Goal: Task Accomplishment & Management: Use online tool/utility

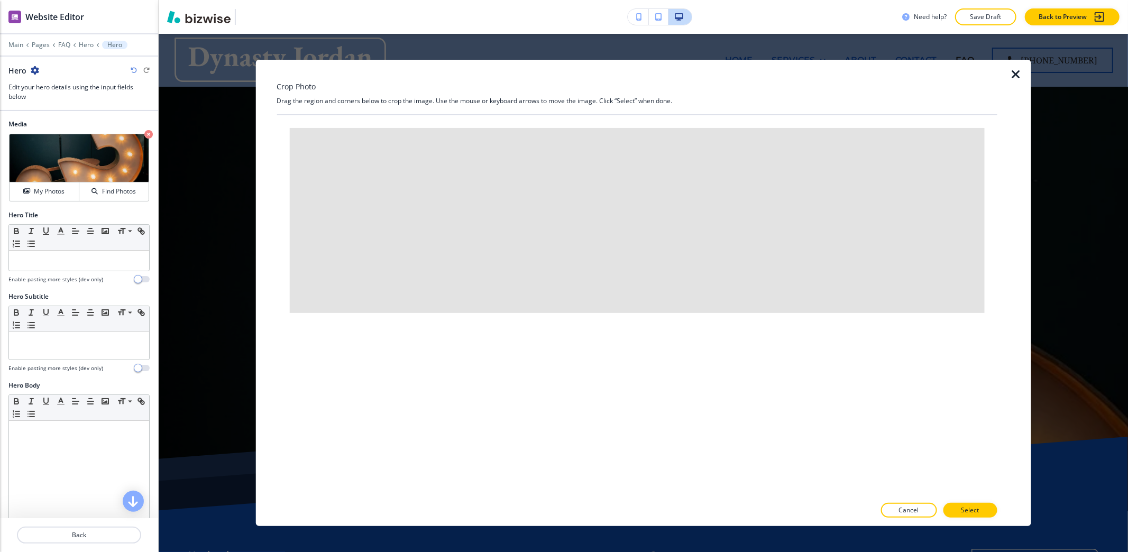
scroll to position [53, 0]
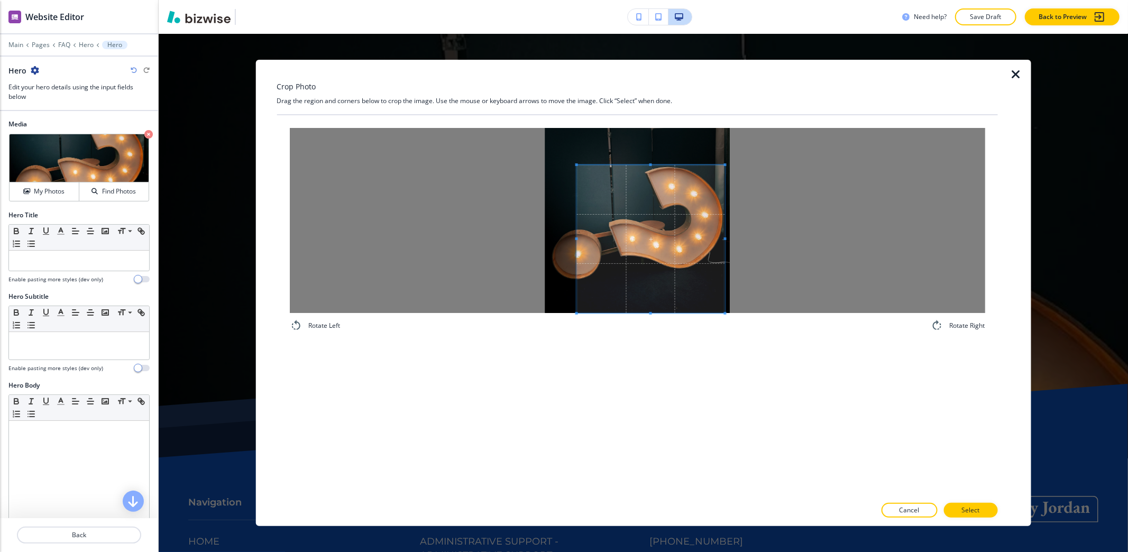
click at [677, 271] on span at bounding box center [650, 239] width 148 height 148
click at [484, 246] on div at bounding box center [636, 220] width 695 height 185
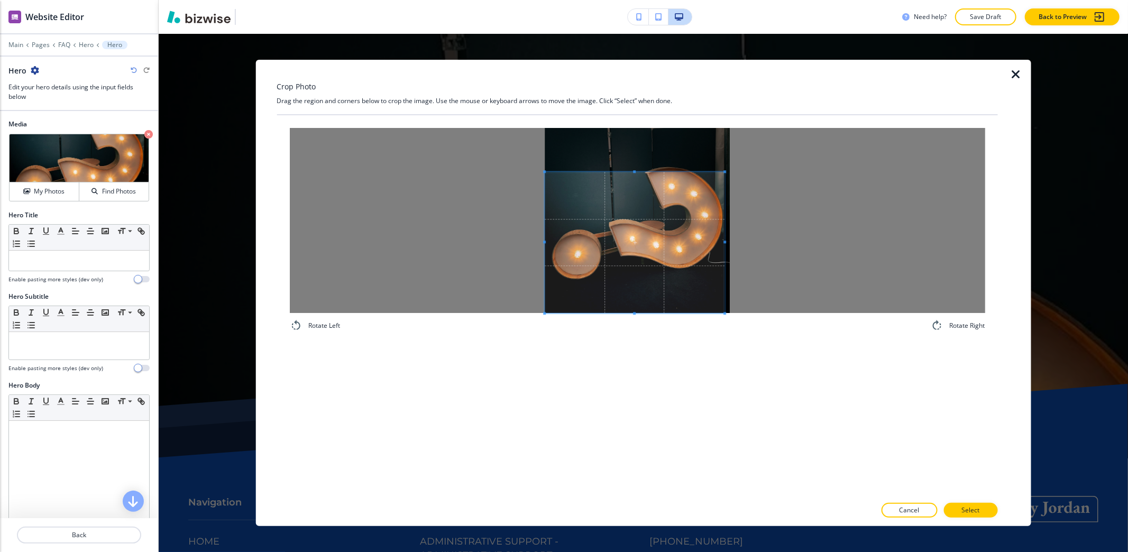
click at [625, 170] on span at bounding box center [635, 171] width 180 height 3
click at [630, 303] on span at bounding box center [635, 304] width 180 height 3
click at [630, 277] on span at bounding box center [635, 228] width 180 height 137
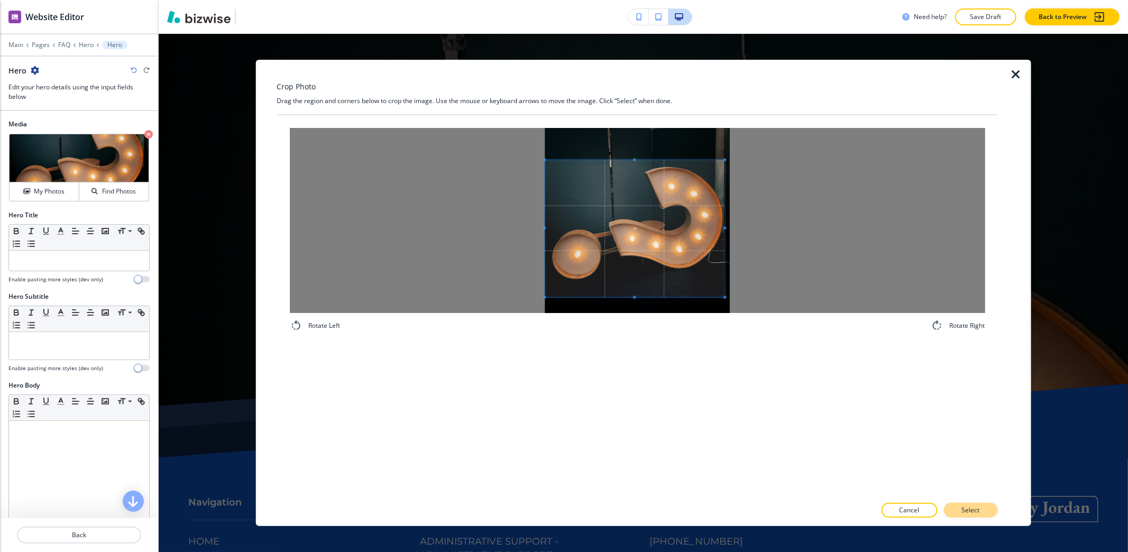
click at [963, 509] on p "Select" at bounding box center [970, 510] width 18 height 10
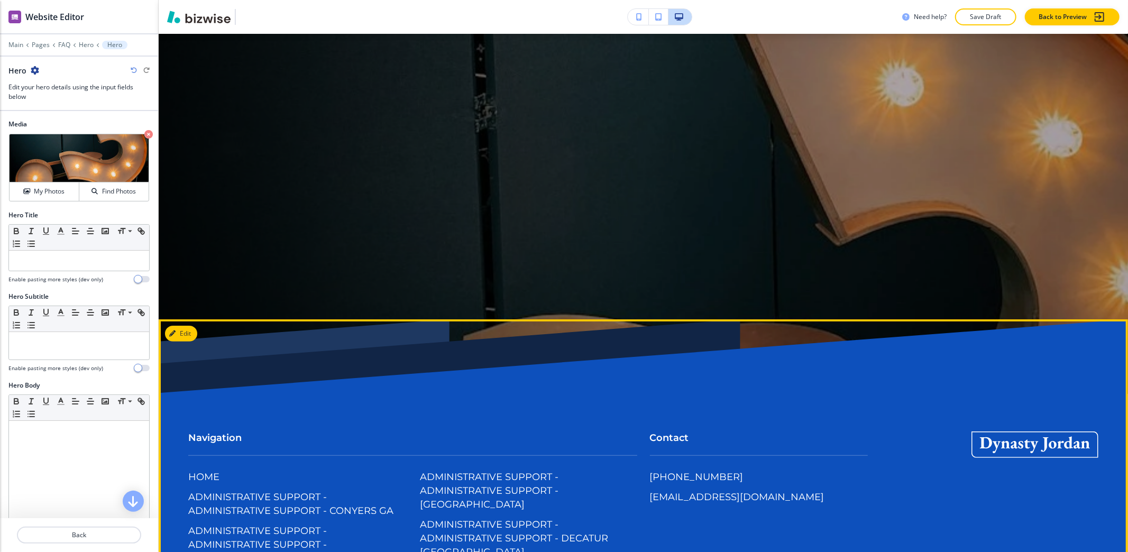
scroll to position [0, 0]
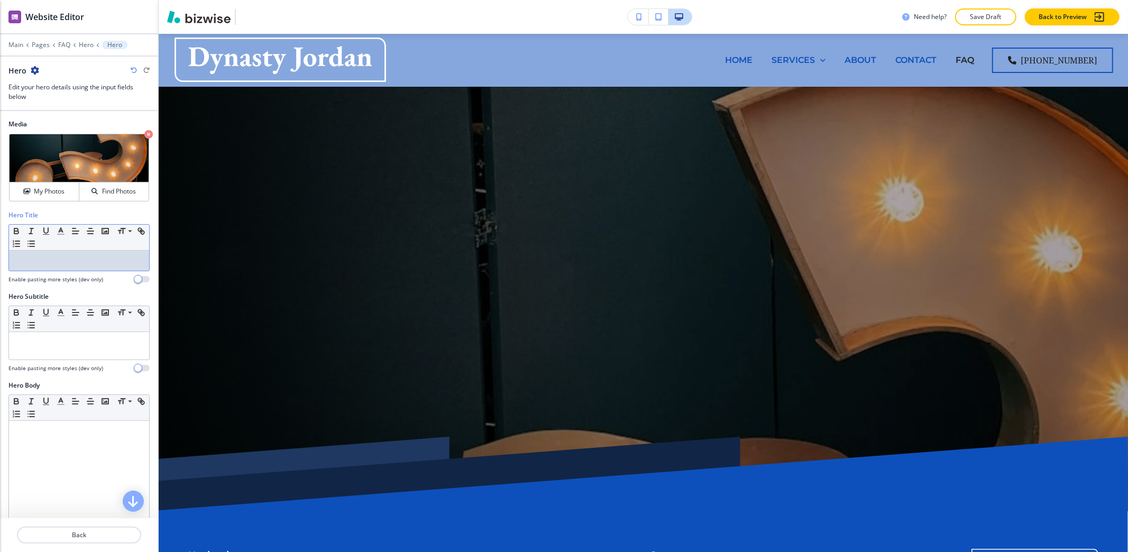
click at [53, 271] on div at bounding box center [79, 261] width 140 height 20
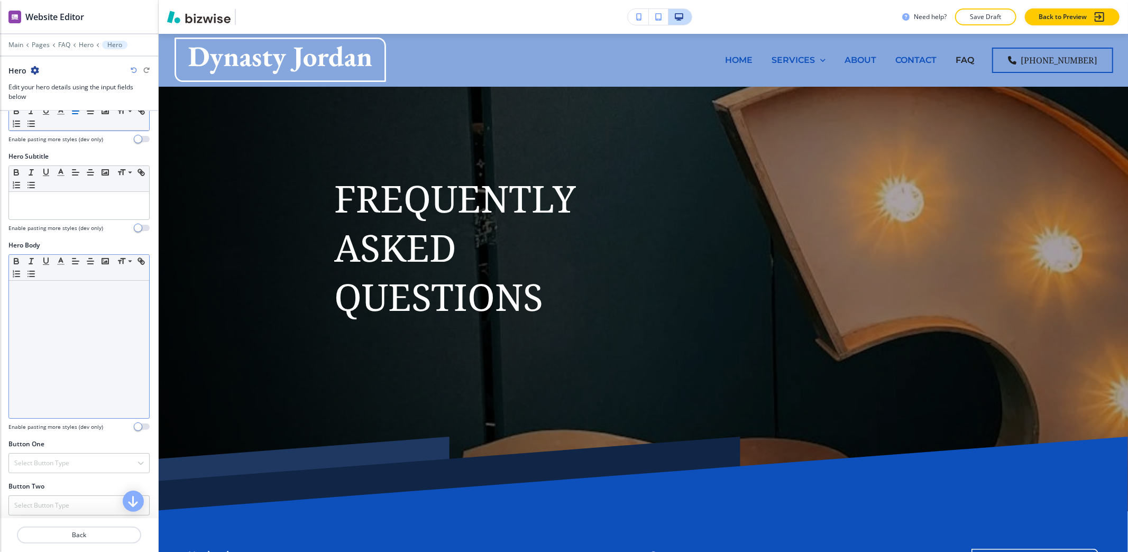
scroll to position [141, 0]
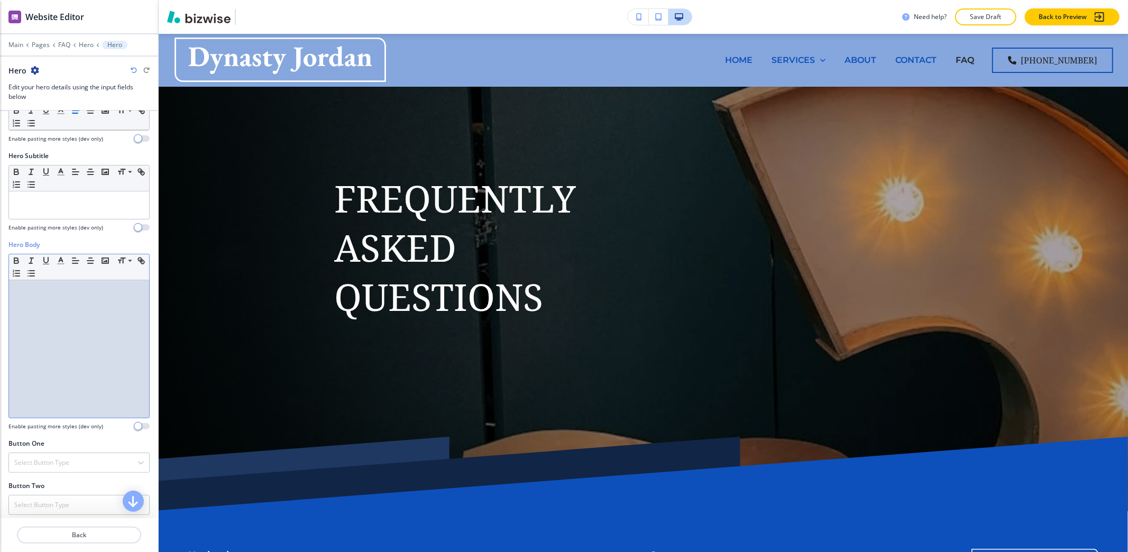
click at [47, 316] on div at bounding box center [79, 348] width 140 height 137
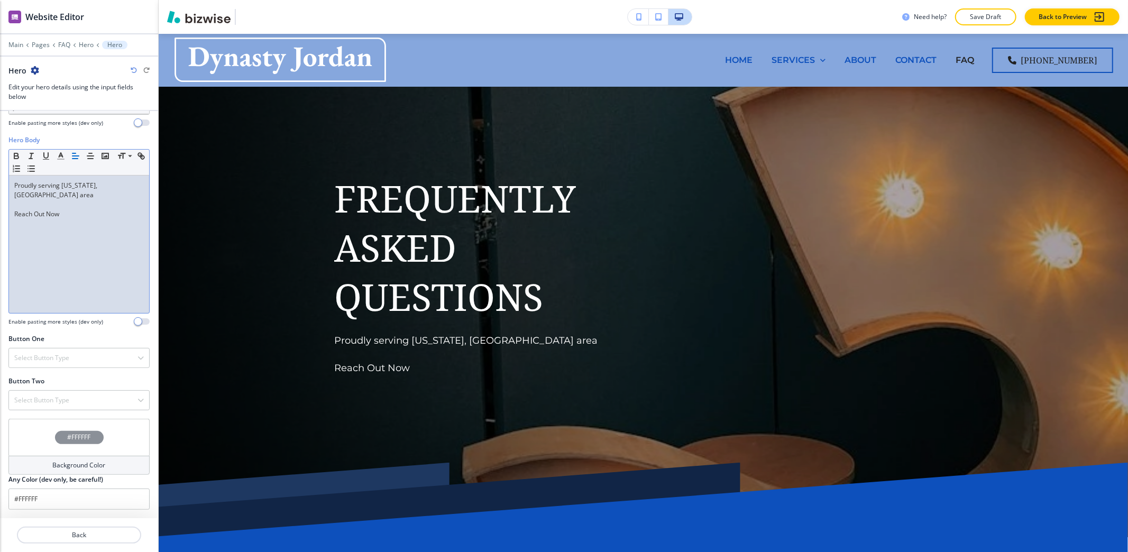
scroll to position [179, 0]
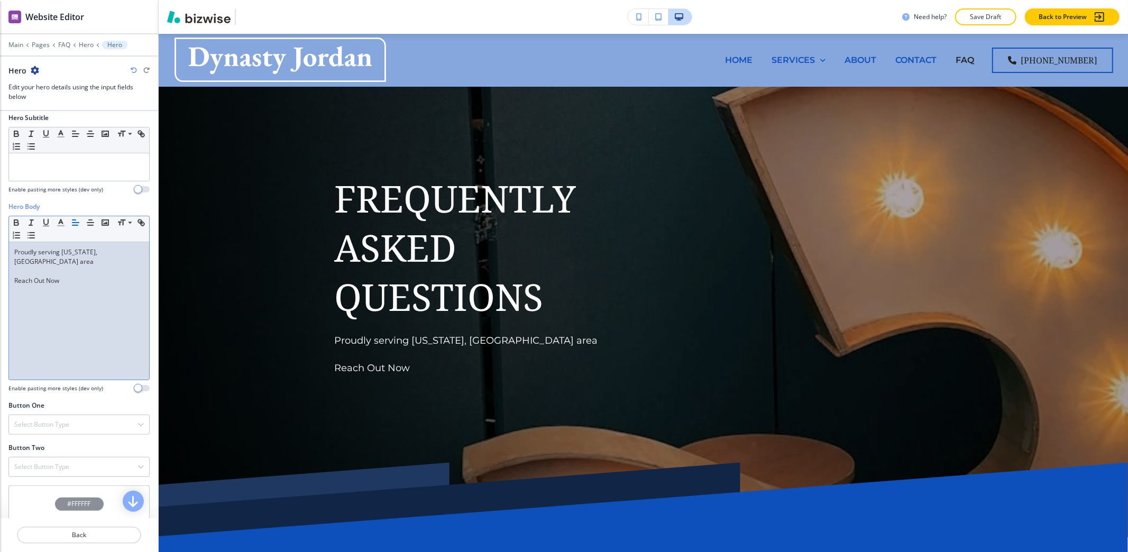
drag, startPoint x: 83, startPoint y: 276, endPoint x: 0, endPoint y: 267, distance: 83.5
click at [0, 267] on div "Hero Body Small Normal Large Huge Proudly serving Washington, DC area Reach Out…" at bounding box center [79, 301] width 158 height 199
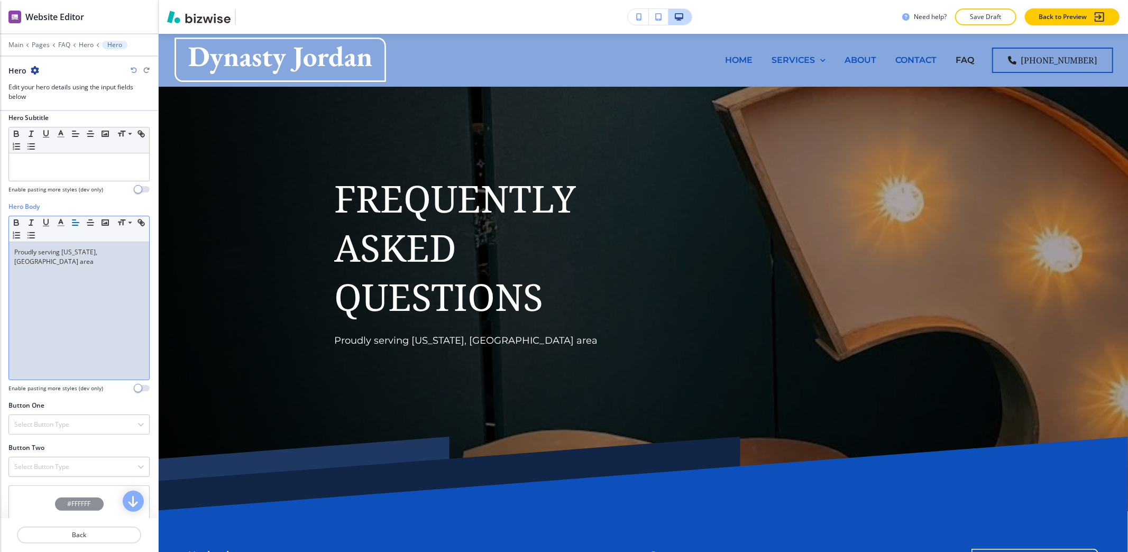
scroll to position [250, 0]
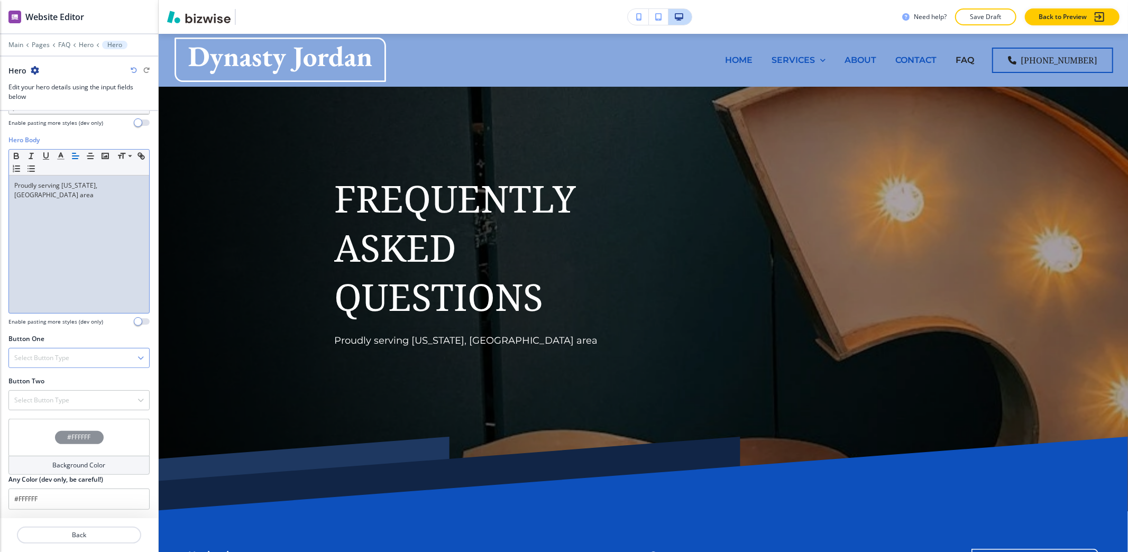
click at [32, 366] on div "Select Button Type" at bounding box center [79, 357] width 140 height 19
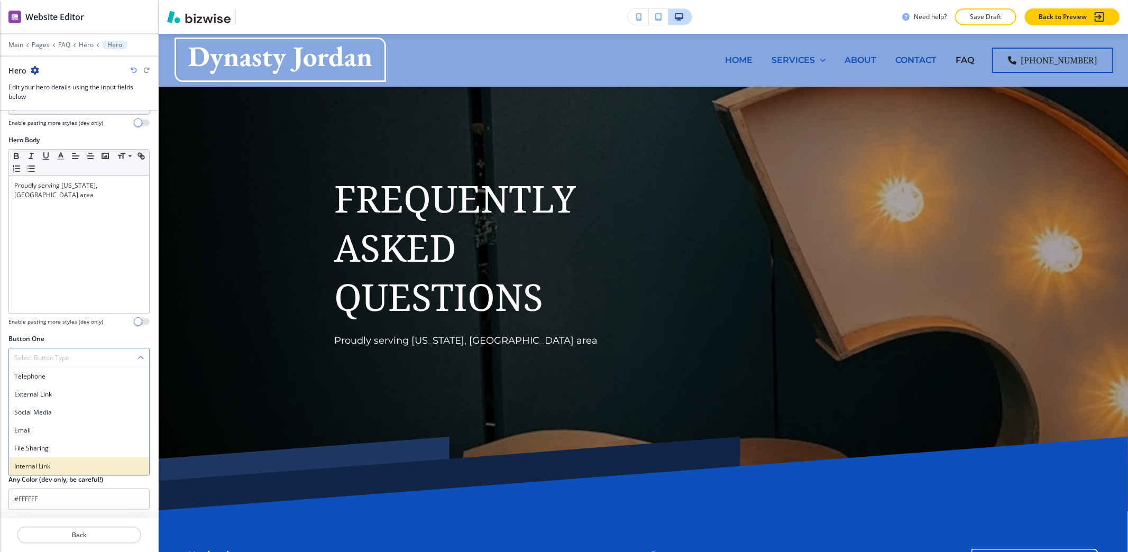
click at [50, 462] on h4 "Internal Link" at bounding box center [79, 467] width 130 height 10
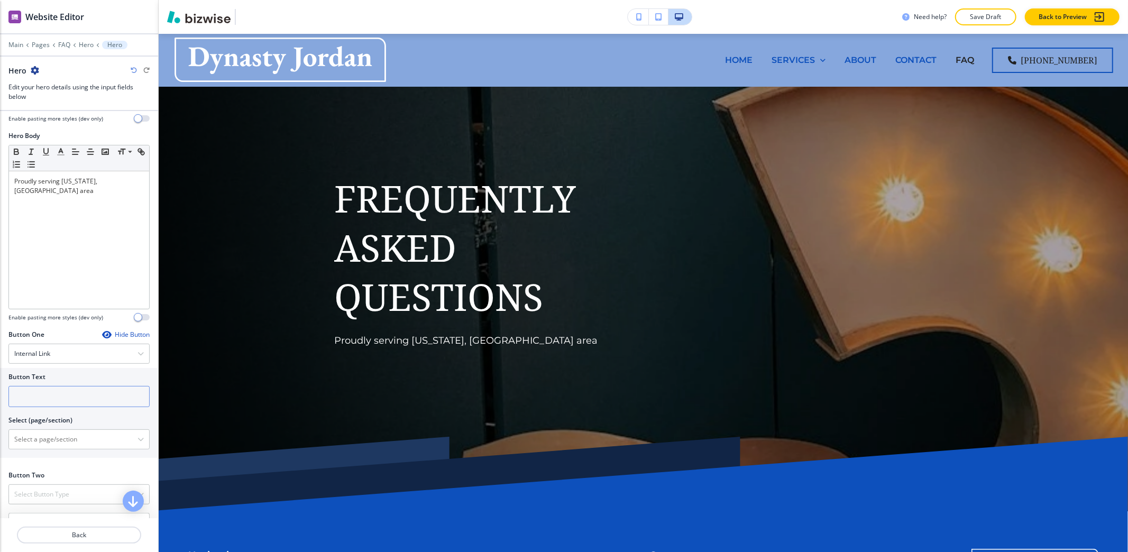
click at [47, 394] on input "text" at bounding box center [78, 396] width 141 height 21
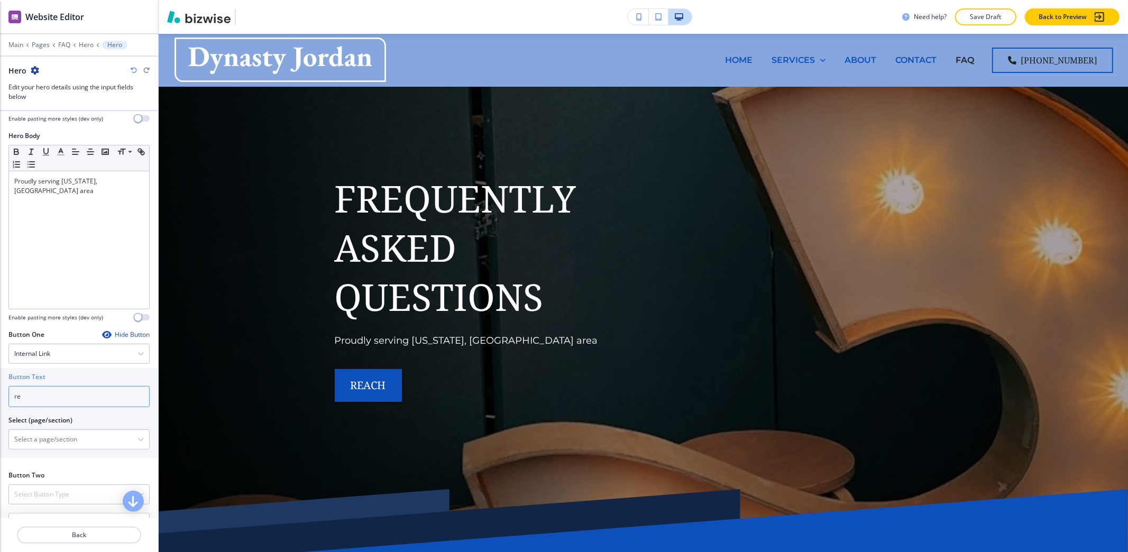
type input "r"
type input "learn more"
click at [22, 442] on \(page\/section\) "Manual Input" at bounding box center [73, 439] width 128 height 18
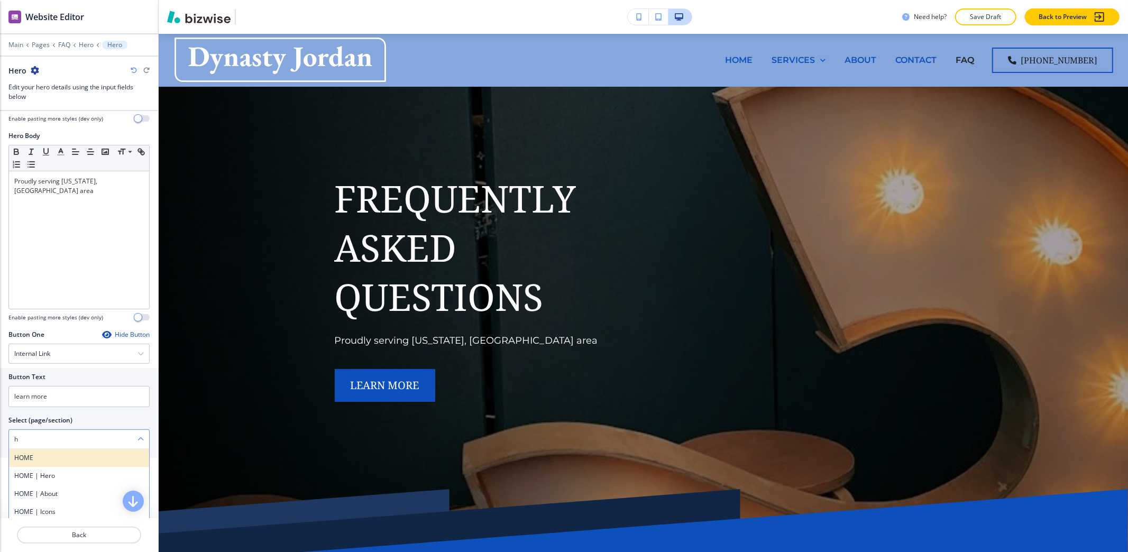
click at [67, 463] on h4 "HOME" at bounding box center [79, 458] width 130 height 10
type \(page\/section\) "HOME"
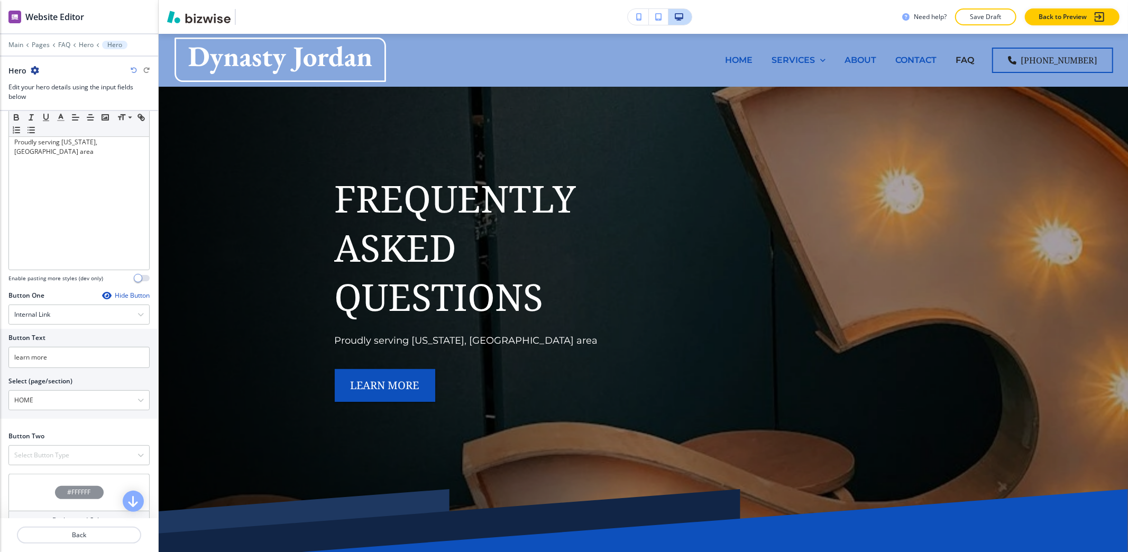
scroll to position [348, 0]
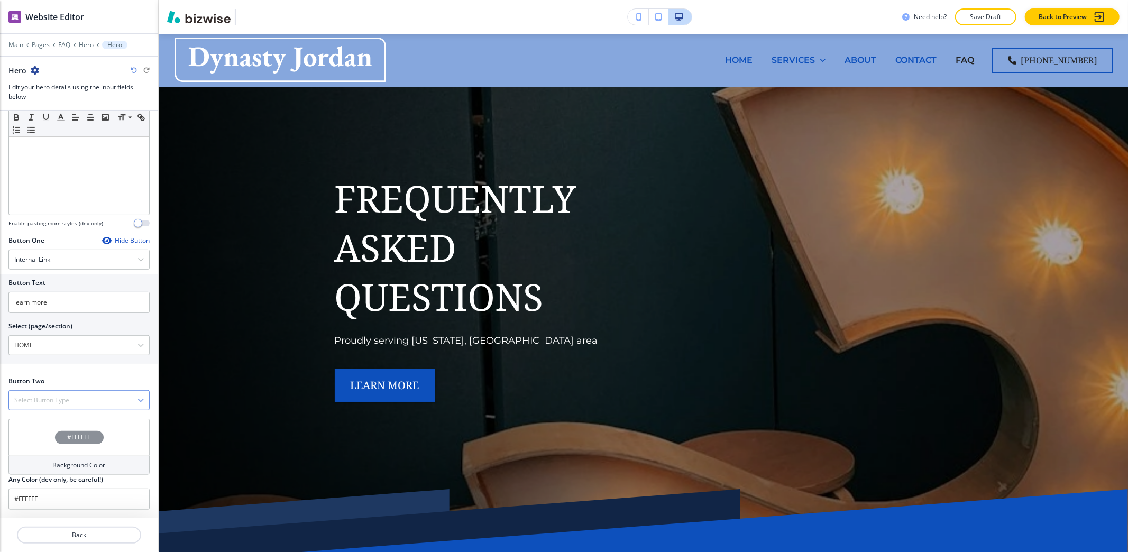
click at [30, 409] on div "Select Button Type" at bounding box center [79, 400] width 140 height 19
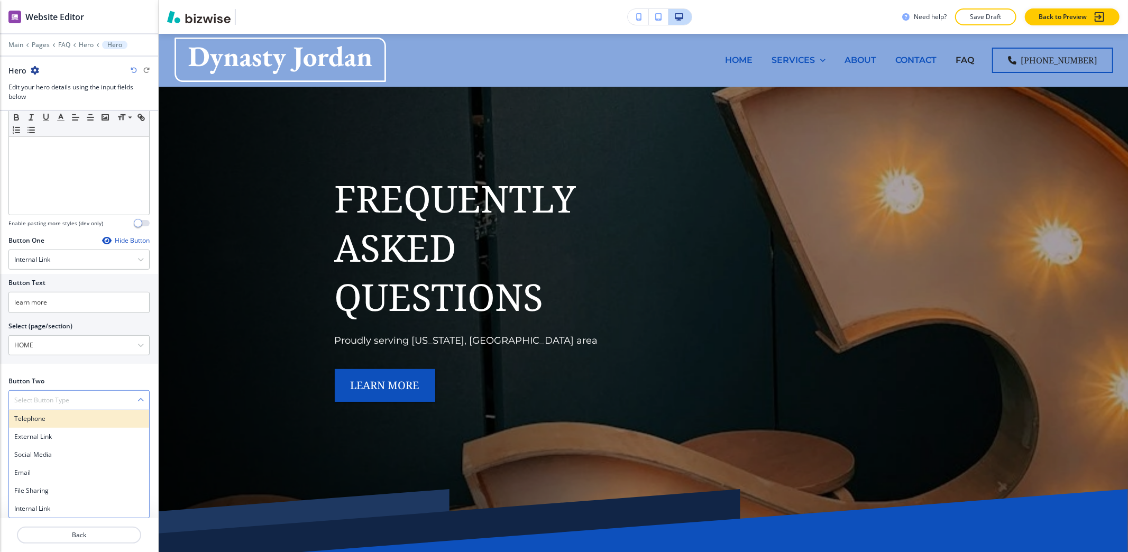
click at [29, 421] on h4 "Telephone" at bounding box center [79, 419] width 130 height 10
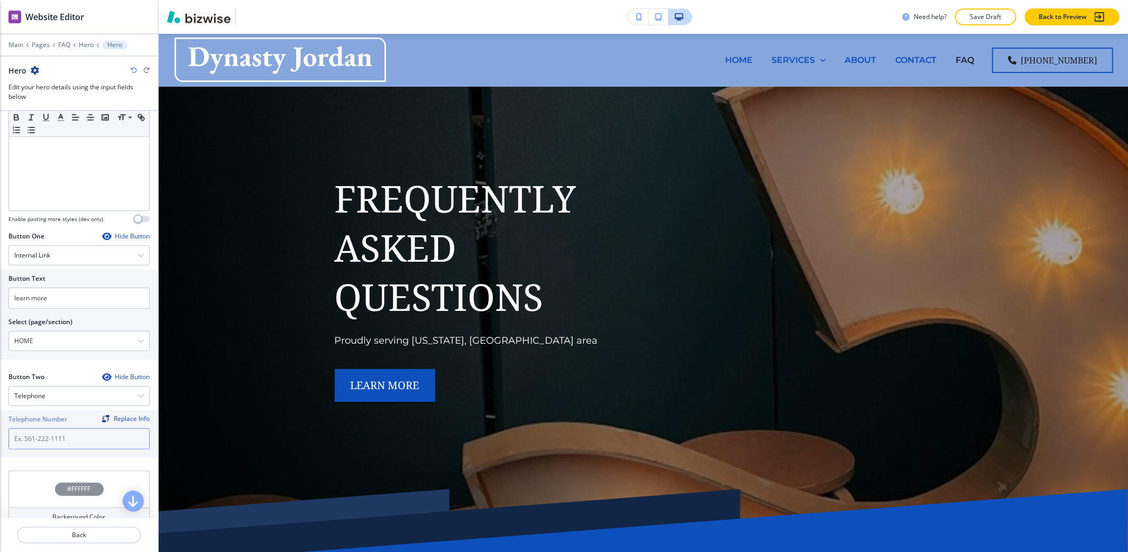
click at [51, 441] on input "text" at bounding box center [78, 438] width 141 height 21
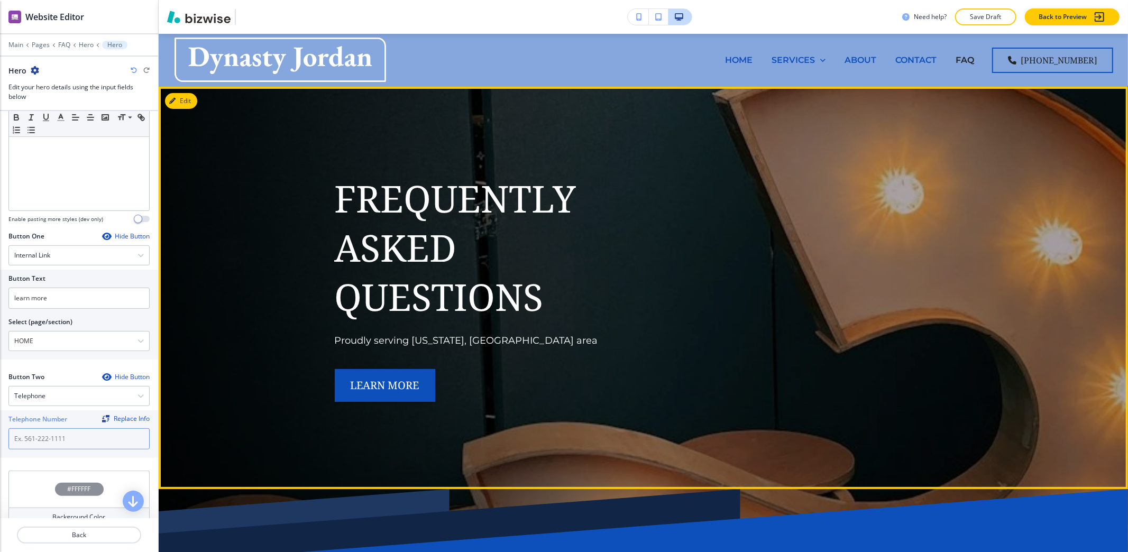
scroll to position [211, 0]
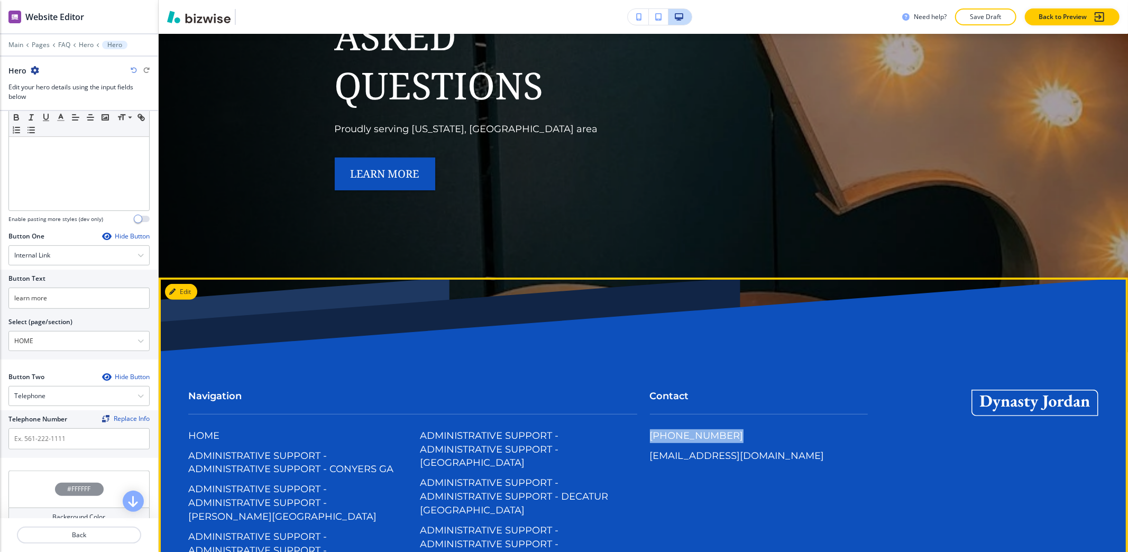
drag, startPoint x: 726, startPoint y: 436, endPoint x: 632, endPoint y: 438, distance: 93.6
click at [637, 438] on div "Contact (972) 730-3664 franjllc@aol.com" at bounding box center [752, 421] width 231 height 107
copy p "[PHONE_NUMBER]"
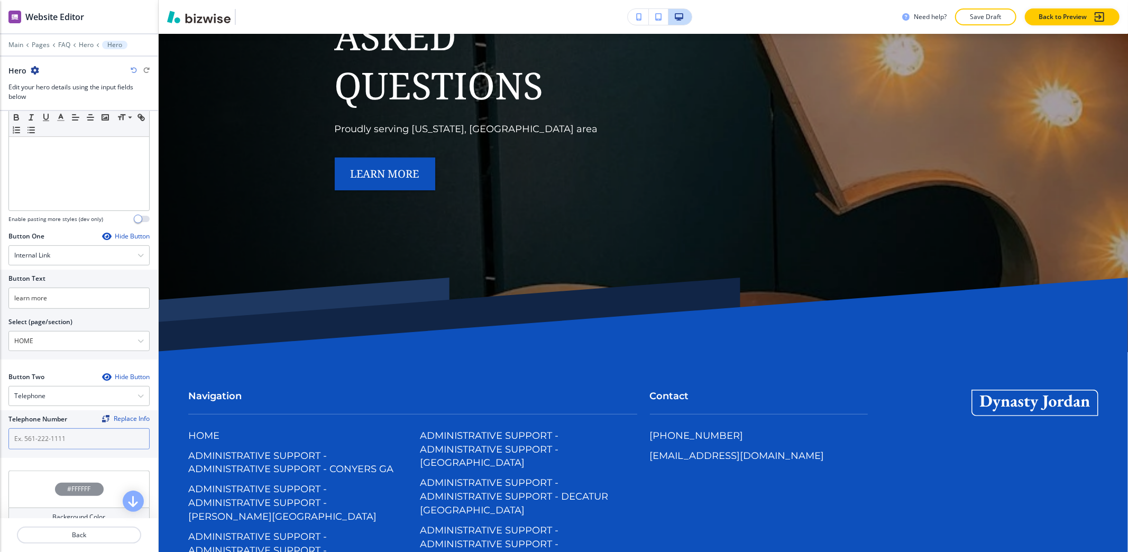
click at [36, 440] on input "text" at bounding box center [78, 438] width 141 height 21
paste input "[PHONE_NUMBER]"
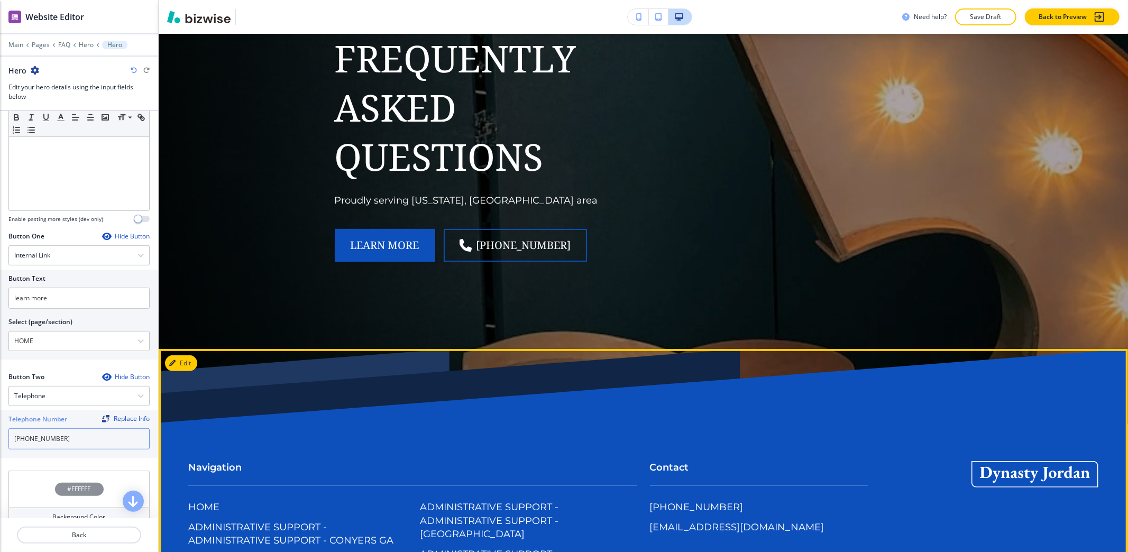
scroll to position [141, 0]
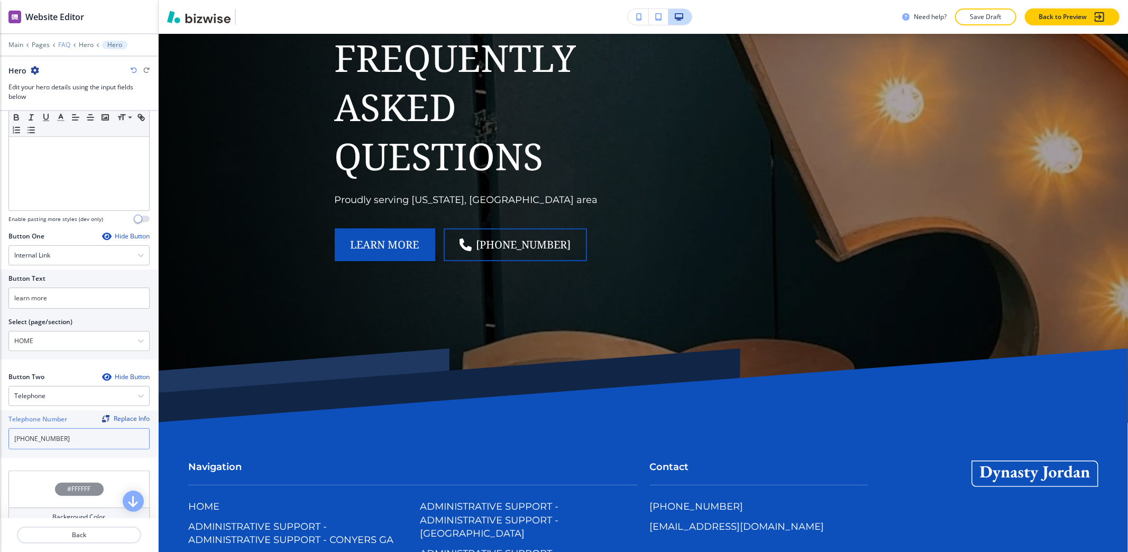
type input "[PHONE_NUMBER]"
click at [58, 44] on p "FAQ" at bounding box center [64, 44] width 12 height 7
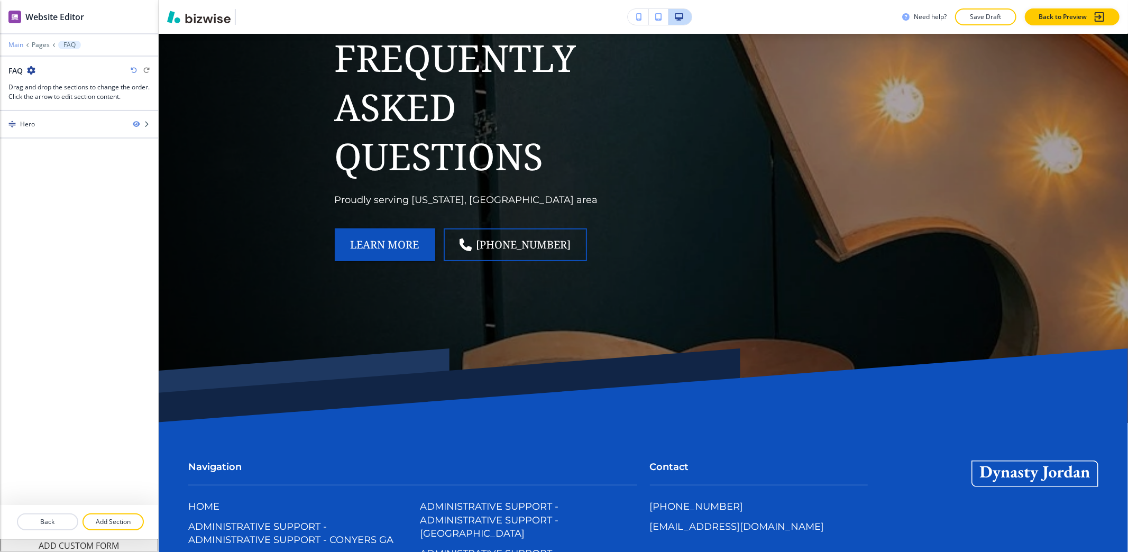
click at [11, 42] on p "Main" at bounding box center [15, 44] width 15 height 7
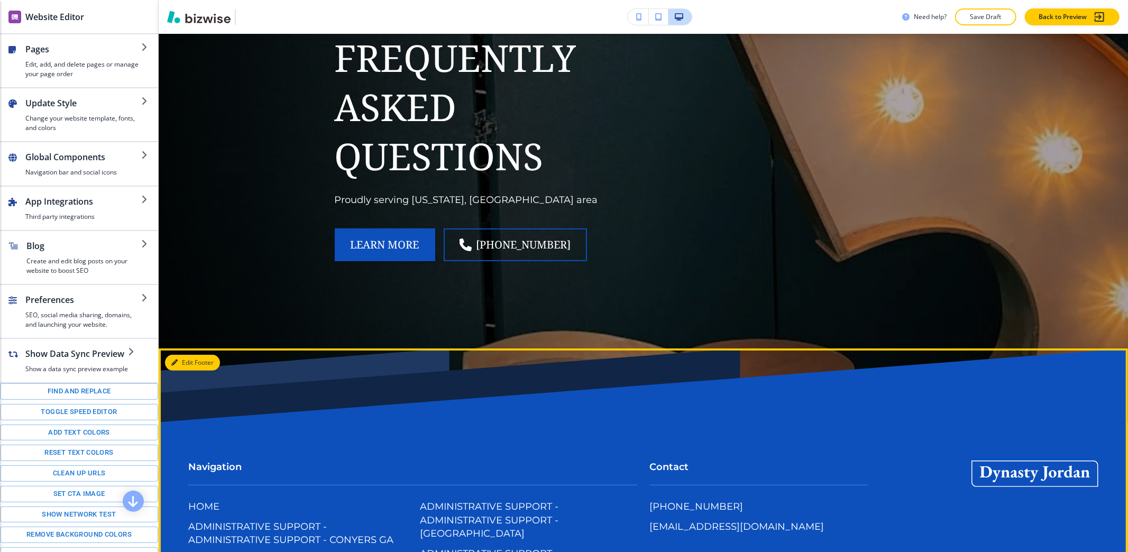
click at [189, 362] on button "Edit Footer" at bounding box center [192, 363] width 55 height 16
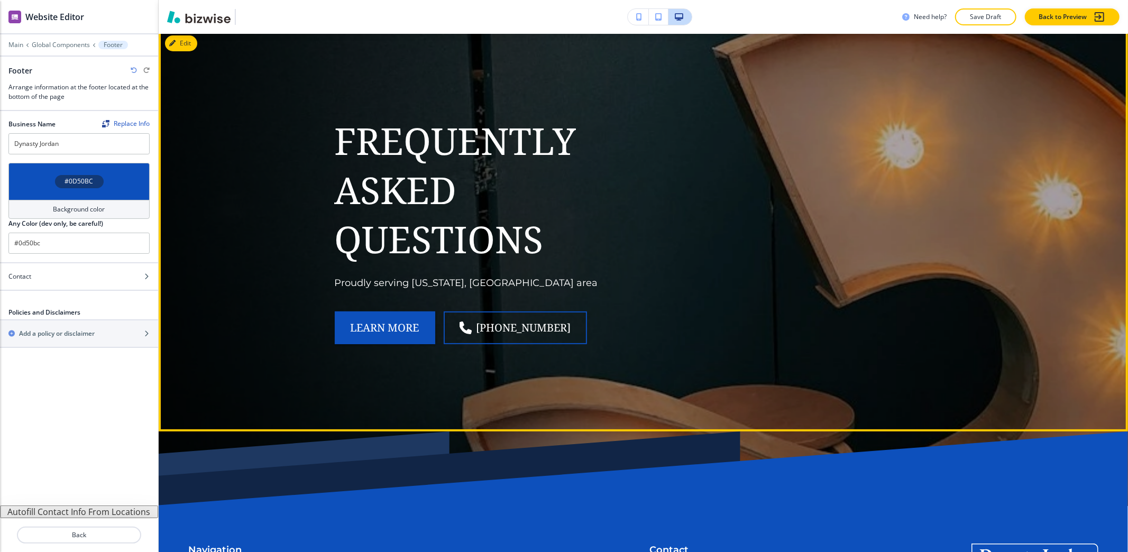
scroll to position [0, 0]
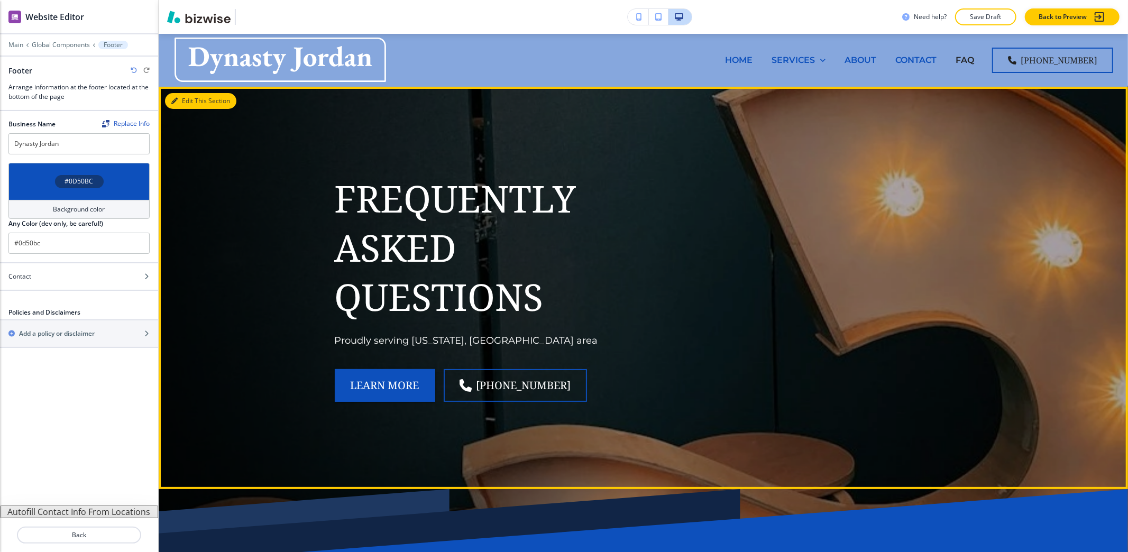
click at [184, 106] on button "Edit This Section" at bounding box center [200, 101] width 71 height 16
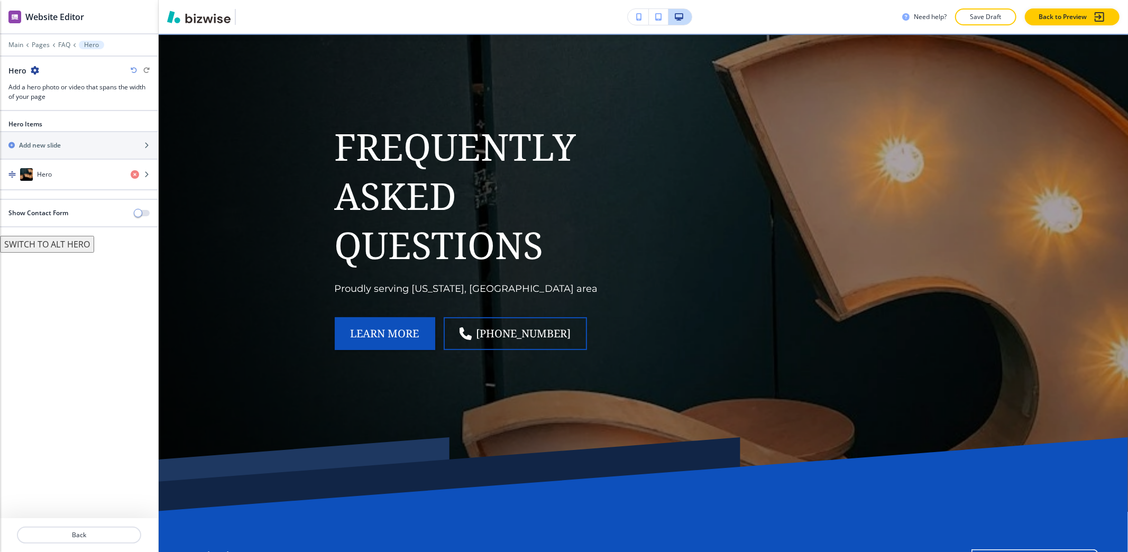
scroll to position [53, 0]
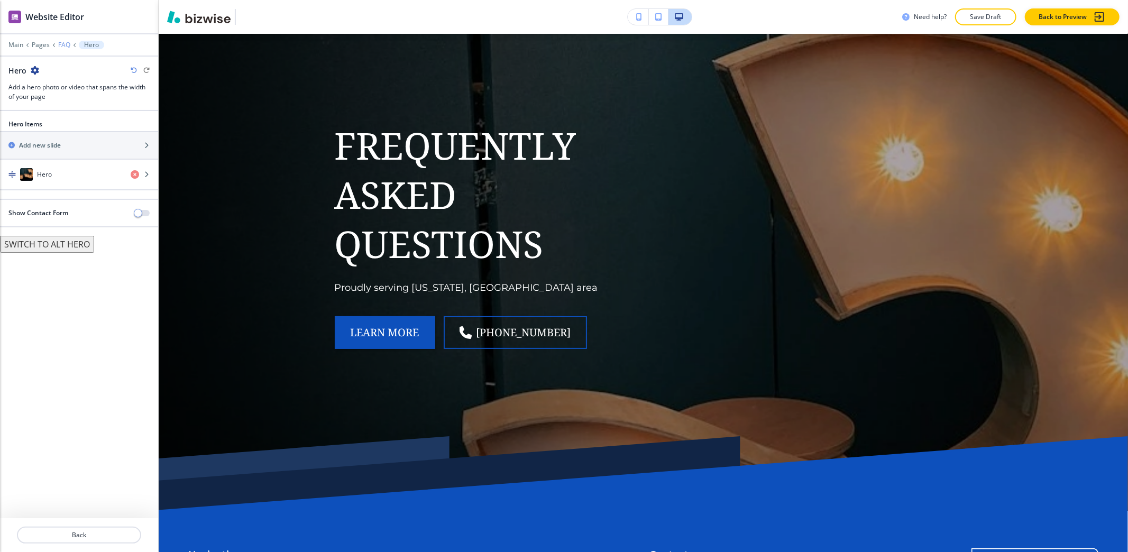
click at [59, 45] on p "FAQ" at bounding box center [64, 44] width 12 height 7
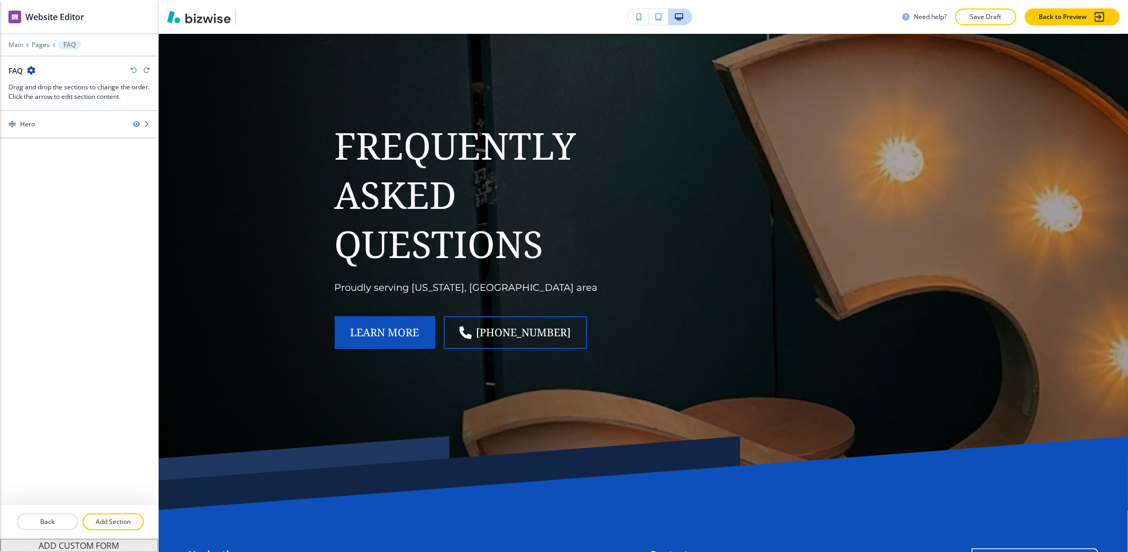
click at [121, 508] on div at bounding box center [79, 509] width 158 height 8
click at [123, 515] on button "Add Section" at bounding box center [112, 521] width 61 height 17
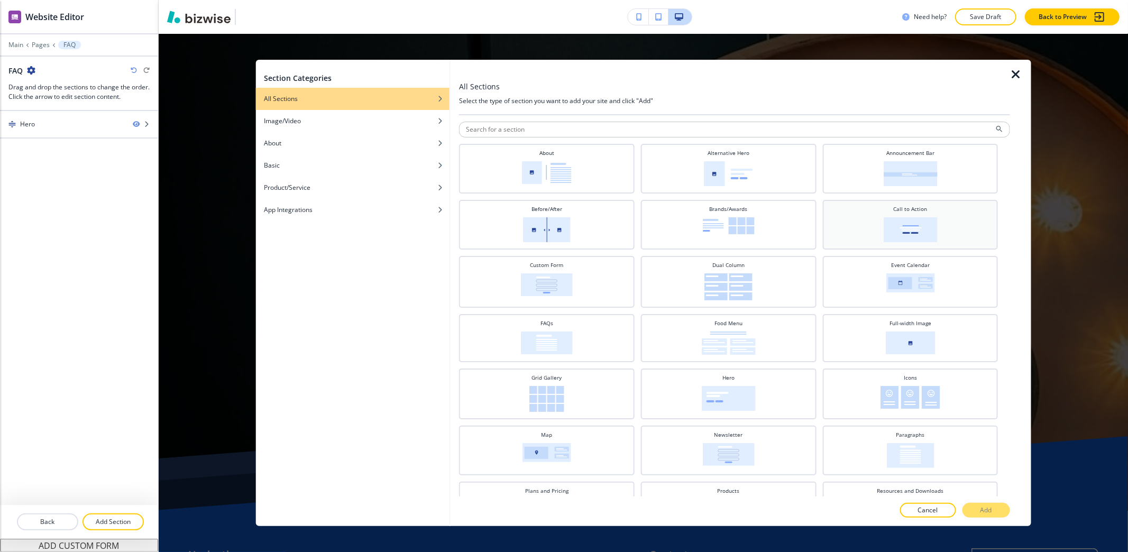
click at [904, 225] on img at bounding box center [910, 229] width 54 height 25
click at [980, 512] on p "Add" at bounding box center [986, 510] width 12 height 10
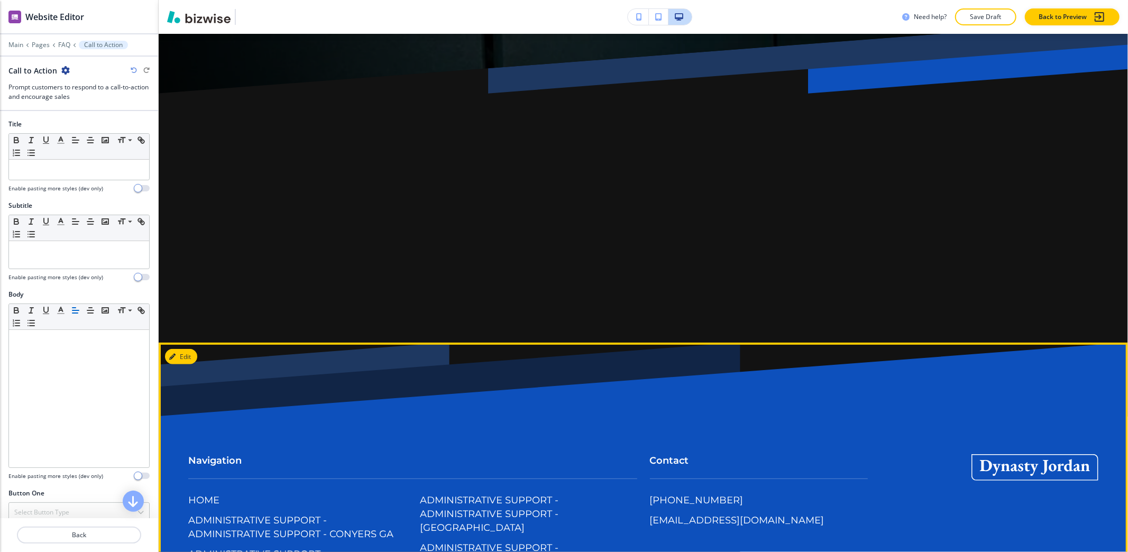
scroll to position [388, 0]
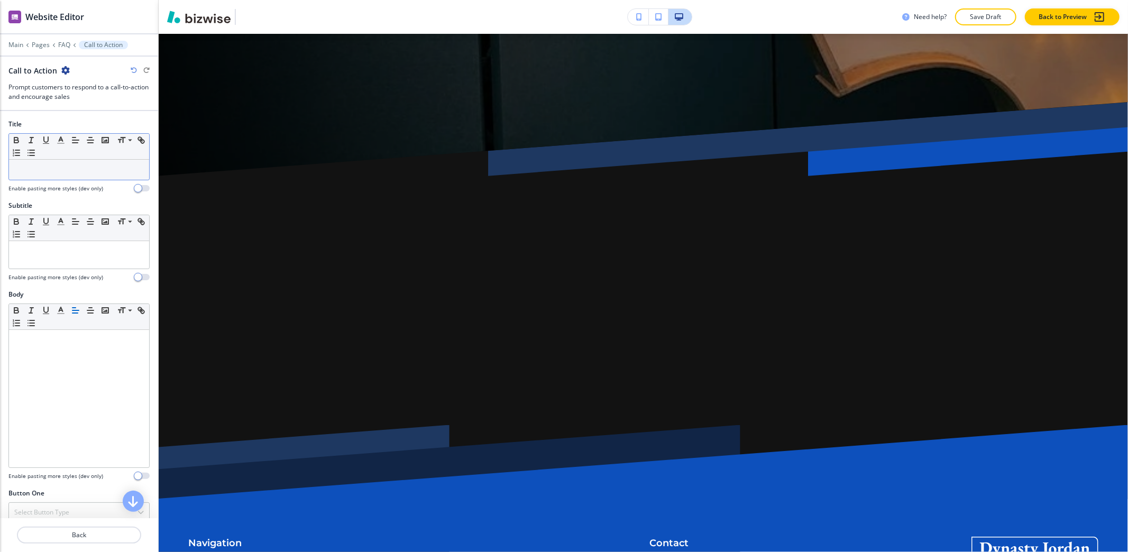
click at [49, 180] on div at bounding box center [79, 170] width 140 height 20
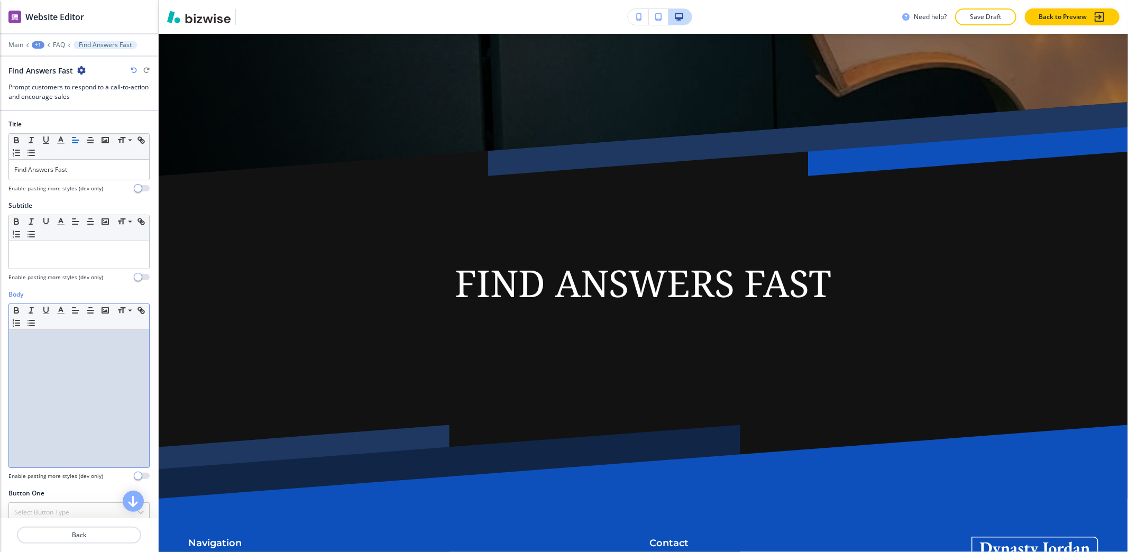
click at [60, 372] on div at bounding box center [79, 398] width 140 height 137
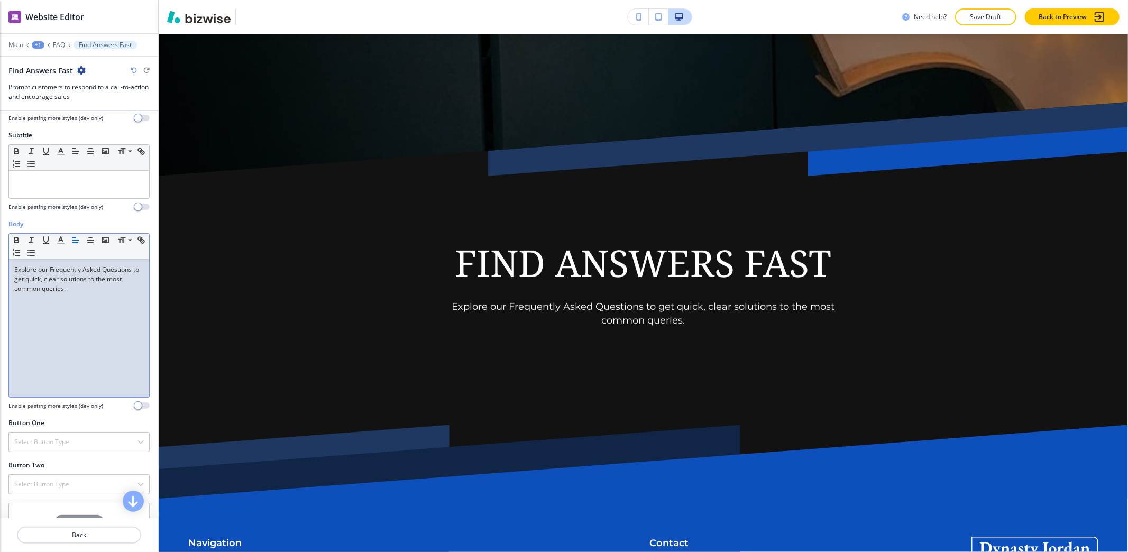
scroll to position [211, 0]
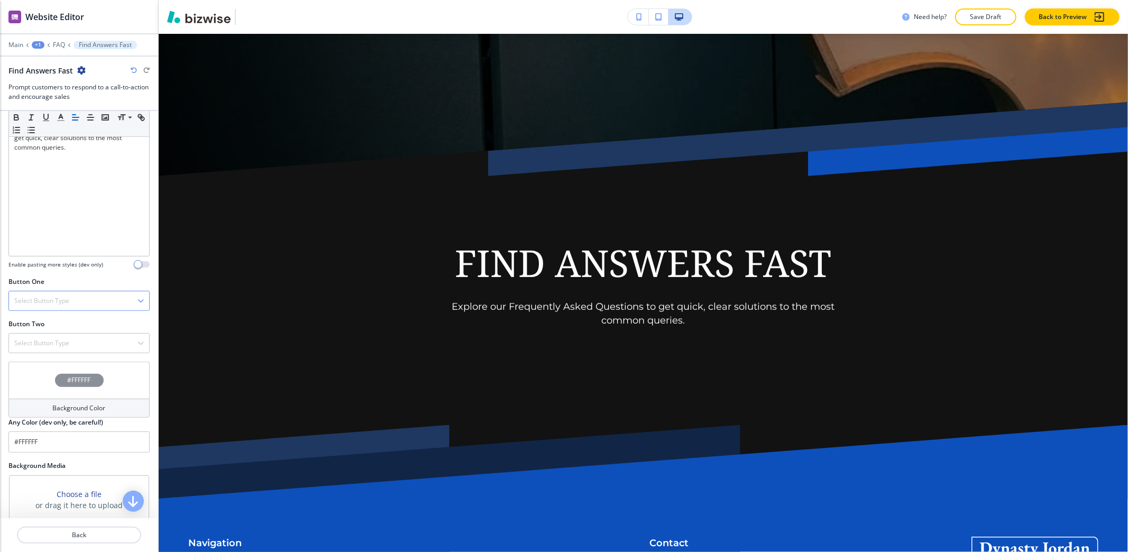
click at [45, 306] on h4 "Select Button Type" at bounding box center [41, 301] width 55 height 10
click at [49, 409] on h4 "Internal Link" at bounding box center [79, 409] width 130 height 10
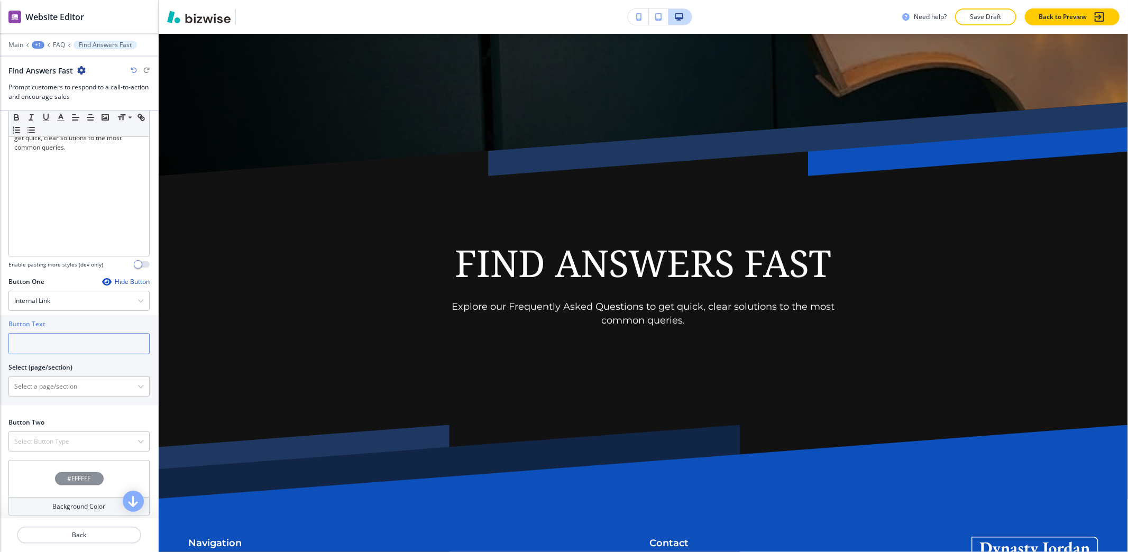
click at [54, 342] on input "text" at bounding box center [78, 343] width 141 height 21
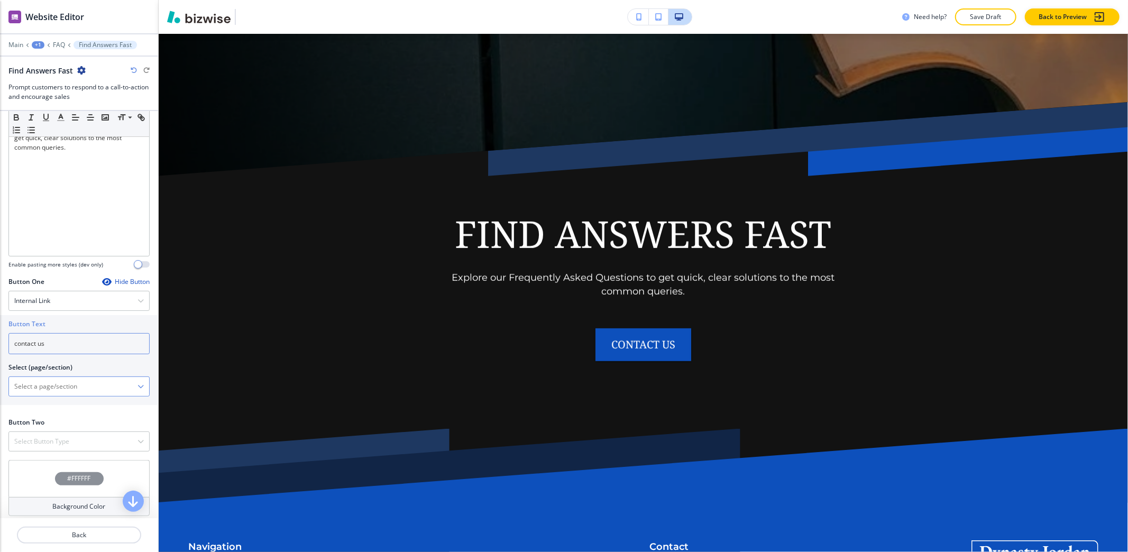
type input "contact us"
click at [13, 388] on \(page\/section\) "Manual Input" at bounding box center [73, 386] width 128 height 18
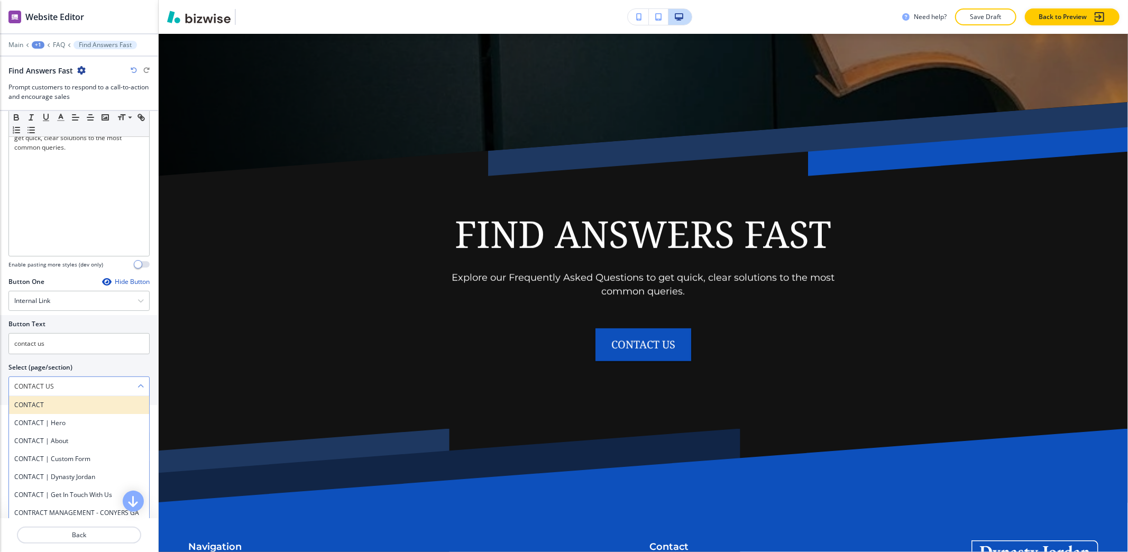
click at [41, 407] on h4 "CONTACT" at bounding box center [79, 405] width 130 height 10
type \(page\/section\) "CONTACT"
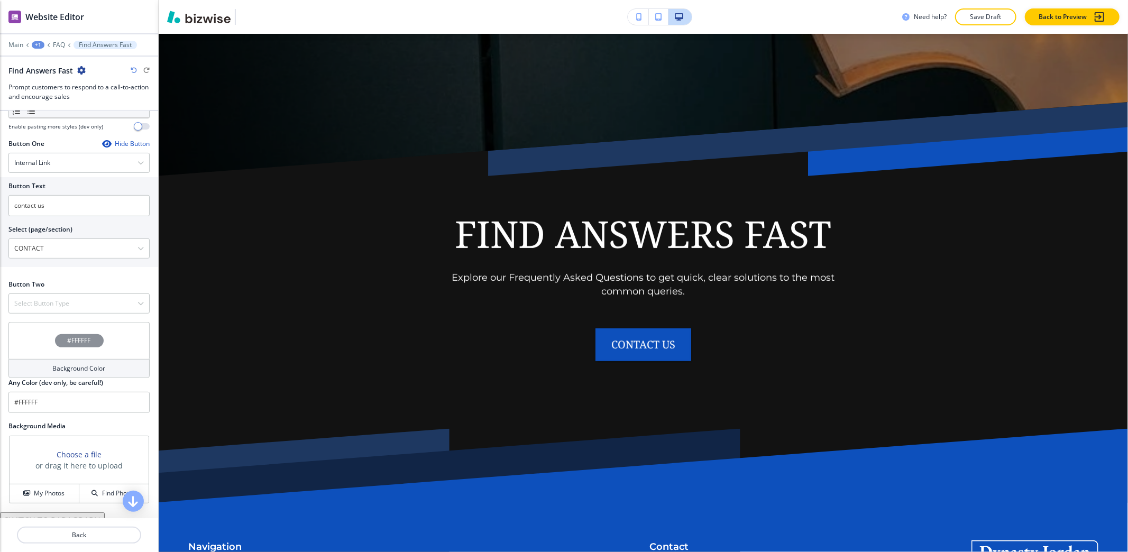
scroll to position [352, 0]
click at [45, 305] on h4 "Select Button Type" at bounding box center [41, 301] width 55 height 10
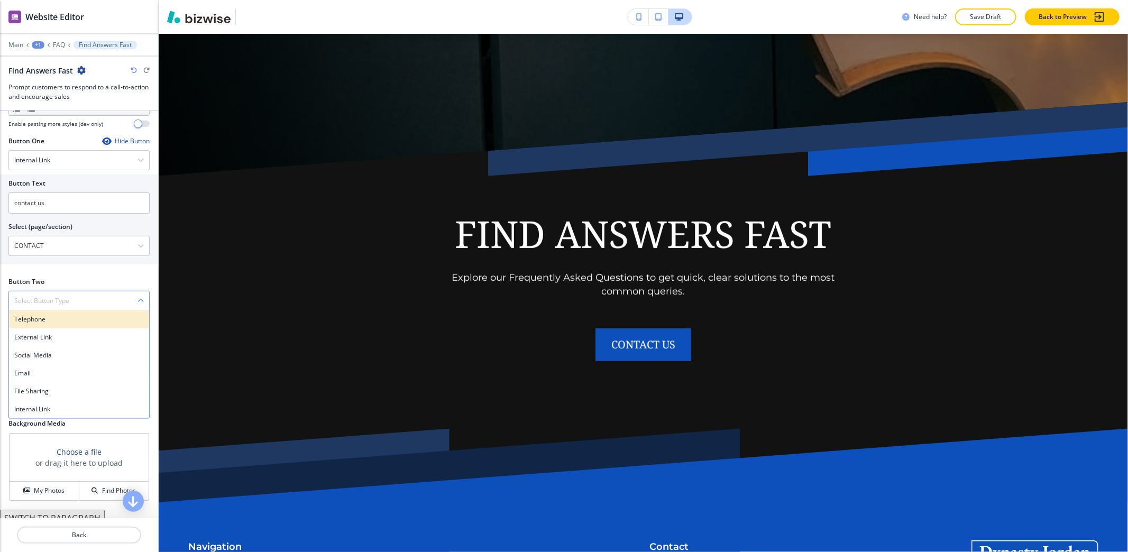
click at [43, 316] on div "Telephone" at bounding box center [79, 319] width 140 height 18
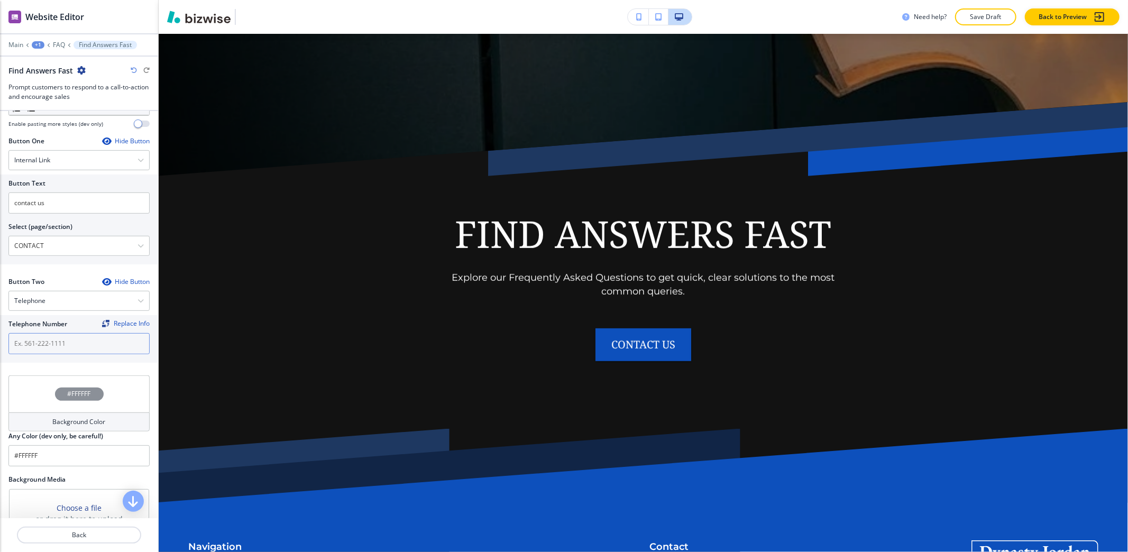
click at [50, 344] on input "text" at bounding box center [78, 343] width 141 height 21
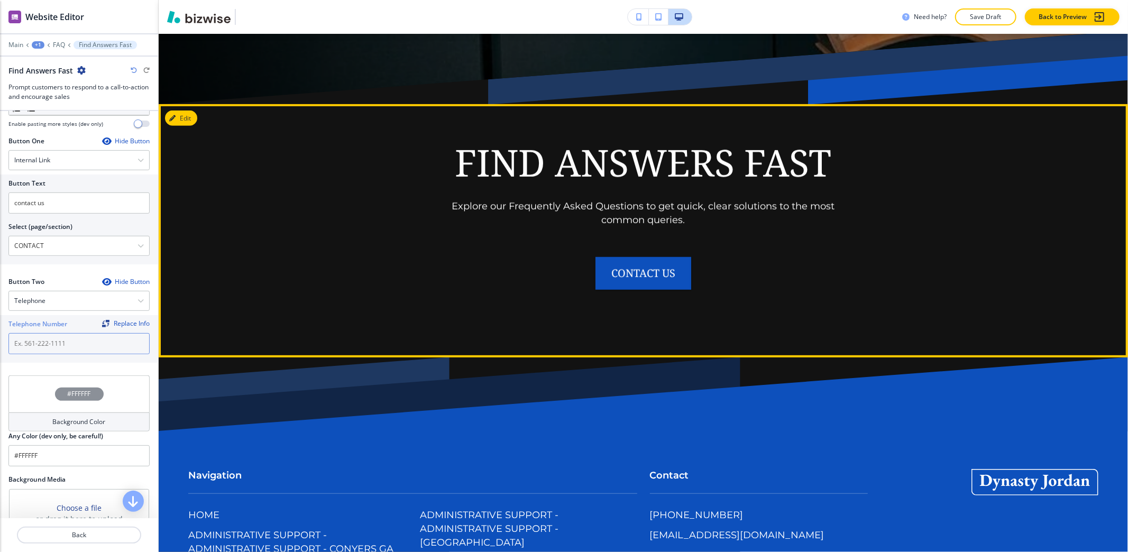
scroll to position [599, 0]
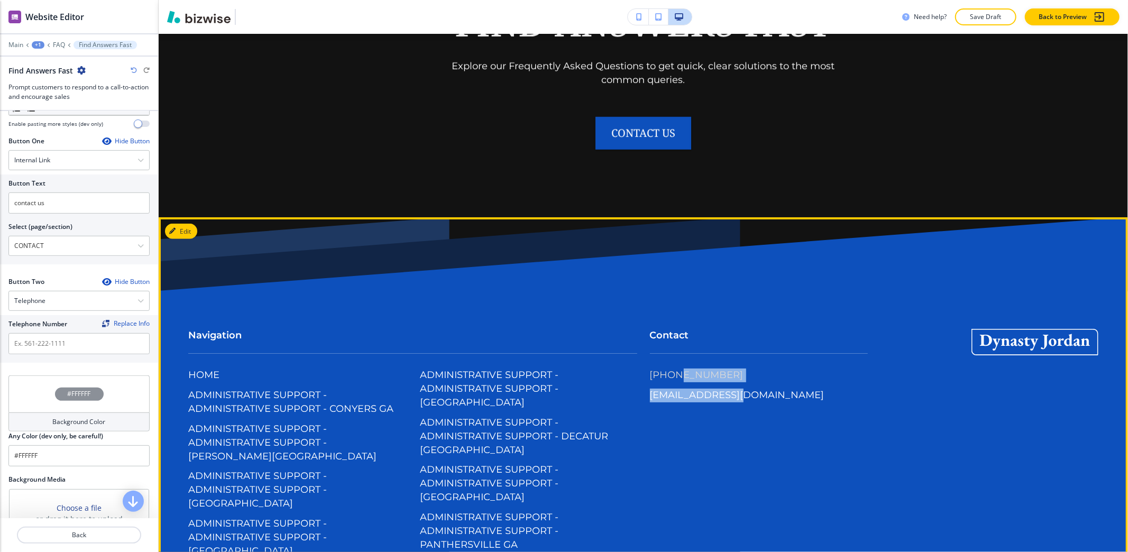
drag, startPoint x: 747, startPoint y: 379, endPoint x: 669, endPoint y: 372, distance: 78.0
click at [667, 373] on div "(972) 730-3664 franjllc@aol.com" at bounding box center [759, 391] width 218 height 47
click at [773, 377] on div "(972) 730-3664 franjllc@aol.com" at bounding box center [759, 391] width 218 height 47
click at [643, 371] on div "Contact (972) 730-3664 franjllc@aol.com" at bounding box center [752, 361] width 231 height 107
drag, startPoint x: 635, startPoint y: 371, endPoint x: 717, endPoint y: 368, distance: 81.5
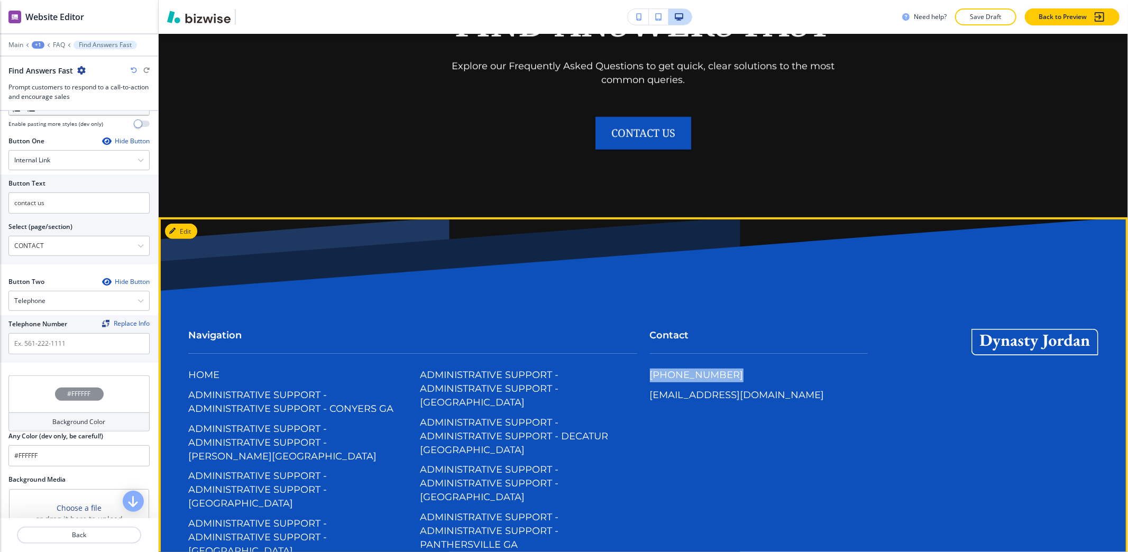
click at [717, 368] on div "Contact (972) 730-3664 franjllc@aol.com" at bounding box center [752, 361] width 231 height 107
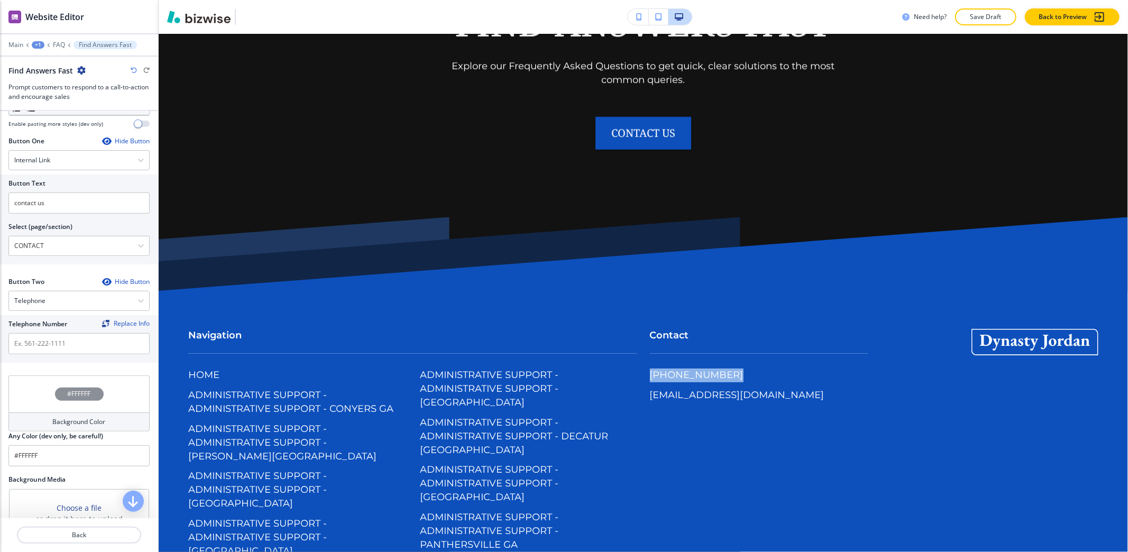
copy p "[PHONE_NUMBER]"
click at [57, 349] on input "text" at bounding box center [78, 343] width 141 height 21
paste input "[PHONE_NUMBER]"
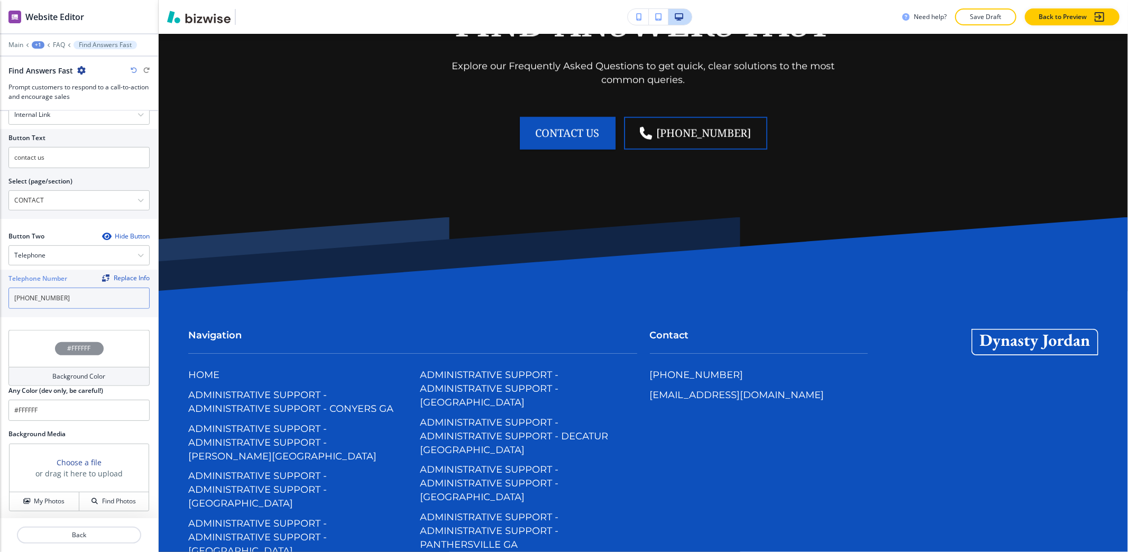
scroll to position [438, 0]
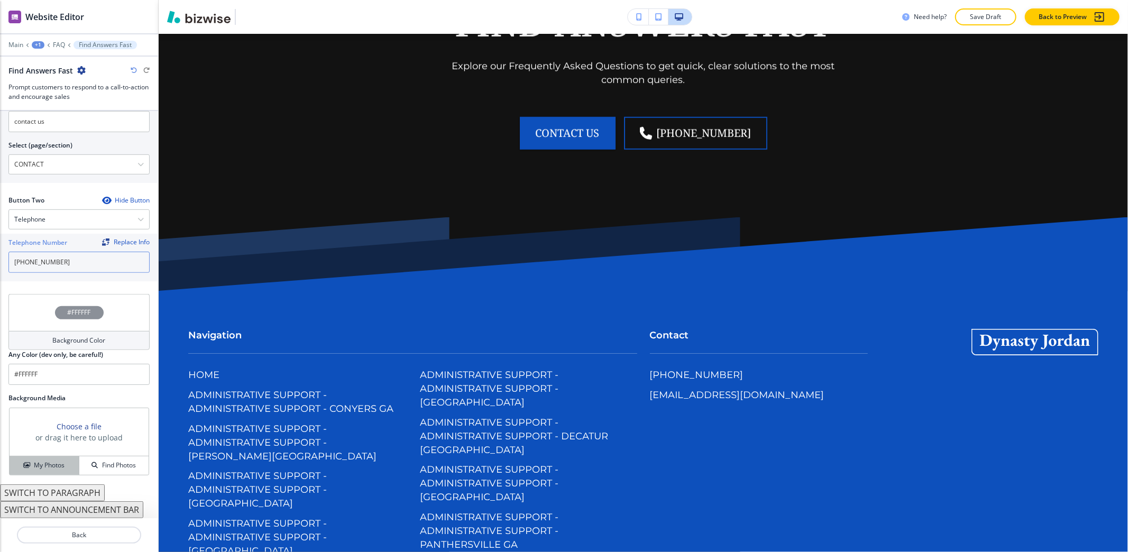
type input "[PHONE_NUMBER]"
click at [40, 464] on h4 "My Photos" at bounding box center [49, 465] width 31 height 10
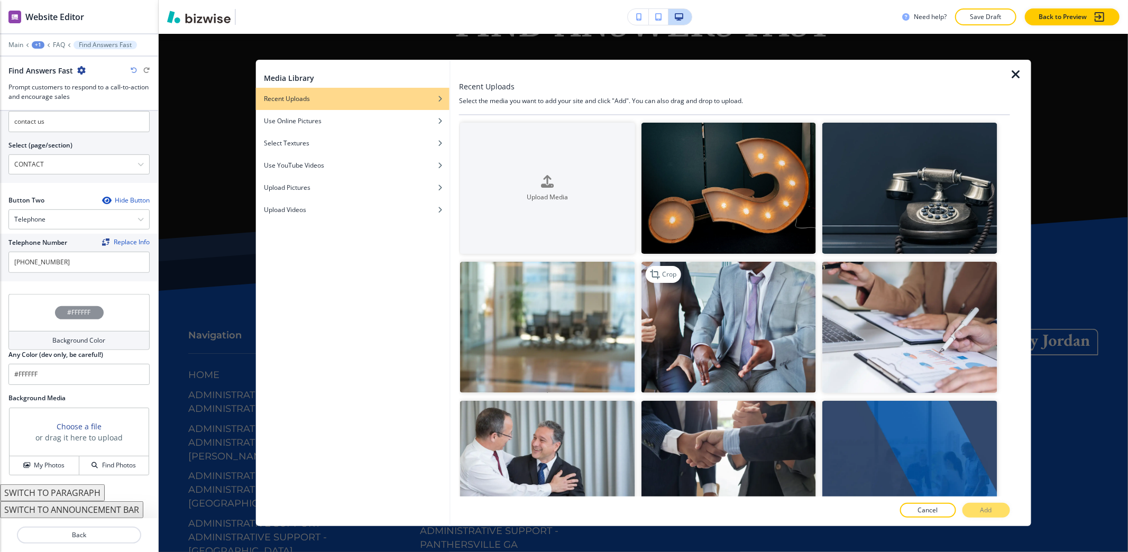
drag, startPoint x: 694, startPoint y: 323, endPoint x: 702, endPoint y: 325, distance: 8.2
click at [694, 324] on img "button" at bounding box center [728, 327] width 174 height 131
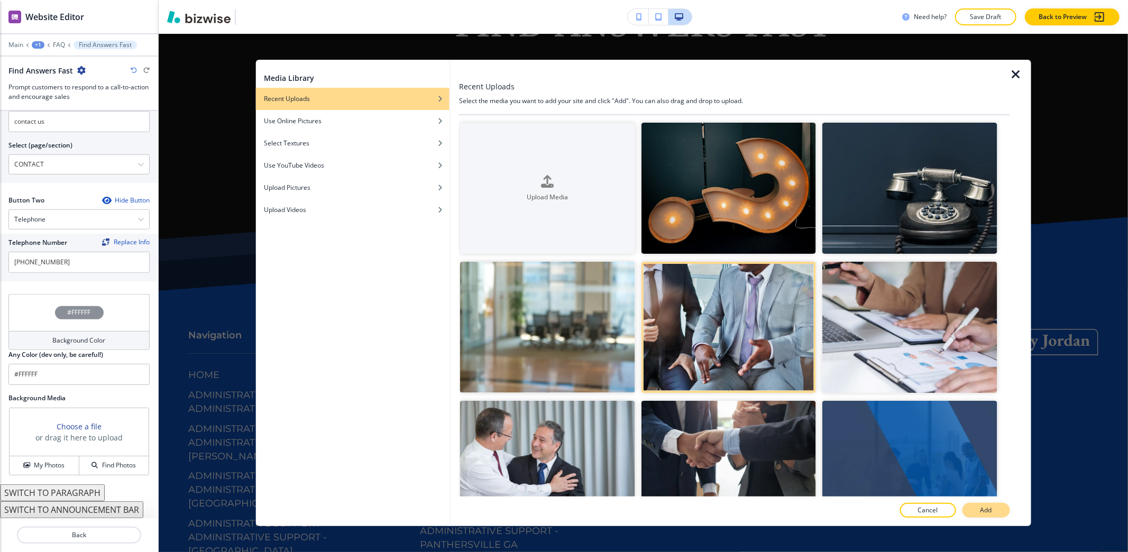
click at [983, 512] on p "Add" at bounding box center [986, 510] width 12 height 10
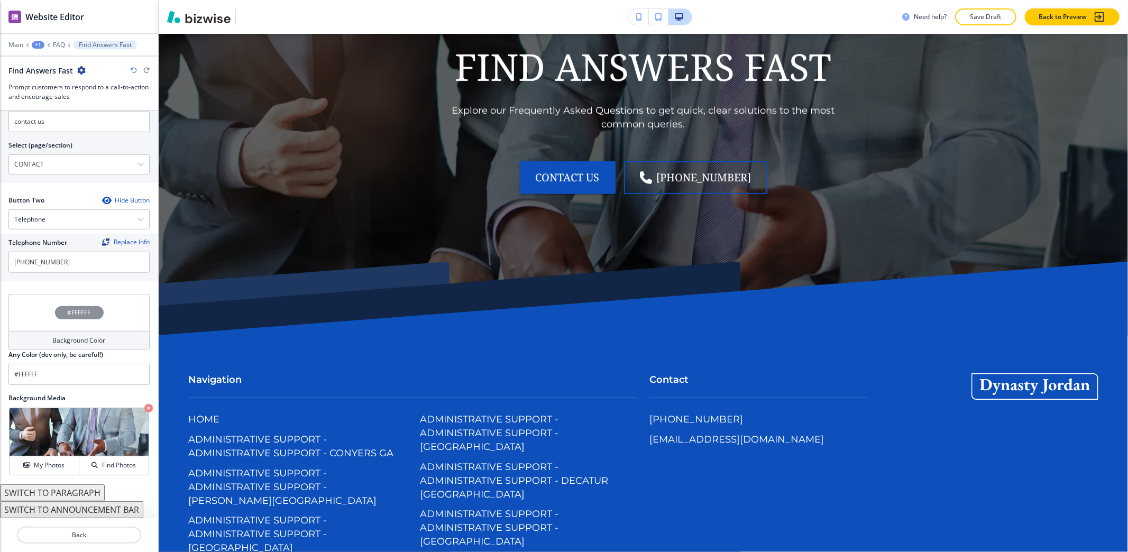
scroll to position [317, 0]
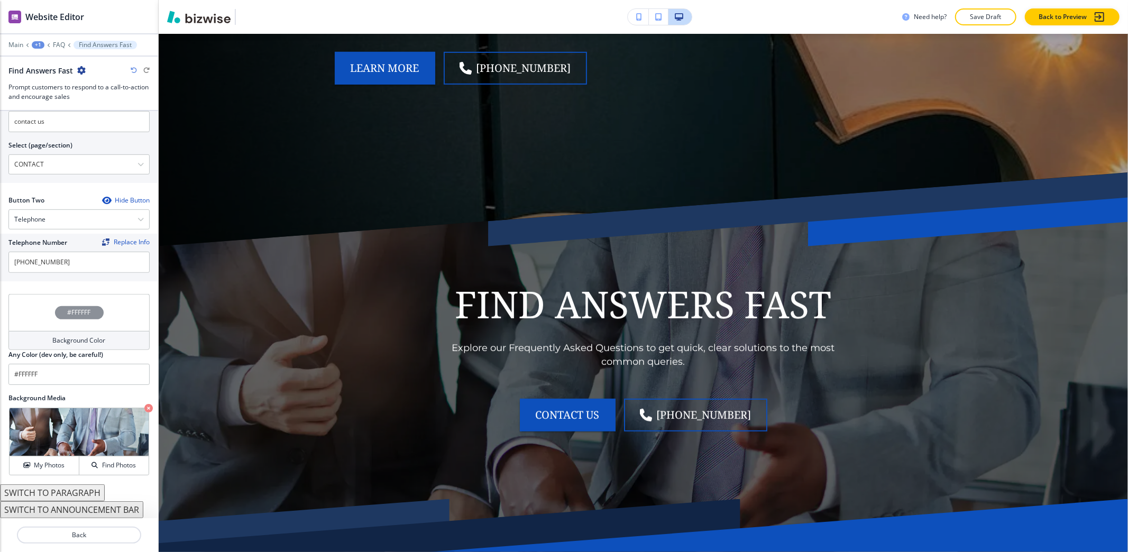
click at [7, 43] on div "Main +1 FAQ Find Answers Fast" at bounding box center [79, 45] width 158 height 8
click at [12, 43] on p "Main" at bounding box center [15, 44] width 15 height 7
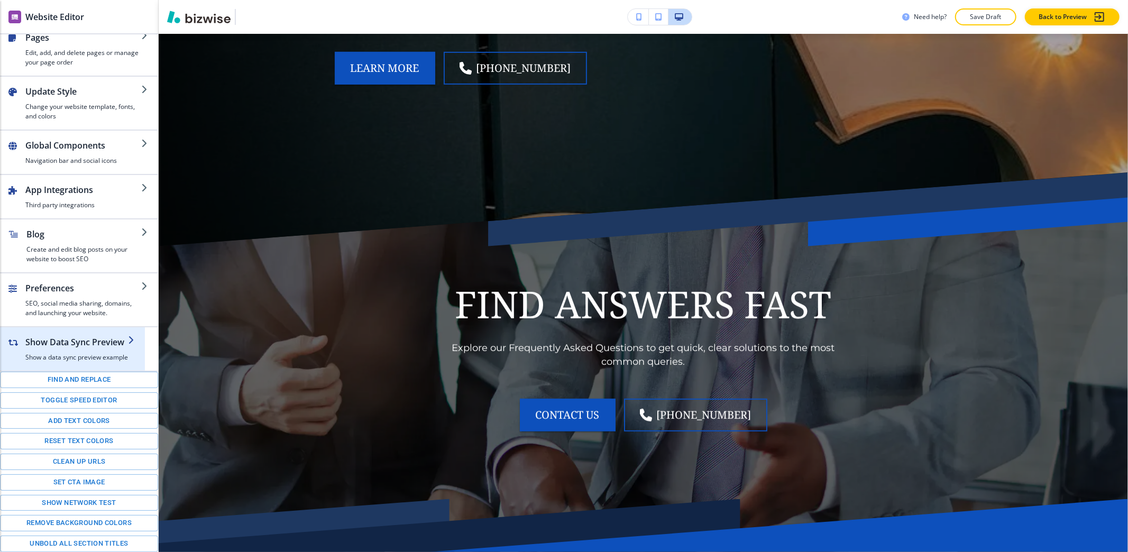
scroll to position [26, 0]
click at [62, 395] on button "Toggle speed editor" at bounding box center [79, 400] width 158 height 16
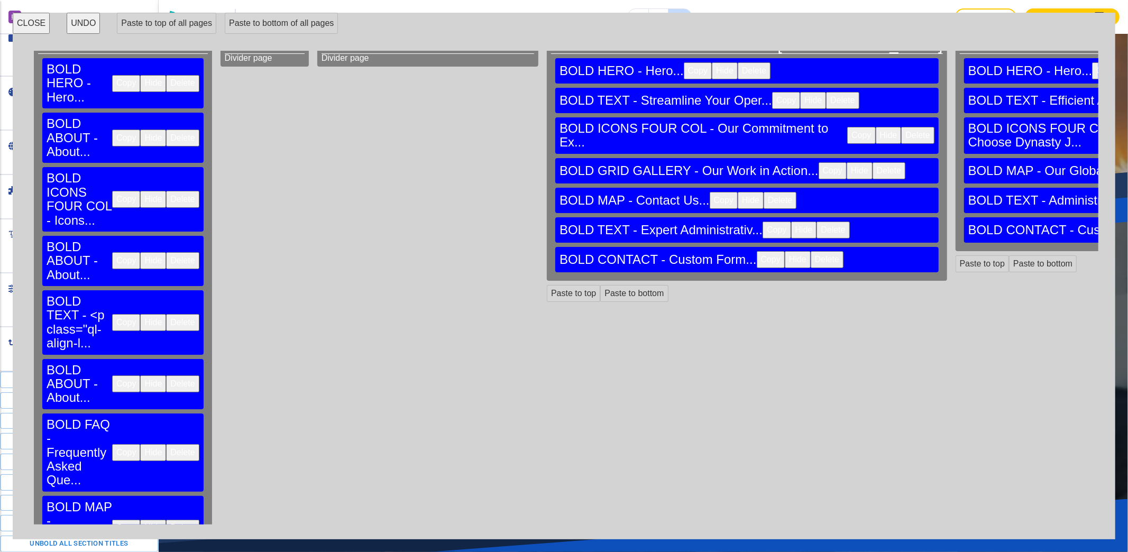
scroll to position [24, 0]
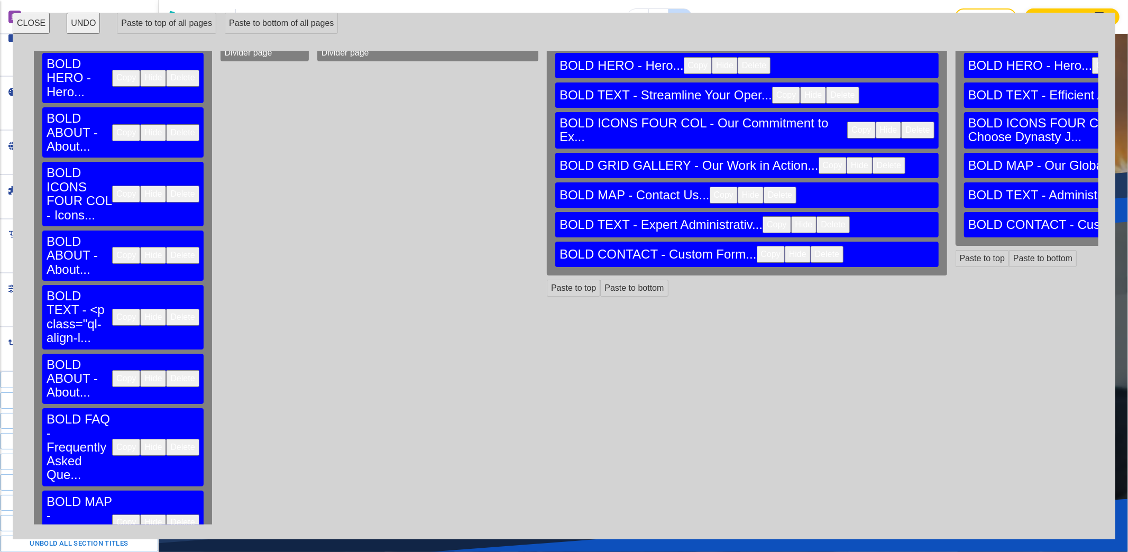
click at [112, 439] on button "Copy" at bounding box center [126, 447] width 28 height 17
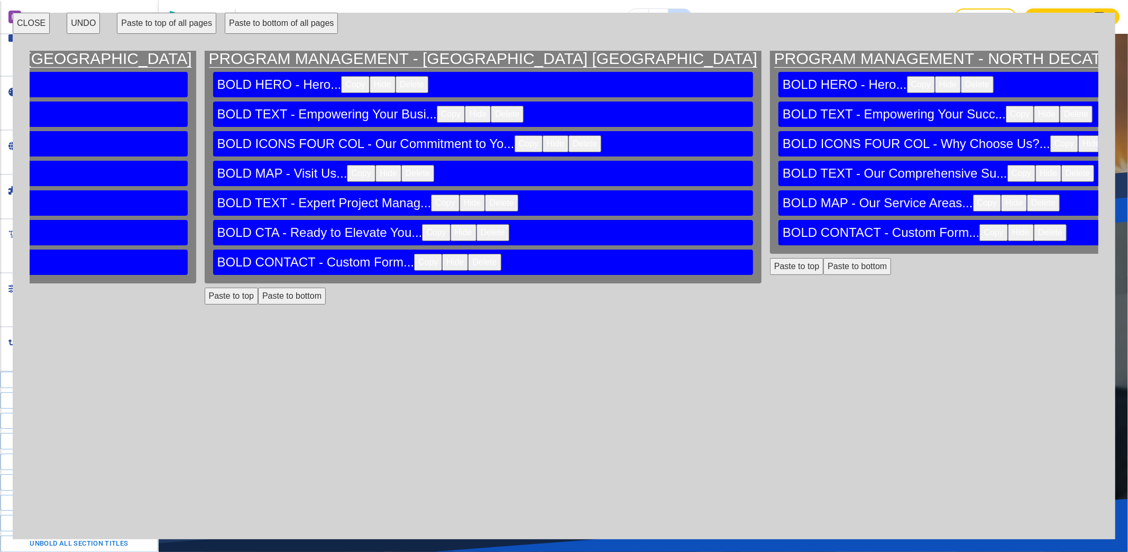
scroll to position [0, 27806]
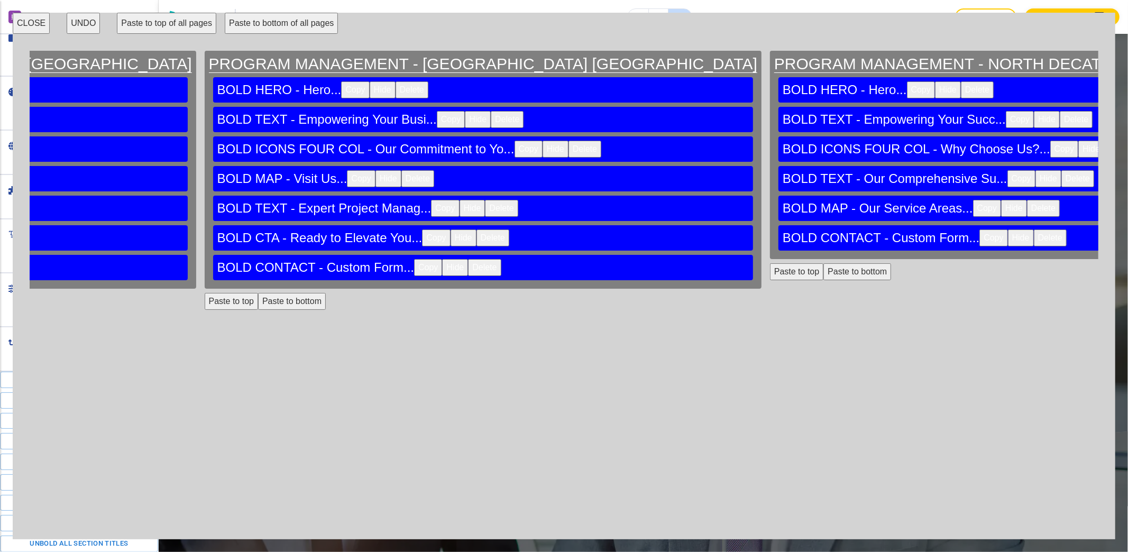
scroll to position [529, 0]
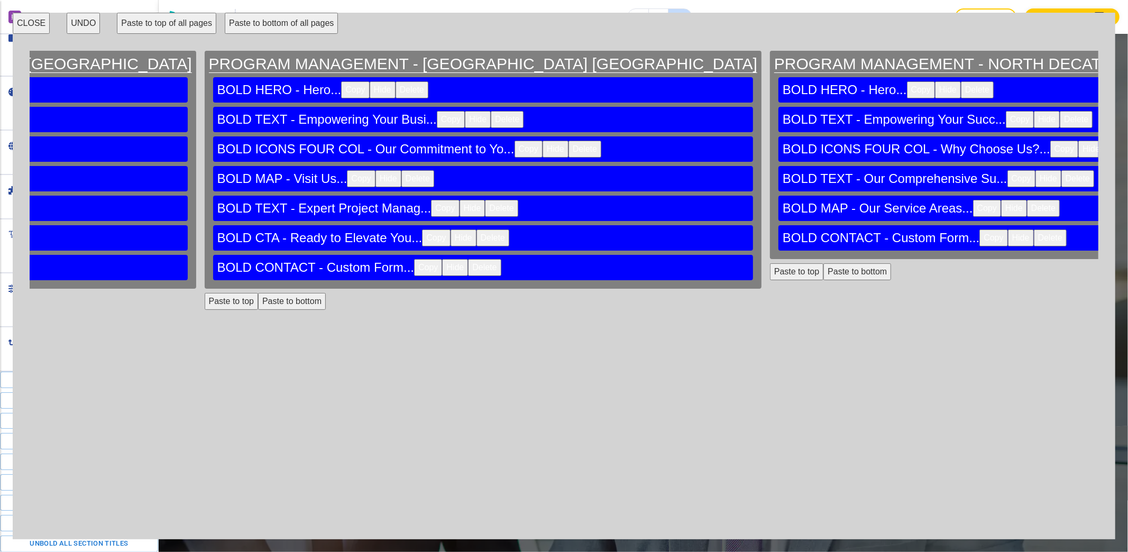
click at [43, 29] on button "CLOSE" at bounding box center [31, 23] width 37 height 21
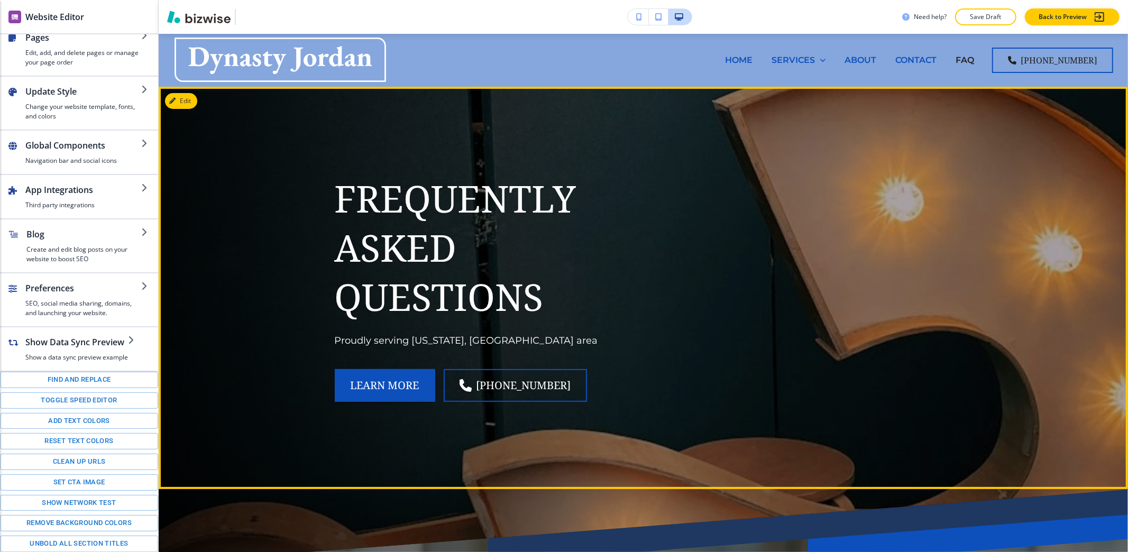
scroll to position [352, 0]
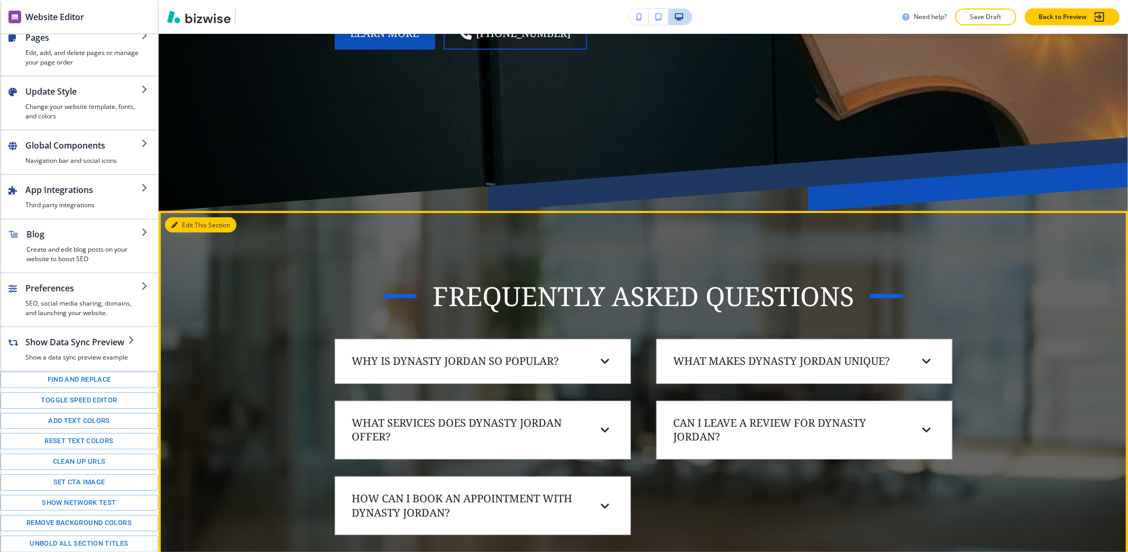
click at [186, 220] on button "Edit This Section" at bounding box center [200, 225] width 71 height 16
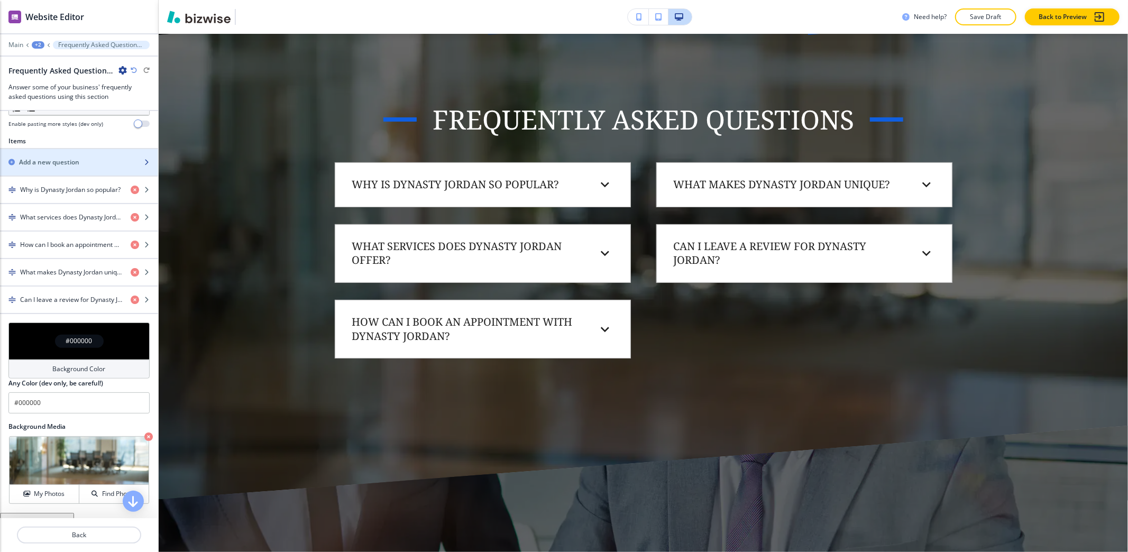
scroll to position [369, 0]
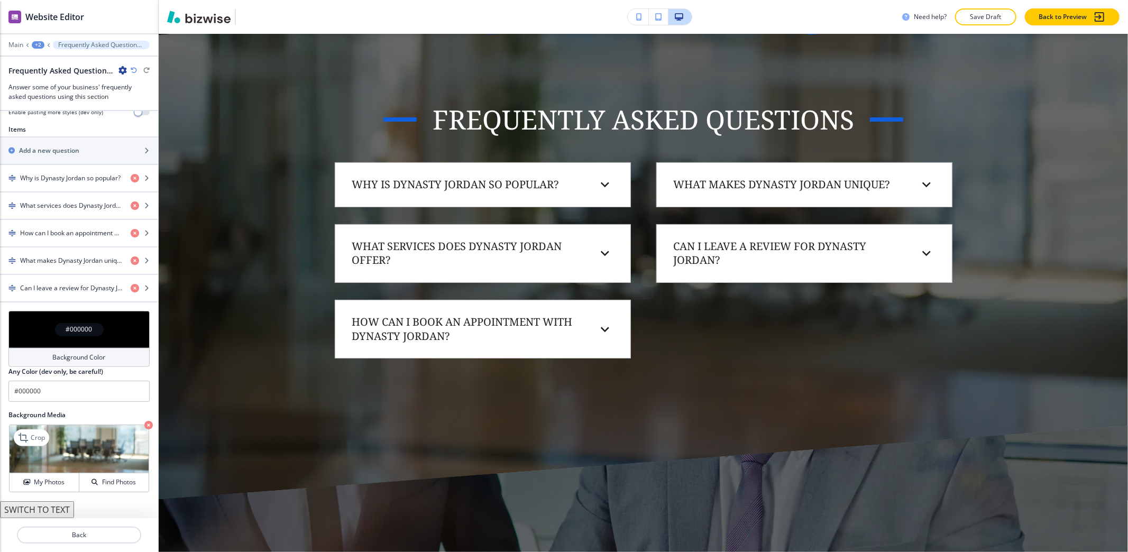
click at [144, 423] on icon "button" at bounding box center [148, 425] width 8 height 8
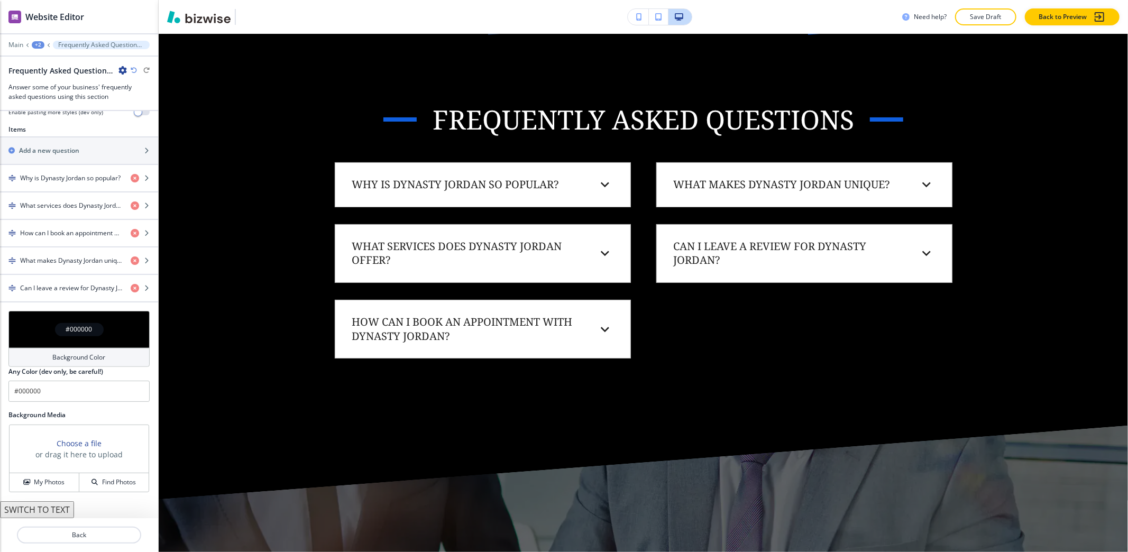
click at [82, 355] on h4 "Background Color" at bounding box center [79, 358] width 53 height 10
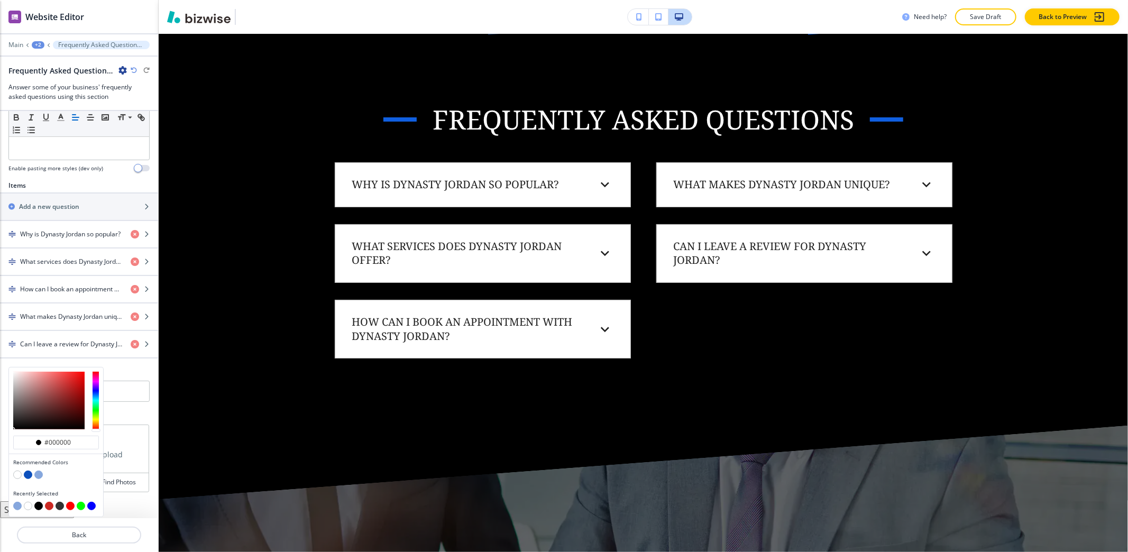
click at [39, 475] on button "button" at bounding box center [38, 475] width 8 height 8
type input "#86a7dd"
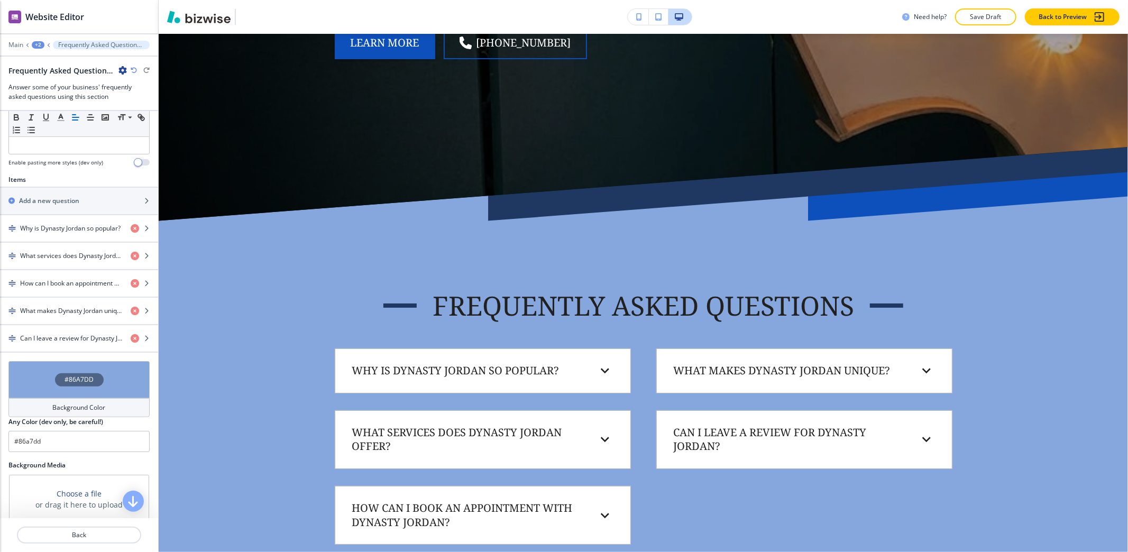
scroll to position [317, 0]
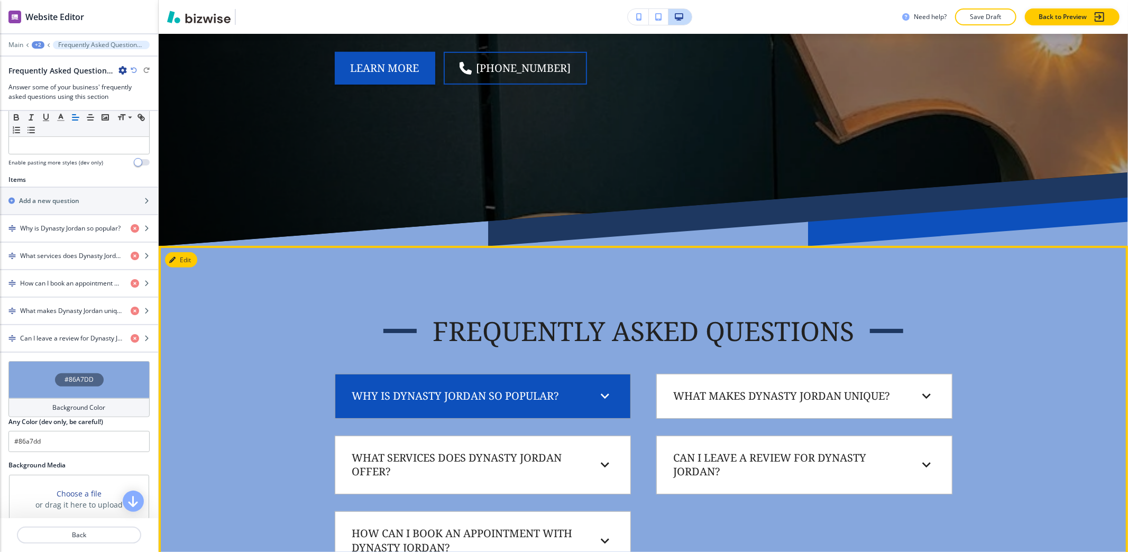
click at [413, 410] on div "Why is Dynasty Jordan so popular? Dynasty Jordan has gained immense popularity …" at bounding box center [483, 396] width 296 height 45
click at [416, 404] on div "Why is Dynasty Jordan so popular?" at bounding box center [483, 396] width 278 height 27
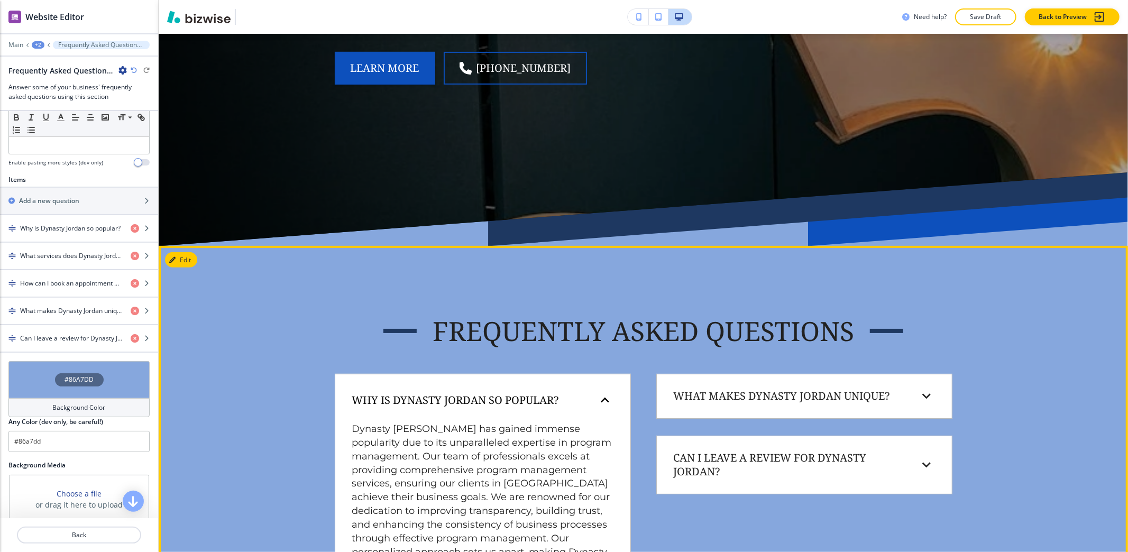
click at [417, 403] on h6 "Why is Dynasty Jordan so popular?" at bounding box center [455, 400] width 207 height 14
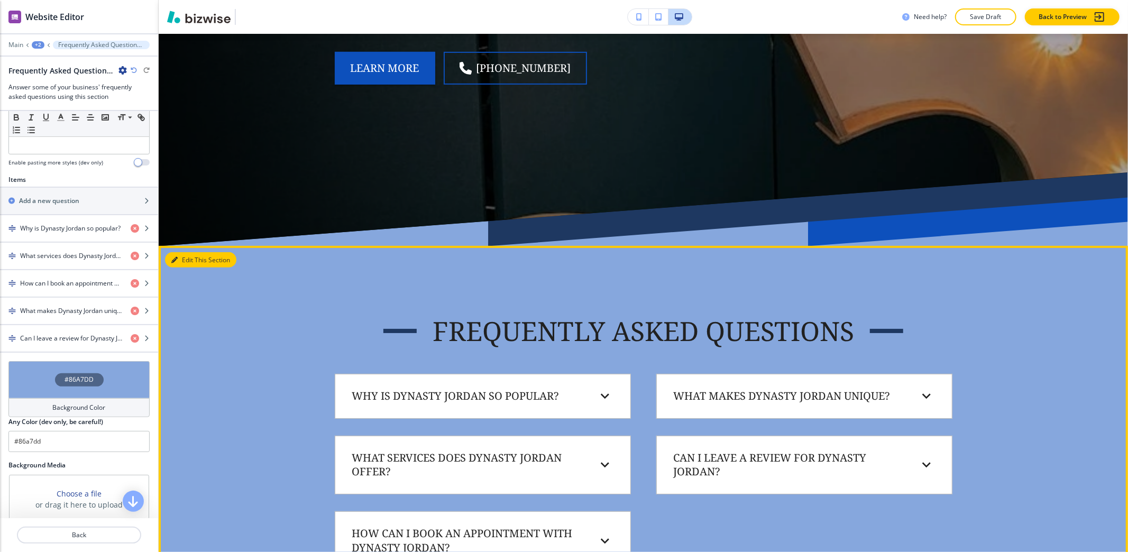
click at [189, 263] on div "Edit This Section Frequently Asked Questions Why is Dynasty Jordan so popular? …" at bounding box center [643, 442] width 969 height 392
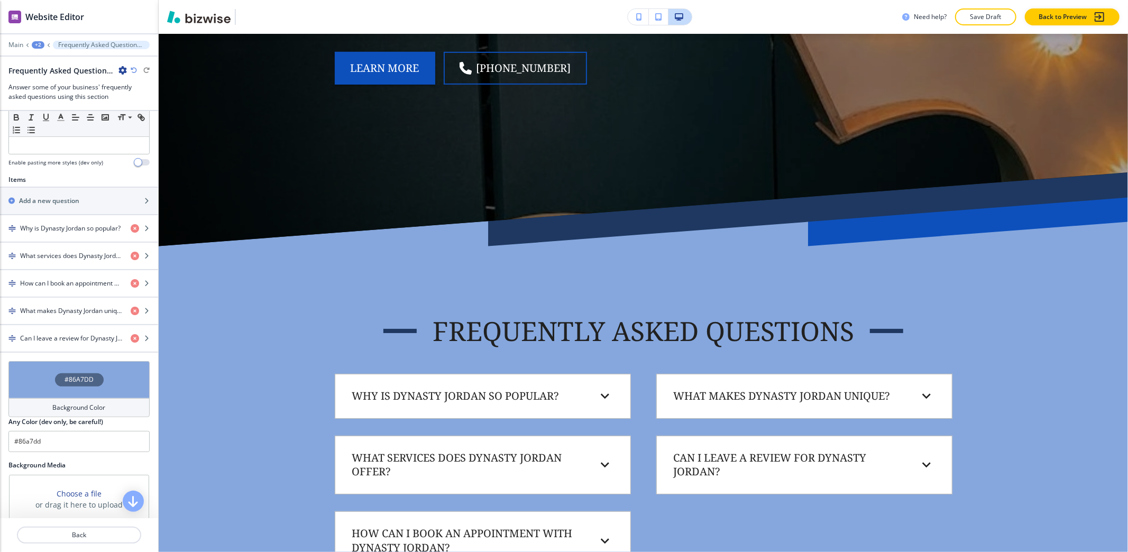
click at [122, 71] on icon "button" at bounding box center [122, 70] width 8 height 8
click at [128, 93] on p "Rename Section" at bounding box center [152, 90] width 54 height 10
click at [105, 73] on input "Frequently Asked Questions-1" at bounding box center [62, 70] width 109 height 21
type input "Frequently Asked Questions"
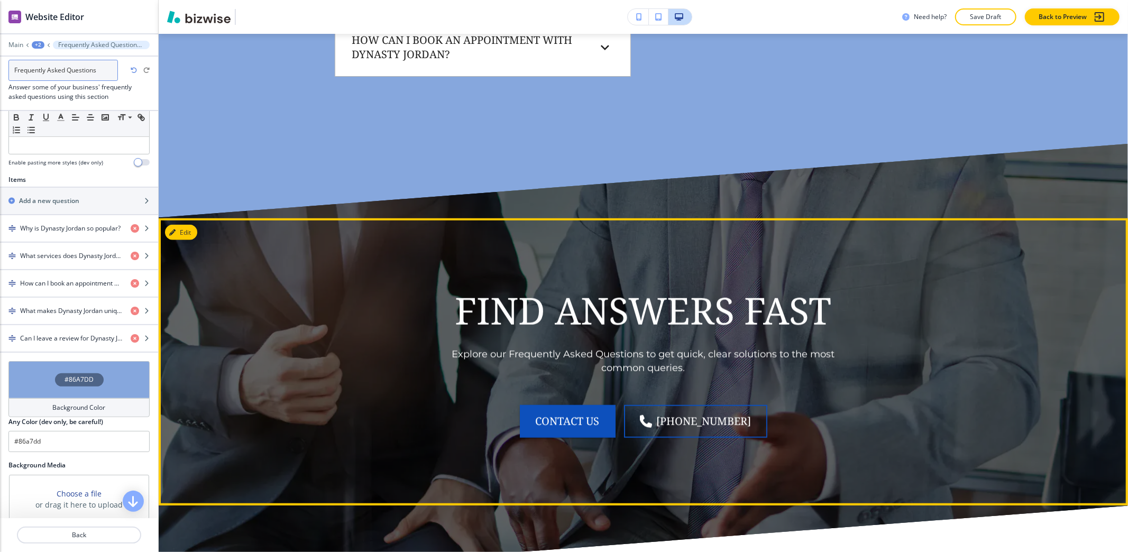
scroll to position [1092, 0]
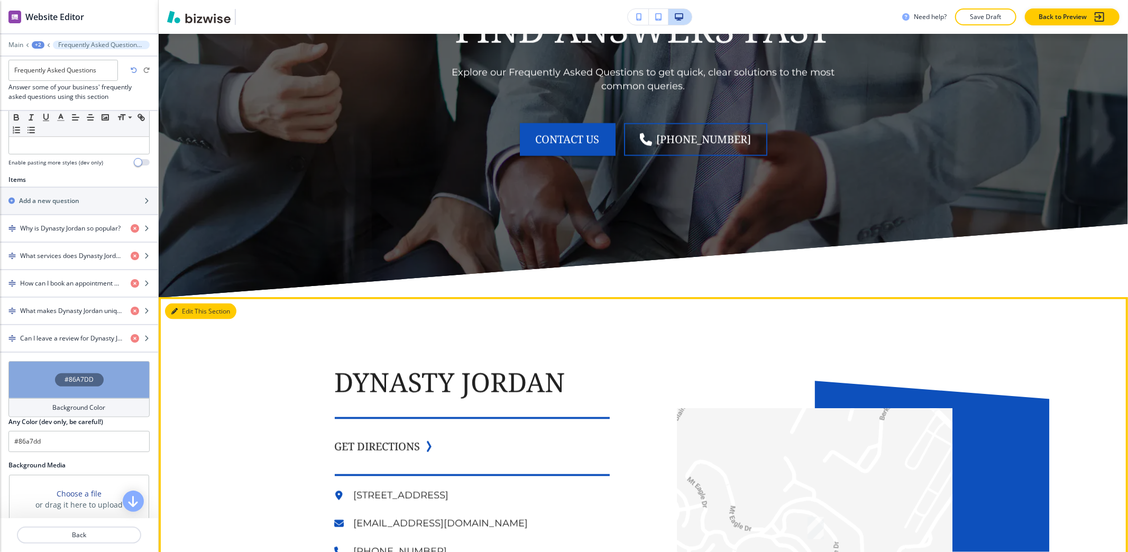
click at [191, 311] on button "Edit This Section" at bounding box center [200, 311] width 71 height 16
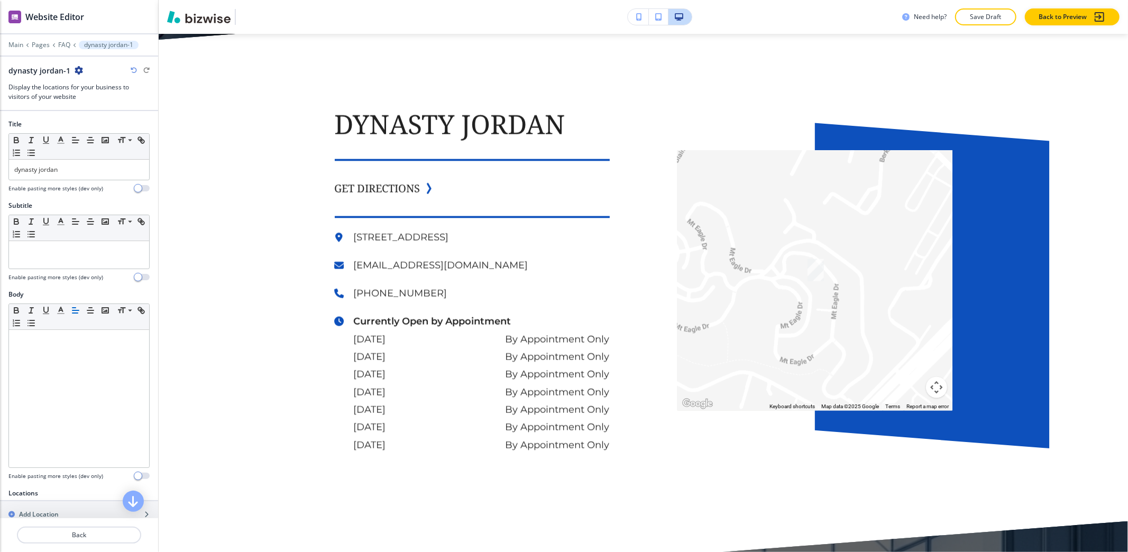
scroll to position [1356, 0]
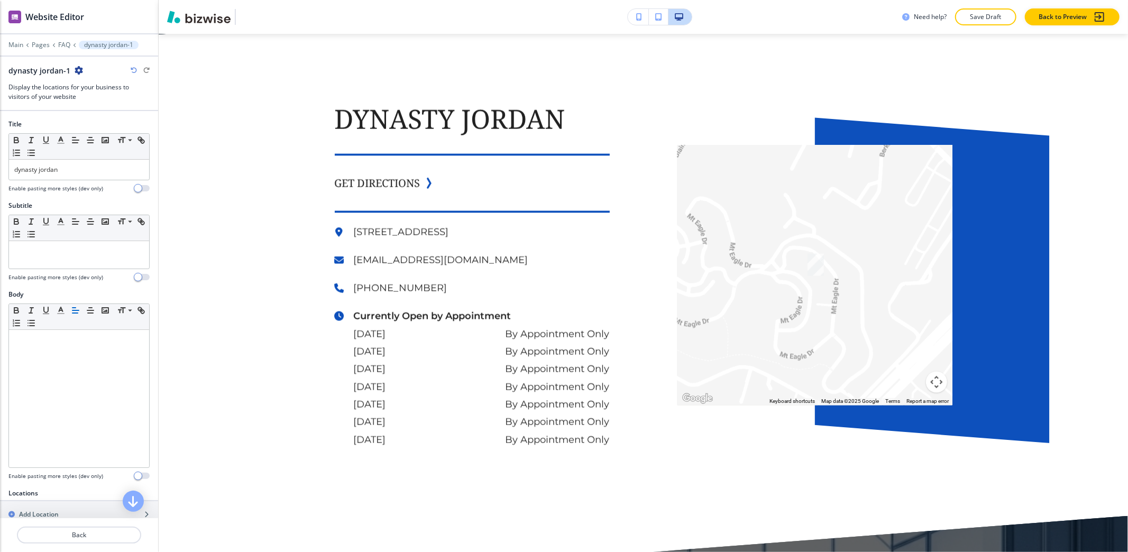
click at [75, 66] on icon "button" at bounding box center [79, 70] width 8 height 8
click at [82, 77] on div at bounding box center [106, 78] width 68 height 4
click at [85, 81] on button "Rename Section" at bounding box center [106, 89] width 68 height 19
click at [87, 53] on div at bounding box center [79, 52] width 158 height 6
click at [87, 69] on div "dynasty jordan-1" at bounding box center [78, 70] width 141 height 11
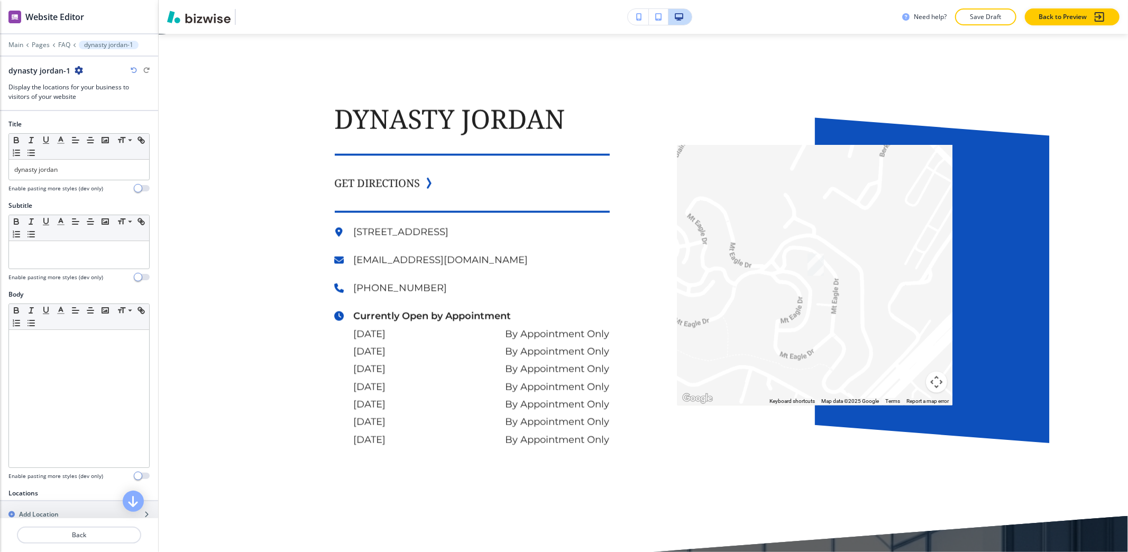
click at [75, 69] on icon "button" at bounding box center [79, 70] width 8 height 8
click at [89, 91] on p "Rename Section" at bounding box center [106, 90] width 54 height 10
click at [88, 72] on input "dynasty jordan-1" at bounding box center [62, 70] width 109 height 21
type input "dynasty jordan"
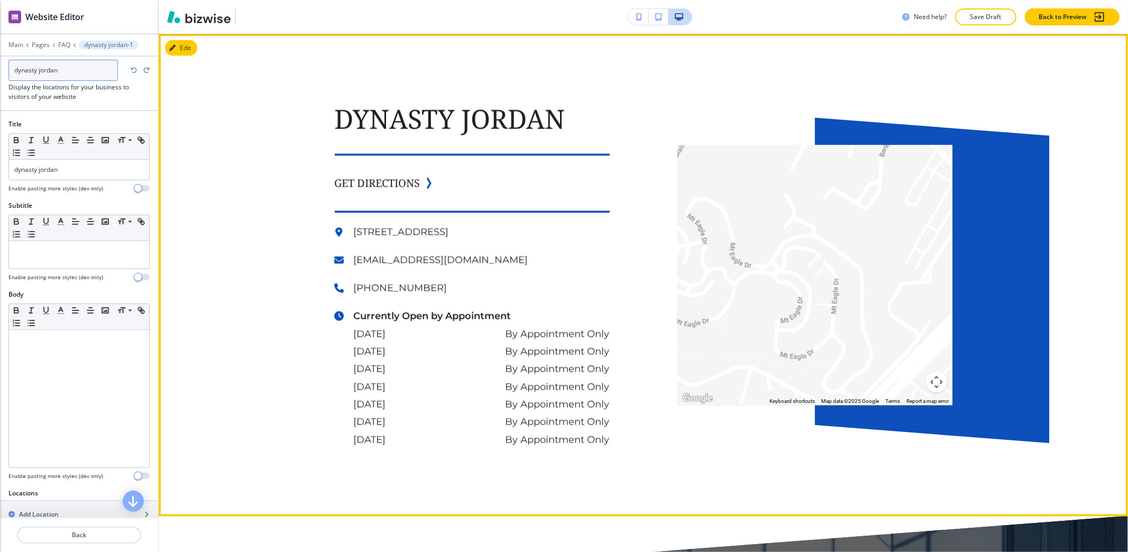
scroll to position [1637, 0]
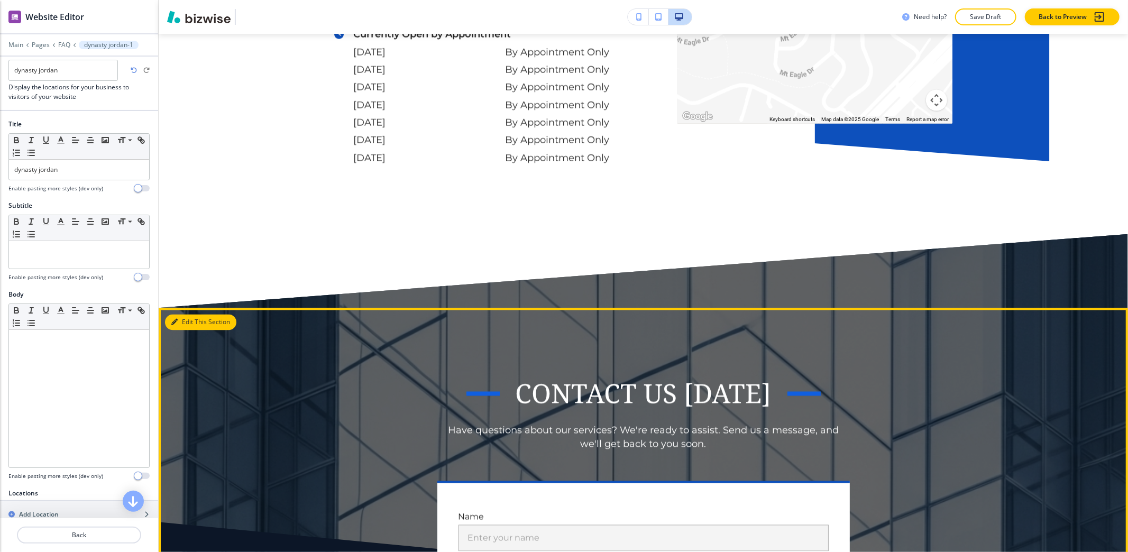
click at [195, 326] on button "Edit This Section" at bounding box center [200, 323] width 71 height 16
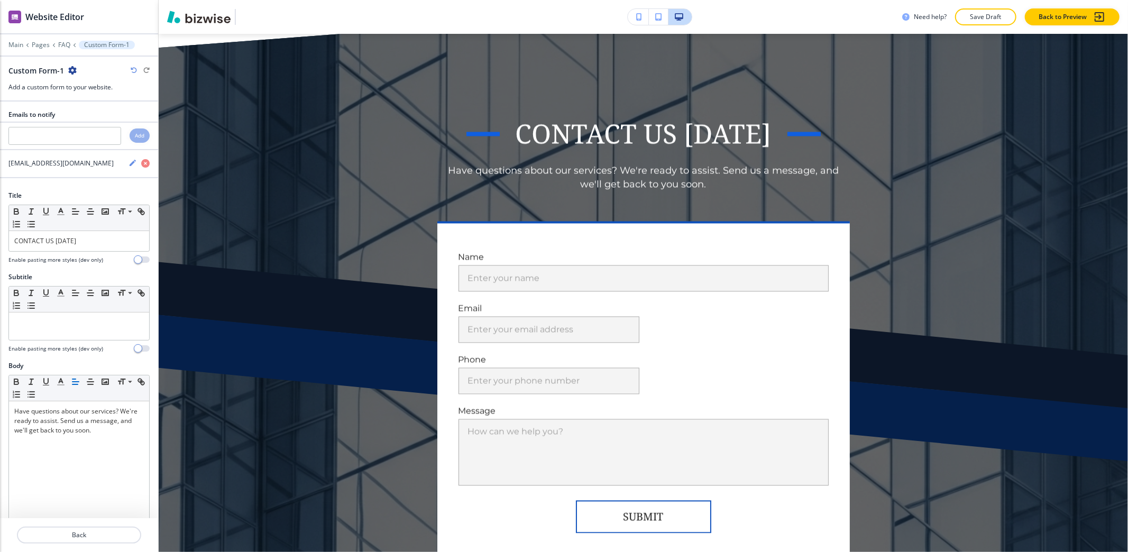
scroll to position [1912, 0]
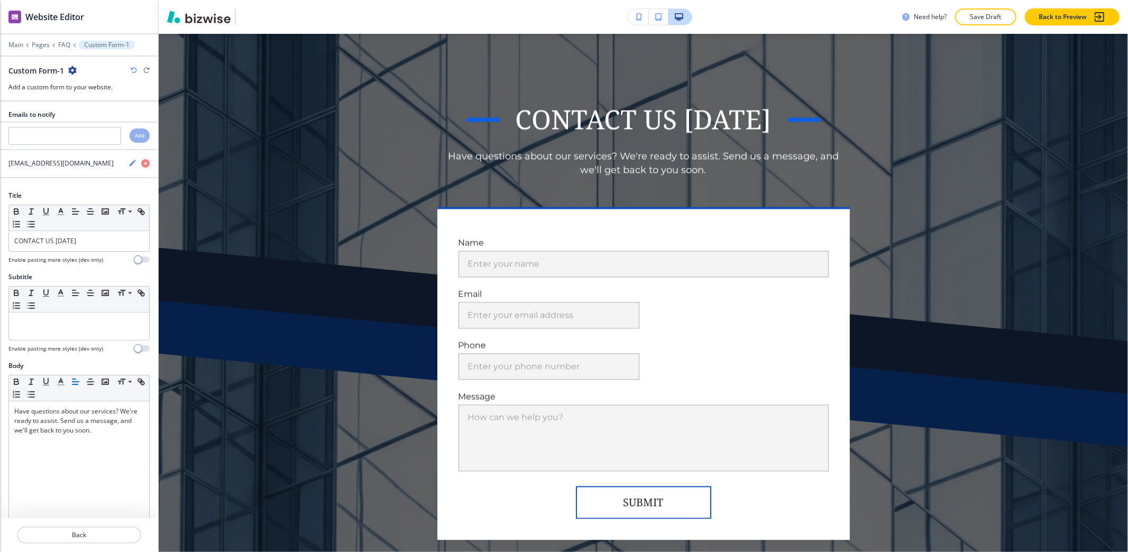
click at [70, 73] on icon "button" at bounding box center [72, 70] width 8 height 8
click at [84, 83] on button "Rename Section" at bounding box center [102, 89] width 68 height 19
click at [88, 73] on input "Custom Form-1" at bounding box center [62, 70] width 109 height 21
type input "Custom Form"
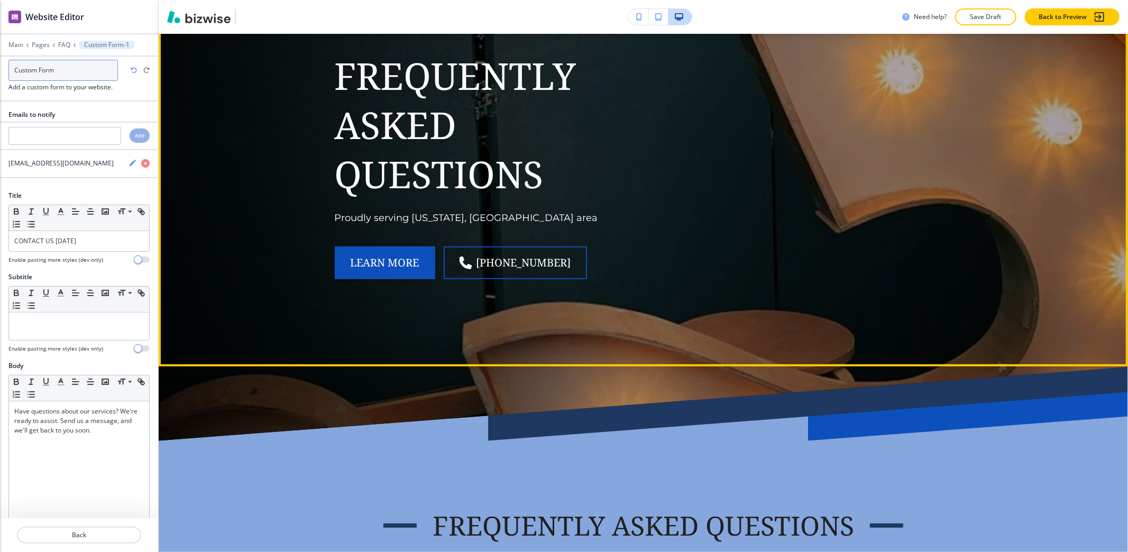
scroll to position [0, 0]
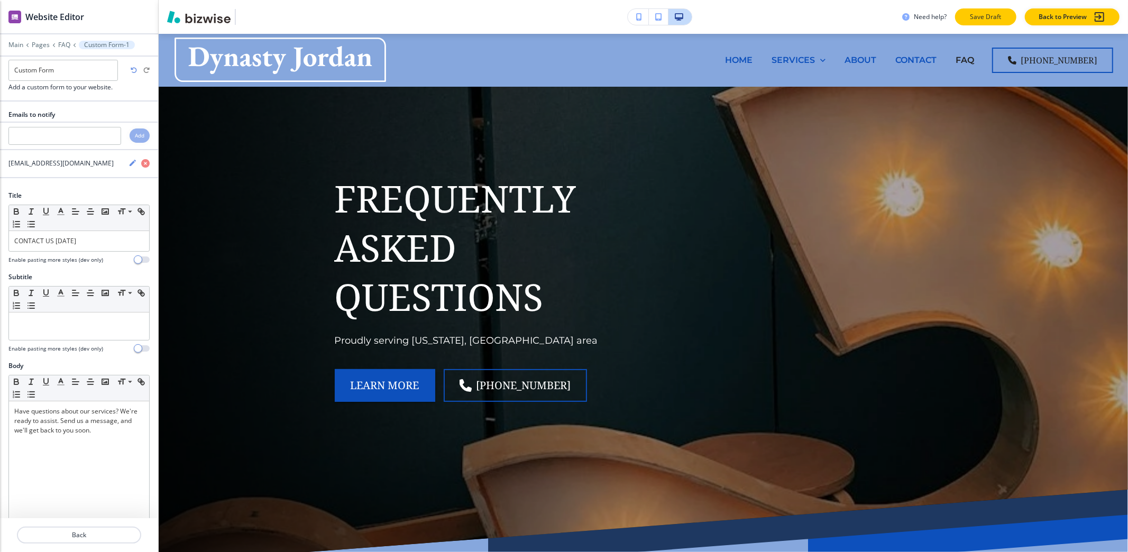
click at [999, 20] on p "Save Draft" at bounding box center [986, 17] width 34 height 10
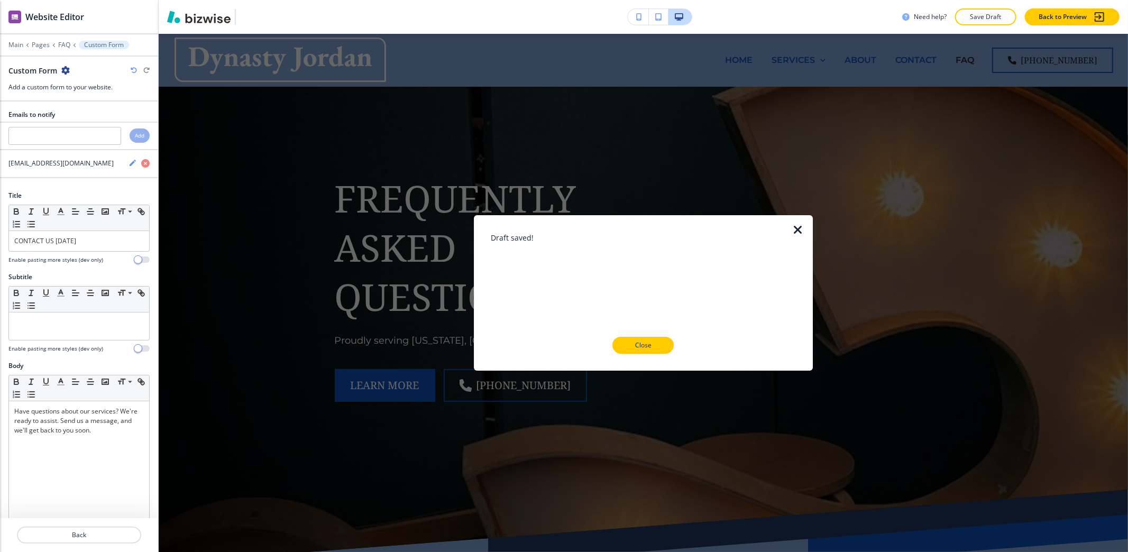
click at [662, 354] on div at bounding box center [644, 362] width 306 height 17
click at [665, 347] on button "Close" at bounding box center [642, 345] width 61 height 17
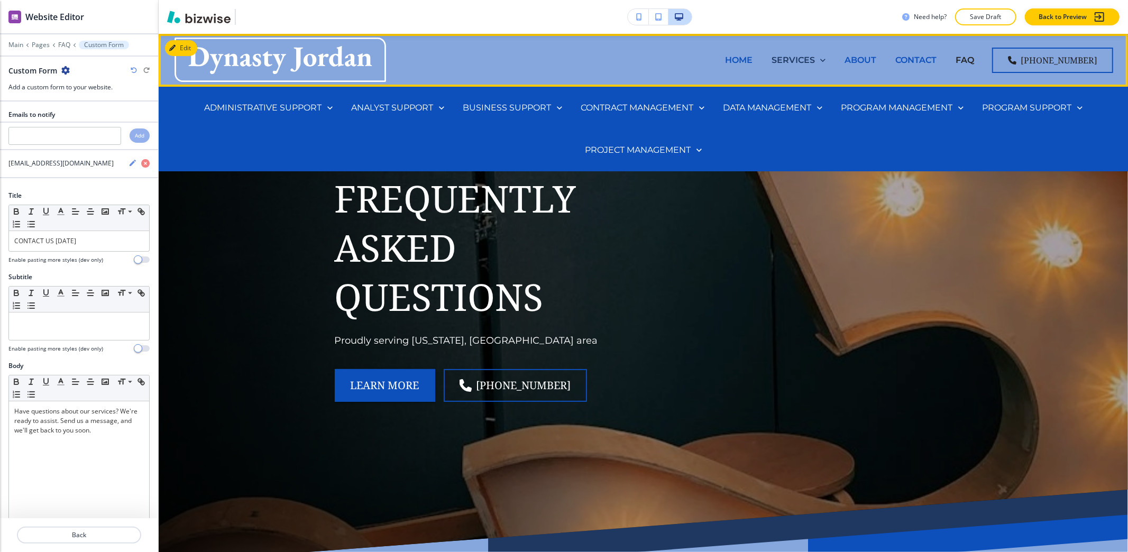
click at [794, 60] on p "SERVICES" at bounding box center [792, 60] width 43 height 12
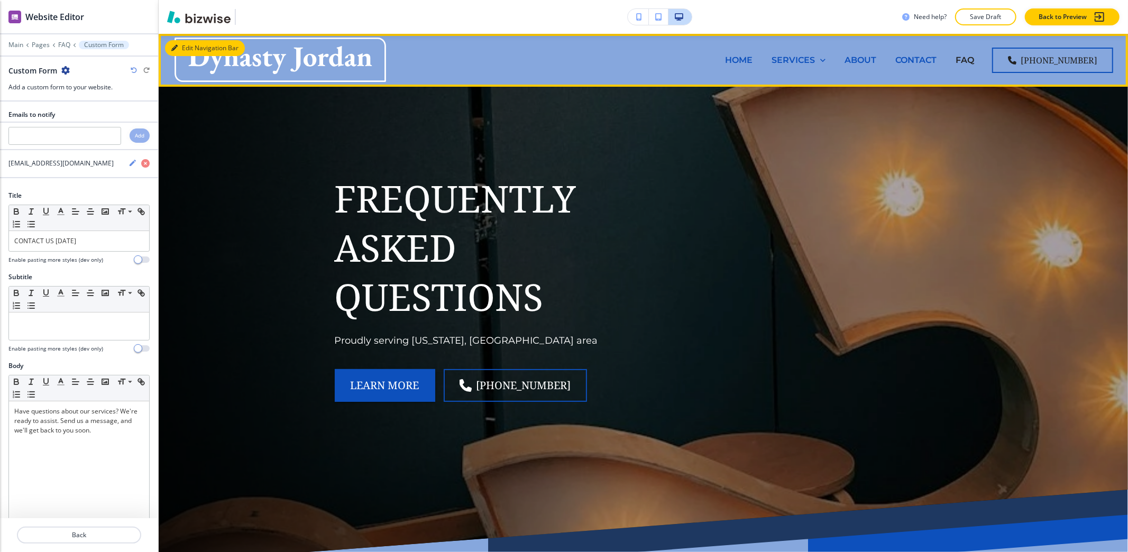
click at [197, 41] on button "Edit Navigation Bar" at bounding box center [205, 48] width 80 height 16
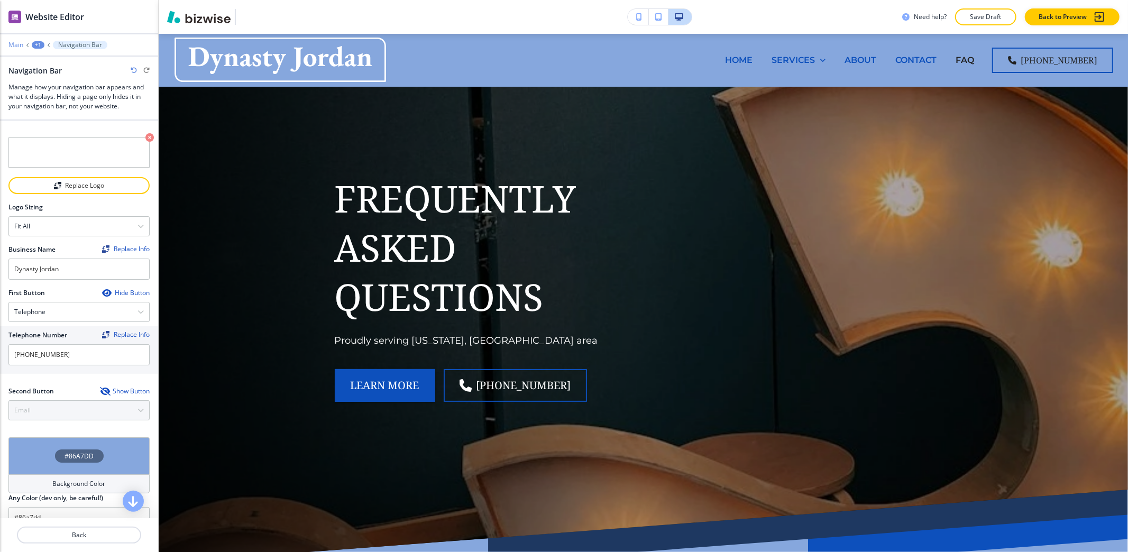
click at [17, 47] on p "Main" at bounding box center [15, 44] width 15 height 7
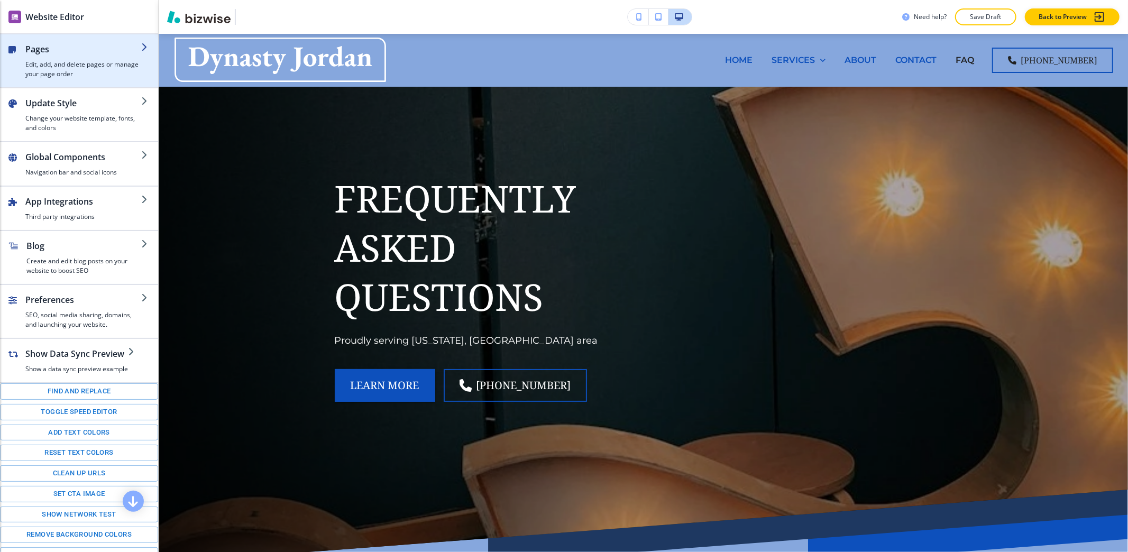
click at [45, 53] on h2 "Pages" at bounding box center [83, 49] width 116 height 13
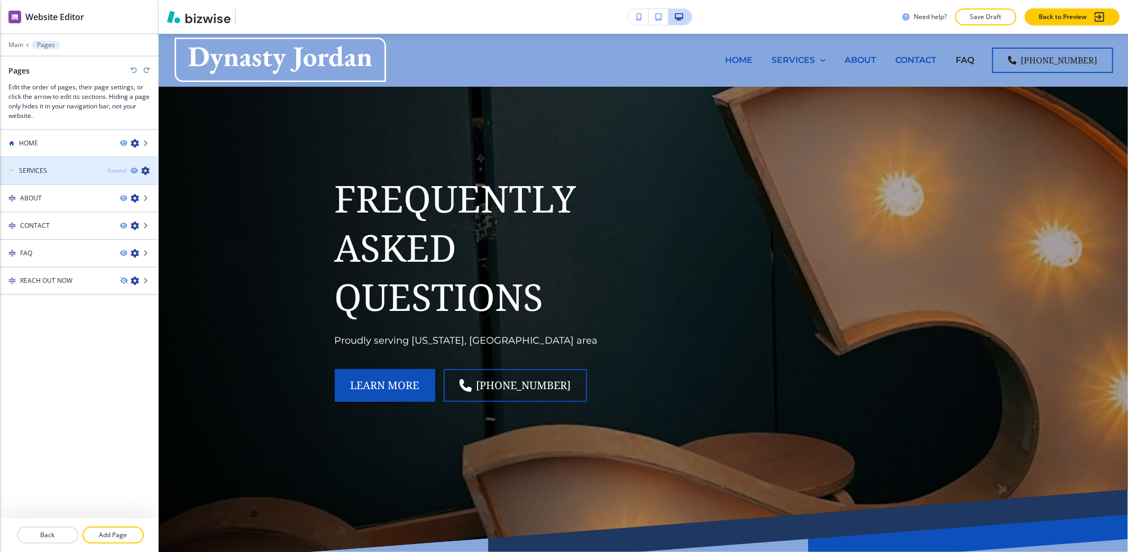
click at [122, 174] on div "Expand" at bounding box center [117, 171] width 19 height 8
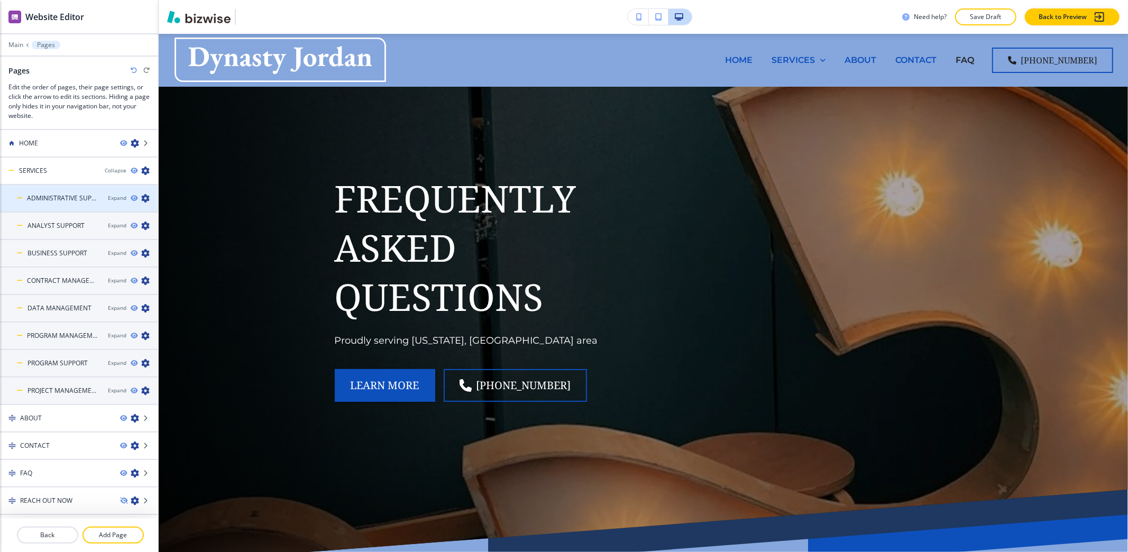
click at [76, 187] on div at bounding box center [79, 189] width 158 height 8
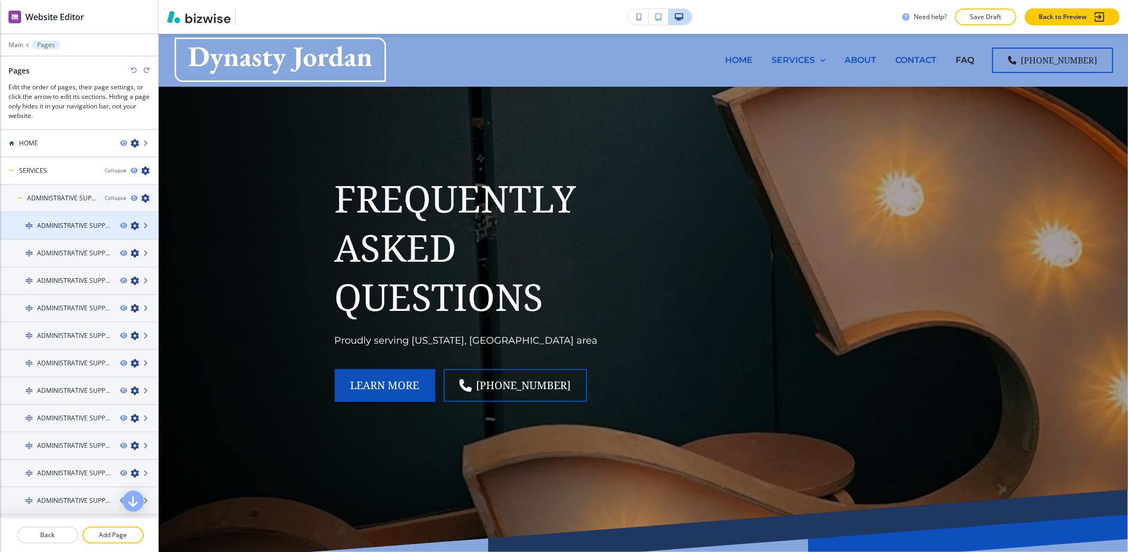
click at [87, 229] on h4 "ADMINISTRATIVE SUPPORT - BELVEDERE PARK GA" at bounding box center [74, 226] width 75 height 10
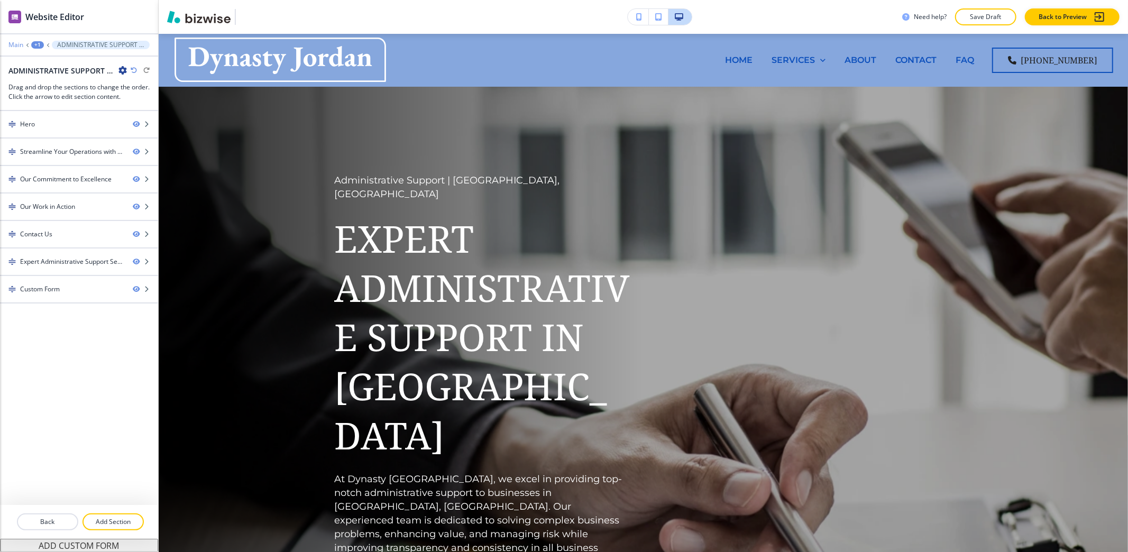
click at [12, 45] on p "Main" at bounding box center [15, 44] width 15 height 7
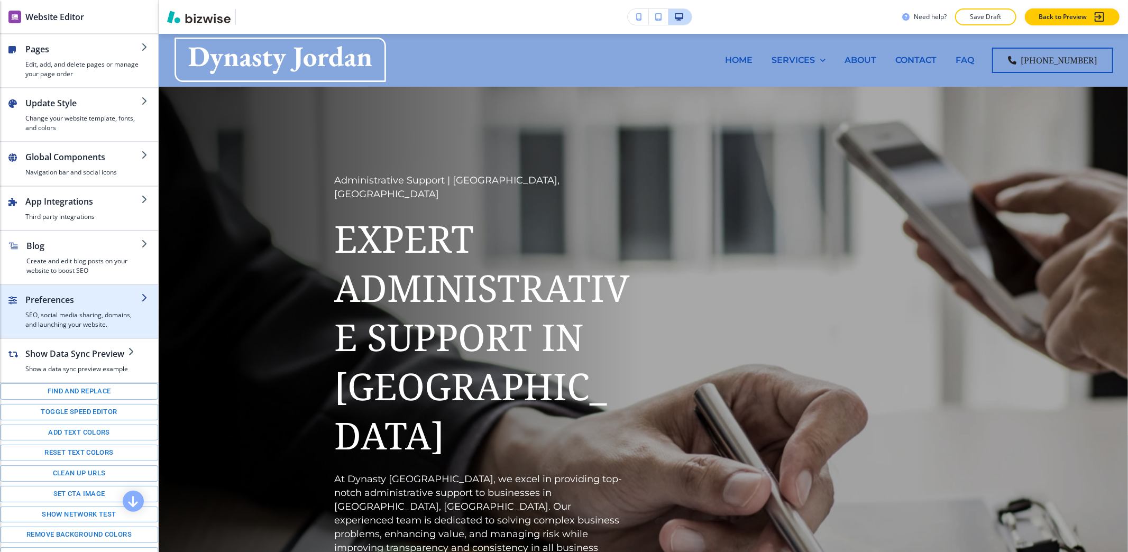
scroll to position [26, 0]
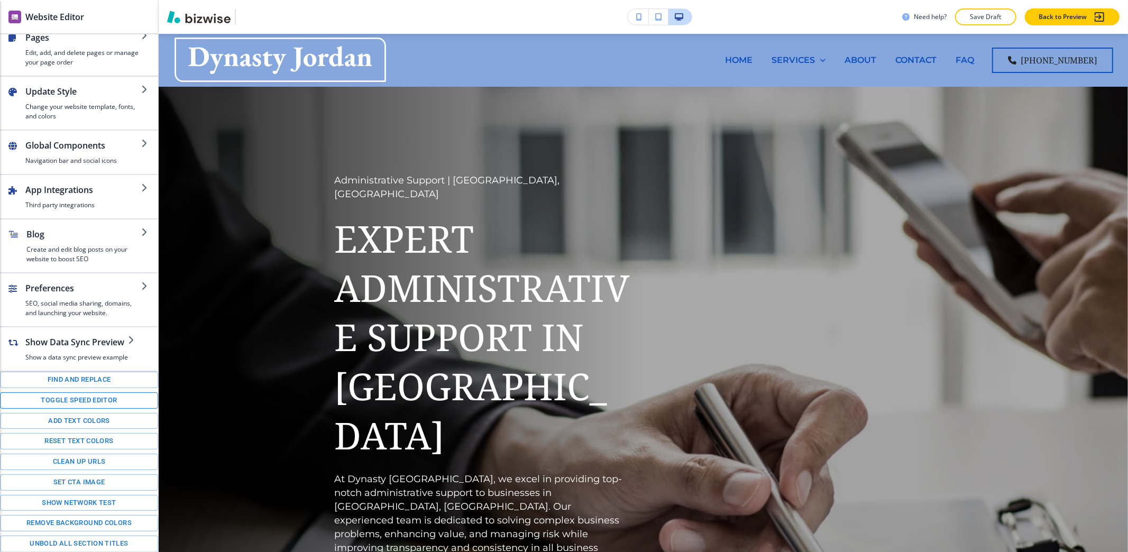
click at [56, 400] on button "Toggle speed editor" at bounding box center [79, 400] width 158 height 16
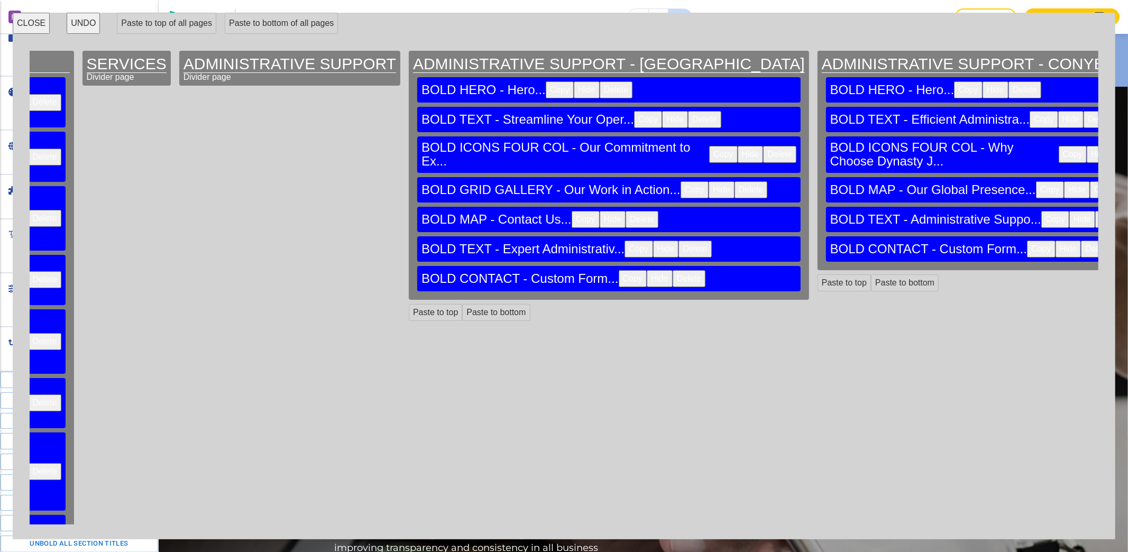
scroll to position [0, 0]
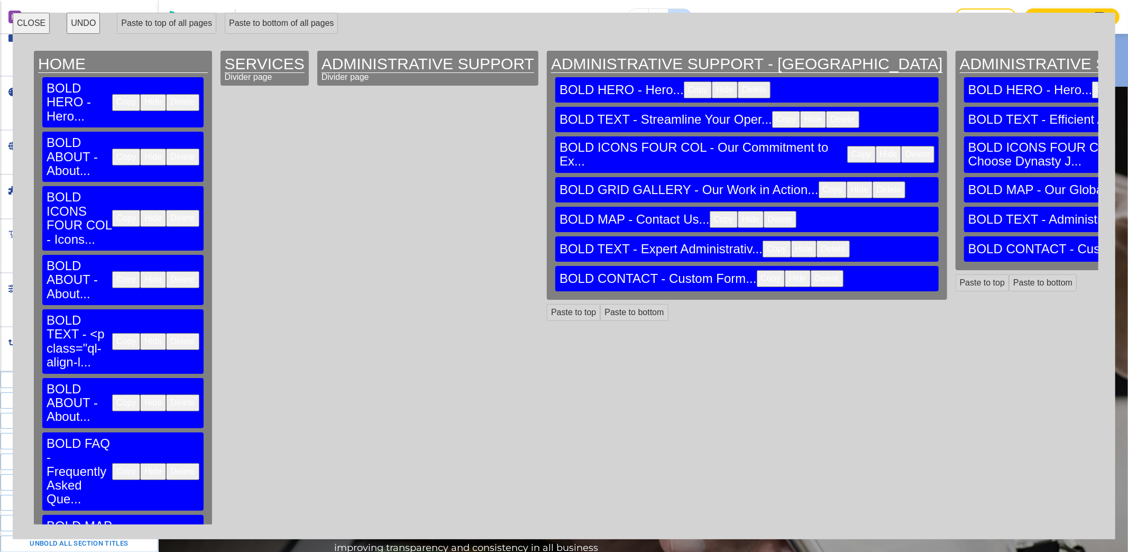
click at [31, 23] on button "CLOSE" at bounding box center [31, 23] width 37 height 21
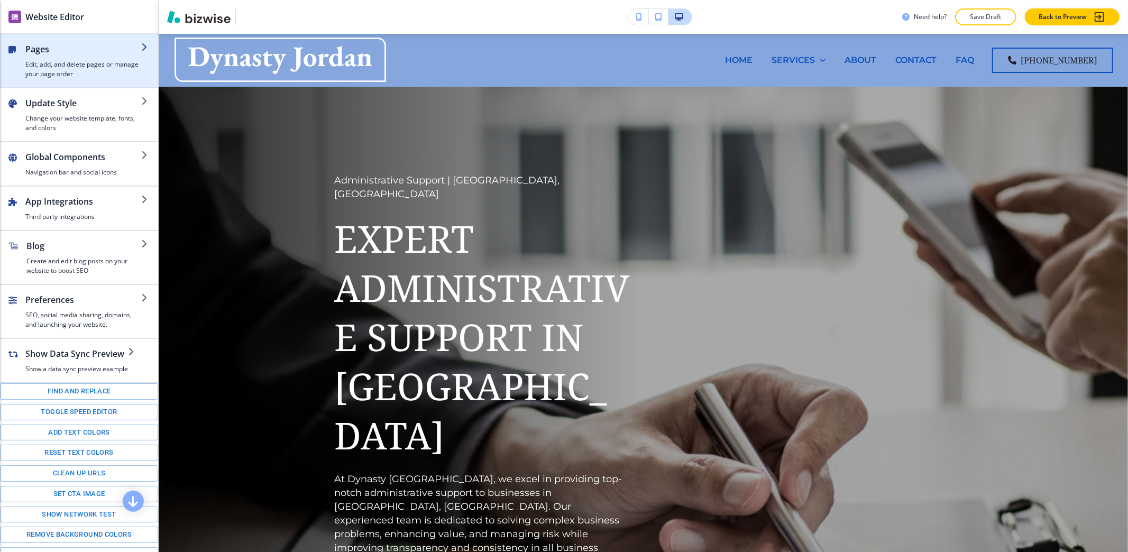
click at [108, 67] on h4 "Edit, add, and delete pages or manage your page order" at bounding box center [83, 69] width 116 height 19
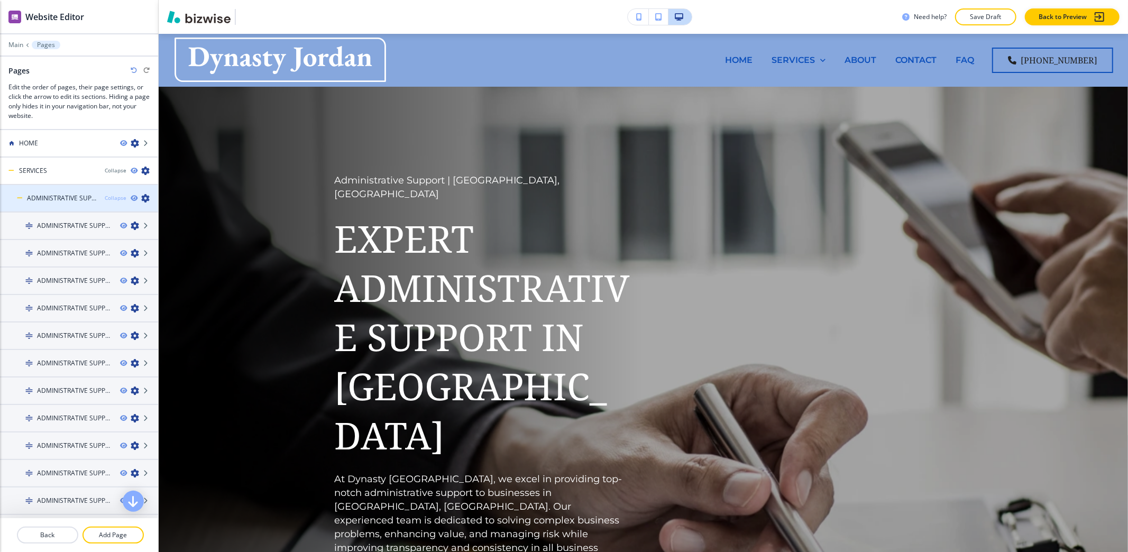
click at [110, 195] on div "Collapse" at bounding box center [116, 198] width 22 height 8
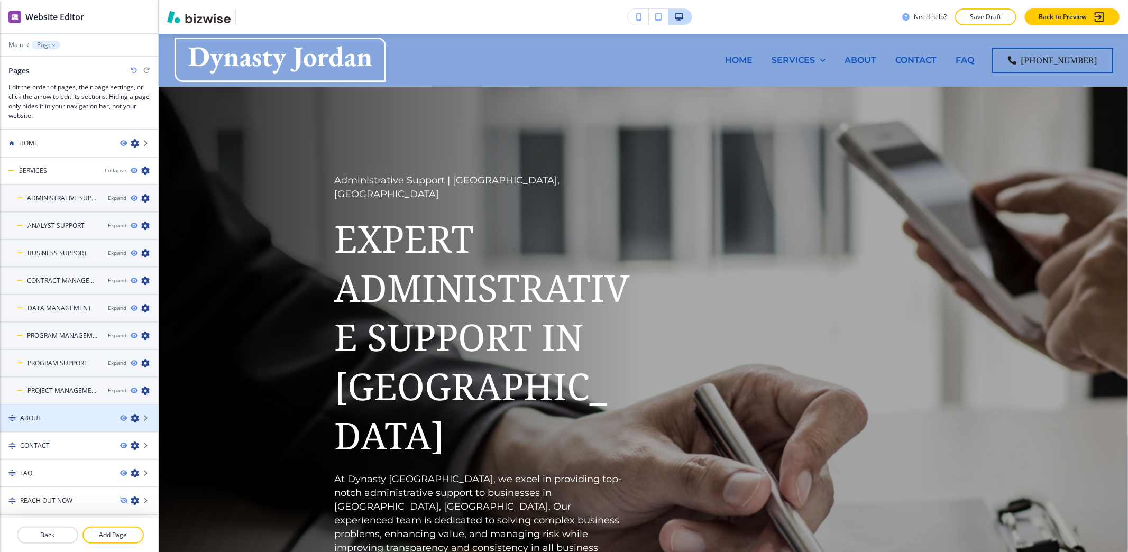
scroll to position [13, 0]
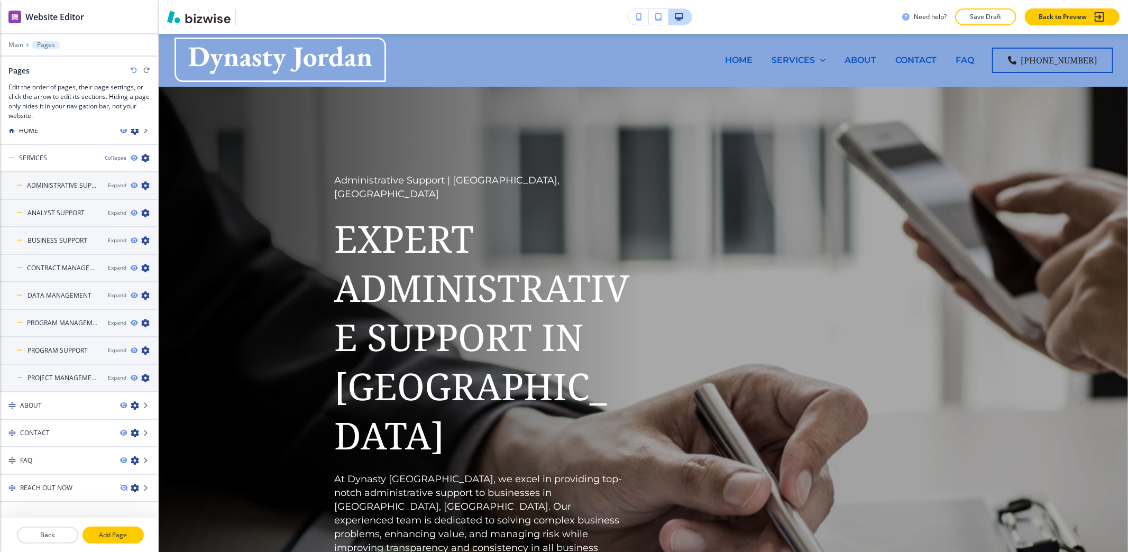
click at [121, 530] on p "Add Page" at bounding box center [113, 535] width 59 height 10
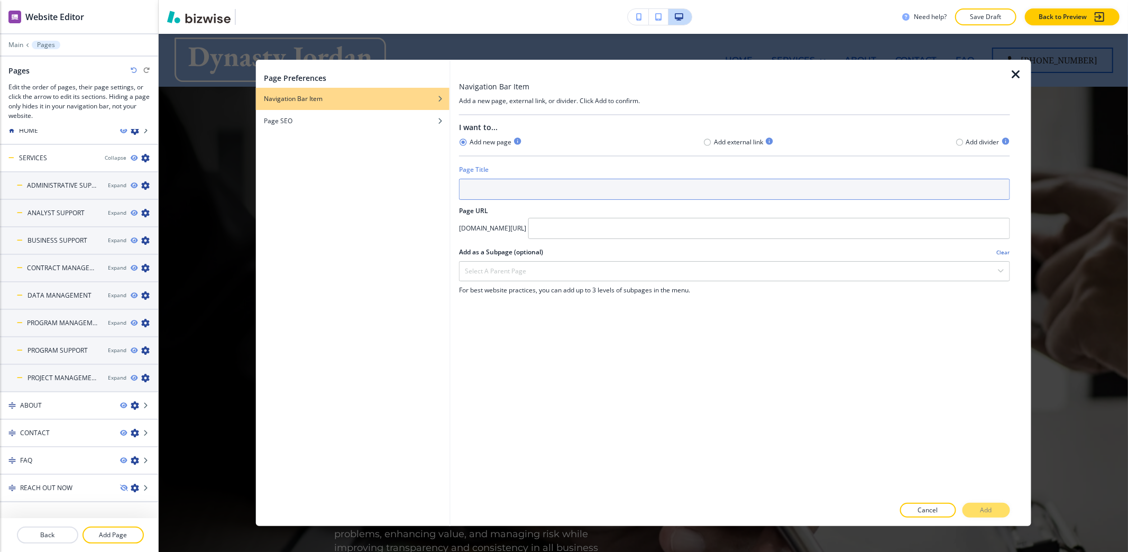
click at [671, 191] on input "text" at bounding box center [734, 189] width 551 height 21
type input "s"
type input "S"
type input "E"
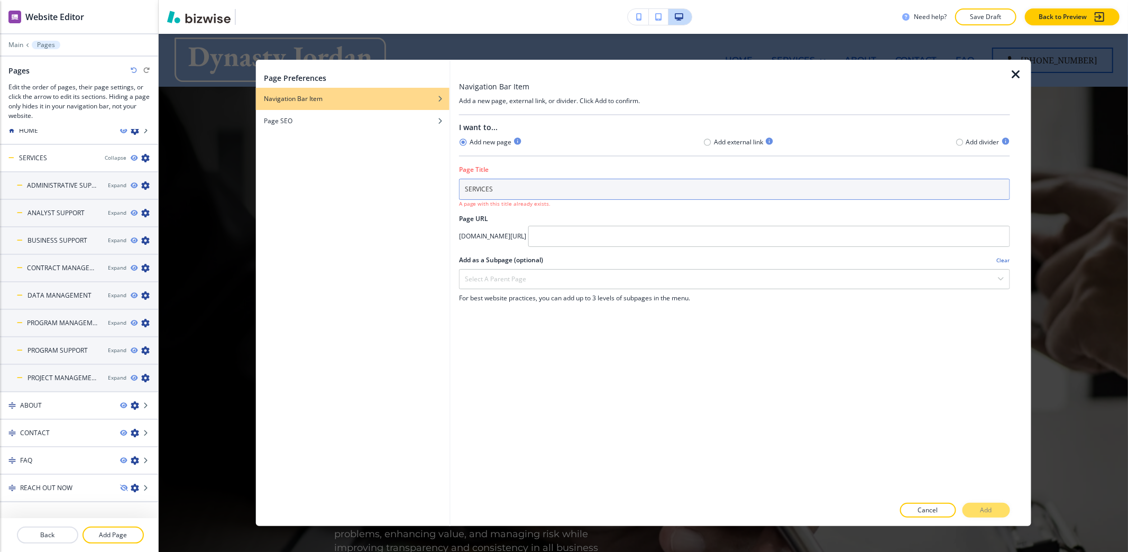
type input "SERVICES"
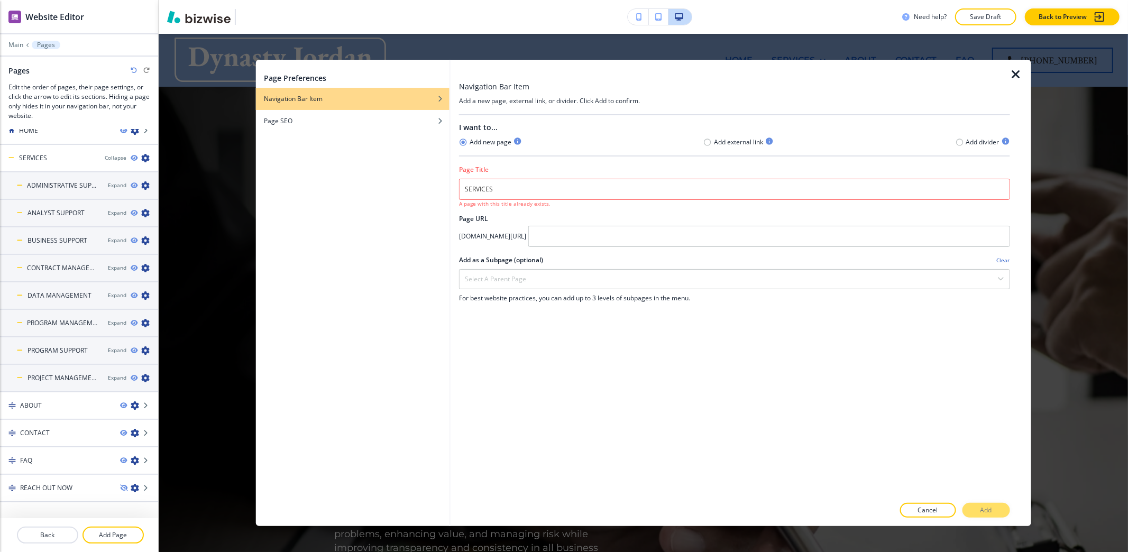
click at [1016, 73] on icon "button" at bounding box center [1016, 74] width 13 height 13
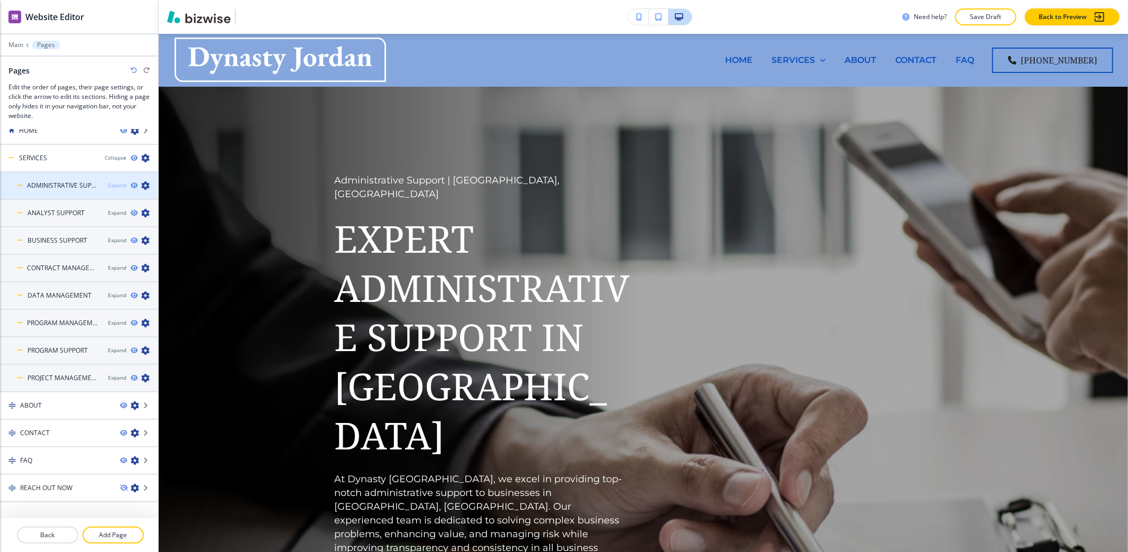
click at [108, 187] on div "Expand" at bounding box center [117, 185] width 19 height 8
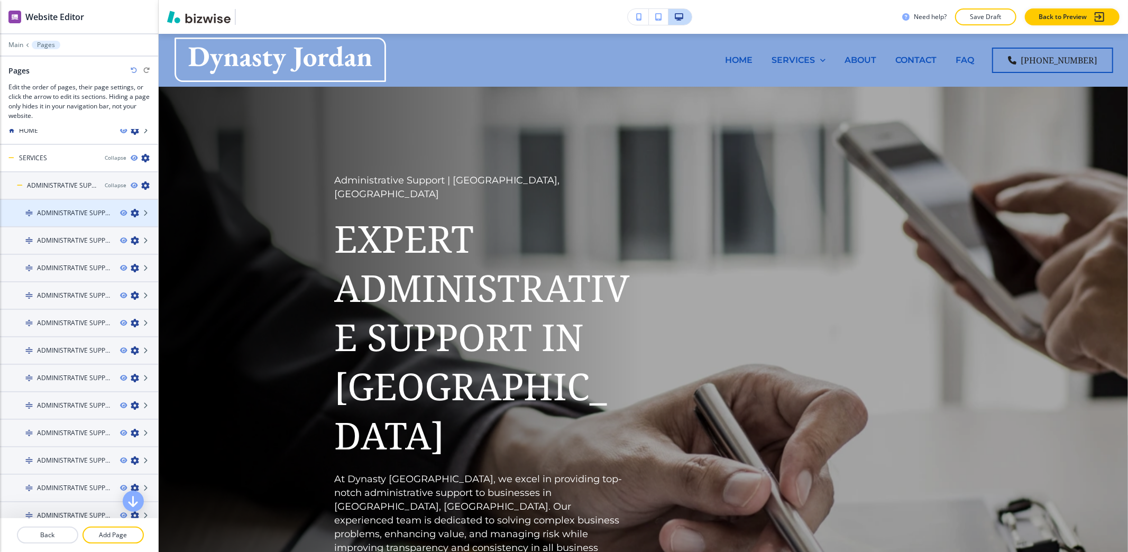
click at [70, 220] on div at bounding box center [79, 222] width 158 height 8
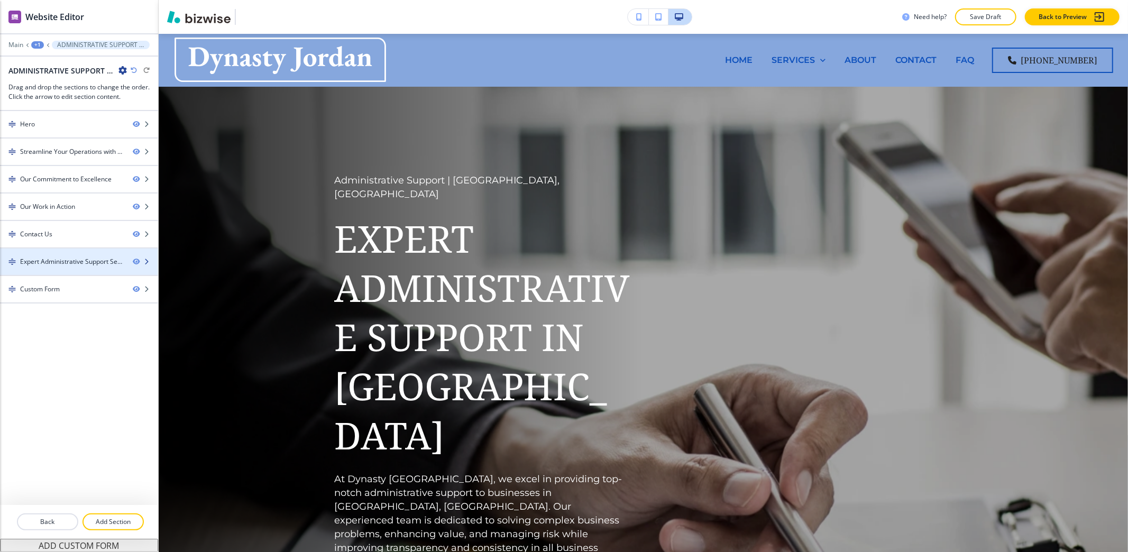
click at [53, 264] on div "Expert Administrative Support Services in Belvedere Park" at bounding box center [72, 262] width 104 height 10
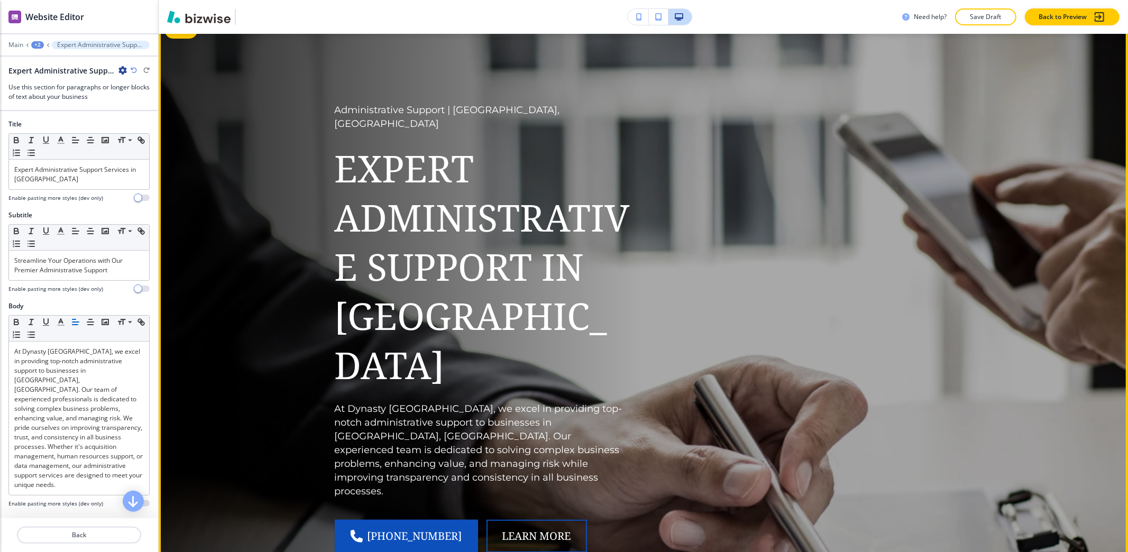
scroll to position [282, 0]
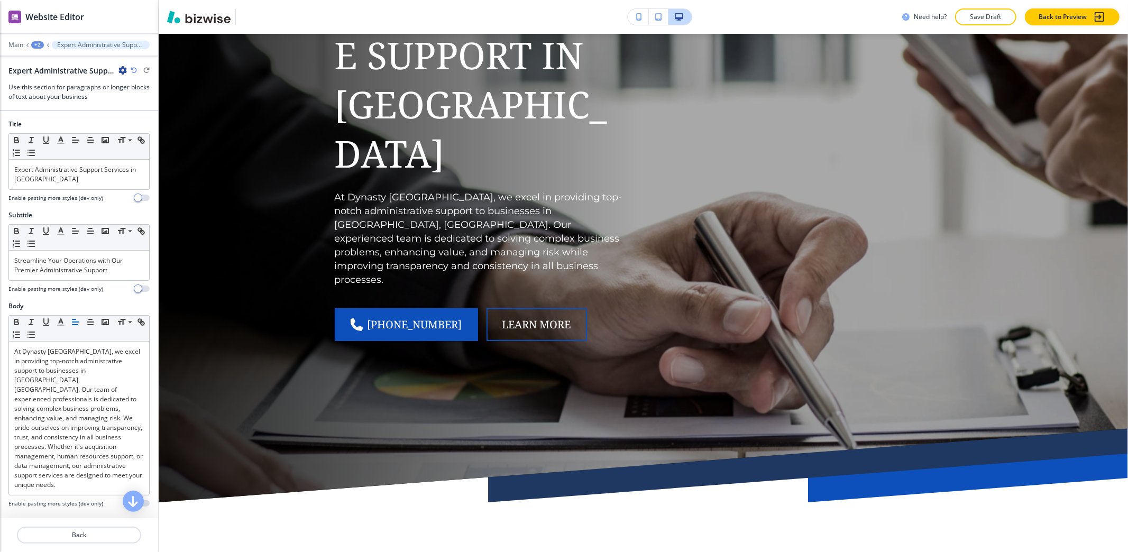
click at [32, 42] on div "+2" at bounding box center [37, 44] width 13 height 7
click at [51, 61] on p "Pages" at bounding box center [65, 63] width 54 height 10
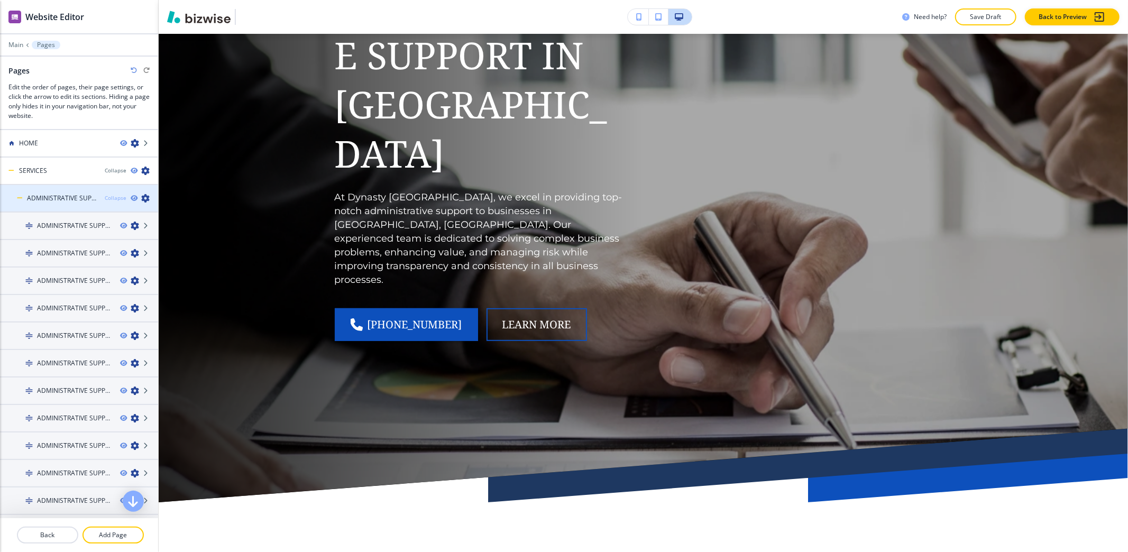
click at [105, 200] on div "Collapse" at bounding box center [116, 198] width 22 height 8
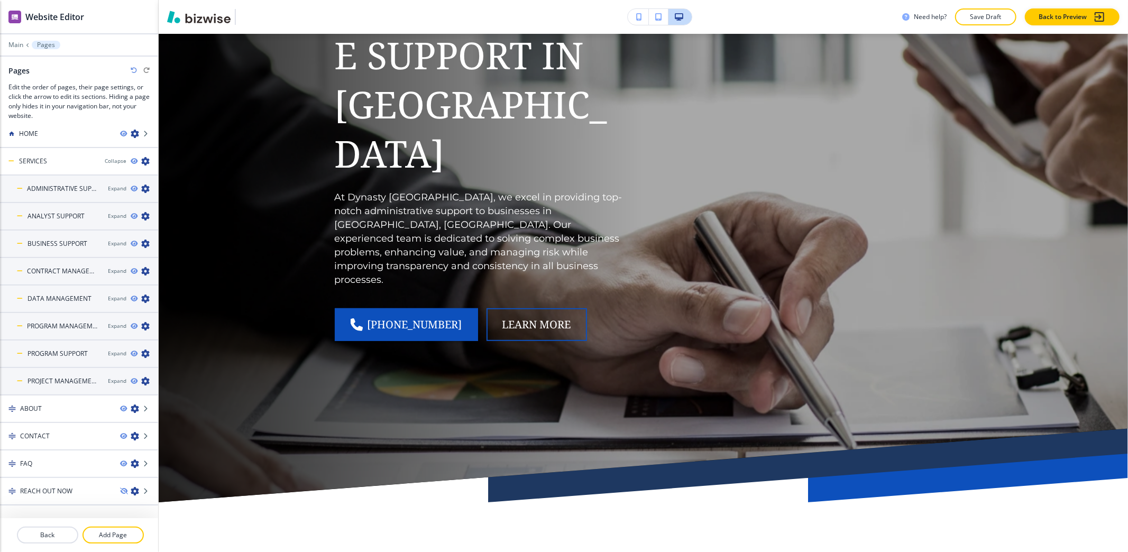
scroll to position [13, 0]
click at [100, 533] on p "Add Page" at bounding box center [113, 535] width 59 height 10
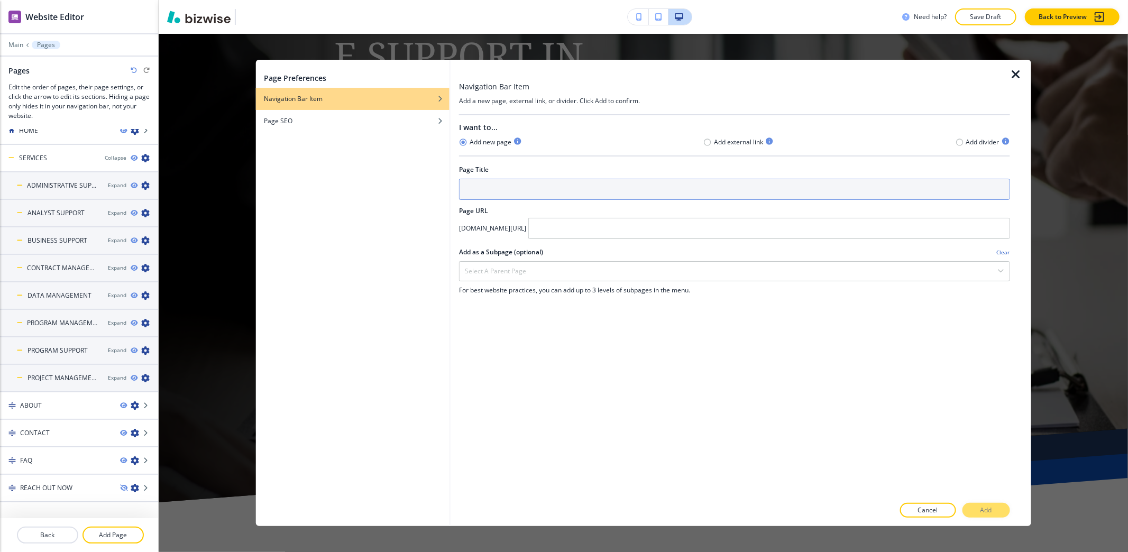
click at [491, 187] on input "text" at bounding box center [734, 189] width 551 height 21
type input "s"
type input "SERVICES01"
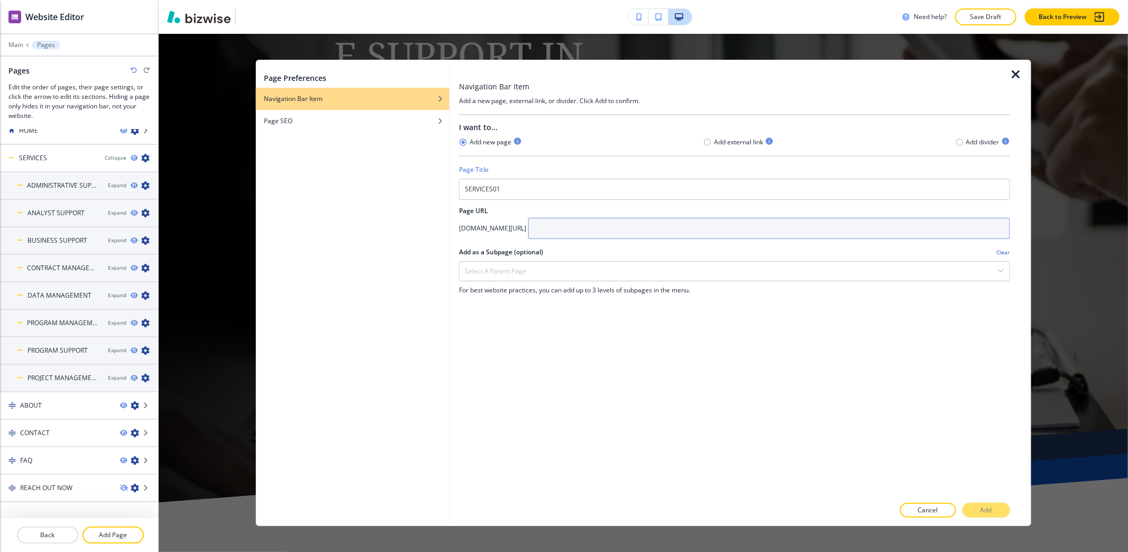
click at [601, 222] on input "text" at bounding box center [769, 228] width 482 height 21
type input "Services01"
click at [1003, 512] on button "Add" at bounding box center [986, 510] width 48 height 15
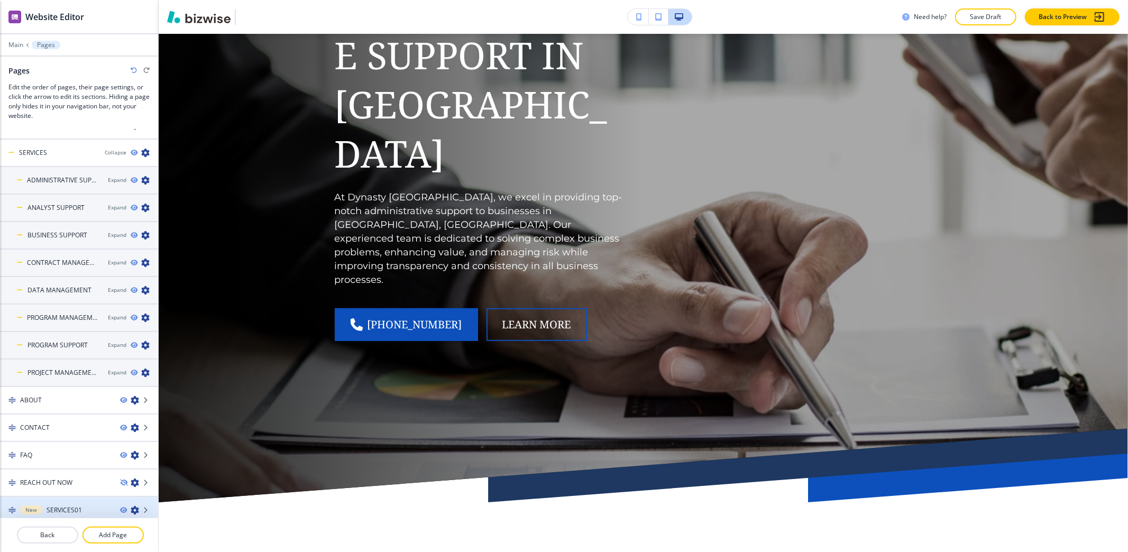
scroll to position [20, 0]
click at [63, 498] on div at bounding box center [79, 499] width 158 height 8
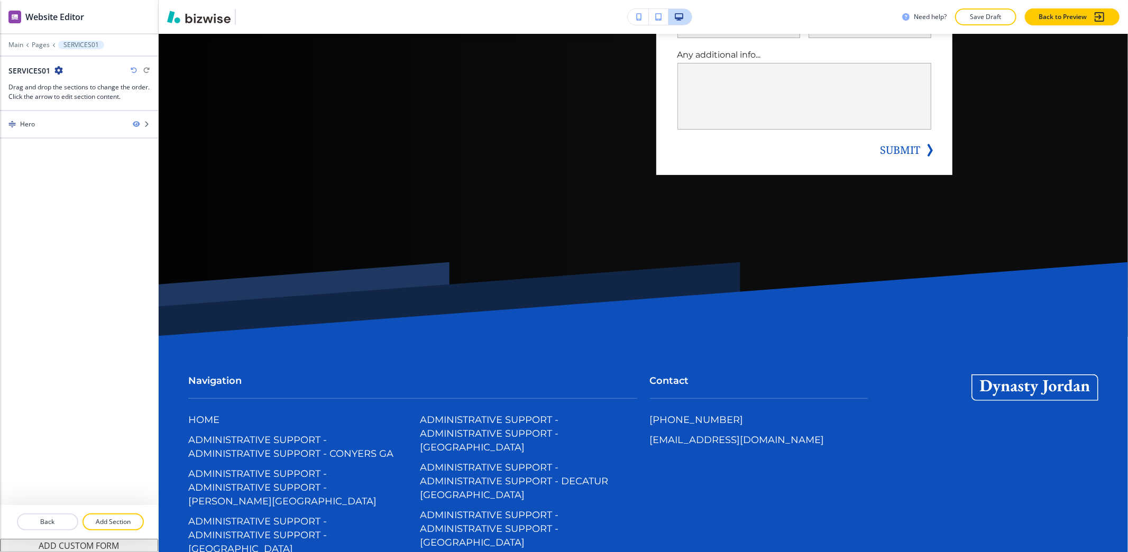
scroll to position [0, 0]
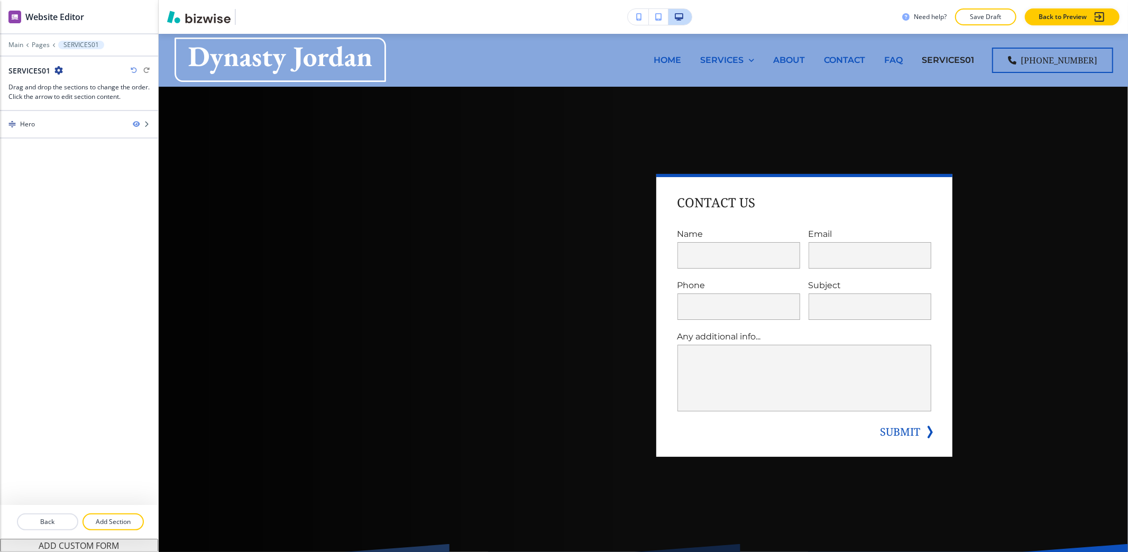
drag, startPoint x: 58, startPoint y: 146, endPoint x: 63, endPoint y: 130, distance: 17.7
click at [60, 142] on div "Hero" at bounding box center [79, 308] width 158 height 394
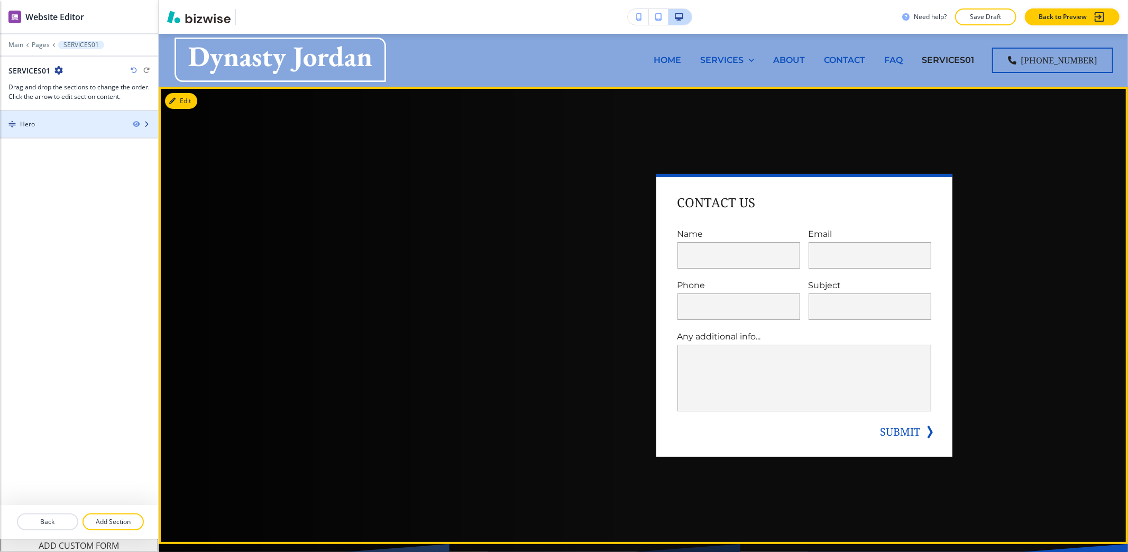
click at [63, 130] on div at bounding box center [79, 133] width 158 height 8
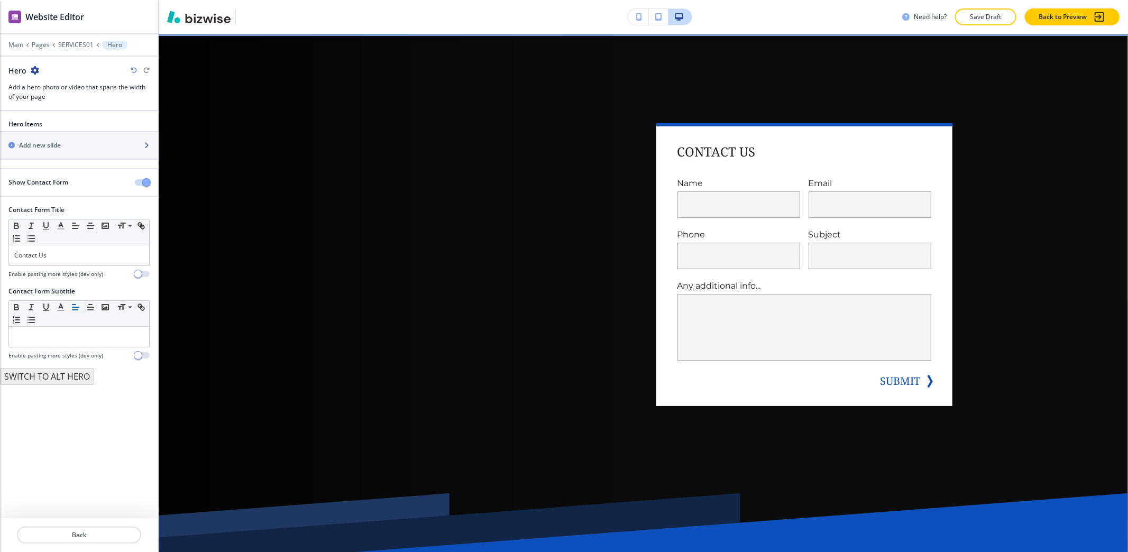
scroll to position [53, 0]
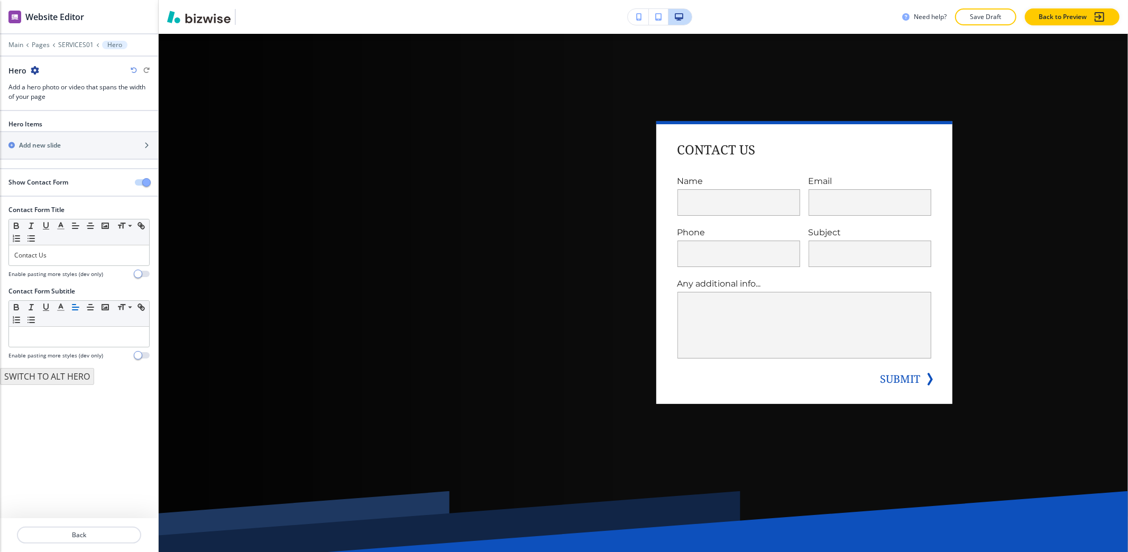
click at [146, 183] on span "button" at bounding box center [146, 182] width 8 height 8
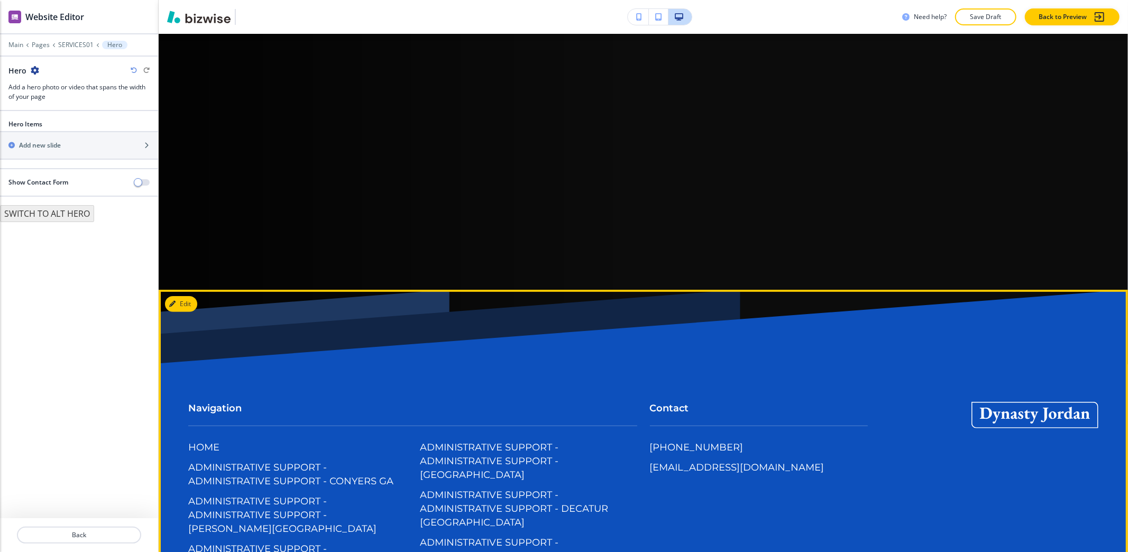
scroll to position [0, 0]
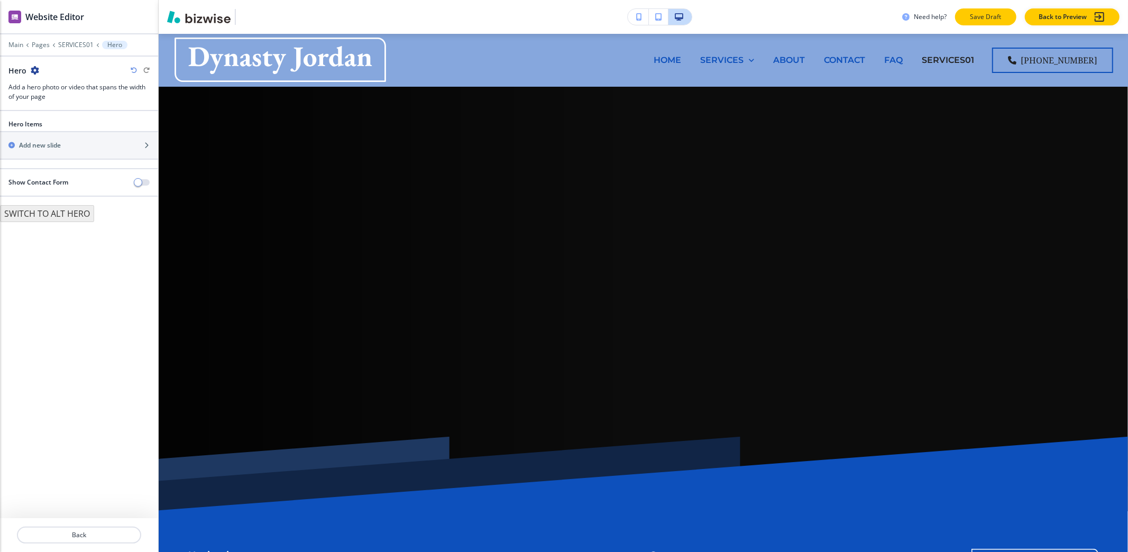
click at [981, 20] on p "Save Draft" at bounding box center [986, 17] width 34 height 10
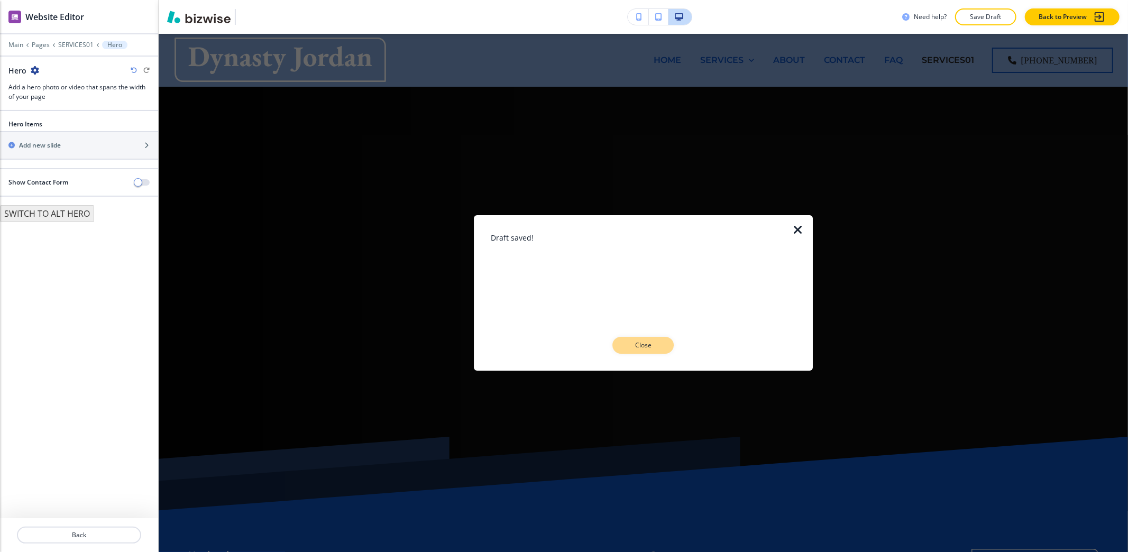
click at [658, 346] on p "Close" at bounding box center [643, 345] width 34 height 10
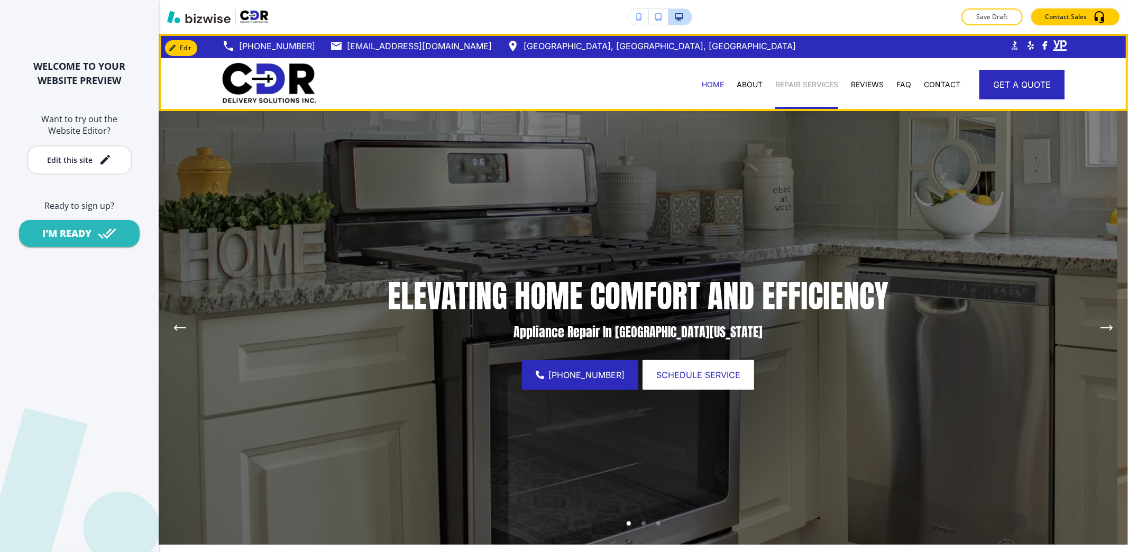
click at [796, 83] on p "REPAIR SERVICES" at bounding box center [806, 84] width 63 height 11
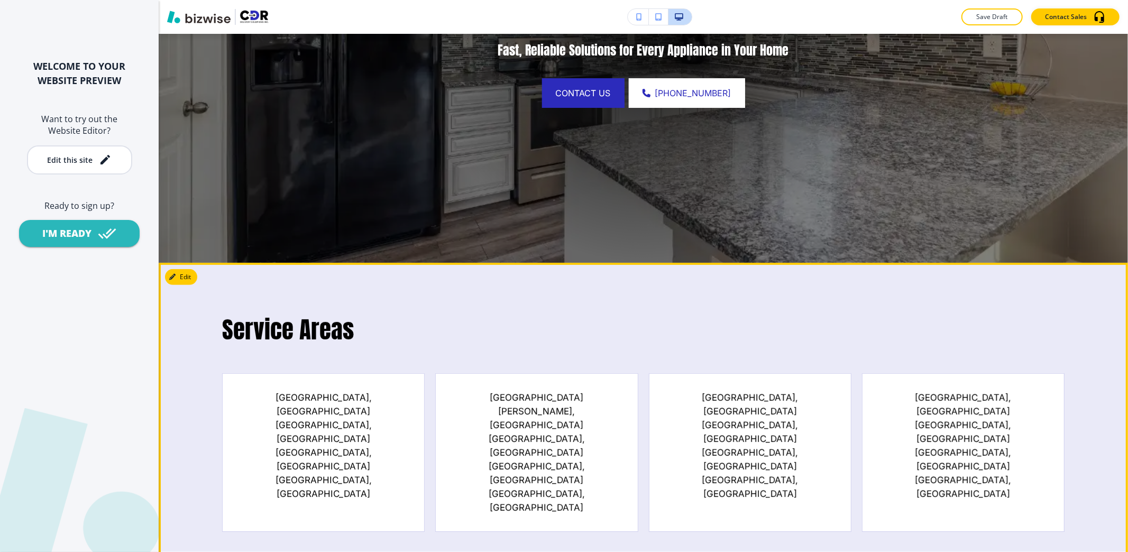
scroll to position [493, 0]
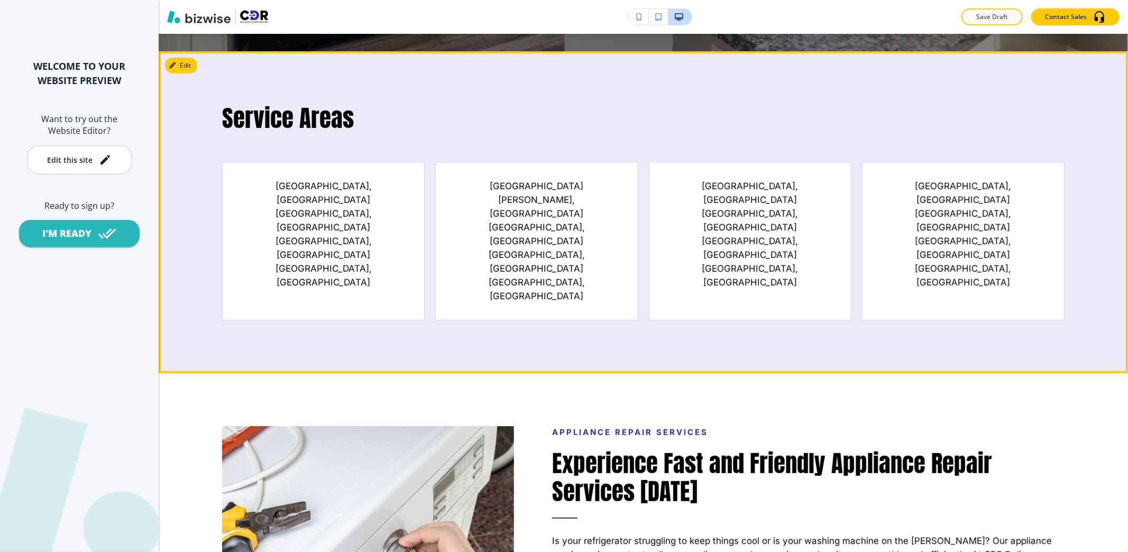
click at [333, 262] on p "Englewood, FL" at bounding box center [323, 275] width 168 height 27
click at [495, 248] on p "Gulf Gate Estates, FL" at bounding box center [537, 261] width 168 height 27
click at [697, 212] on div "North Fort Myers, FL North Port, FL Port Charlotte, FL Punta Gorda, FL" at bounding box center [750, 241] width 202 height 159
click at [879, 193] on div "Sarasota Springs, FL Sarasota, FL South Venice, FL Venice, FL" at bounding box center [963, 241] width 202 height 159
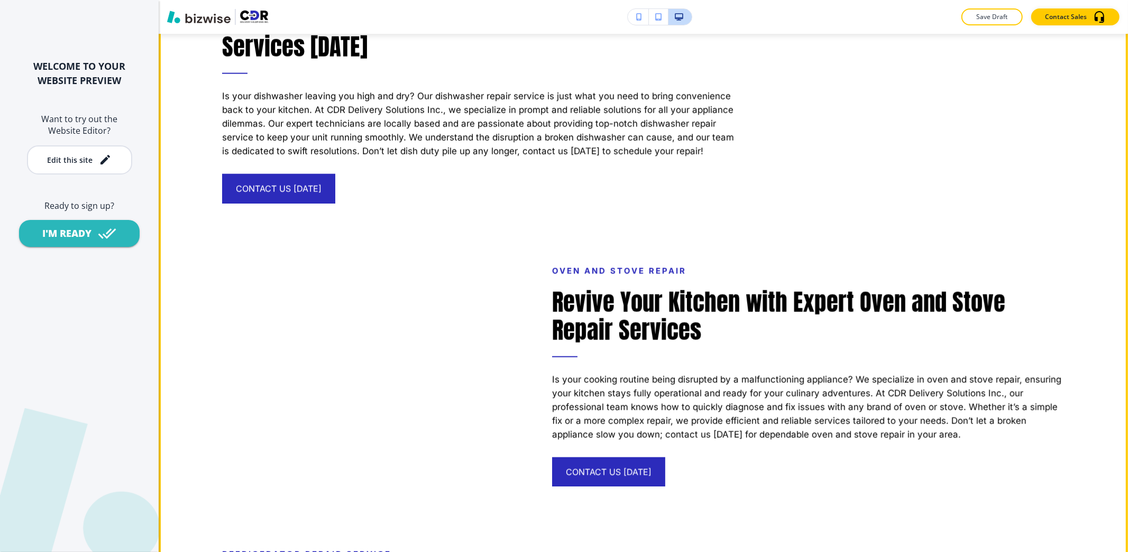
scroll to position [1128, 0]
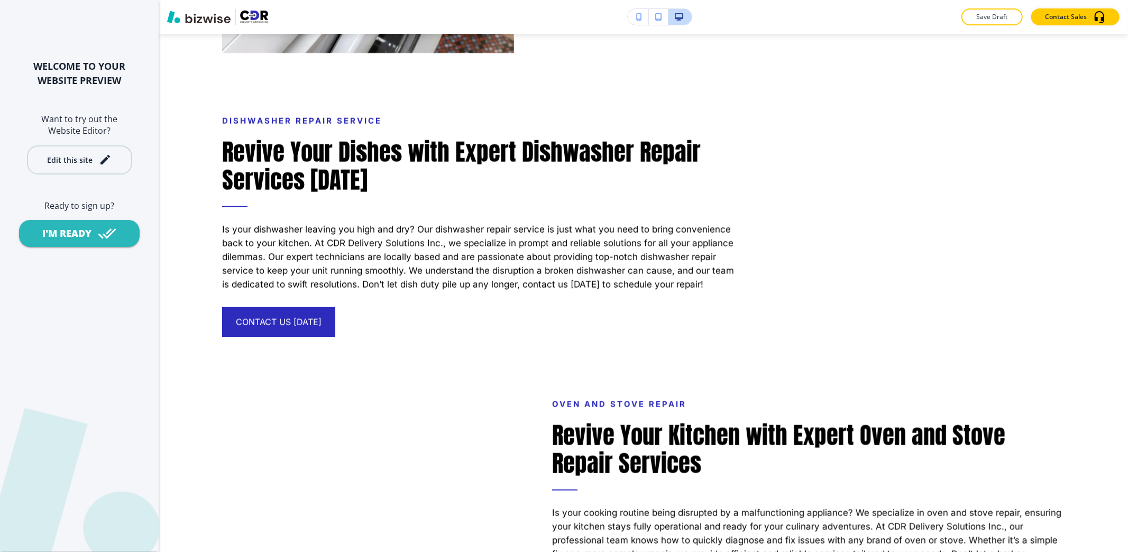
click at [84, 152] on button "Edit this site" at bounding box center [79, 159] width 105 height 29
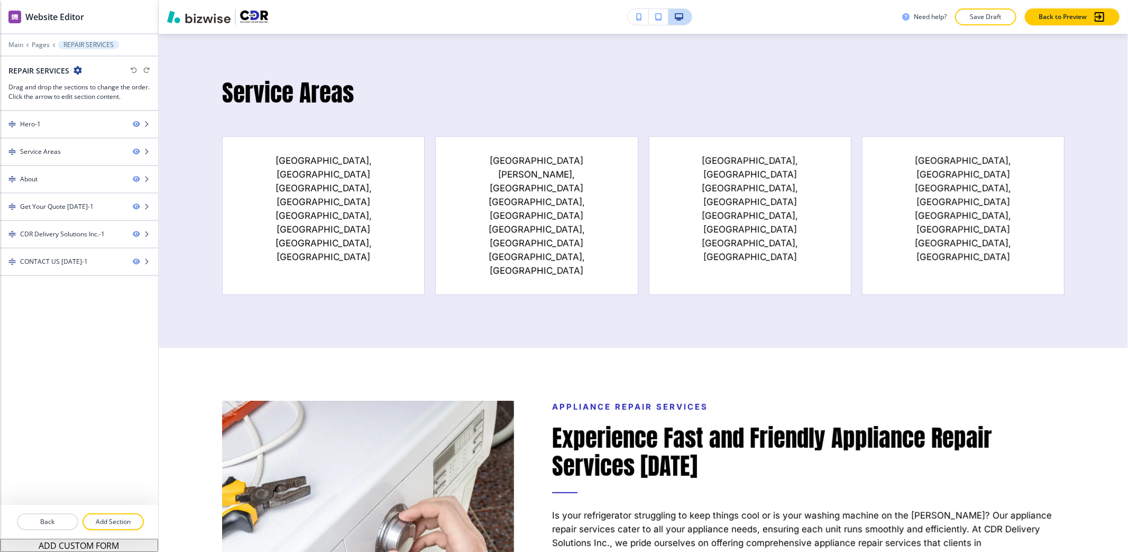
scroll to position [468, 0]
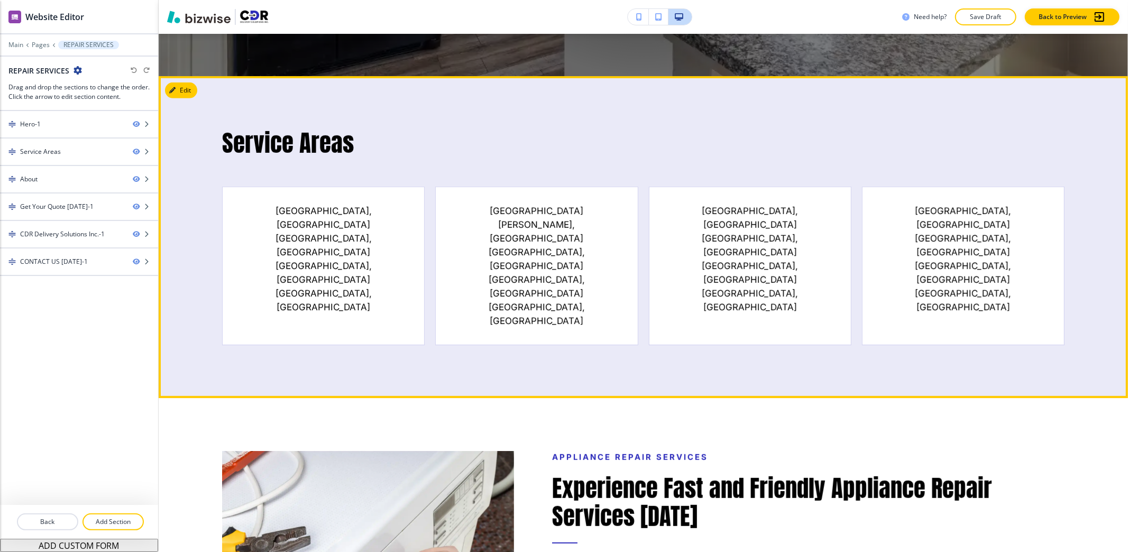
drag, startPoint x: 356, startPoint y: 261, endPoint x: 471, endPoint y: 231, distance: 118.5
click at [356, 260] on div "Bayshore Gardens, FL Boca Grande, FL Cape Coral, FL Englewood, FL" at bounding box center [323, 266] width 202 height 159
click at [529, 245] on p "Fruitville, FL" at bounding box center [537, 258] width 168 height 27
click at [697, 214] on div "North Fort Myers, FL North Port, FL Port Charlotte, FL Punta Gorda, FL" at bounding box center [750, 266] width 202 height 159
click at [902, 208] on div "Sarasota Springs, FL Sarasota, FL South Venice, FL Venice, FL" at bounding box center [963, 266] width 202 height 159
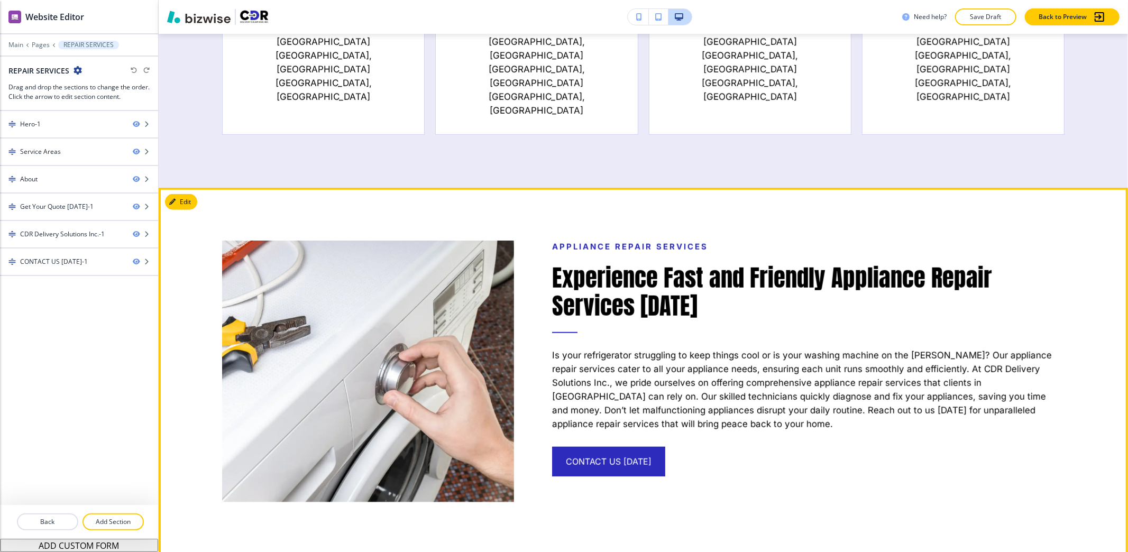
scroll to position [705, 0]
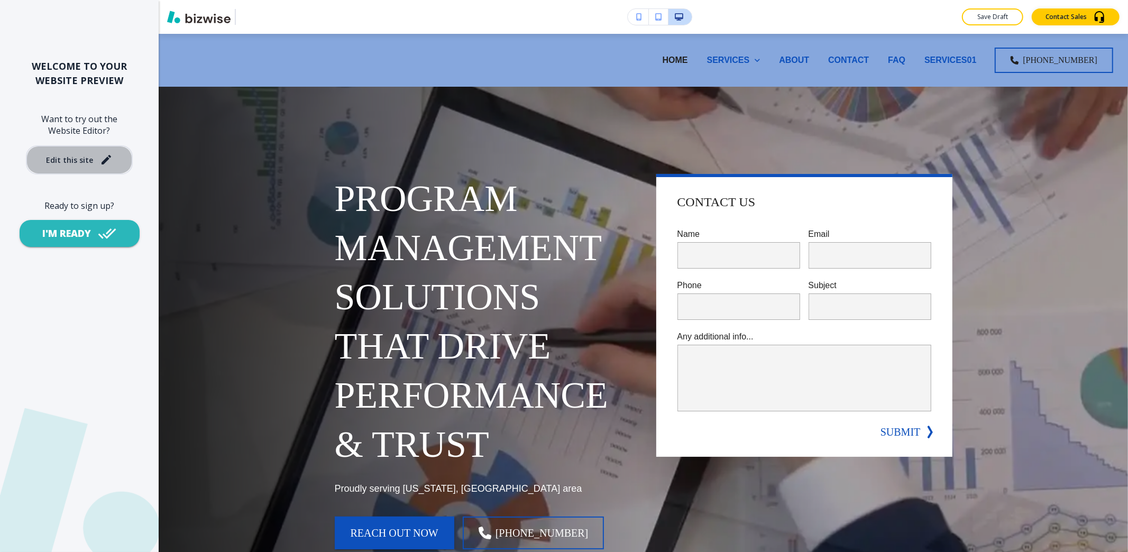
click at [100, 166] on button "Edit this site" at bounding box center [79, 159] width 107 height 29
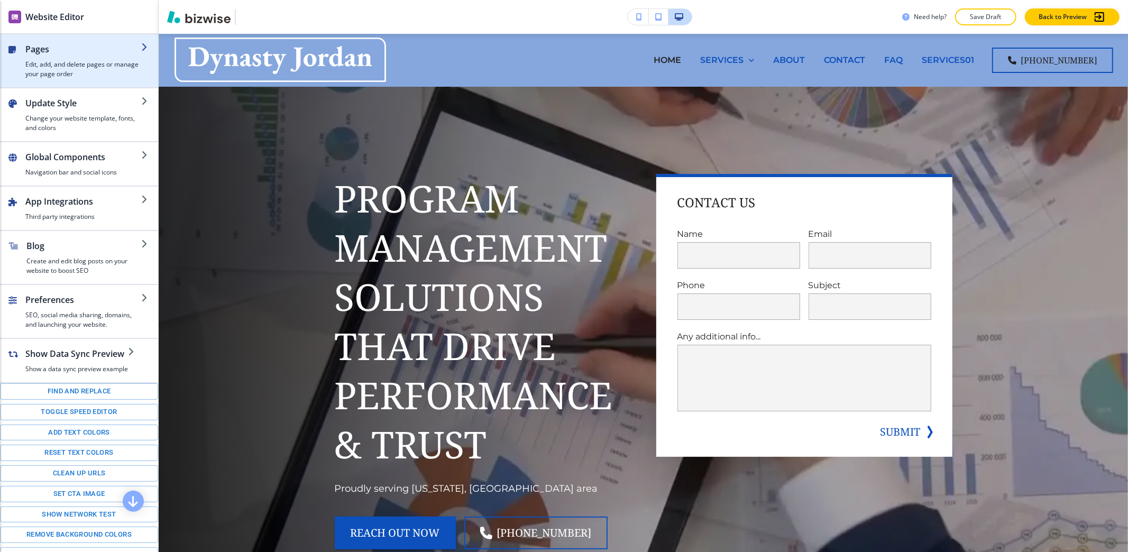
click at [68, 81] on div "button" at bounding box center [79, 83] width 158 height 8
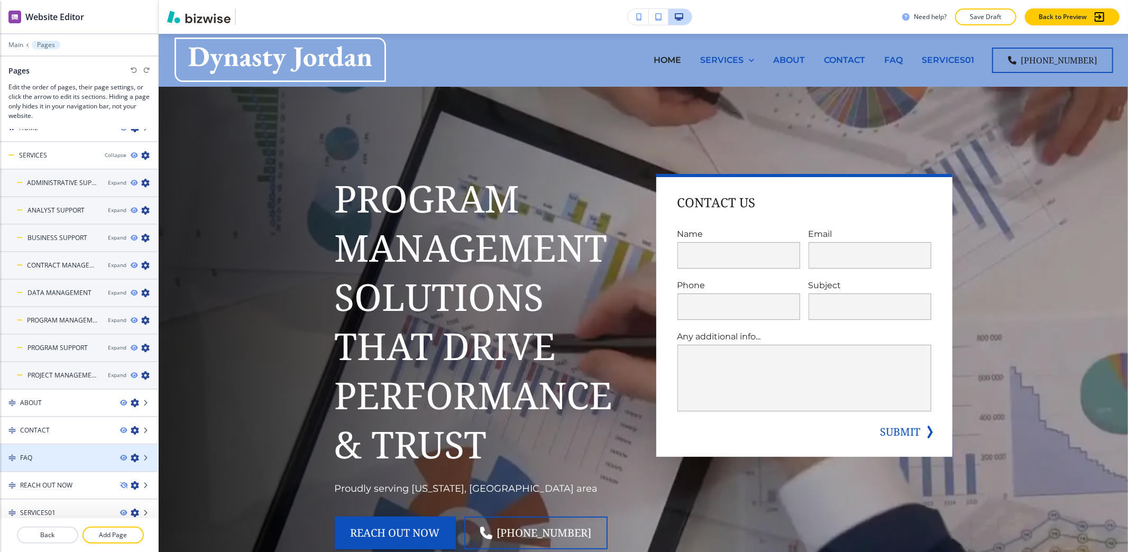
scroll to position [20, 0]
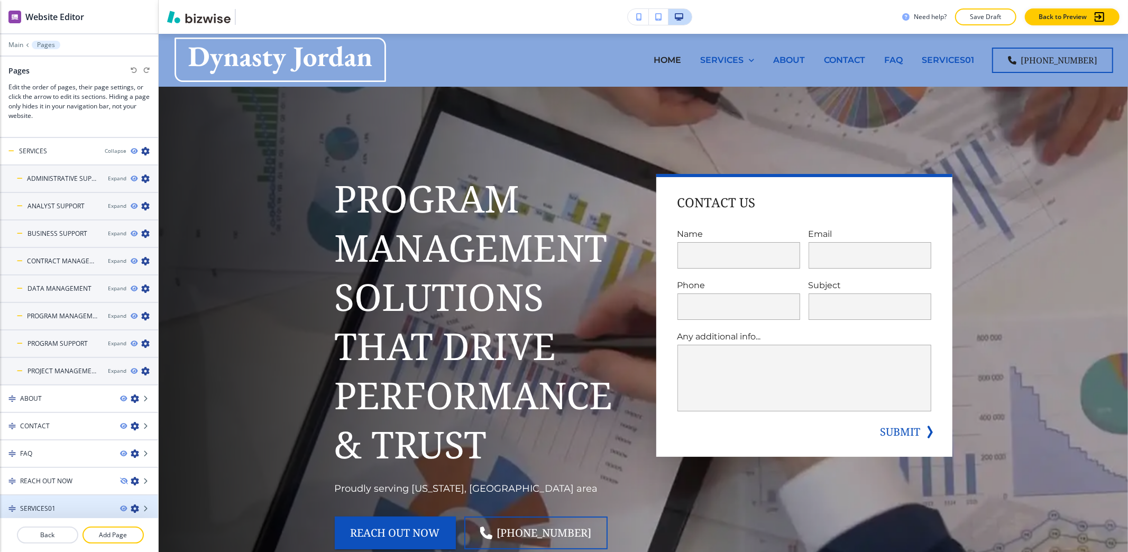
click at [62, 513] on div at bounding box center [79, 517] width 158 height 8
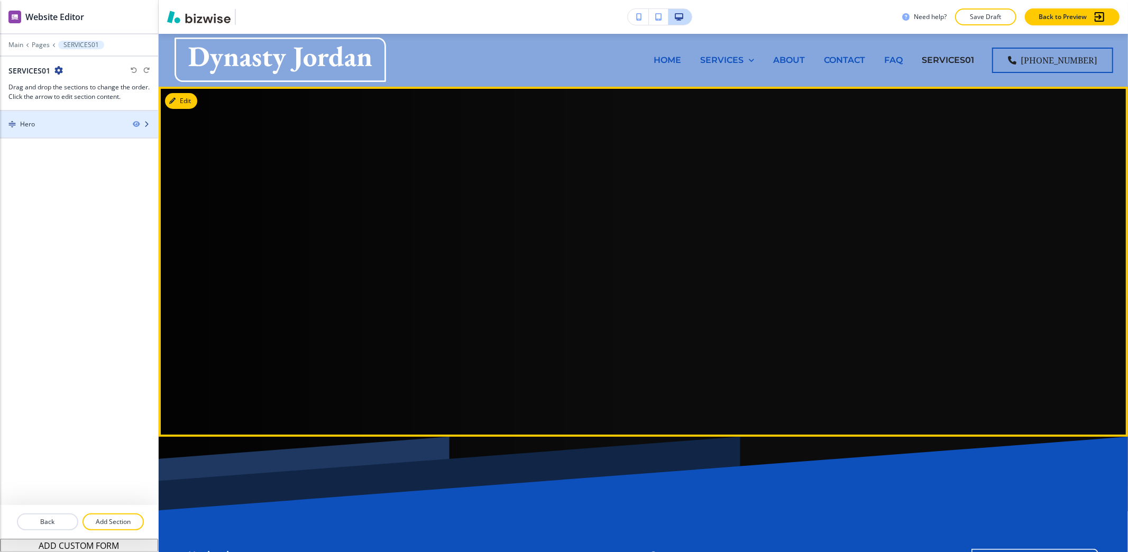
click at [62, 134] on div at bounding box center [79, 133] width 158 height 8
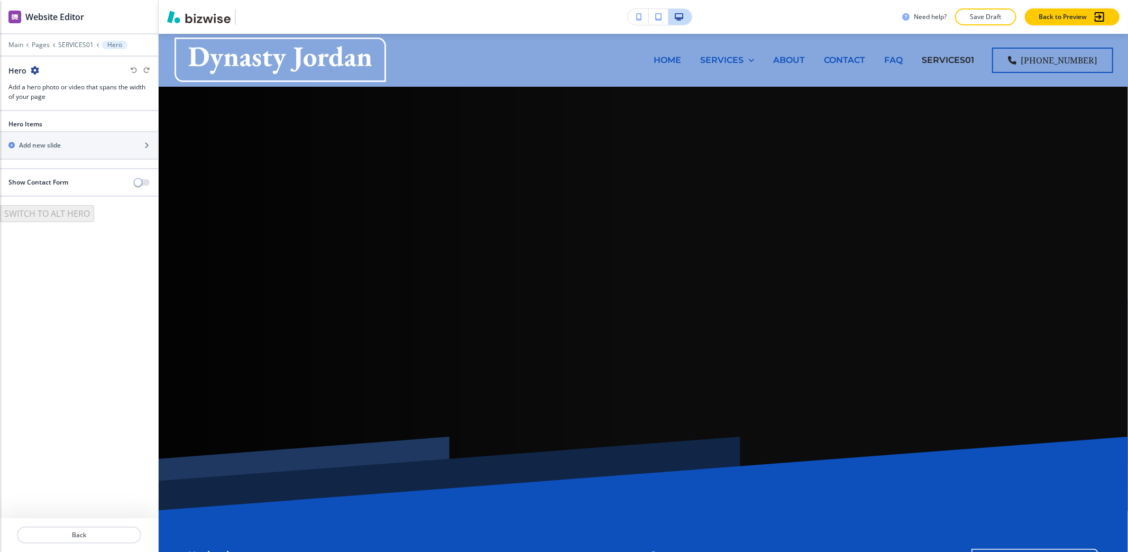
scroll to position [53, 0]
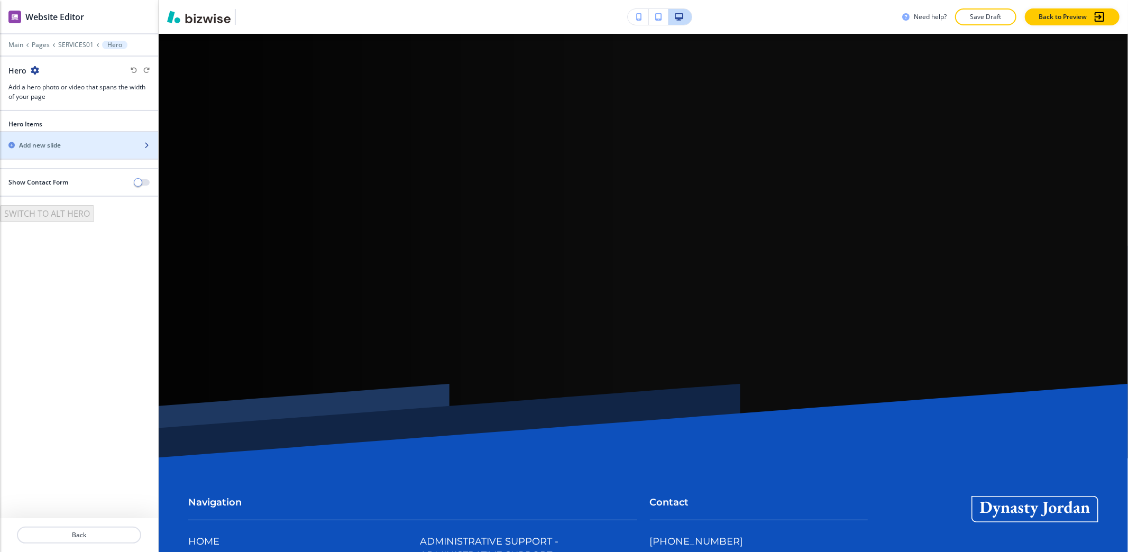
click at [36, 151] on div "button" at bounding box center [79, 154] width 158 height 8
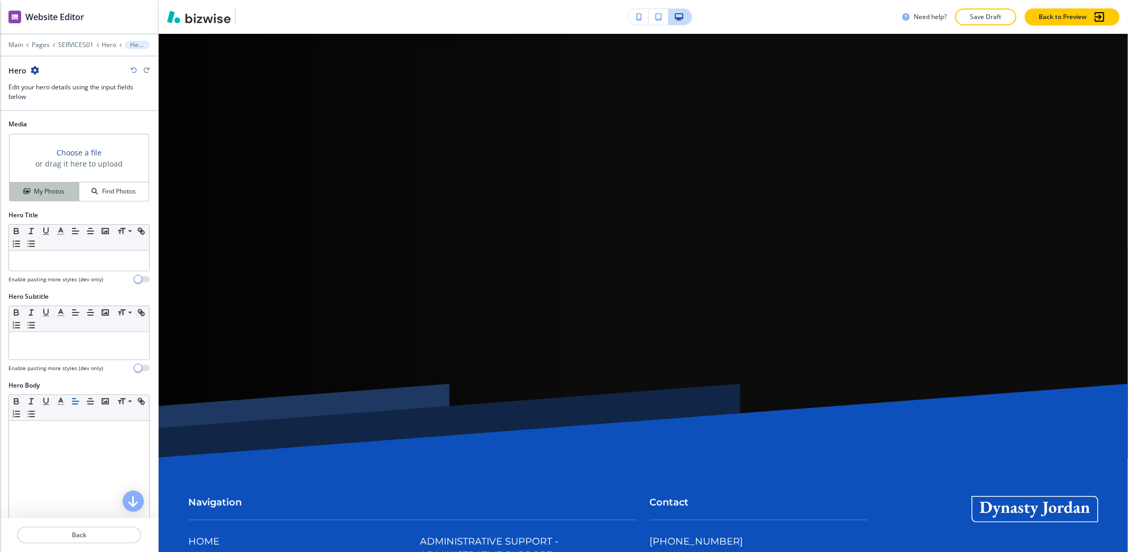
click at [53, 187] on h4 "My Photos" at bounding box center [49, 192] width 31 height 10
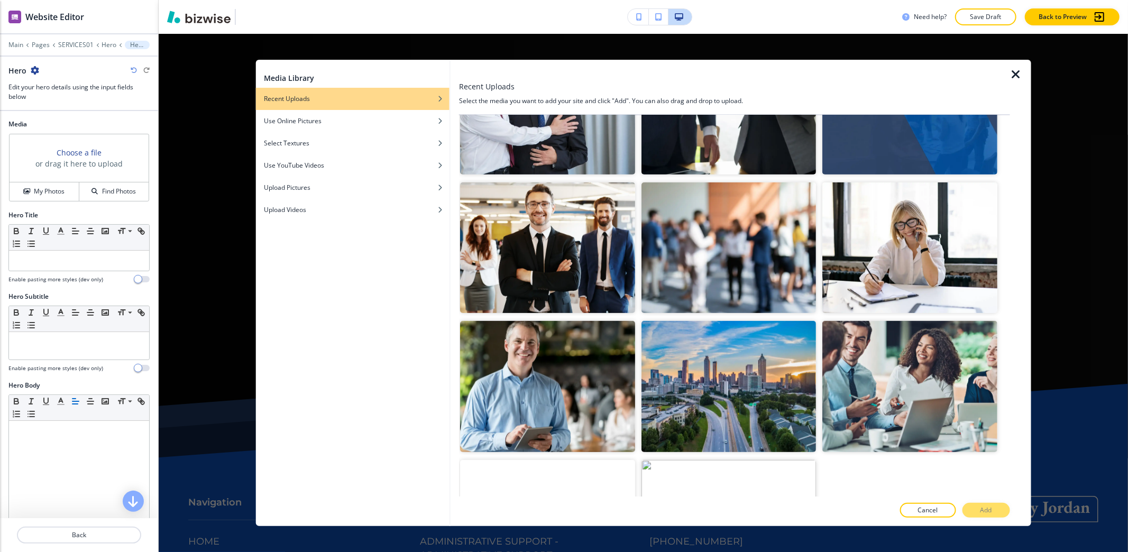
scroll to position [445, 0]
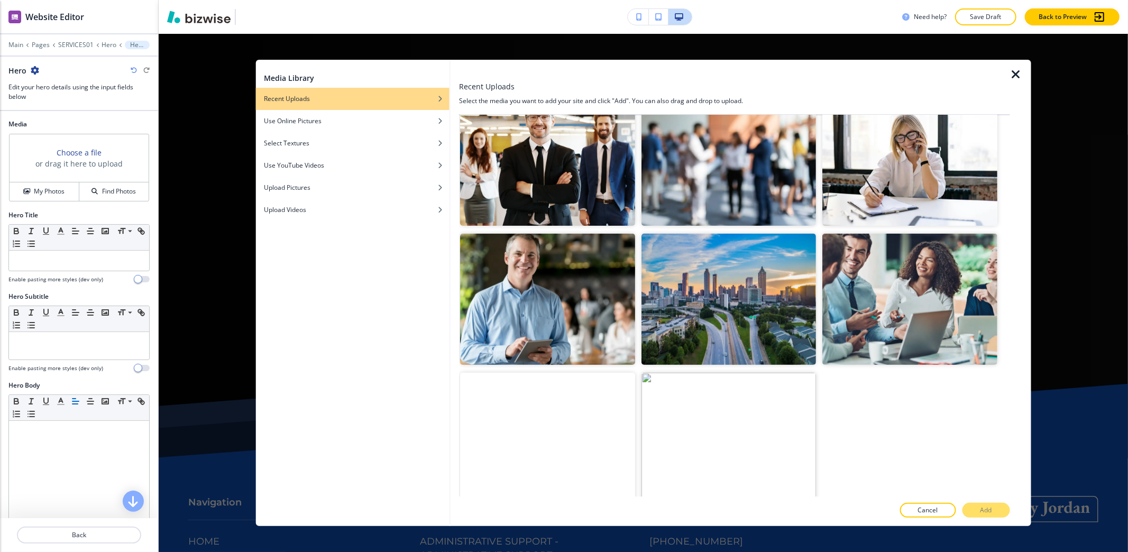
click at [1011, 68] on icon "button" at bounding box center [1016, 74] width 13 height 13
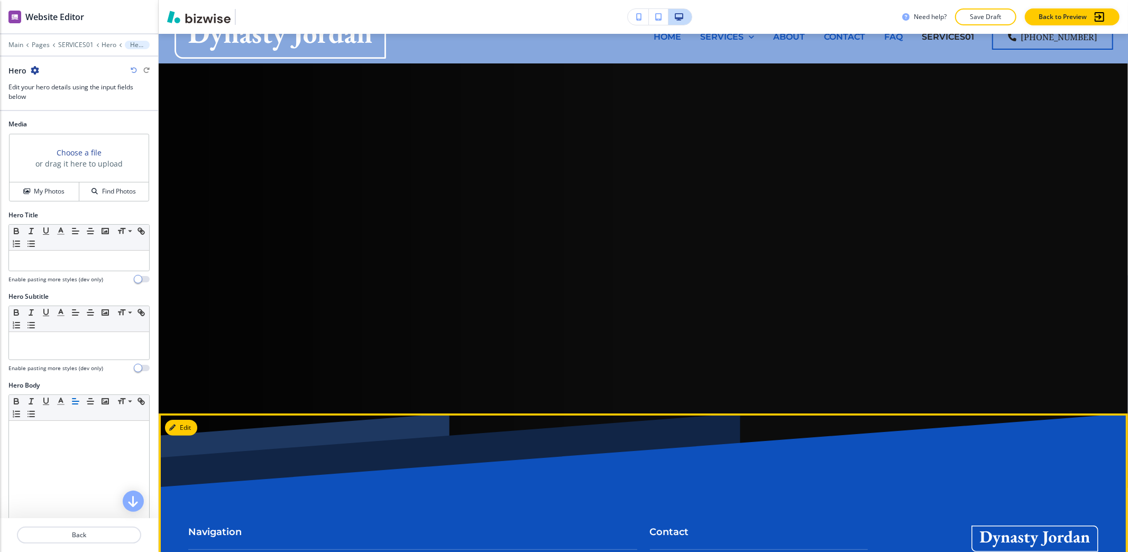
scroll to position [0, 0]
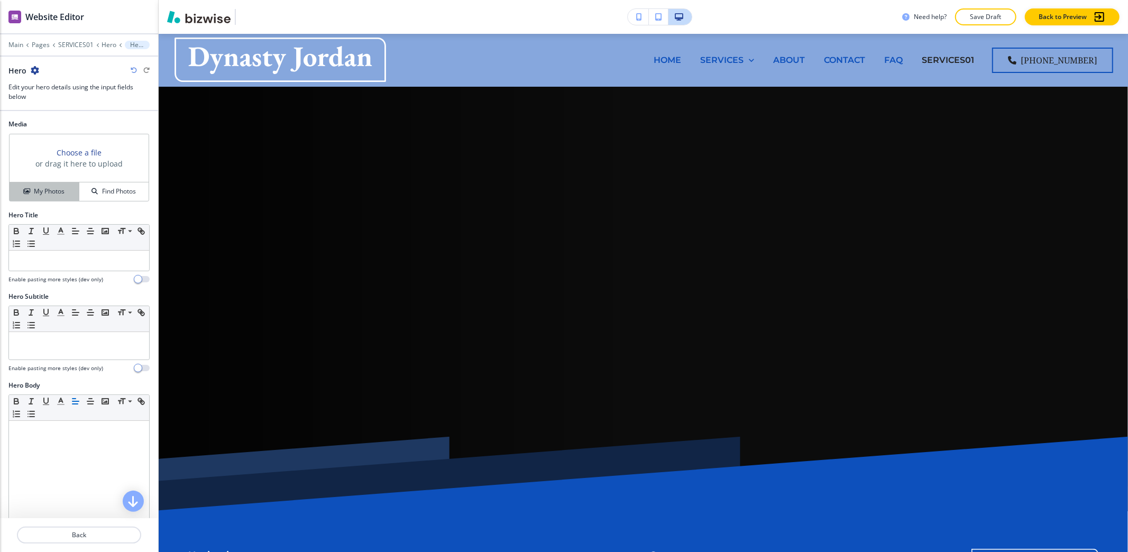
click at [47, 189] on h4 "My Photos" at bounding box center [49, 192] width 31 height 10
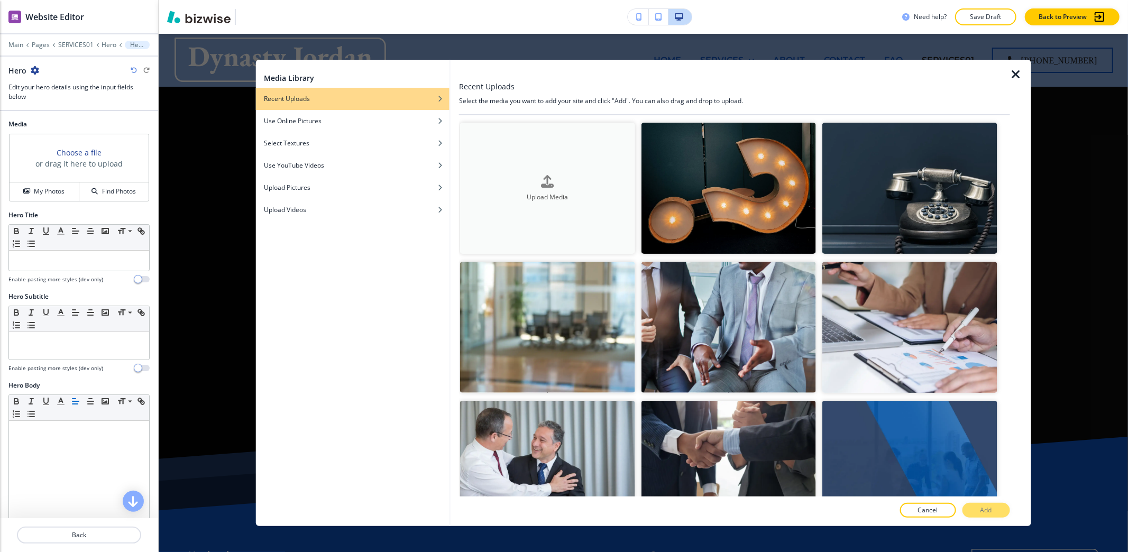
click at [563, 182] on div "Upload Media" at bounding box center [547, 188] width 174 height 27
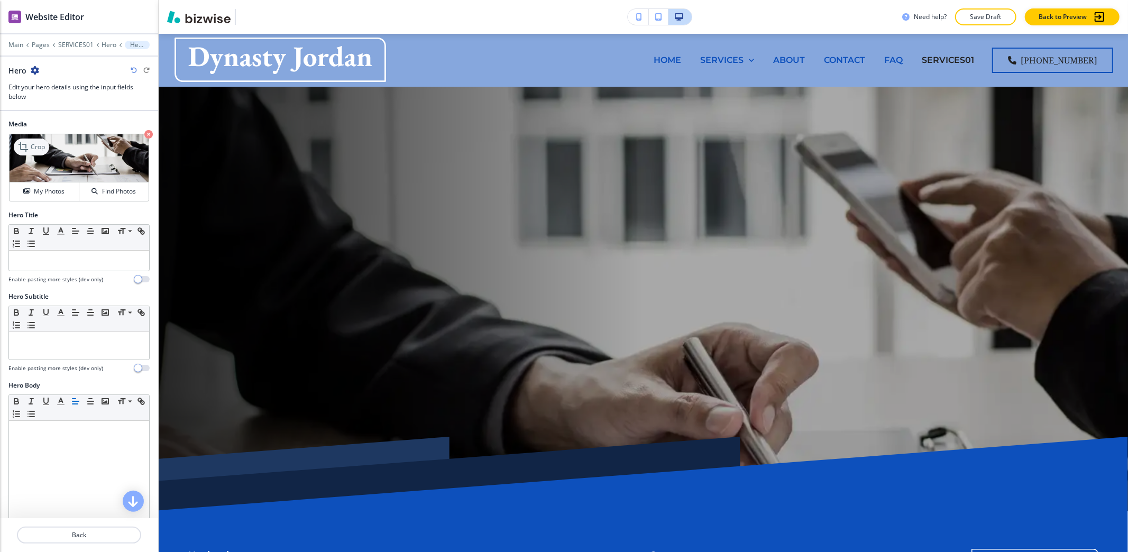
click at [31, 149] on p "Crop" at bounding box center [38, 147] width 14 height 10
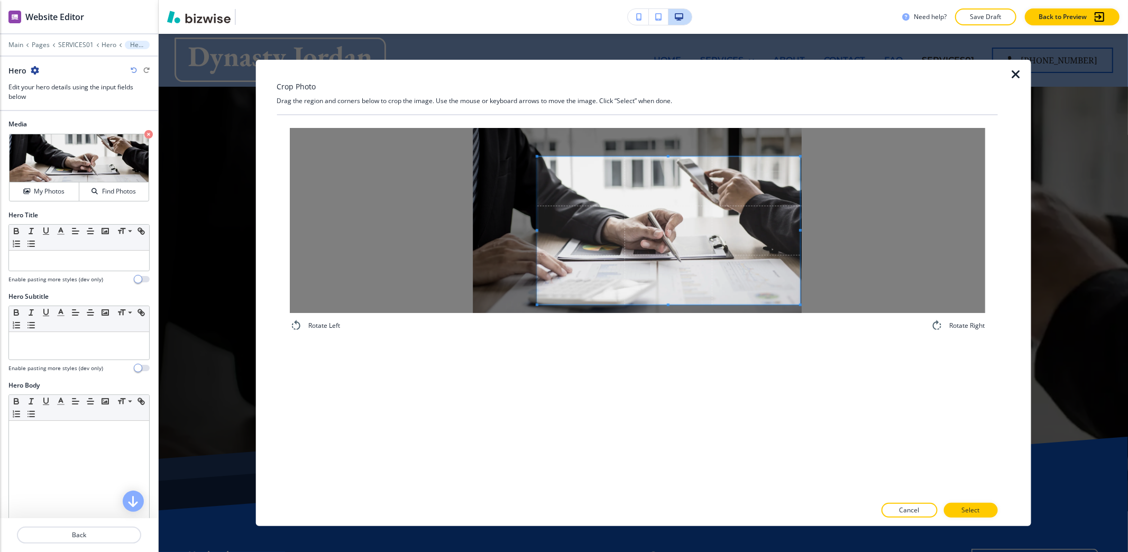
click at [658, 294] on span at bounding box center [668, 230] width 263 height 148
click at [977, 516] on button "Select" at bounding box center [970, 510] width 54 height 15
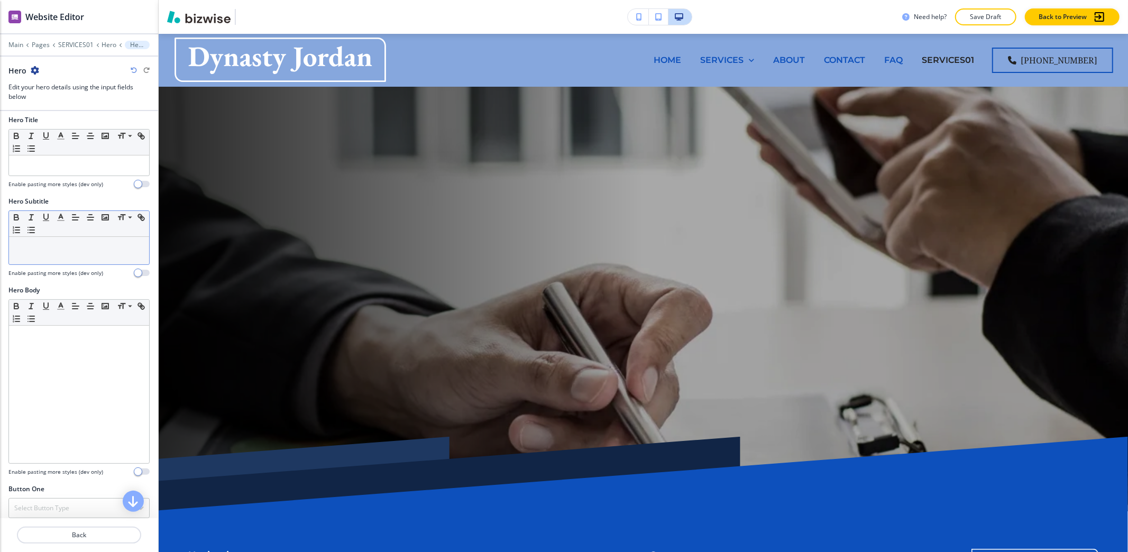
scroll to position [70, 0]
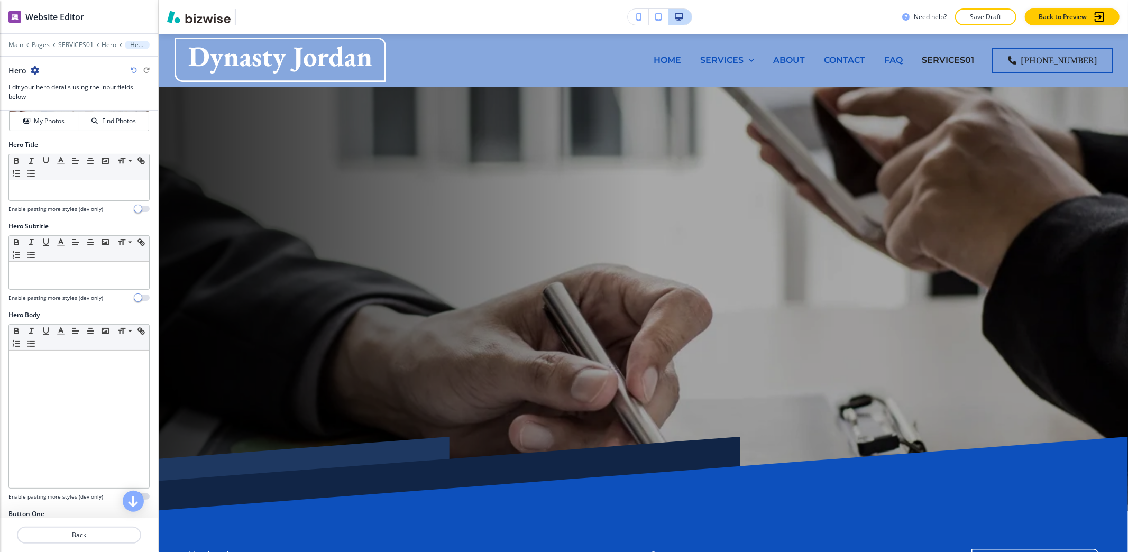
click at [81, 204] on div at bounding box center [78, 203] width 141 height 4
click at [81, 197] on div at bounding box center [79, 190] width 140 height 20
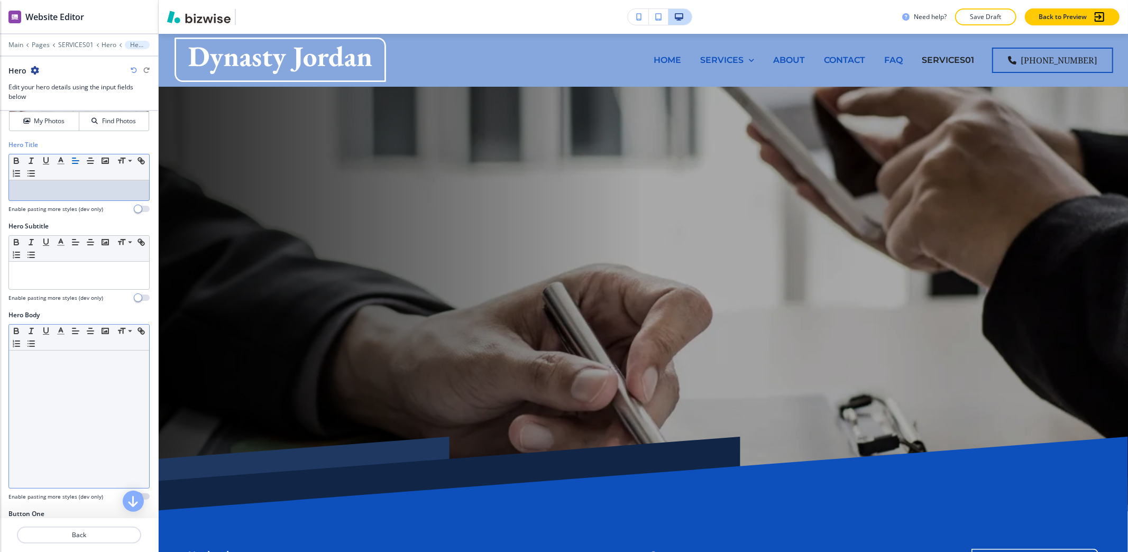
click at [67, 406] on div at bounding box center [79, 419] width 140 height 137
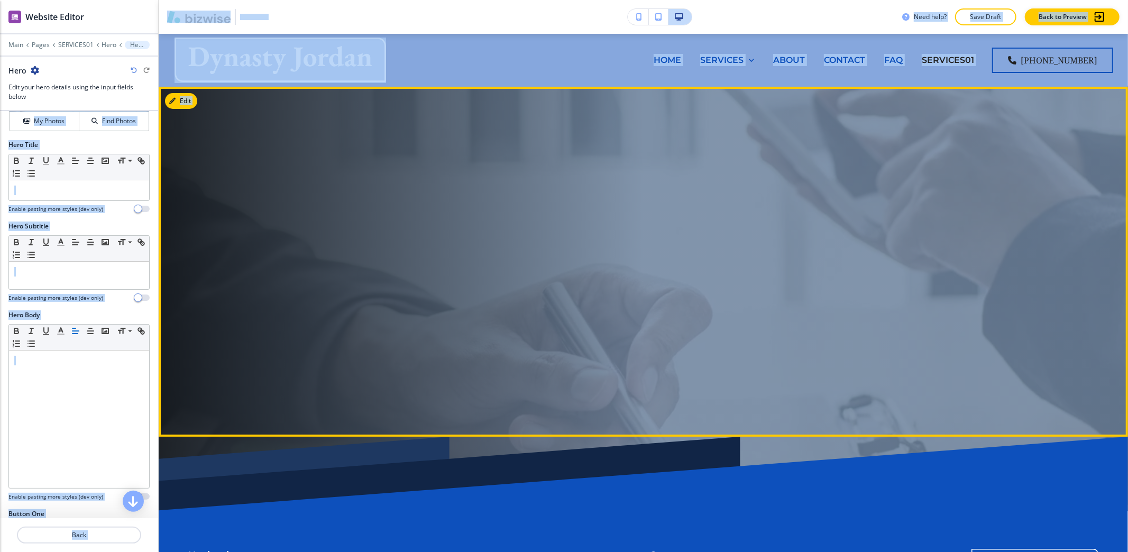
drag, startPoint x: 147, startPoint y: 104, endPoint x: 435, endPoint y: 99, distance: 287.6
click at [435, 99] on div "Website Editor Main Pages SERVICES01 Hero Hero Hero Edit your hero details usin…" at bounding box center [564, 276] width 1128 height 552
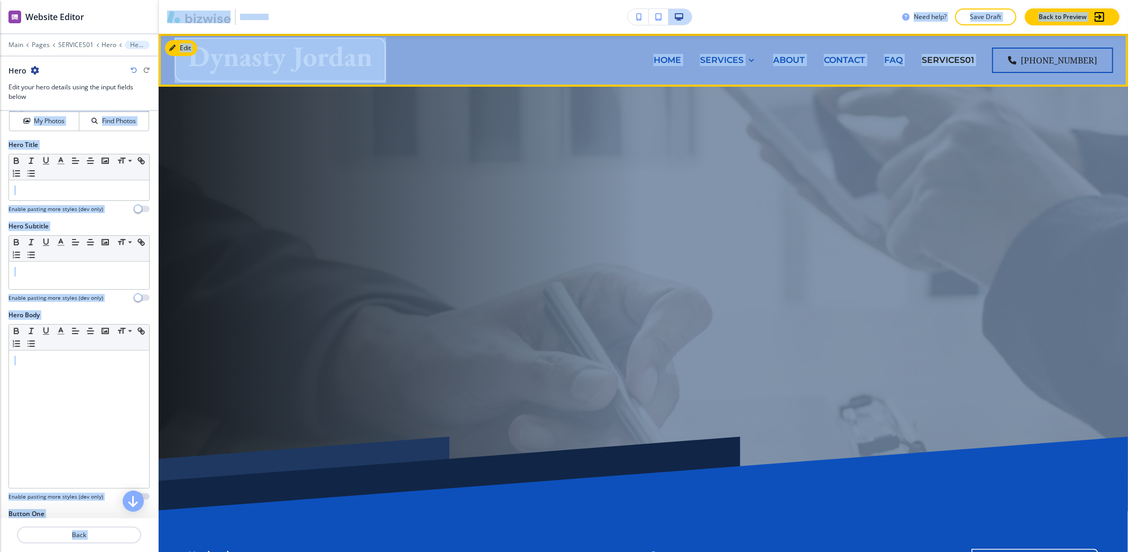
click at [481, 49] on div "HOME SERVICES ADMINISTRATIVE SUPPORT ADMINISTRATIVE SUPPORT - BELVEDERE PARK GA…" at bounding box center [686, 60] width 593 height 42
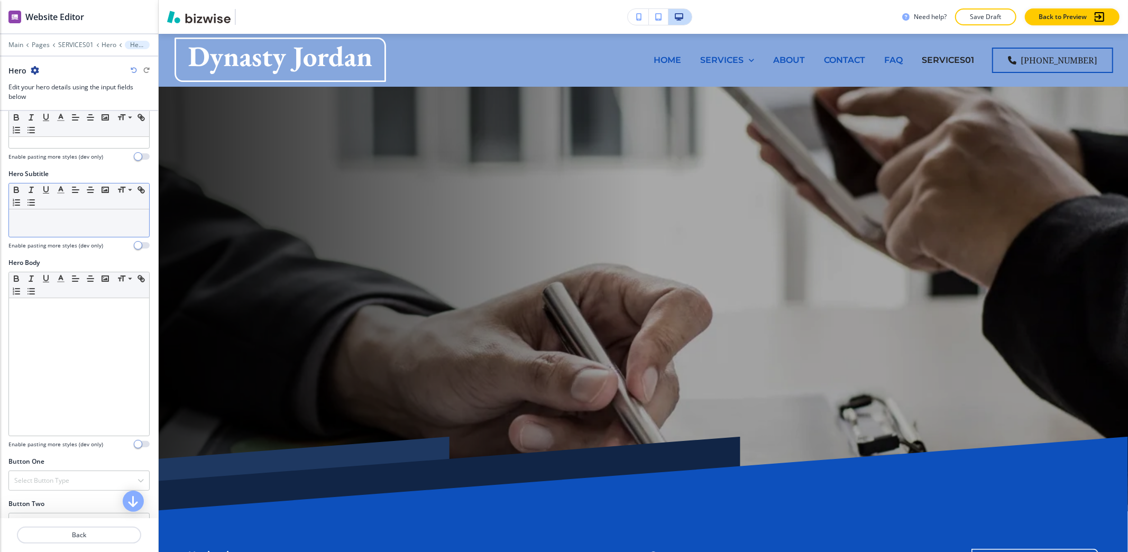
scroll to position [0, 0]
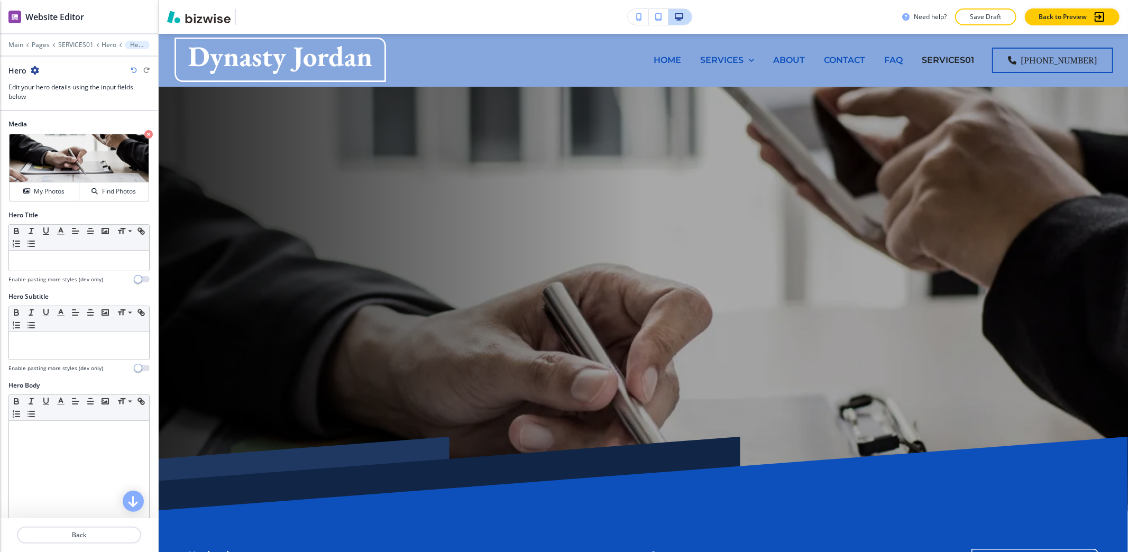
click at [67, 274] on div at bounding box center [78, 273] width 141 height 4
click at [67, 271] on div at bounding box center [79, 261] width 140 height 20
click at [130, 263] on p "Expert Business & Program Support" at bounding box center [79, 261] width 130 height 10
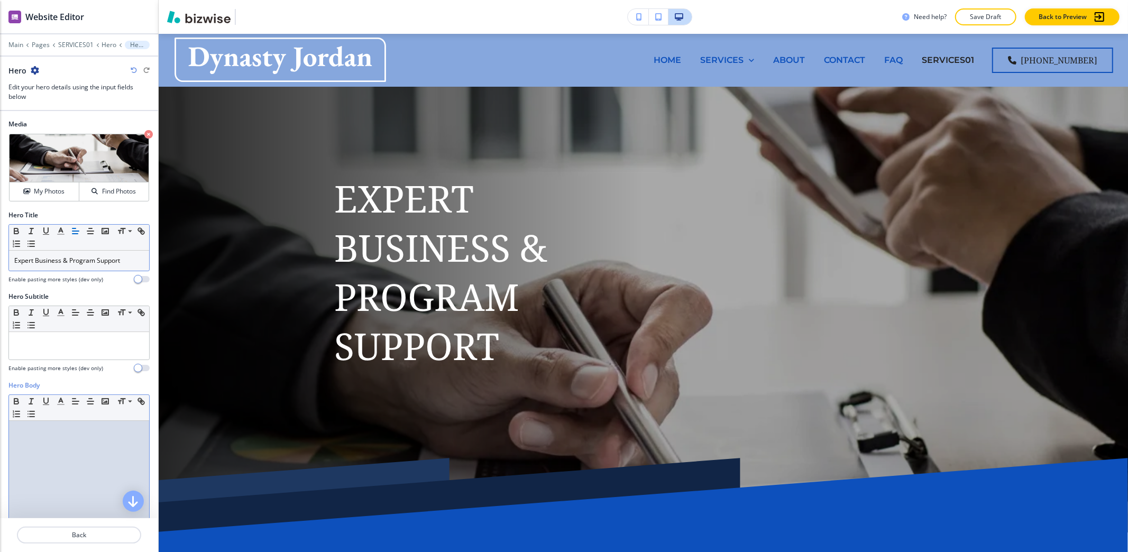
click at [74, 447] on div at bounding box center [79, 489] width 140 height 137
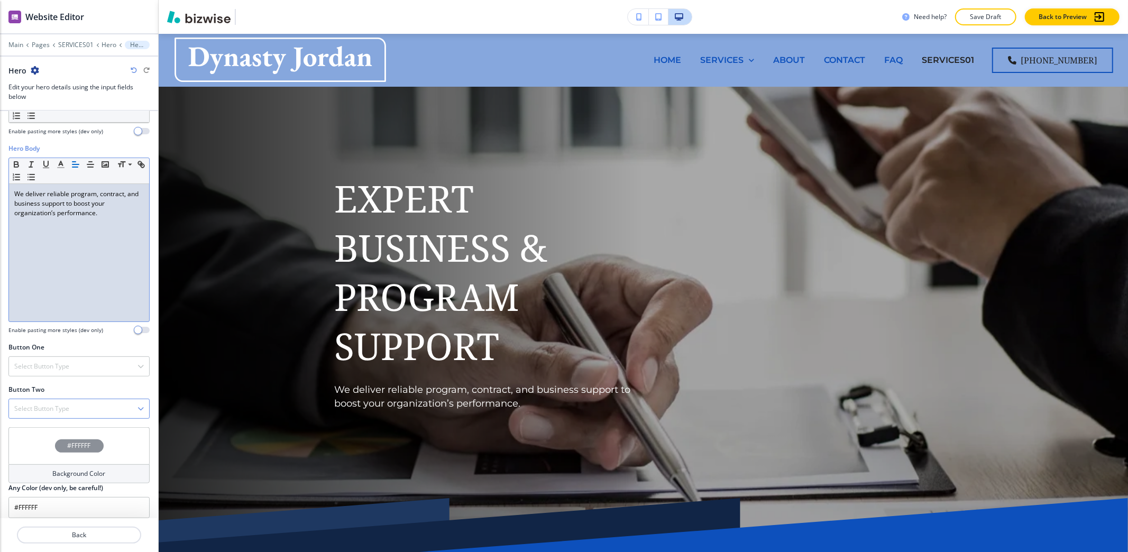
scroll to position [250, 0]
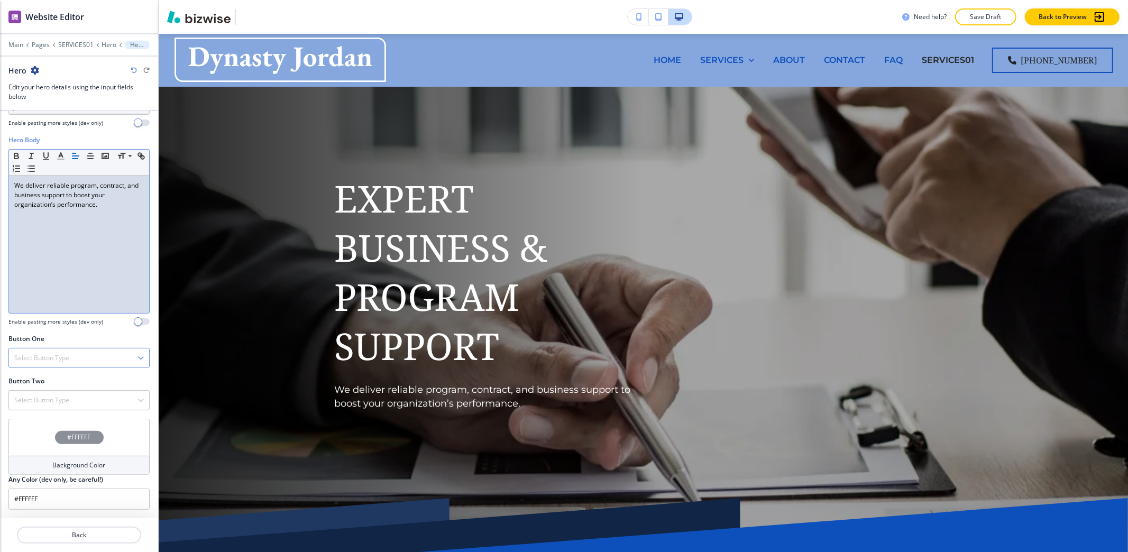
click at [49, 353] on h4 "Select Button Type" at bounding box center [41, 358] width 55 height 10
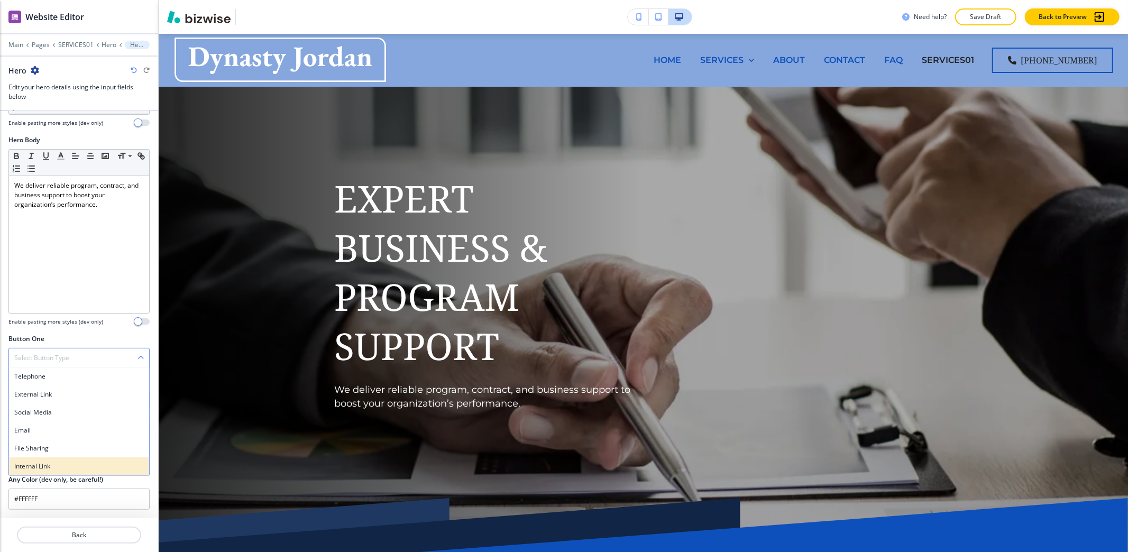
click at [56, 459] on div "Internal Link" at bounding box center [79, 466] width 140 height 18
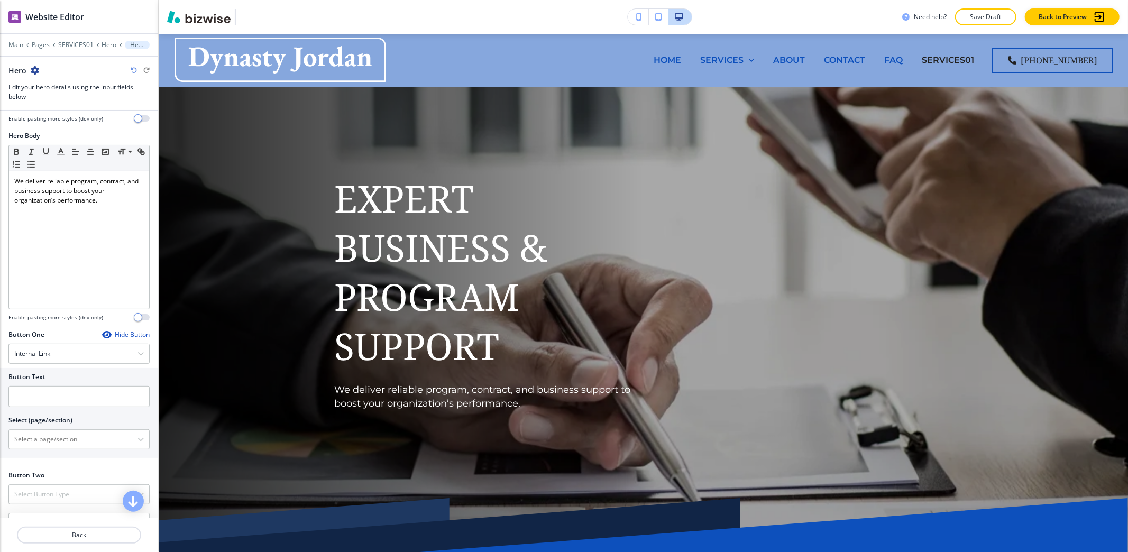
click at [53, 412] on div at bounding box center [78, 411] width 141 height 8
click at [41, 398] on input "text" at bounding box center [78, 396] width 141 height 21
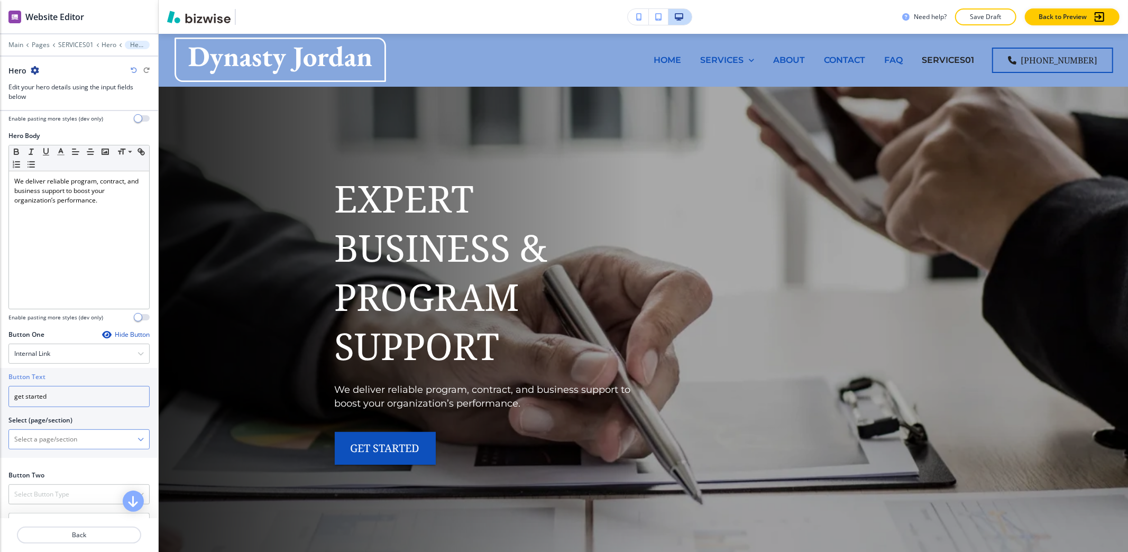
type input "get started"
click at [39, 444] on \(page\/section\) "Manual Input" at bounding box center [73, 439] width 128 height 18
click at [34, 458] on h4 "REACH OUT NOW" at bounding box center [79, 458] width 130 height 10
type \(page\/section\) "REACH OUT NOW"
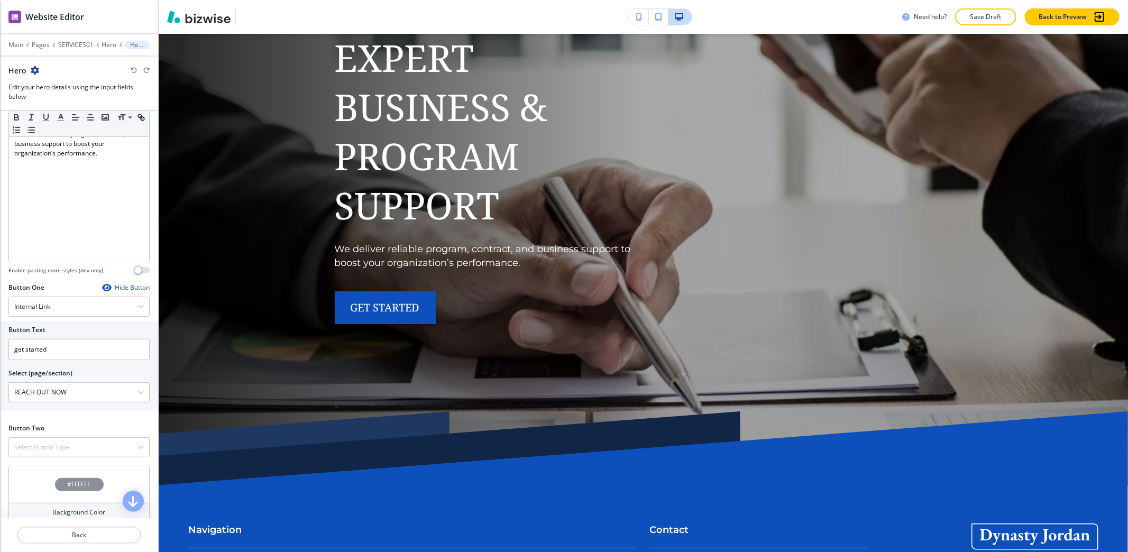
scroll to position [320, 0]
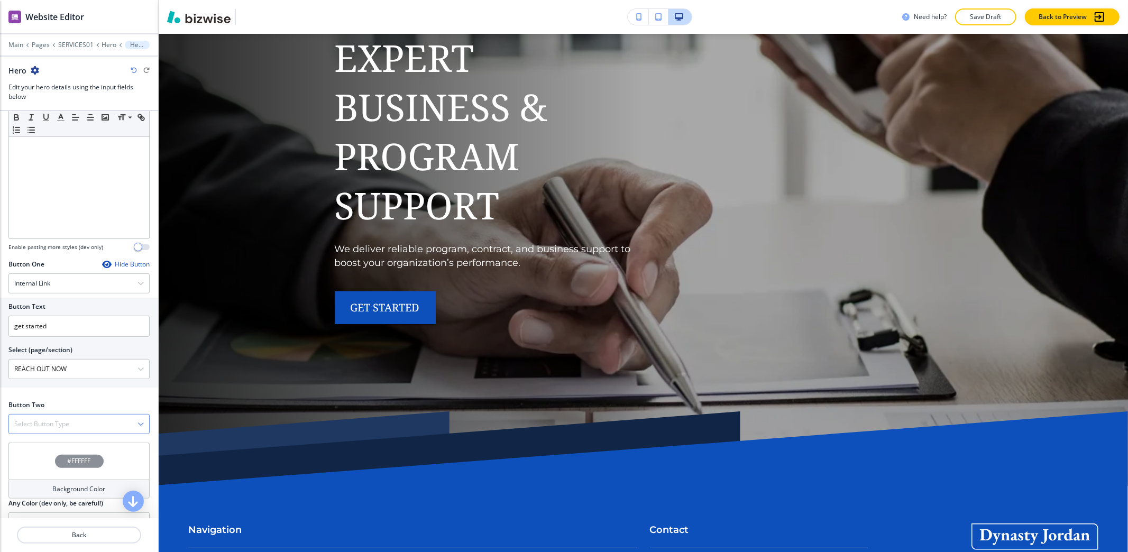
click at [23, 423] on h4 "Select Button Type" at bounding box center [41, 424] width 55 height 10
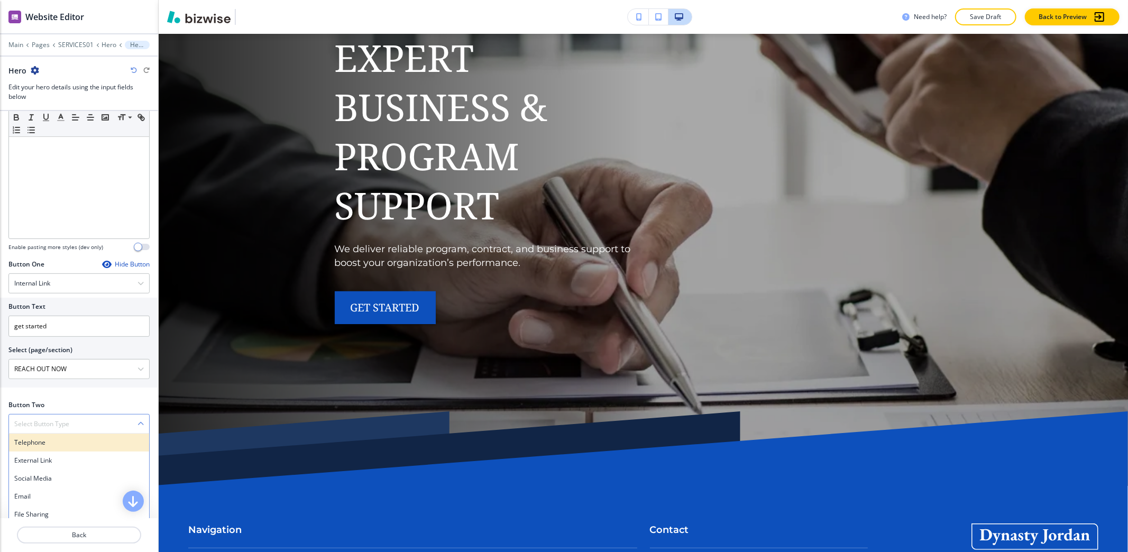
click at [25, 440] on div "Telephone" at bounding box center [79, 443] width 140 height 18
click at [96, 468] on input "text" at bounding box center [78, 466] width 141 height 21
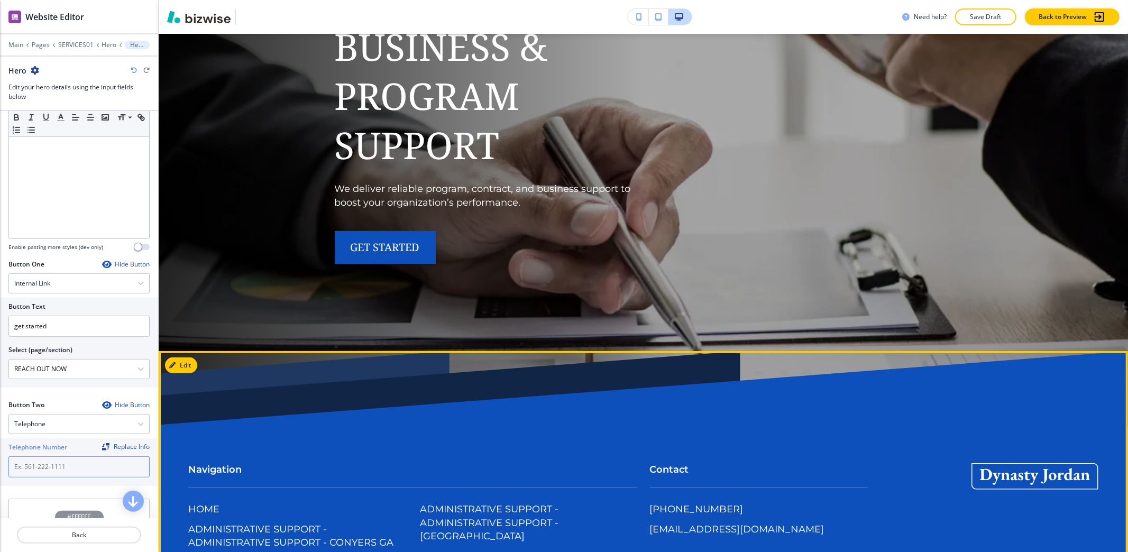
scroll to position [282, 0]
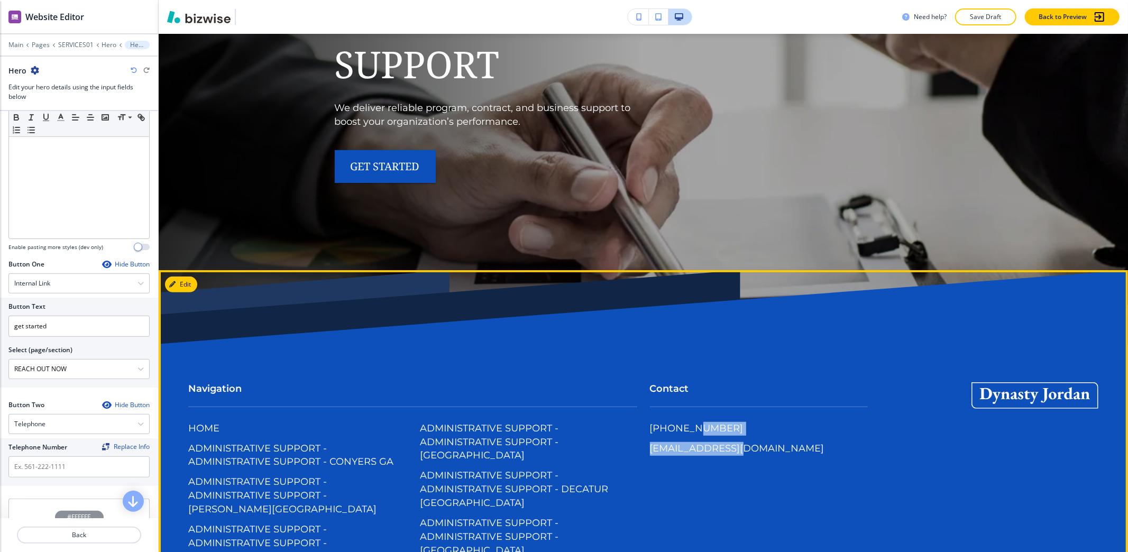
drag, startPoint x: 741, startPoint y: 422, endPoint x: 760, endPoint y: 414, distance: 20.4
click at [689, 418] on div "Contact [PHONE_NUMBER] [EMAIL_ADDRESS][DOMAIN_NAME]" at bounding box center [759, 425] width 218 height 86
click at [789, 417] on div "Contact [PHONE_NUMBER] [EMAIL_ADDRESS][DOMAIN_NAME]" at bounding box center [759, 425] width 218 height 86
drag, startPoint x: 780, startPoint y: 417, endPoint x: 804, endPoint y: 421, distance: 24.2
click at [804, 421] on div "Contact [PHONE_NUMBER] [EMAIL_ADDRESS][DOMAIN_NAME]" at bounding box center [759, 425] width 218 height 86
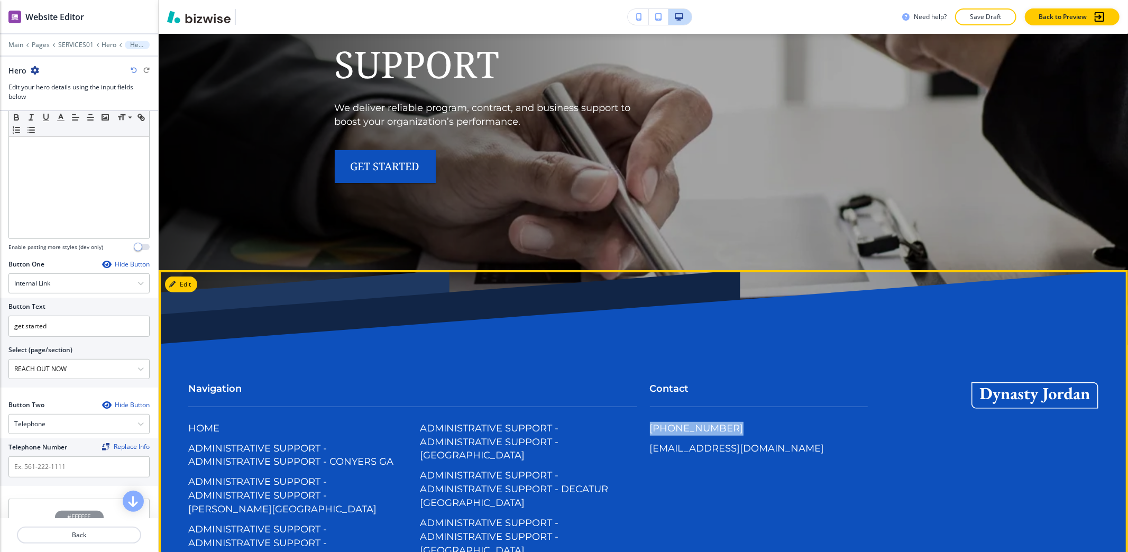
drag, startPoint x: 736, startPoint y: 414, endPoint x: 643, endPoint y: 428, distance: 94.6
click at [643, 428] on div "Contact [PHONE_NUMBER] [EMAIL_ADDRESS][DOMAIN_NAME]" at bounding box center [752, 414] width 231 height 107
copy p "[PHONE_NUMBER]"
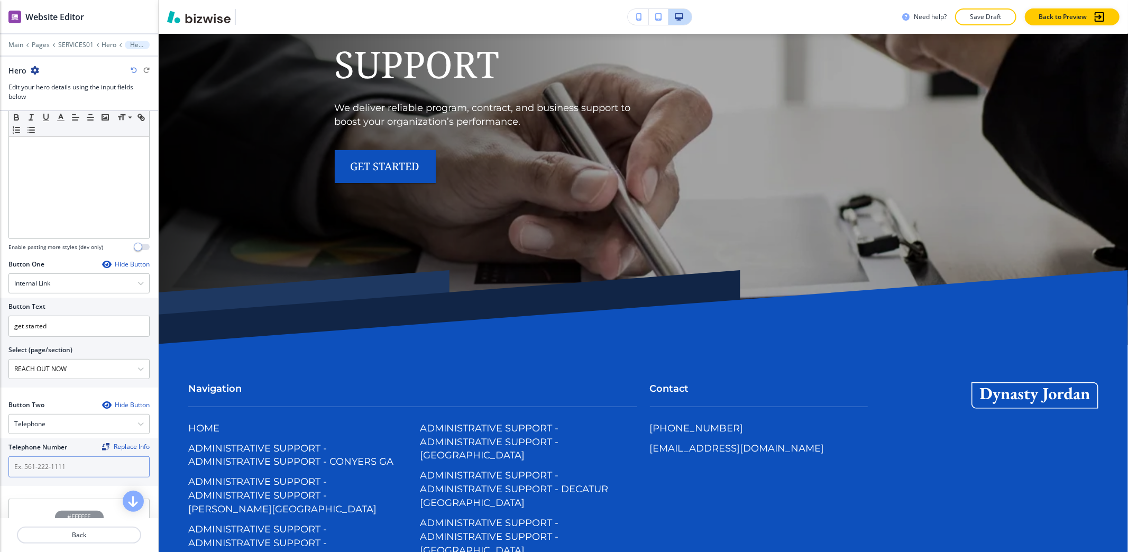
click at [58, 477] on input "text" at bounding box center [78, 466] width 141 height 21
paste input "[PHONE_NUMBER]"
type input "[PHONE_NUMBER]"
click at [81, 44] on p "SERVICES01" at bounding box center [75, 44] width 35 height 7
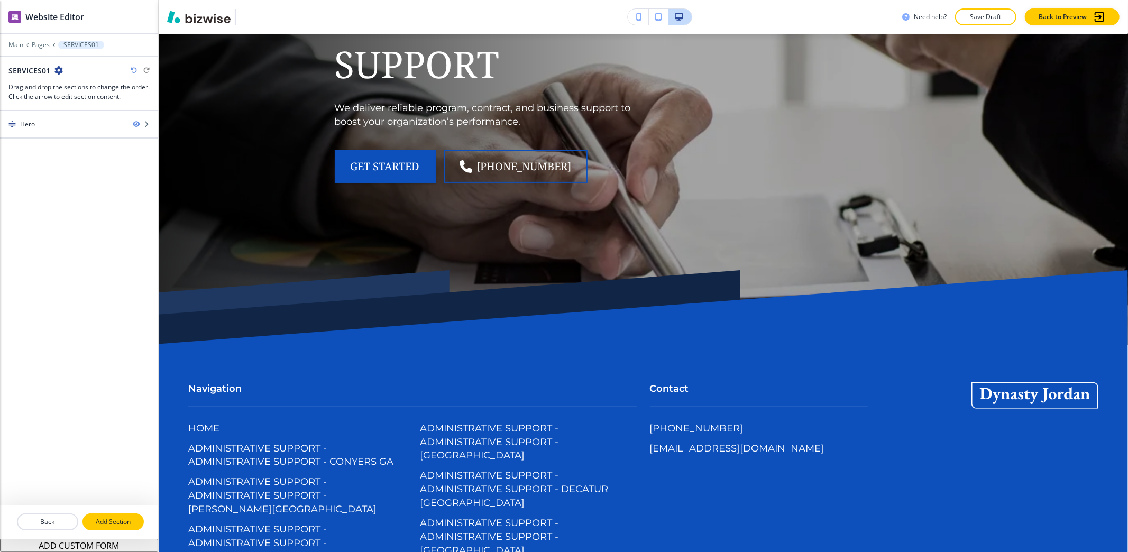
click at [115, 521] on p "Add Section" at bounding box center [113, 522] width 59 height 10
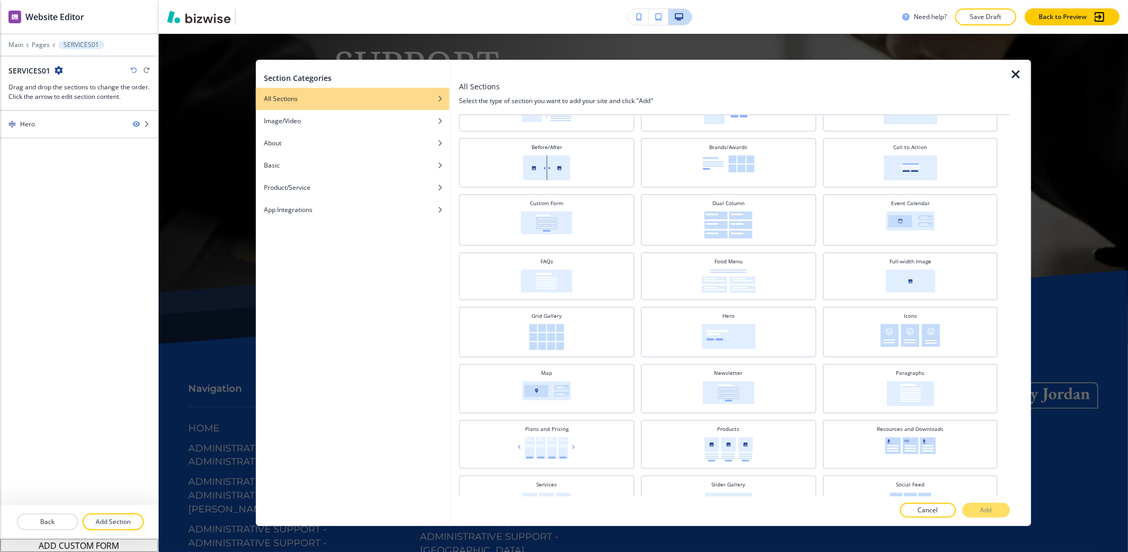
scroll to position [60, 0]
click at [884, 344] on img at bounding box center [910, 337] width 60 height 23
click at [982, 514] on p "Add" at bounding box center [986, 510] width 12 height 10
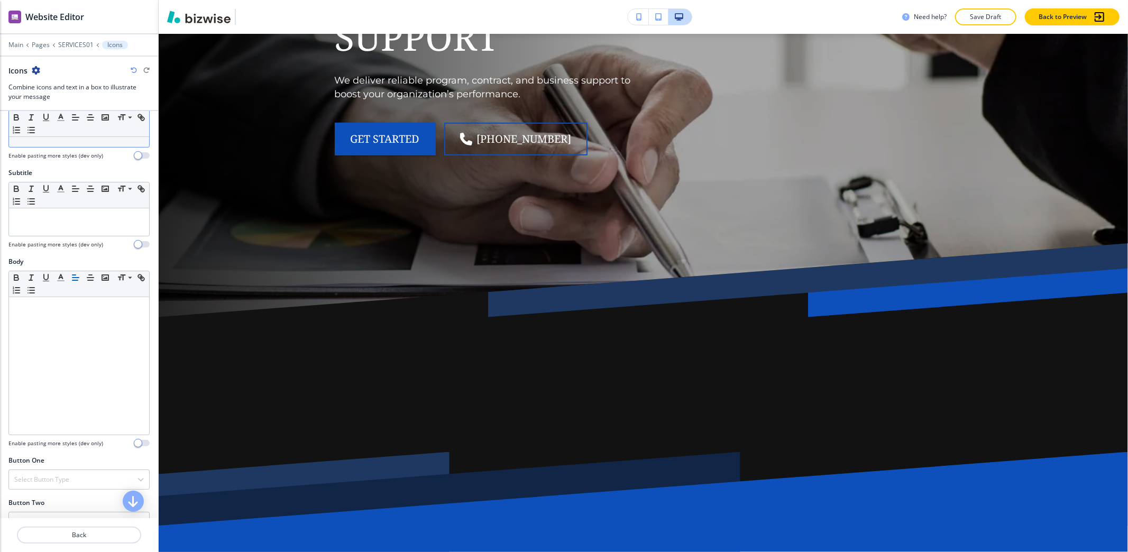
scroll to position [0, 0]
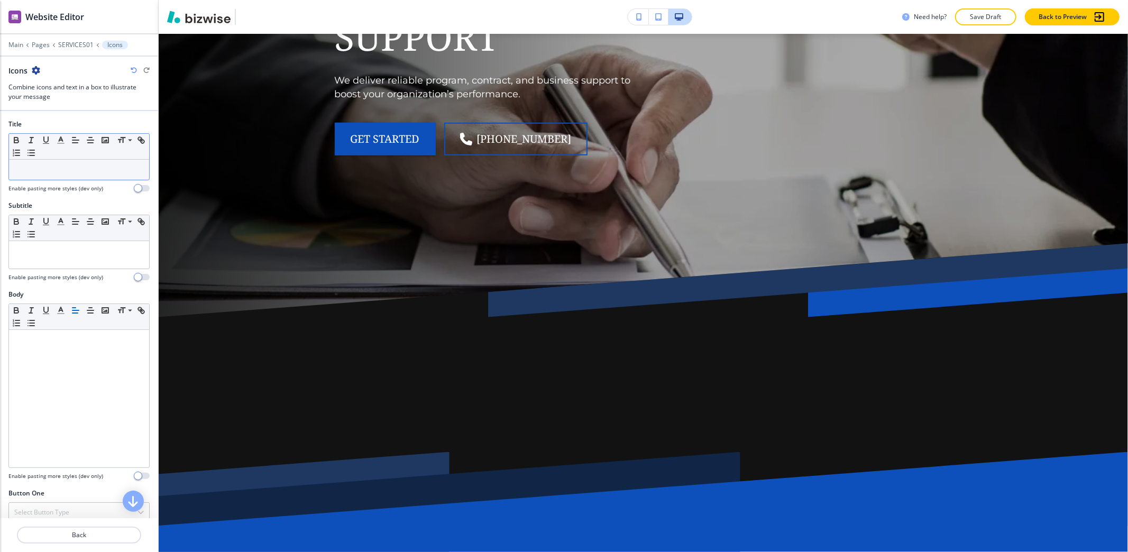
click at [87, 172] on p at bounding box center [79, 170] width 130 height 10
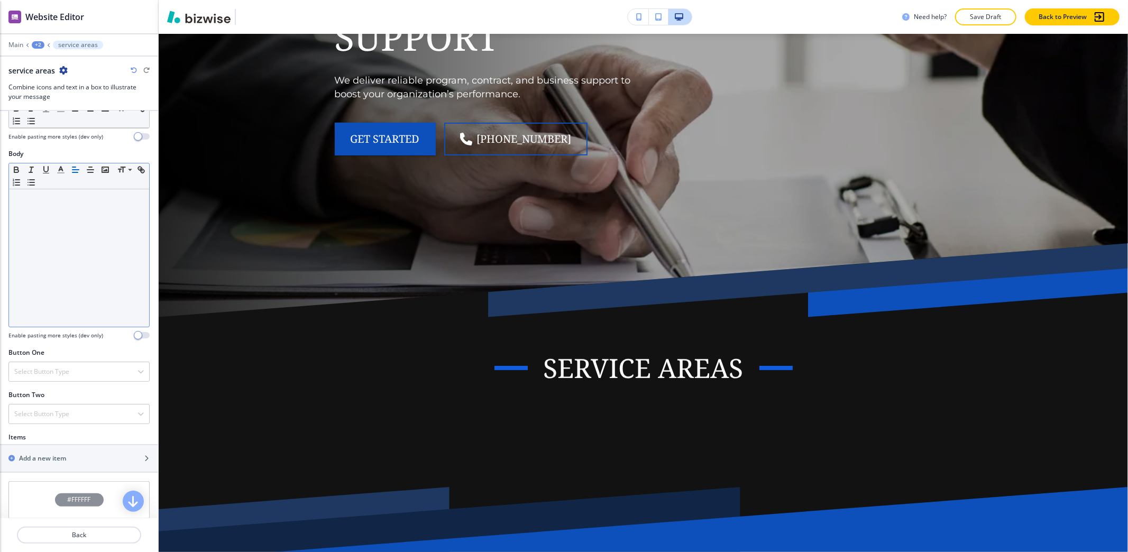
scroll to position [282, 0]
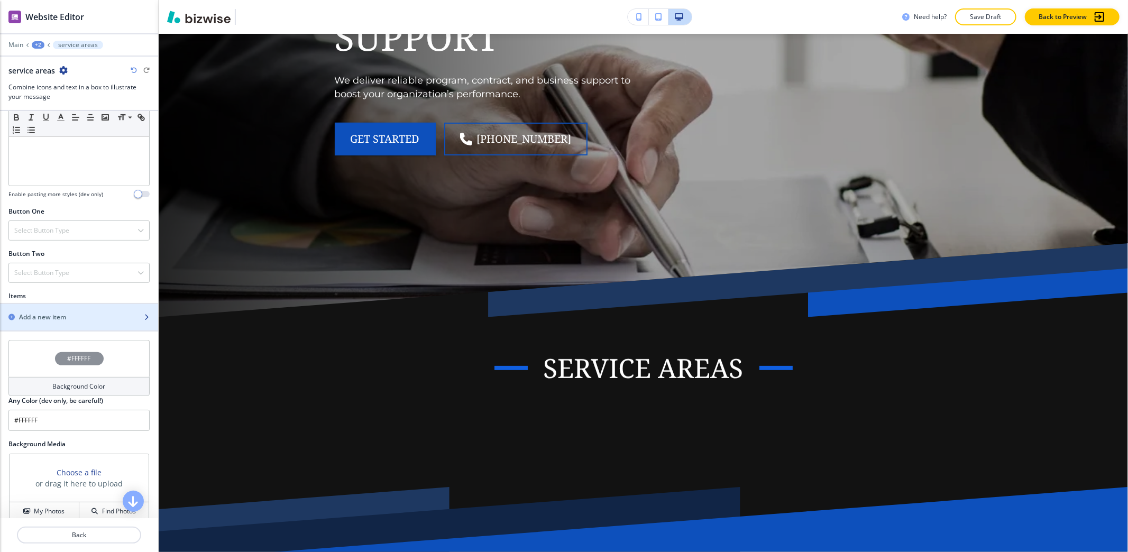
click at [69, 327] on div "button" at bounding box center [79, 326] width 158 height 8
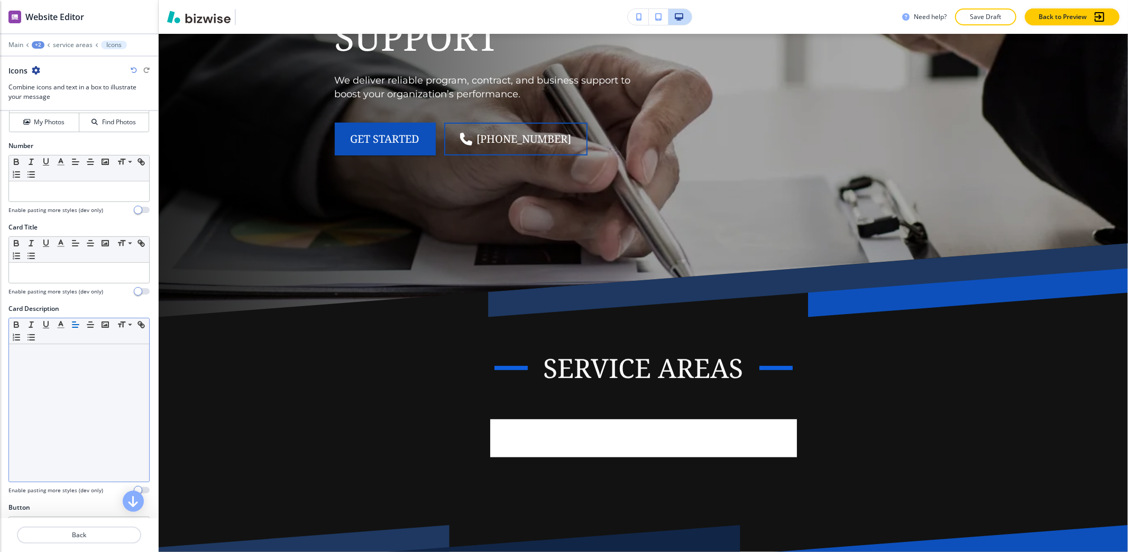
scroll to position [137, 0]
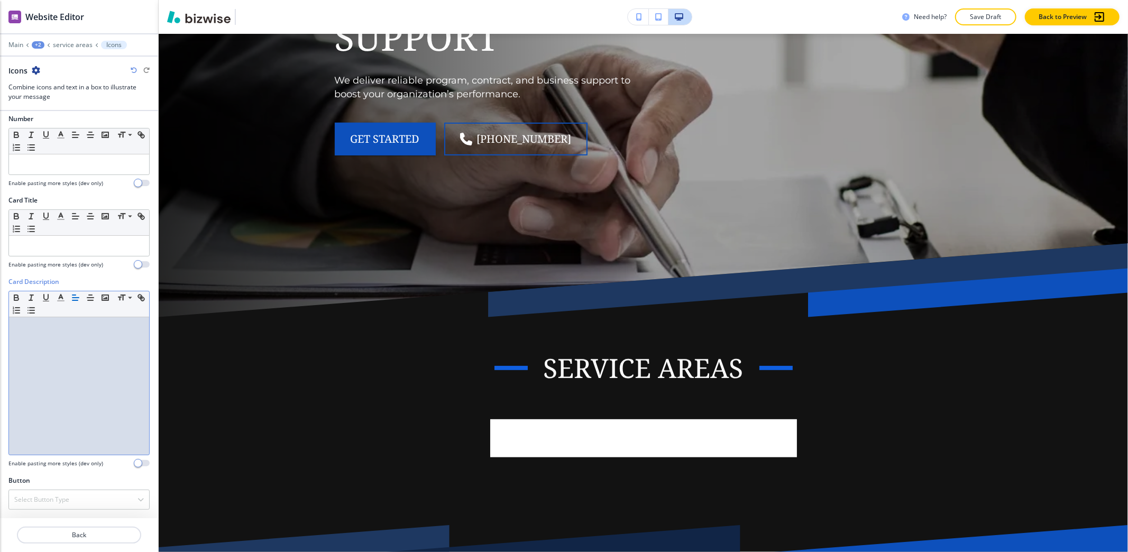
click at [85, 387] on div at bounding box center [79, 385] width 140 height 137
click at [35, 355] on div at bounding box center [79, 385] width 140 height 137
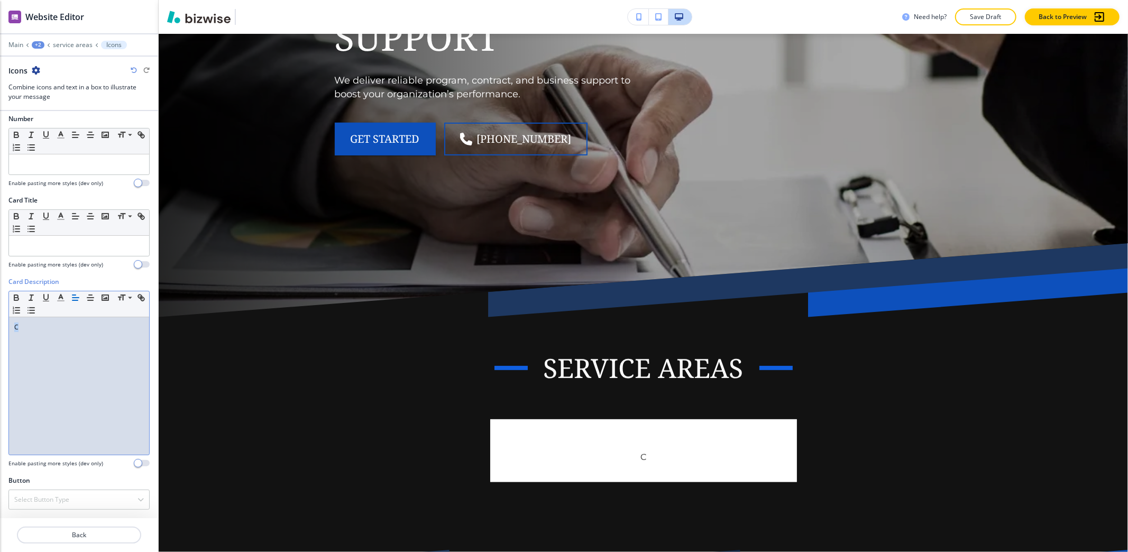
drag, startPoint x: 45, startPoint y: 330, endPoint x: 0, endPoint y: 312, distance: 48.4
click at [0, 312] on div "Card Description Small Normal Large Huge C Enable pasting more styles (dev only)" at bounding box center [79, 376] width 158 height 199
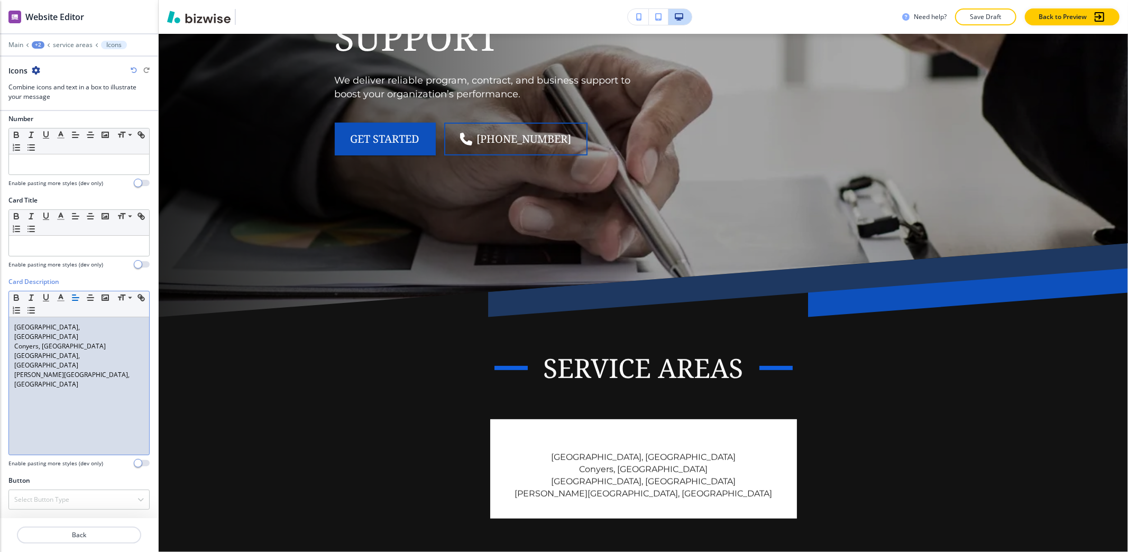
scroll to position [0, 0]
click at [75, 49] on p "service areas" at bounding box center [73, 44] width 40 height 7
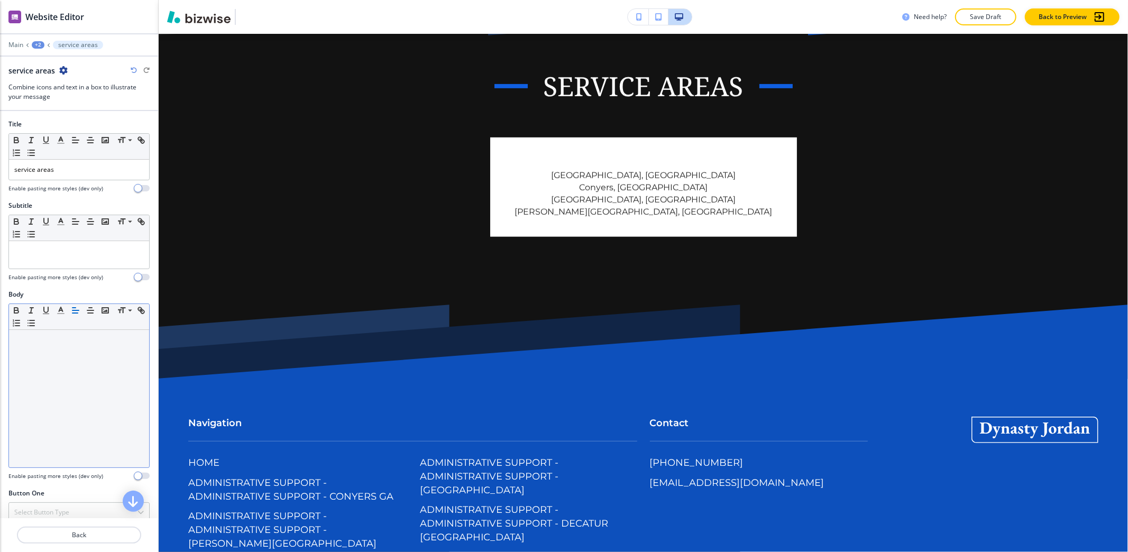
scroll to position [211, 0]
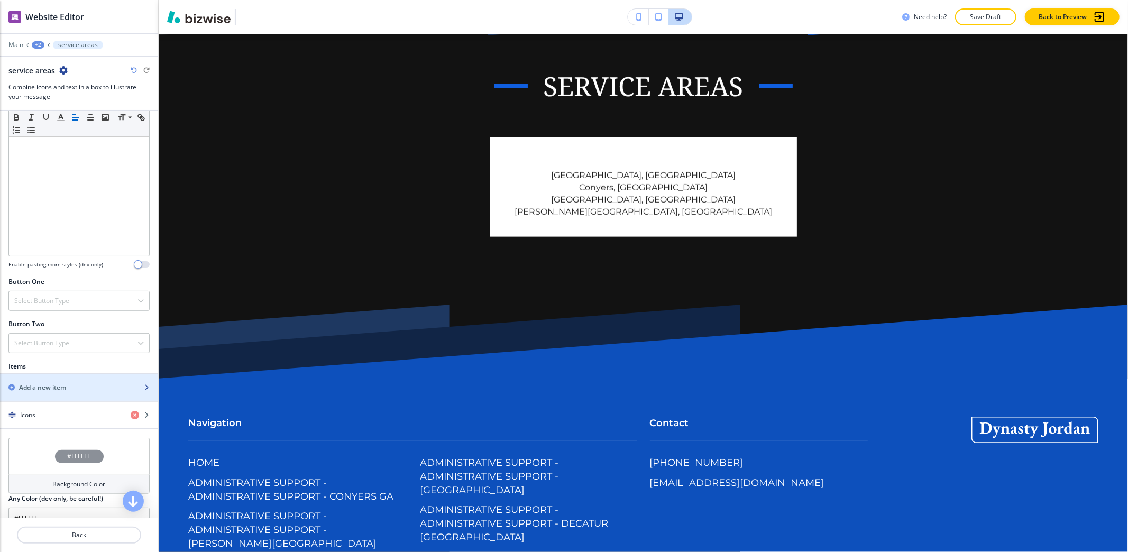
click at [69, 400] on div "button" at bounding box center [79, 396] width 158 height 8
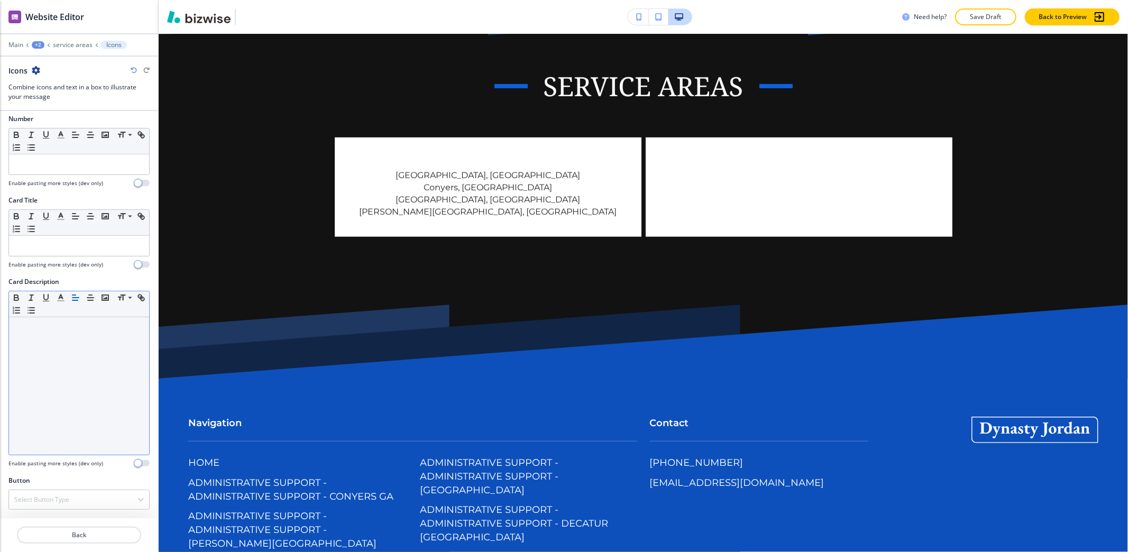
scroll to position [137, 0]
click at [68, 404] on div at bounding box center [79, 385] width 140 height 137
click at [16, 342] on div at bounding box center [79, 385] width 140 height 137
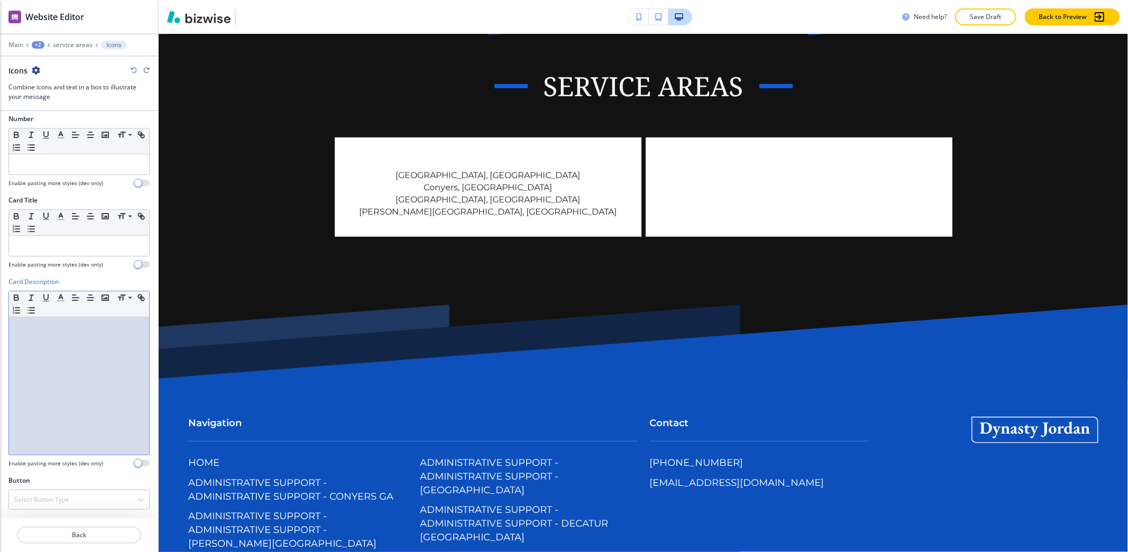
scroll to position [0, 0]
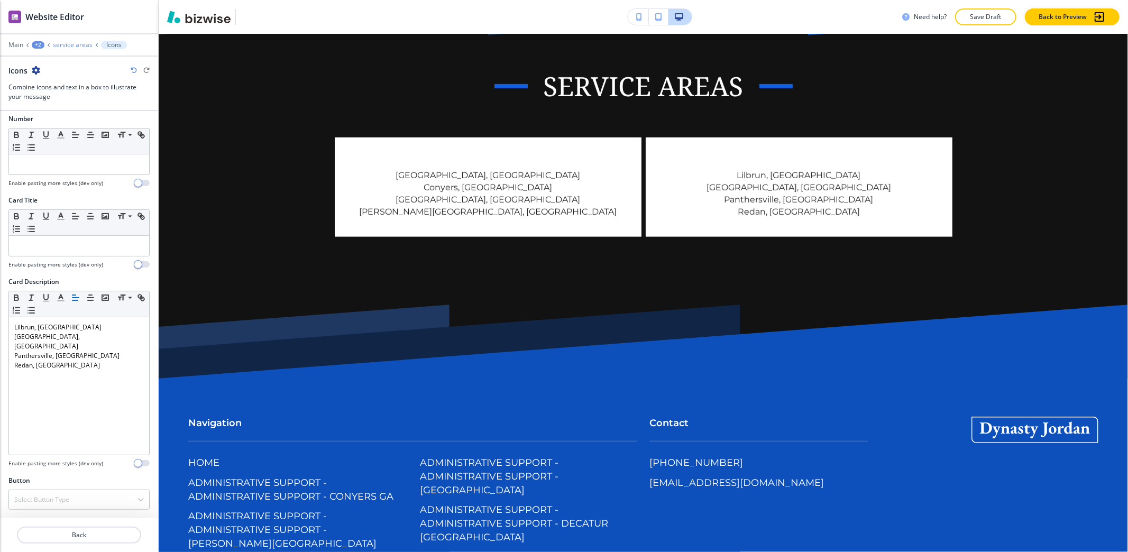
click at [62, 43] on p "service areas" at bounding box center [73, 44] width 40 height 7
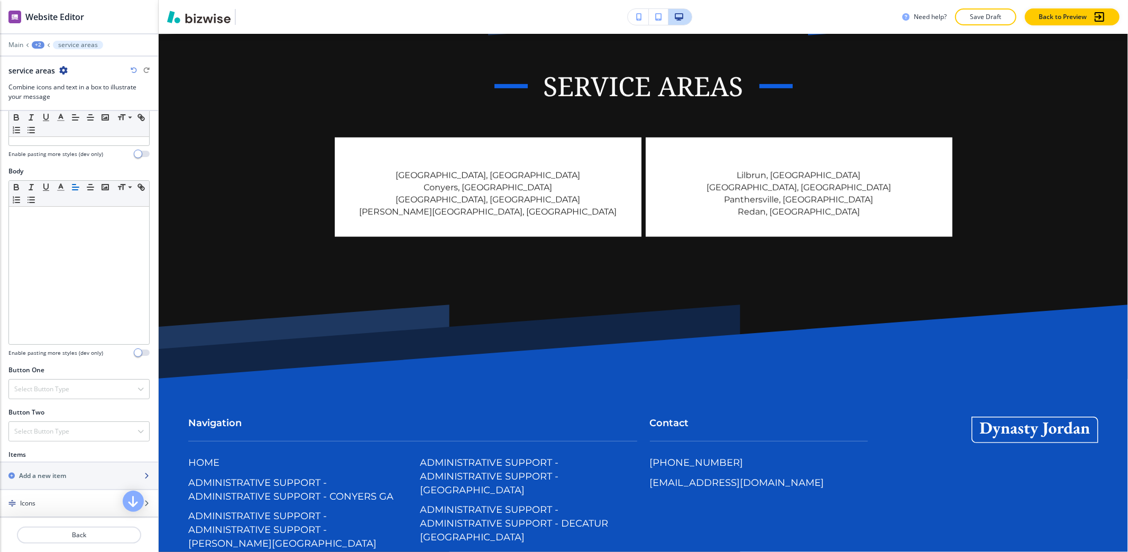
scroll to position [282, 0]
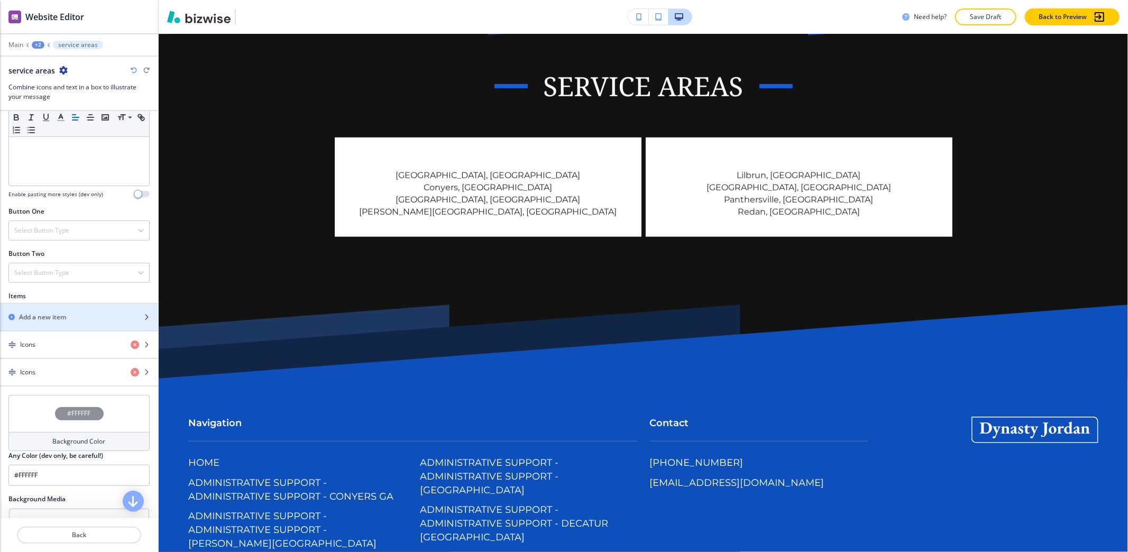
click at [51, 311] on div "button" at bounding box center [79, 308] width 158 height 8
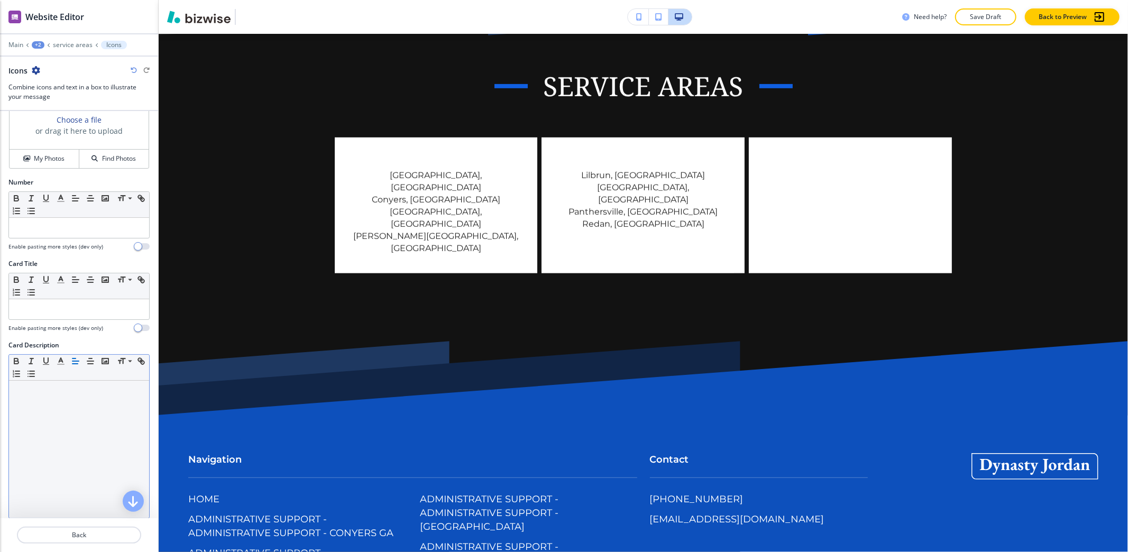
scroll to position [137, 0]
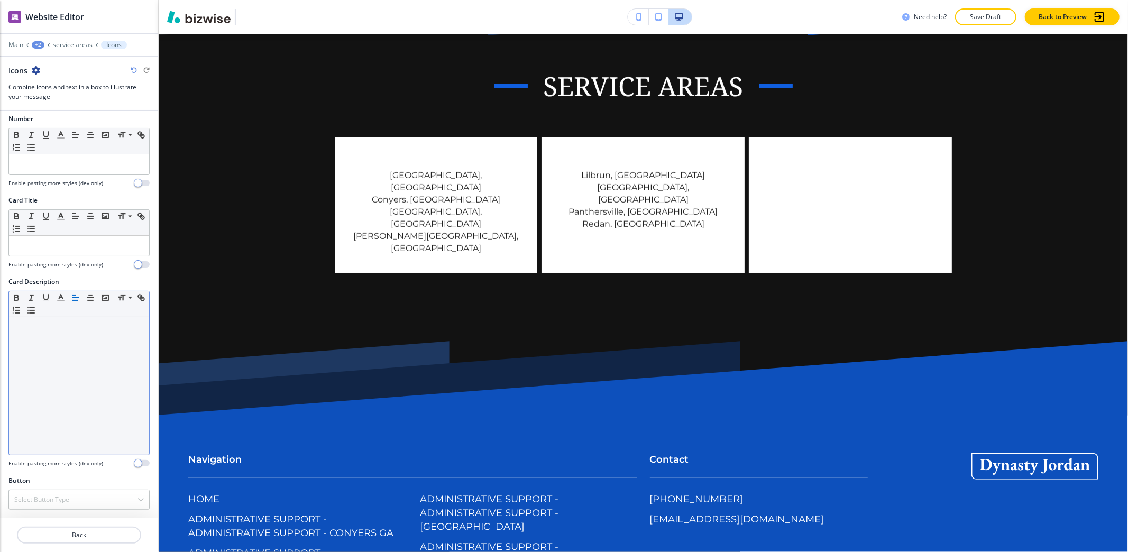
click at [51, 379] on div at bounding box center [79, 385] width 140 height 137
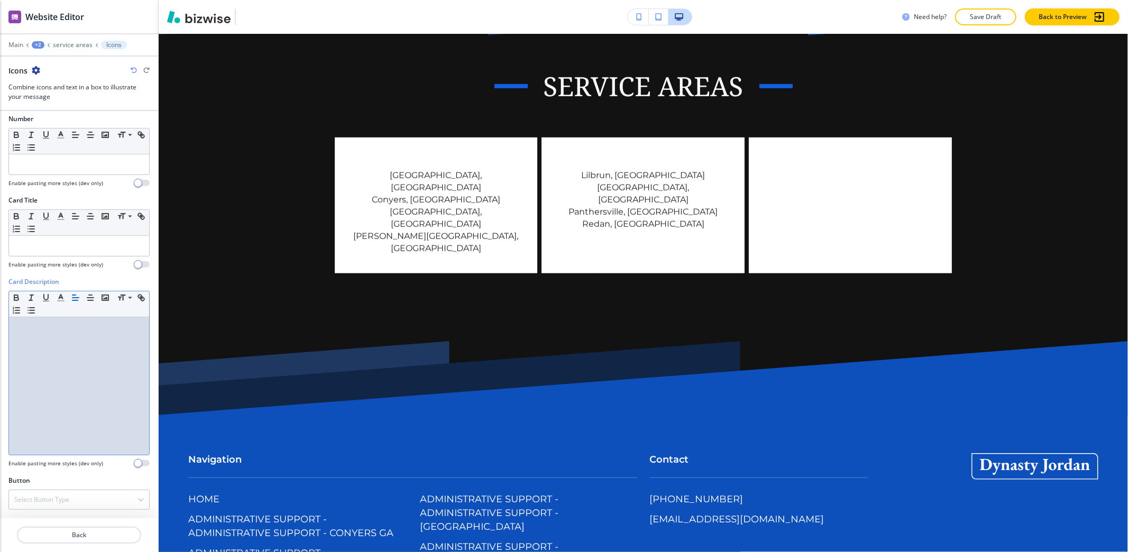
click at [45, 371] on div at bounding box center [79, 385] width 140 height 137
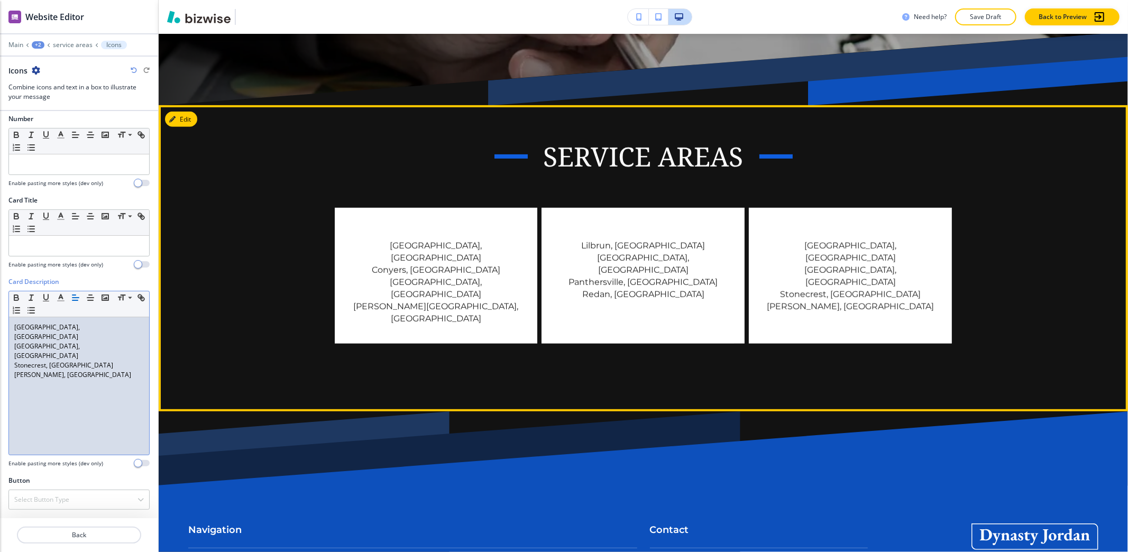
scroll to position [450, 0]
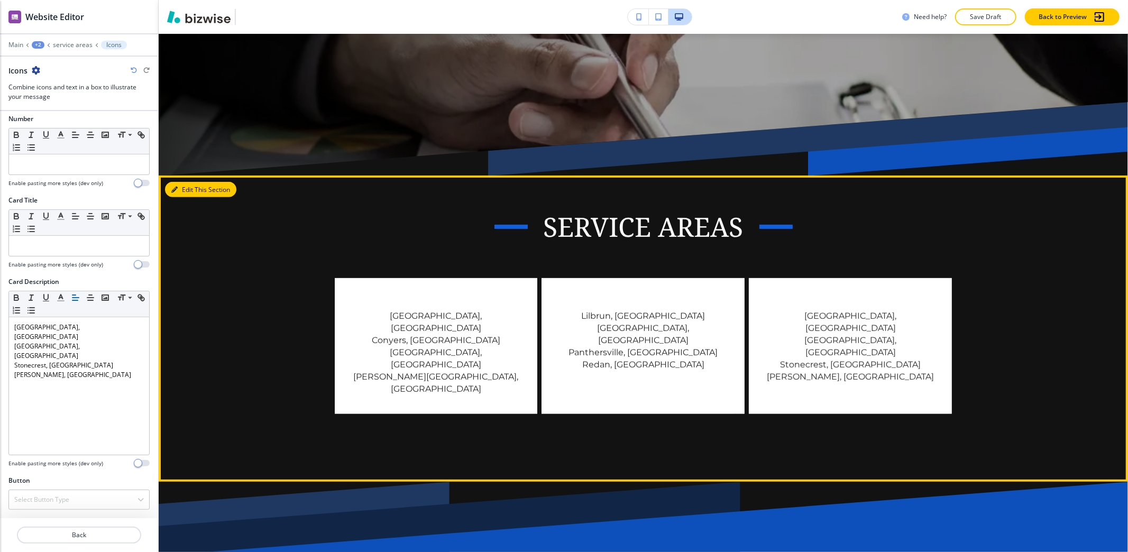
click at [195, 192] on button "Edit This Section" at bounding box center [200, 190] width 71 height 16
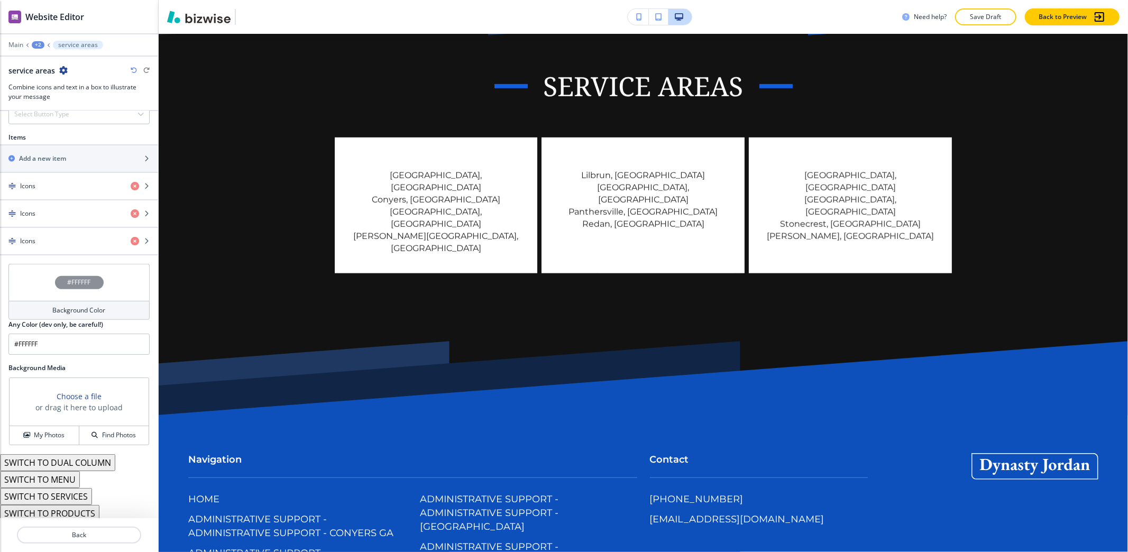
scroll to position [449, 0]
click at [82, 307] on h4 "Background Color" at bounding box center [79, 307] width 53 height 10
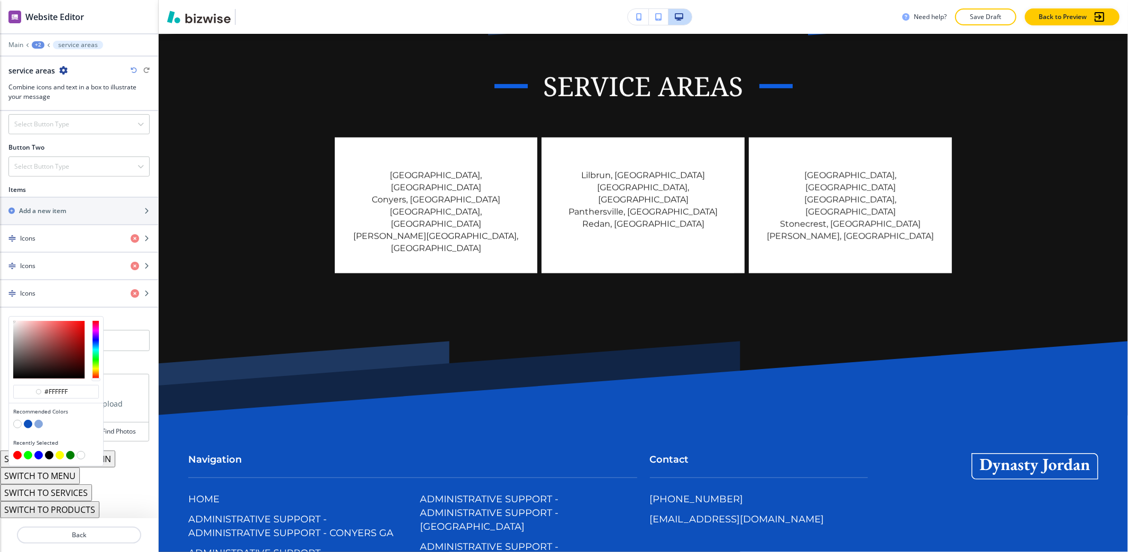
scroll to position [394, 0]
click at [40, 423] on button "button" at bounding box center [38, 424] width 8 height 8
type input "#86a7dd"
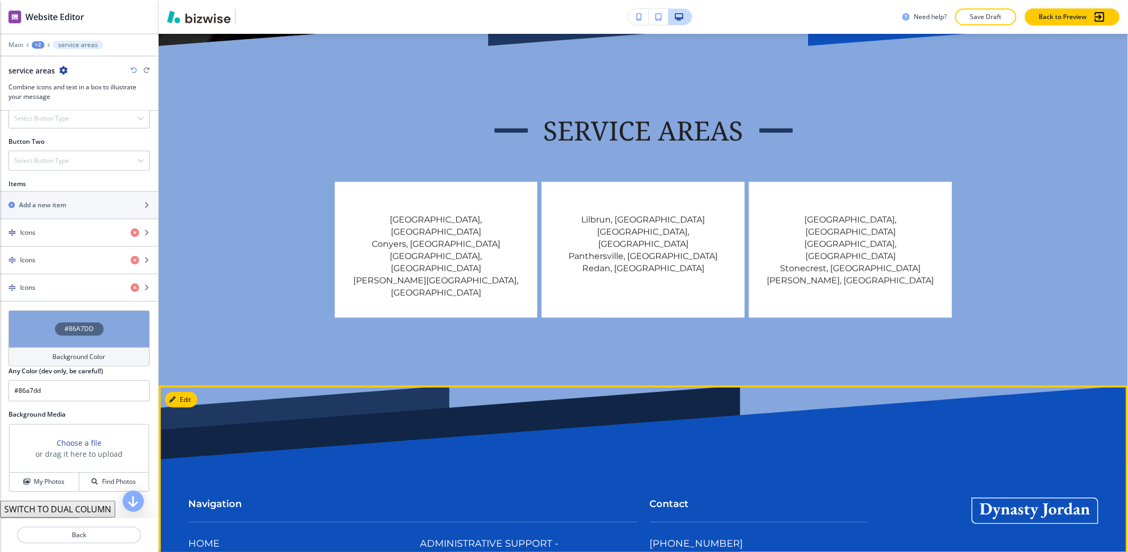
scroll to position [591, 0]
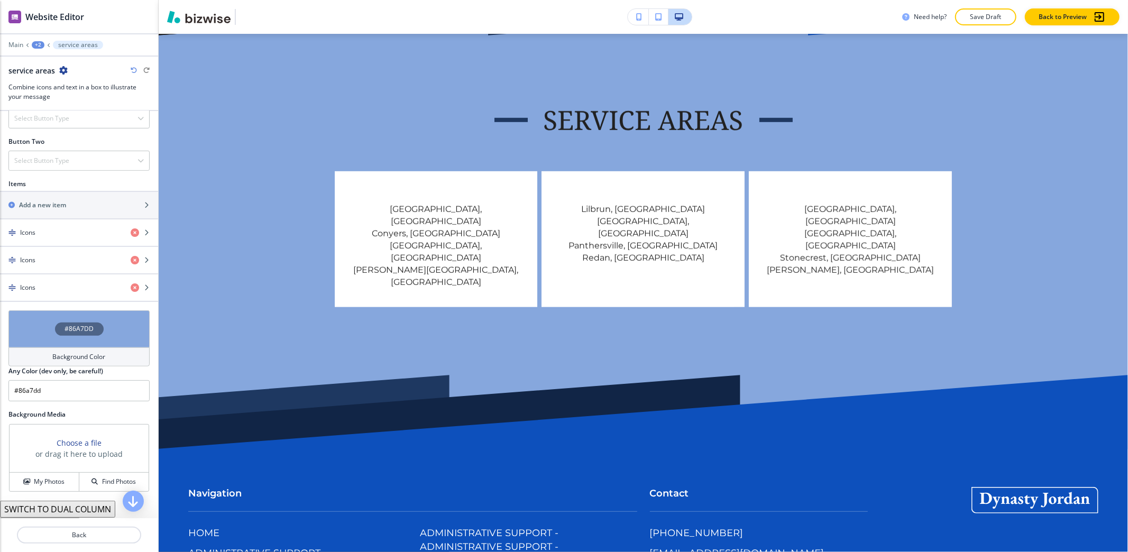
click at [37, 45] on div "+2" at bounding box center [38, 44] width 13 height 7
click at [66, 75] on button "SERVICES01" at bounding box center [66, 80] width 68 height 19
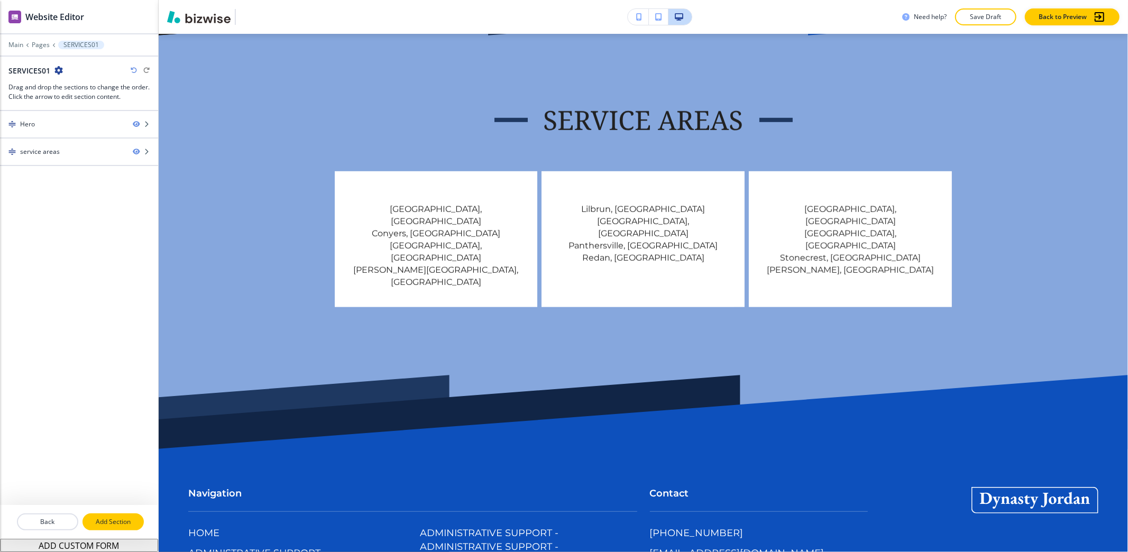
click at [123, 514] on button "Add Section" at bounding box center [112, 521] width 61 height 17
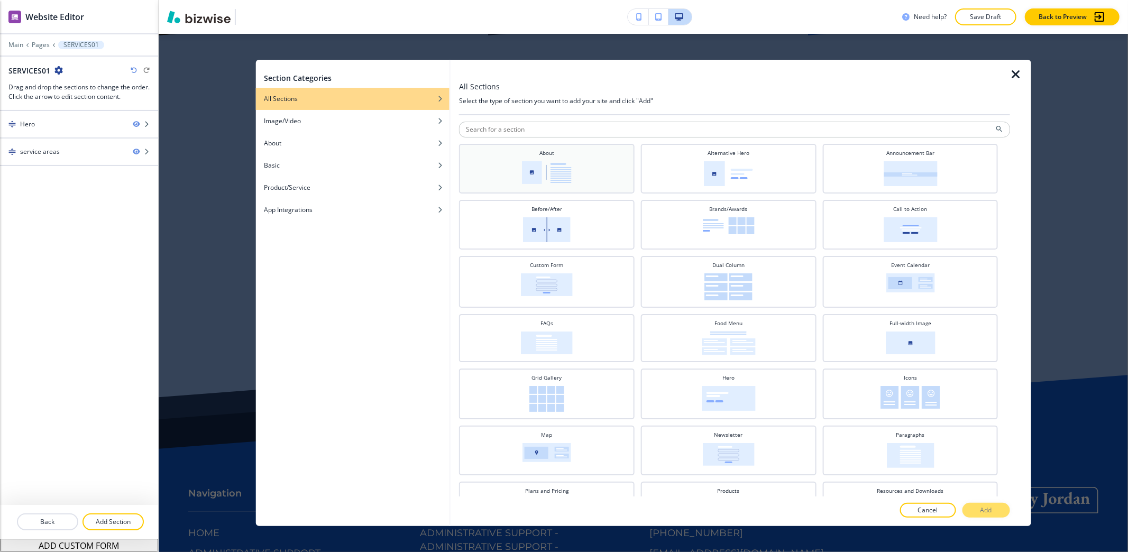
click at [472, 178] on div "About" at bounding box center [546, 167] width 165 height 37
click at [994, 514] on button "Add" at bounding box center [986, 510] width 48 height 15
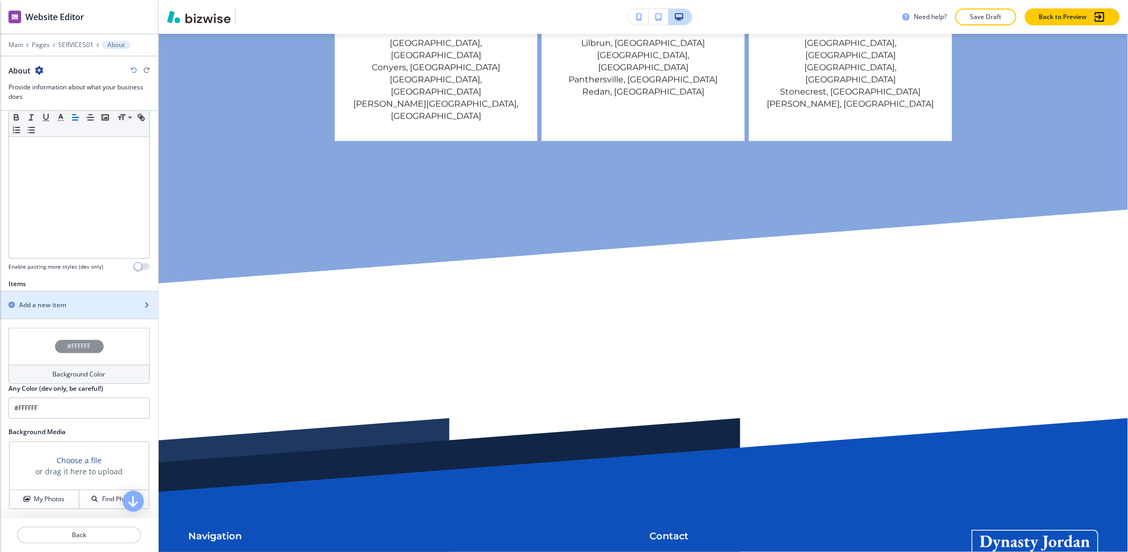
scroll to position [211, 0]
click at [59, 305] on h2 "Add a new item" at bounding box center [42, 303] width 47 height 10
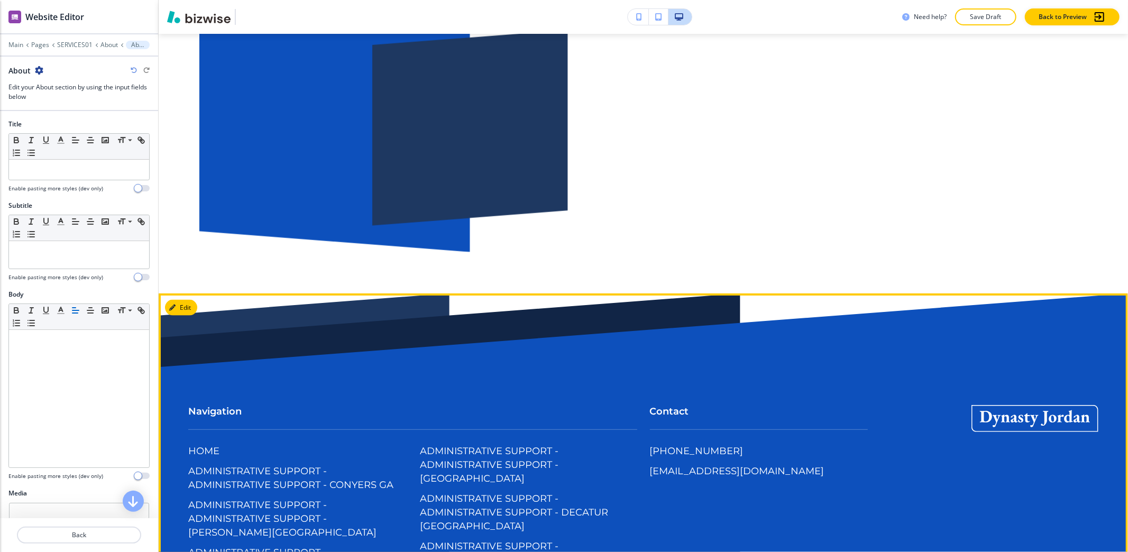
scroll to position [866, 0]
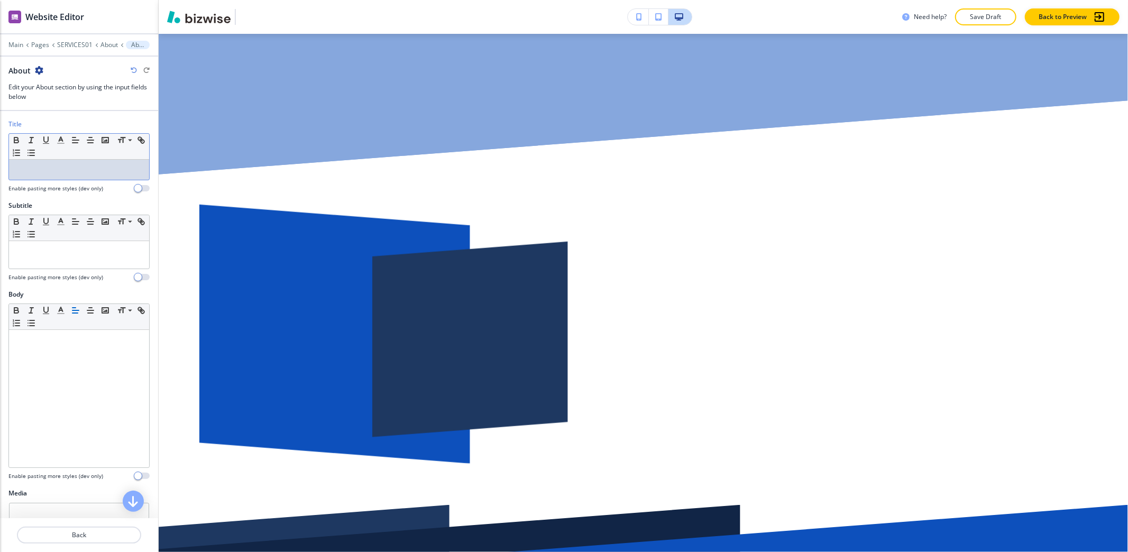
click at [49, 180] on div at bounding box center [79, 170] width 140 height 20
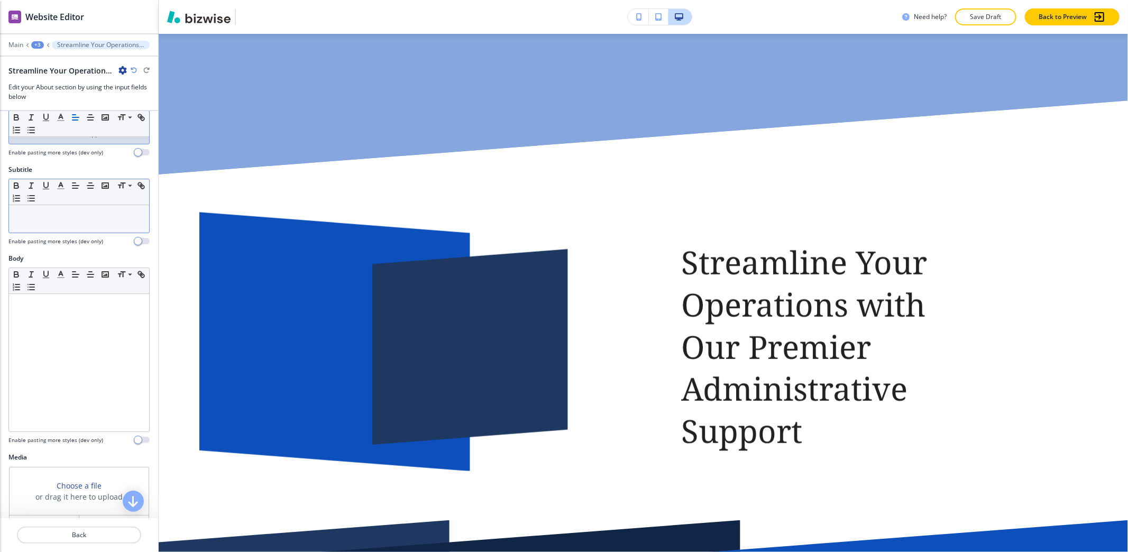
scroll to position [70, 0]
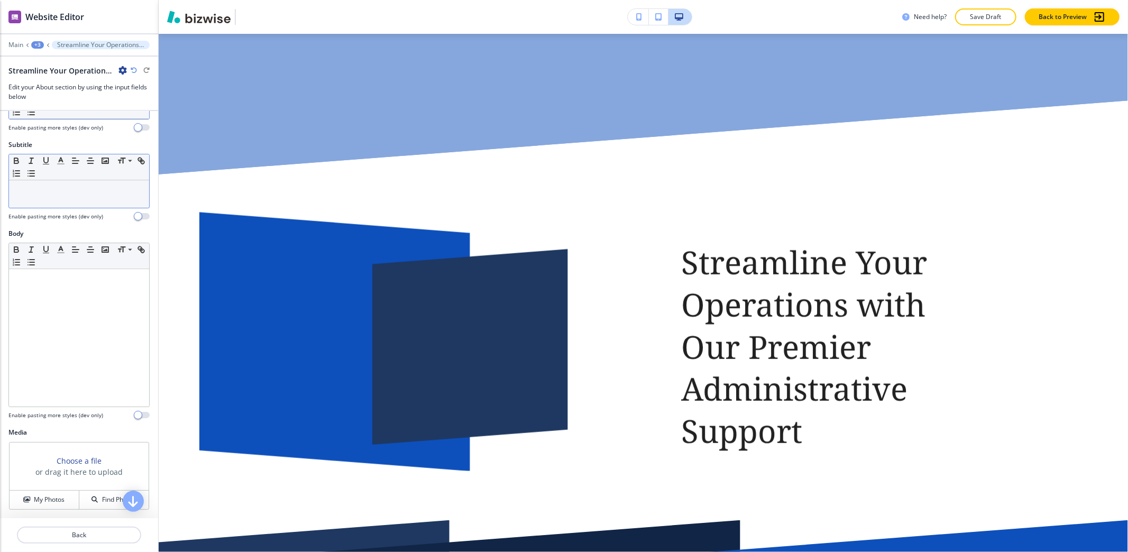
click at [65, 195] on p at bounding box center [79, 191] width 130 height 10
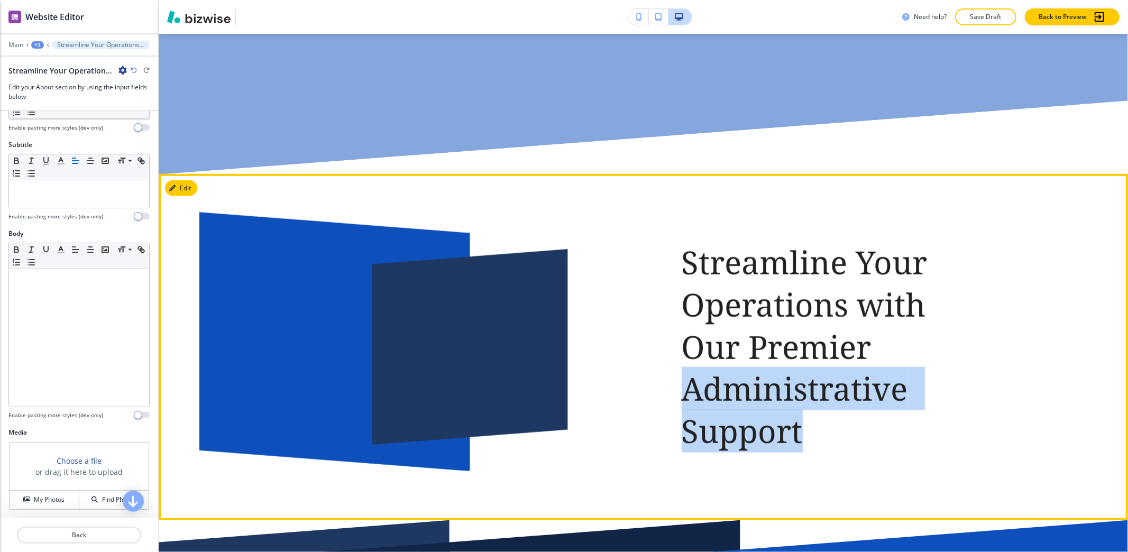
drag, startPoint x: 804, startPoint y: 391, endPoint x: 662, endPoint y: 364, distance: 143.8
click at [662, 364] on div "Streamline Your Operations with Our Premier Administrative Support" at bounding box center [778, 322] width 347 height 262
copy p "Administrative Support"
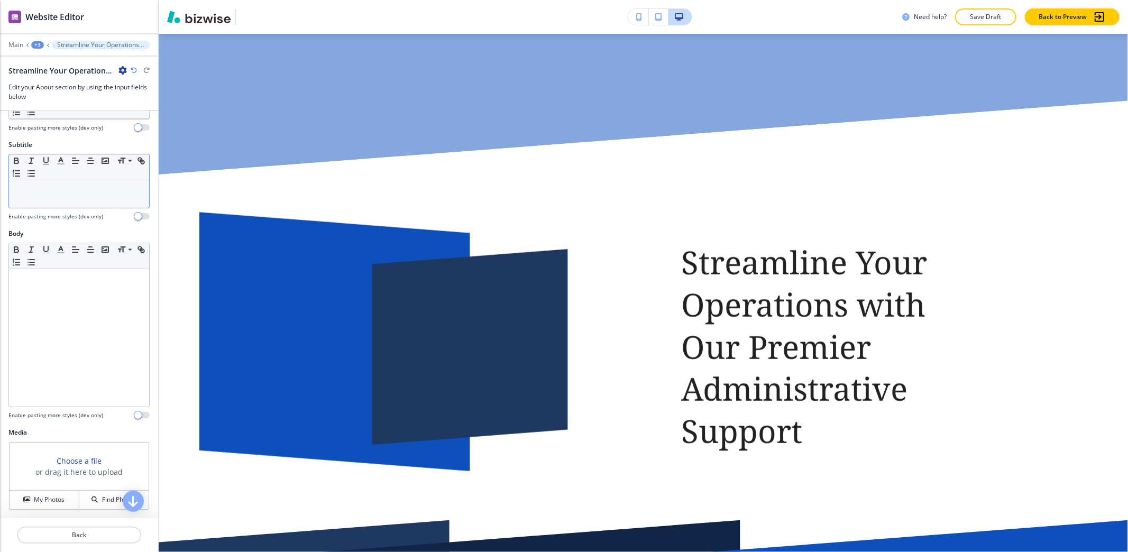
click at [45, 206] on div at bounding box center [79, 193] width 140 height 27
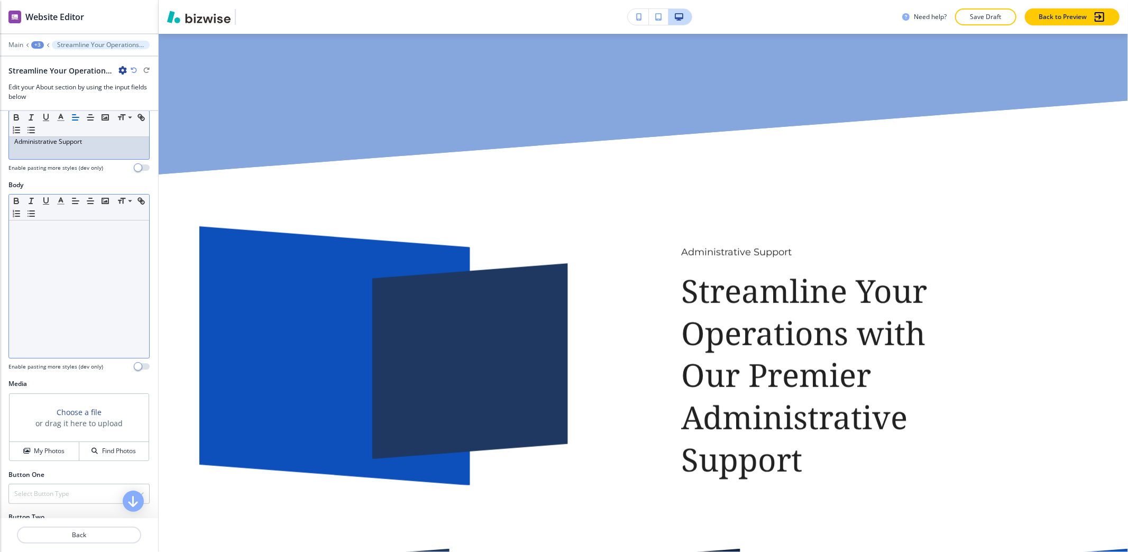
scroll to position [141, 0]
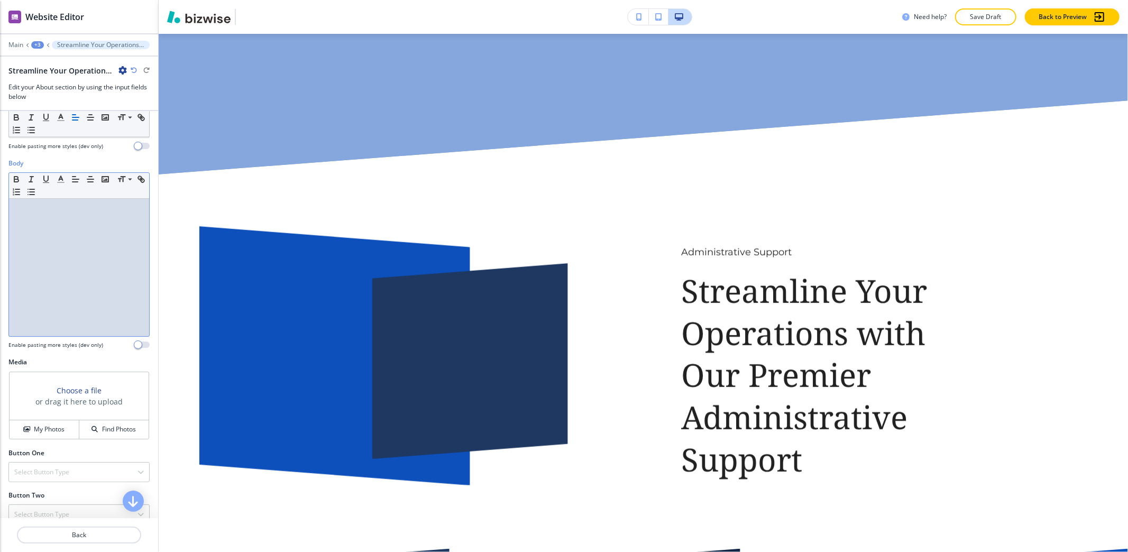
click at [75, 259] on div at bounding box center [79, 267] width 140 height 137
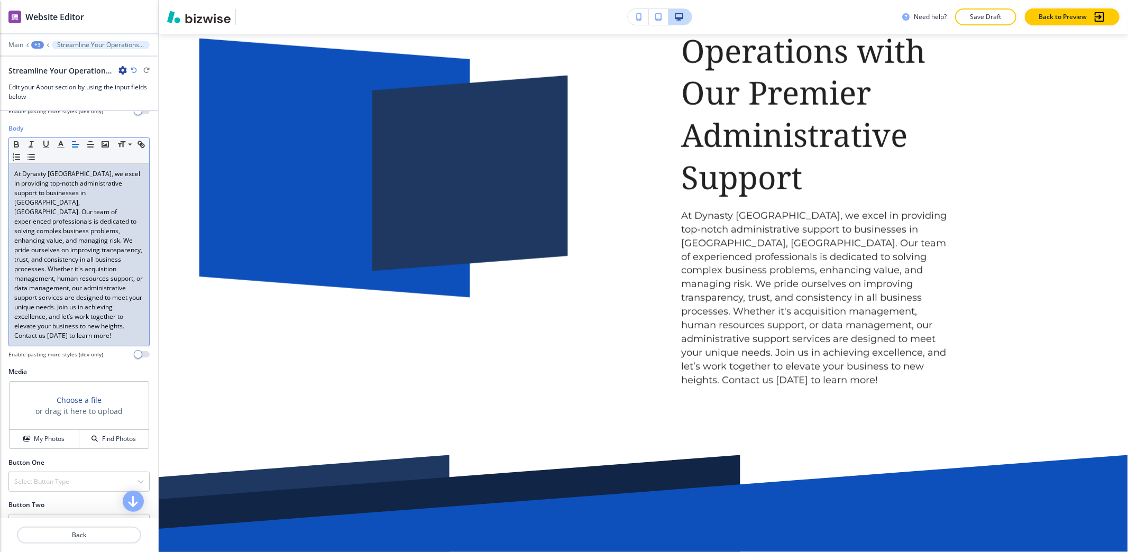
scroll to position [194, 0]
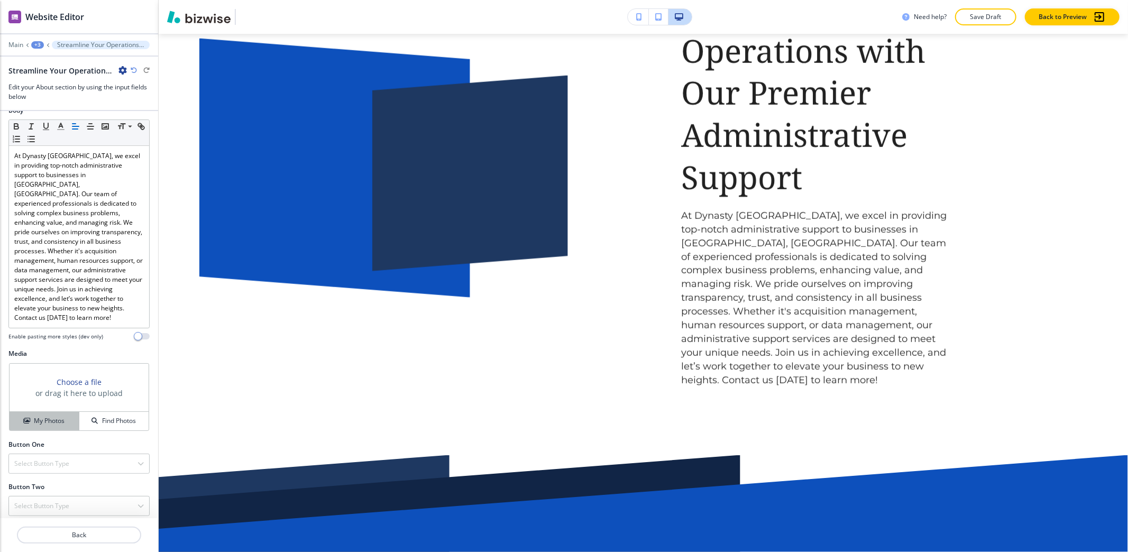
click at [24, 418] on icon "button" at bounding box center [26, 421] width 6 height 6
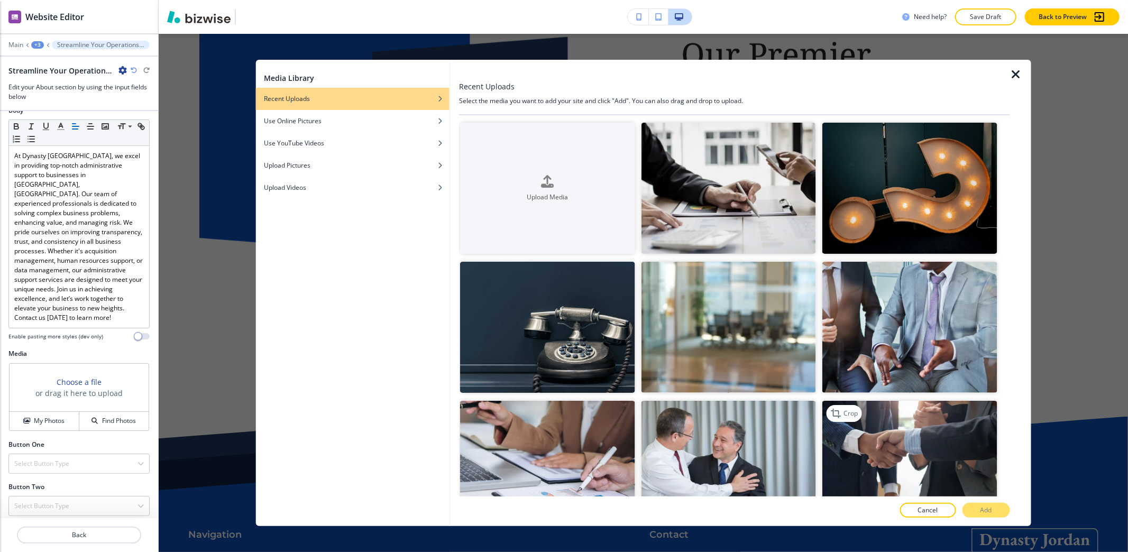
scroll to position [1219, 0]
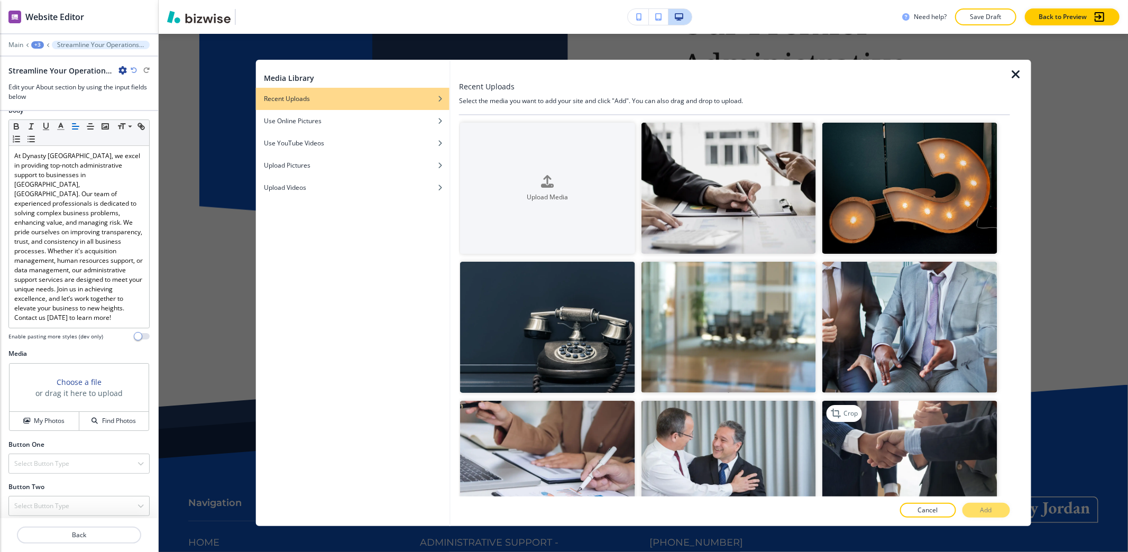
click at [940, 432] on img "button" at bounding box center [909, 466] width 174 height 131
click at [976, 514] on button "Add" at bounding box center [986, 510] width 48 height 15
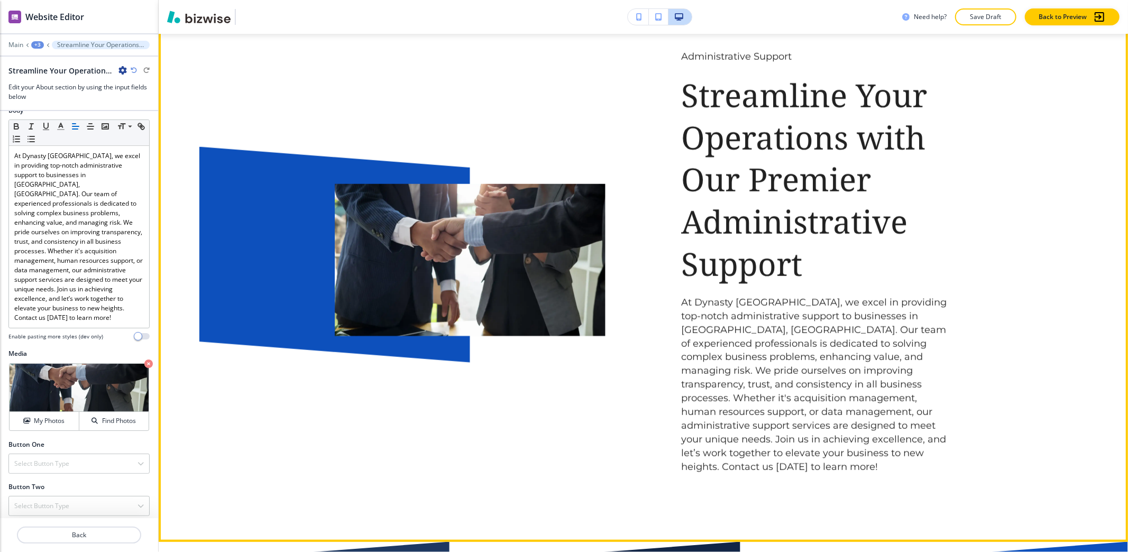
scroll to position [1148, 0]
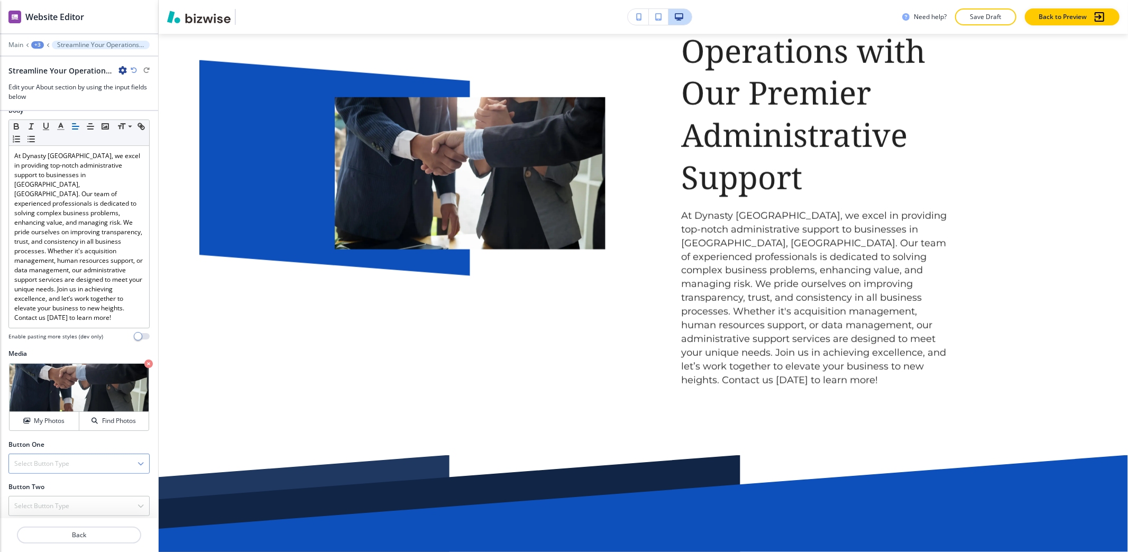
drag, startPoint x: 40, startPoint y: 453, endPoint x: 43, endPoint y: 439, distance: 14.6
click at [41, 459] on h4 "Select Button Type" at bounding box center [41, 464] width 55 height 10
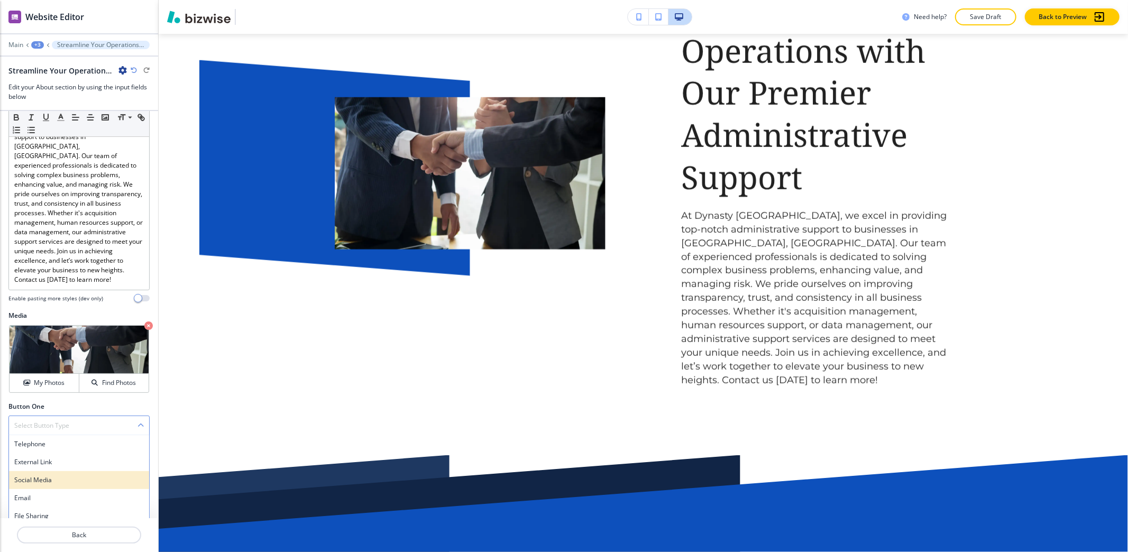
scroll to position [251, 0]
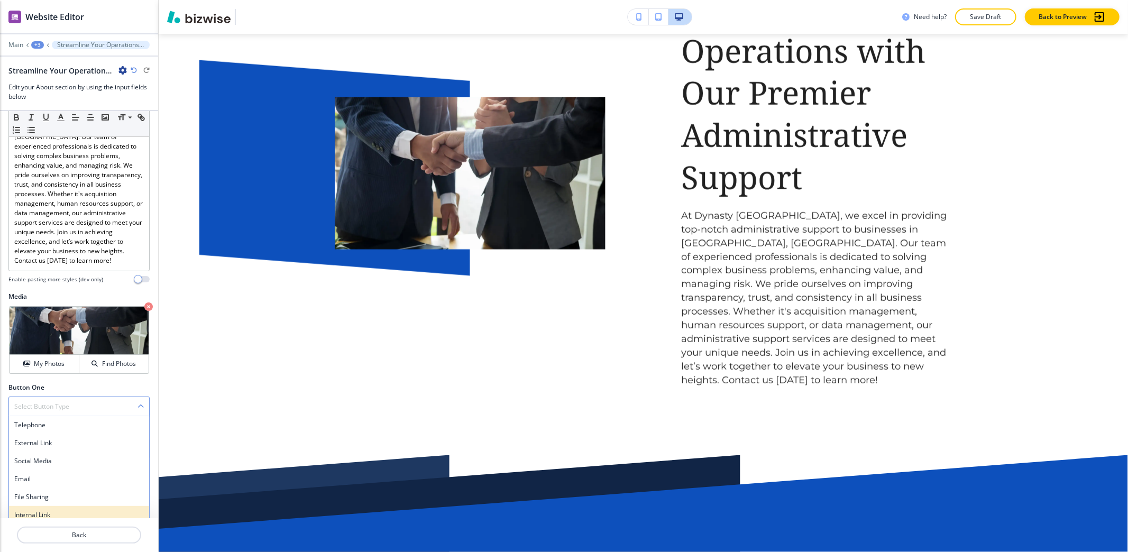
click at [51, 510] on h4 "Internal Link" at bounding box center [79, 515] width 130 height 10
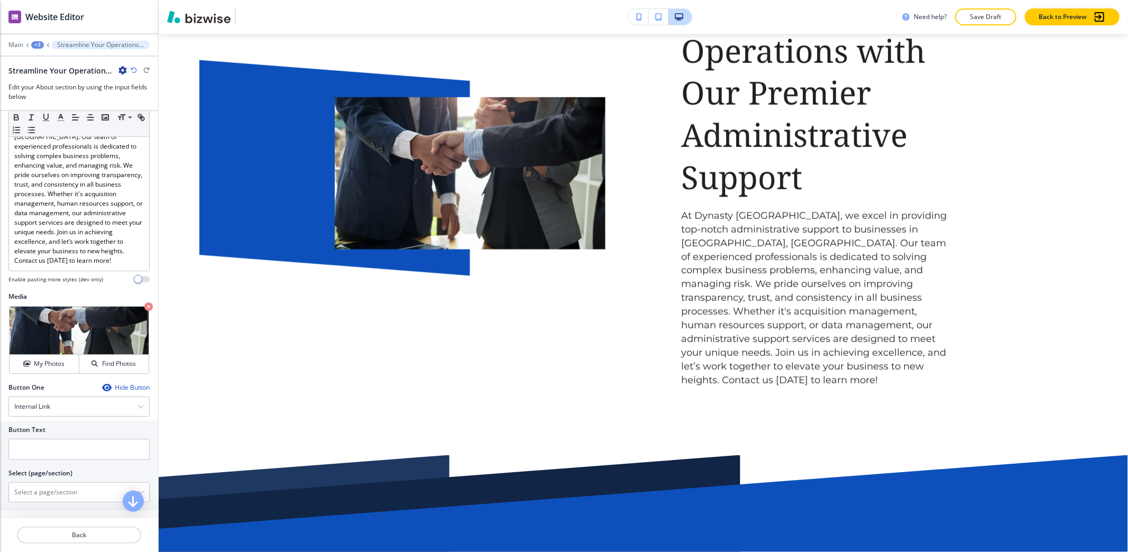
click at [58, 460] on div at bounding box center [78, 464] width 141 height 8
click at [60, 449] on input "text" at bounding box center [78, 449] width 141 height 21
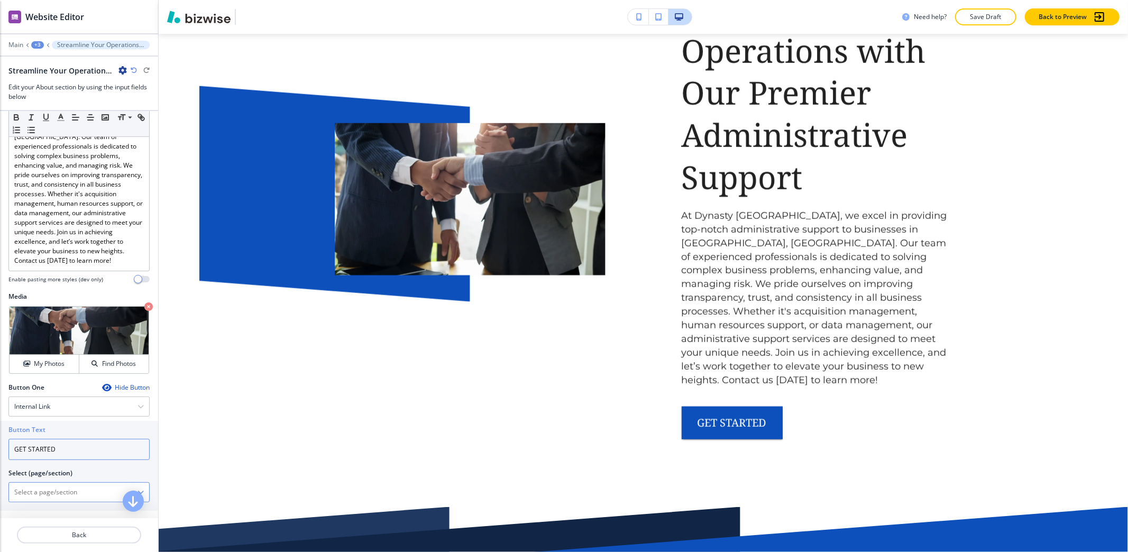
type input "GET STARTED"
click at [52, 485] on \(page\/section\) "Manual Input" at bounding box center [73, 492] width 128 height 18
click at [41, 506] on h4 "REACH OUT NOW" at bounding box center [79, 511] width 130 height 10
type \(page\/section\) "REACH OUT NOW"
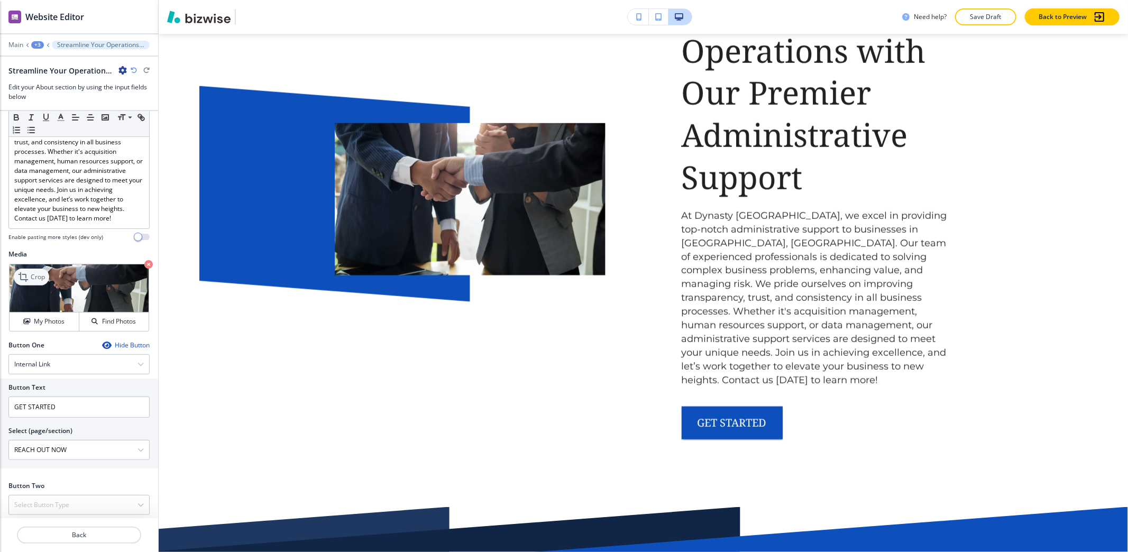
click at [24, 271] on icon at bounding box center [24, 277] width 13 height 13
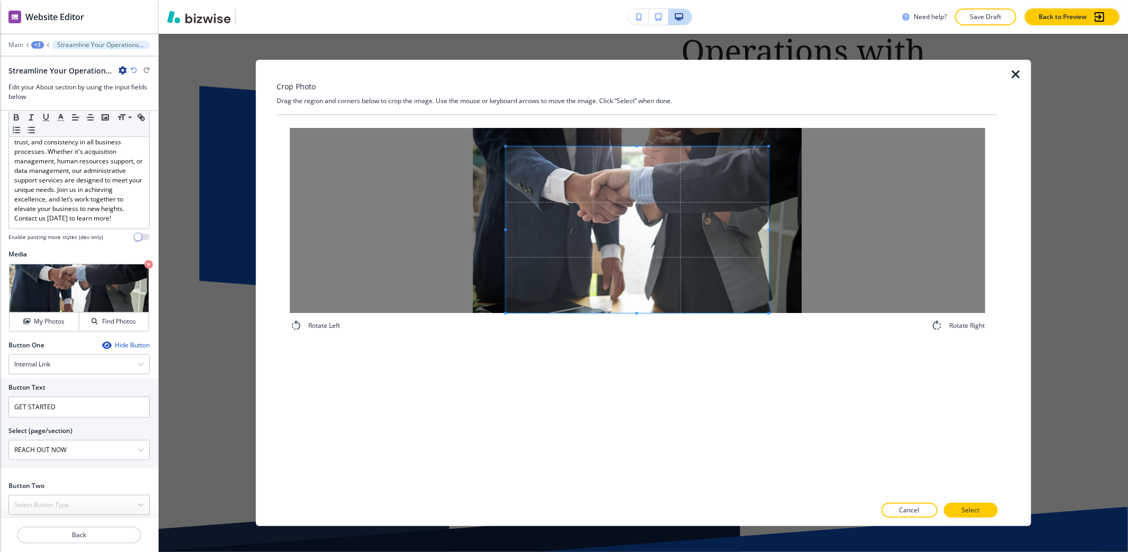
click at [597, 388] on div "Rotate Left Rotate Right" at bounding box center [637, 305] width 721 height 381
click at [618, 146] on span at bounding box center [636, 228] width 263 height 167
click at [620, 99] on div "Crop Photo Drag the region and corners below to crop the image. Use the mouse o…" at bounding box center [637, 293] width 721 height 466
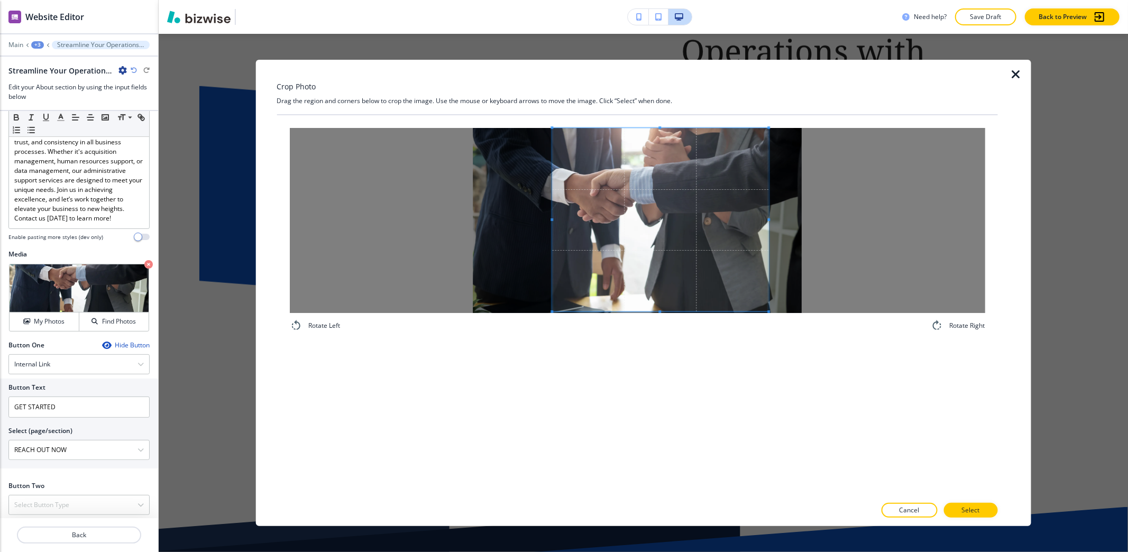
click at [552, 189] on span at bounding box center [551, 219] width 3 height 183
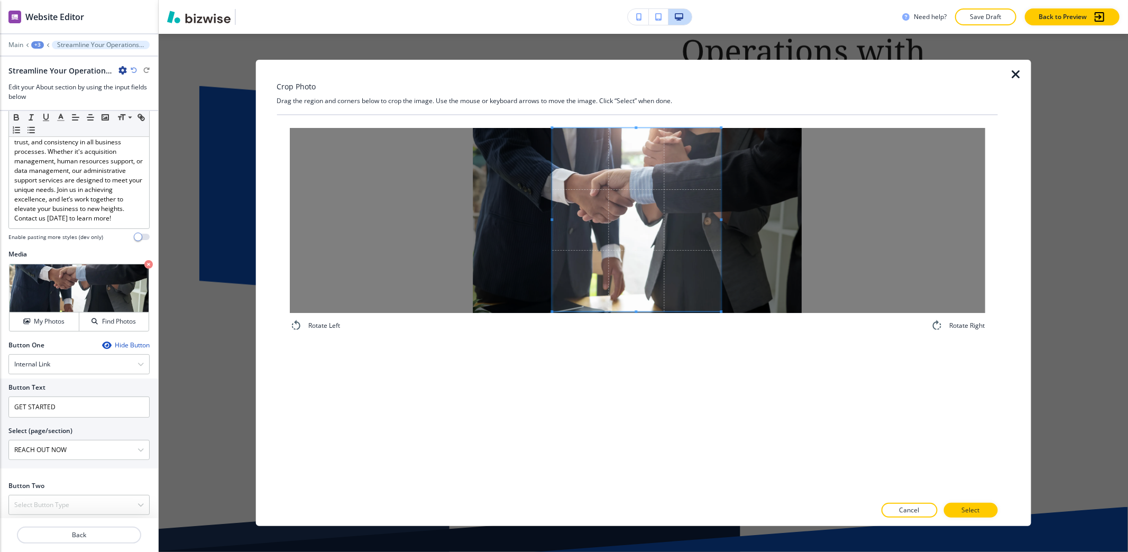
click at [720, 248] on span at bounding box center [721, 219] width 3 height 183
click at [614, 348] on div "Rotate Left Rotate Right" at bounding box center [637, 305] width 721 height 381
click at [697, 217] on span at bounding box center [698, 220] width 3 height 185
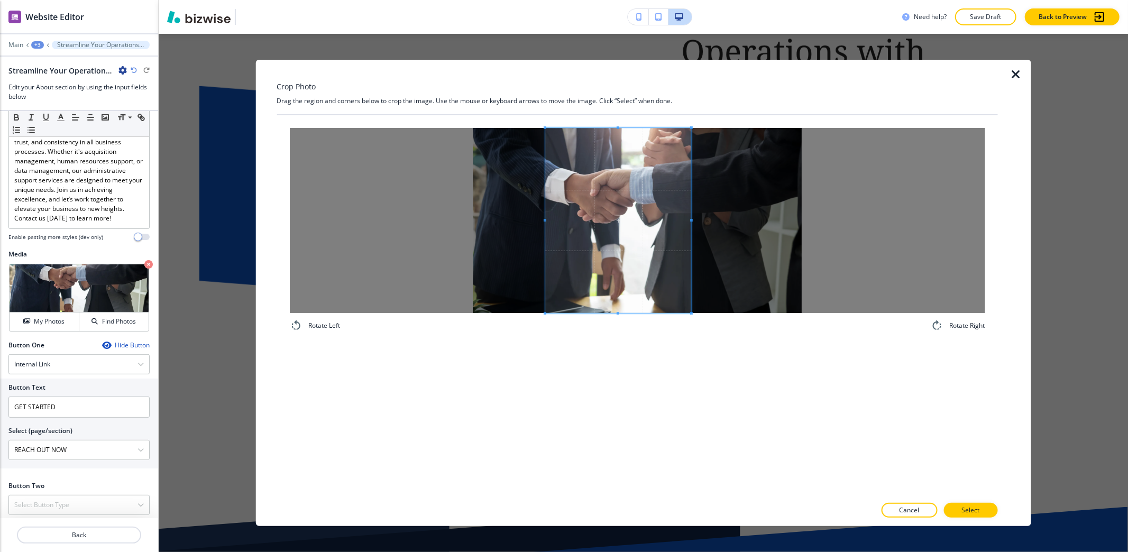
click at [665, 237] on span at bounding box center [618, 220] width 146 height 185
click at [978, 510] on p "Select" at bounding box center [970, 510] width 18 height 10
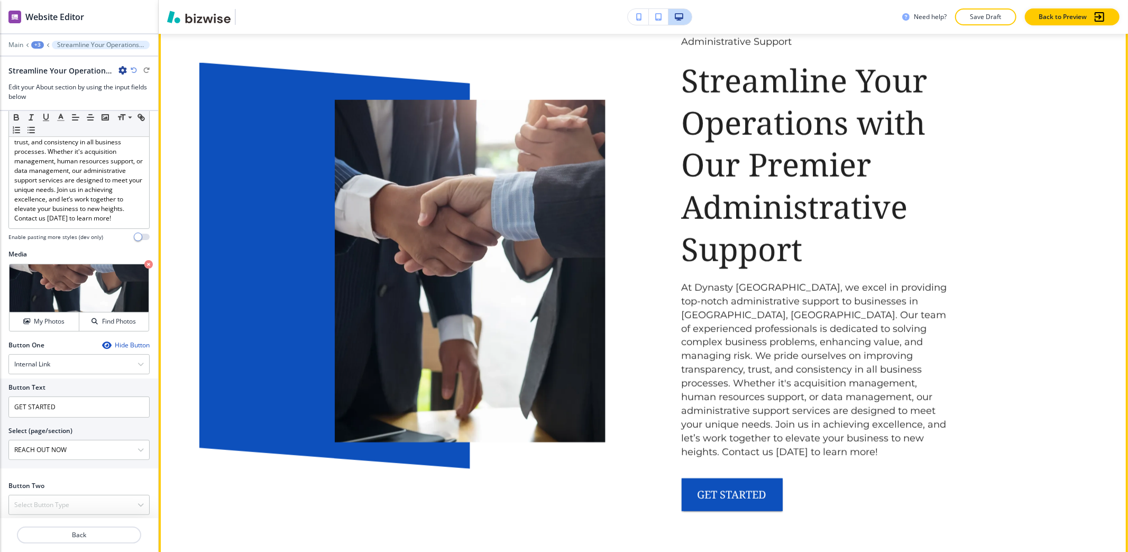
scroll to position [1077, 0]
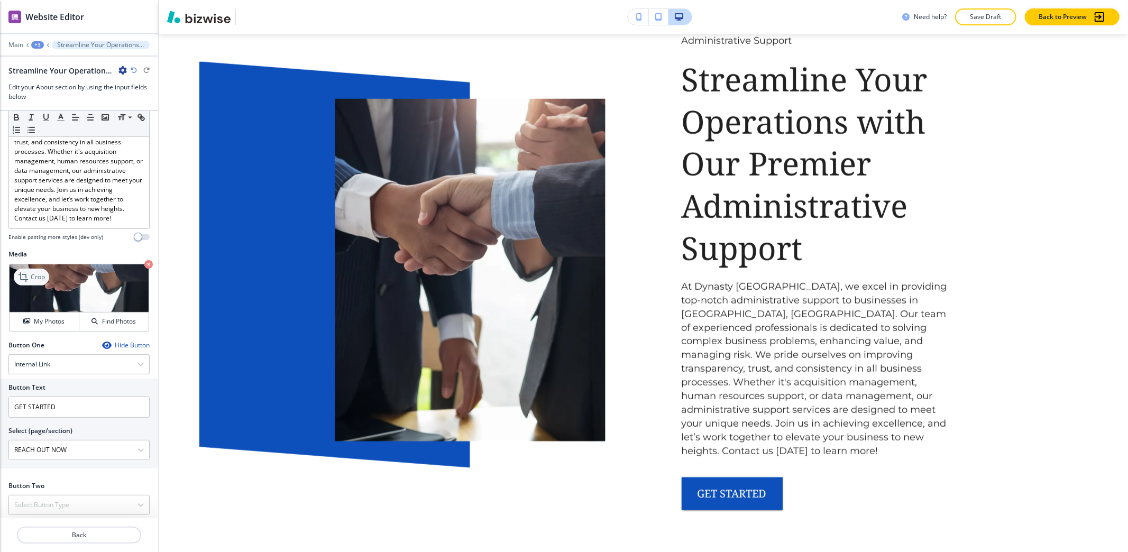
click at [32, 272] on p "Crop" at bounding box center [38, 277] width 14 height 10
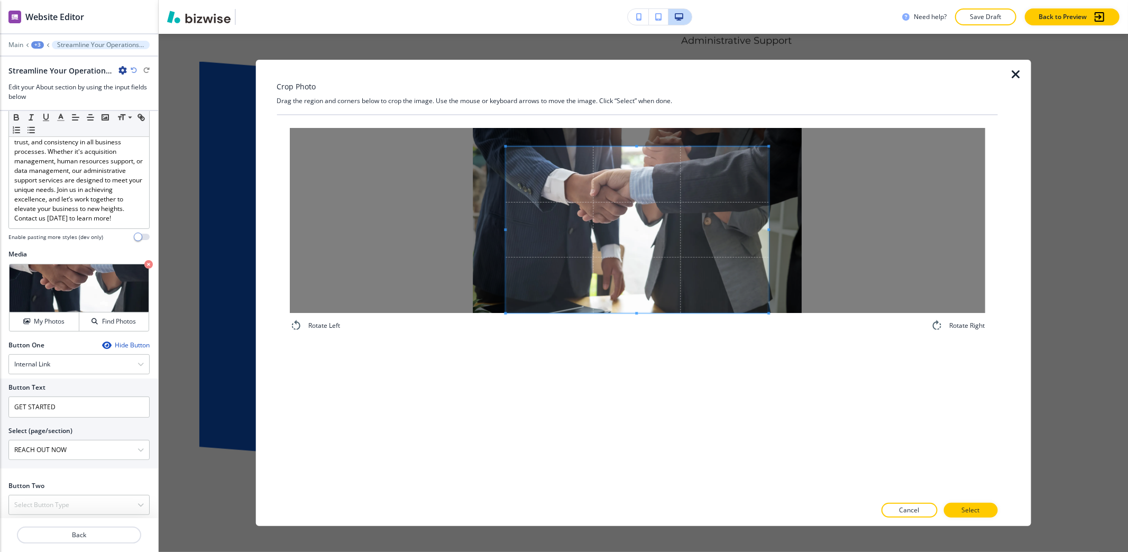
click at [598, 354] on div "Rotate Left Rotate Right" at bounding box center [637, 305] width 721 height 381
click at [623, 81] on div "Crop Photo Drag the region and corners below to crop the image. Use the mouse o…" at bounding box center [637, 293] width 721 height 466
click at [611, 335] on div "Rotate Left Rotate Right" at bounding box center [637, 229] width 721 height 229
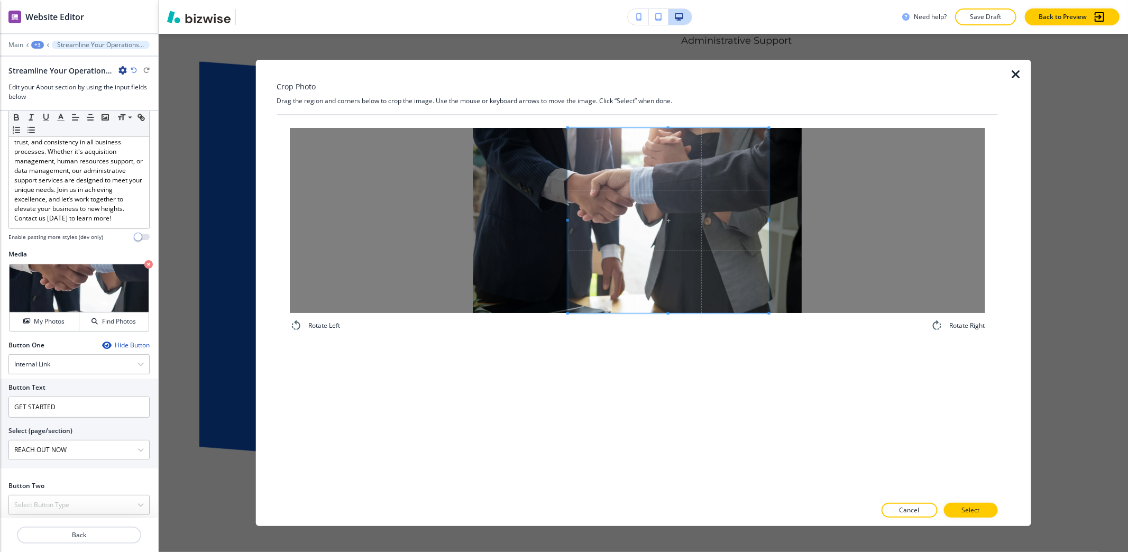
click at [567, 189] on span at bounding box center [567, 220] width 3 height 185
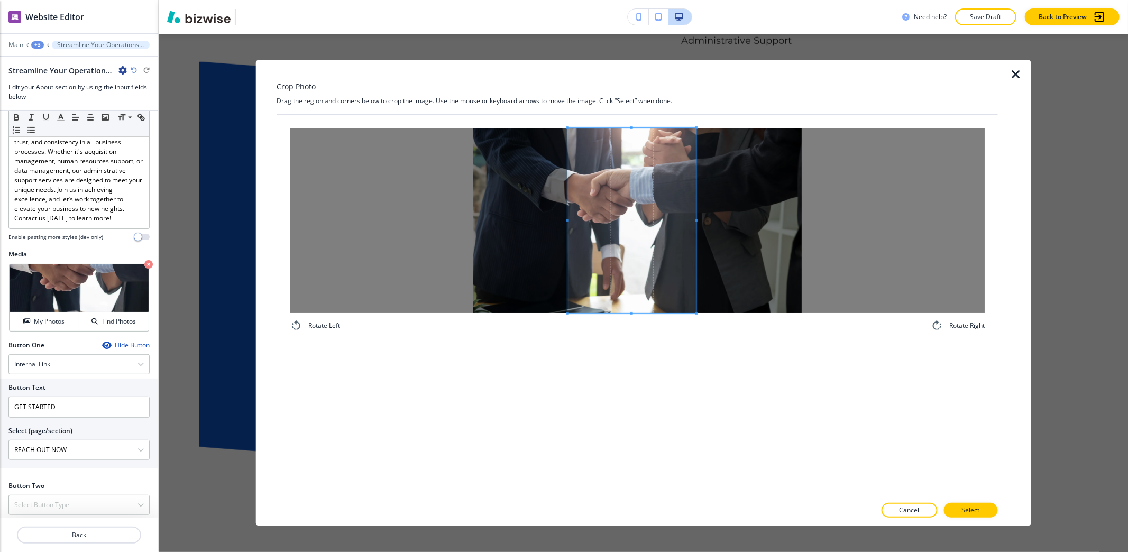
click at [696, 259] on span at bounding box center [696, 220] width 3 height 185
click at [675, 266] on span at bounding box center [627, 220] width 128 height 185
click at [693, 224] on div at bounding box center [636, 220] width 695 height 185
click at [688, 220] on span at bounding box center [687, 220] width 3 height 3
click at [681, 227] on span at bounding box center [627, 220] width 125 height 185
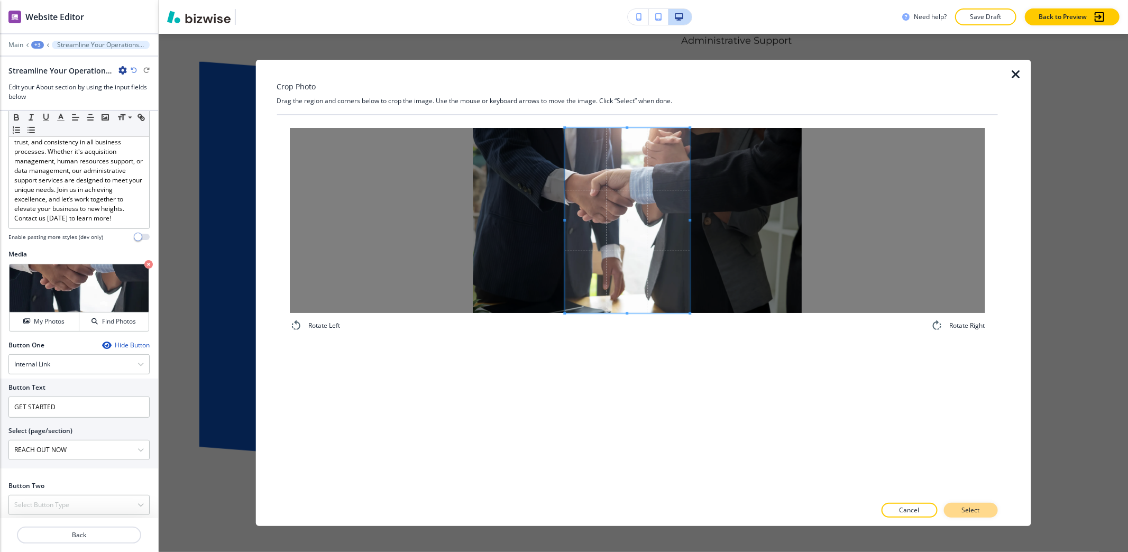
click at [967, 511] on p "Select" at bounding box center [970, 510] width 18 height 10
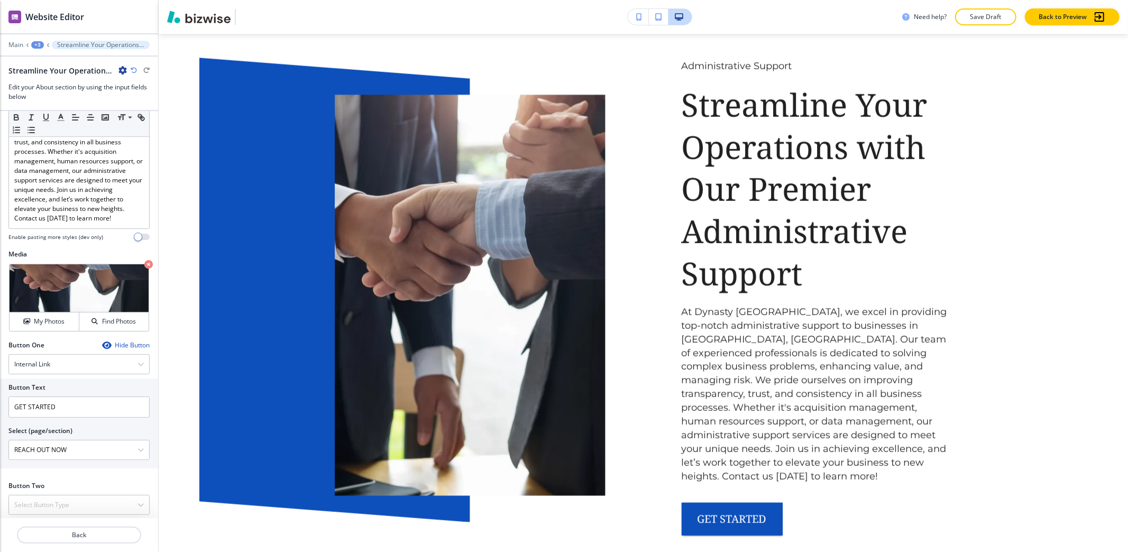
scroll to position [1092, 0]
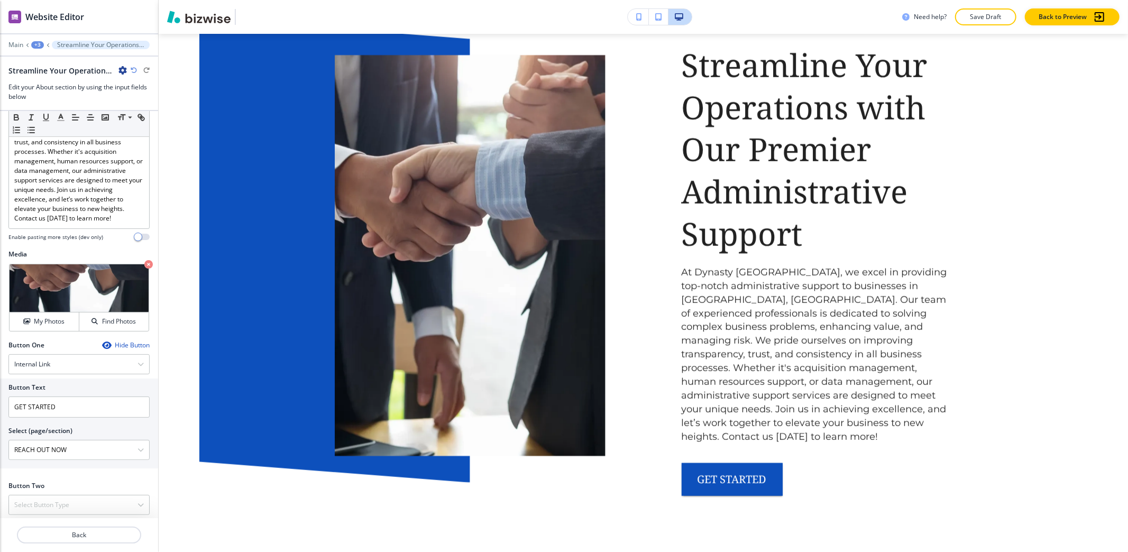
click at [39, 49] on div "Main +3 Streamline Your Operations with Our Premier Administrative Support" at bounding box center [78, 45] width 141 height 8
click at [38, 45] on div "+3" at bounding box center [37, 44] width 13 height 7
click at [58, 100] on p "About" at bounding box center [65, 100] width 54 height 10
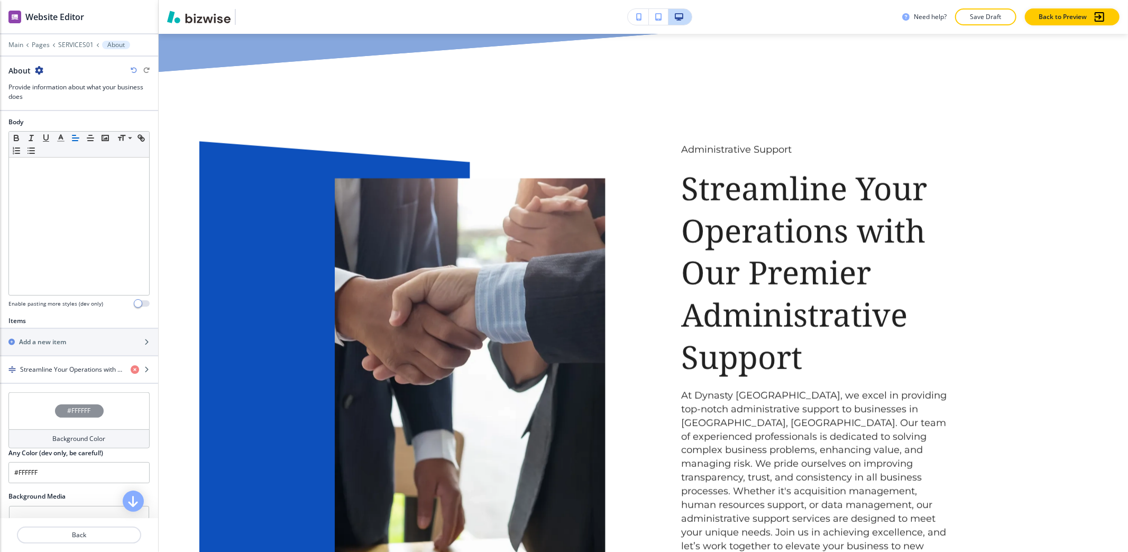
scroll to position [211, 0]
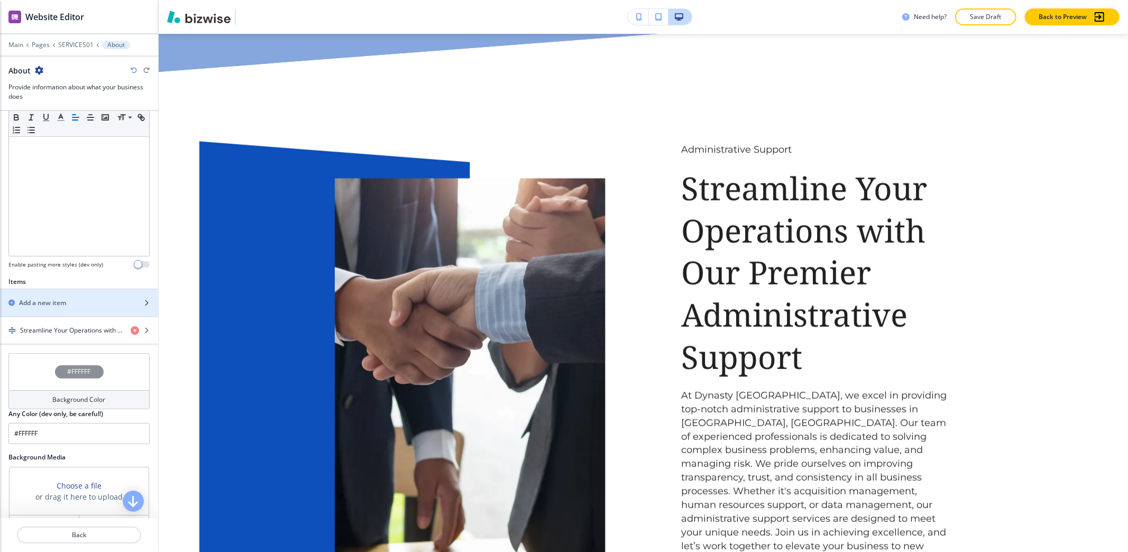
click at [75, 311] on div "button" at bounding box center [79, 312] width 158 height 8
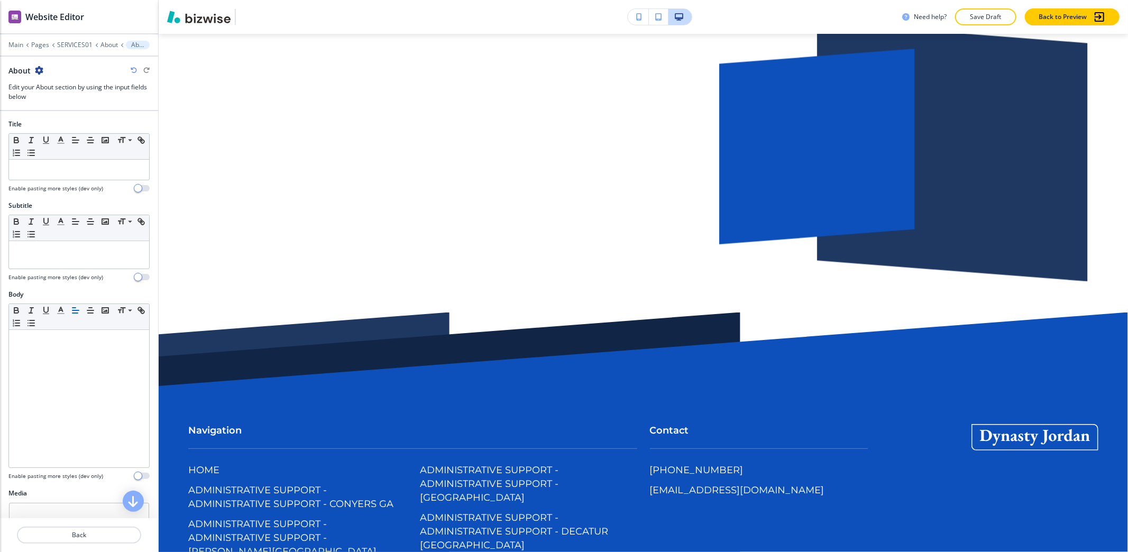
scroll to position [1662, 0]
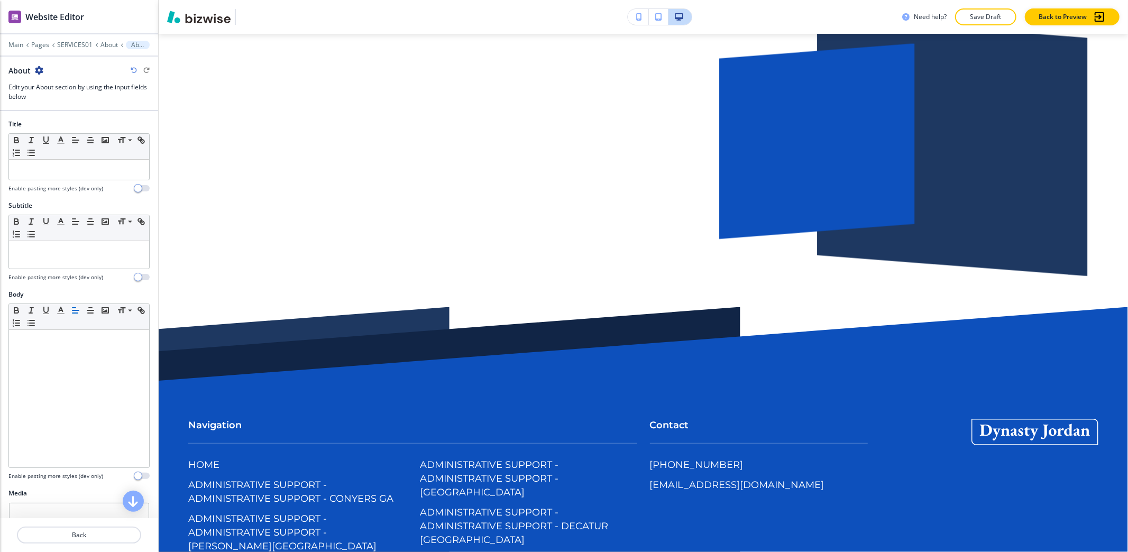
click at [92, 182] on div at bounding box center [78, 182] width 141 height 4
click at [92, 178] on div at bounding box center [79, 170] width 140 height 20
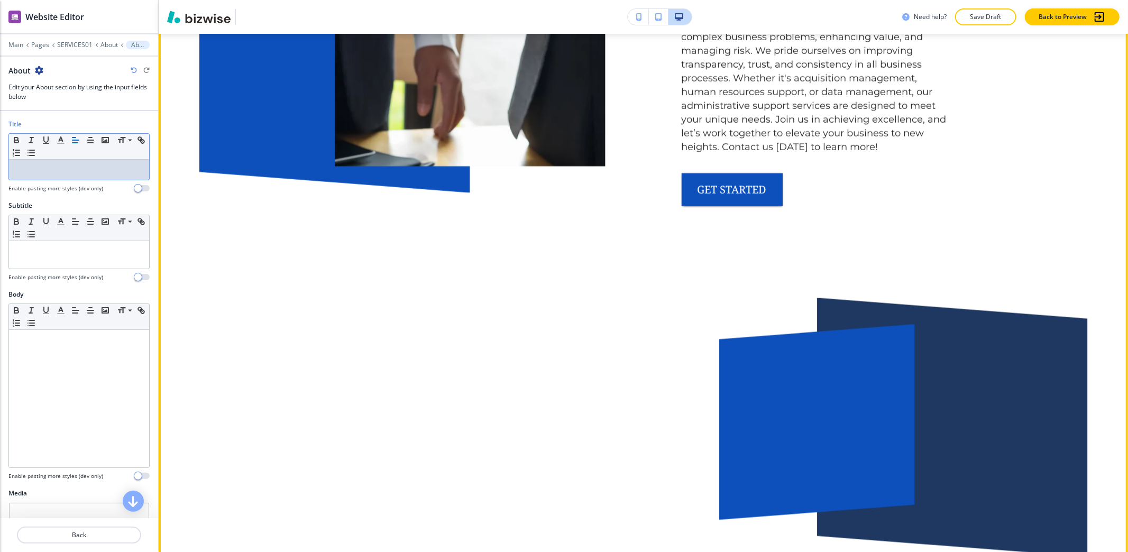
scroll to position [1380, 0]
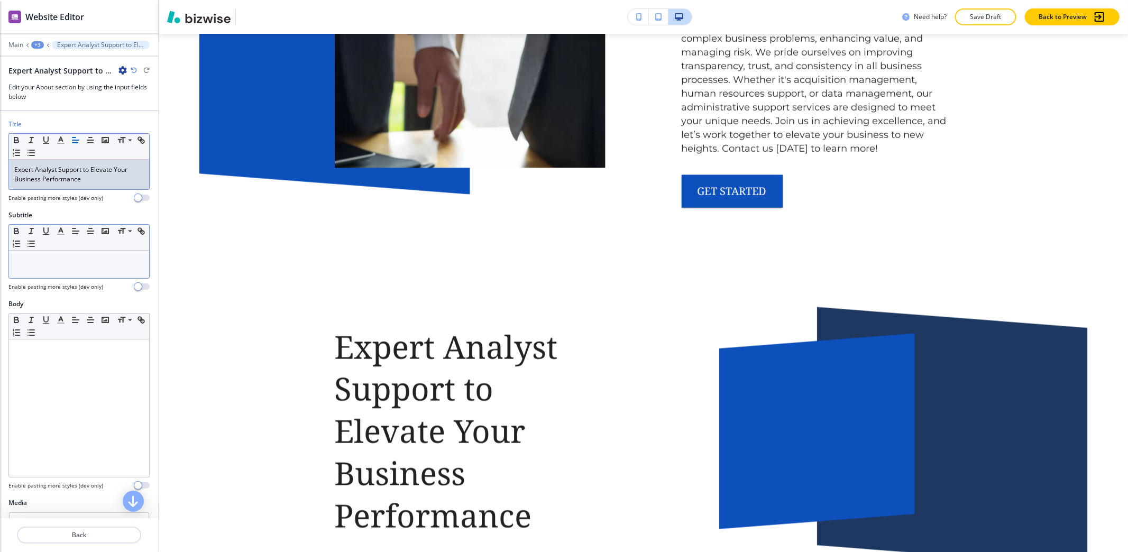
click at [76, 265] on p at bounding box center [79, 261] width 130 height 10
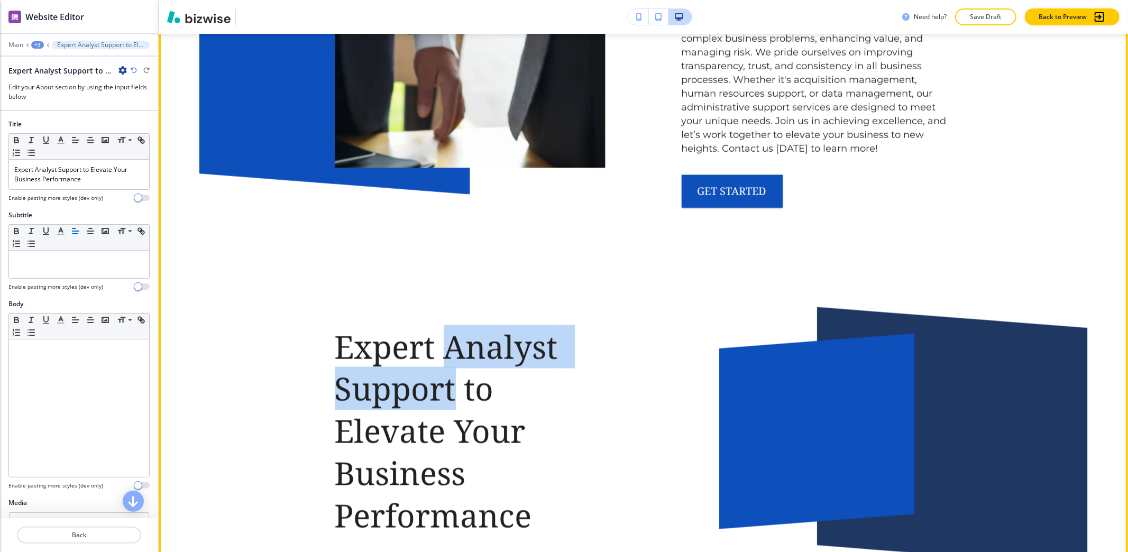
drag, startPoint x: 442, startPoint y: 296, endPoint x: 454, endPoint y: 337, distance: 42.3
click at [454, 337] on p "Expert Analyst Support to Elevate Your Business Performance" at bounding box center [470, 431] width 271 height 211
copy p "Analyst Support"
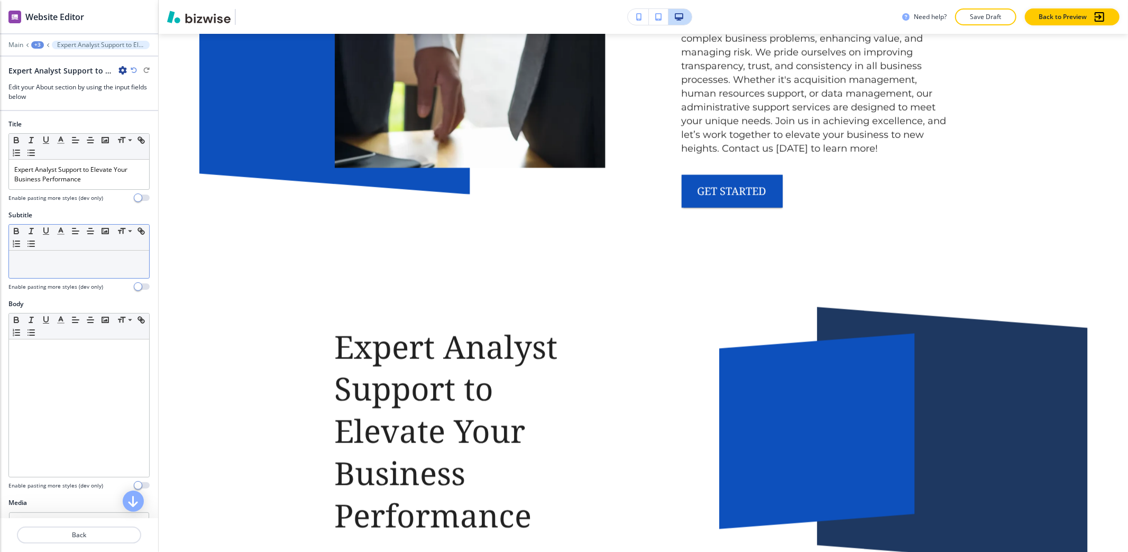
click at [94, 273] on div at bounding box center [79, 264] width 140 height 27
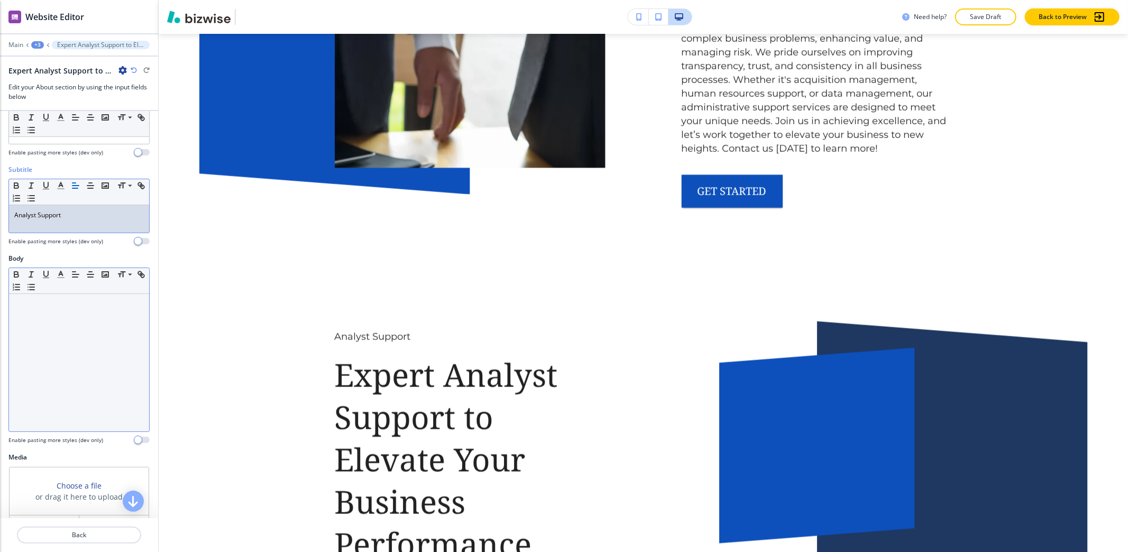
scroll to position [70, 0]
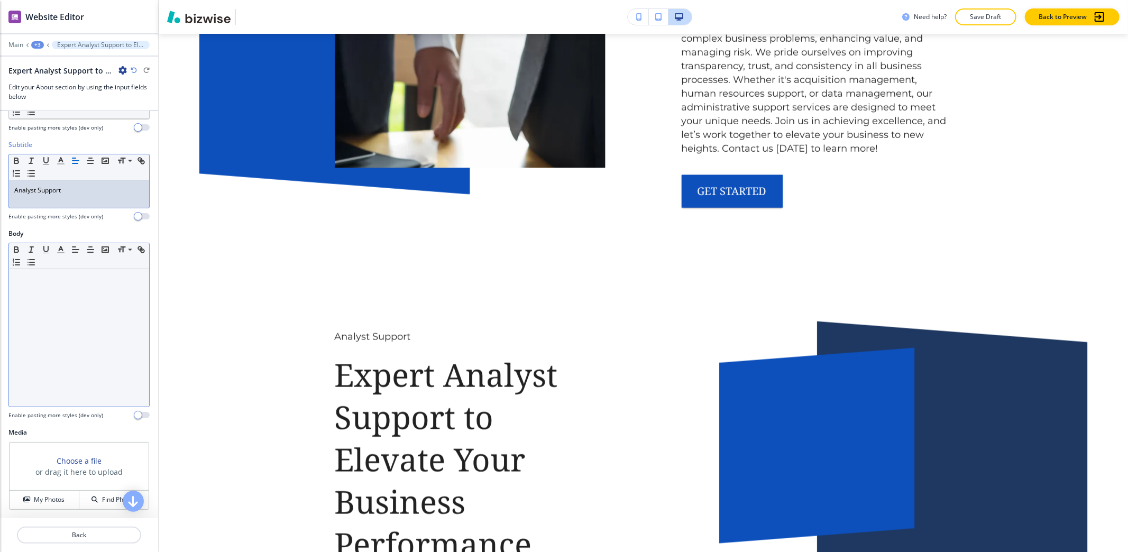
click at [90, 358] on div at bounding box center [79, 337] width 140 height 137
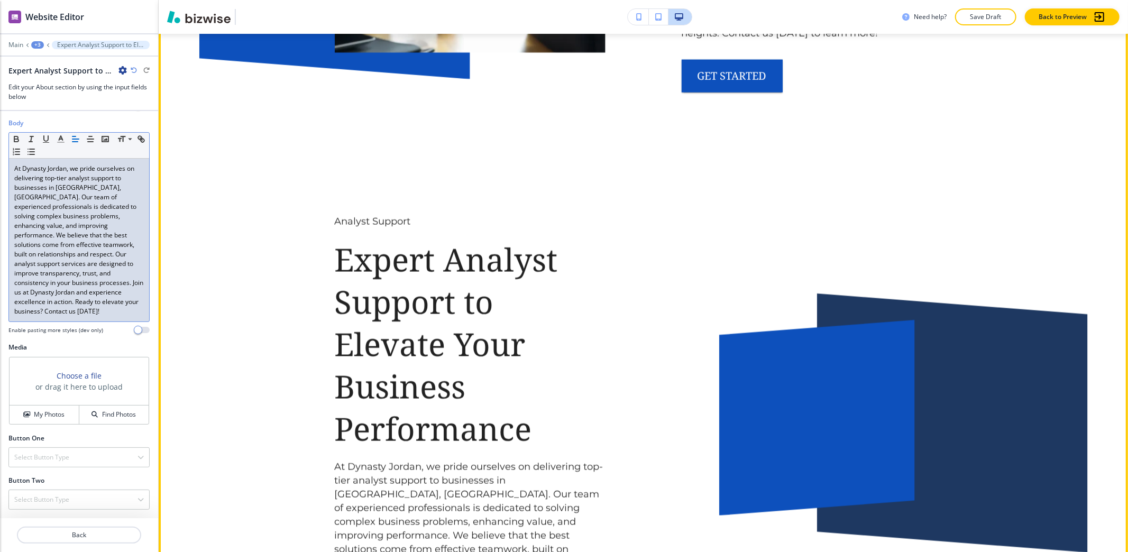
scroll to position [1380, 0]
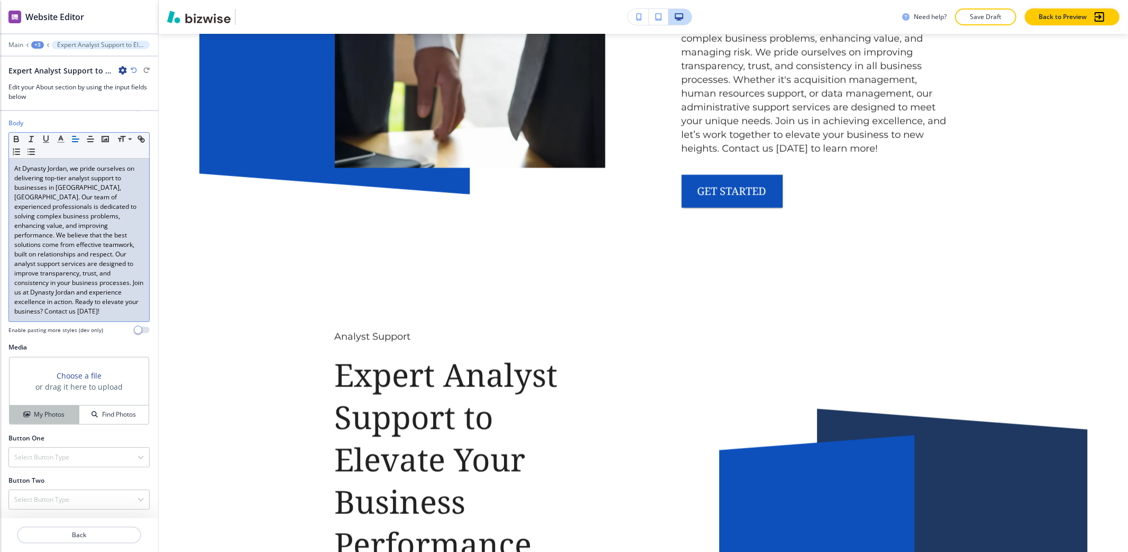
click at [26, 421] on button "My Photos" at bounding box center [45, 415] width 70 height 19
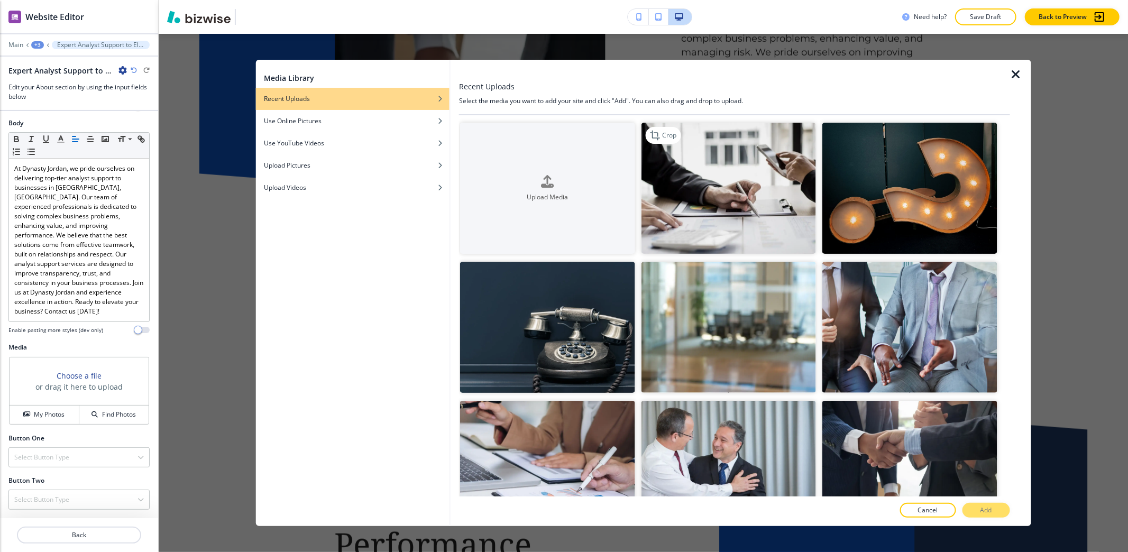
click at [709, 142] on img "button" at bounding box center [728, 188] width 174 height 131
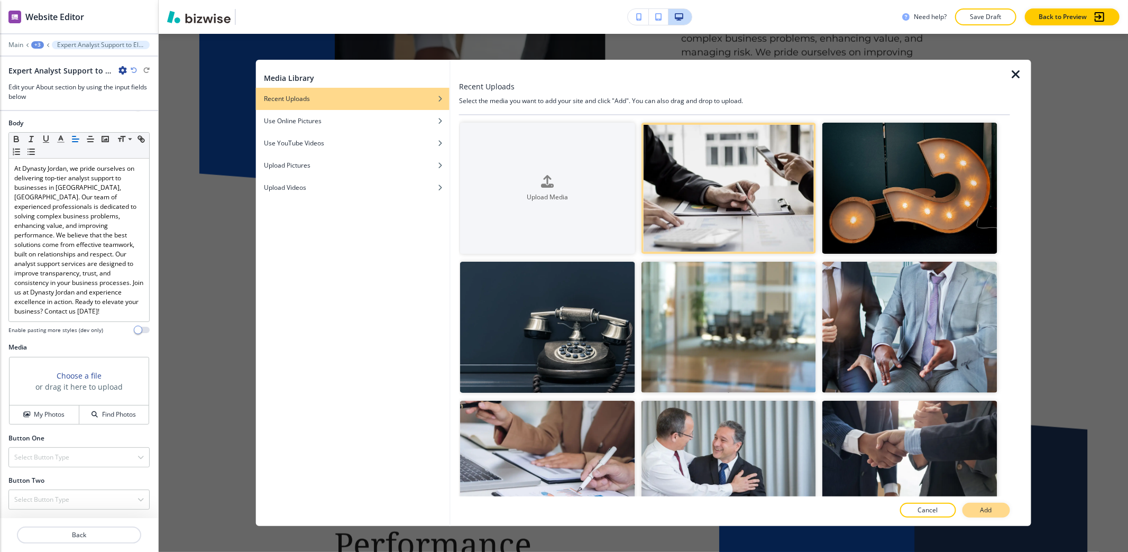
click at [975, 513] on button "Add" at bounding box center [986, 510] width 48 height 15
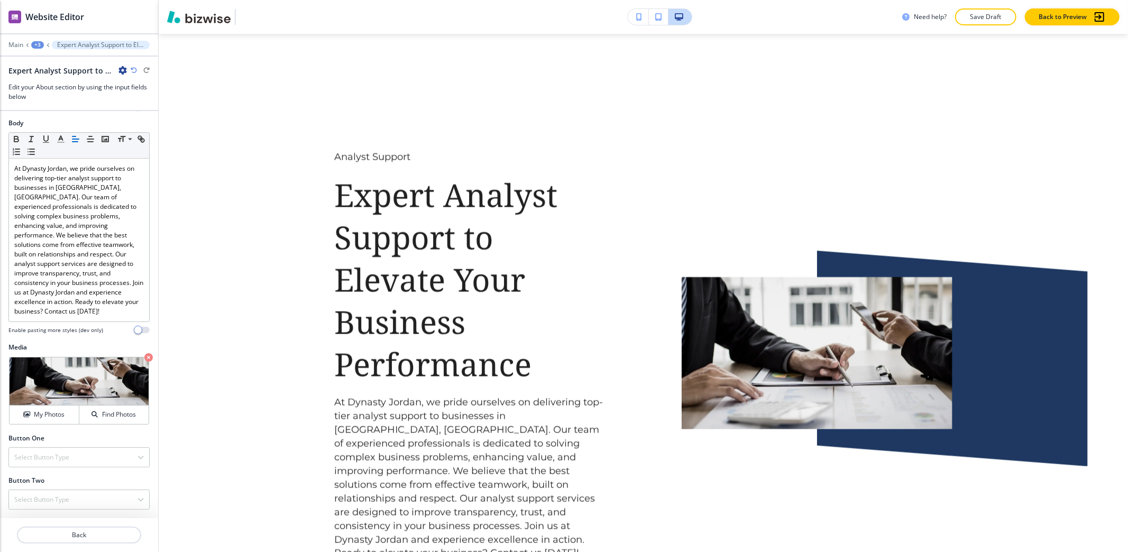
scroll to position [1591, 0]
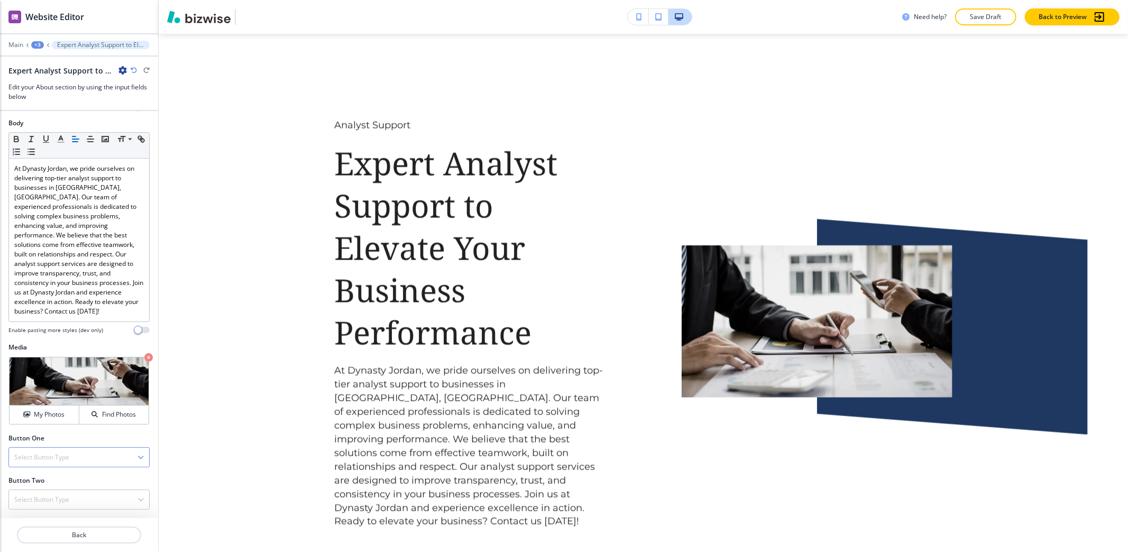
click at [47, 459] on h4 "Select Button Type" at bounding box center [41, 458] width 55 height 10
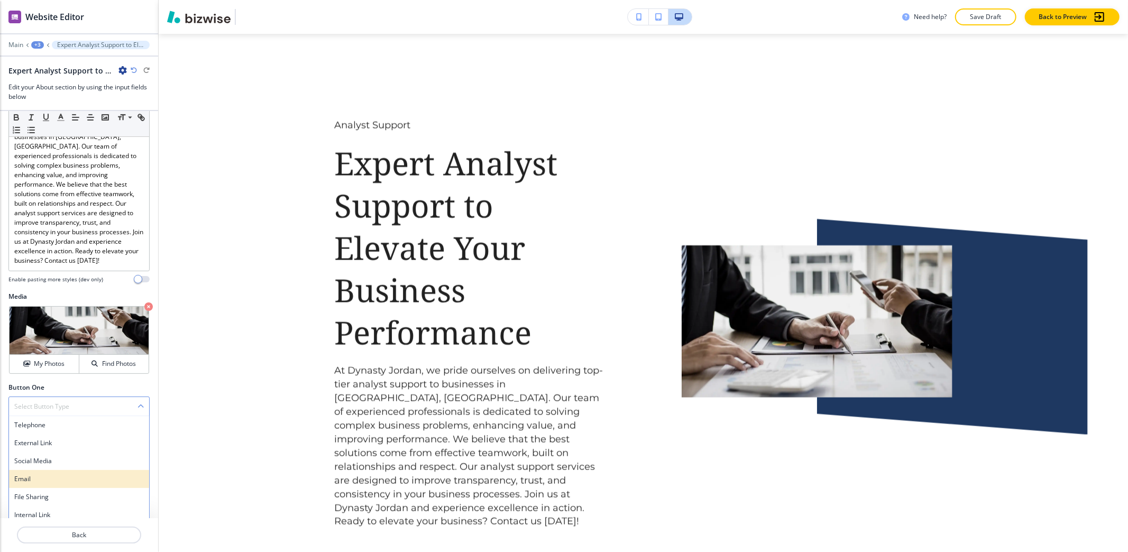
scroll to position [251, 0]
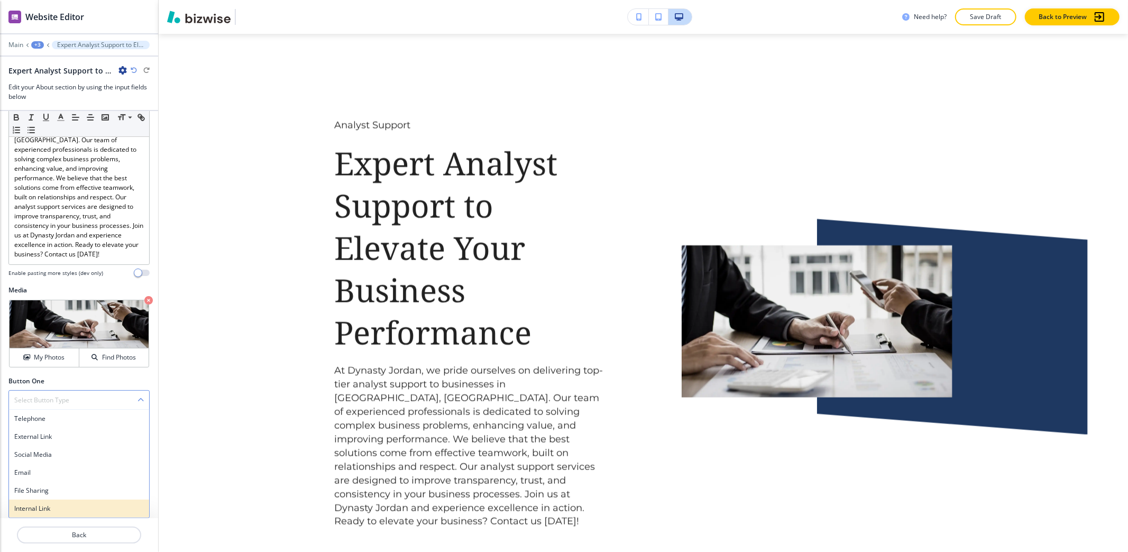
click at [47, 505] on h4 "Internal Link" at bounding box center [79, 509] width 130 height 10
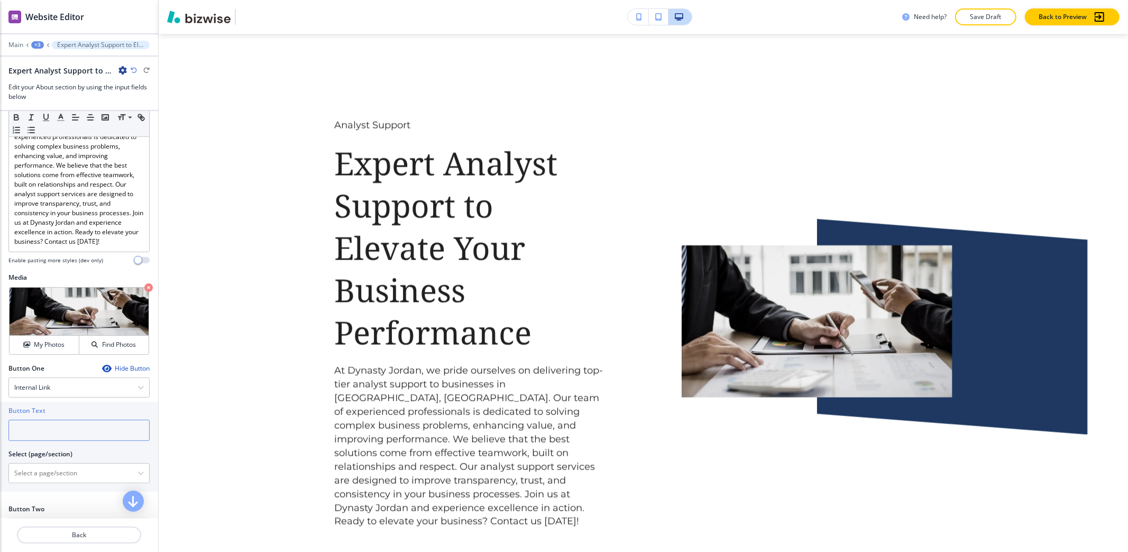
click at [56, 441] on input "text" at bounding box center [78, 430] width 141 height 21
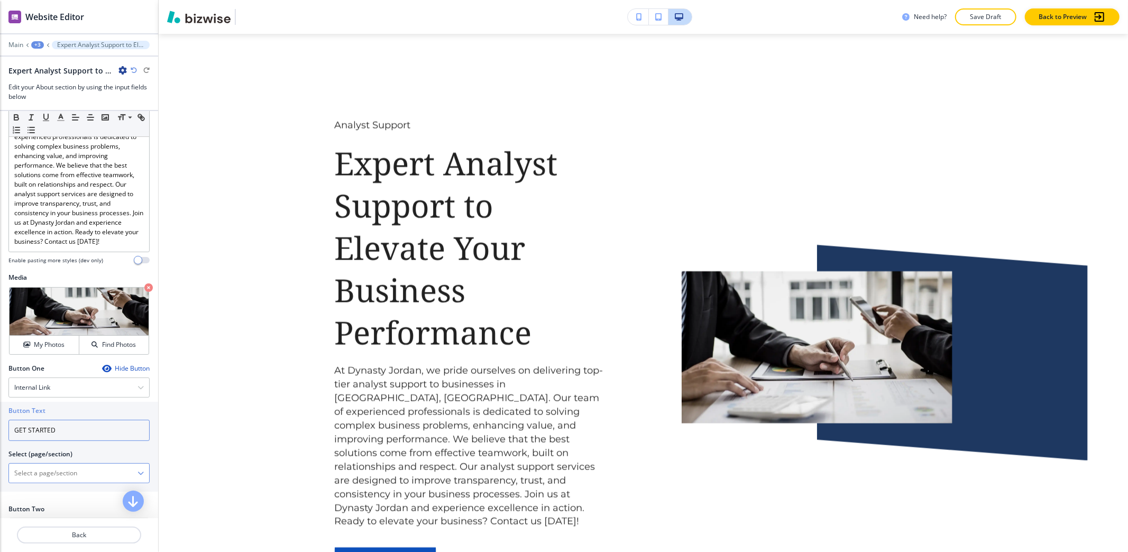
type input "GET STARTED"
click at [57, 482] on \(page\/section\) "Manual Input" at bounding box center [73, 473] width 128 height 18
click at [45, 496] on h4 "REACH OUT NOW" at bounding box center [79, 492] width 130 height 10
type \(page\/section\) "REACH OUT NOW"
click at [39, 309] on div "Crop" at bounding box center [31, 300] width 35 height 17
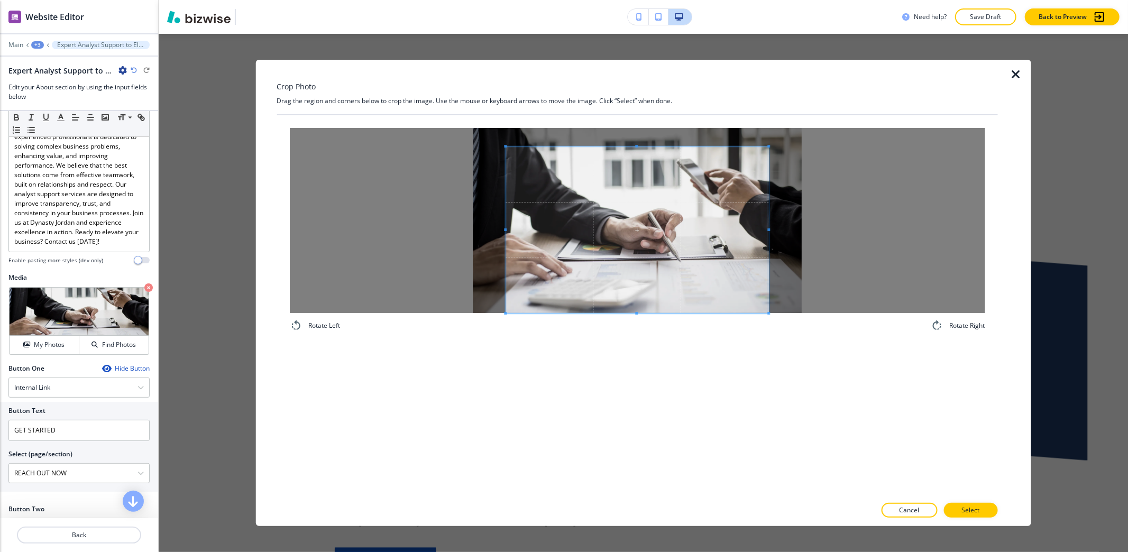
click at [576, 368] on div "Rotate Left Rotate Right" at bounding box center [637, 305] width 721 height 381
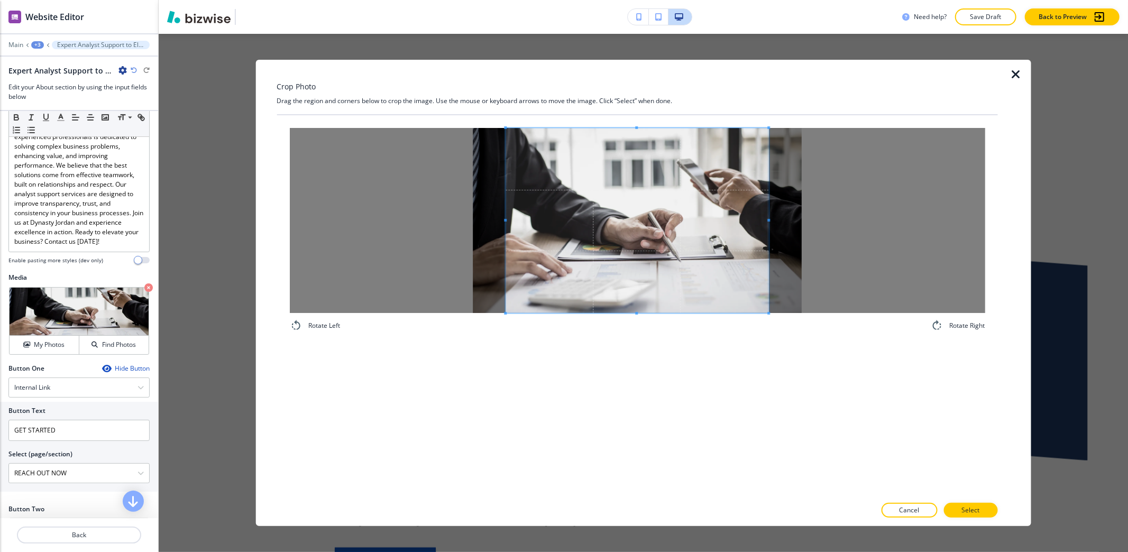
click at [643, 81] on div "Crop Photo Drag the region and corners below to crop the image. Use the mouse o…" at bounding box center [637, 293] width 721 height 466
click at [740, 228] on span at bounding box center [739, 220] width 3 height 185
click at [506, 149] on span at bounding box center [505, 220] width 3 height 185
click at [667, 246] on span at bounding box center [622, 220] width 234 height 185
click at [738, 195] on span at bounding box center [739, 220] width 3 height 185
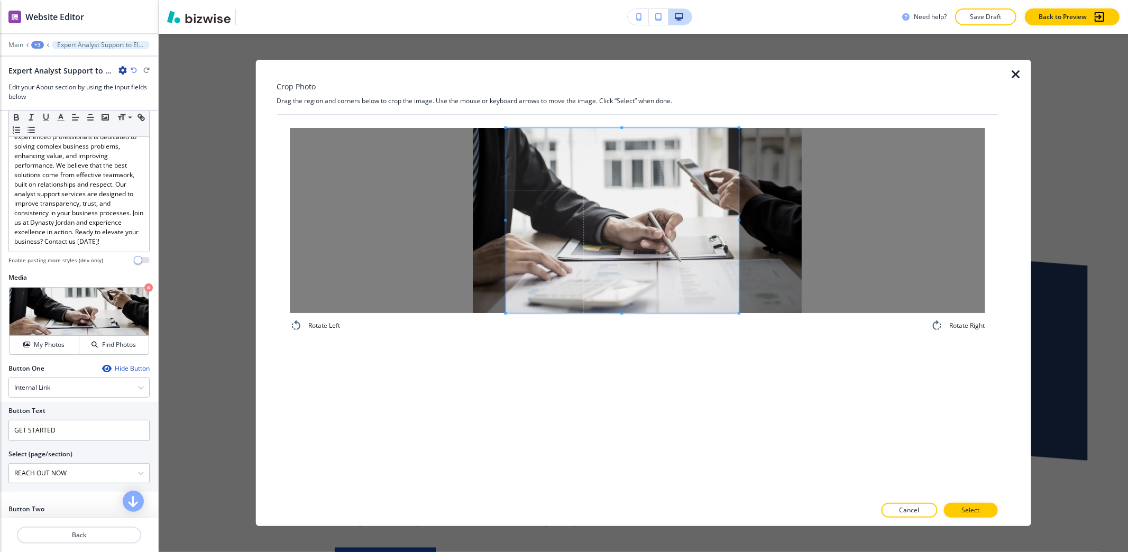
click at [985, 512] on button "Select" at bounding box center [970, 510] width 54 height 15
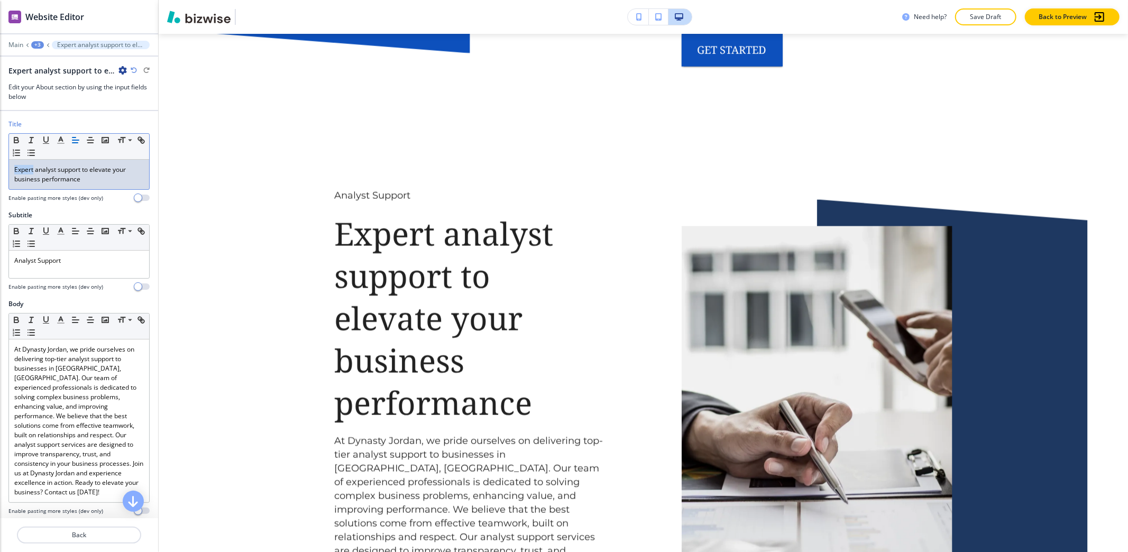
drag, startPoint x: 33, startPoint y: 169, endPoint x: 16, endPoint y: 170, distance: 16.9
click at [16, 170] on p "Expert analyst support to elevate your business performance" at bounding box center [79, 174] width 130 height 19
click at [34, 170] on p "Expert analyst support to elevate your business performance" at bounding box center [79, 174] width 130 height 19
drag, startPoint x: 34, startPoint y: 170, endPoint x: 28, endPoint y: 172, distance: 6.5
click at [28, 172] on p "Expert analyst support to elevate your business performance" at bounding box center [79, 174] width 130 height 19
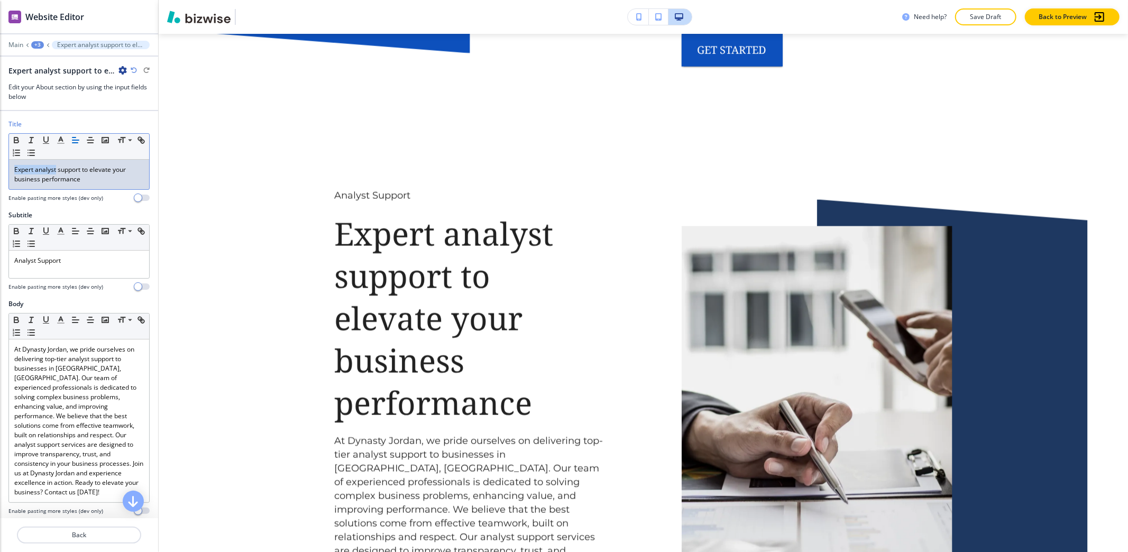
click at [33, 171] on p "Expert analyst support to elevate your business performance" at bounding box center [79, 174] width 130 height 19
drag, startPoint x: 33, startPoint y: 171, endPoint x: 17, endPoint y: 173, distance: 15.5
click at [17, 173] on p "Expert analyst support to elevate your business performance" at bounding box center [79, 174] width 130 height 19
drag, startPoint x: 57, startPoint y: 170, endPoint x: 38, endPoint y: 170, distance: 19.0
click at [38, 170] on p "EXPERT analyst support to elevate your business performance" at bounding box center [79, 174] width 130 height 19
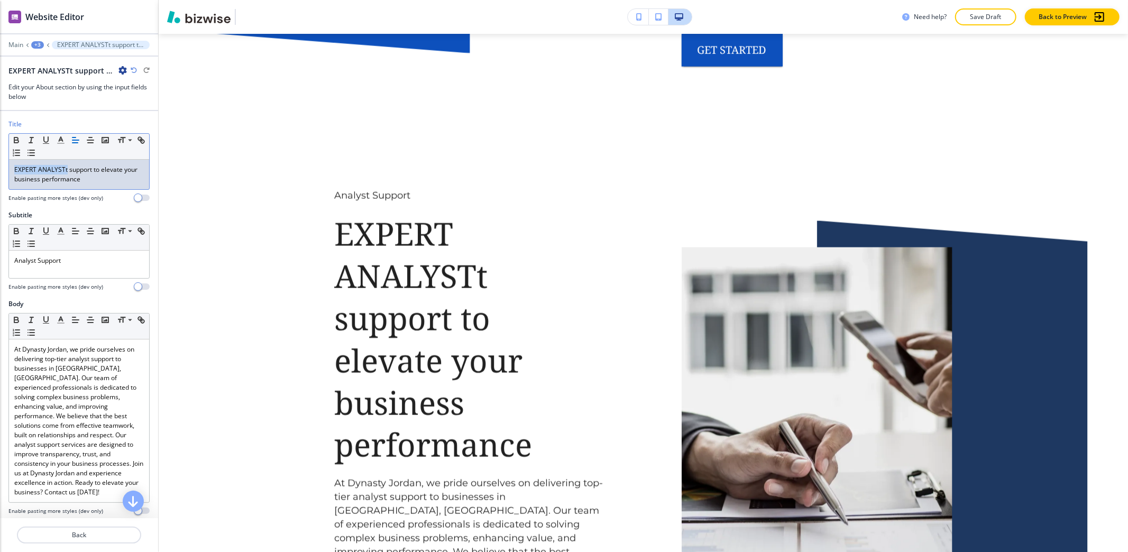
drag, startPoint x: 67, startPoint y: 170, endPoint x: 0, endPoint y: 168, distance: 66.7
click at [0, 168] on div "Title Small Normal Large Huge EXPERT ANALYSTt support to elevate your business …" at bounding box center [79, 164] width 158 height 91
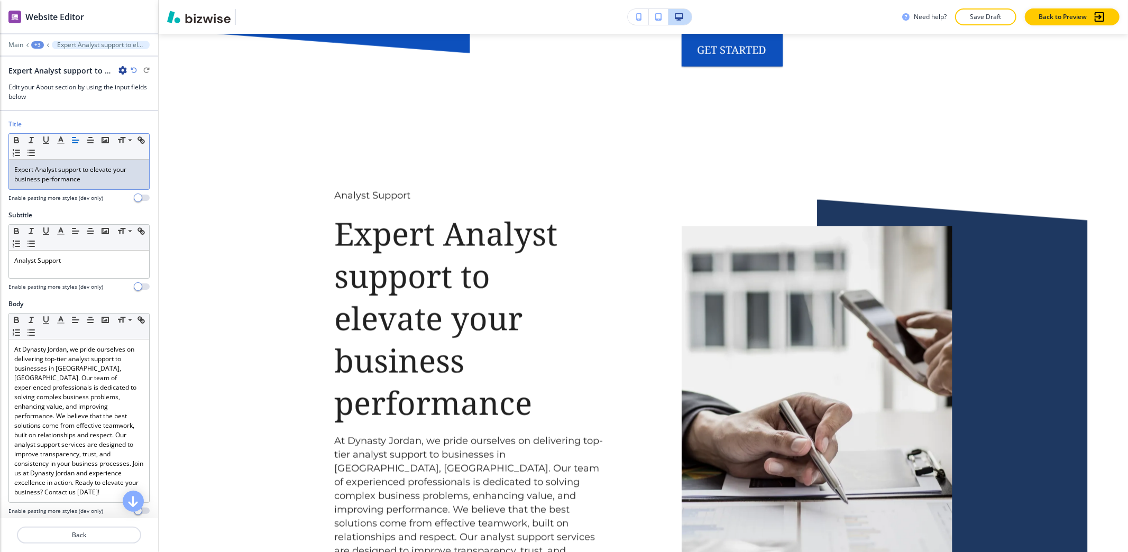
click at [62, 170] on p "Expert Analyst support to elevate your business performance" at bounding box center [79, 174] width 130 height 19
click at [94, 169] on p "Expert Analyst Support to elevate your business performance" at bounding box center [79, 174] width 130 height 19
click at [117, 172] on p "Expert Analyst Support to Elevate your business performance" at bounding box center [79, 174] width 130 height 19
click at [17, 180] on p "Expert Analyst Support to Elevate Your business performance" at bounding box center [79, 174] width 130 height 19
click at [45, 178] on p "Expert Analyst Support to Elevate Your Business performance" at bounding box center [79, 174] width 130 height 19
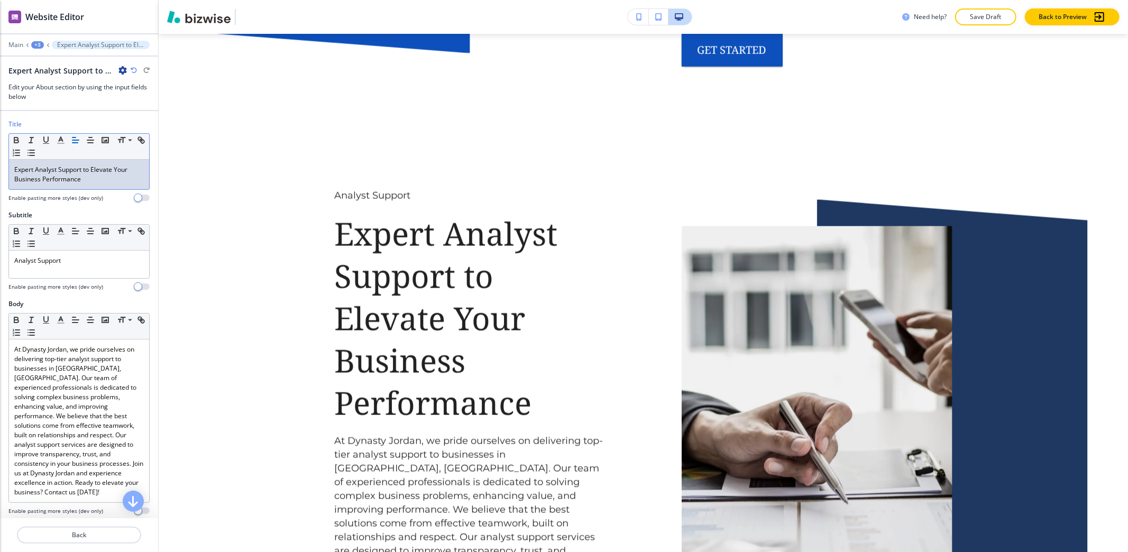
click at [87, 170] on p "Expert Analyst Support to Elevate Your Business Performance" at bounding box center [79, 174] width 130 height 19
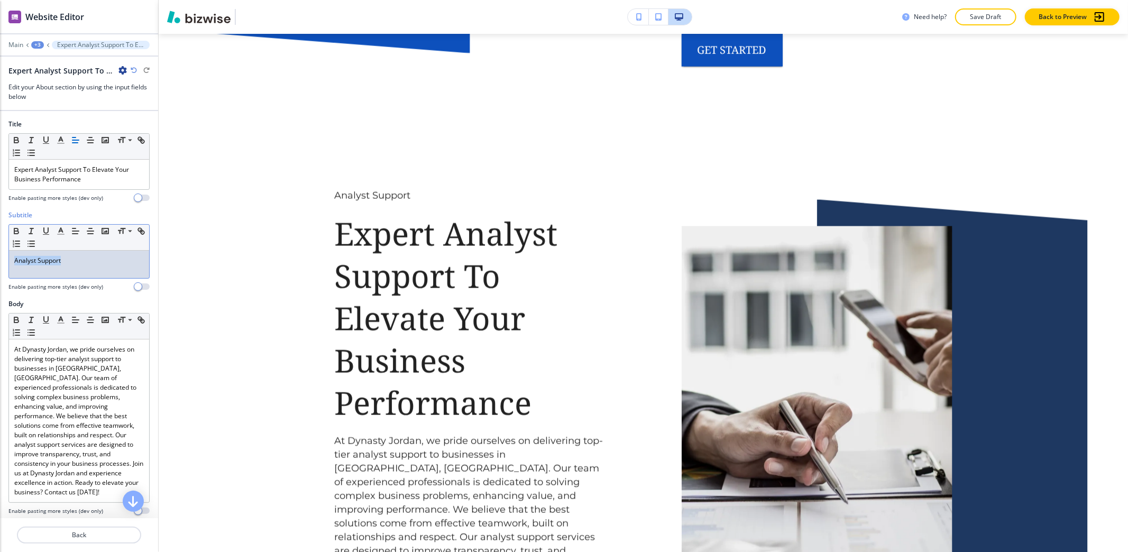
drag, startPoint x: 75, startPoint y: 259, endPoint x: 0, endPoint y: 233, distance: 79.2
click at [0, 228] on div "Subtitle Small Normal Large Huge Analyst Support Enable pasting more styles (de…" at bounding box center [79, 254] width 158 height 89
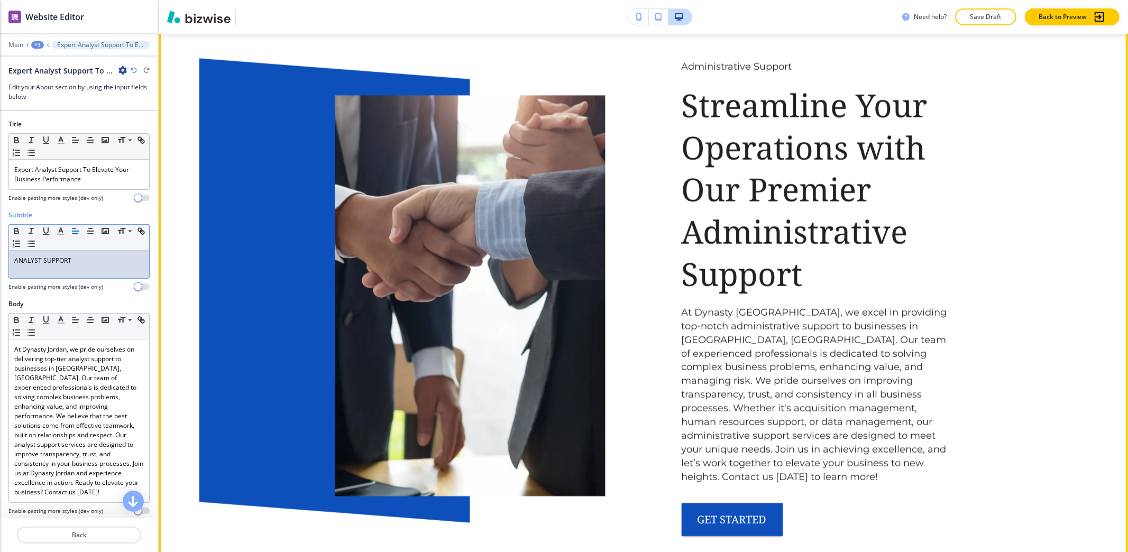
scroll to position [887, 0]
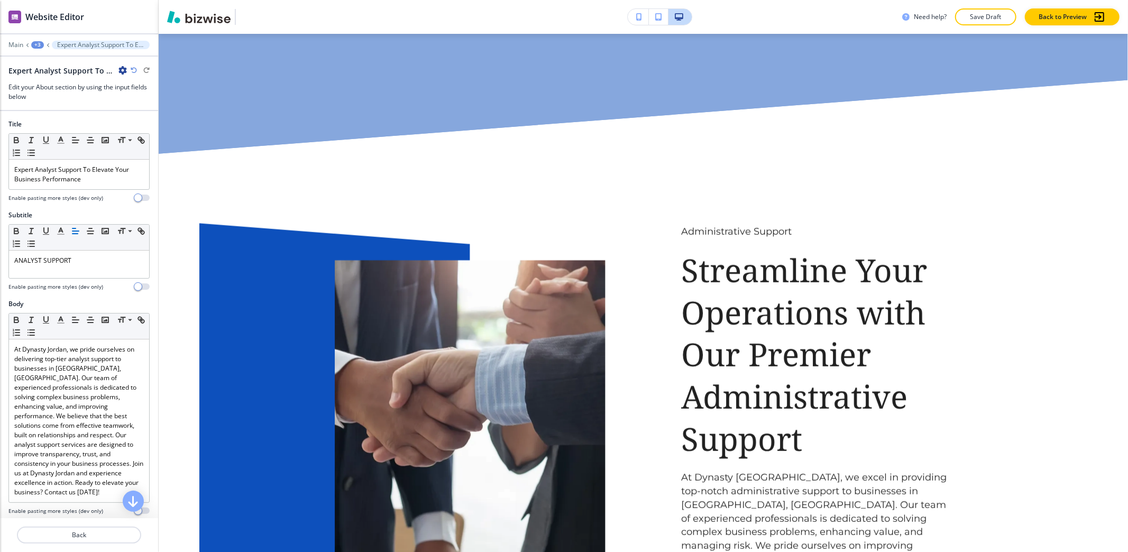
click at [37, 42] on div "+3" at bounding box center [37, 44] width 13 height 7
click at [62, 100] on p "About" at bounding box center [65, 100] width 54 height 10
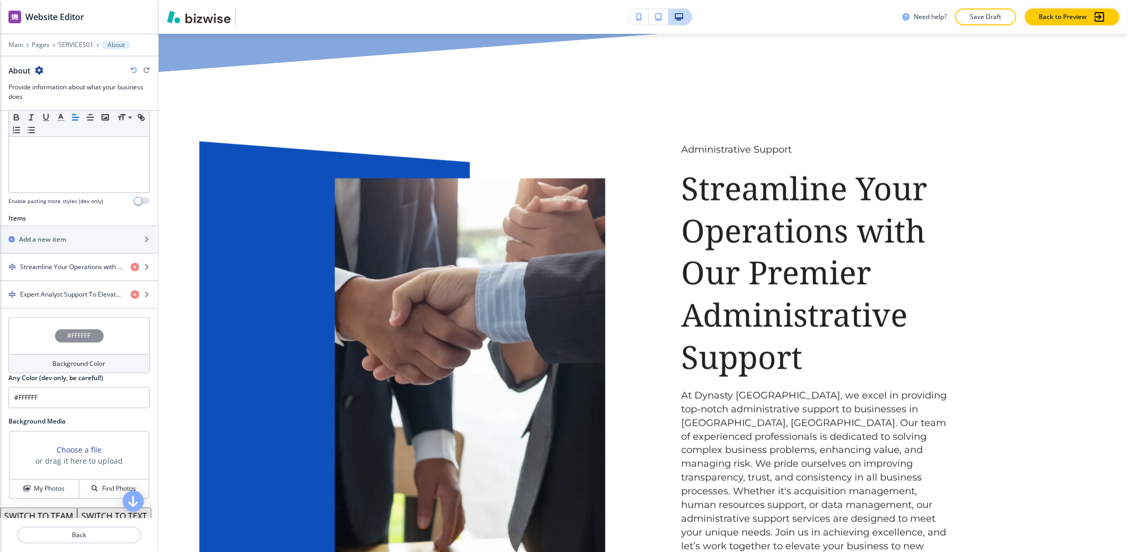
scroll to position [282, 0]
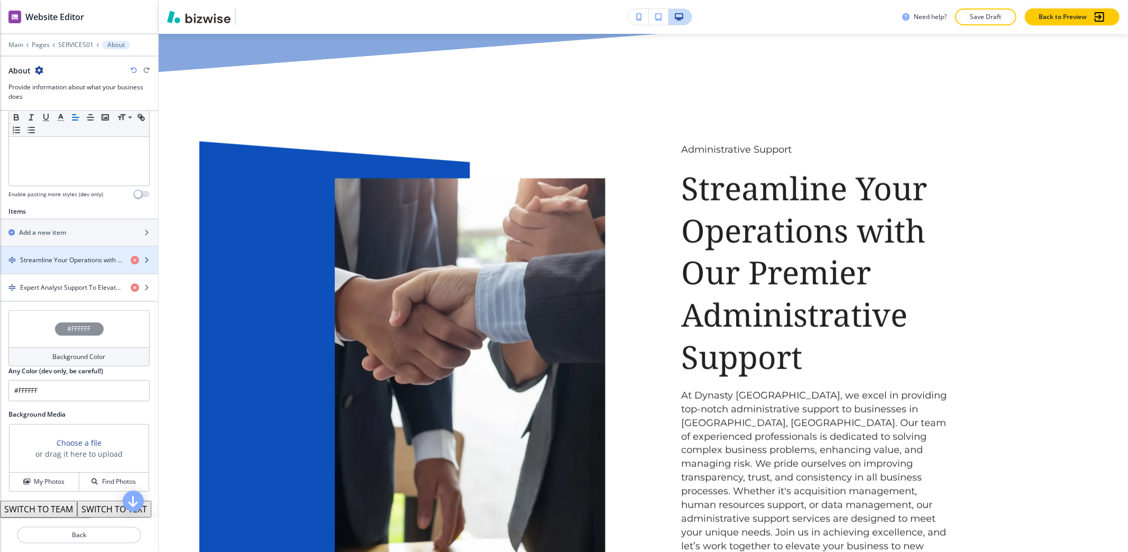
click at [60, 268] on div "button" at bounding box center [79, 269] width 158 height 8
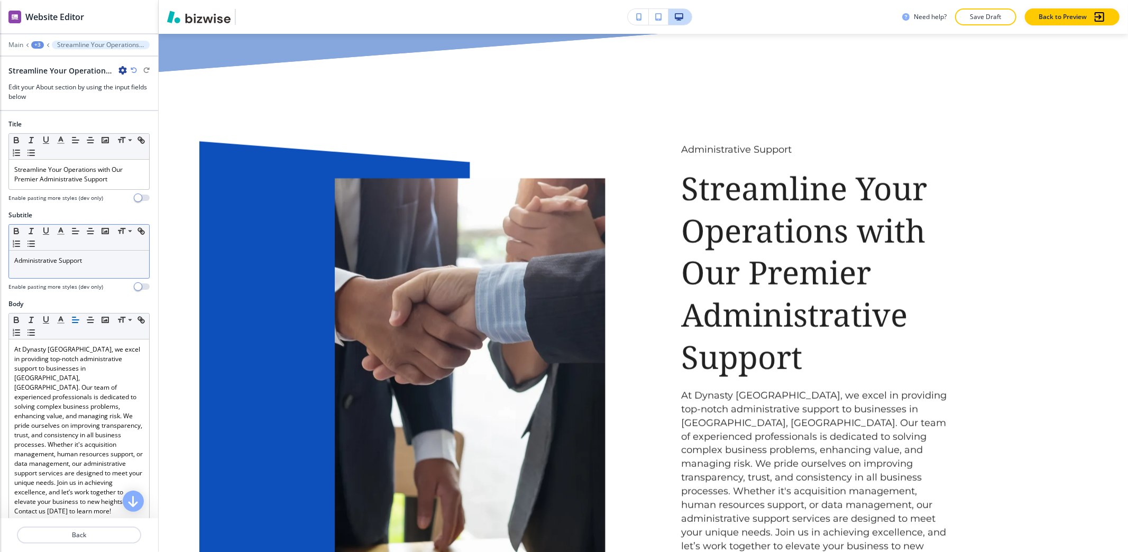
scroll to position [985, 0]
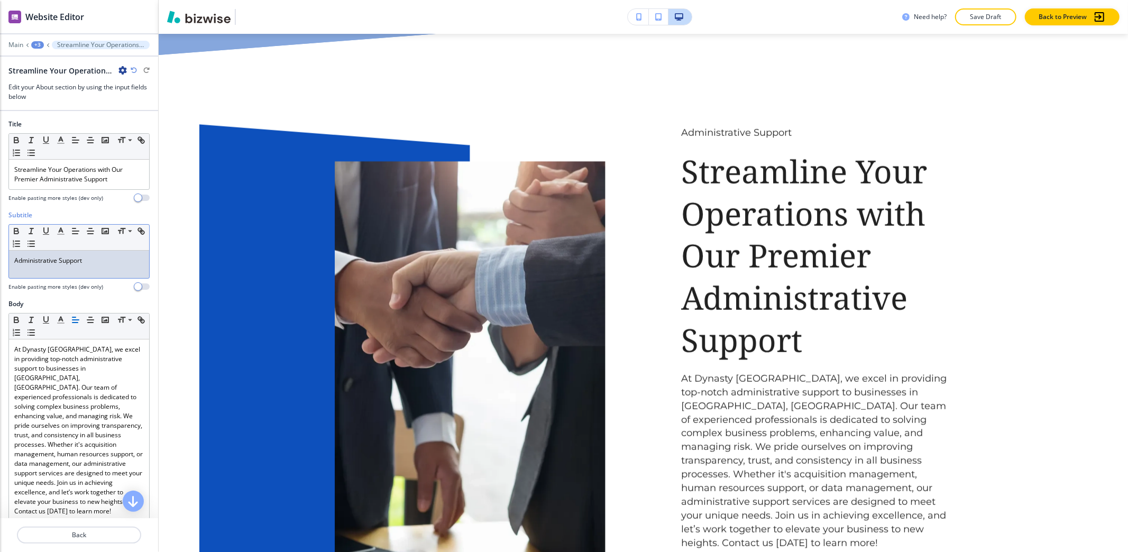
click at [99, 265] on p "Administrative Support" at bounding box center [79, 261] width 130 height 10
drag, startPoint x: 99, startPoint y: 266, endPoint x: 0, endPoint y: 256, distance: 99.9
click at [0, 256] on div "Subtitle Small Normal Large Huge Administrative Support Enable pasting more sty…" at bounding box center [79, 254] width 158 height 89
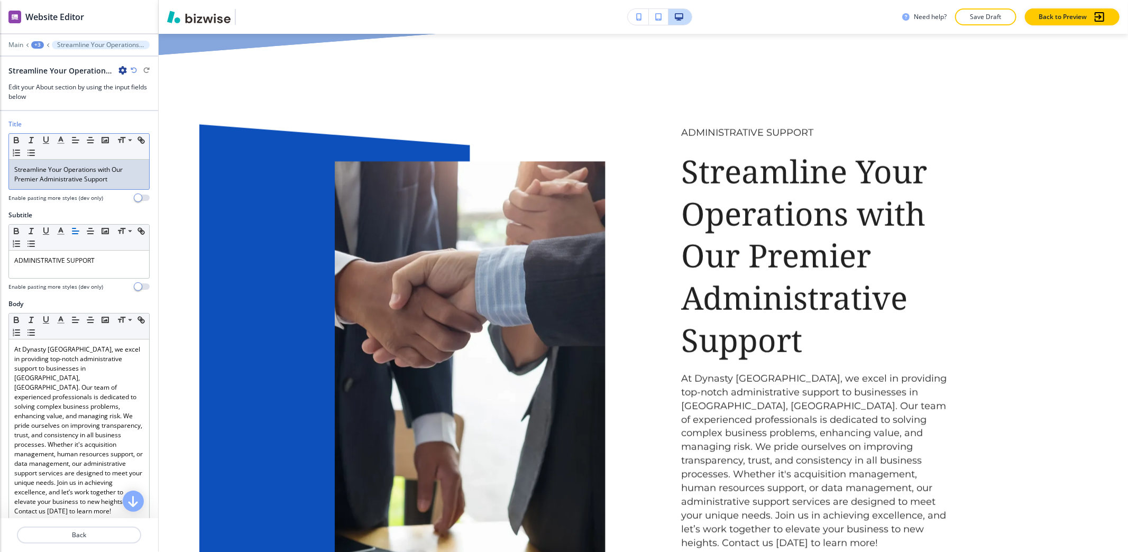
click at [103, 169] on p "Streamline Your Operations with Our Premier Administrative Support" at bounding box center [79, 174] width 130 height 19
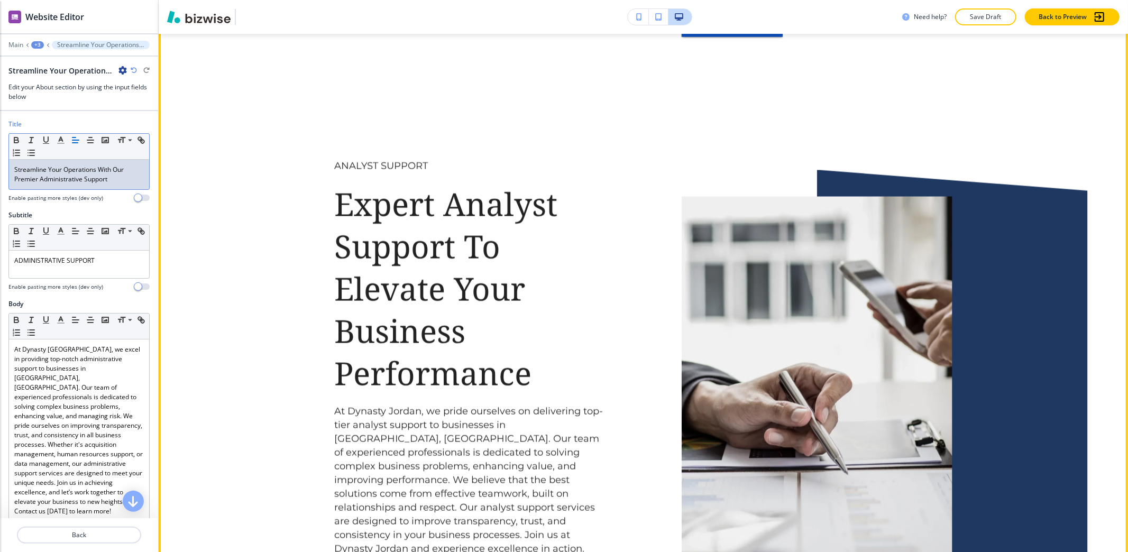
scroll to position [1549, 0]
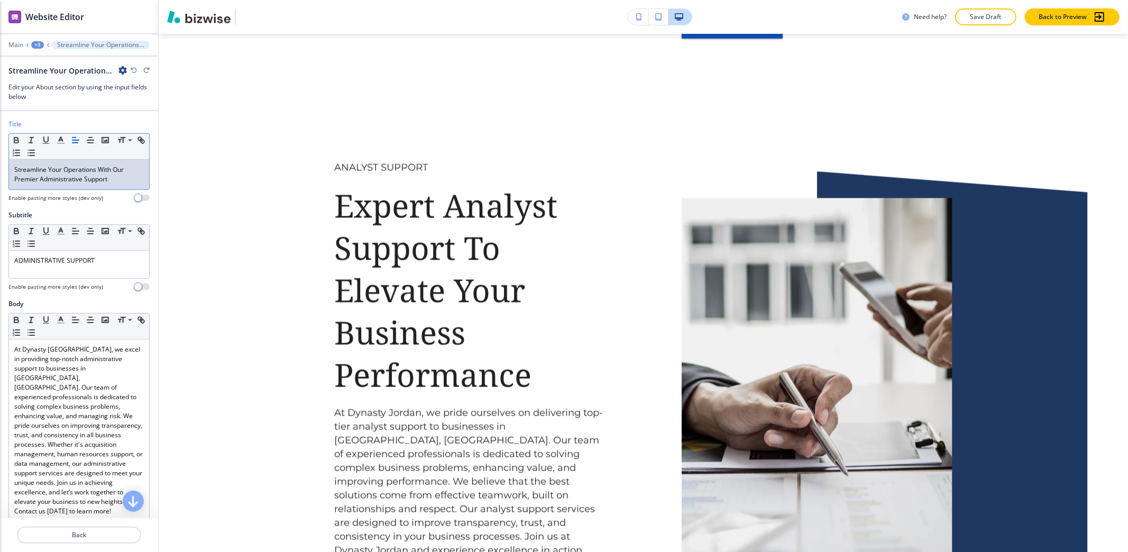
click at [43, 45] on div "+3" at bounding box center [37, 44] width 13 height 7
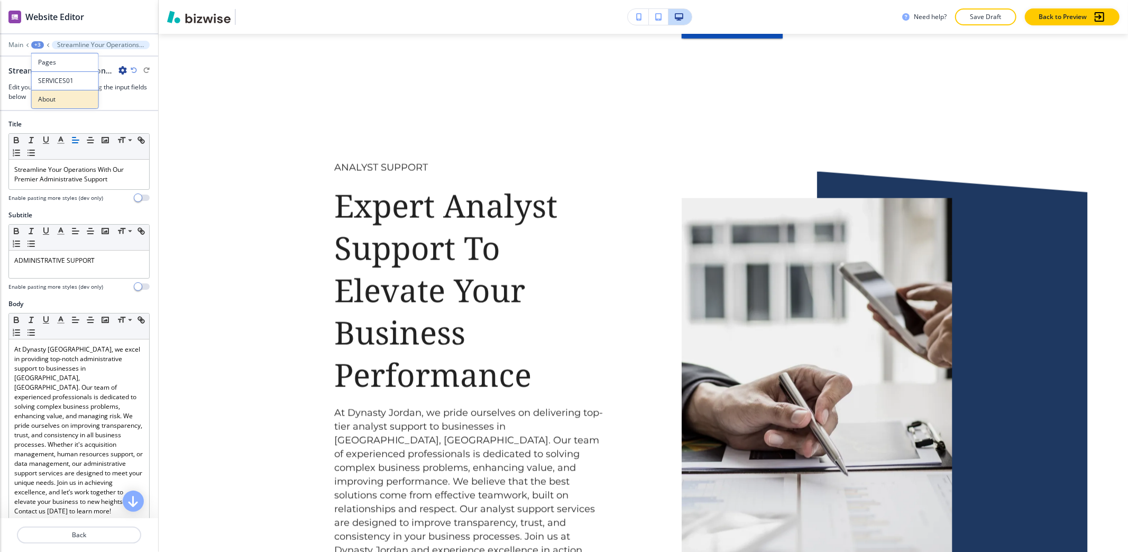
click at [53, 102] on p "About" at bounding box center [65, 100] width 54 height 10
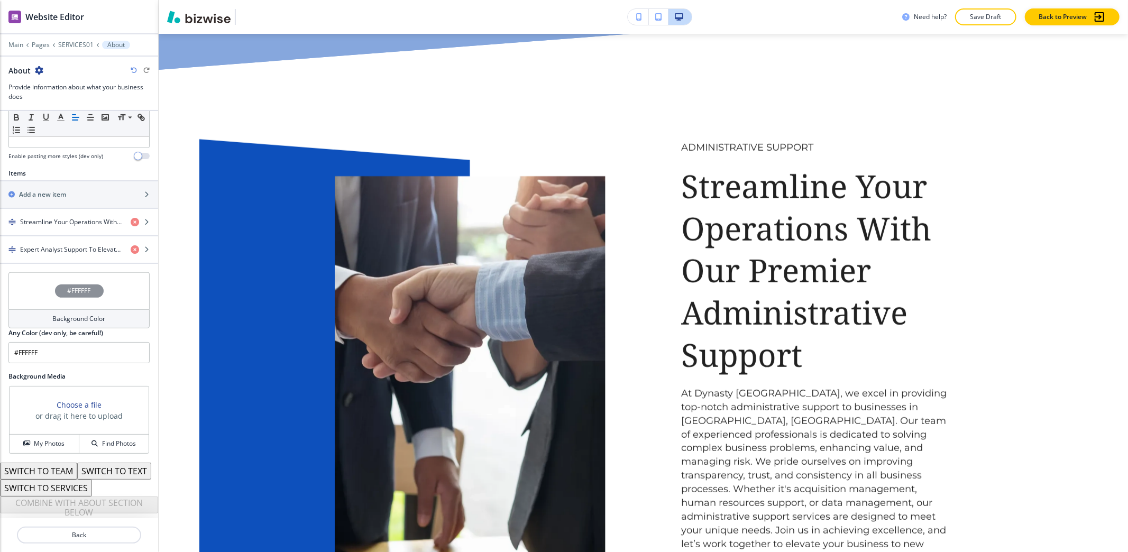
scroll to position [969, 0]
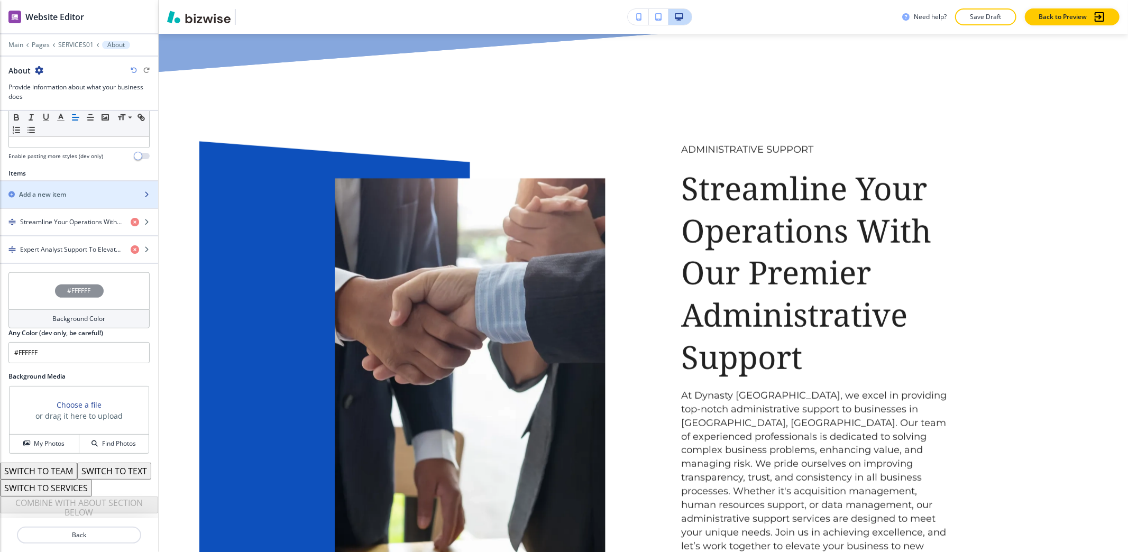
click at [54, 190] on h2 "Add a new item" at bounding box center [42, 195] width 47 height 10
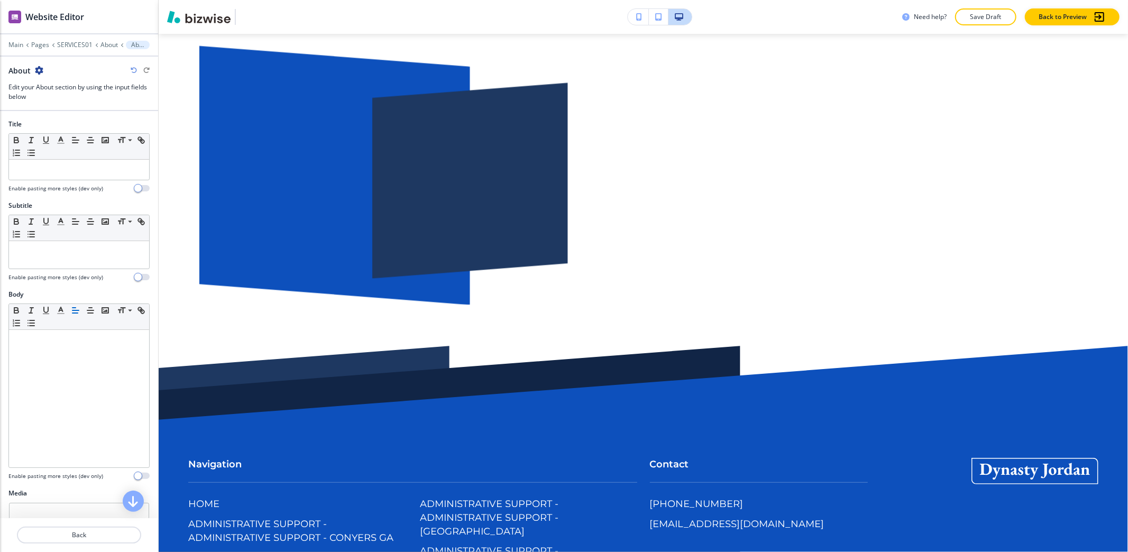
scroll to position [2232, 0]
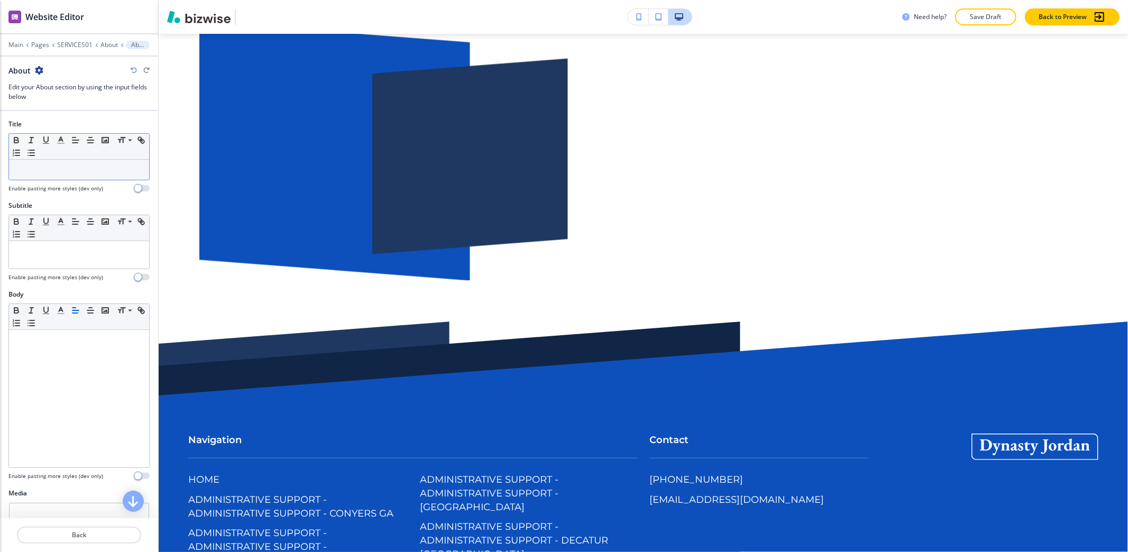
click at [55, 174] on p at bounding box center [79, 170] width 130 height 10
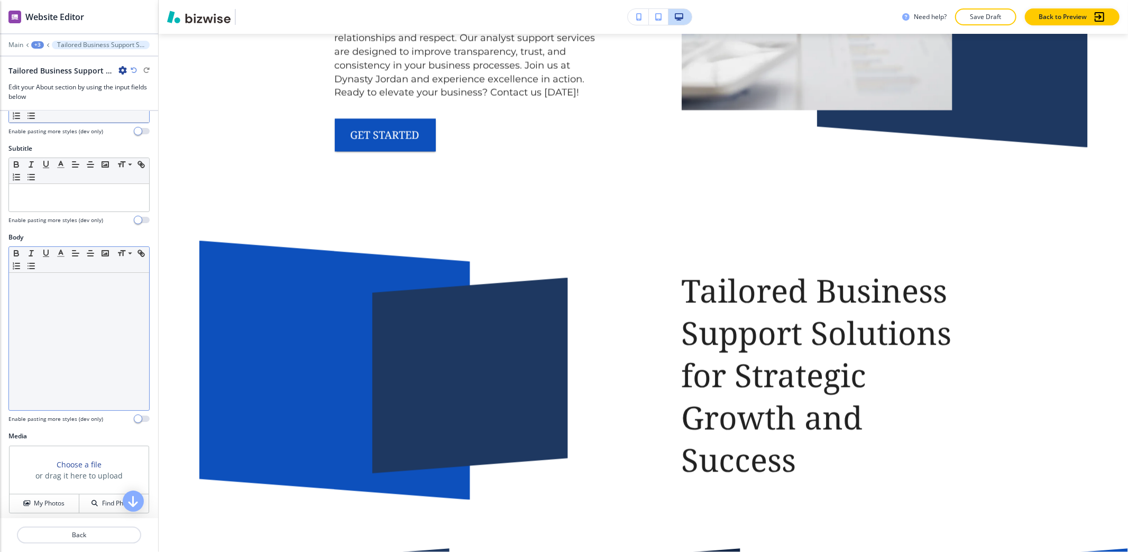
scroll to position [0, 0]
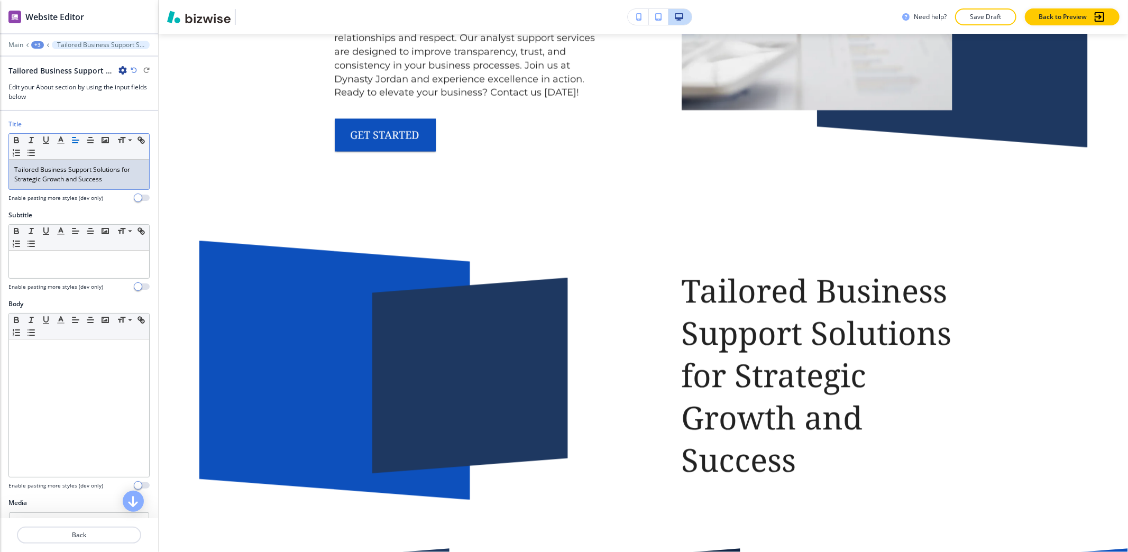
click at [125, 168] on p "Tailored Business Support Solutions for Strategic Growth and Success" at bounding box center [79, 174] width 130 height 19
click at [68, 178] on p "Tailored Business Support Solutions For Strategic Growth and Success" at bounding box center [79, 174] width 130 height 19
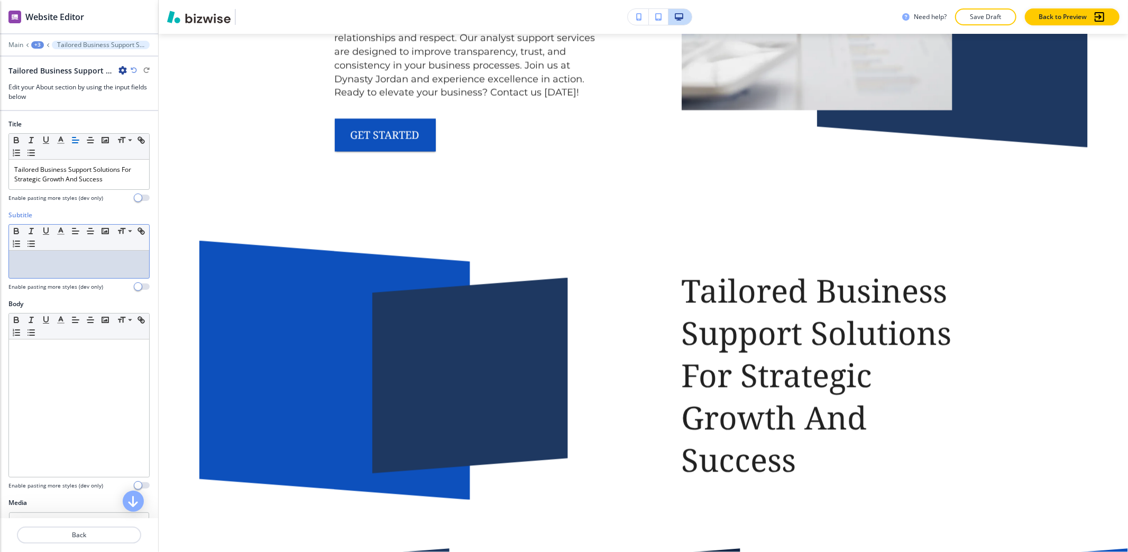
drag, startPoint x: 62, startPoint y: 268, endPoint x: 49, endPoint y: 268, distance: 13.2
click at [61, 268] on div at bounding box center [79, 264] width 140 height 27
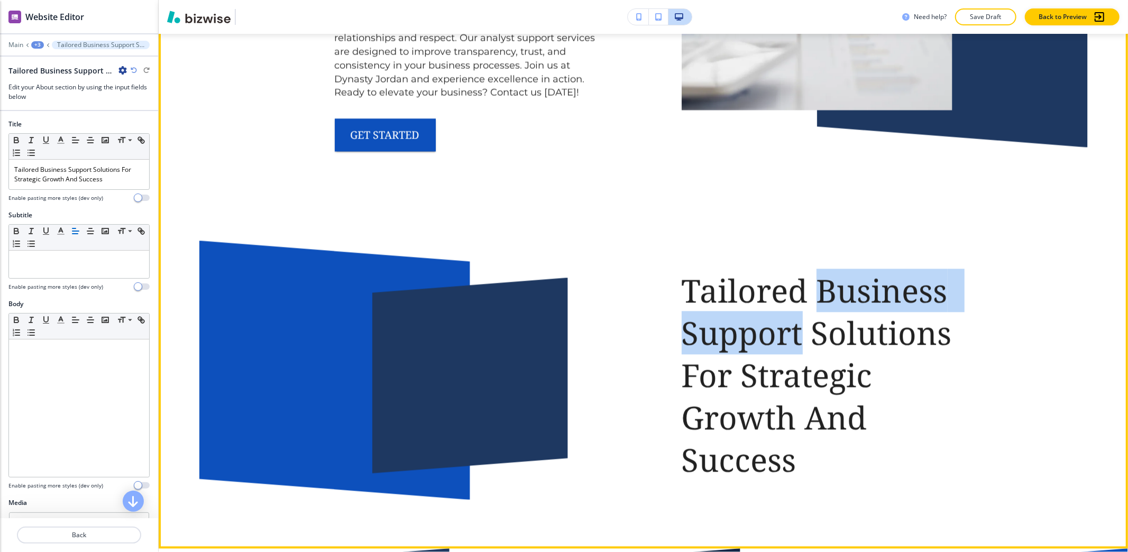
drag, startPoint x: 818, startPoint y: 229, endPoint x: 800, endPoint y: 254, distance: 30.7
click at [800, 270] on p "Tailored Business Support Solutions For Strategic Growth And Success" at bounding box center [816, 375] width 271 height 211
copy p "Business Support"
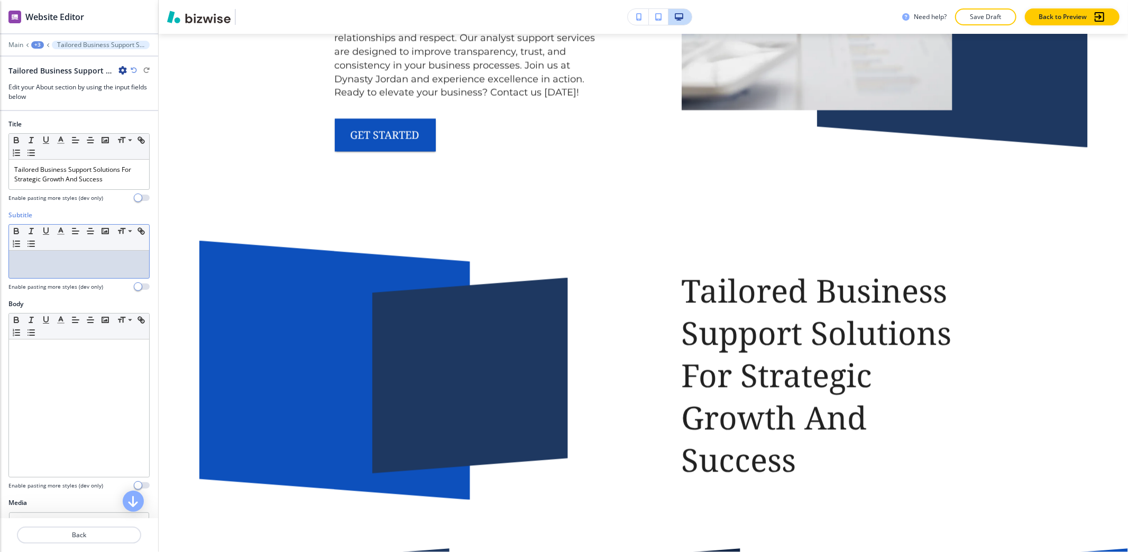
click at [60, 269] on div at bounding box center [79, 264] width 140 height 27
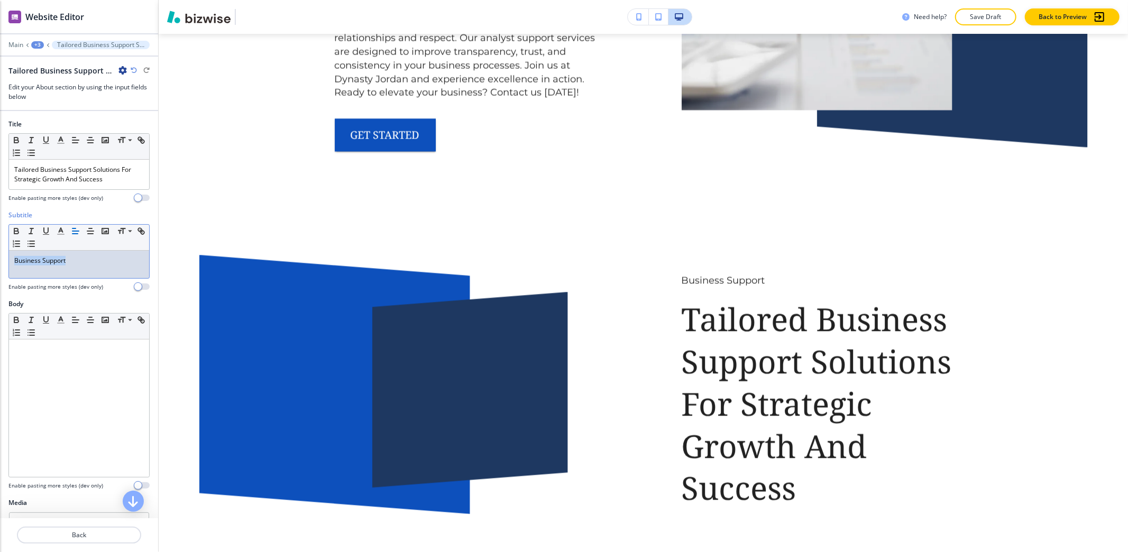
drag, startPoint x: 98, startPoint y: 262, endPoint x: 0, endPoint y: 261, distance: 98.3
click at [0, 261] on div "Subtitle Small Normal Large Huge Business Support Enable pasting more styles (d…" at bounding box center [79, 254] width 158 height 89
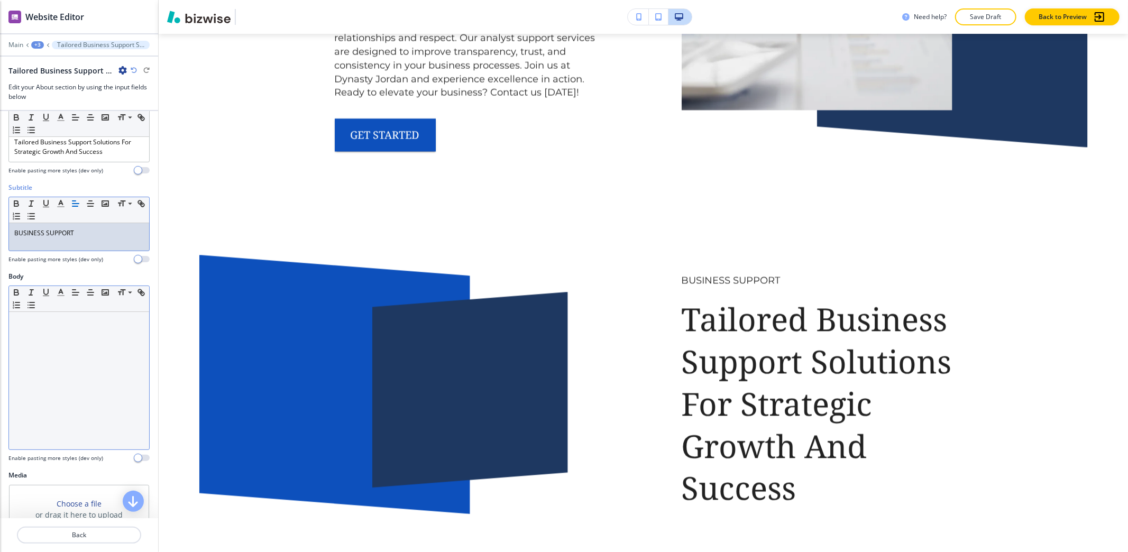
scroll to position [70, 0]
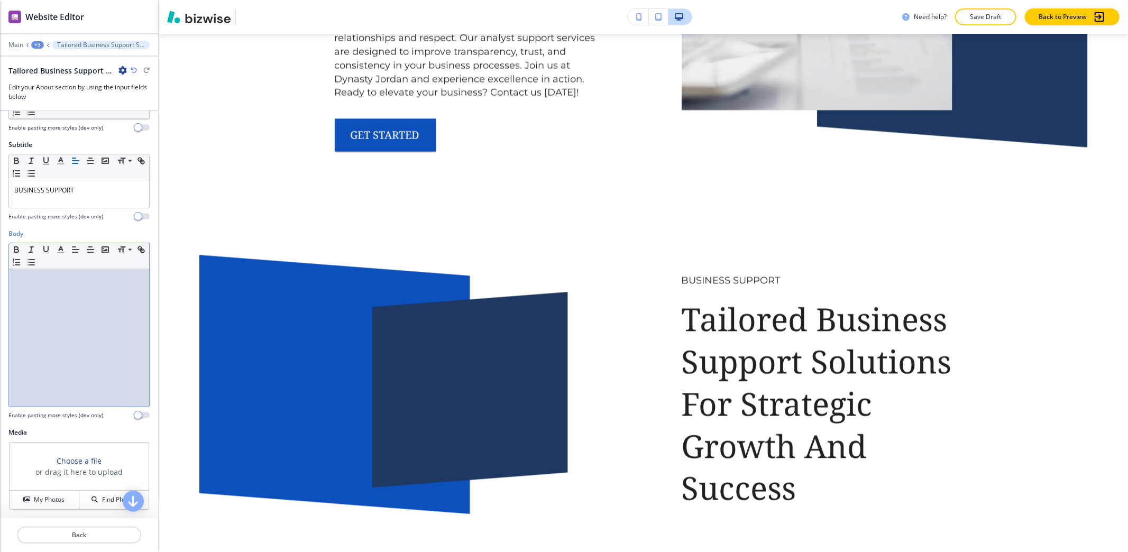
click at [56, 319] on div at bounding box center [79, 337] width 140 height 137
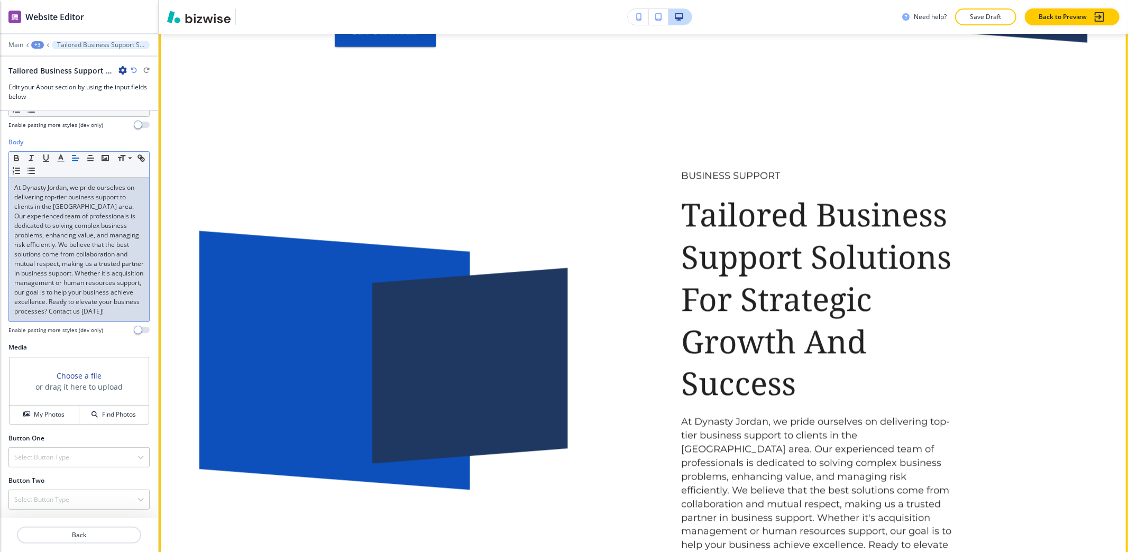
scroll to position [2232, 0]
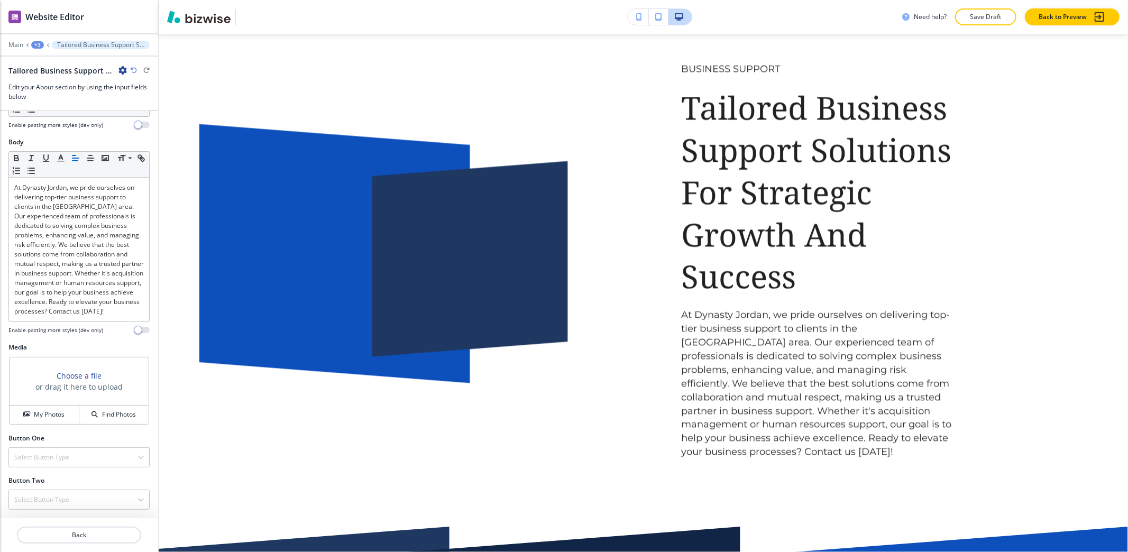
drag, startPoint x: 44, startPoint y: 413, endPoint x: 73, endPoint y: 370, distance: 51.5
click at [44, 412] on h4 "My Photos" at bounding box center [49, 415] width 31 height 10
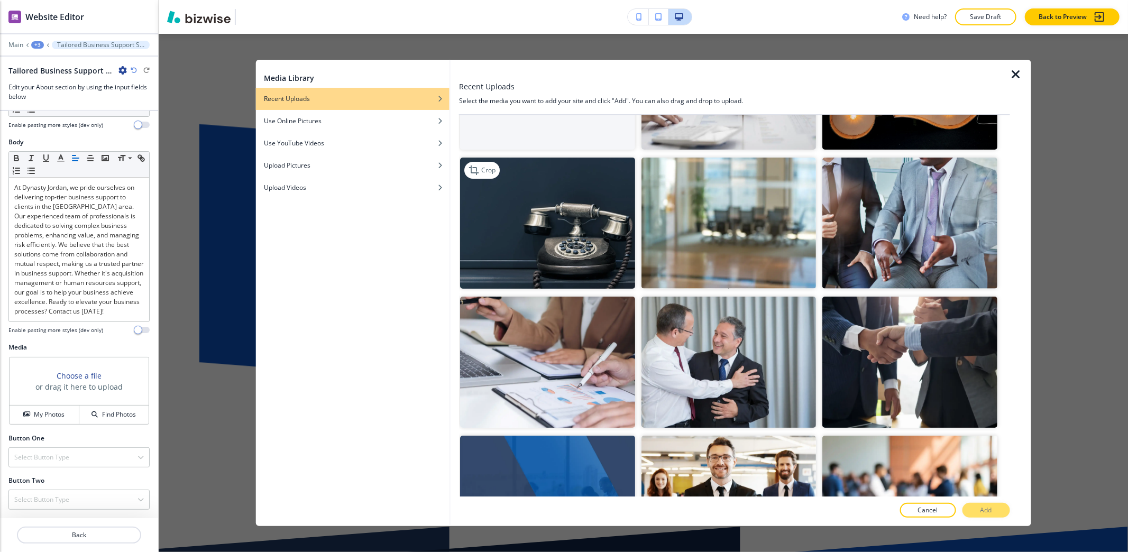
scroll to position [0, 0]
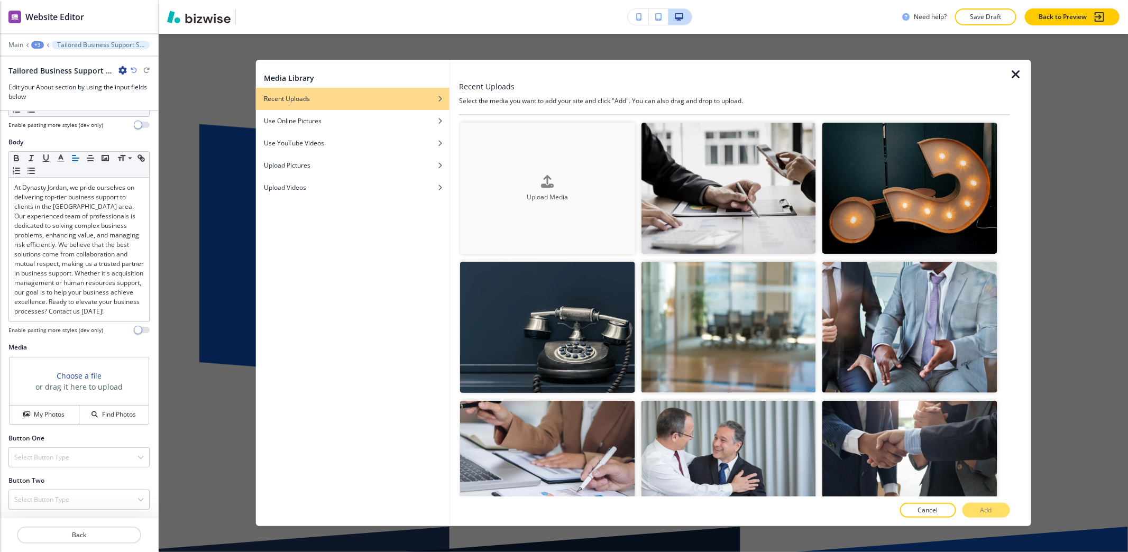
click at [569, 206] on button "Upload Media" at bounding box center [547, 188] width 174 height 131
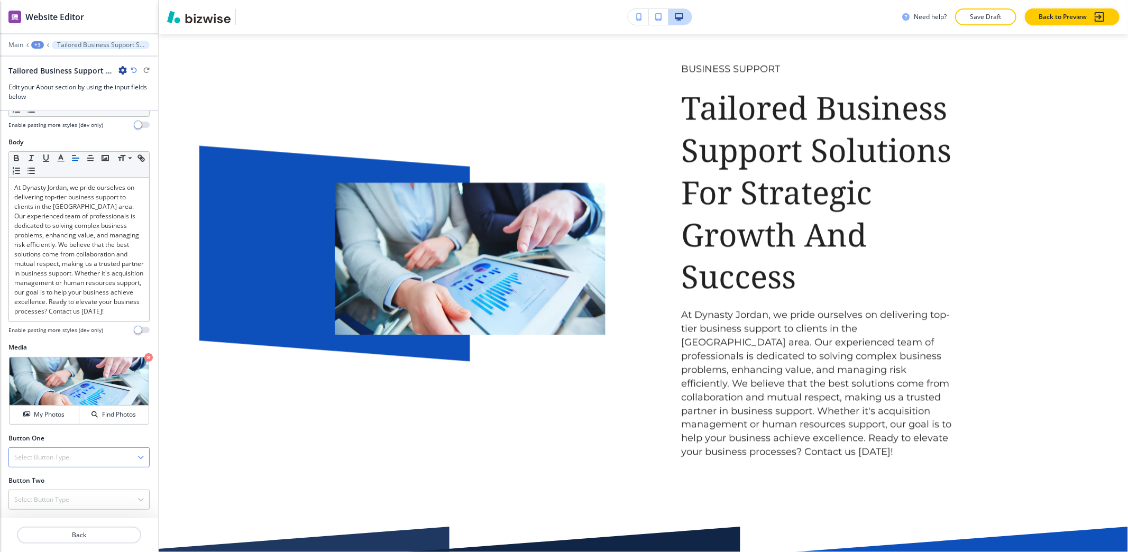
click at [38, 463] on div "Select Button Type" at bounding box center [79, 457] width 140 height 19
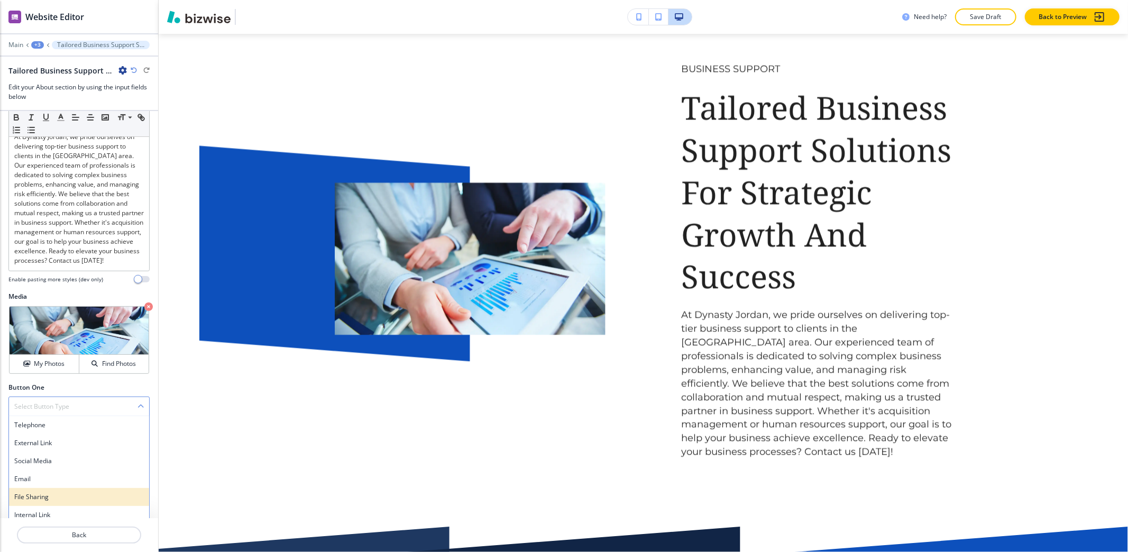
scroll to position [241, 0]
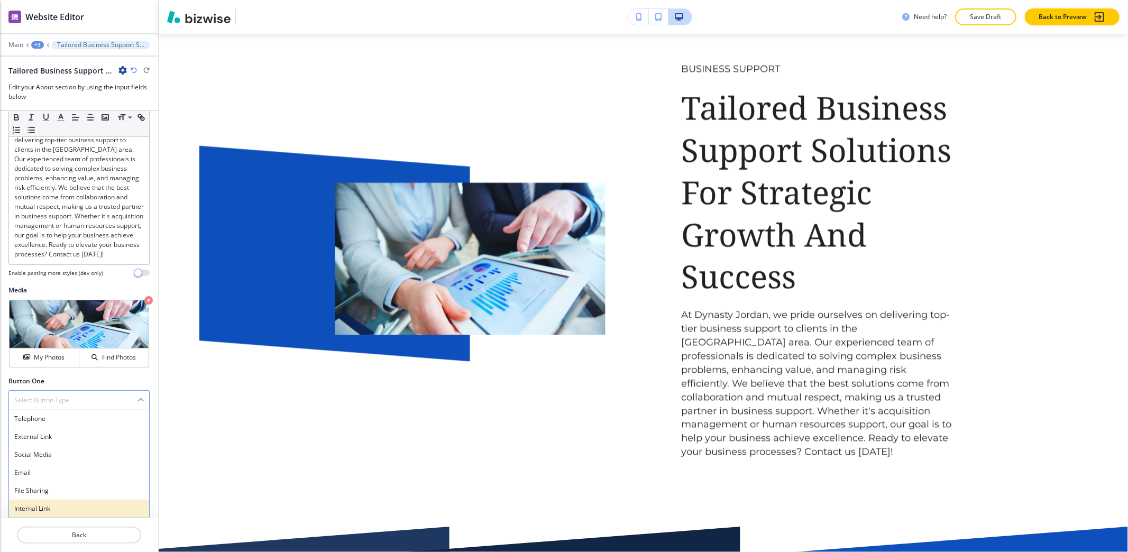
click at [33, 510] on h4 "Internal Link" at bounding box center [79, 509] width 130 height 10
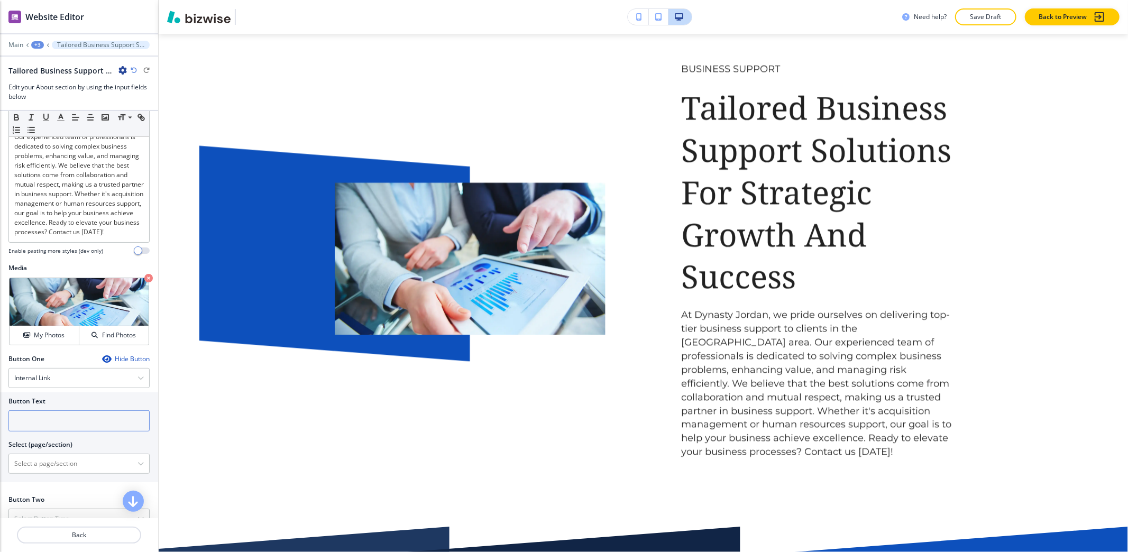
click at [57, 431] on input "text" at bounding box center [78, 420] width 141 height 21
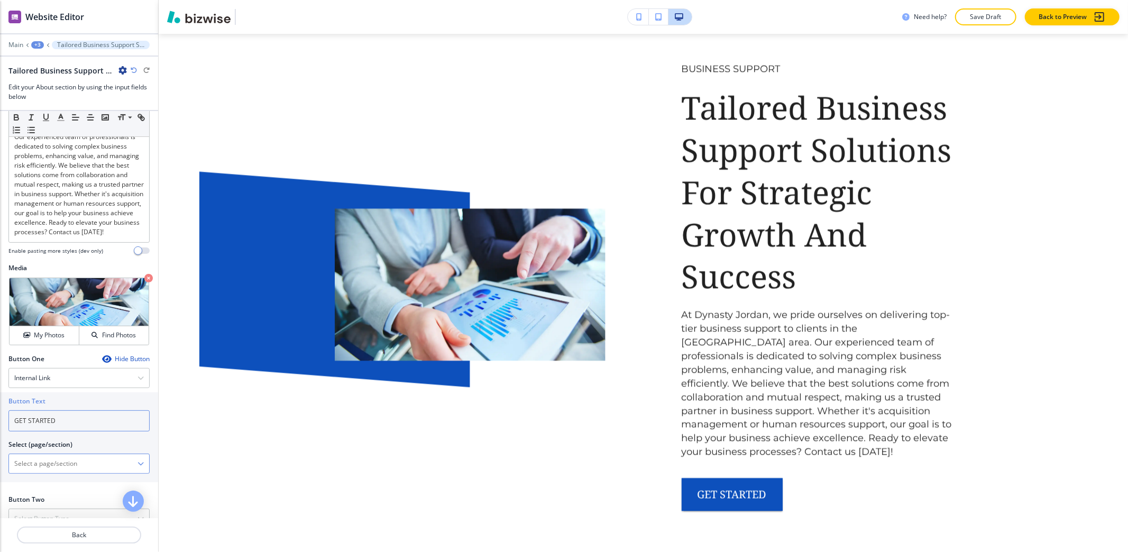
type input "GET STARTED"
click at [40, 473] on \(page\/section\) "Manual Input" at bounding box center [73, 464] width 128 height 18
click at [36, 487] on h4 "REACH OUT NOW" at bounding box center [79, 482] width 130 height 10
type \(page\/section\) "REACH OUT NOW"
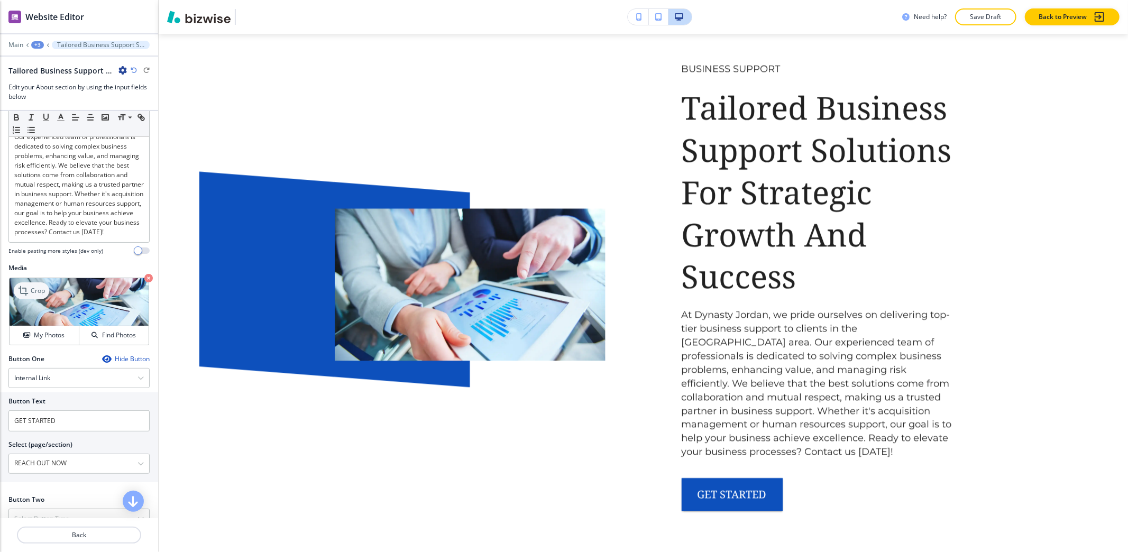
click at [30, 297] on icon at bounding box center [24, 290] width 13 height 13
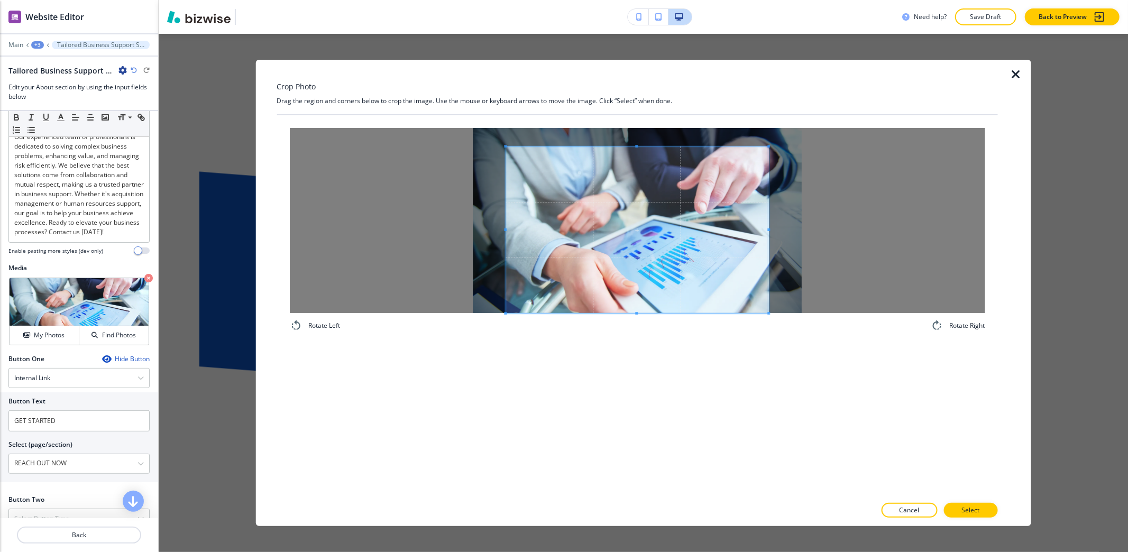
click at [606, 371] on div "Rotate Left Rotate Right" at bounding box center [637, 305] width 721 height 381
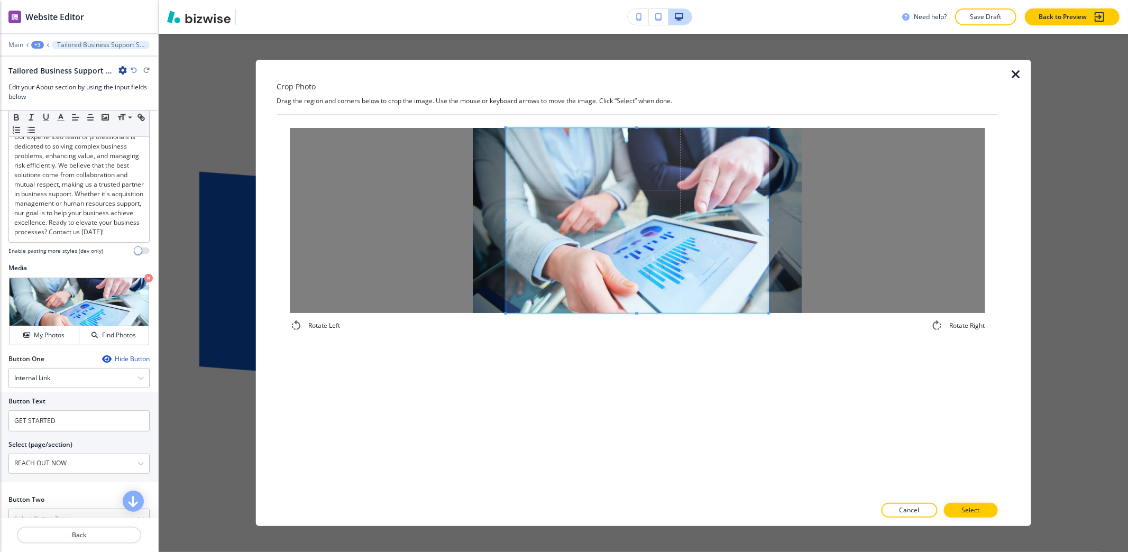
click at [629, 53] on div "Crop Photo Drag the region and corners below to crop the image. Use the mouse o…" at bounding box center [643, 293] width 969 height 518
click at [603, 350] on div "Rotate Left Rotate Right" at bounding box center [637, 305] width 721 height 381
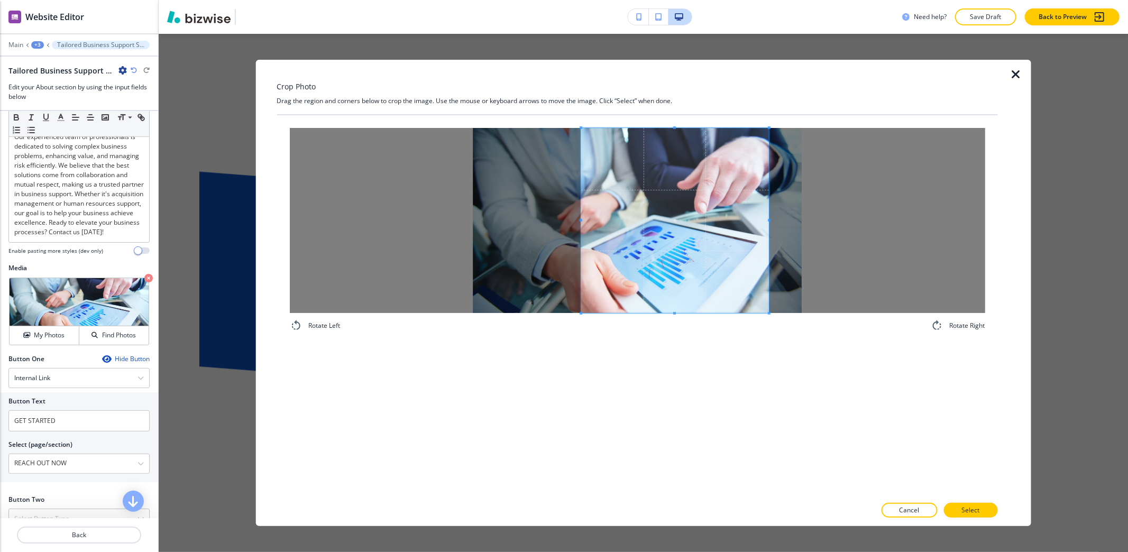
click at [581, 204] on div at bounding box center [675, 220] width 188 height 185
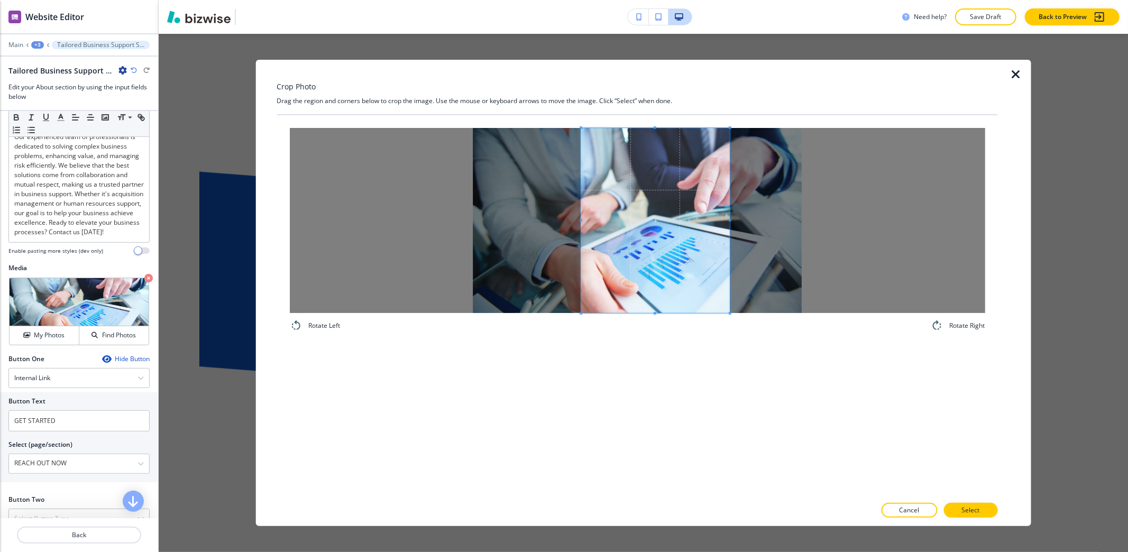
click at [729, 276] on span at bounding box center [730, 220] width 3 height 185
click at [586, 197] on span at bounding box center [587, 220] width 3 height 185
click at [963, 509] on p "Select" at bounding box center [970, 510] width 18 height 10
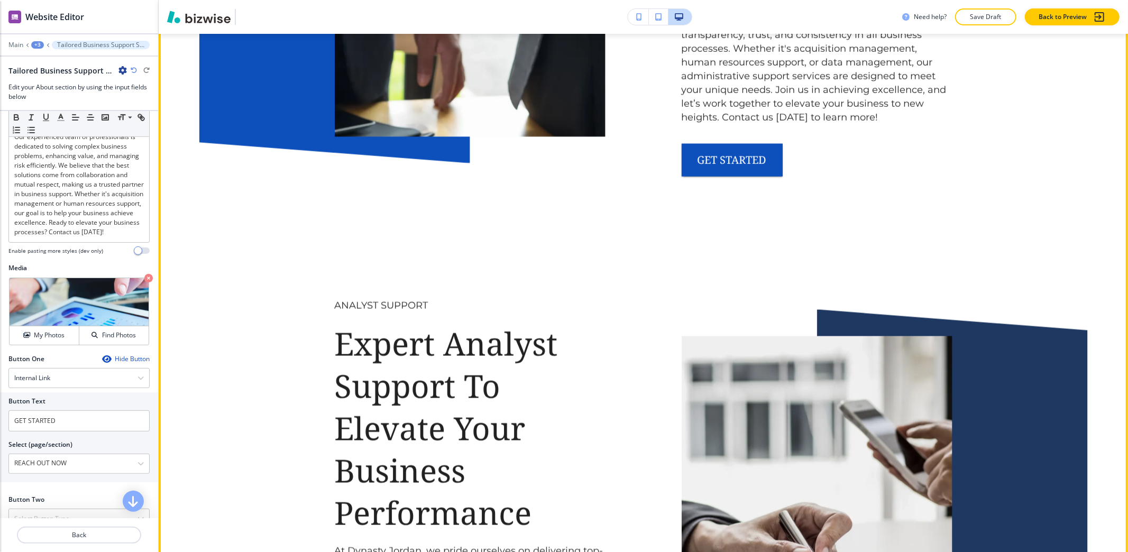
scroll to position [1480, 0]
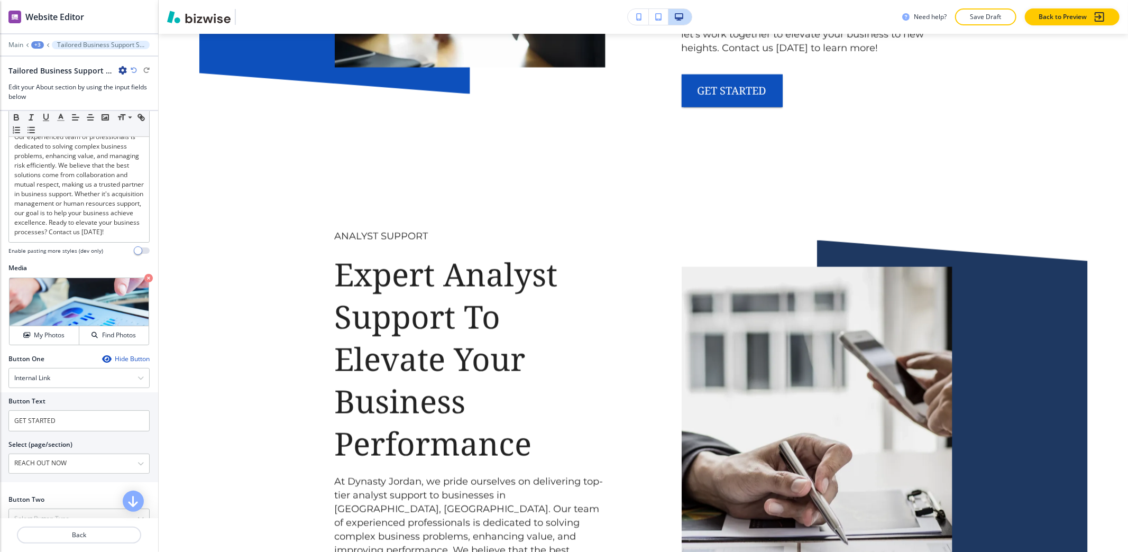
click at [36, 43] on div "+3" at bounding box center [37, 44] width 13 height 7
click at [60, 96] on p "About" at bounding box center [65, 100] width 54 height 10
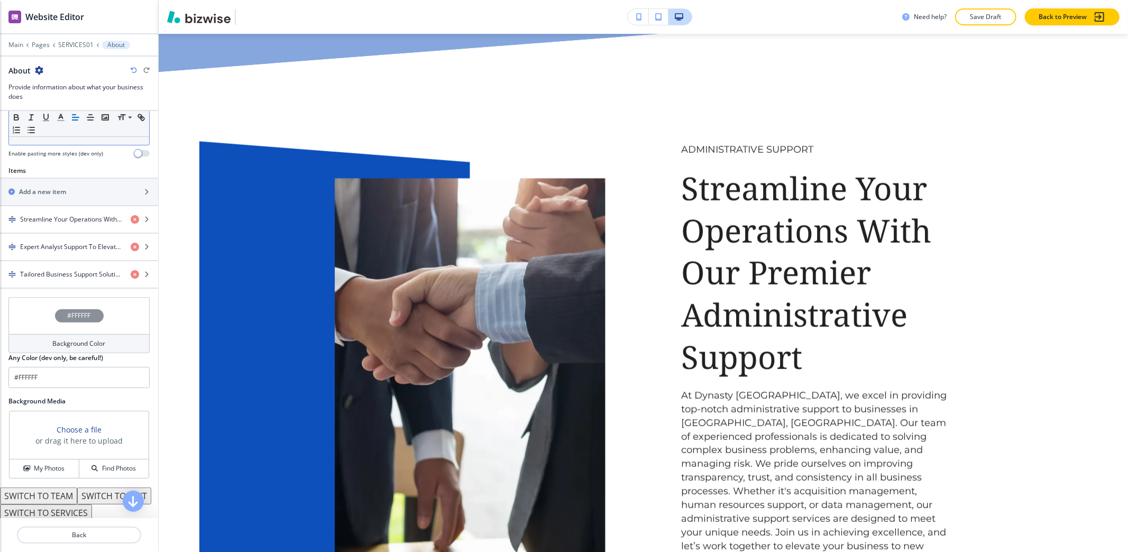
scroll to position [352, 0]
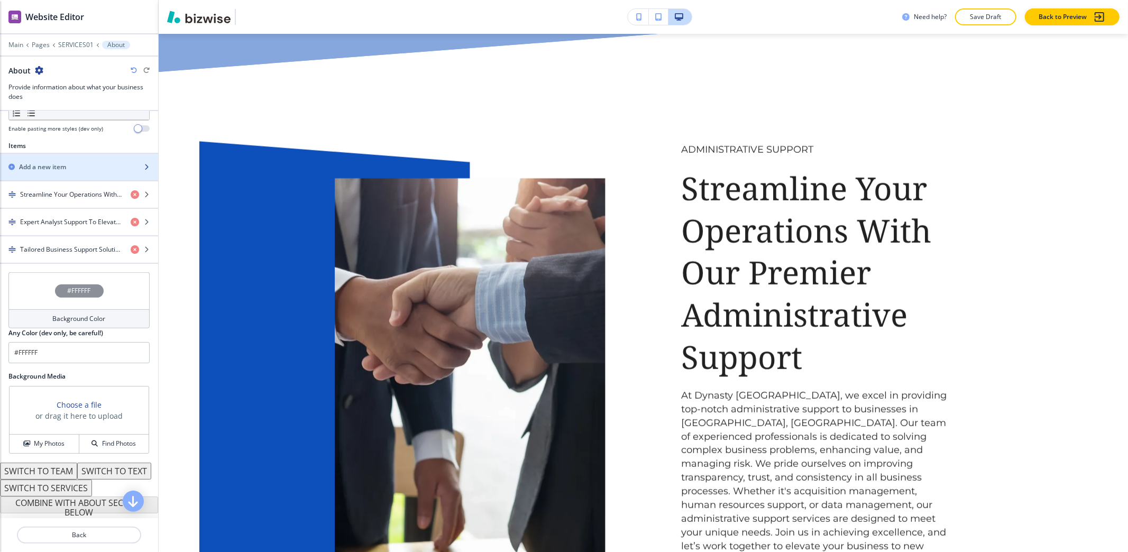
click at [88, 163] on div "Add a new item" at bounding box center [67, 167] width 135 height 10
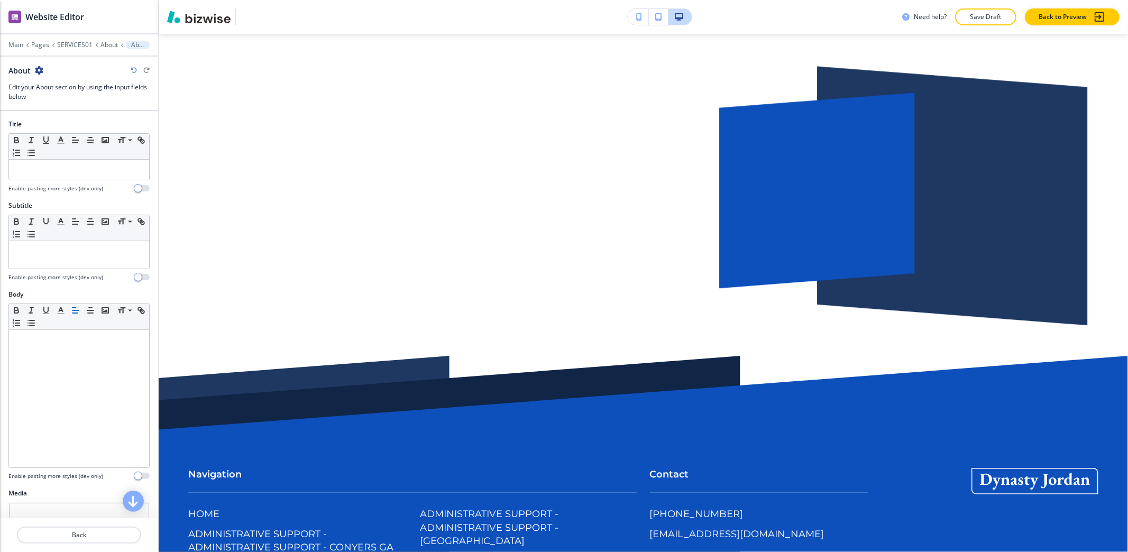
scroll to position [2803, 0]
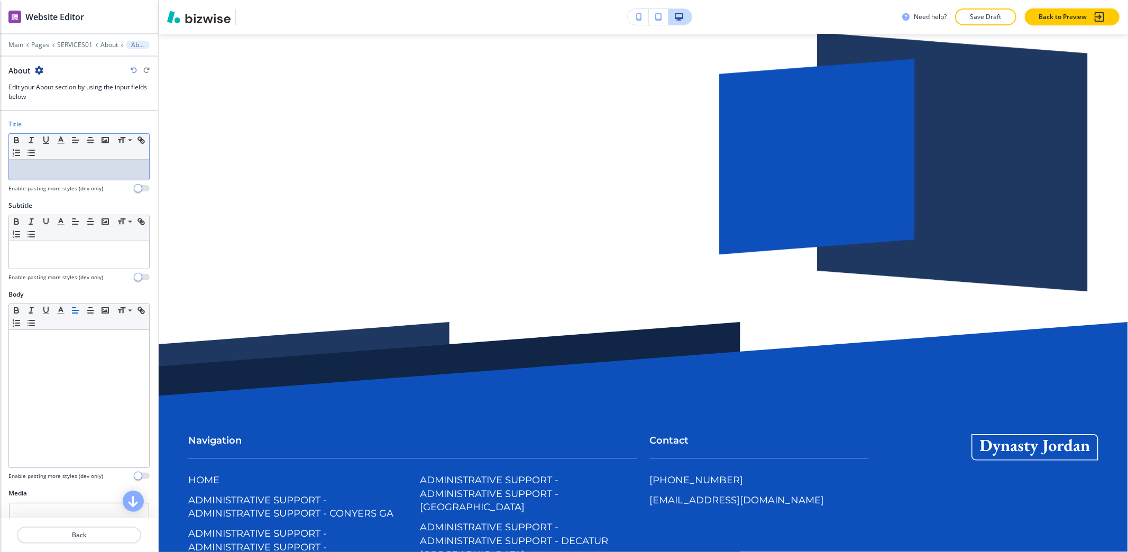
click at [91, 173] on p at bounding box center [79, 170] width 130 height 10
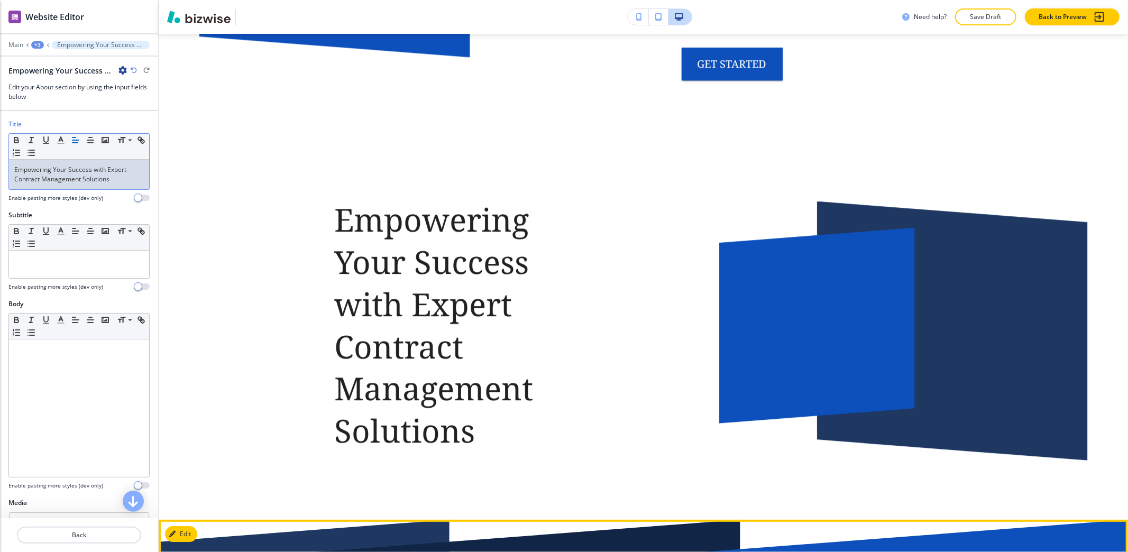
scroll to position [2661, 0]
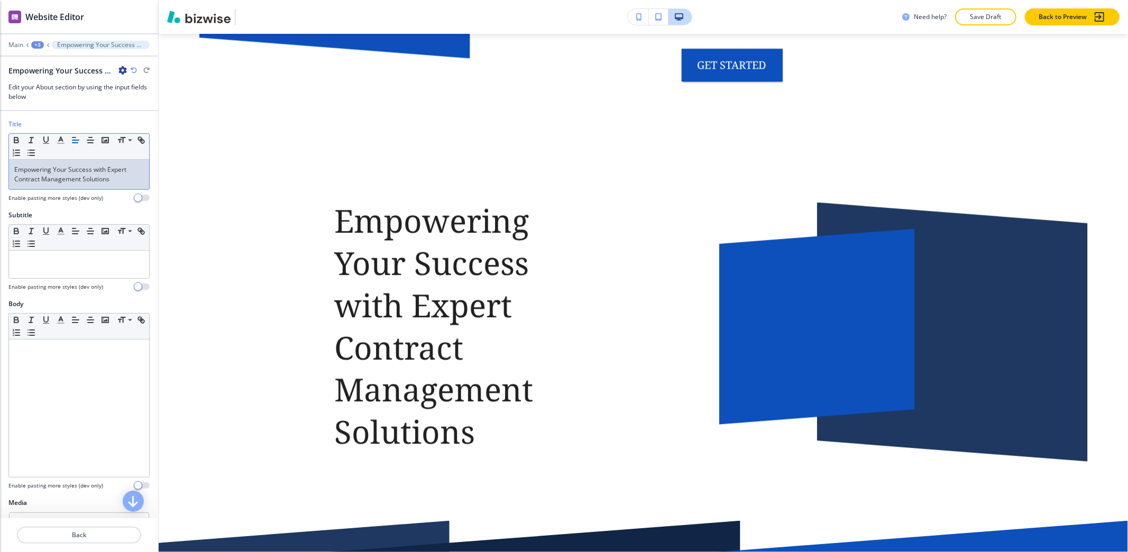
click at [96, 165] on p "Empowering Your Success with Expert Contract Management Solutions" at bounding box center [79, 174] width 130 height 19
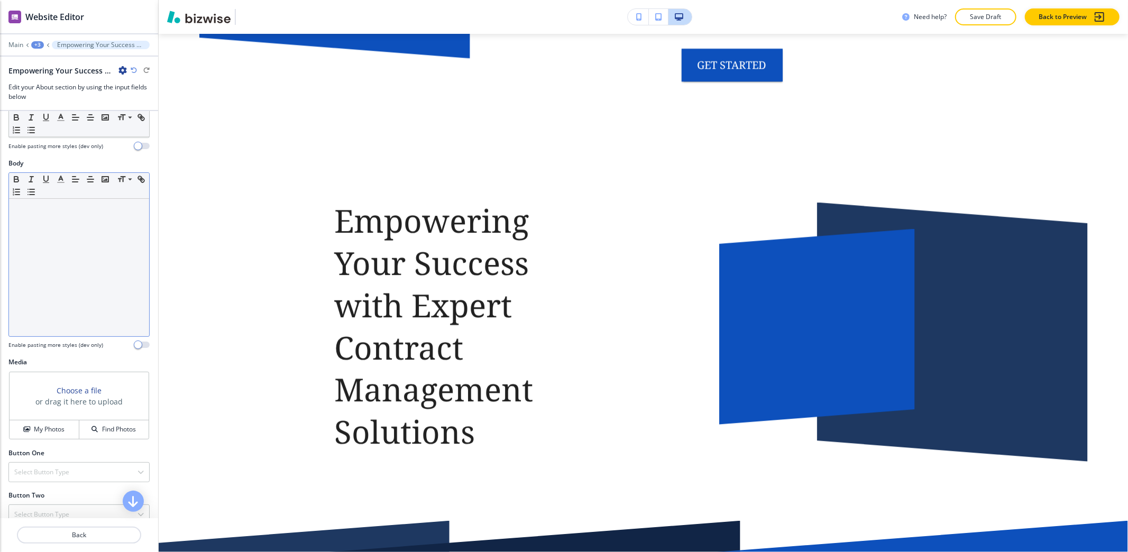
click at [60, 310] on div at bounding box center [79, 267] width 140 height 137
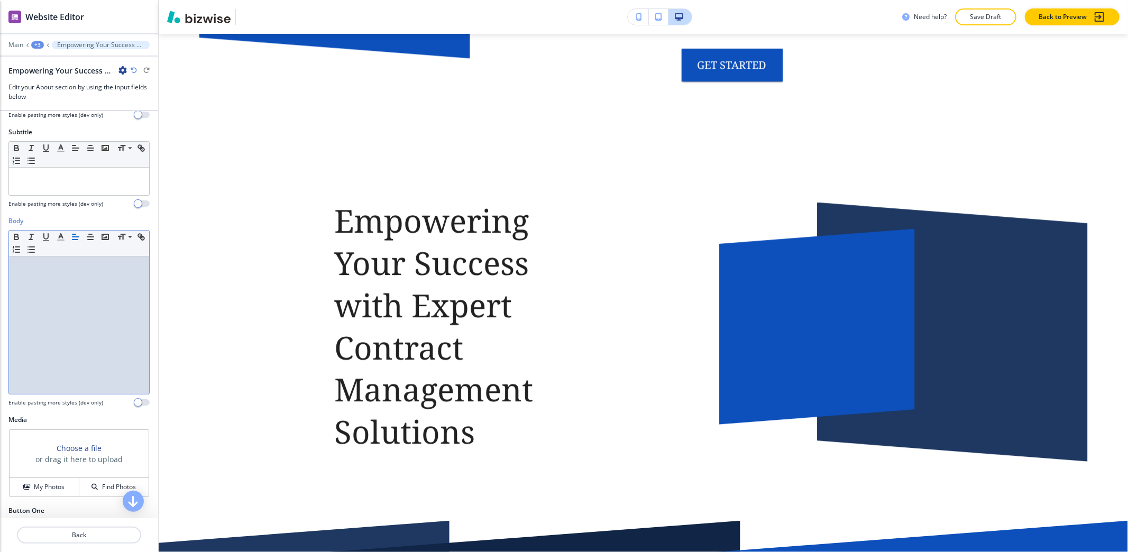
scroll to position [0, 0]
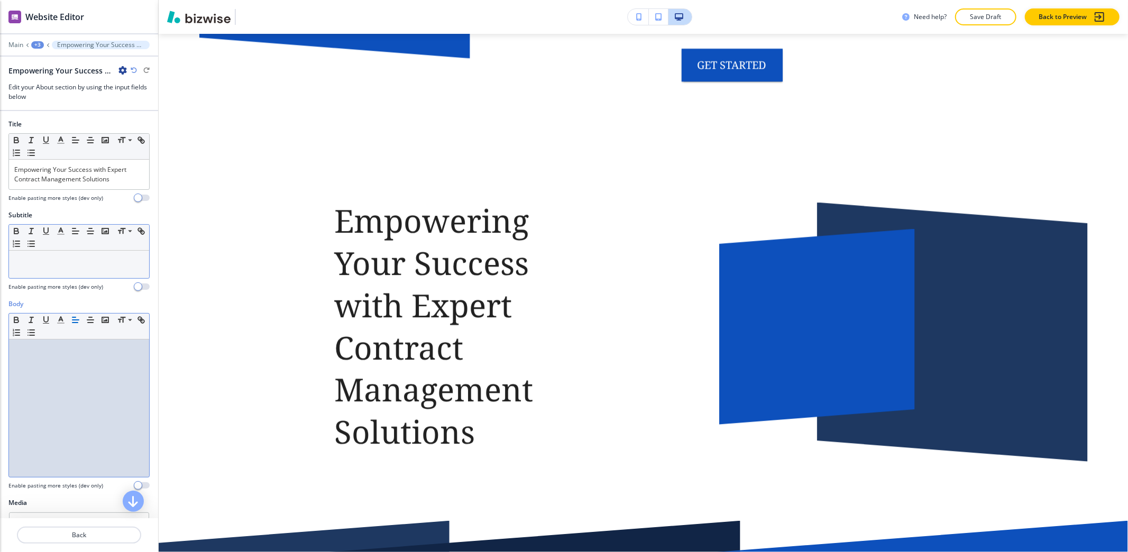
click at [60, 269] on div at bounding box center [79, 264] width 140 height 27
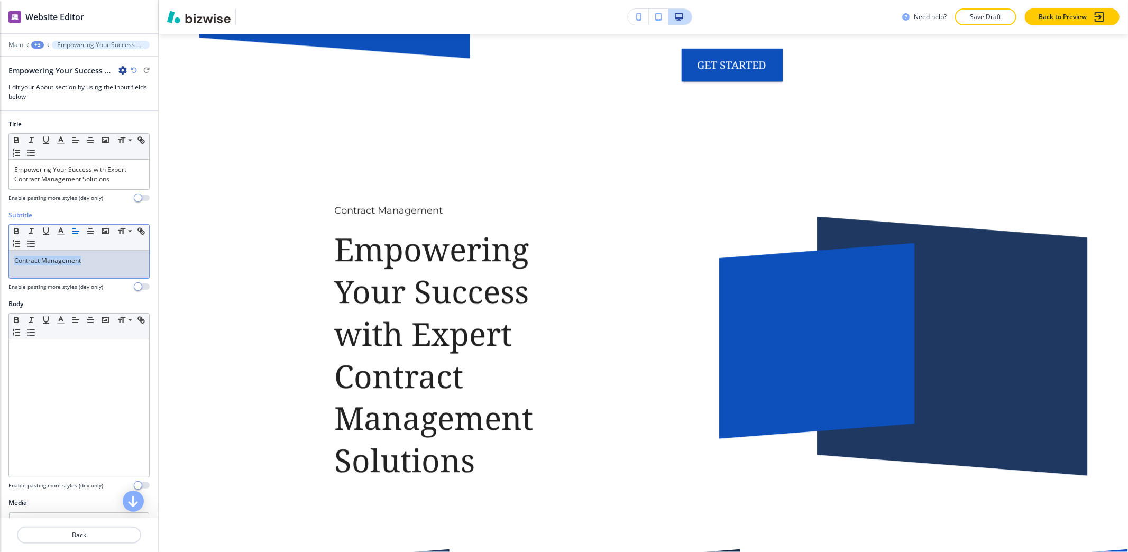
drag, startPoint x: 117, startPoint y: 264, endPoint x: 1, endPoint y: 335, distance: 135.9
click at [0, 337] on div "Title Small Normal Large Huge Empowering Your Success with Expert Contract Mana…" at bounding box center [79, 314] width 158 height 407
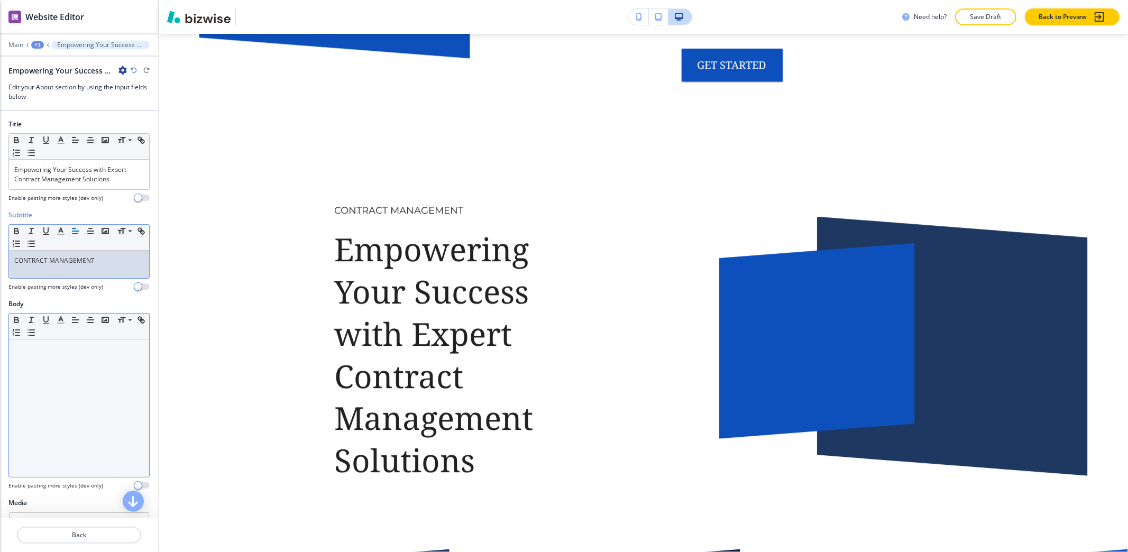
click at [22, 402] on div at bounding box center [79, 407] width 140 height 137
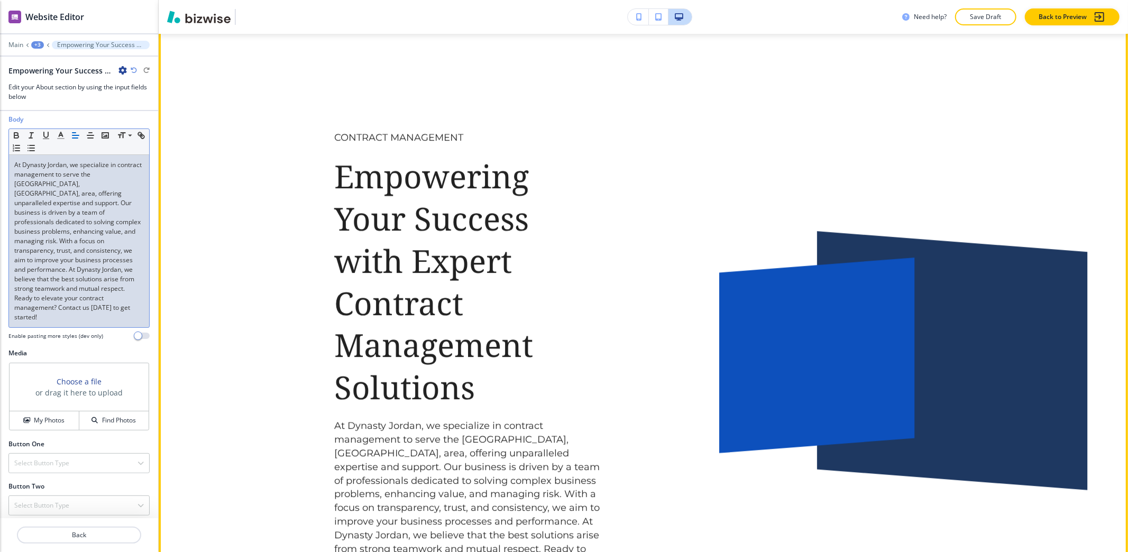
scroll to position [2803, 0]
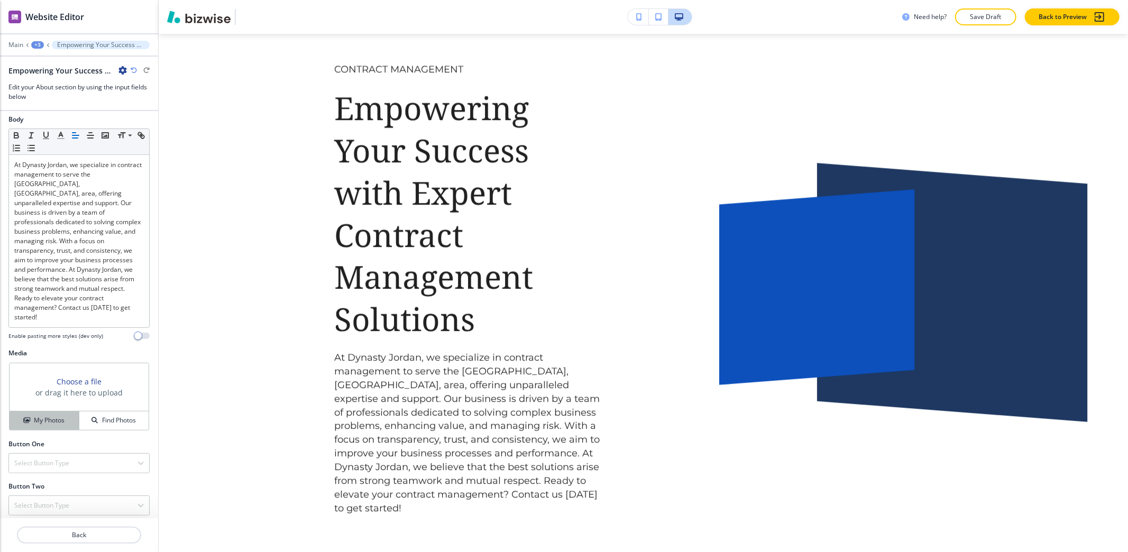
click at [58, 416] on h4 "My Photos" at bounding box center [49, 421] width 31 height 10
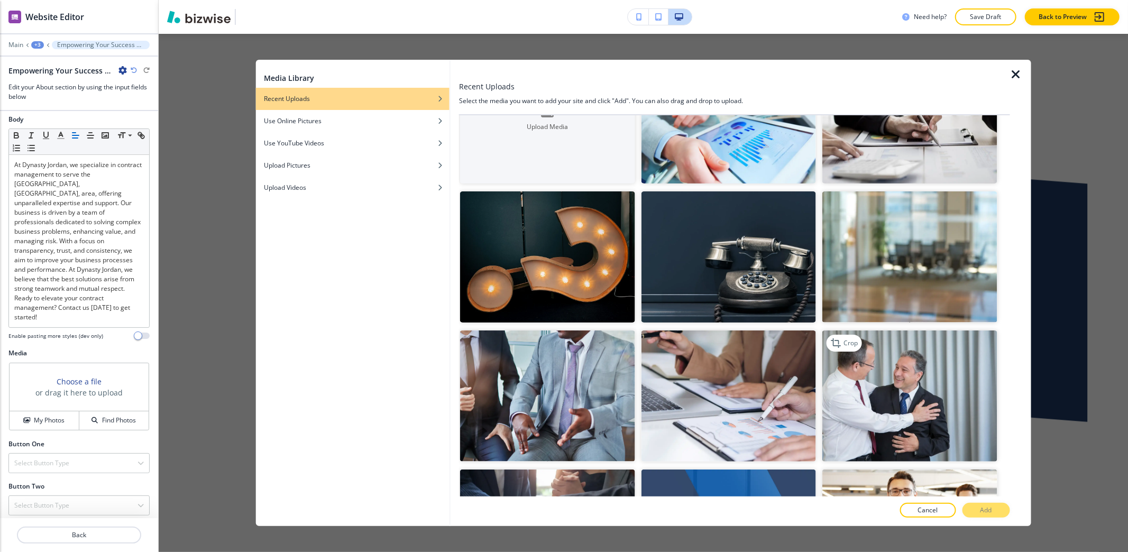
scroll to position [0, 0]
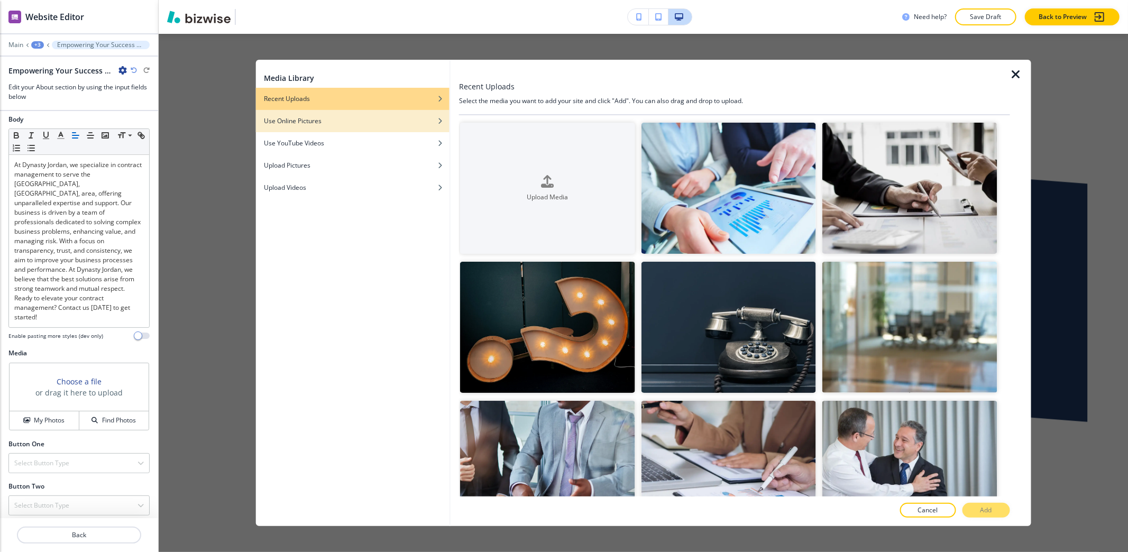
click at [396, 121] on div "Use Online Pictures" at bounding box center [352, 121] width 194 height 10
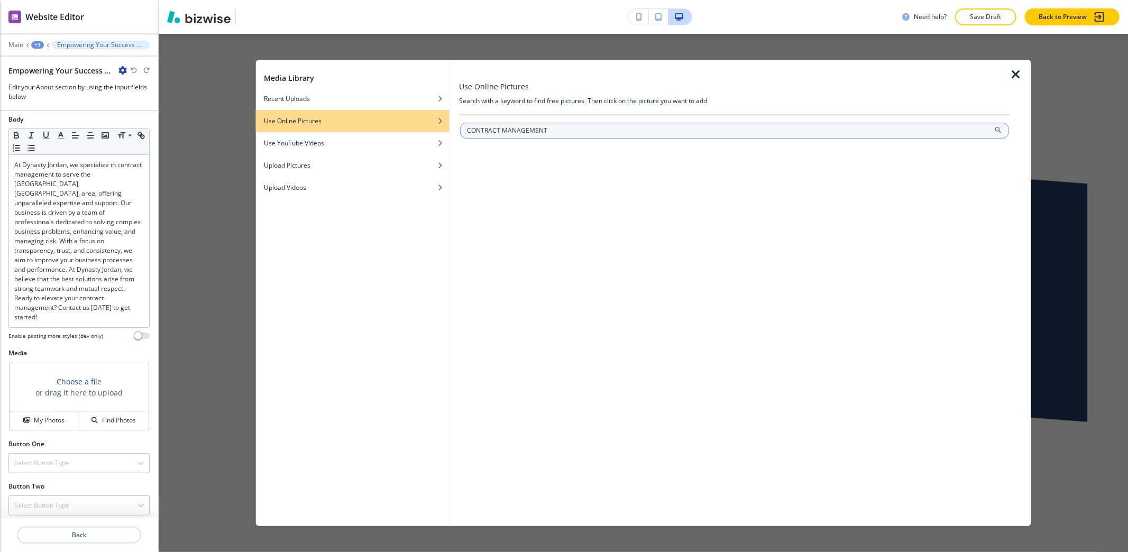
type input "CONTRACT MANAGEMENT"
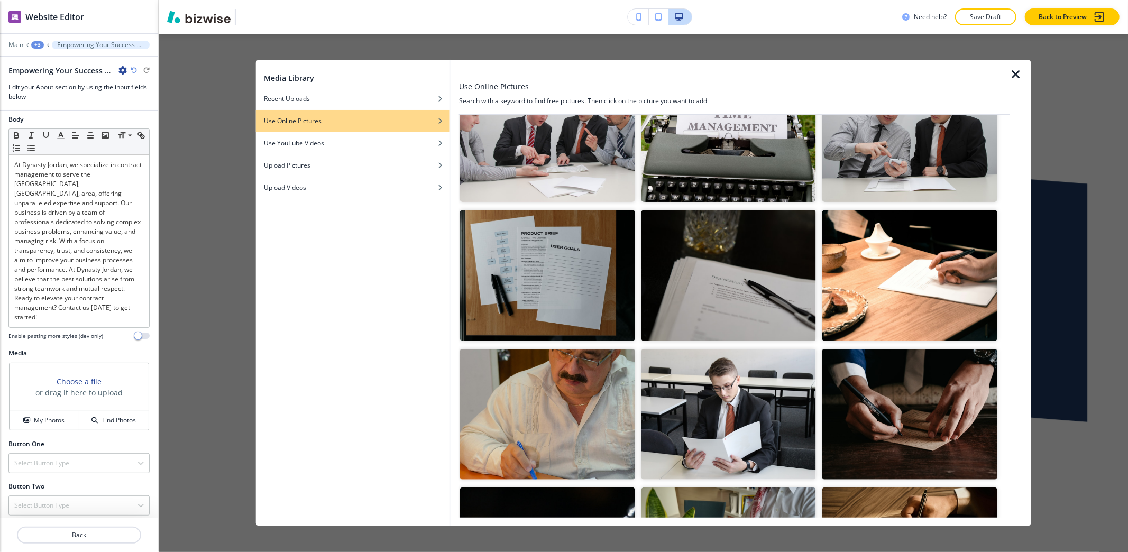
scroll to position [1057, 0]
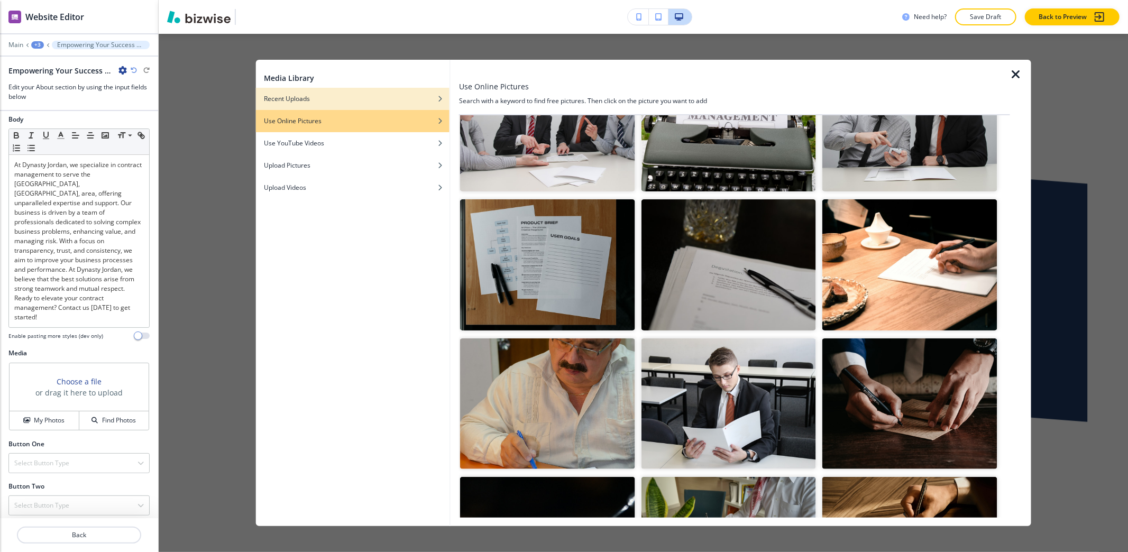
click at [363, 104] on div "button" at bounding box center [352, 107] width 194 height 6
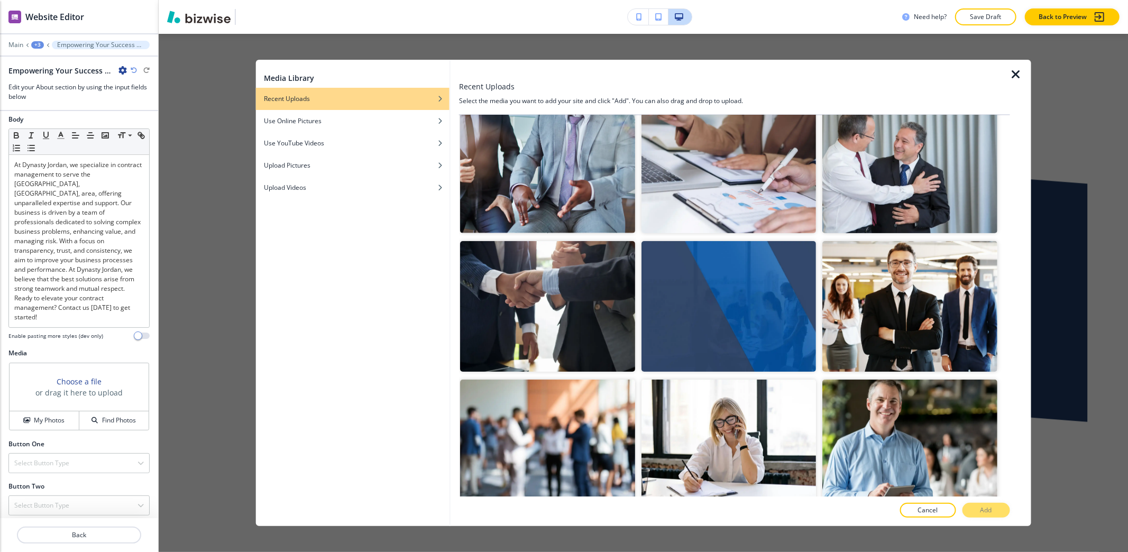
scroll to position [228, 0]
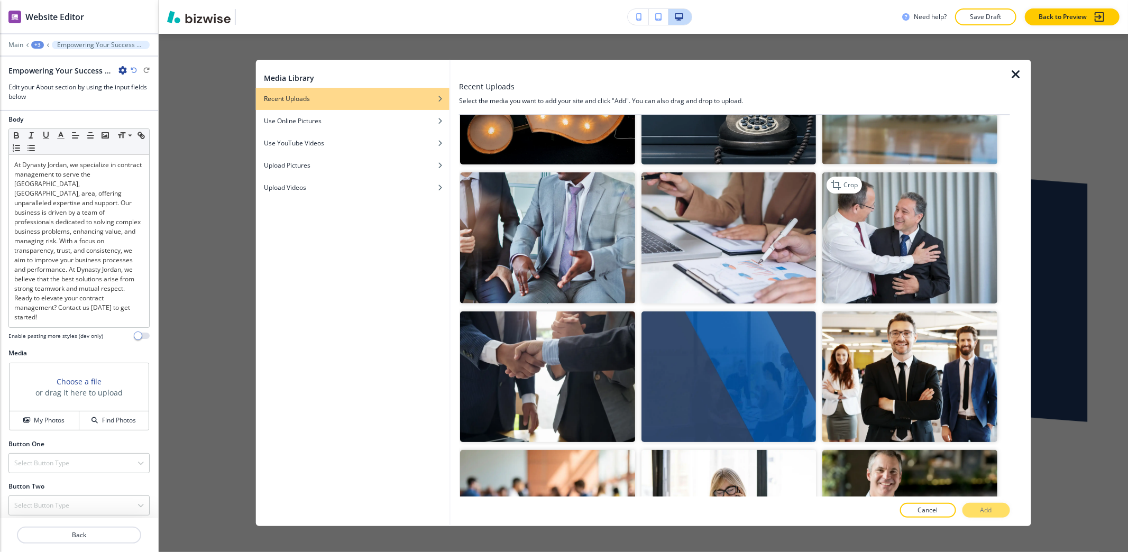
click at [908, 260] on img "button" at bounding box center [909, 237] width 174 height 131
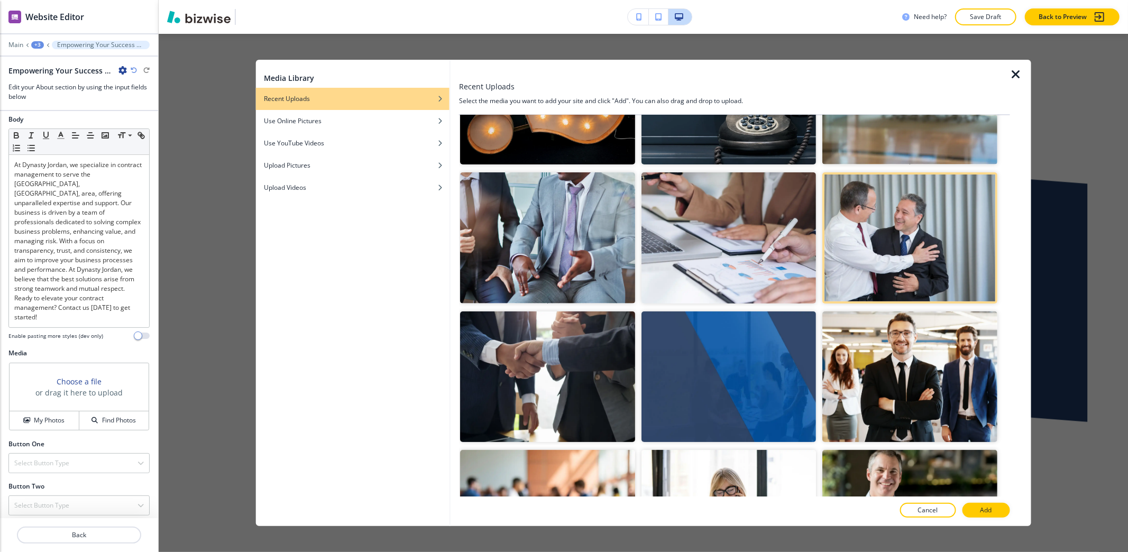
click at [990, 506] on p "Add" at bounding box center [986, 510] width 12 height 10
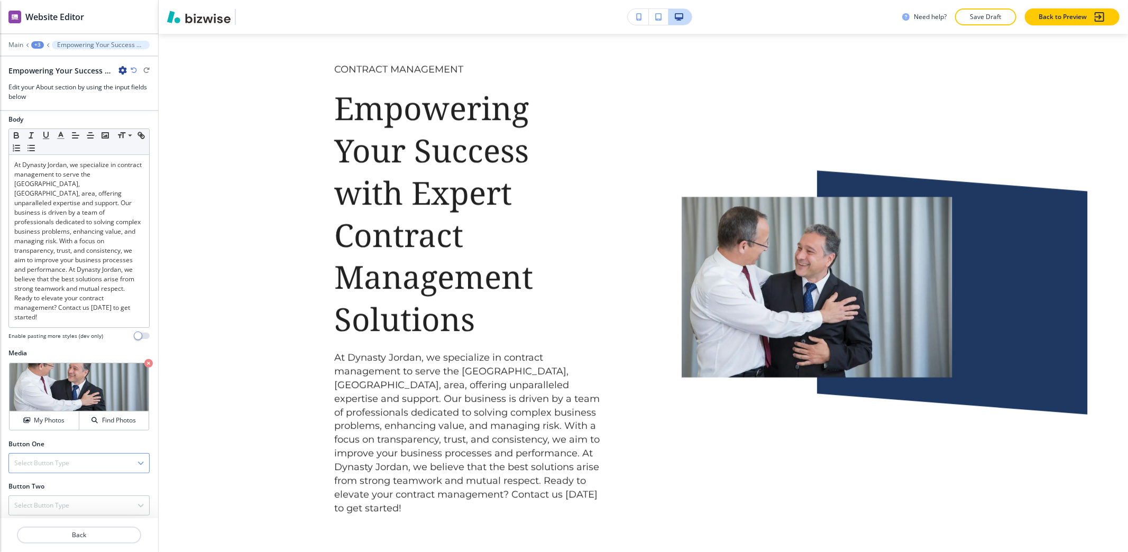
click at [36, 458] on h4 "Select Button Type" at bounding box center [41, 463] width 55 height 10
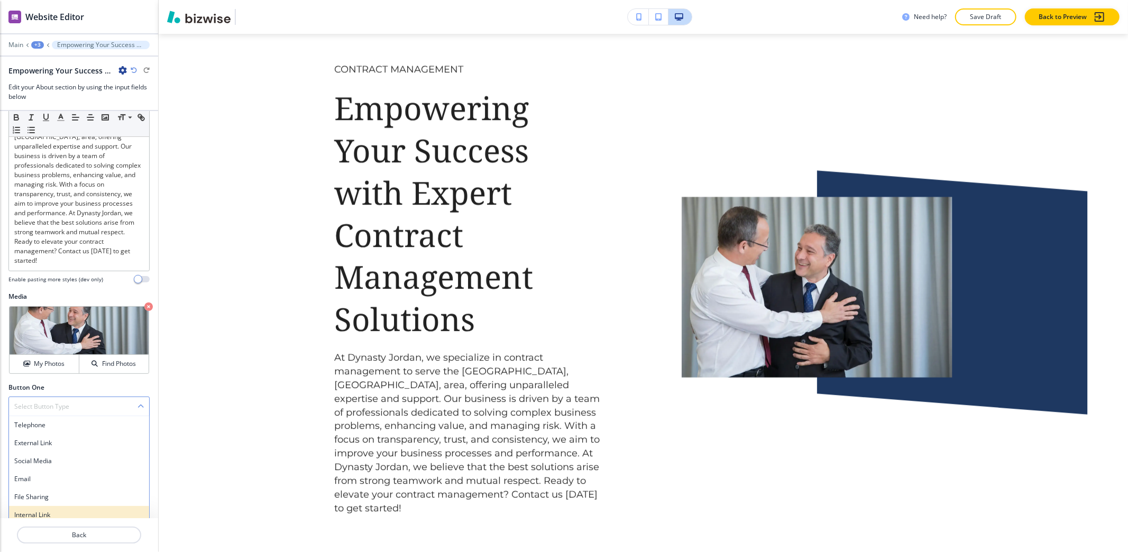
click at [35, 510] on h4 "Internal Link" at bounding box center [79, 515] width 130 height 10
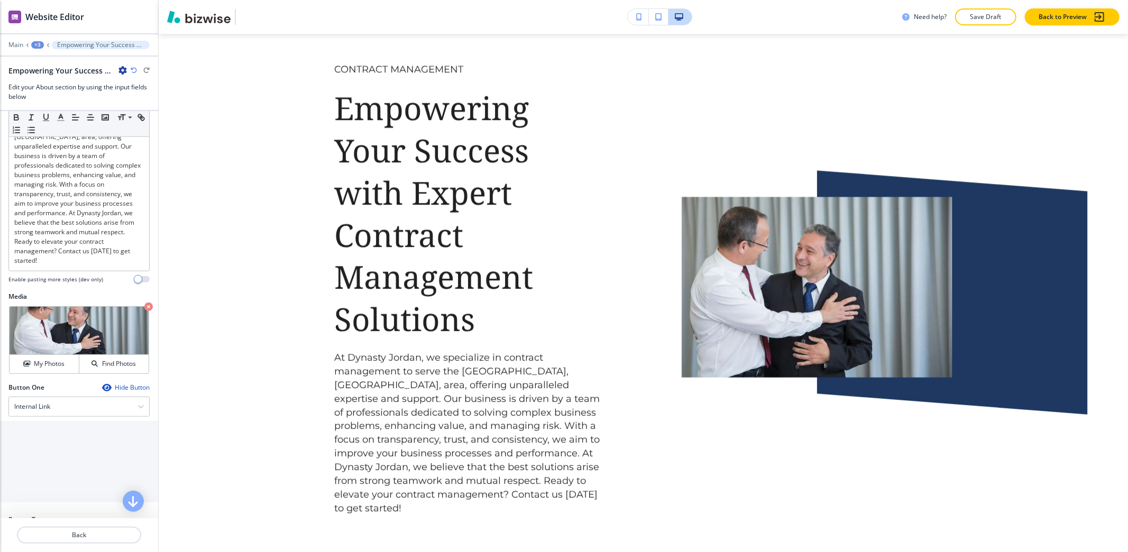
click at [49, 447] on input "text" at bounding box center [79, 449] width 158 height 21
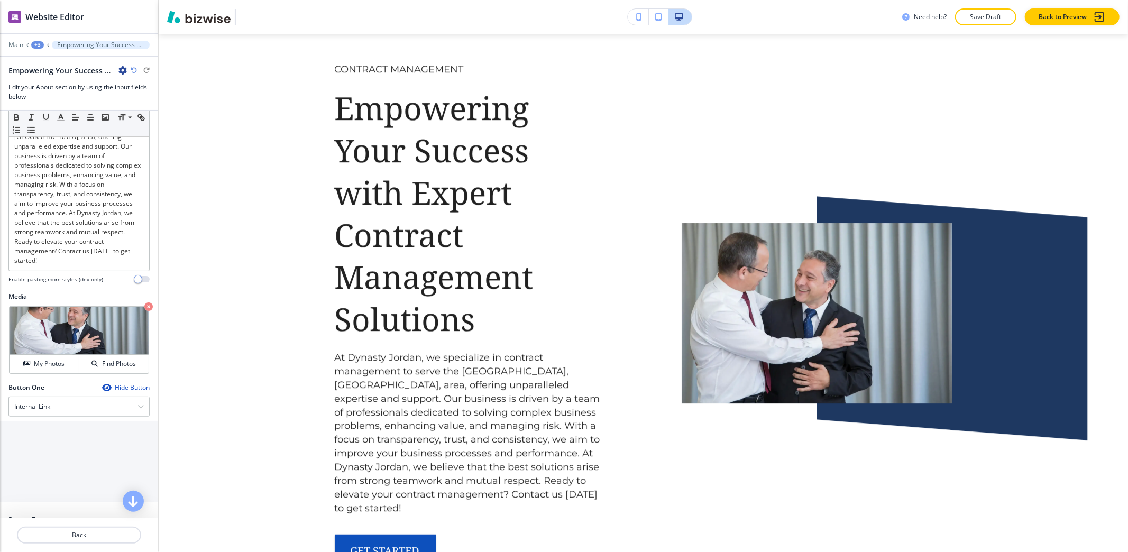
type input "GET STARTED"
click at [36, 492] on \(page\/section\) "Manual Input" at bounding box center [73, 492] width 145 height 18
click at [33, 511] on div "REACH OUT NOW" at bounding box center [79, 511] width 157 height 18
type \(page\/section\) "REACH OUT NOW"
click at [43, 315] on p "Crop" at bounding box center [38, 320] width 14 height 10
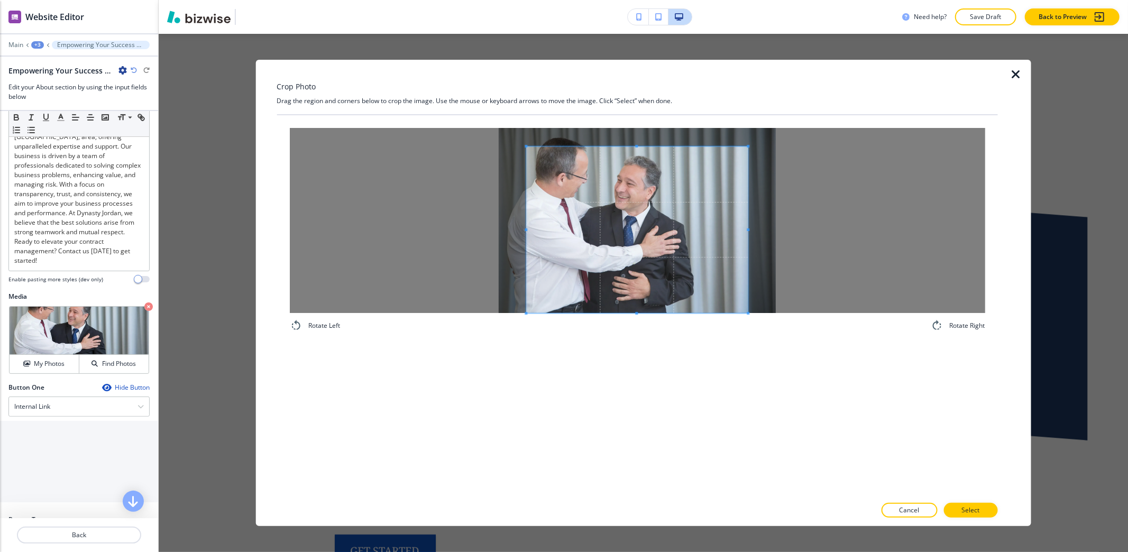
click at [581, 362] on div "Rotate Left Rotate Right" at bounding box center [637, 305] width 721 height 381
click at [583, 0] on body "WELCOME TO YOUR WEBSITE PREVIEW Want to try out the Website Editor? Edit this s…" at bounding box center [564, 0] width 1128 height 0
click at [745, 204] on span at bounding box center [637, 220] width 222 height 185
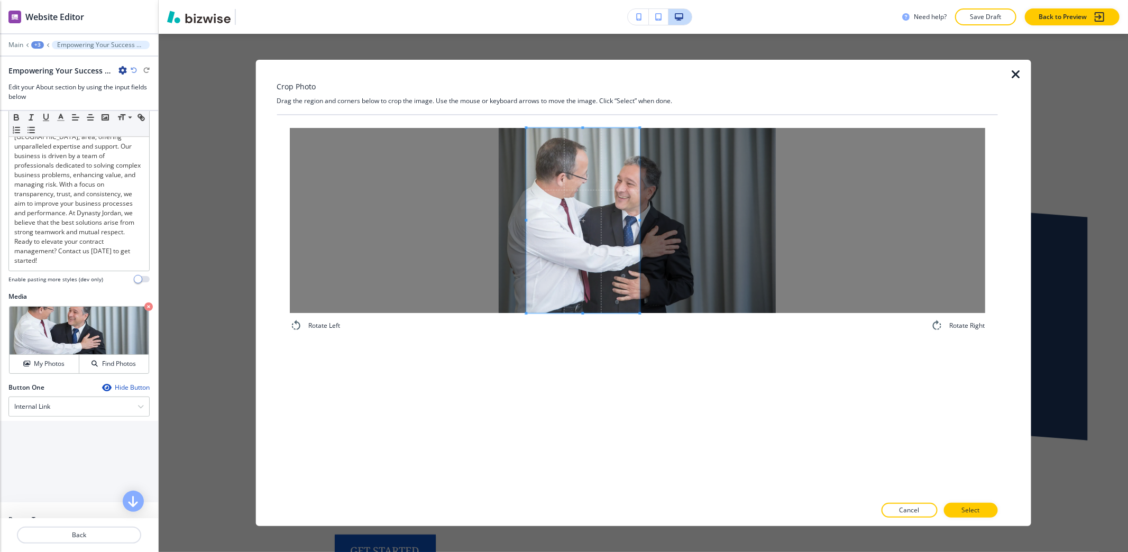
click at [638, 258] on span at bounding box center [639, 220] width 3 height 185
click at [544, 163] on span at bounding box center [544, 220] width 3 height 185
click at [956, 512] on button "Select" at bounding box center [970, 510] width 54 height 15
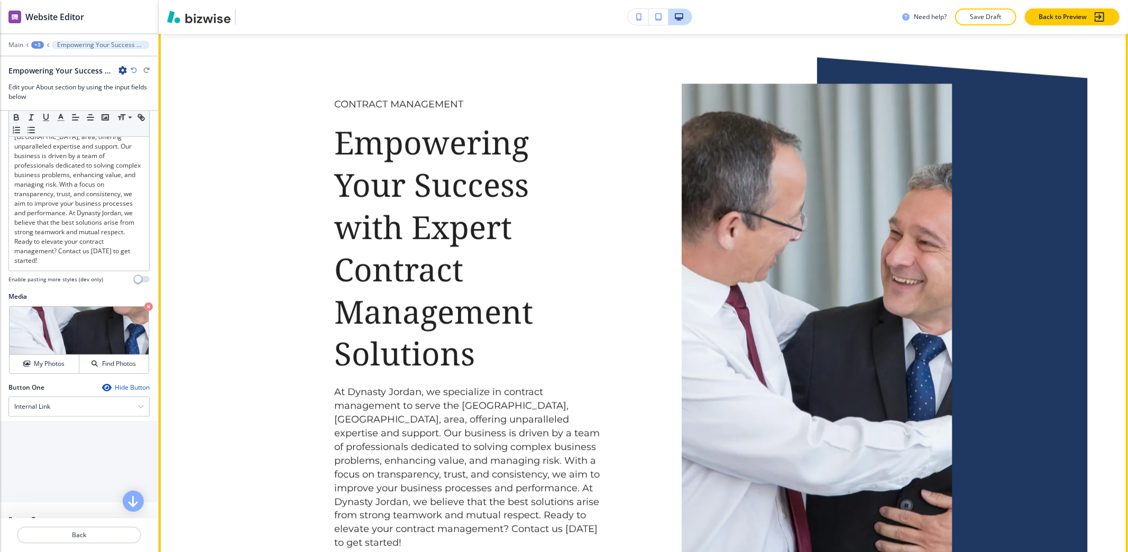
scroll to position [2803, 0]
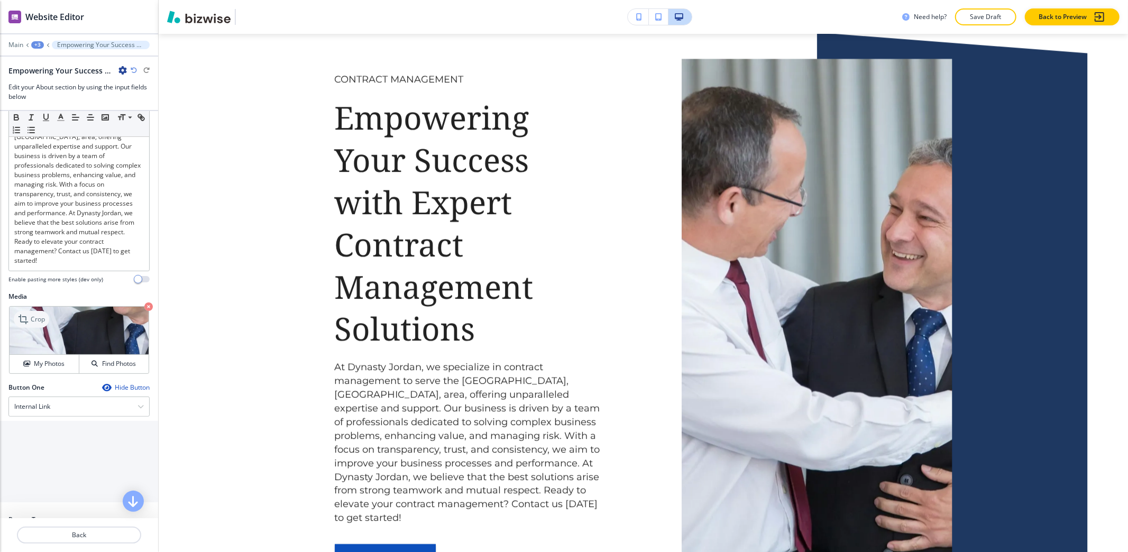
click at [29, 316] on icon at bounding box center [24, 319] width 13 height 13
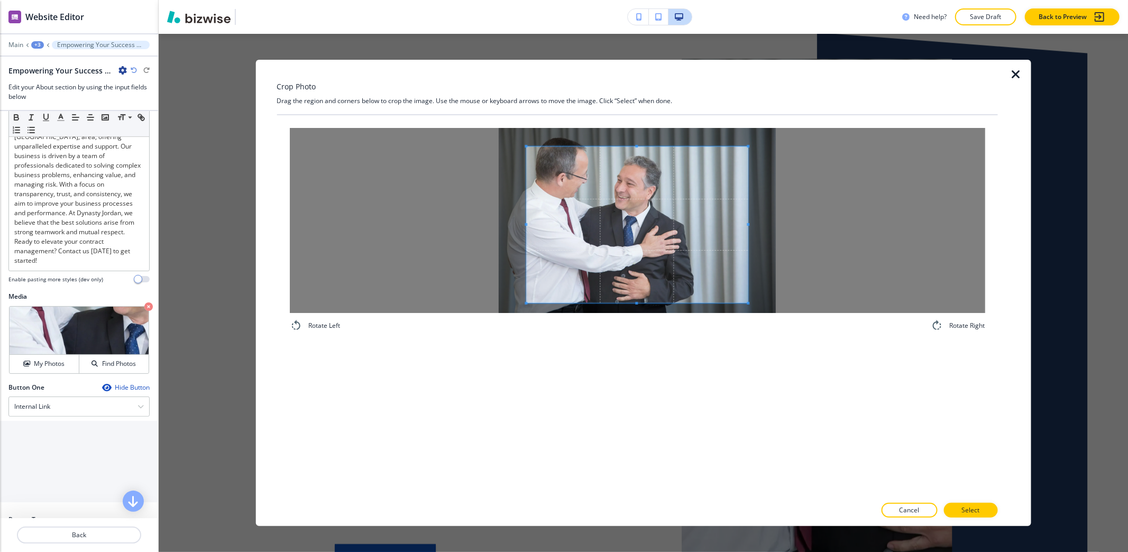
click at [616, 341] on div "Rotate Left Rotate Right" at bounding box center [637, 229] width 721 height 229
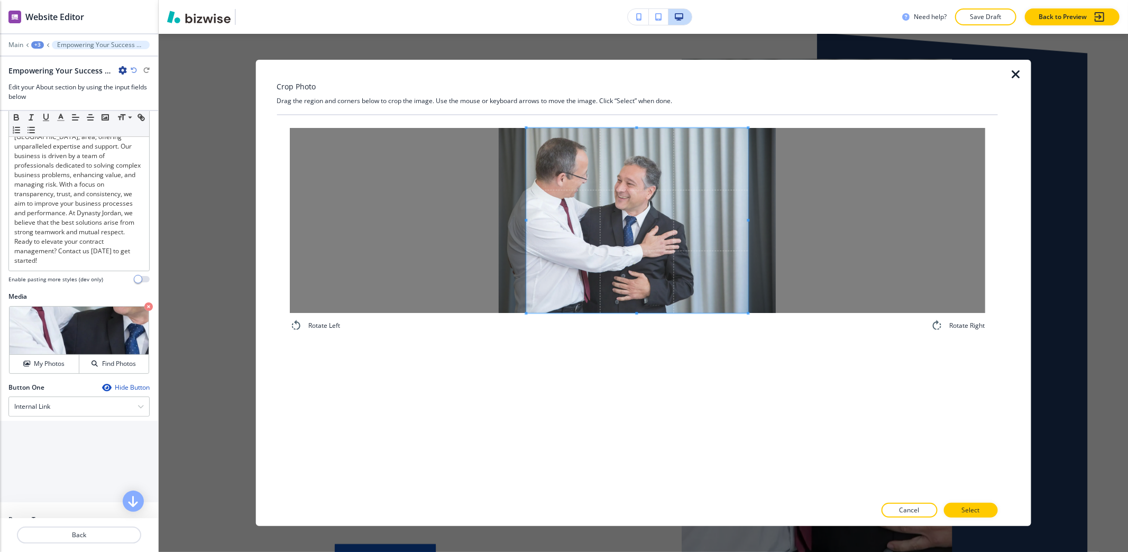
click at [639, 108] on div "Crop Photo Drag the region and corners below to crop the image. Use the mouse o…" at bounding box center [637, 293] width 721 height 466
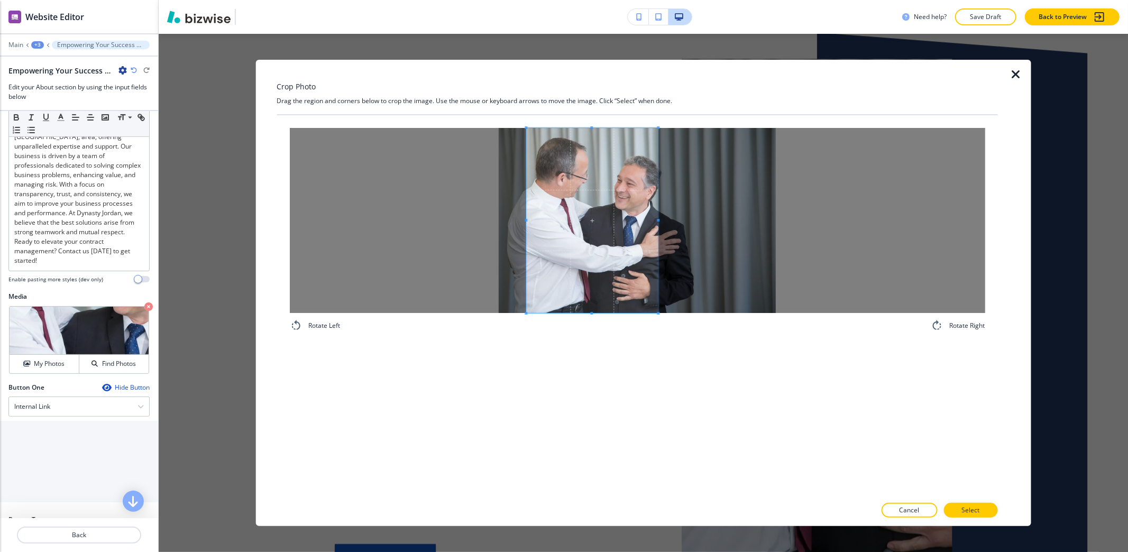
click at [658, 252] on span at bounding box center [658, 220] width 3 height 185
click at [535, 209] on span at bounding box center [536, 220] width 3 height 185
click at [984, 514] on button "Select" at bounding box center [970, 510] width 54 height 15
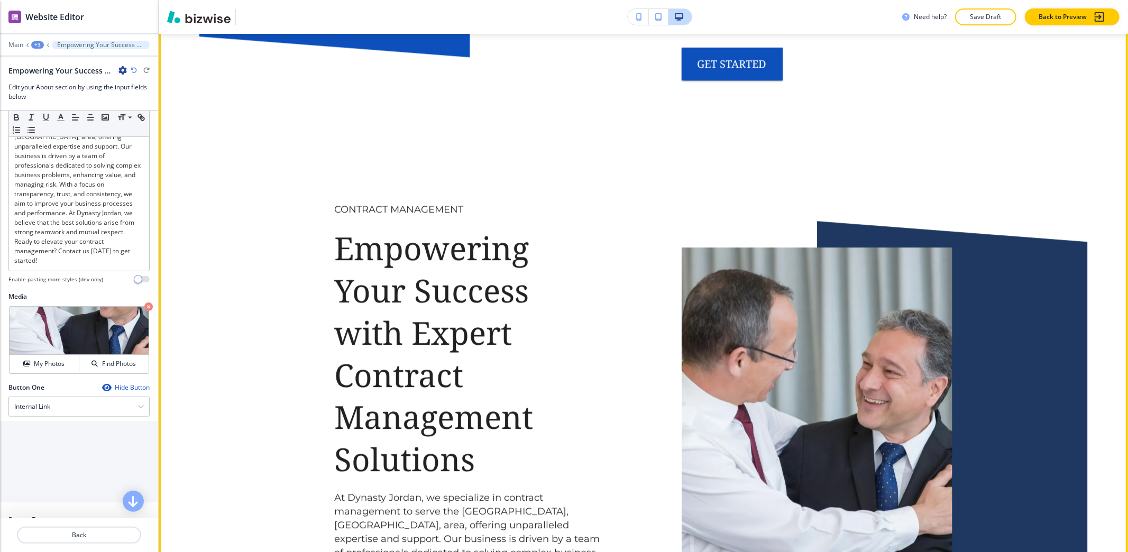
scroll to position [2661, 0]
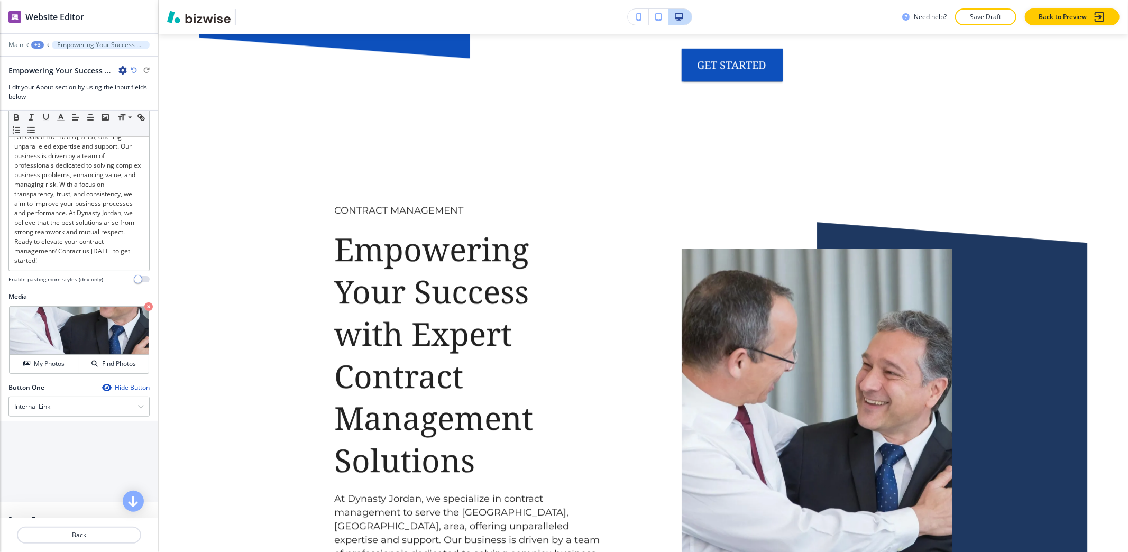
click at [36, 43] on div "+3" at bounding box center [37, 44] width 13 height 7
click at [80, 91] on button "About" at bounding box center [65, 99] width 68 height 19
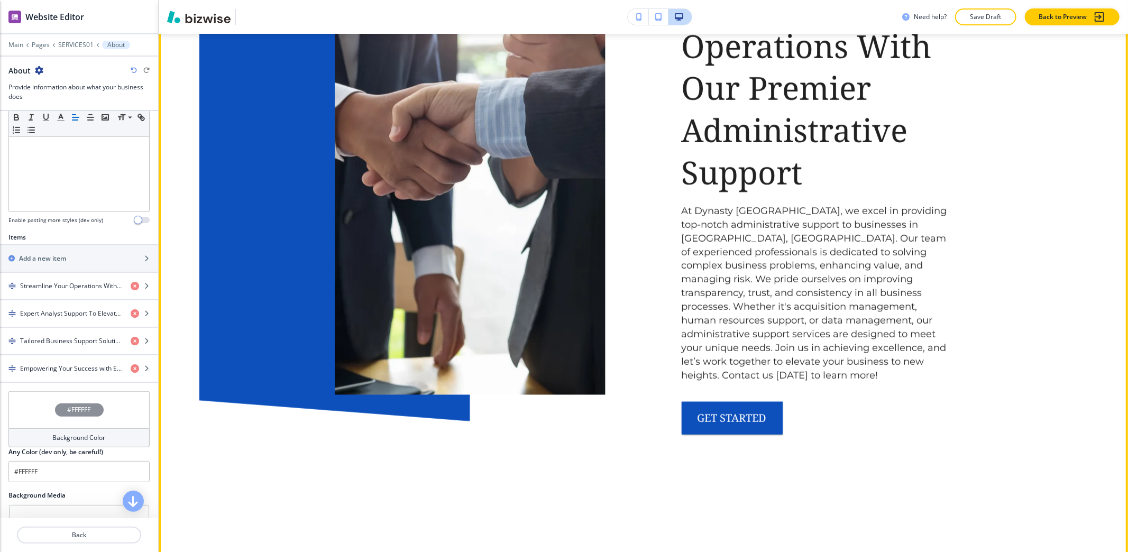
scroll to position [969, 0]
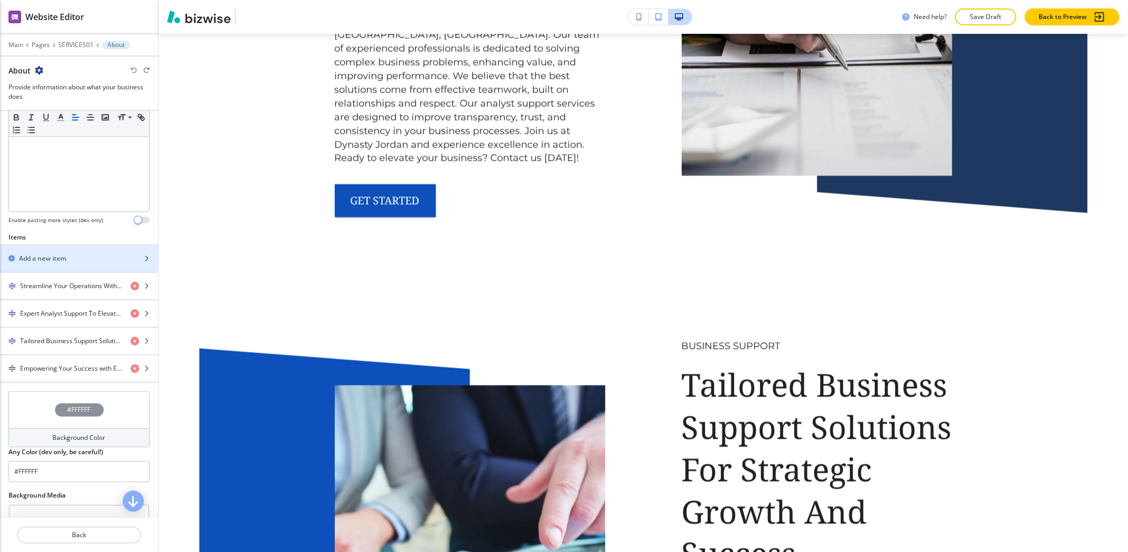
click at [96, 254] on div "button" at bounding box center [79, 249] width 158 height 8
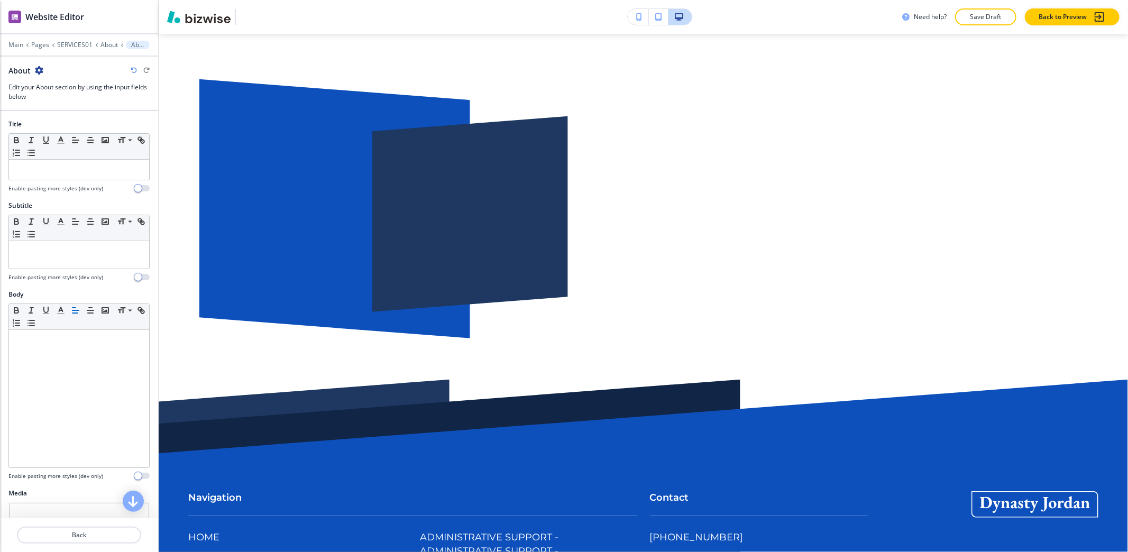
scroll to position [3373, 0]
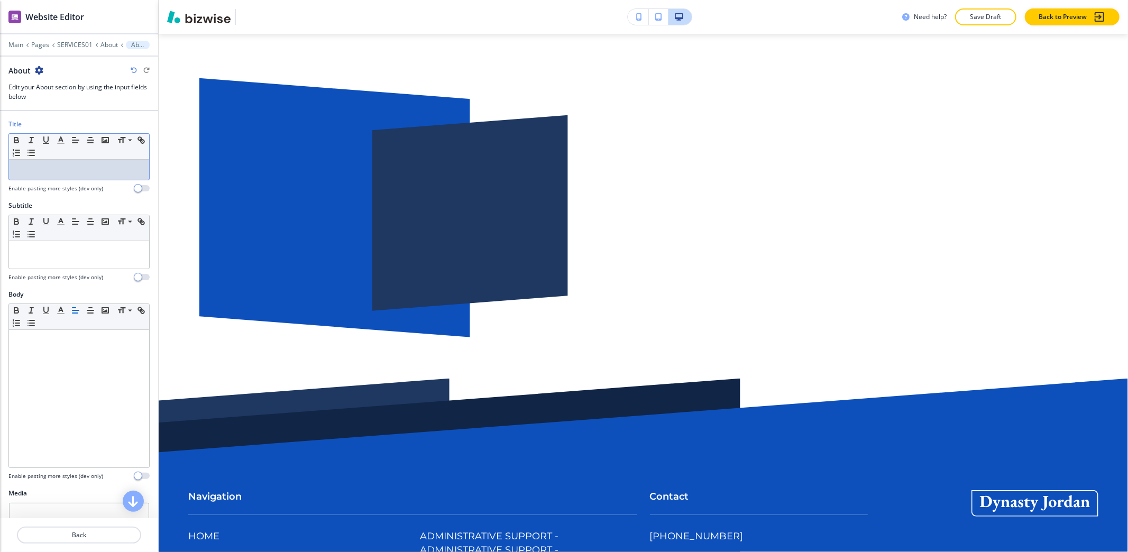
click at [90, 174] on p at bounding box center [79, 170] width 130 height 10
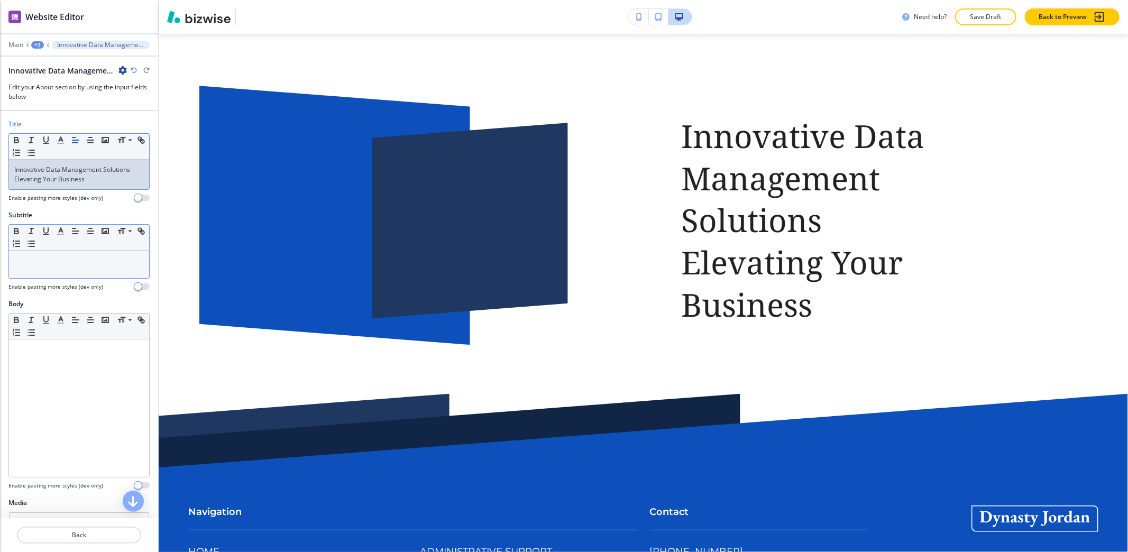
click at [66, 273] on div at bounding box center [79, 264] width 140 height 27
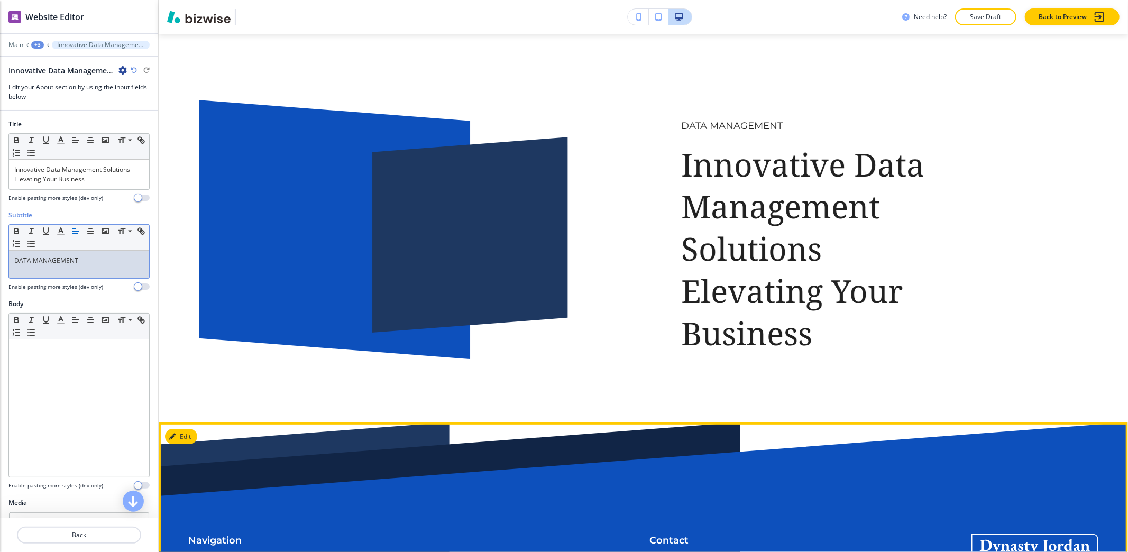
scroll to position [3232, 0]
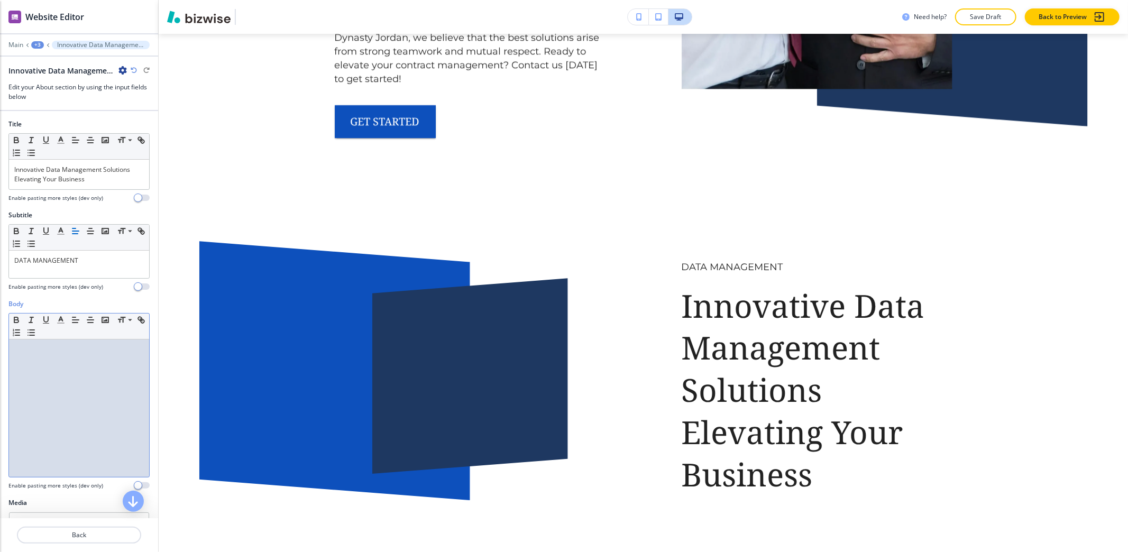
click at [23, 403] on div at bounding box center [79, 407] width 140 height 137
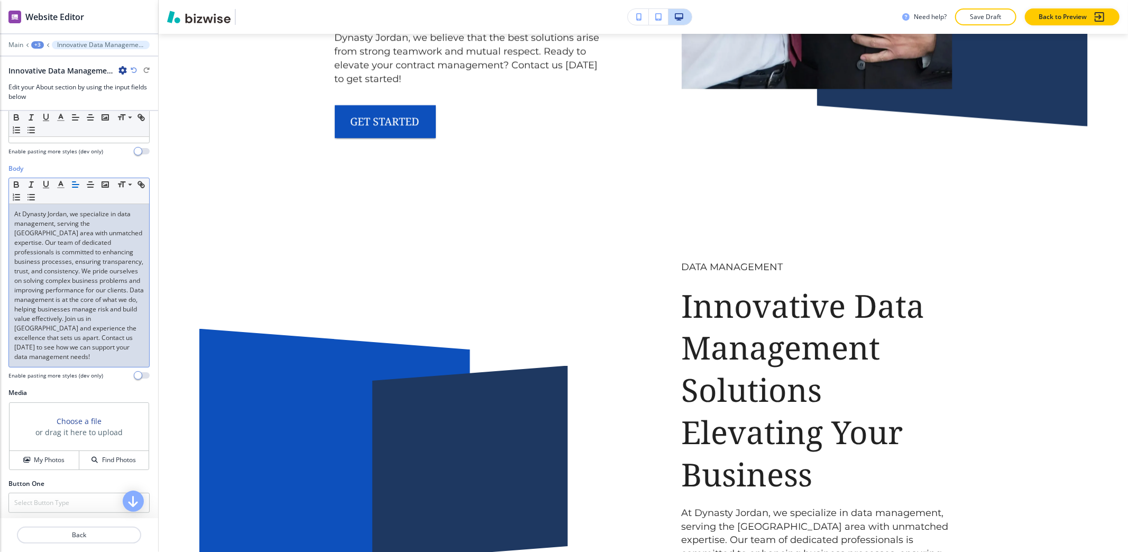
scroll to position [194, 0]
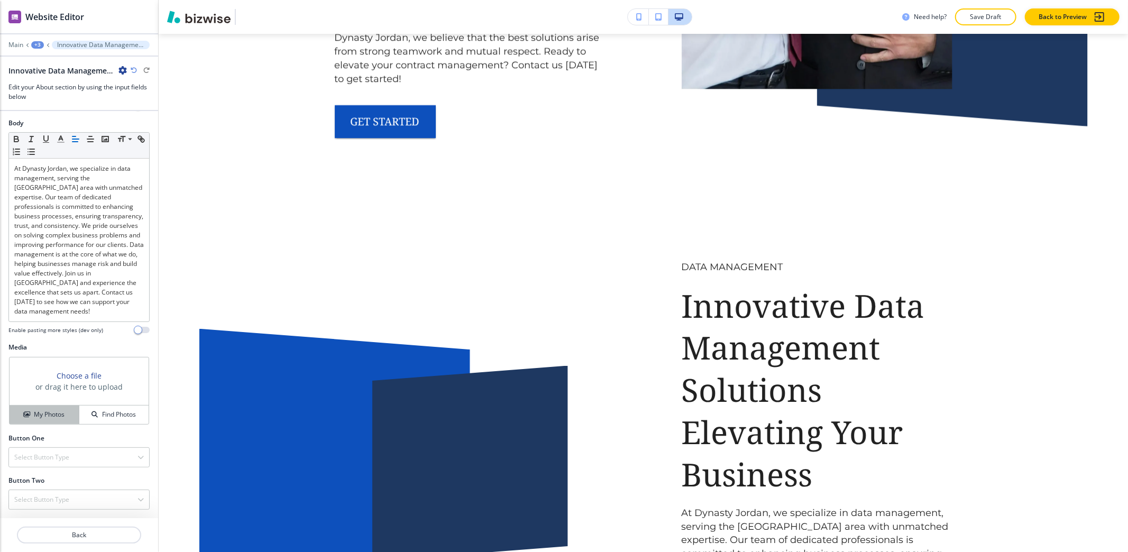
click at [23, 417] on icon "button" at bounding box center [26, 414] width 6 height 6
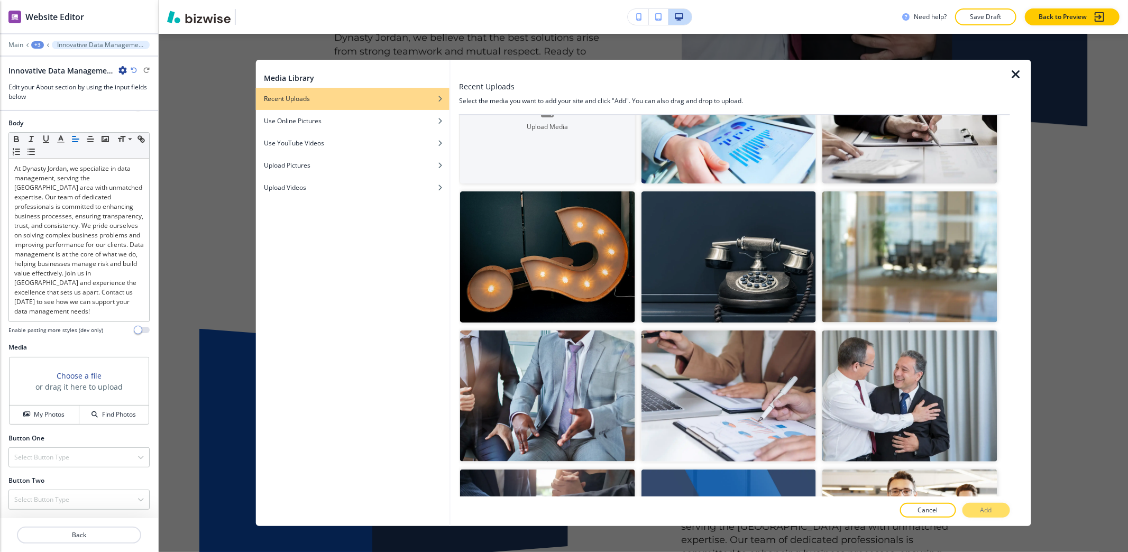
scroll to position [211, 0]
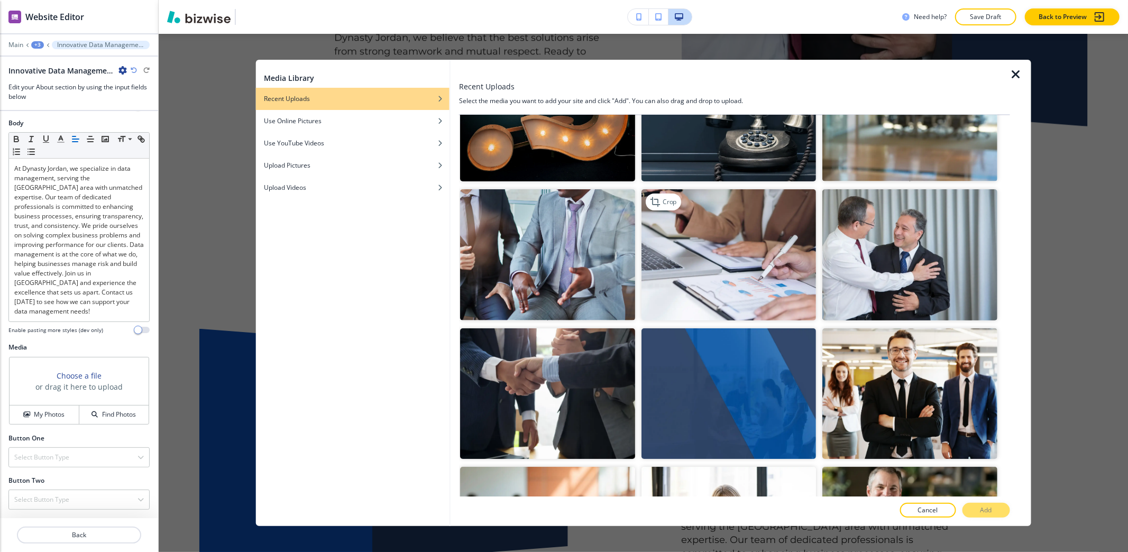
click at [766, 294] on img "button" at bounding box center [728, 254] width 174 height 131
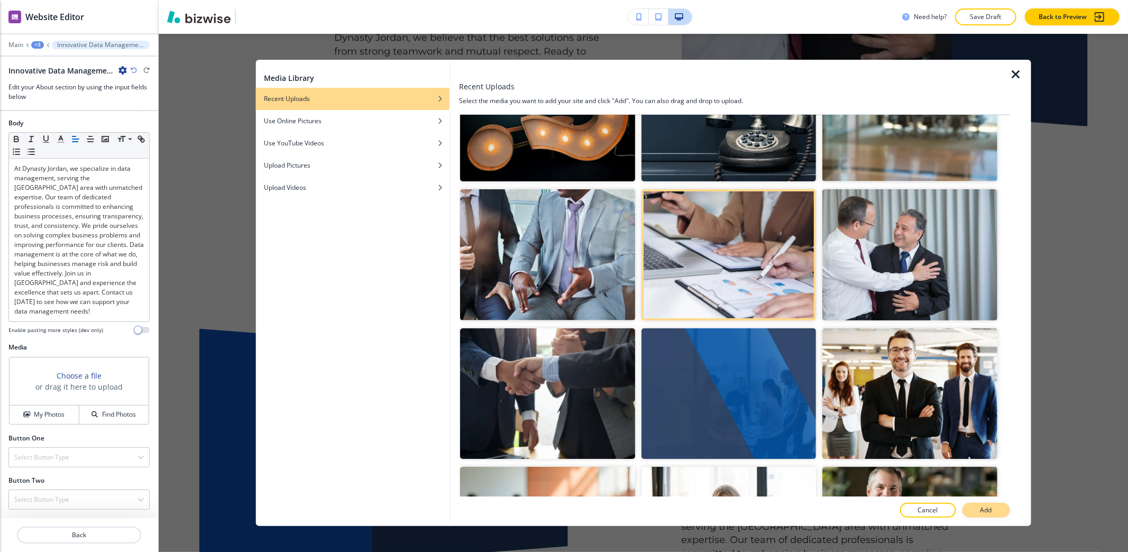
click at [987, 510] on p "Add" at bounding box center [986, 510] width 12 height 10
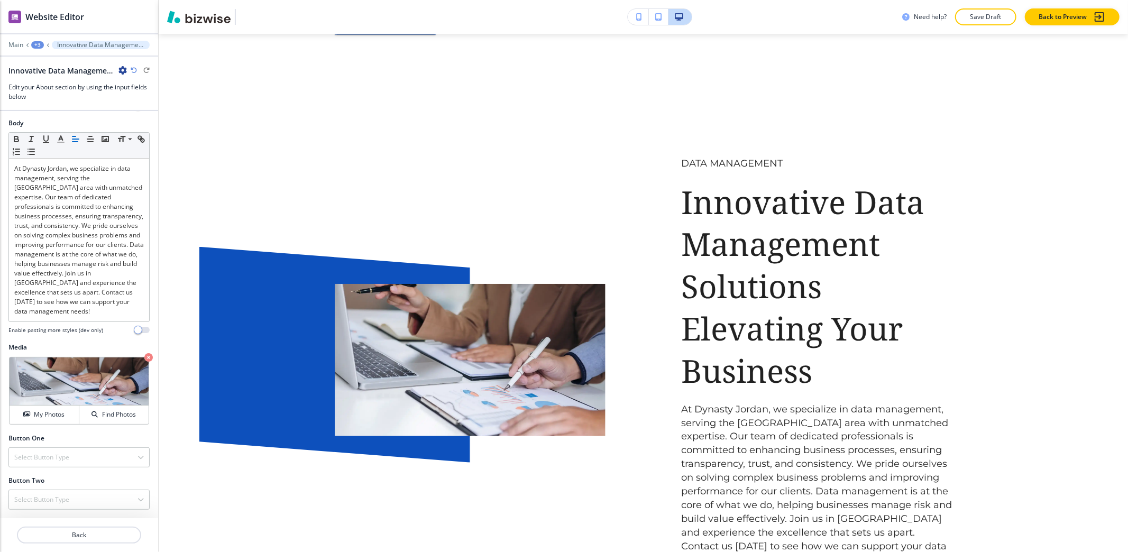
scroll to position [3443, 0]
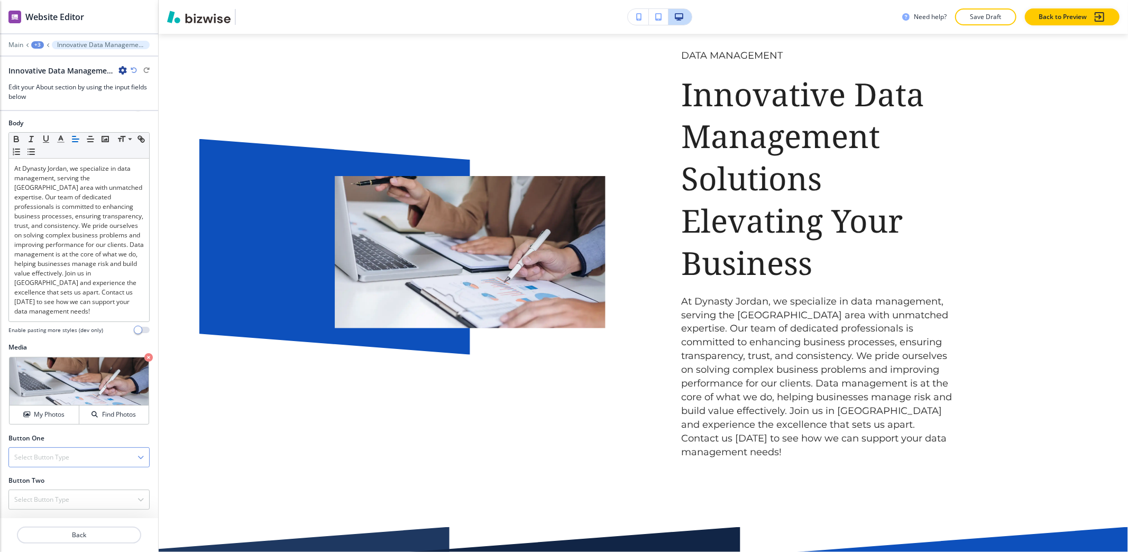
click at [36, 462] on div "Select Button Type" at bounding box center [79, 457] width 140 height 19
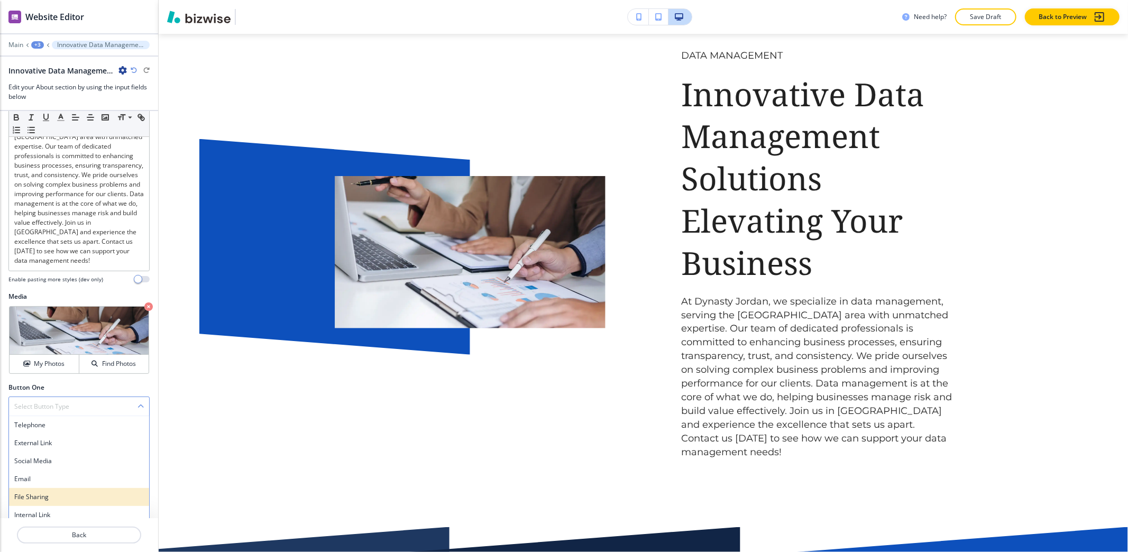
scroll to position [251, 0]
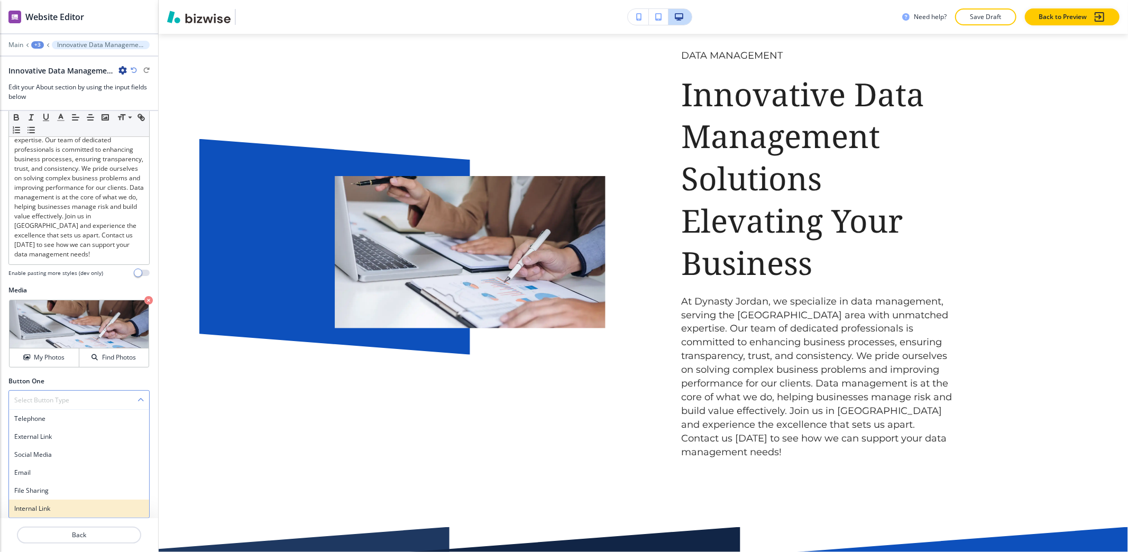
click at [49, 502] on div "Internal Link" at bounding box center [79, 509] width 140 height 18
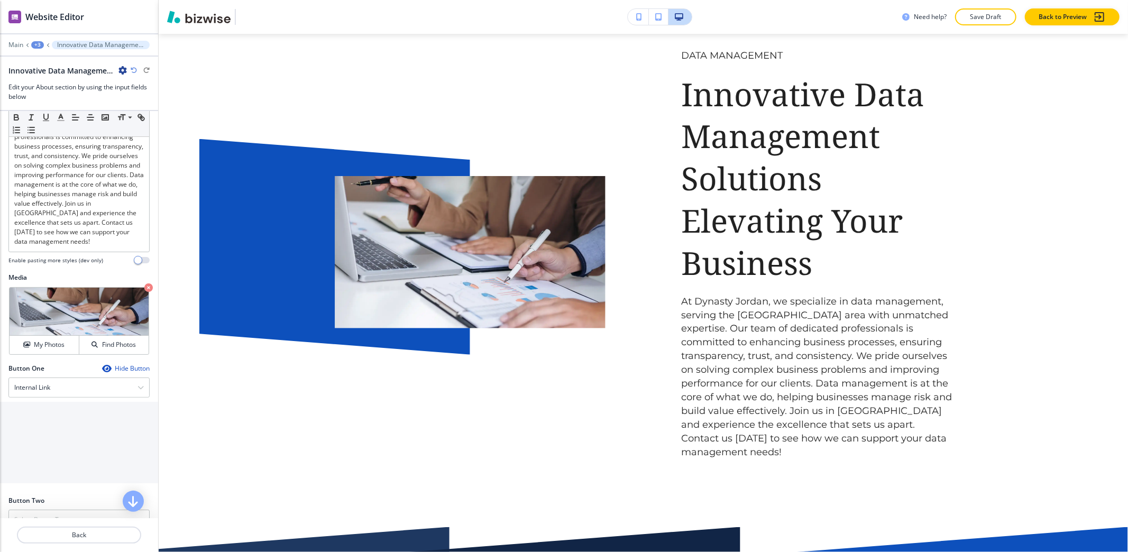
click at [63, 440] on input "text" at bounding box center [79, 430] width 158 height 21
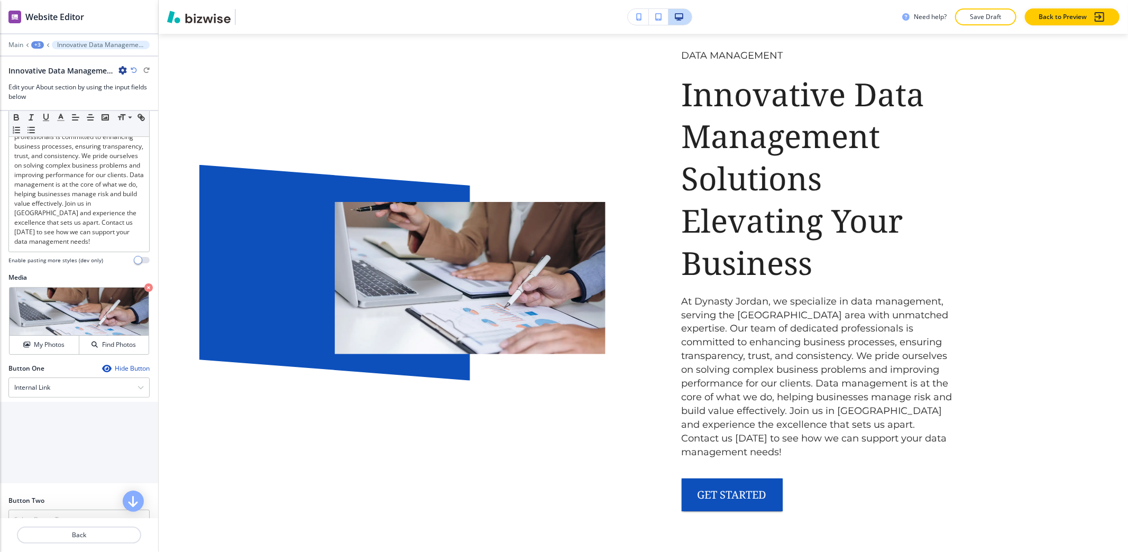
type input "GET STARTED"
click at [42, 482] on \(page\/section\) "Manual Input" at bounding box center [73, 473] width 145 height 18
click at [39, 496] on h4 "REACH OUT NOW" at bounding box center [79, 492] width 146 height 10
type \(page\/section\) "REACH OUT NOW"
click at [41, 305] on p "Crop" at bounding box center [38, 301] width 14 height 10
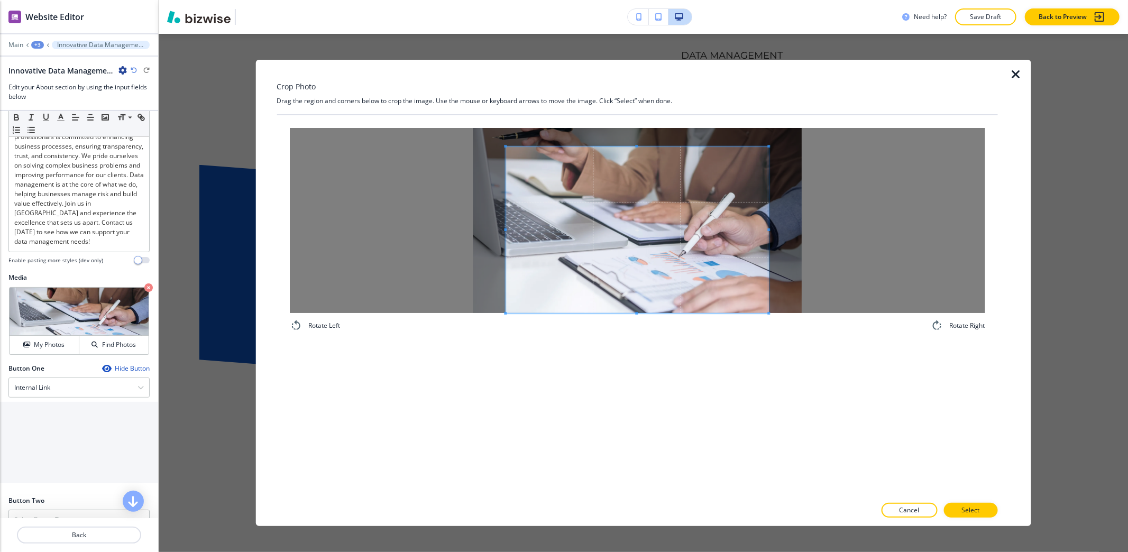
click at [648, 333] on div "Rotate Left Rotate Right" at bounding box center [637, 229] width 721 height 229
click at [640, 149] on span at bounding box center [636, 229] width 263 height 167
click at [639, 49] on div "Crop Photo Drag the region and corners below to crop the image. Use the mouse o…" at bounding box center [643, 293] width 969 height 518
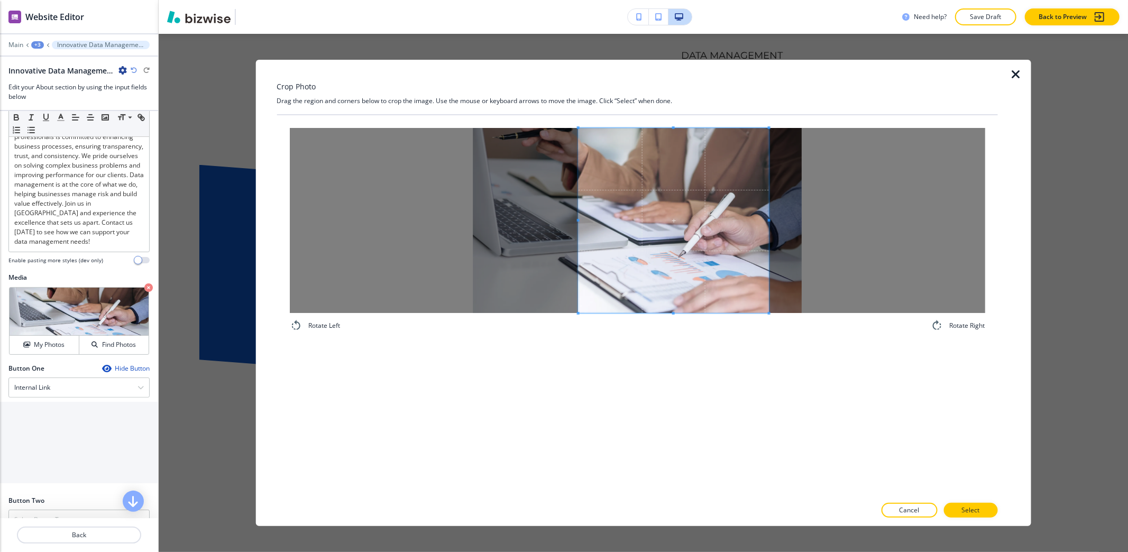
click at [578, 123] on div "Rotate Left Rotate Right" at bounding box center [637, 229] width 721 height 229
click at [732, 284] on span at bounding box center [733, 220] width 3 height 185
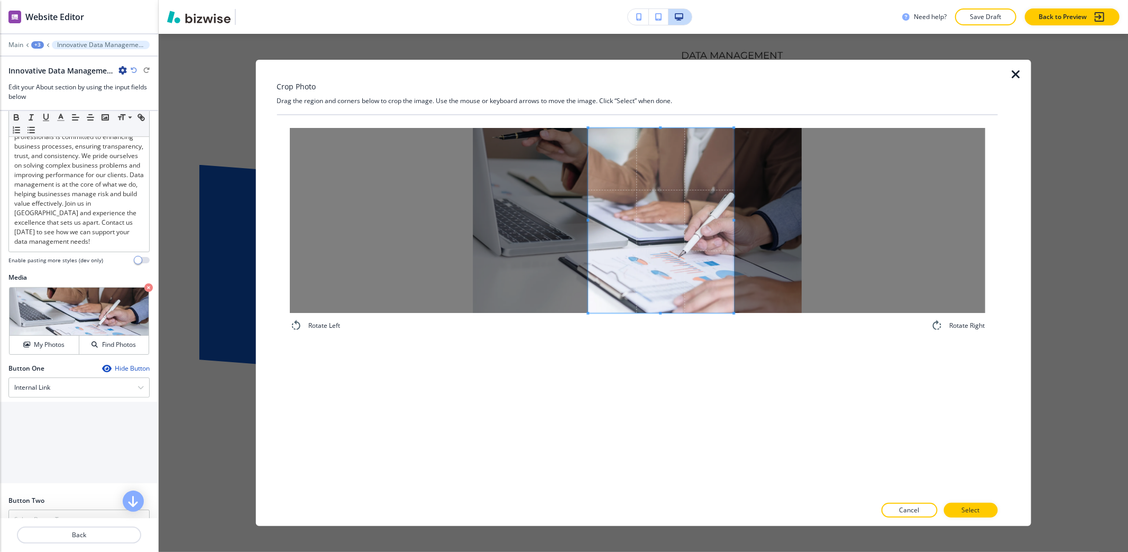
click at [588, 181] on span at bounding box center [587, 220] width 3 height 185
click at [970, 514] on p "Select" at bounding box center [970, 510] width 18 height 10
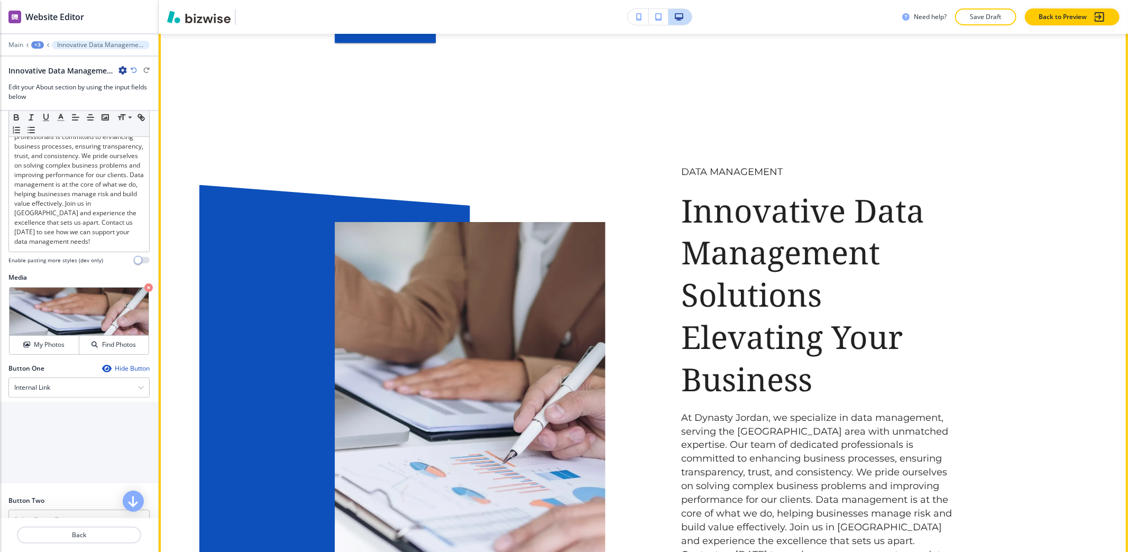
scroll to position [3302, 0]
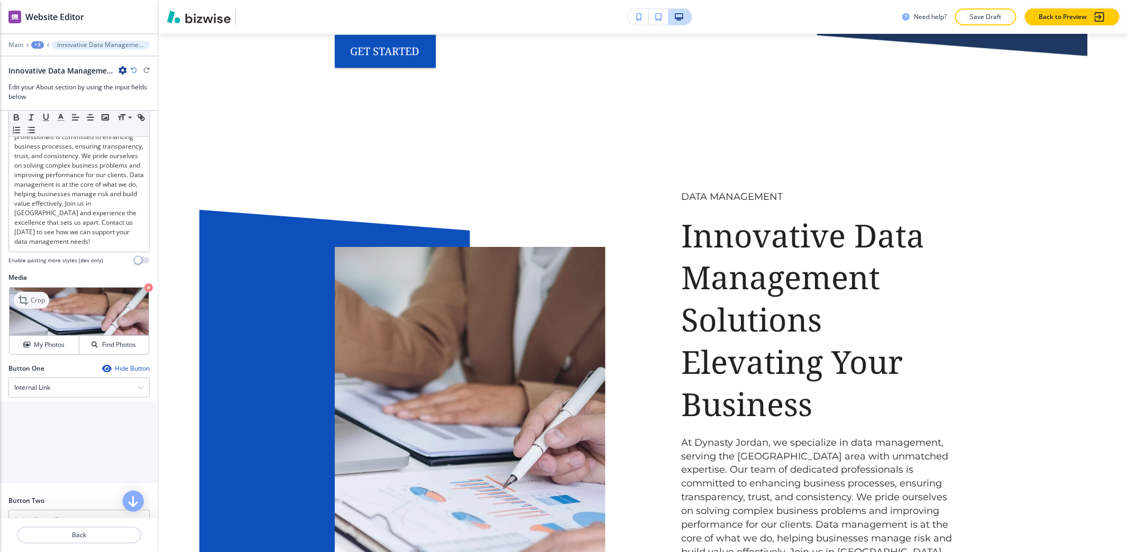
click at [24, 307] on icon at bounding box center [24, 300] width 13 height 13
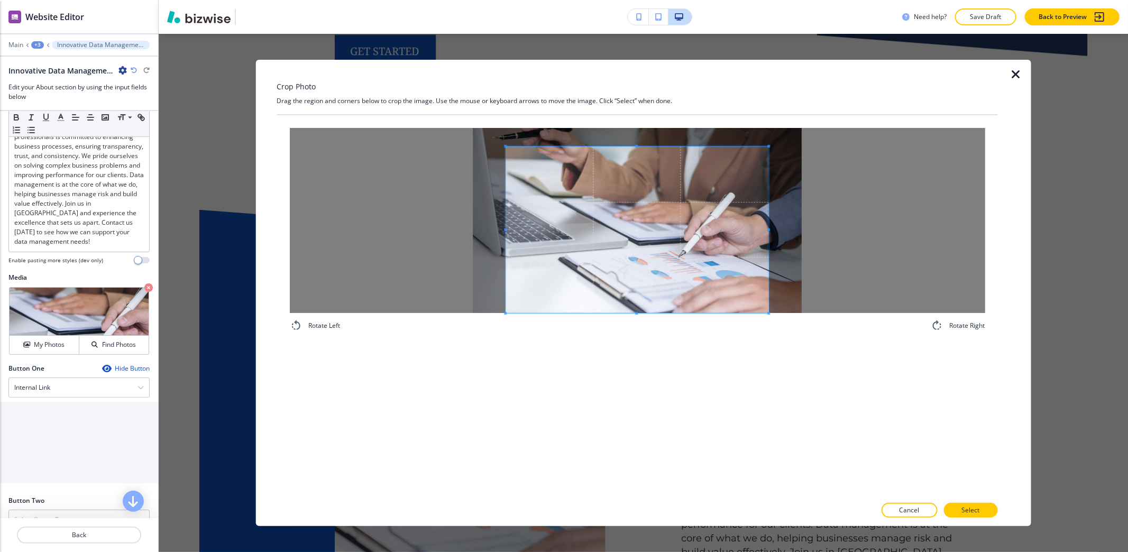
click at [626, 366] on div "Rotate Left Rotate Right" at bounding box center [637, 305] width 721 height 381
click at [637, 149] on span at bounding box center [636, 229] width 263 height 167
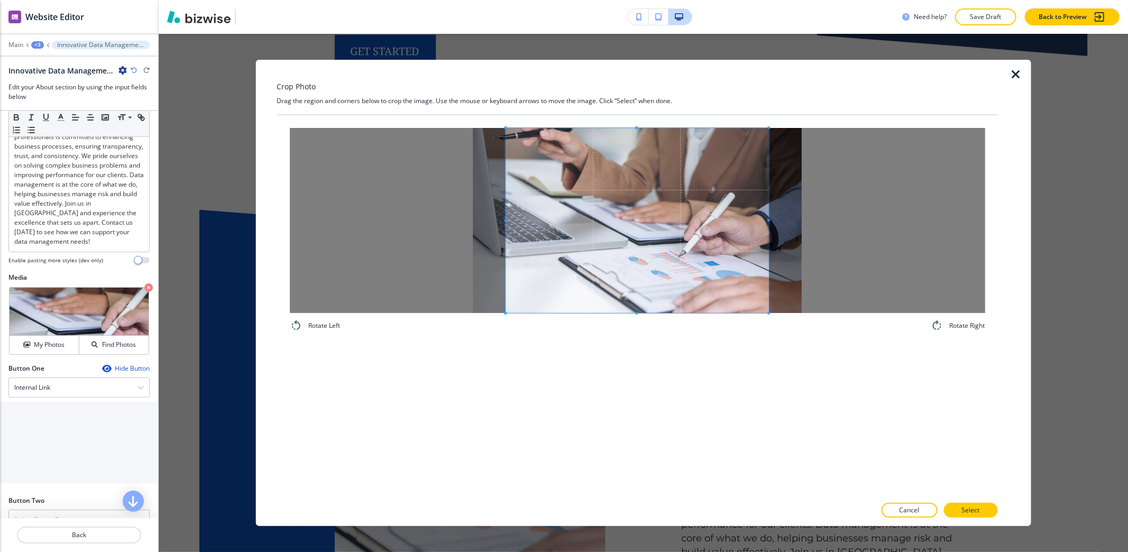
click at [635, 83] on div "Crop Photo Drag the region and corners below to crop the image. Use the mouse o…" at bounding box center [637, 293] width 721 height 466
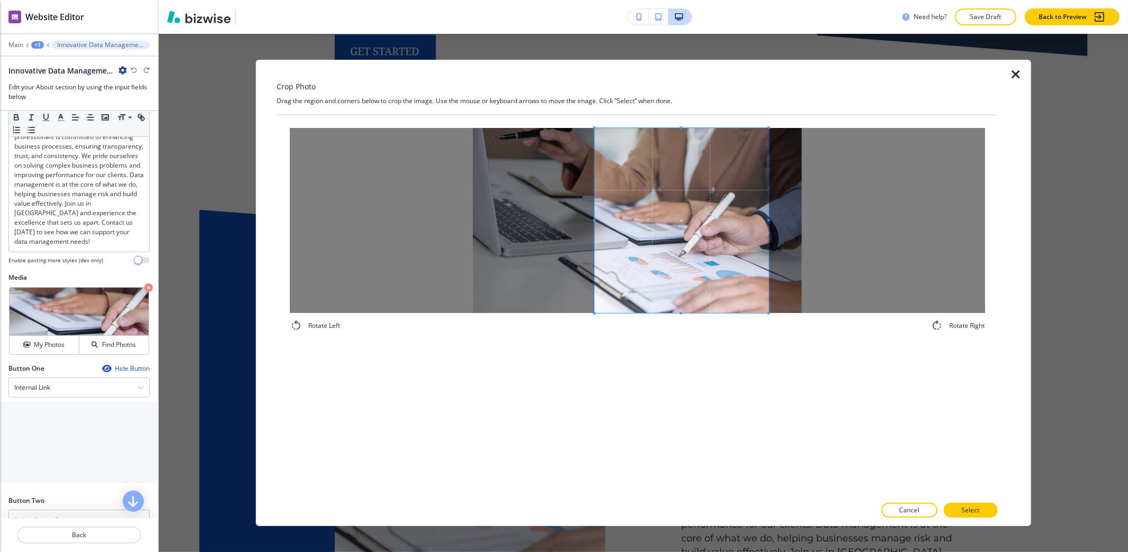
click at [595, 181] on span at bounding box center [594, 220] width 3 height 185
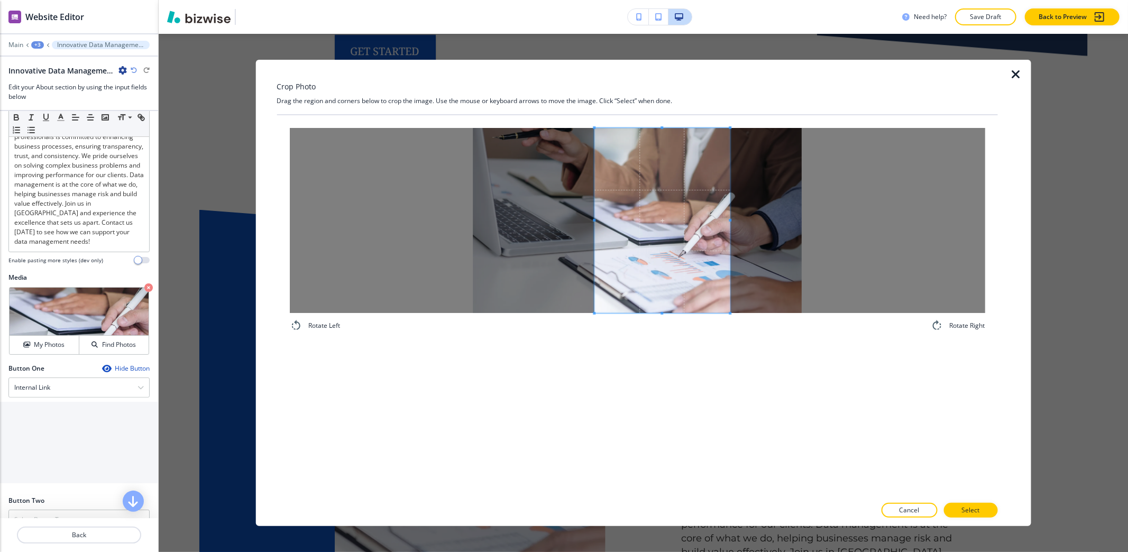
click at [729, 263] on span at bounding box center [730, 220] width 3 height 185
click at [586, 224] on span at bounding box center [587, 220] width 3 height 185
click at [973, 513] on p "Select" at bounding box center [970, 510] width 18 height 10
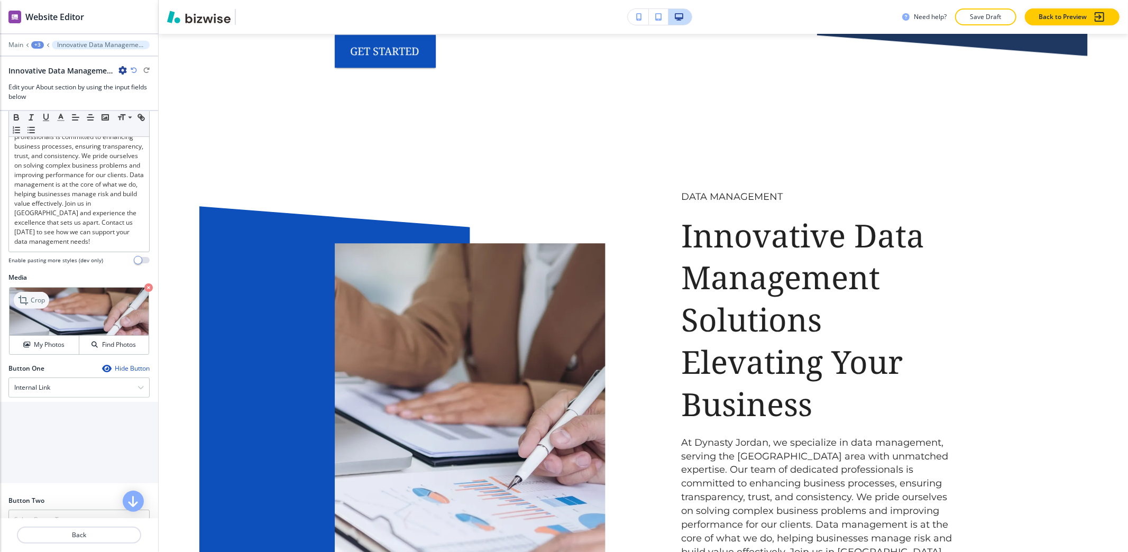
click at [30, 306] on icon at bounding box center [24, 300] width 13 height 13
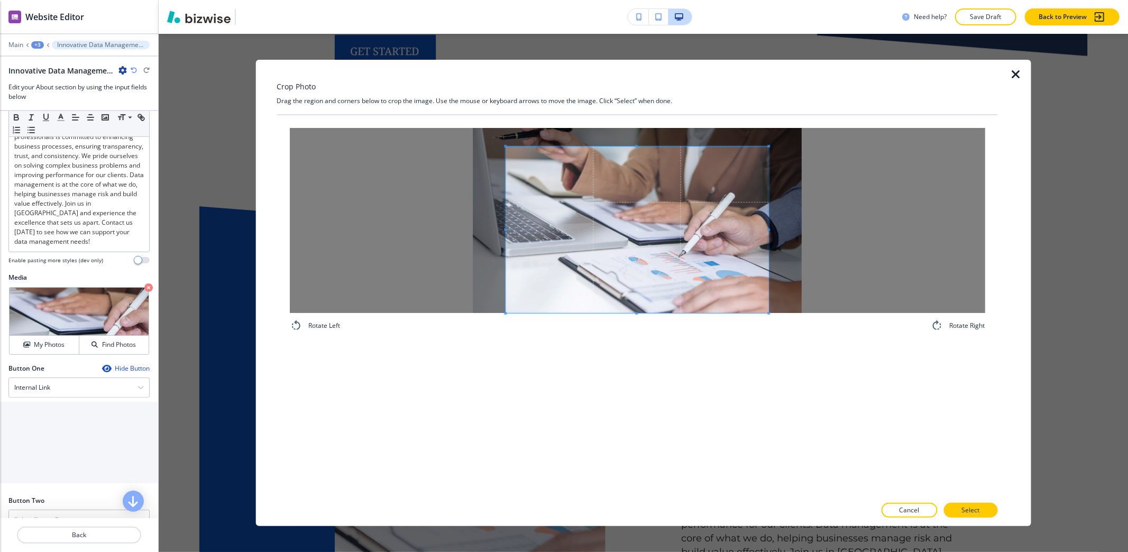
click at [611, 370] on div "Rotate Left Rotate Right" at bounding box center [637, 305] width 721 height 381
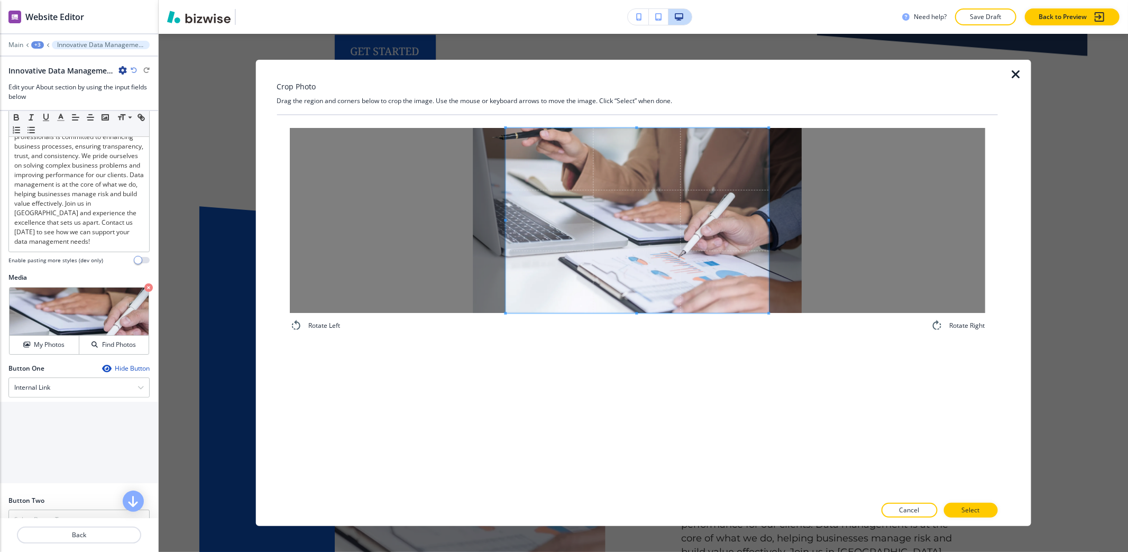
click at [629, 89] on div "Crop Photo Drag the region and corners below to crop the image. Use the mouse o…" at bounding box center [637, 293] width 721 height 466
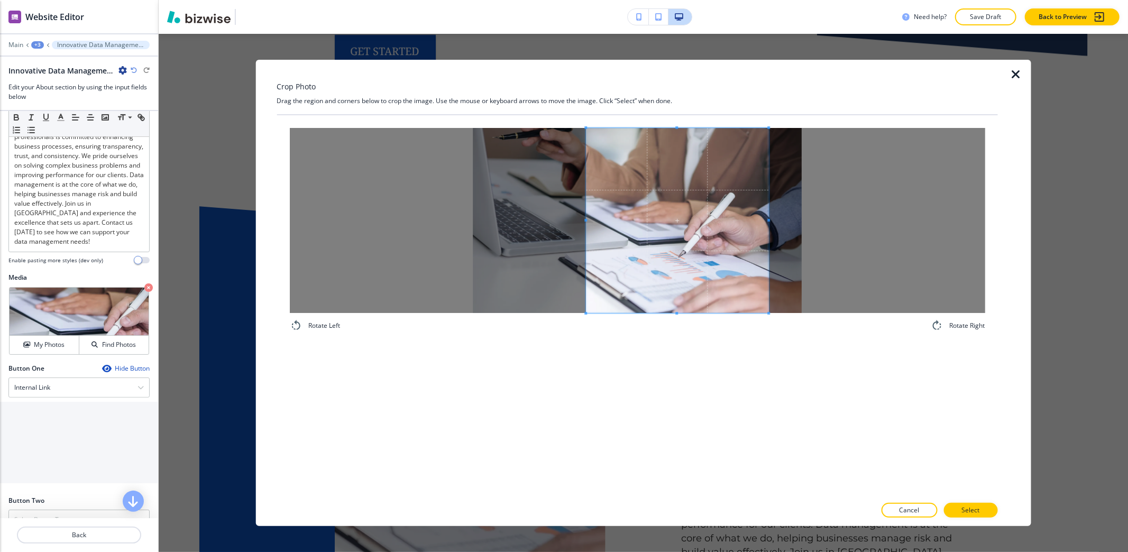
click at [586, 177] on span at bounding box center [585, 220] width 3 height 185
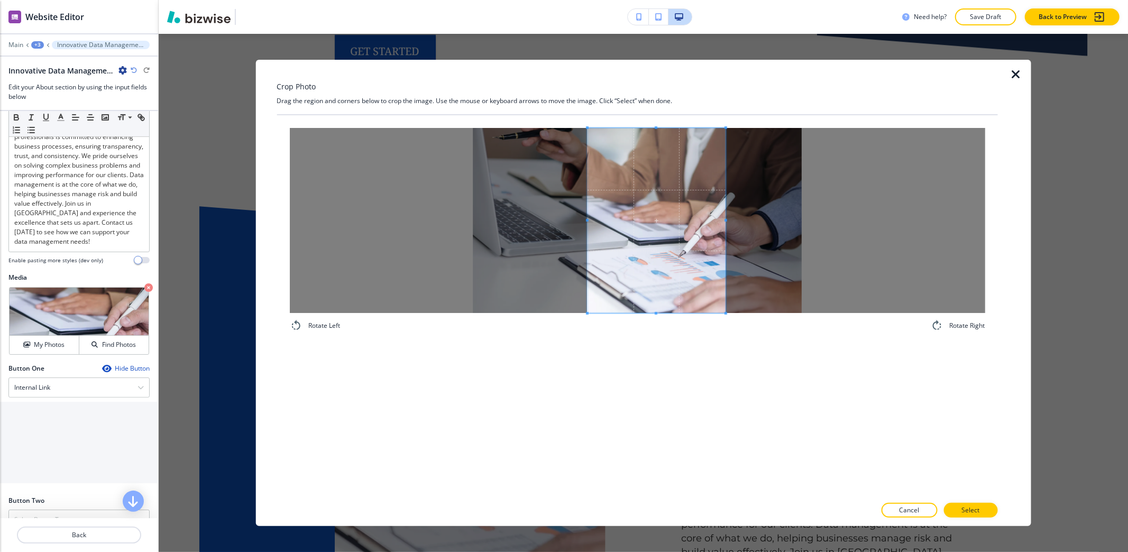
click at [725, 223] on span at bounding box center [725, 220] width 3 height 185
click at [597, 177] on span at bounding box center [596, 220] width 3 height 185
click at [965, 508] on p "Select" at bounding box center [970, 510] width 18 height 10
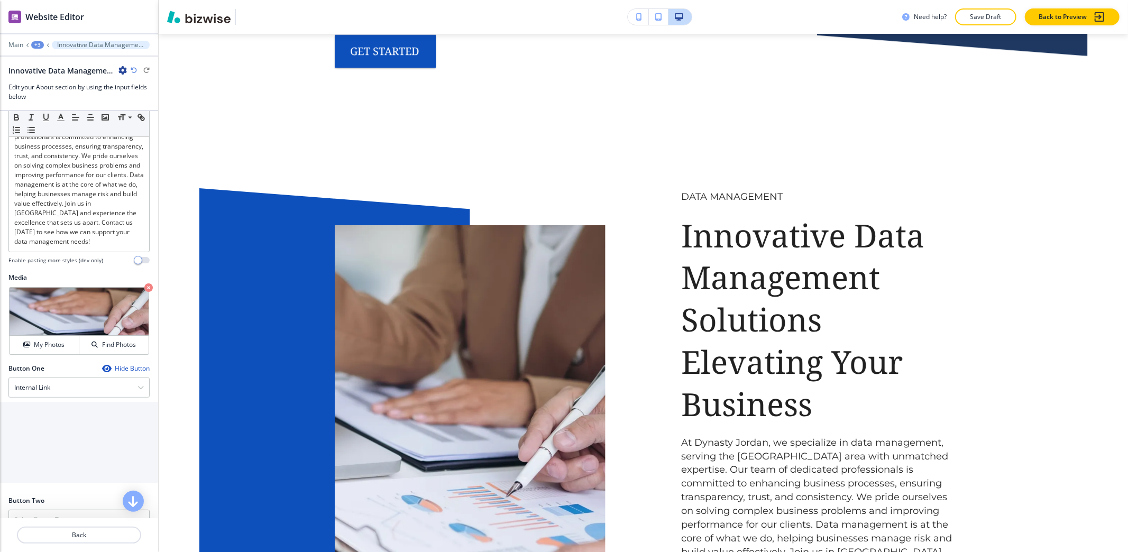
click at [32, 42] on div "+3" at bounding box center [37, 44] width 13 height 7
click at [52, 98] on p "About" at bounding box center [65, 100] width 54 height 10
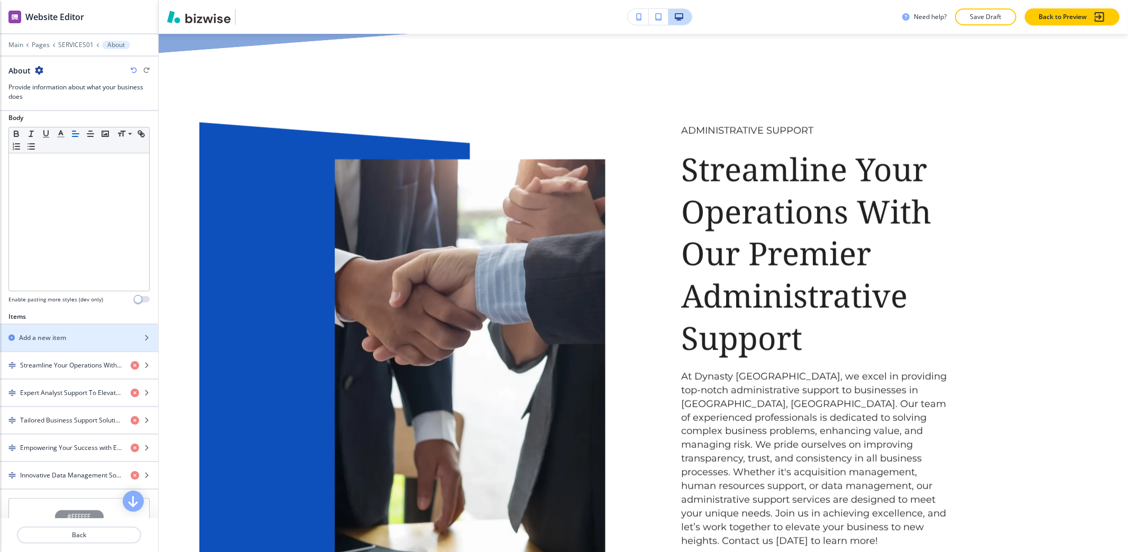
scroll to position [969, 0]
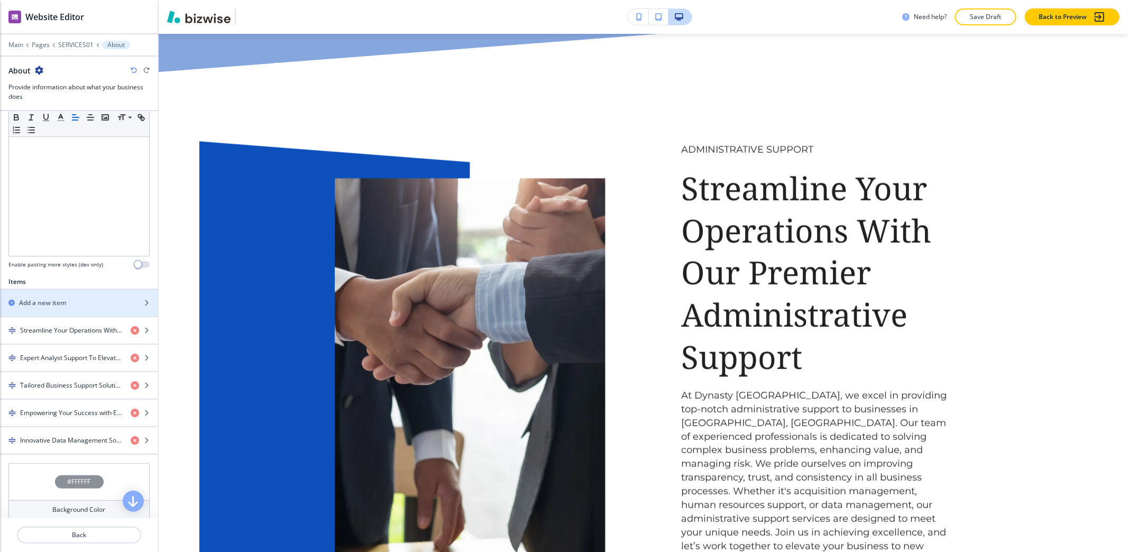
click at [75, 302] on div "Add a new item" at bounding box center [67, 303] width 135 height 10
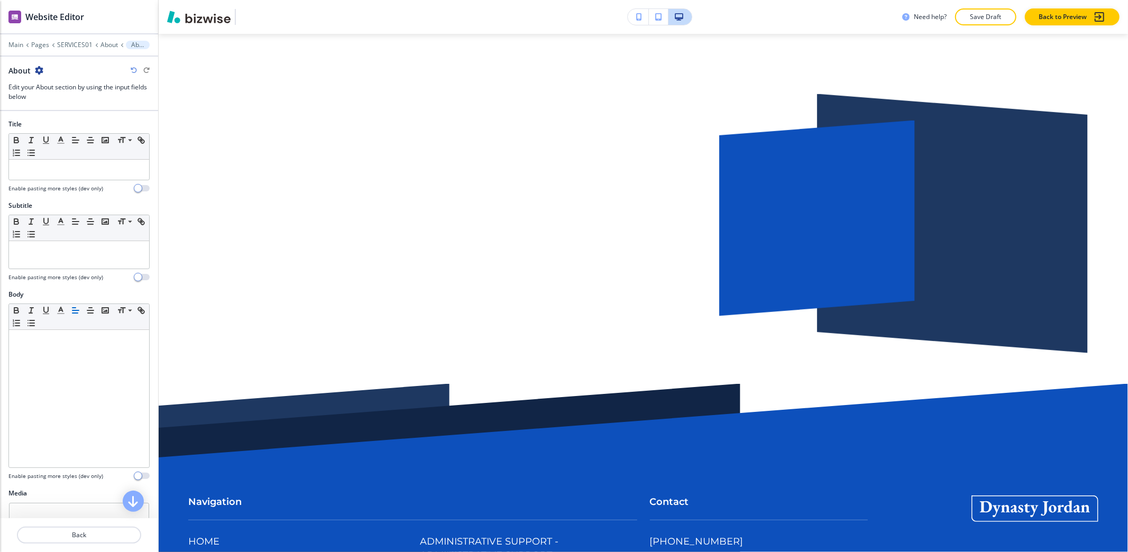
scroll to position [3957, 0]
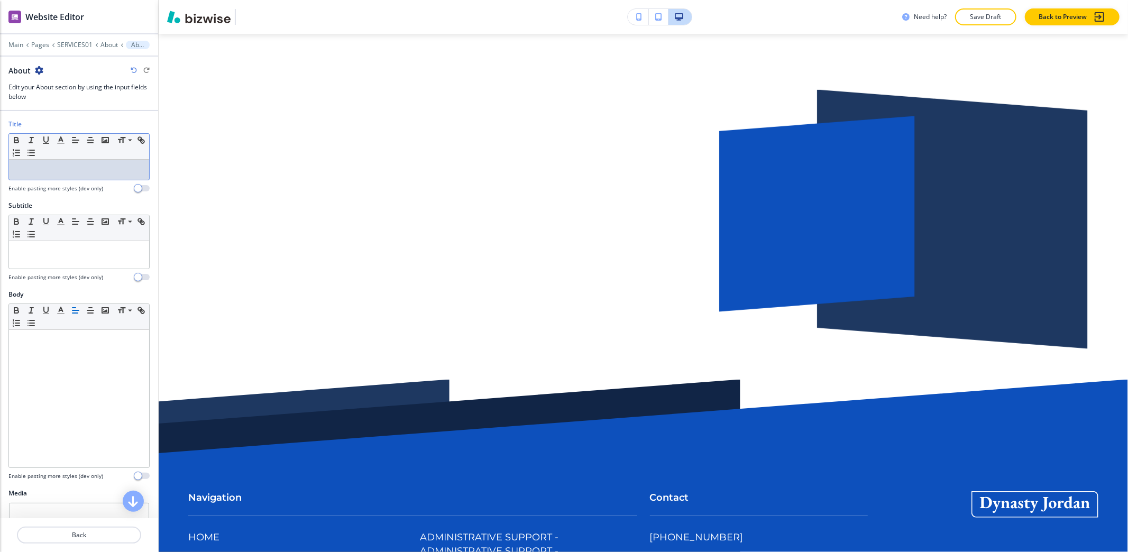
click at [85, 165] on div at bounding box center [79, 170] width 140 height 20
paste div
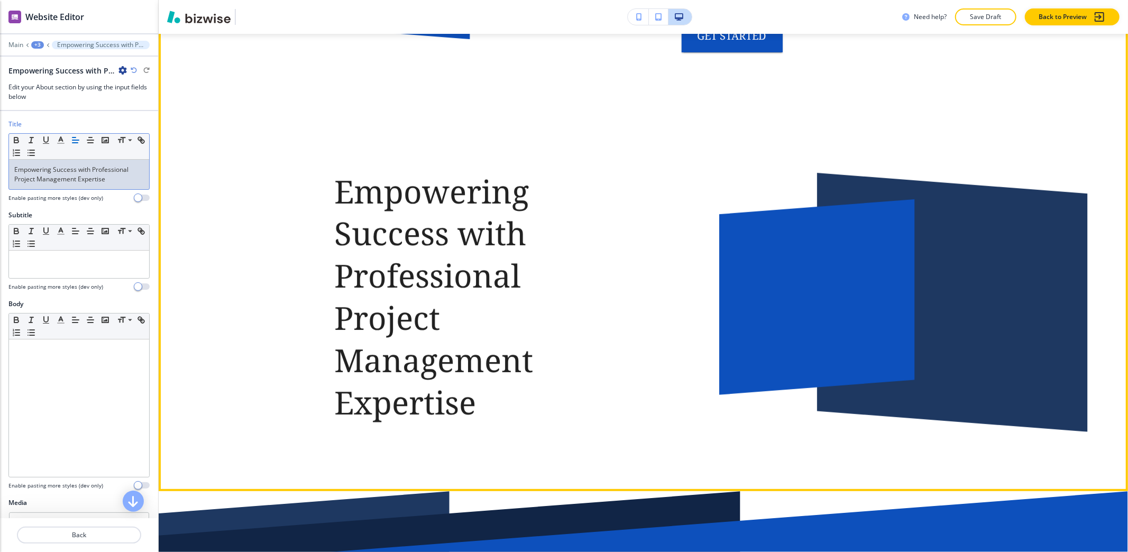
scroll to position [3886, 0]
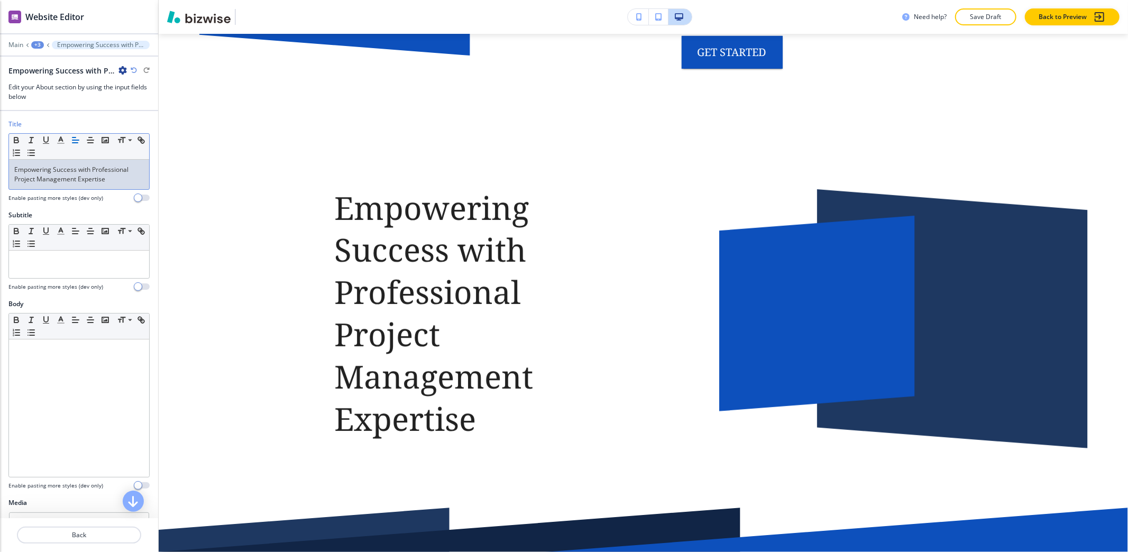
click at [96, 172] on p "Empowering Success with Professional Project Management Expertise" at bounding box center [79, 174] width 130 height 19
click at [15, 180] on p "Empowering Success with Professional Project Management Expertise" at bounding box center [79, 174] width 130 height 19
click at [17, 178] on p "Empowering Success with Professional Project Management Expertise" at bounding box center [79, 174] width 130 height 19
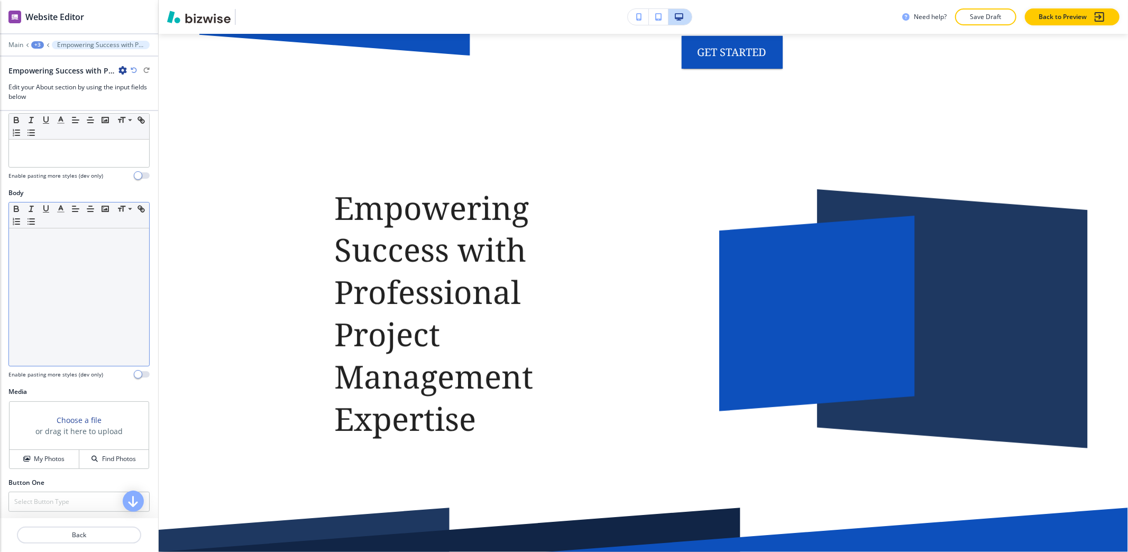
scroll to position [18, 0]
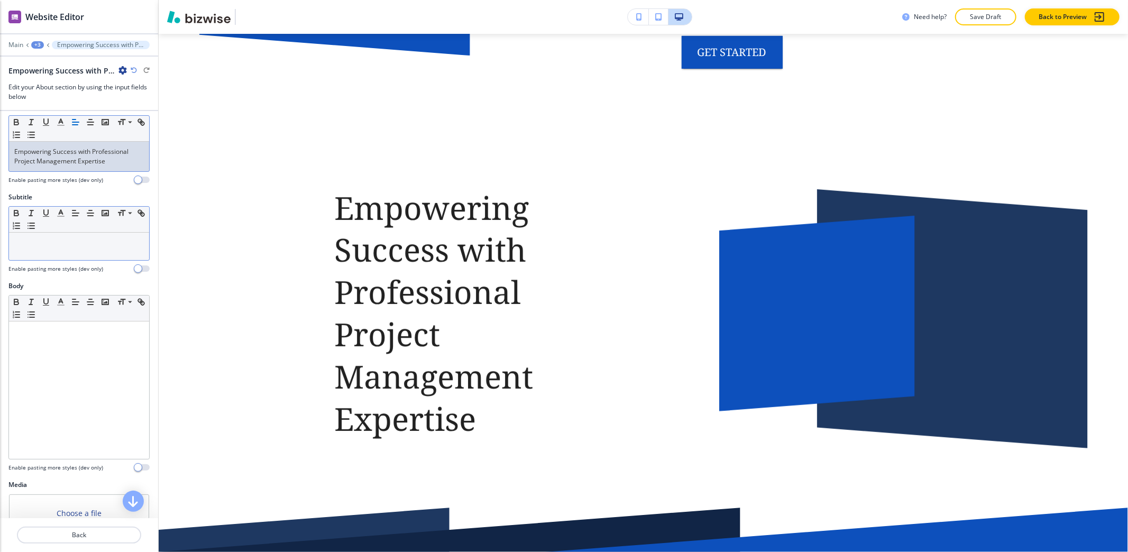
click at [59, 252] on div at bounding box center [79, 246] width 140 height 27
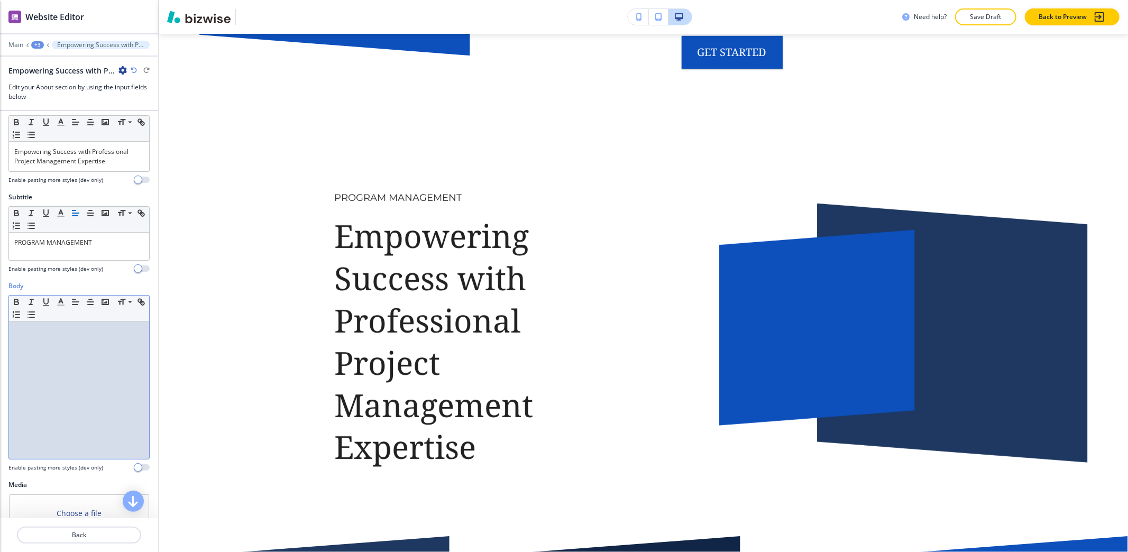
click at [42, 431] on div at bounding box center [79, 389] width 140 height 137
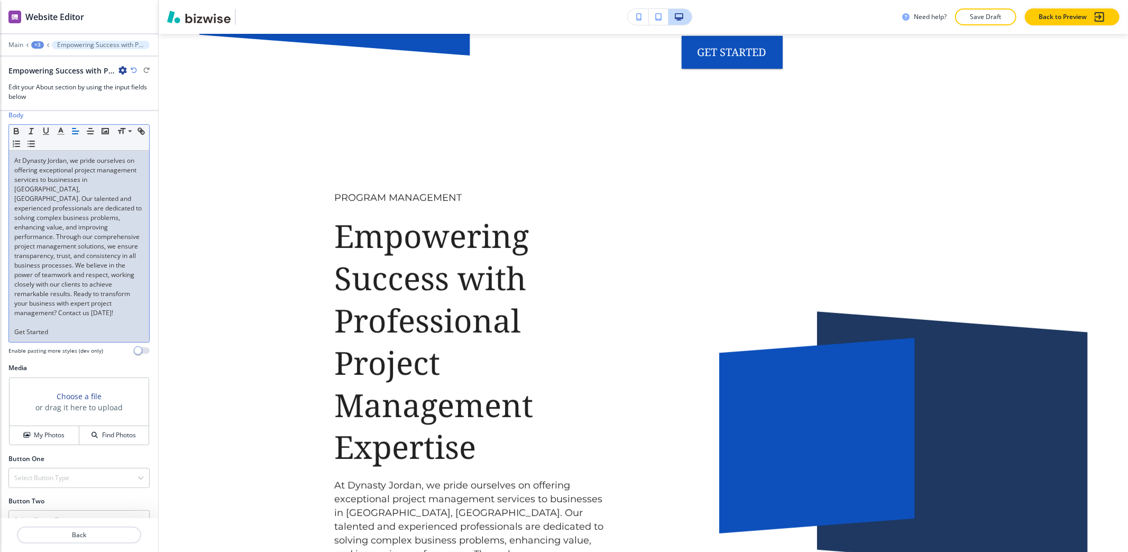
scroll to position [213, 0]
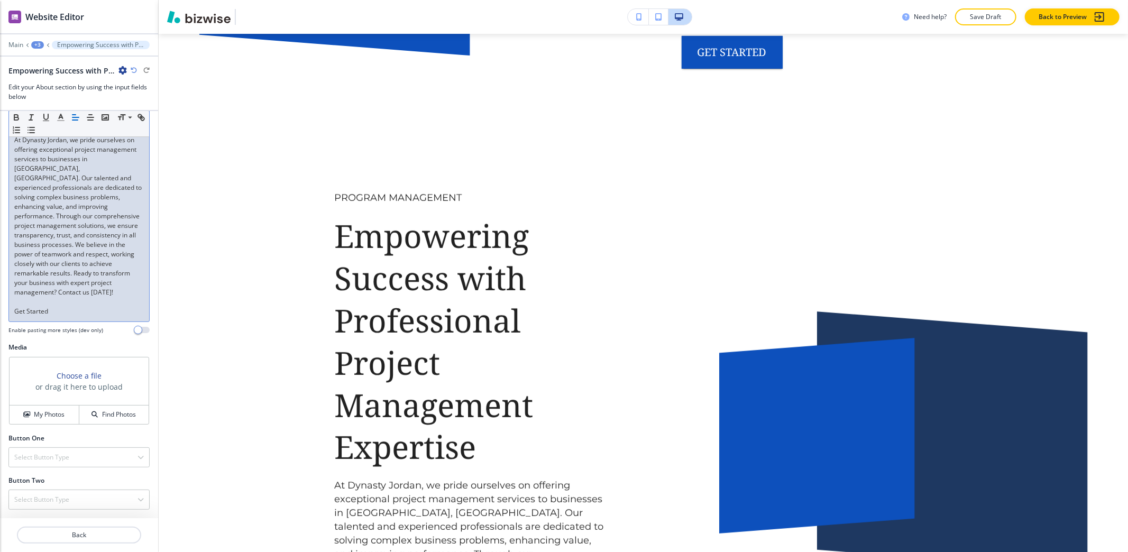
click at [58, 301] on p at bounding box center [79, 302] width 130 height 10
drag, startPoint x: 60, startPoint y: 310, endPoint x: 0, endPoint y: 297, distance: 61.6
click at [0, 297] on div "Body Small Normal Large Huge At Dynasty Jordan, we pride ourselves on offering …" at bounding box center [79, 216] width 158 height 253
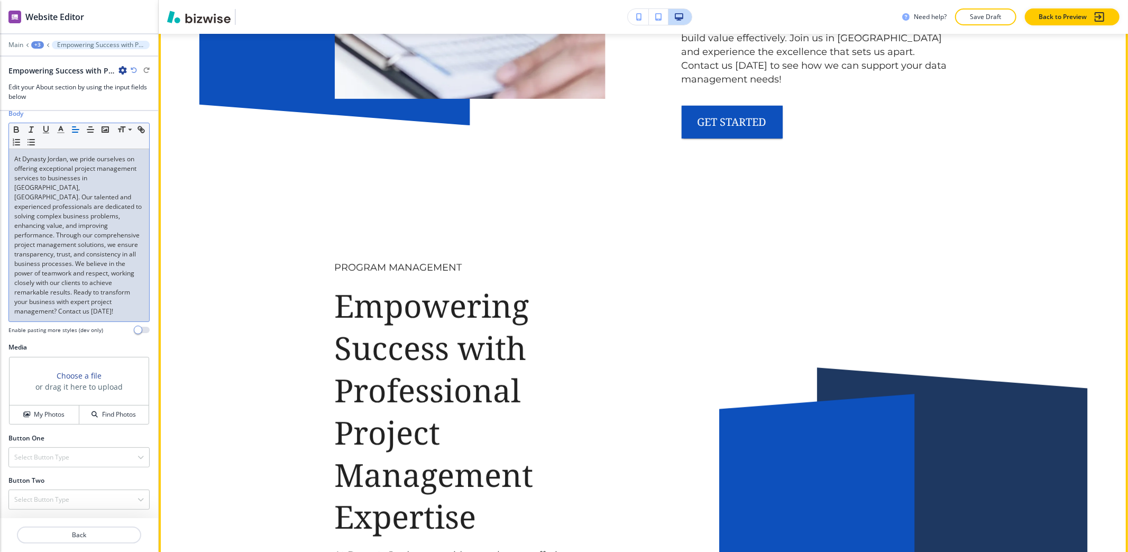
scroll to position [3816, 0]
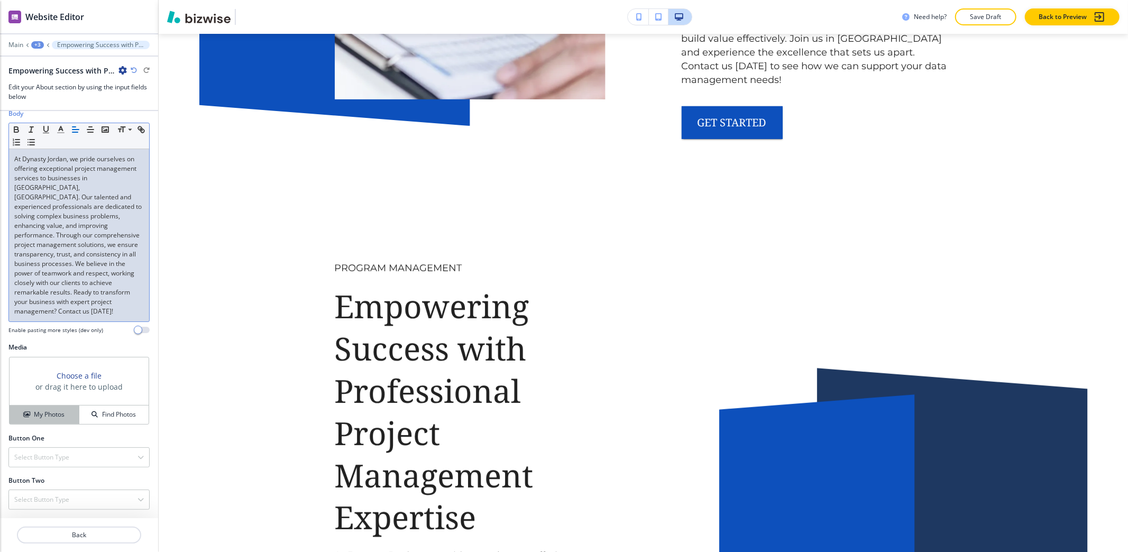
click at [36, 421] on button "My Photos" at bounding box center [45, 415] width 70 height 19
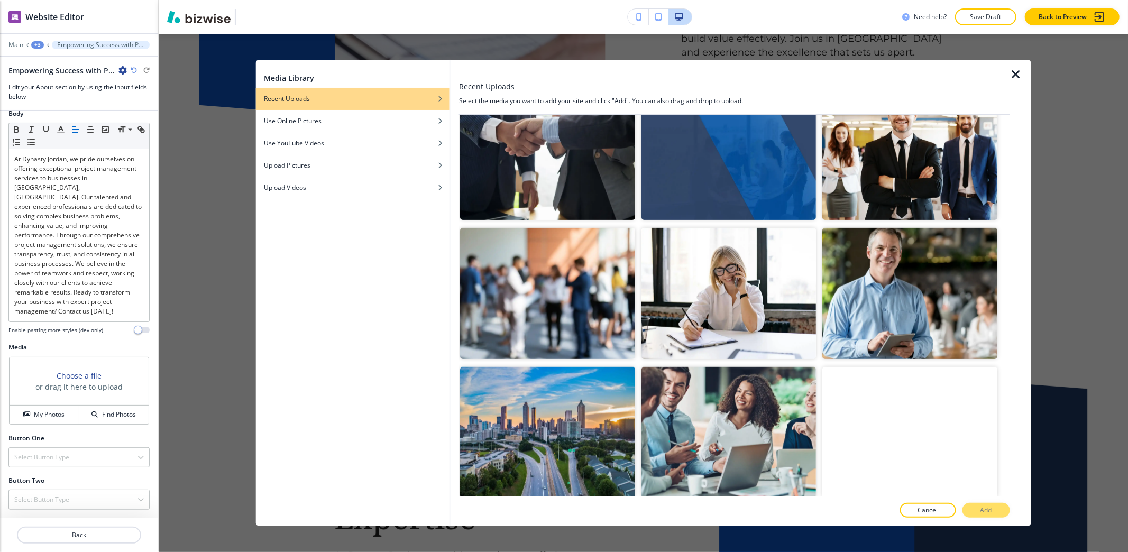
scroll to position [423, 0]
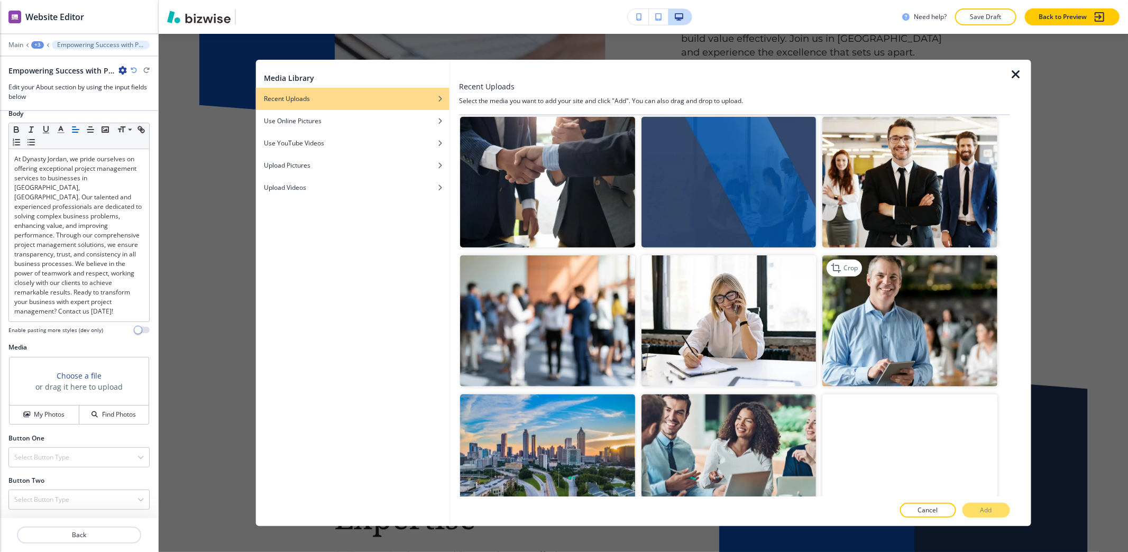
click at [922, 309] on img "button" at bounding box center [909, 320] width 174 height 131
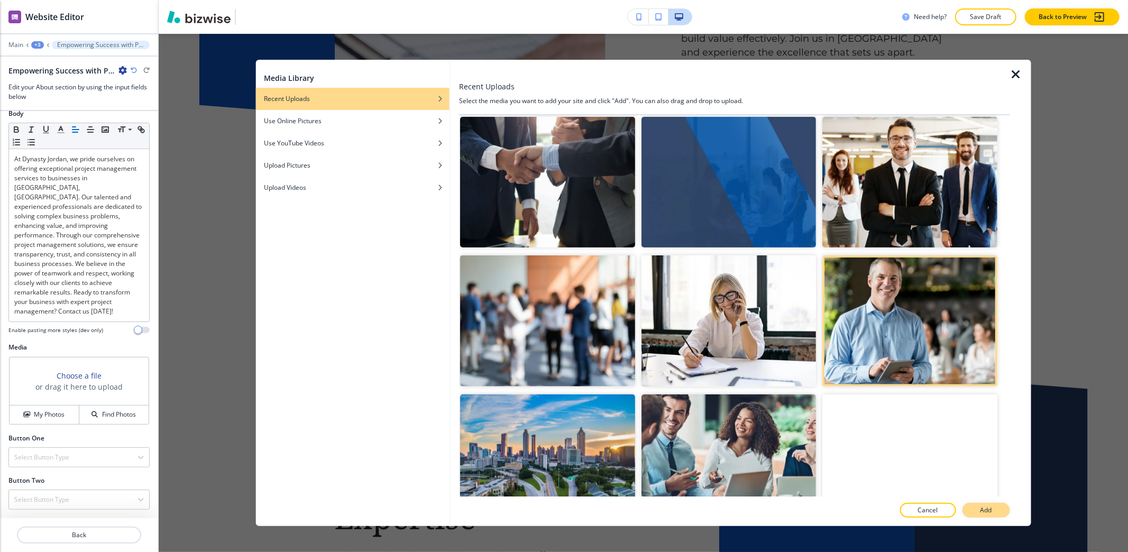
click at [994, 513] on button "Add" at bounding box center [986, 510] width 48 height 15
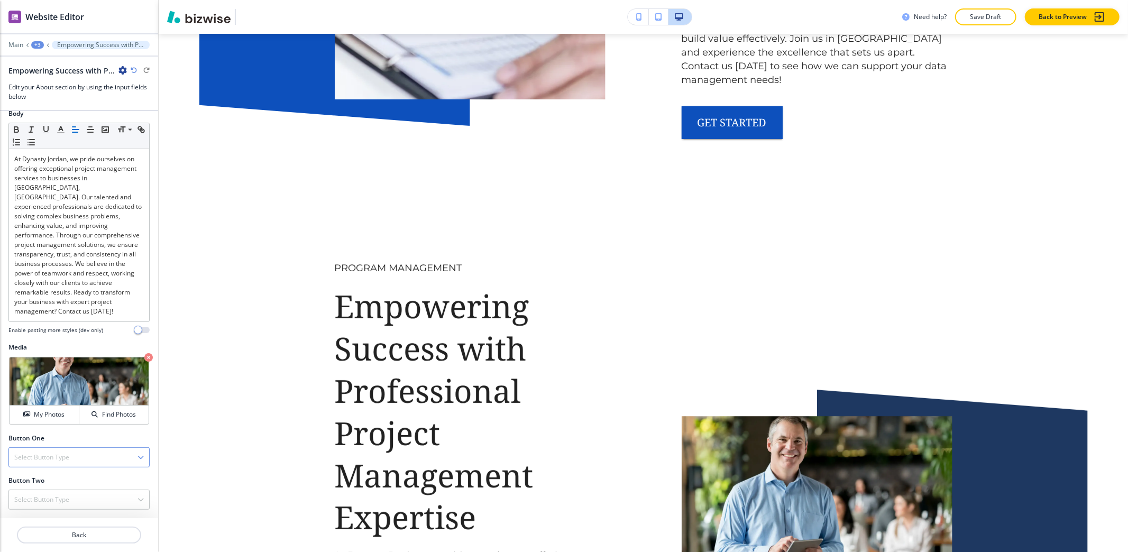
click at [57, 449] on div "Select Button Type" at bounding box center [79, 457] width 140 height 19
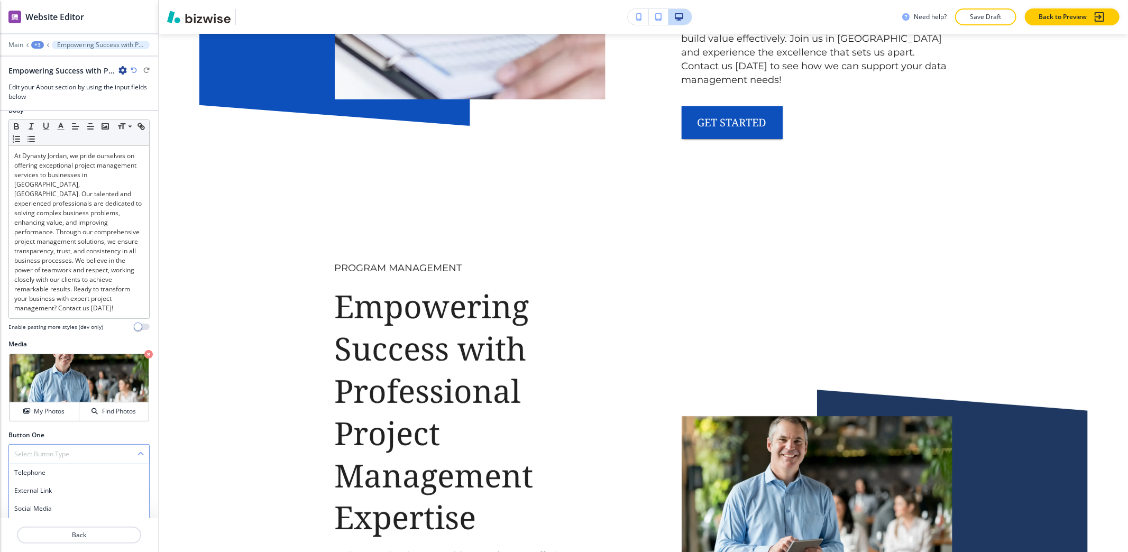
scroll to position [251, 0]
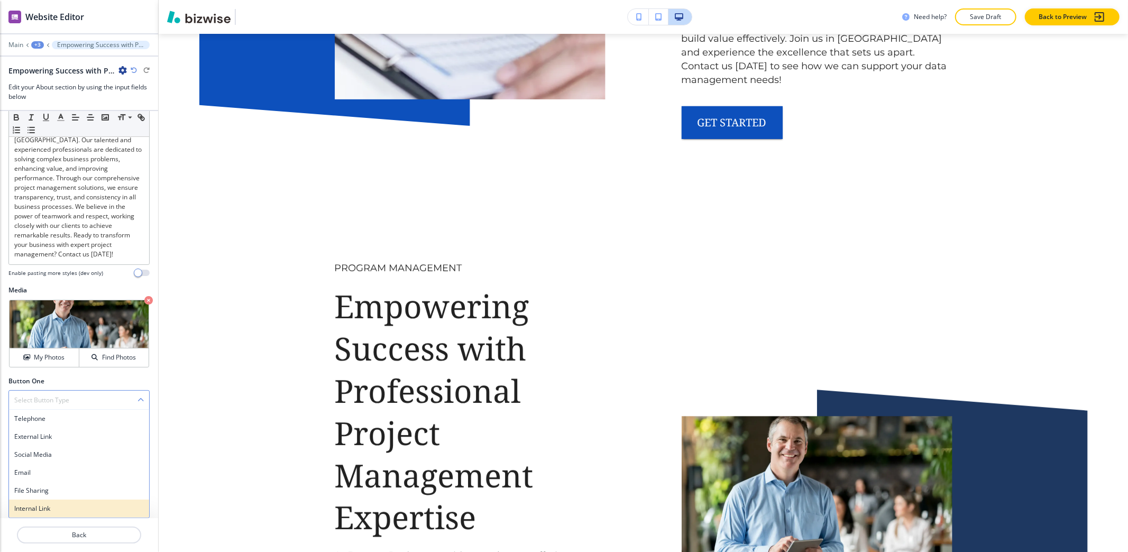
click at [43, 505] on h4 "Internal Link" at bounding box center [79, 509] width 130 height 10
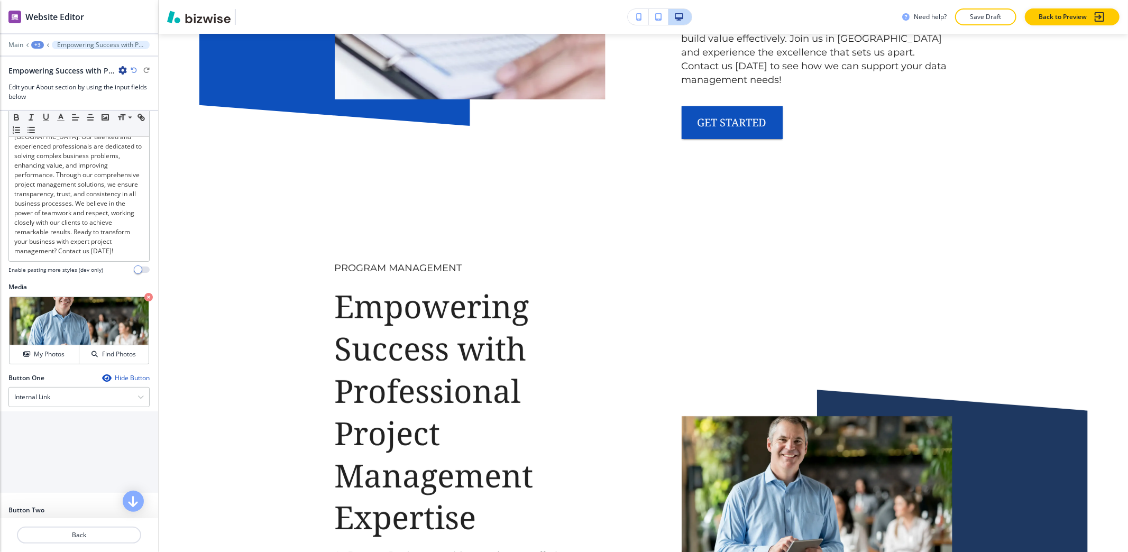
click at [57, 436] on input "text" at bounding box center [79, 439] width 158 height 21
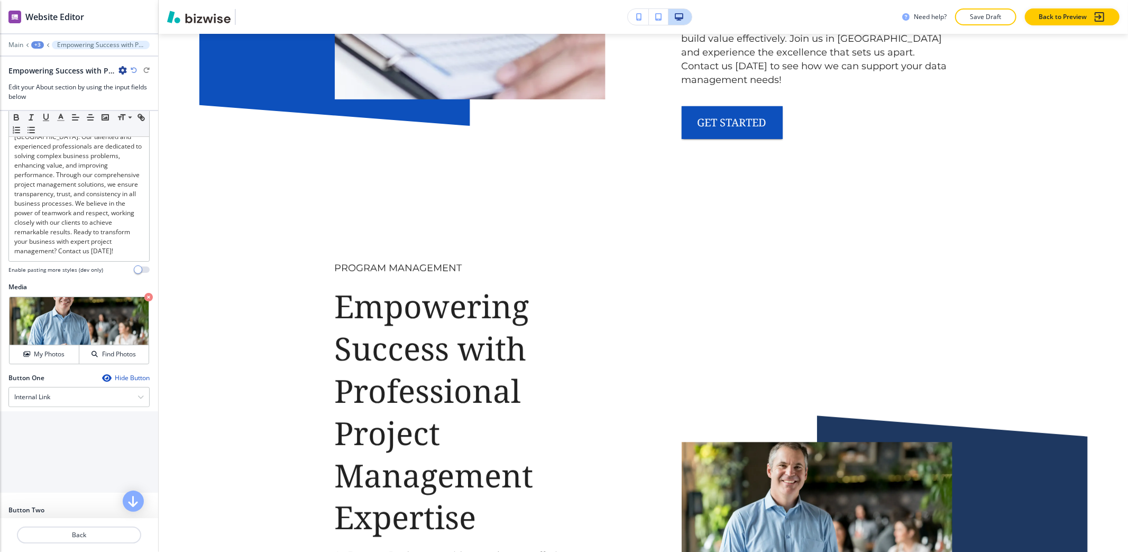
type input "GET STARTED"
click at [53, 487] on \(page\/section\) "Manual Input" at bounding box center [73, 483] width 145 height 18
click at [47, 501] on h4 "REACH OUT NOW" at bounding box center [79, 501] width 146 height 10
type \(page\/section\) "REACH OUT NOW"
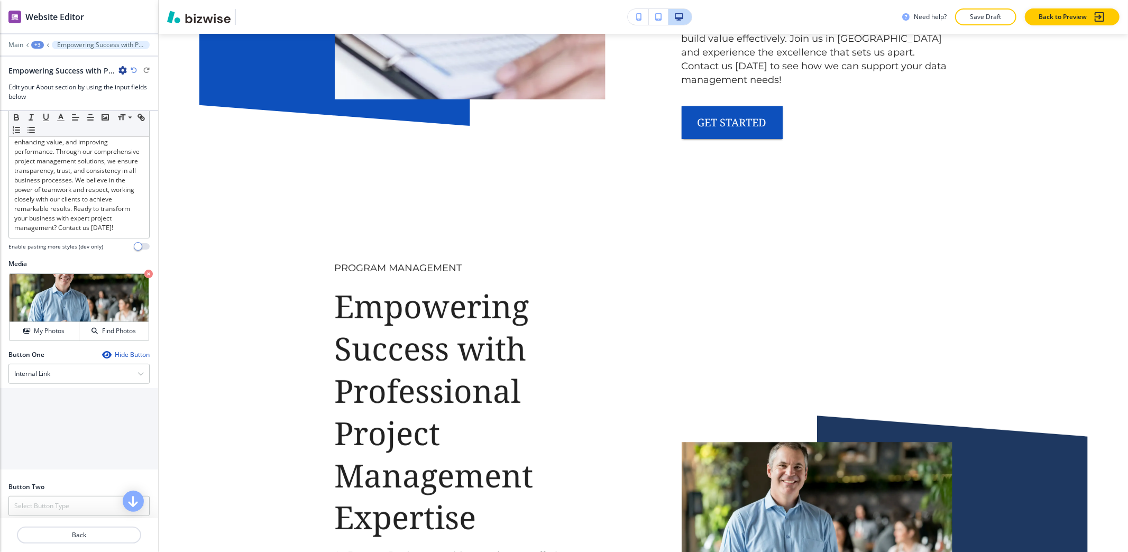
scroll to position [293, 0]
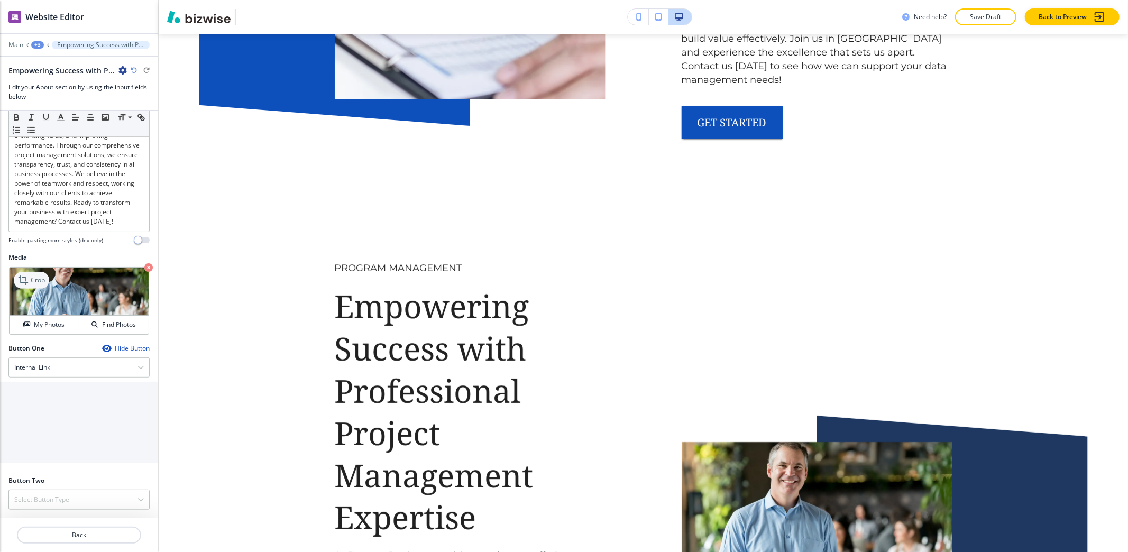
click at [32, 275] on p "Crop" at bounding box center [38, 280] width 14 height 10
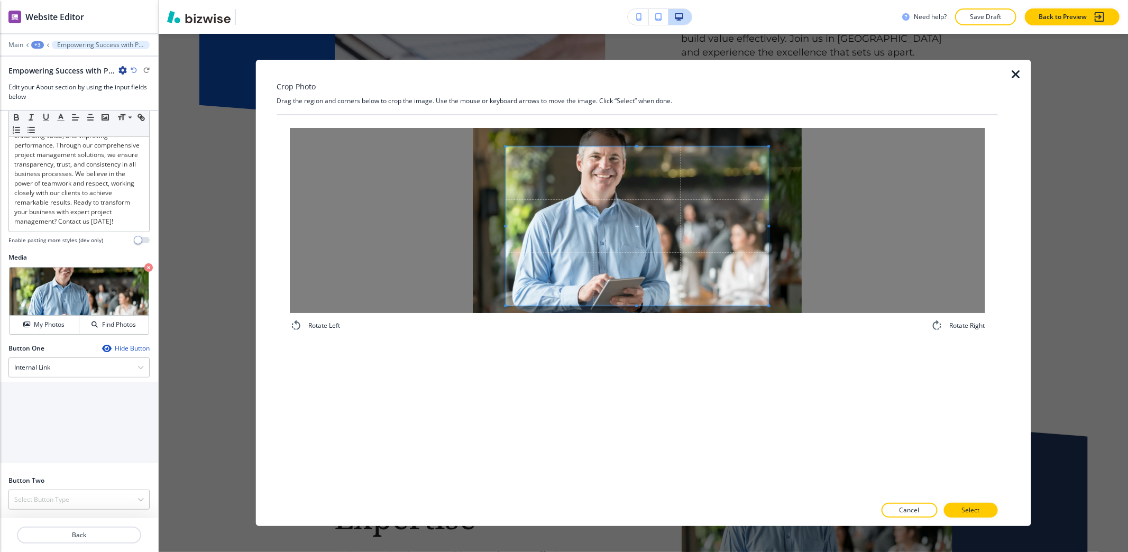
click at [634, 345] on div "Rotate Left Rotate Right" at bounding box center [637, 229] width 721 height 229
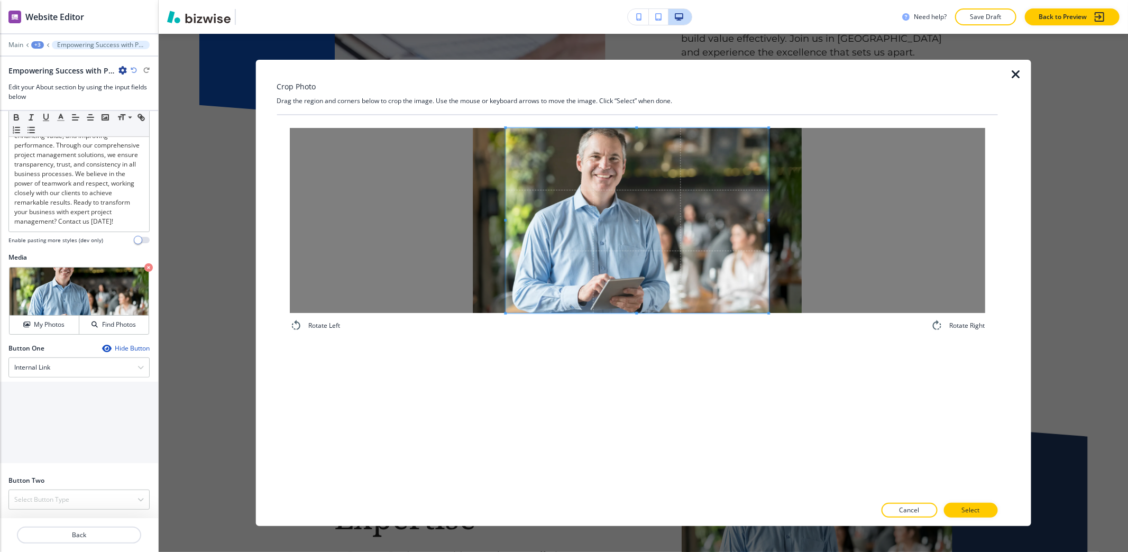
click at [627, 77] on div "Crop Photo Drag the region and corners below to crop the image. Use the mouse o…" at bounding box center [637, 293] width 721 height 466
click at [536, 195] on span at bounding box center [536, 220] width 3 height 185
click at [770, 201] on div at bounding box center [636, 220] width 695 height 185
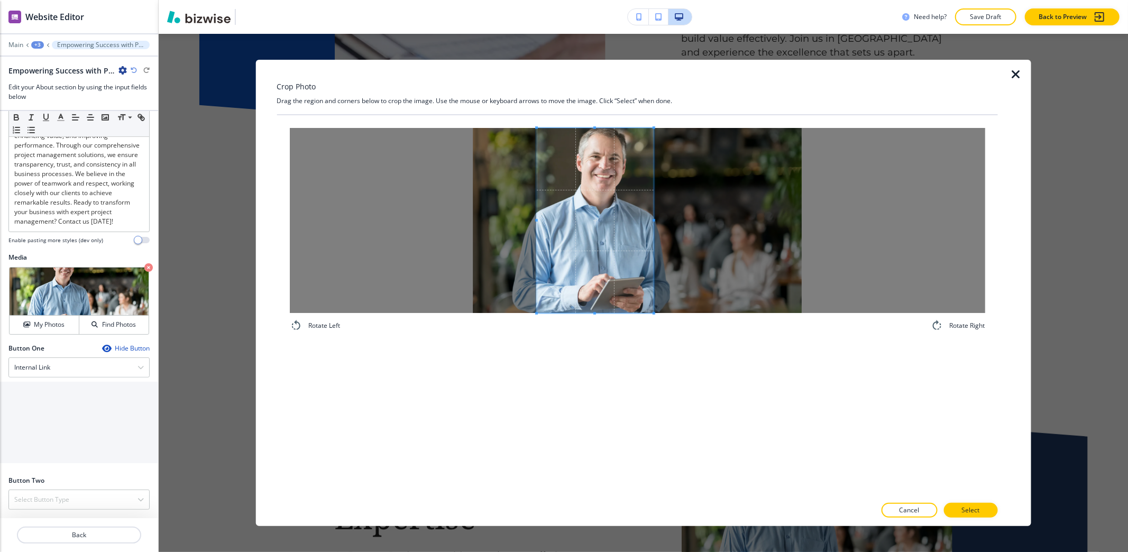
click at [652, 317] on div "Rotate Left Rotate Right" at bounding box center [636, 230] width 695 height 204
click at [538, 171] on span at bounding box center [539, 220] width 3 height 185
click at [987, 511] on button "Select" at bounding box center [970, 510] width 54 height 15
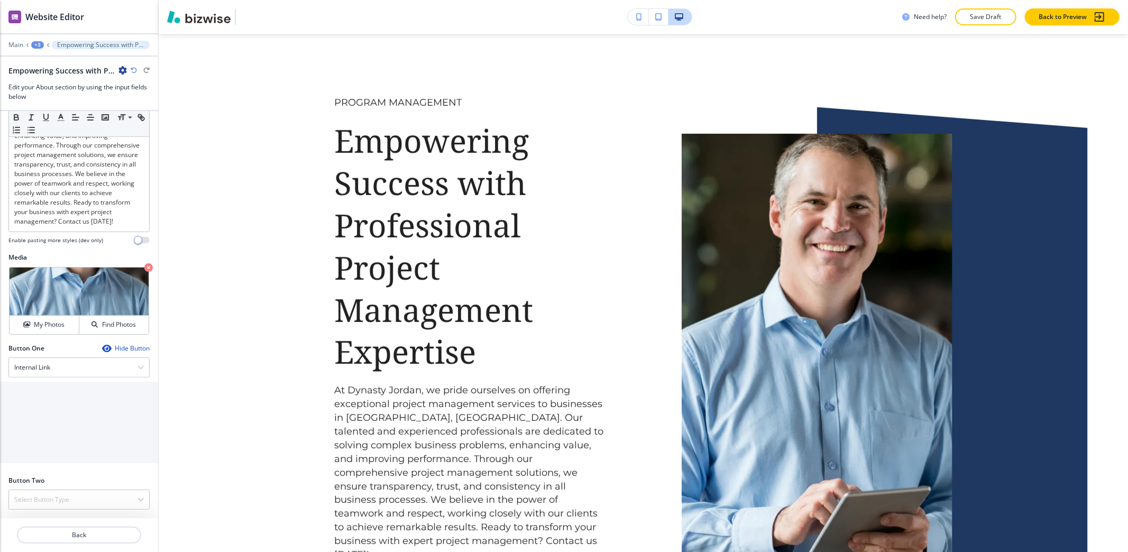
scroll to position [3886, 0]
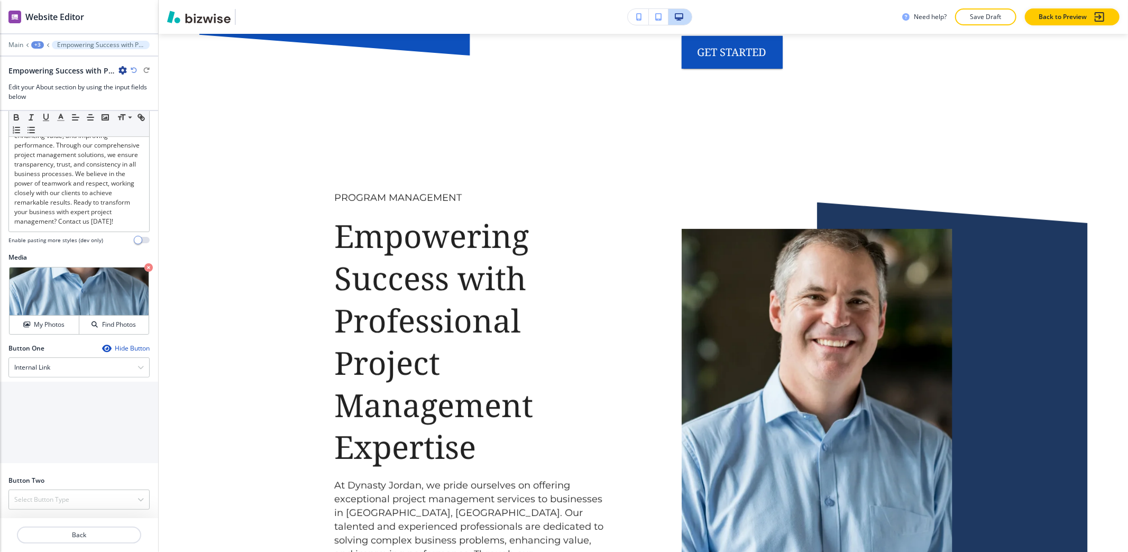
click at [39, 42] on div "+3" at bounding box center [37, 44] width 13 height 7
click at [60, 97] on p "About" at bounding box center [65, 100] width 54 height 10
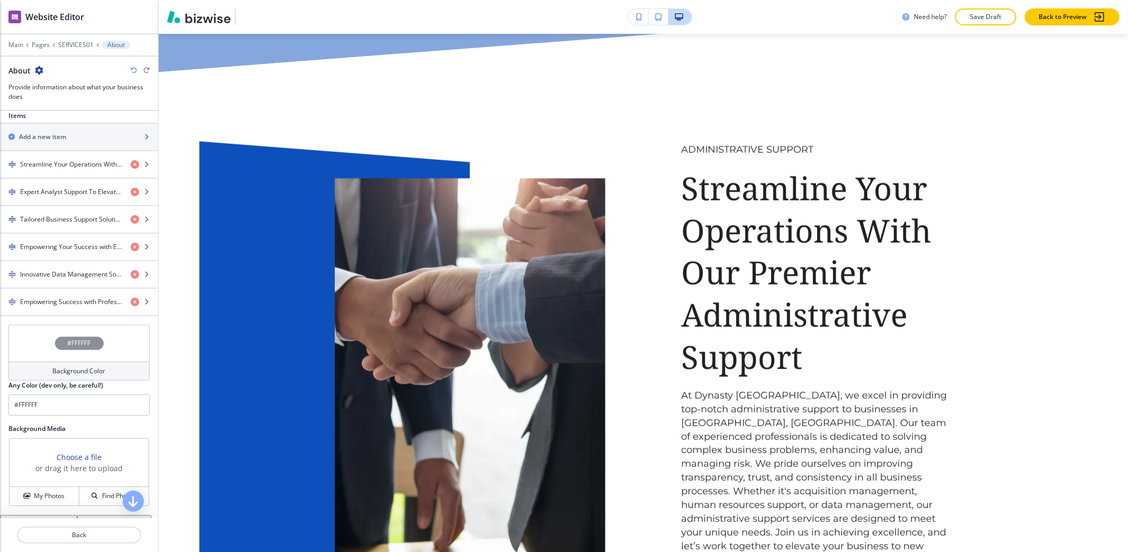
scroll to position [352, 0]
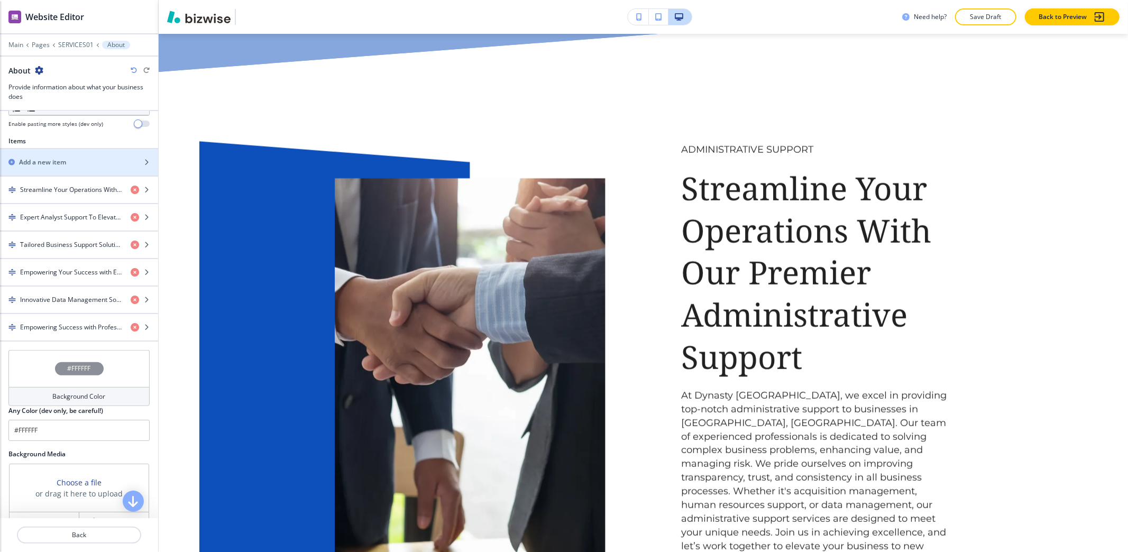
click at [67, 176] on div "button" at bounding box center [79, 171] width 158 height 8
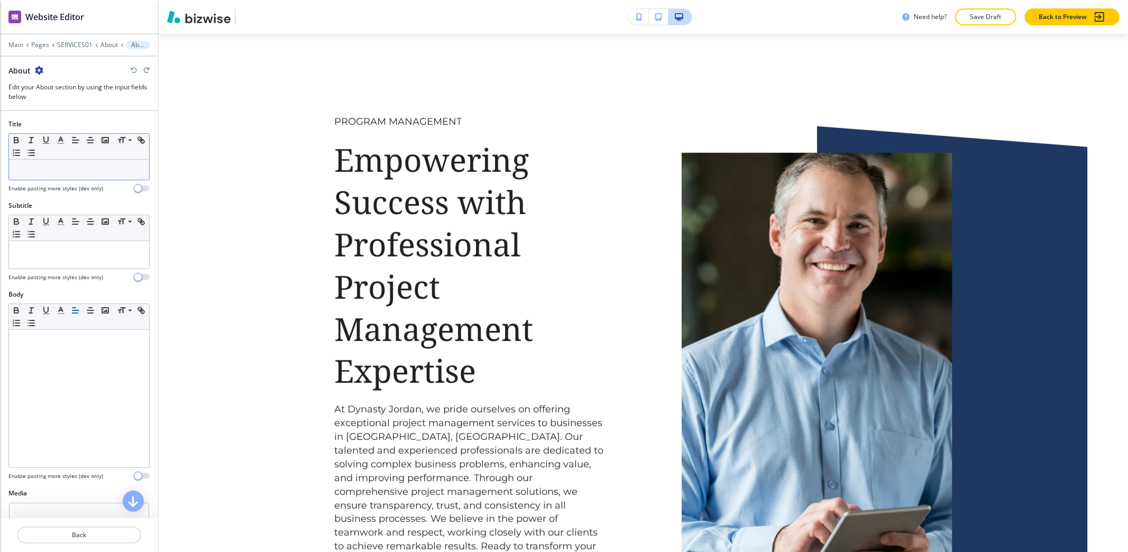
click at [67, 176] on div at bounding box center [79, 170] width 140 height 20
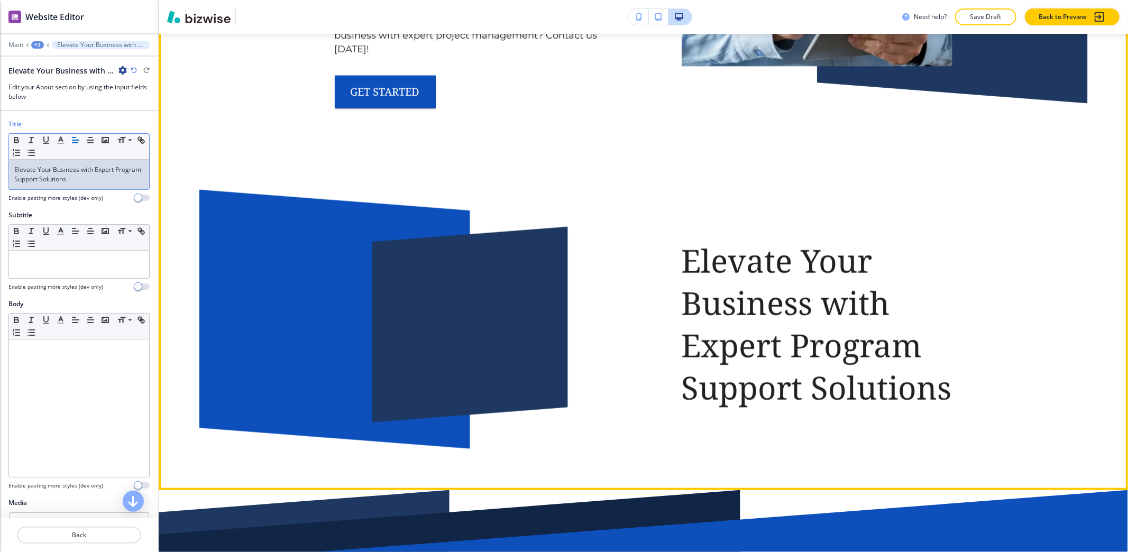
scroll to position [4512, 0]
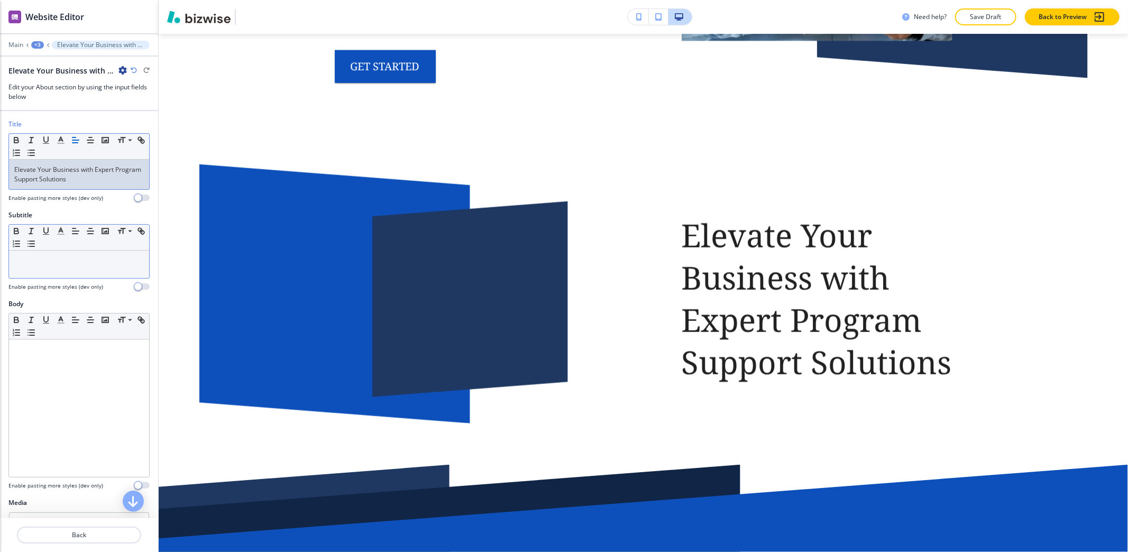
click at [17, 270] on div at bounding box center [79, 264] width 140 height 27
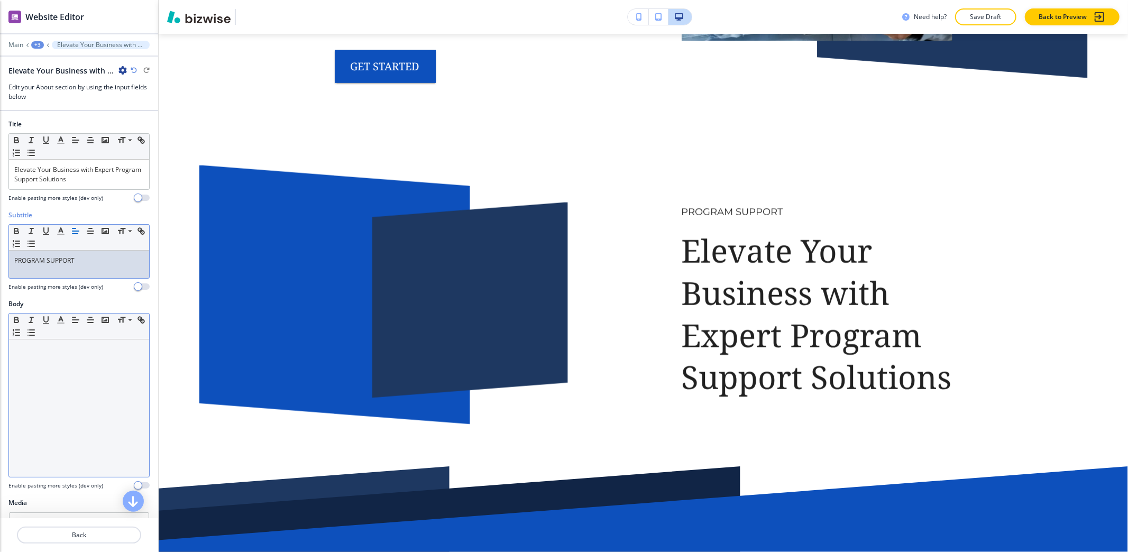
click at [51, 366] on div at bounding box center [79, 407] width 140 height 137
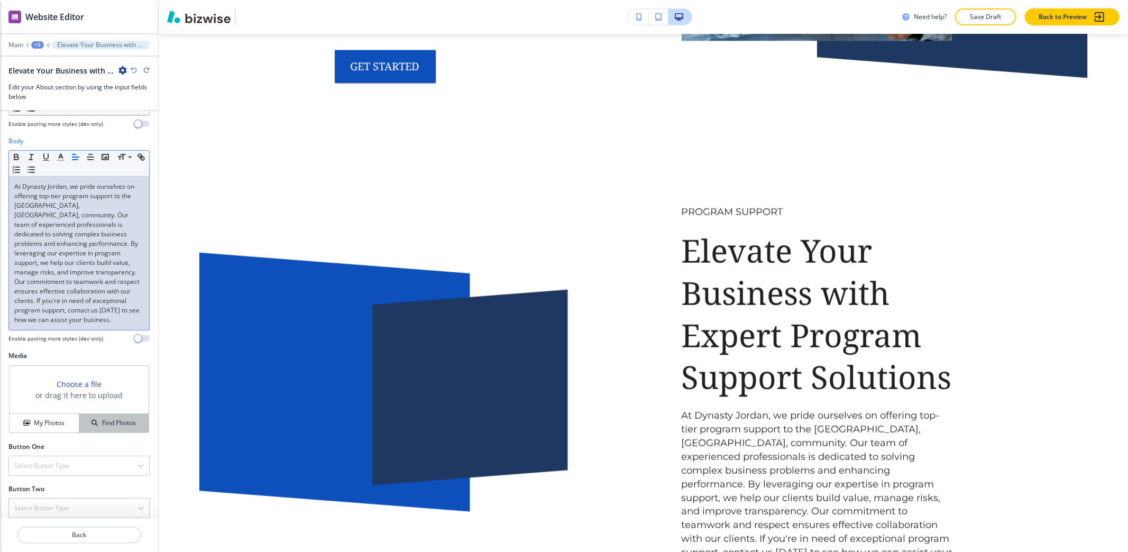
scroll to position [174, 0]
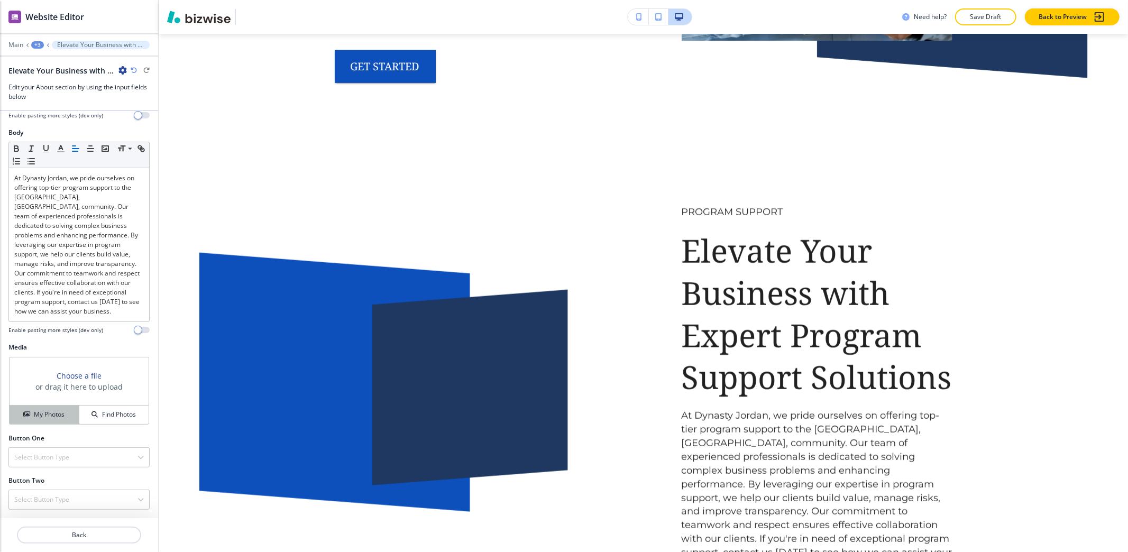
click at [38, 422] on button "My Photos" at bounding box center [45, 415] width 70 height 19
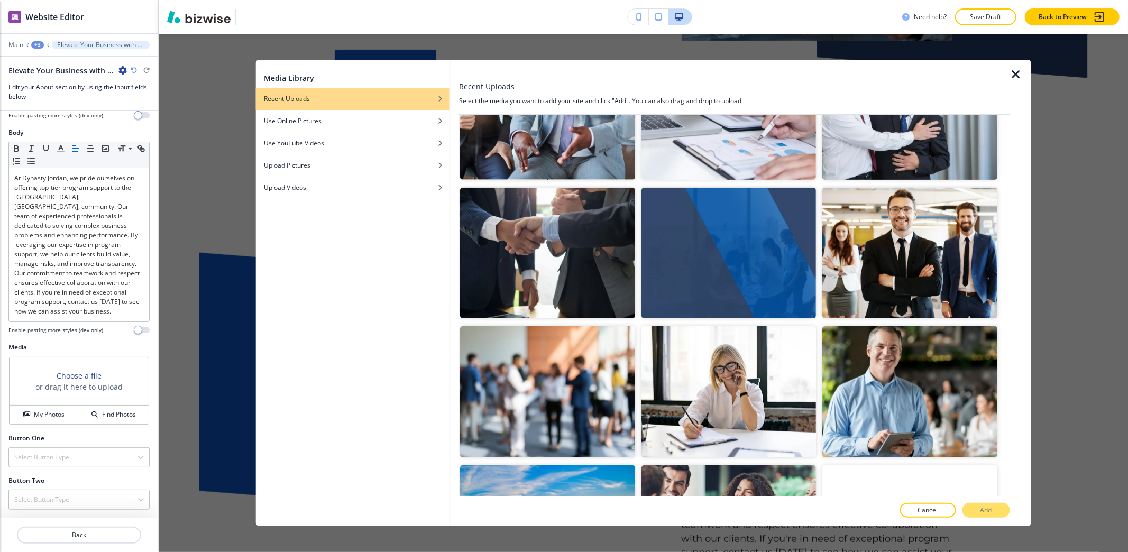
scroll to position [423, 0]
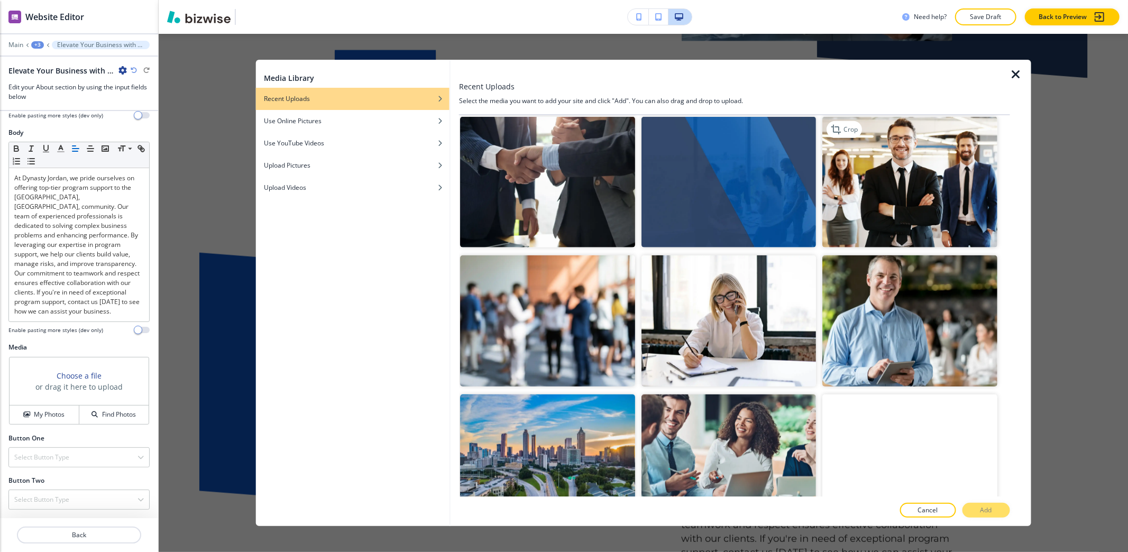
click at [888, 178] on img "button" at bounding box center [909, 182] width 174 height 131
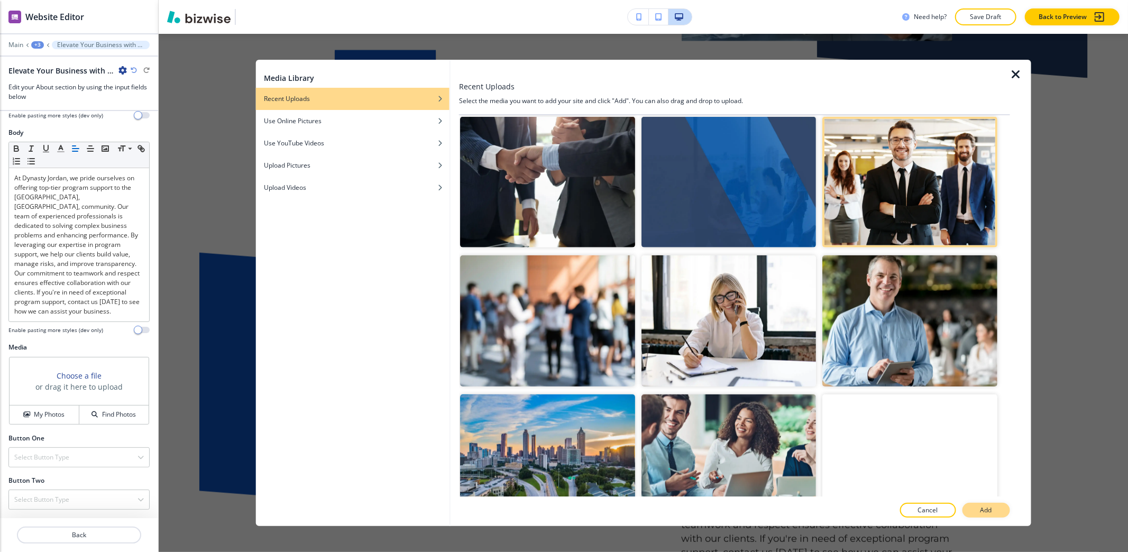
click at [980, 512] on p "Add" at bounding box center [986, 510] width 12 height 10
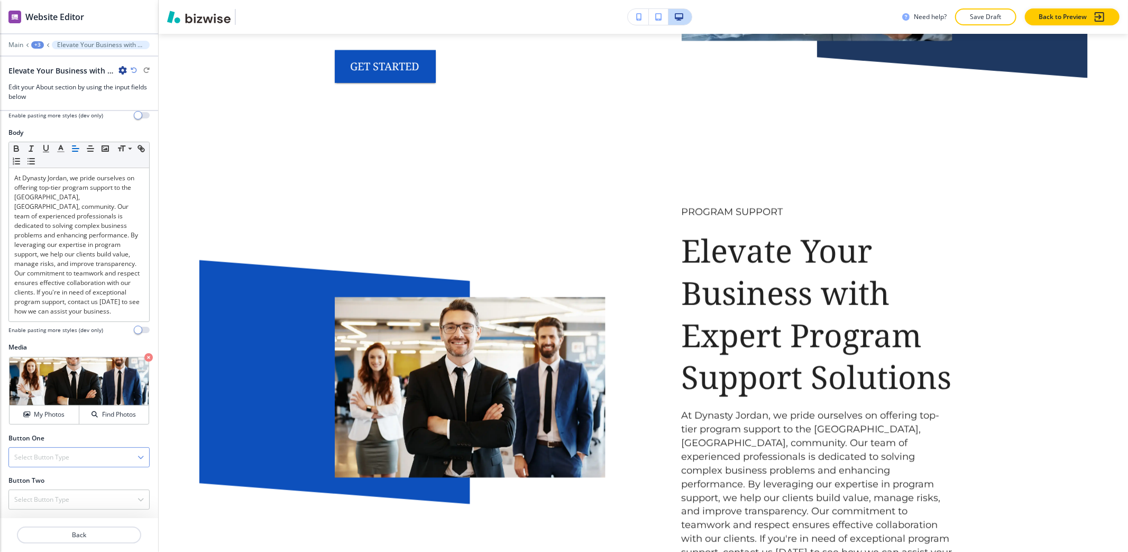
click at [32, 460] on h4 "Select Button Type" at bounding box center [41, 458] width 55 height 10
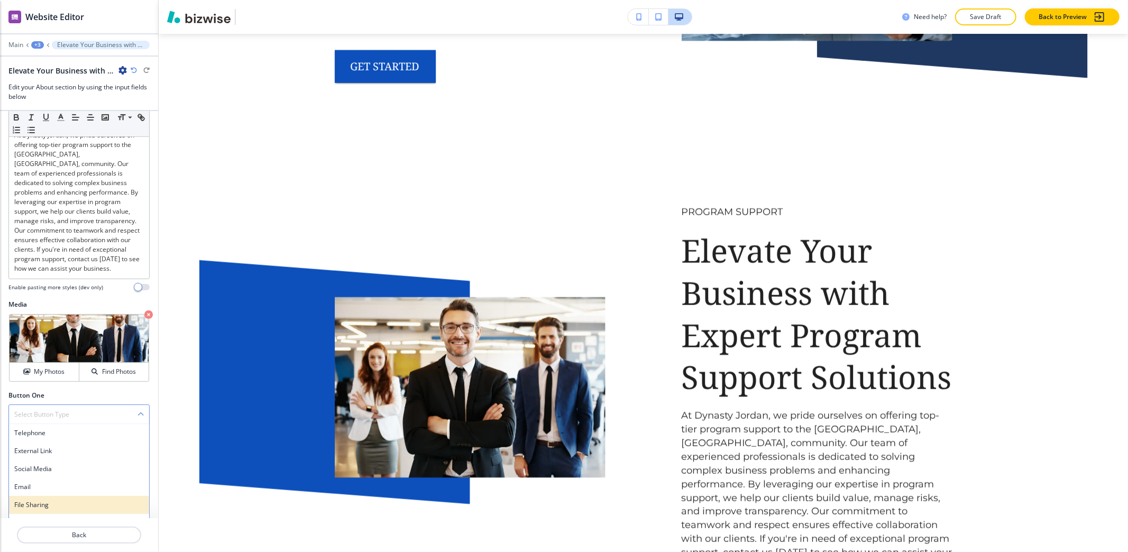
scroll to position [232, 0]
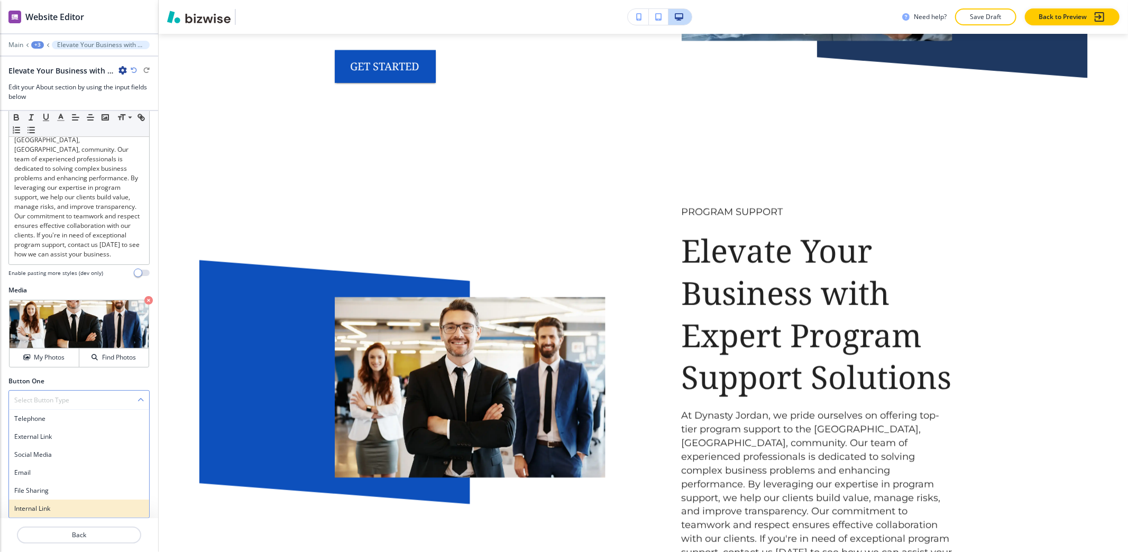
click at [39, 508] on h4 "Internal Link" at bounding box center [79, 509] width 130 height 10
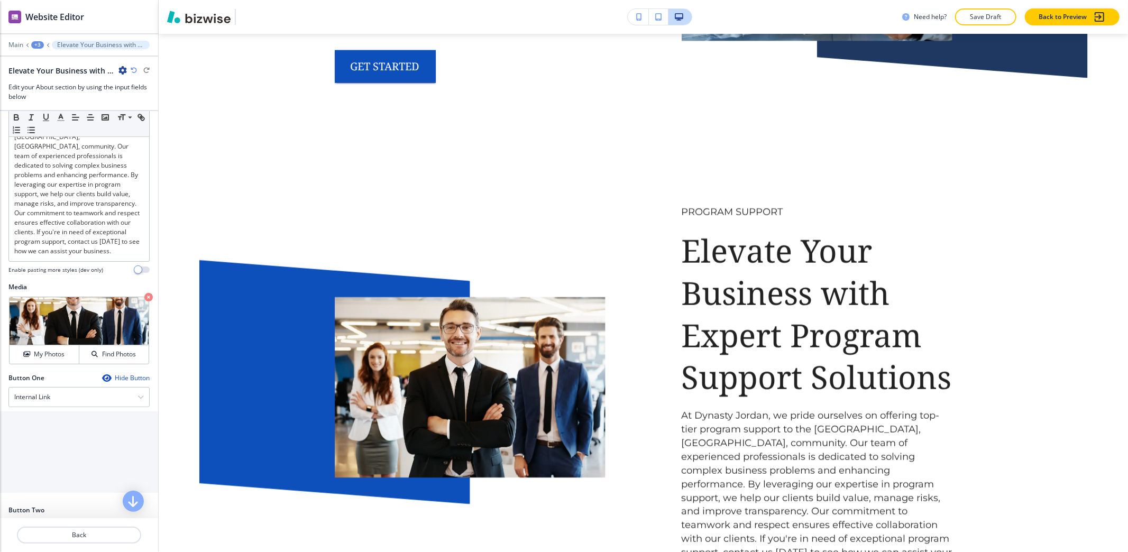
click at [37, 438] on input "text" at bounding box center [79, 439] width 158 height 21
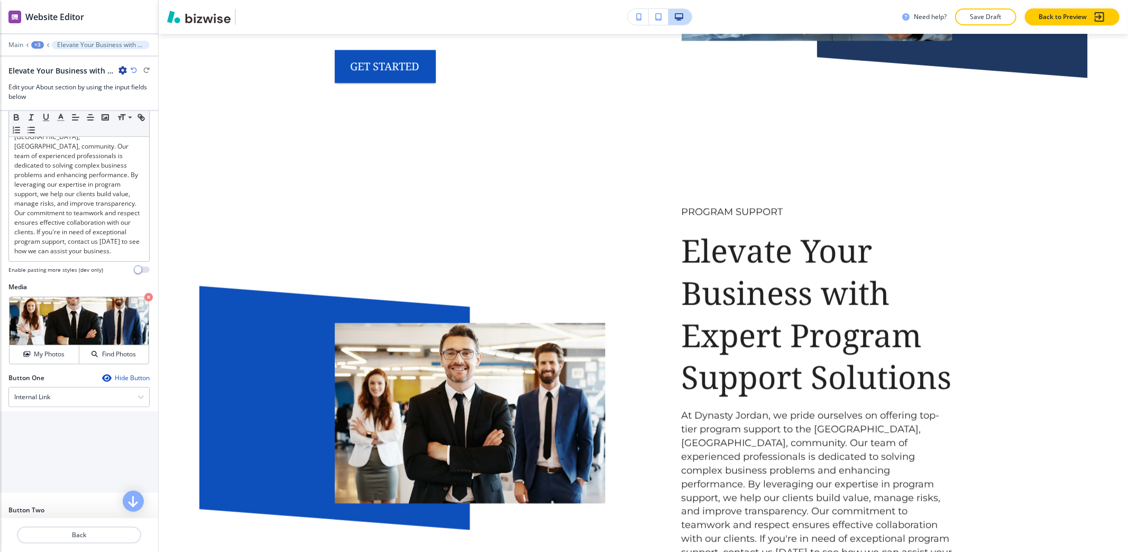
type input "GET STARTED"
click at [34, 482] on \(page\/section\) "Manual Input" at bounding box center [73, 483] width 145 height 18
click at [32, 501] on h4 "REACH OUT NOW" at bounding box center [79, 501] width 146 height 10
type \(page\/section\) "REACH OUT NOW"
click at [38, 307] on p "Crop" at bounding box center [38, 310] width 14 height 10
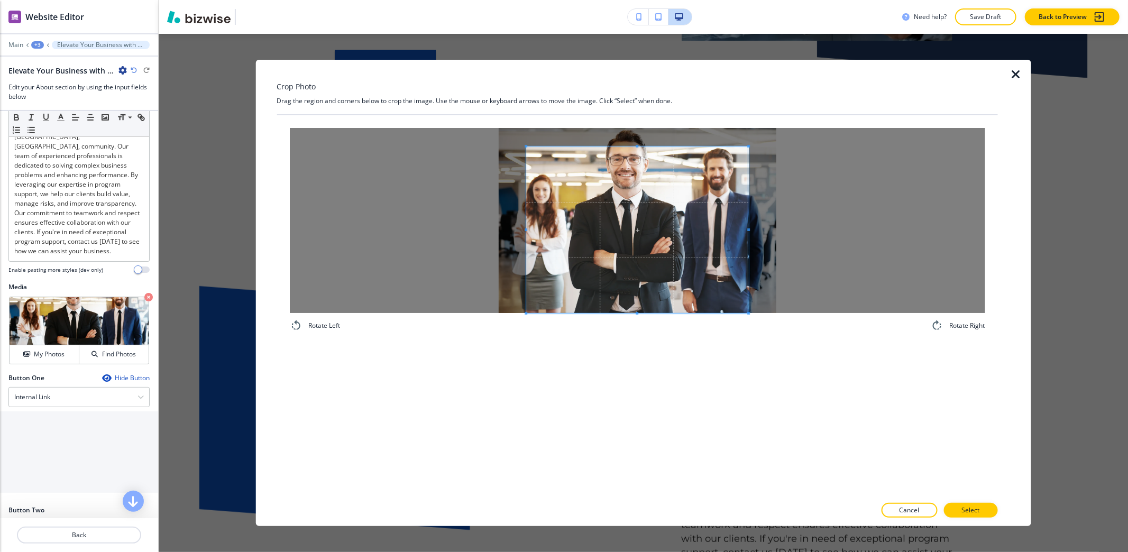
click at [650, 348] on div "Rotate Left Rotate Right" at bounding box center [637, 305] width 721 height 381
click at [637, 148] on span at bounding box center [637, 229] width 222 height 167
click at [632, 56] on div "Crop Photo Drag the region and corners below to crop the image. Use the mouse o…" at bounding box center [643, 293] width 969 height 518
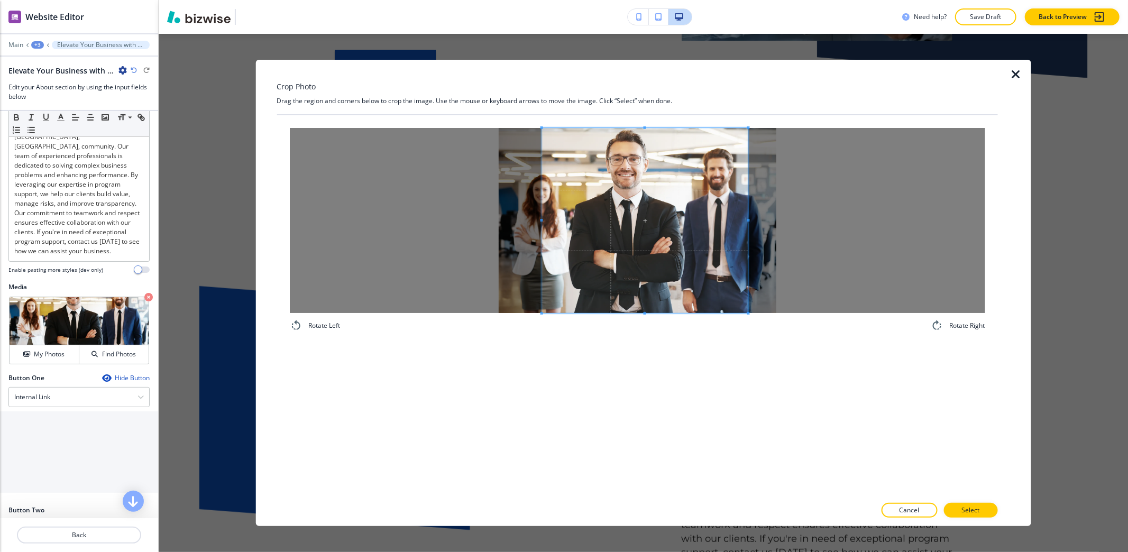
click at [541, 191] on span at bounding box center [541, 220] width 3 height 185
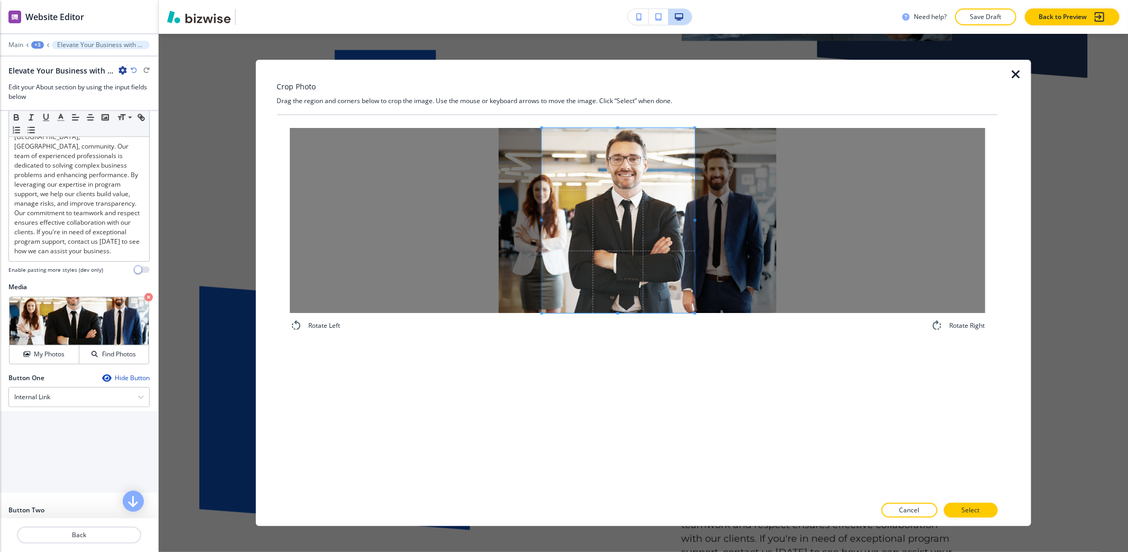
click at [694, 279] on span at bounding box center [694, 220] width 3 height 185
click at [542, 216] on span at bounding box center [617, 220] width 153 height 185
click at [553, 205] on span at bounding box center [553, 220] width 3 height 185
click at [980, 506] on button "Select" at bounding box center [970, 510] width 54 height 15
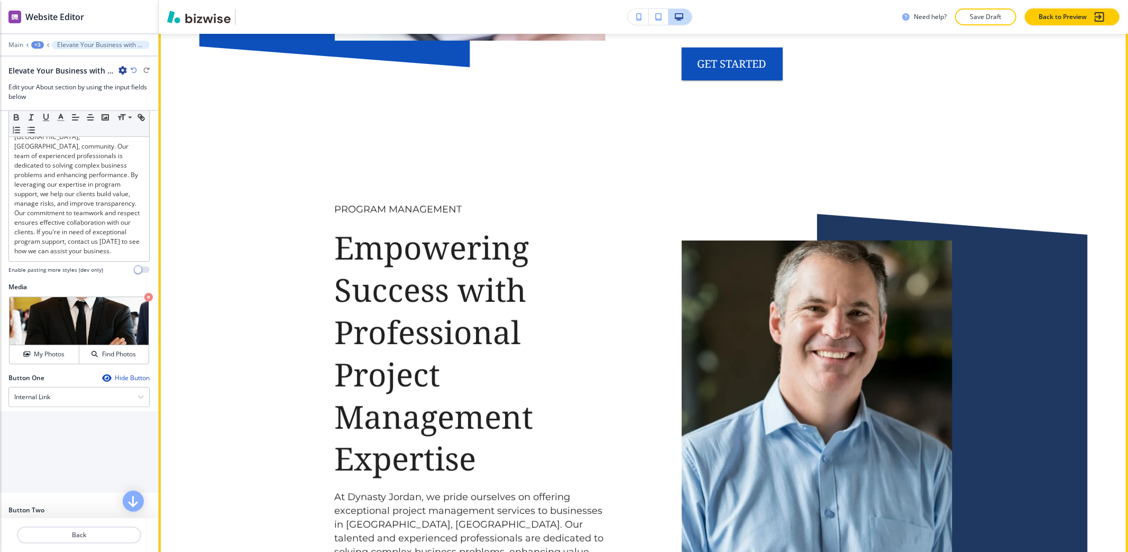
scroll to position [3877, 0]
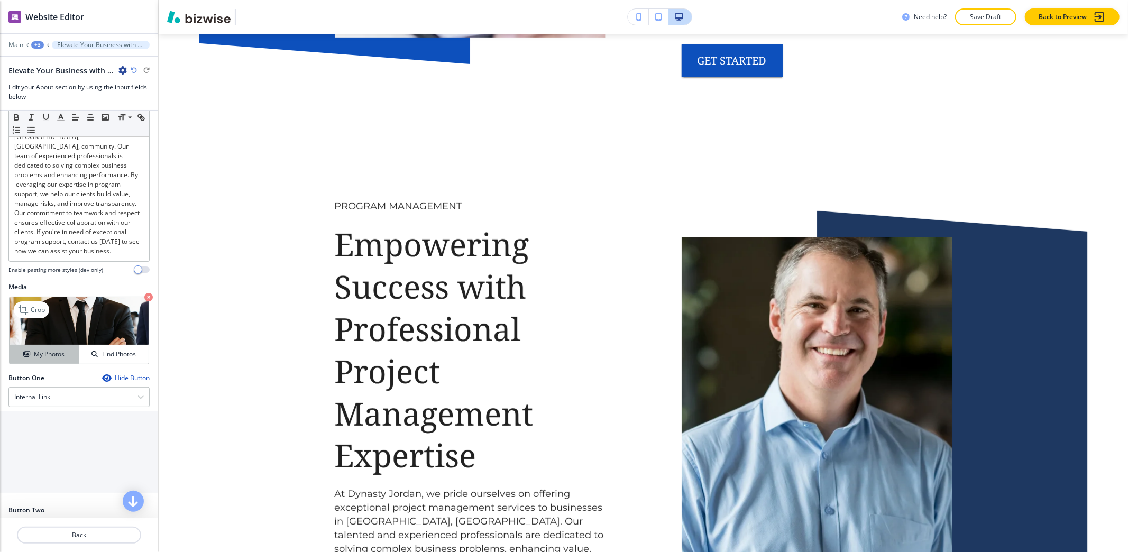
click at [41, 352] on h4 "My Photos" at bounding box center [49, 354] width 31 height 10
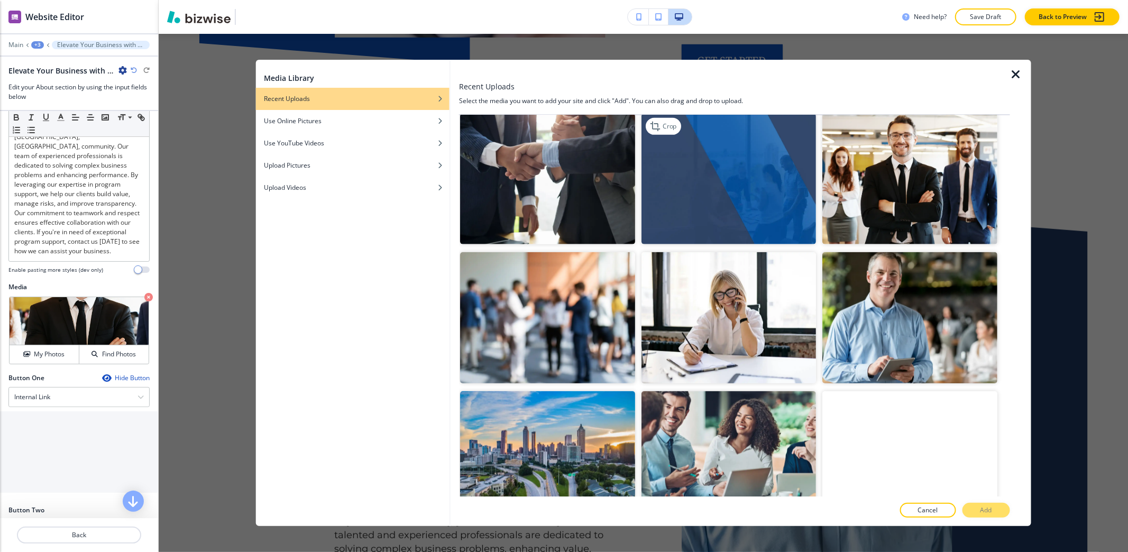
scroll to position [581, 0]
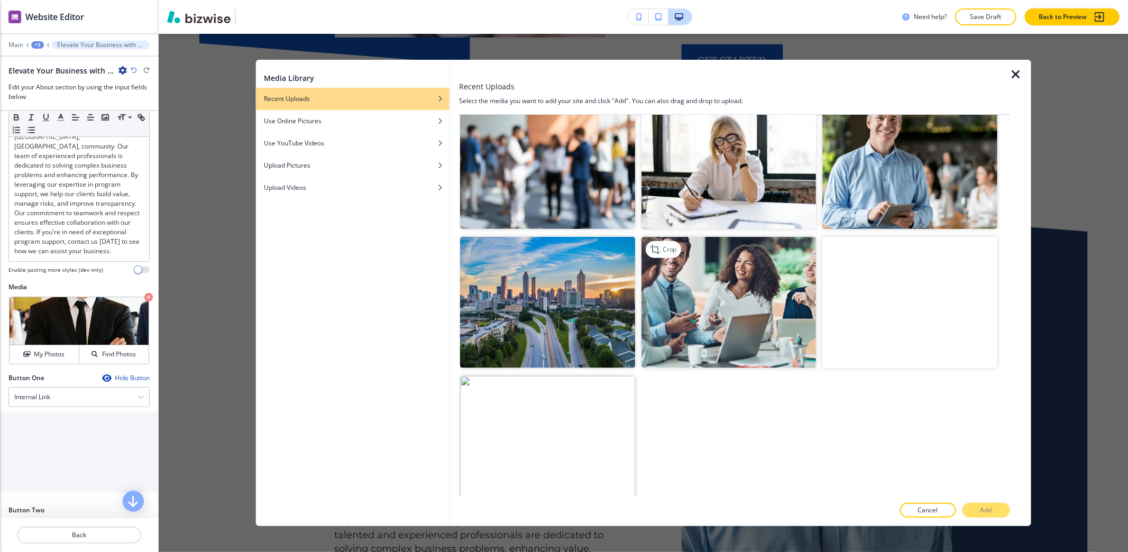
click at [731, 327] on img "button" at bounding box center [728, 302] width 174 height 131
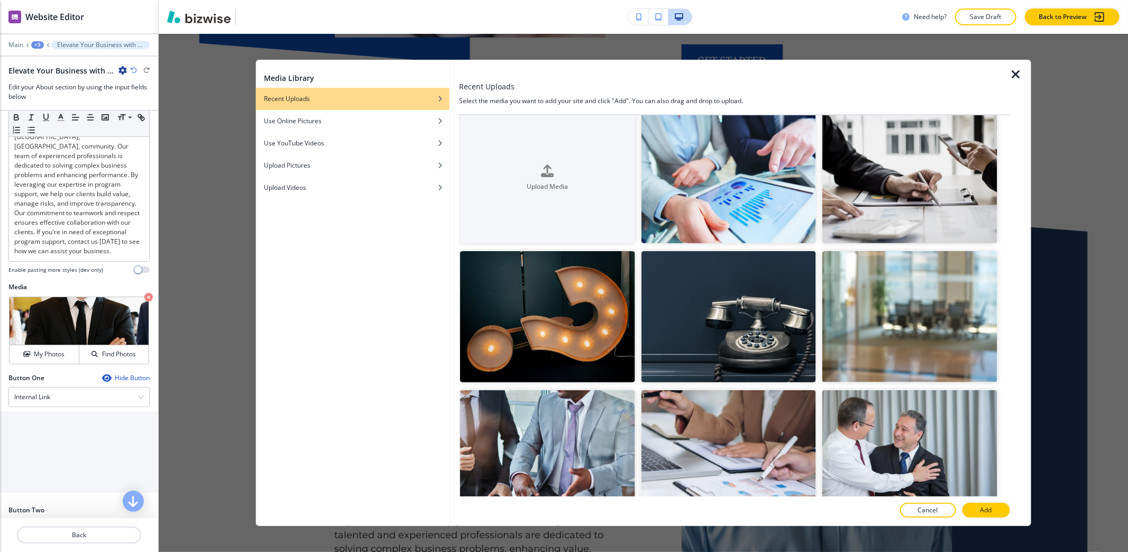
scroll to position [0, 0]
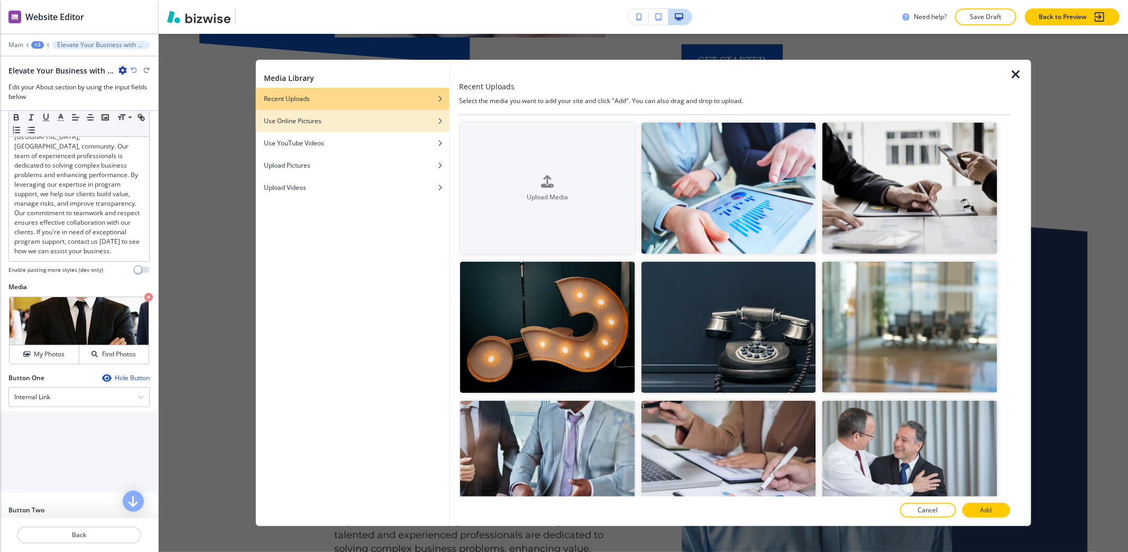
click at [431, 116] on div "Use Online Pictures" at bounding box center [352, 121] width 194 height 10
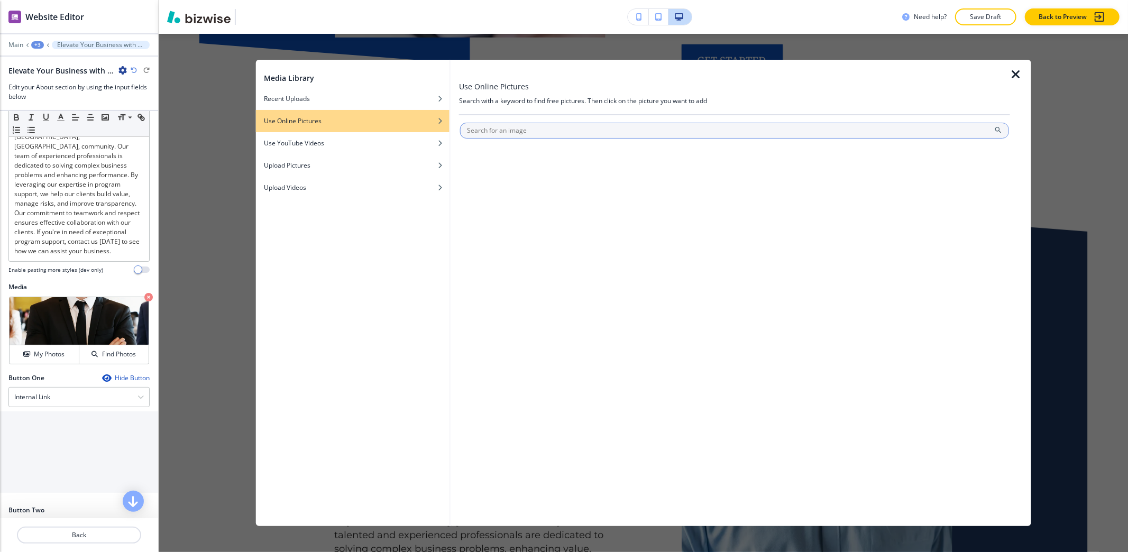
click at [504, 133] on input "text" at bounding box center [734, 131] width 549 height 16
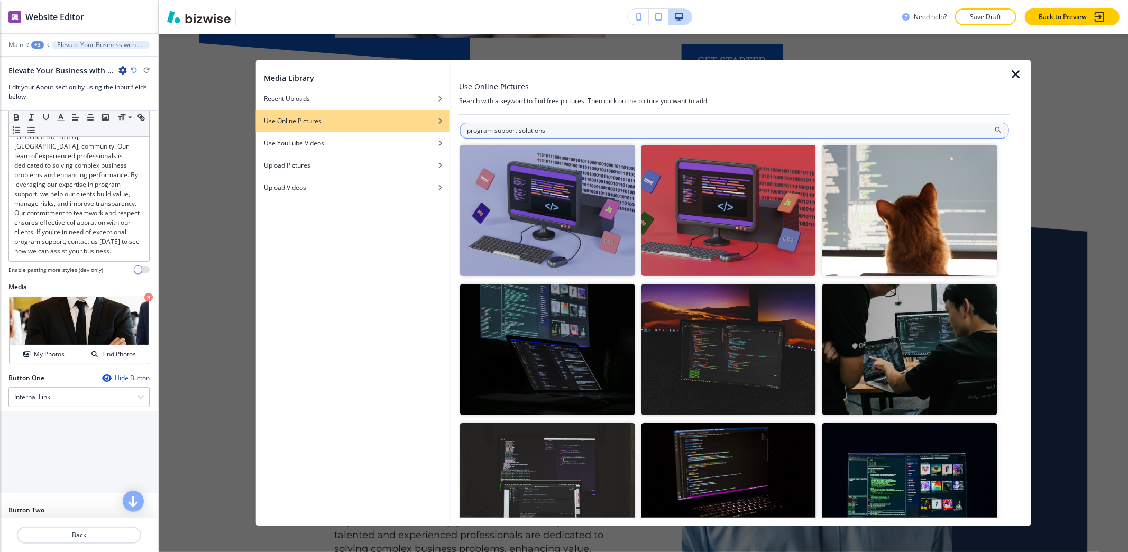
type input "program support solutions"
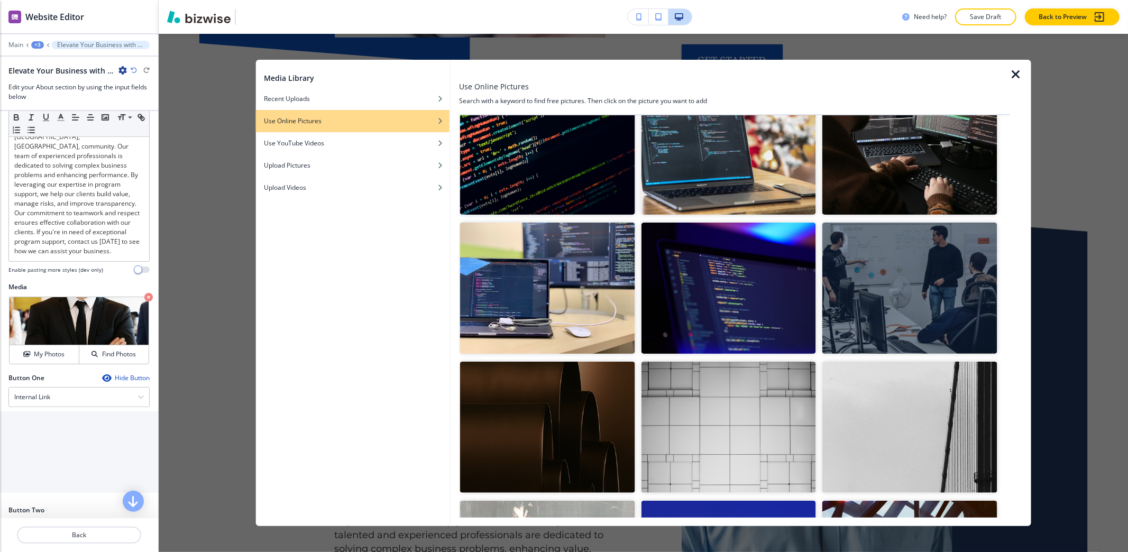
scroll to position [3131, 0]
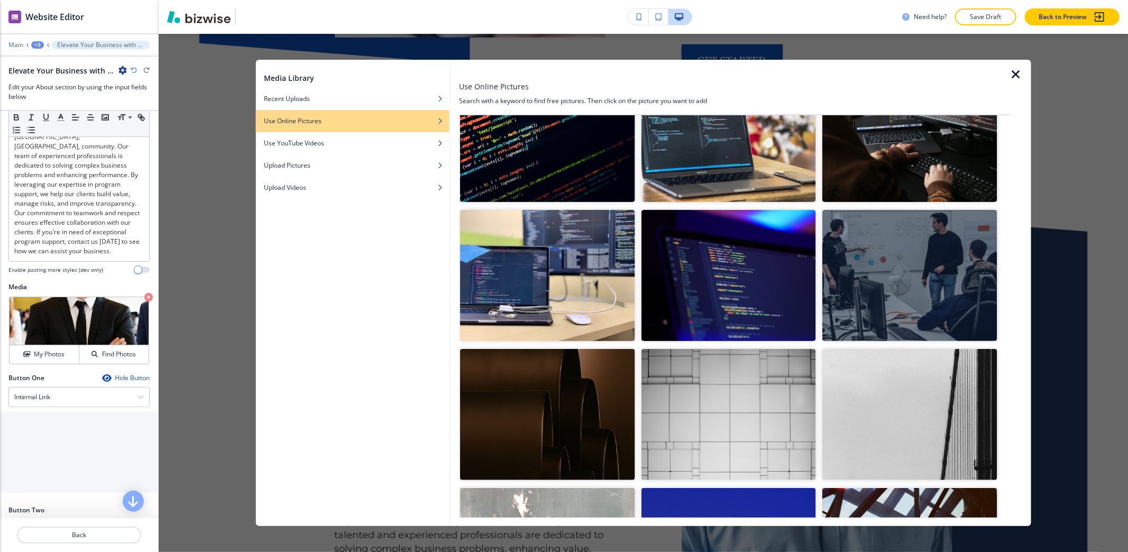
click at [876, 242] on img "button" at bounding box center [909, 275] width 174 height 131
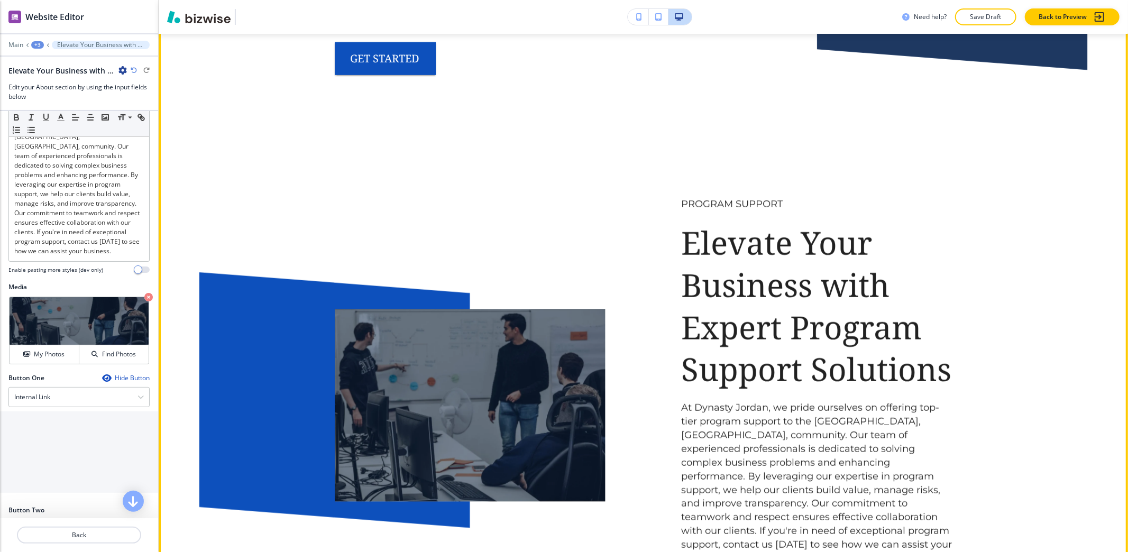
scroll to position [4653, 0]
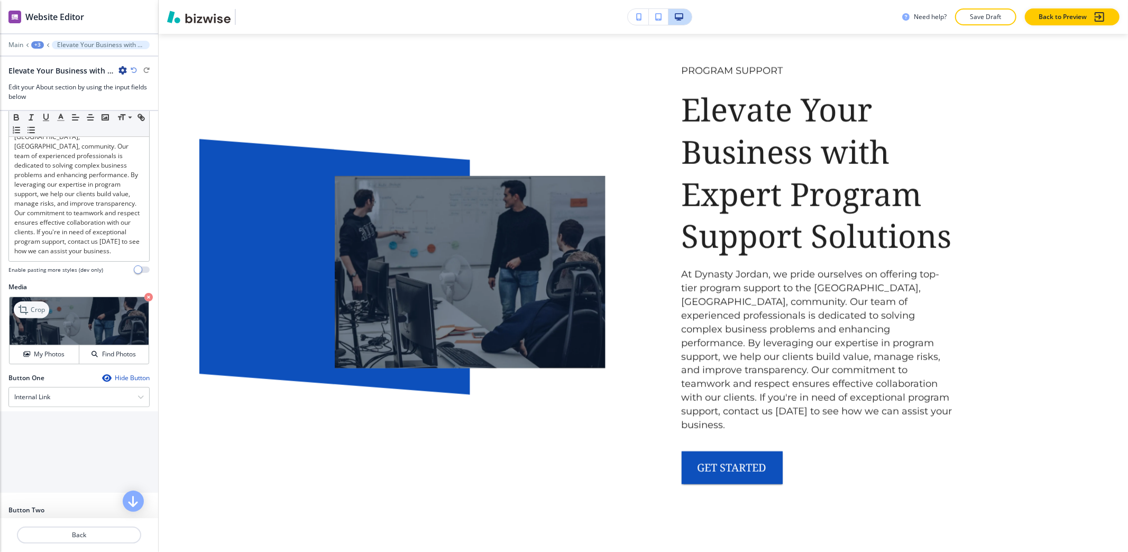
click at [31, 314] on p "Crop" at bounding box center [38, 310] width 14 height 10
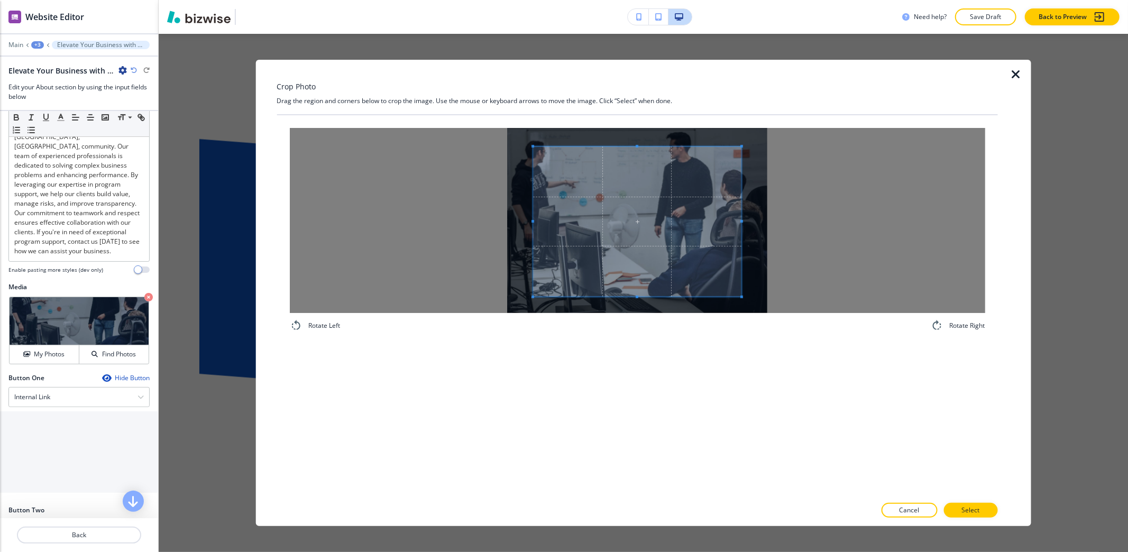
click at [641, 364] on div "Rotate Left Rotate Right" at bounding box center [637, 305] width 721 height 381
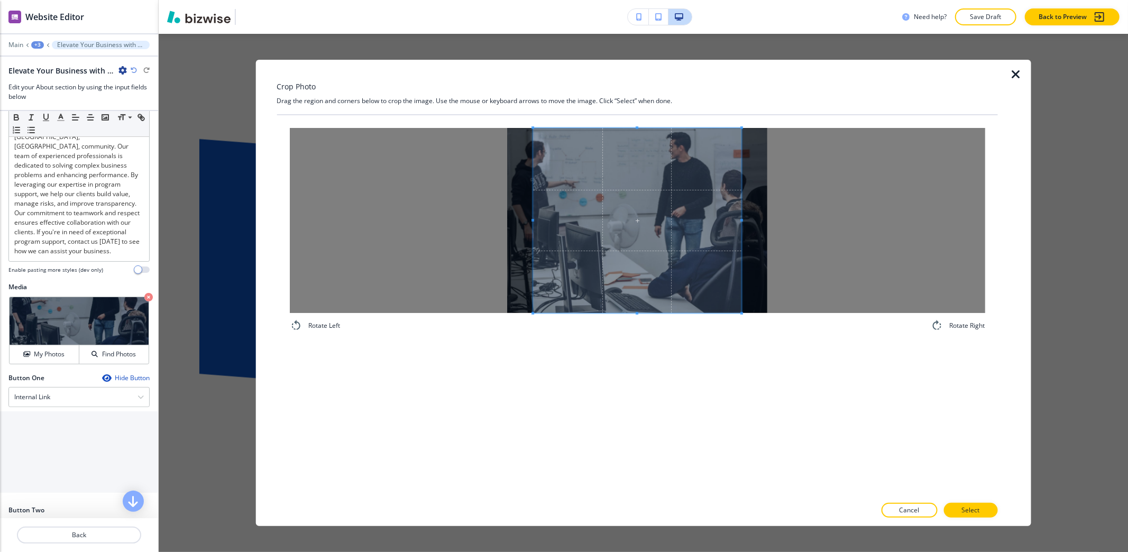
click at [641, 0] on body "WELCOME TO YOUR WEBSITE PREVIEW Want to try out the Website Editor? Edit this s…" at bounding box center [564, 0] width 1128 height 0
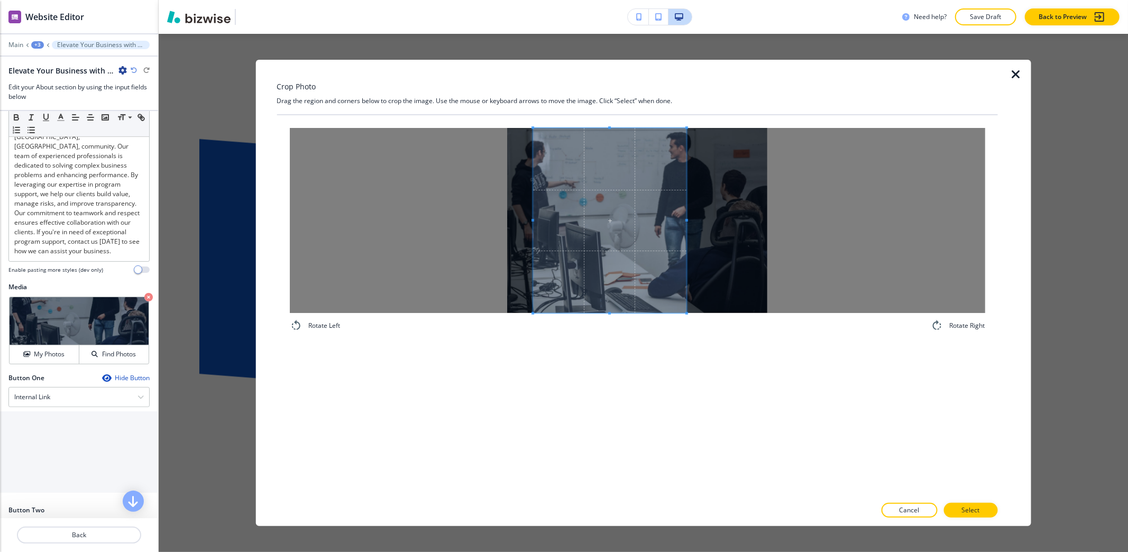
click at [685, 244] on span at bounding box center [686, 220] width 3 height 185
click at [529, 172] on span at bounding box center [529, 220] width 3 height 185
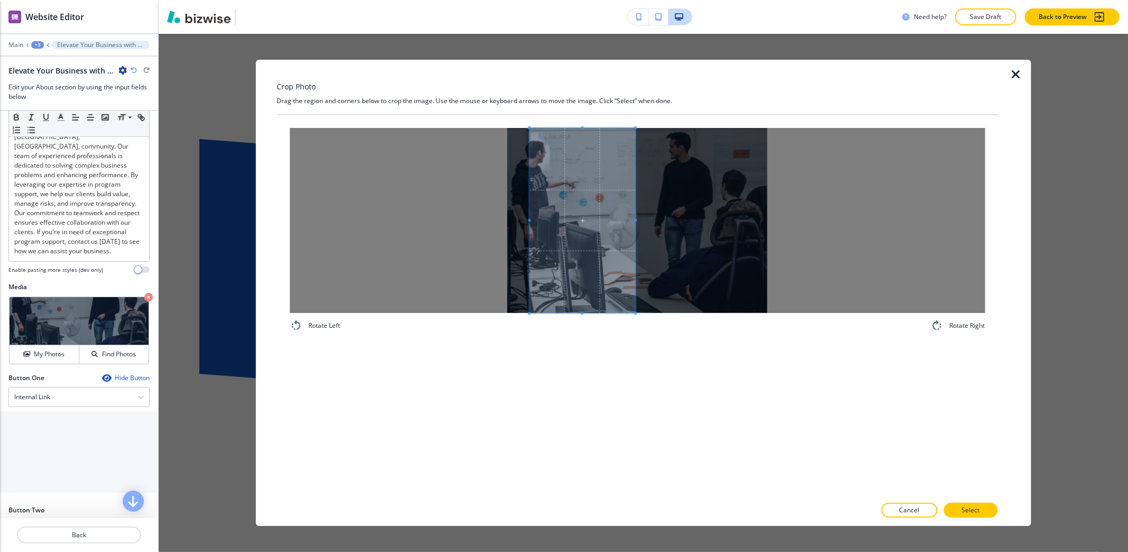
click at [634, 225] on span at bounding box center [635, 220] width 3 height 185
click at [972, 512] on p "Select" at bounding box center [970, 510] width 18 height 10
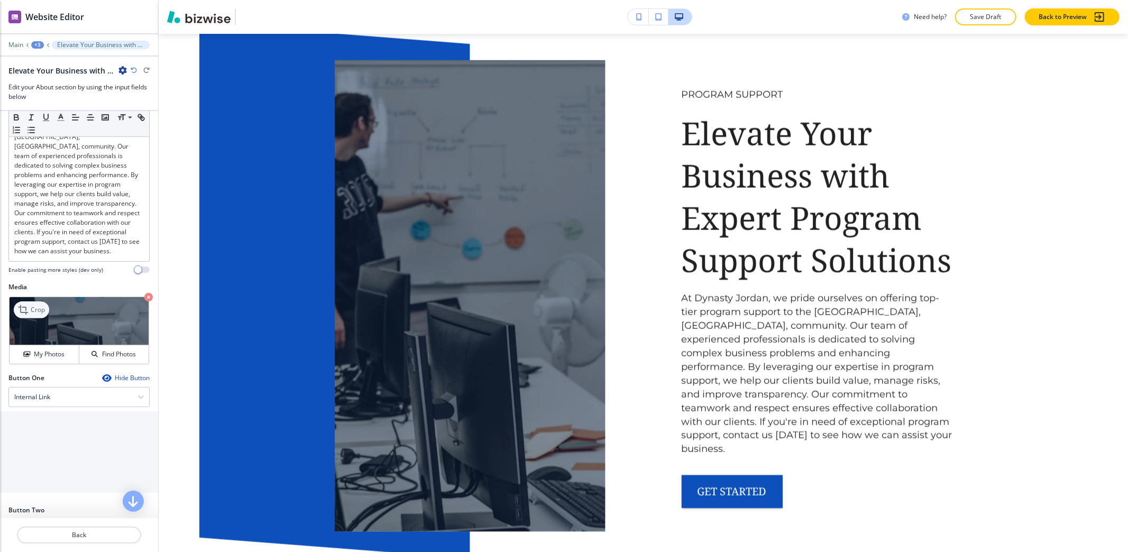
click at [36, 315] on p "Crop" at bounding box center [38, 310] width 14 height 10
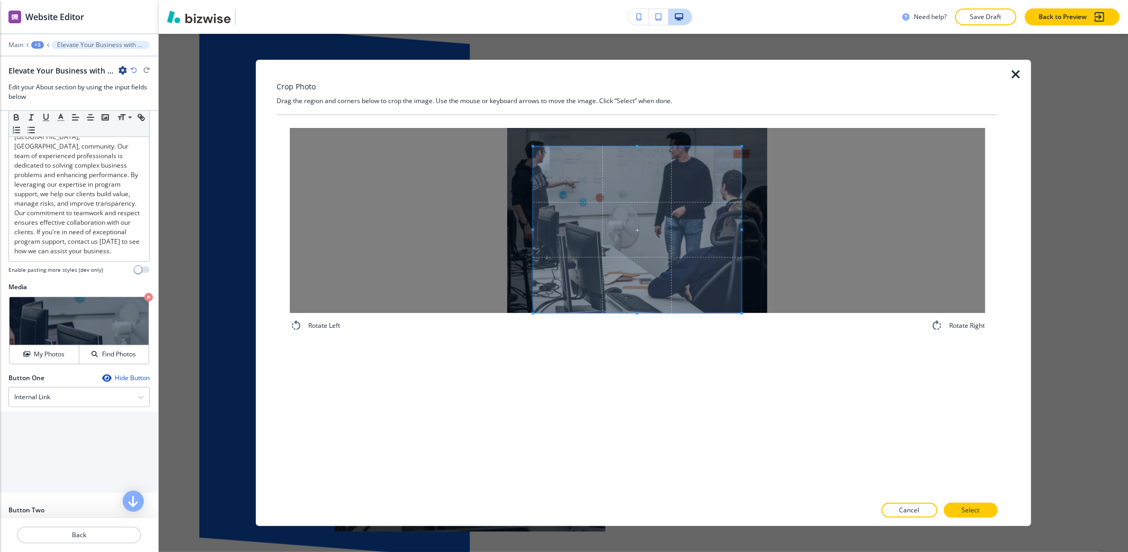
click at [618, 357] on div "Rotate Left Rotate Right" at bounding box center [637, 305] width 721 height 381
click at [614, 144] on div at bounding box center [636, 220] width 695 height 185
click at [603, 34] on div "Crop Photo Drag the region and corners below to crop the image. Use the mouse o…" at bounding box center [643, 293] width 969 height 518
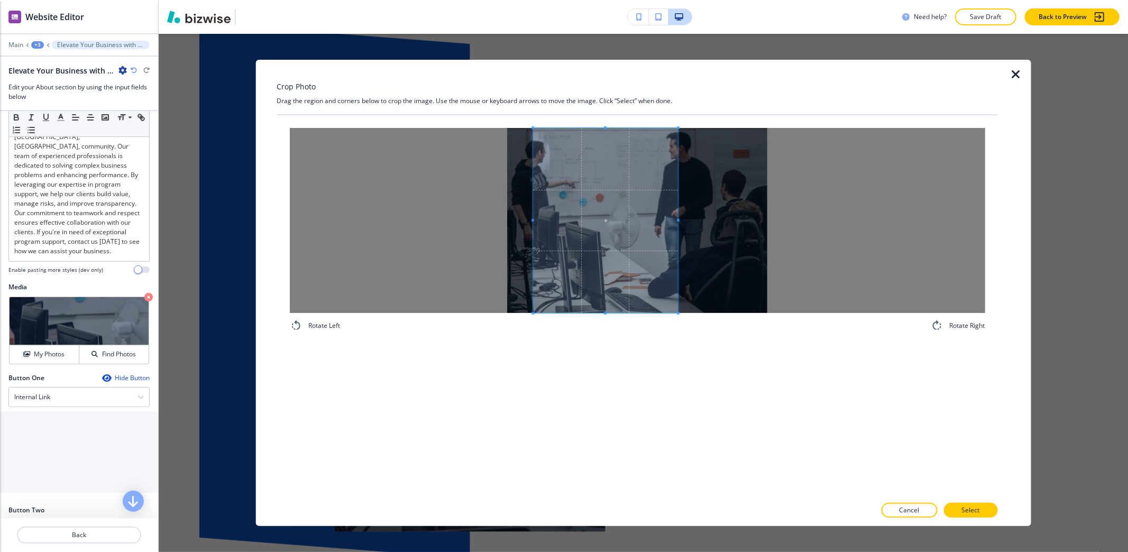
click at [677, 260] on span at bounding box center [678, 220] width 3 height 185
click at [981, 512] on button "Select" at bounding box center [970, 510] width 54 height 15
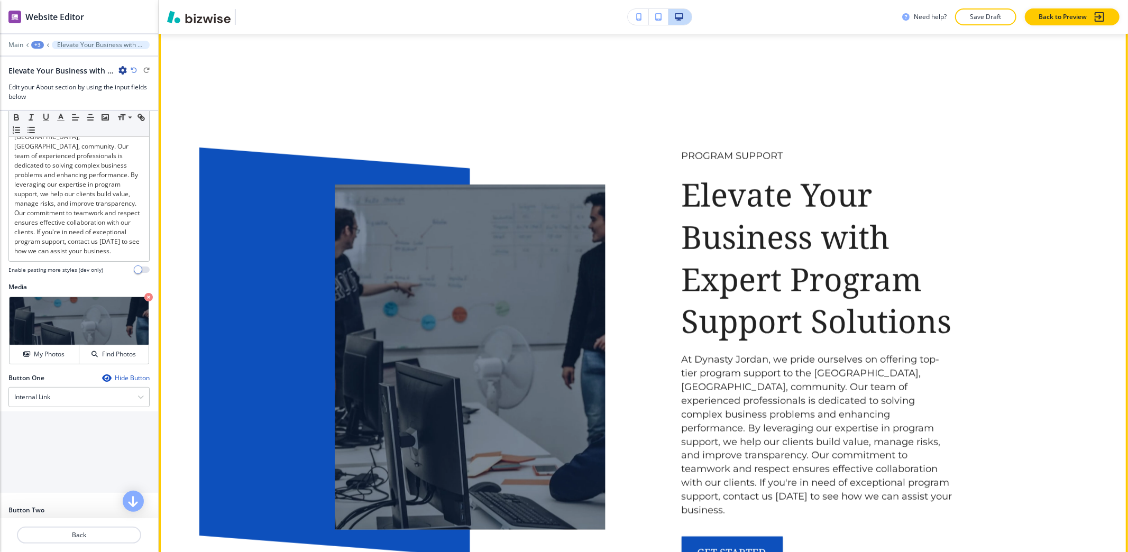
scroll to position [4583, 0]
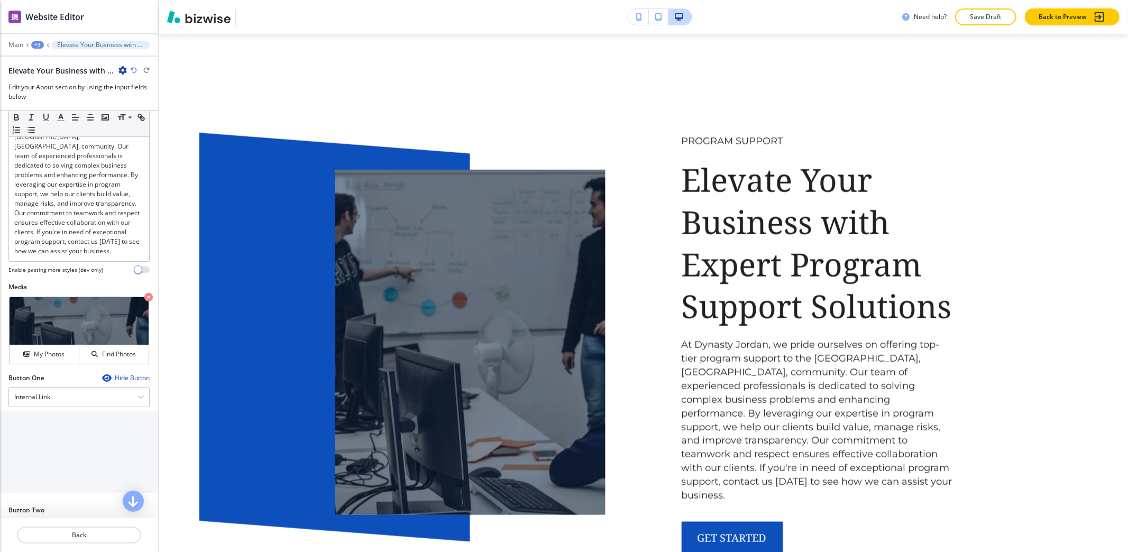
click at [37, 45] on div "+3" at bounding box center [37, 44] width 13 height 7
click at [62, 97] on p "About" at bounding box center [65, 100] width 54 height 10
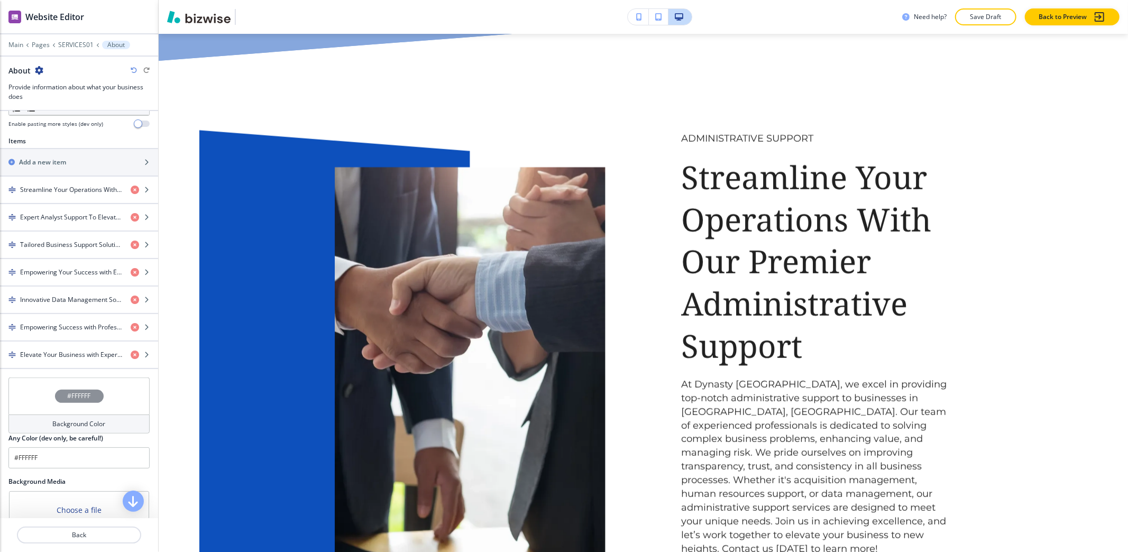
scroll to position [969, 0]
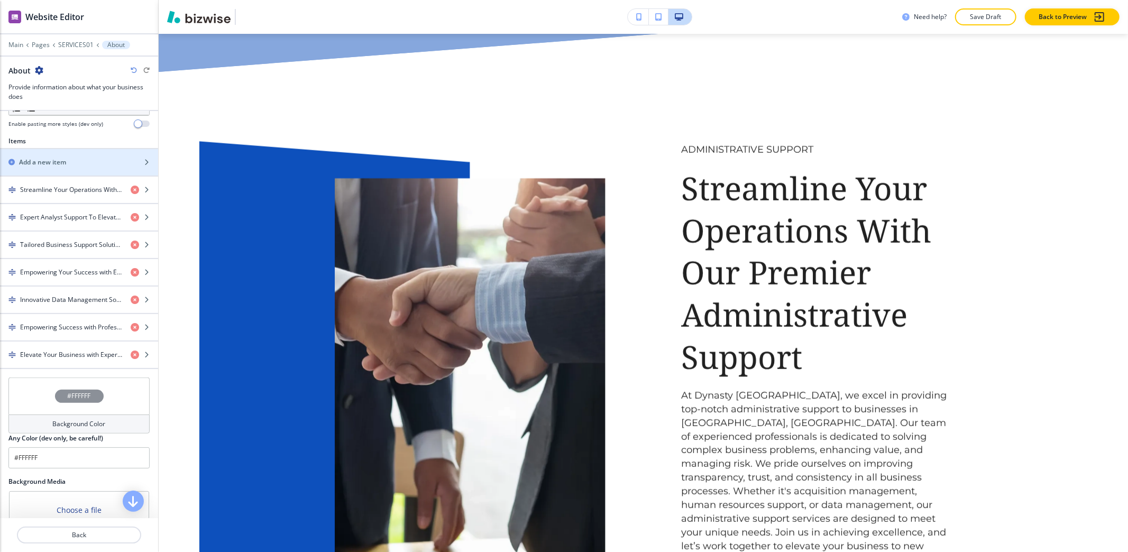
click at [70, 155] on div "button" at bounding box center [79, 153] width 158 height 8
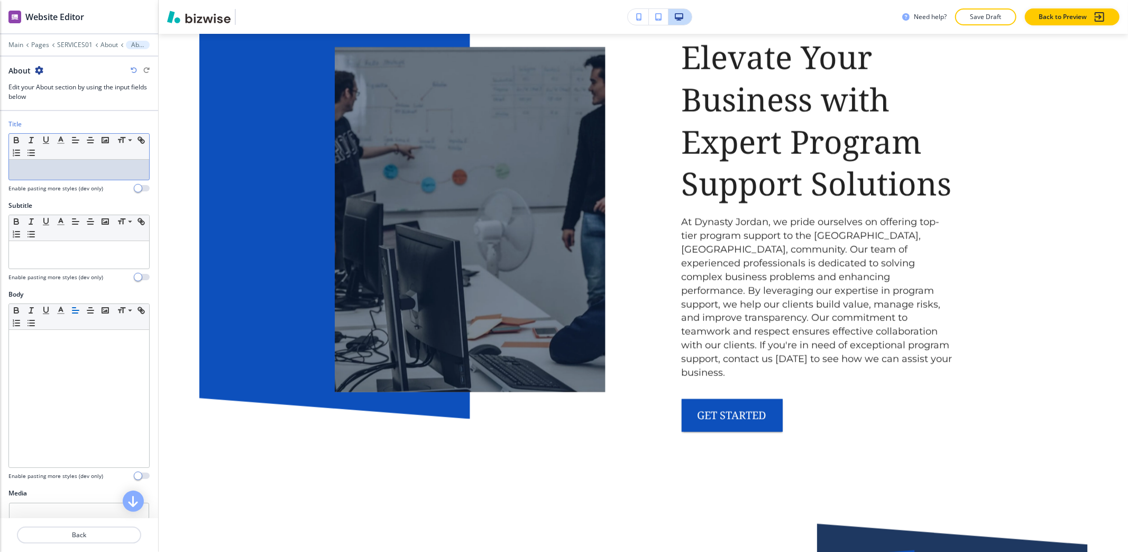
click at [79, 178] on div at bounding box center [79, 170] width 140 height 20
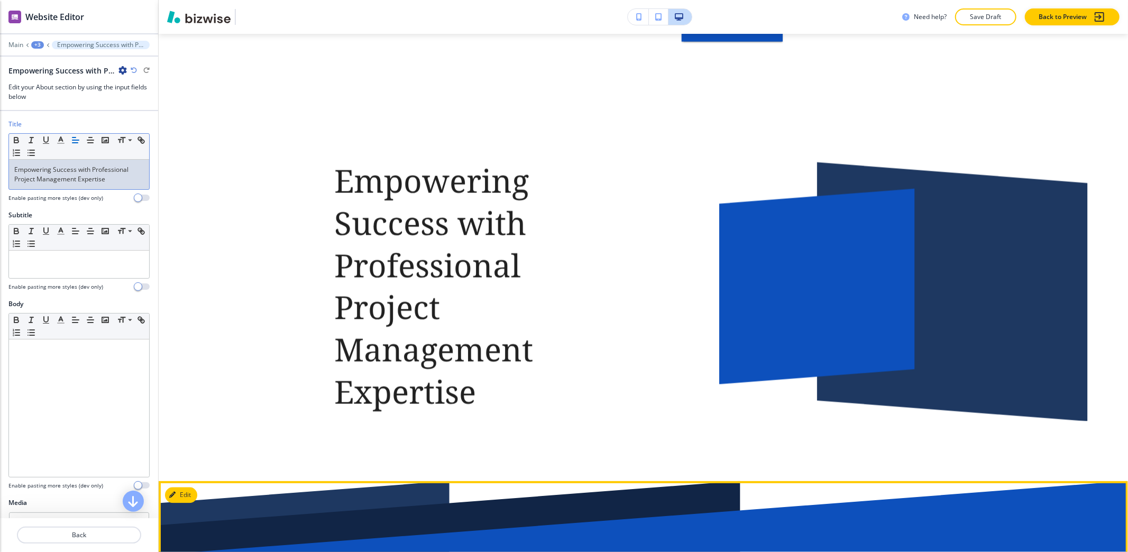
scroll to position [5110, 0]
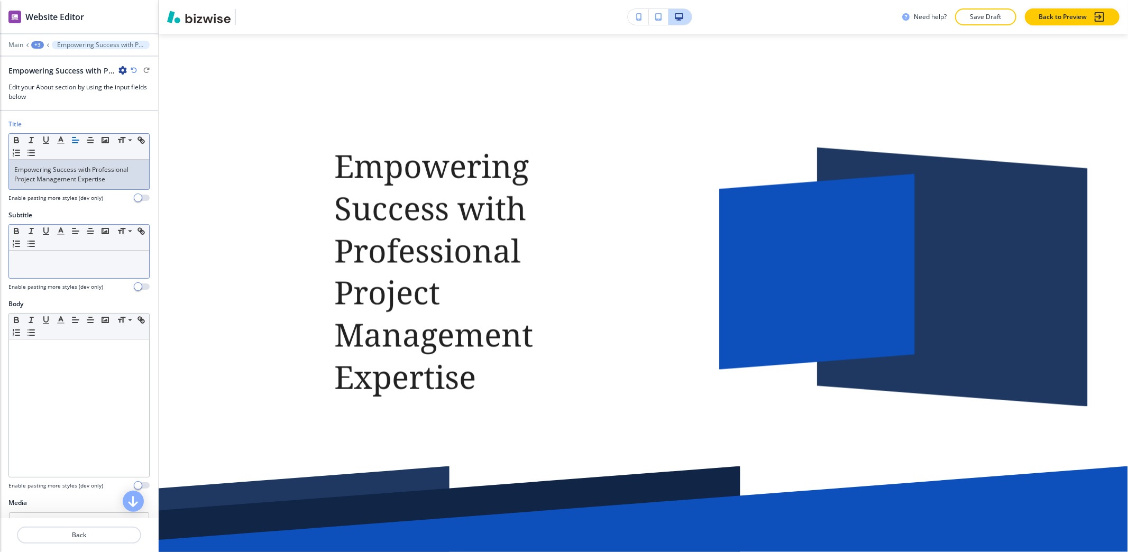
click at [31, 275] on div at bounding box center [79, 264] width 140 height 27
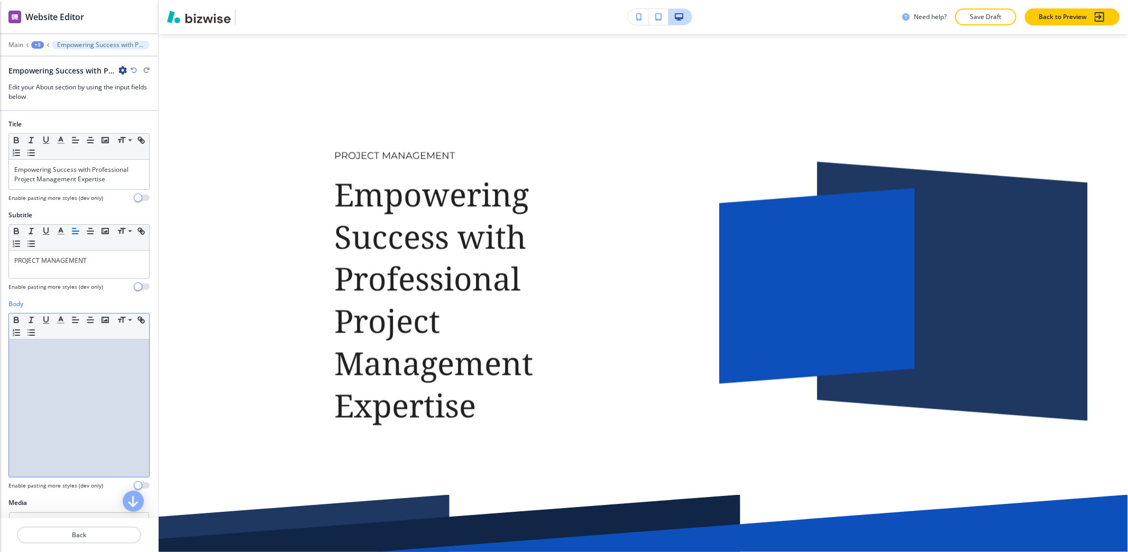
click at [45, 386] on div at bounding box center [79, 407] width 140 height 137
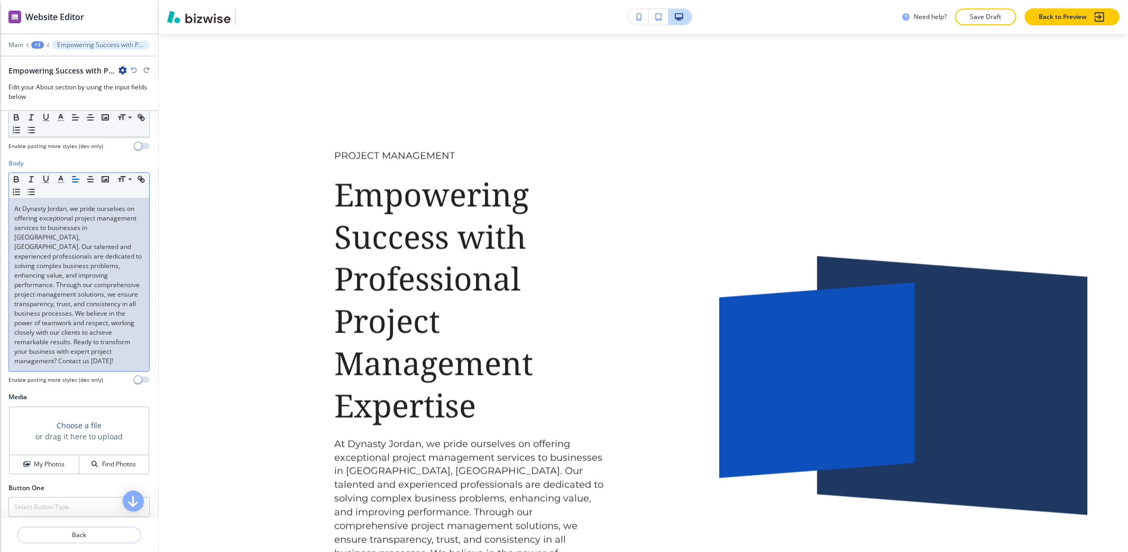
scroll to position [194, 0]
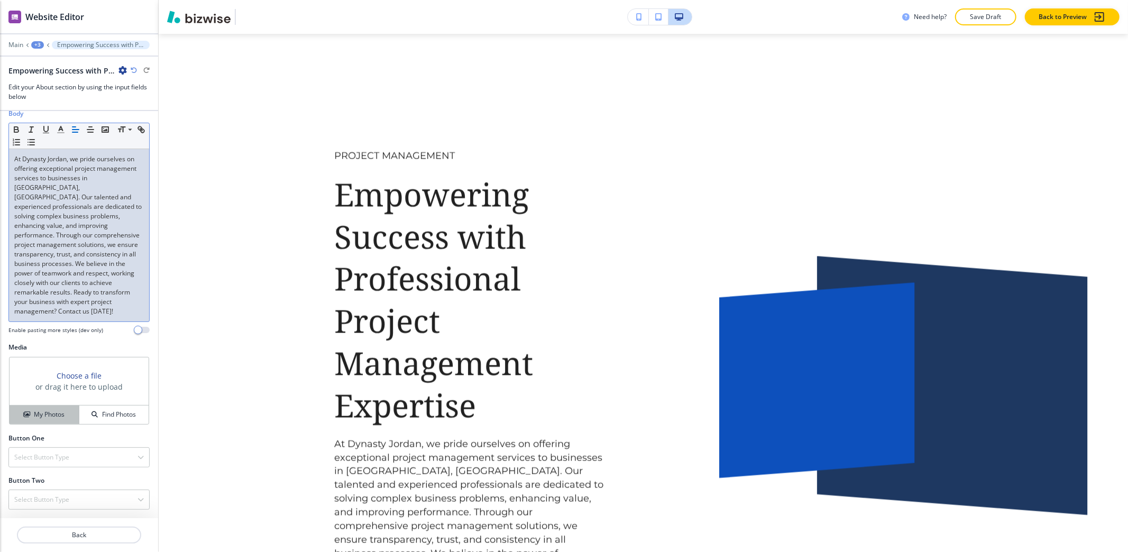
click at [45, 416] on h4 "My Photos" at bounding box center [49, 415] width 31 height 10
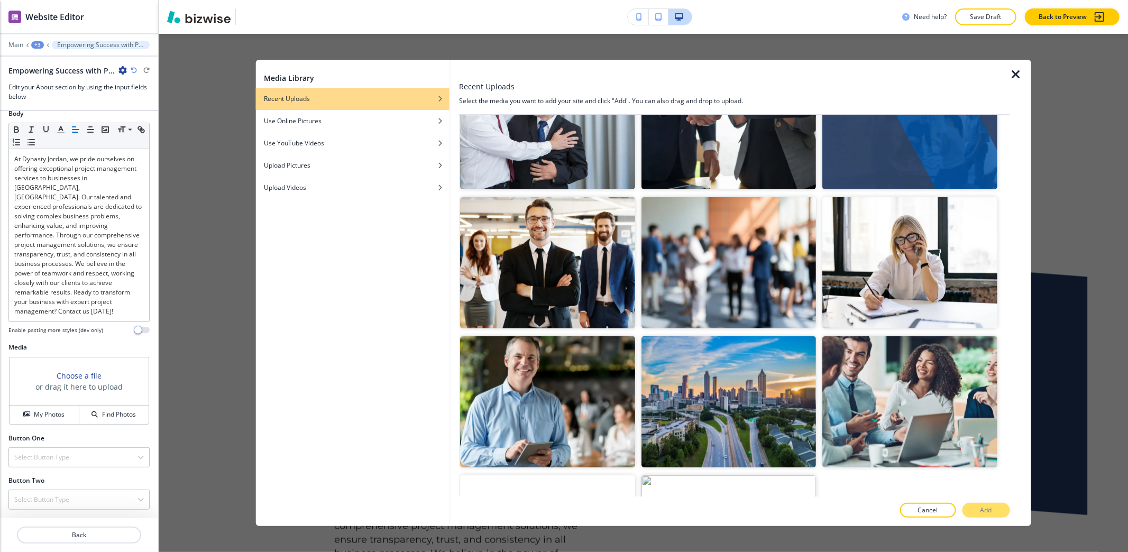
scroll to position [493, 0]
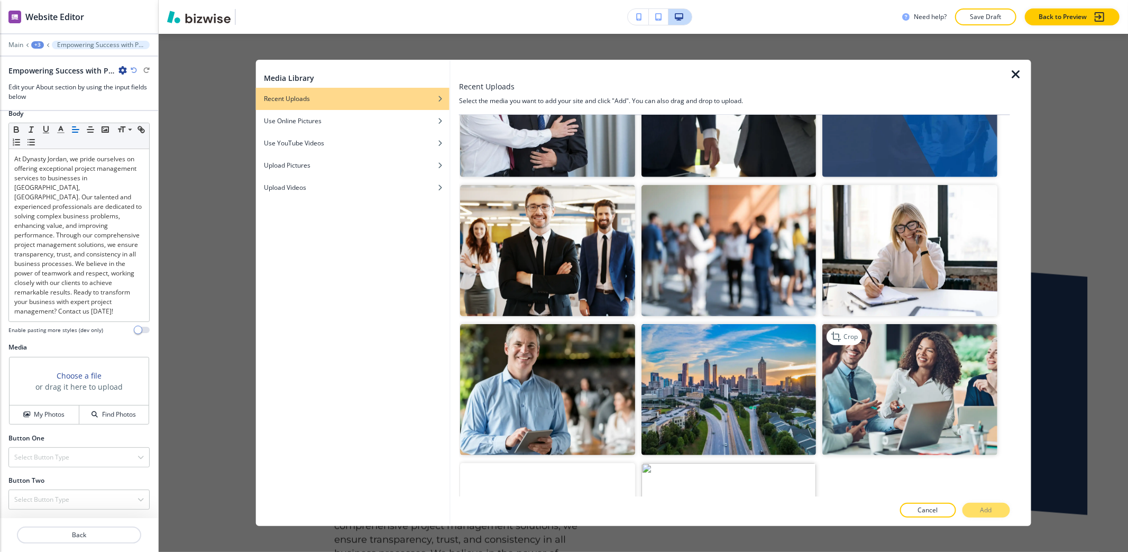
click at [870, 363] on img "button" at bounding box center [909, 389] width 174 height 131
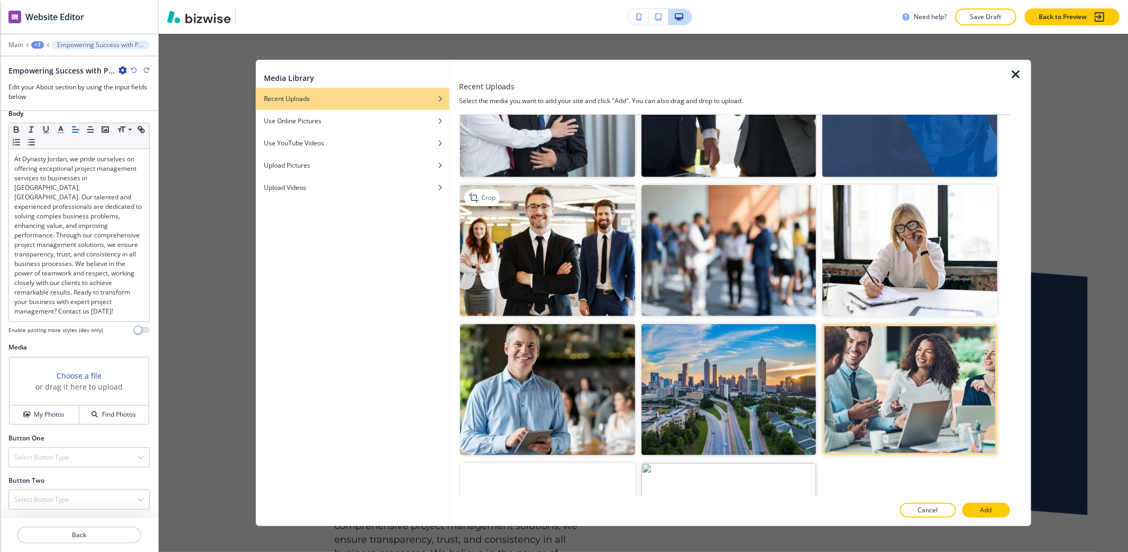
click at [569, 251] on img "button" at bounding box center [547, 250] width 174 height 131
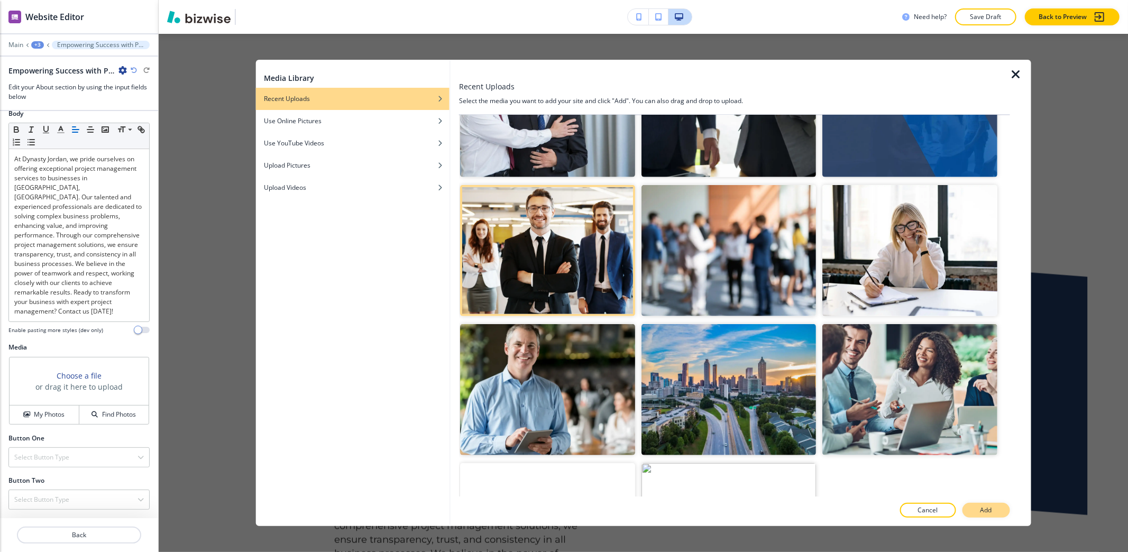
click at [983, 510] on p "Add" at bounding box center [986, 510] width 12 height 10
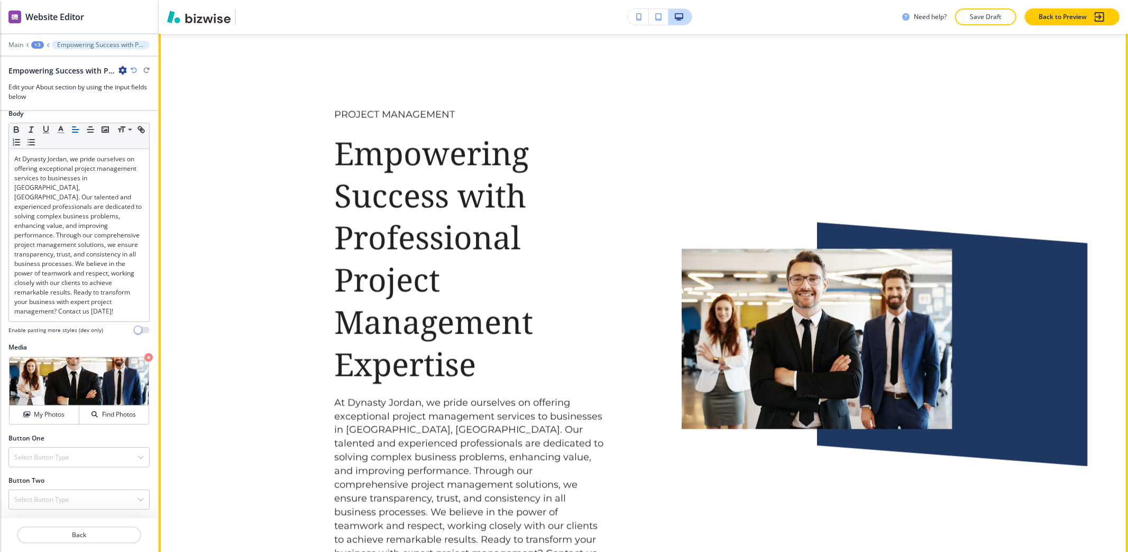
scroll to position [5153, 0]
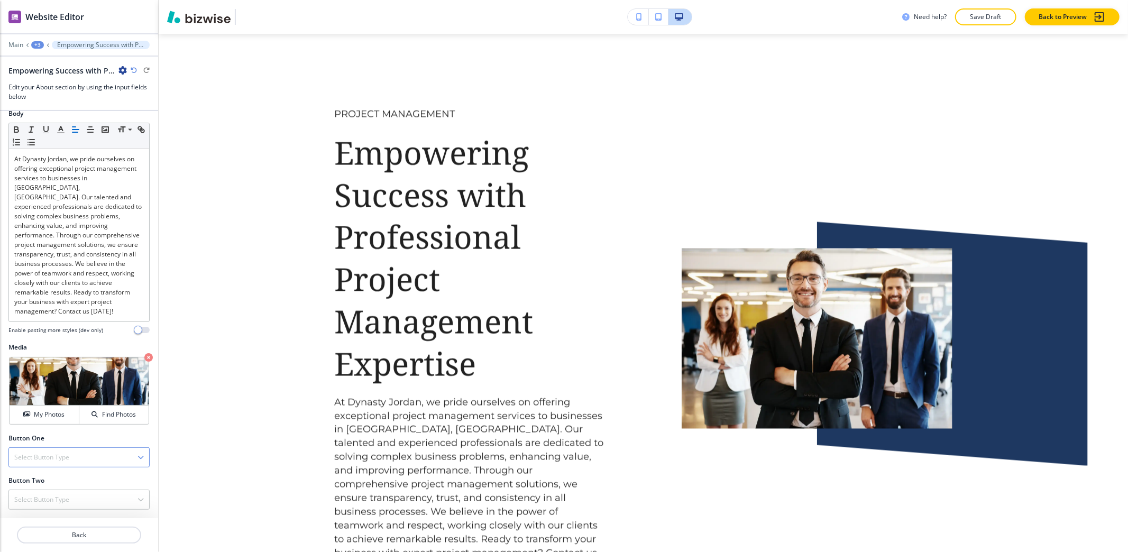
click at [40, 454] on h4 "Select Button Type" at bounding box center [41, 458] width 55 height 10
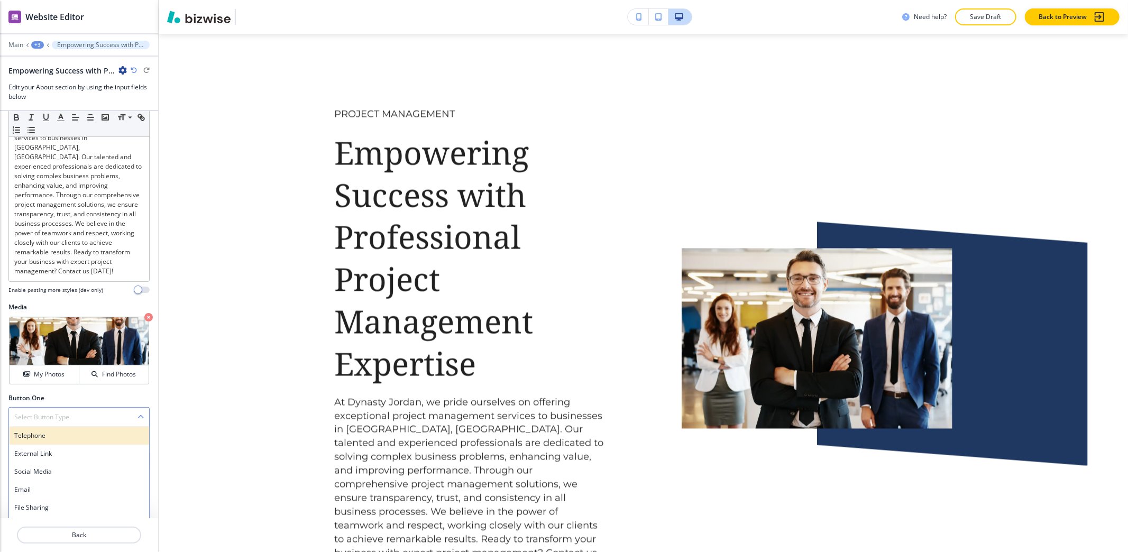
scroll to position [251, 0]
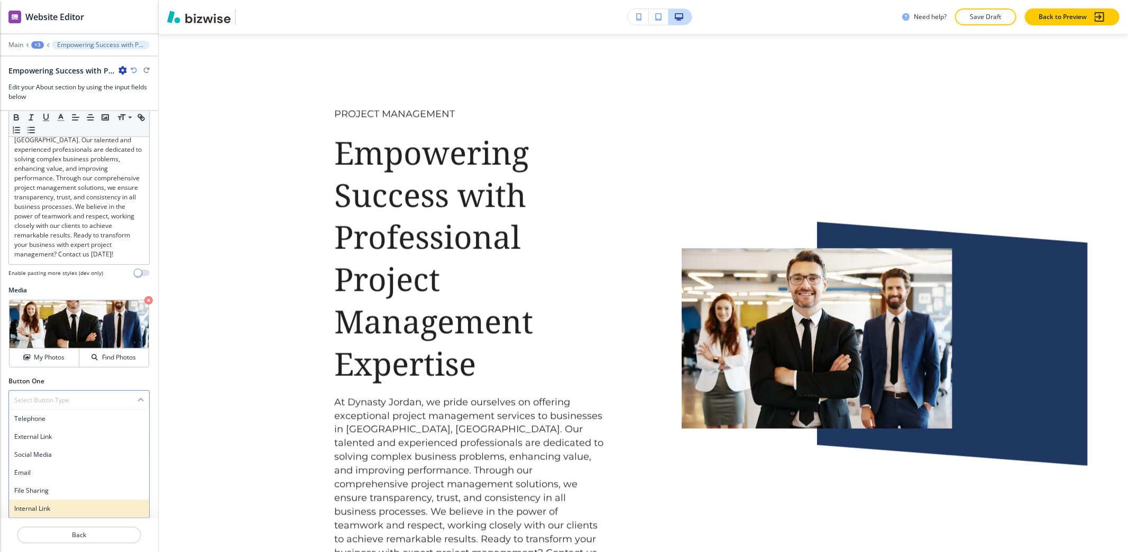
click at [38, 504] on h4 "Internal Link" at bounding box center [79, 509] width 130 height 10
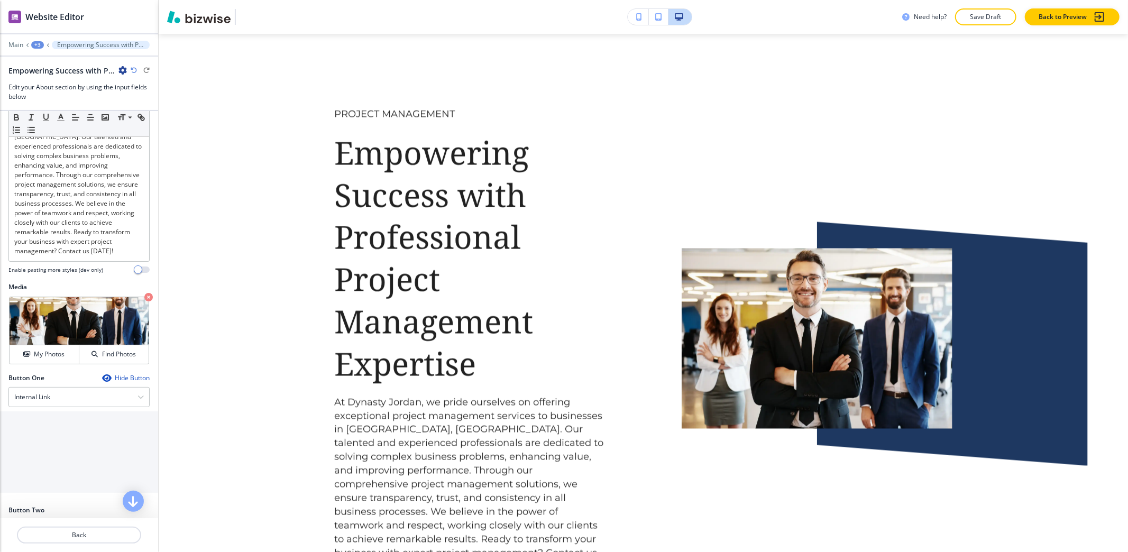
click at [41, 447] on input "text" at bounding box center [79, 439] width 158 height 21
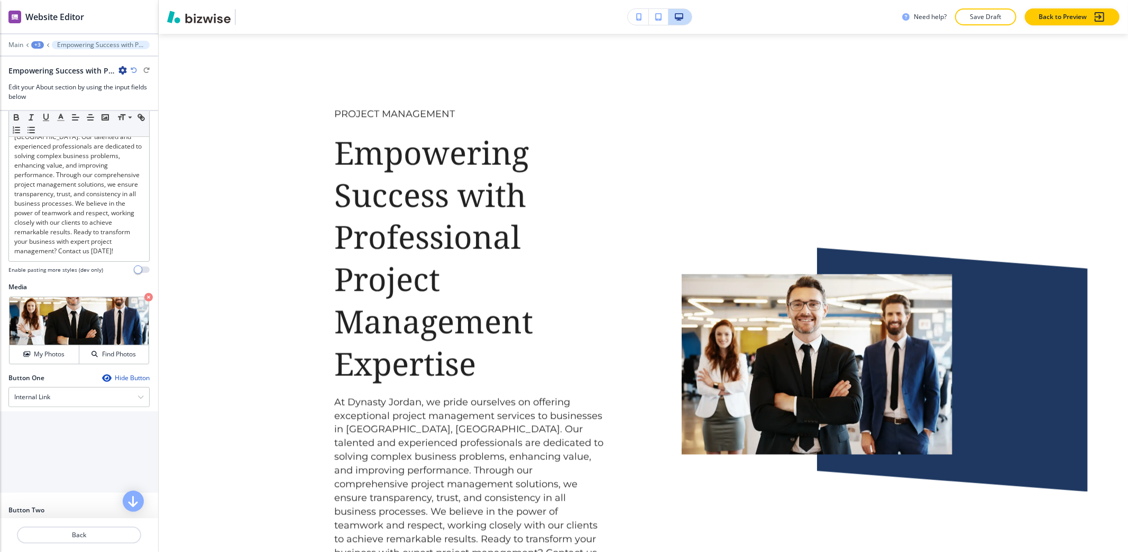
type input "GET STARTED"
click at [27, 490] on \(page\/section\) "Manual Input" at bounding box center [73, 483] width 145 height 18
click at [18, 506] on h4 "REACH OUT NOW" at bounding box center [79, 501] width 146 height 10
type \(page\/section\) "REACH OUT NOW"
click at [34, 315] on p "Crop" at bounding box center [38, 310] width 14 height 10
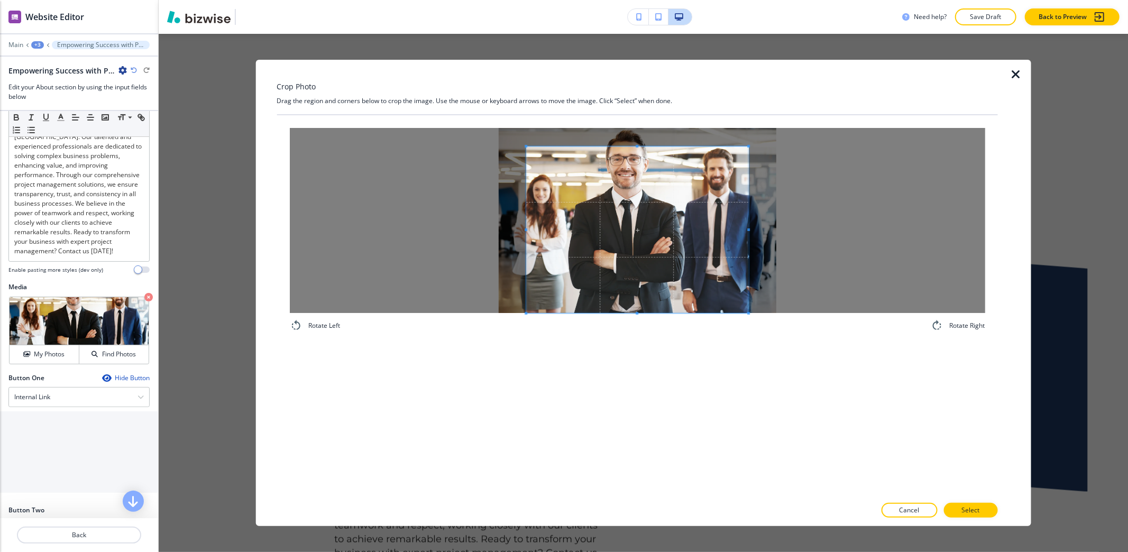
click at [588, 355] on div "Rotate Left Rotate Right" at bounding box center [637, 305] width 721 height 381
click at [572, 65] on div "Crop Photo Drag the region and corners below to crop the image. Use the mouse o…" at bounding box center [637, 293] width 721 height 466
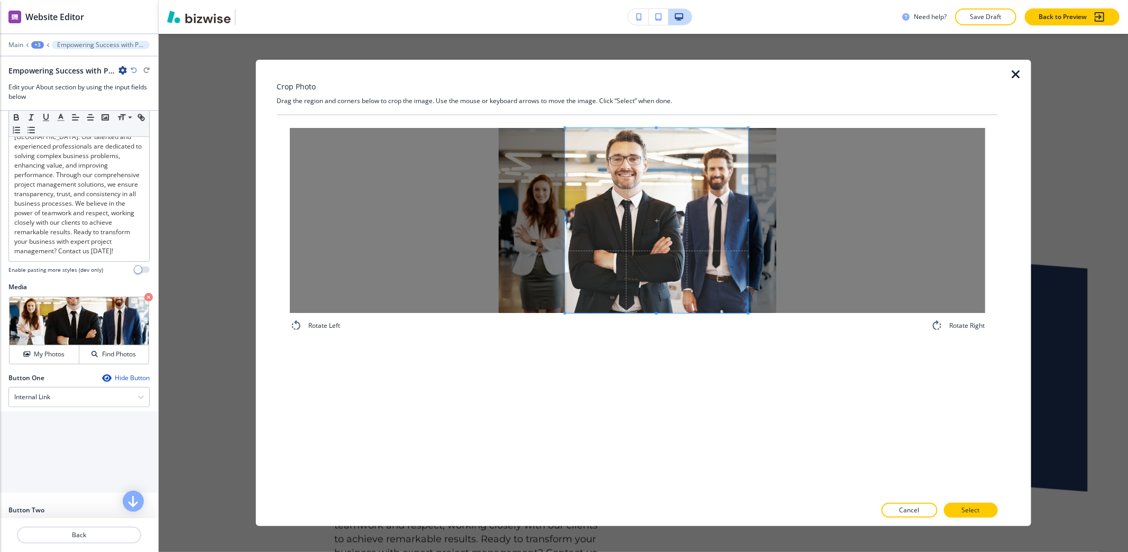
click at [565, 178] on span at bounding box center [564, 220] width 3 height 185
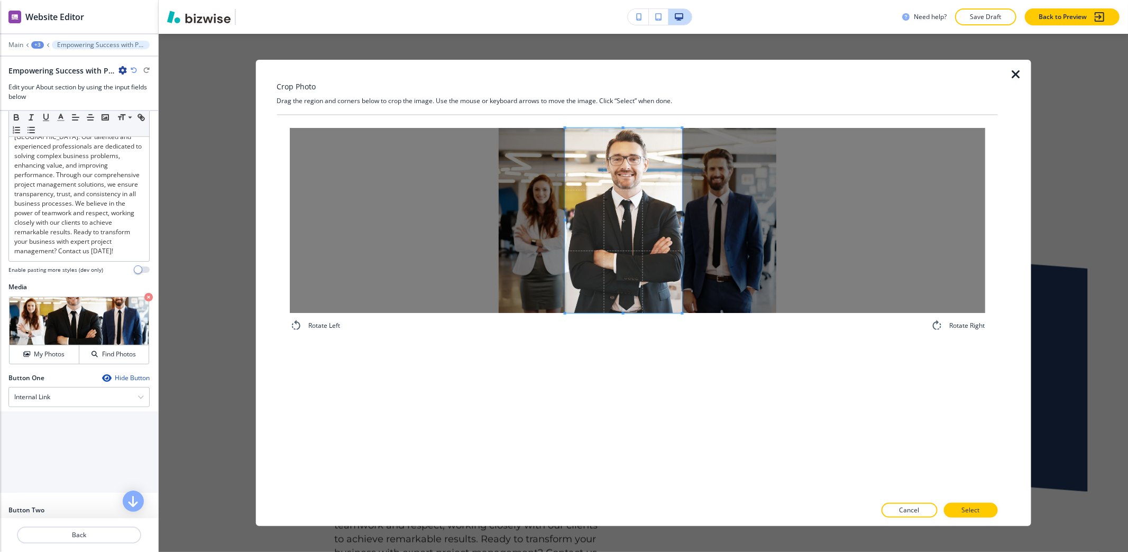
click at [680, 259] on span at bounding box center [681, 220] width 3 height 185
click at [567, 201] on span at bounding box center [568, 220] width 3 height 185
click at [968, 508] on p "Select" at bounding box center [970, 510] width 18 height 10
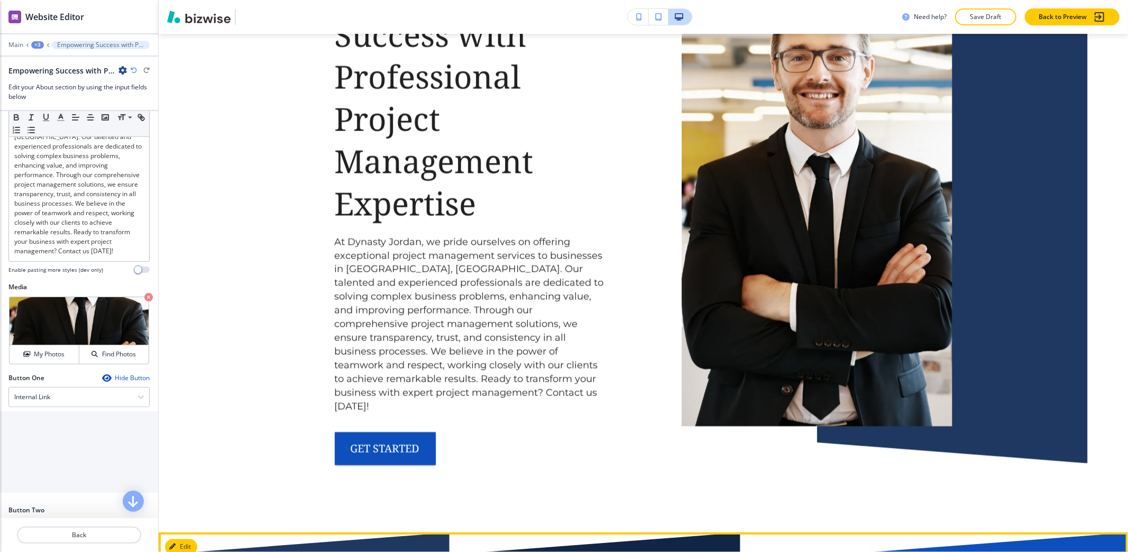
scroll to position [5294, 0]
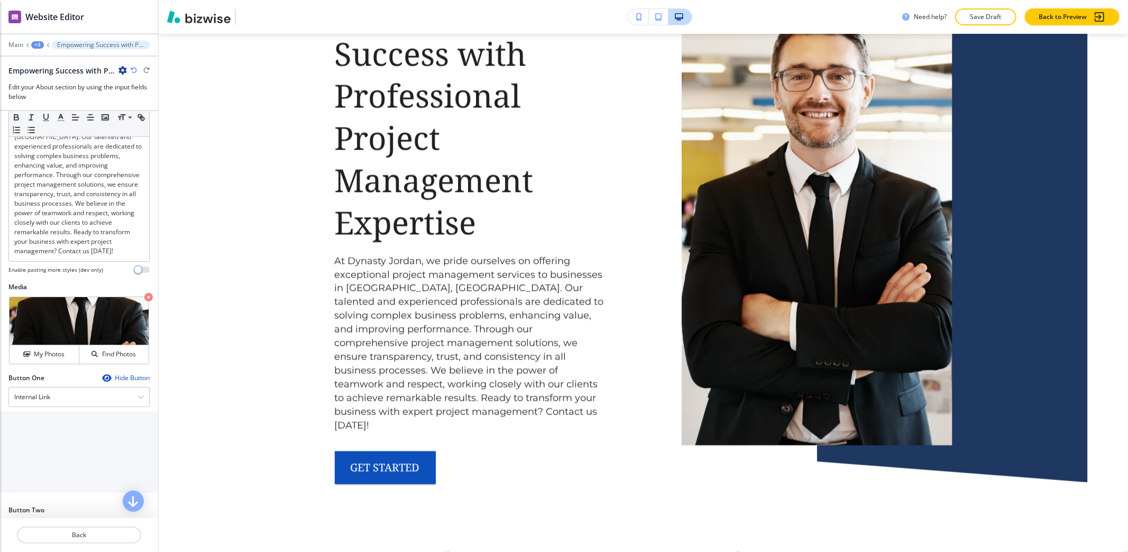
click at [33, 43] on div "+3" at bounding box center [37, 44] width 13 height 7
click at [63, 83] on p "SERVICES01" at bounding box center [65, 81] width 54 height 10
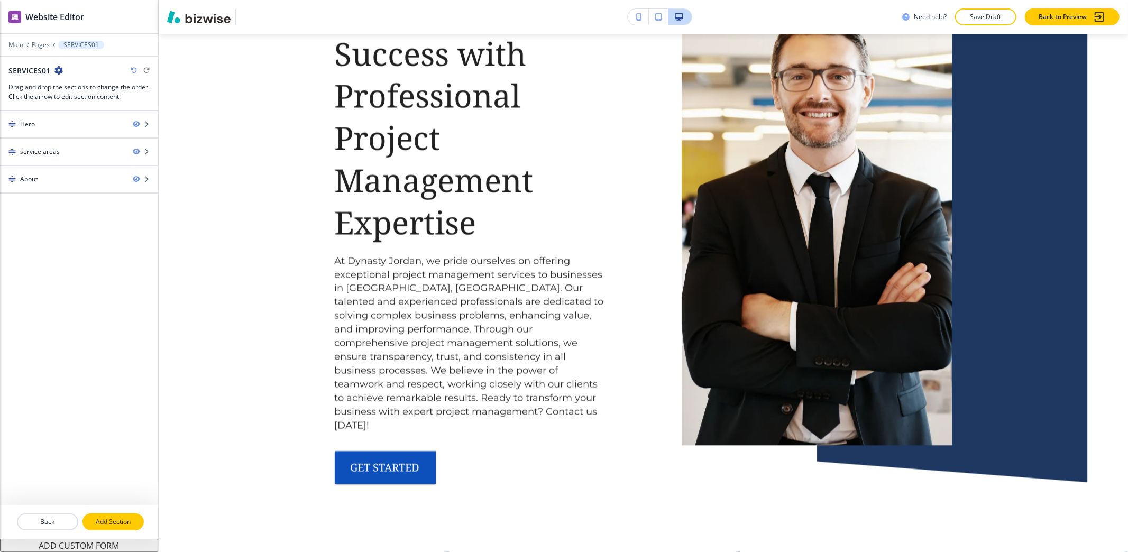
click at [127, 529] on button "Add Section" at bounding box center [112, 521] width 61 height 17
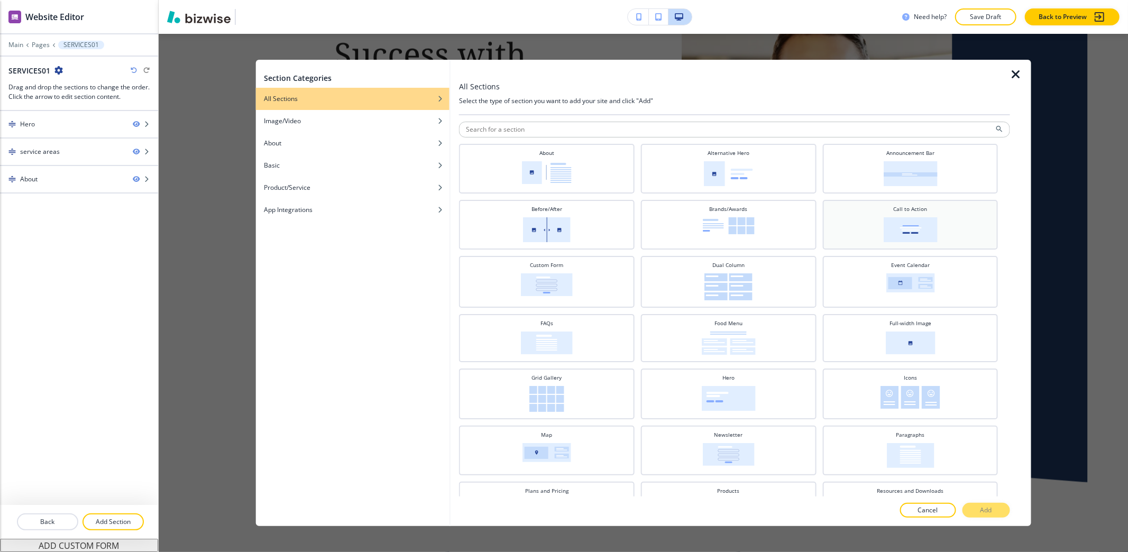
click at [895, 223] on img at bounding box center [910, 229] width 54 height 25
click at [985, 514] on p "Add" at bounding box center [986, 510] width 12 height 10
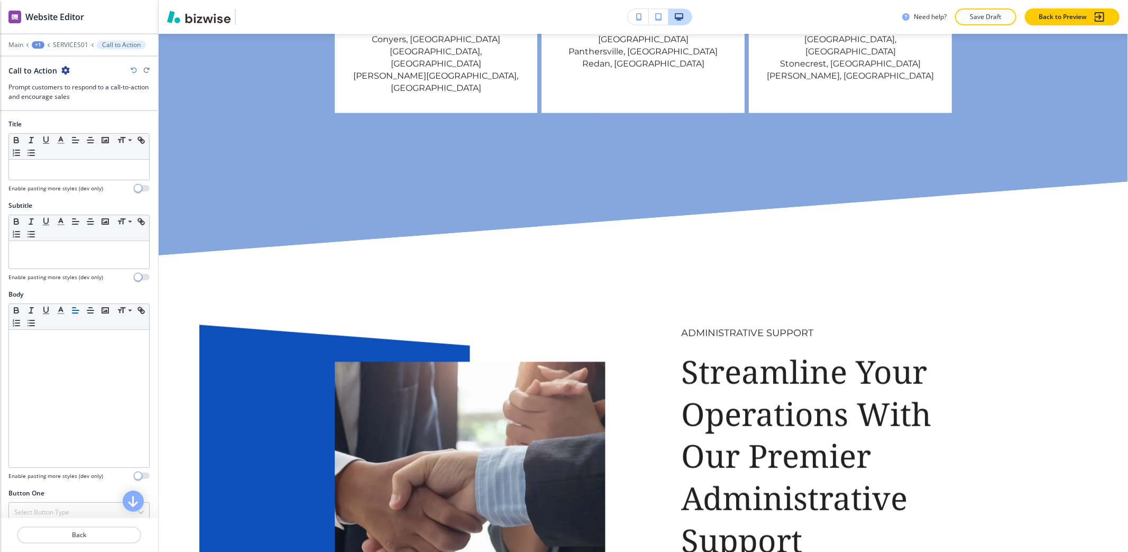
scroll to position [0, 0]
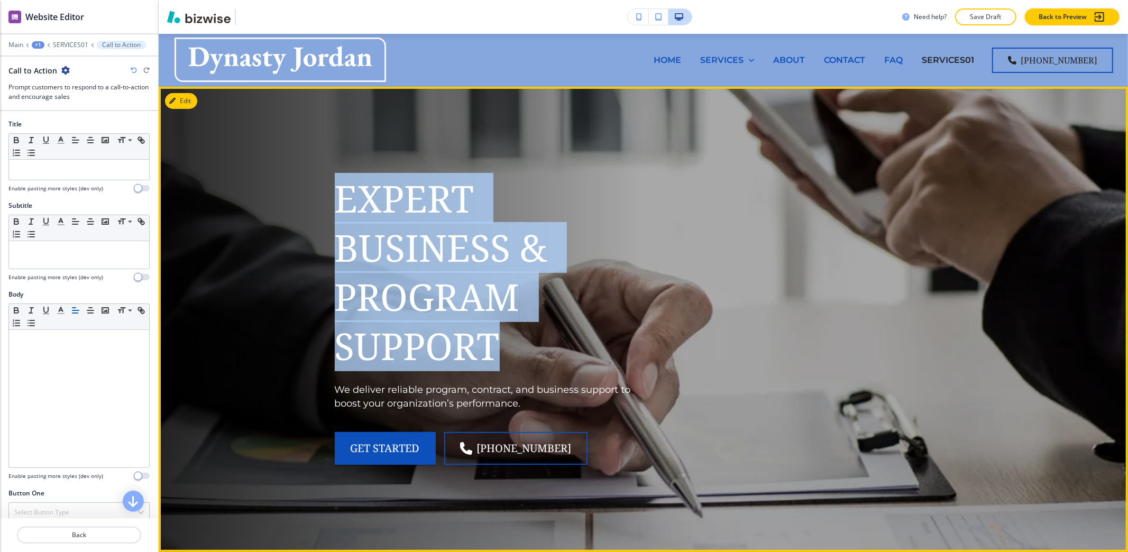
drag, startPoint x: 307, startPoint y: 183, endPoint x: 531, endPoint y: 354, distance: 282.5
click at [531, 354] on div "Expert Business & Program Support We deliver reliable program, contract, and bu…" at bounding box center [469, 307] width 321 height 316
copy p "Expert Business & Program Support"
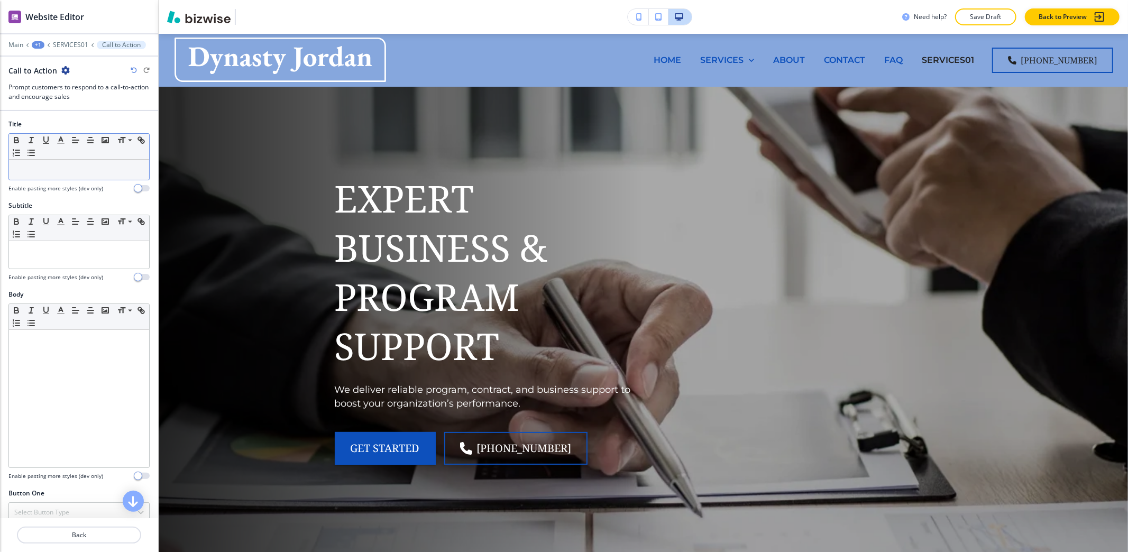
click at [78, 174] on p at bounding box center [79, 170] width 130 height 10
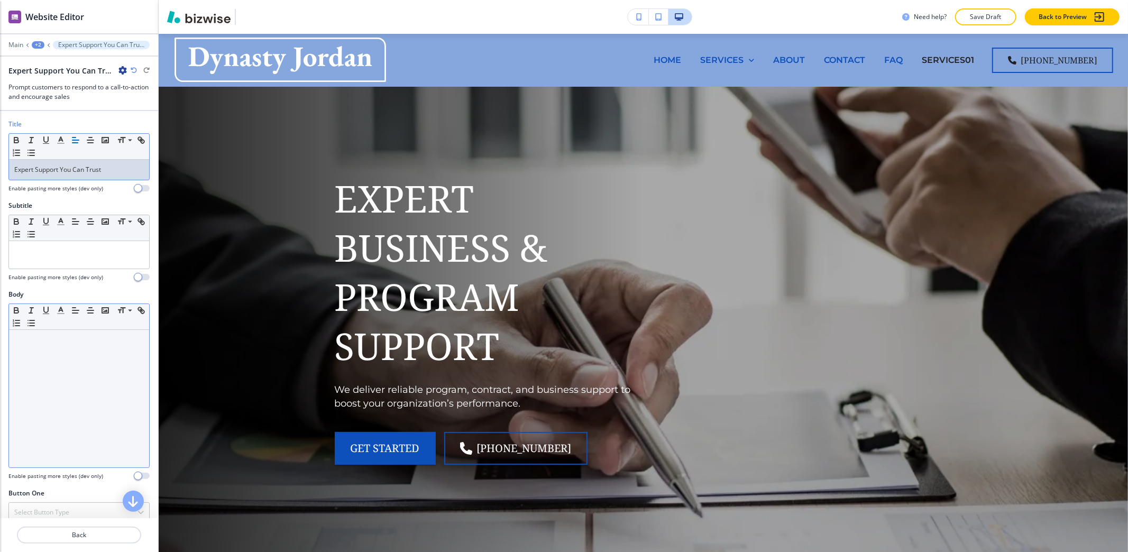
scroll to position [70, 0]
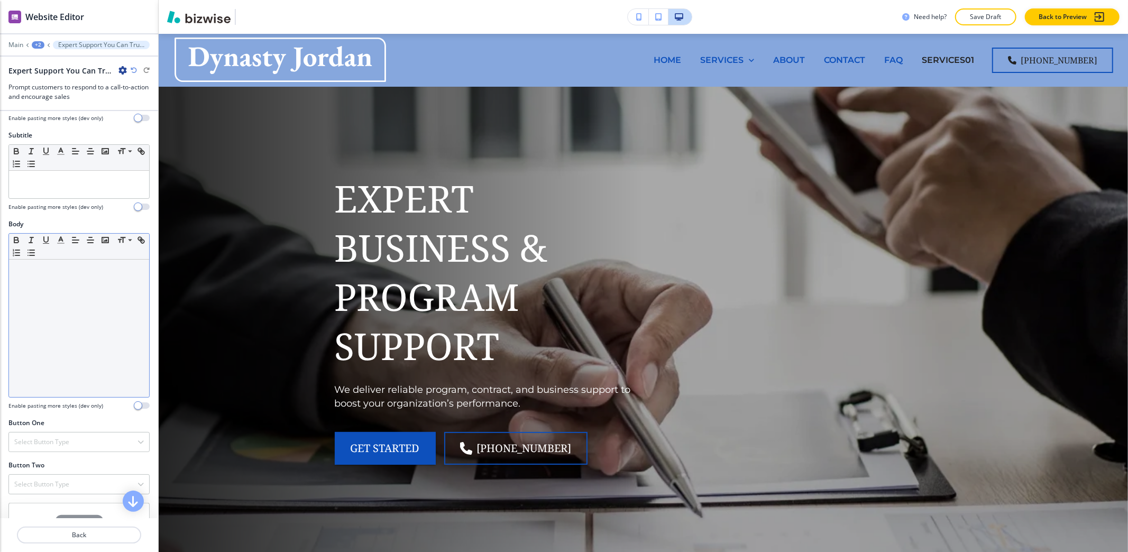
click at [80, 334] on div at bounding box center [79, 328] width 140 height 137
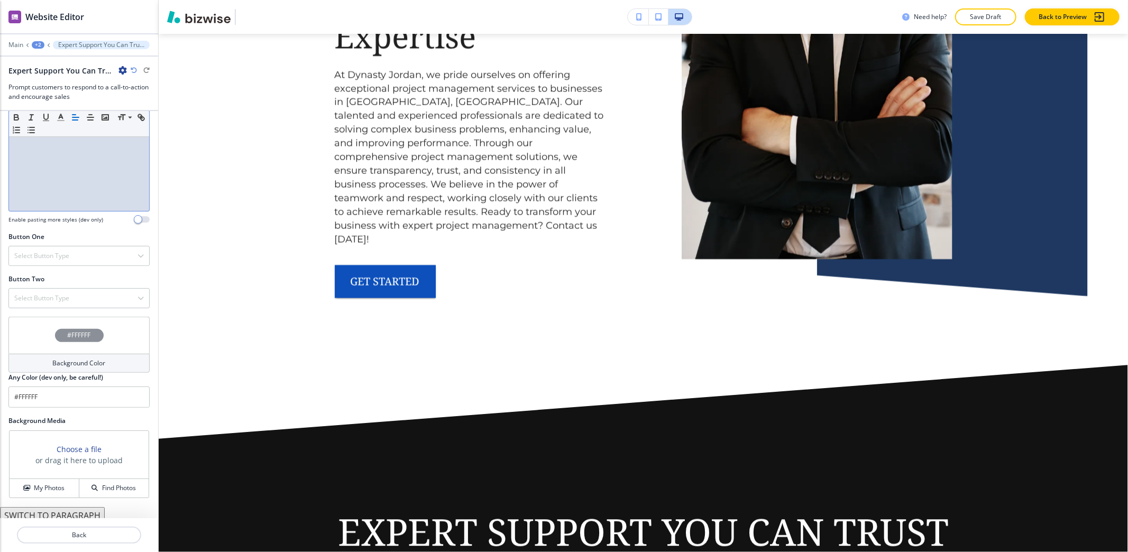
scroll to position [282, 0]
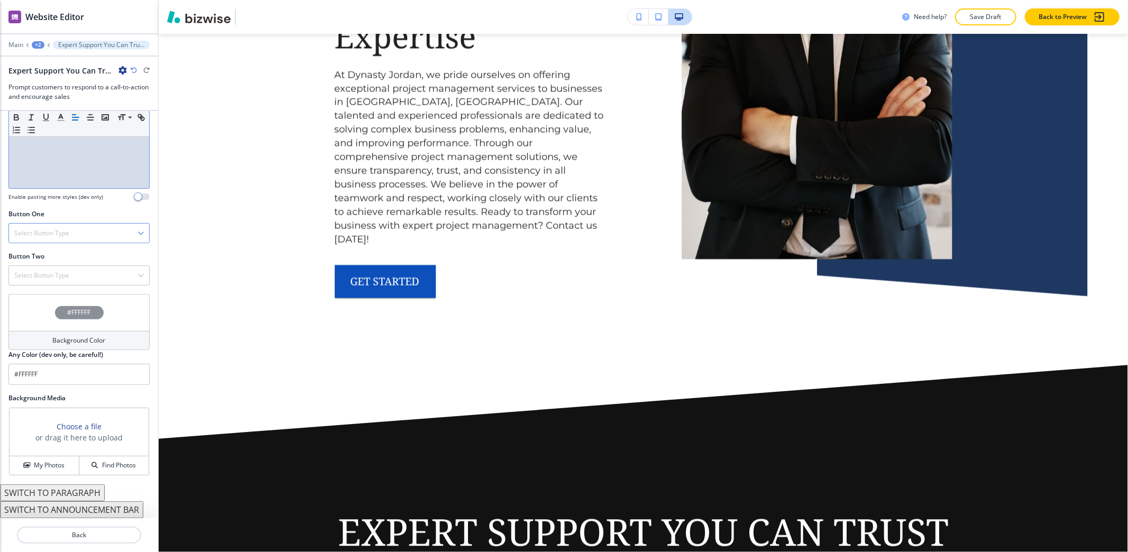
click at [68, 225] on div "Select Button Type" at bounding box center [79, 233] width 140 height 19
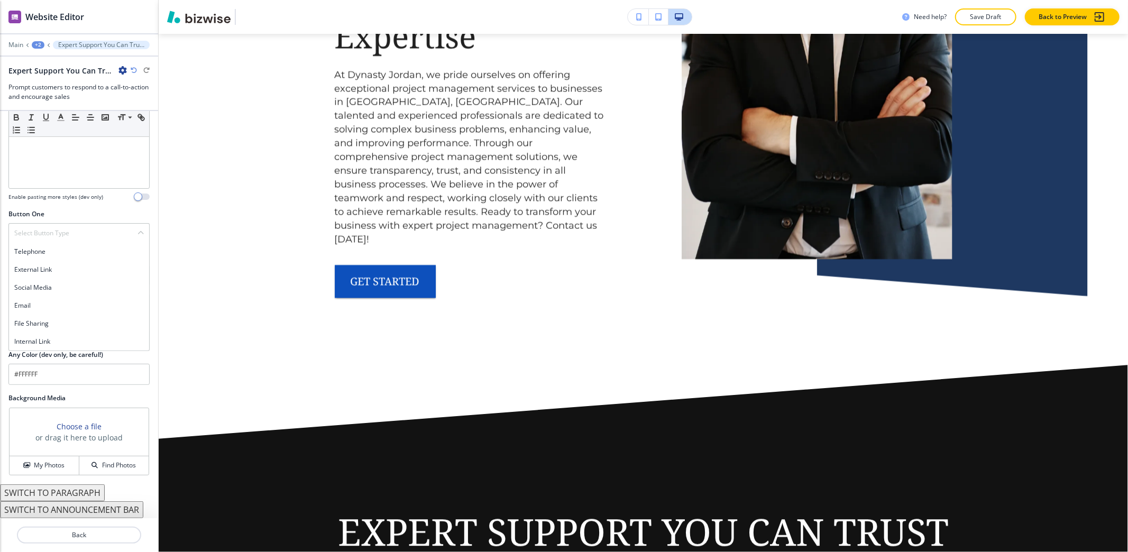
click at [62, 338] on h4 "Internal Link" at bounding box center [79, 342] width 130 height 10
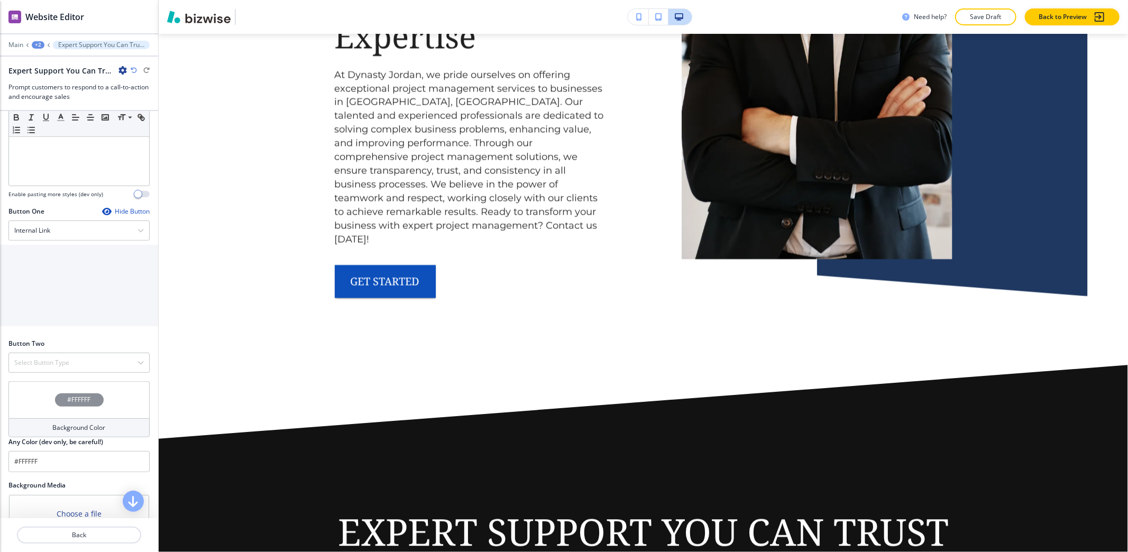
click at [71, 272] on input "text" at bounding box center [79, 273] width 158 height 21
type input "contact us"
click at [62, 317] on \(page\/section\) "Manual Input" at bounding box center [73, 316] width 145 height 18
click at [57, 339] on h4 "CONTACT" at bounding box center [79, 335] width 146 height 10
type \(page\/section\) "CONTACT"
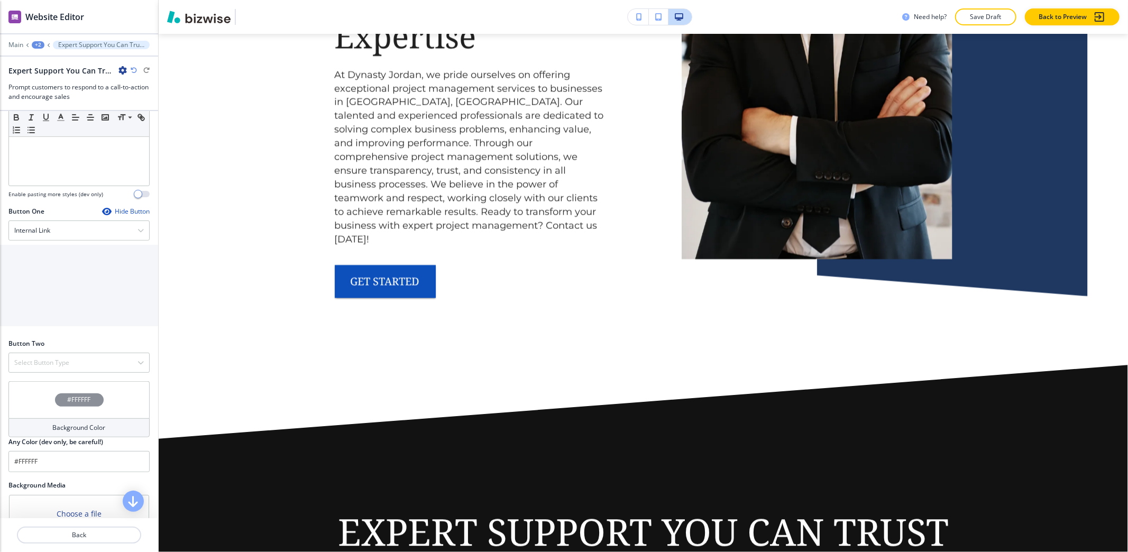
scroll to position [382, 0]
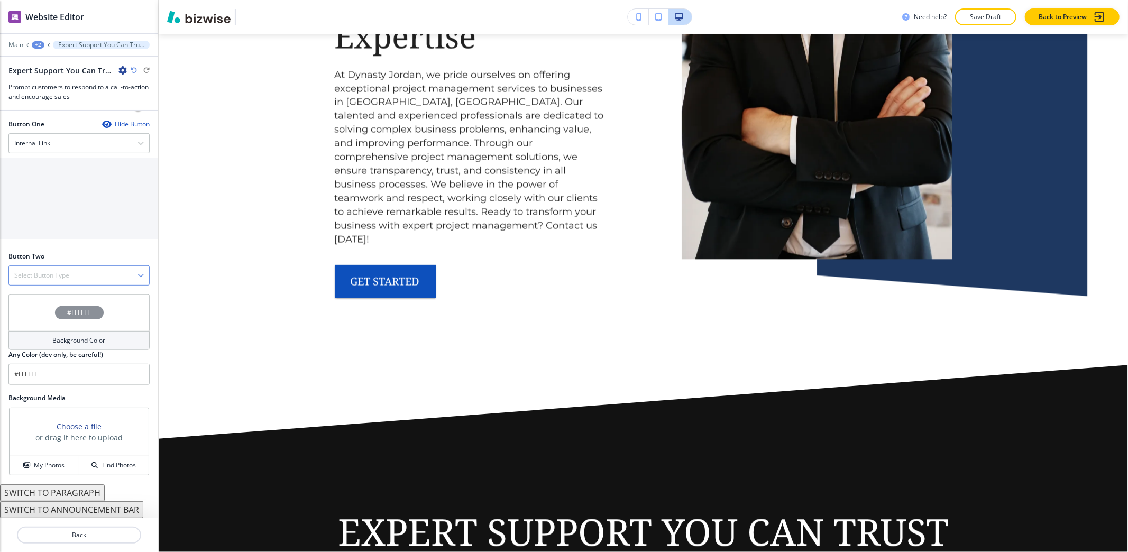
click at [53, 280] on div "Select Button Type" at bounding box center [79, 275] width 140 height 19
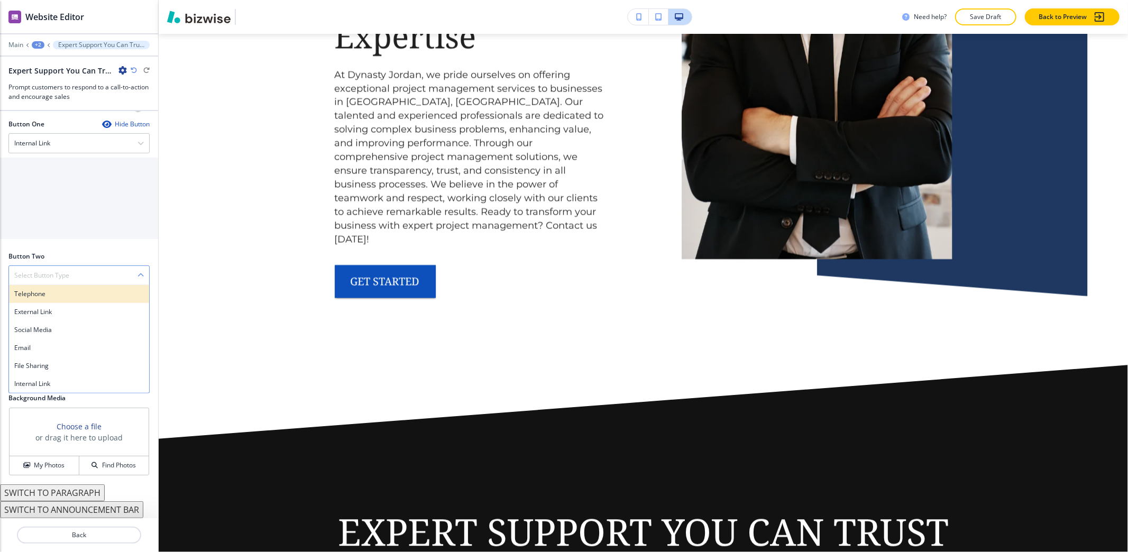
click at [54, 292] on h4 "Telephone" at bounding box center [79, 294] width 130 height 10
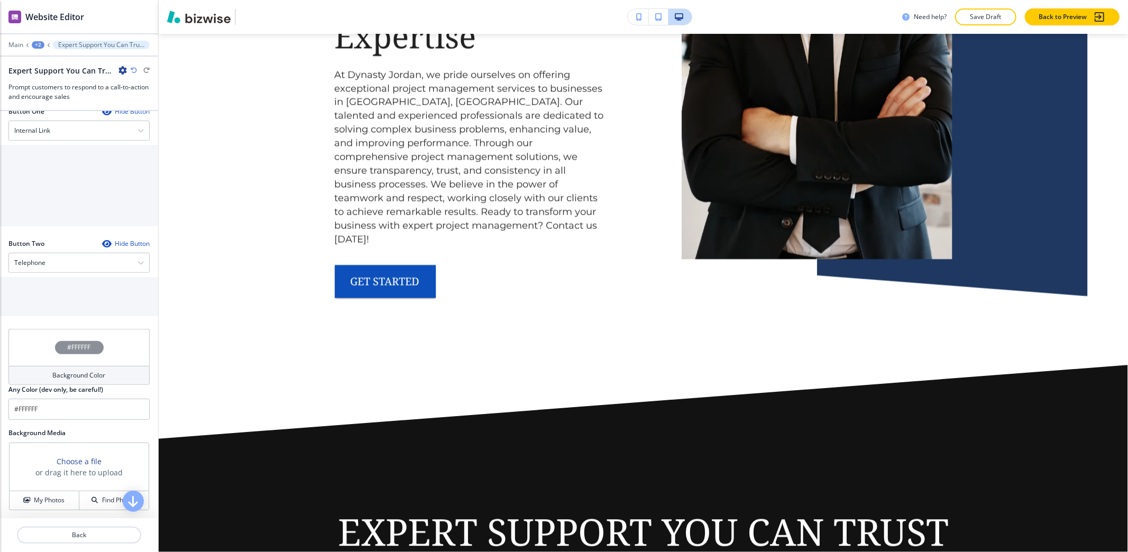
click at [56, 295] on div at bounding box center [79, 293] width 158 height 4
drag, startPoint x: 53, startPoint y: 312, endPoint x: 64, endPoint y: 311, distance: 10.6
click at [53, 313] on input "text" at bounding box center [79, 305] width 158 height 21
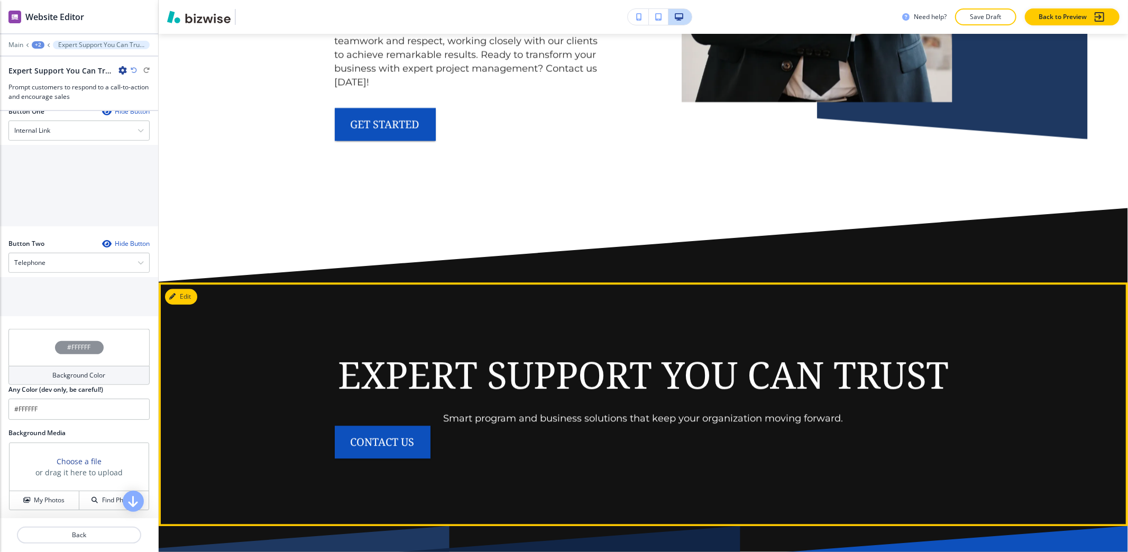
scroll to position [5833, 0]
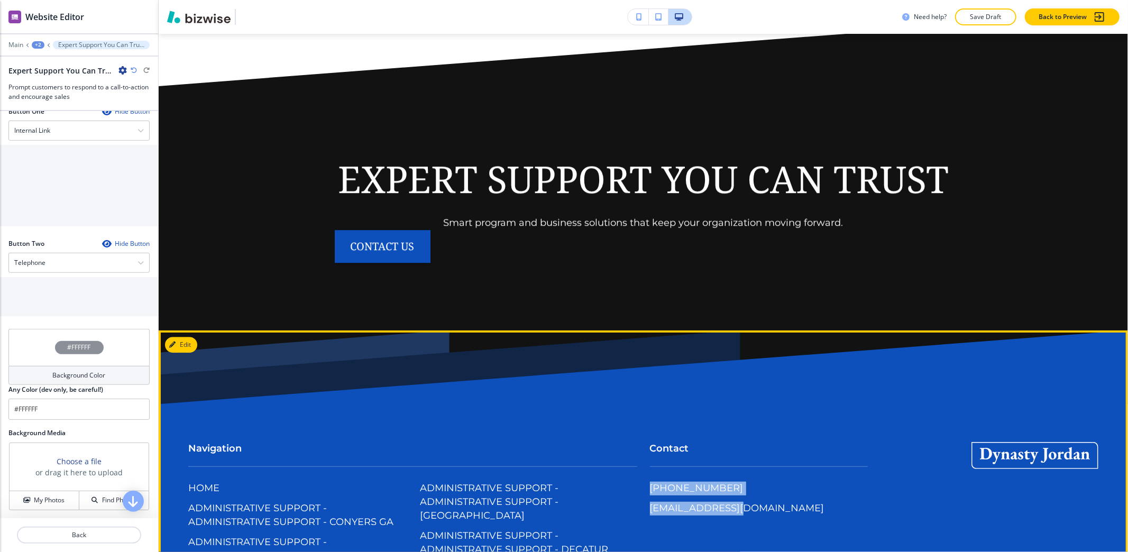
drag, startPoint x: 756, startPoint y: 350, endPoint x: 639, endPoint y: 352, distance: 116.3
click at [639, 421] on div "Contact (972) 730-3664 franjllc@aol.com" at bounding box center [752, 474] width 231 height 107
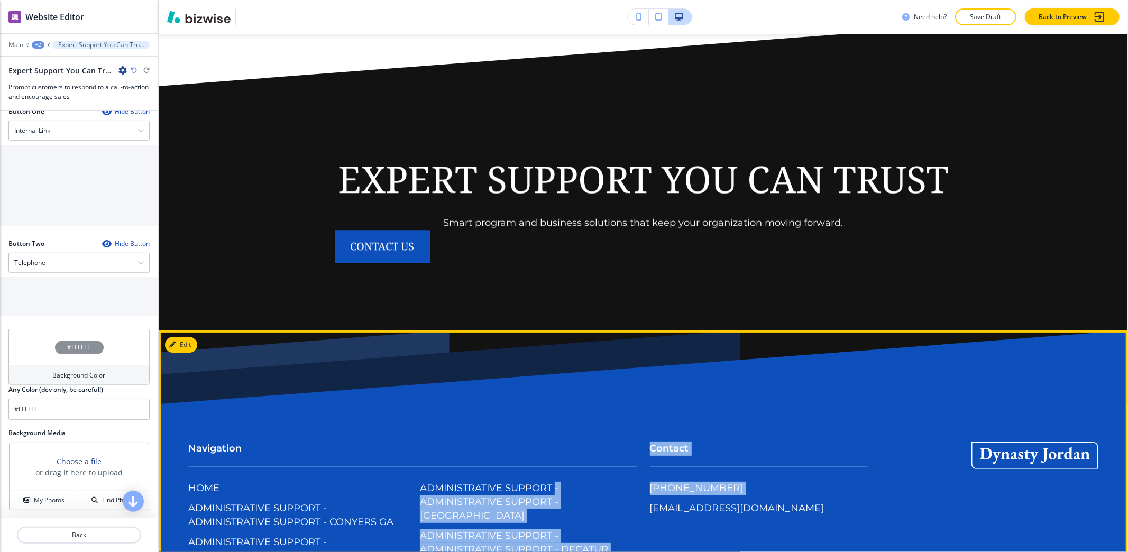
drag, startPoint x: 629, startPoint y: 352, endPoint x: 722, endPoint y: 358, distance: 93.3
click at [730, 482] on div "(972) 730-3664 franjllc@aol.com" at bounding box center [759, 505] width 218 height 47
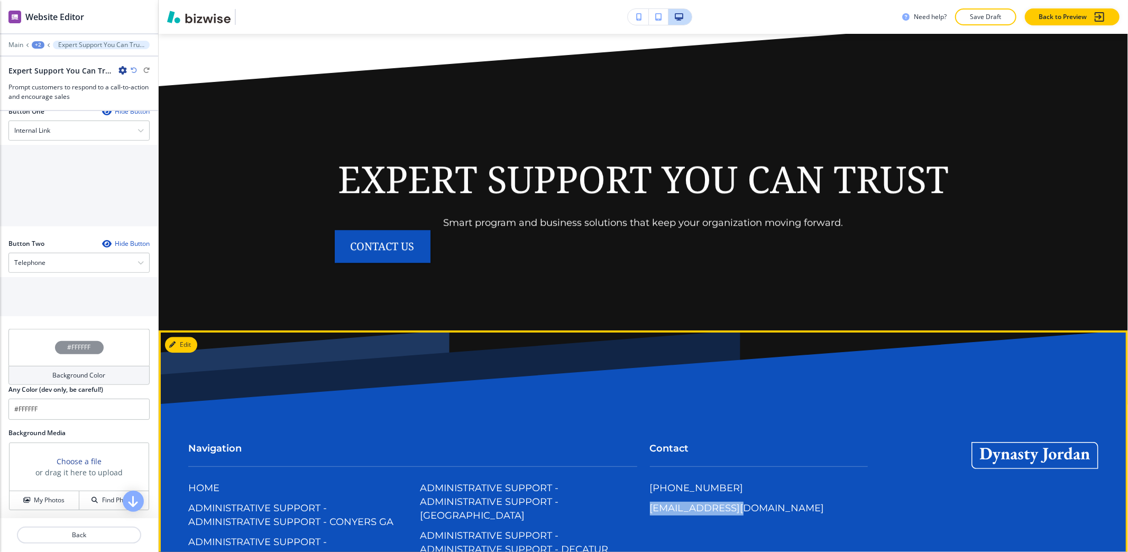
drag, startPoint x: 742, startPoint y: 364, endPoint x: 738, endPoint y: 358, distance: 6.8
click at [718, 482] on div "(972) 730-3664 franjllc@aol.com" at bounding box center [759, 505] width 218 height 47
click at [747, 482] on div "(972) 730-3664 franjllc@aol.com" at bounding box center [759, 505] width 218 height 47
click at [741, 442] on div "Contact (972) 730-3664 franjllc@aol.com" at bounding box center [759, 485] width 218 height 86
copy div "[PHONE_NUMBER]"
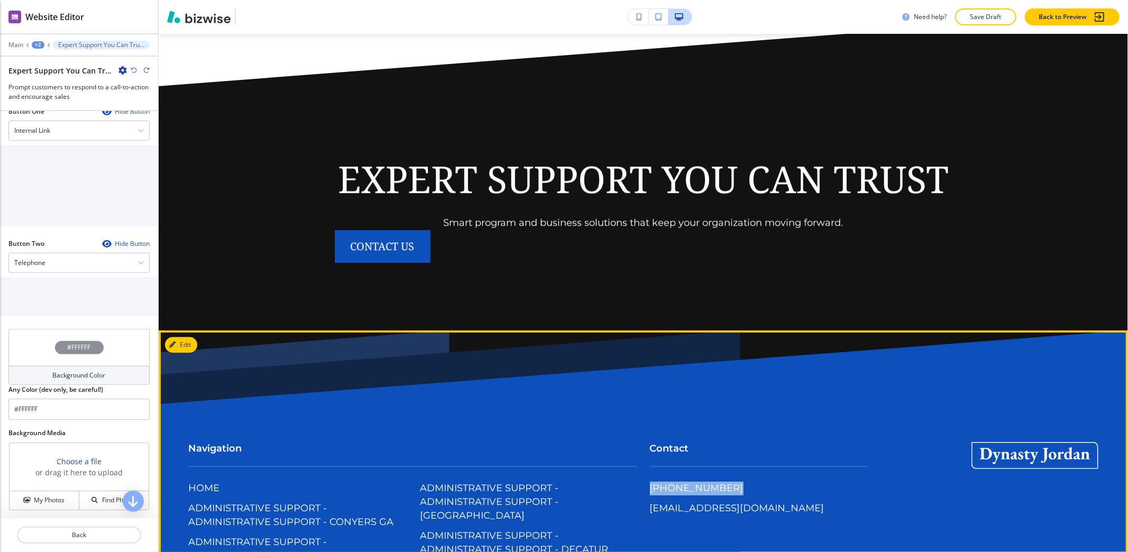
drag, startPoint x: 752, startPoint y: 339, endPoint x: 728, endPoint y: 353, distance: 27.5
click at [728, 442] on div "Contact (972) 730-3664 franjllc@aol.com" at bounding box center [759, 485] width 218 height 86
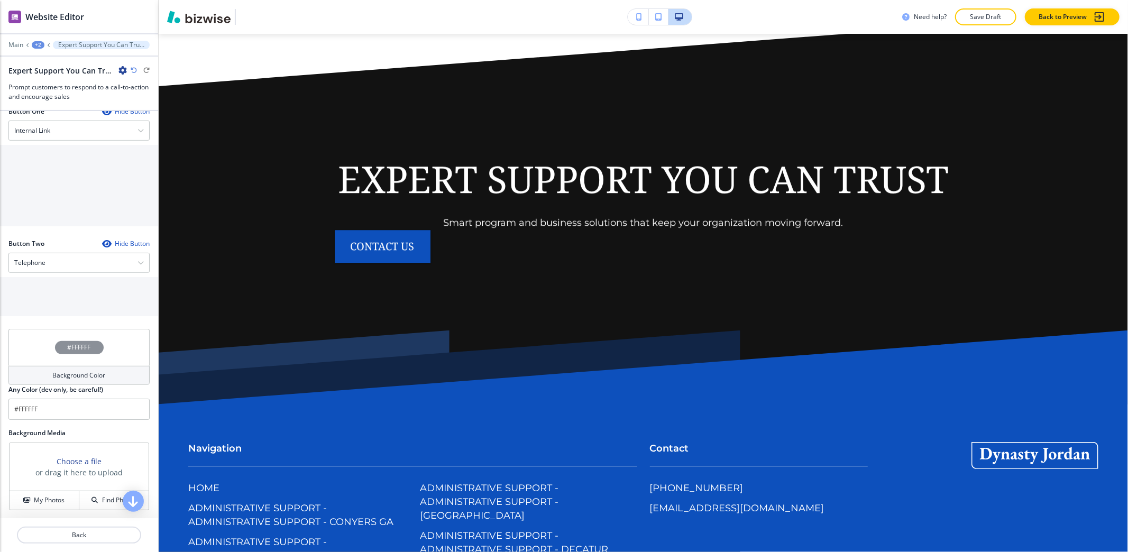
click at [96, 311] on input "text" at bounding box center [79, 305] width 158 height 21
paste input "[PHONE_NUMBER]"
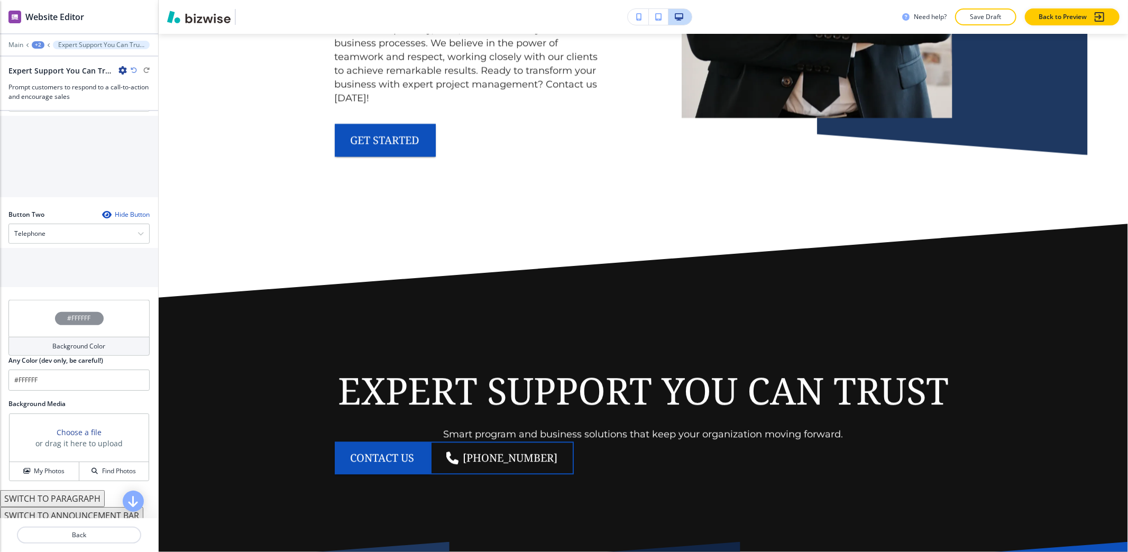
scroll to position [438, 0]
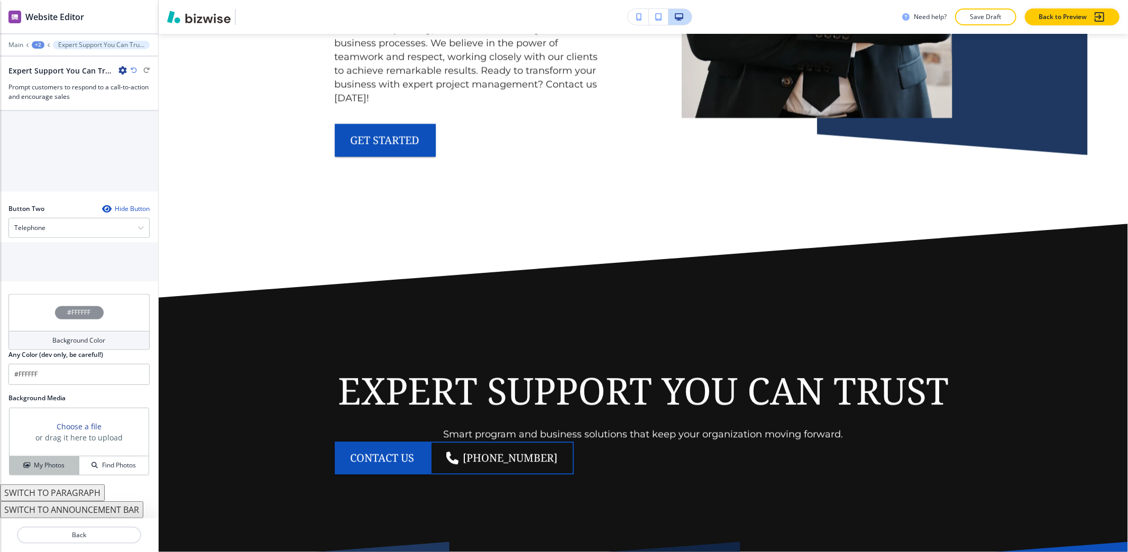
type input "[PHONE_NUMBER]"
click at [34, 460] on h4 "My Photos" at bounding box center [49, 465] width 31 height 10
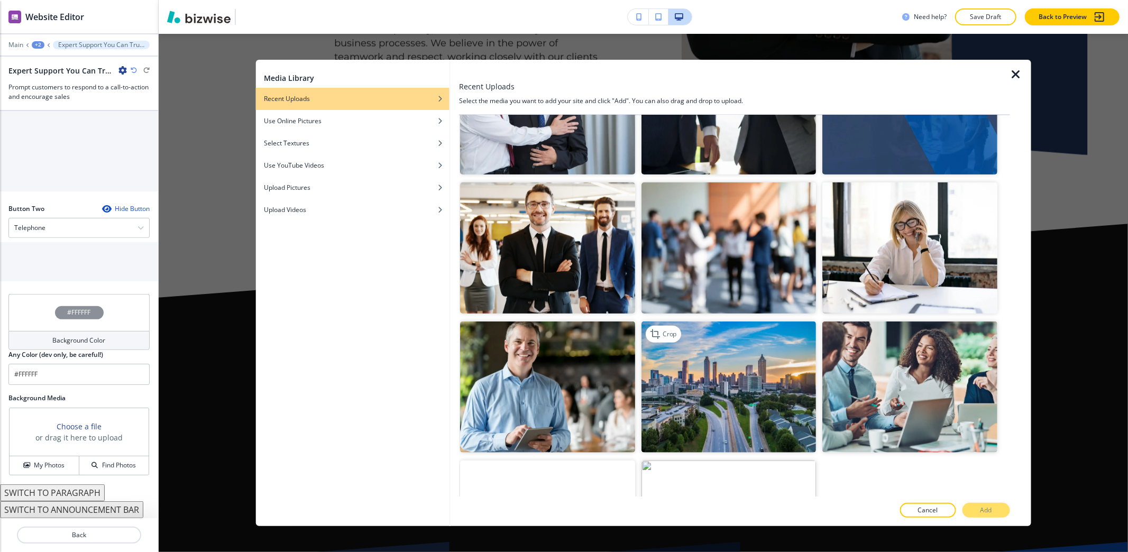
scroll to position [564, 0]
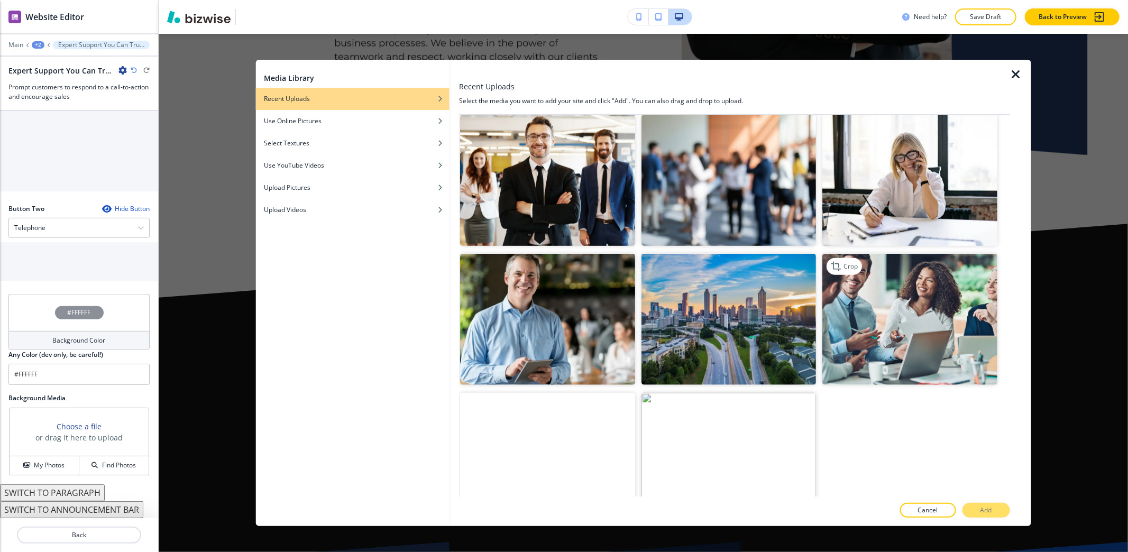
click at [956, 290] on img "button" at bounding box center [909, 319] width 174 height 131
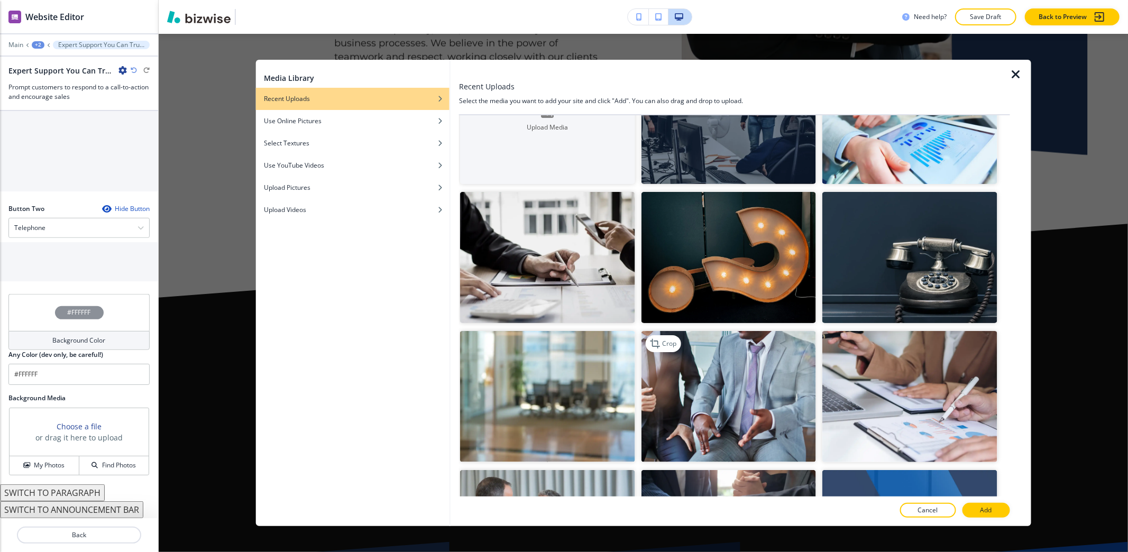
scroll to position [0, 0]
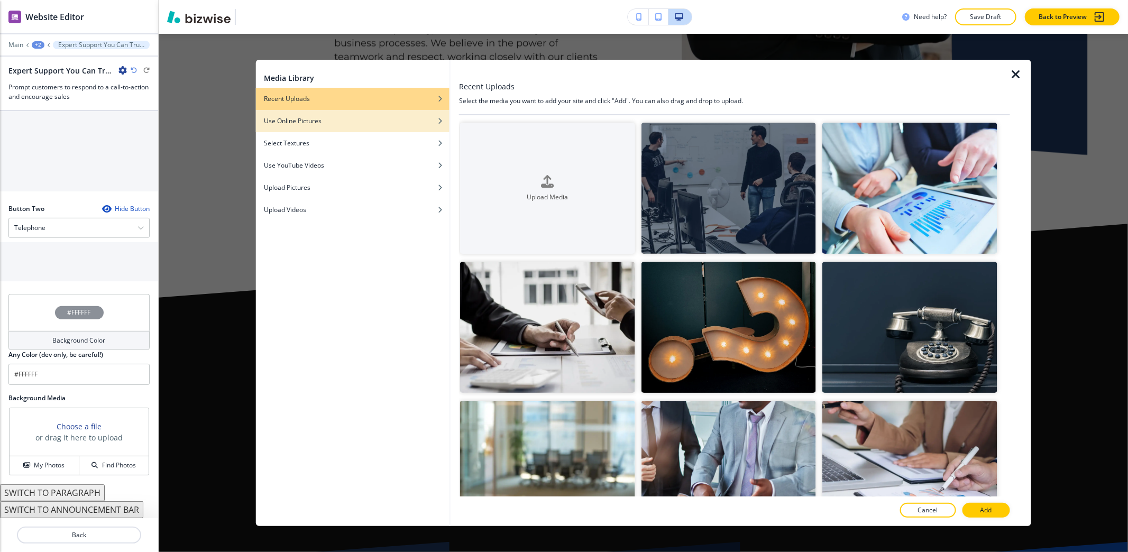
click at [321, 118] on h4 "Use Online Pictures" at bounding box center [293, 121] width 58 height 10
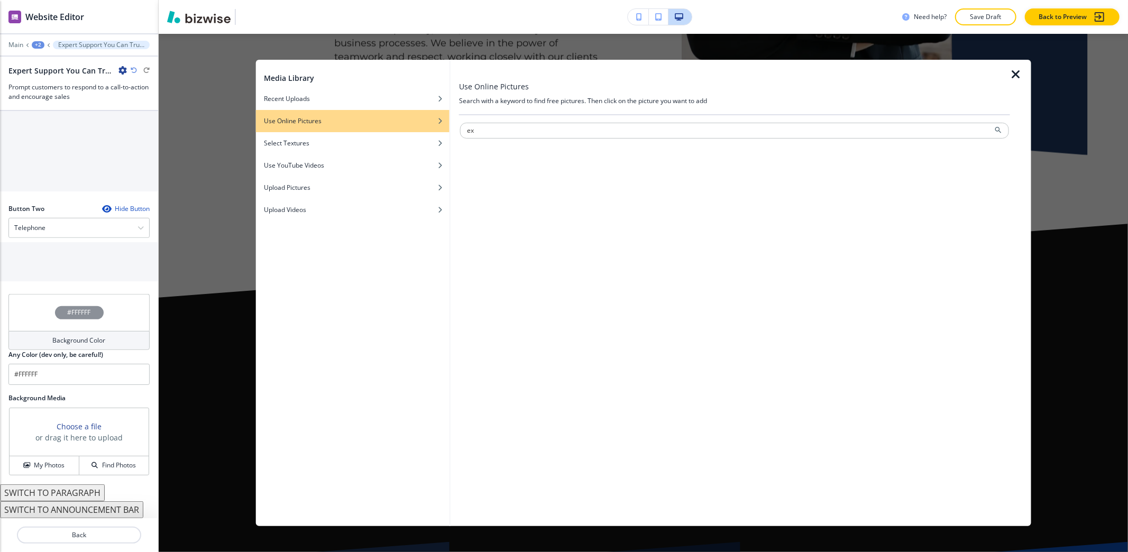
type input "e"
click at [355, 104] on div "button" at bounding box center [352, 107] width 194 height 6
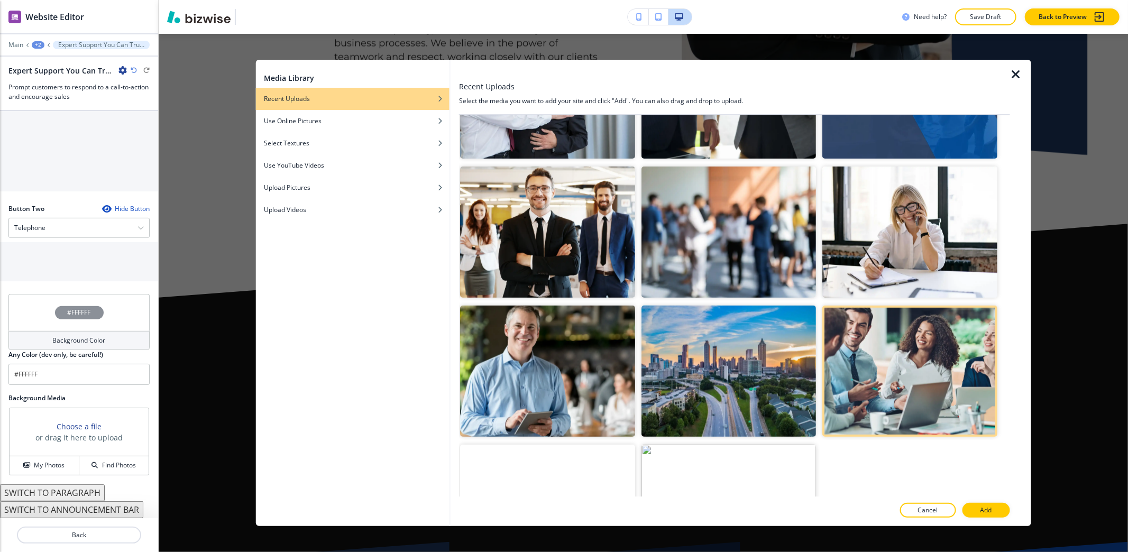
scroll to position [581, 0]
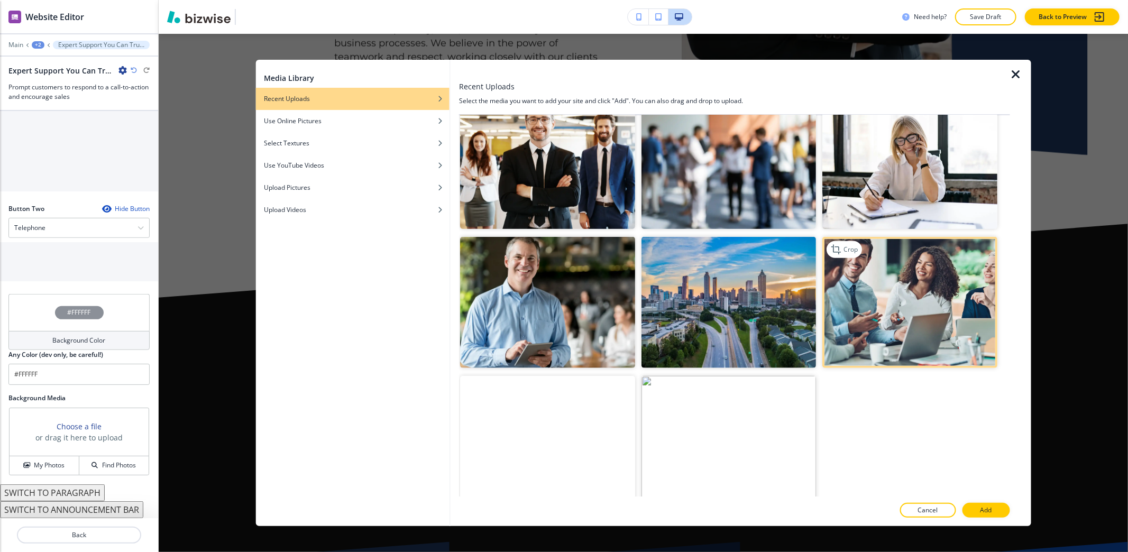
click at [914, 318] on img "button" at bounding box center [909, 302] width 174 height 131
click at [1003, 510] on button "Add" at bounding box center [986, 510] width 48 height 15
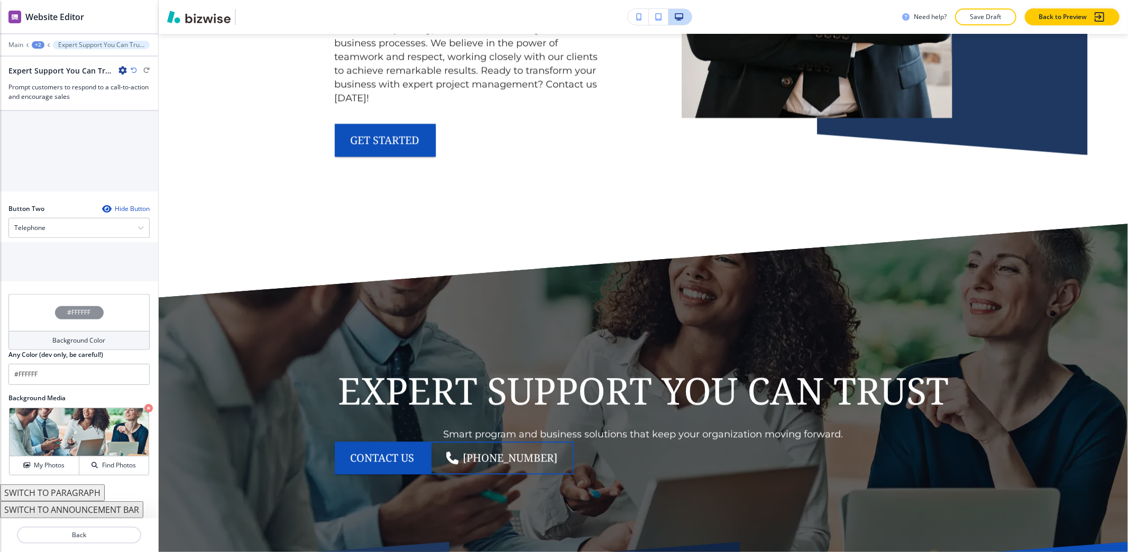
scroll to position [5550, 0]
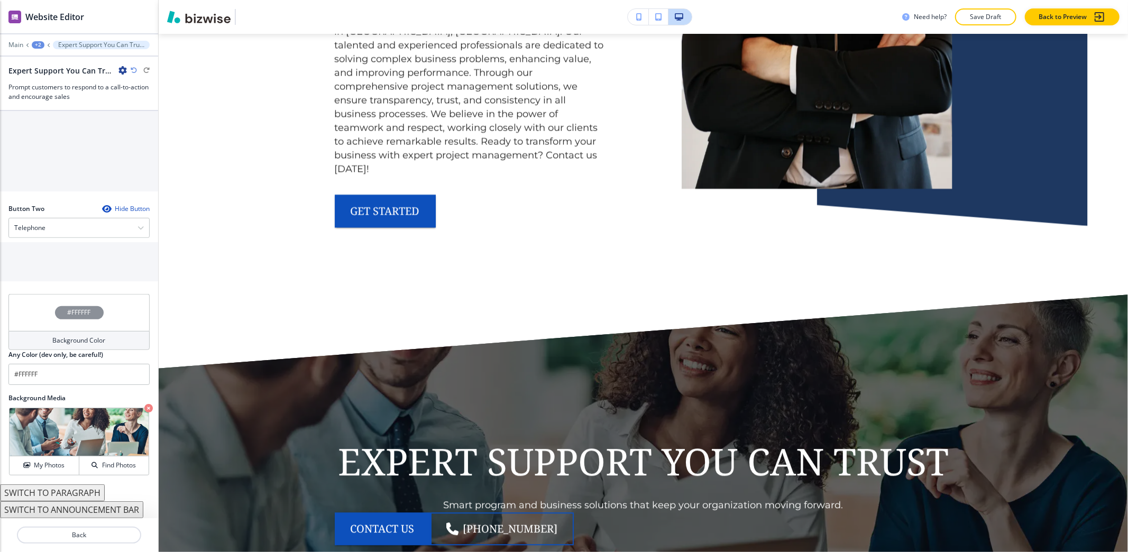
click at [34, 43] on div "+2" at bounding box center [38, 44] width 13 height 7
click at [83, 85] on p "SERVICES01" at bounding box center [66, 81] width 54 height 10
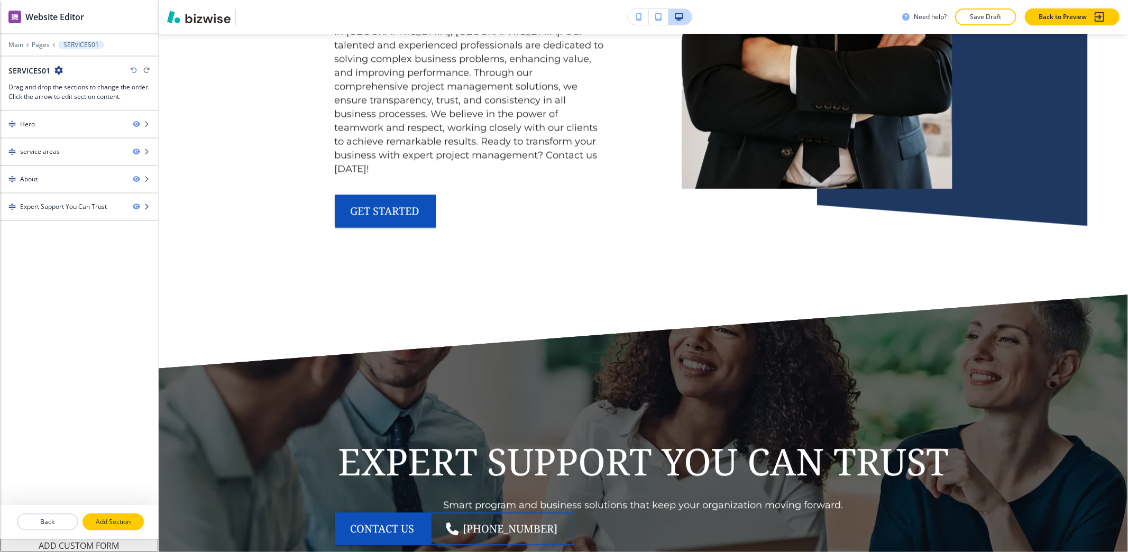
click at [117, 527] on button "Add Section" at bounding box center [112, 521] width 61 height 17
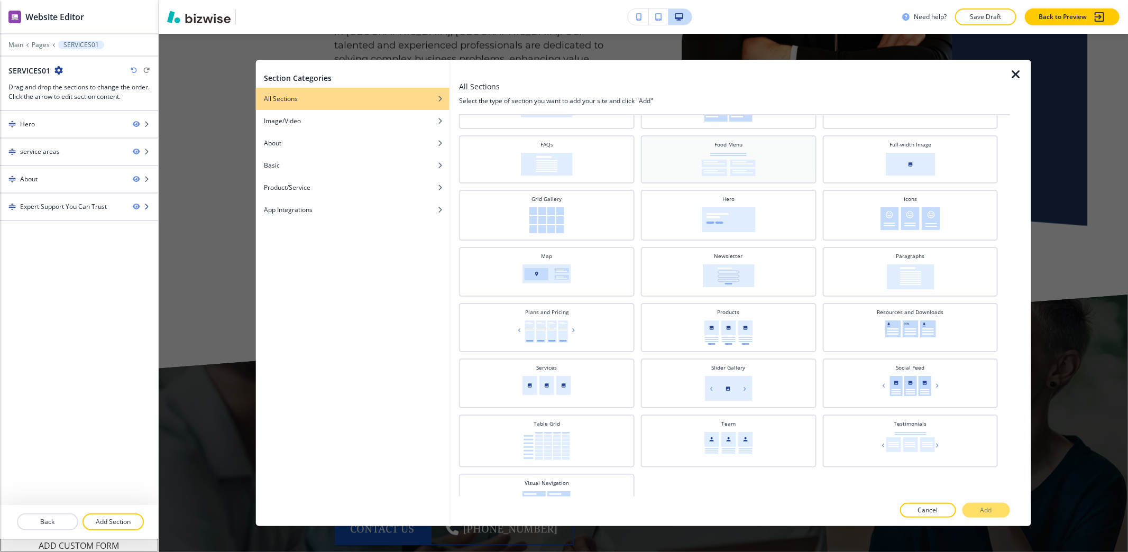
scroll to position [201, 0]
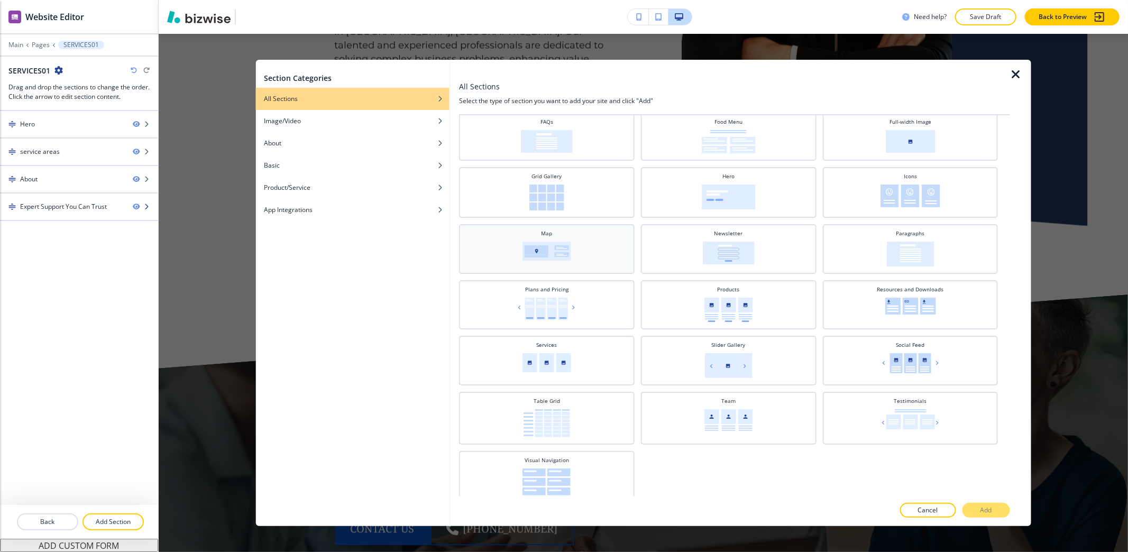
click at [555, 242] on img at bounding box center [546, 251] width 49 height 19
click at [997, 508] on button "Add" at bounding box center [986, 510] width 48 height 15
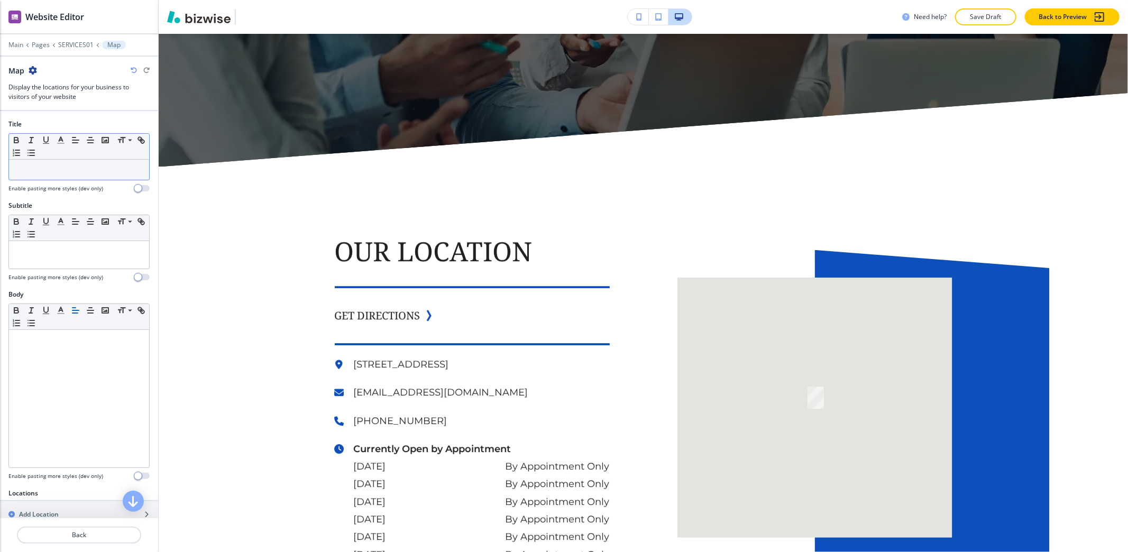
scroll to position [6076, 0]
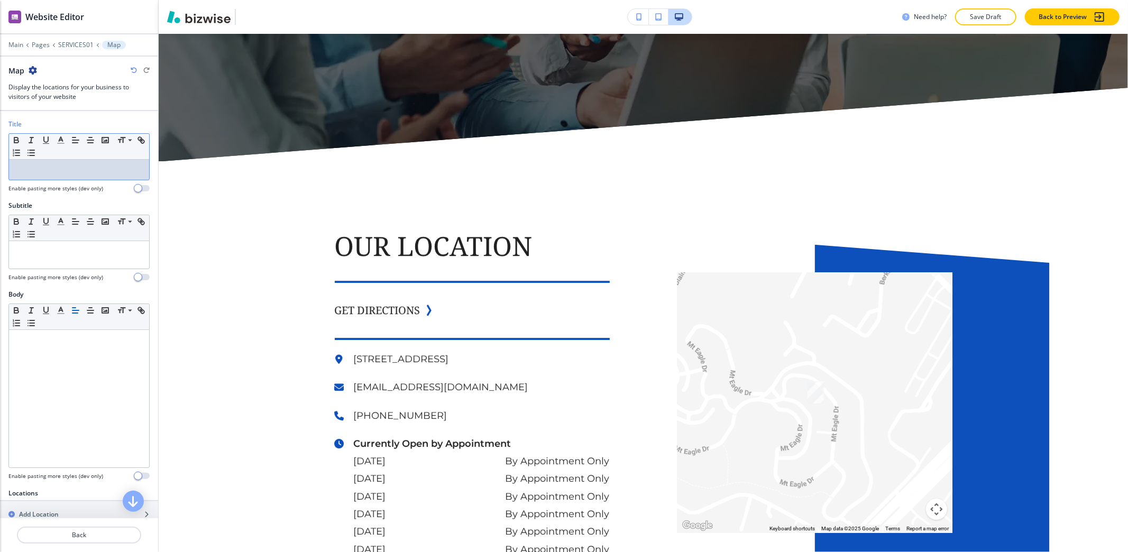
click at [82, 172] on p at bounding box center [79, 170] width 130 height 10
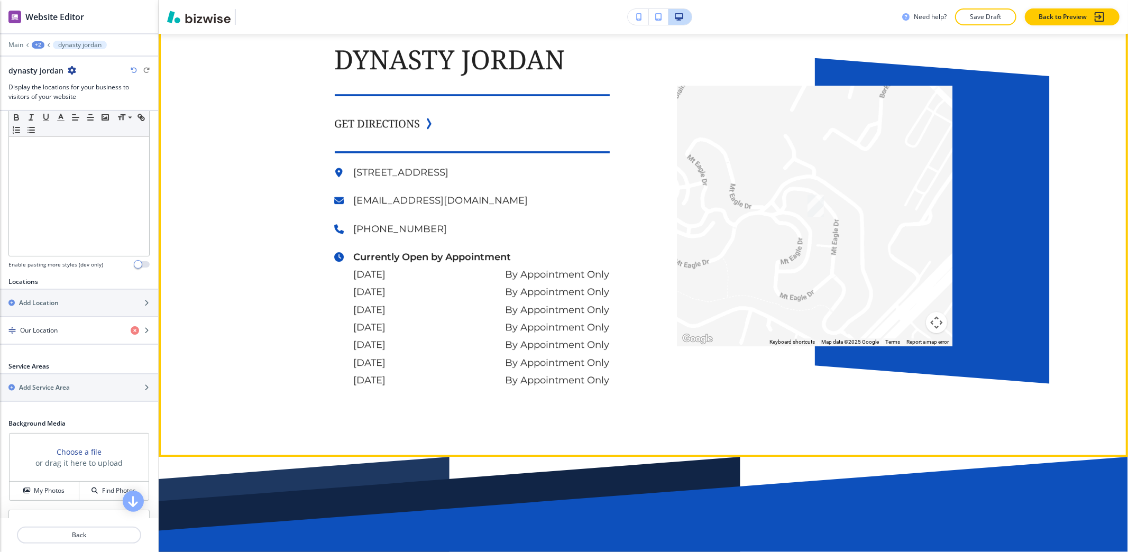
scroll to position [6287, 0]
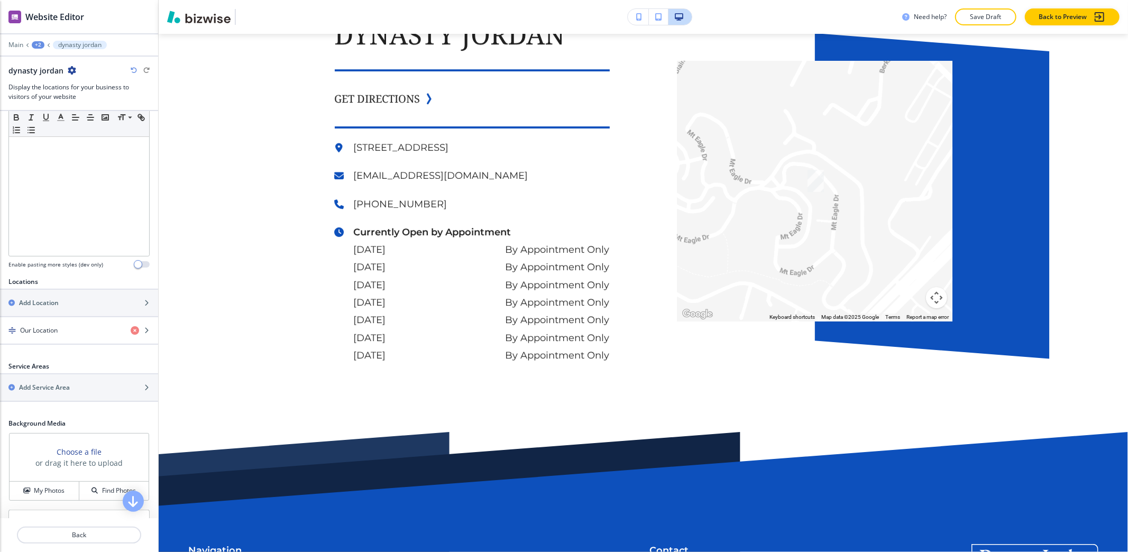
click at [40, 44] on div "+2" at bounding box center [38, 44] width 13 height 7
click at [56, 84] on p "SERVICES01" at bounding box center [66, 81] width 54 height 10
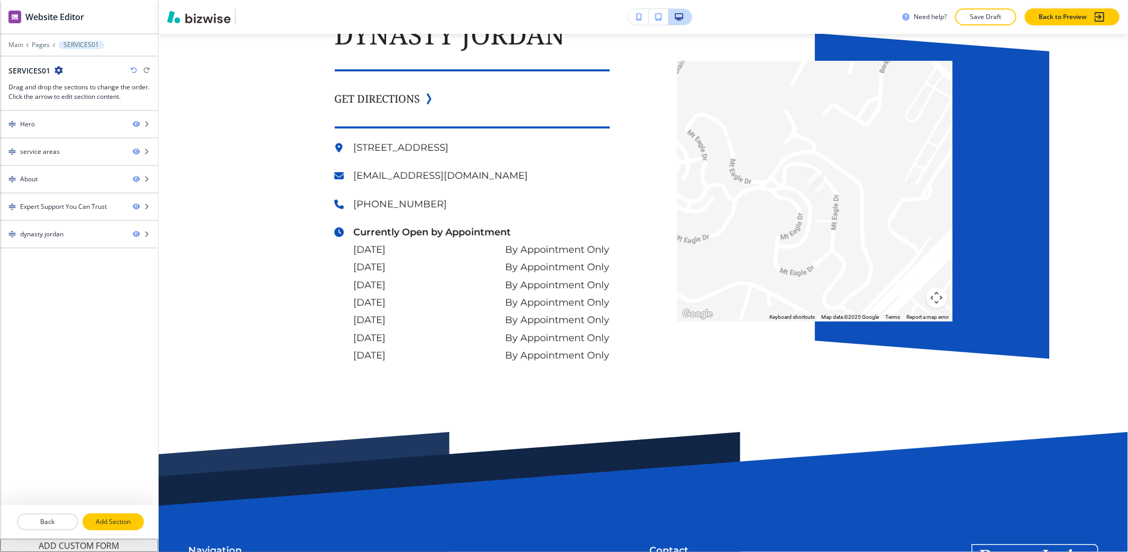
click at [117, 524] on p "Add Section" at bounding box center [113, 522] width 59 height 10
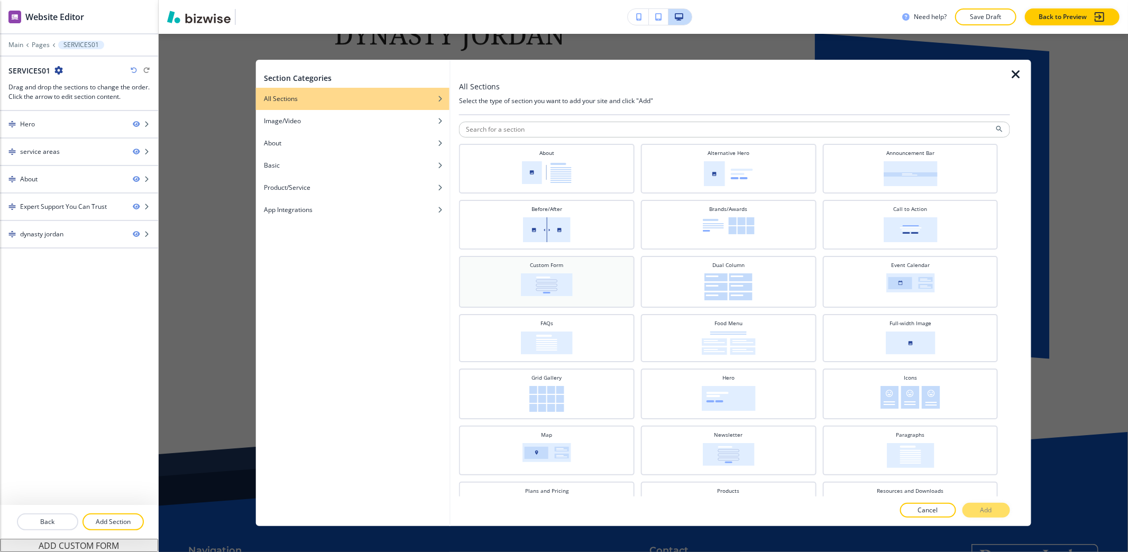
click at [554, 290] on img at bounding box center [547, 284] width 52 height 23
click at [984, 510] on p "Add" at bounding box center [986, 510] width 12 height 10
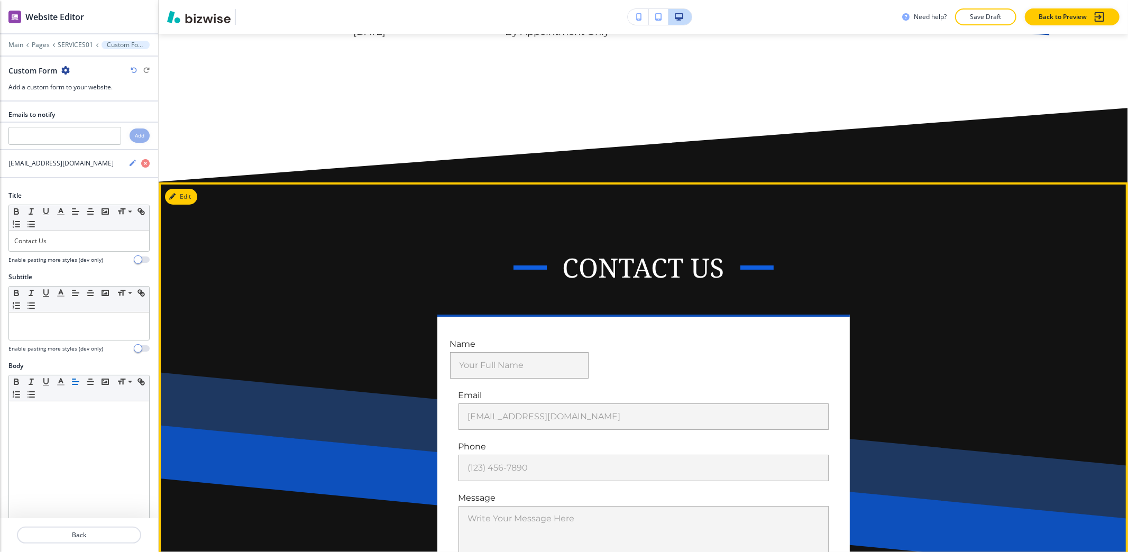
scroll to position [6632, 0]
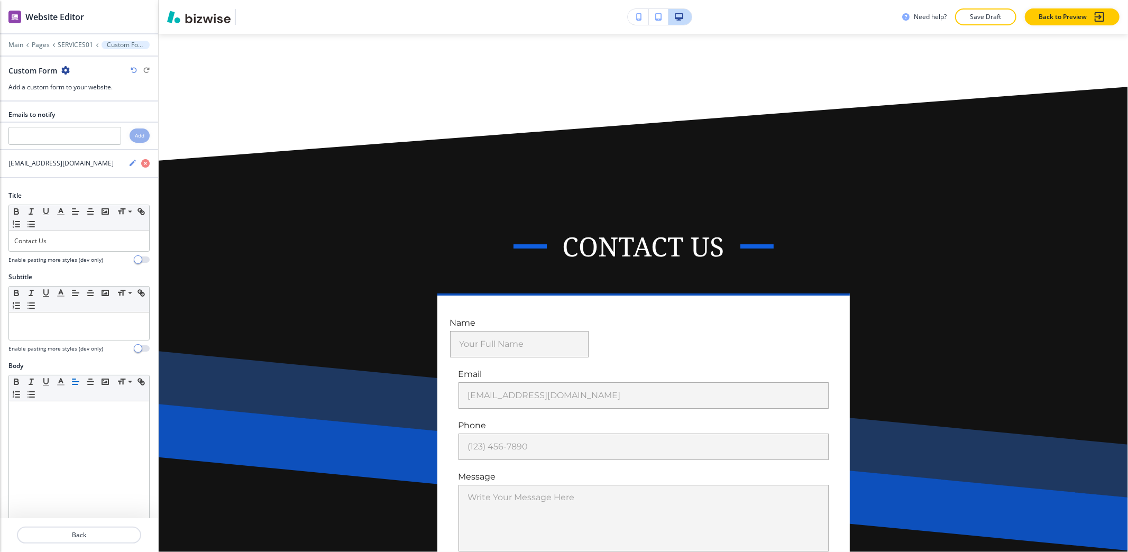
click at [66, 68] on icon "button" at bounding box center [65, 70] width 8 height 8
click at [100, 127] on p "Delete Section" at bounding box center [95, 127] width 54 height 10
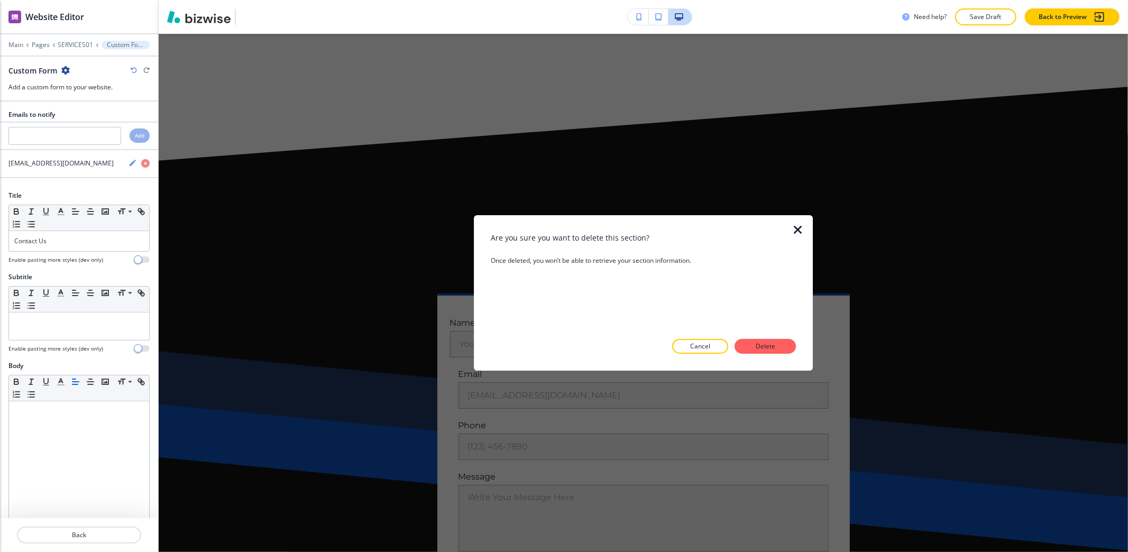
click at [781, 344] on button "Delete" at bounding box center [764, 346] width 61 height 15
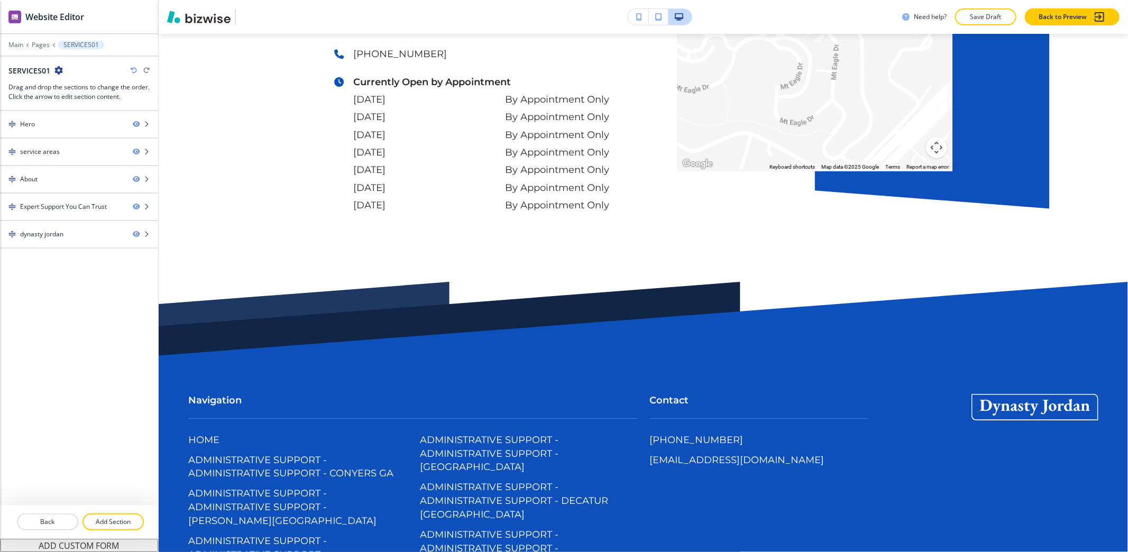
scroll to position [6420, 0]
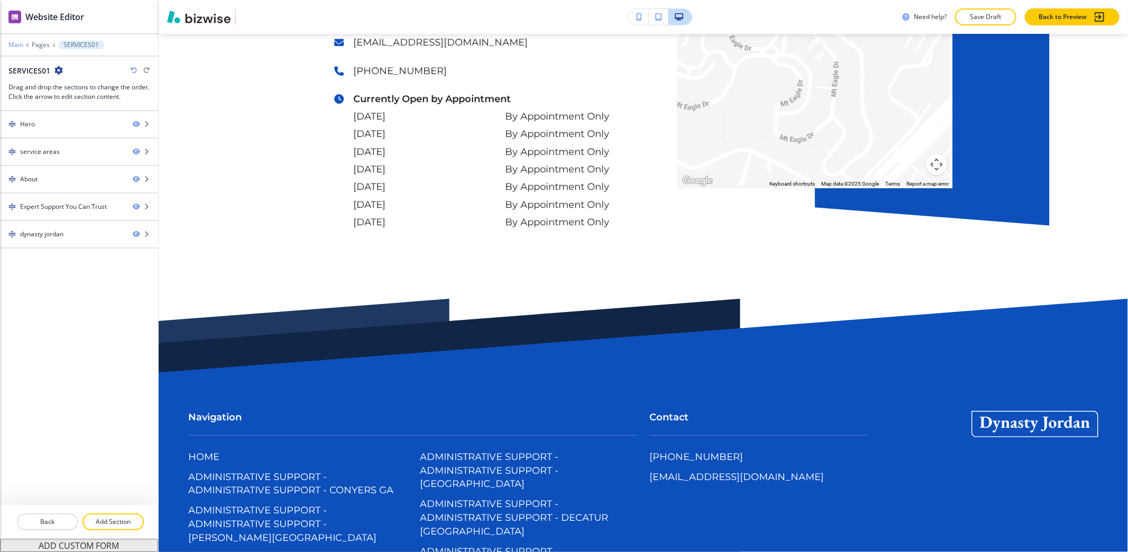
click at [21, 44] on p "Main" at bounding box center [15, 44] width 15 height 7
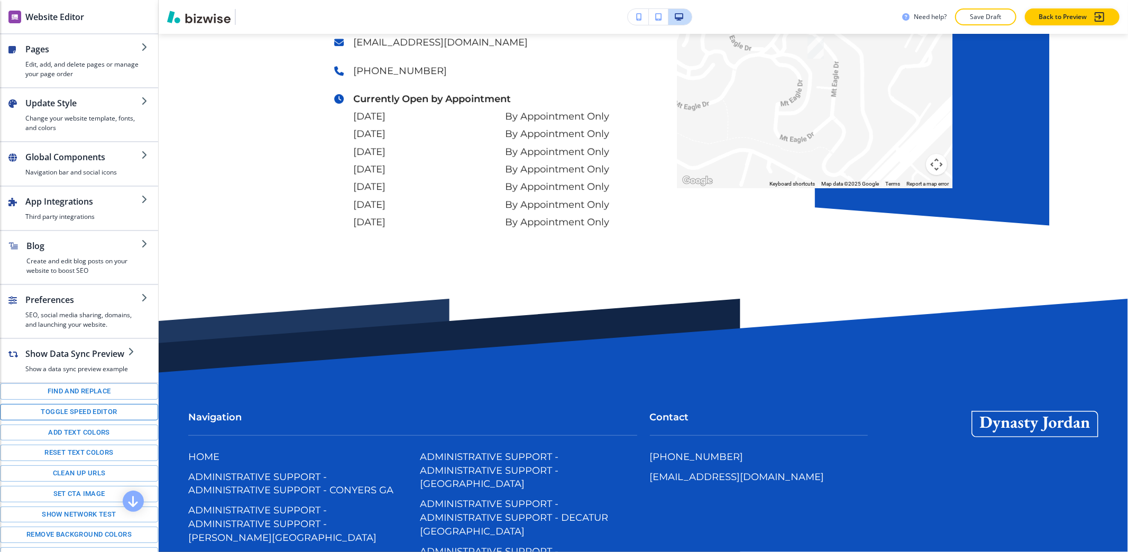
click at [86, 420] on button "Toggle speed editor" at bounding box center [79, 412] width 158 height 16
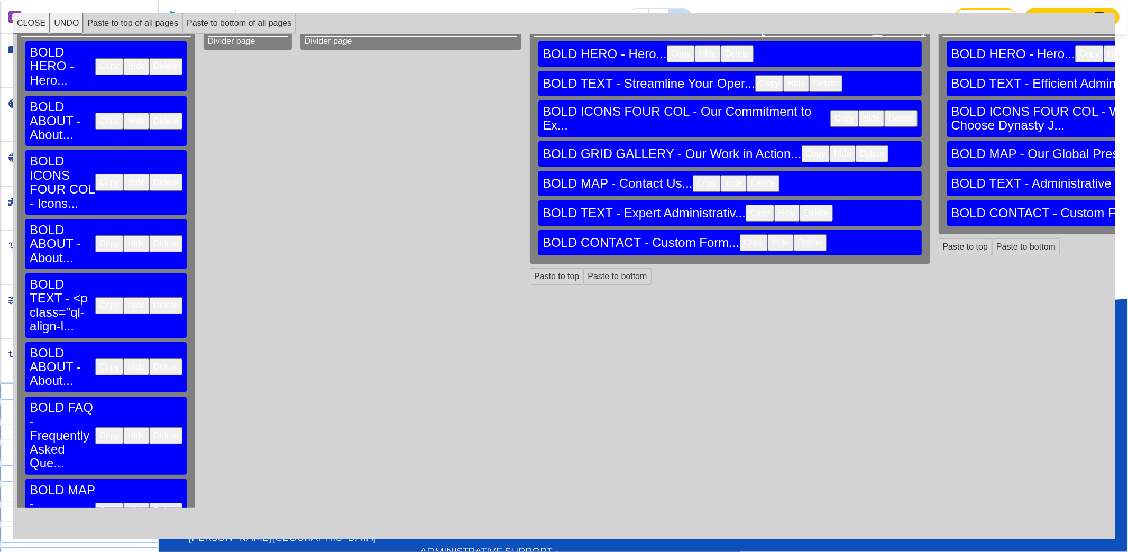
scroll to position [24, 0]
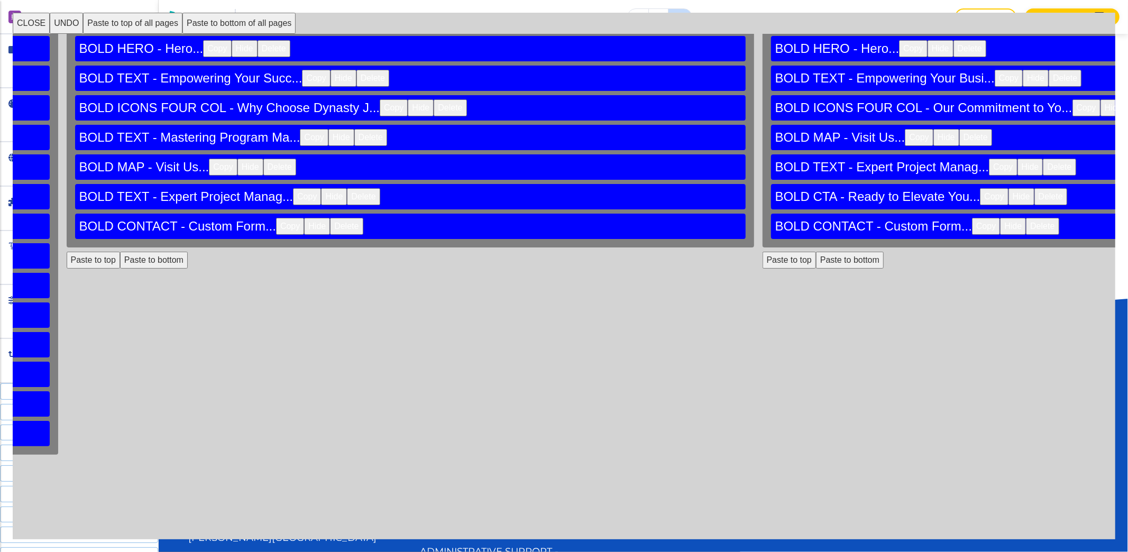
scroll to position [24, 27984]
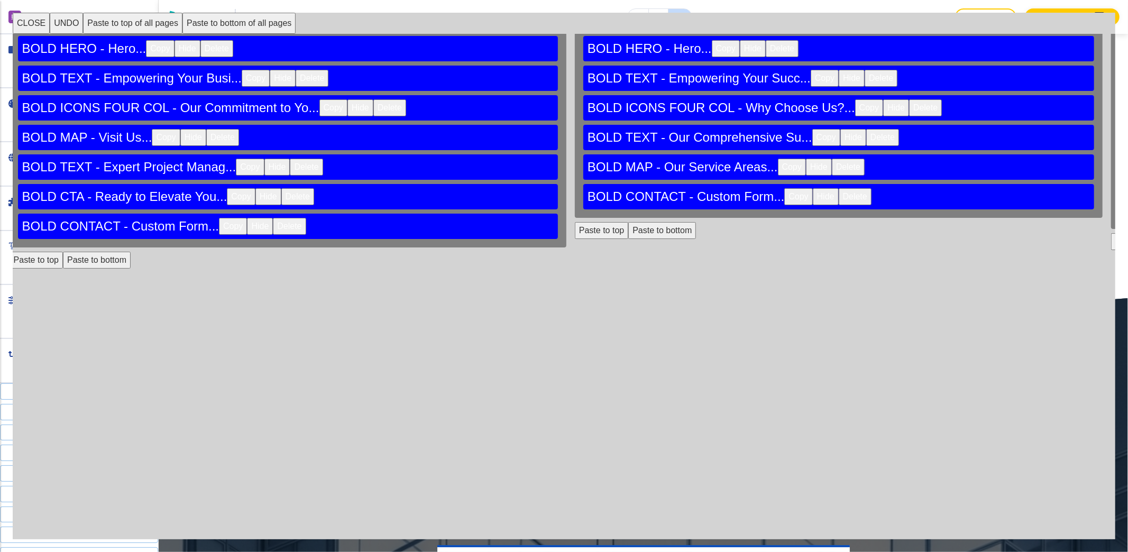
click at [34, 19] on button "CLOSE" at bounding box center [31, 23] width 37 height 21
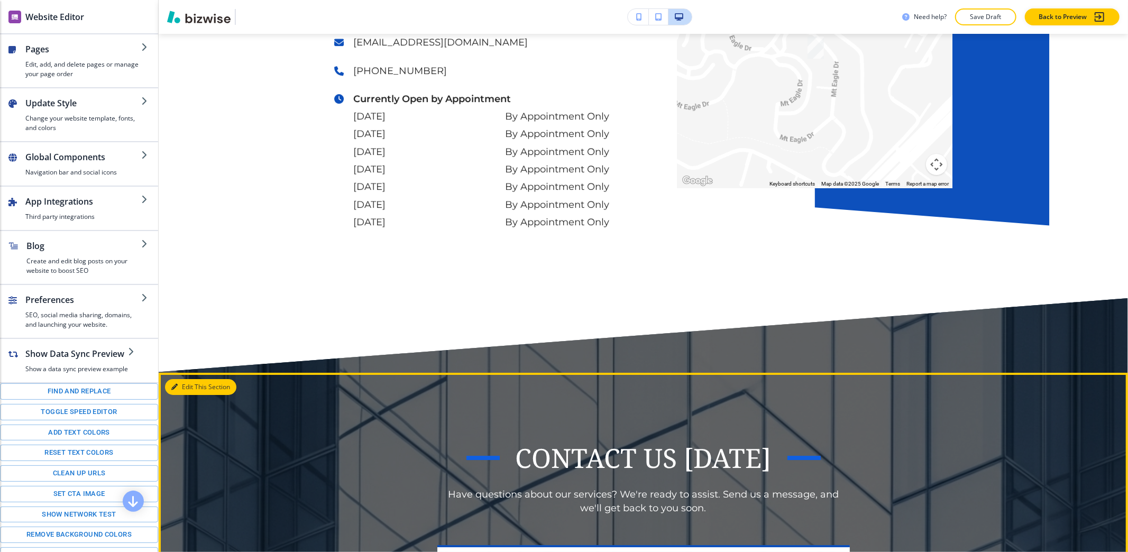
click at [176, 379] on button "Edit This Section" at bounding box center [200, 387] width 71 height 16
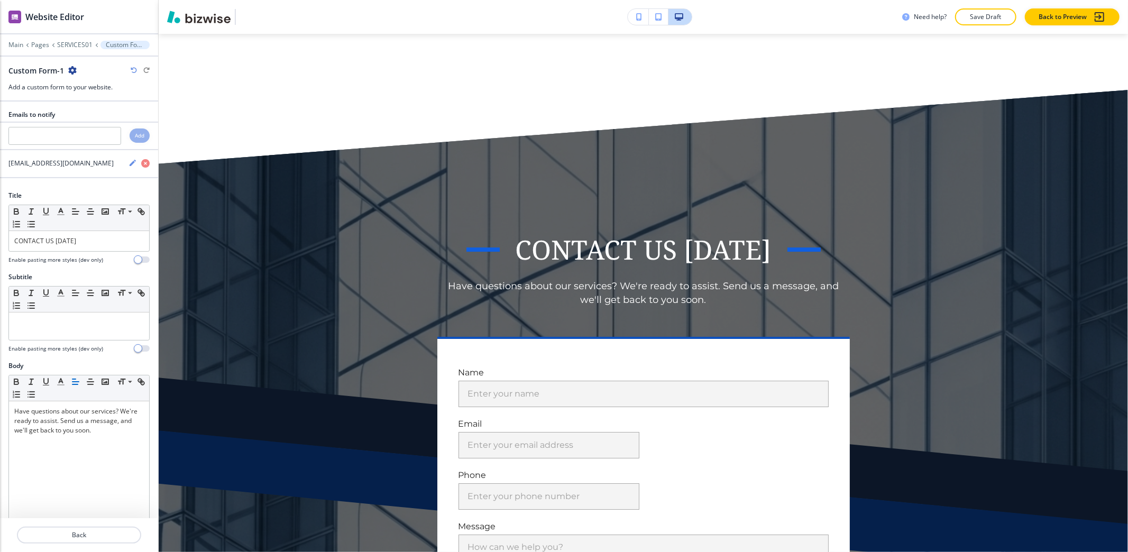
scroll to position [6632, 0]
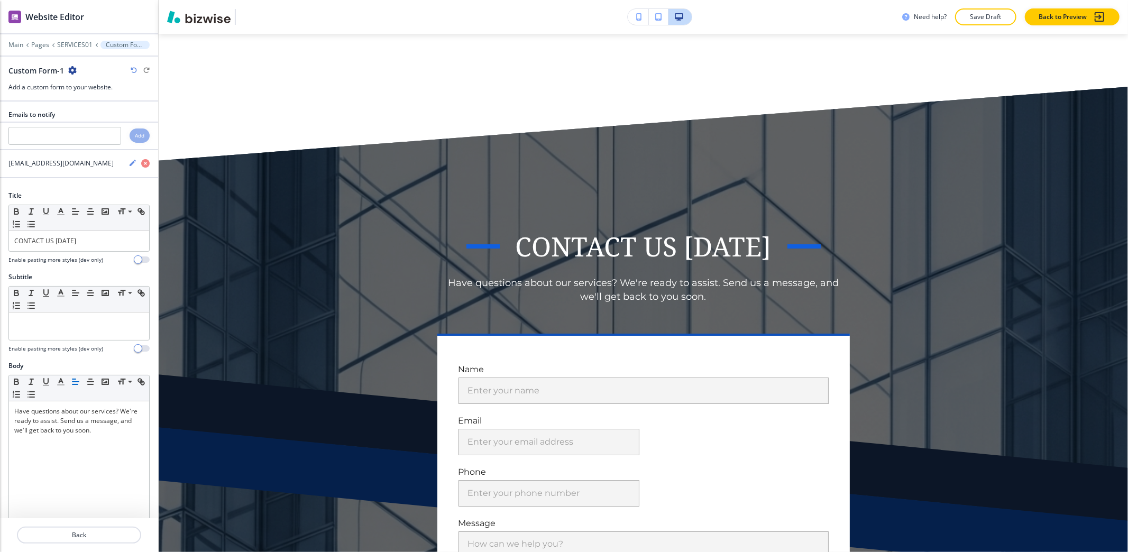
click at [69, 72] on icon "button" at bounding box center [72, 70] width 8 height 8
click at [91, 87] on p "Rename Section" at bounding box center [102, 90] width 54 height 10
click at [89, 72] on input "Custom Form-1" at bounding box center [62, 70] width 109 height 21
type input "Custom Form"
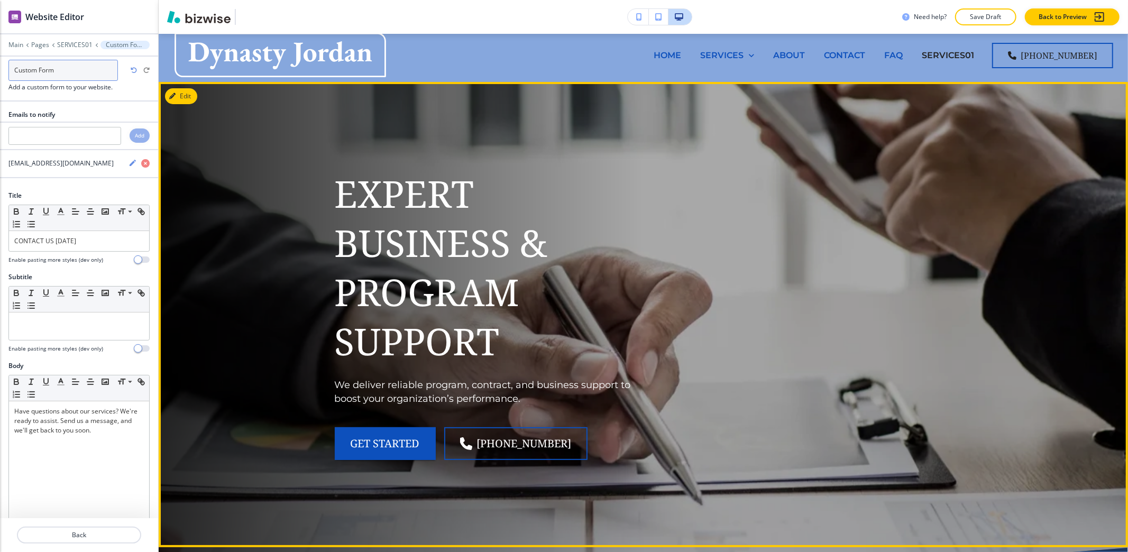
scroll to position [0, 0]
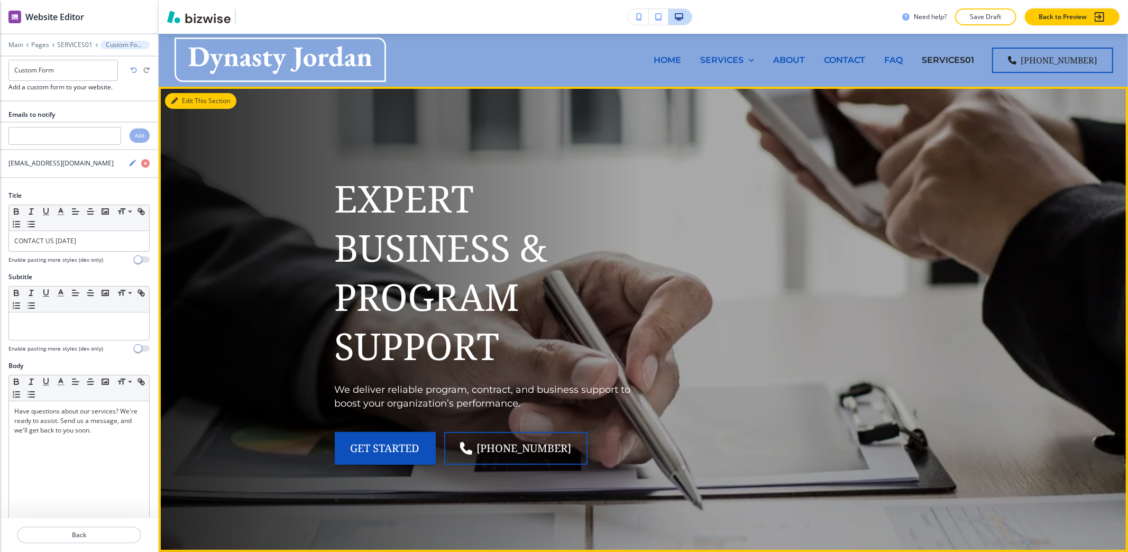
click at [185, 106] on button "Edit This Section" at bounding box center [200, 101] width 71 height 16
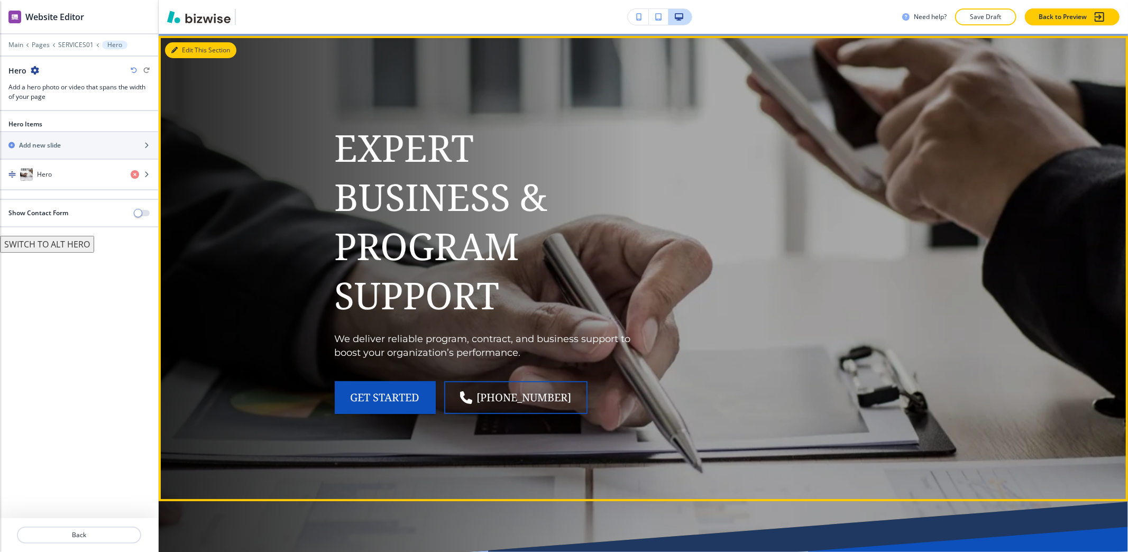
scroll to position [53, 0]
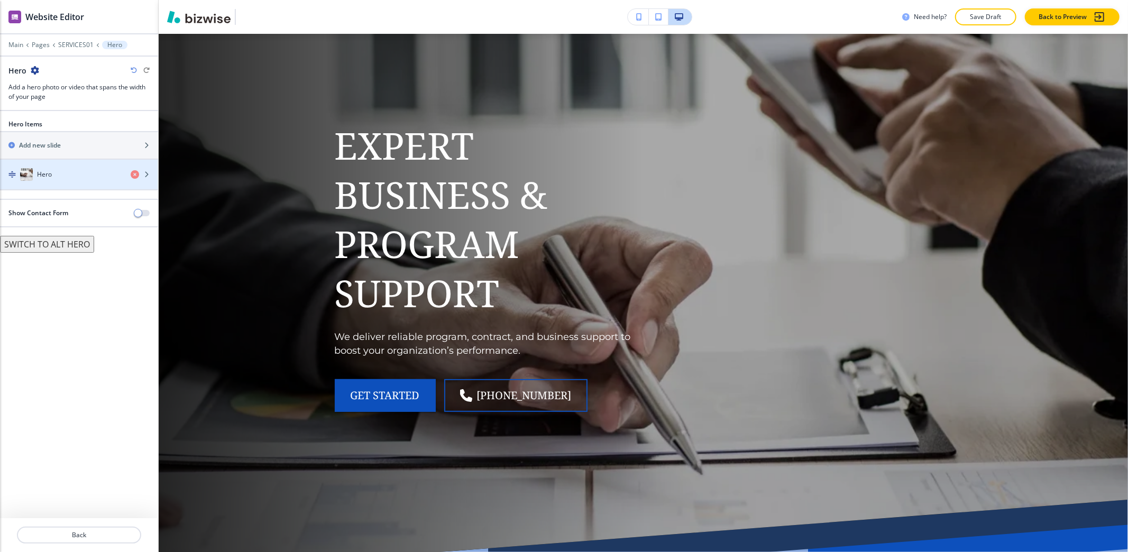
click at [49, 178] on h4 "Hero" at bounding box center [44, 175] width 15 height 10
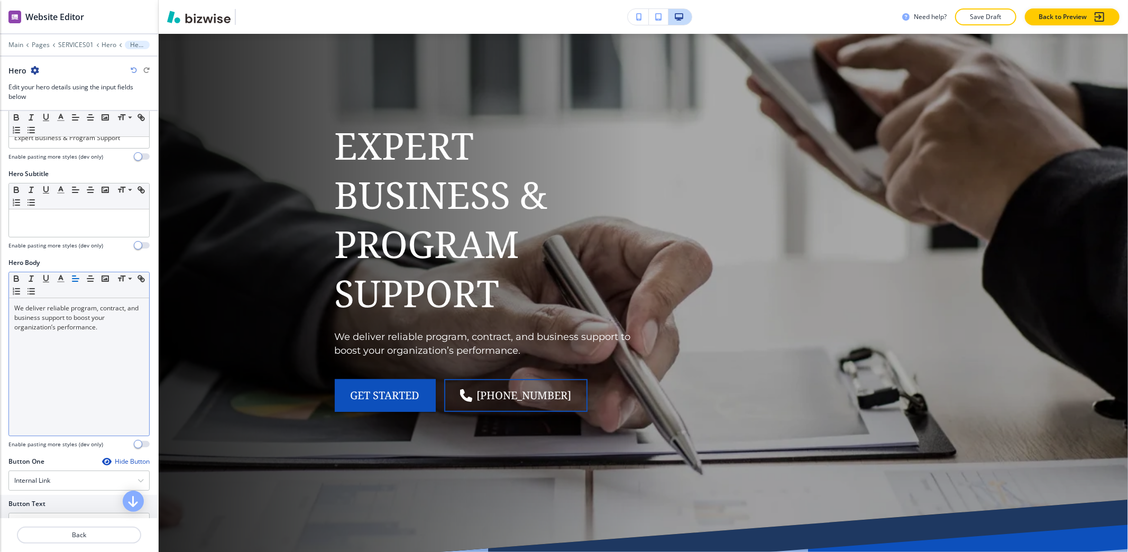
scroll to position [0, 0]
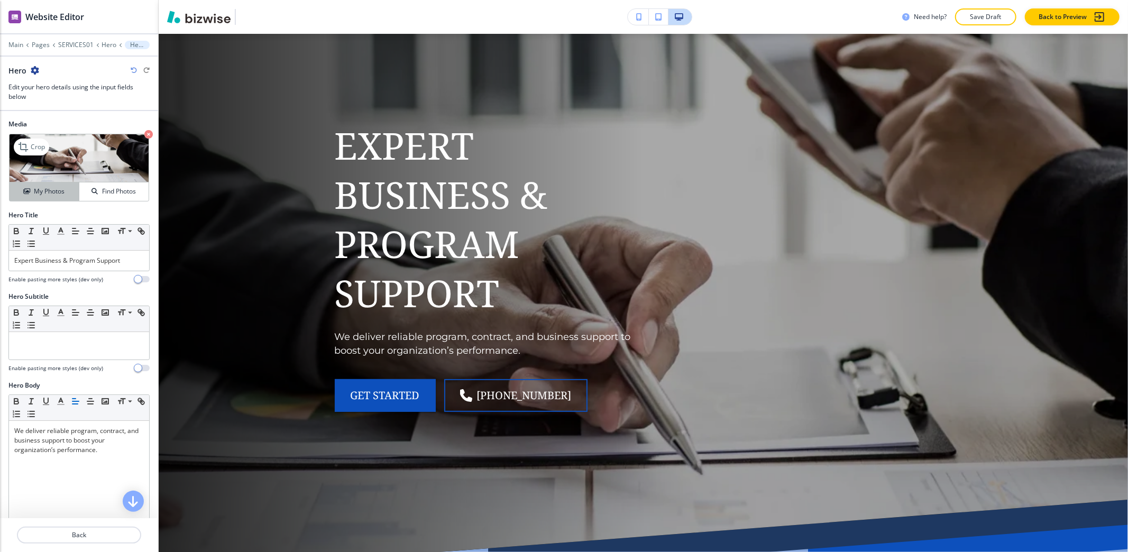
click at [55, 185] on button "My Photos" at bounding box center [45, 191] width 70 height 19
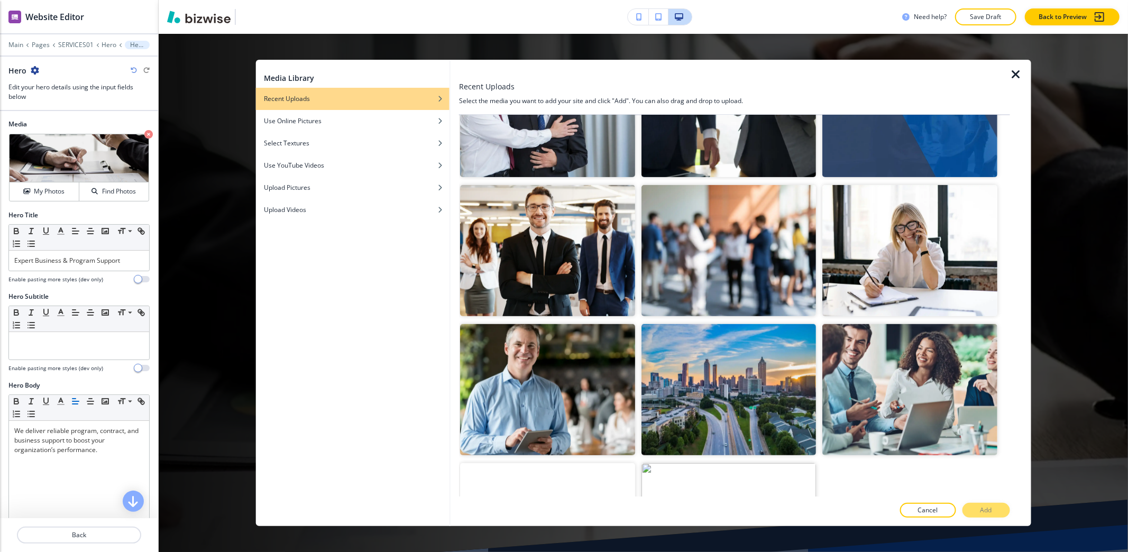
scroll to position [581, 0]
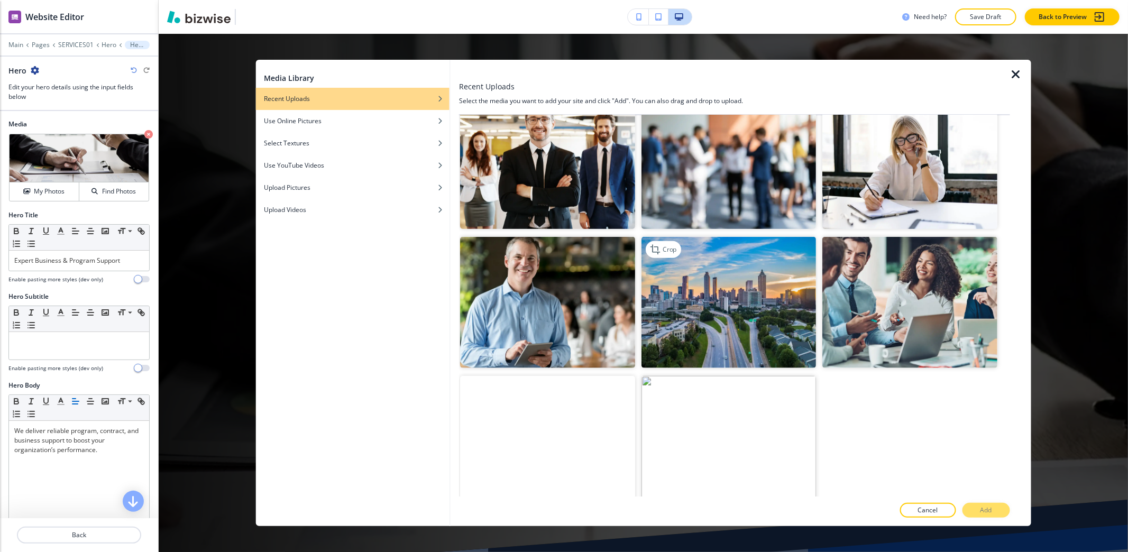
click at [763, 258] on img "button" at bounding box center [728, 302] width 174 height 131
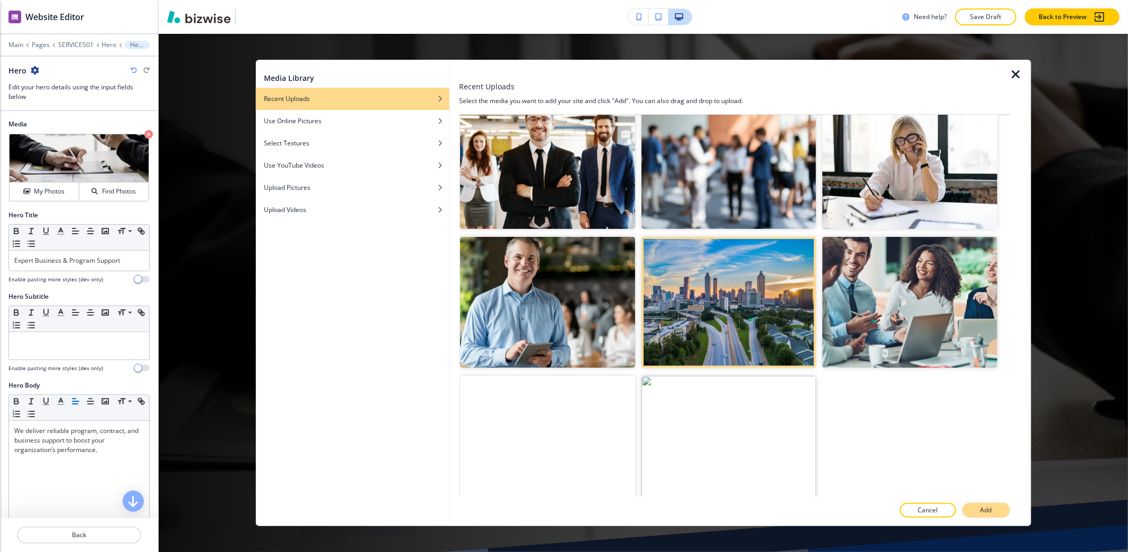
click at [999, 508] on button "Add" at bounding box center [986, 510] width 48 height 15
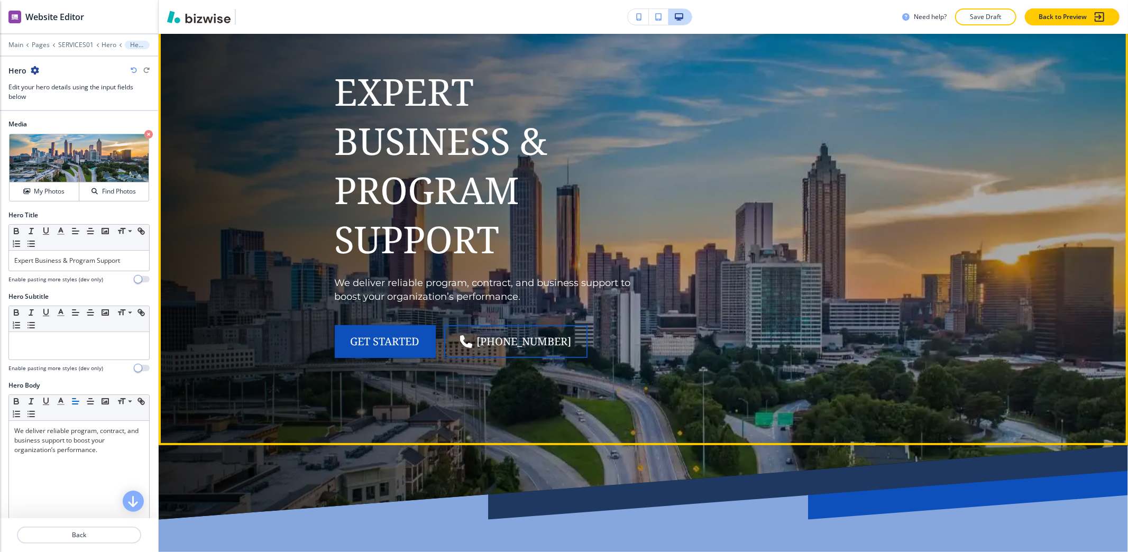
scroll to position [0, 0]
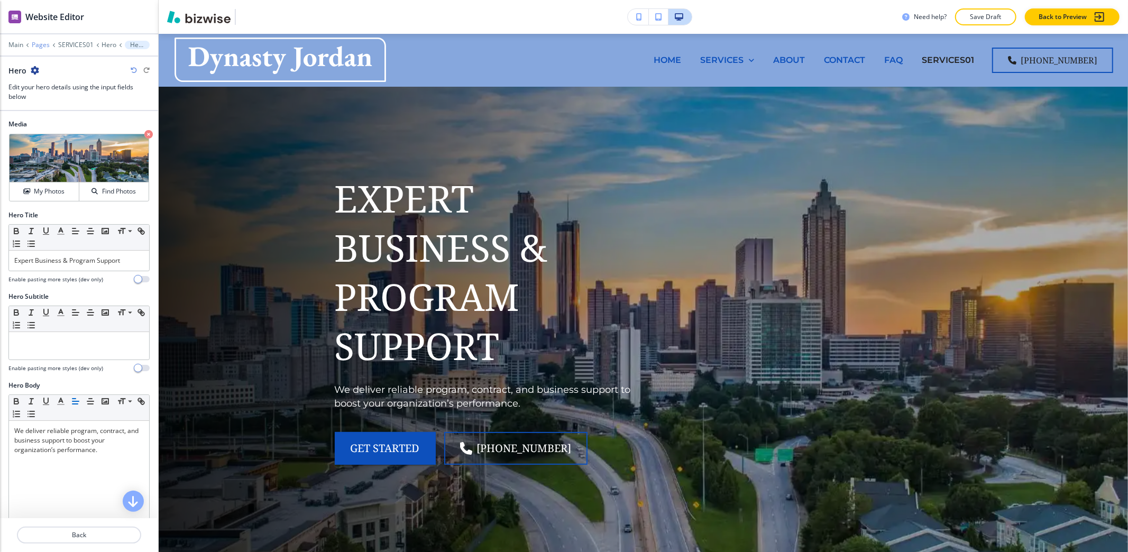
click at [43, 43] on p "Pages" at bounding box center [41, 44] width 18 height 7
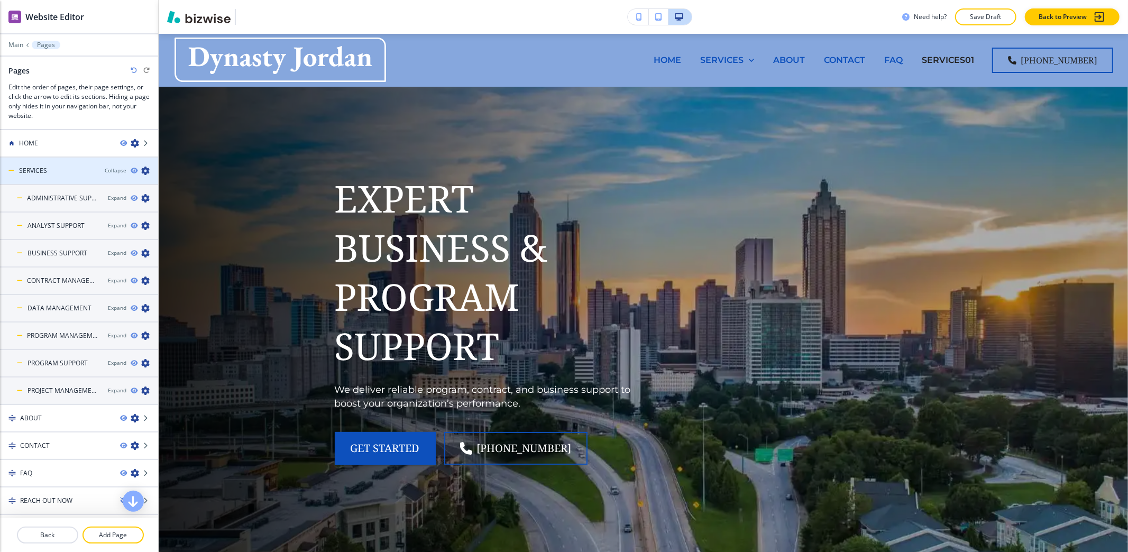
click at [141, 174] on icon "button" at bounding box center [145, 171] width 8 height 8
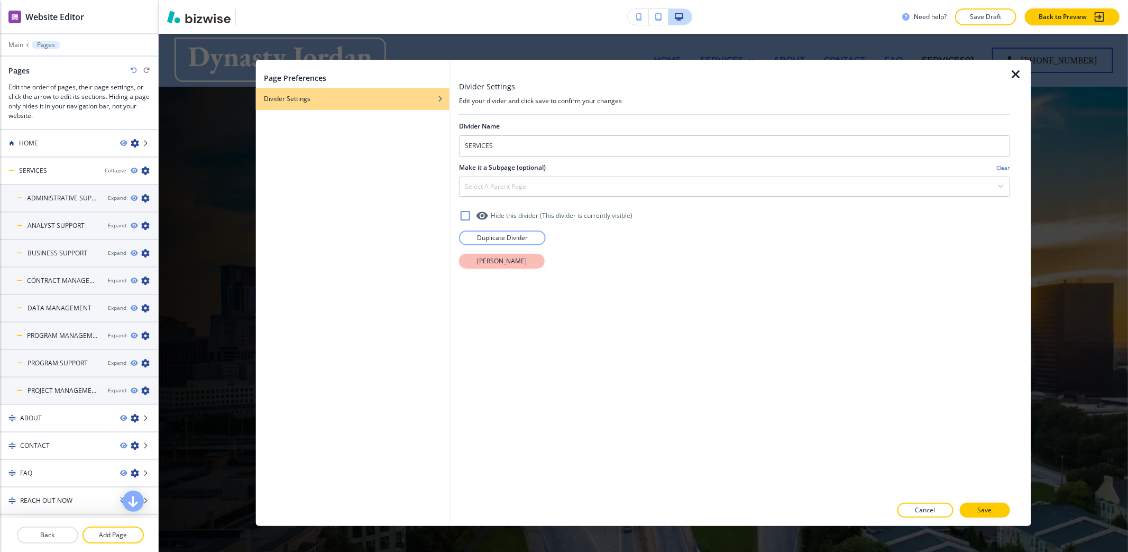
click at [510, 263] on p "Delete Divider" at bounding box center [502, 261] width 50 height 10
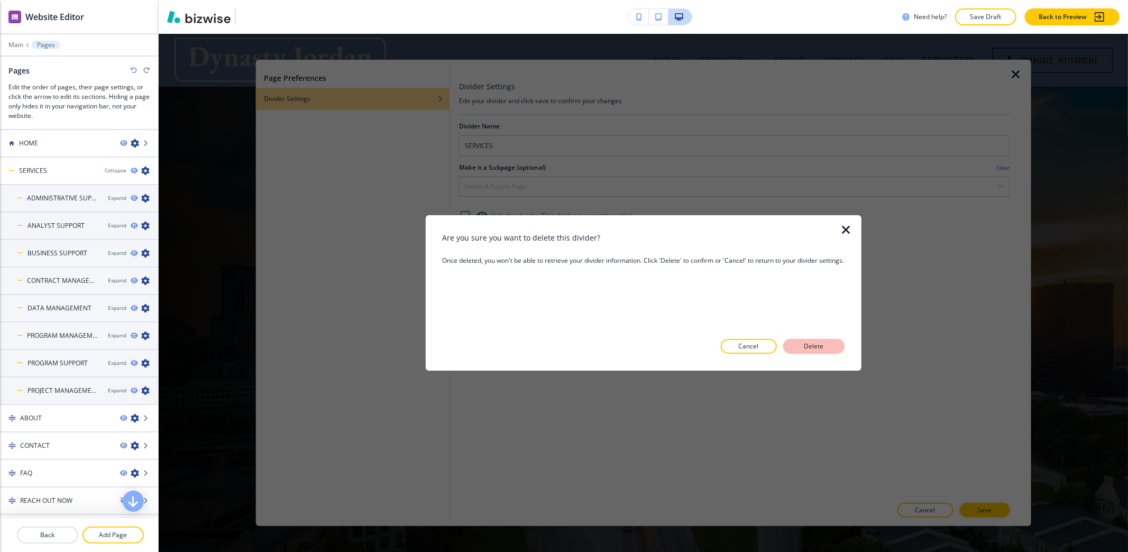
click at [834, 350] on button "Delete" at bounding box center [813, 346] width 61 height 15
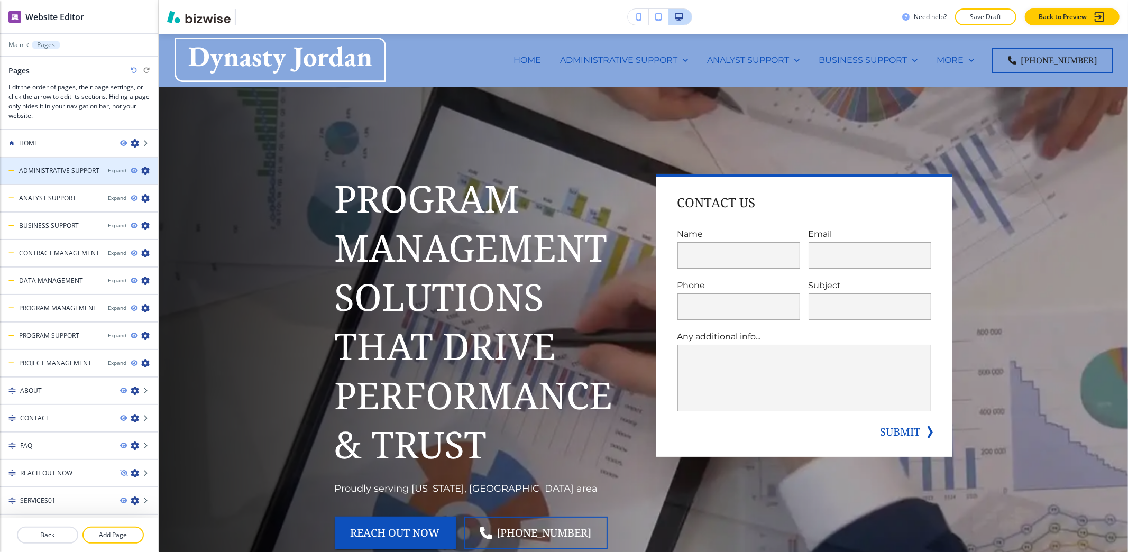
click at [139, 172] on div "Expand" at bounding box center [133, 171] width 50 height 8
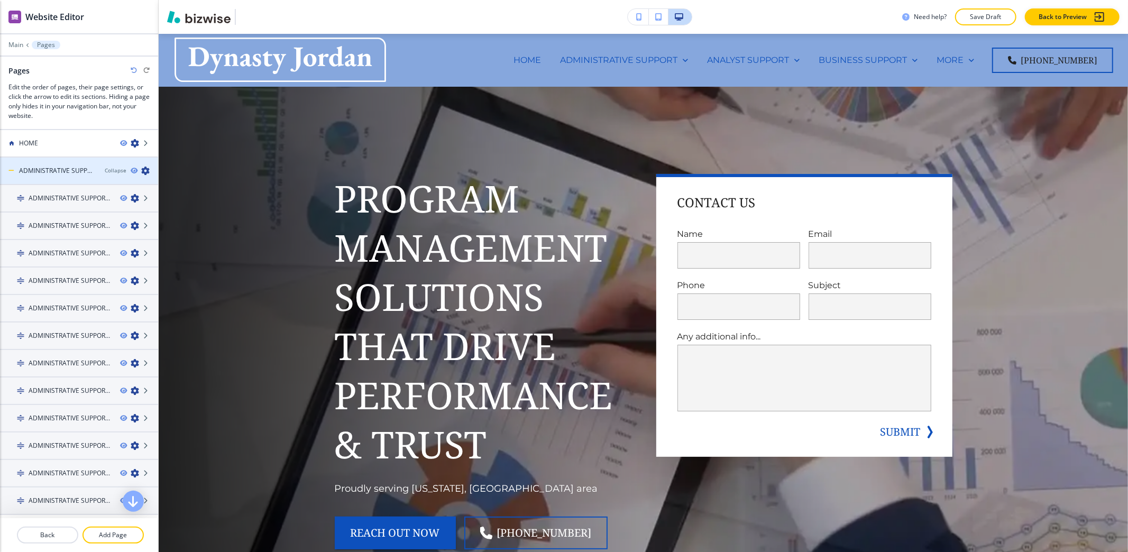
click at [141, 170] on icon "button" at bounding box center [145, 171] width 8 height 8
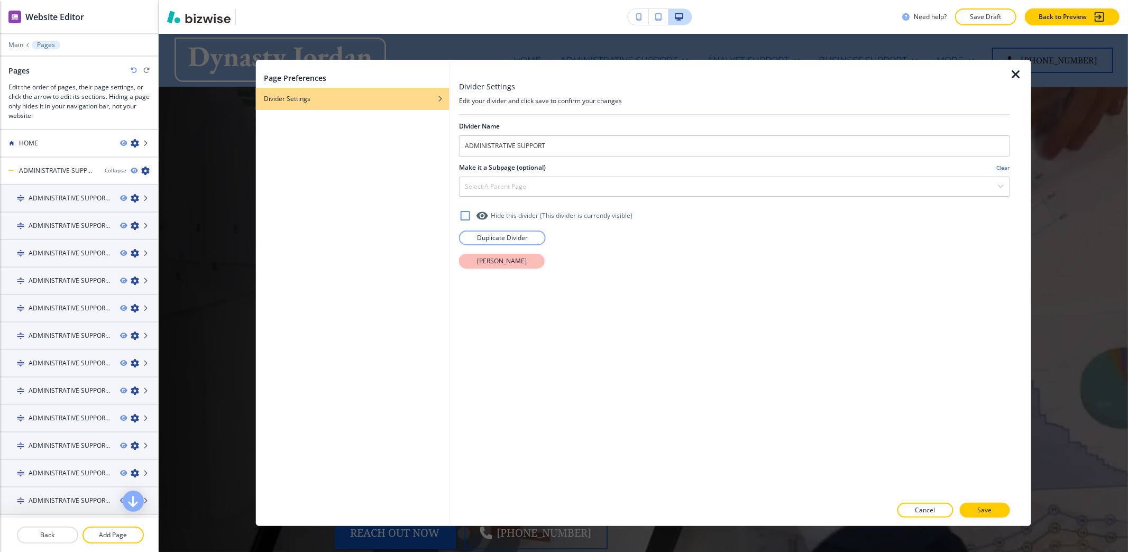
click at [501, 255] on button "Delete Divider" at bounding box center [502, 261] width 86 height 15
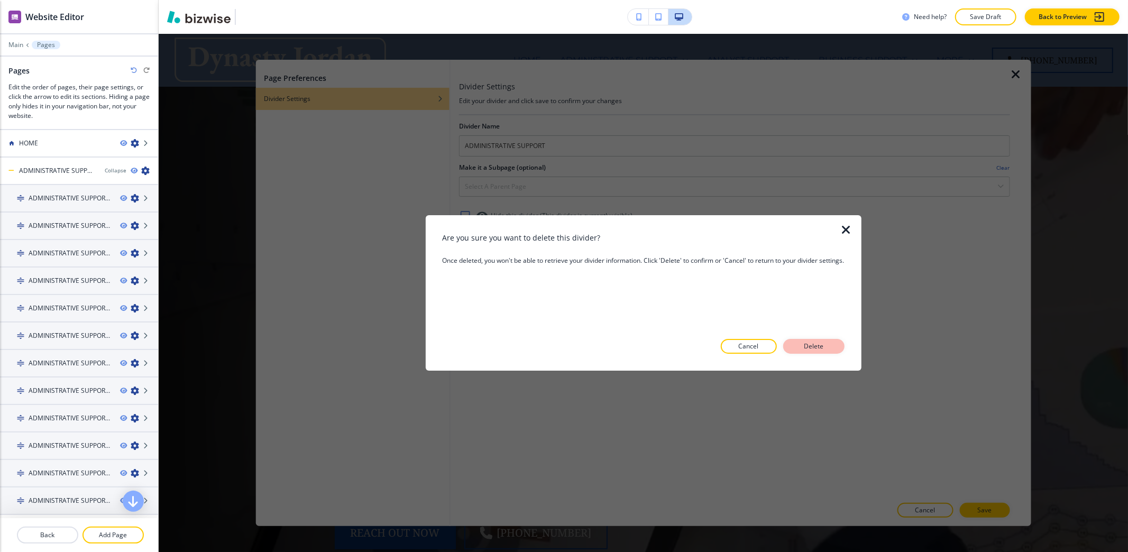
click at [826, 342] on p "Delete" at bounding box center [813, 347] width 25 height 10
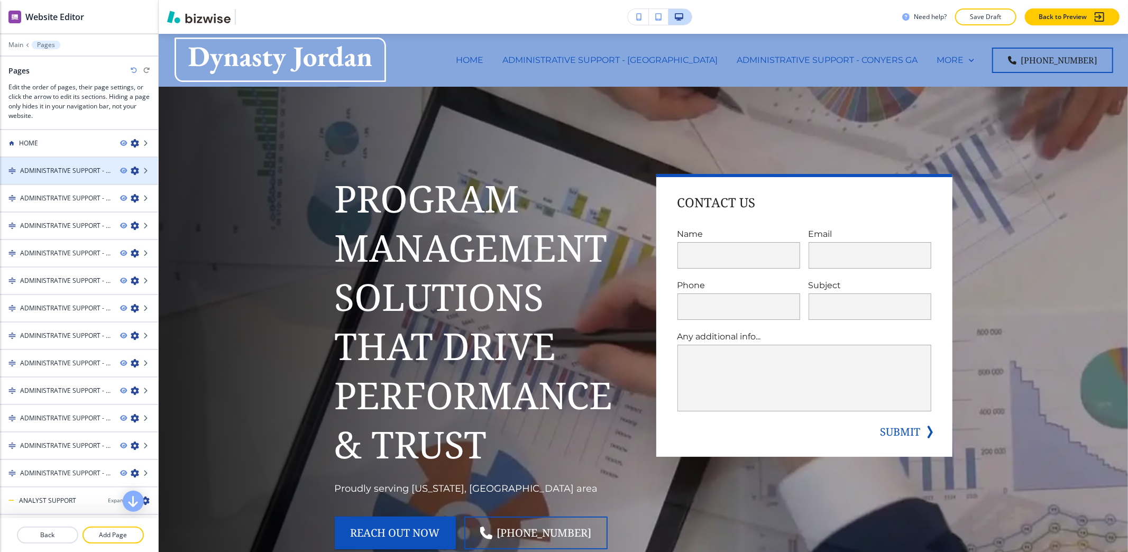
click at [131, 170] on icon "button" at bounding box center [135, 171] width 8 height 8
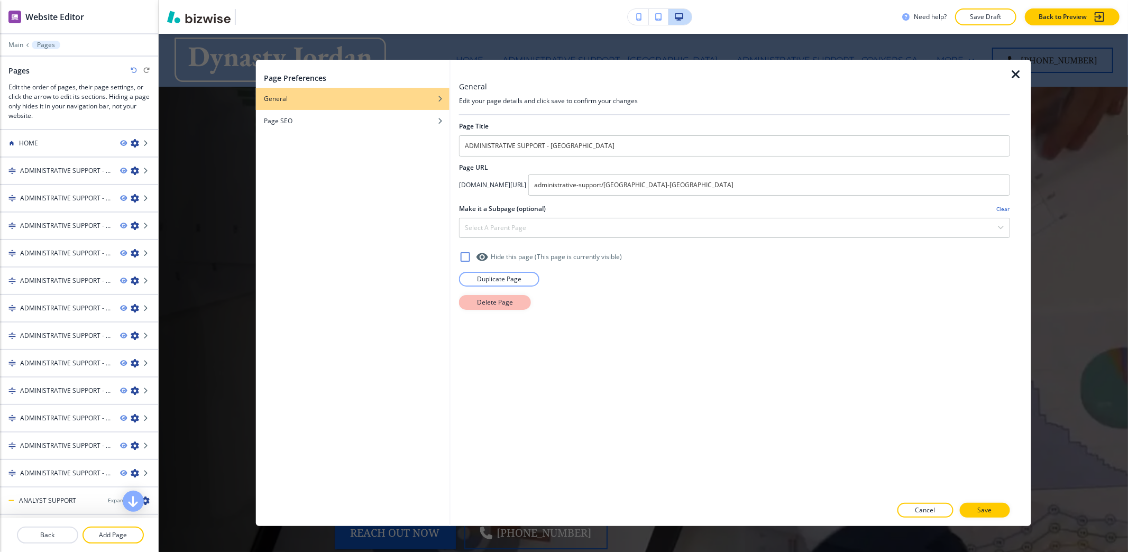
click at [502, 305] on p "Delete Page" at bounding box center [495, 303] width 36 height 10
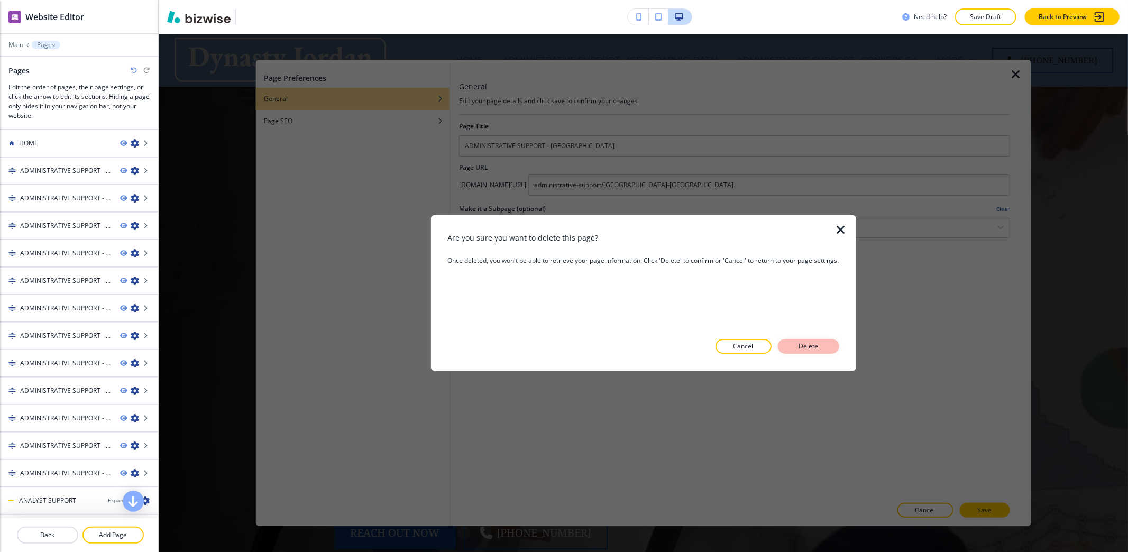
click at [821, 349] on p "Delete" at bounding box center [808, 347] width 25 height 10
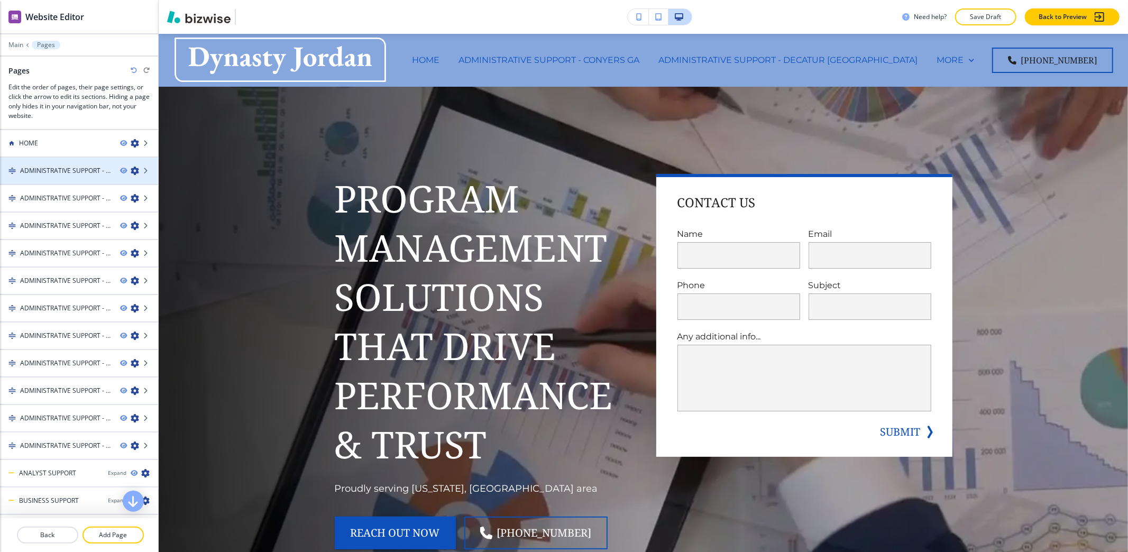
click at [131, 173] on icon "button" at bounding box center [135, 171] width 8 height 8
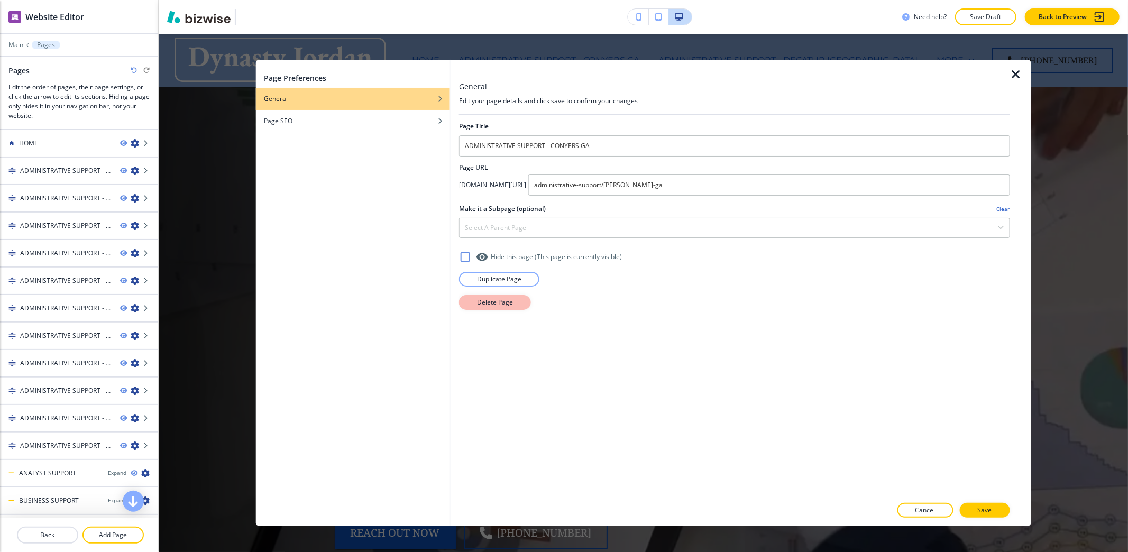
click at [514, 302] on button "Delete Page" at bounding box center [495, 302] width 72 height 15
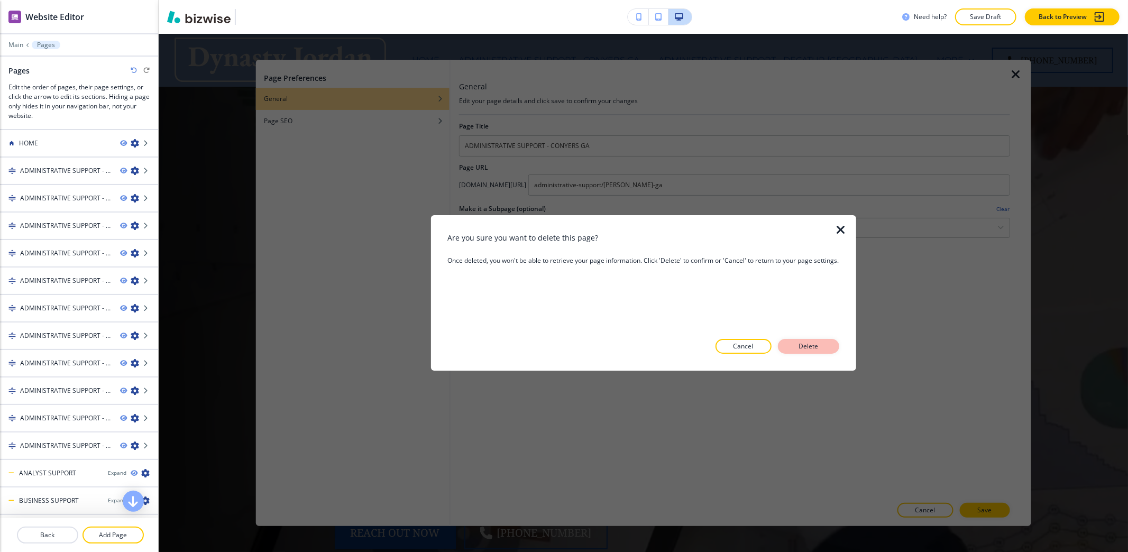
click at [818, 347] on p "Delete" at bounding box center [808, 347] width 25 height 10
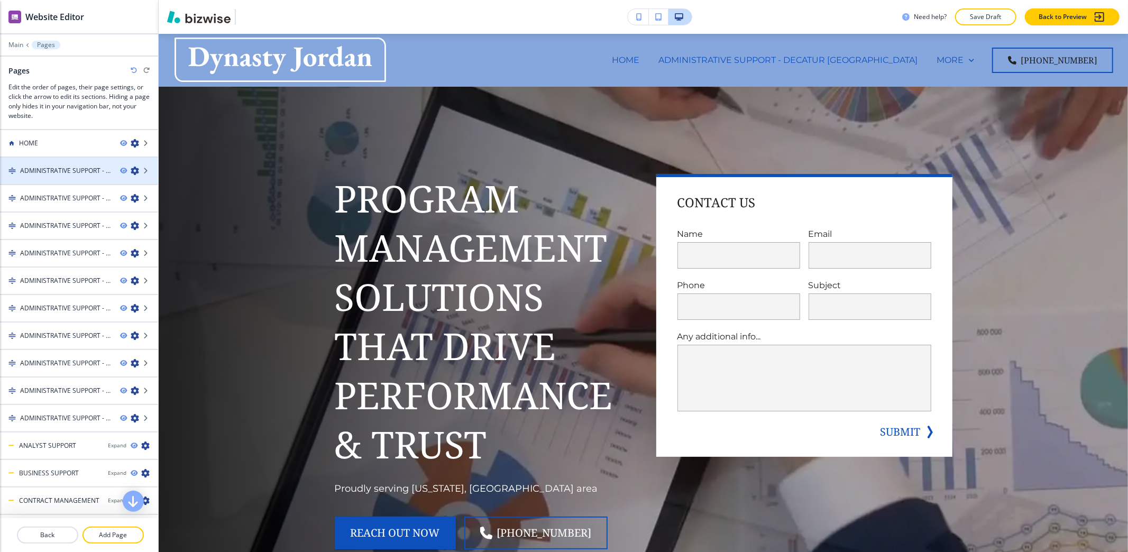
click at [131, 170] on icon "button" at bounding box center [135, 171] width 8 height 8
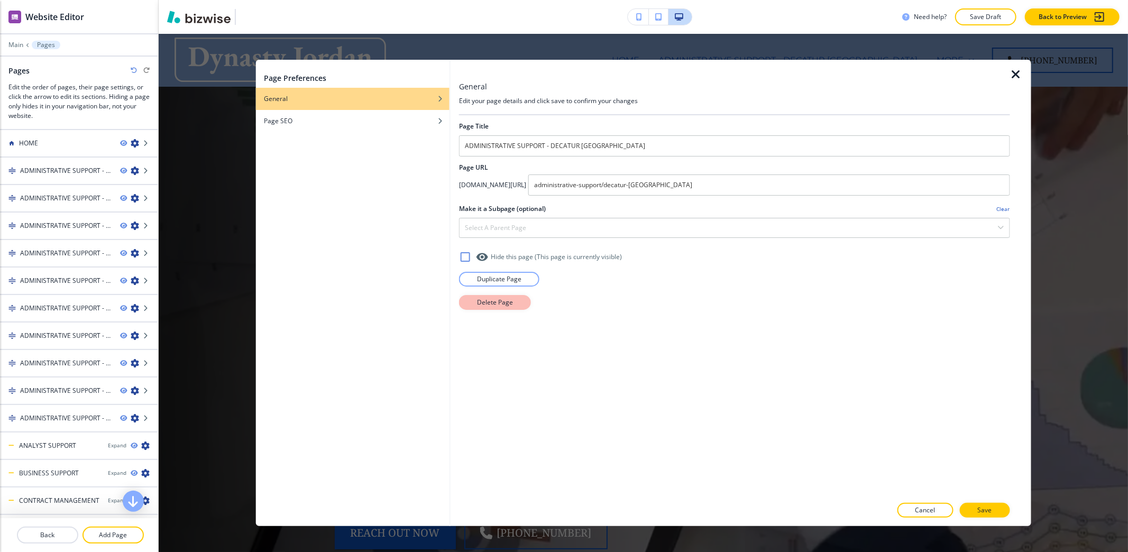
click at [517, 307] on button "Delete Page" at bounding box center [495, 302] width 72 height 15
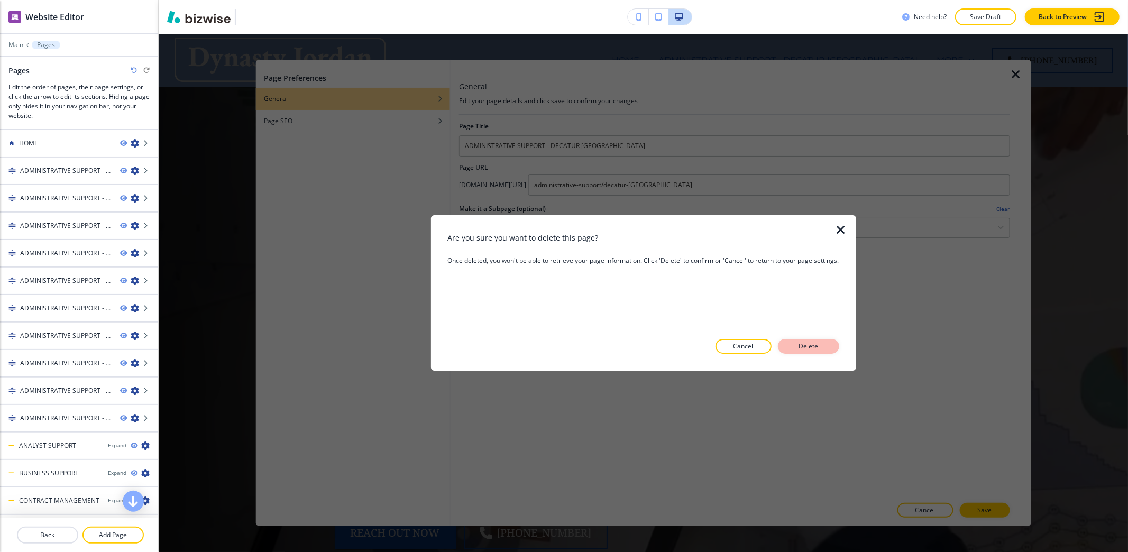
click at [806, 347] on p "Delete" at bounding box center [808, 347] width 25 height 10
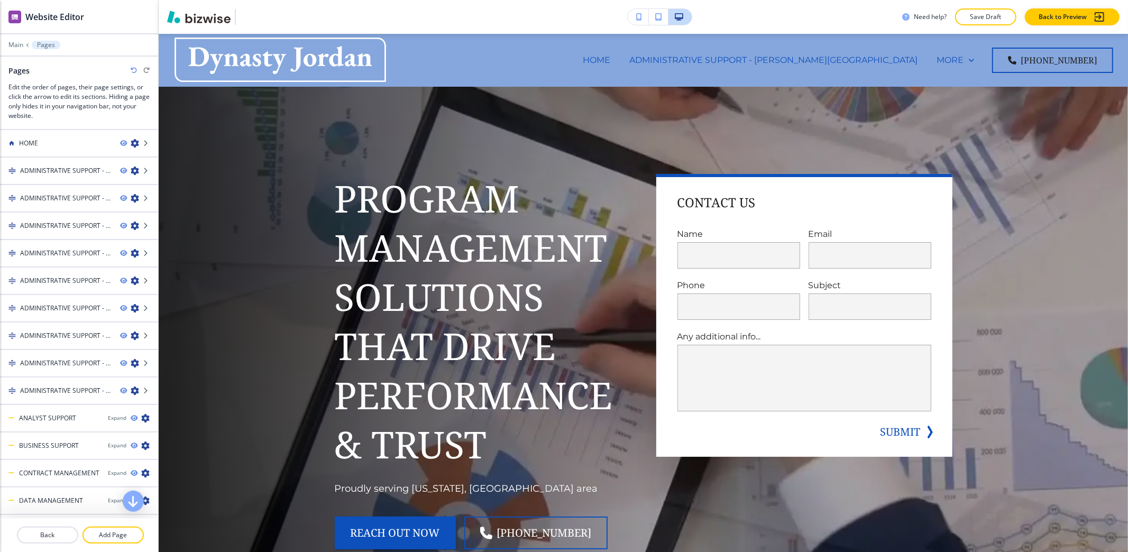
click at [132, 70] on icon "button" at bounding box center [134, 70] width 6 height 6
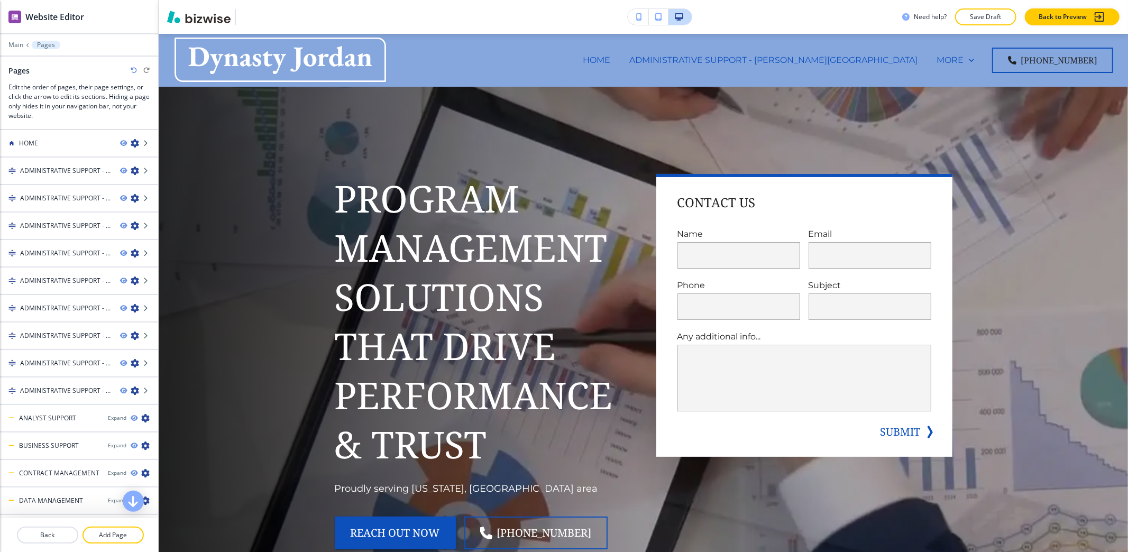
click at [132, 70] on icon "button" at bounding box center [134, 70] width 6 height 6
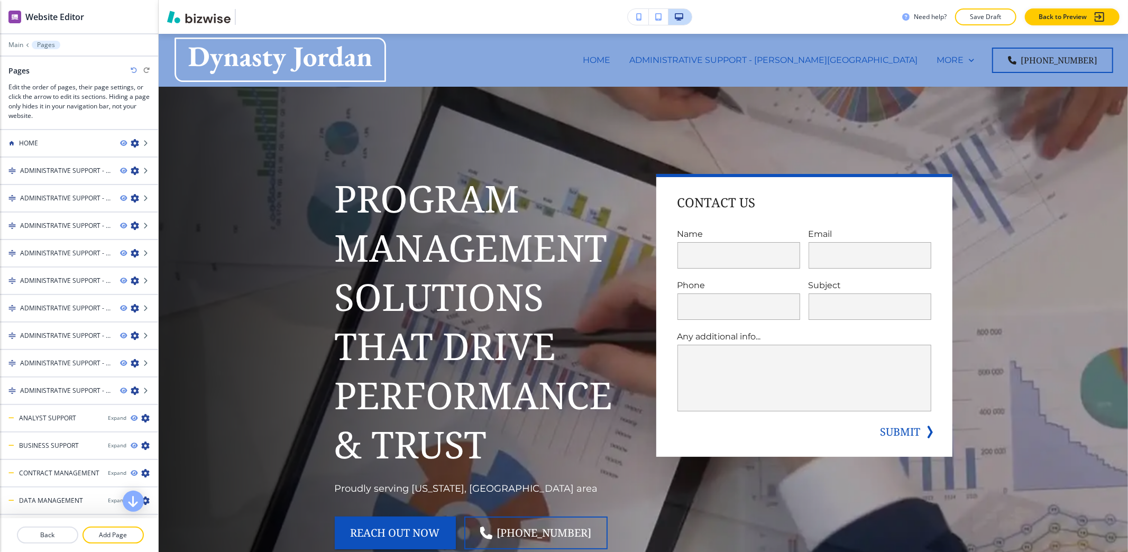
click at [132, 70] on icon "button" at bounding box center [134, 70] width 6 height 6
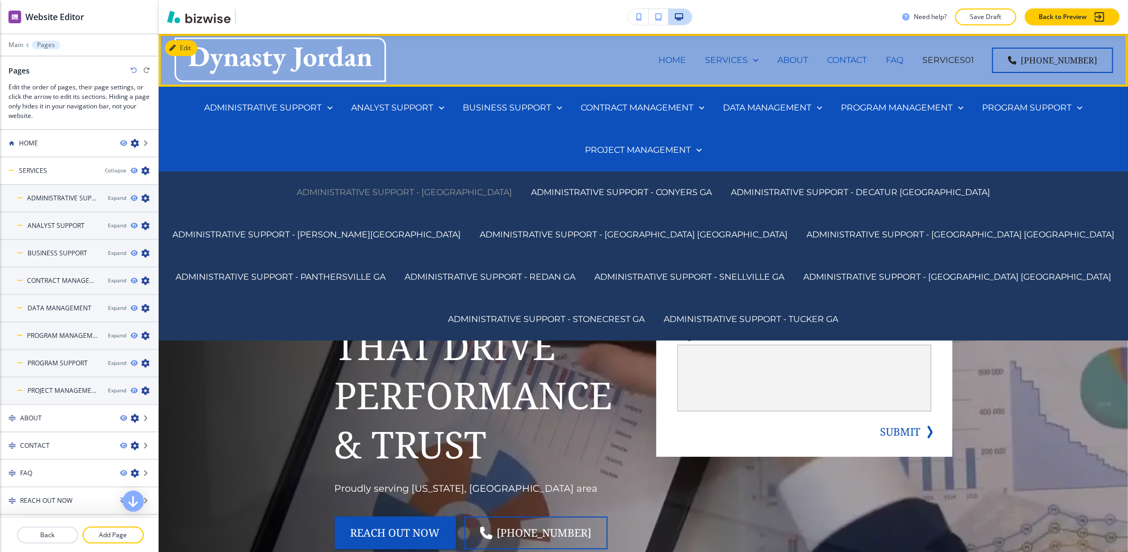
click at [297, 195] on p "ADMINISTRATIVE SUPPORT - BELVEDERE PARK GA" at bounding box center [404, 192] width 215 height 12
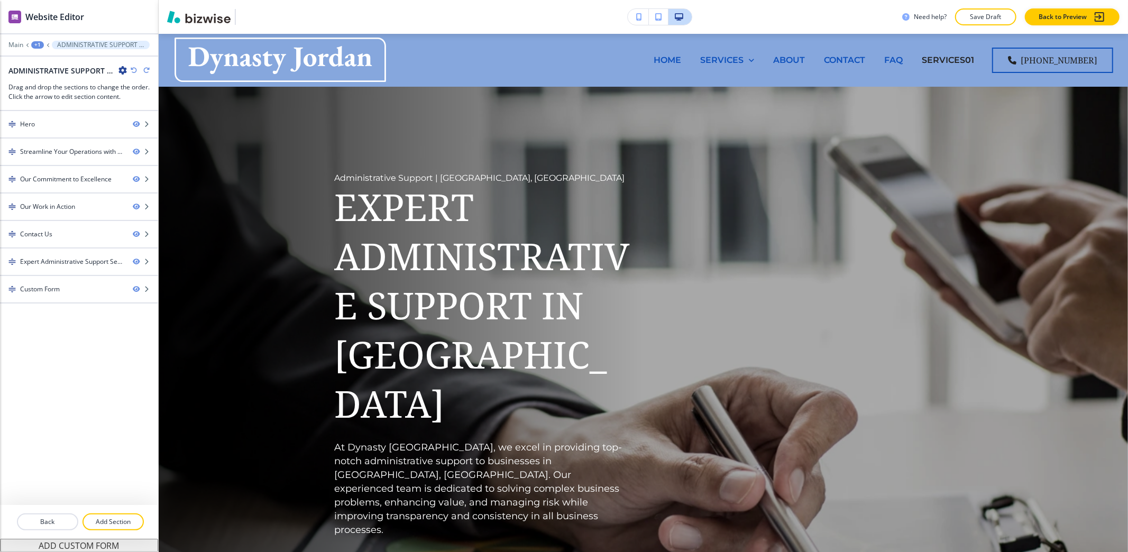
click at [33, 43] on div "+1" at bounding box center [37, 44] width 13 height 7
click at [52, 69] on button "Pages" at bounding box center [65, 62] width 68 height 19
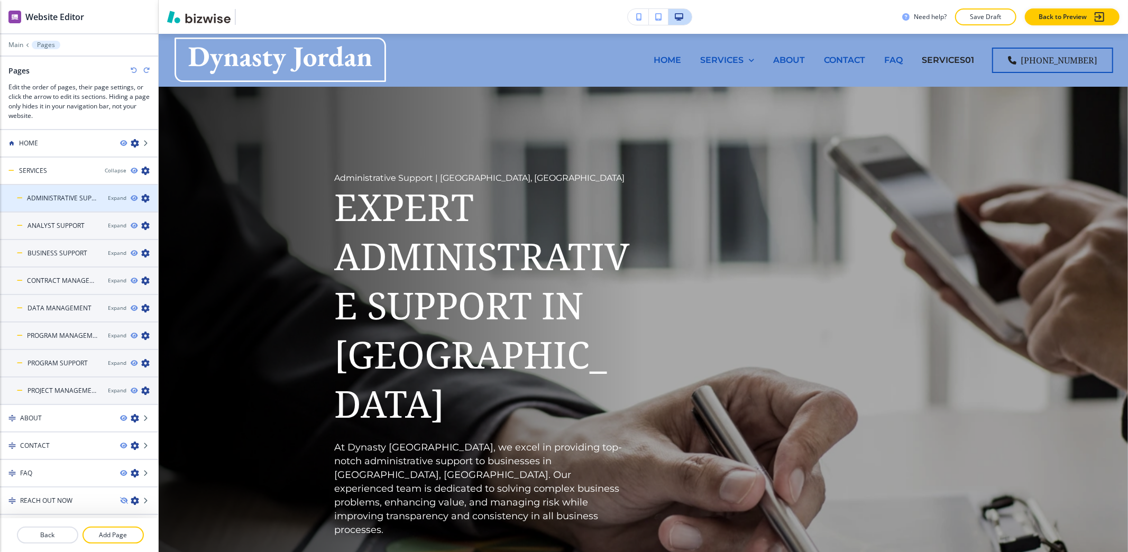
scroll to position [20, 0]
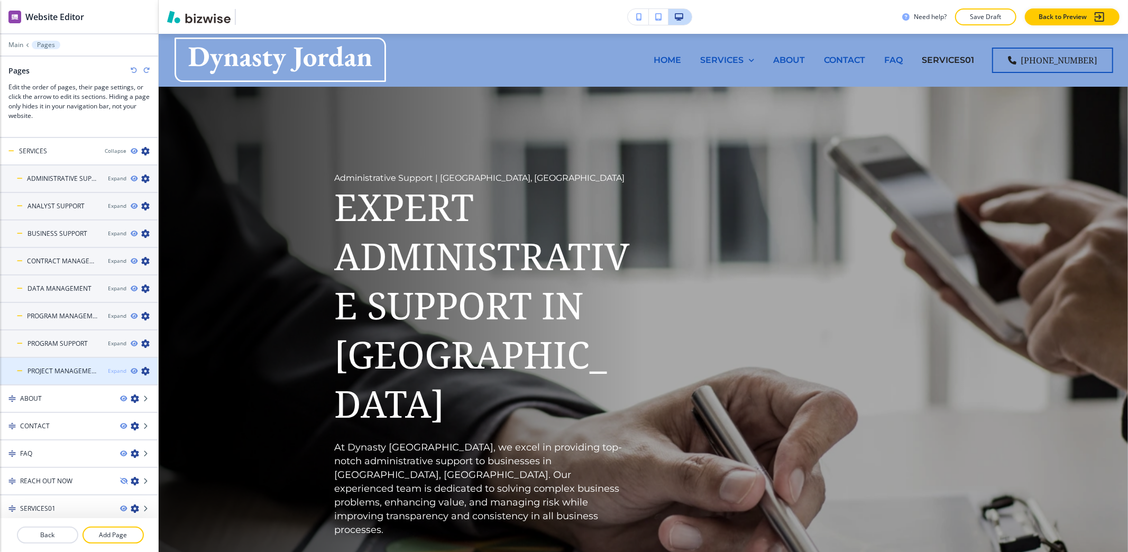
click at [108, 371] on div "Expand" at bounding box center [117, 371] width 19 height 8
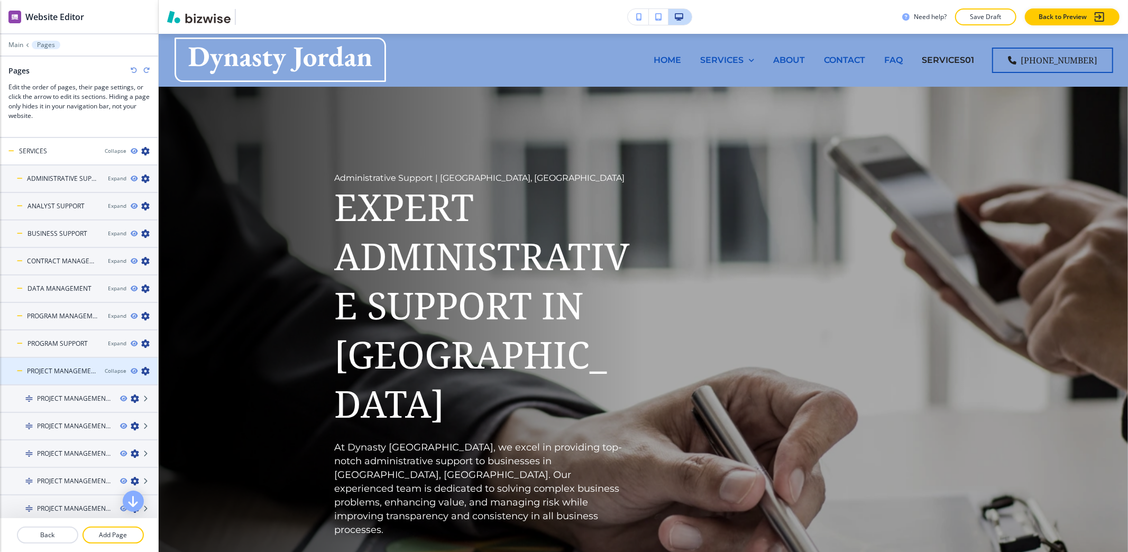
scroll to position [345, 0]
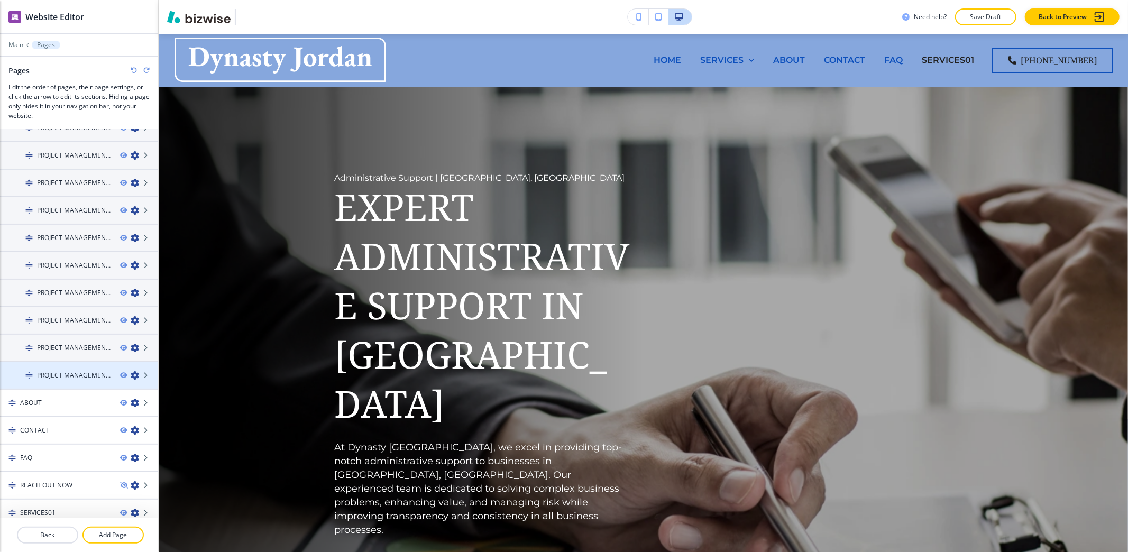
click at [131, 371] on icon "button" at bounding box center [135, 375] width 8 height 8
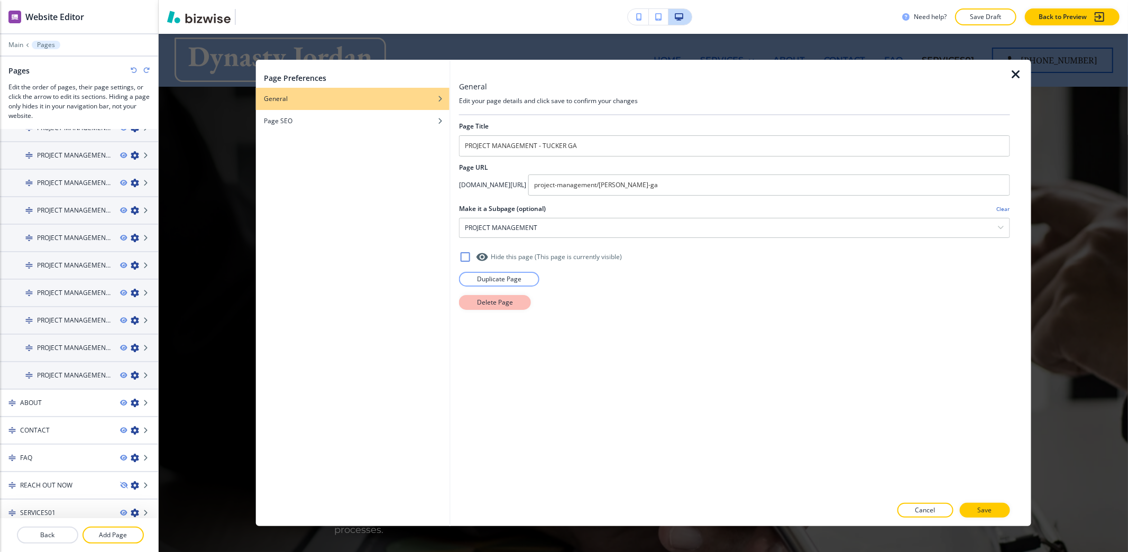
click at [486, 303] on p "Delete Page" at bounding box center [495, 303] width 36 height 10
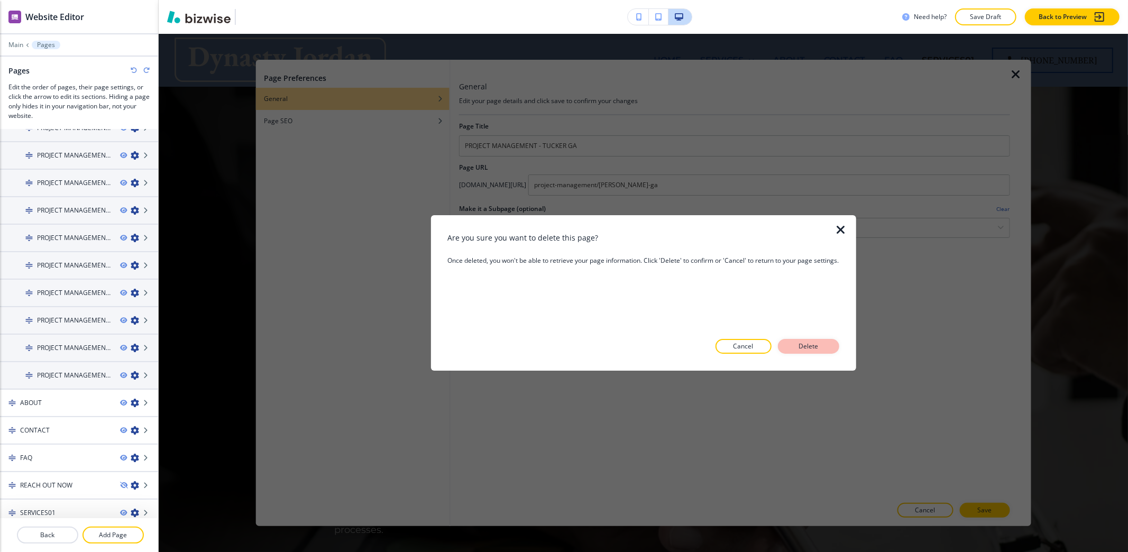
click at [808, 343] on p "Delete" at bounding box center [808, 347] width 25 height 10
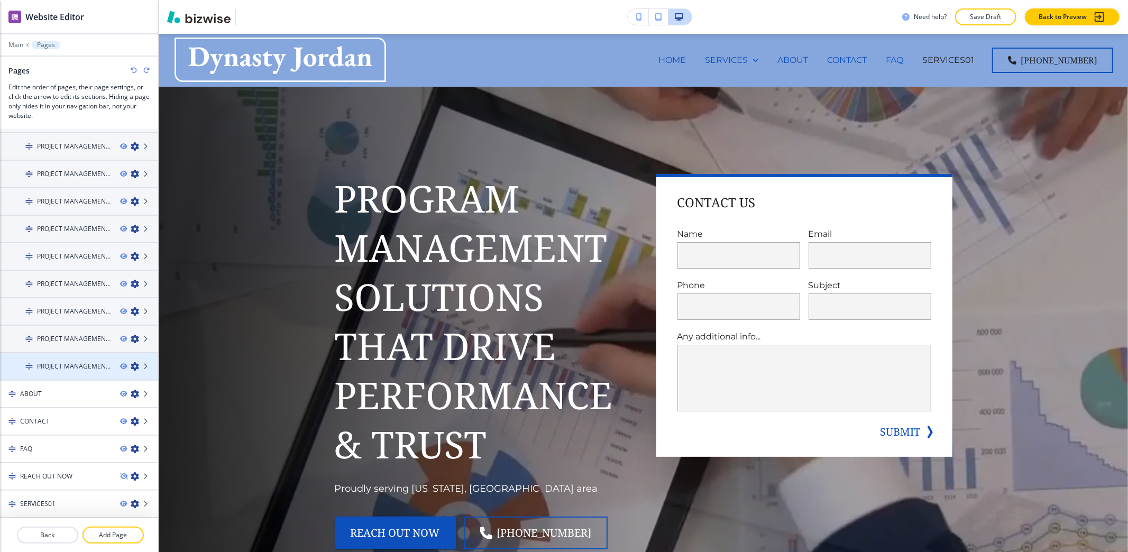
scroll to position [318, 0]
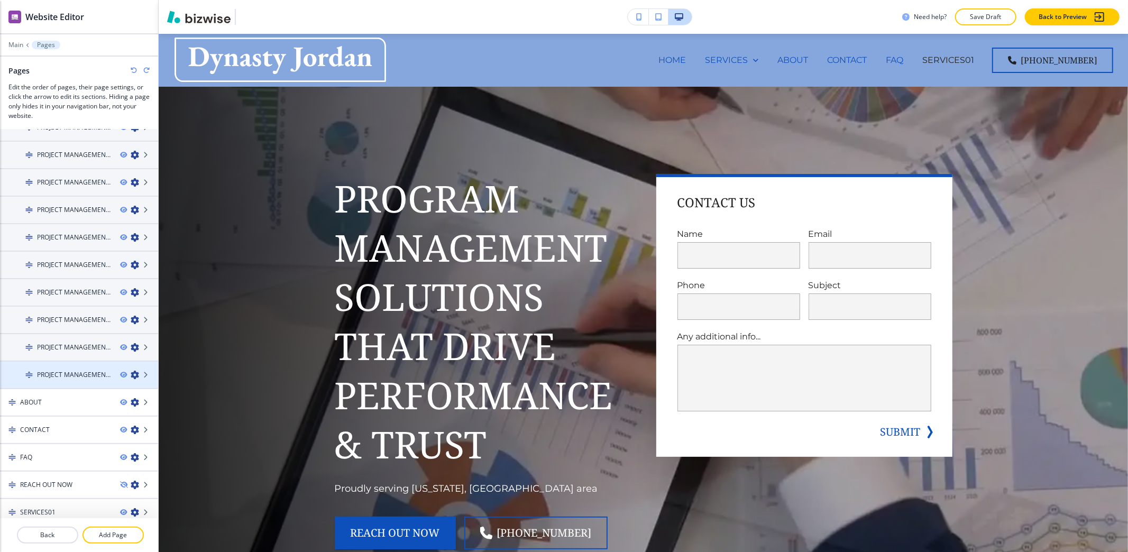
click at [131, 371] on icon "button" at bounding box center [135, 375] width 8 height 8
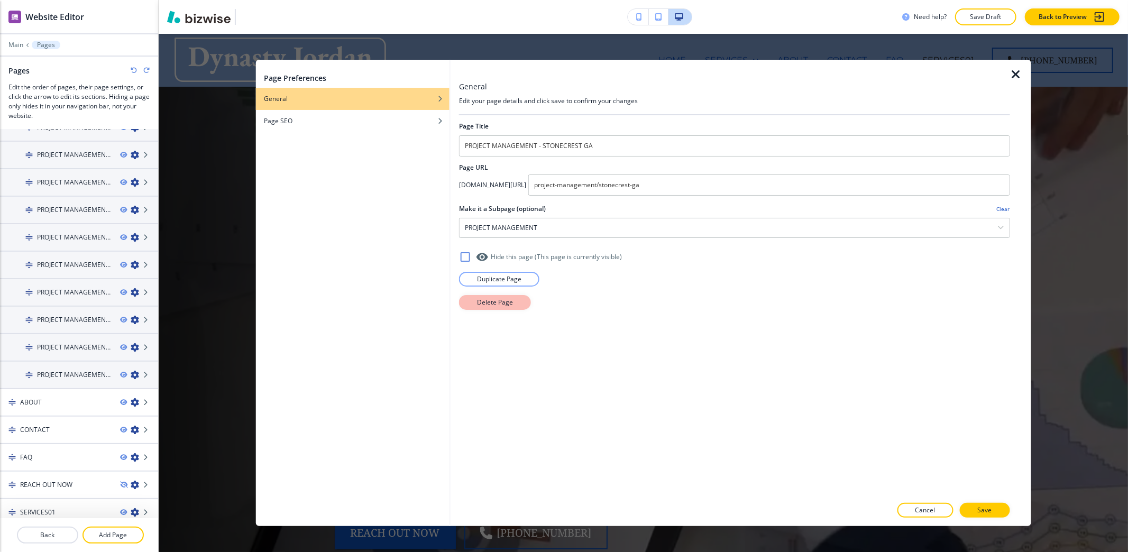
click at [470, 303] on button "Delete Page" at bounding box center [495, 302] width 72 height 15
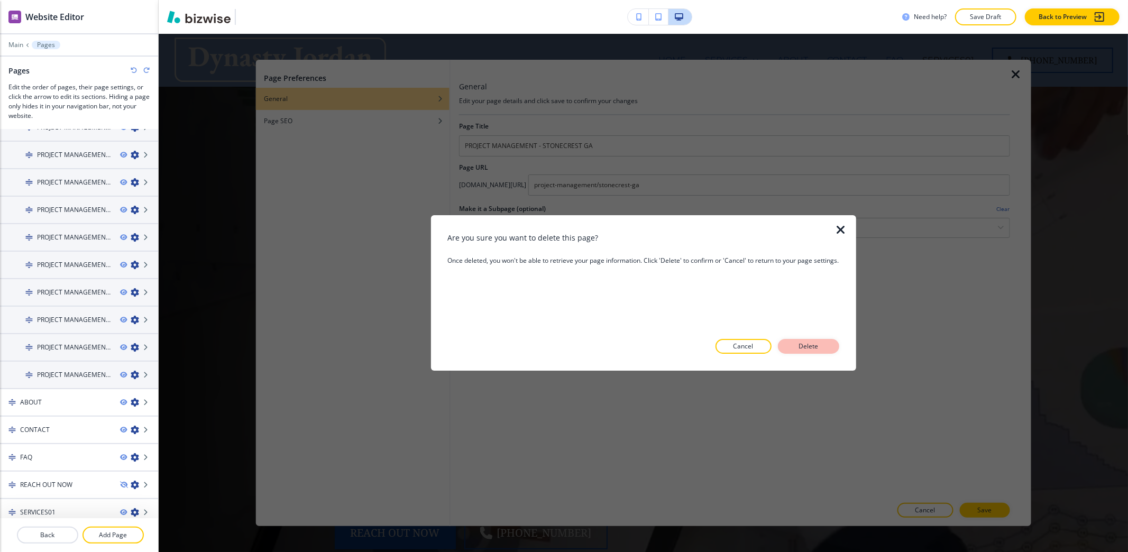
click at [821, 344] on p "Delete" at bounding box center [808, 347] width 25 height 10
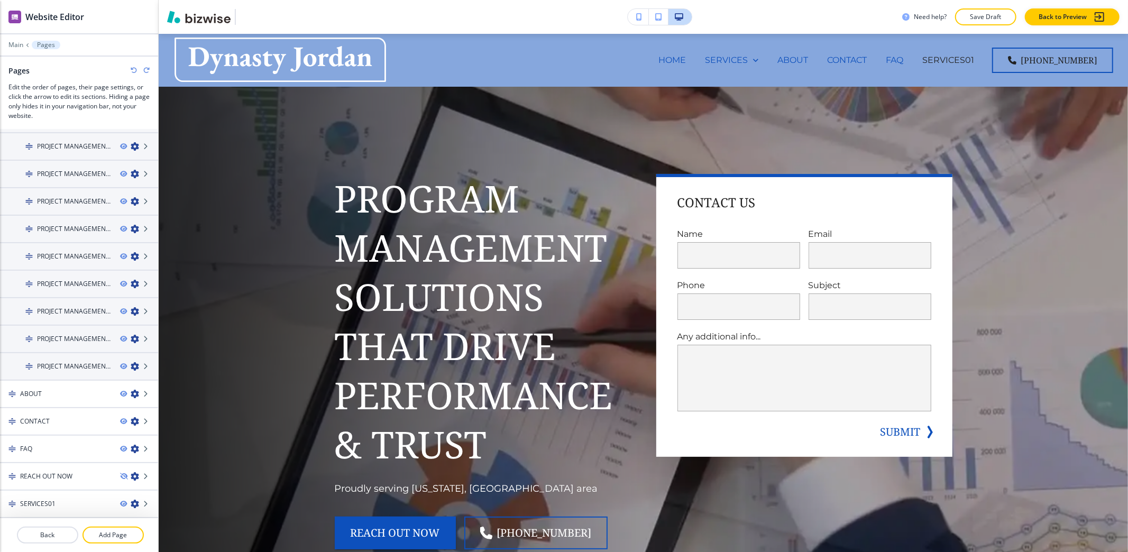
scroll to position [292, 0]
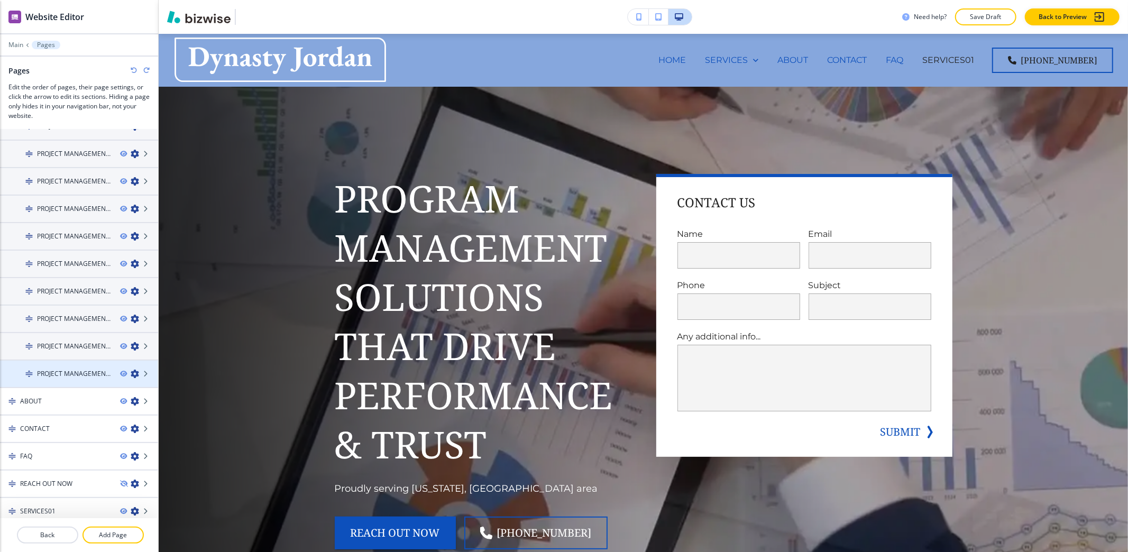
click at [131, 370] on icon "button" at bounding box center [135, 374] width 8 height 8
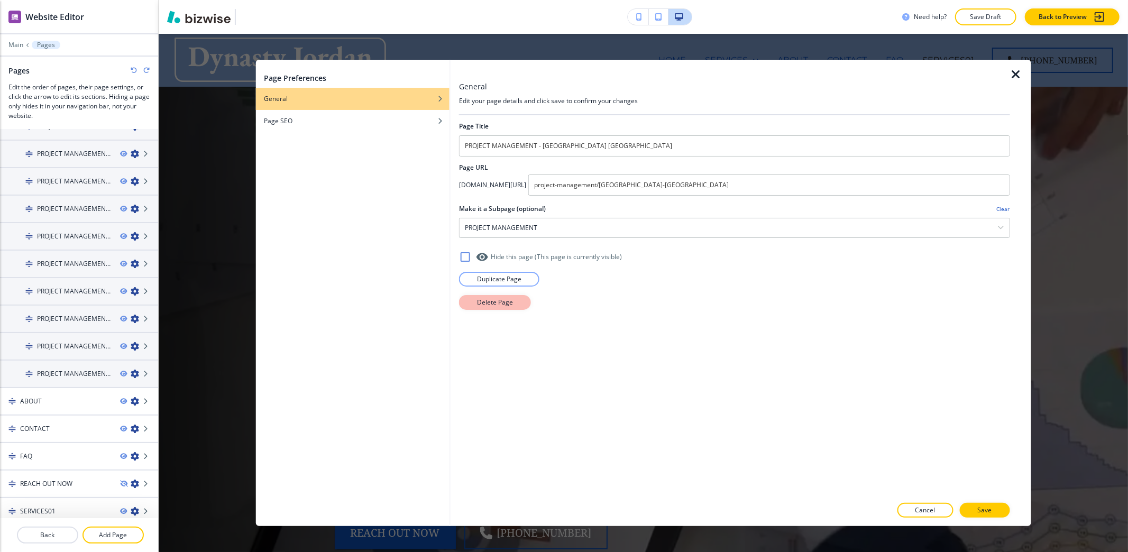
click at [515, 306] on button "Delete Page" at bounding box center [495, 302] width 72 height 15
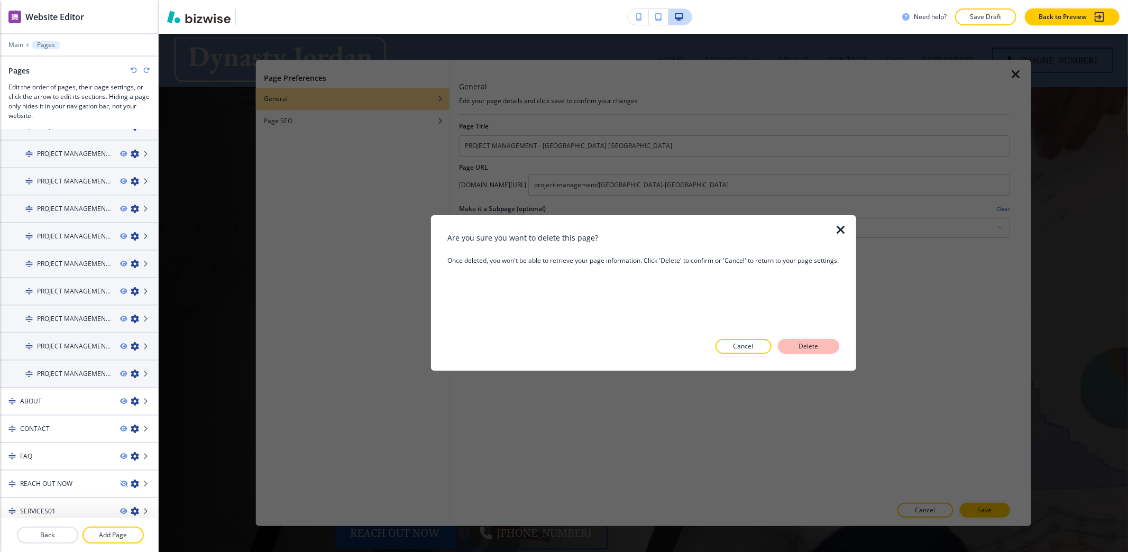
click at [798, 344] on p "Delete" at bounding box center [808, 347] width 25 height 10
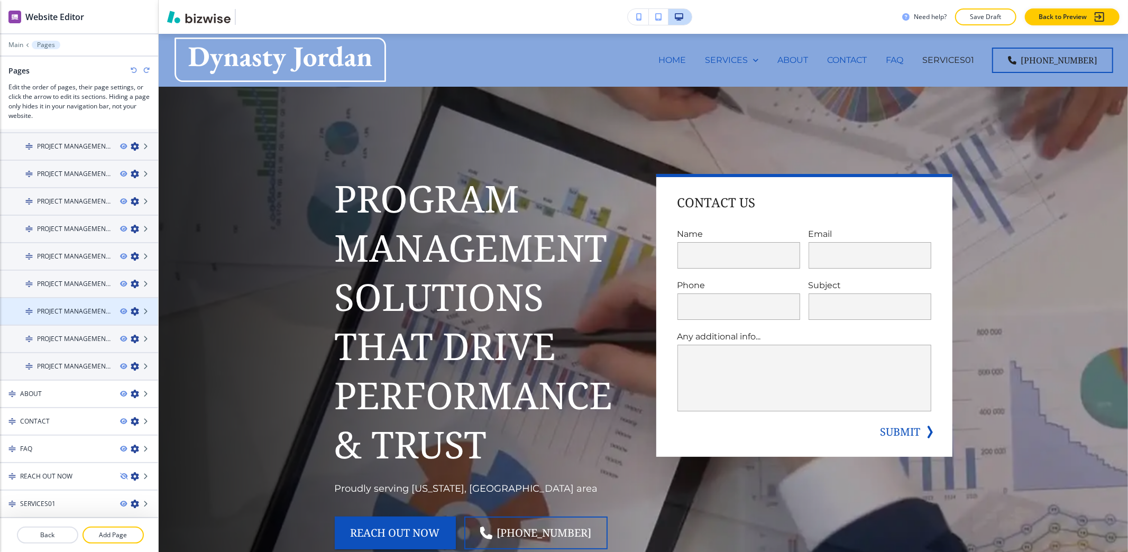
scroll to position [264, 0]
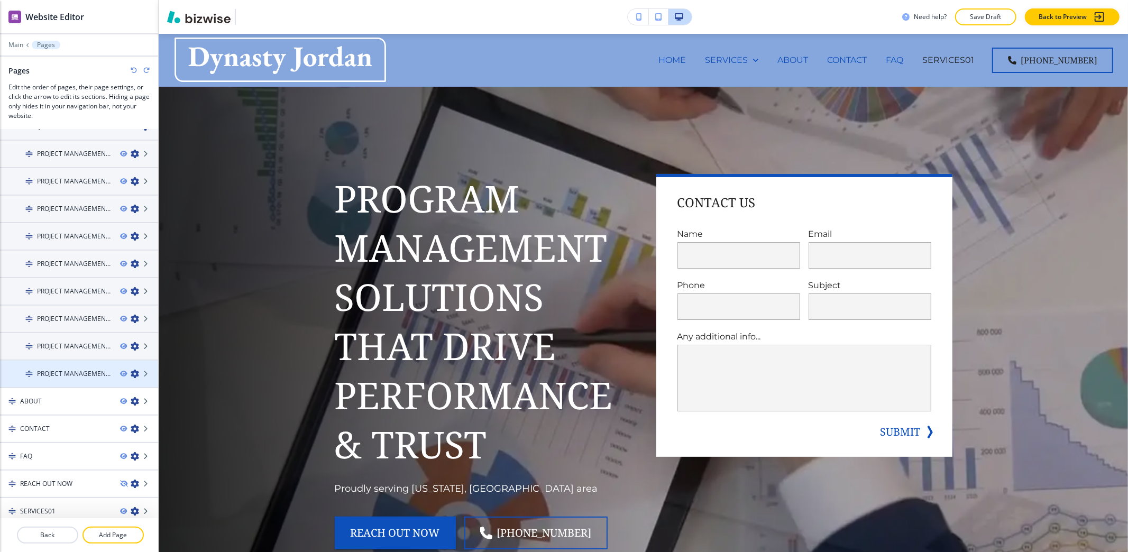
click at [131, 370] on icon "button" at bounding box center [135, 374] width 8 height 8
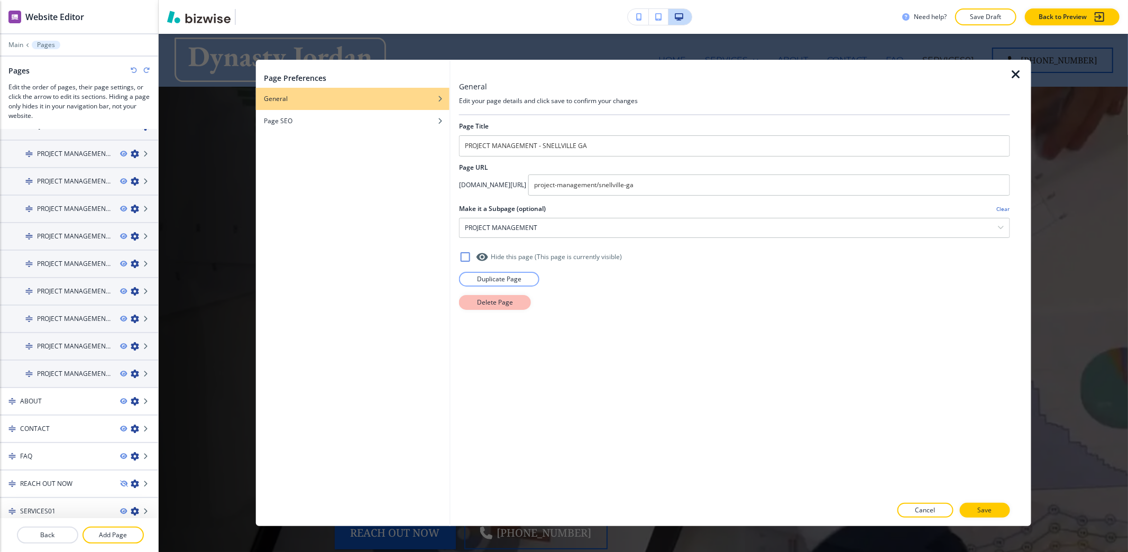
click at [515, 307] on button "Delete Page" at bounding box center [495, 302] width 72 height 15
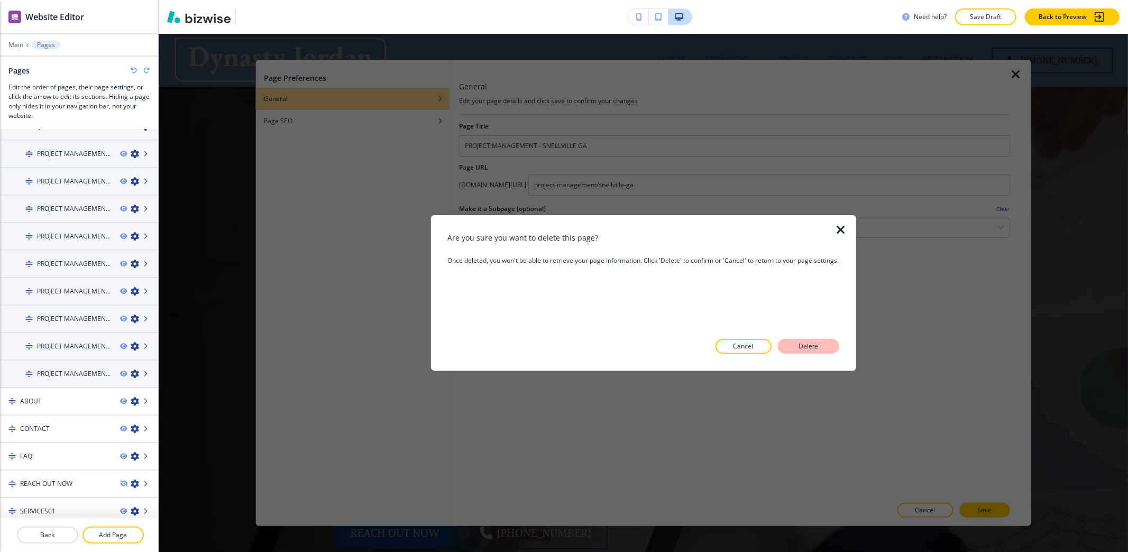
click at [797, 350] on p "Delete" at bounding box center [808, 347] width 25 height 10
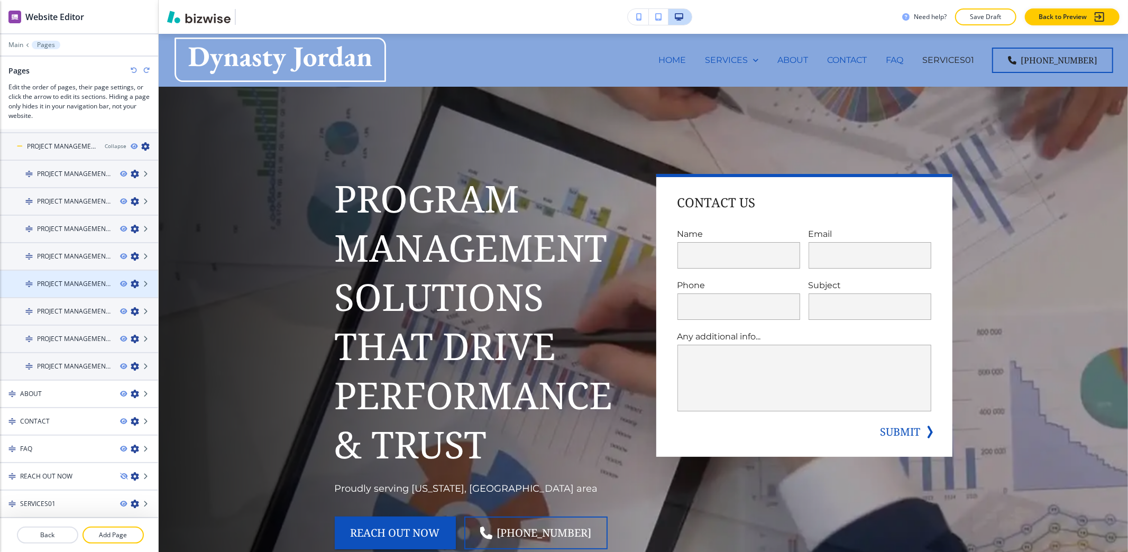
scroll to position [237, 0]
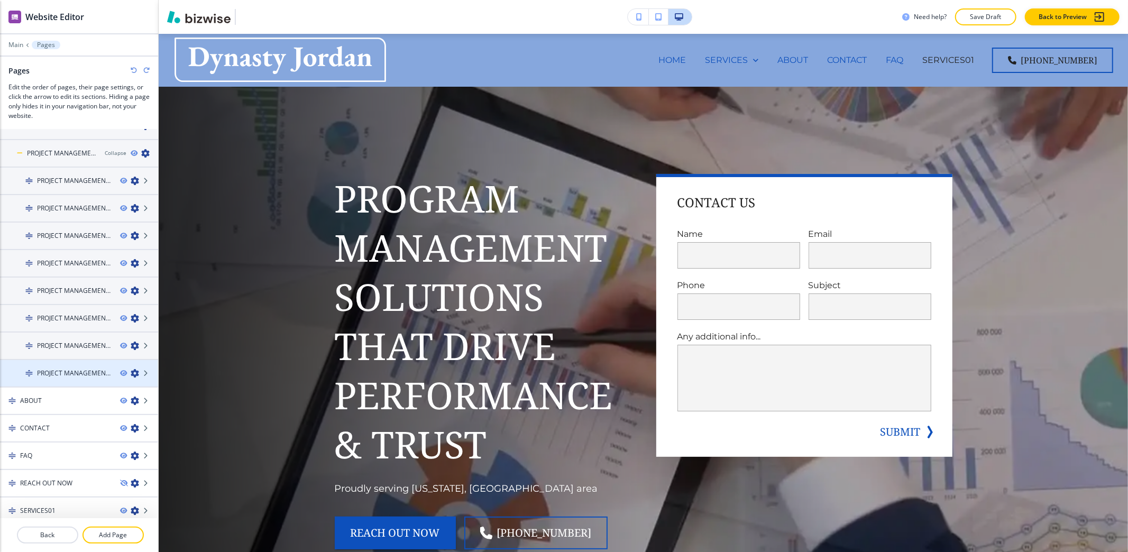
click at [131, 369] on icon "button" at bounding box center [135, 373] width 8 height 8
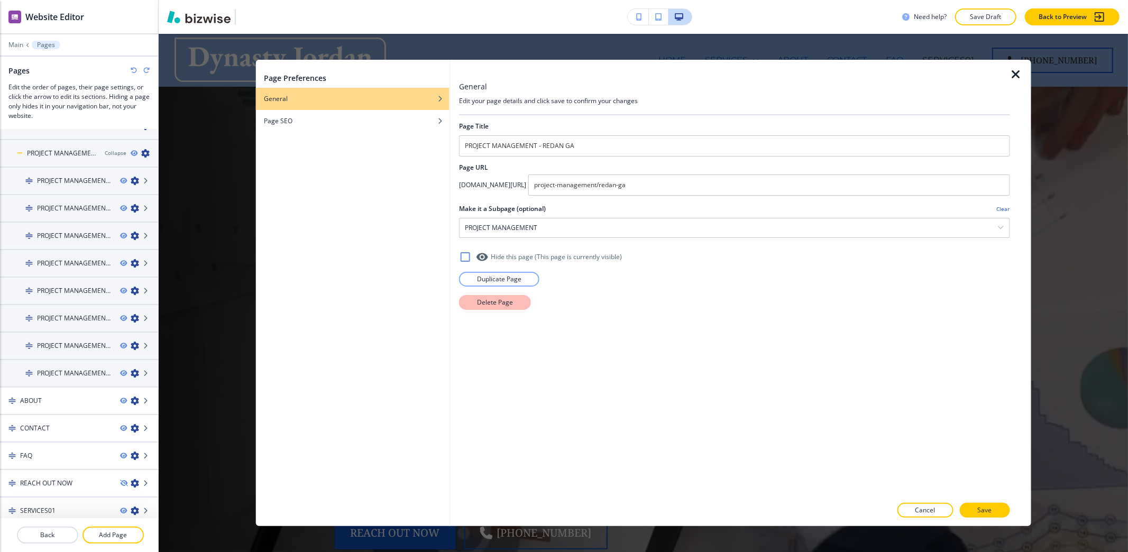
click at [508, 303] on p "Delete Page" at bounding box center [495, 303] width 36 height 10
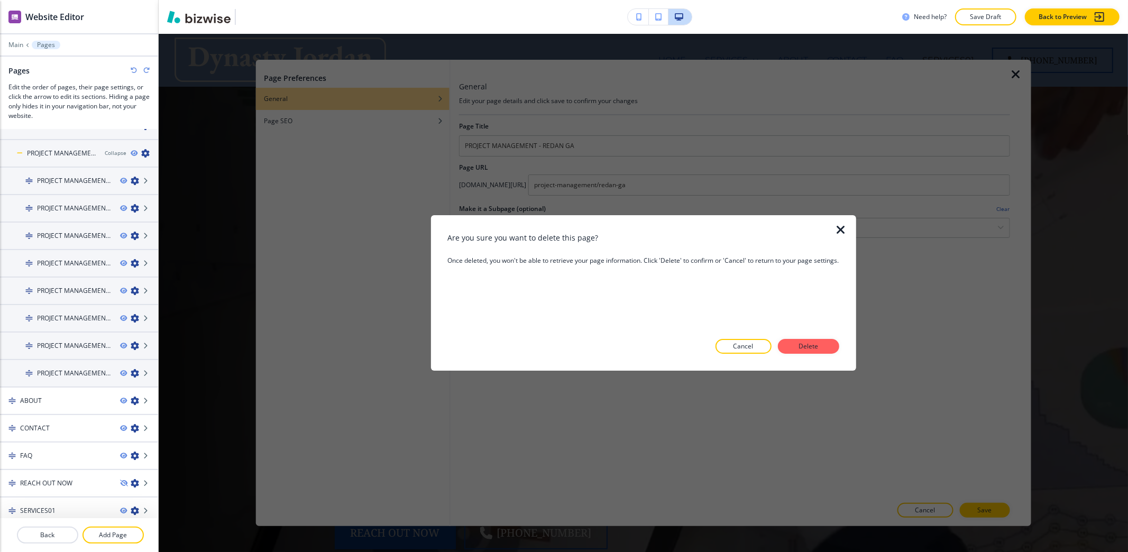
drag, startPoint x: 825, startPoint y: 349, endPoint x: 812, endPoint y: 358, distance: 15.2
click at [824, 349] on button "Delete" at bounding box center [808, 346] width 61 height 15
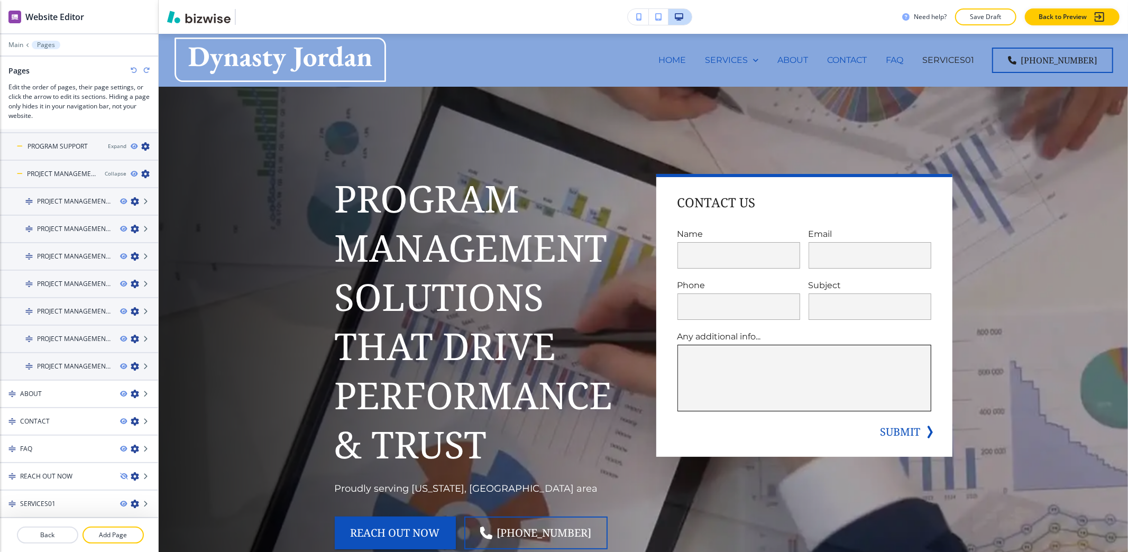
scroll to position [210, 0]
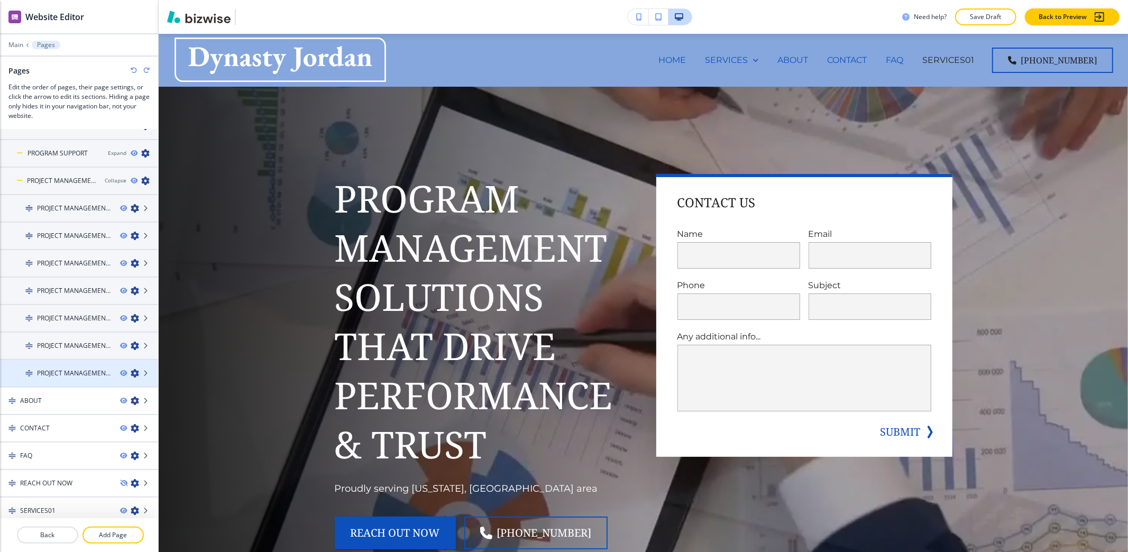
click at [131, 369] on icon "button" at bounding box center [135, 373] width 8 height 8
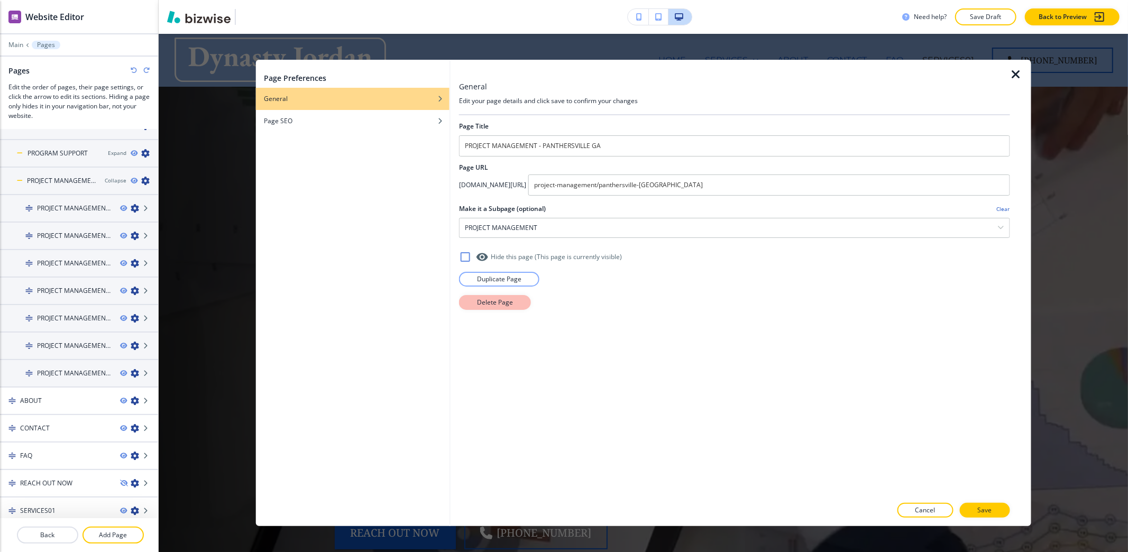
click at [500, 307] on p "Delete Page" at bounding box center [495, 303] width 36 height 10
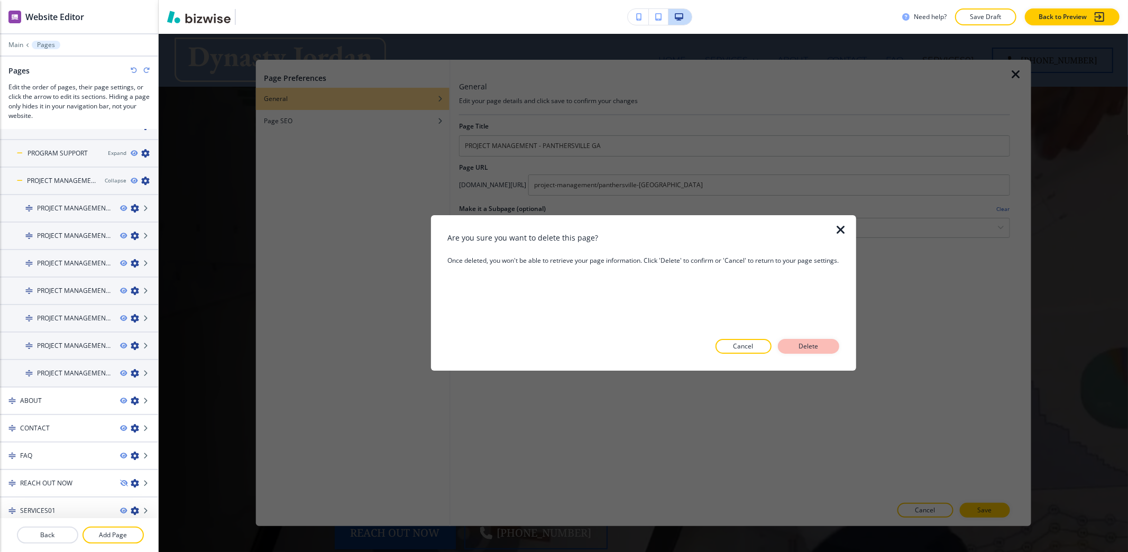
click at [809, 345] on p "Delete" at bounding box center [808, 347] width 25 height 10
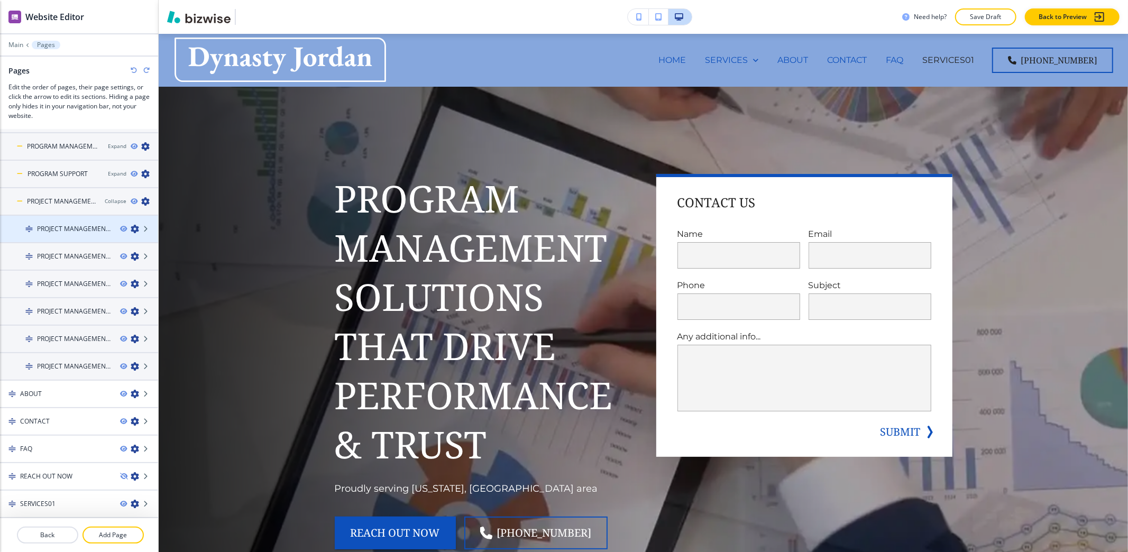
scroll to position [183, 0]
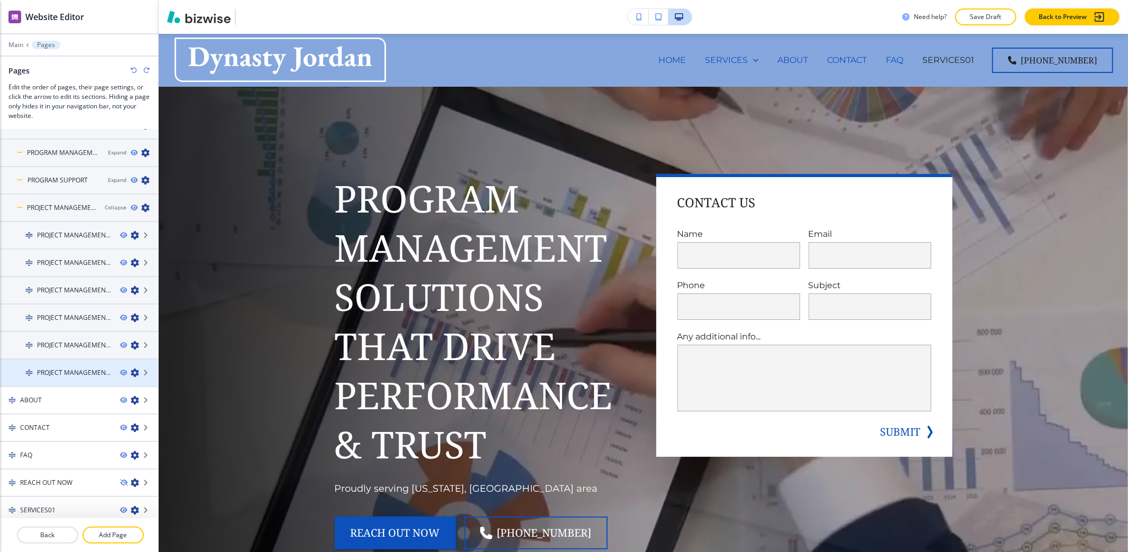
click at [131, 369] on icon "button" at bounding box center [135, 372] width 8 height 8
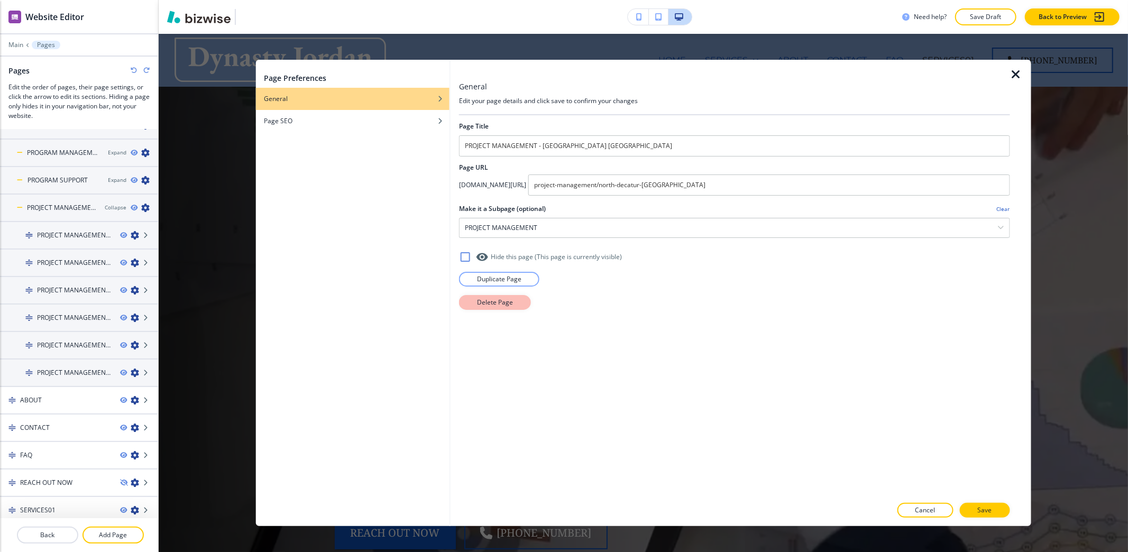
click at [504, 307] on p "Delete Page" at bounding box center [495, 303] width 36 height 10
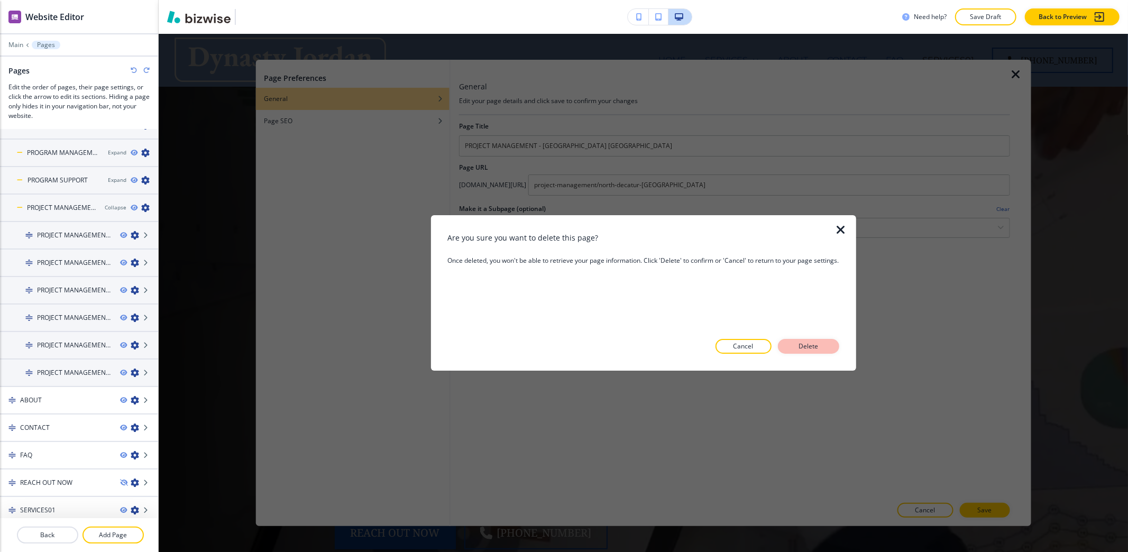
click at [806, 347] on p "Delete" at bounding box center [808, 347] width 25 height 10
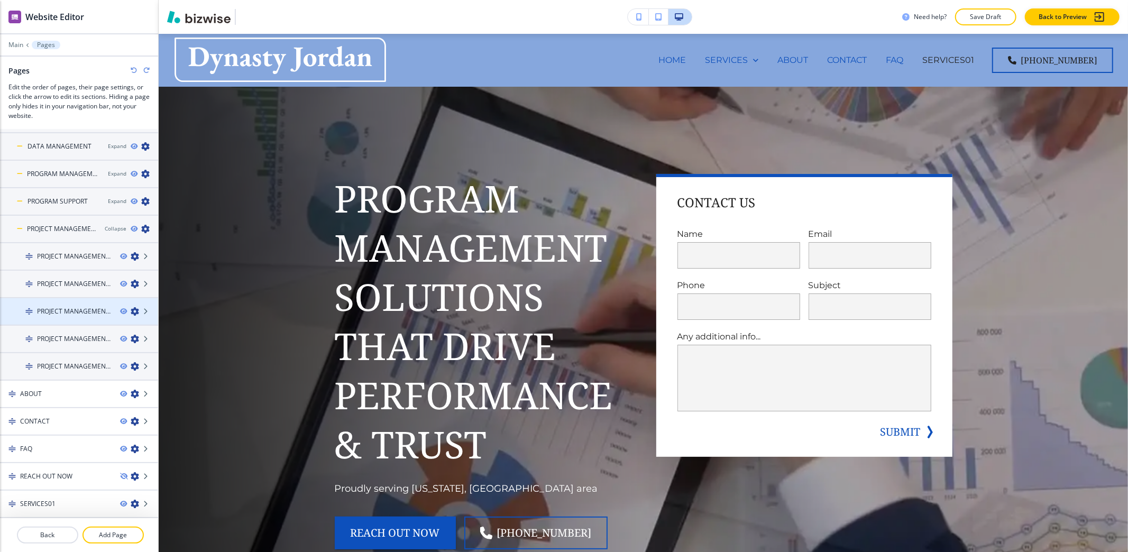
scroll to position [155, 0]
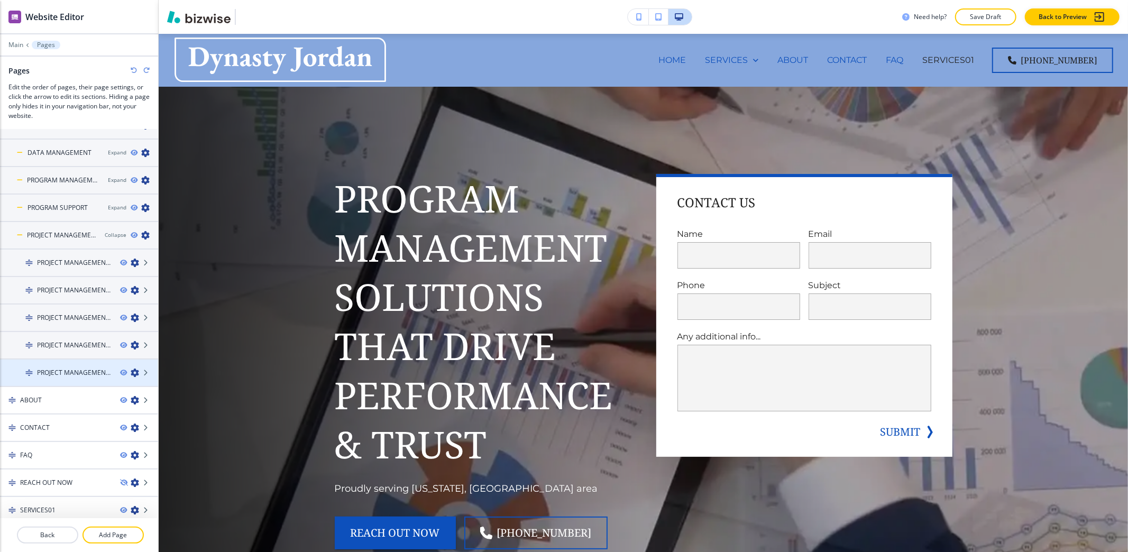
click at [131, 368] on icon "button" at bounding box center [135, 372] width 8 height 8
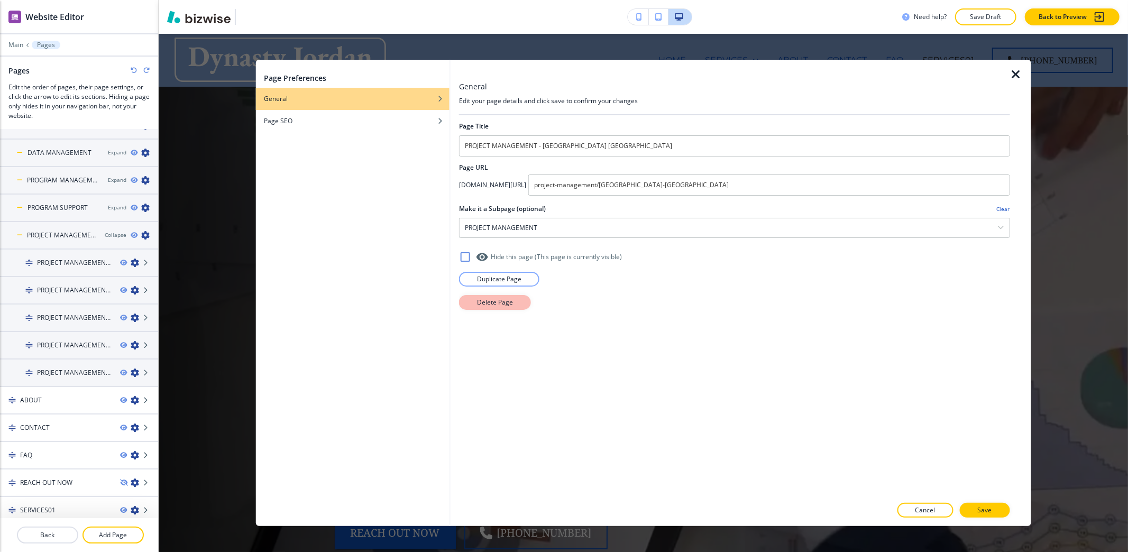
click at [498, 303] on p "Delete Page" at bounding box center [495, 303] width 36 height 10
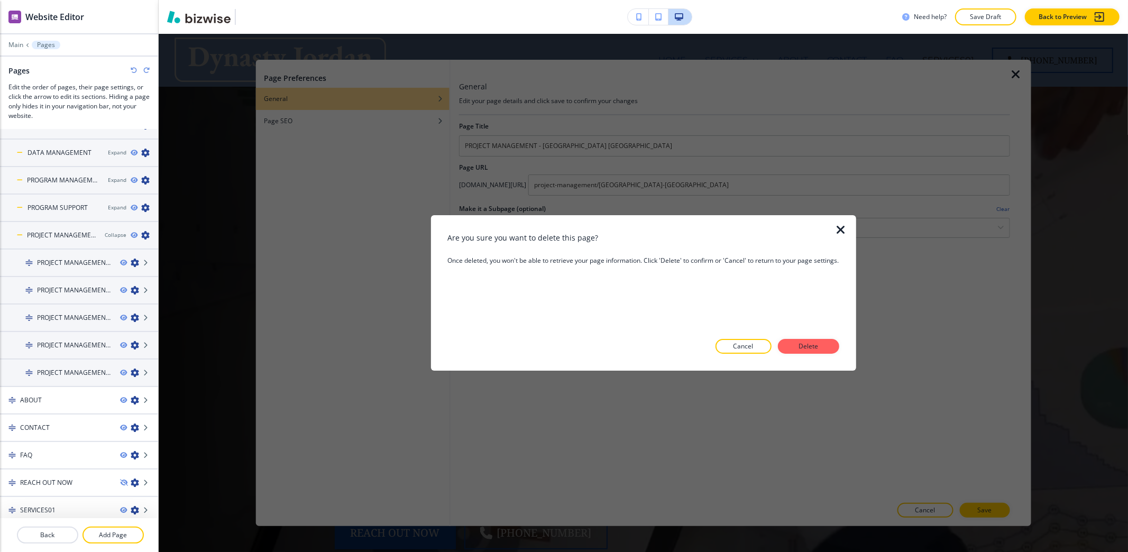
click at [804, 349] on p "Delete" at bounding box center [808, 347] width 25 height 10
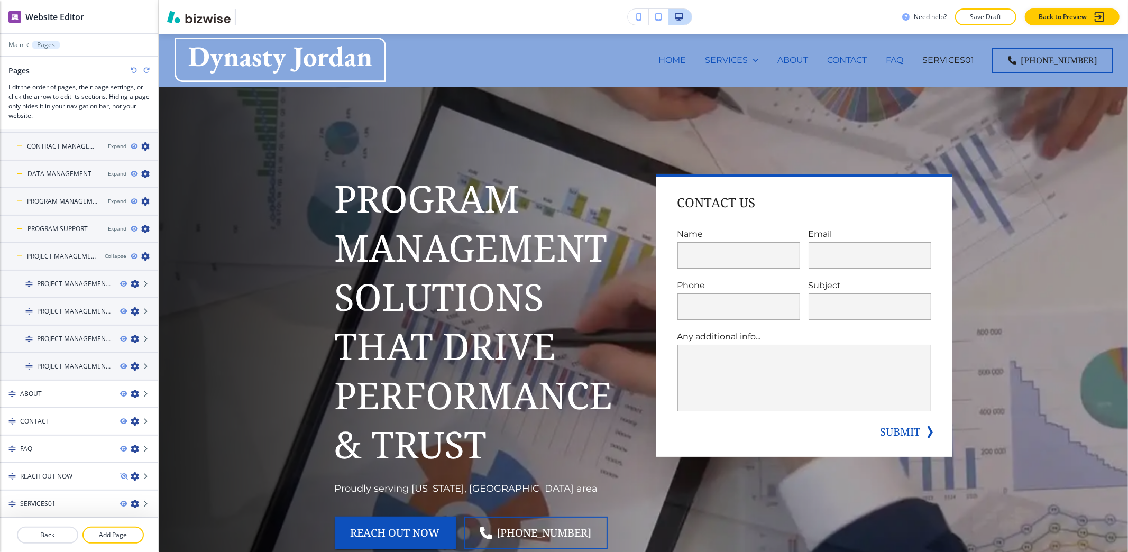
scroll to position [129, 0]
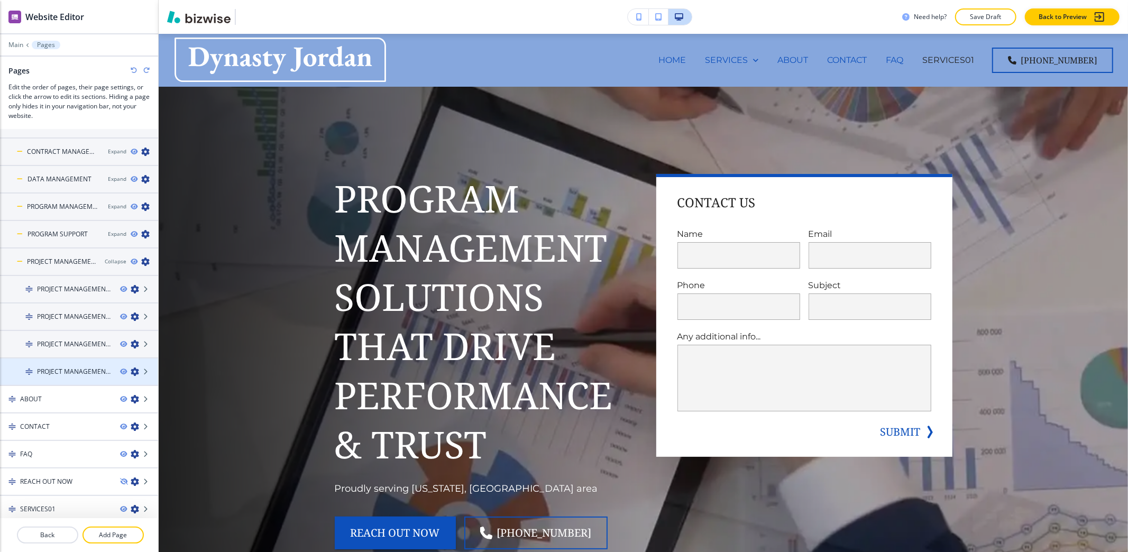
click at [131, 368] on icon "button" at bounding box center [135, 371] width 8 height 8
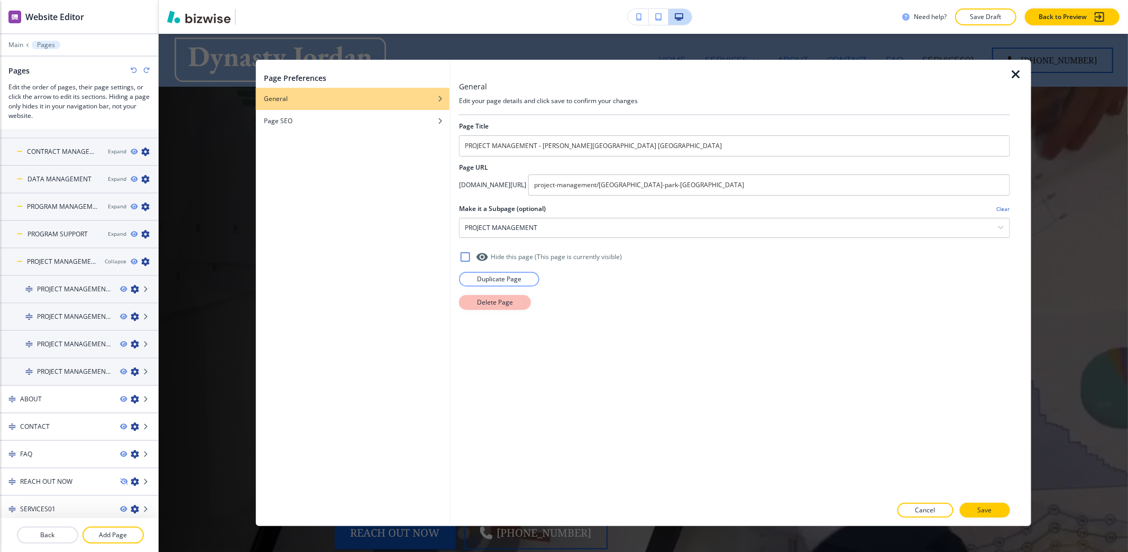
click at [502, 300] on p "Delete Page" at bounding box center [495, 303] width 36 height 10
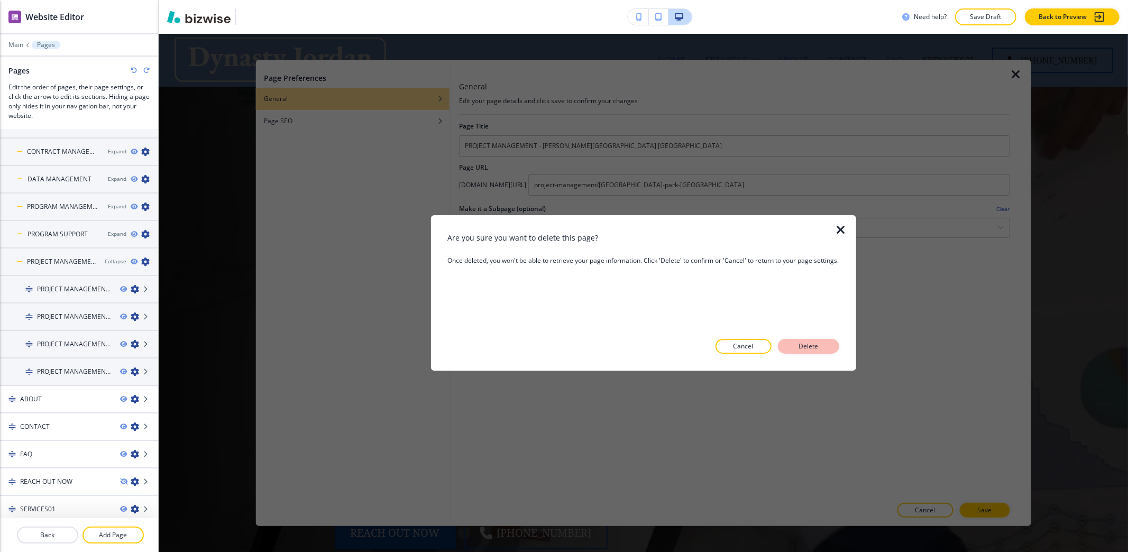
click at [796, 342] on p "Delete" at bounding box center [808, 347] width 25 height 10
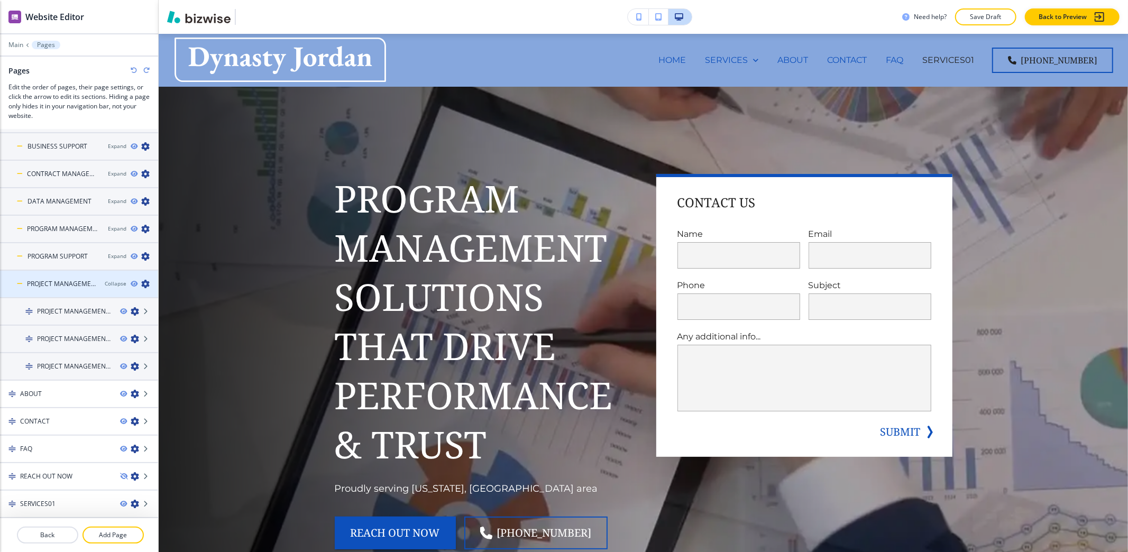
scroll to position [102, 0]
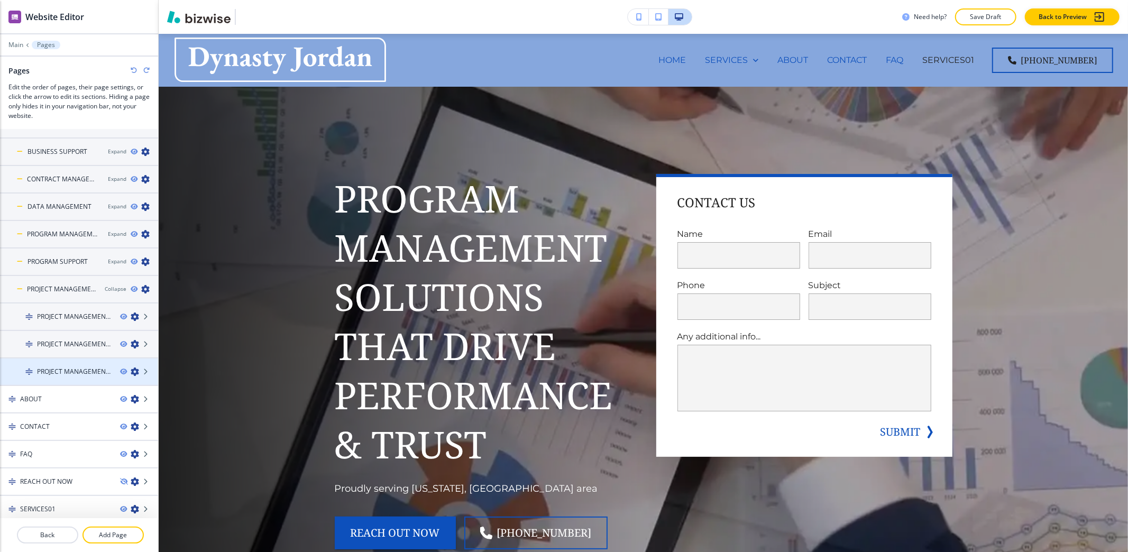
click at [131, 368] on icon "button" at bounding box center [135, 371] width 8 height 8
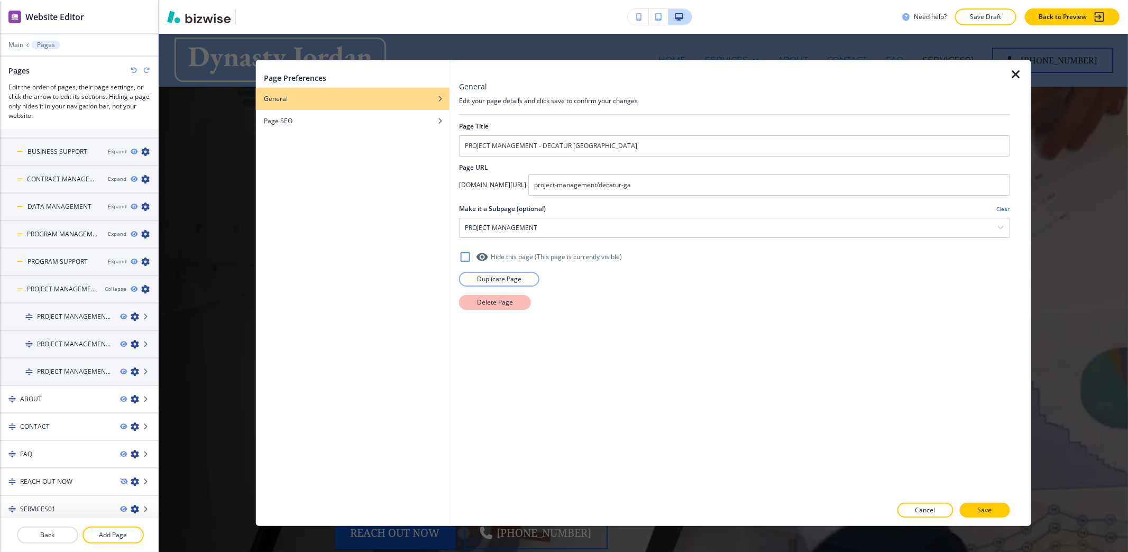
click at [478, 306] on p "Delete Page" at bounding box center [495, 303] width 36 height 10
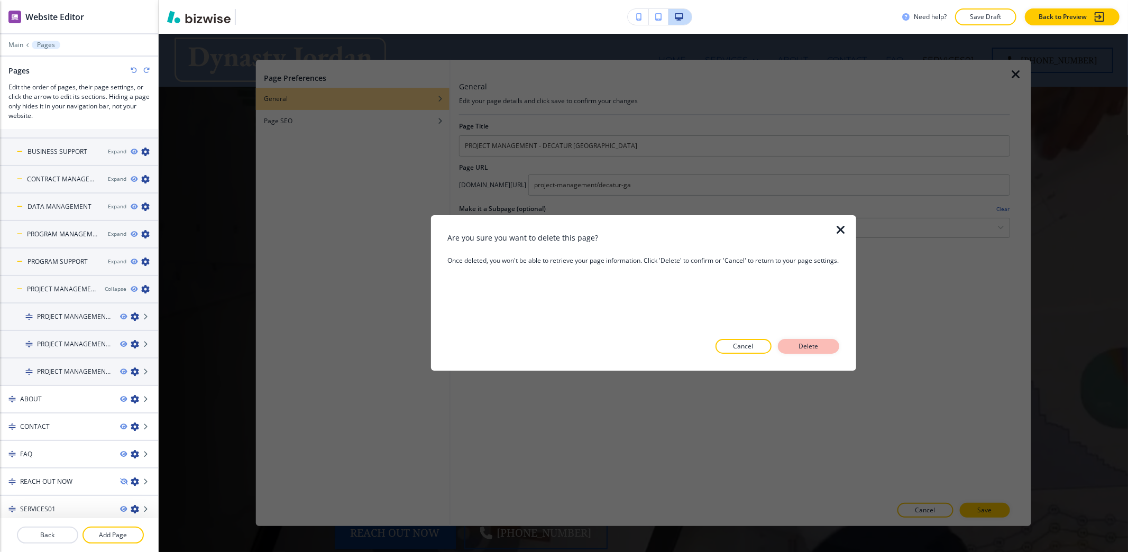
click at [800, 349] on p "Delete" at bounding box center [808, 347] width 25 height 10
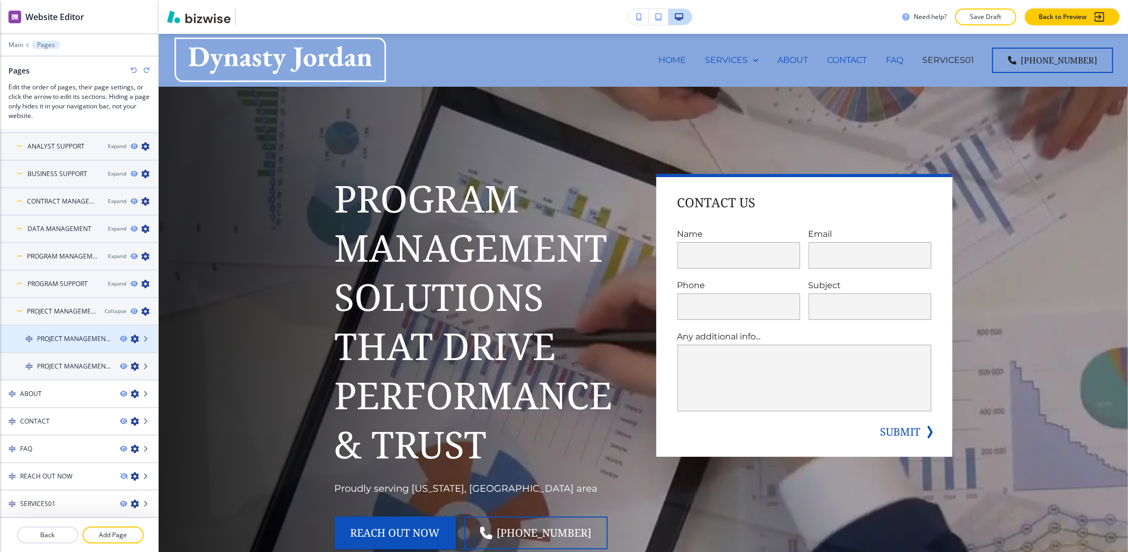
scroll to position [75, 0]
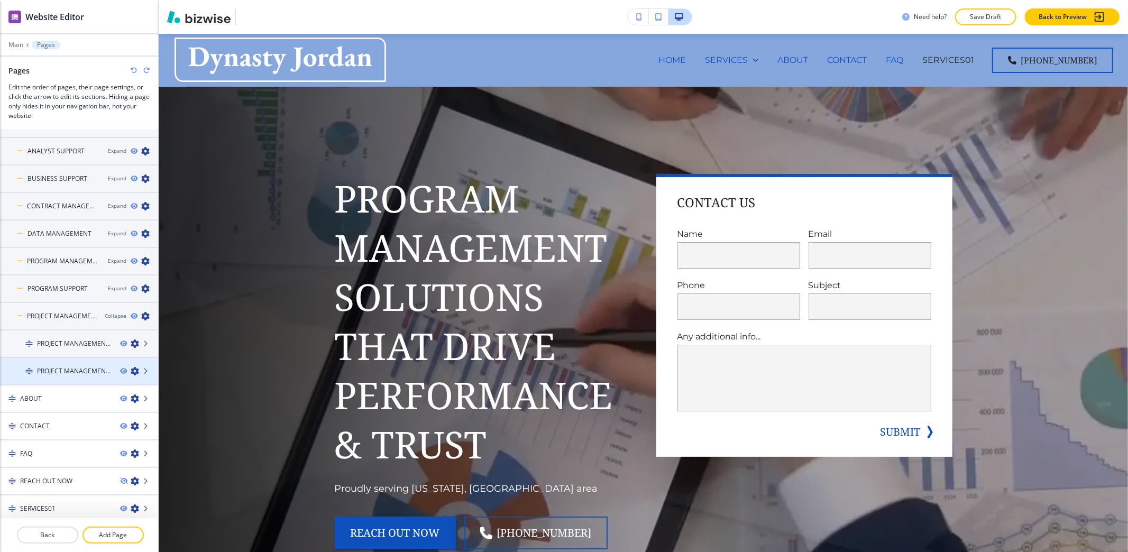
click at [131, 368] on icon "button" at bounding box center [135, 371] width 8 height 8
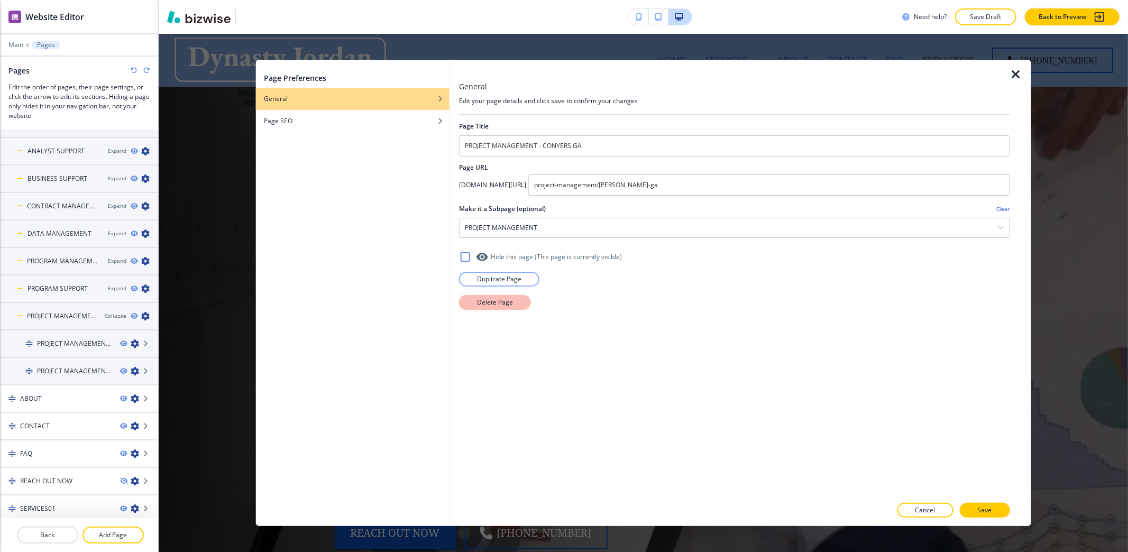
click at [510, 301] on p "Delete Page" at bounding box center [495, 303] width 36 height 10
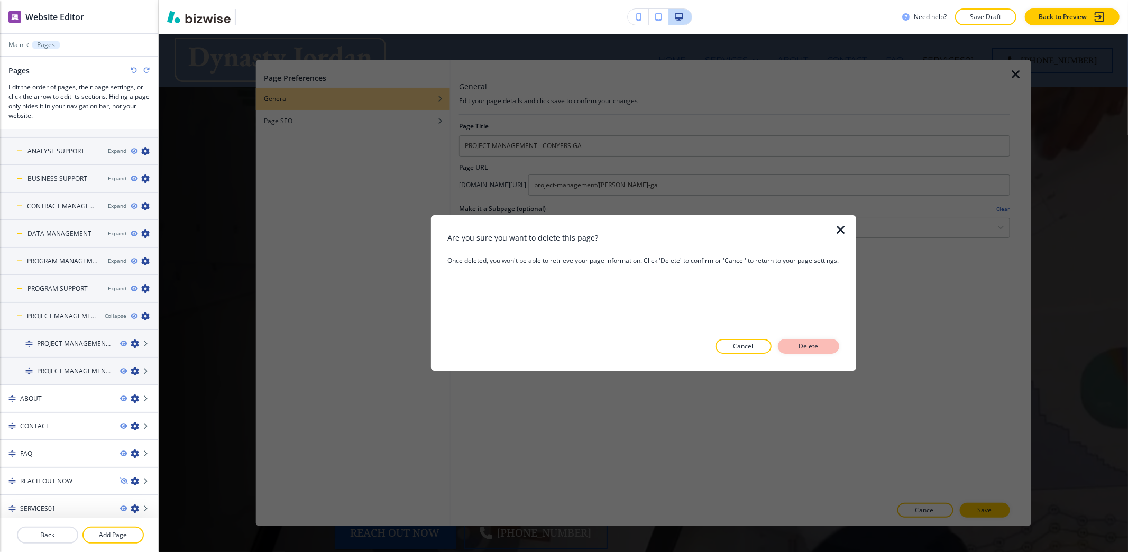
click at [808, 346] on p "Delete" at bounding box center [808, 347] width 25 height 10
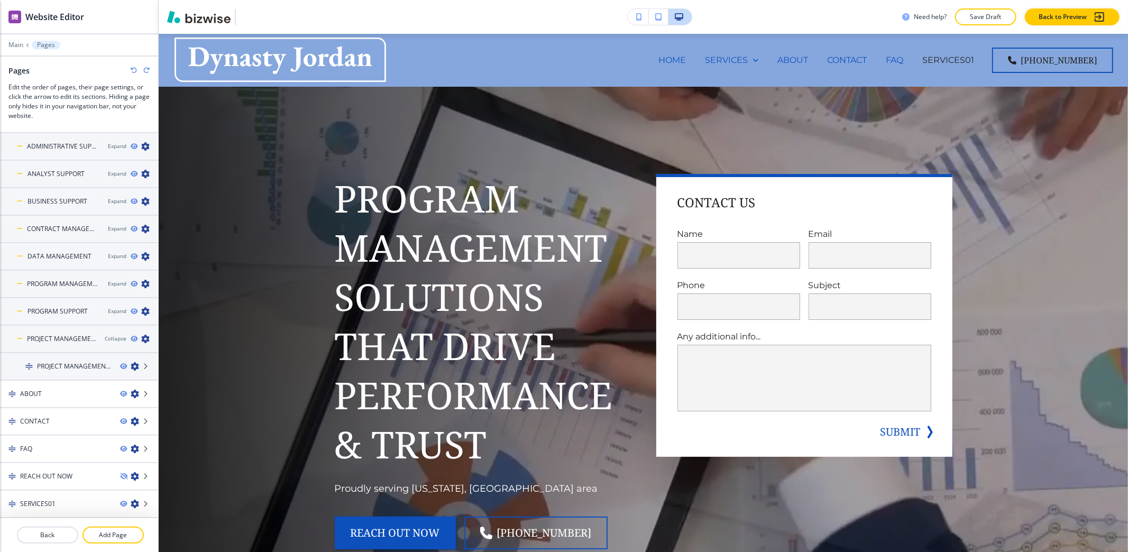
scroll to position [47, 0]
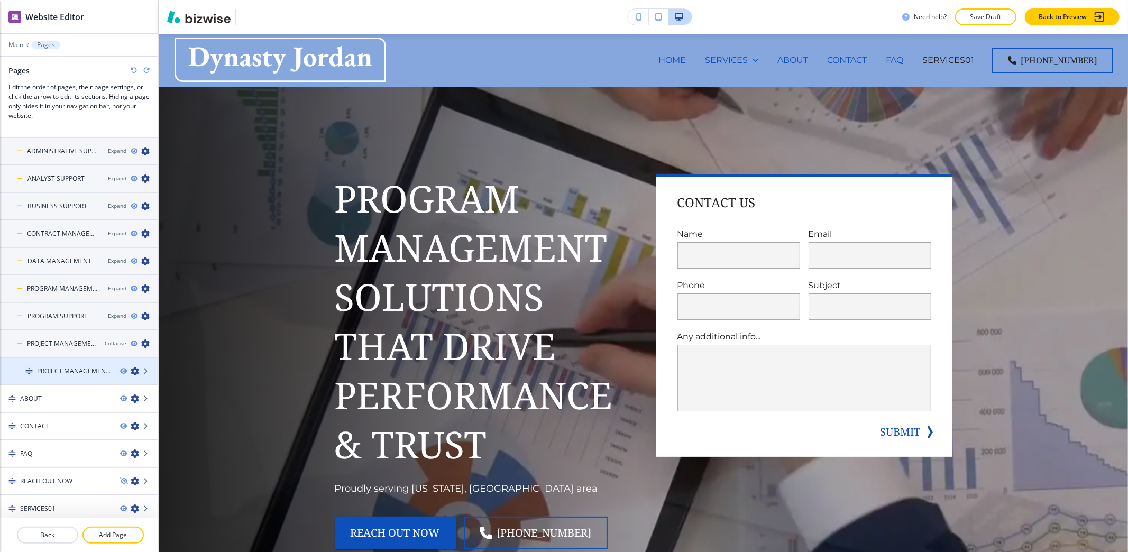
click at [131, 368] on icon "button" at bounding box center [135, 371] width 8 height 8
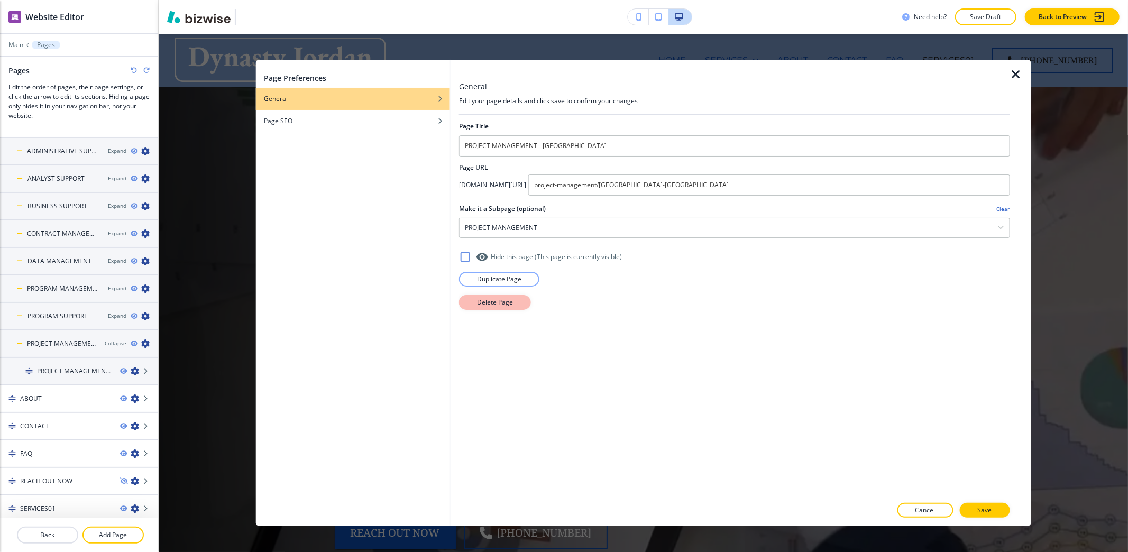
click at [517, 307] on button "Delete Page" at bounding box center [495, 302] width 72 height 15
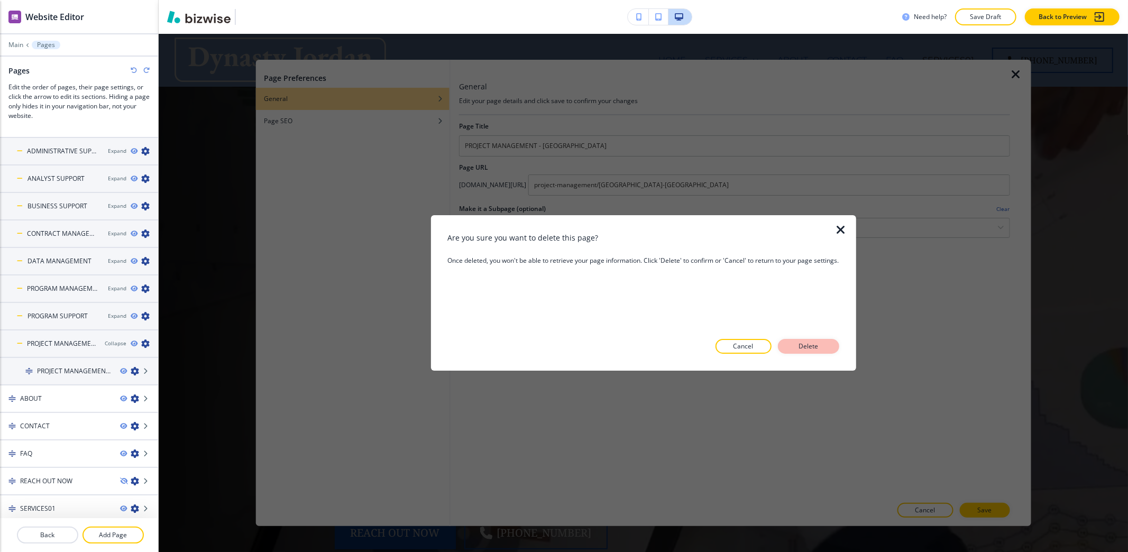
click at [808, 350] on p "Delete" at bounding box center [808, 347] width 25 height 10
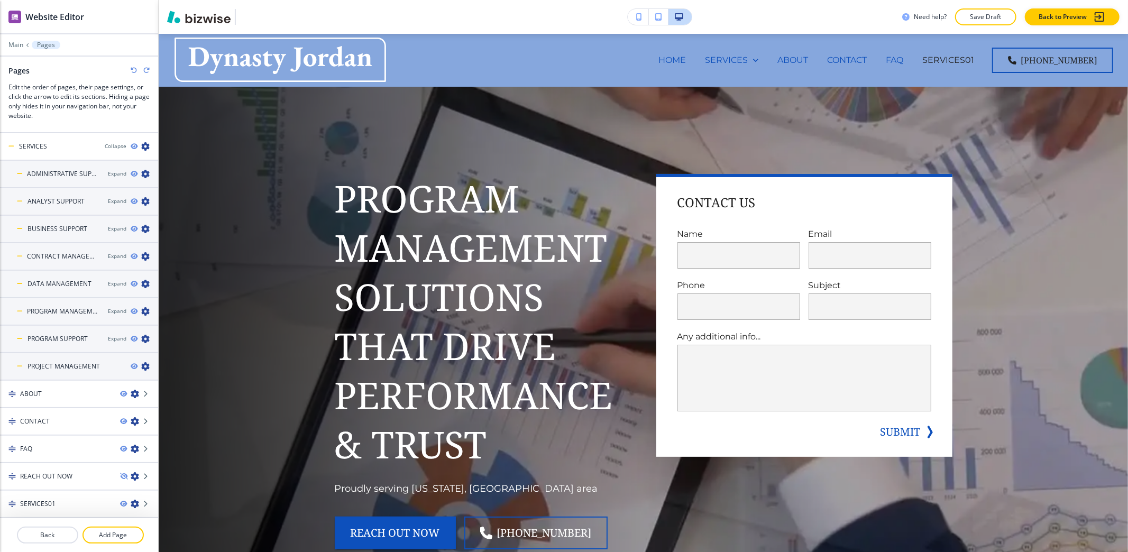
scroll to position [20, 0]
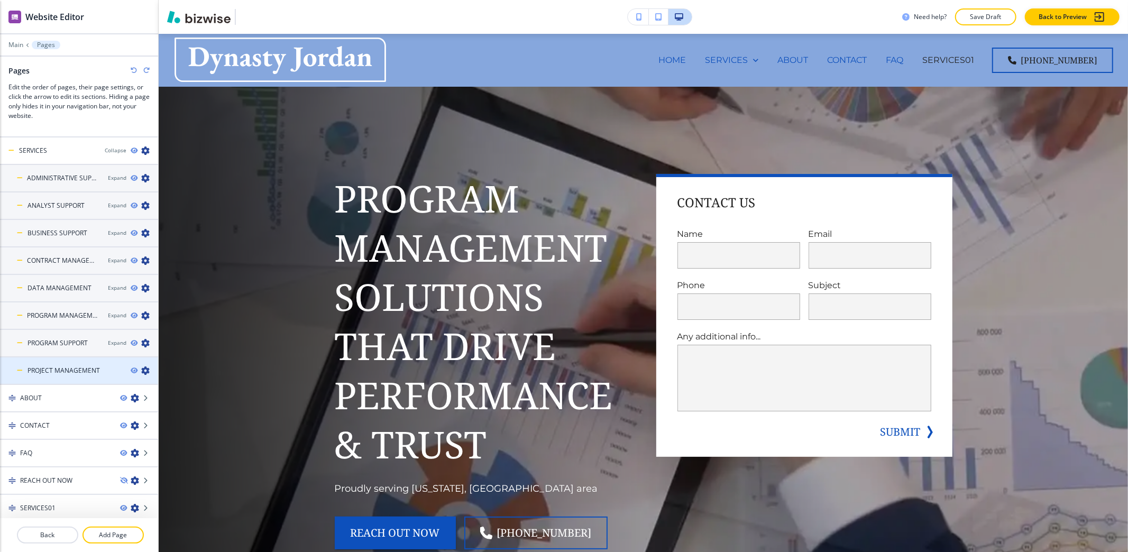
click at [141, 369] on icon "button" at bounding box center [145, 370] width 8 height 8
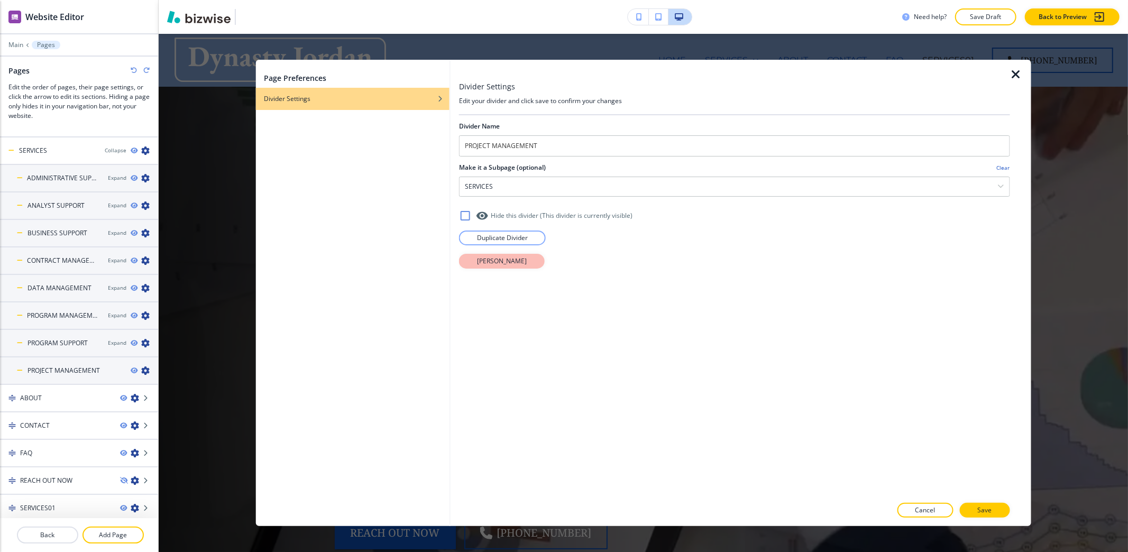
click at [493, 256] on button "Delete Divider" at bounding box center [502, 261] width 86 height 15
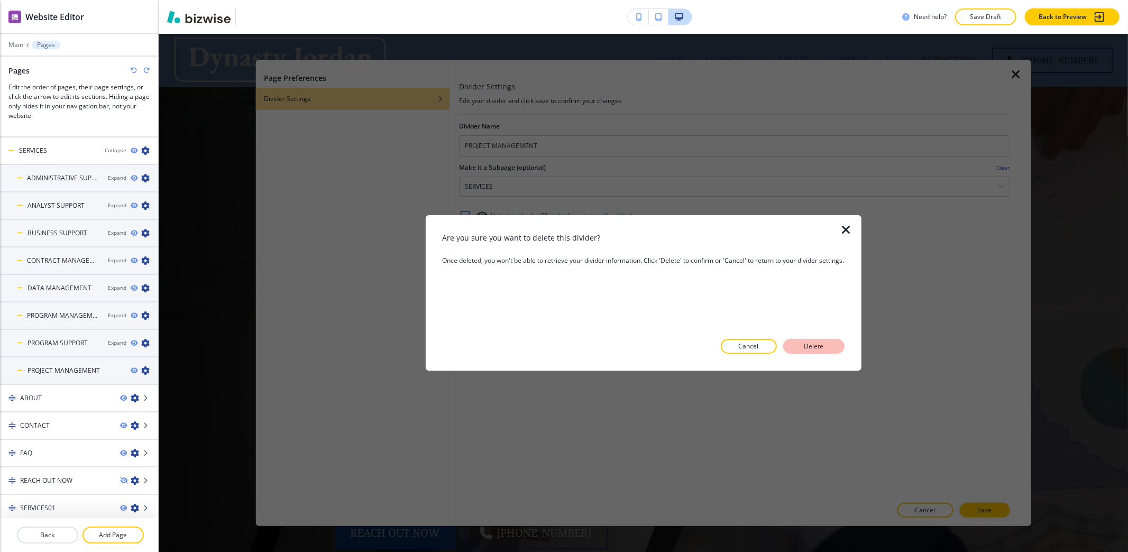
click at [830, 349] on button "Delete" at bounding box center [813, 346] width 61 height 15
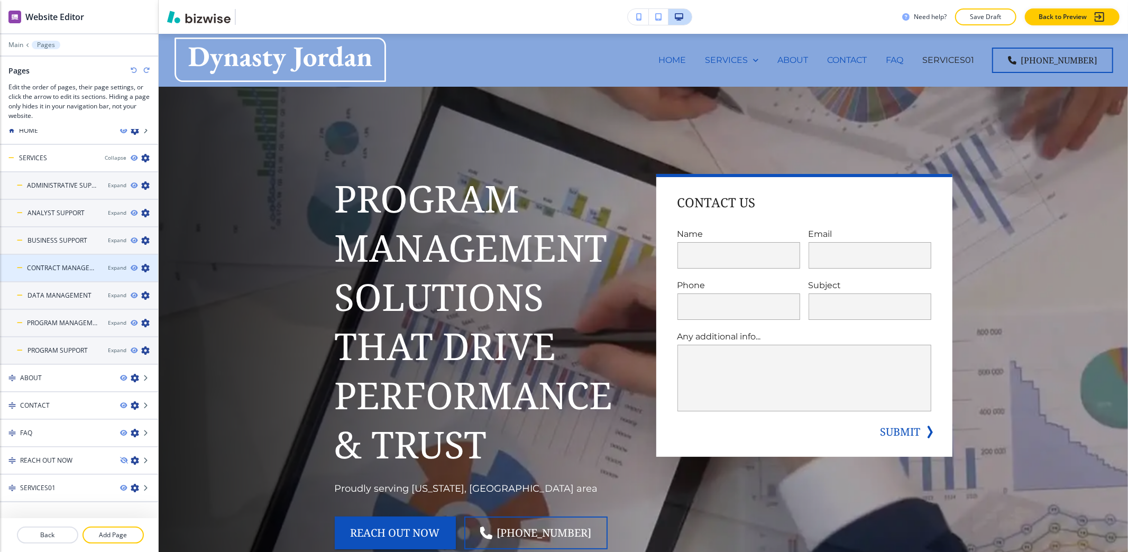
scroll to position [13, 0]
click at [108, 350] on div "Expand" at bounding box center [117, 350] width 19 height 8
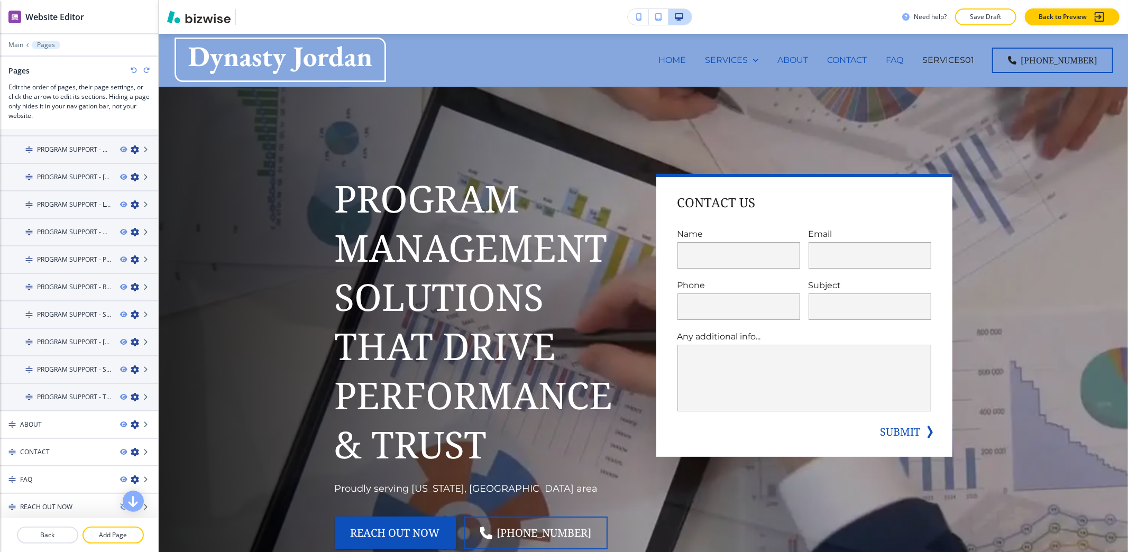
scroll to position [318, 0]
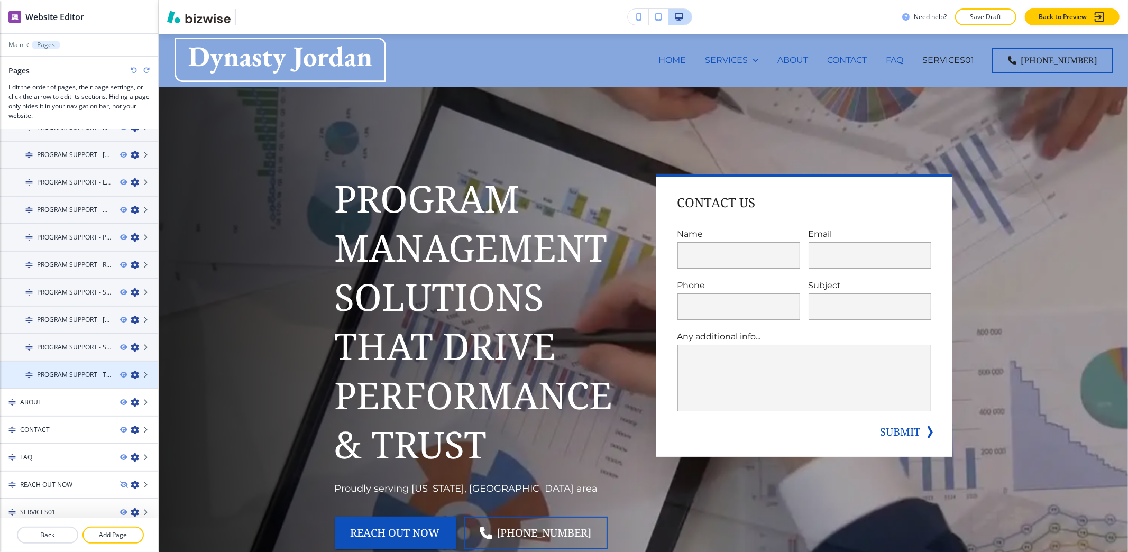
click at [131, 371] on icon "button" at bounding box center [135, 375] width 8 height 8
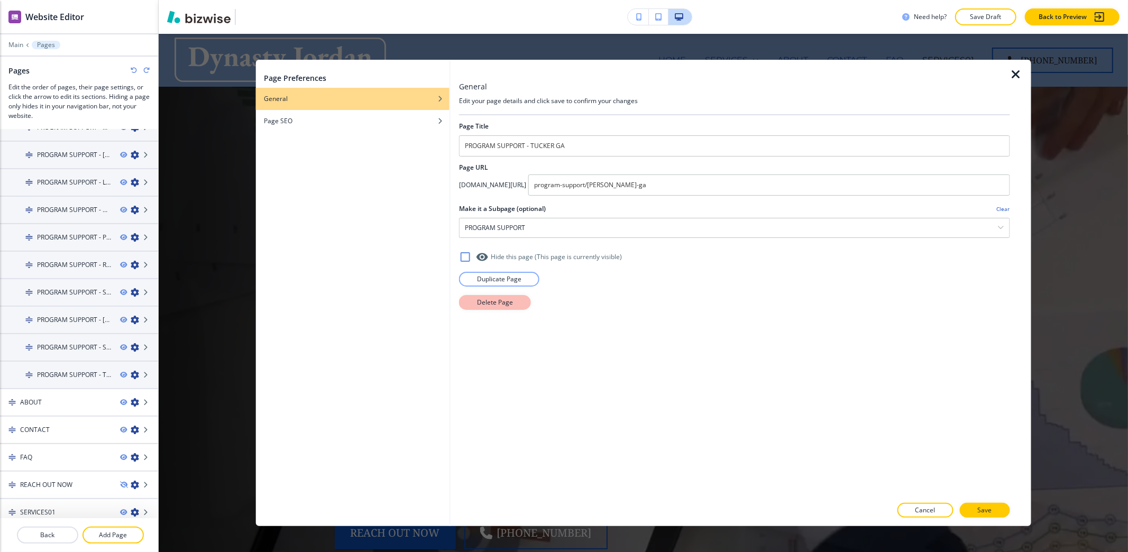
click at [494, 303] on p "Delete Page" at bounding box center [495, 303] width 36 height 10
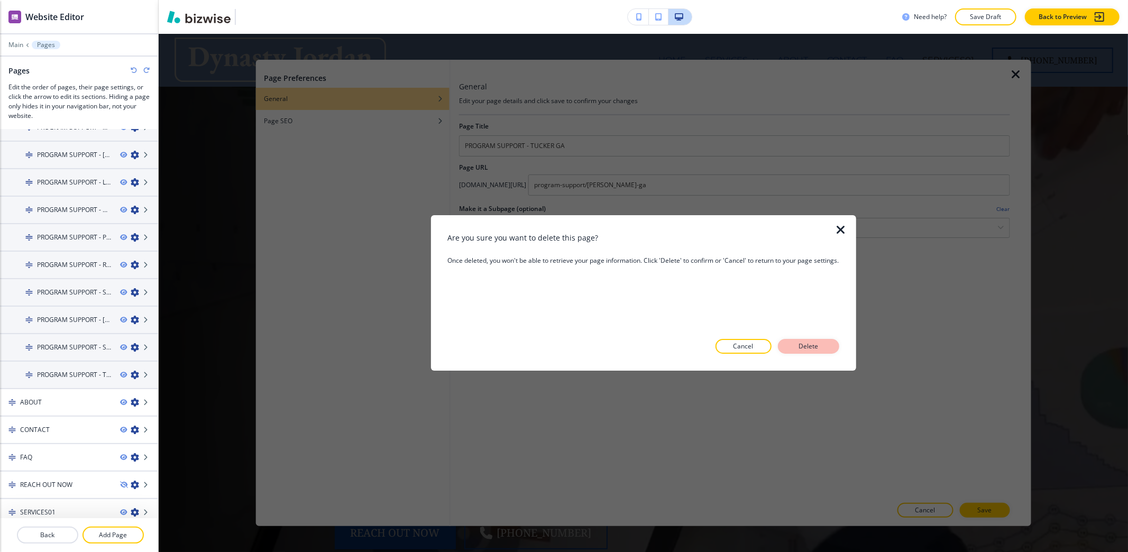
click at [815, 347] on p "Delete" at bounding box center [808, 347] width 25 height 10
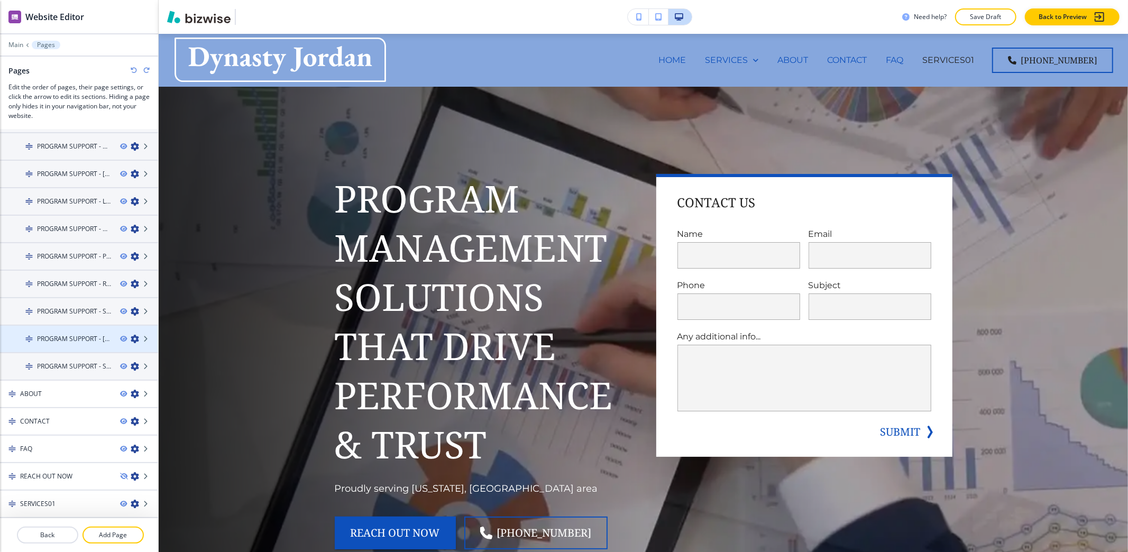
scroll to position [292, 0]
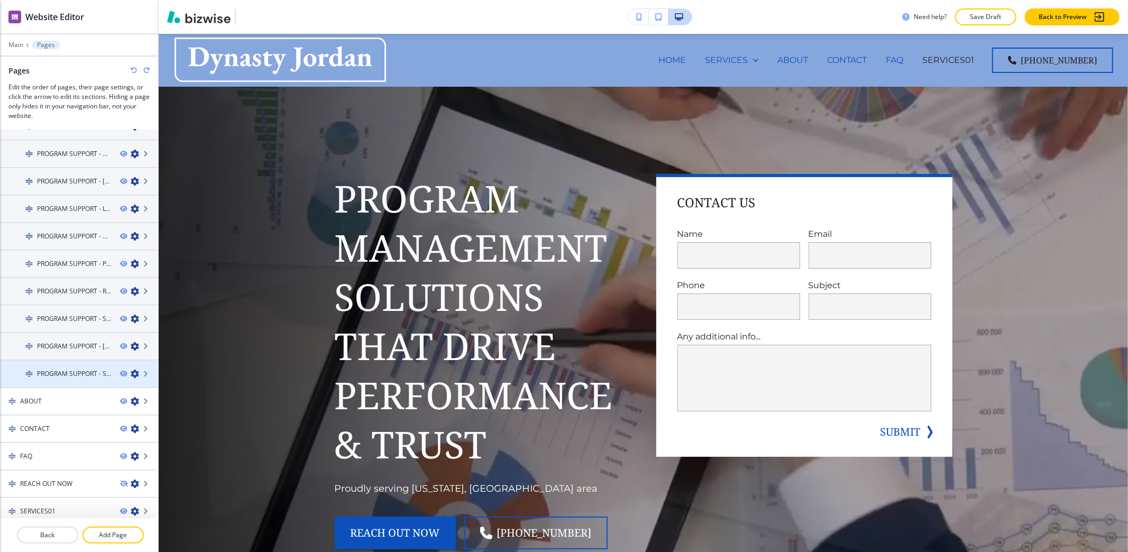
click at [131, 370] on icon "button" at bounding box center [135, 374] width 8 height 8
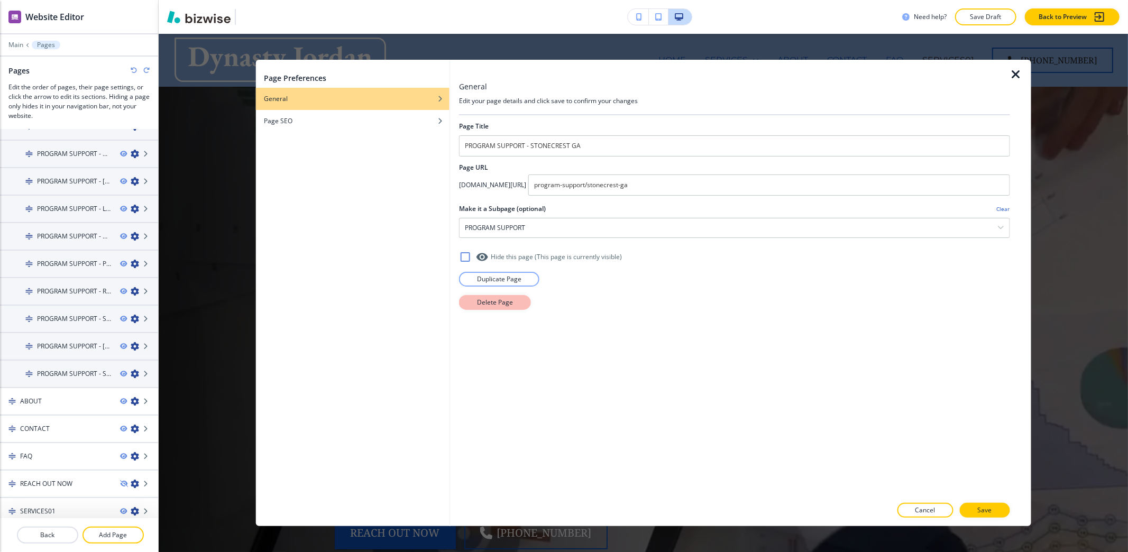
click at [506, 306] on p "Delete Page" at bounding box center [495, 303] width 36 height 10
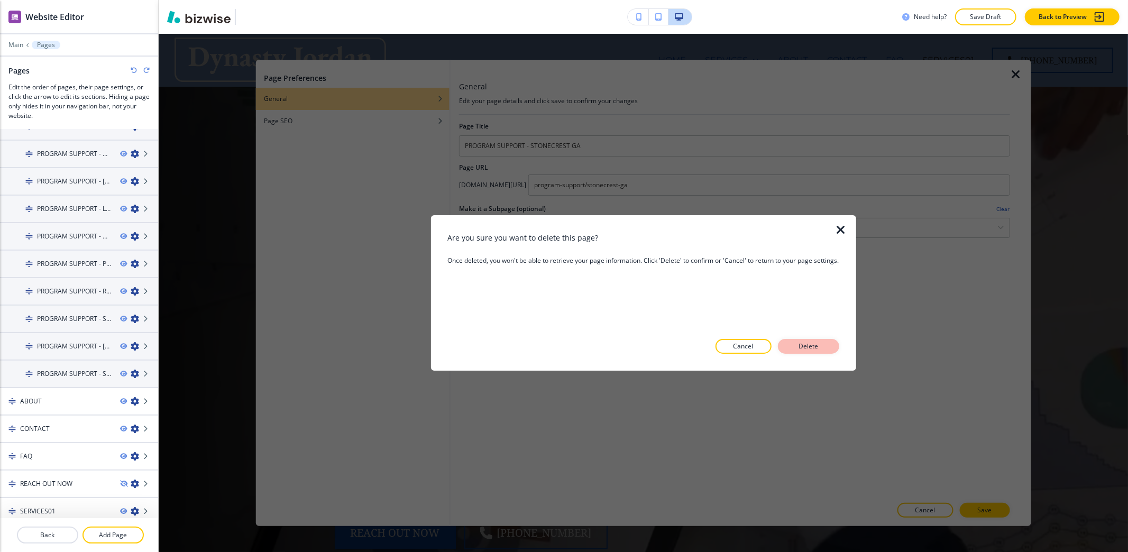
click at [837, 347] on button "Delete" at bounding box center [808, 346] width 61 height 15
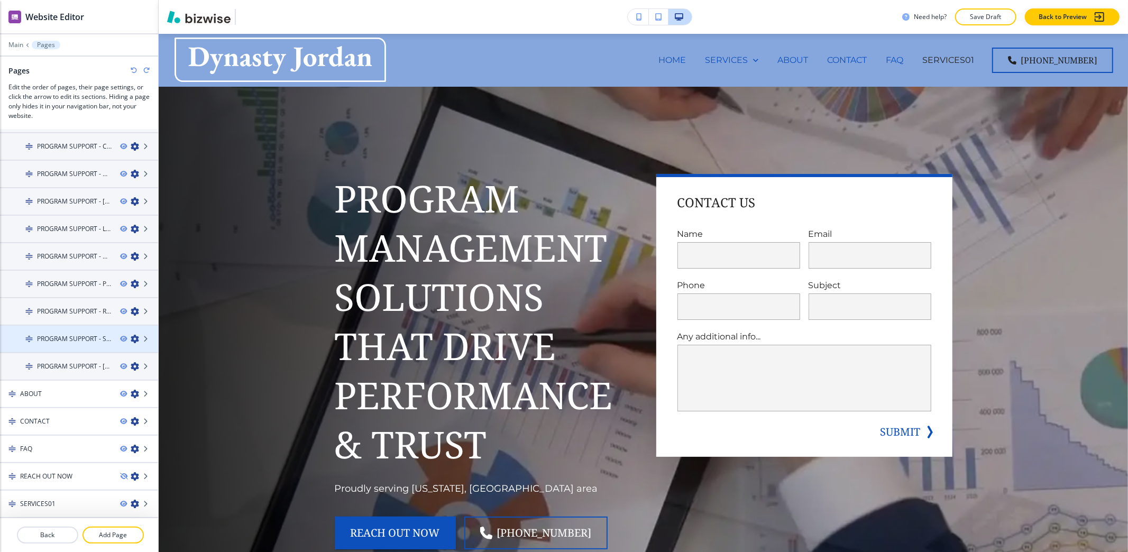
scroll to position [264, 0]
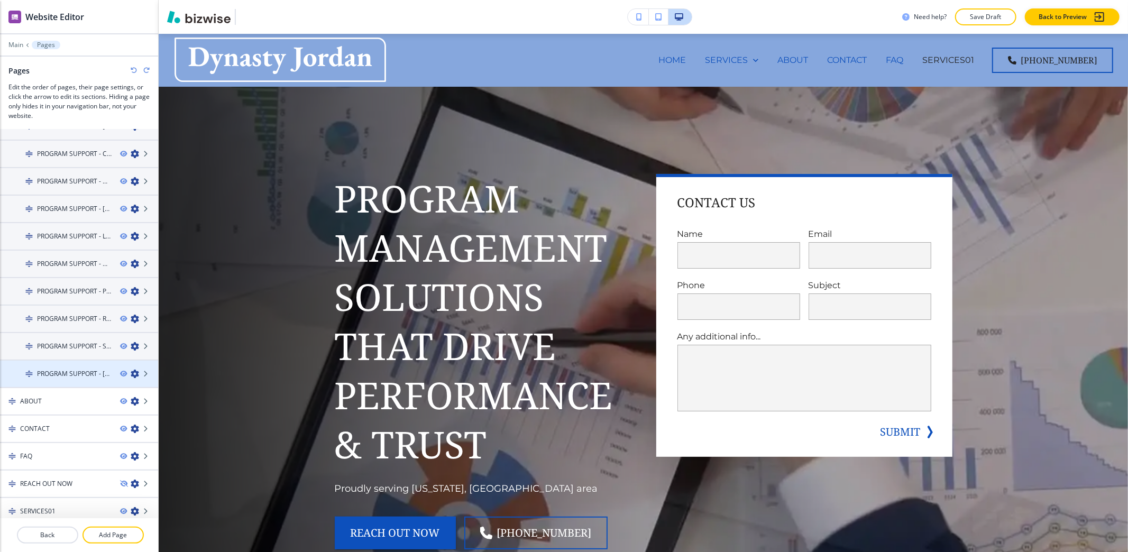
click at [131, 370] on icon "button" at bounding box center [135, 374] width 8 height 8
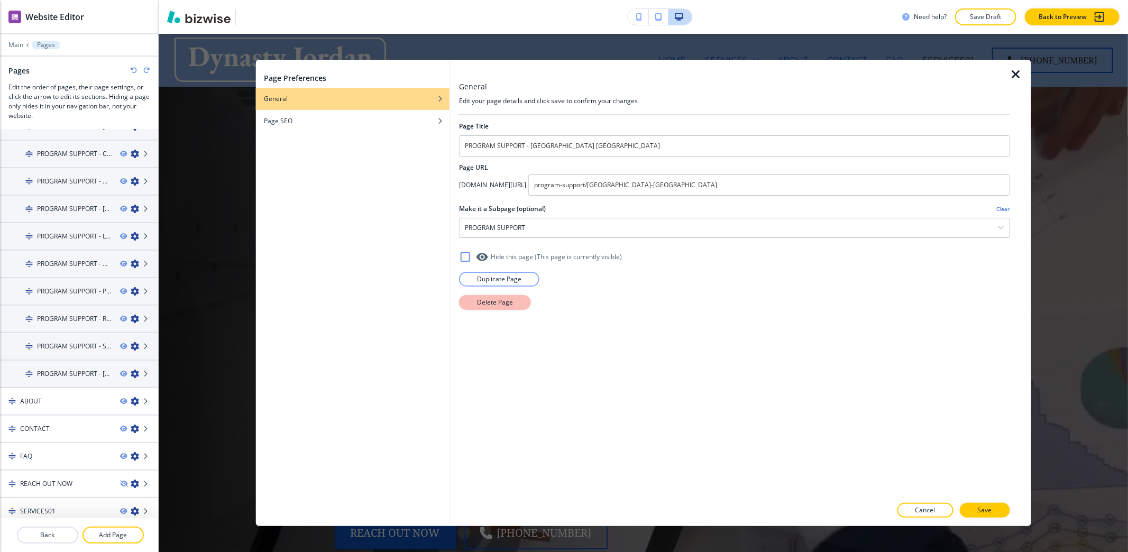
click at [523, 303] on button "Delete Page" at bounding box center [495, 302] width 72 height 15
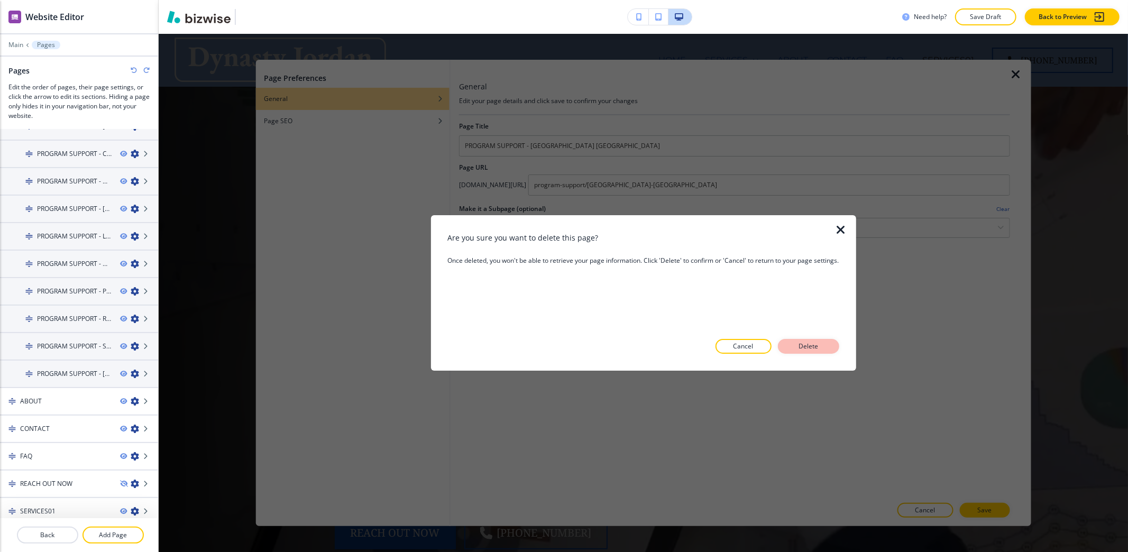
click at [813, 345] on p "Delete" at bounding box center [808, 347] width 25 height 10
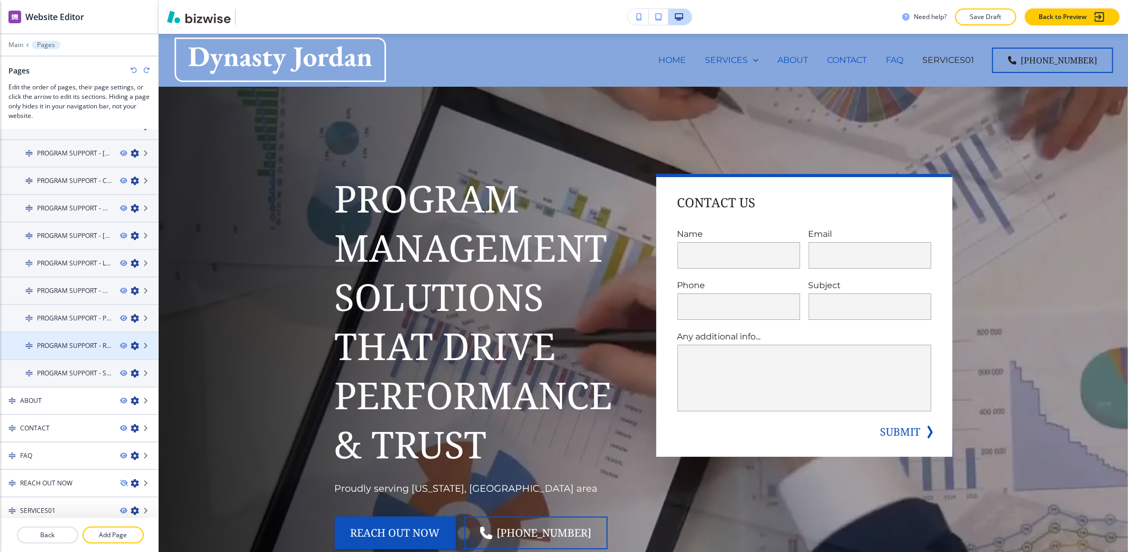
scroll to position [237, 0]
click at [131, 370] on icon "button" at bounding box center [135, 374] width 8 height 8
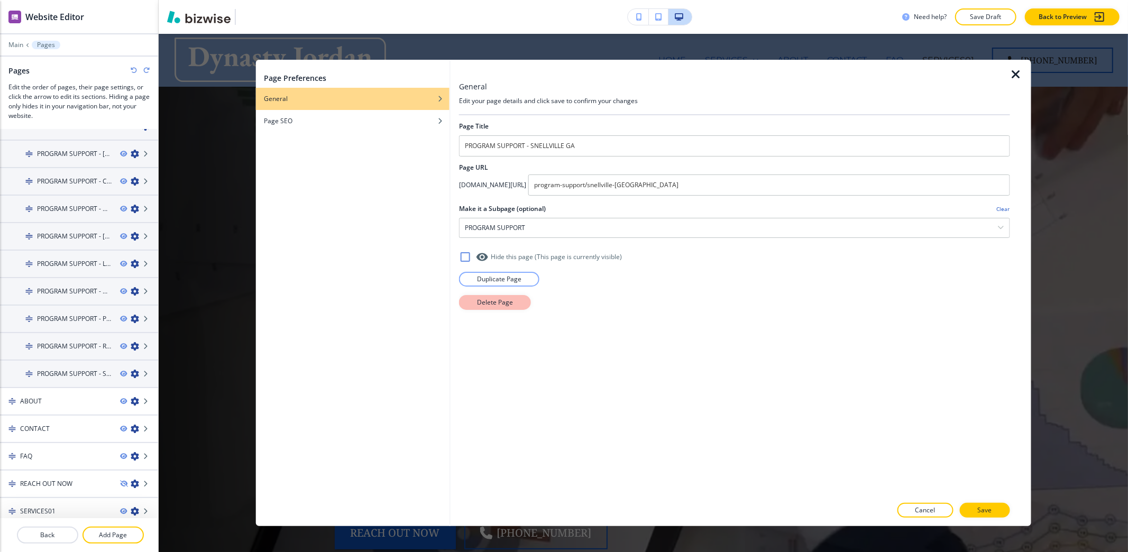
click at [514, 306] on button "Delete Page" at bounding box center [495, 302] width 72 height 15
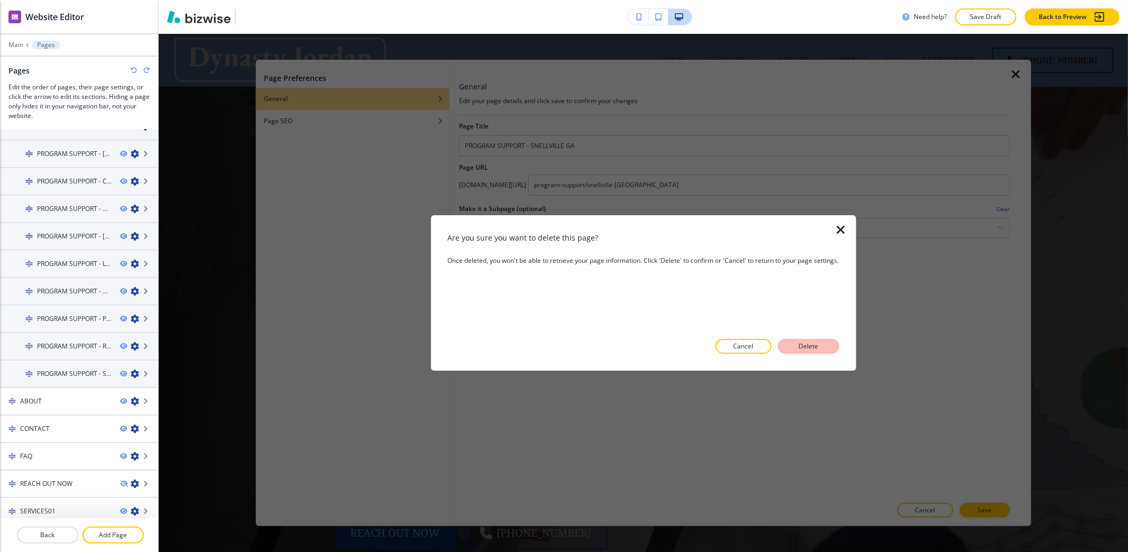
click at [804, 345] on p "Delete" at bounding box center [808, 347] width 25 height 10
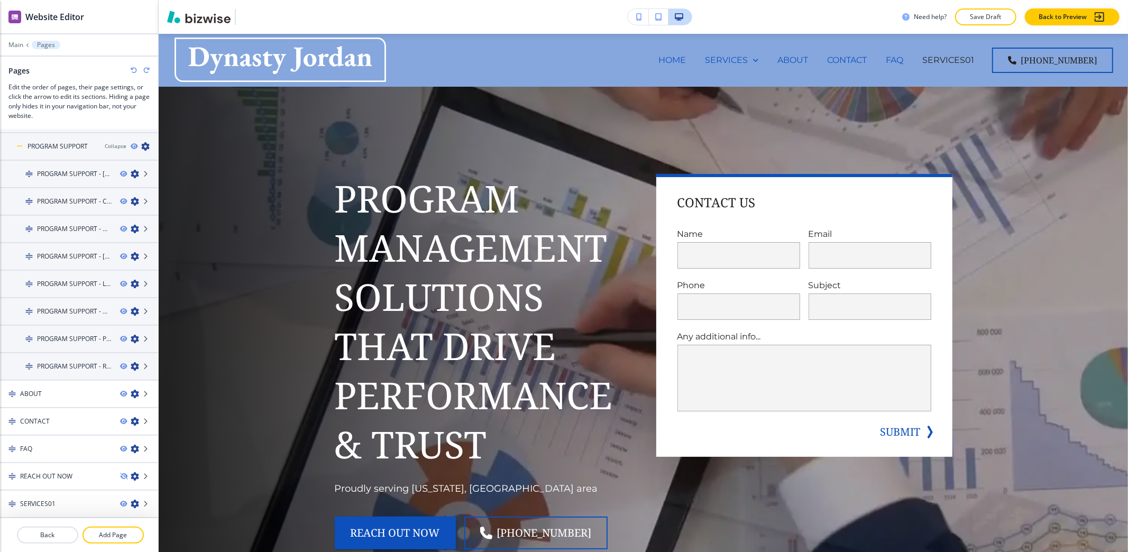
scroll to position [210, 0]
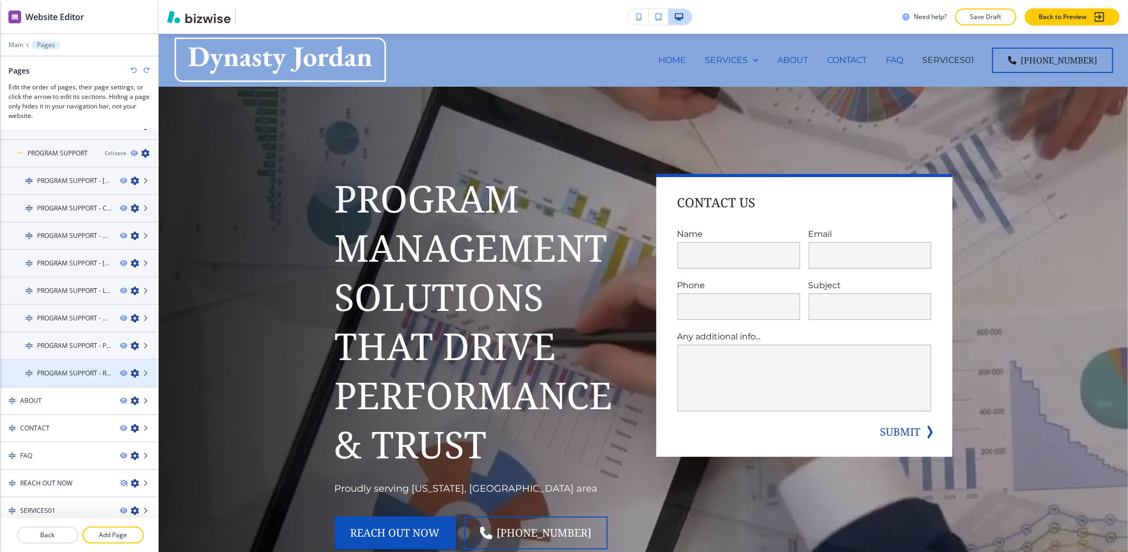
click at [131, 369] on icon "button" at bounding box center [135, 373] width 8 height 8
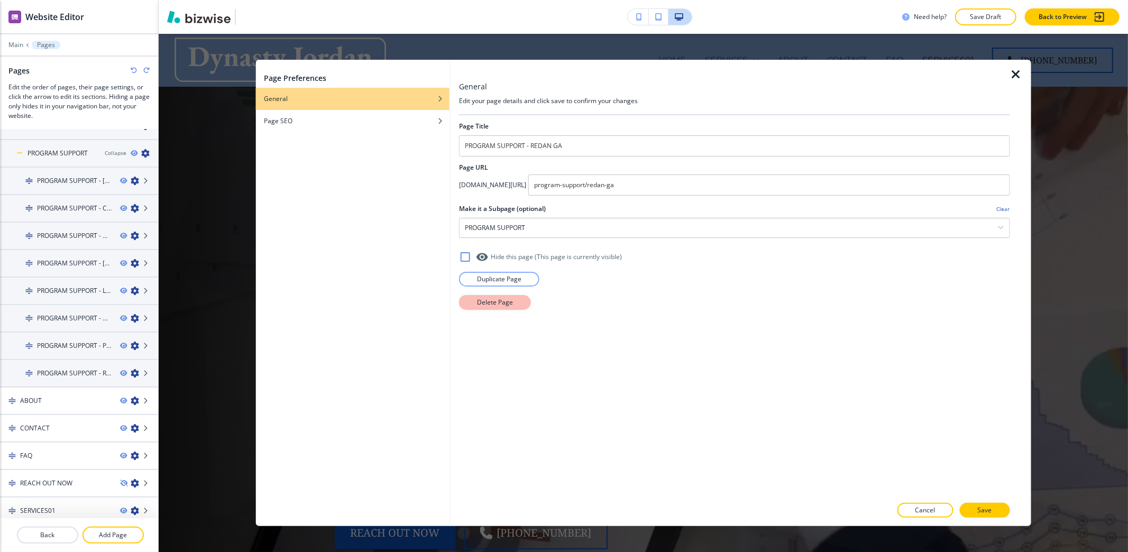
click at [514, 301] on button "Delete Page" at bounding box center [495, 302] width 72 height 15
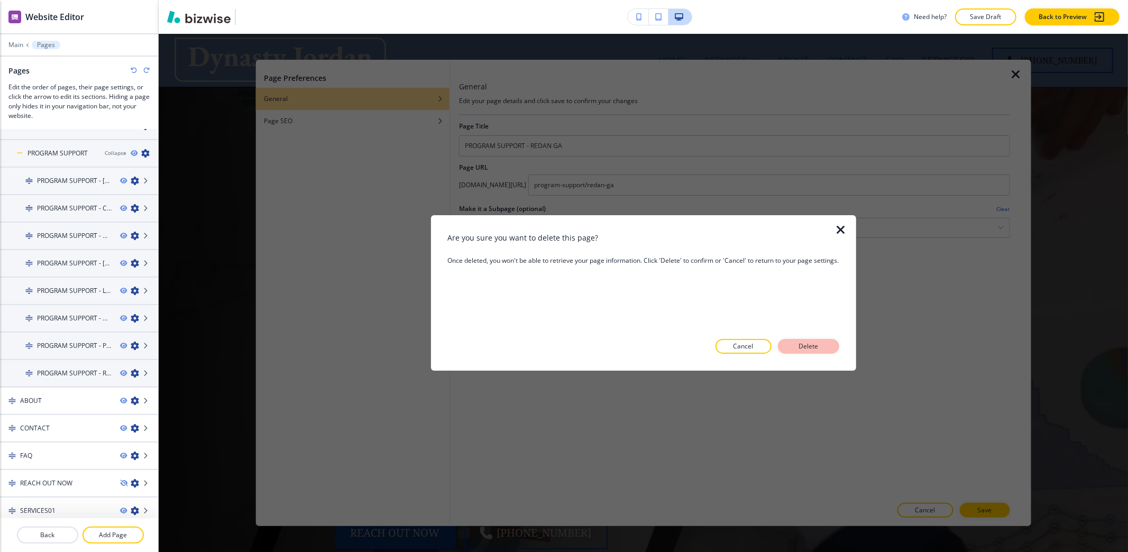
click at [821, 349] on p "Delete" at bounding box center [808, 347] width 25 height 10
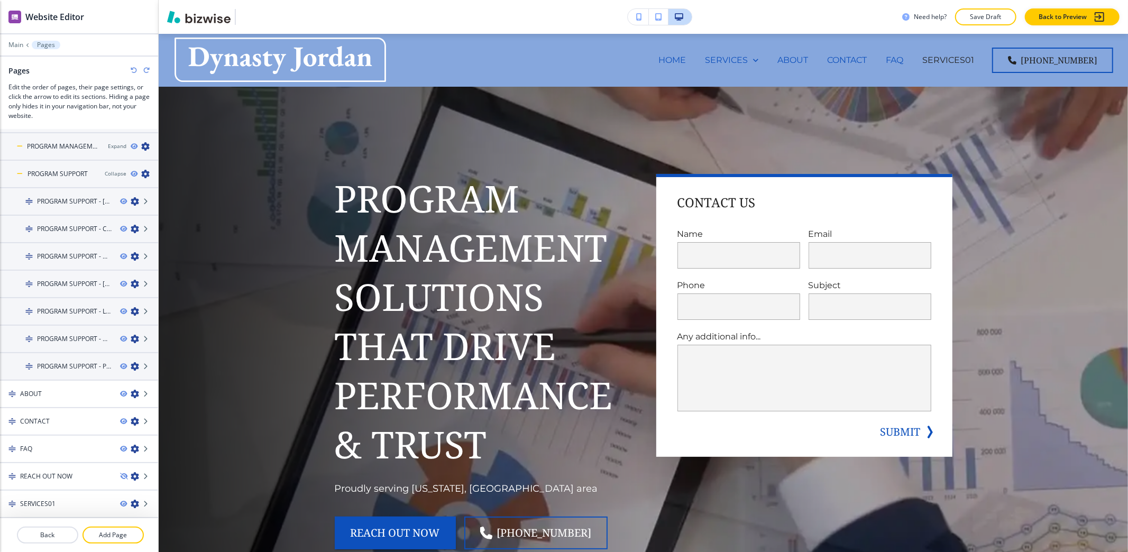
scroll to position [183, 0]
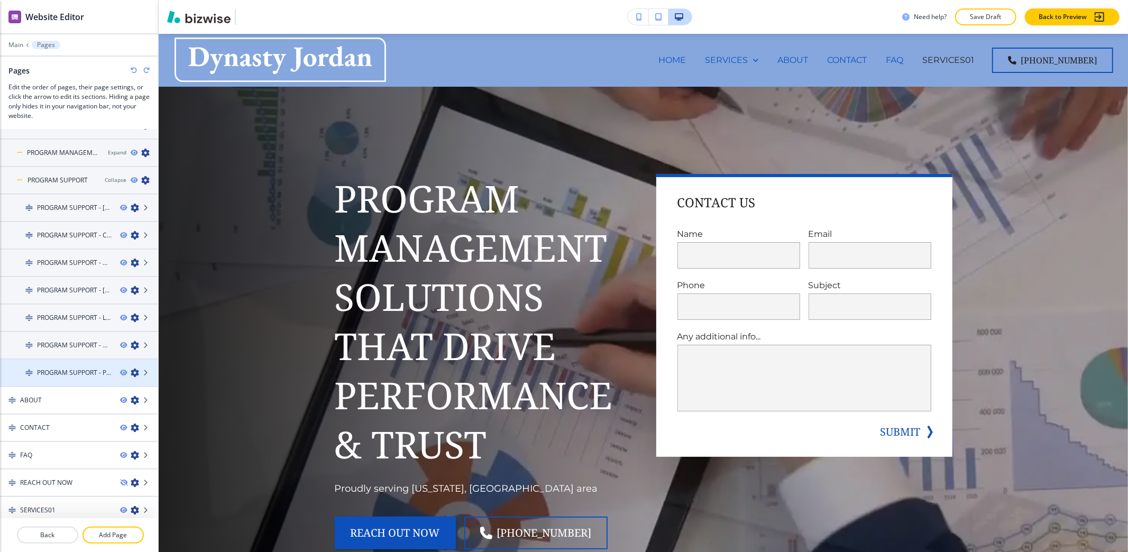
click at [131, 368] on icon "button" at bounding box center [135, 372] width 8 height 8
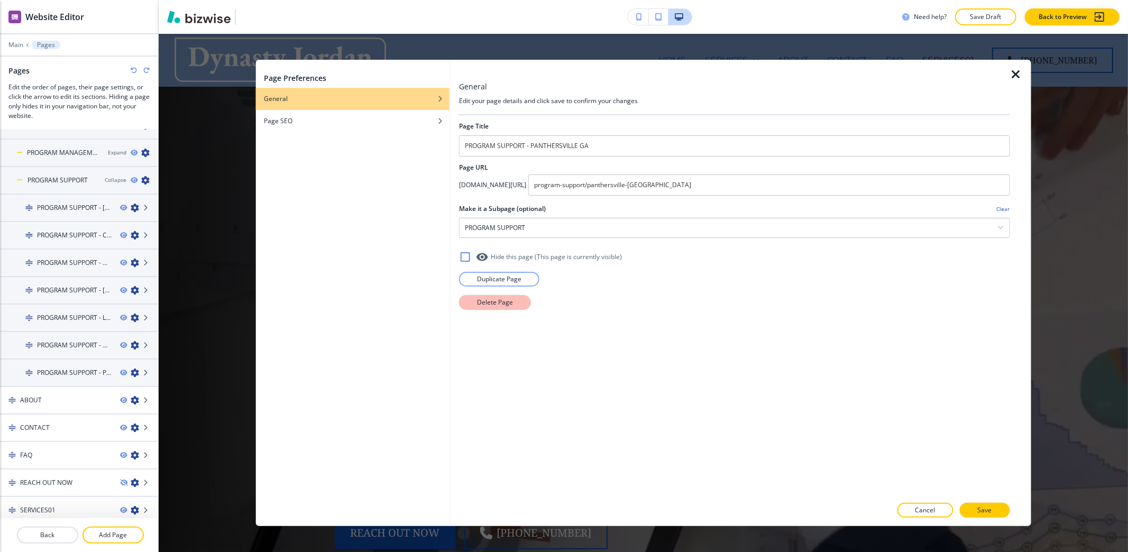
click at [489, 301] on p "Delete Page" at bounding box center [495, 303] width 36 height 10
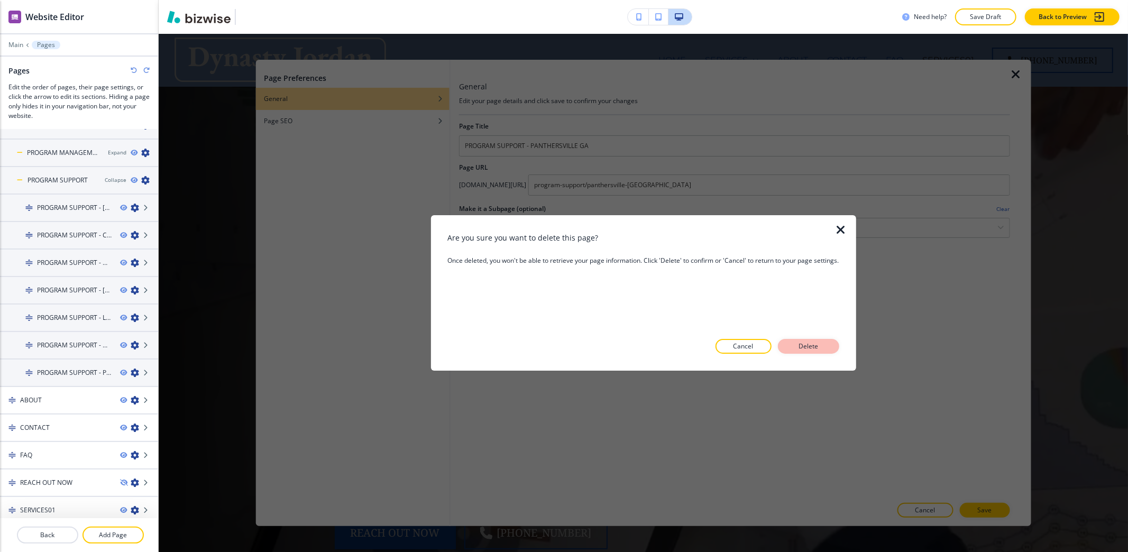
click at [825, 348] on button "Delete" at bounding box center [808, 346] width 61 height 15
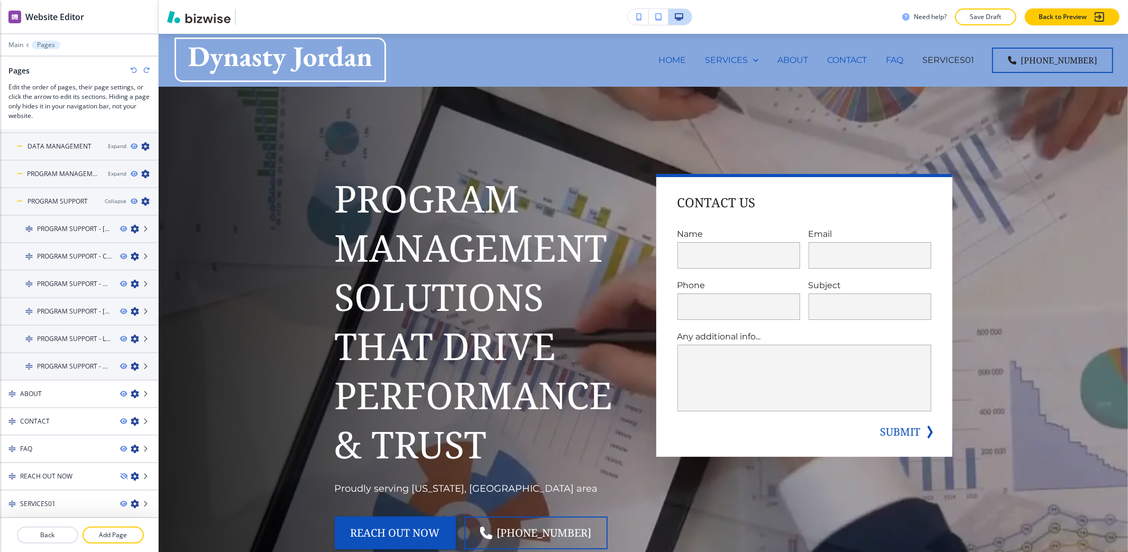
scroll to position [155, 0]
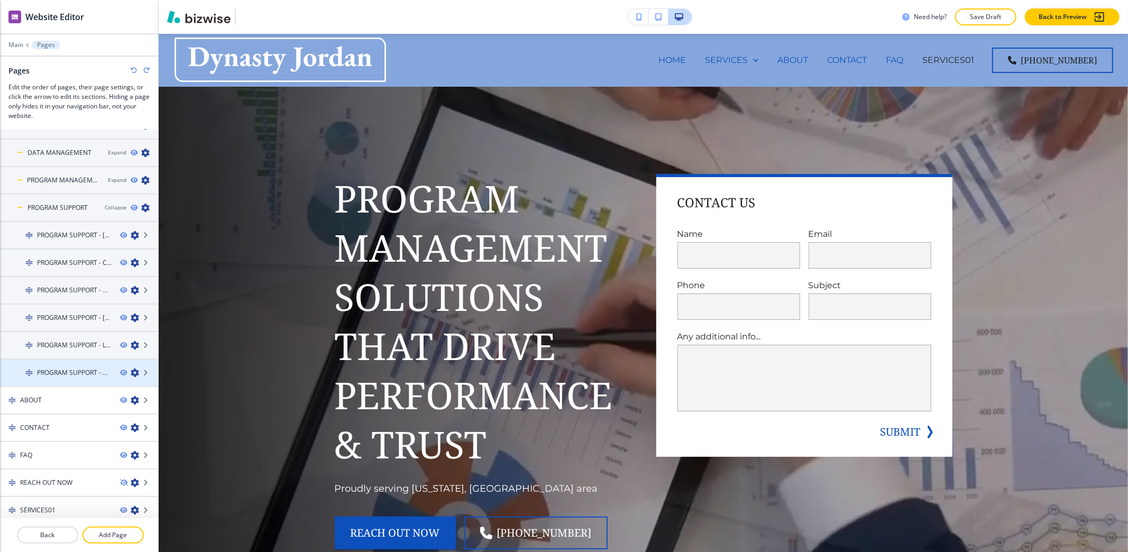
click at [131, 370] on icon "button" at bounding box center [135, 372] width 8 height 8
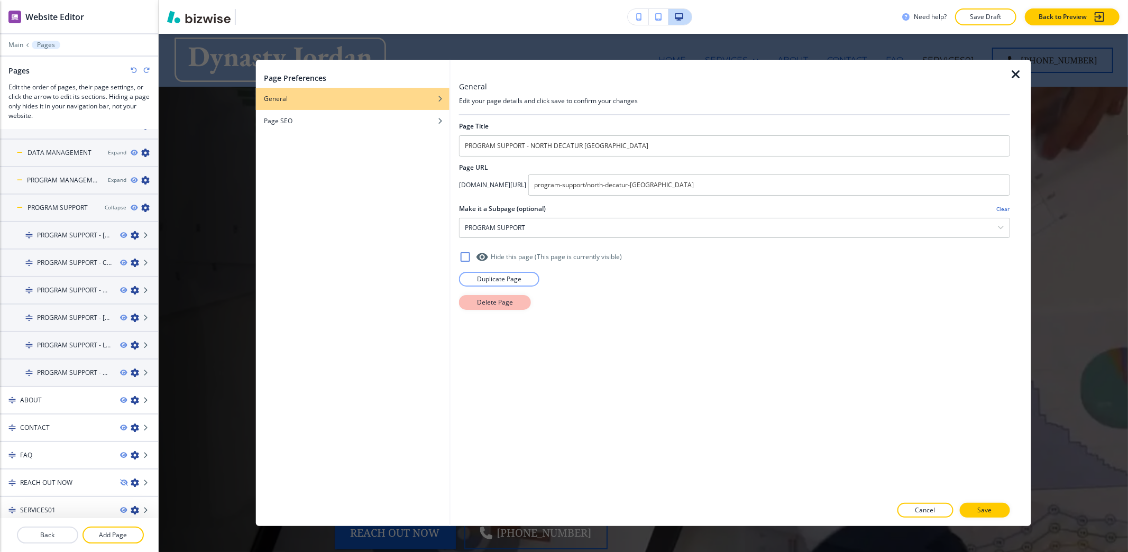
click at [495, 307] on p "Delete Page" at bounding box center [495, 303] width 36 height 10
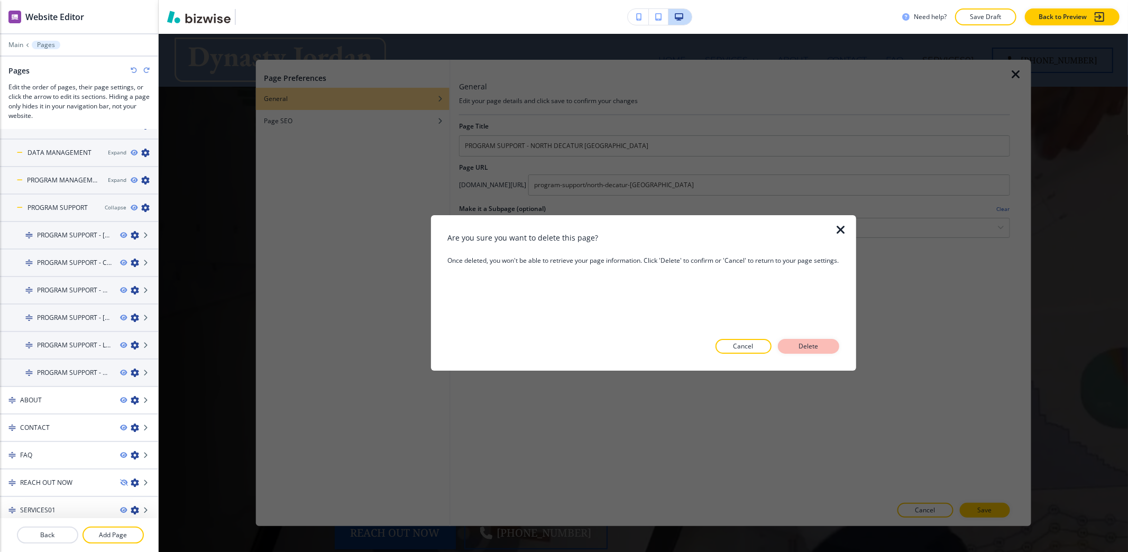
click at [813, 339] on button "Delete" at bounding box center [808, 346] width 61 height 15
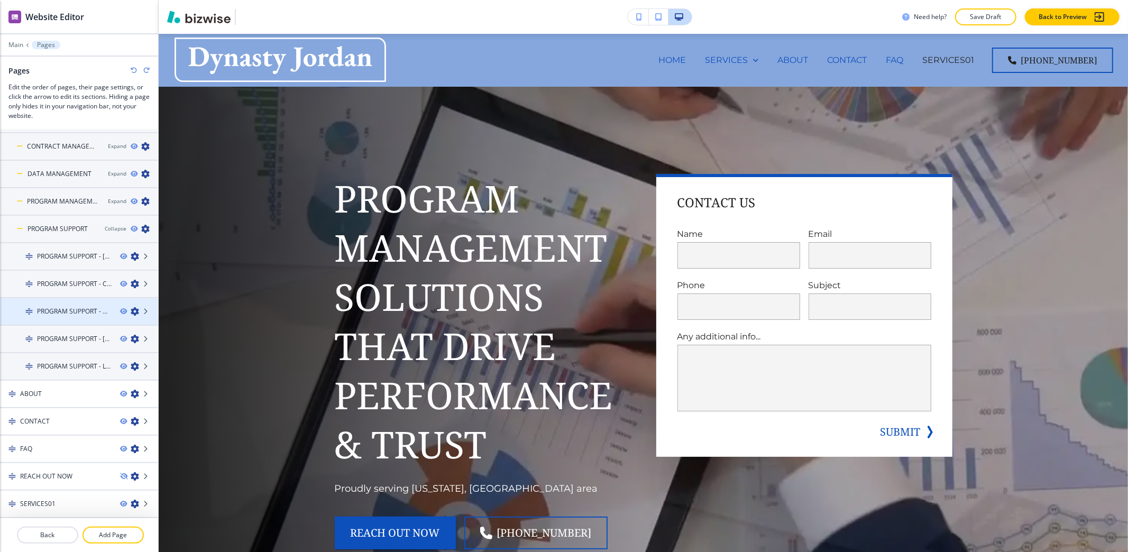
scroll to position [129, 0]
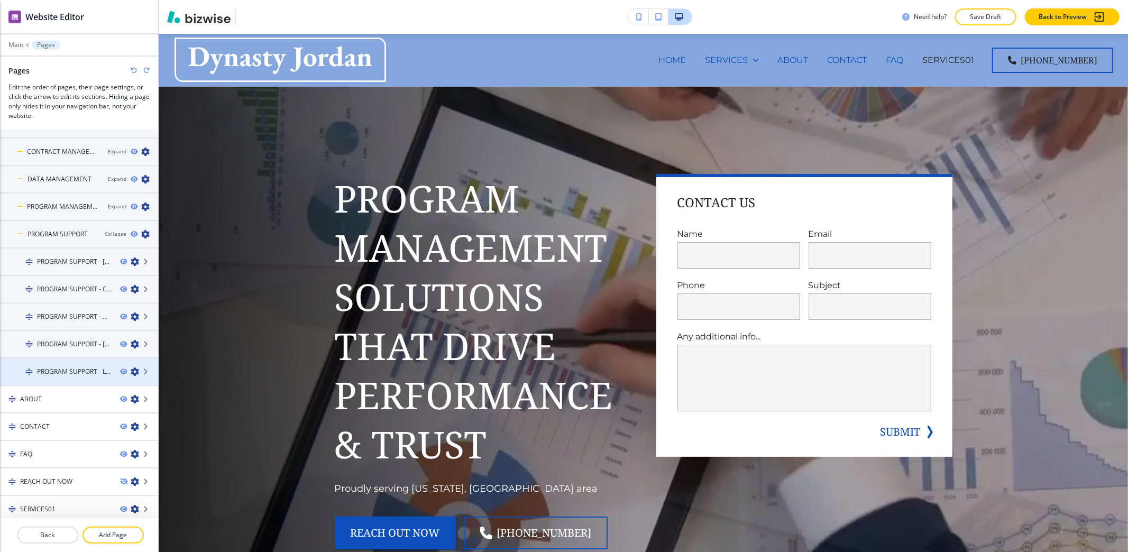
click at [131, 367] on icon "button" at bounding box center [135, 371] width 8 height 8
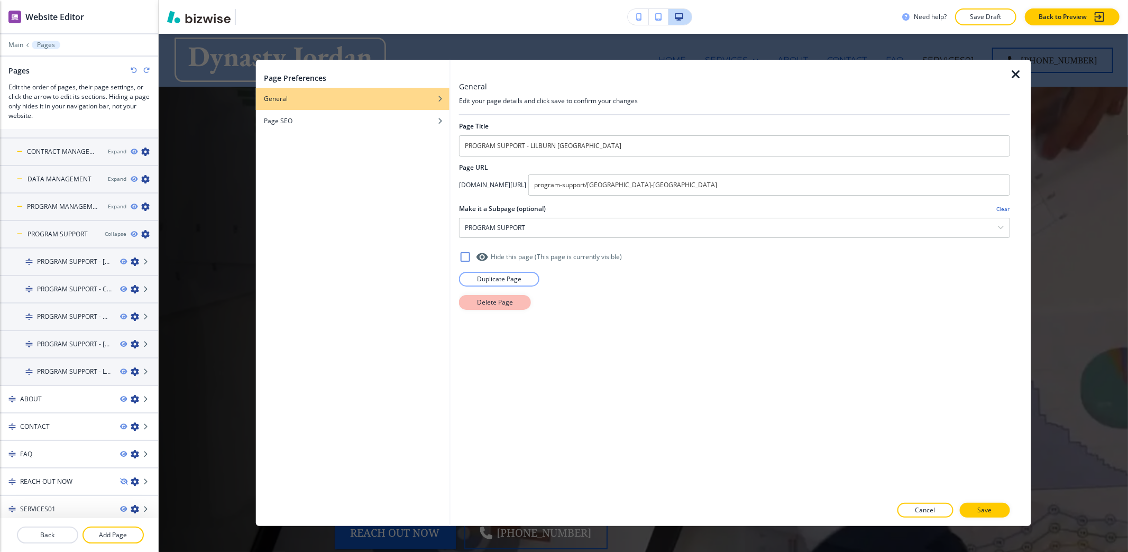
click at [481, 301] on p "Delete Page" at bounding box center [495, 303] width 36 height 10
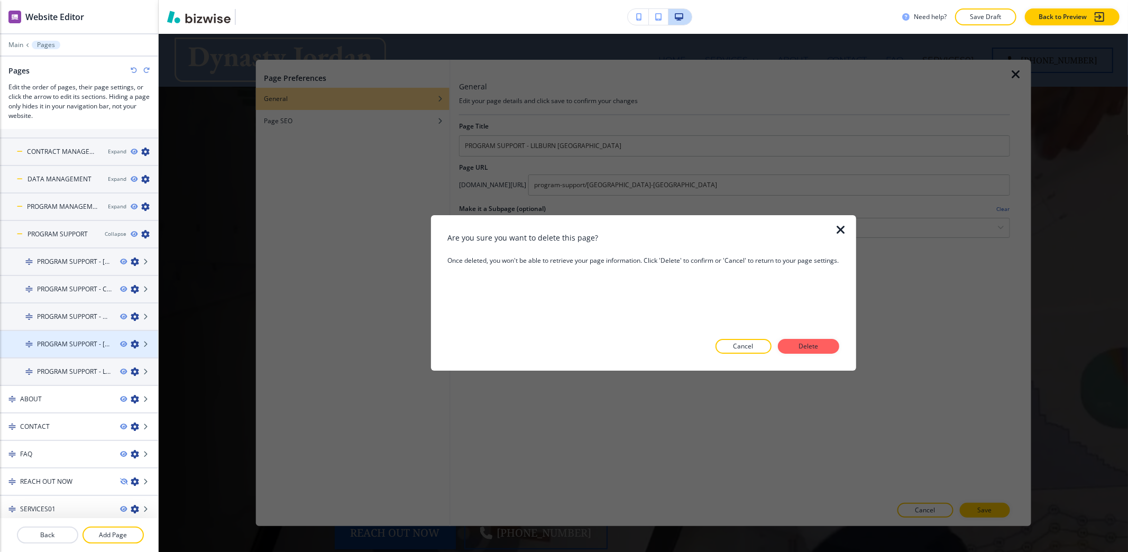
click at [802, 348] on p "Delete" at bounding box center [808, 347] width 25 height 10
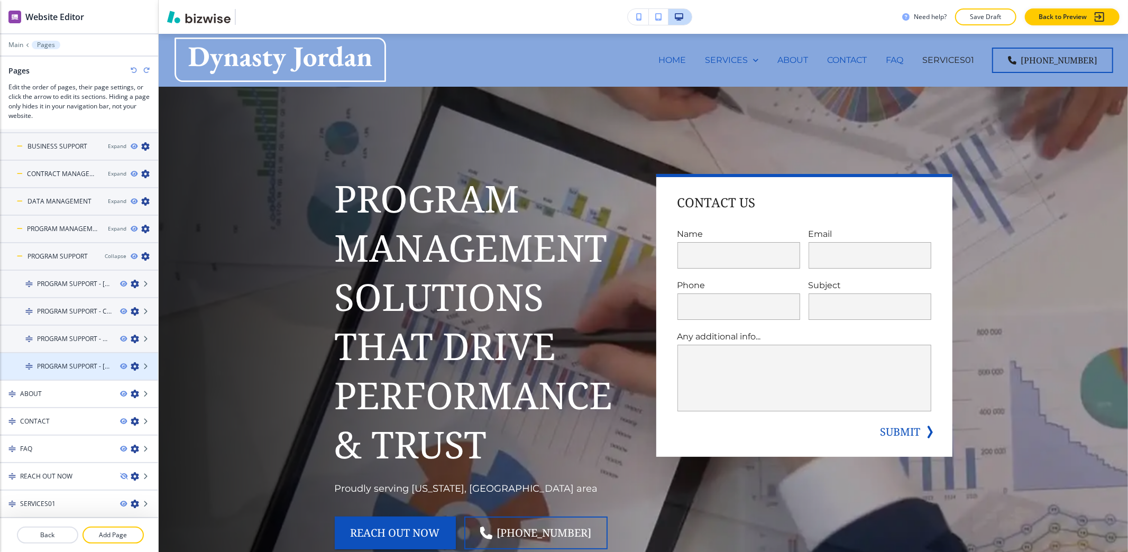
scroll to position [102, 0]
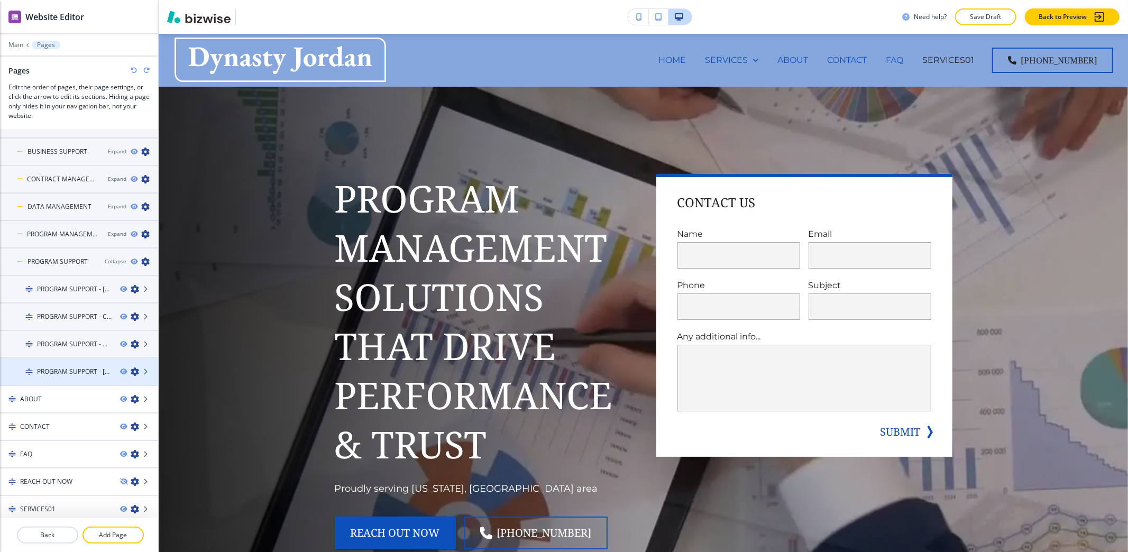
click at [131, 369] on icon "button" at bounding box center [135, 371] width 8 height 8
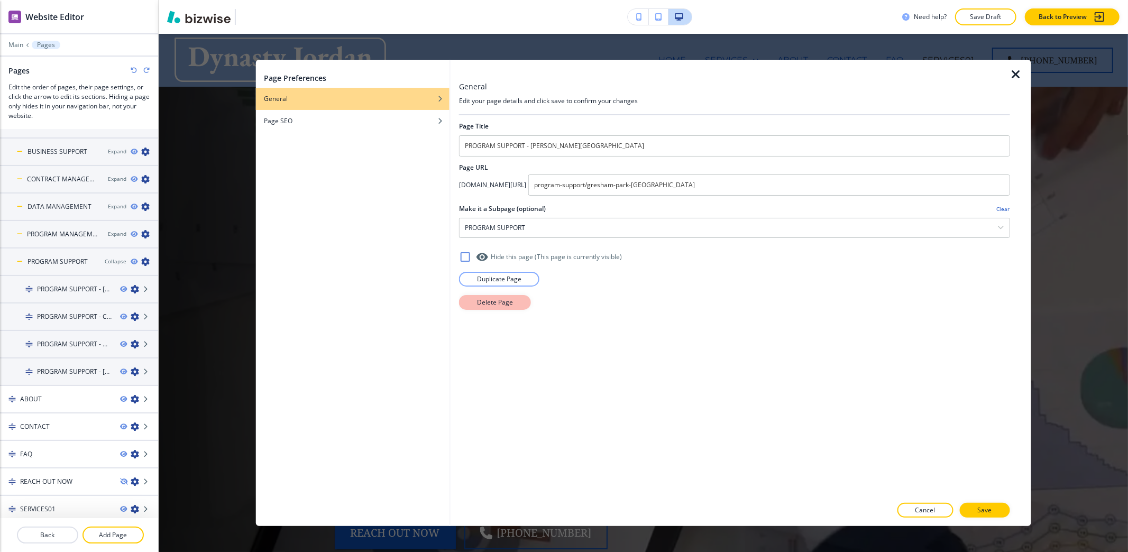
click at [506, 303] on p "Delete Page" at bounding box center [495, 303] width 36 height 10
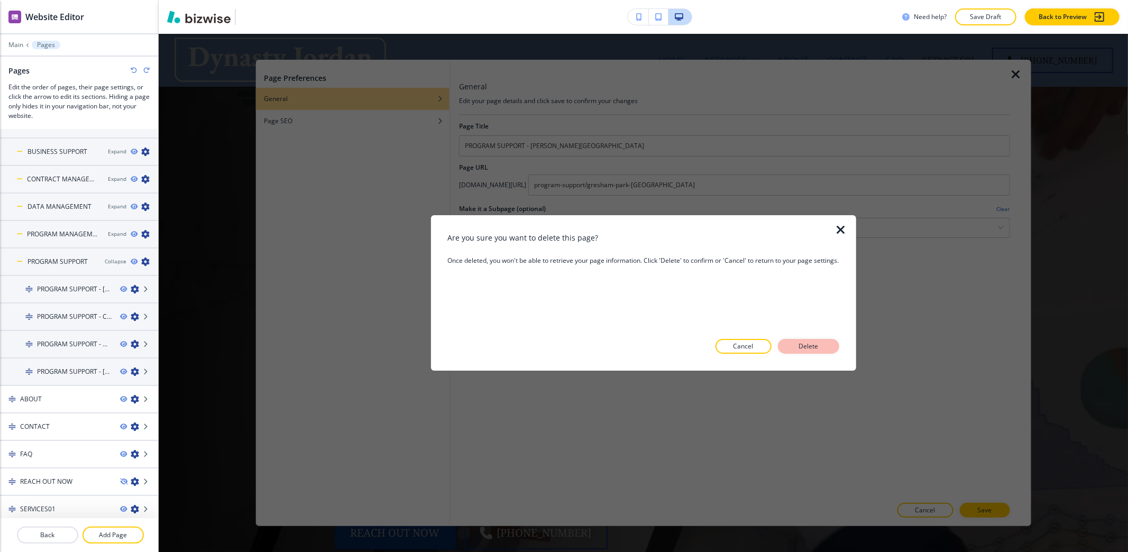
click at [825, 348] on button "Delete" at bounding box center [808, 346] width 61 height 15
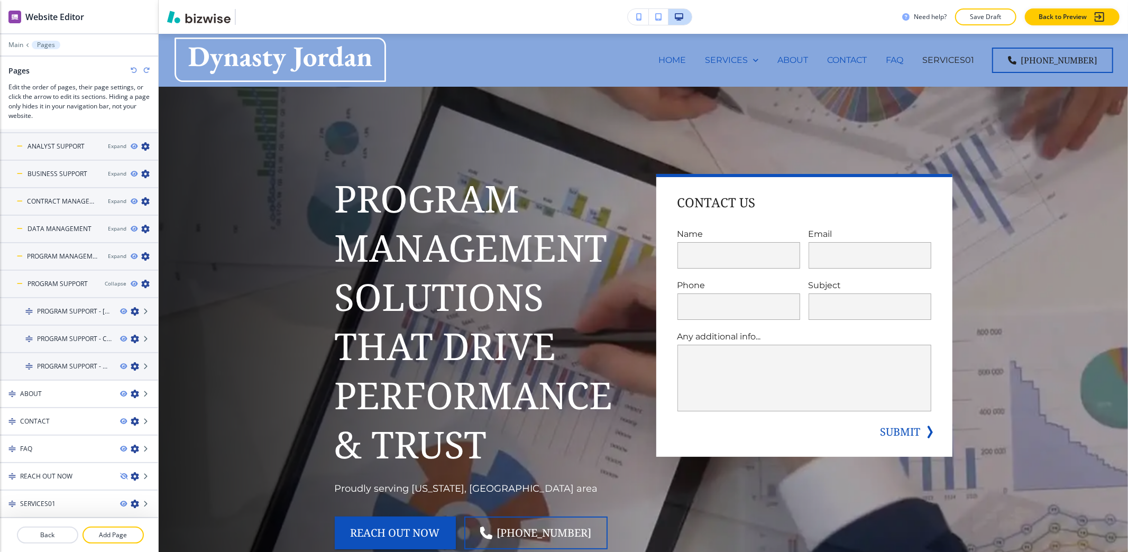
scroll to position [75, 0]
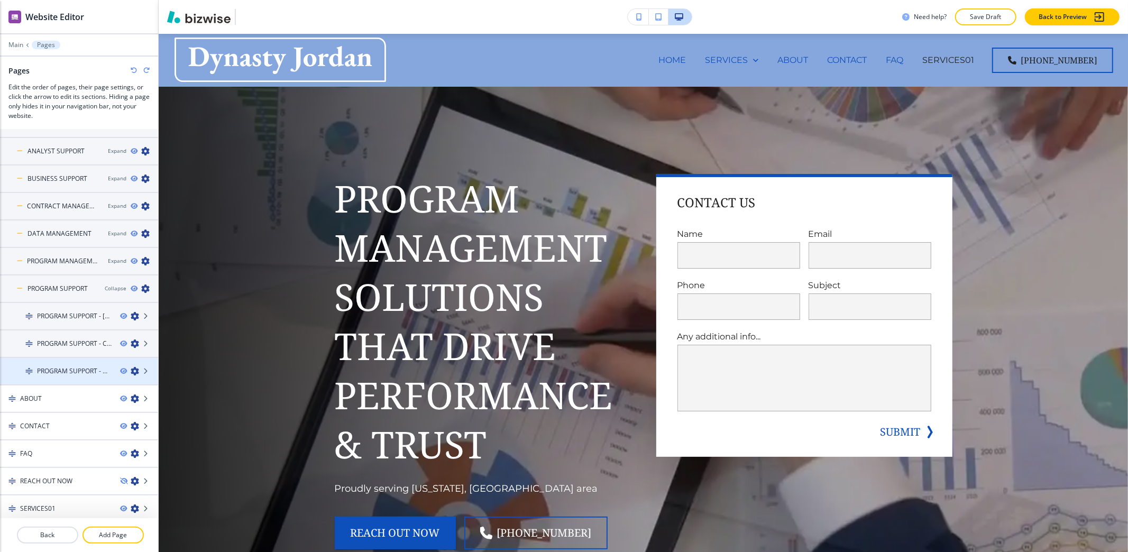
click at [131, 367] on icon "button" at bounding box center [135, 371] width 8 height 8
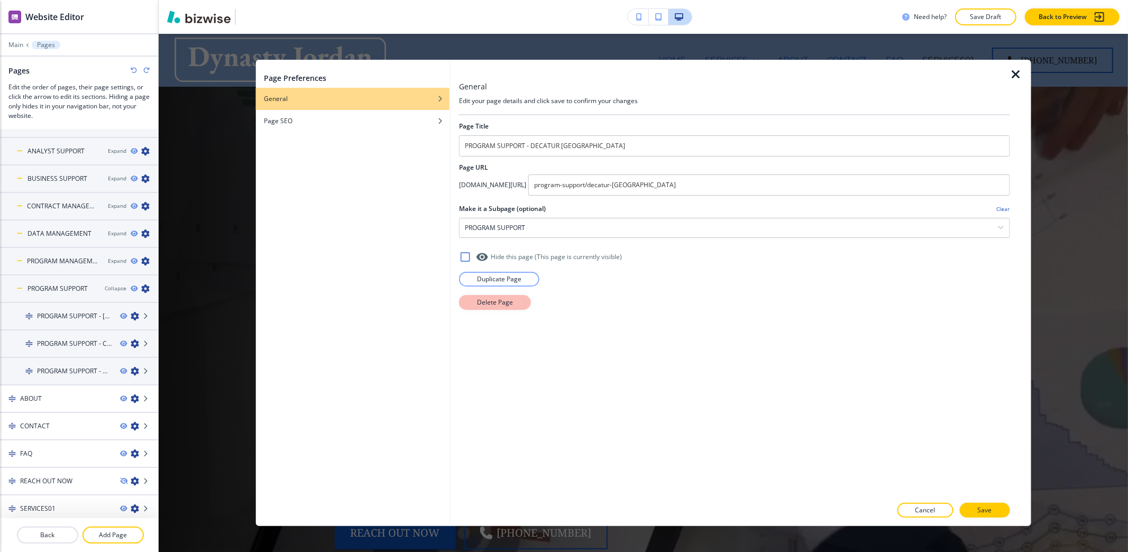
click at [478, 309] on button "Delete Page" at bounding box center [495, 302] width 72 height 15
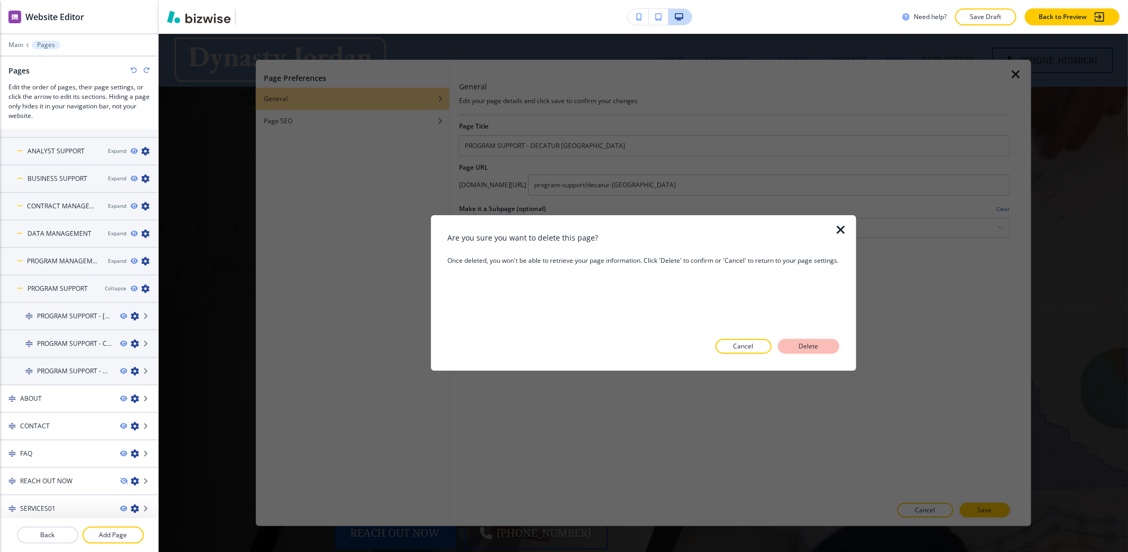
click at [802, 351] on button "Delete" at bounding box center [808, 346] width 61 height 15
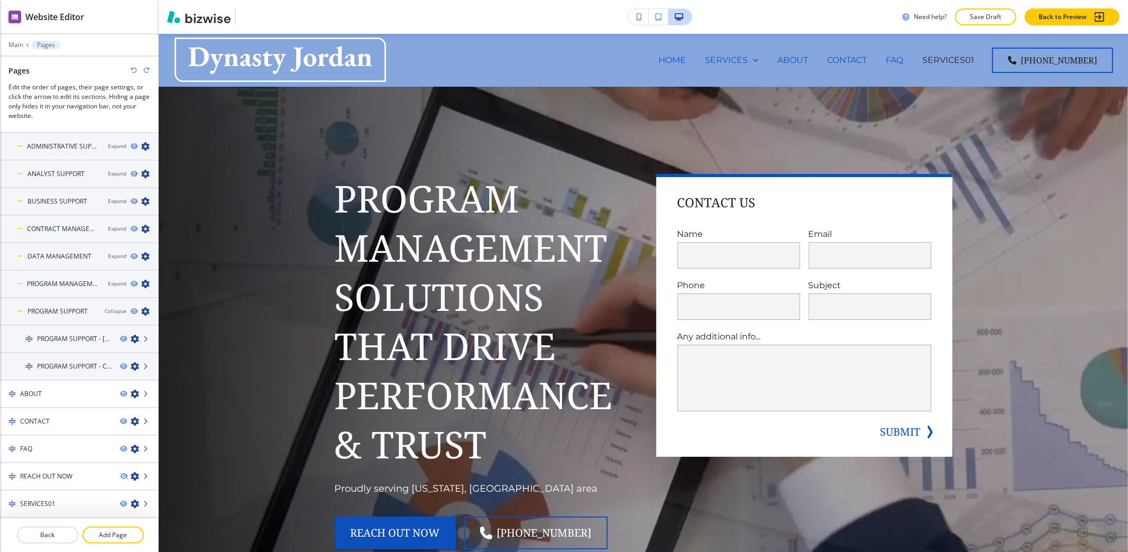
scroll to position [47, 0]
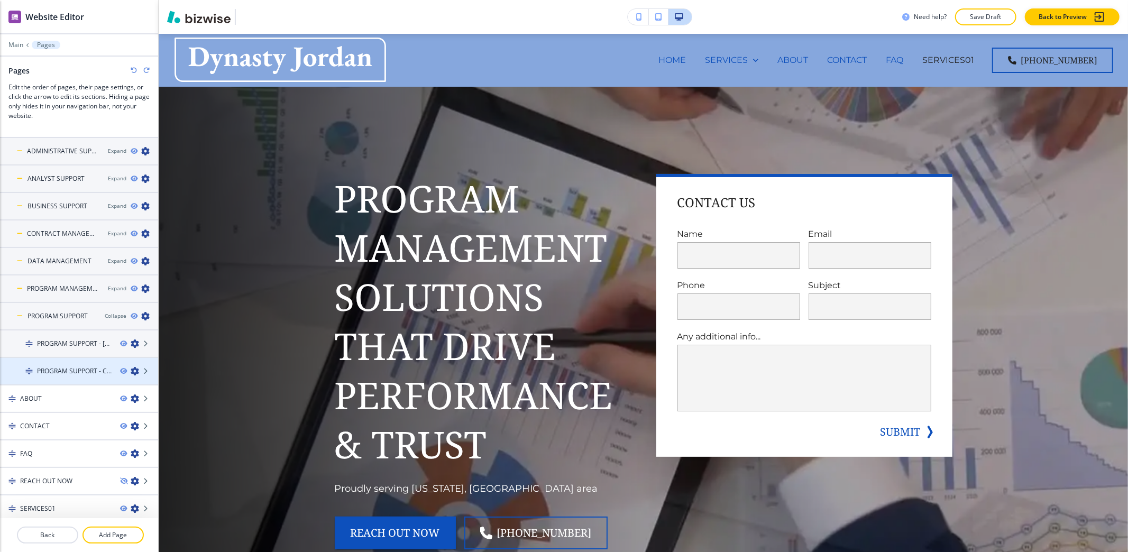
click at [131, 369] on icon "button" at bounding box center [135, 371] width 8 height 8
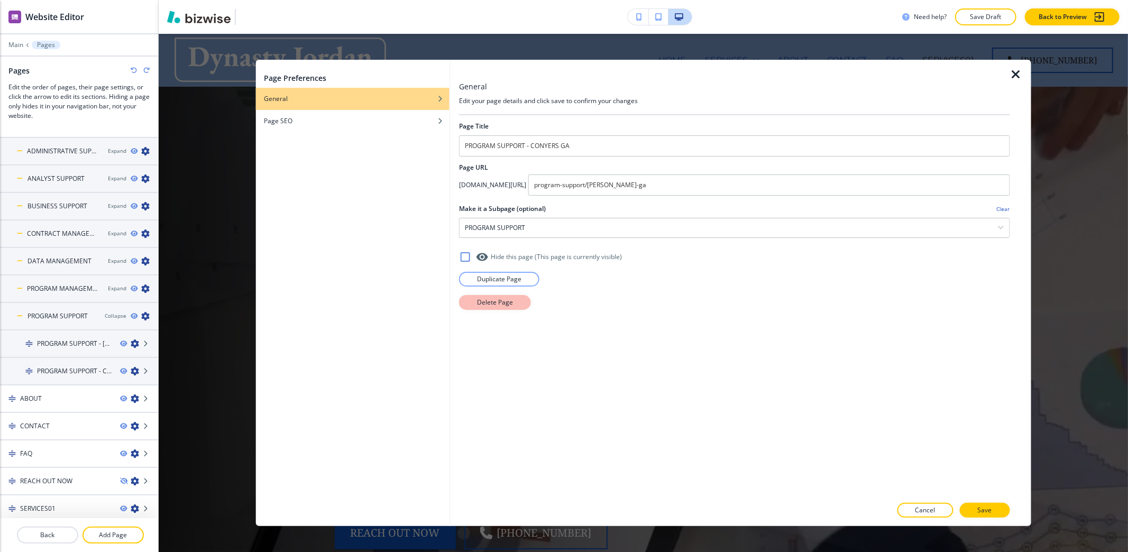
click at [487, 299] on p "Delete Page" at bounding box center [495, 303] width 36 height 10
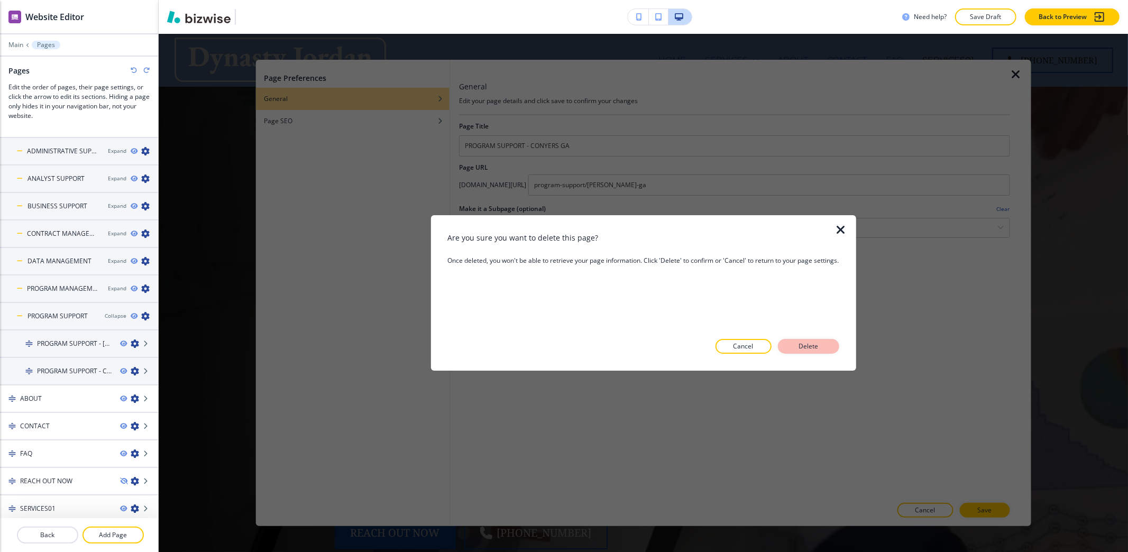
click at [807, 347] on p "Delete" at bounding box center [808, 347] width 25 height 10
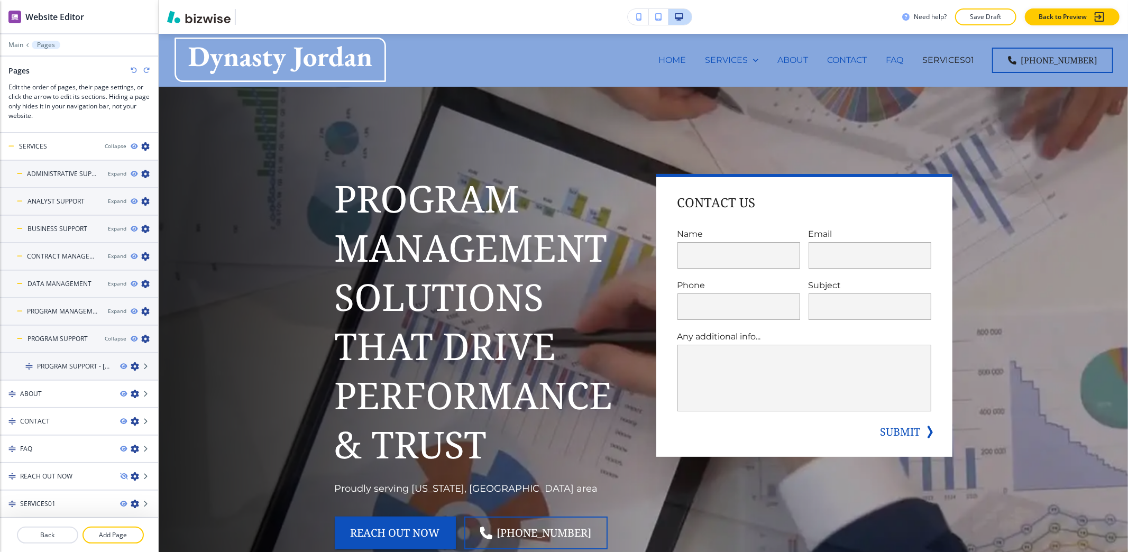
scroll to position [20, 0]
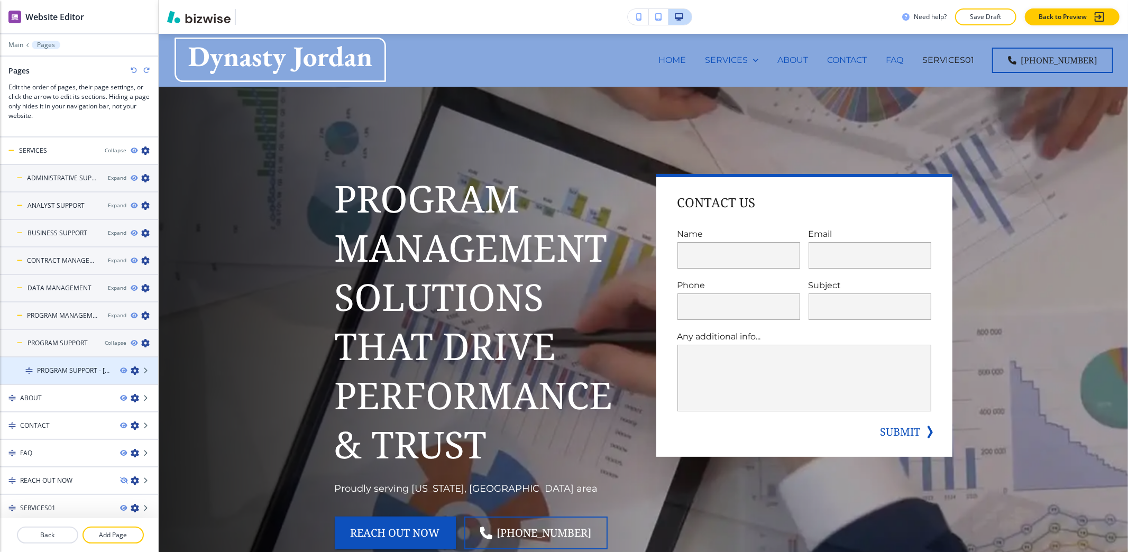
click at [131, 366] on icon "button" at bounding box center [135, 370] width 8 height 8
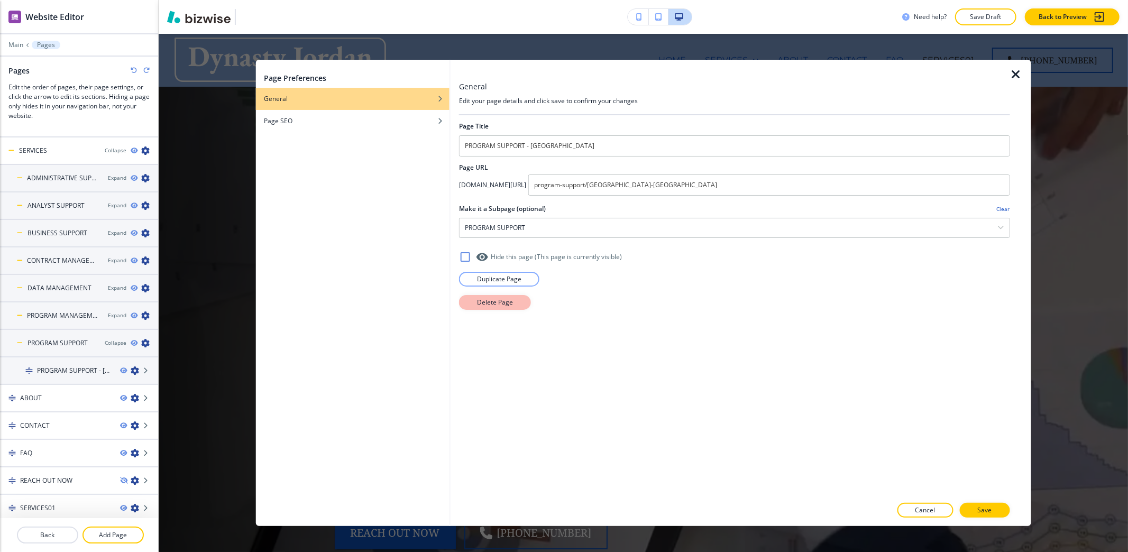
click at [503, 303] on p "Delete Page" at bounding box center [495, 303] width 36 height 10
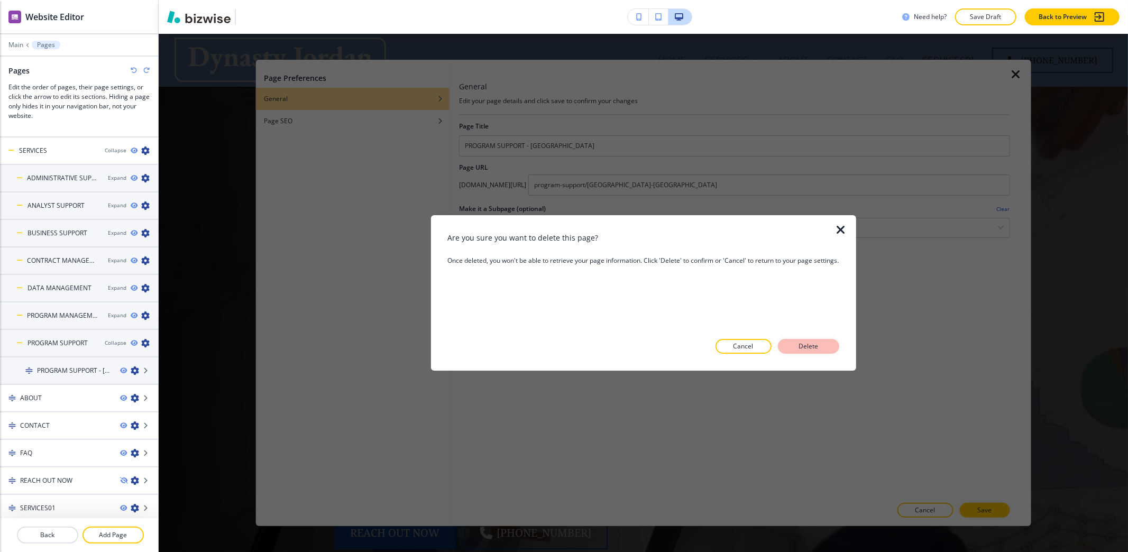
click at [806, 344] on p "Delete" at bounding box center [808, 347] width 25 height 10
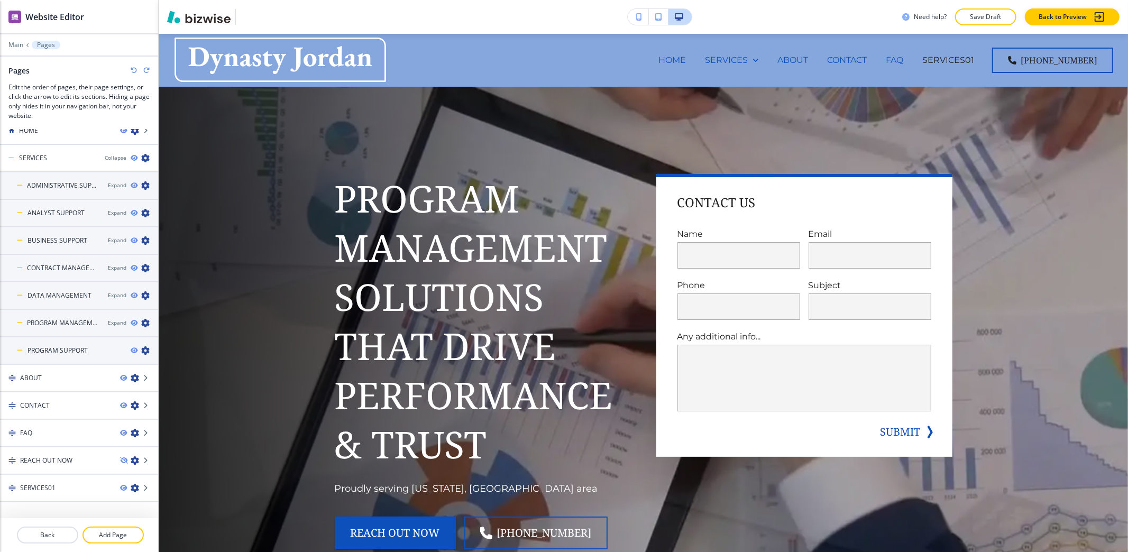
scroll to position [13, 0]
click at [141, 349] on icon "button" at bounding box center [145, 350] width 8 height 8
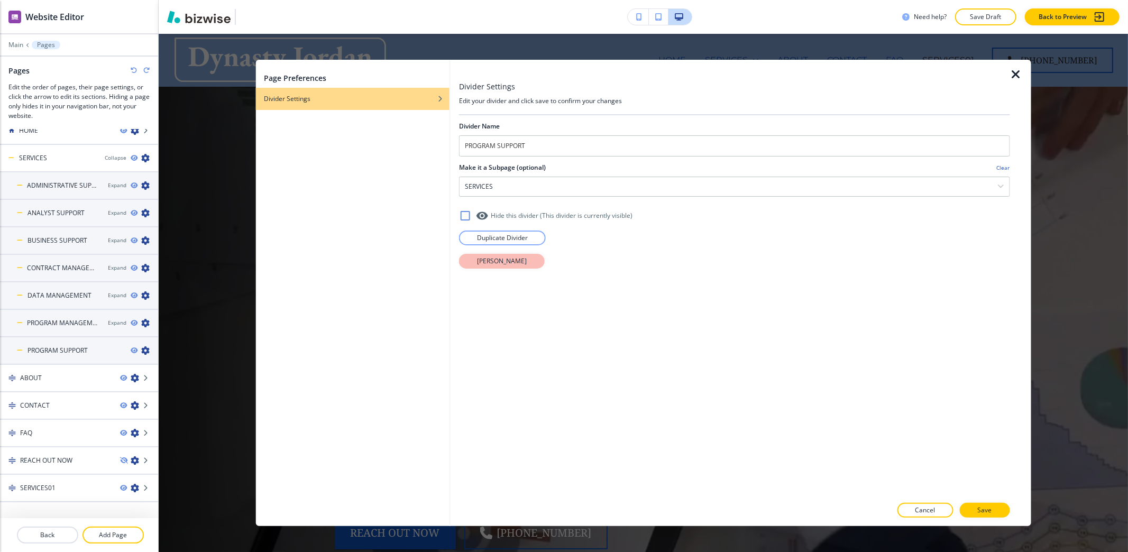
click at [492, 266] on p "Delete Divider" at bounding box center [502, 261] width 50 height 10
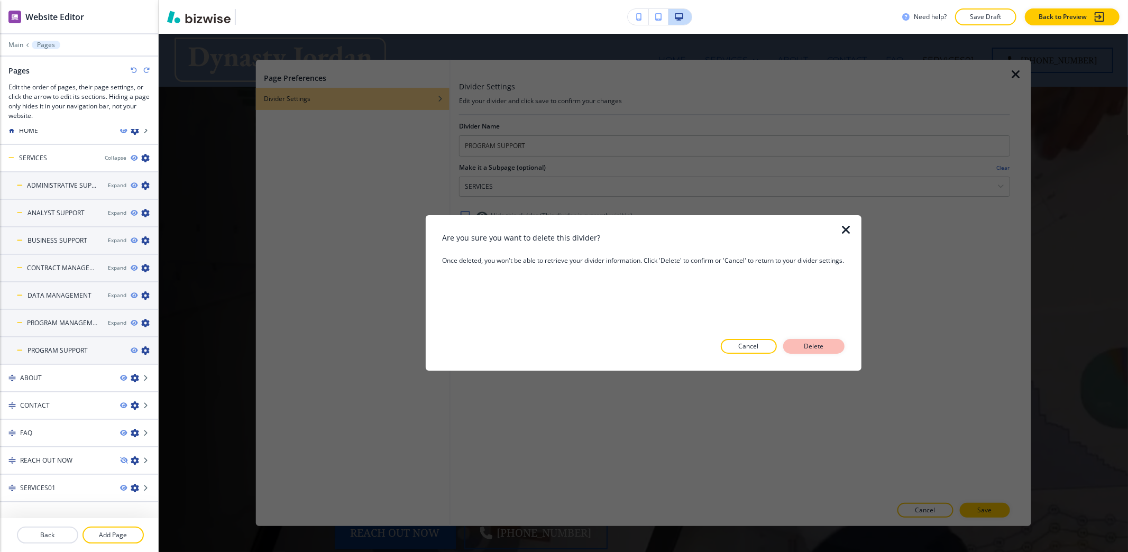
click at [798, 350] on button "Delete" at bounding box center [813, 346] width 61 height 15
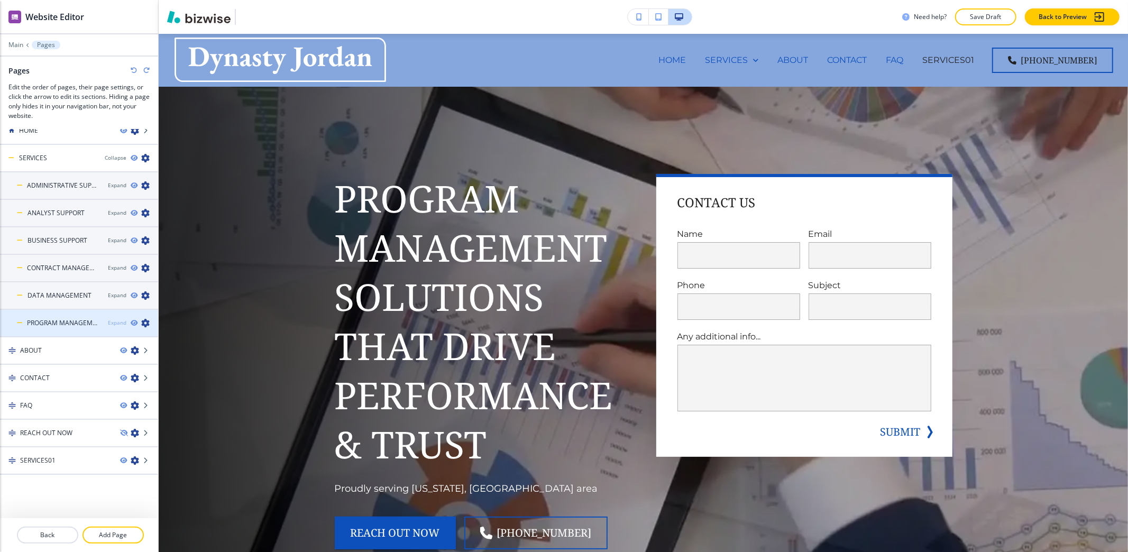
click at [108, 321] on div "Expand" at bounding box center [117, 323] width 19 height 8
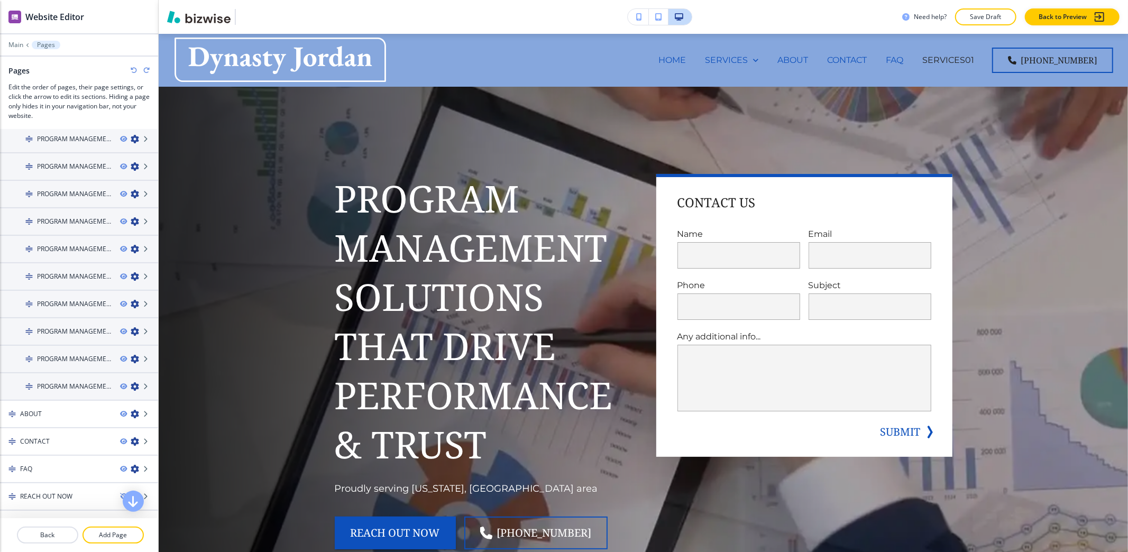
scroll to position [291, 0]
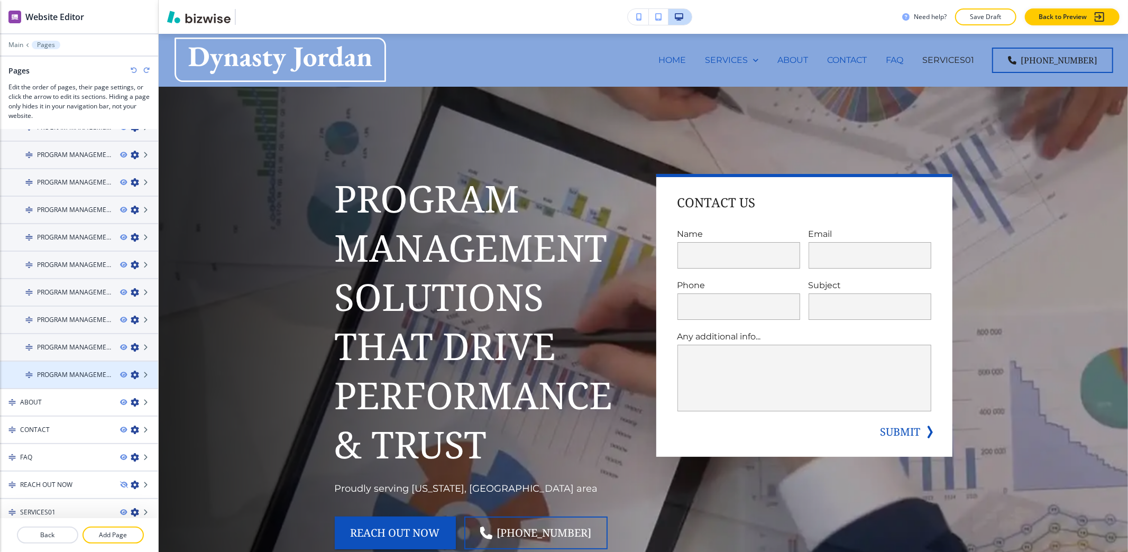
click at [131, 371] on icon "button" at bounding box center [135, 375] width 8 height 8
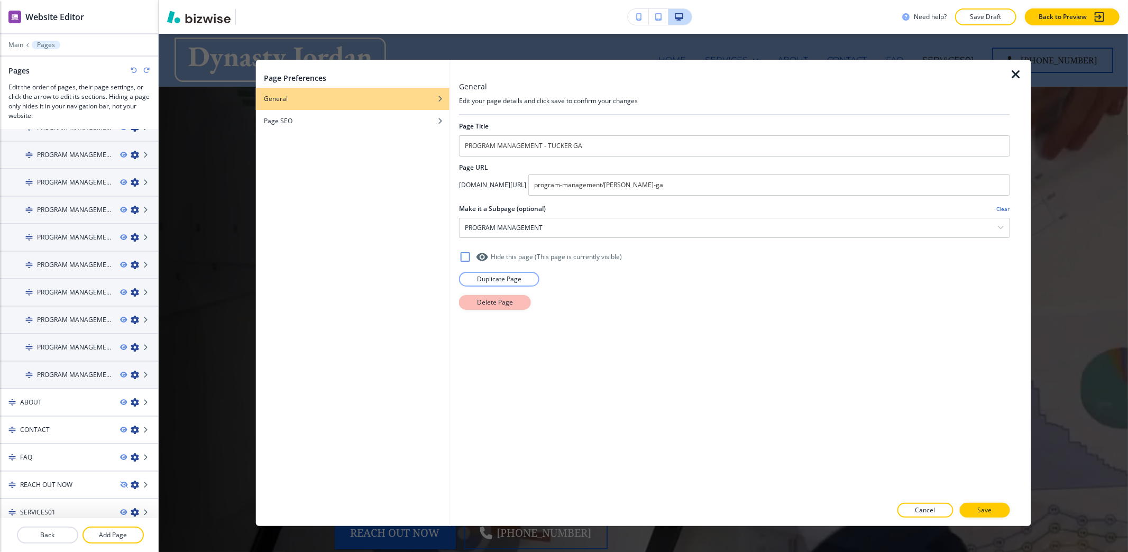
click at [508, 306] on p "Delete Page" at bounding box center [495, 303] width 36 height 10
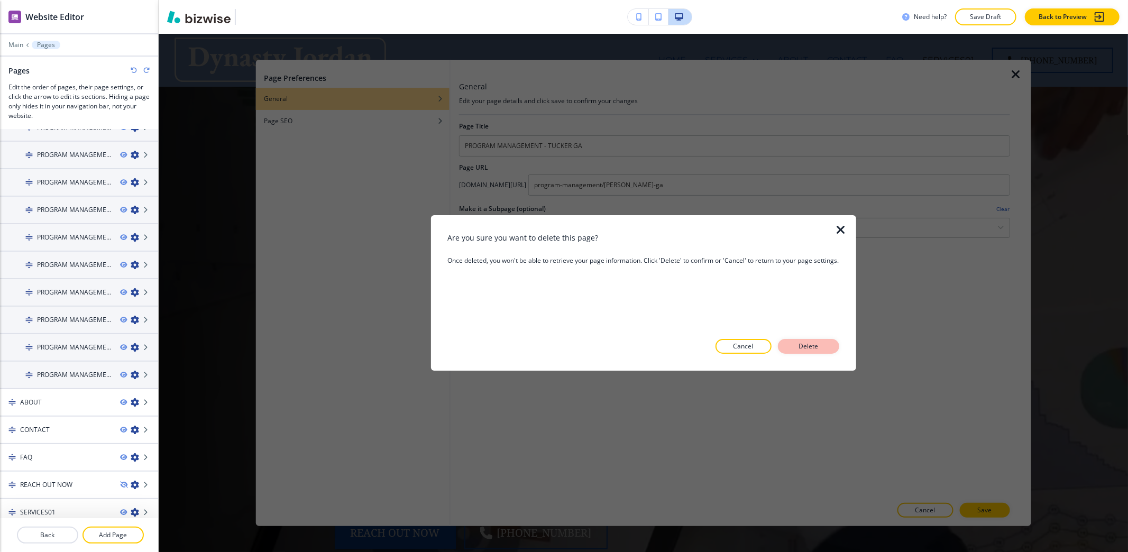
click at [821, 349] on p "Delete" at bounding box center [808, 347] width 25 height 10
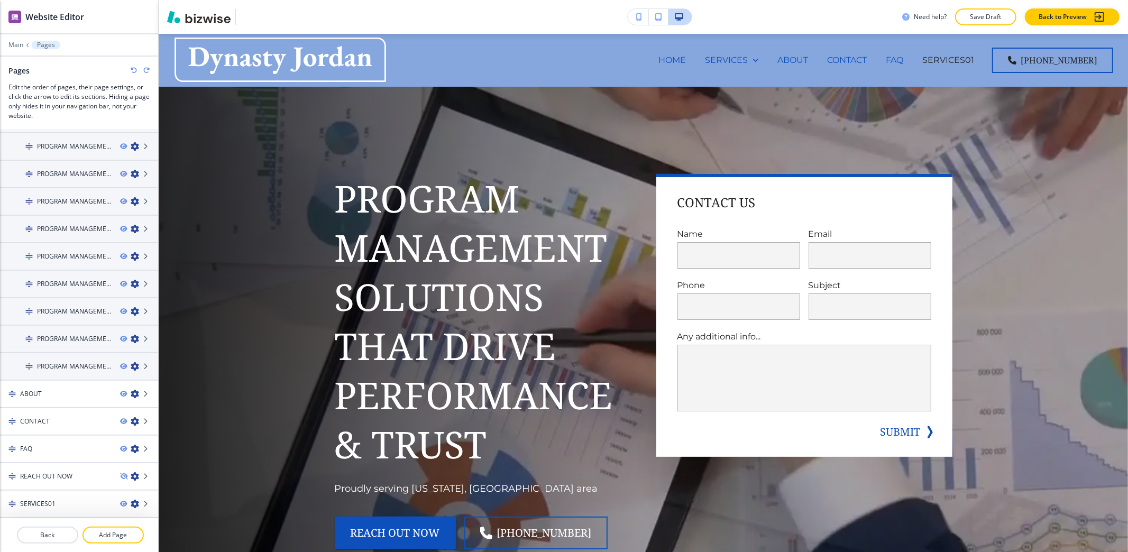
scroll to position [264, 0]
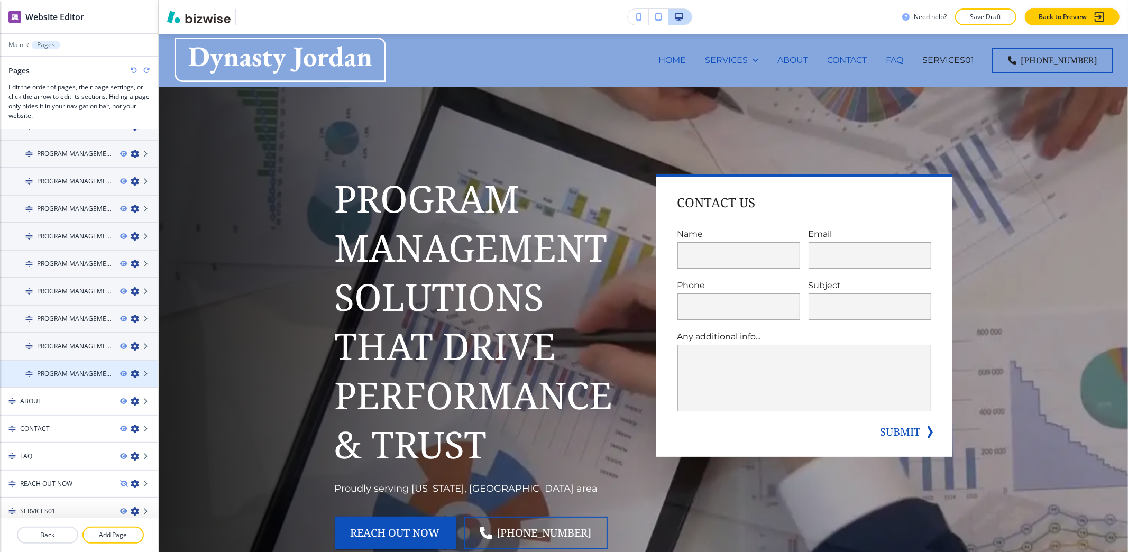
click at [131, 370] on icon "button" at bounding box center [135, 374] width 8 height 8
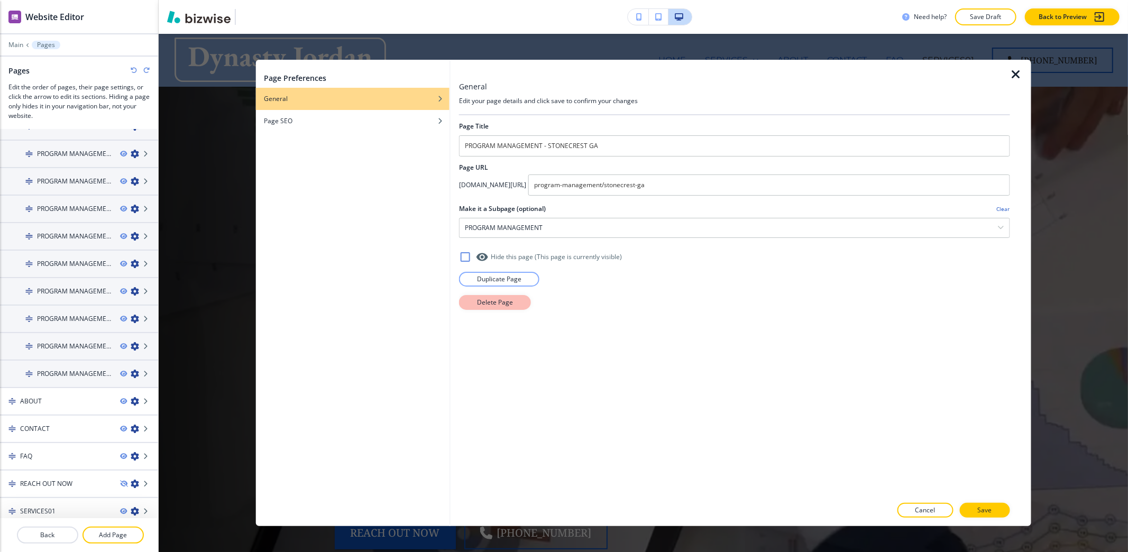
click at [500, 302] on p "Delete Page" at bounding box center [495, 303] width 36 height 10
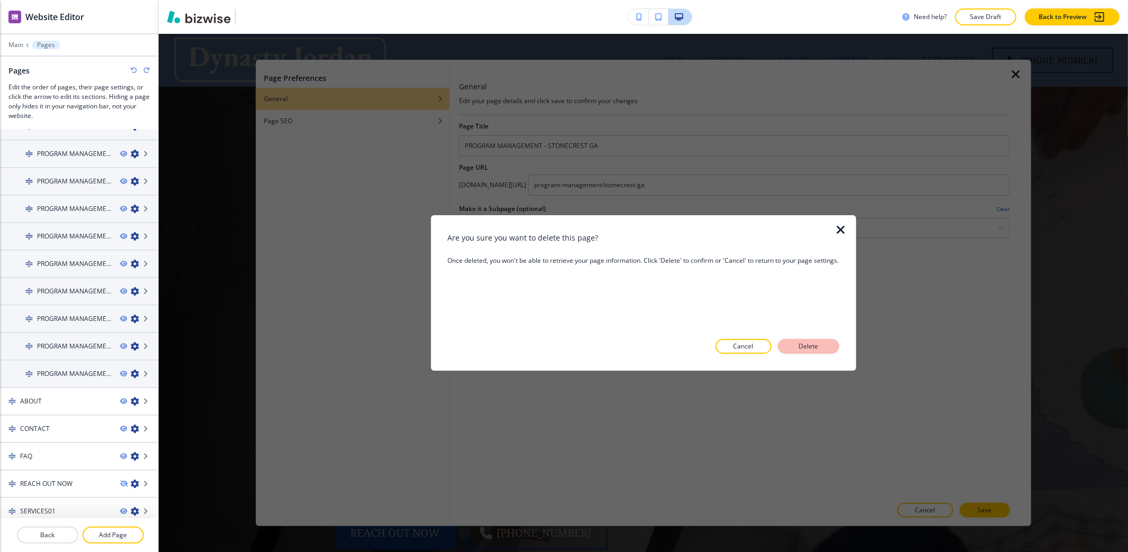
click at [791, 347] on button "Delete" at bounding box center [808, 346] width 61 height 15
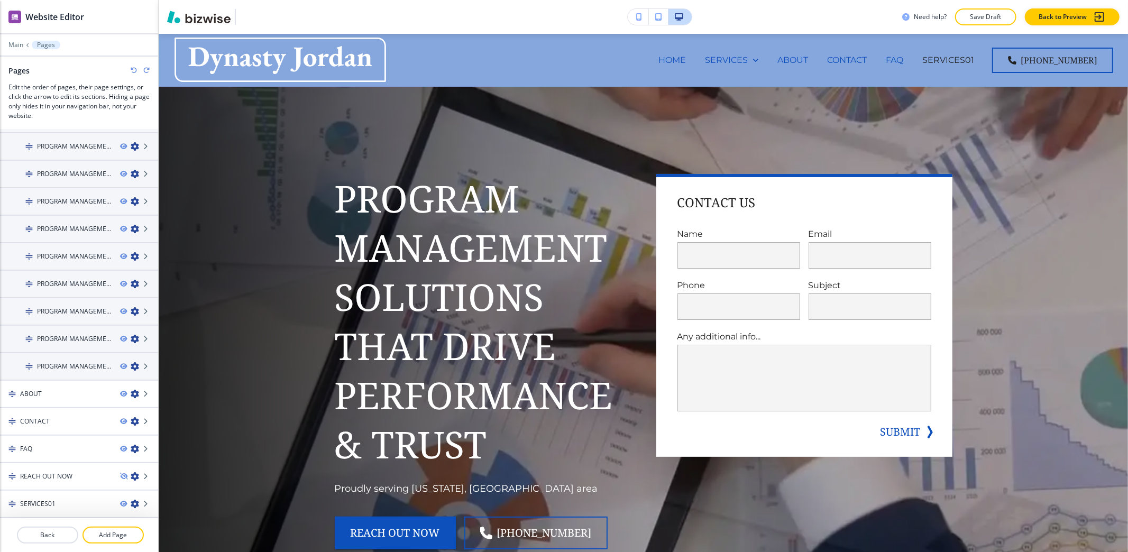
scroll to position [237, 0]
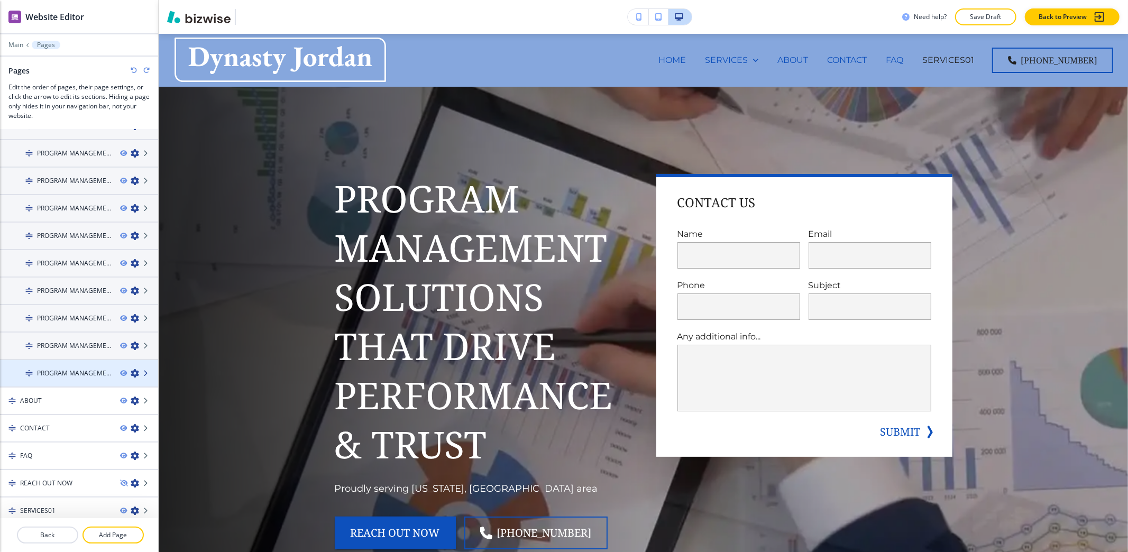
click at [131, 369] on icon "button" at bounding box center [135, 373] width 8 height 8
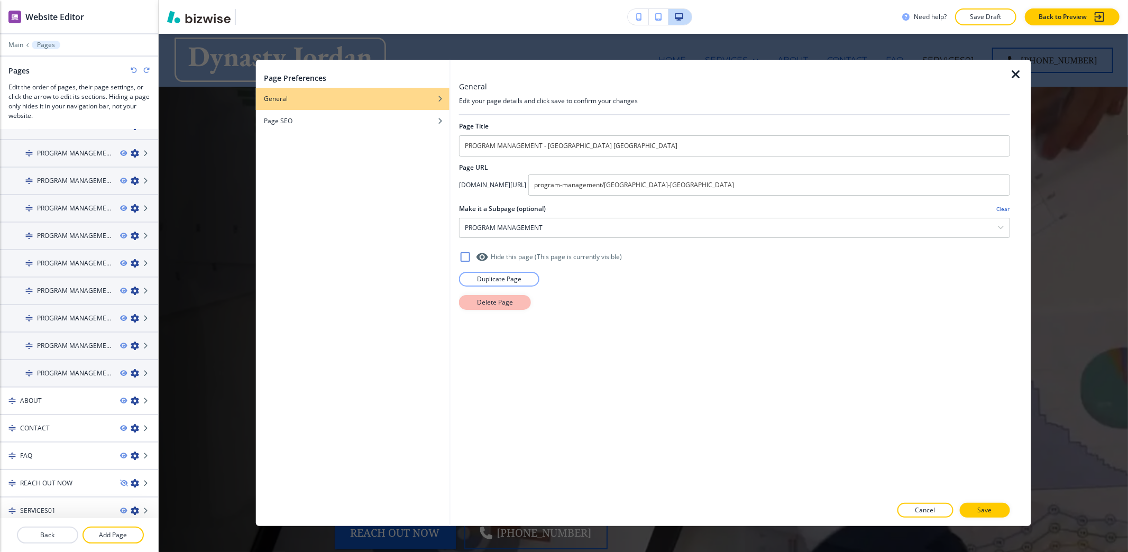
click at [525, 297] on button "Delete Page" at bounding box center [495, 302] width 72 height 15
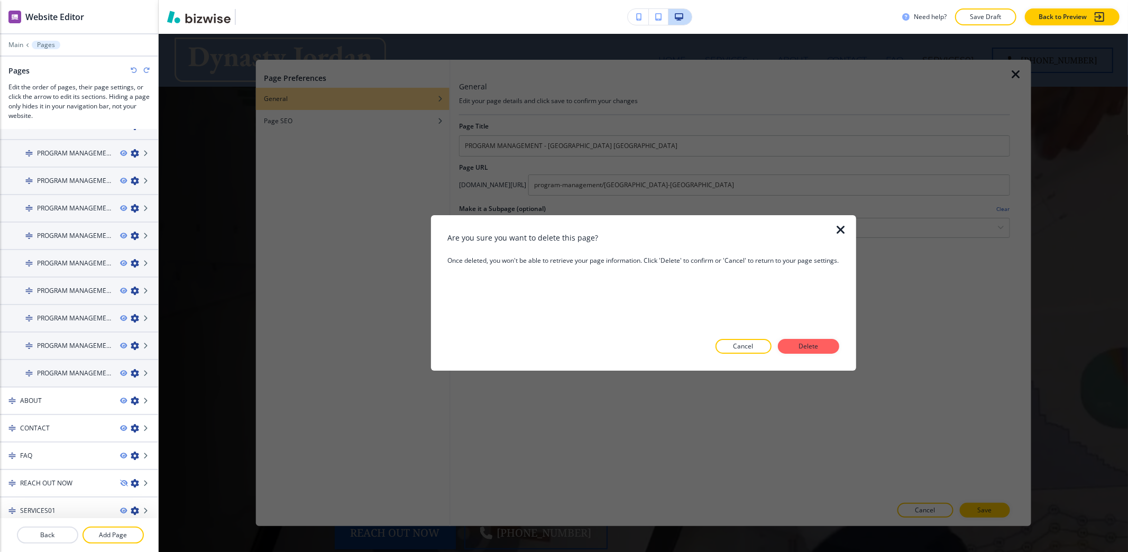
click at [813, 349] on p "Delete" at bounding box center [808, 347] width 25 height 10
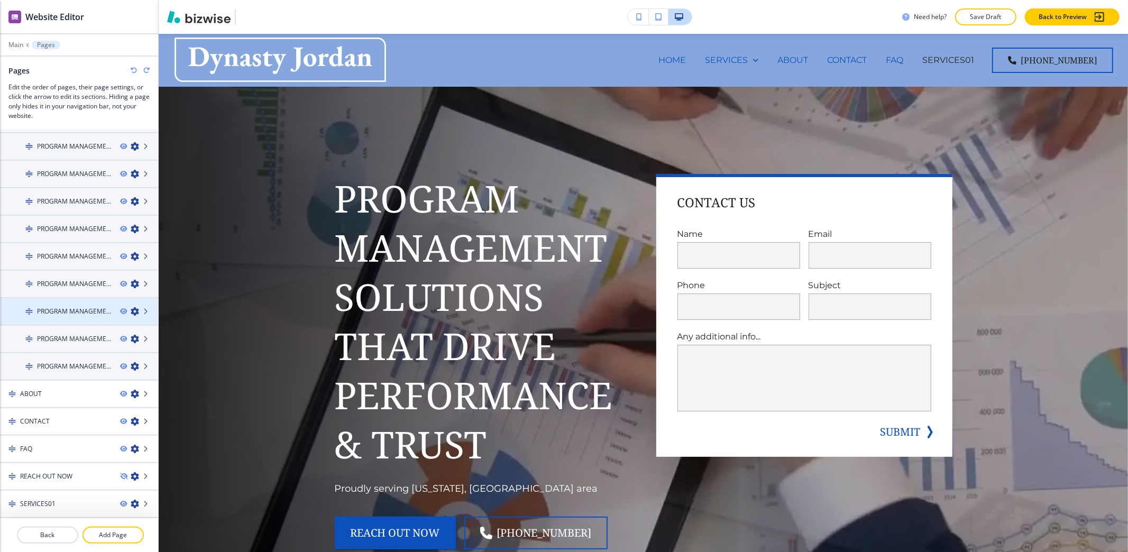
scroll to position [210, 0]
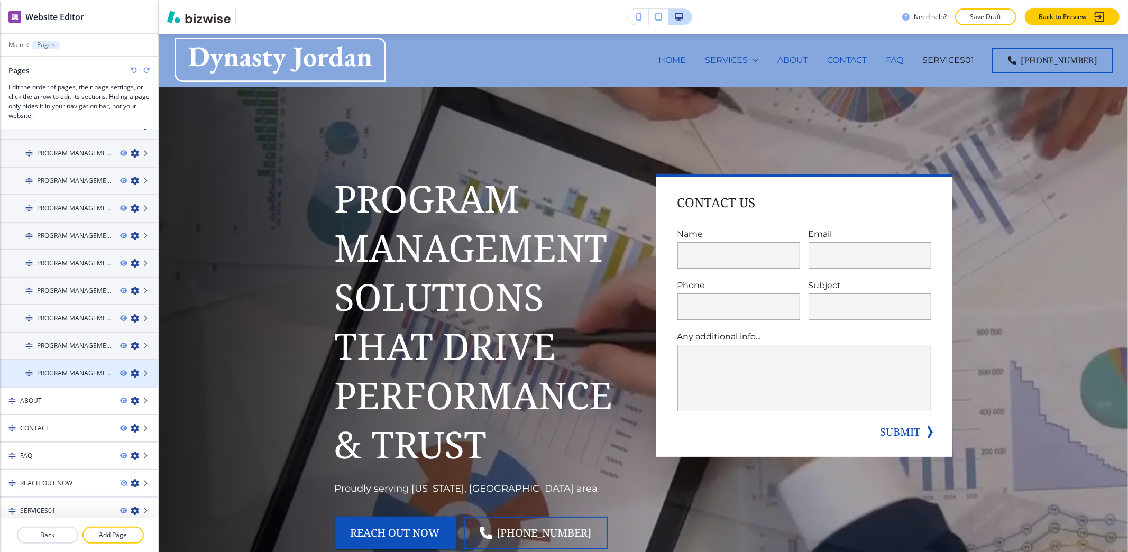
click at [131, 369] on icon "button" at bounding box center [135, 373] width 8 height 8
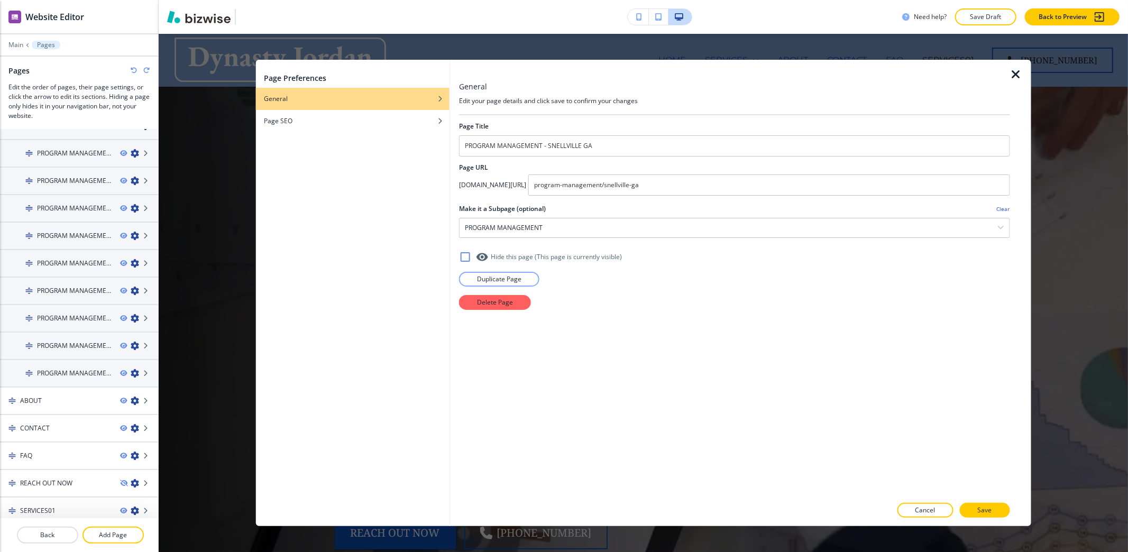
click at [499, 311] on div "Page Title PROGRAM MANAGEMENT - SNELLVILLE GA Page URL app.bizwise.com/preview?…" at bounding box center [734, 305] width 551 height 381
click at [501, 305] on p "Delete Page" at bounding box center [495, 303] width 36 height 10
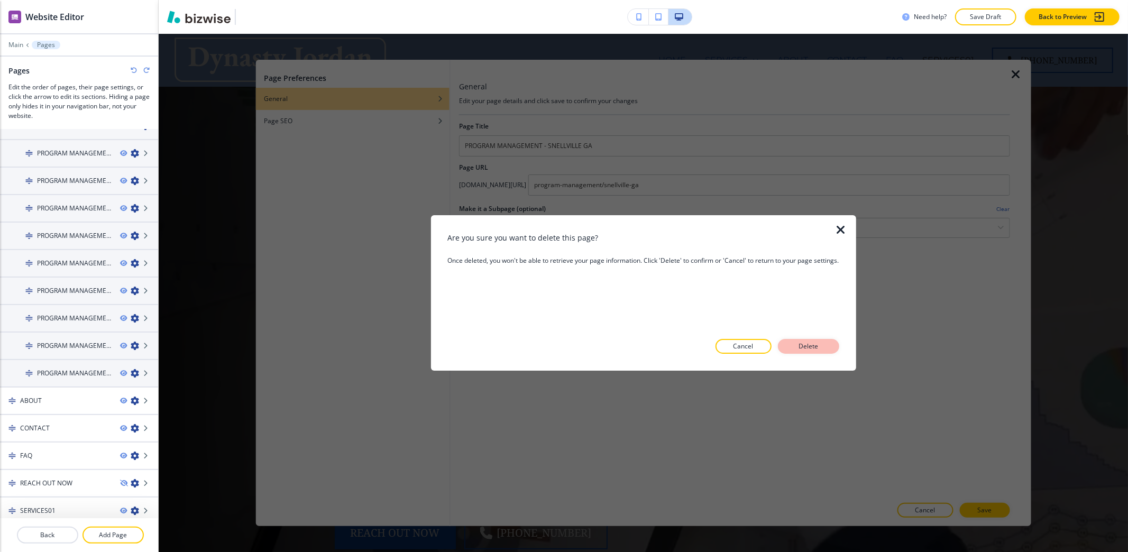
click at [797, 345] on p "Delete" at bounding box center [808, 347] width 25 height 10
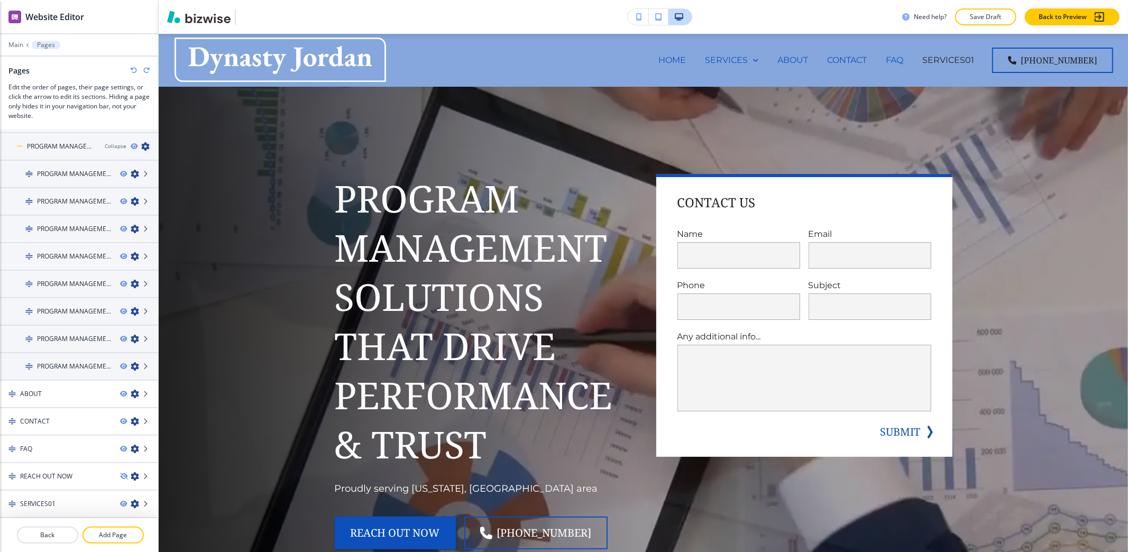
scroll to position [183, 0]
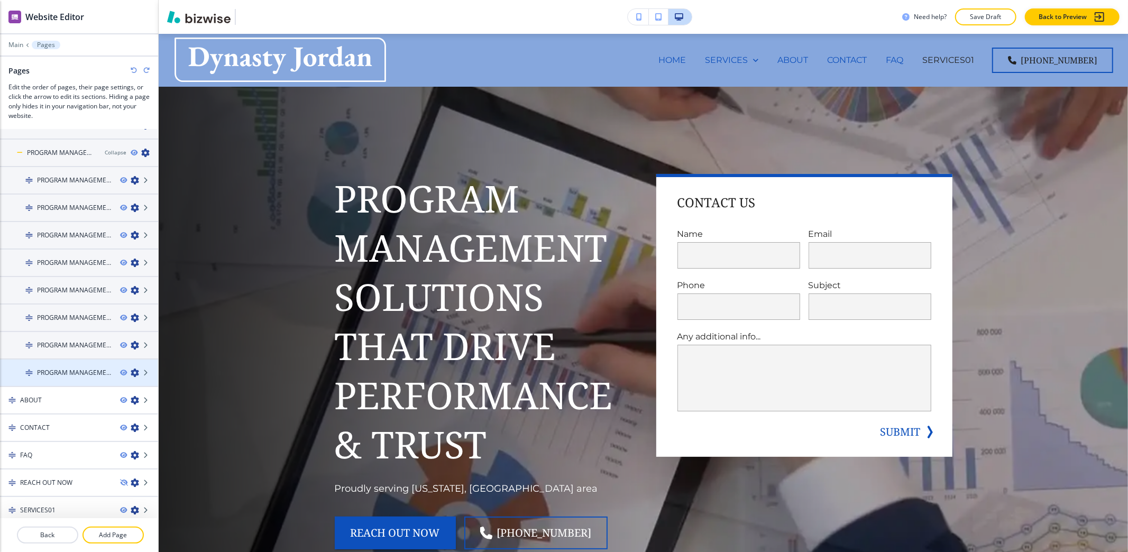
click at [131, 368] on icon "button" at bounding box center [135, 372] width 8 height 8
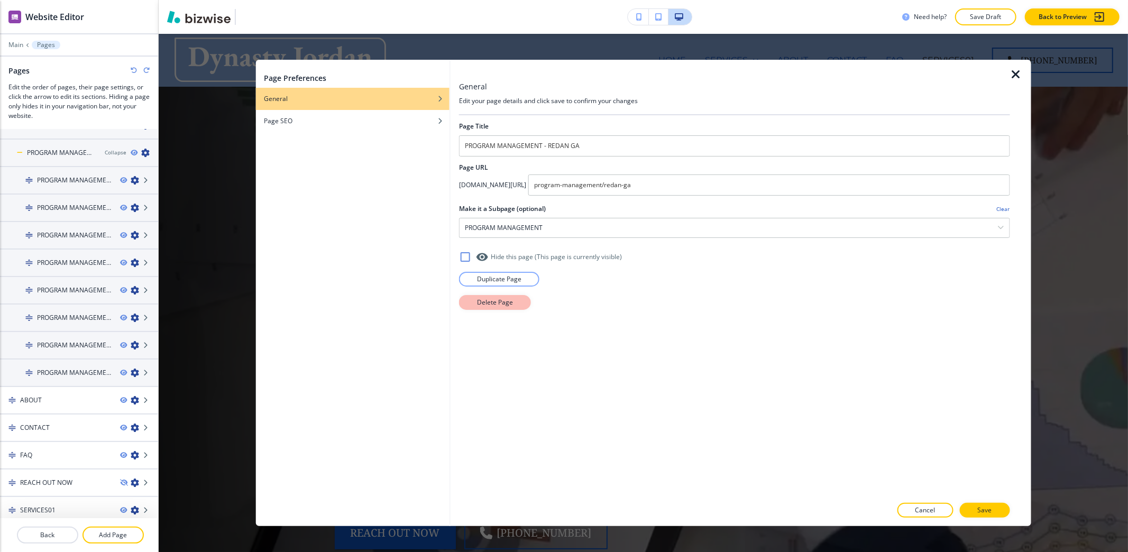
click at [495, 306] on p "Delete Page" at bounding box center [495, 303] width 36 height 10
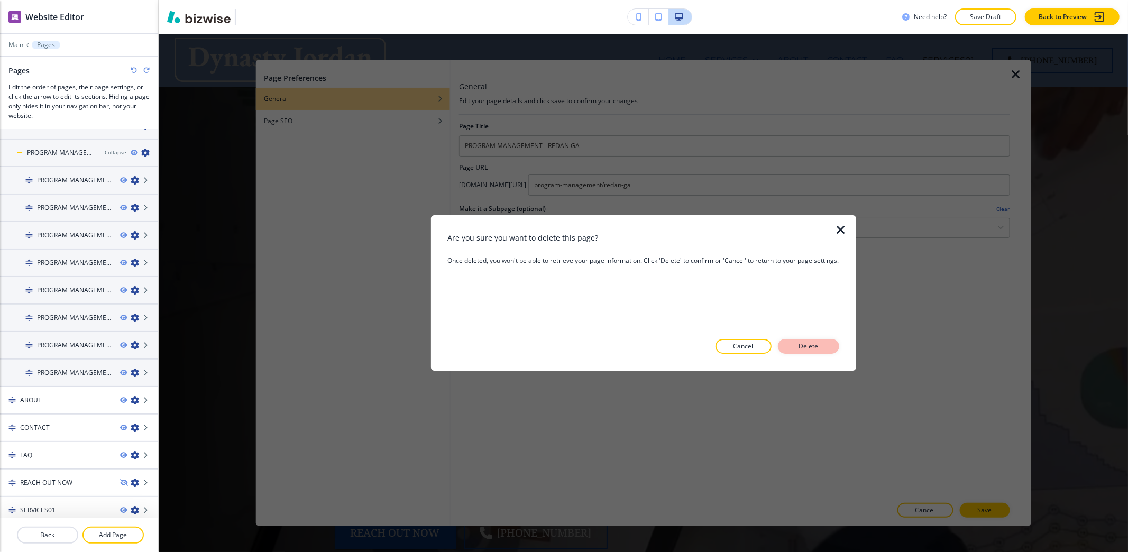
click at [812, 343] on p "Delete" at bounding box center [808, 347] width 25 height 10
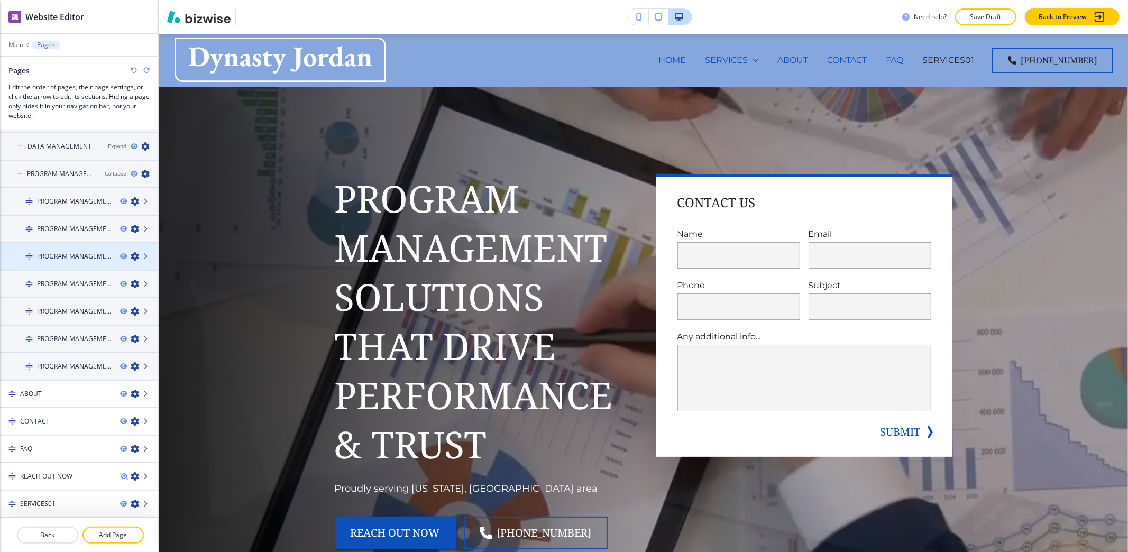
scroll to position [155, 0]
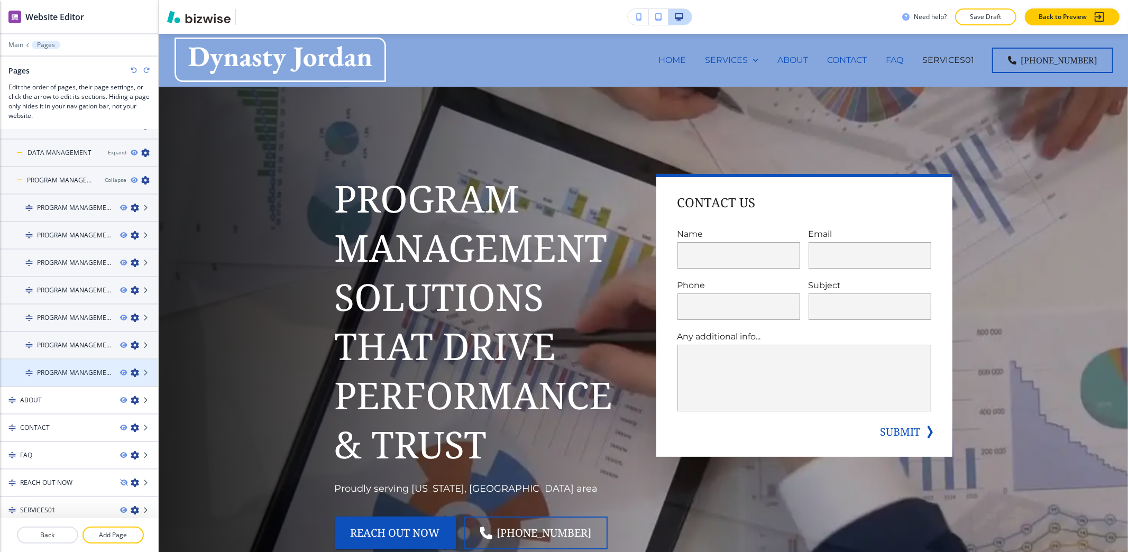
click at [131, 368] on icon "button" at bounding box center [135, 372] width 8 height 8
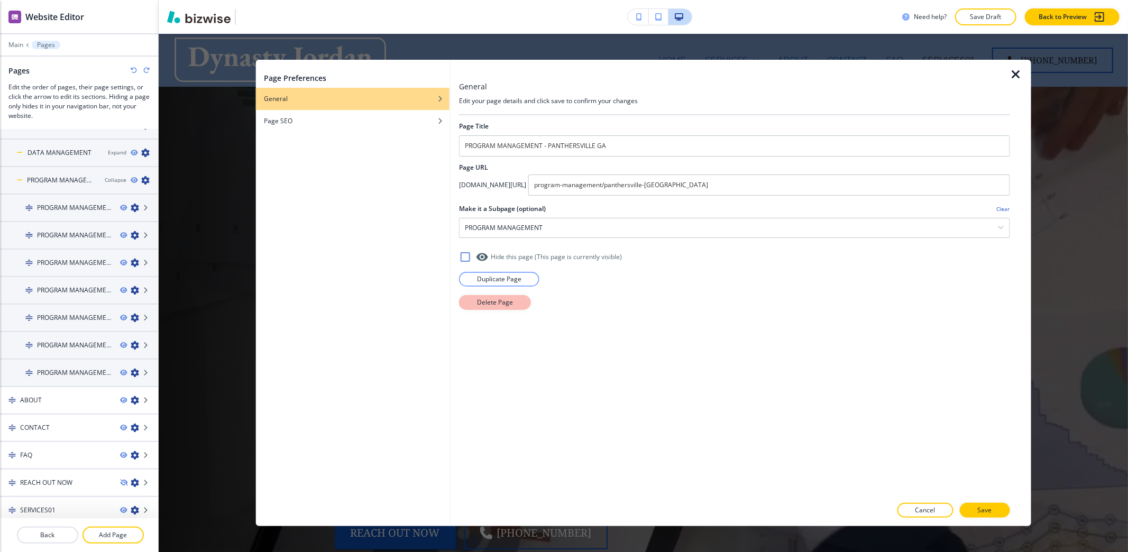
click at [517, 309] on button "Delete Page" at bounding box center [495, 302] width 72 height 15
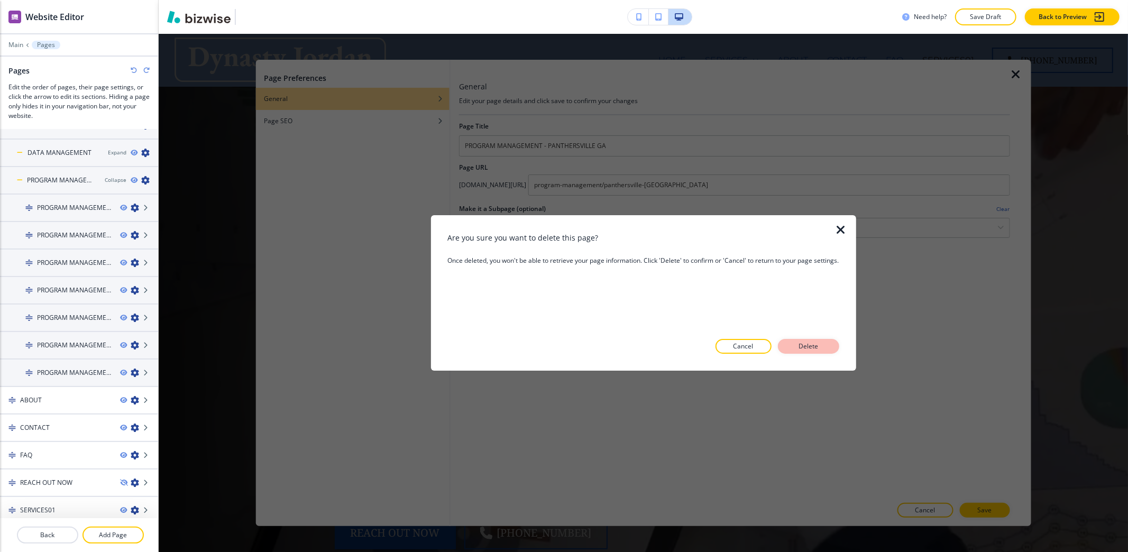
click at [821, 347] on p "Delete" at bounding box center [808, 347] width 25 height 10
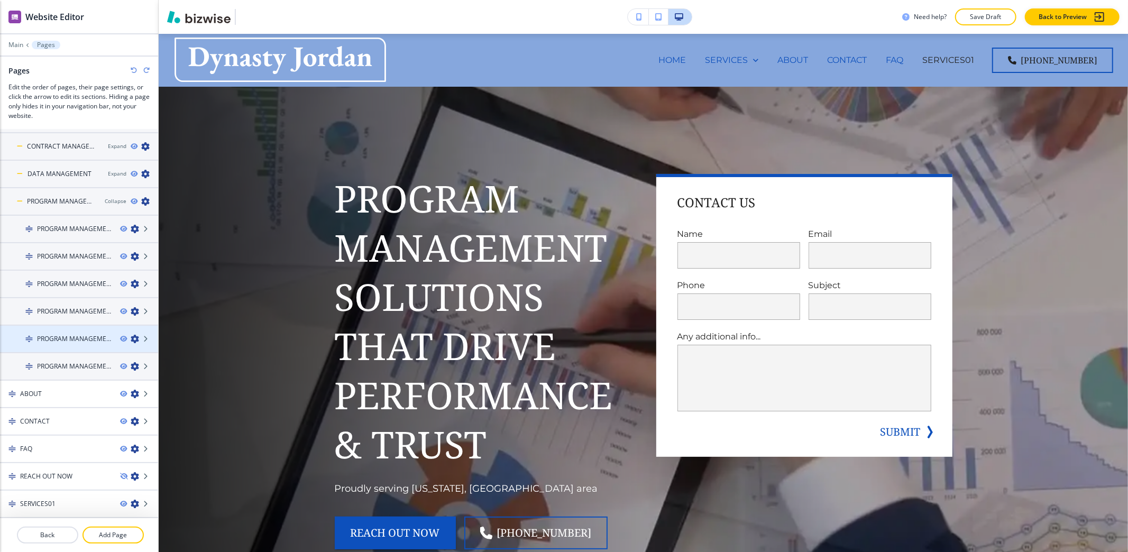
scroll to position [129, 0]
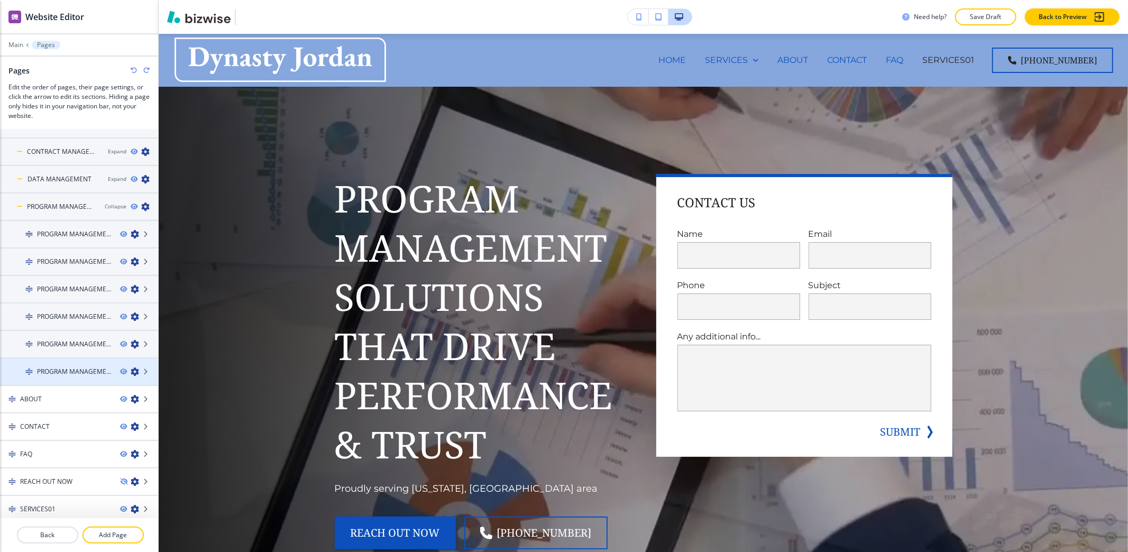
click at [131, 368] on icon "button" at bounding box center [135, 371] width 8 height 8
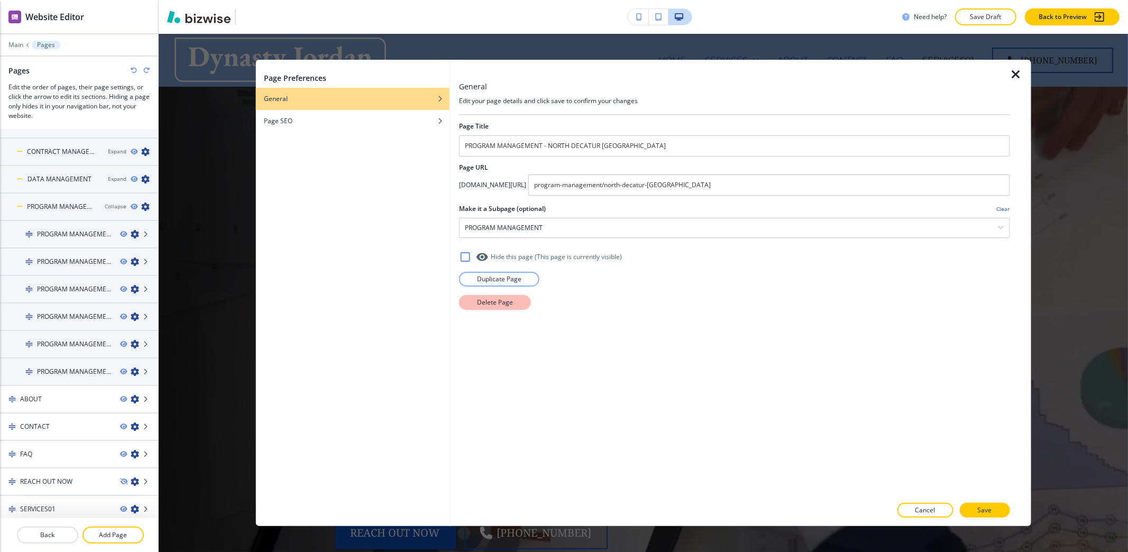
click at [500, 297] on button "Delete Page" at bounding box center [495, 302] width 72 height 15
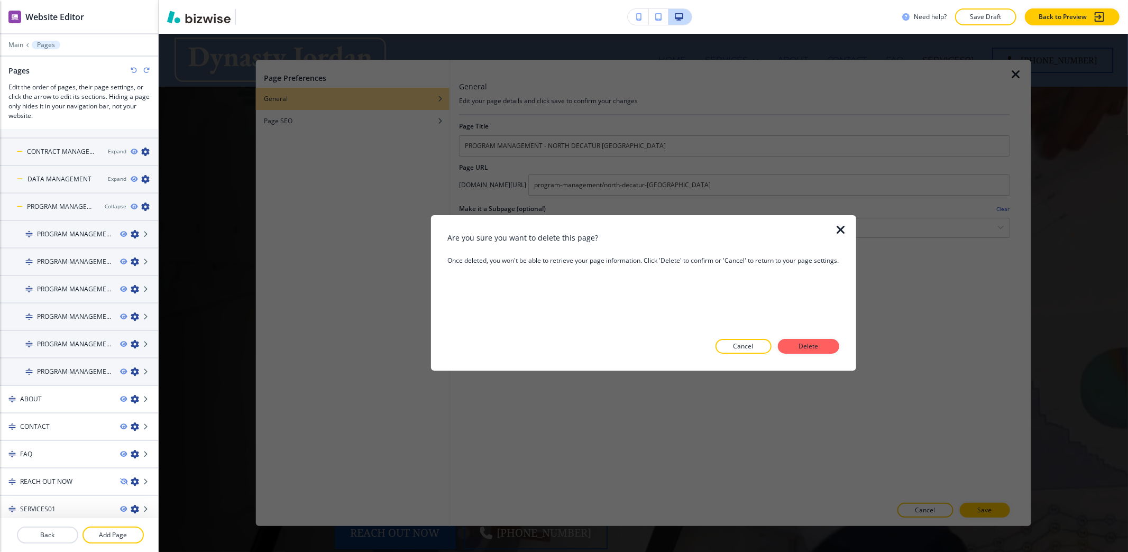
click at [817, 335] on div "Are you sure you want to delete this page? Once deleted, you won't be able to r…" at bounding box center [643, 293] width 391 height 122
click at [817, 345] on p "Delete" at bounding box center [808, 347] width 25 height 10
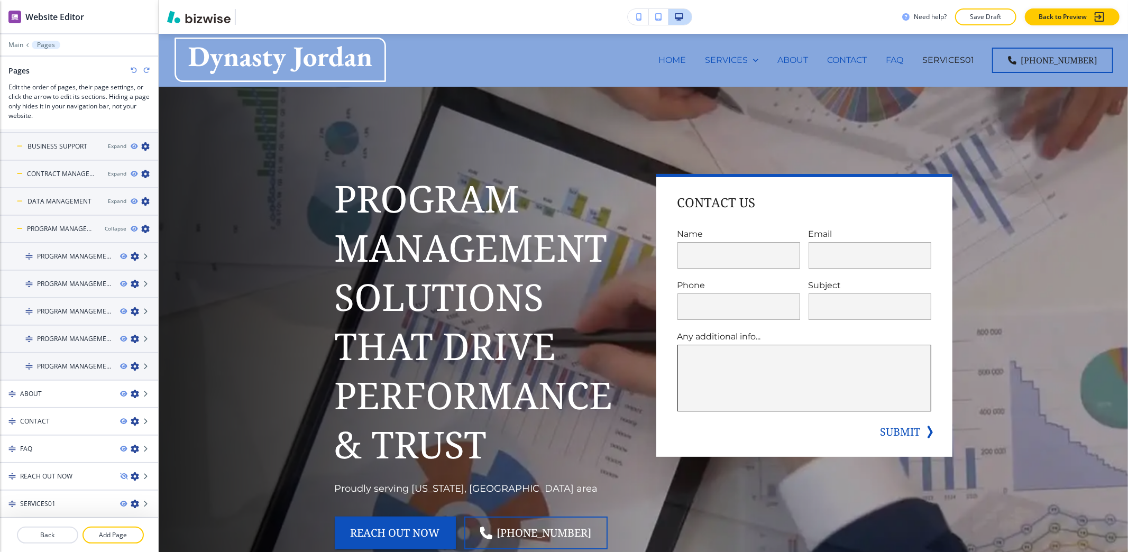
scroll to position [102, 0]
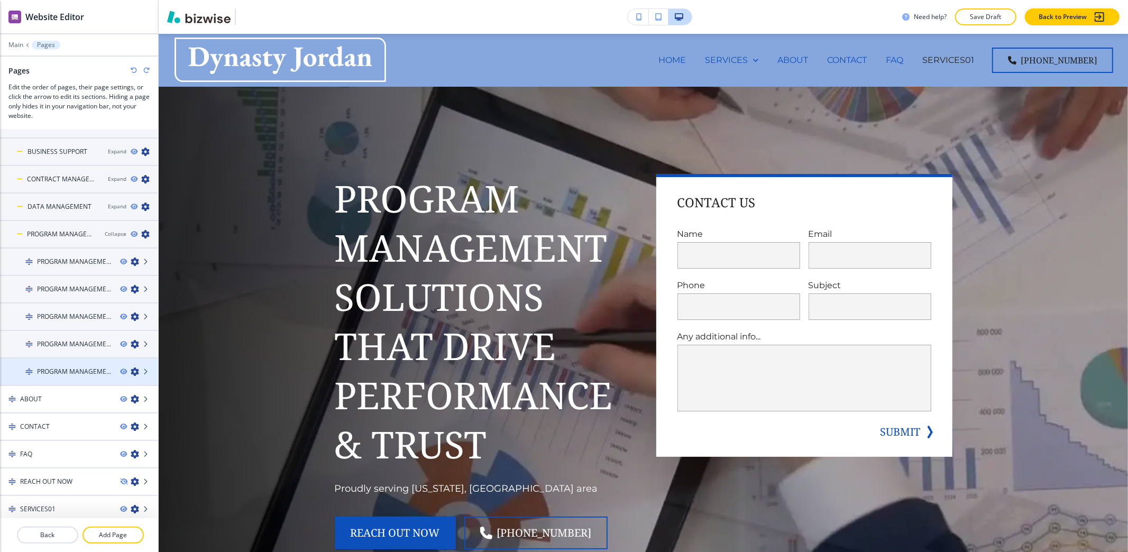
click at [131, 367] on icon "button" at bounding box center [135, 371] width 8 height 8
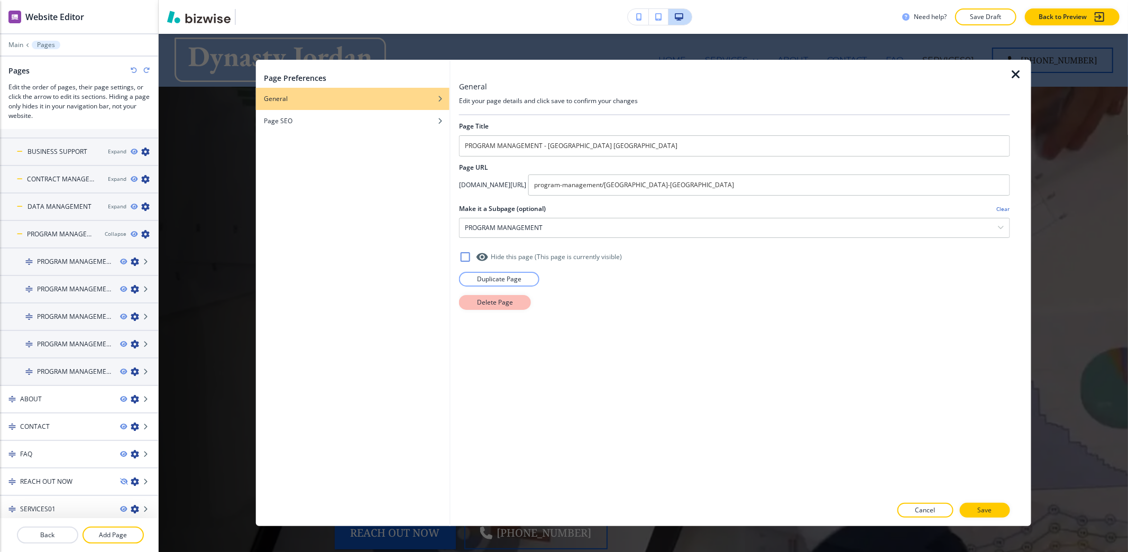
click at [519, 305] on button "Delete Page" at bounding box center [495, 302] width 72 height 15
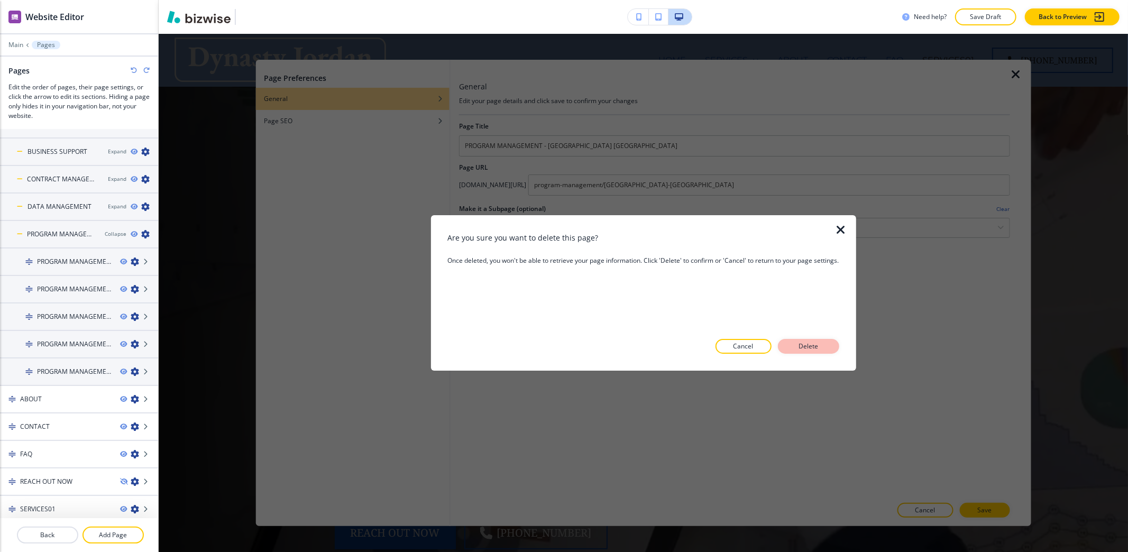
click at [804, 339] on button "Delete" at bounding box center [808, 346] width 61 height 15
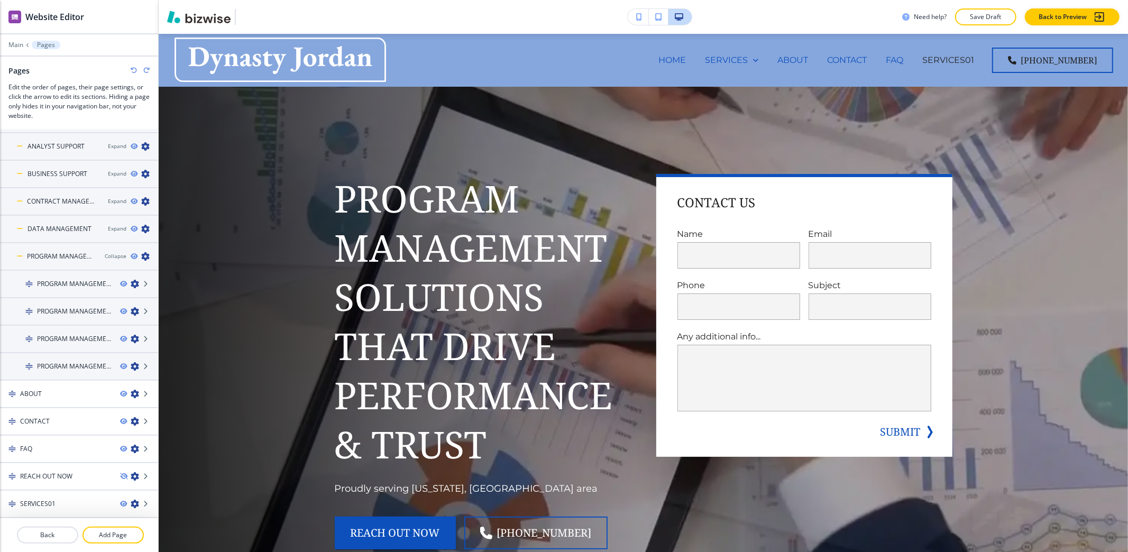
scroll to position [75, 0]
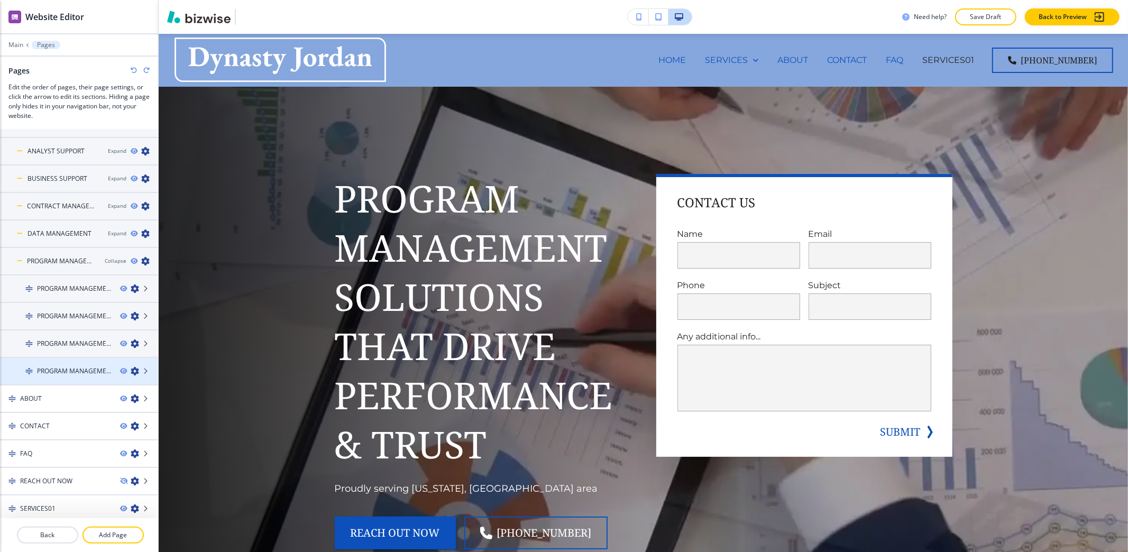
click at [131, 370] on icon "button" at bounding box center [135, 371] width 8 height 8
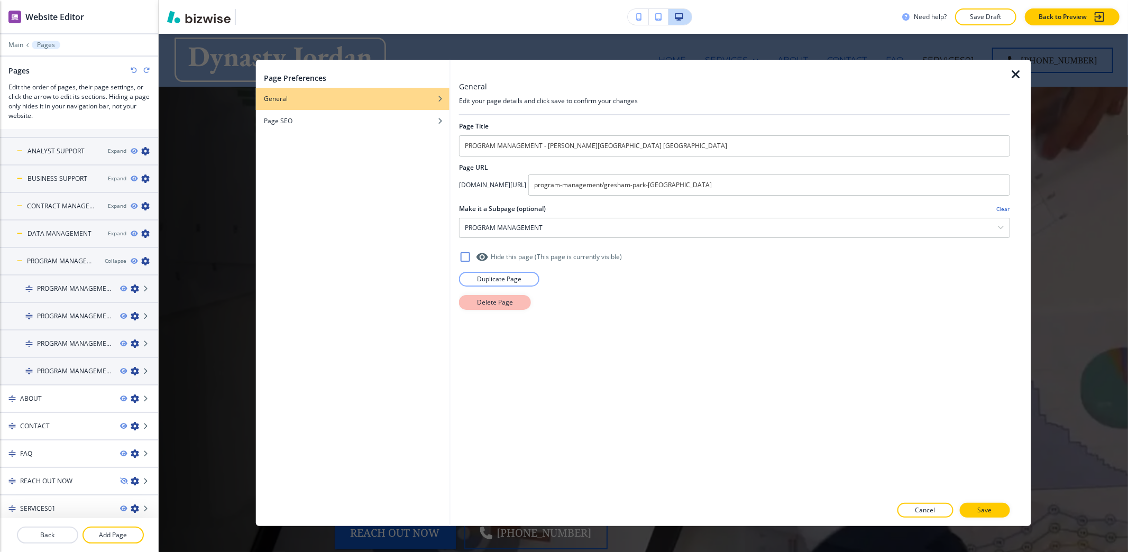
click at [475, 302] on button "Delete Page" at bounding box center [495, 302] width 72 height 15
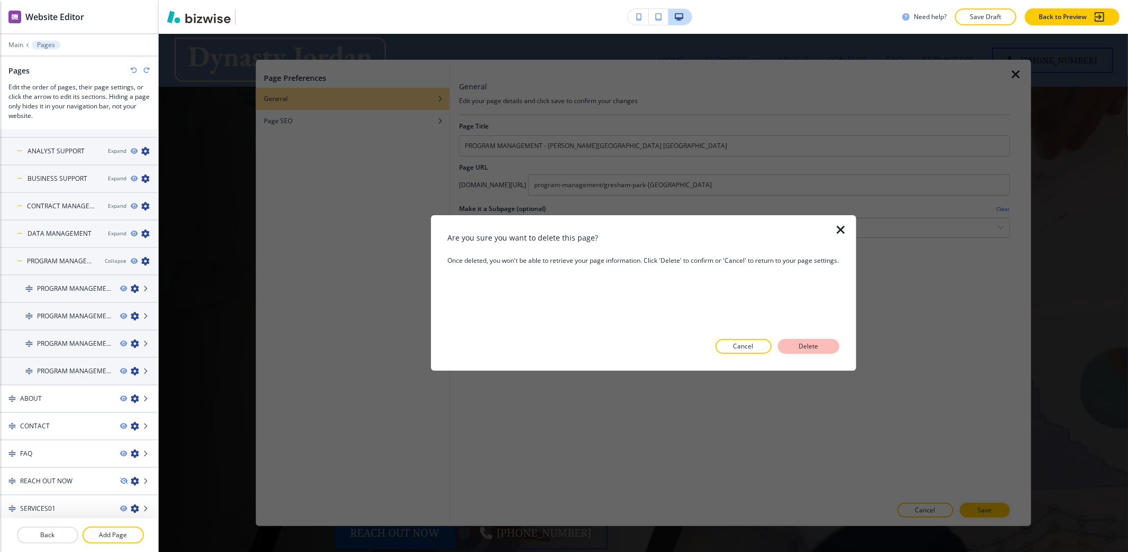
click at [823, 347] on button "Delete" at bounding box center [808, 346] width 61 height 15
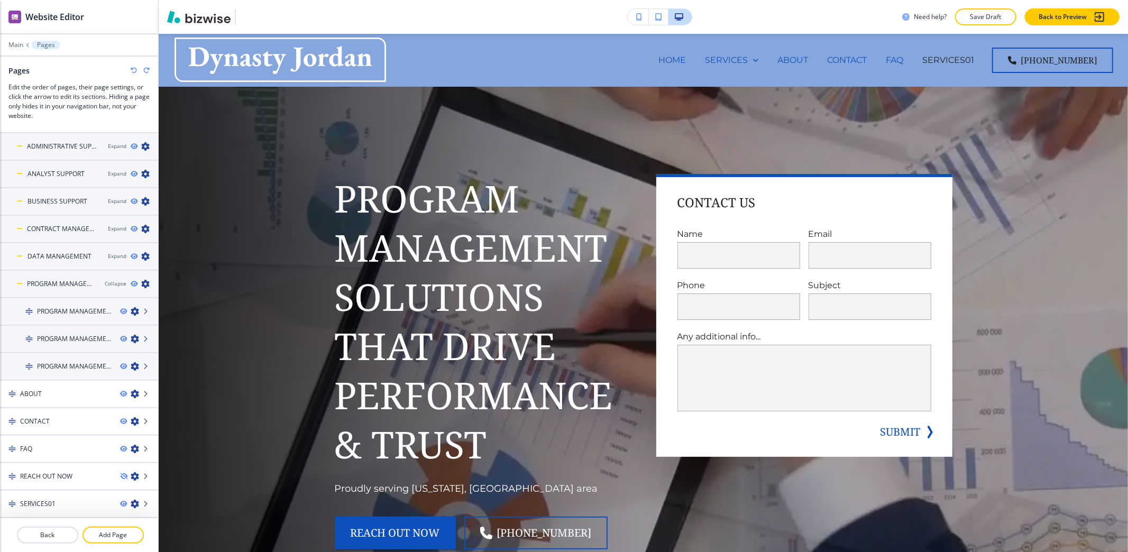
scroll to position [47, 0]
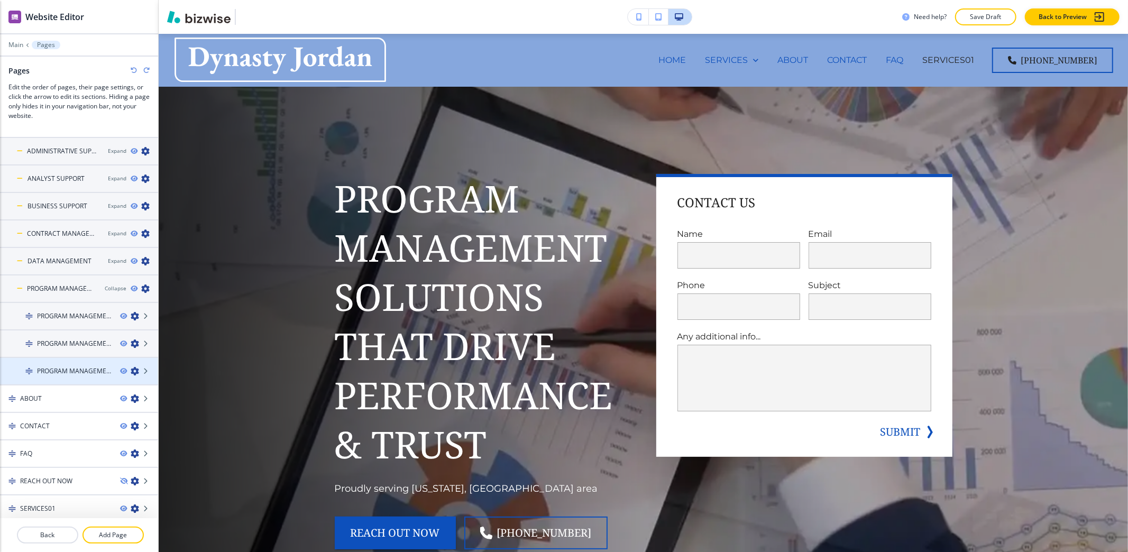
click at [131, 370] on icon "button" at bounding box center [135, 371] width 8 height 8
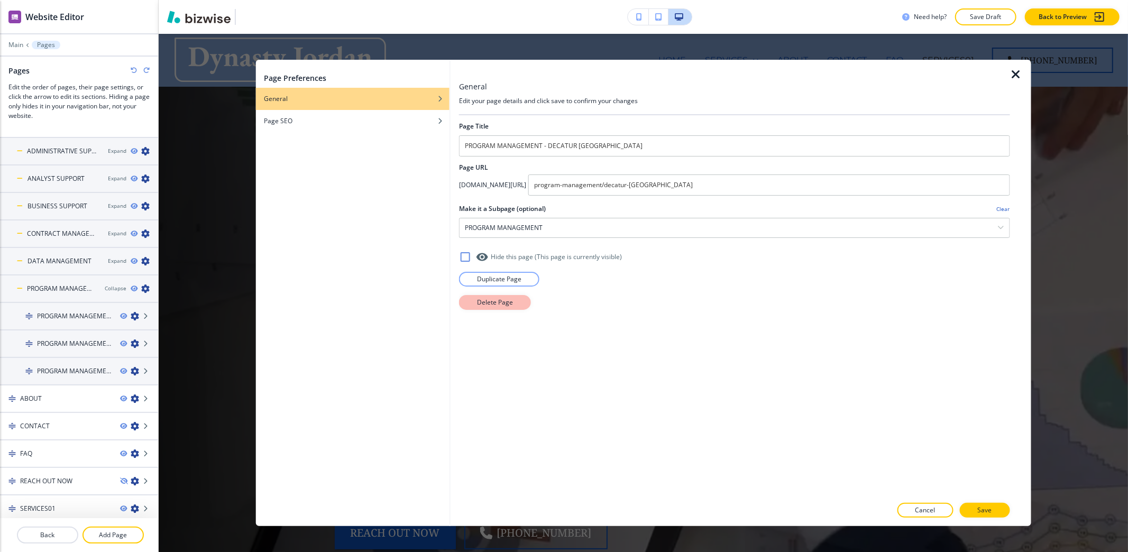
click at [497, 309] on button "Delete Page" at bounding box center [495, 302] width 72 height 15
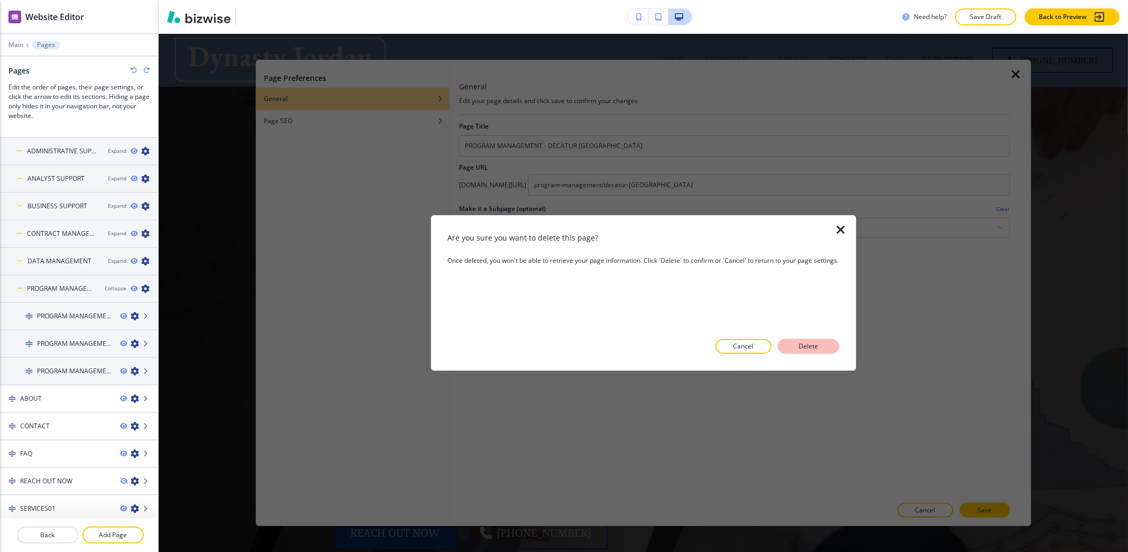
click at [801, 344] on p "Delete" at bounding box center [808, 347] width 25 height 10
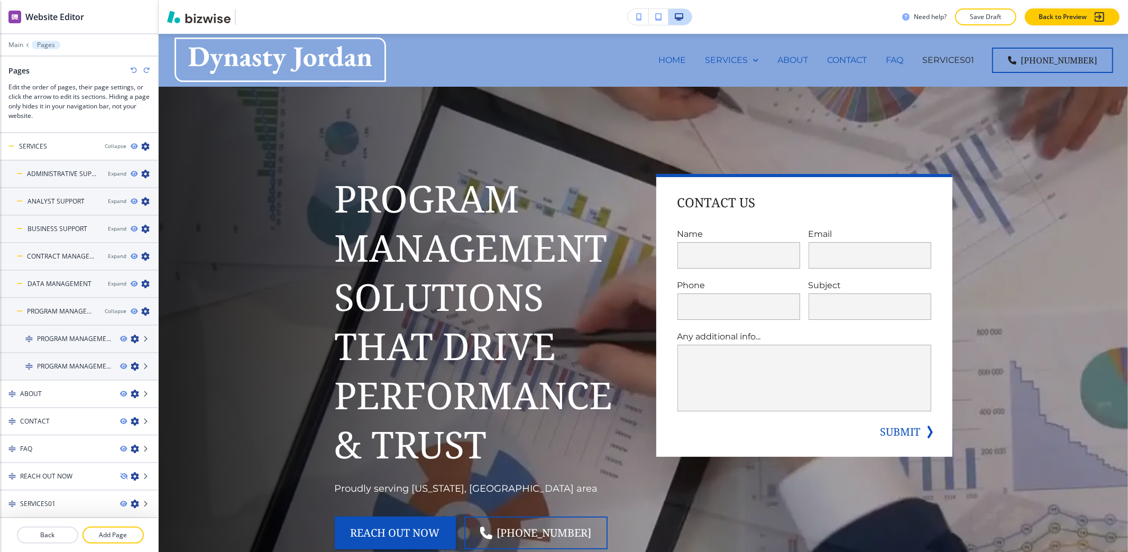
scroll to position [20, 0]
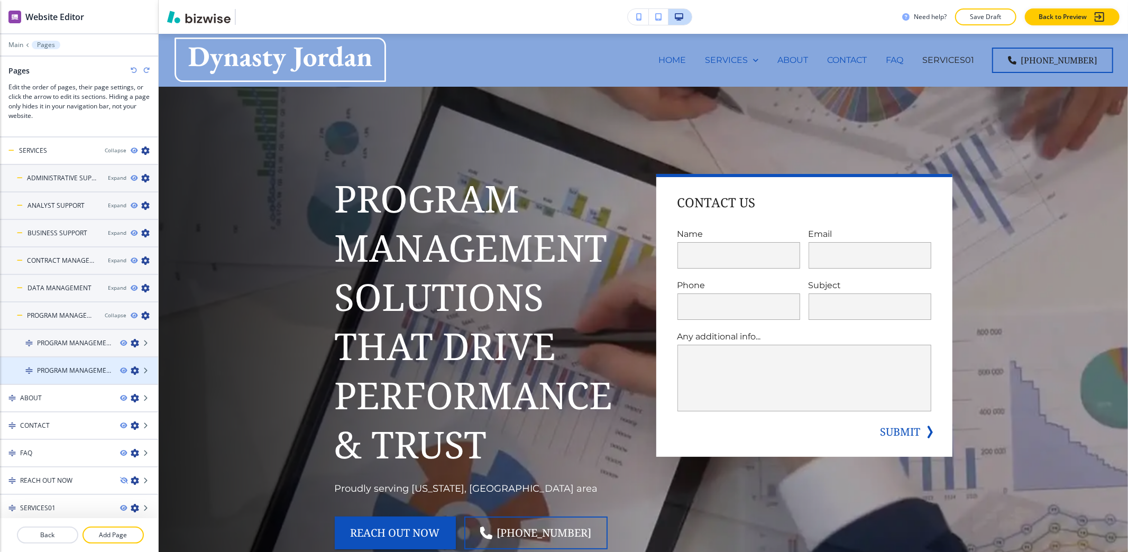
click at [131, 370] on icon "button" at bounding box center [135, 370] width 8 height 8
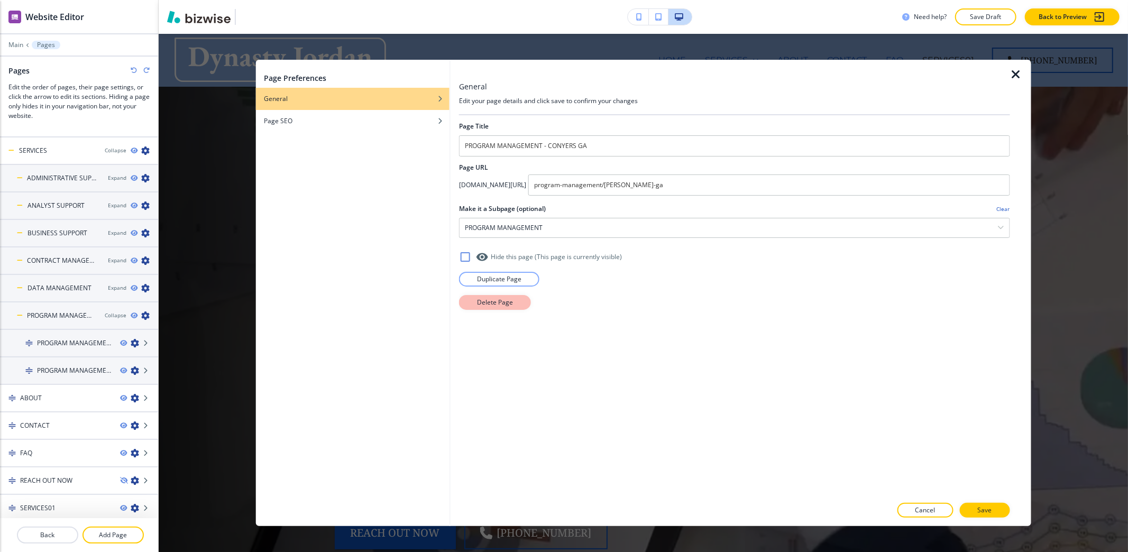
click at [493, 307] on p "Delete Page" at bounding box center [495, 303] width 36 height 10
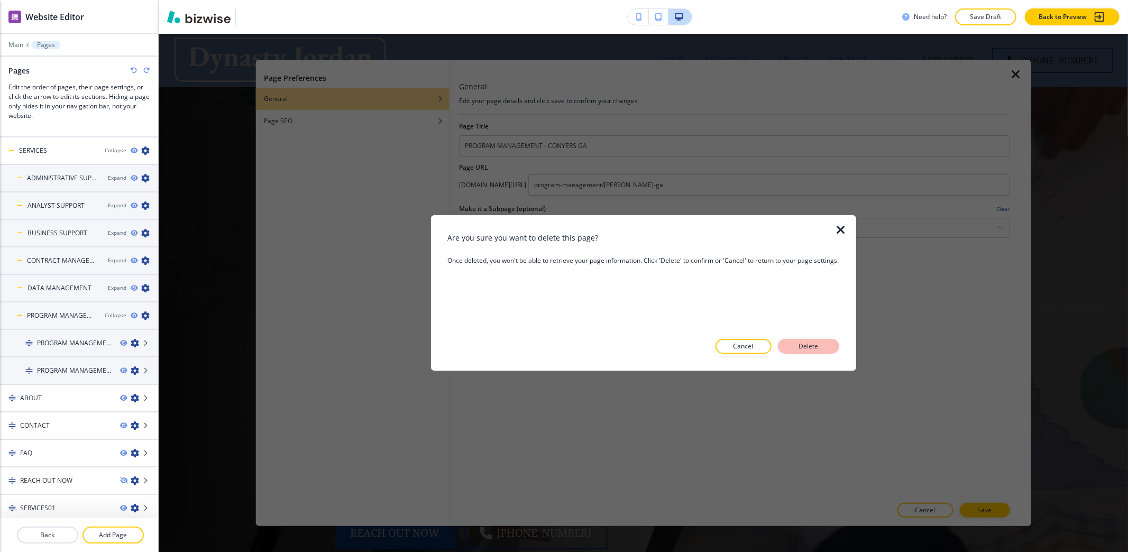
click at [815, 347] on p "Delete" at bounding box center [808, 347] width 25 height 10
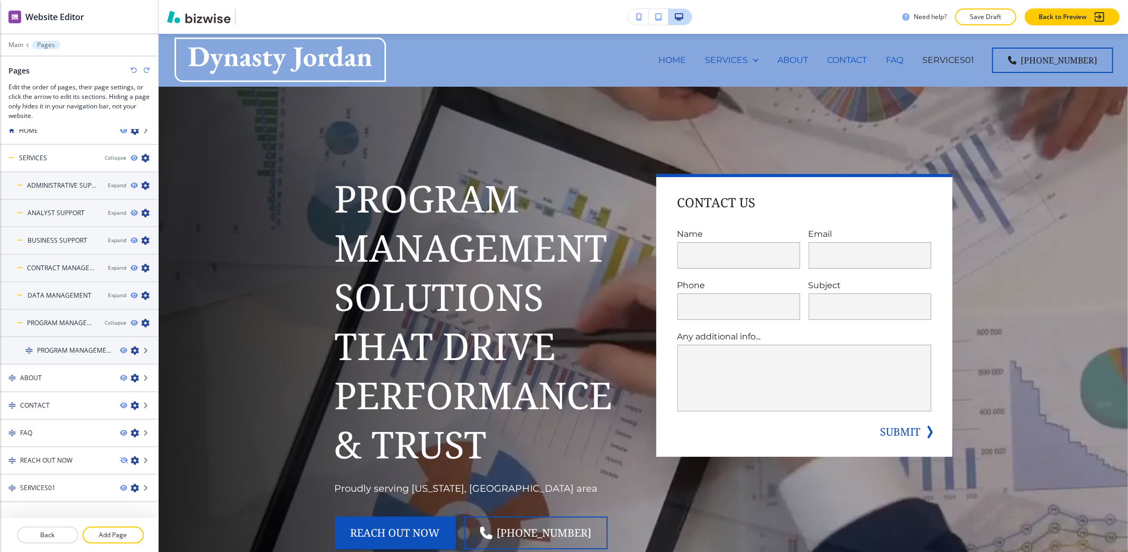
scroll to position [13, 0]
click at [131, 349] on icon "button" at bounding box center [135, 350] width 8 height 8
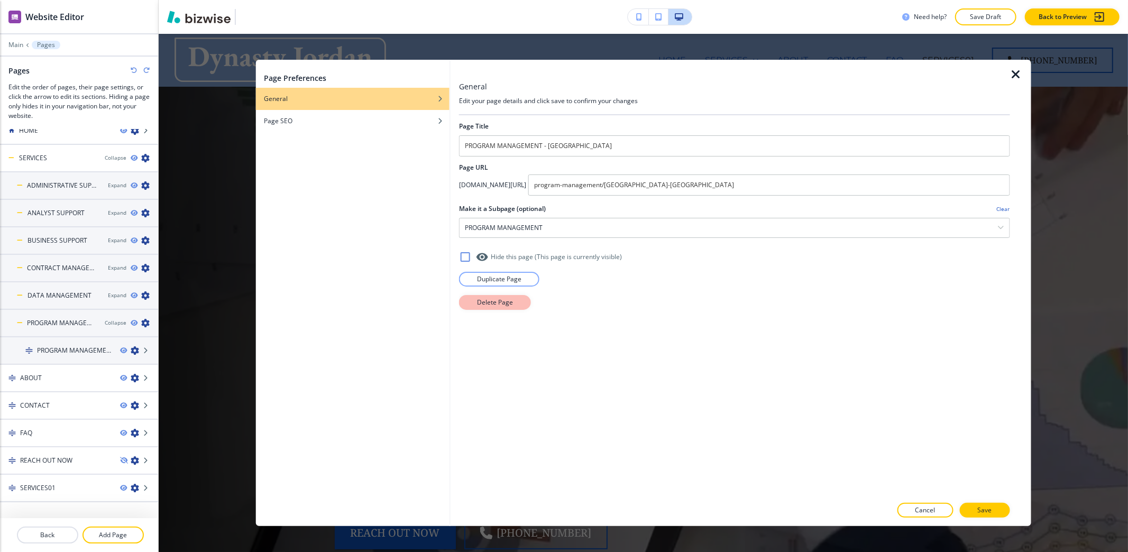
click at [522, 301] on button "Delete Page" at bounding box center [495, 302] width 72 height 15
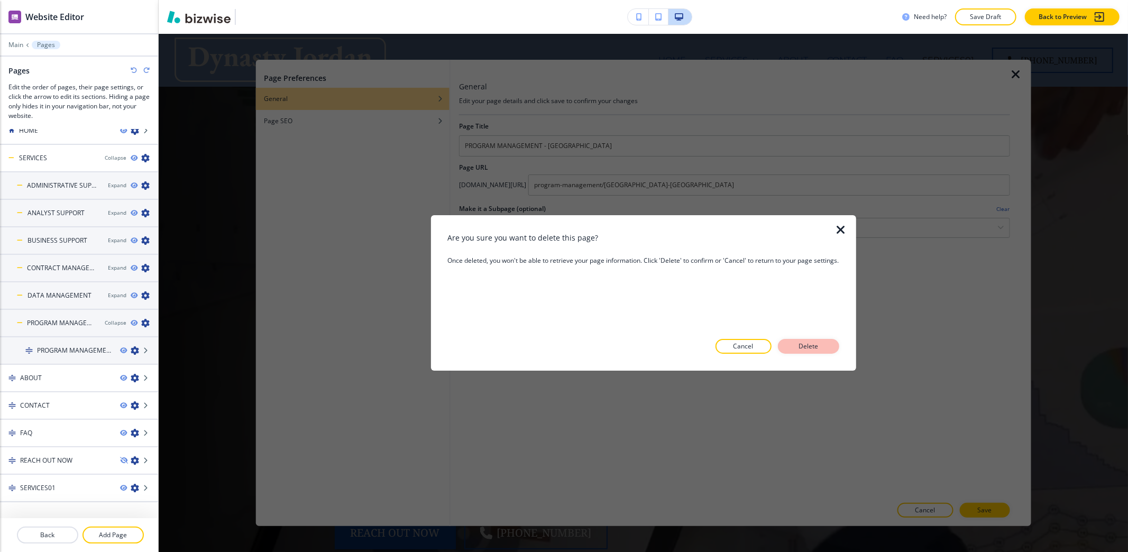
click at [816, 346] on p "Delete" at bounding box center [808, 347] width 25 height 10
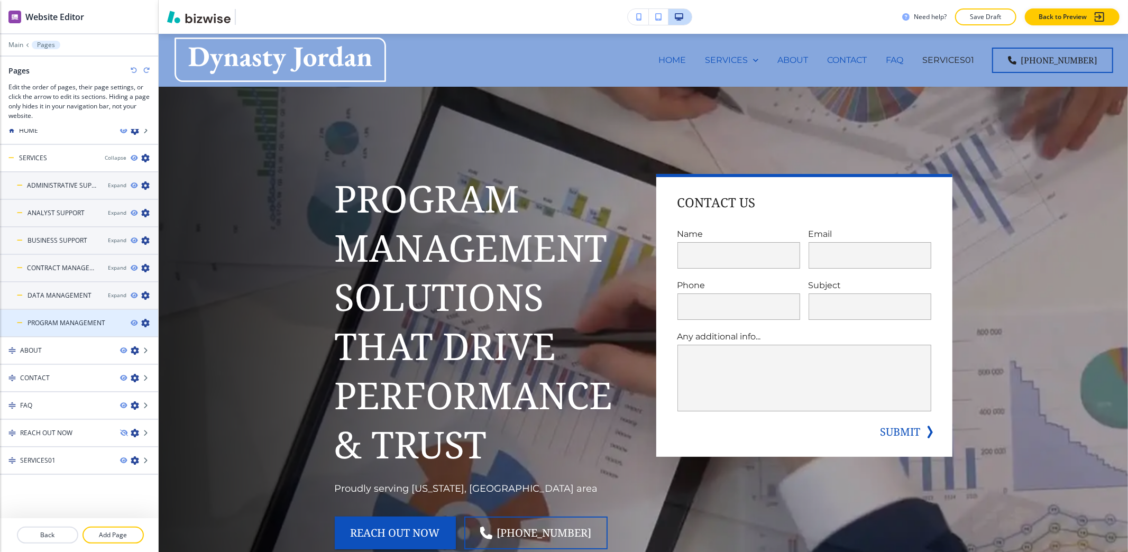
click at [141, 323] on icon "button" at bounding box center [145, 323] width 8 height 8
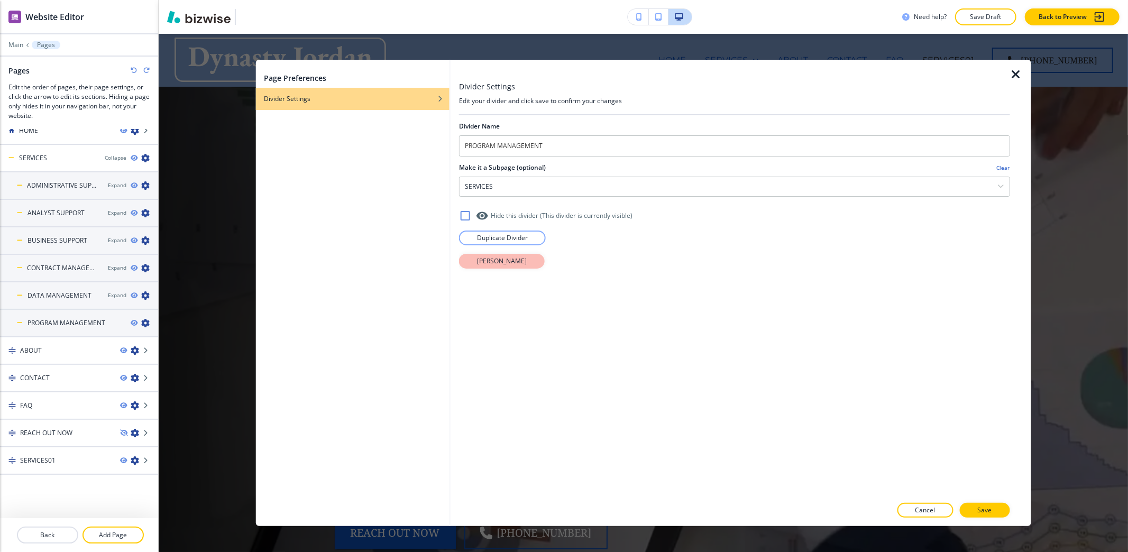
click at [504, 265] on p "Delete Divider" at bounding box center [502, 261] width 50 height 10
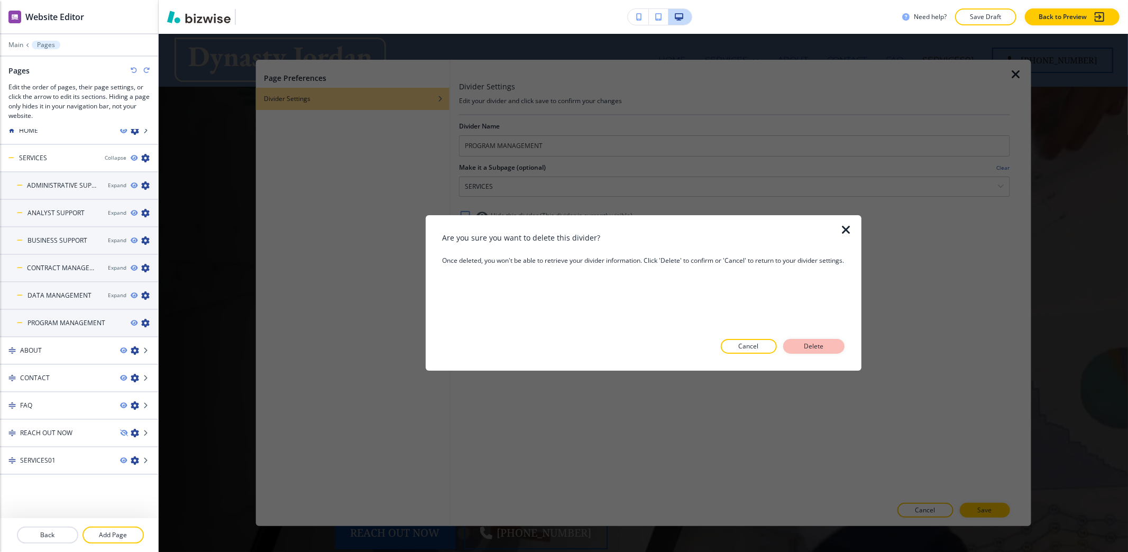
click at [815, 347] on p "Delete" at bounding box center [813, 347] width 25 height 10
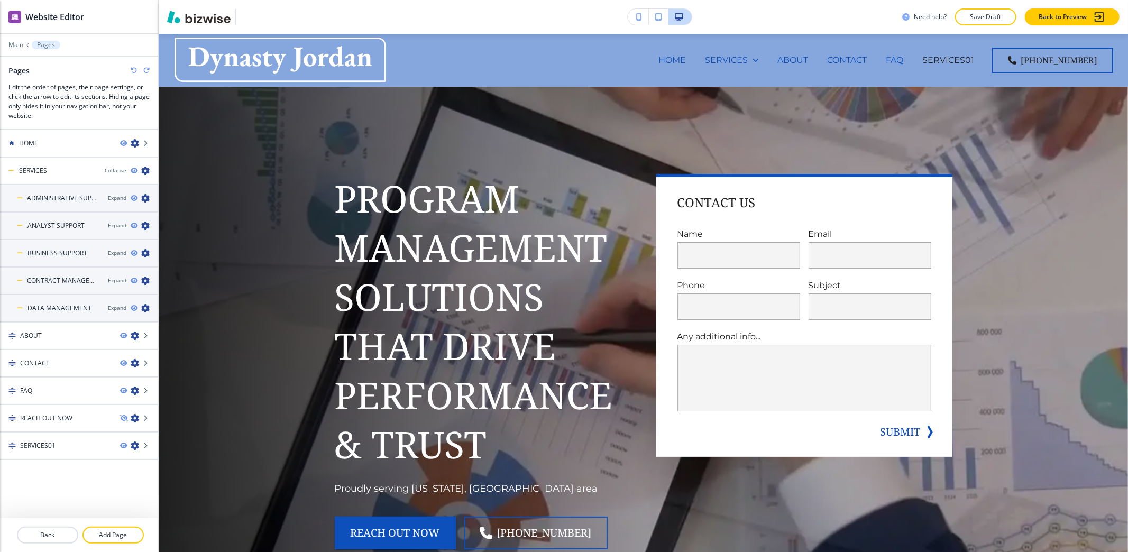
scroll to position [0, 0]
click at [119, 305] on div "Expand" at bounding box center [117, 308] width 19 height 8
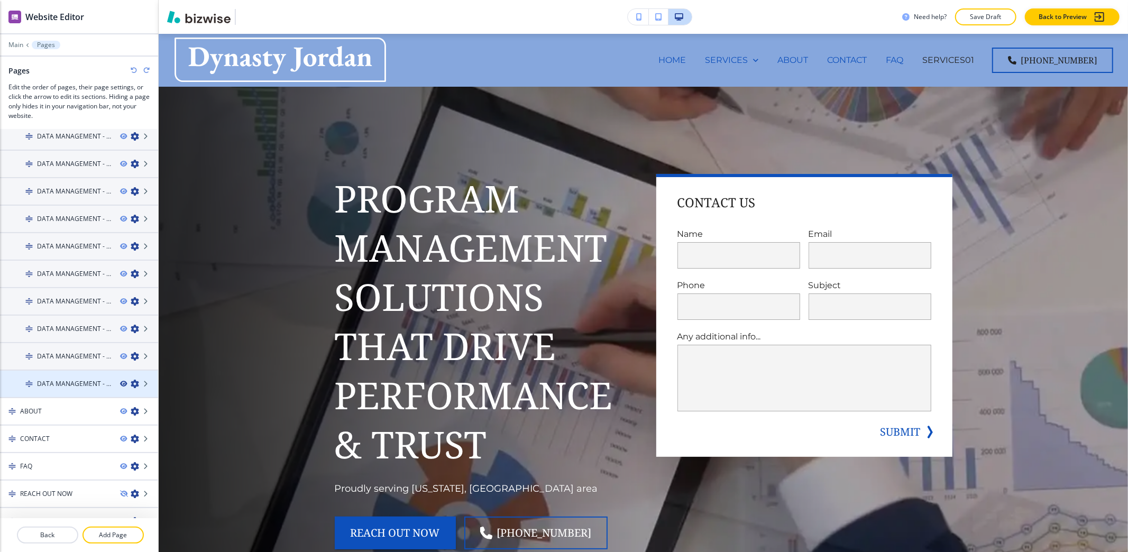
scroll to position [264, 0]
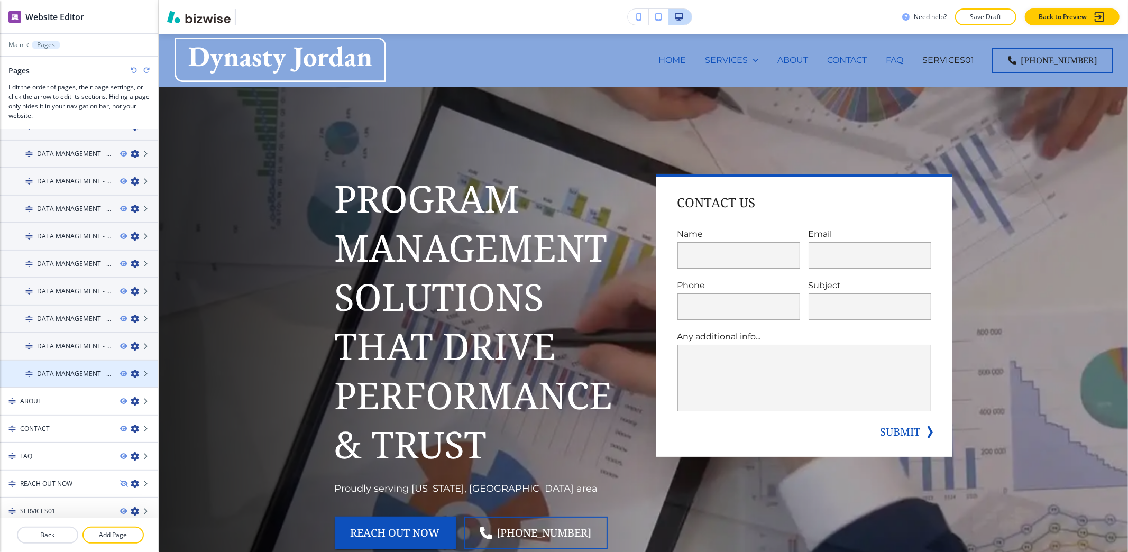
click at [131, 370] on icon "button" at bounding box center [135, 374] width 8 height 8
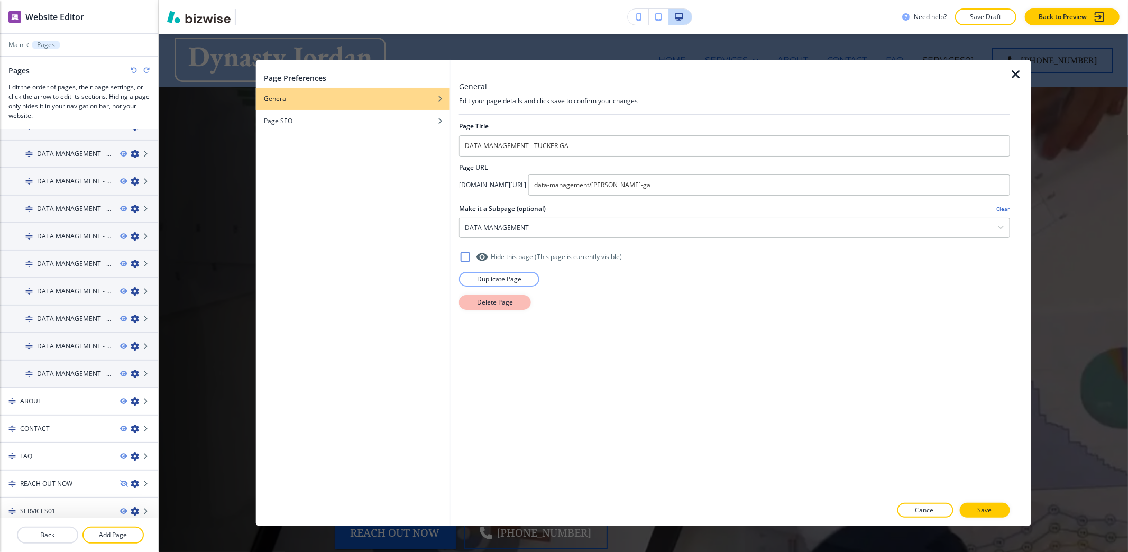
click at [477, 305] on p "Delete Page" at bounding box center [495, 303] width 36 height 10
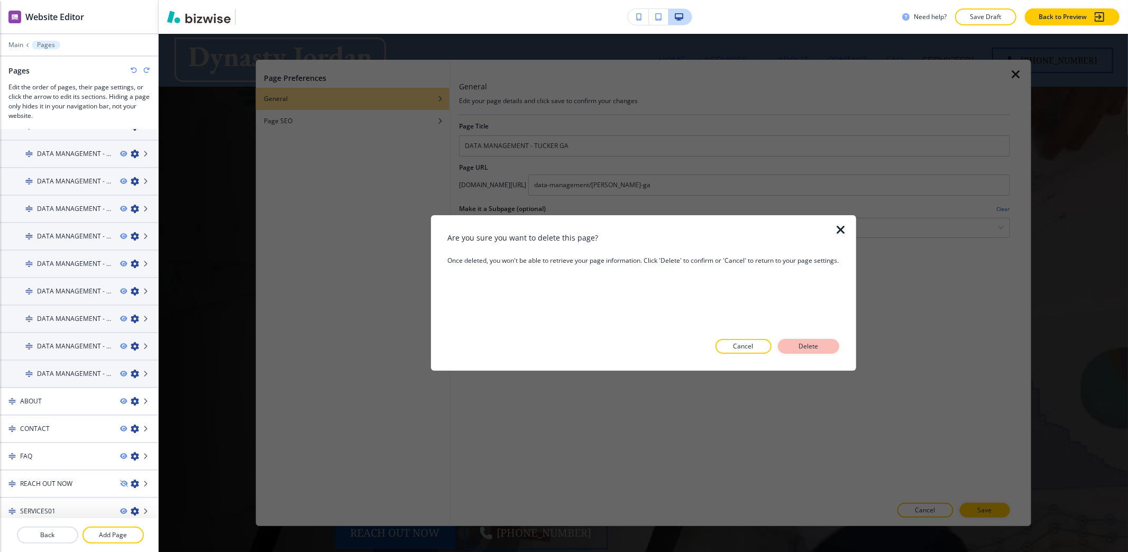
click at [804, 345] on p "Delete" at bounding box center [808, 347] width 25 height 10
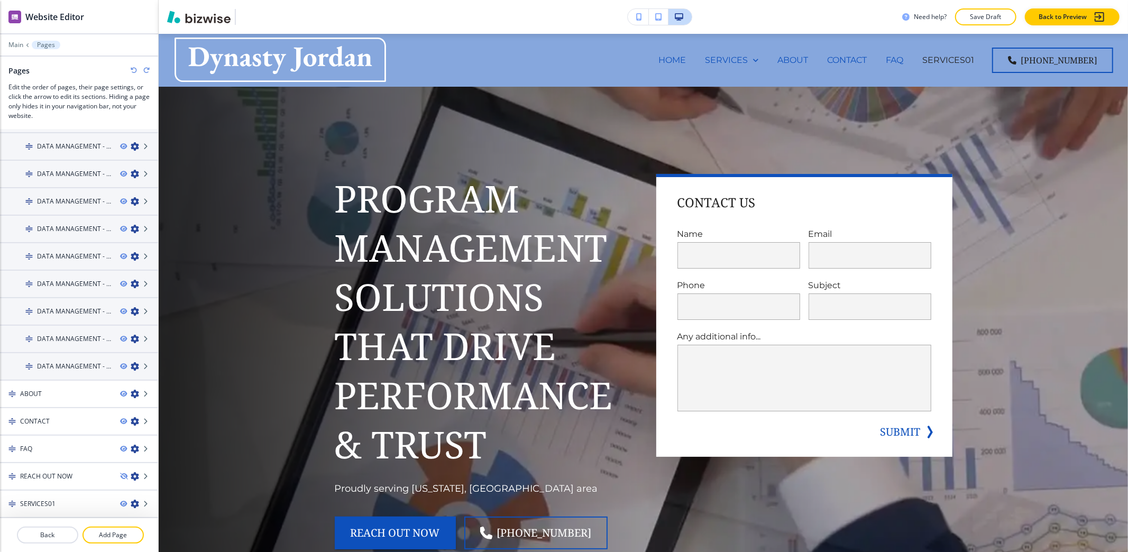
scroll to position [237, 0]
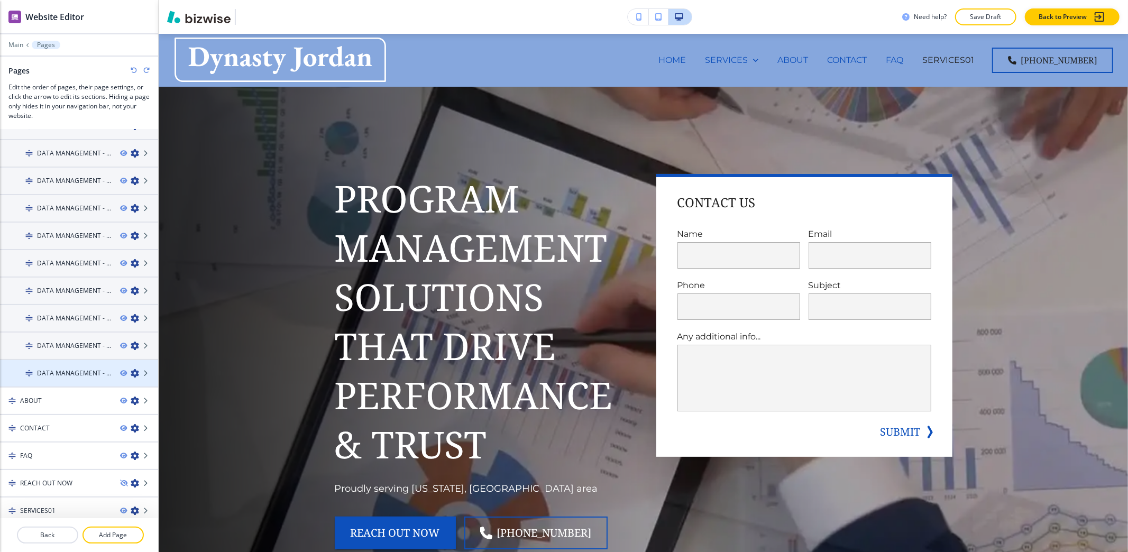
click at [131, 369] on icon "button" at bounding box center [135, 373] width 8 height 8
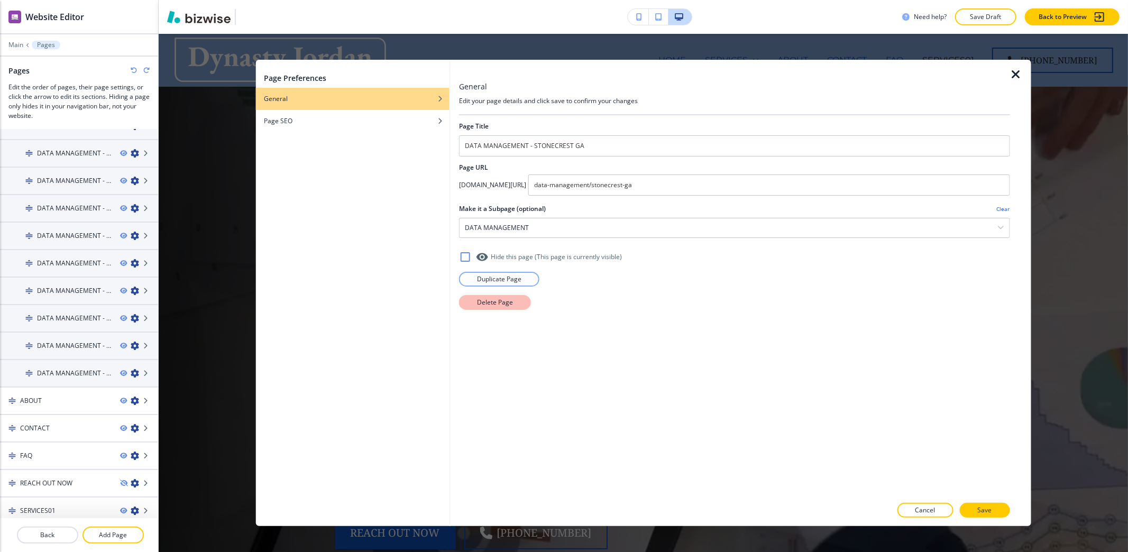
click at [498, 306] on p "Delete Page" at bounding box center [495, 303] width 36 height 10
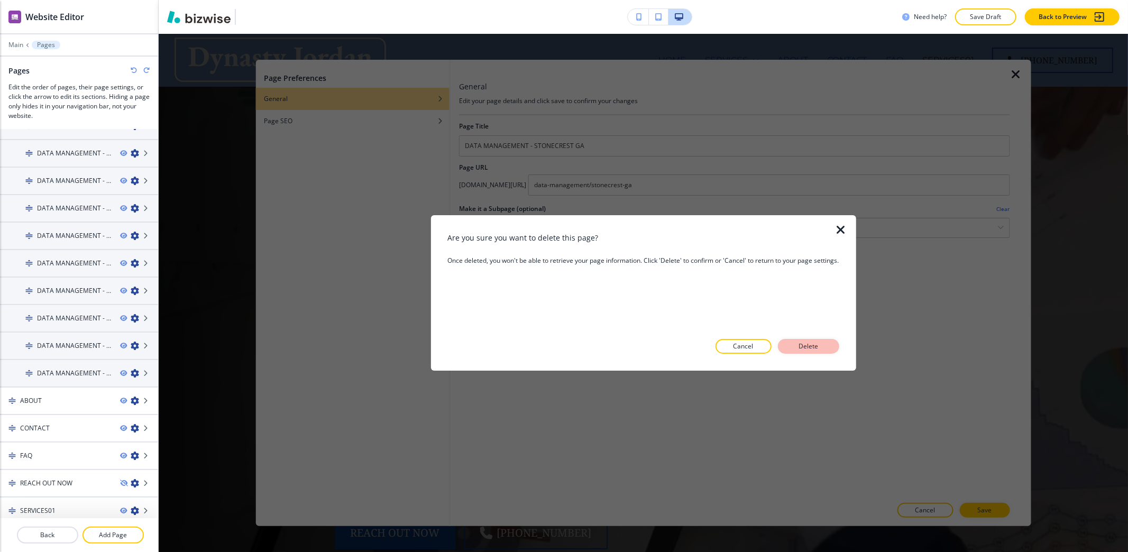
click at [807, 346] on p "Delete" at bounding box center [808, 347] width 25 height 10
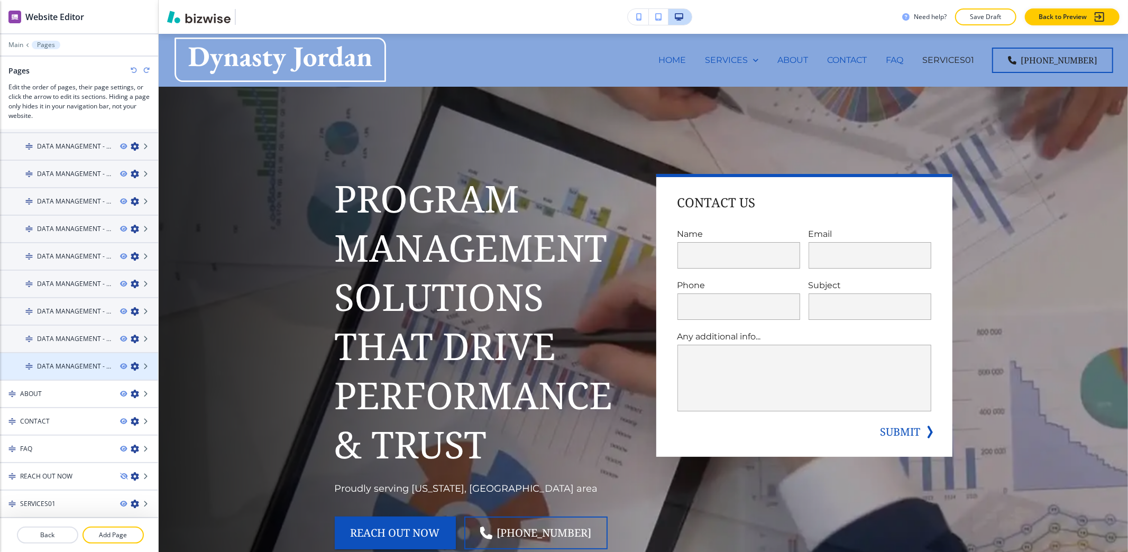
scroll to position [210, 0]
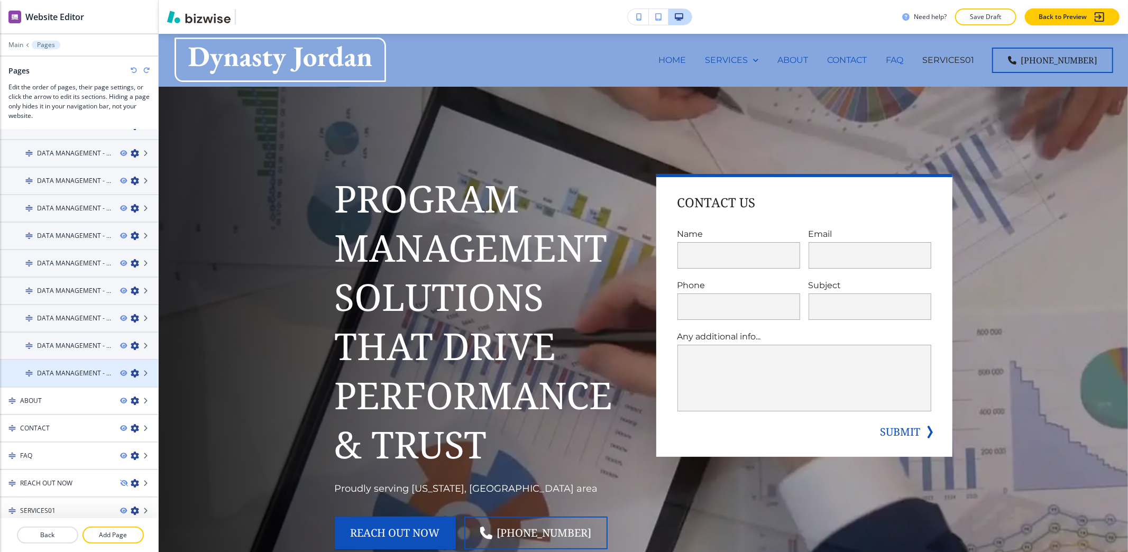
click at [131, 369] on icon "button" at bounding box center [135, 373] width 8 height 8
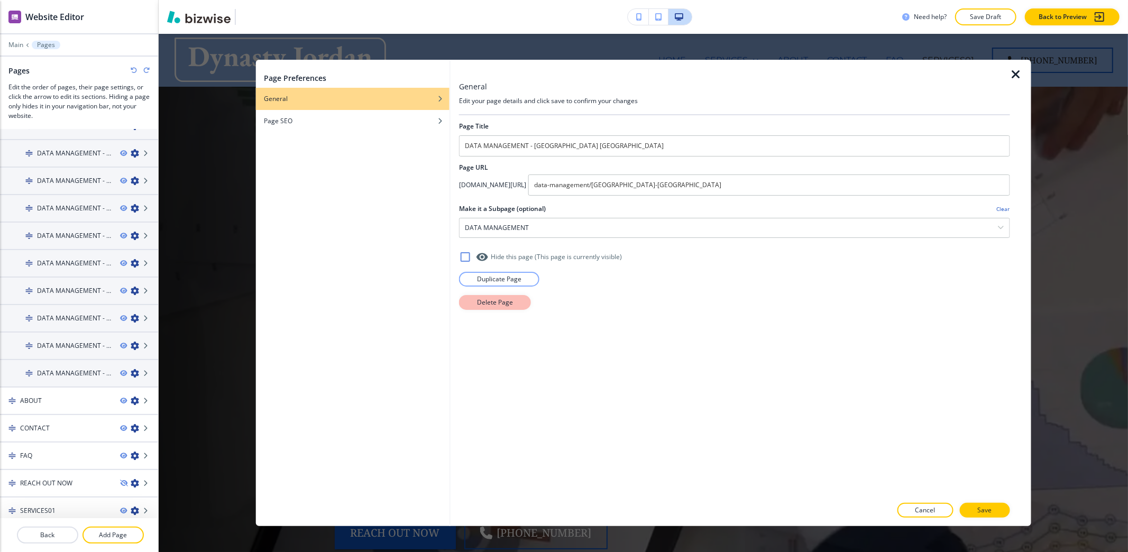
click at [501, 306] on p "Delete Page" at bounding box center [495, 303] width 36 height 10
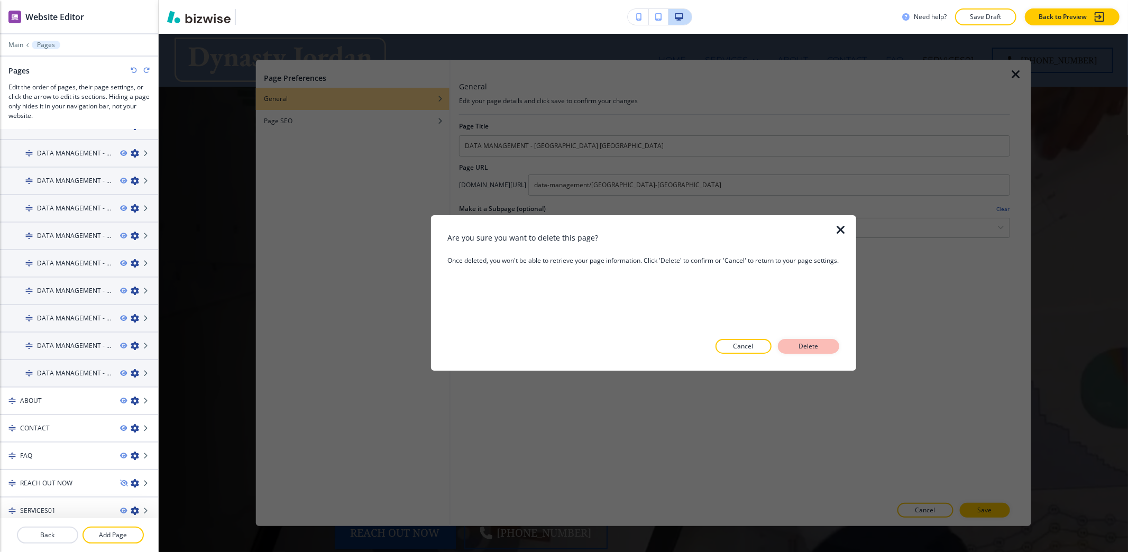
click at [809, 343] on p "Delete" at bounding box center [808, 347] width 25 height 10
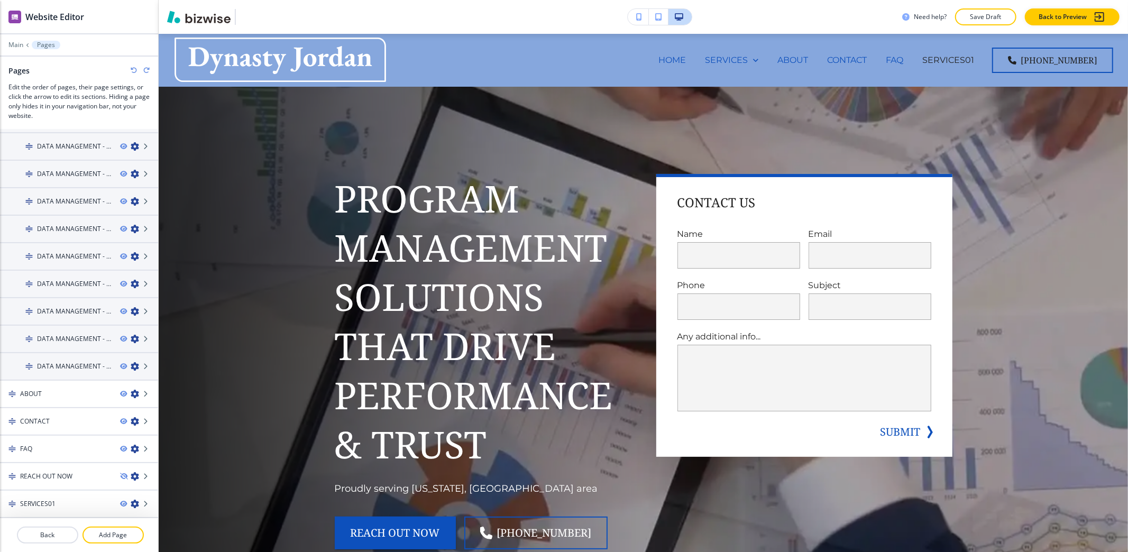
scroll to position [183, 0]
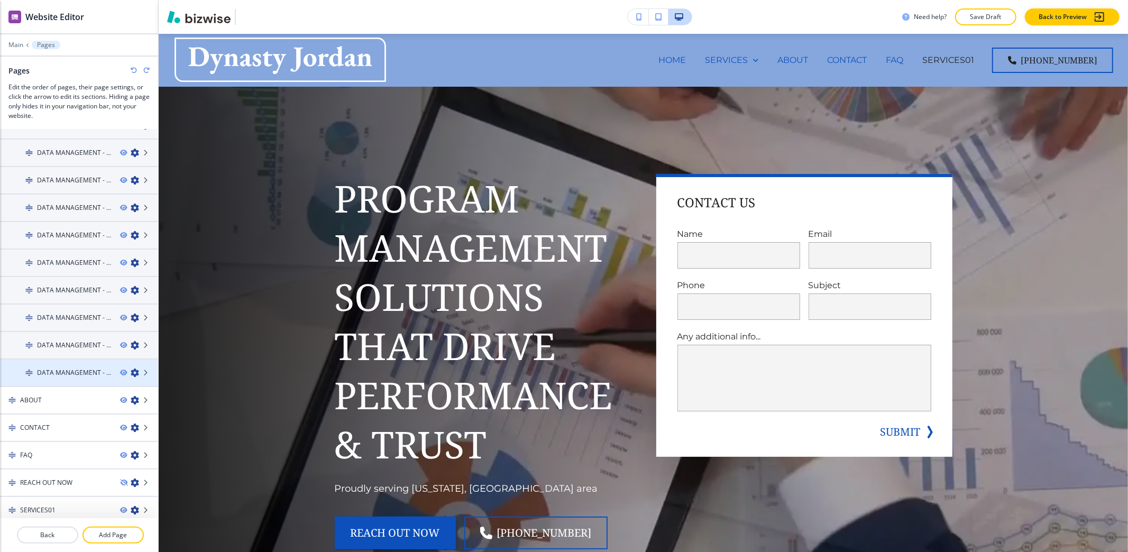
click at [131, 368] on icon "button" at bounding box center [135, 372] width 8 height 8
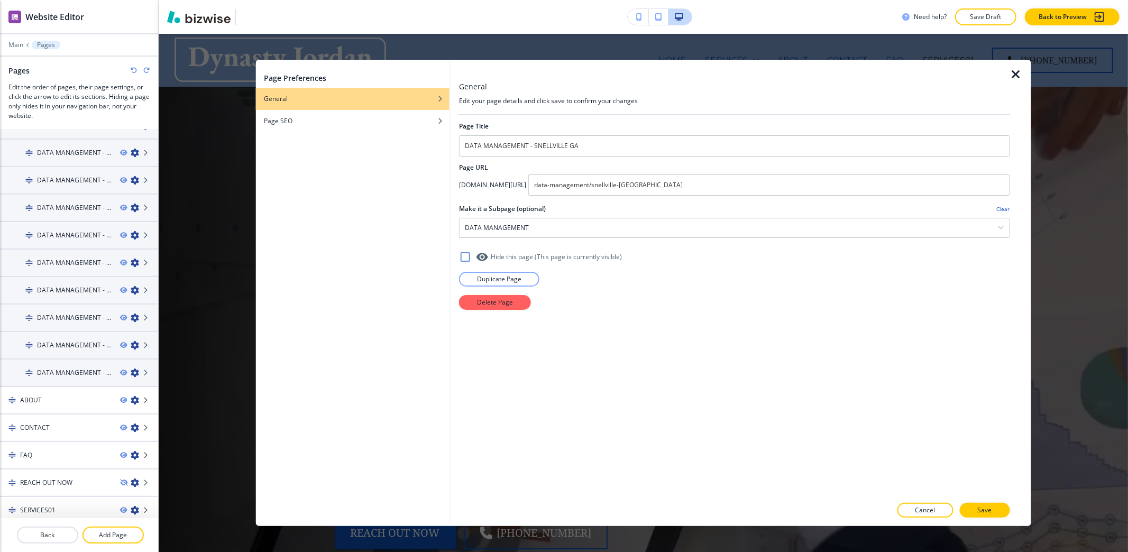
click at [484, 311] on div "Page Title DATA MANAGEMENT - SNELLVILLE GA Page URL app.bizwise.com/preview?id=…" at bounding box center [734, 305] width 551 height 381
click at [489, 307] on p "Delete Page" at bounding box center [495, 303] width 36 height 10
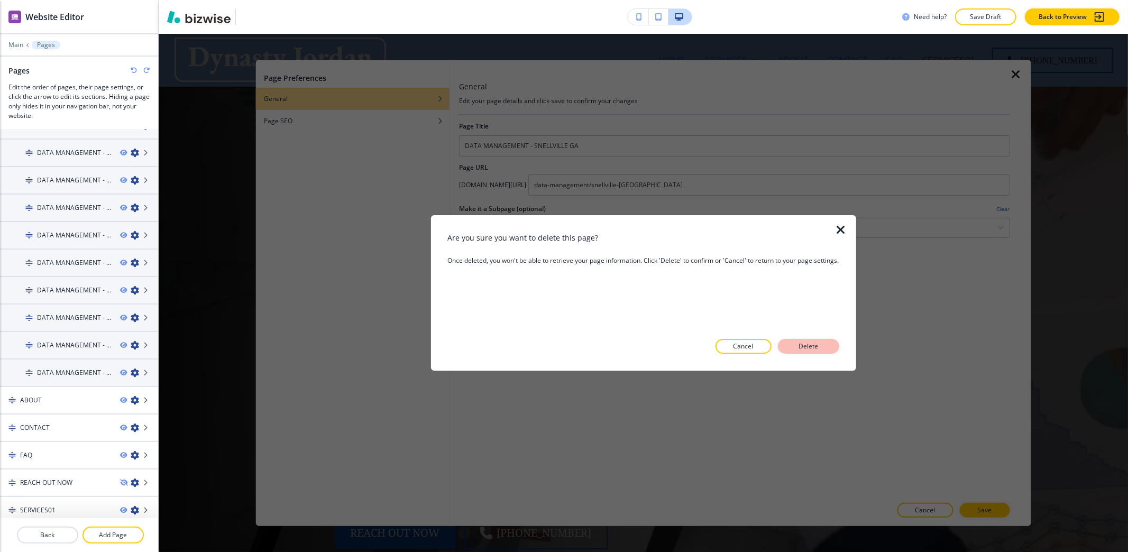
click at [821, 346] on p "Delete" at bounding box center [808, 347] width 25 height 10
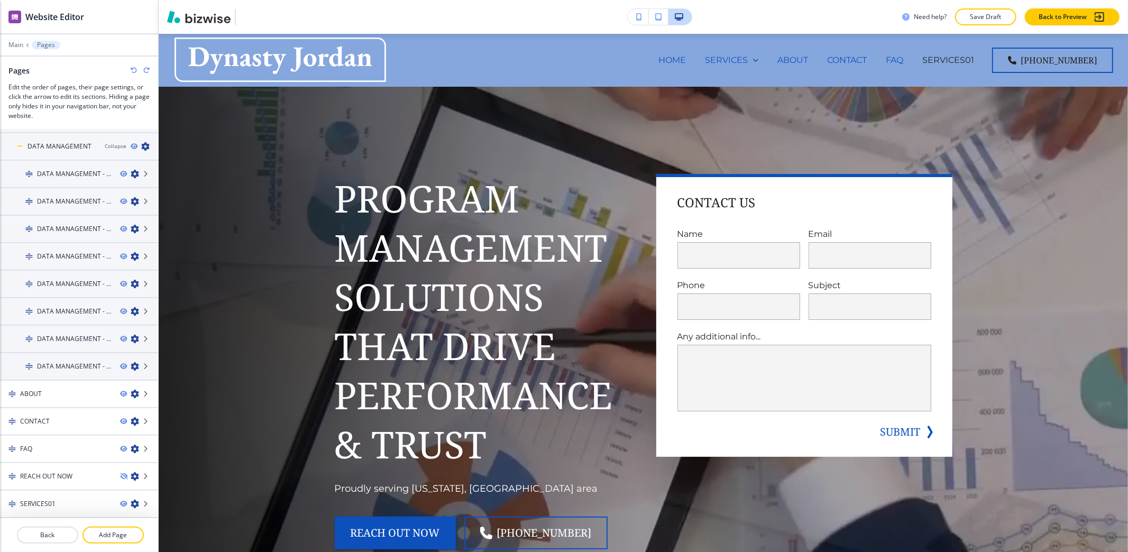
scroll to position [155, 0]
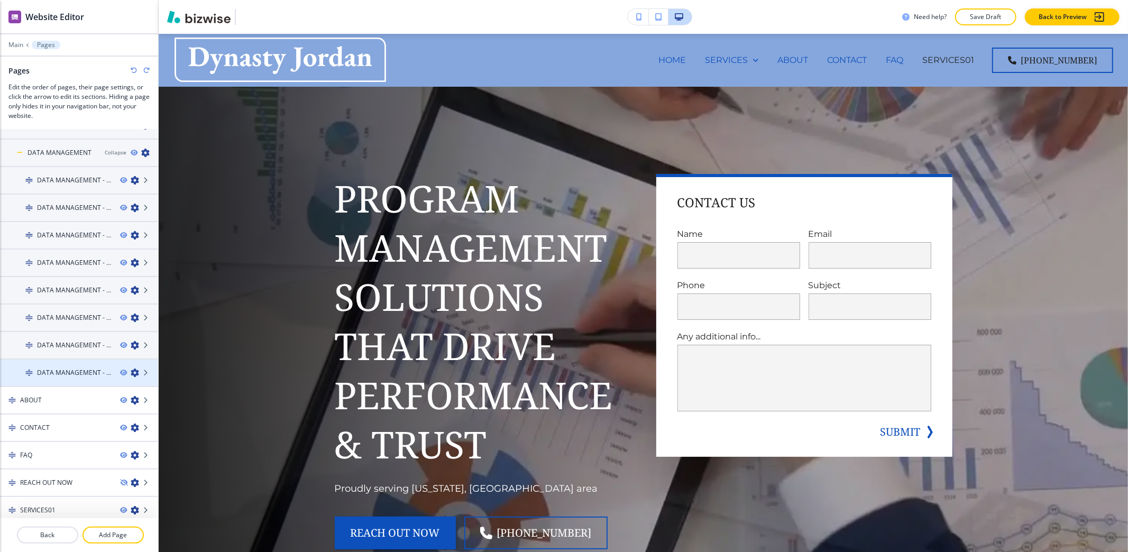
click at [131, 368] on icon "button" at bounding box center [135, 372] width 8 height 8
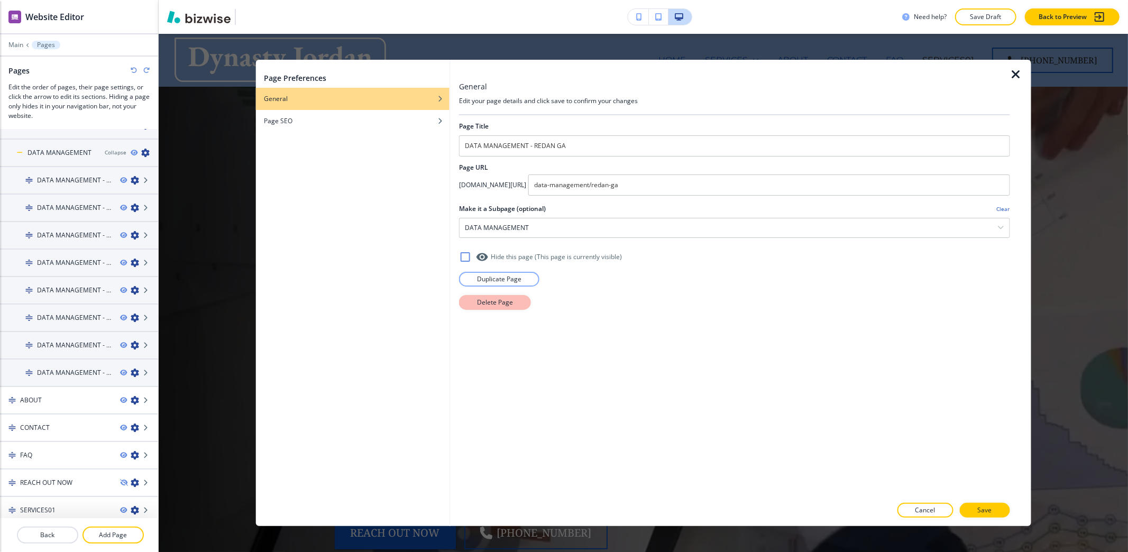
click at [487, 307] on p "Delete Page" at bounding box center [495, 303] width 36 height 10
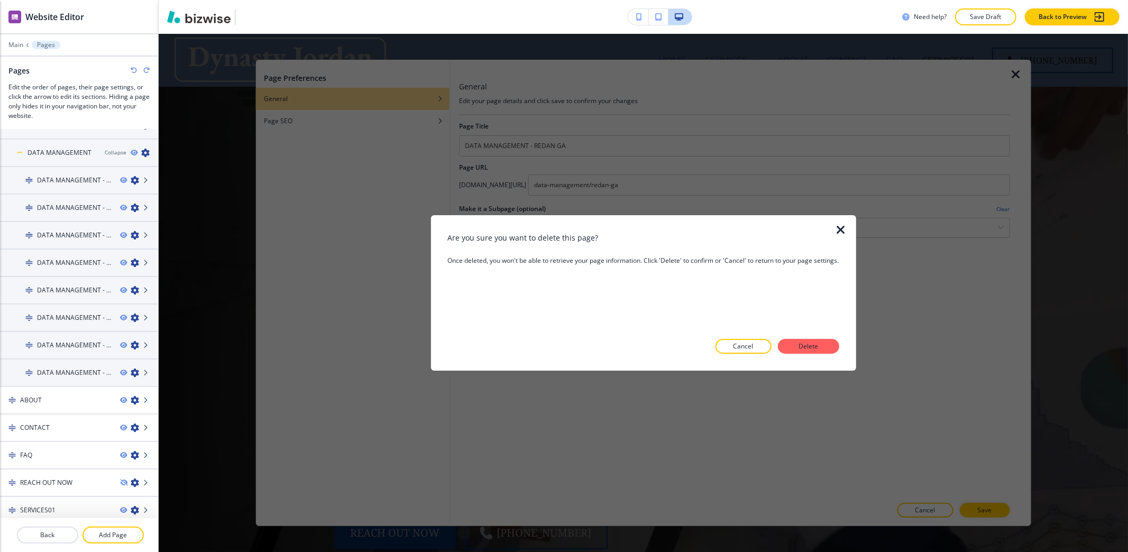
click at [802, 345] on p "Delete" at bounding box center [808, 347] width 25 height 10
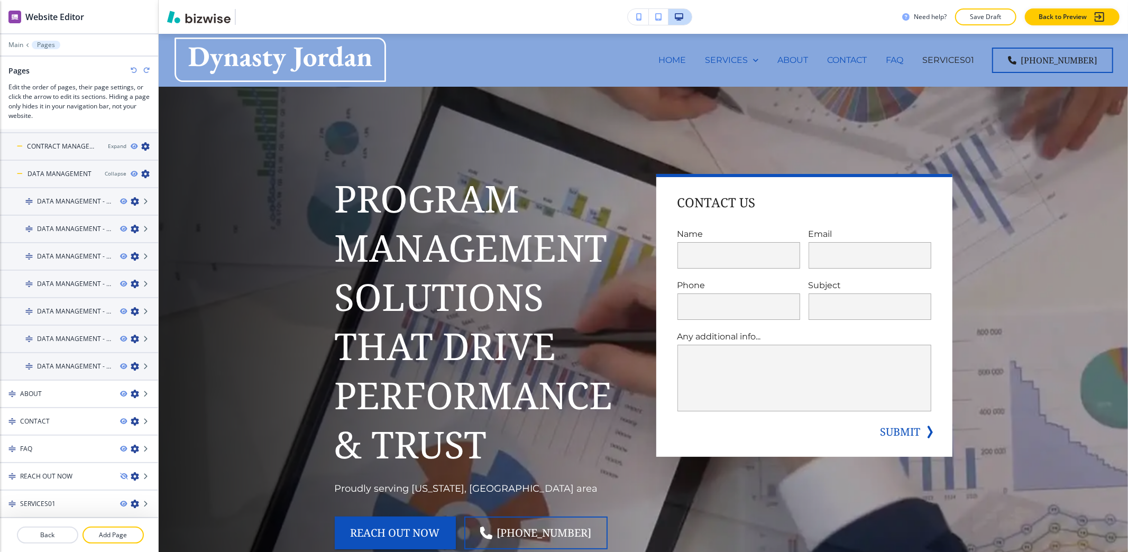
scroll to position [129, 0]
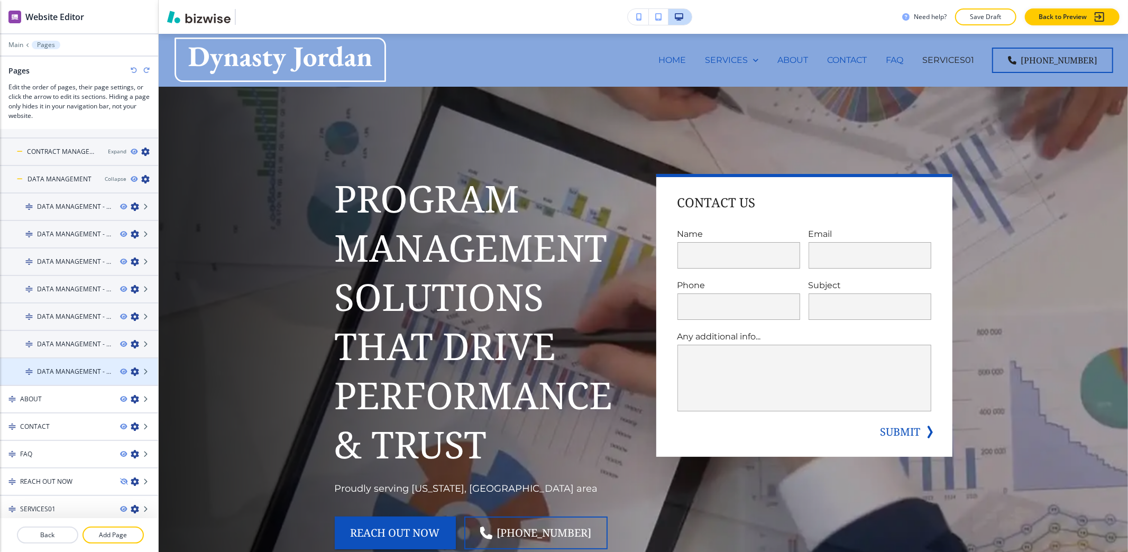
click at [131, 367] on icon "button" at bounding box center [135, 371] width 8 height 8
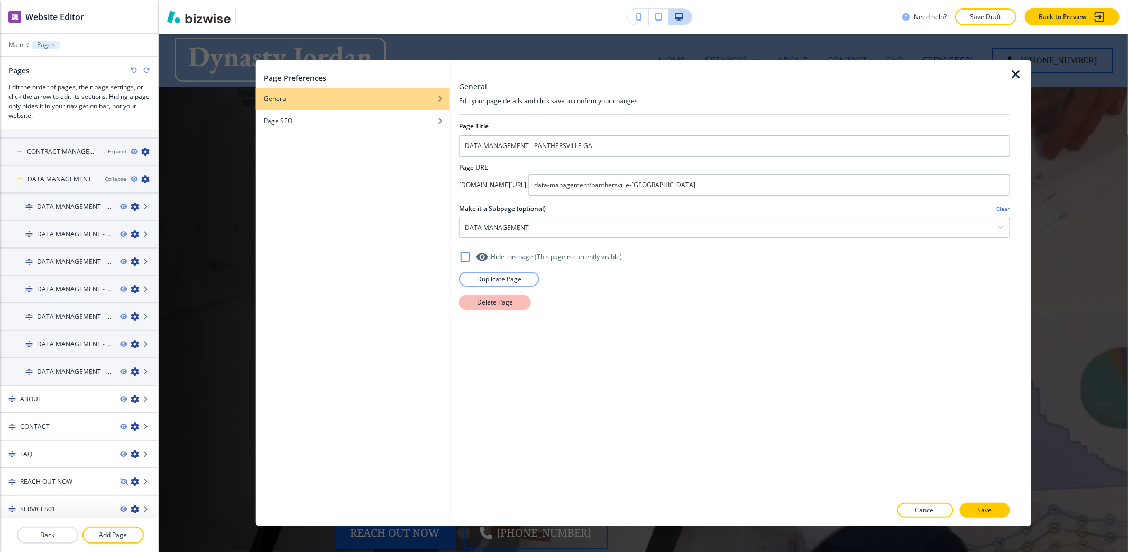
click at [505, 310] on button "Delete Page" at bounding box center [495, 302] width 72 height 15
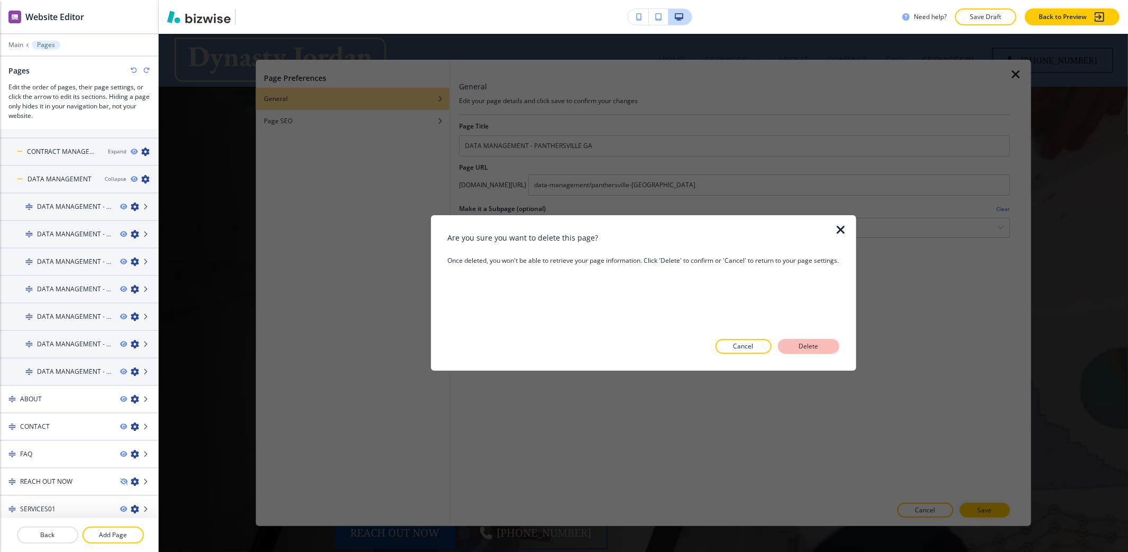
click at [808, 347] on p "Delete" at bounding box center [808, 347] width 25 height 10
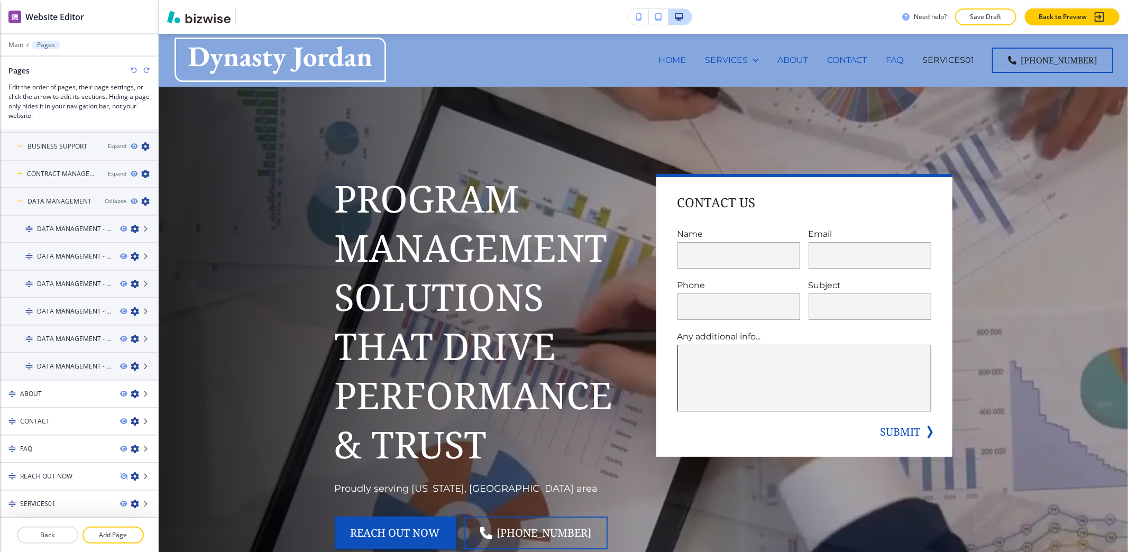
scroll to position [102, 0]
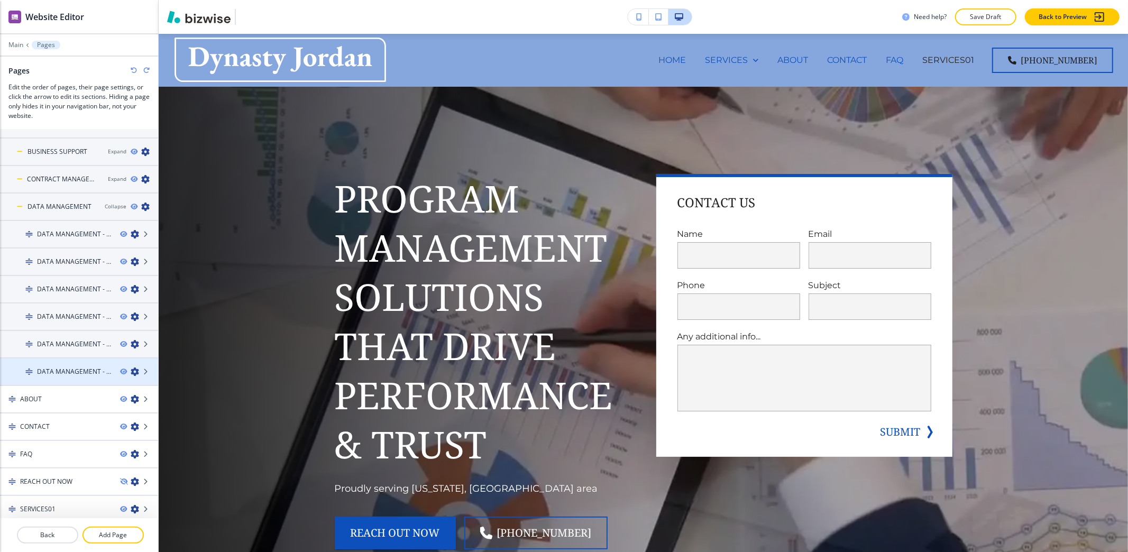
click at [131, 367] on icon "button" at bounding box center [135, 371] width 8 height 8
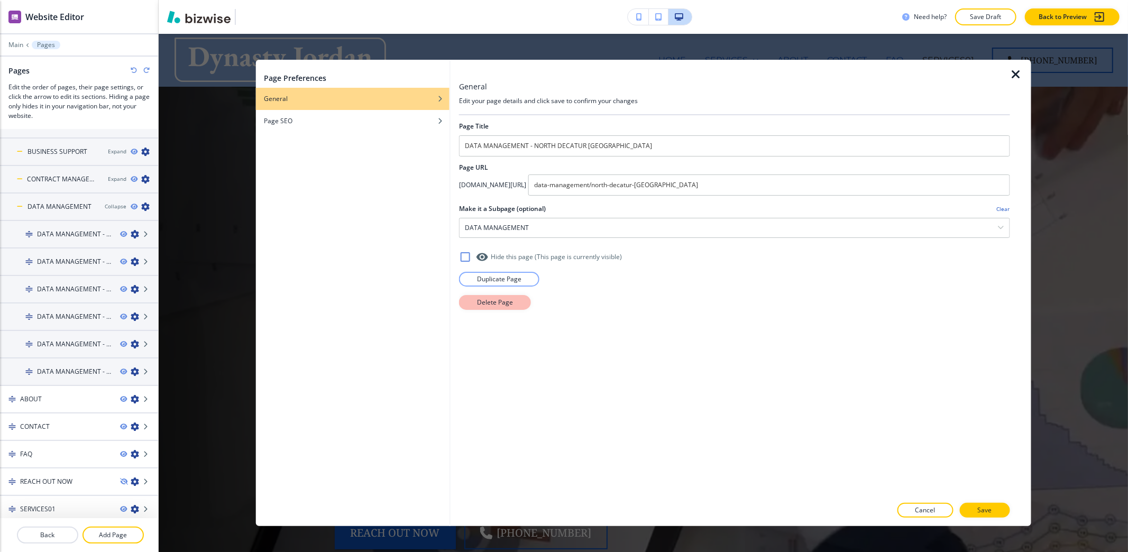
click at [498, 305] on p "Delete Page" at bounding box center [495, 303] width 36 height 10
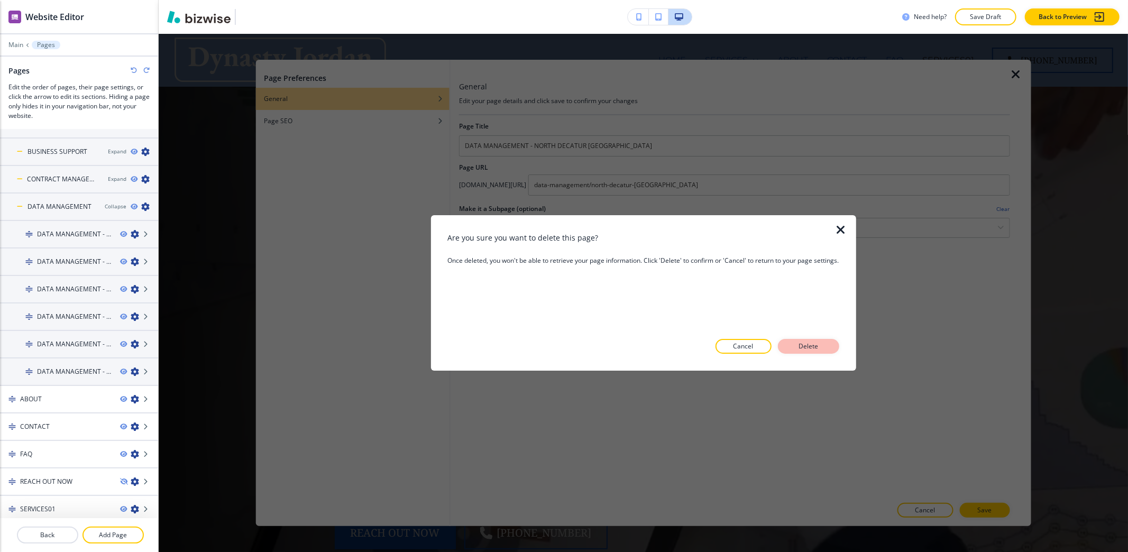
click at [829, 347] on button "Delete" at bounding box center [808, 346] width 61 height 15
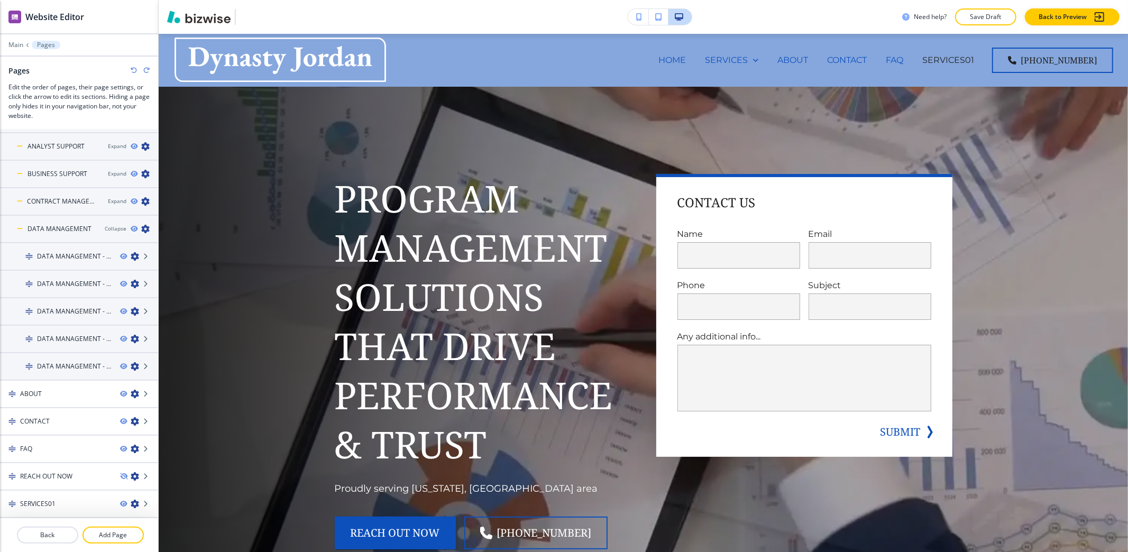
scroll to position [75, 0]
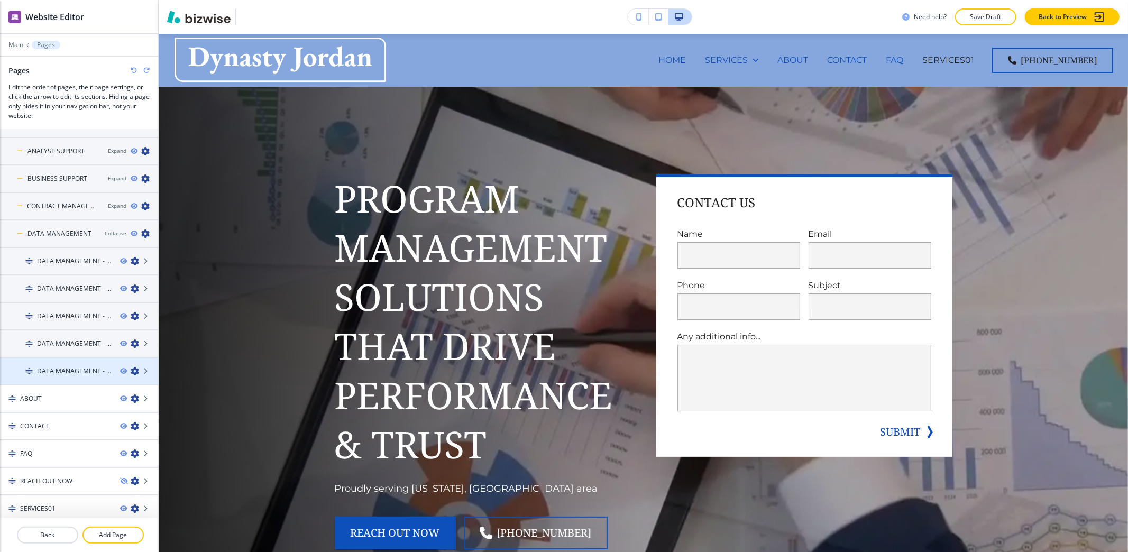
click at [131, 368] on icon "button" at bounding box center [135, 371] width 8 height 8
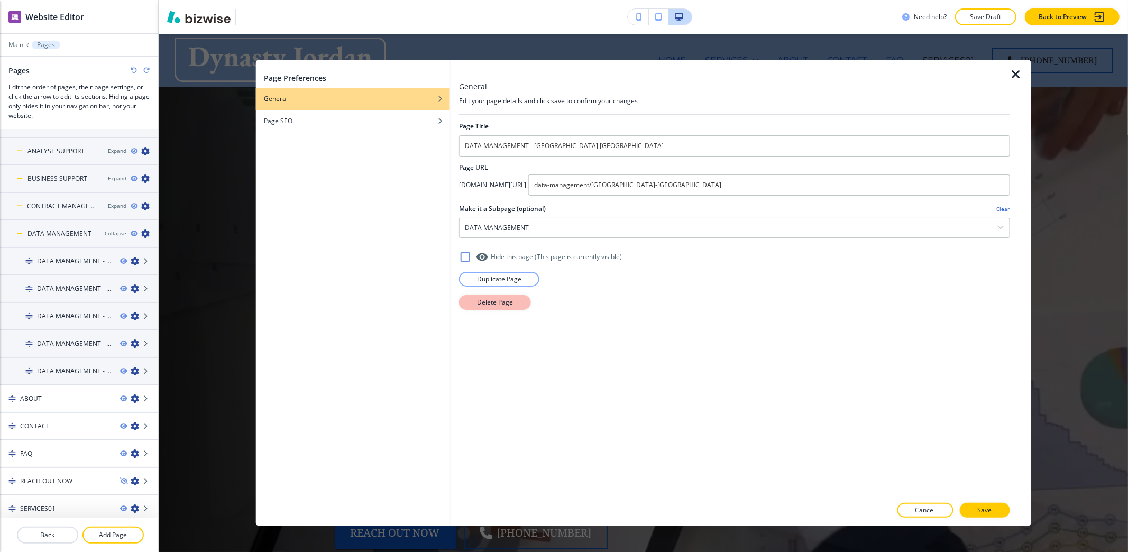
click at [470, 305] on button "Delete Page" at bounding box center [495, 302] width 72 height 15
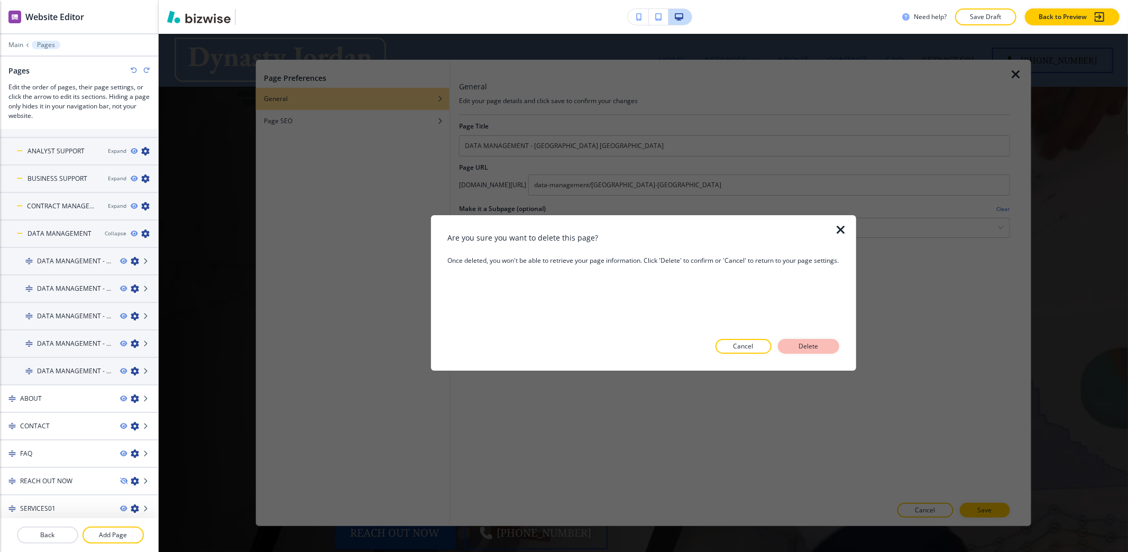
click at [821, 347] on p "Delete" at bounding box center [808, 347] width 25 height 10
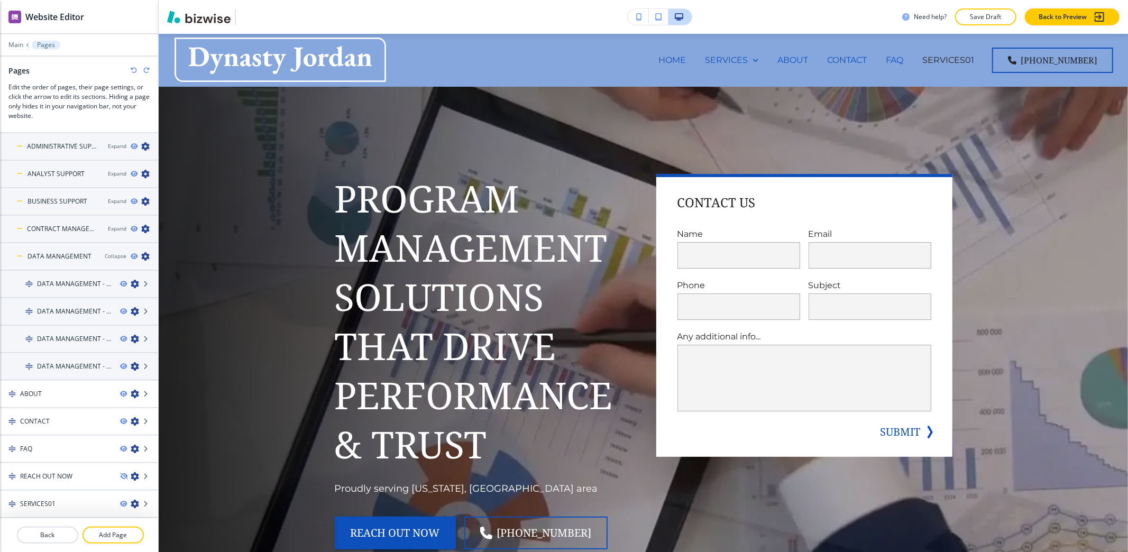
scroll to position [47, 0]
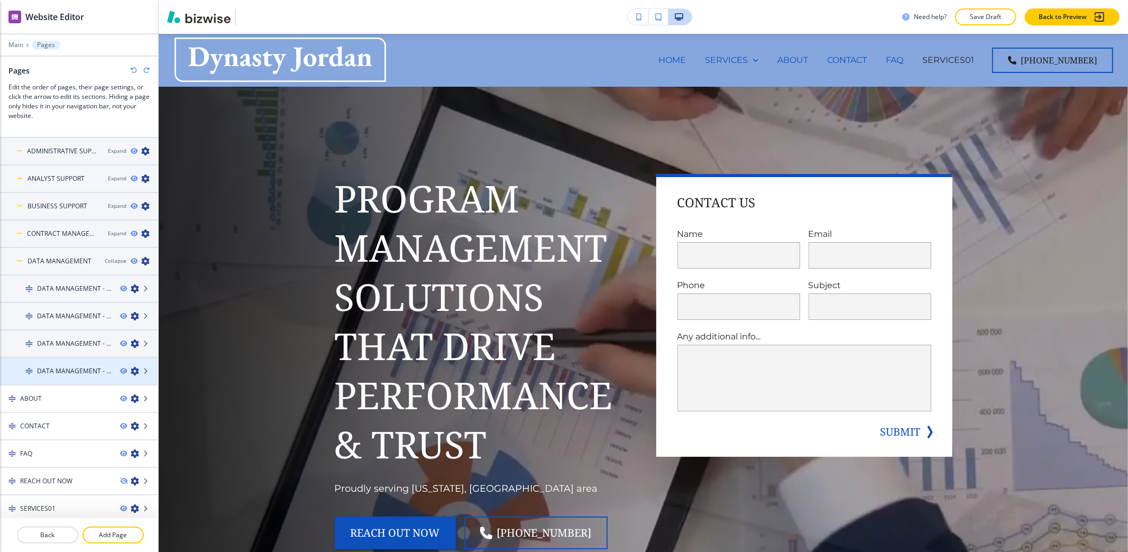
click at [131, 368] on icon "button" at bounding box center [135, 371] width 8 height 8
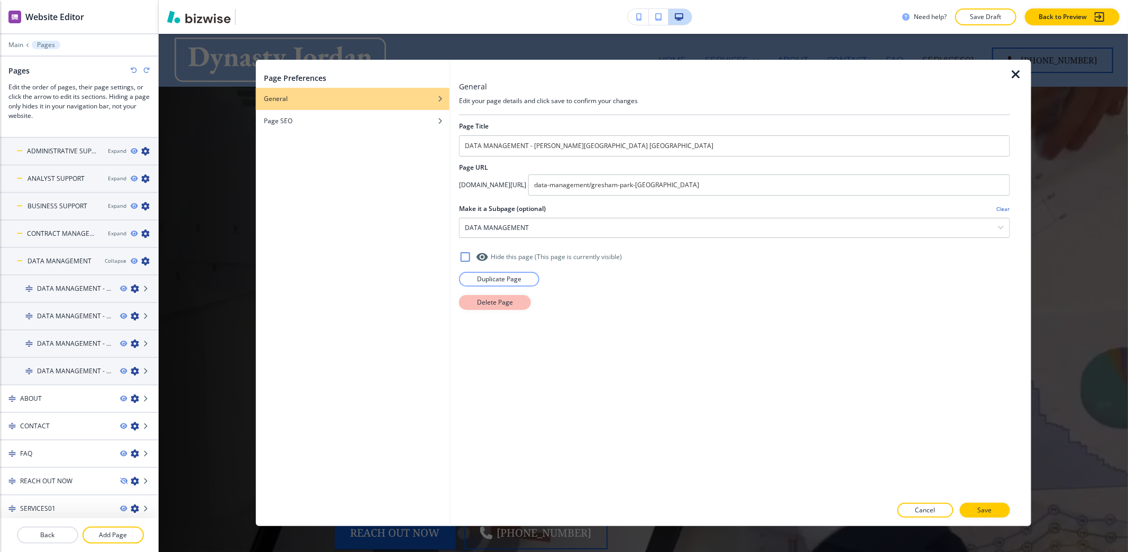
click at [478, 300] on p "Delete Page" at bounding box center [495, 303] width 36 height 10
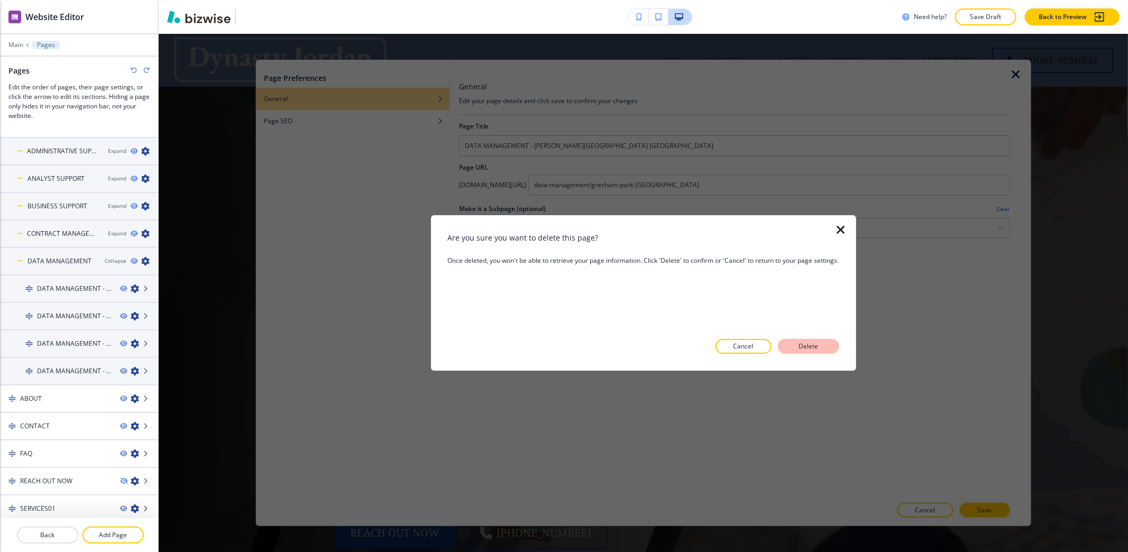
click at [815, 340] on button "Delete" at bounding box center [808, 346] width 61 height 15
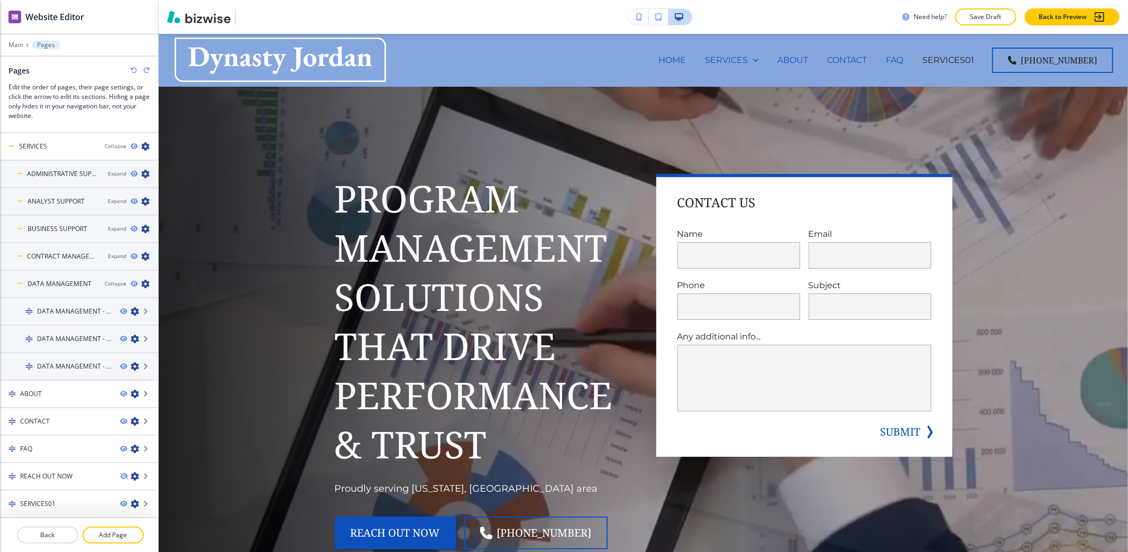
scroll to position [20, 0]
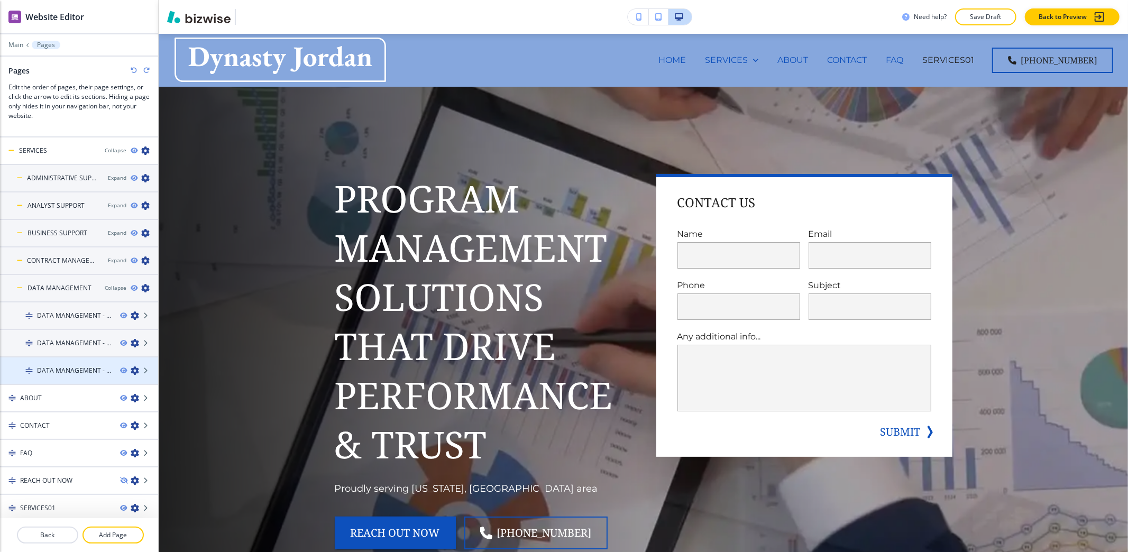
click at [131, 371] on icon "button" at bounding box center [135, 370] width 8 height 8
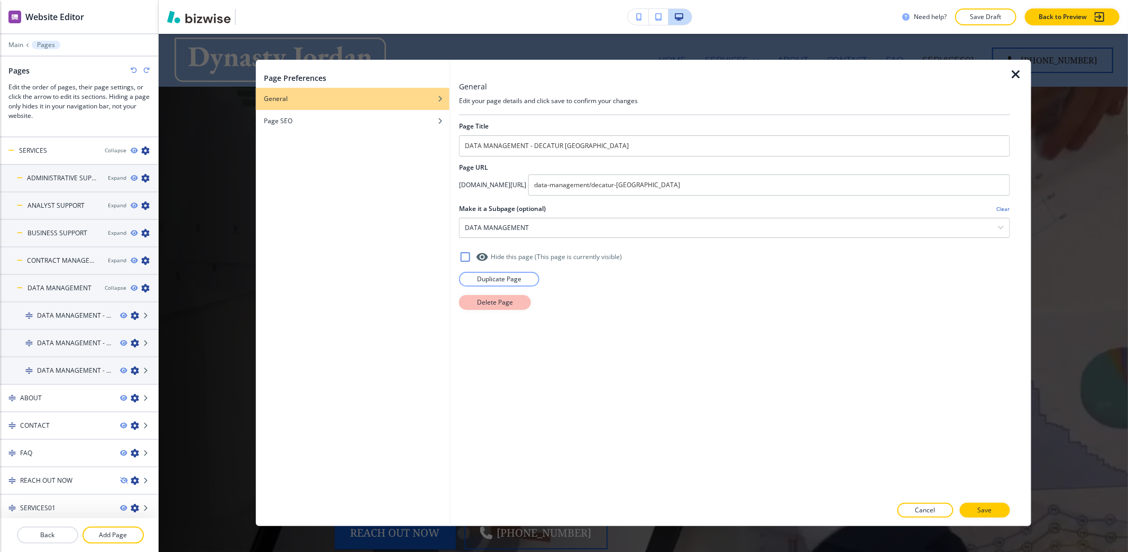
click at [516, 297] on button "Delete Page" at bounding box center [495, 302] width 72 height 15
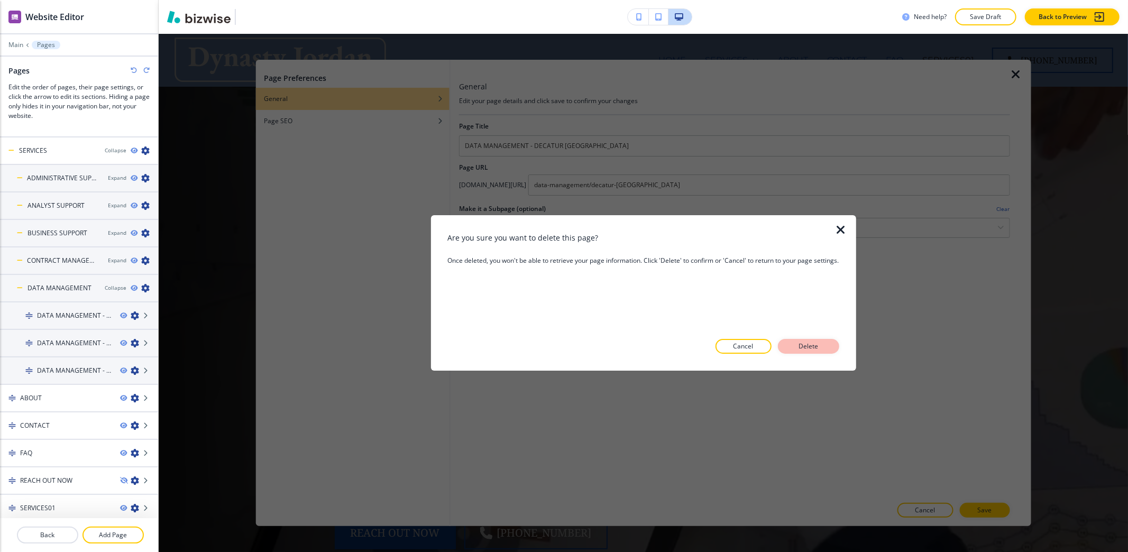
click at [803, 339] on button "Delete" at bounding box center [808, 346] width 61 height 15
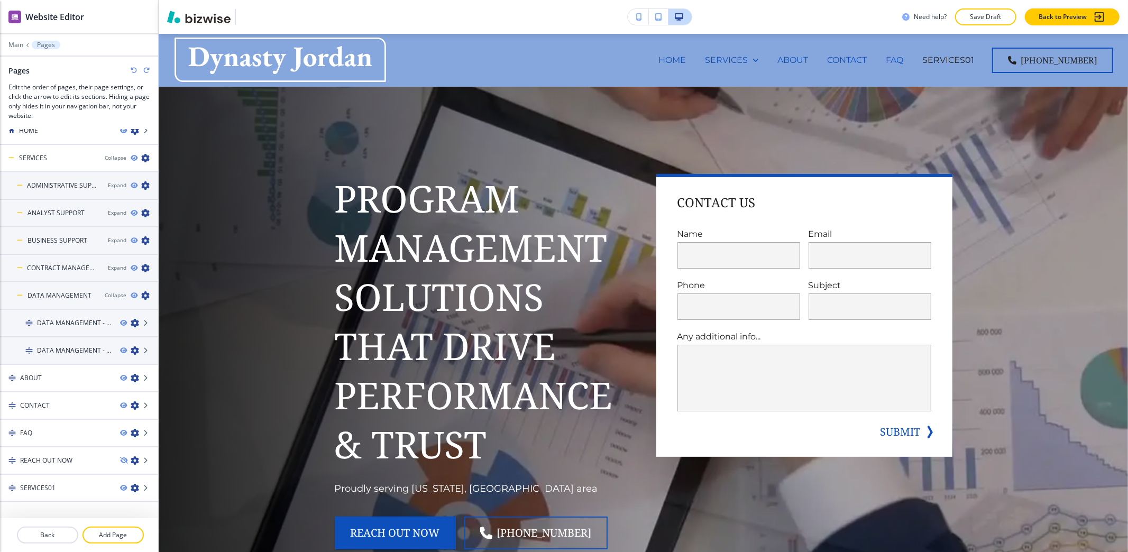
scroll to position [13, 0]
click at [131, 347] on icon "button" at bounding box center [135, 350] width 8 height 8
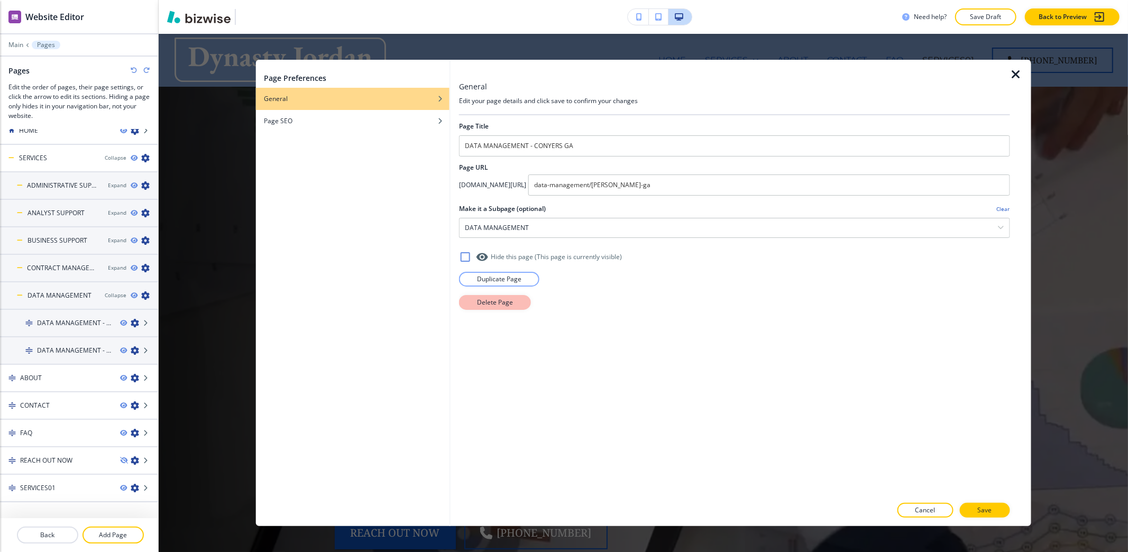
click at [504, 307] on p "Delete Page" at bounding box center [495, 303] width 36 height 10
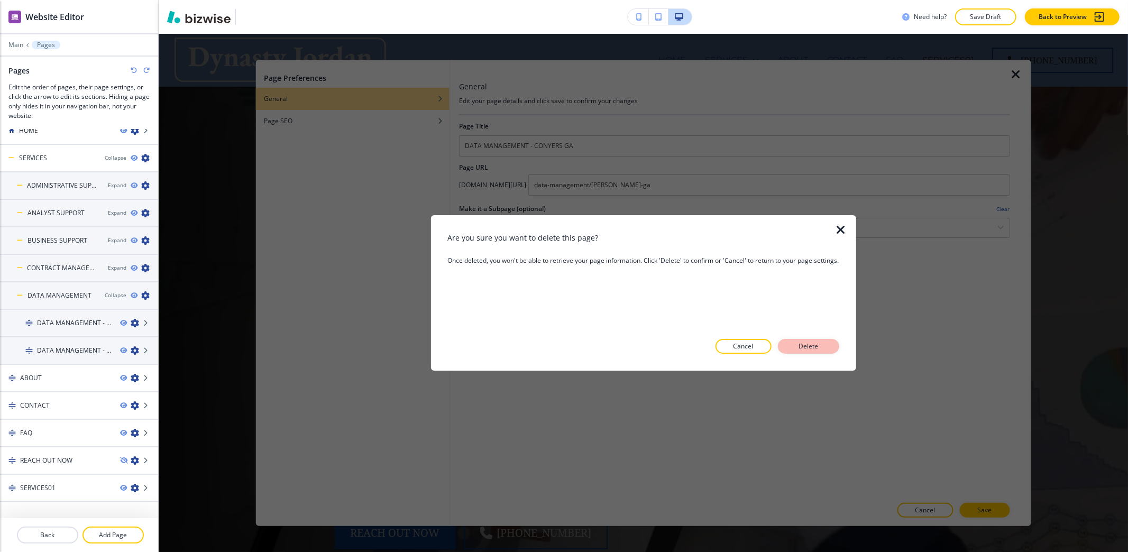
click at [818, 345] on p "Delete" at bounding box center [808, 347] width 25 height 10
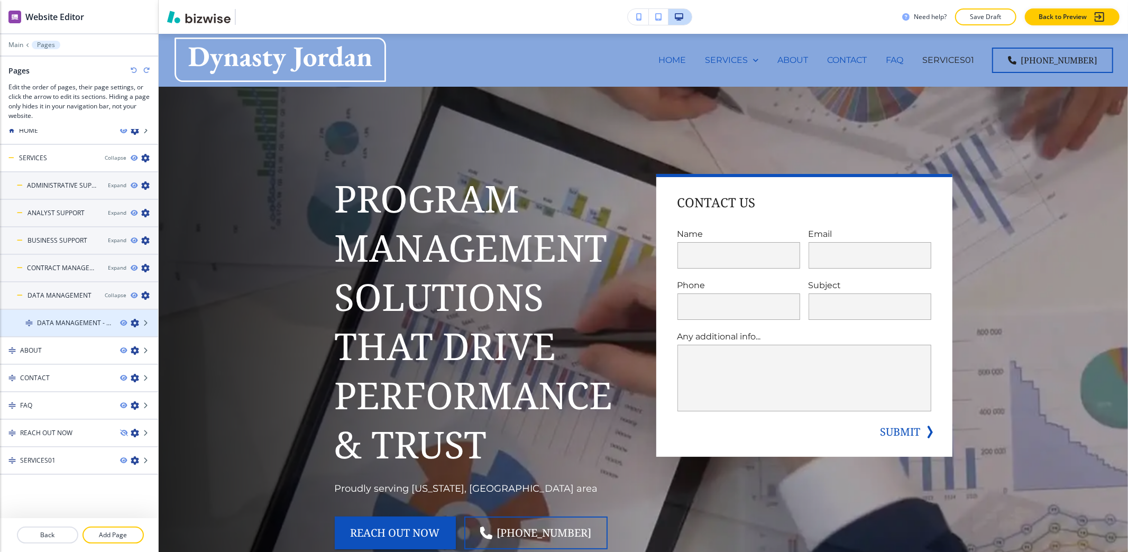
click at [131, 320] on icon "button" at bounding box center [135, 323] width 8 height 8
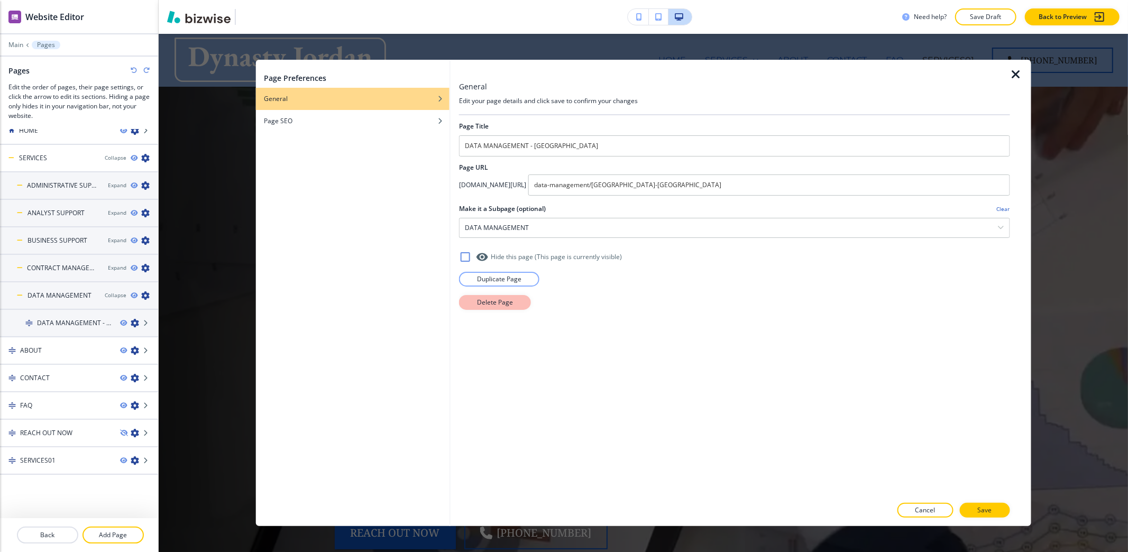
click at [510, 305] on p "Delete Page" at bounding box center [495, 303] width 36 height 10
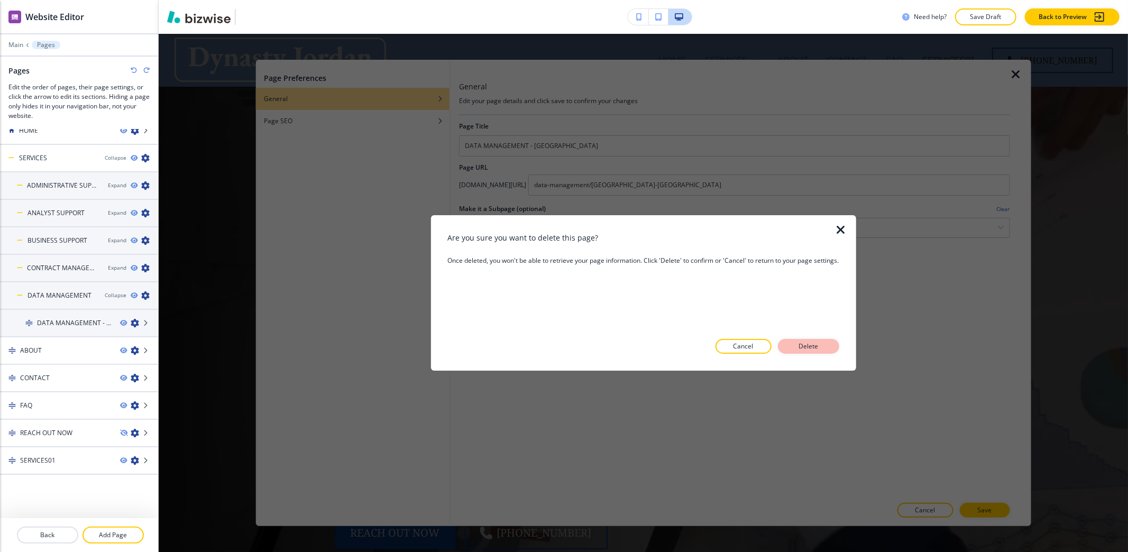
click at [808, 349] on p "Delete" at bounding box center [808, 347] width 25 height 10
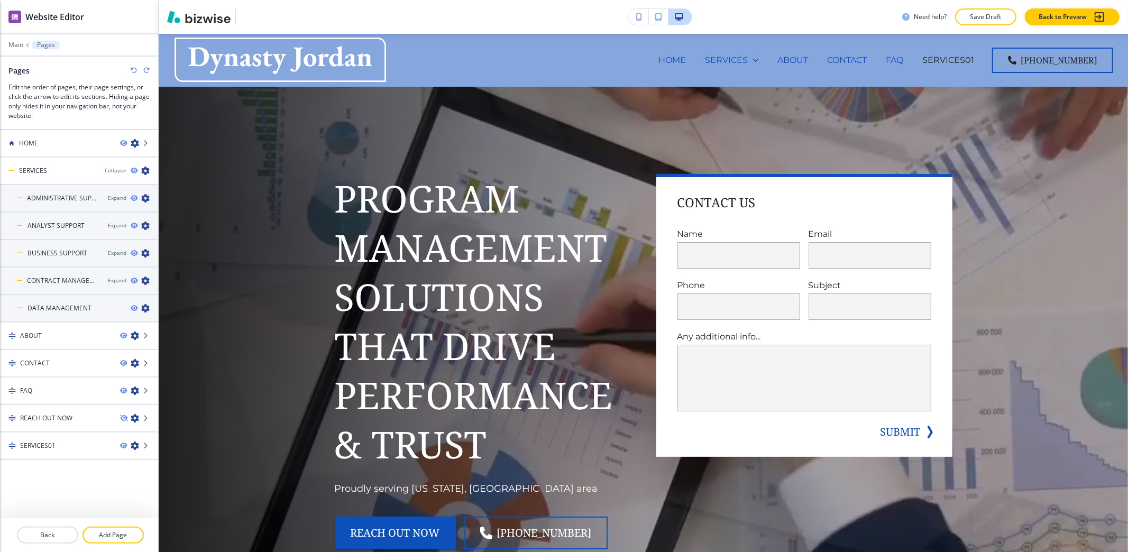
scroll to position [0, 0]
click at [144, 307] on icon "button" at bounding box center [145, 308] width 8 height 8
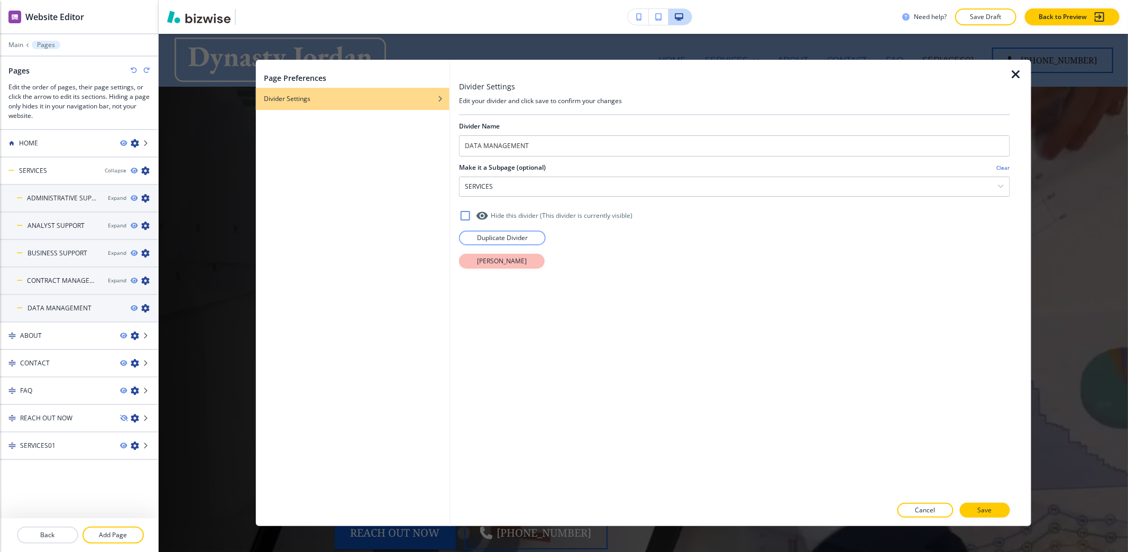
click at [491, 261] on p "Delete Divider" at bounding box center [502, 261] width 50 height 10
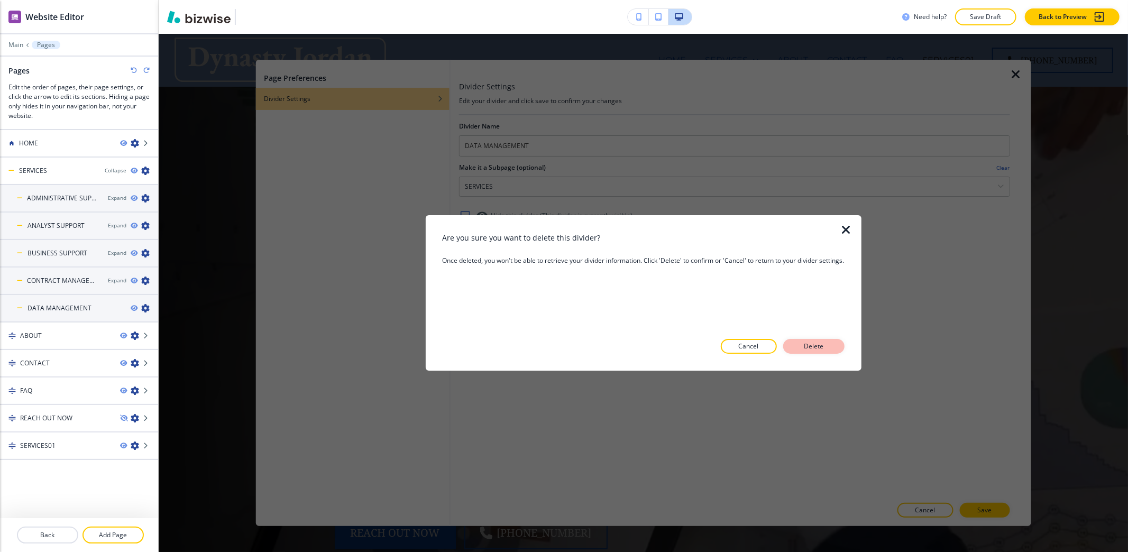
click at [819, 348] on p "Delete" at bounding box center [813, 347] width 25 height 10
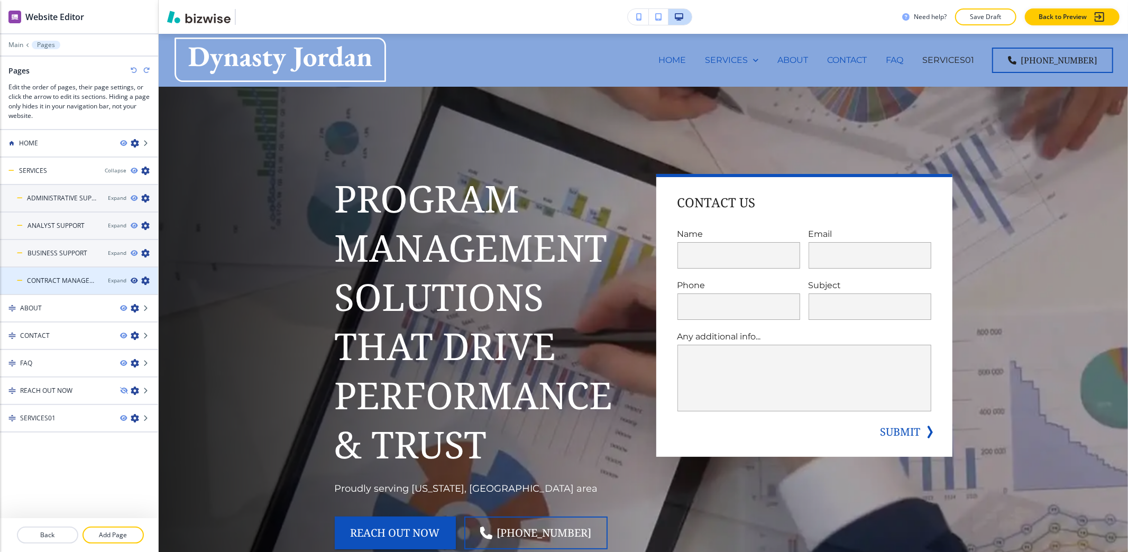
click at [133, 282] on icon "button" at bounding box center [134, 281] width 6 height 6
click at [132, 282] on icon "button" at bounding box center [134, 281] width 6 height 6
click at [123, 282] on div "Expand" at bounding box center [117, 281] width 19 height 8
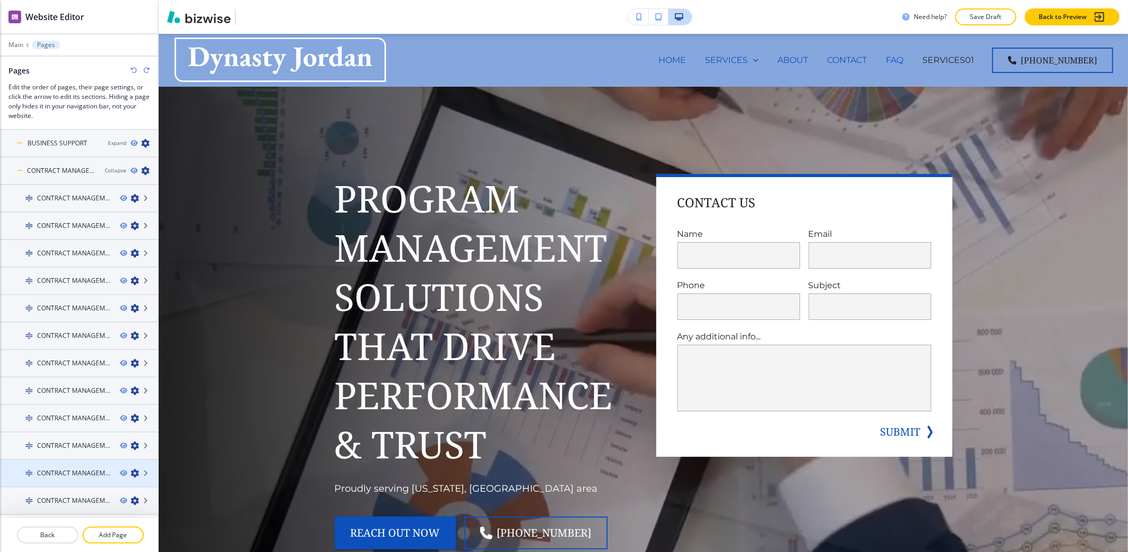
scroll to position [237, 0]
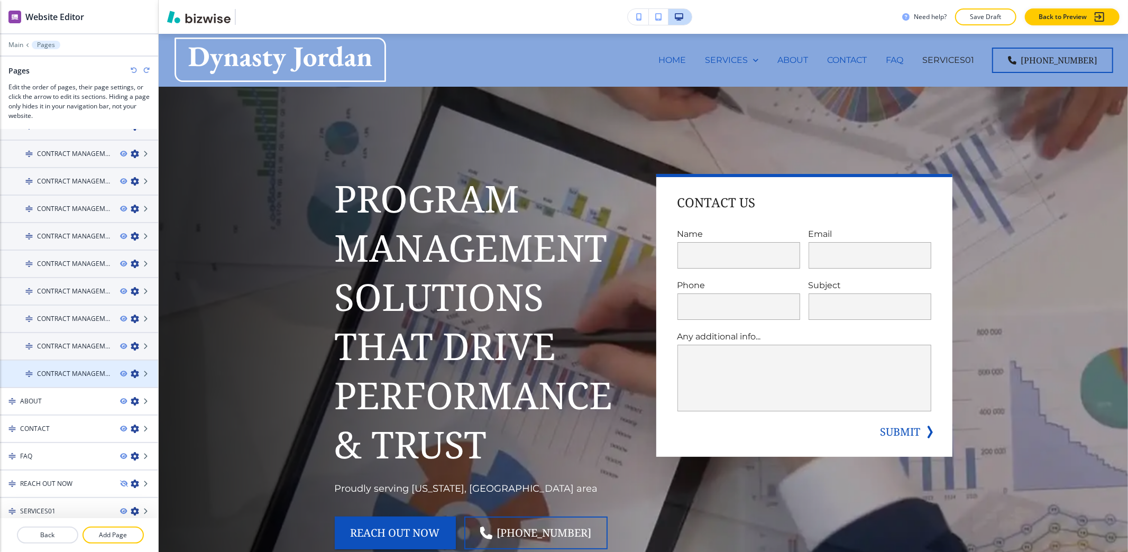
click at [131, 370] on icon "button" at bounding box center [135, 374] width 8 height 8
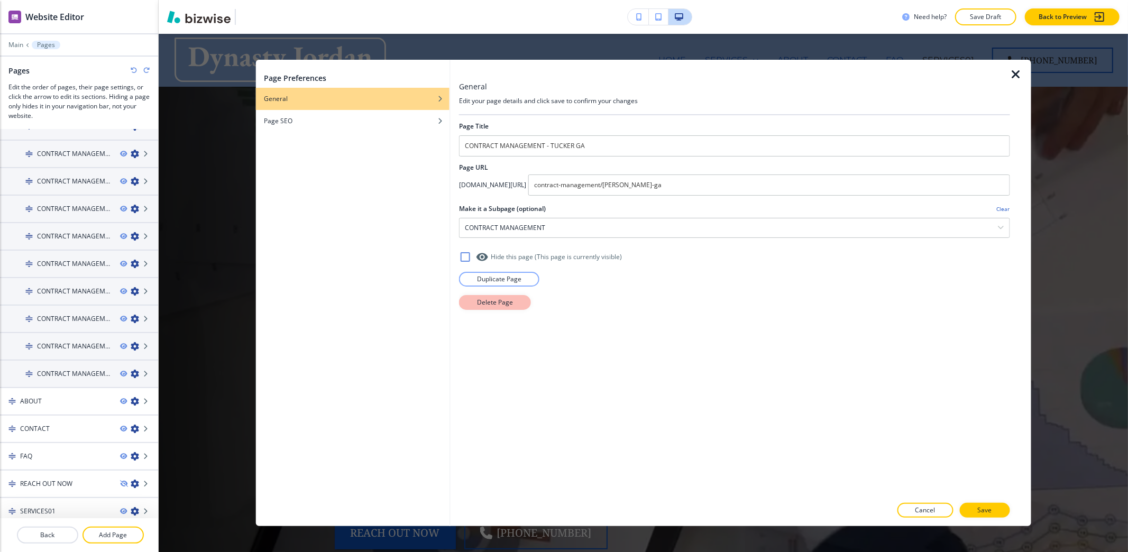
click at [513, 309] on button "Delete Page" at bounding box center [495, 302] width 72 height 15
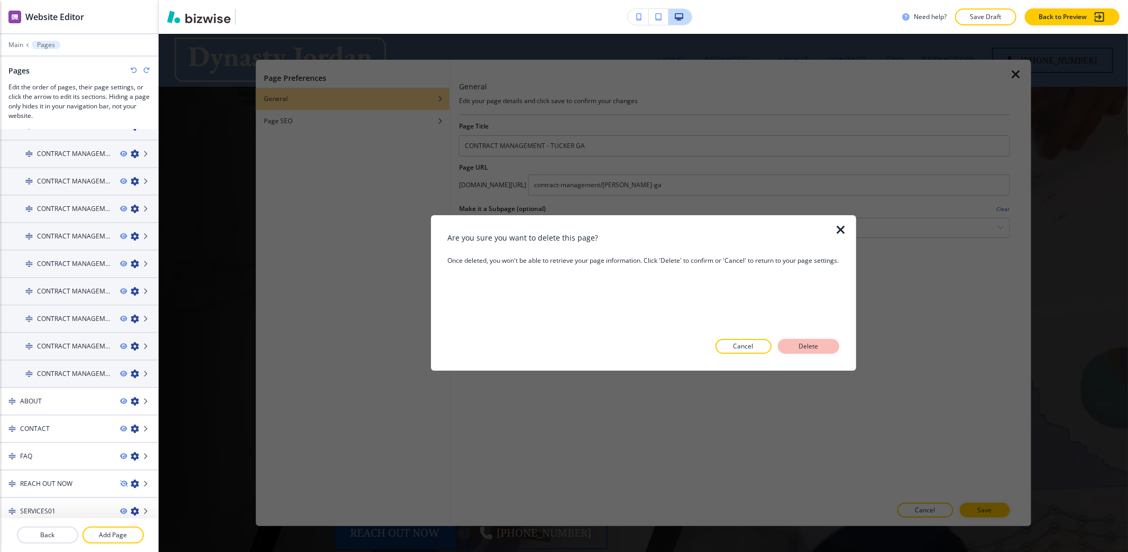
click at [805, 344] on p "Delete" at bounding box center [808, 347] width 25 height 10
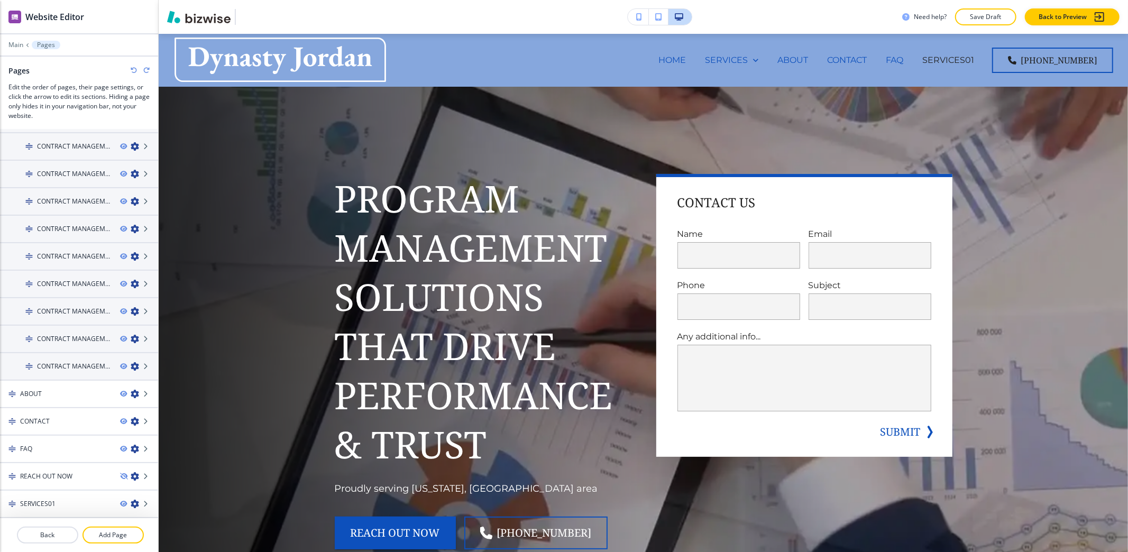
scroll to position [210, 0]
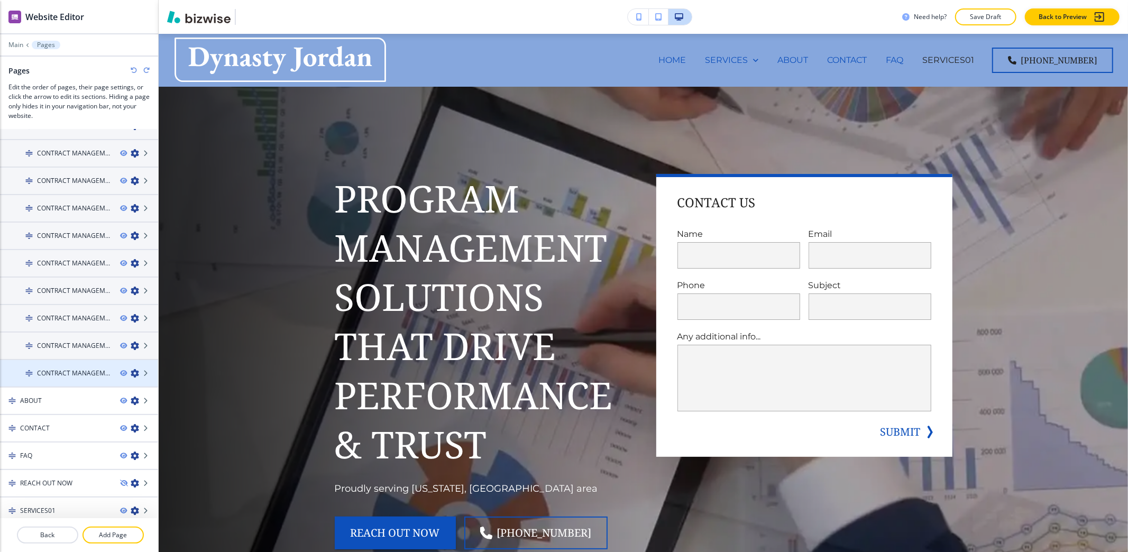
click at [131, 369] on icon "button" at bounding box center [135, 373] width 8 height 8
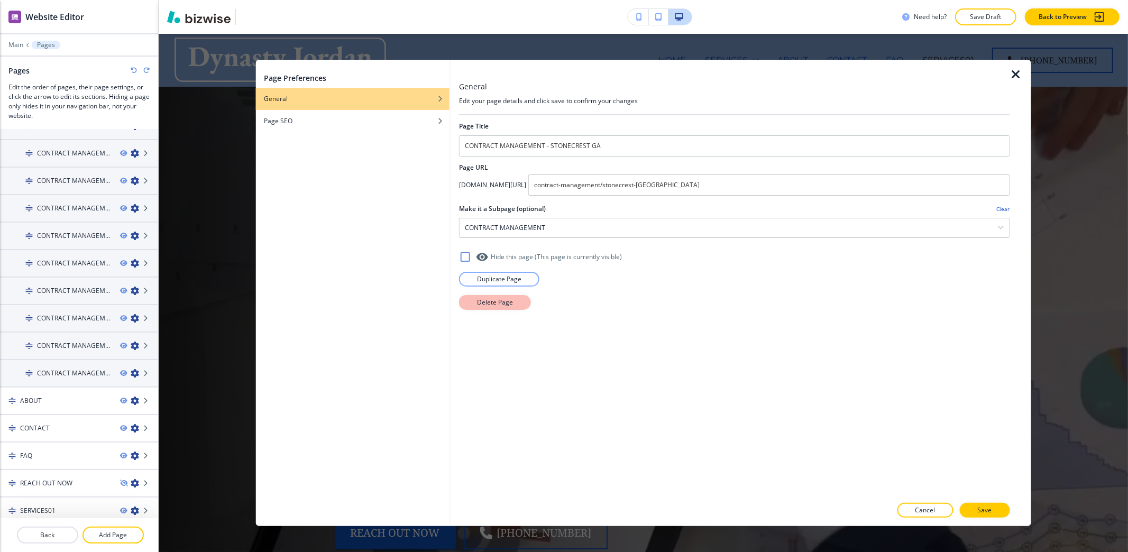
click at [501, 307] on p "Delete Page" at bounding box center [495, 303] width 36 height 10
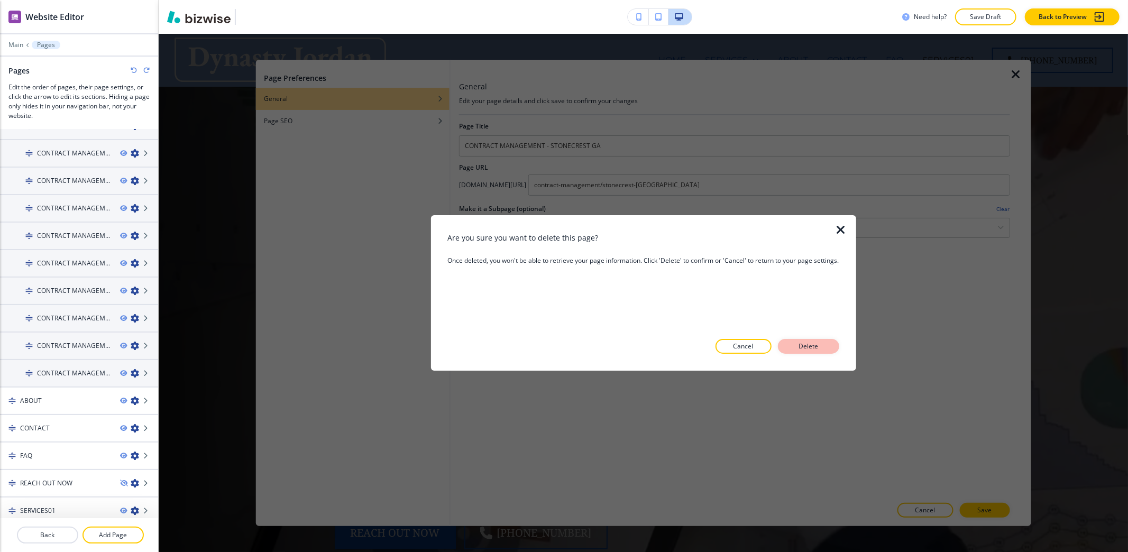
click at [798, 347] on p "Delete" at bounding box center [808, 347] width 25 height 10
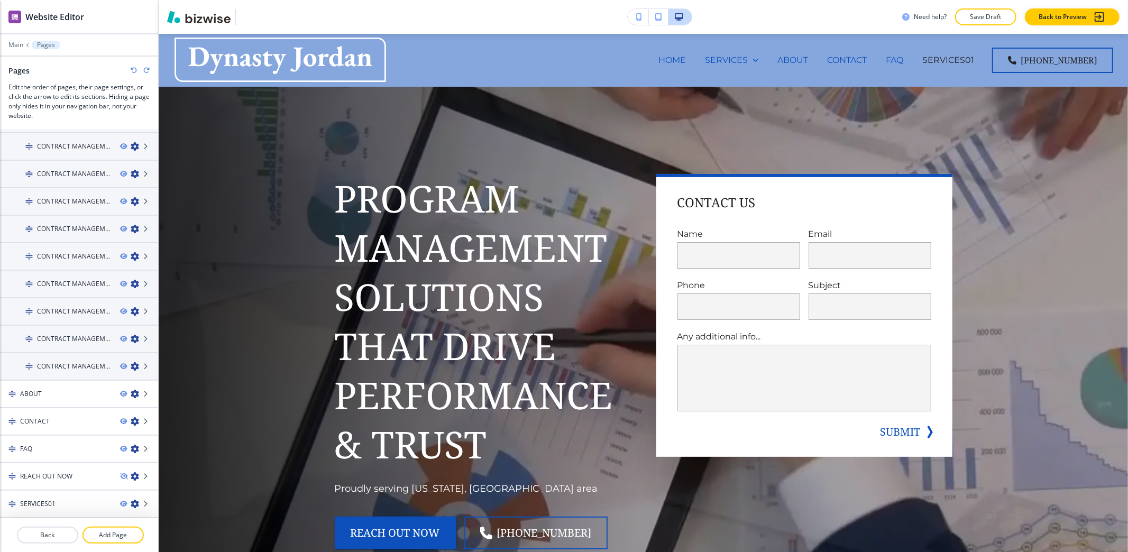
scroll to position [183, 0]
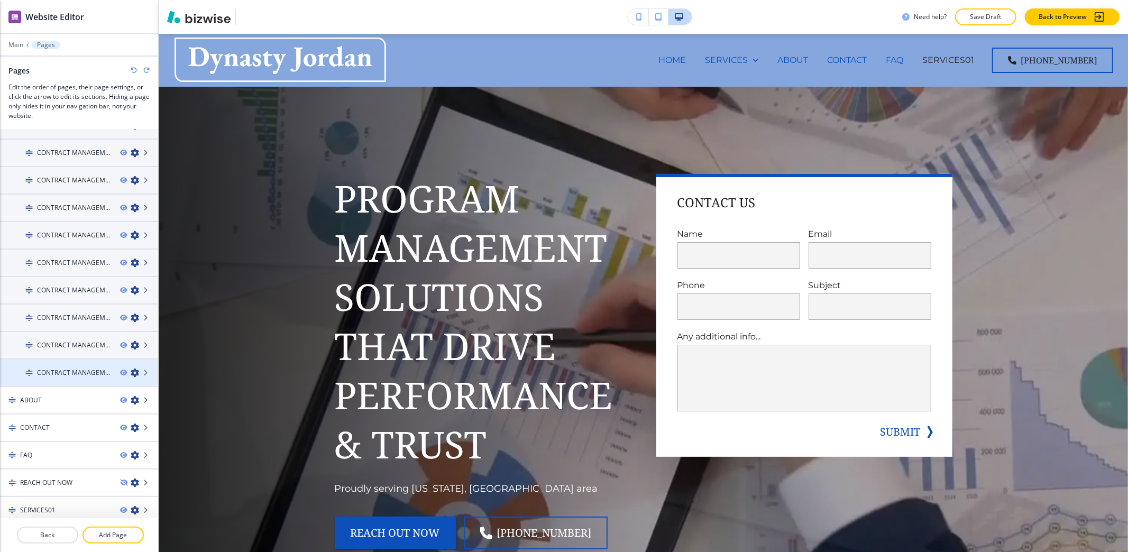
click at [131, 368] on icon "button" at bounding box center [135, 372] width 8 height 8
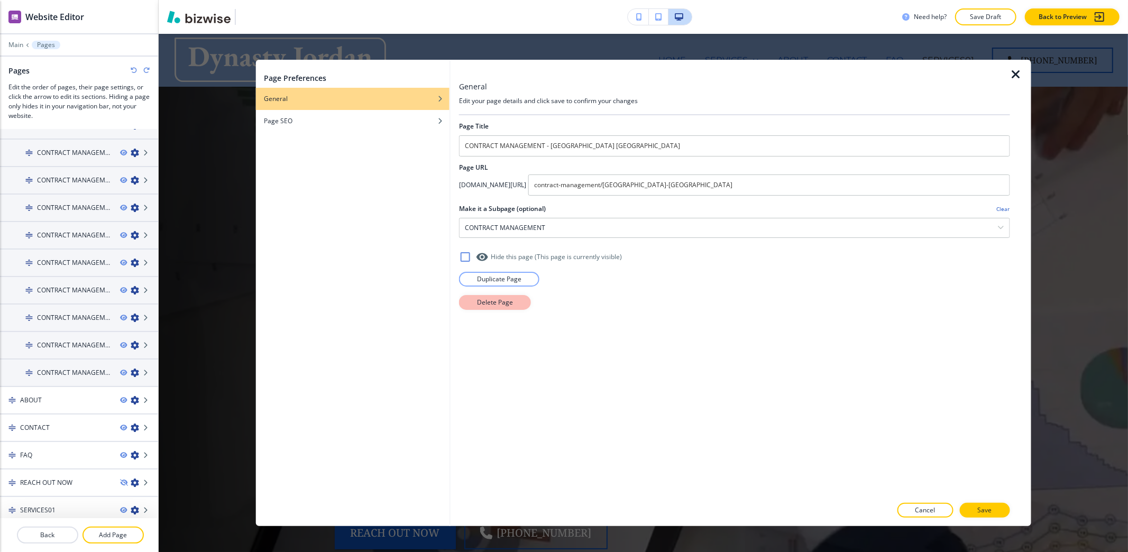
click at [478, 307] on p "Delete Page" at bounding box center [495, 303] width 36 height 10
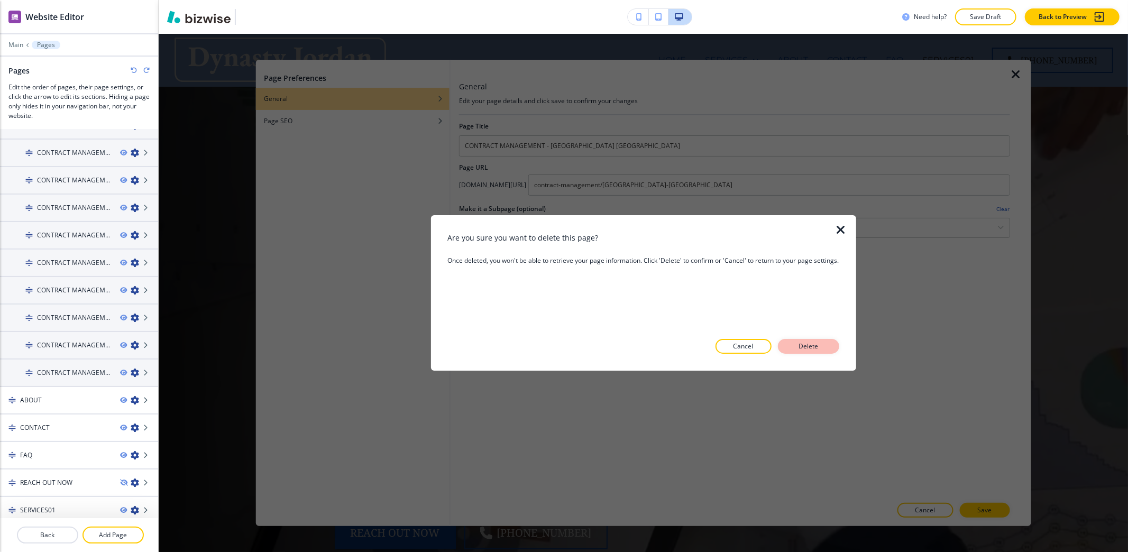
click at [830, 352] on button "Delete" at bounding box center [808, 346] width 61 height 15
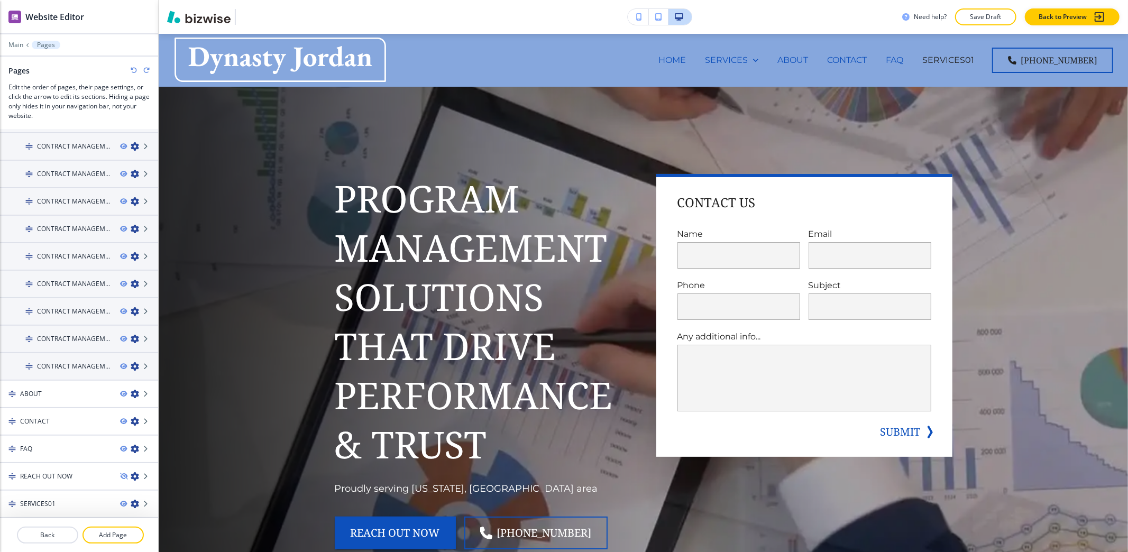
scroll to position [155, 0]
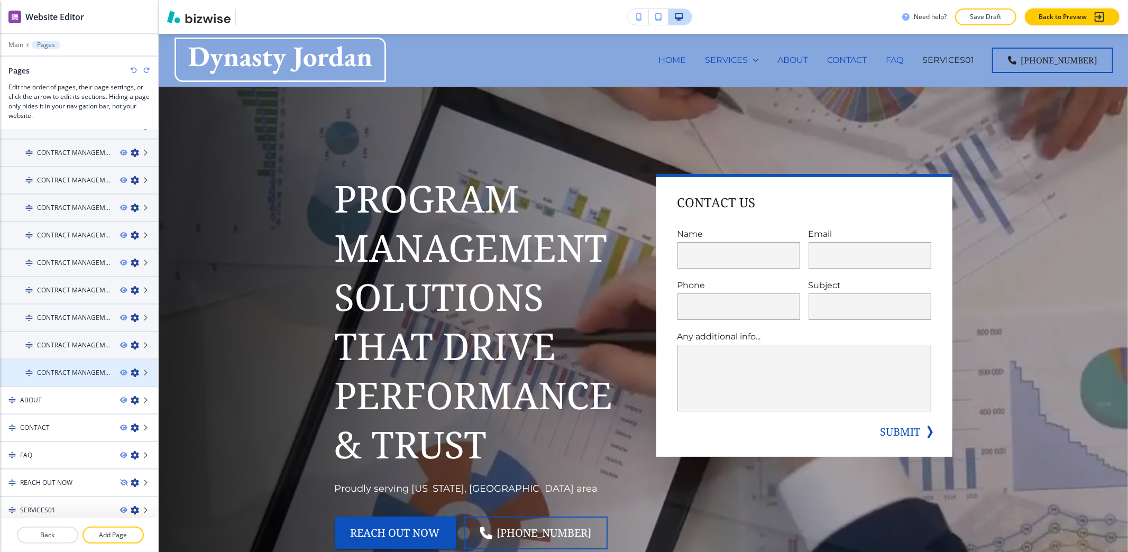
click at [131, 369] on icon "button" at bounding box center [135, 372] width 8 height 8
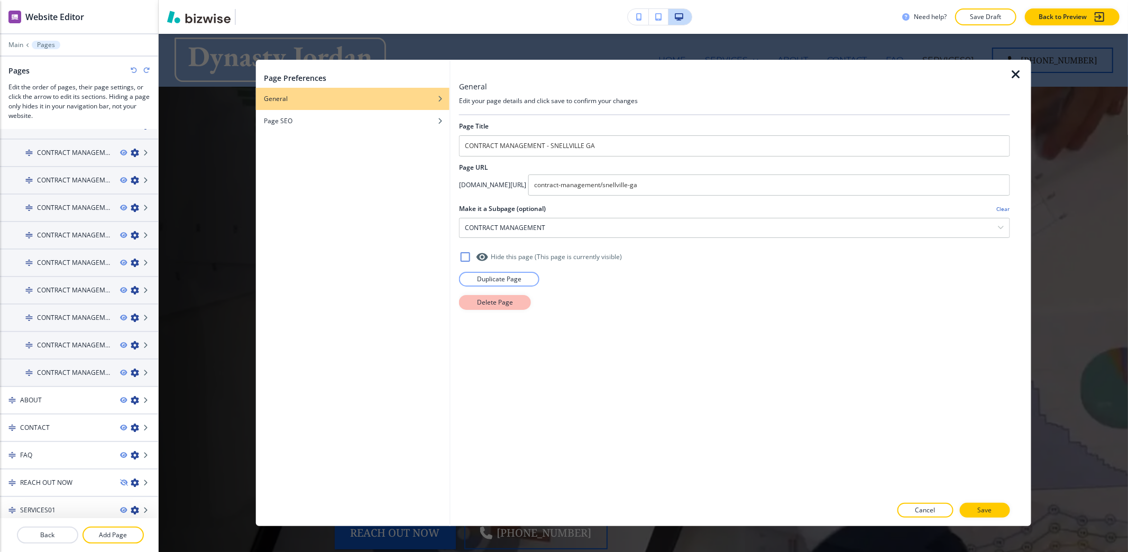
click at [500, 305] on p "Delete Page" at bounding box center [495, 303] width 36 height 10
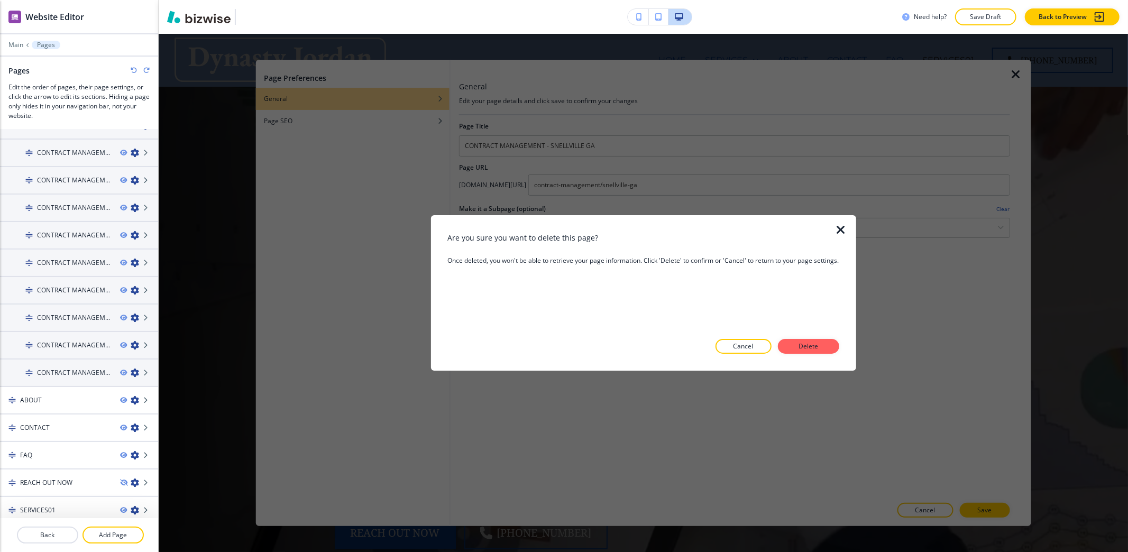
click at [832, 348] on button "Delete" at bounding box center [808, 346] width 61 height 15
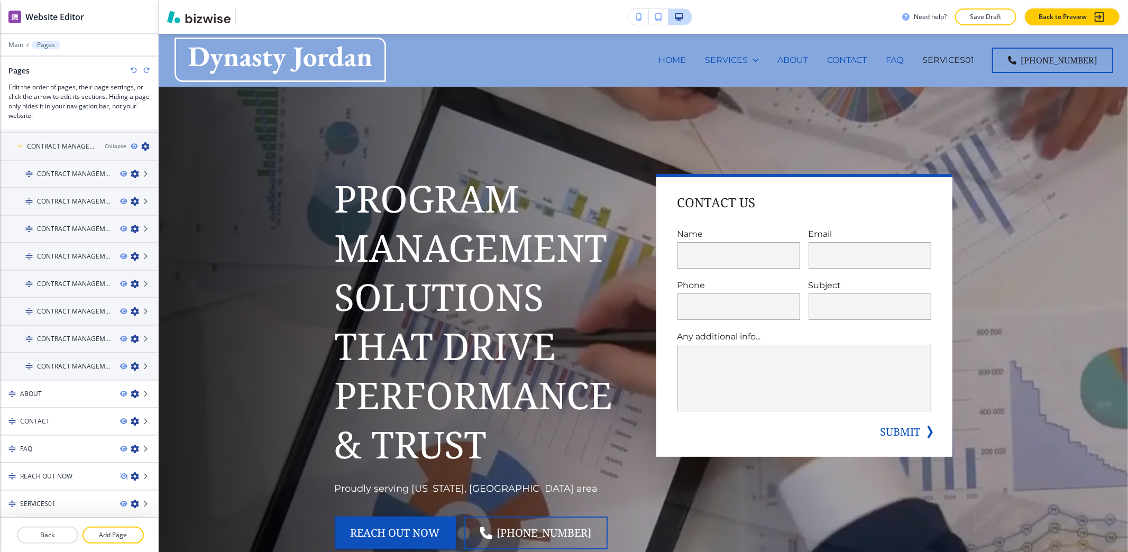
scroll to position [129, 0]
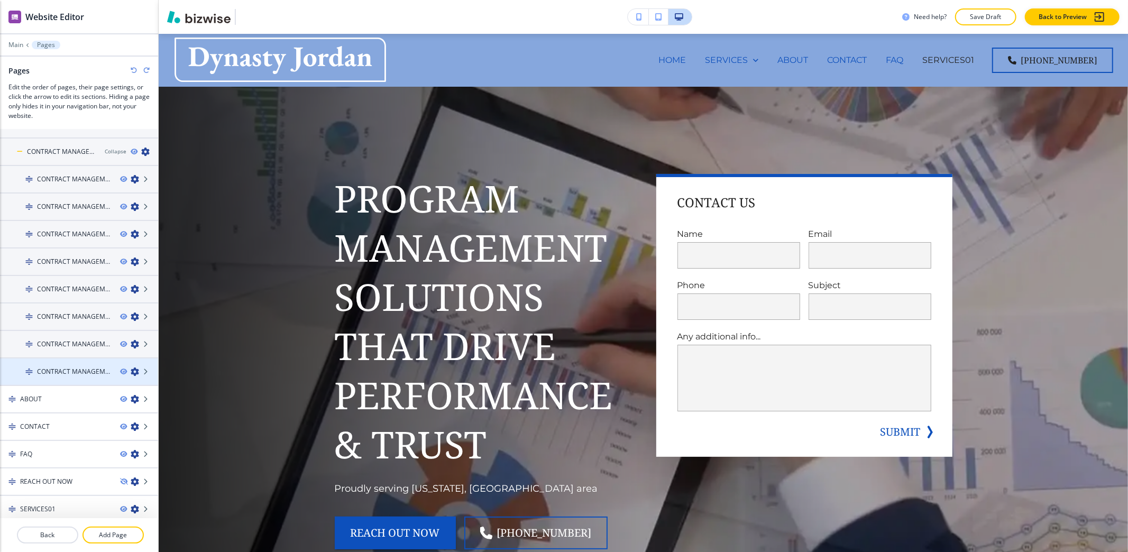
click at [131, 369] on icon "button" at bounding box center [135, 371] width 8 height 8
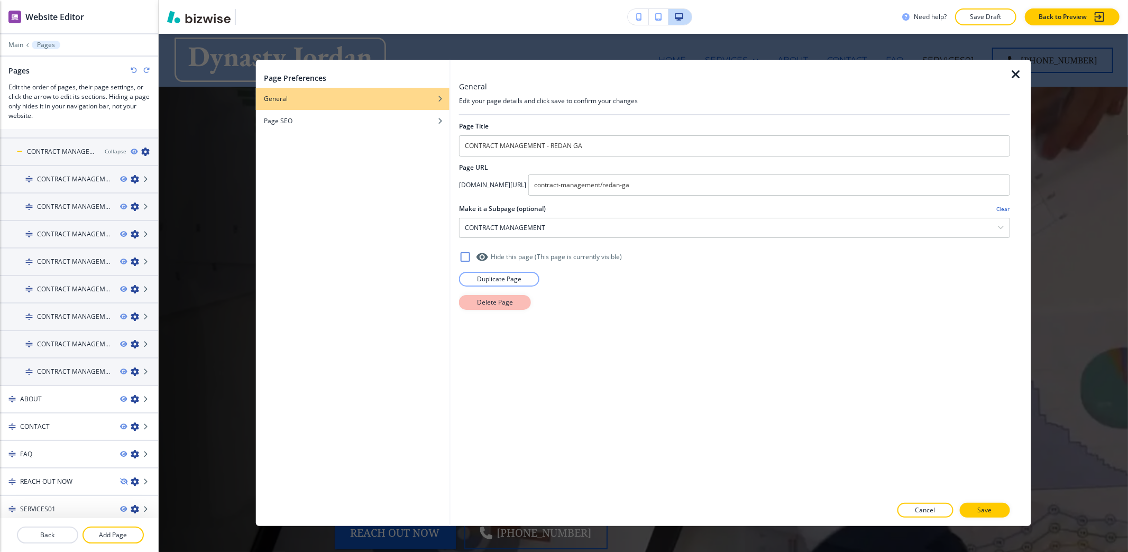
click at [517, 305] on button "Delete Page" at bounding box center [495, 302] width 72 height 15
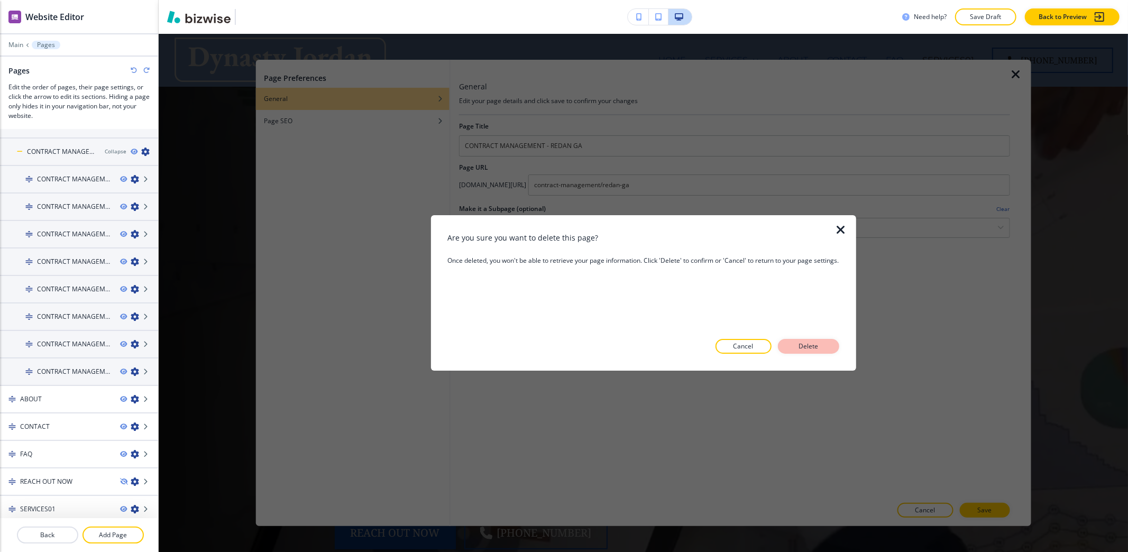
click at [789, 350] on button "Delete" at bounding box center [808, 346] width 61 height 15
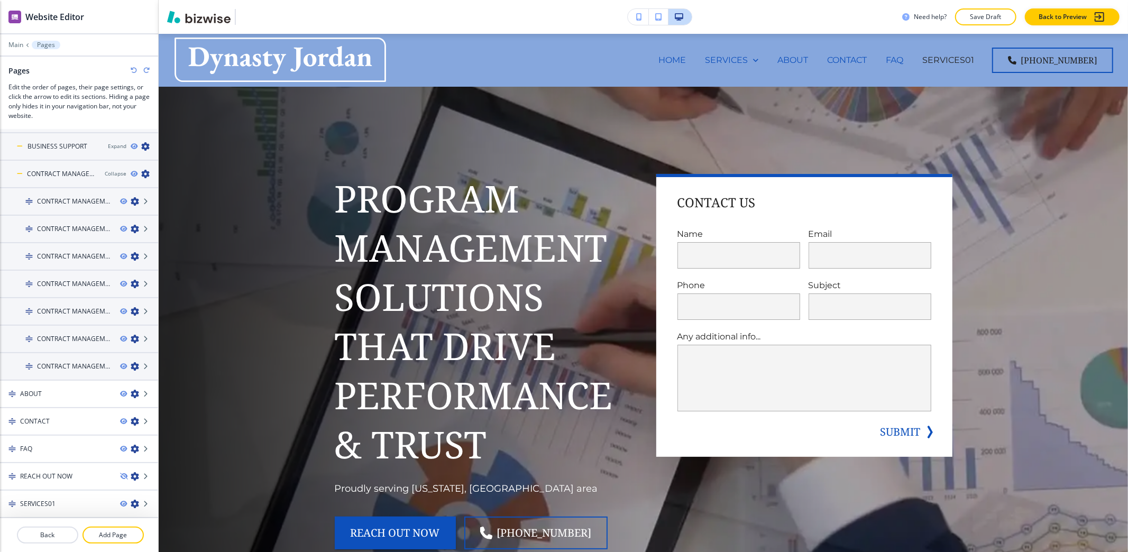
scroll to position [102, 0]
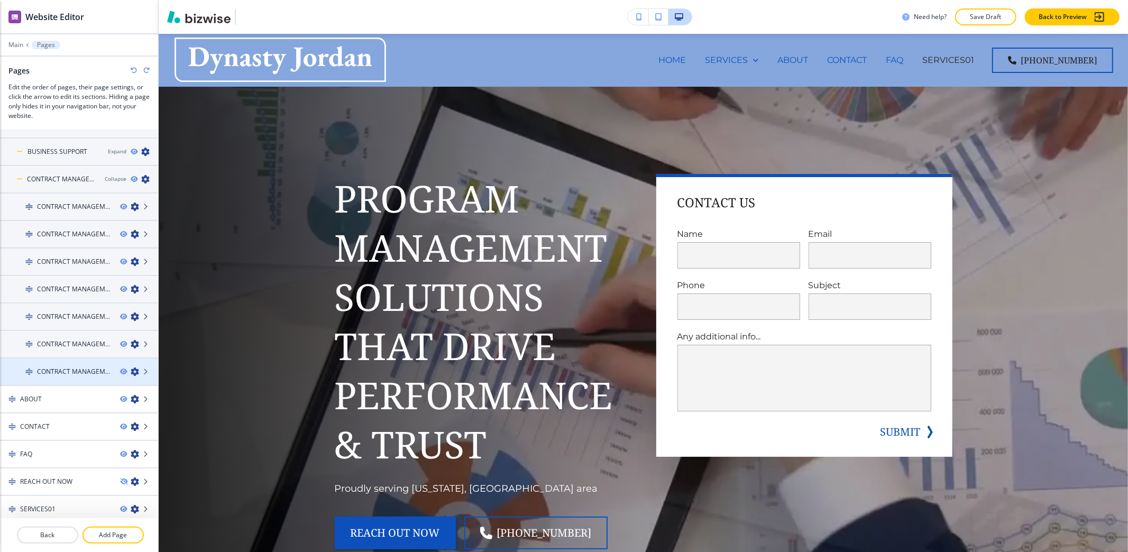
click at [131, 368] on icon "button" at bounding box center [135, 371] width 8 height 8
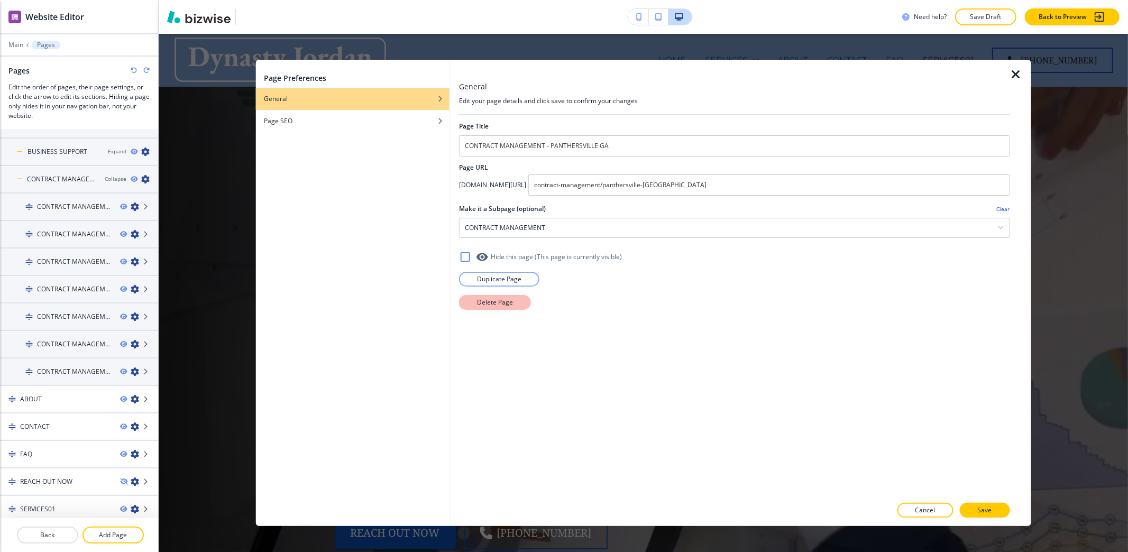
click at [508, 303] on p "Delete Page" at bounding box center [495, 303] width 36 height 10
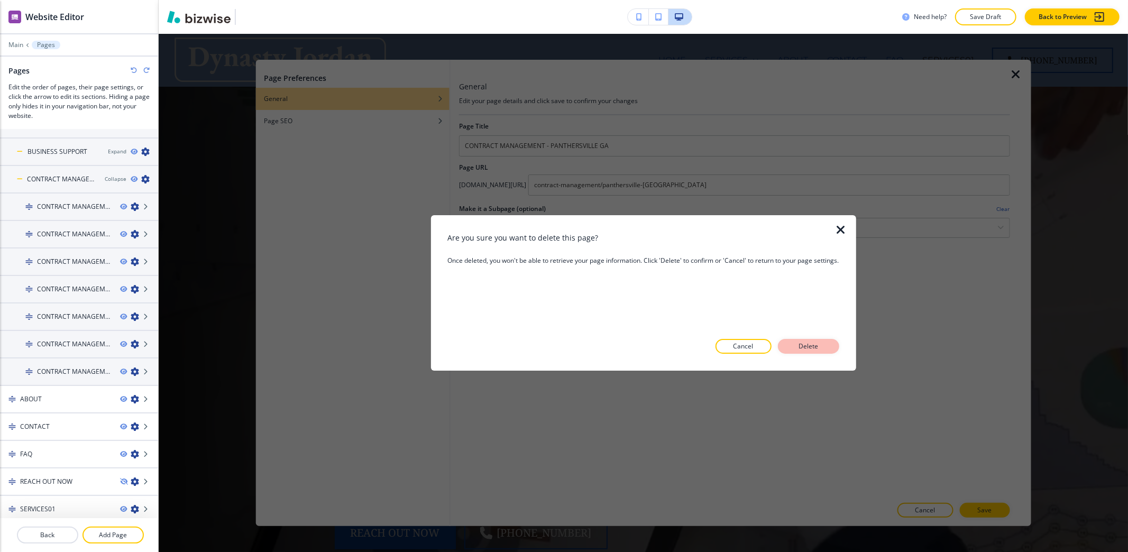
click at [798, 346] on p "Delete" at bounding box center [808, 347] width 25 height 10
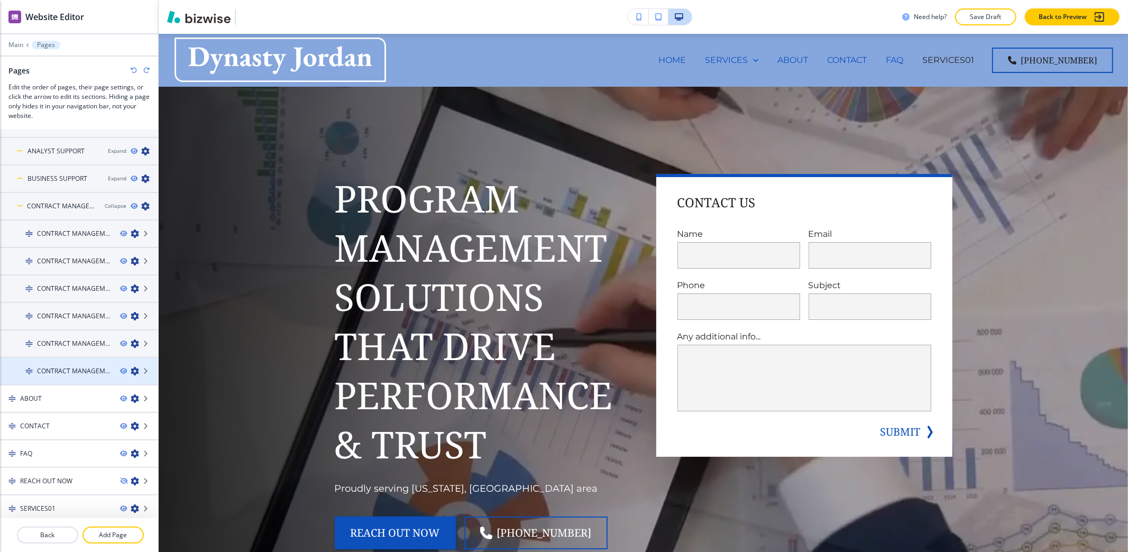
click at [131, 367] on icon "button" at bounding box center [135, 371] width 8 height 8
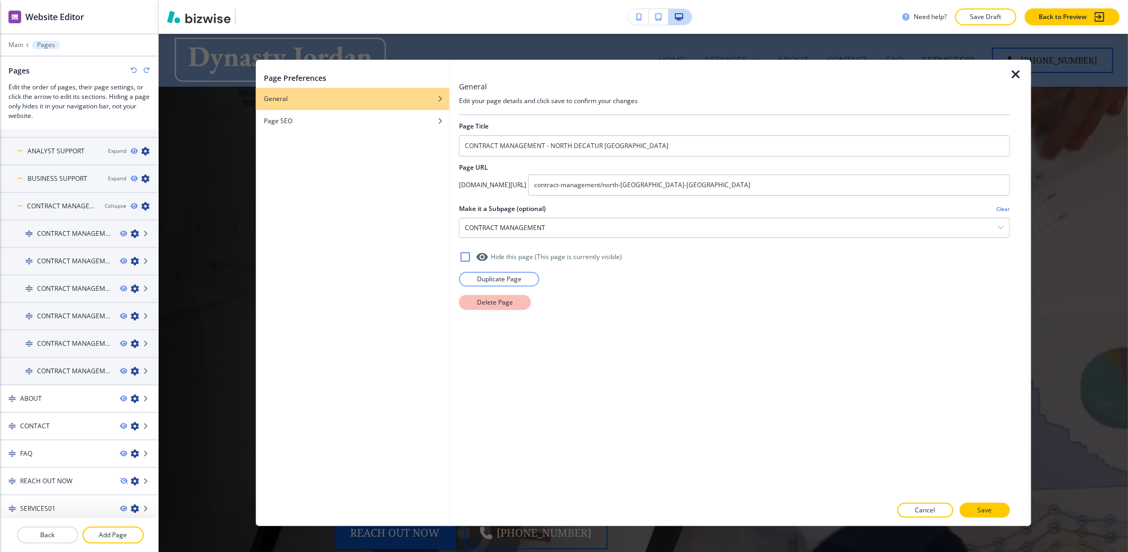
click at [493, 307] on p "Delete Page" at bounding box center [495, 303] width 36 height 10
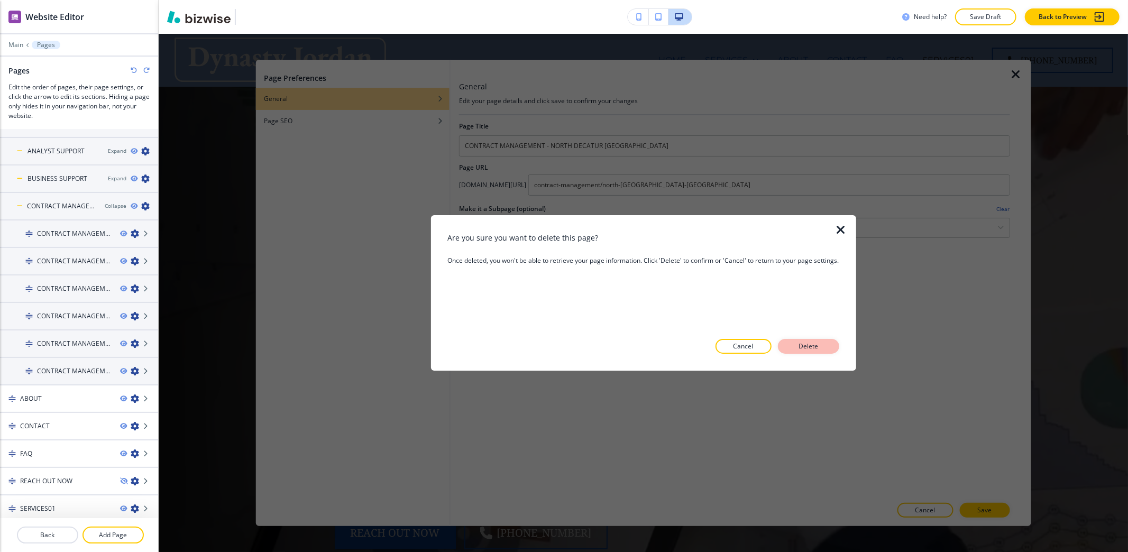
click at [798, 345] on p "Delete" at bounding box center [808, 347] width 25 height 10
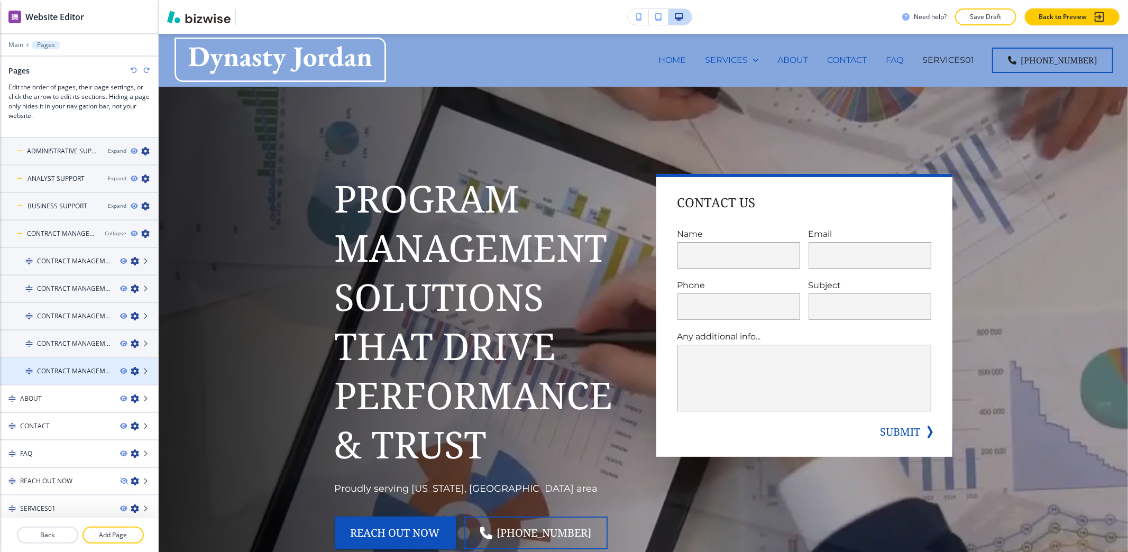
click at [131, 367] on icon "button" at bounding box center [135, 371] width 8 height 8
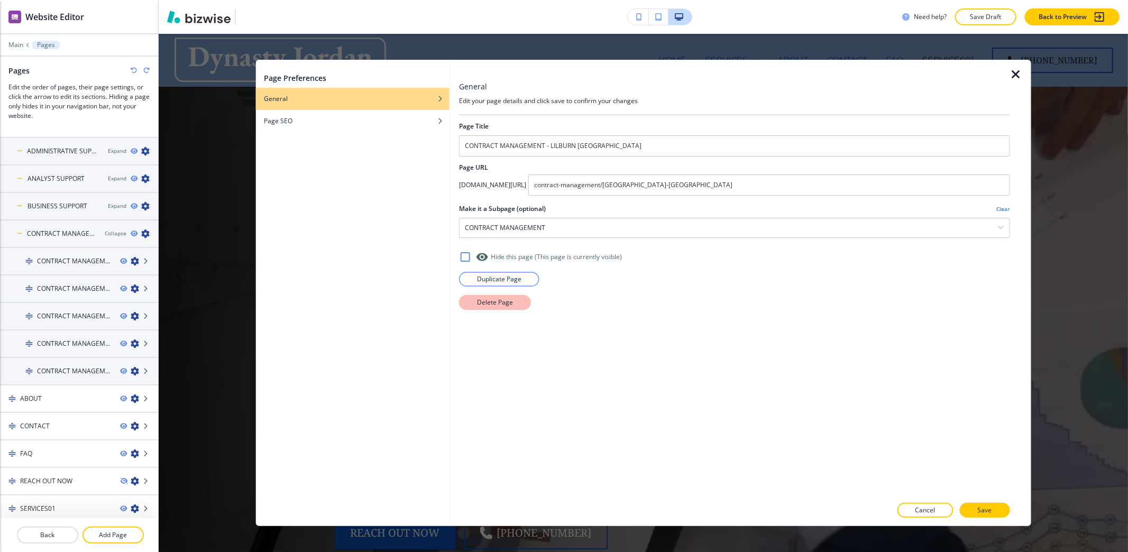
click at [478, 303] on p "Delete Page" at bounding box center [495, 303] width 36 height 10
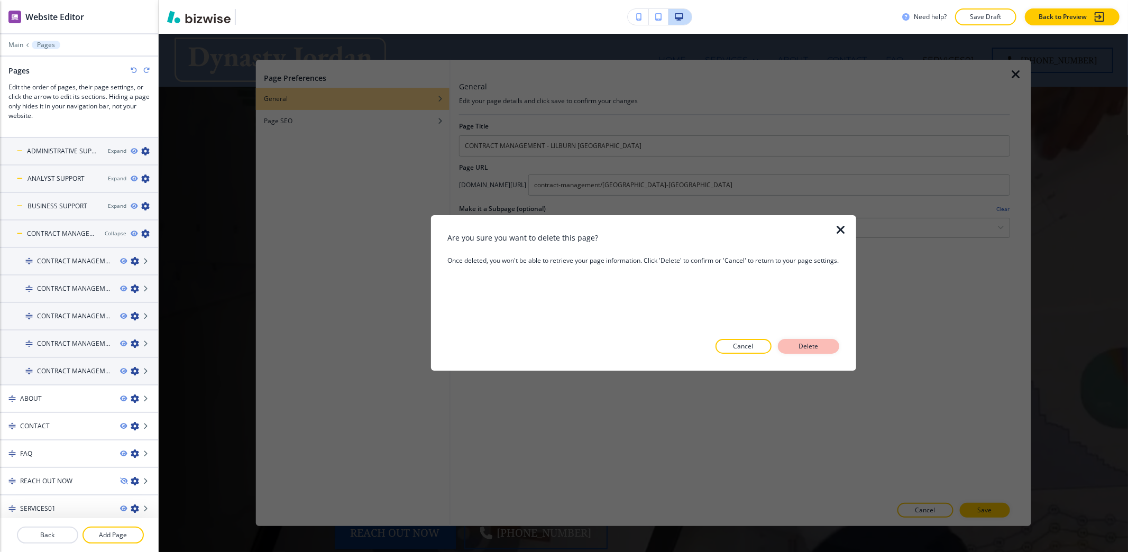
click at [823, 345] on button "Delete" at bounding box center [808, 346] width 61 height 15
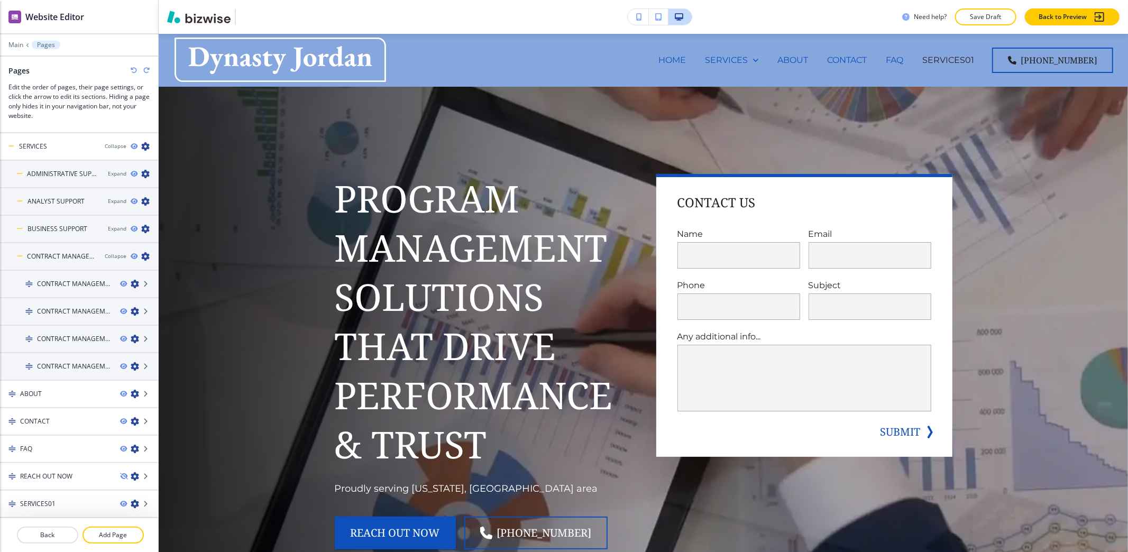
scroll to position [20, 0]
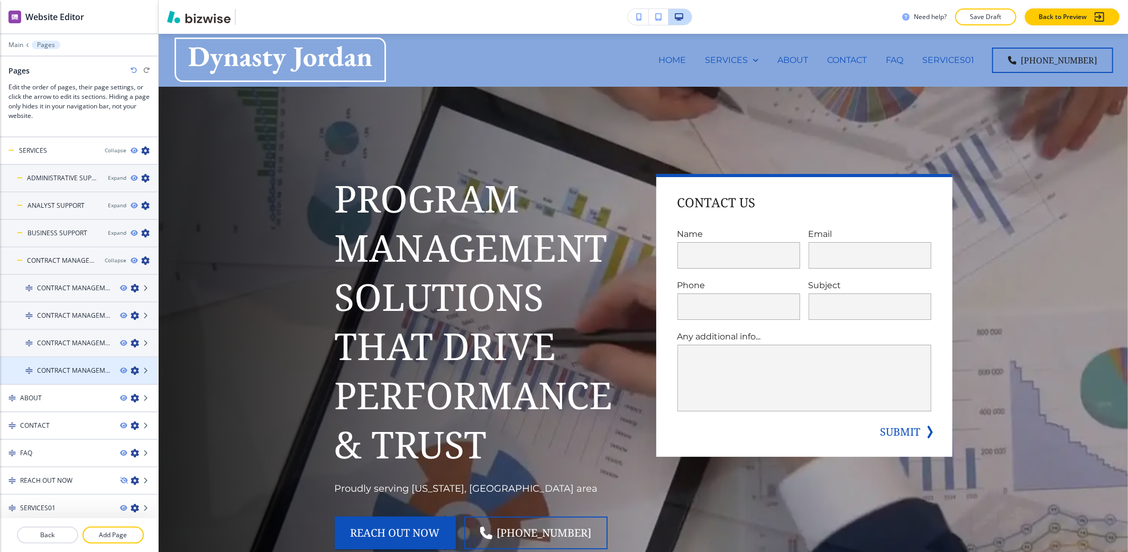
click at [131, 367] on icon "button" at bounding box center [135, 370] width 8 height 8
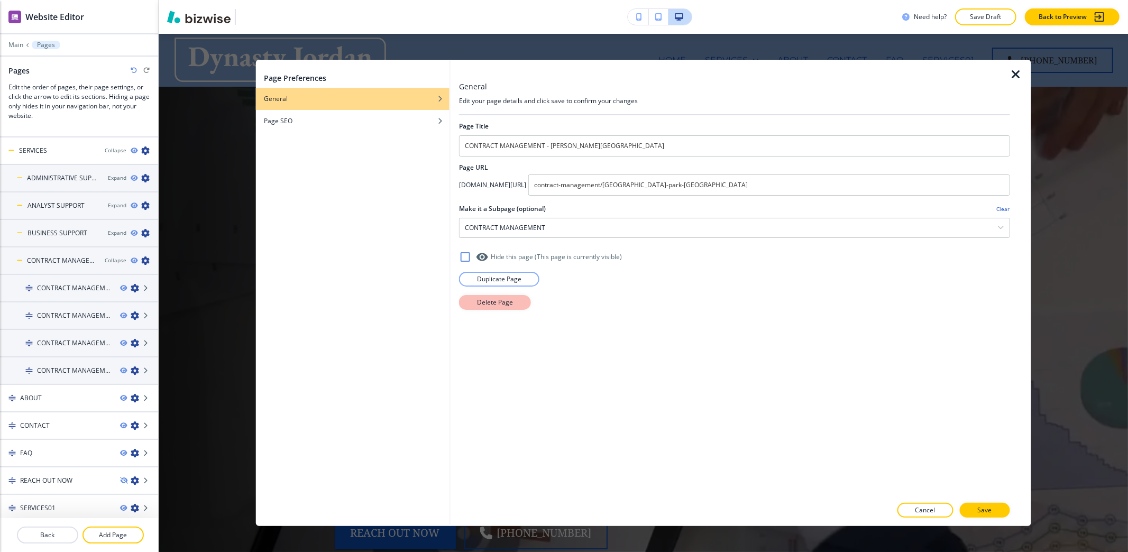
click at [477, 306] on p "Delete Page" at bounding box center [495, 303] width 36 height 10
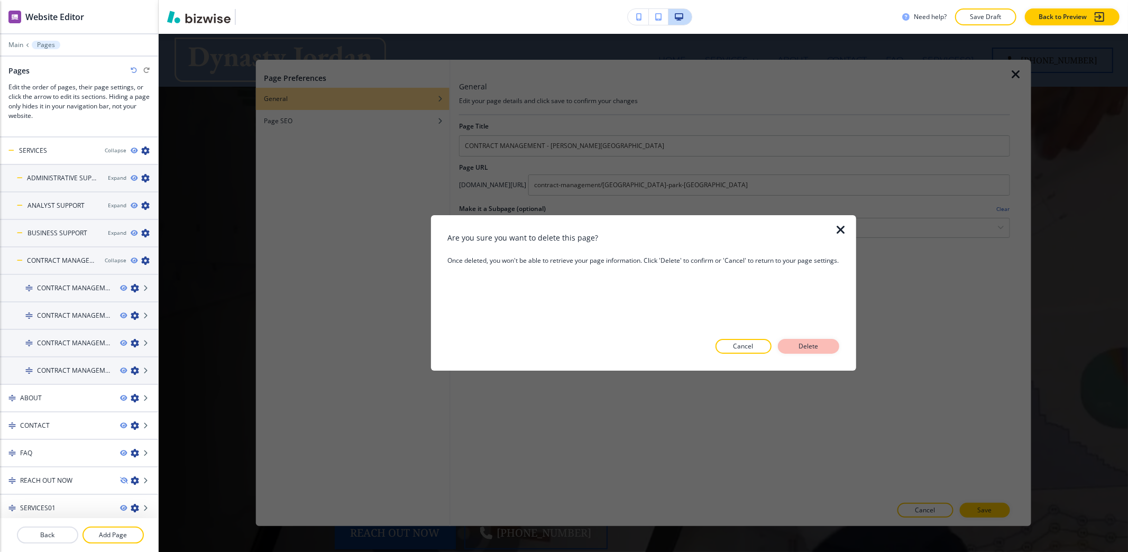
click at [819, 348] on p "Delete" at bounding box center [808, 347] width 25 height 10
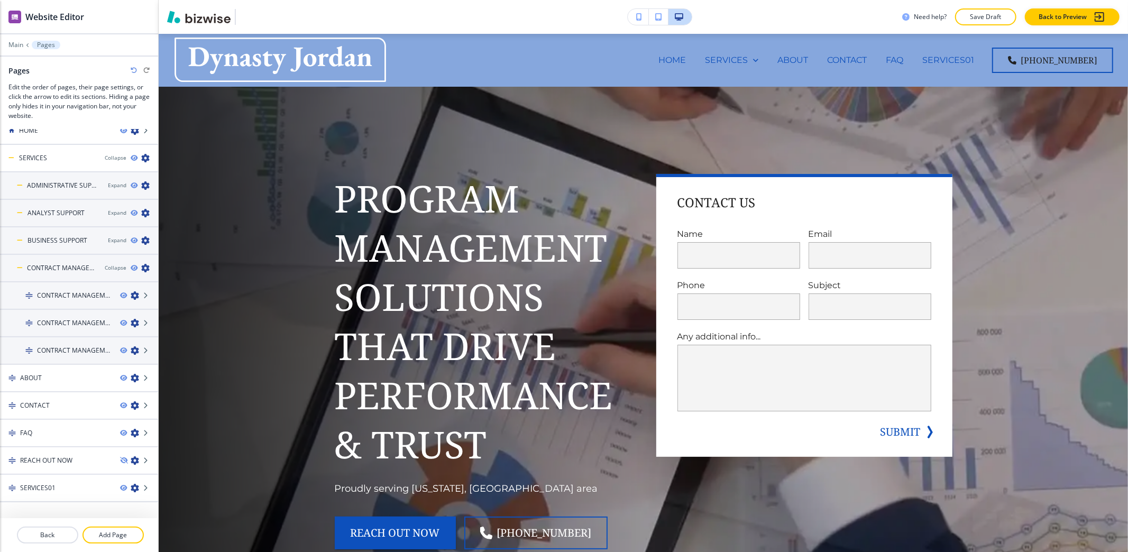
scroll to position [13, 0]
click at [131, 349] on icon "button" at bounding box center [135, 350] width 8 height 8
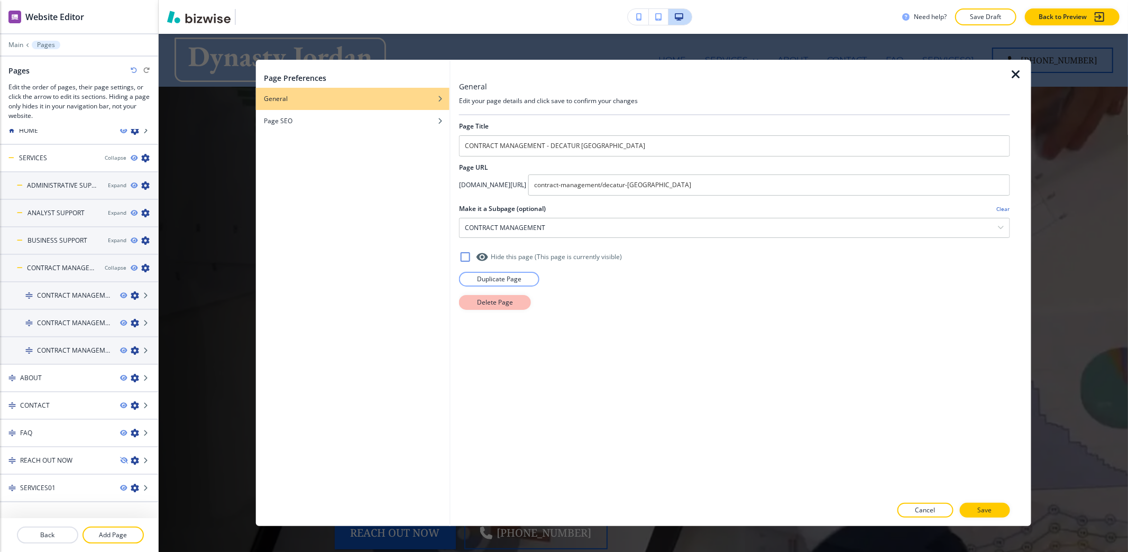
click at [500, 307] on p "Delete Page" at bounding box center [495, 303] width 36 height 10
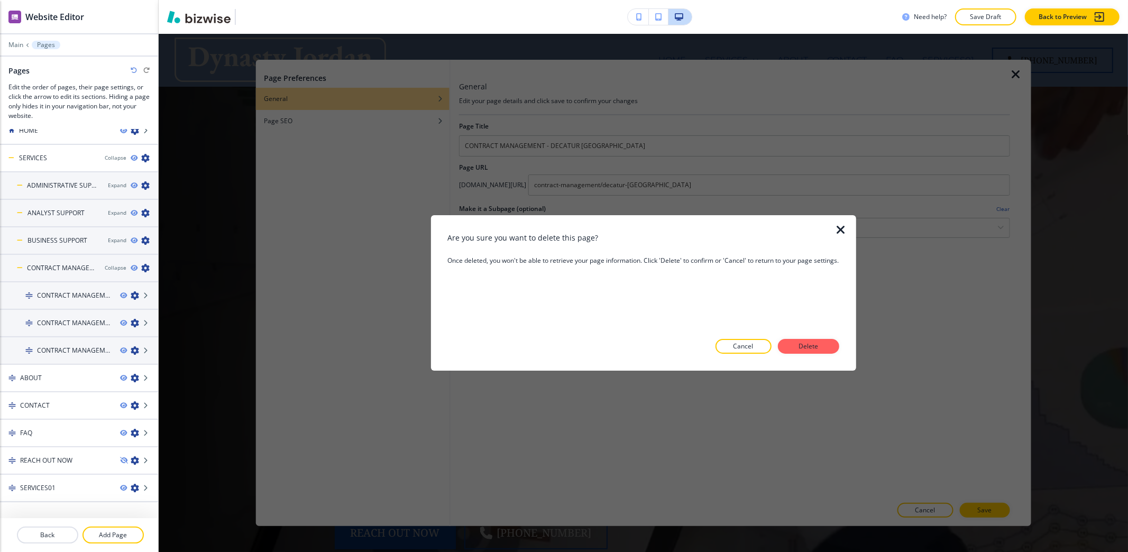
click at [824, 352] on button "Delete" at bounding box center [808, 346] width 61 height 15
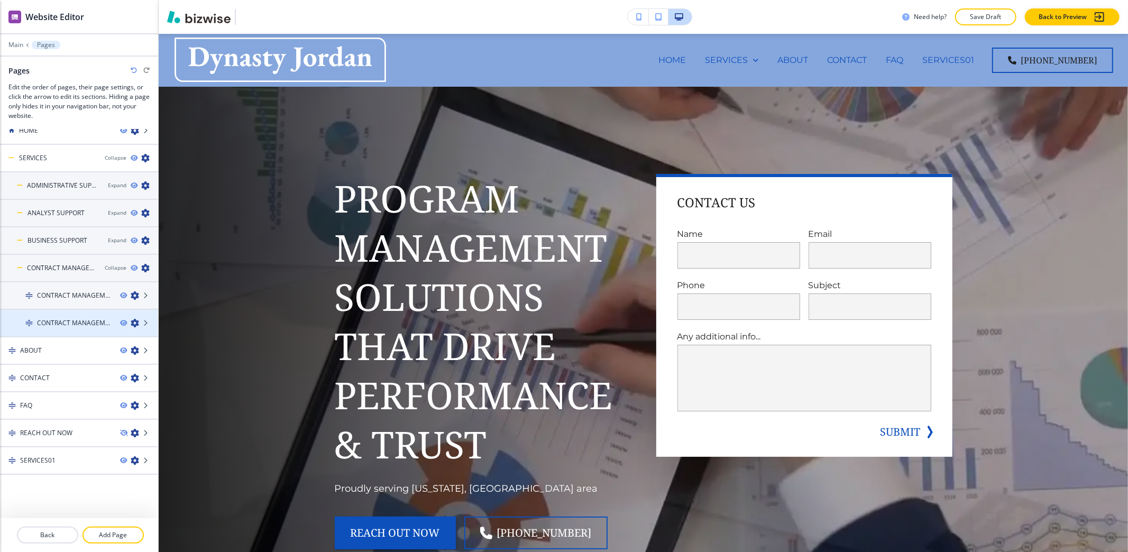
click at [131, 319] on icon "button" at bounding box center [135, 323] width 8 height 8
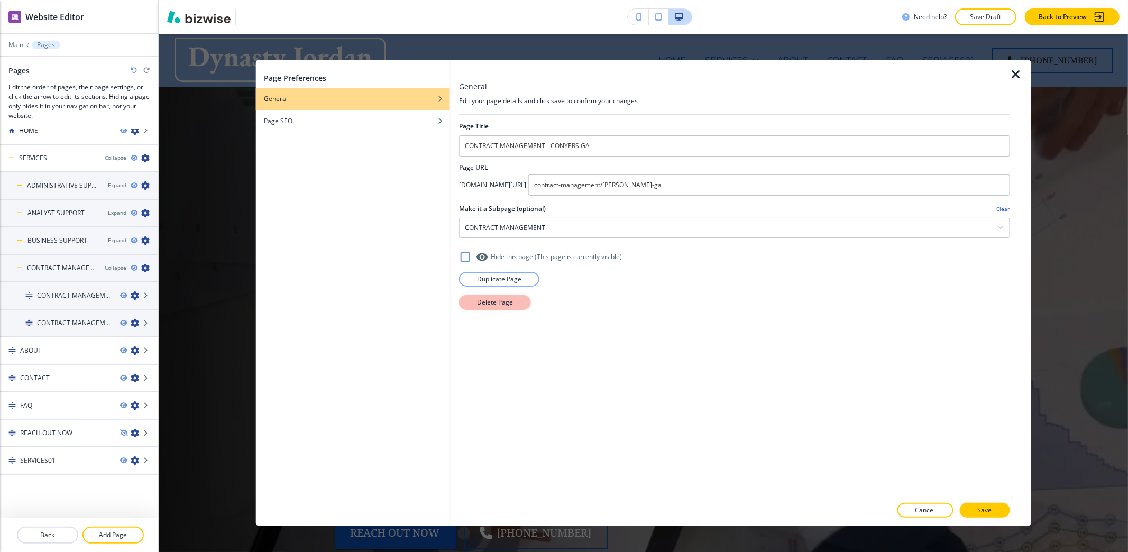
click at [487, 301] on p "Delete Page" at bounding box center [495, 303] width 36 height 10
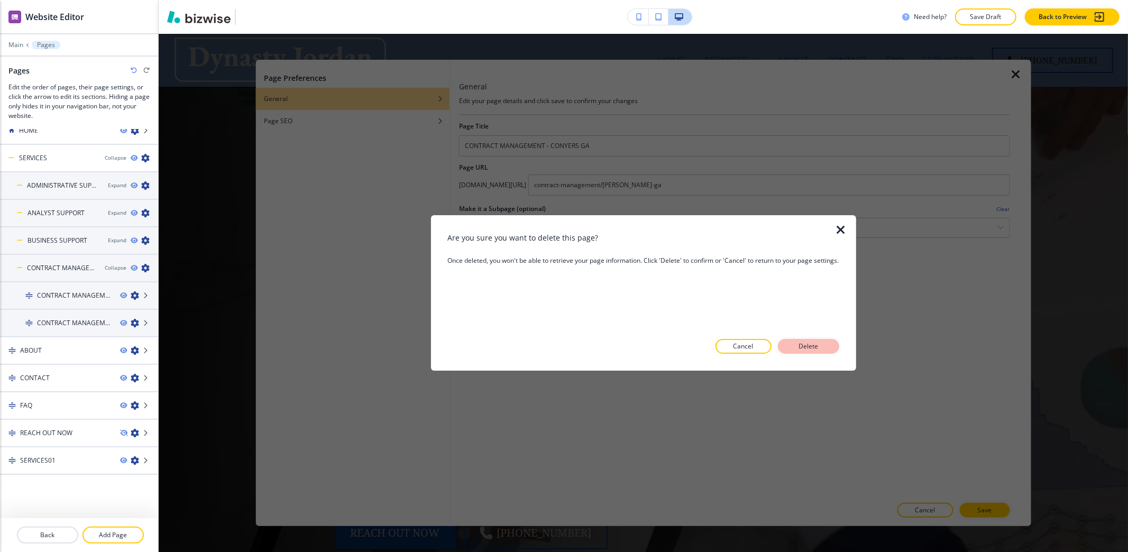
click at [815, 345] on p "Delete" at bounding box center [808, 347] width 25 height 10
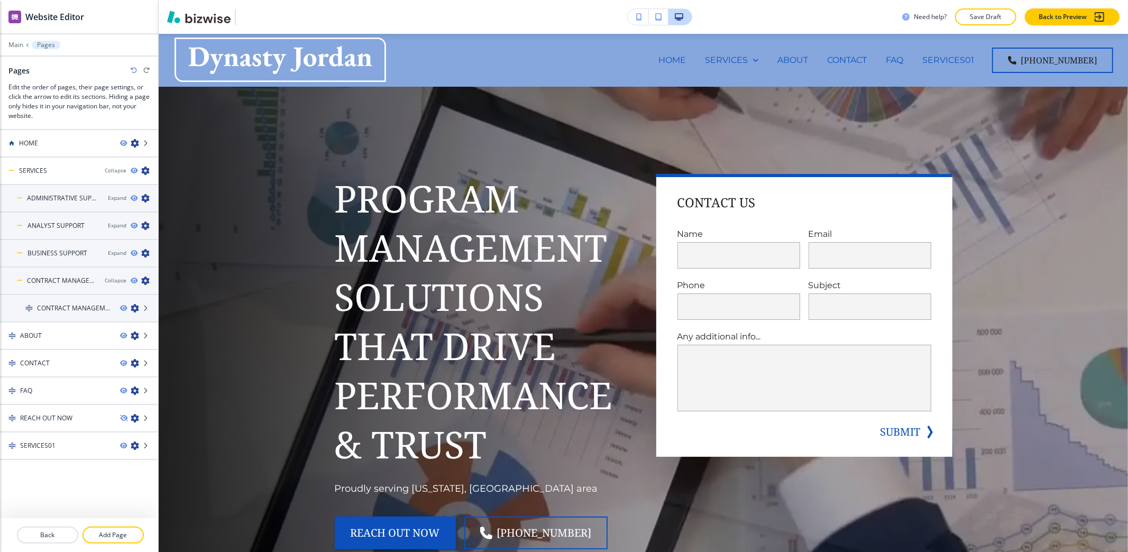
scroll to position [0, 0]
click at [135, 309] on icon "button" at bounding box center [135, 308] width 8 height 8
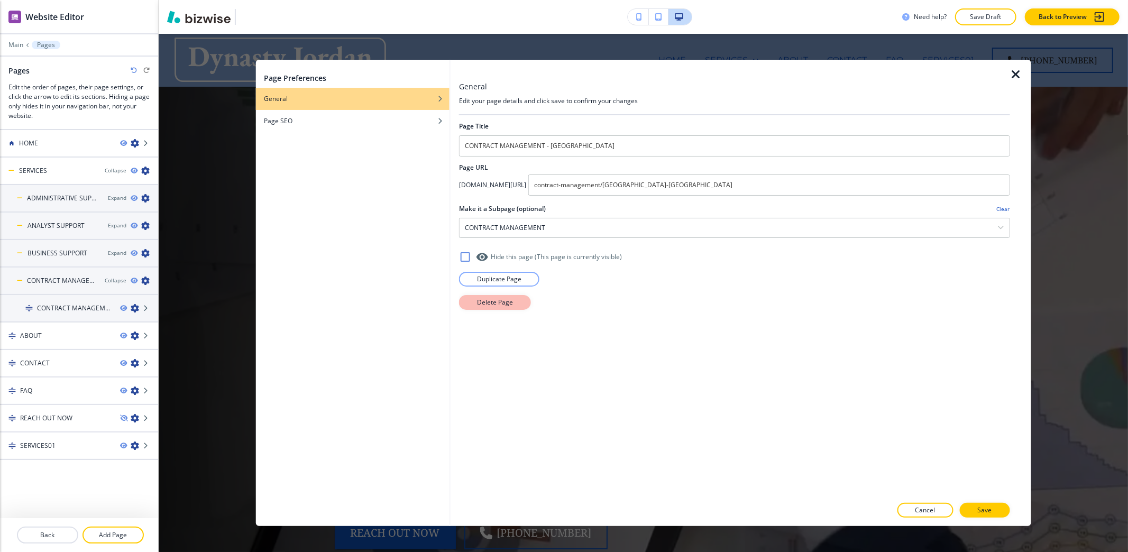
click at [491, 302] on p "Delete Page" at bounding box center [495, 303] width 36 height 10
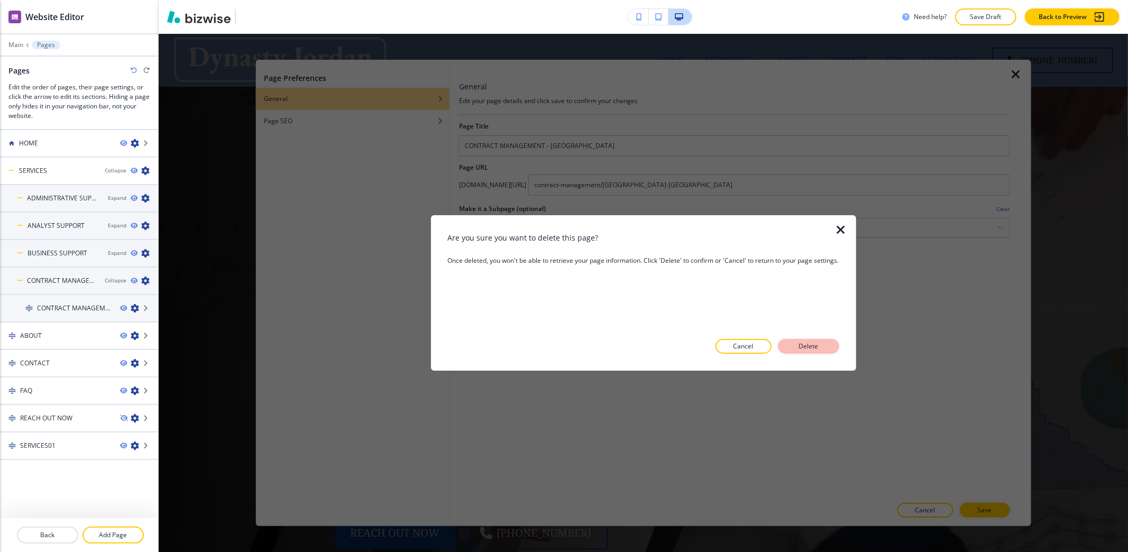
click at [827, 346] on button "Delete" at bounding box center [808, 346] width 61 height 15
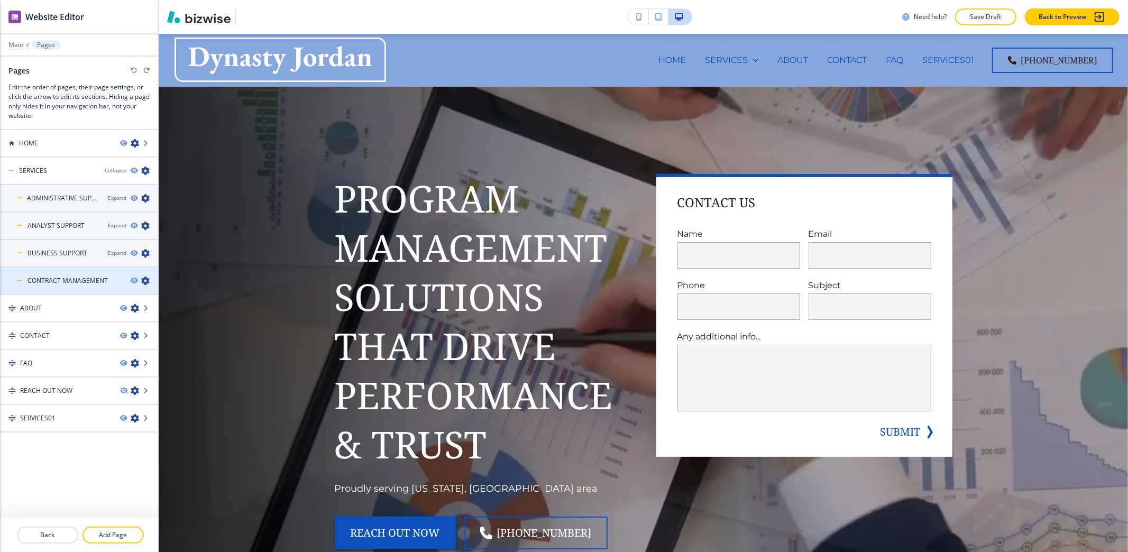
click at [145, 280] on icon "button" at bounding box center [145, 281] width 8 height 8
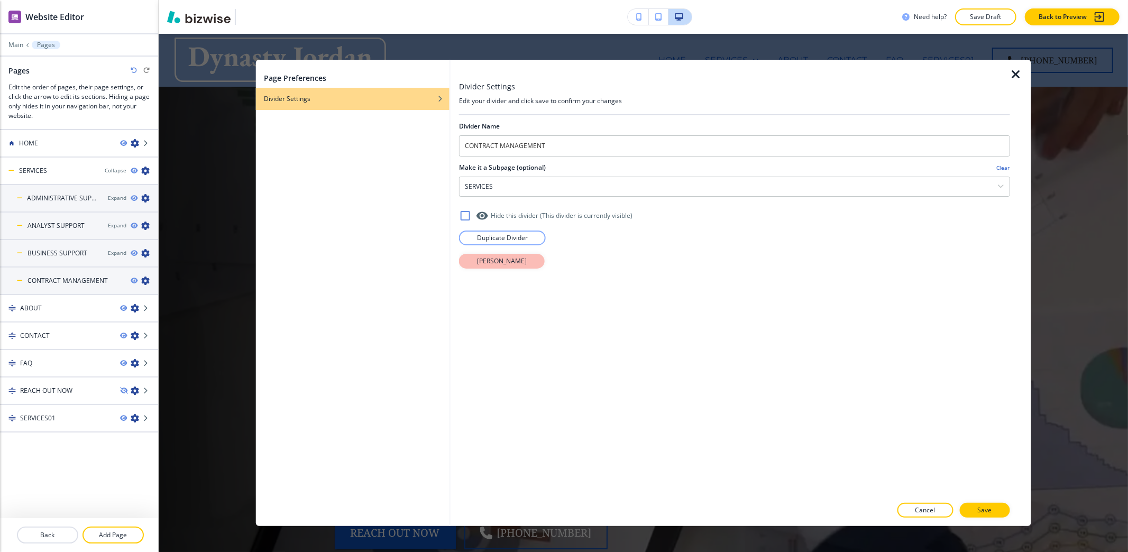
click at [521, 263] on button "[PERSON_NAME]" at bounding box center [502, 261] width 86 height 15
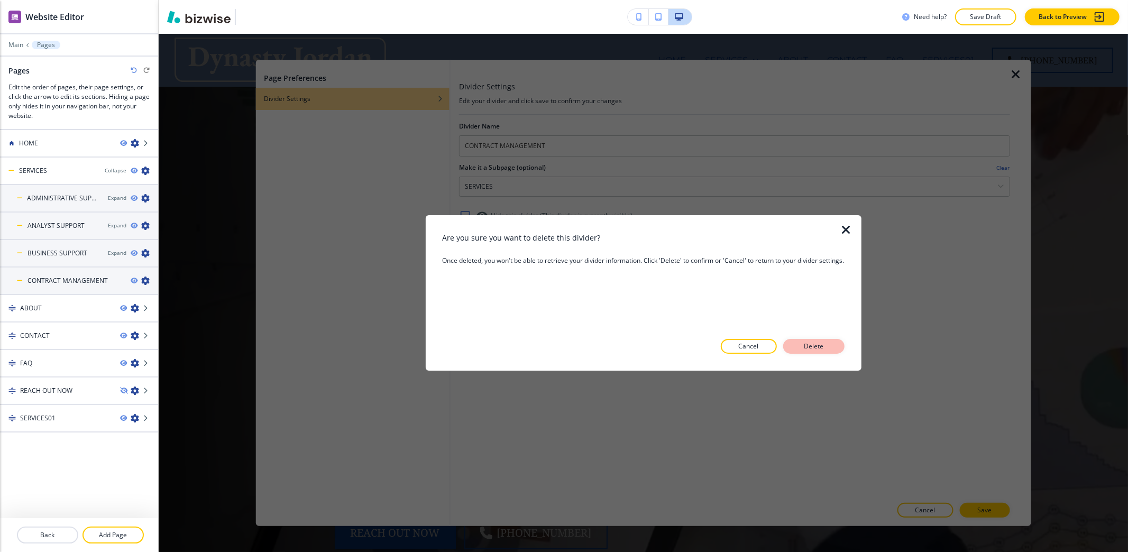
click at [824, 344] on p "Delete" at bounding box center [813, 347] width 25 height 10
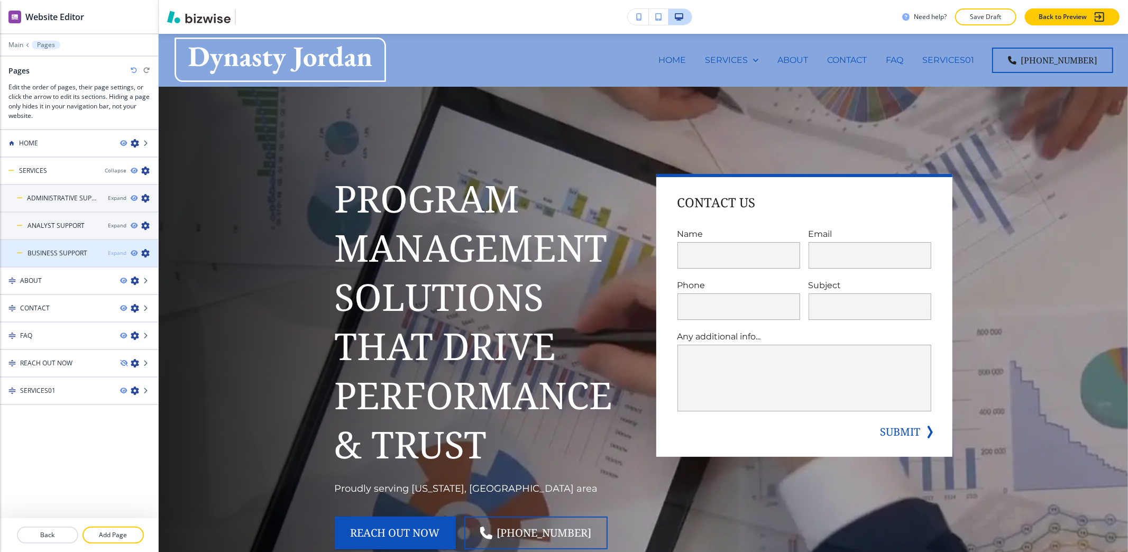
click at [116, 250] on div "Expand" at bounding box center [117, 253] width 19 height 8
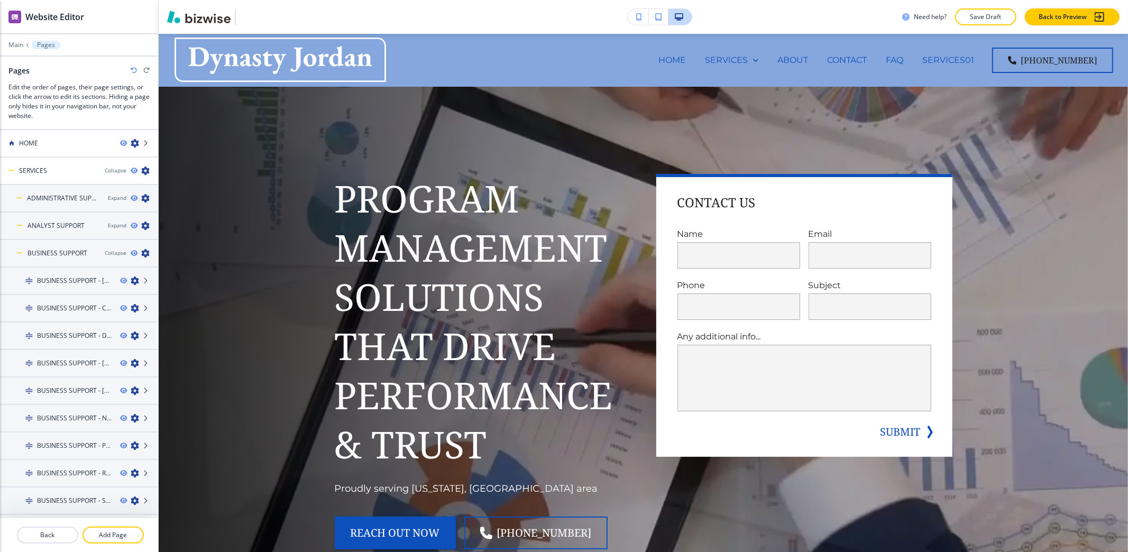
scroll to position [210, 0]
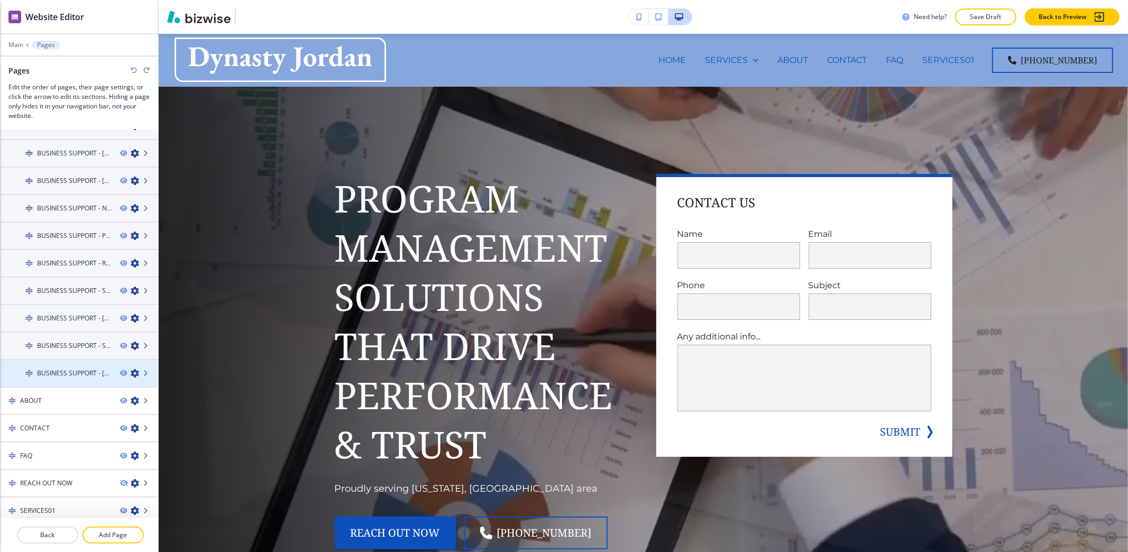
click at [131, 369] on icon "button" at bounding box center [135, 373] width 8 height 8
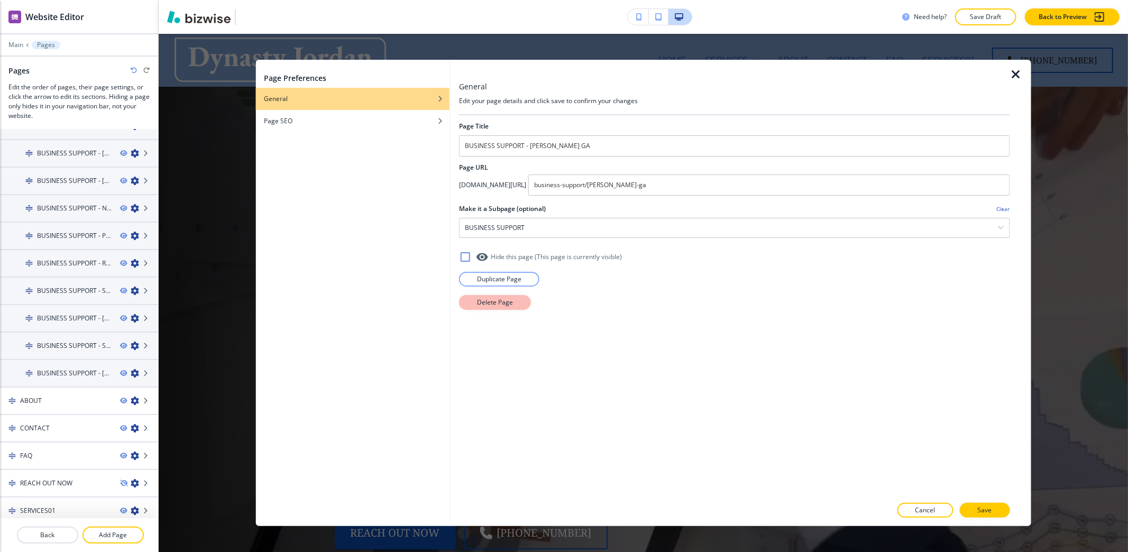
click at [517, 299] on button "Delete Page" at bounding box center [495, 302] width 72 height 15
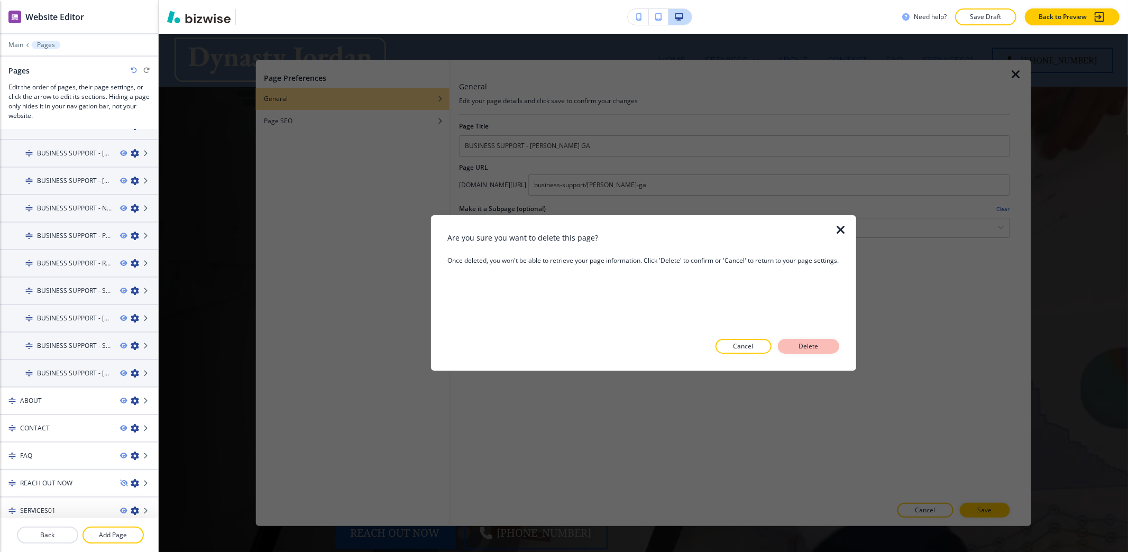
click at [832, 346] on button "Delete" at bounding box center [808, 346] width 61 height 15
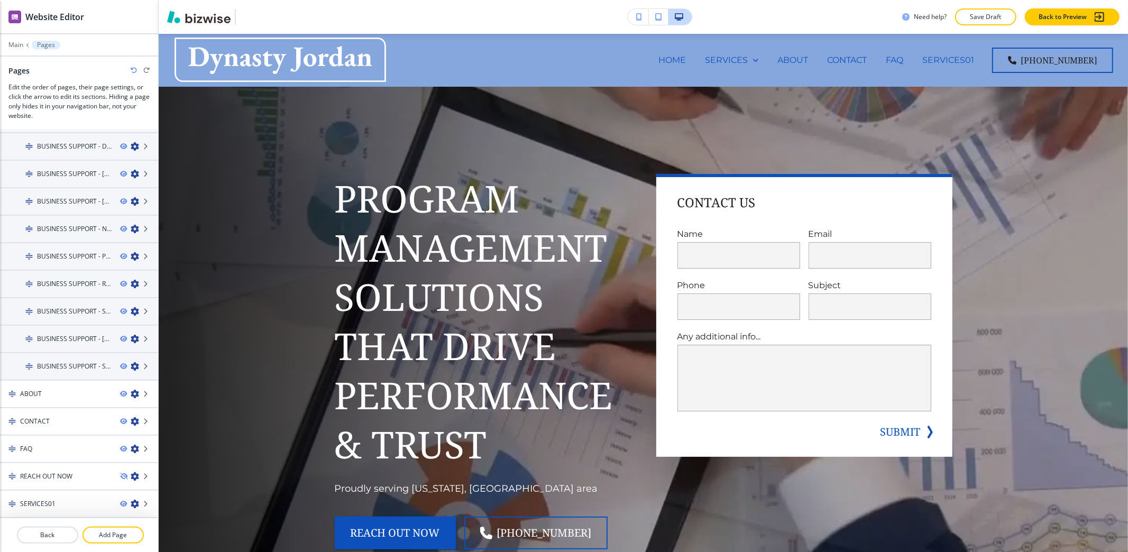
scroll to position [183, 0]
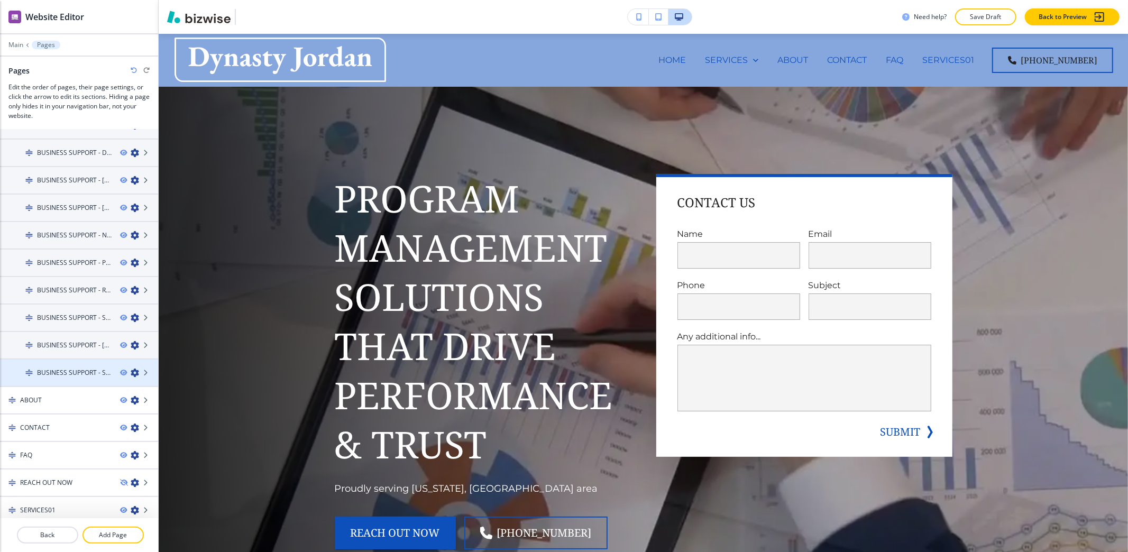
click at [131, 368] on icon "button" at bounding box center [135, 372] width 8 height 8
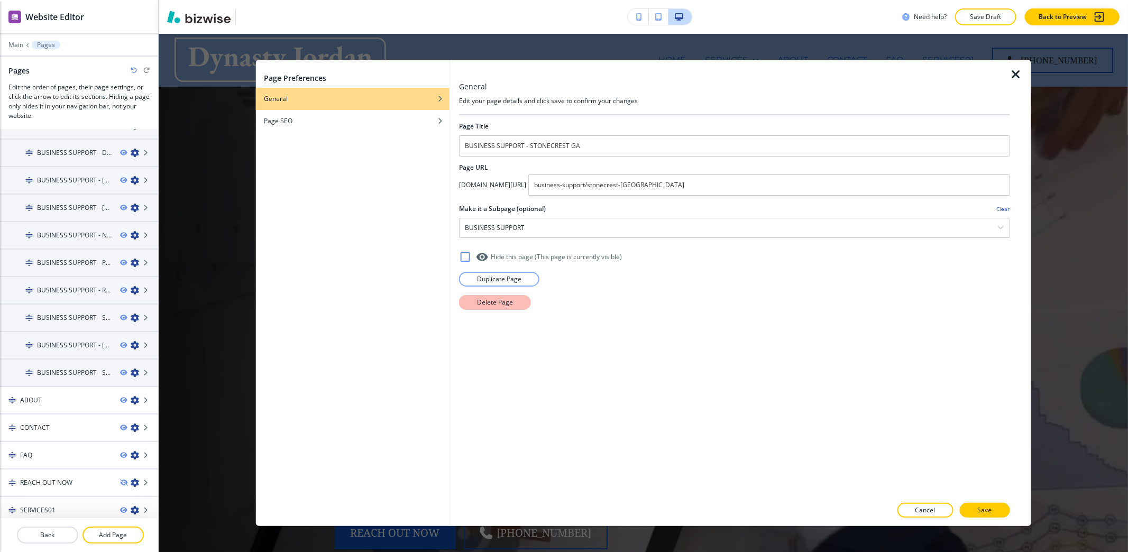
click at [500, 303] on p "Delete Page" at bounding box center [495, 303] width 36 height 10
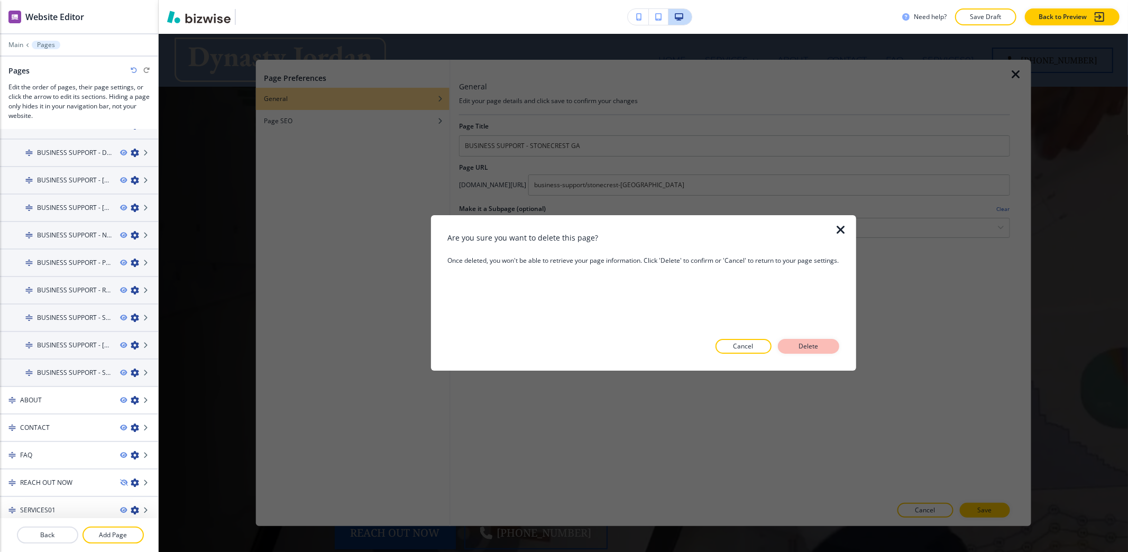
click at [813, 348] on p "Delete" at bounding box center [808, 347] width 25 height 10
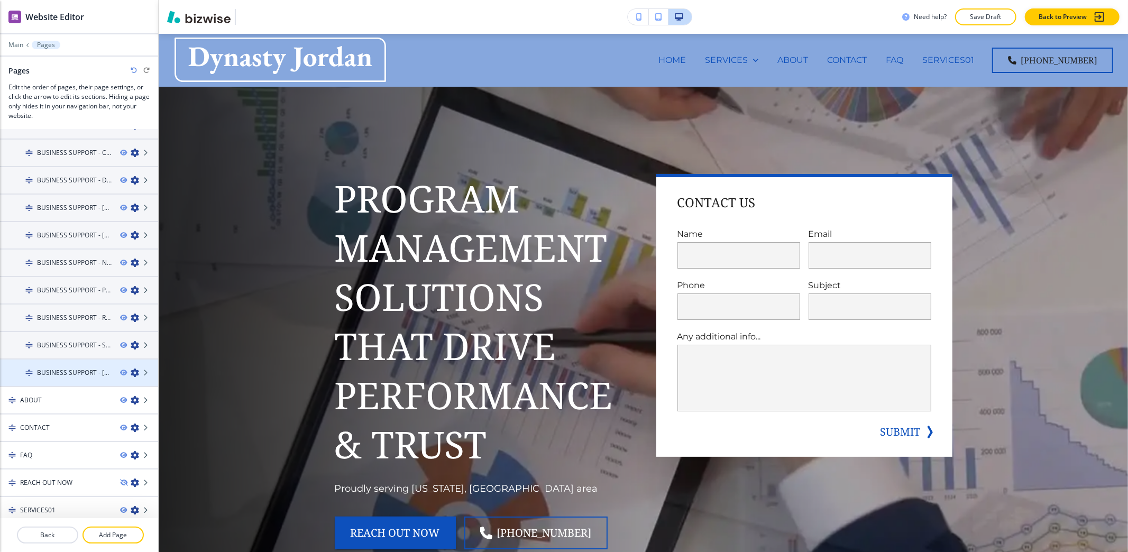
click at [131, 368] on icon "button" at bounding box center [135, 372] width 8 height 8
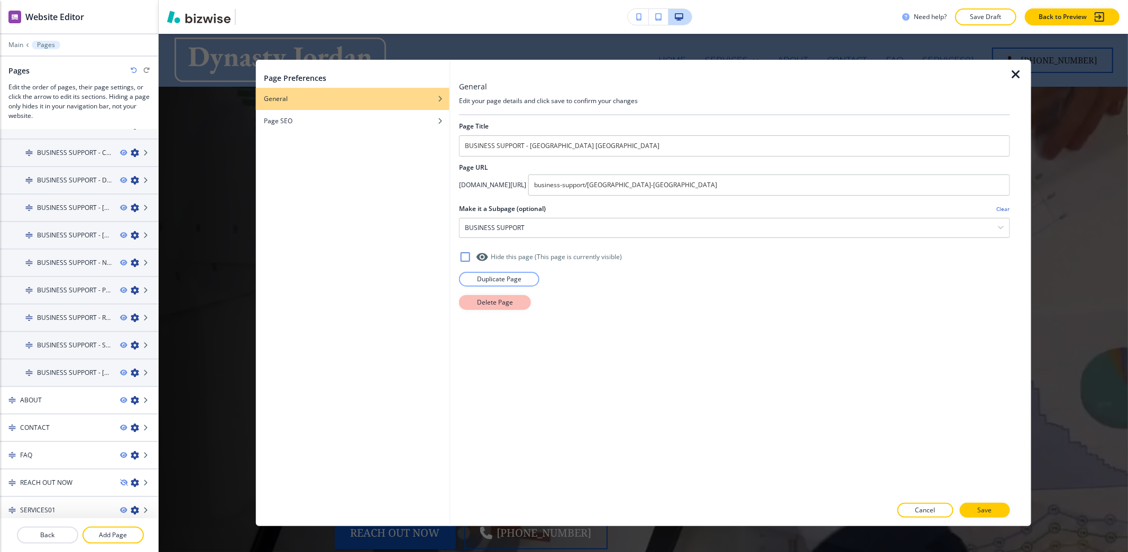
click at [512, 299] on p "Delete Page" at bounding box center [495, 303] width 36 height 10
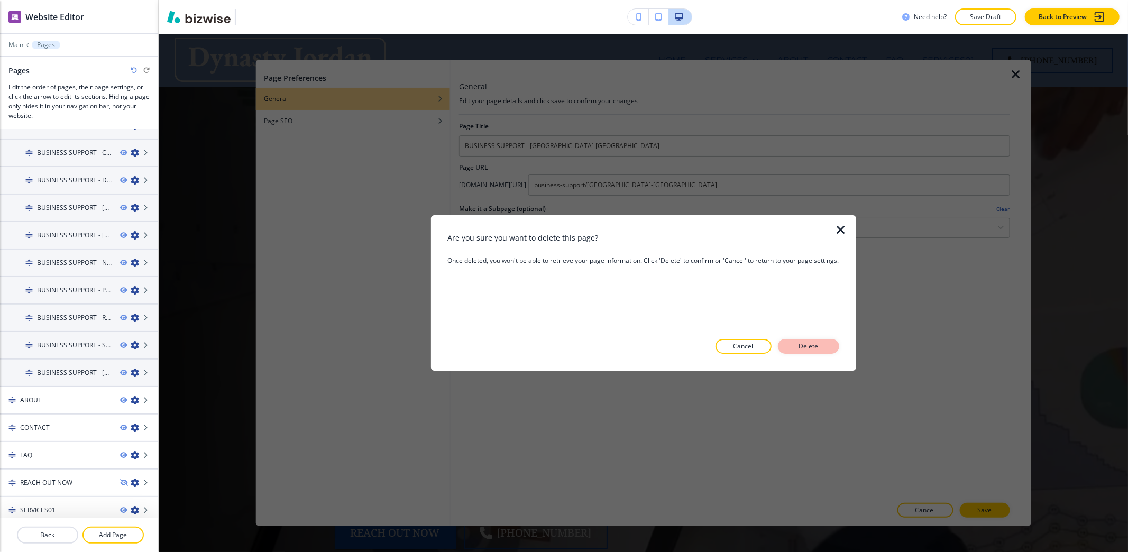
click at [803, 347] on p "Delete" at bounding box center [808, 347] width 25 height 10
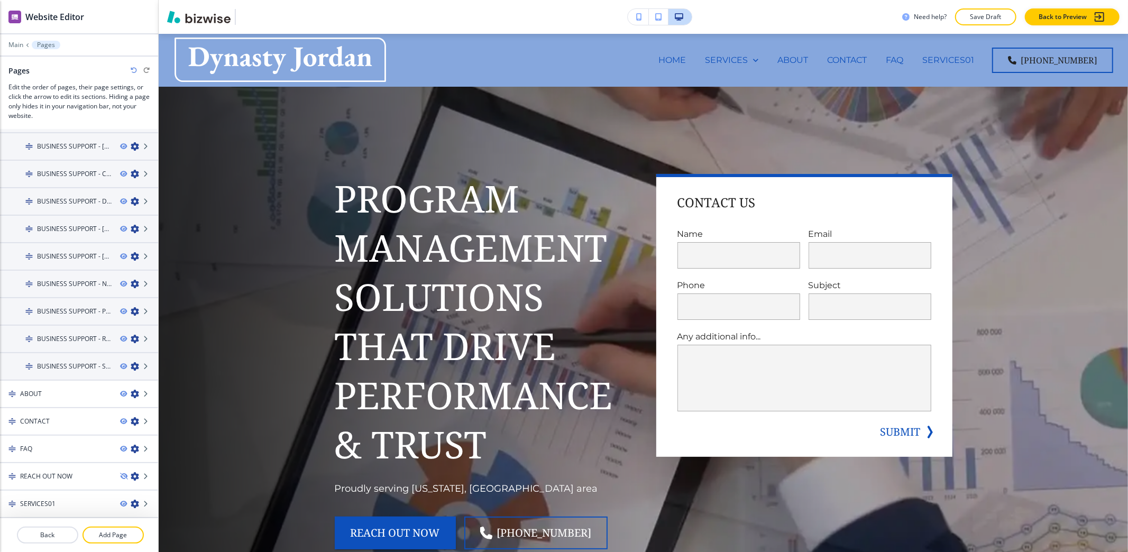
scroll to position [129, 0]
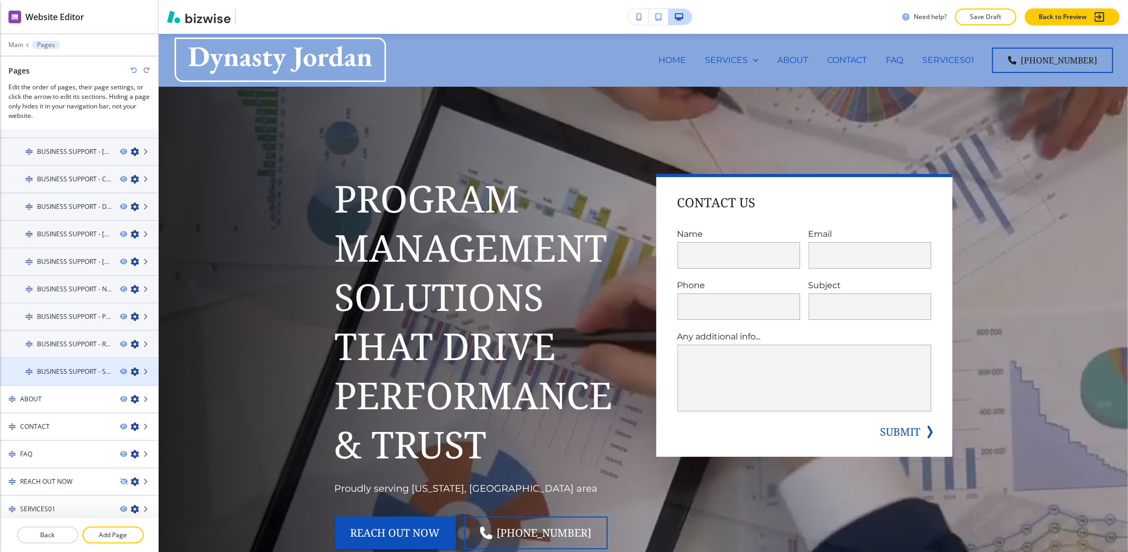
click at [131, 368] on icon "button" at bounding box center [135, 371] width 8 height 8
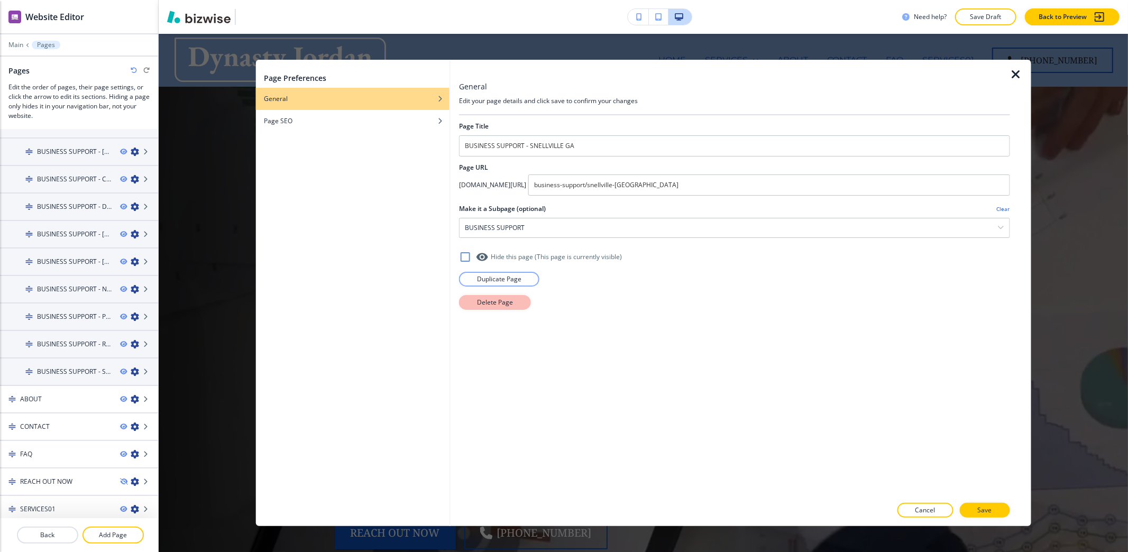
click at [514, 302] on button "Delete Page" at bounding box center [495, 302] width 72 height 15
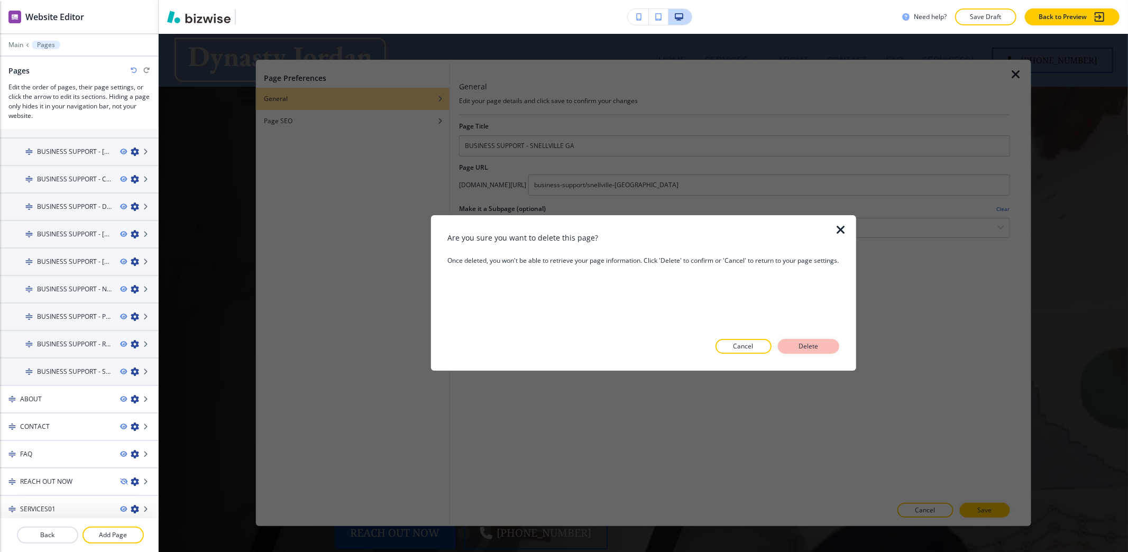
click at [808, 349] on p "Delete" at bounding box center [808, 347] width 25 height 10
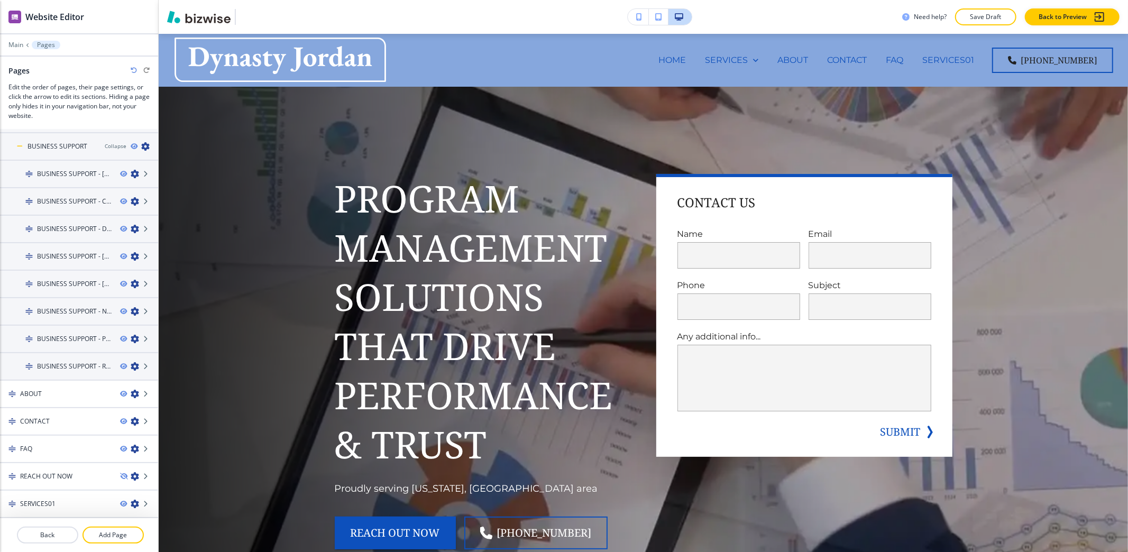
scroll to position [102, 0]
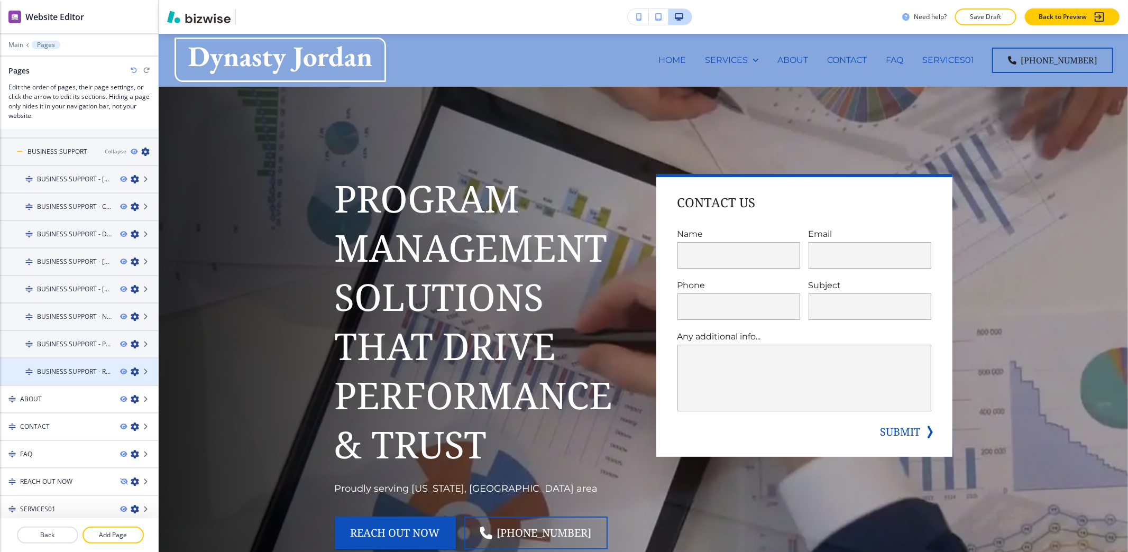
click at [131, 367] on icon "button" at bounding box center [135, 371] width 8 height 8
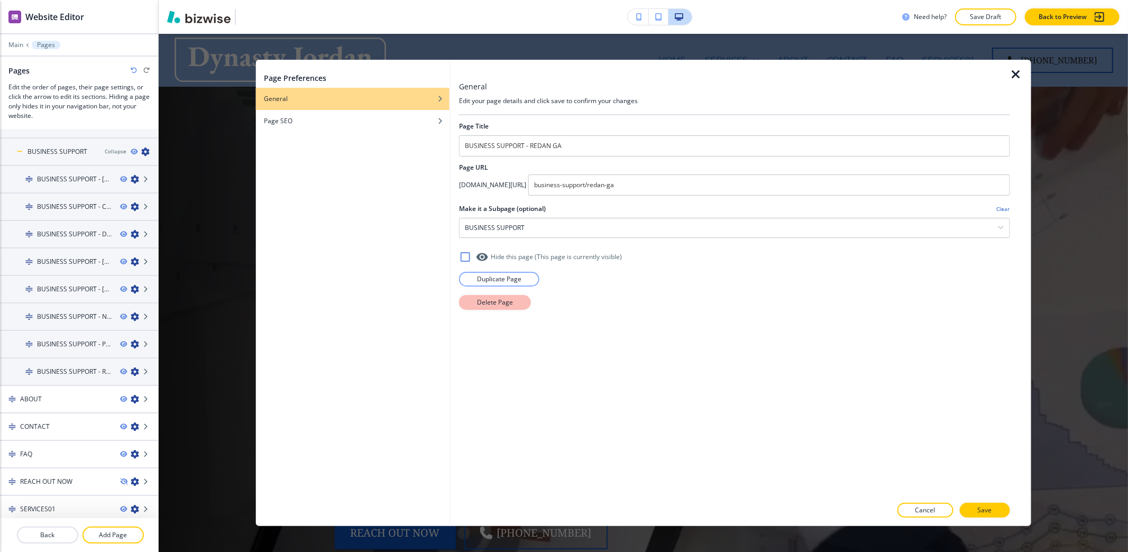
click at [496, 303] on p "Delete Page" at bounding box center [495, 303] width 36 height 10
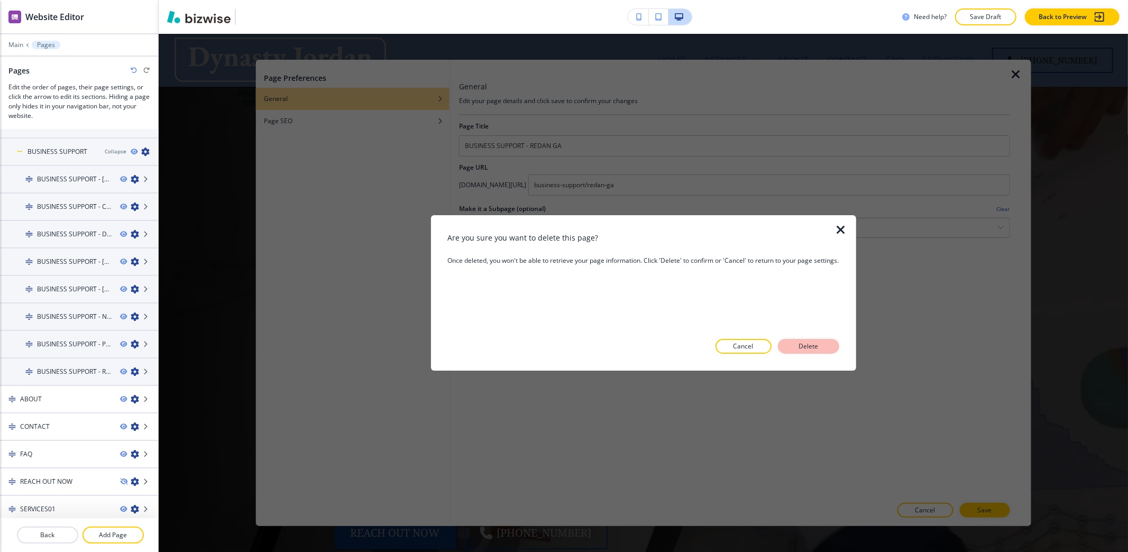
click at [821, 343] on p "Delete" at bounding box center [808, 347] width 25 height 10
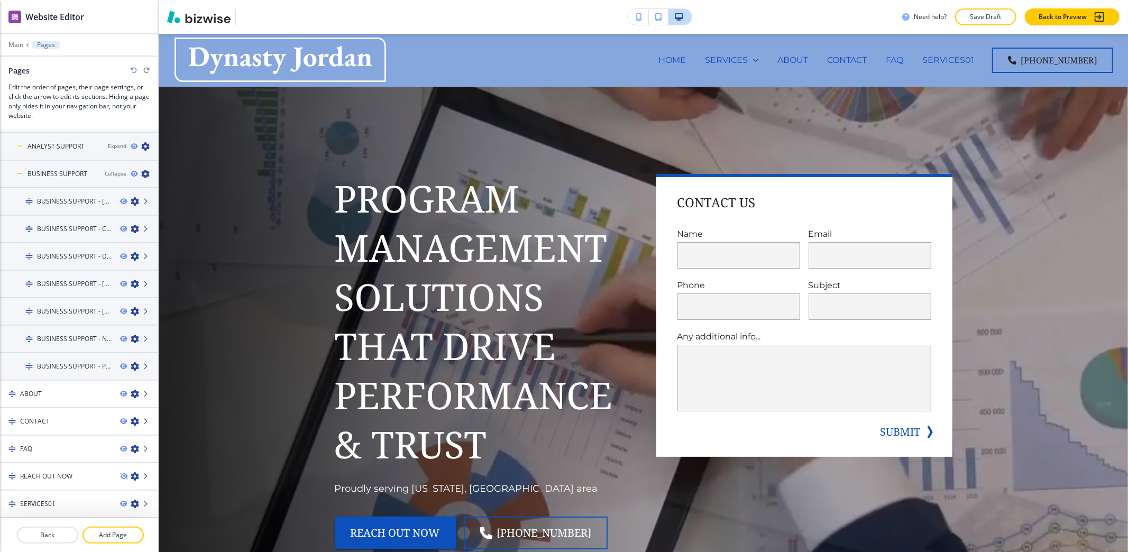
scroll to position [75, 0]
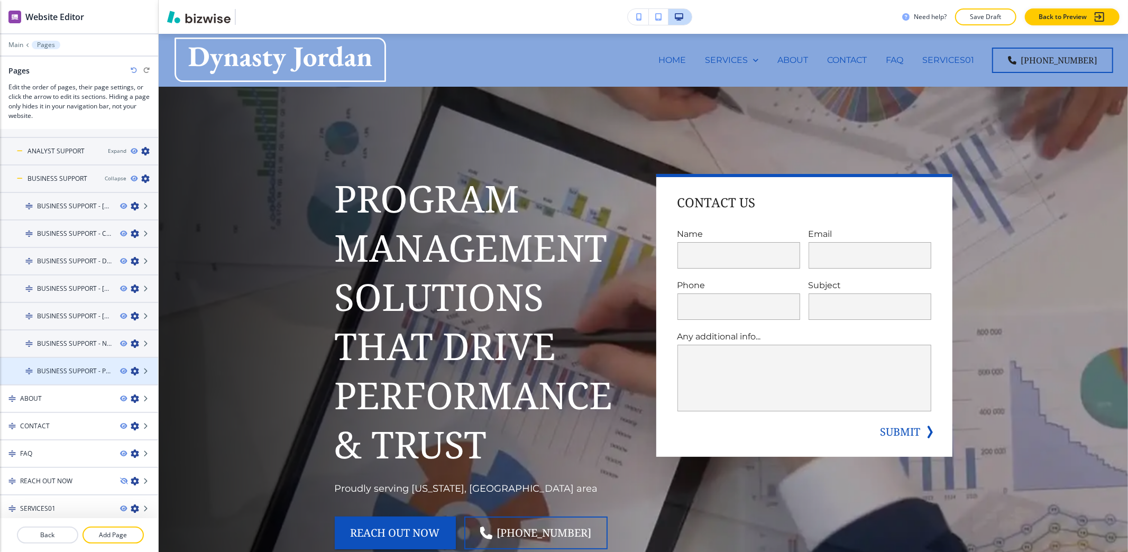
click at [131, 368] on icon "button" at bounding box center [135, 371] width 8 height 8
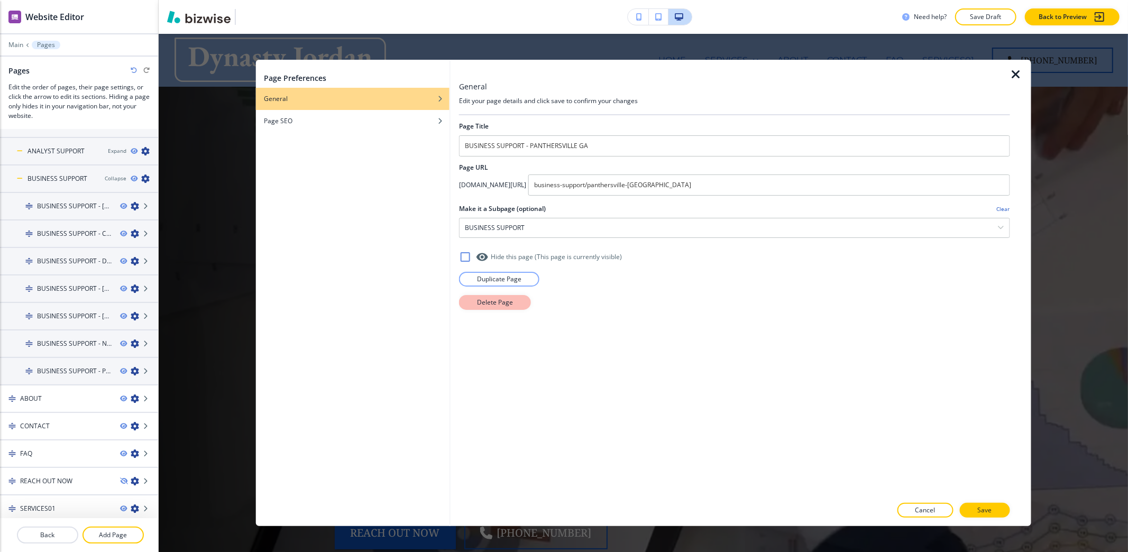
click at [503, 307] on p "Delete Page" at bounding box center [495, 303] width 36 height 10
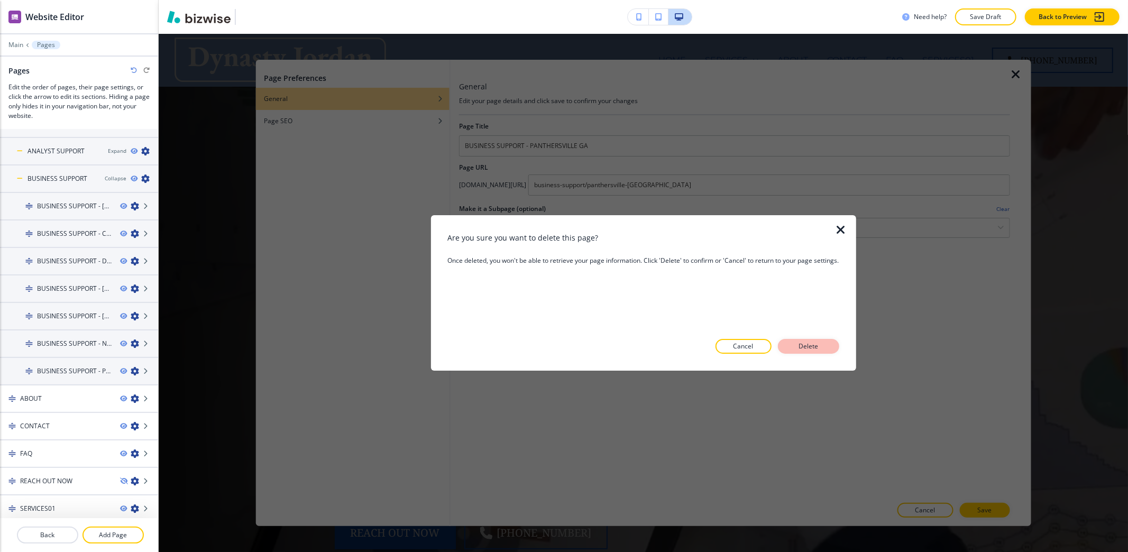
click at [825, 347] on button "Delete" at bounding box center [808, 346] width 61 height 15
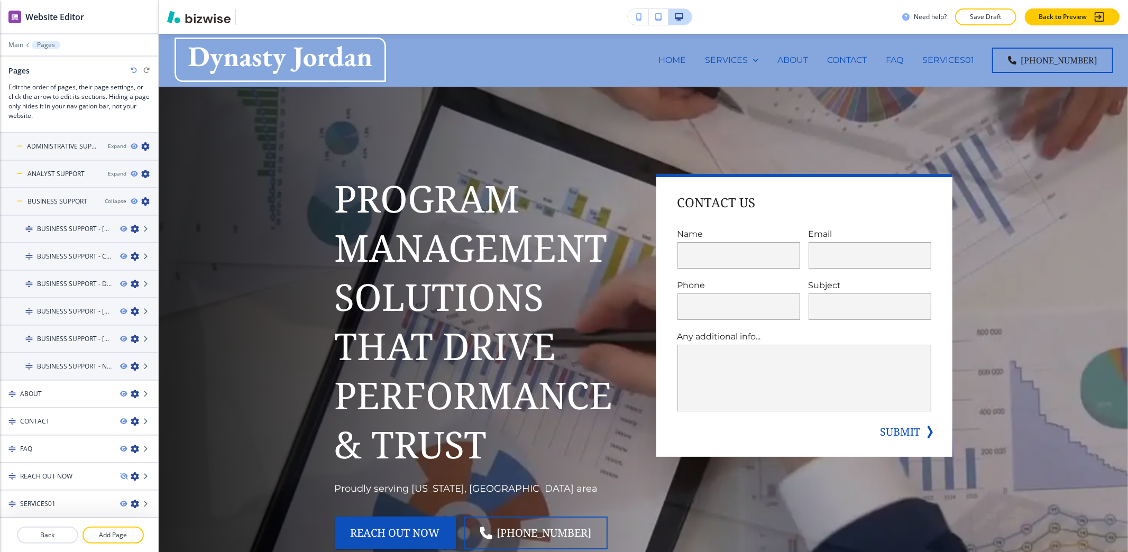
scroll to position [47, 0]
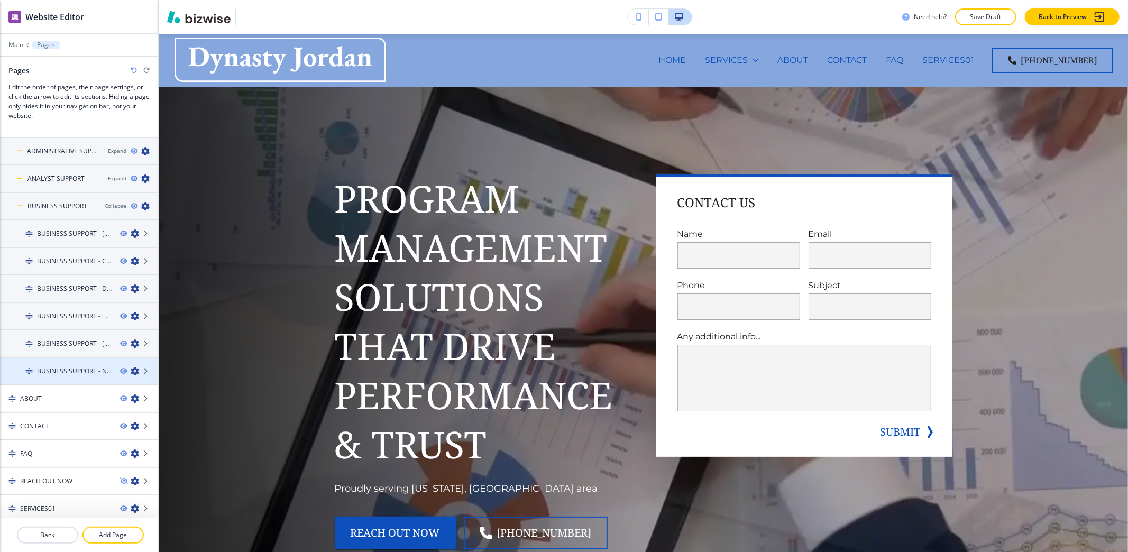
click at [131, 368] on icon "button" at bounding box center [135, 371] width 8 height 8
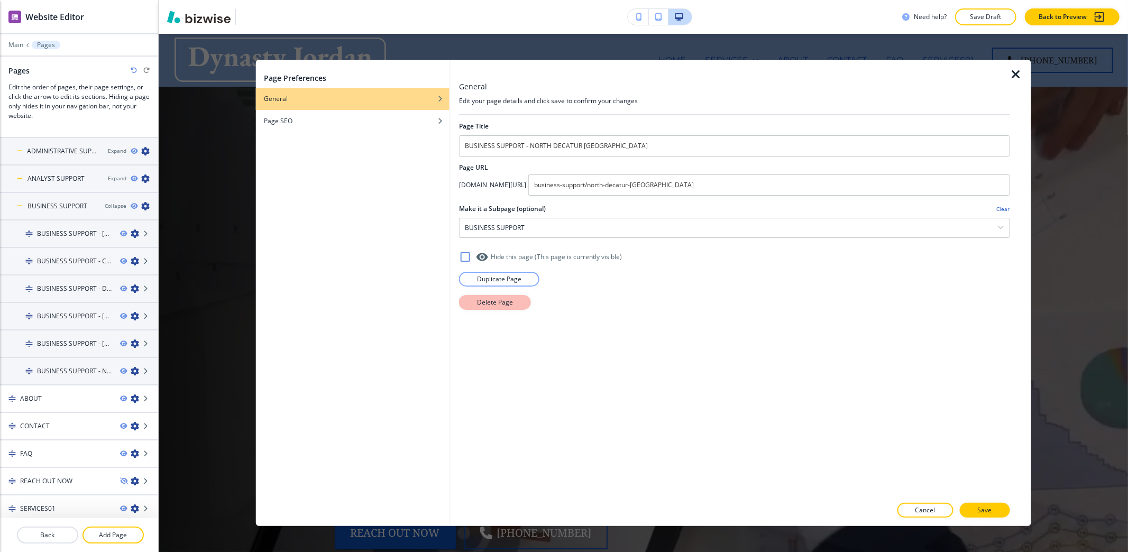
click at [504, 303] on p "Delete Page" at bounding box center [495, 303] width 36 height 10
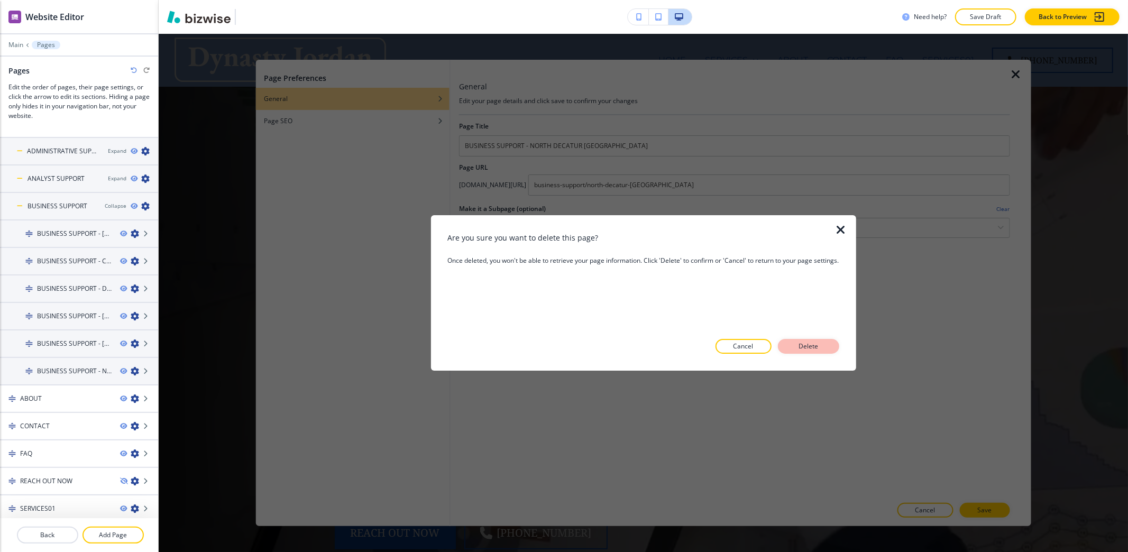
click at [808, 345] on p "Delete" at bounding box center [808, 347] width 25 height 10
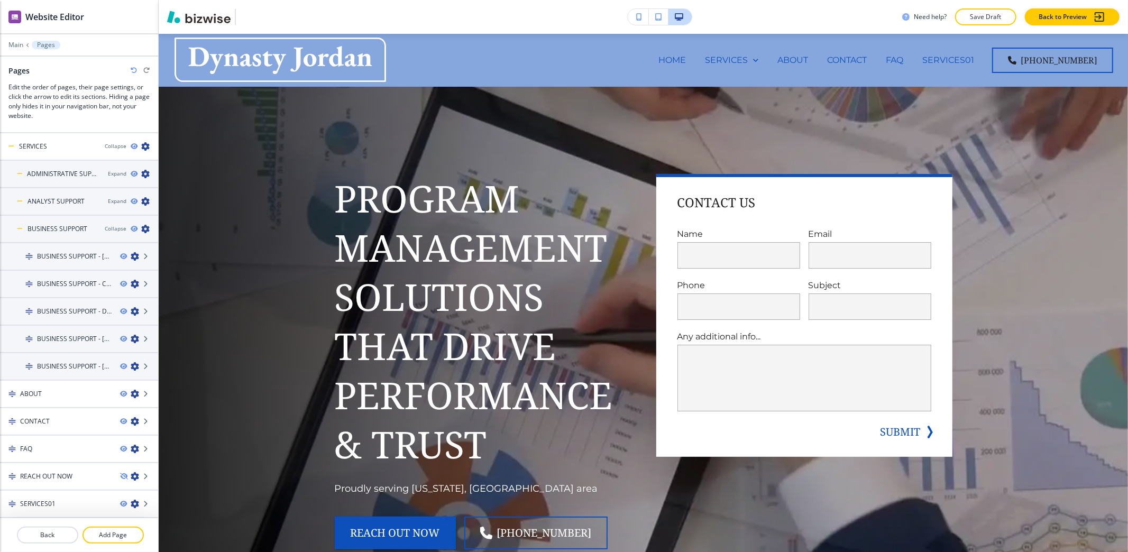
scroll to position [20, 0]
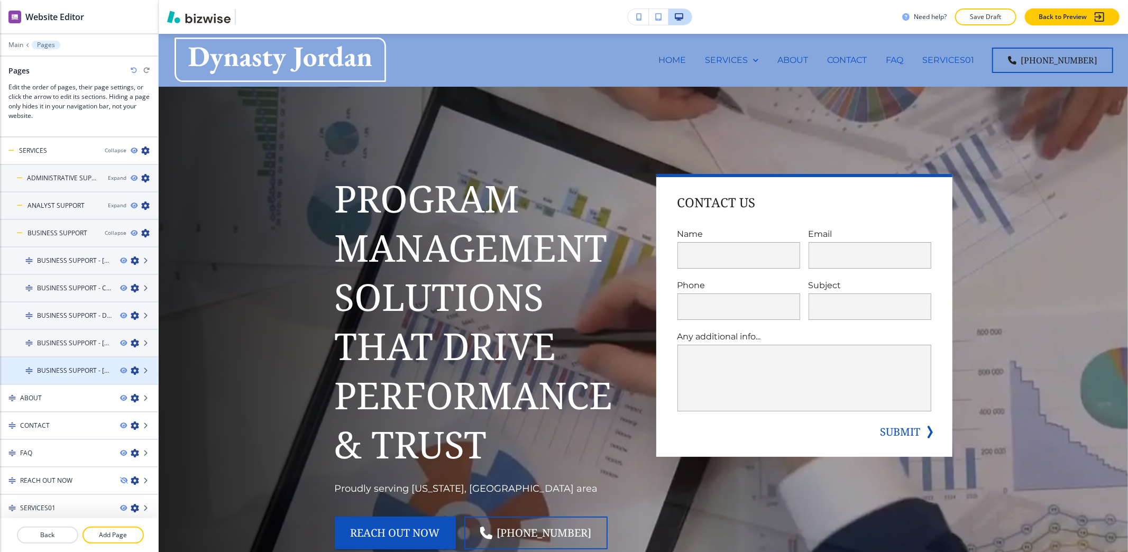
click at [131, 366] on icon "button" at bounding box center [135, 370] width 8 height 8
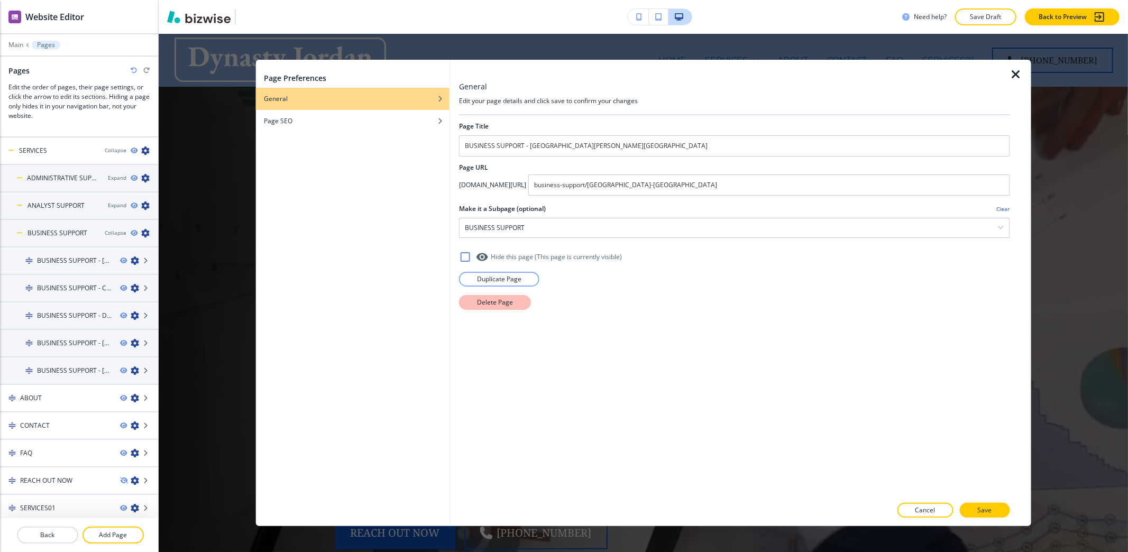
click at [510, 298] on button "Delete Page" at bounding box center [495, 302] width 72 height 15
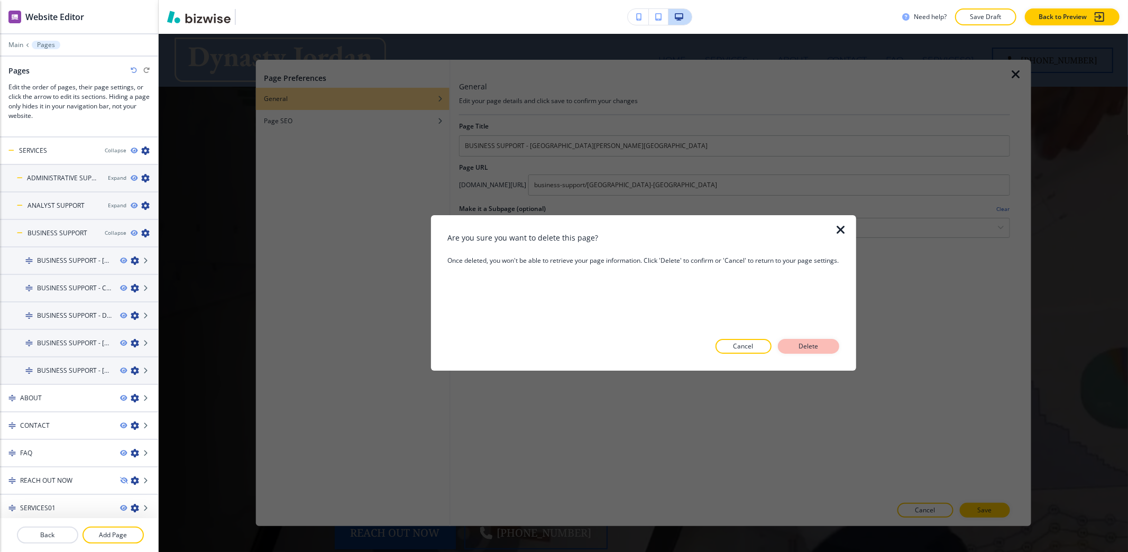
click at [821, 343] on p "Delete" at bounding box center [808, 347] width 25 height 10
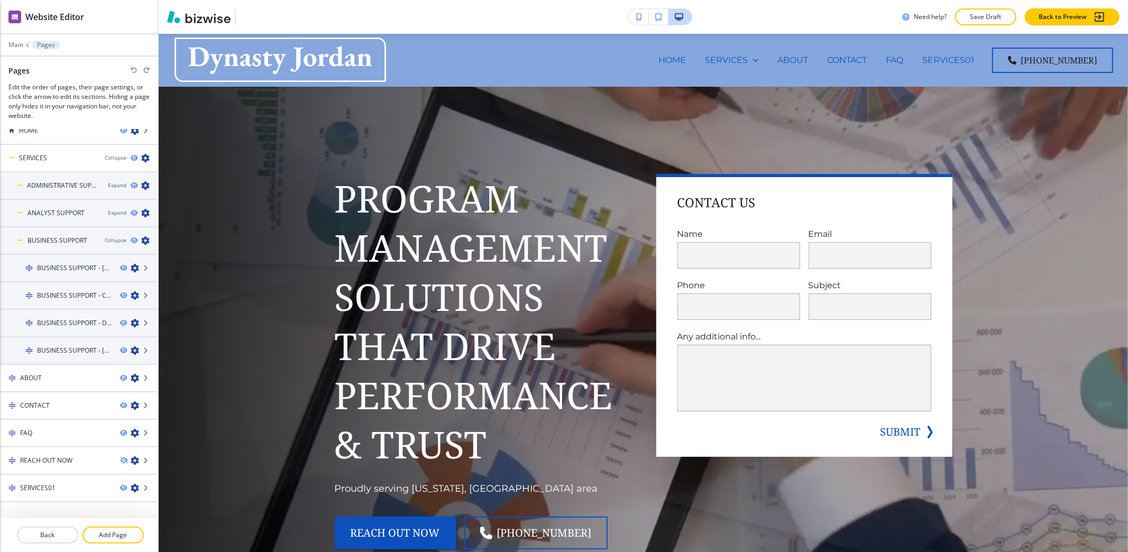
scroll to position [13, 0]
click at [131, 349] on icon "button" at bounding box center [135, 350] width 8 height 8
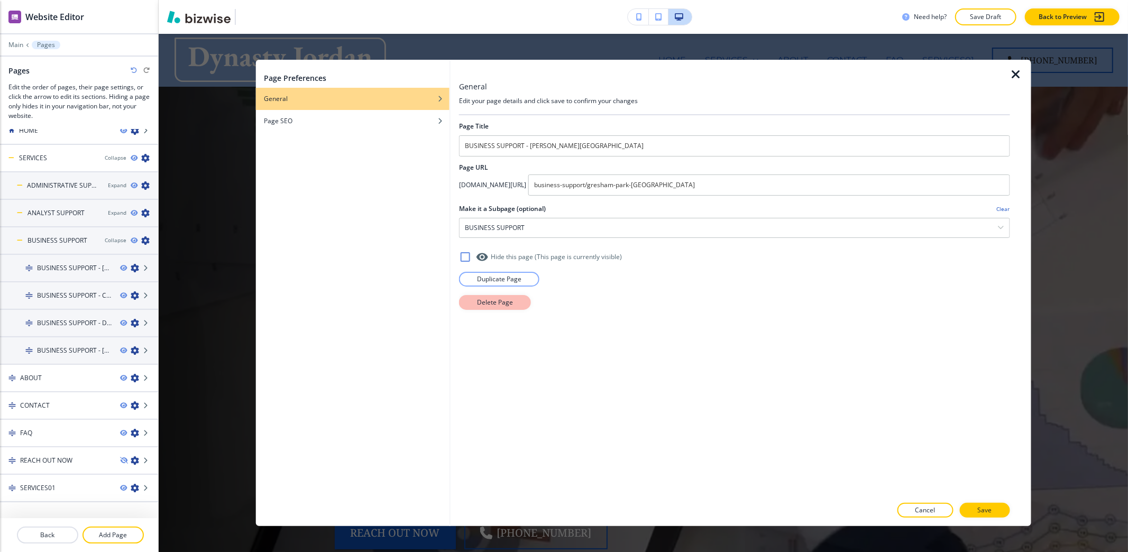
click at [498, 305] on p "Delete Page" at bounding box center [495, 303] width 36 height 10
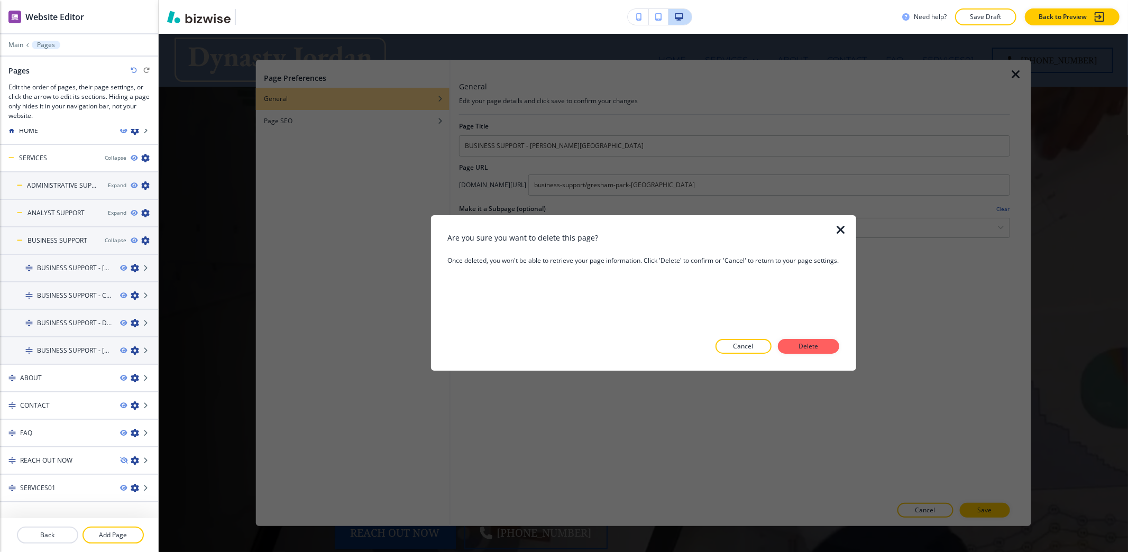
click at [818, 347] on p "Delete" at bounding box center [808, 347] width 25 height 10
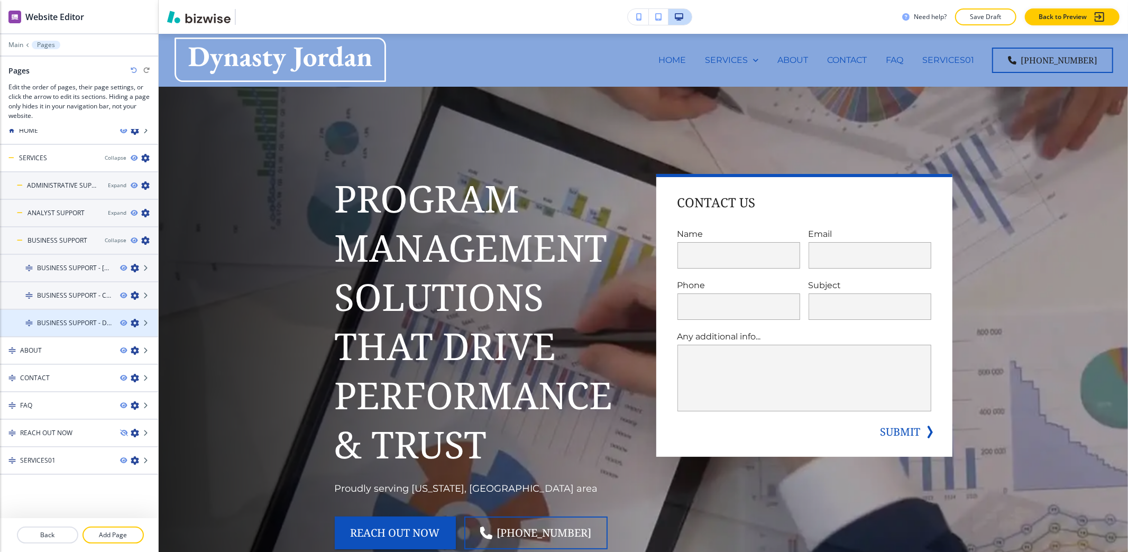
click at [131, 323] on icon "button" at bounding box center [135, 323] width 8 height 8
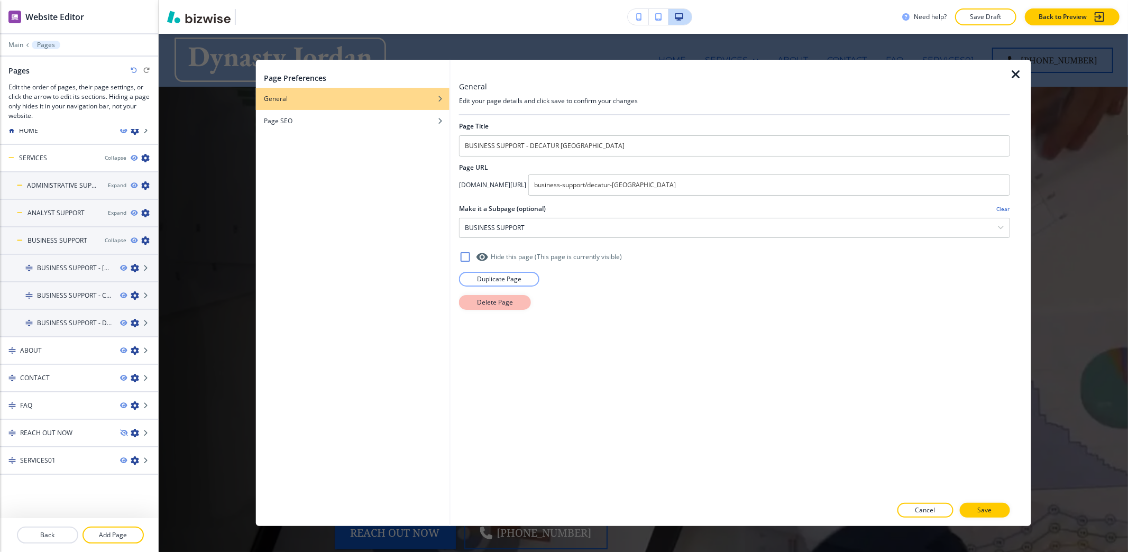
click at [500, 305] on p "Delete Page" at bounding box center [495, 303] width 36 height 10
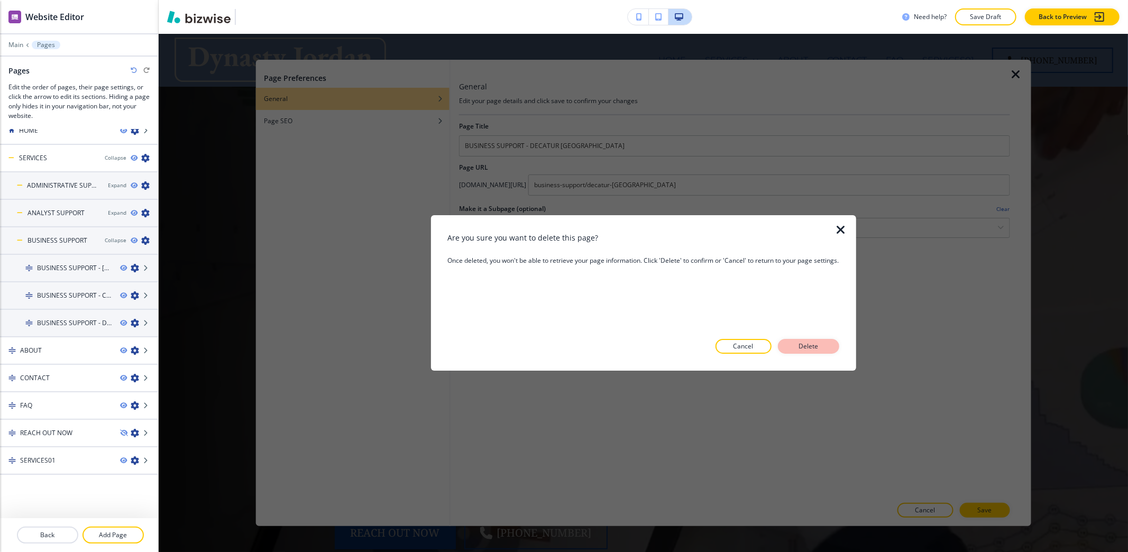
click at [821, 348] on p "Delete" at bounding box center [808, 347] width 25 height 10
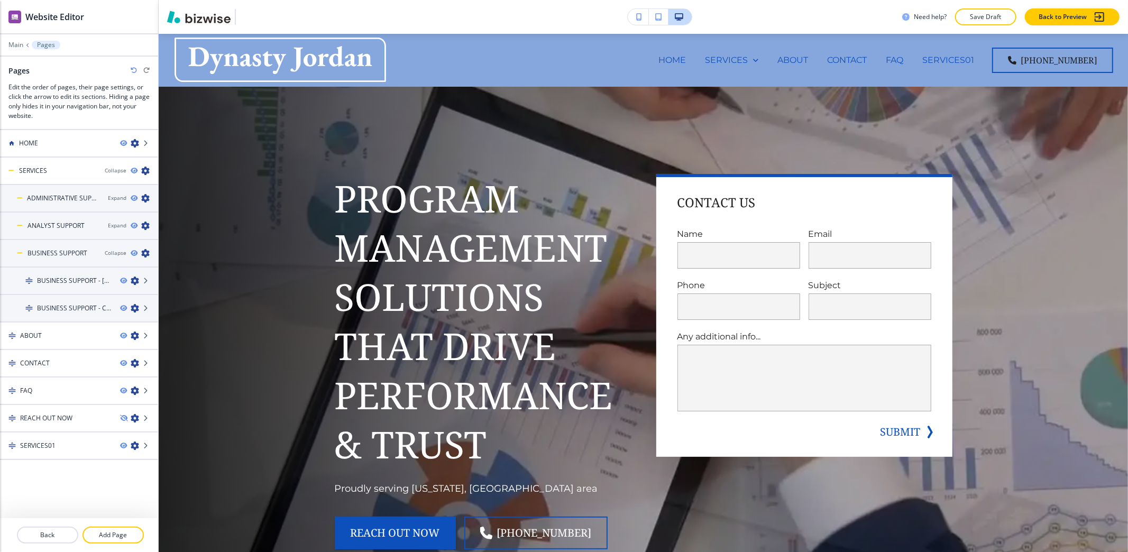
scroll to position [0, 0]
click at [134, 307] on icon "button" at bounding box center [135, 308] width 8 height 8
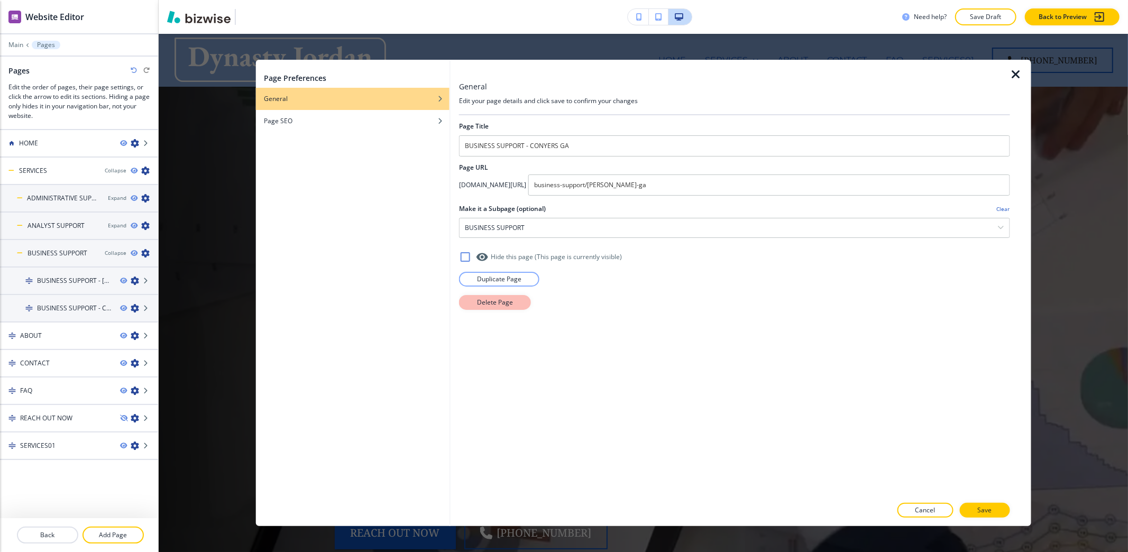
click at [501, 303] on p "Delete Page" at bounding box center [495, 303] width 36 height 10
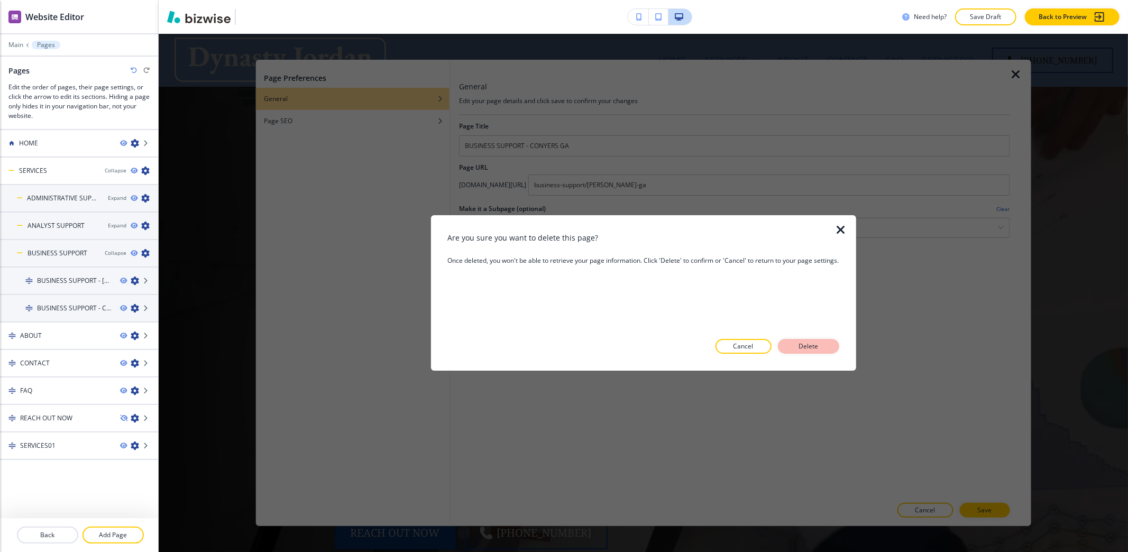
click at [796, 345] on p "Delete" at bounding box center [808, 347] width 25 height 10
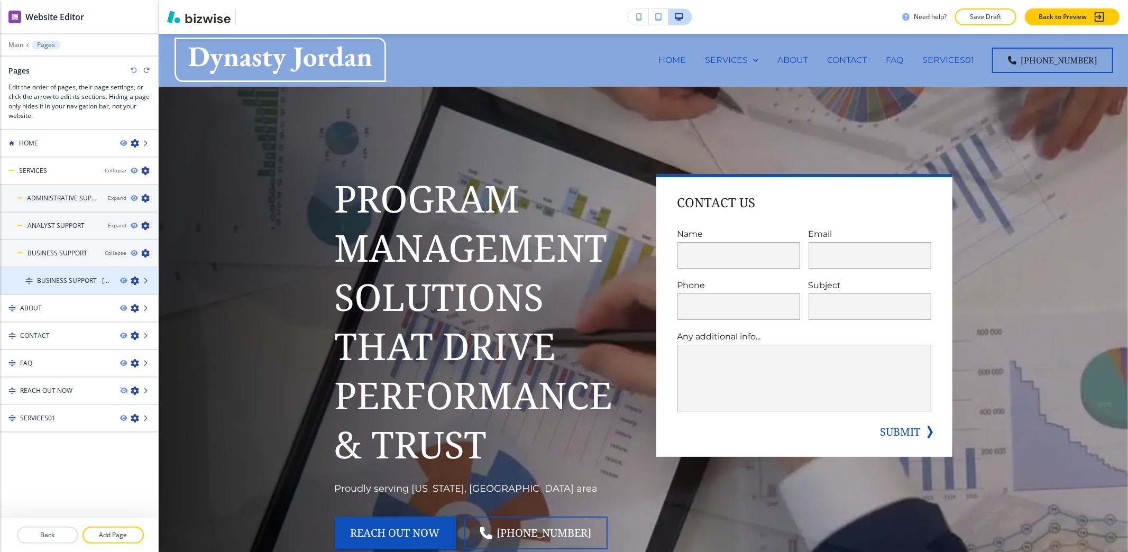
click at [135, 280] on icon "button" at bounding box center [135, 281] width 8 height 8
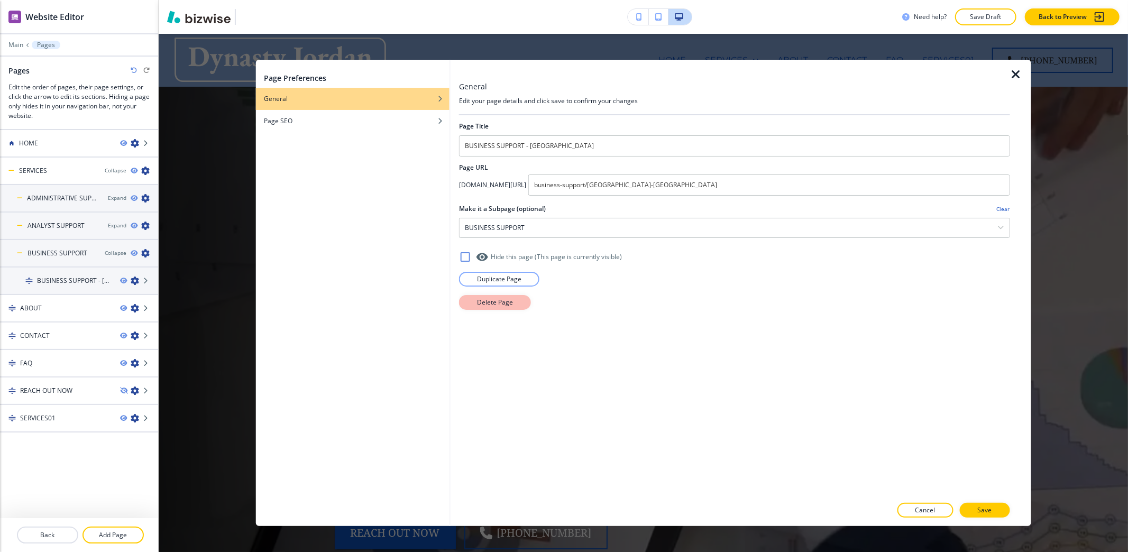
click at [483, 303] on p "Delete Page" at bounding box center [495, 303] width 36 height 10
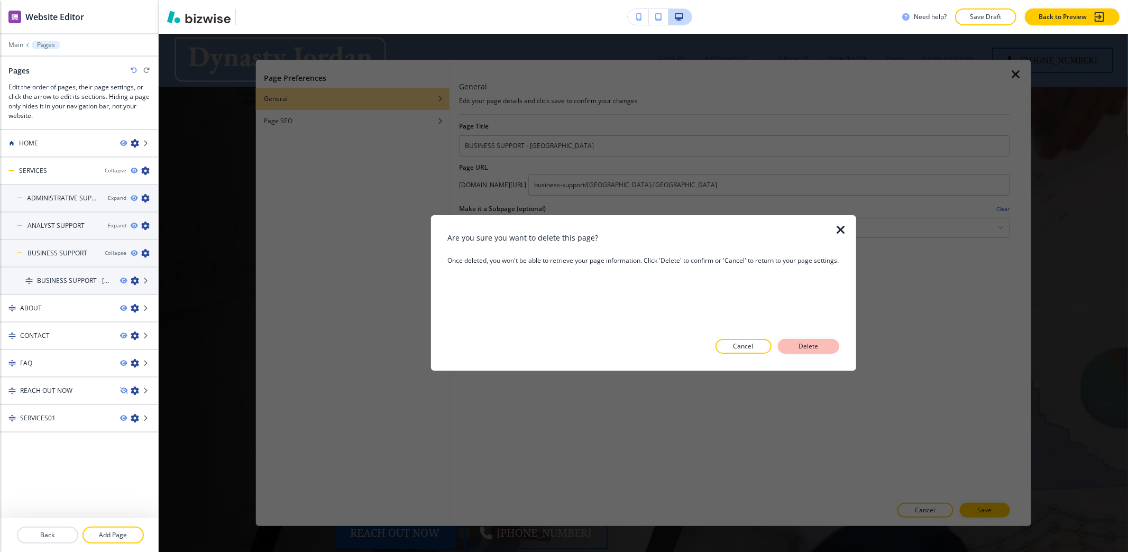
click at [825, 345] on button "Delete" at bounding box center [808, 346] width 61 height 15
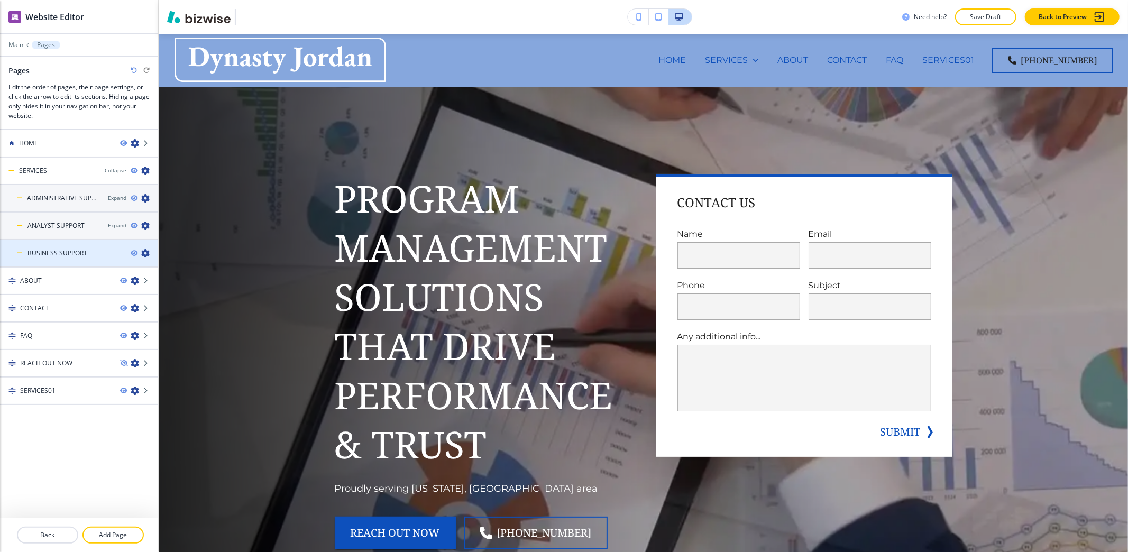
click at [145, 255] on icon "button" at bounding box center [145, 253] width 8 height 8
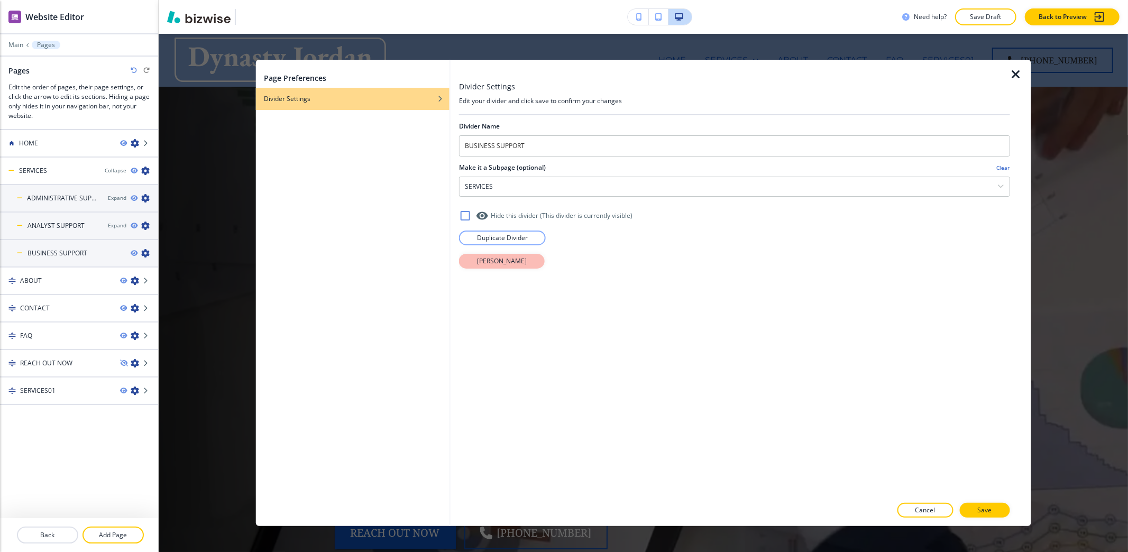
click at [514, 261] on p "[PERSON_NAME]" at bounding box center [502, 261] width 50 height 10
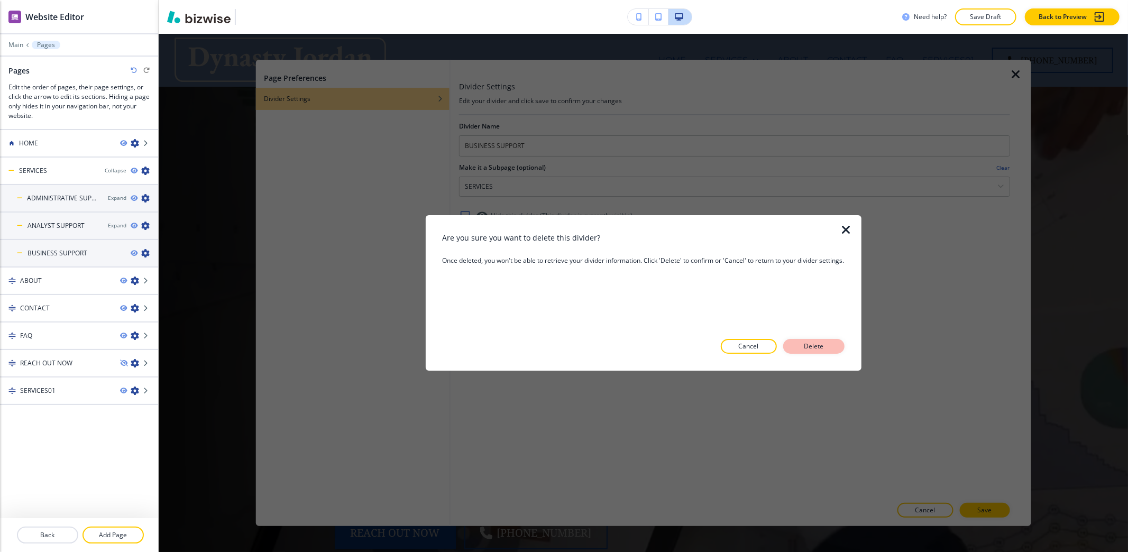
click at [808, 345] on p "Delete" at bounding box center [813, 347] width 25 height 10
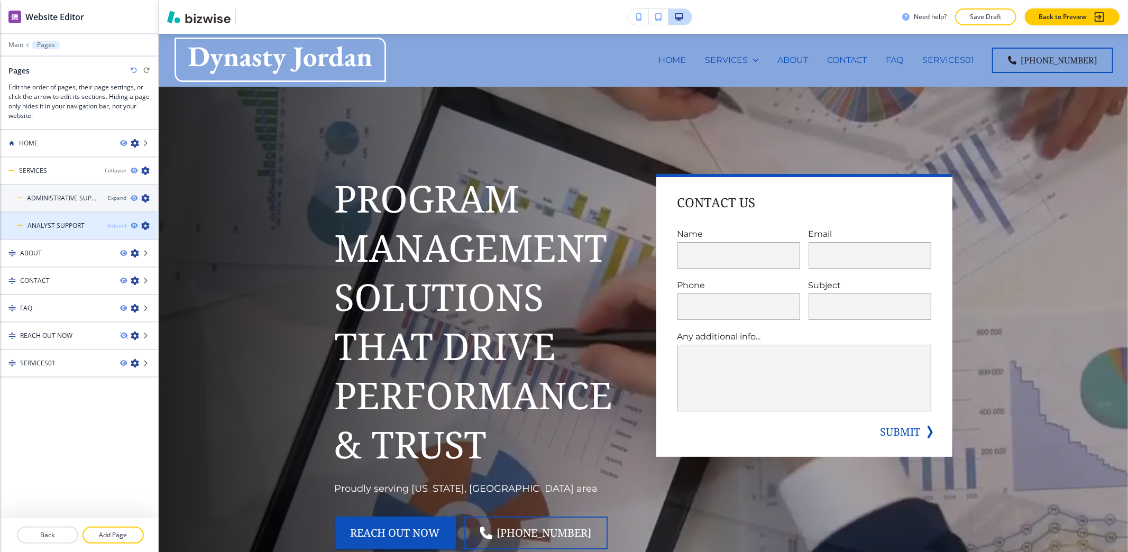
click at [119, 225] on div "Expand" at bounding box center [117, 226] width 19 height 8
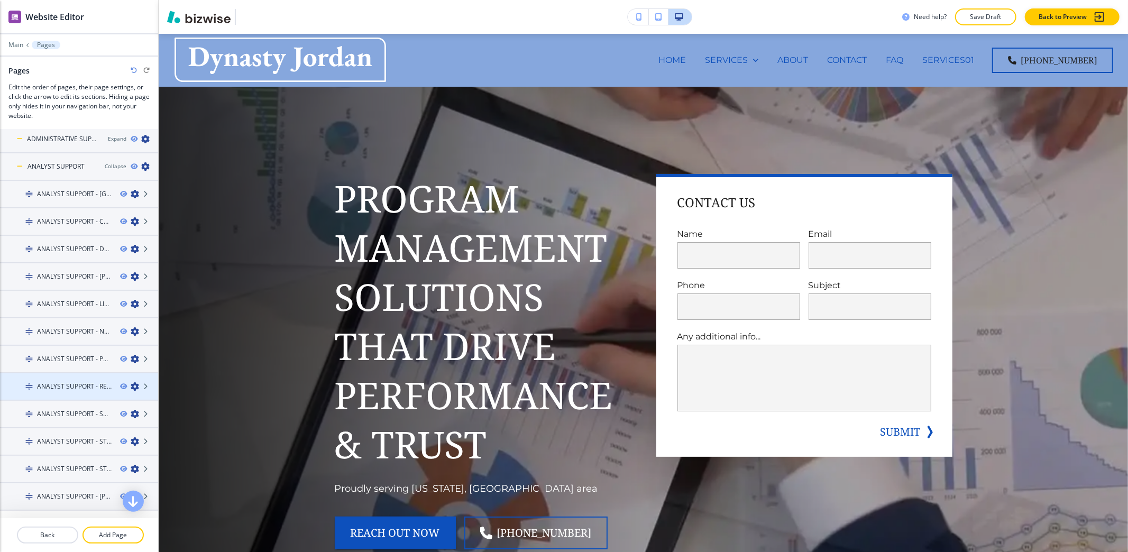
scroll to position [182, 0]
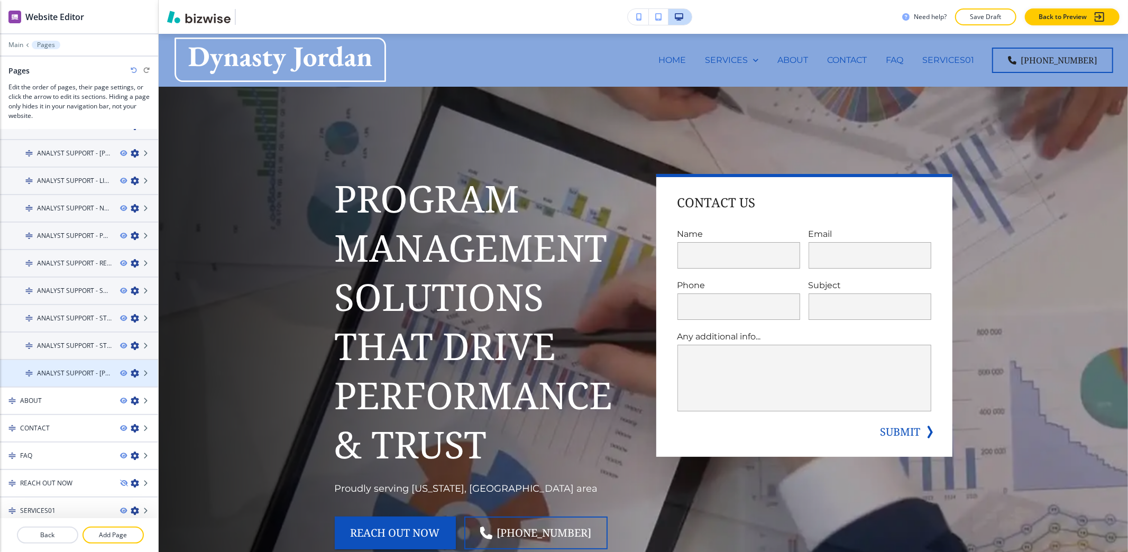
click at [131, 371] on icon "button" at bounding box center [135, 373] width 8 height 8
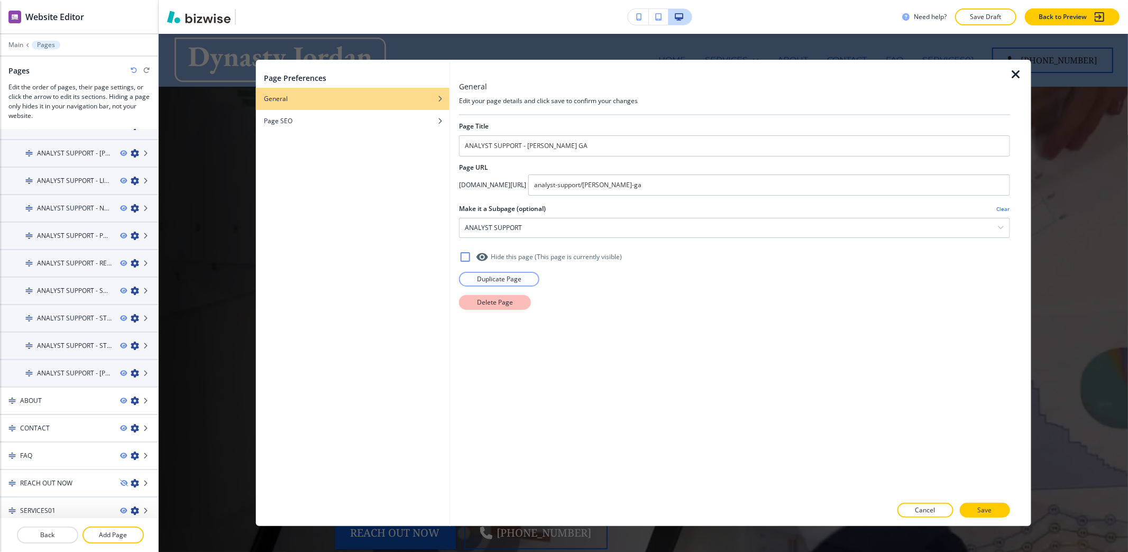
click at [523, 305] on button "Delete Page" at bounding box center [495, 302] width 72 height 15
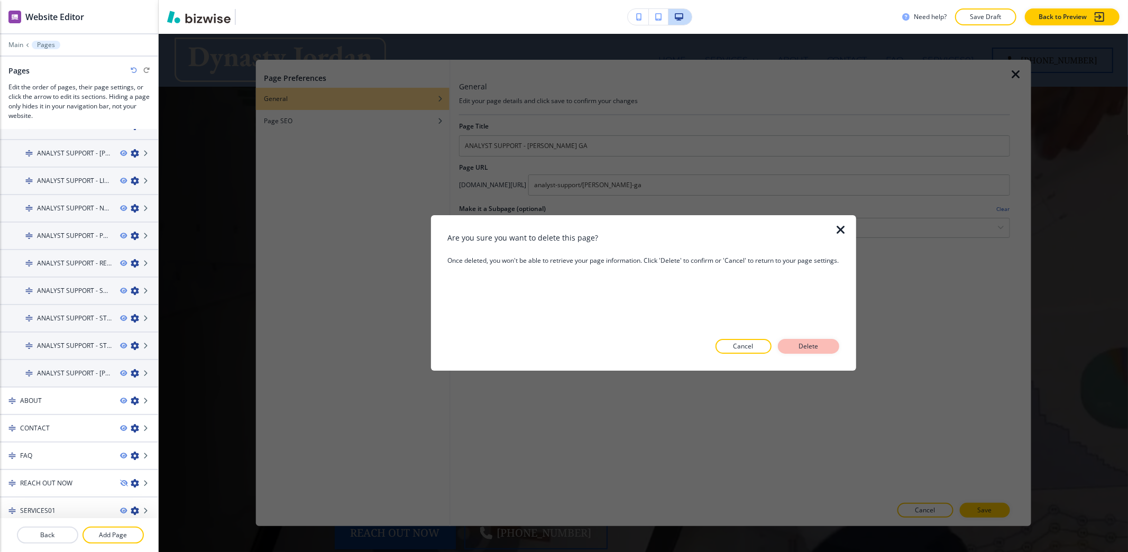
click at [812, 345] on p "Delete" at bounding box center [808, 347] width 25 height 10
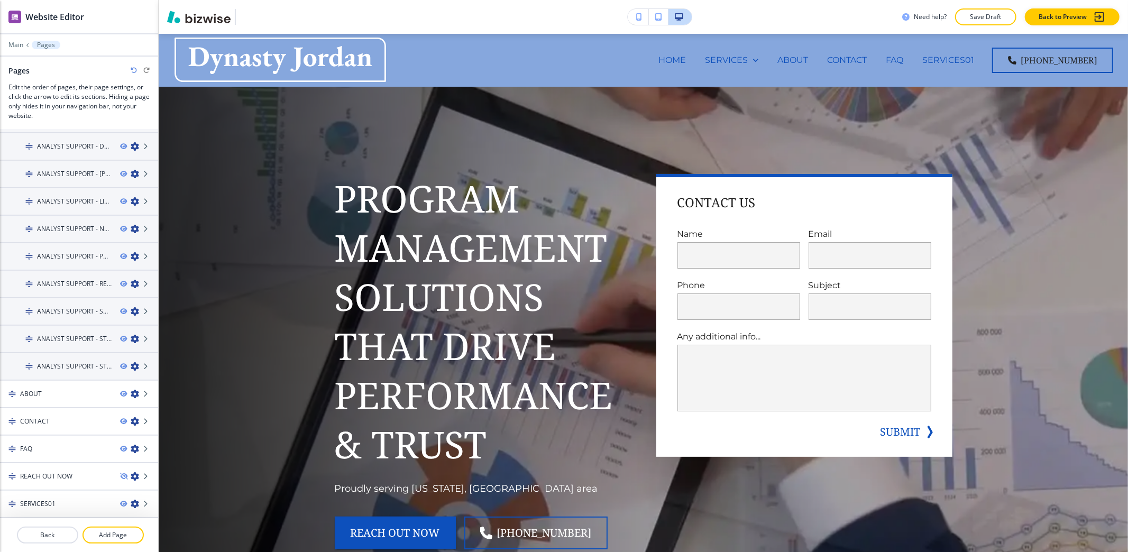
scroll to position [155, 0]
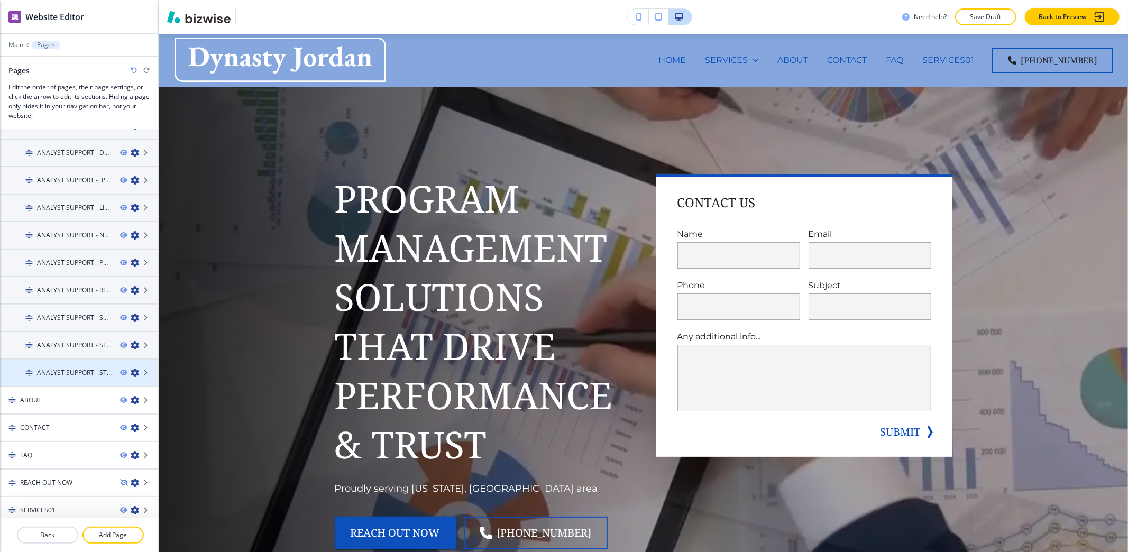
click at [131, 368] on icon "button" at bounding box center [135, 372] width 8 height 8
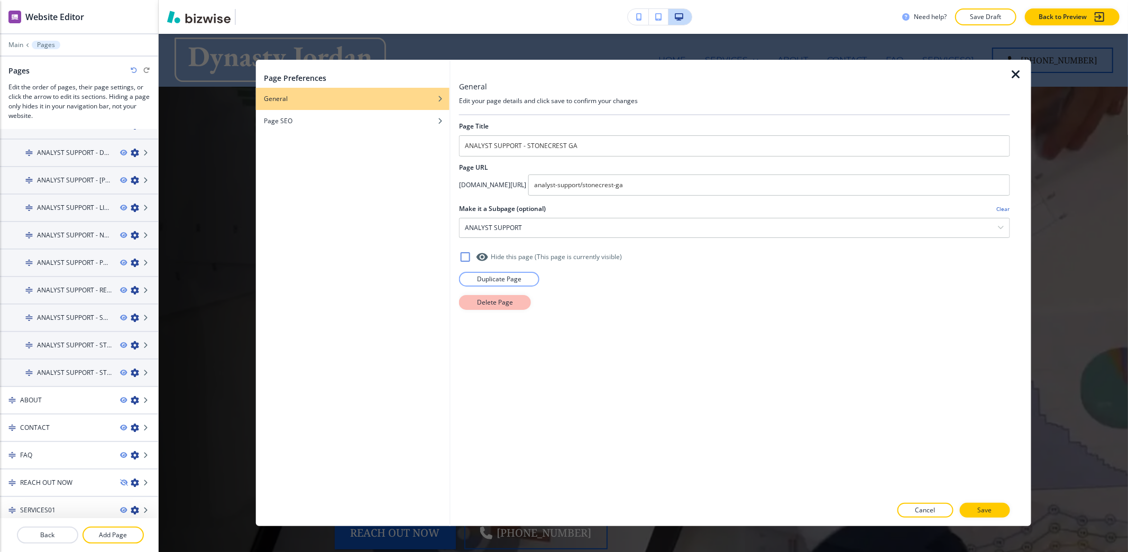
click at [514, 306] on button "Delete Page" at bounding box center [495, 302] width 72 height 15
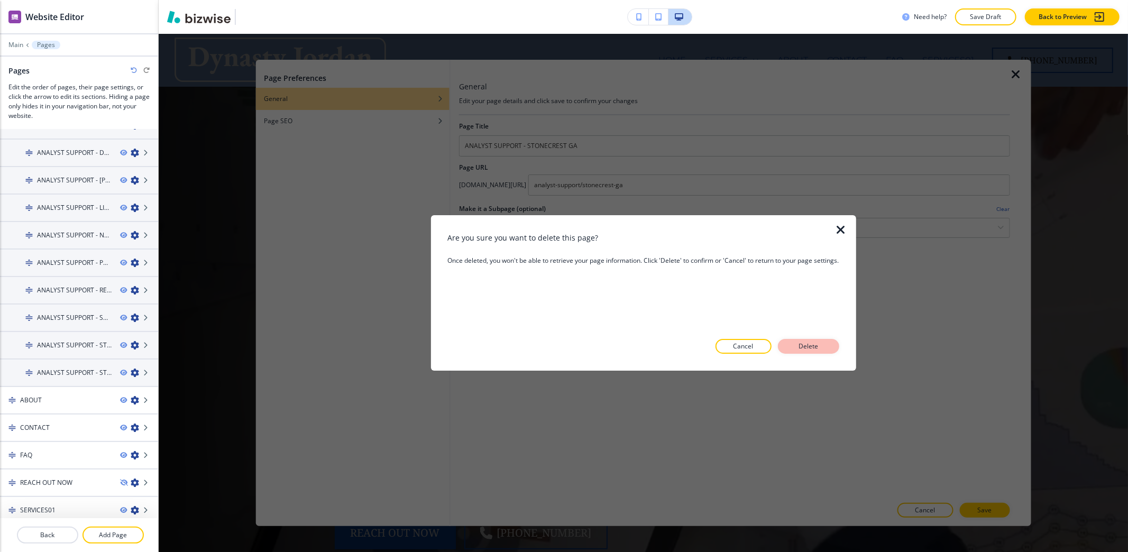
click at [823, 347] on button "Delete" at bounding box center [808, 346] width 61 height 15
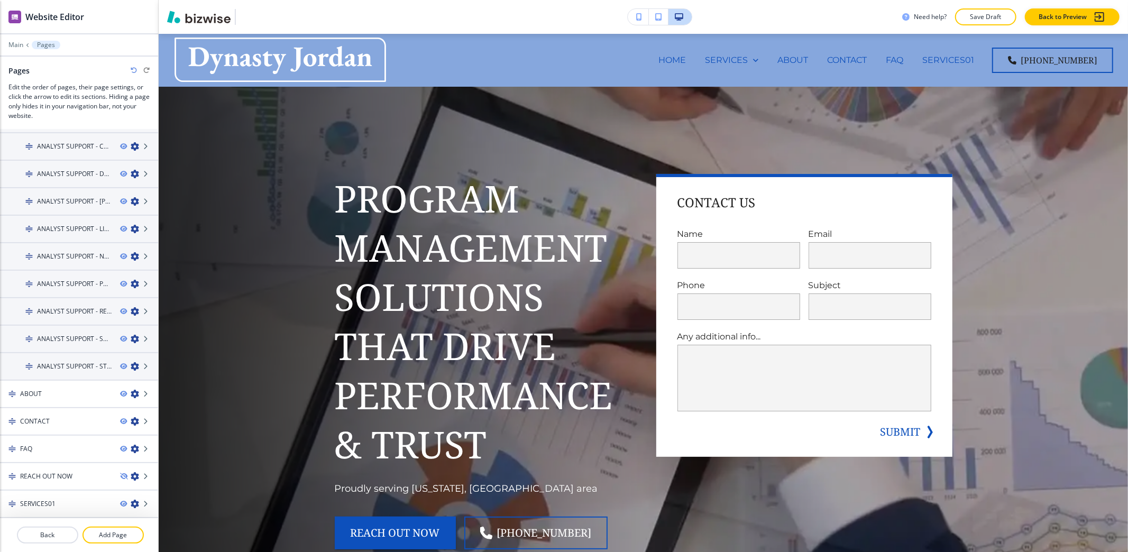
scroll to position [129, 0]
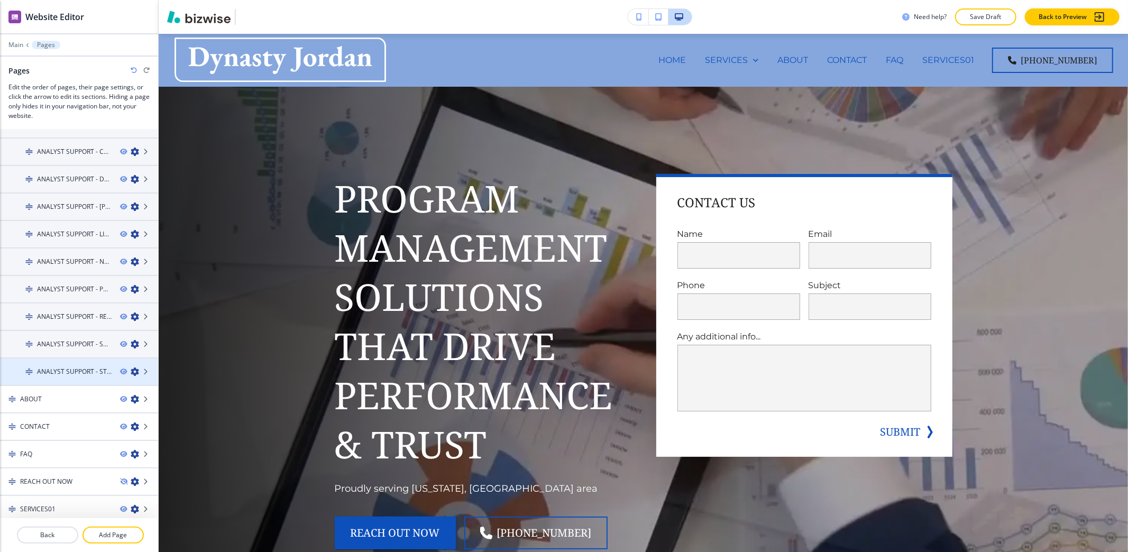
click at [131, 368] on icon "button" at bounding box center [135, 371] width 8 height 8
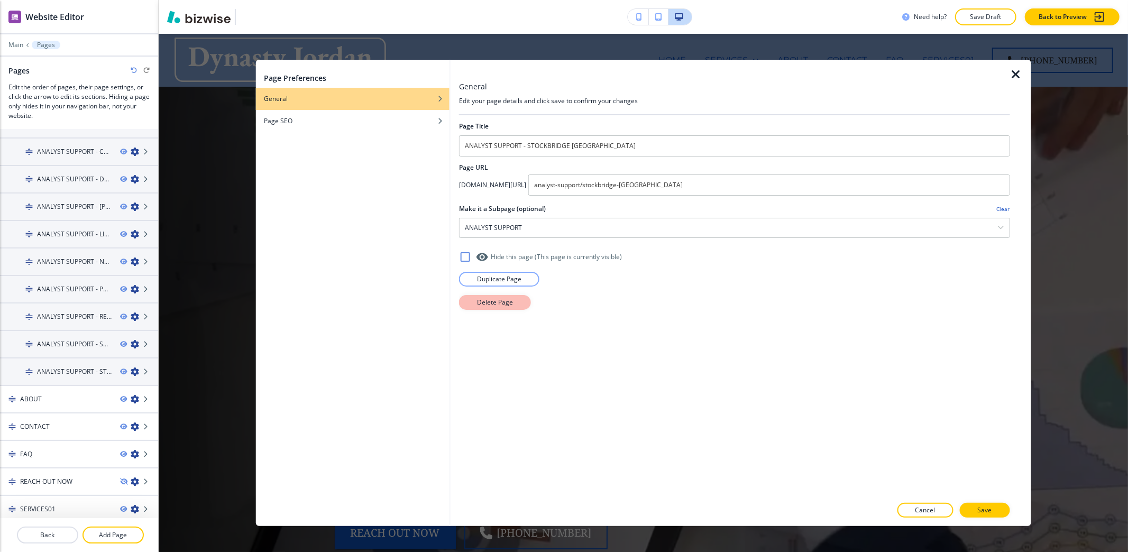
click at [492, 305] on p "Delete Page" at bounding box center [495, 303] width 36 height 10
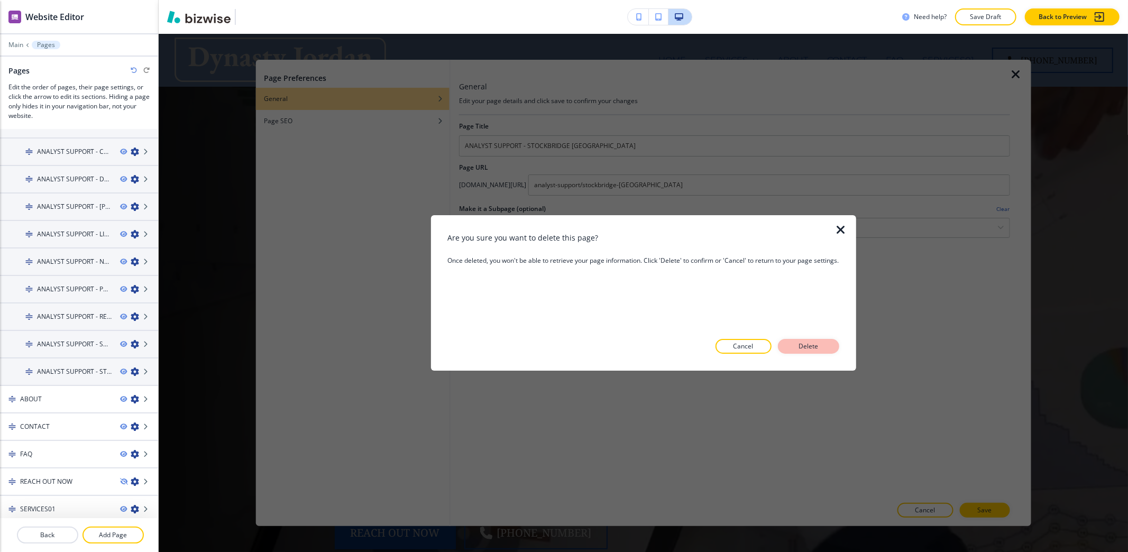
click at [823, 346] on button "Delete" at bounding box center [808, 346] width 61 height 15
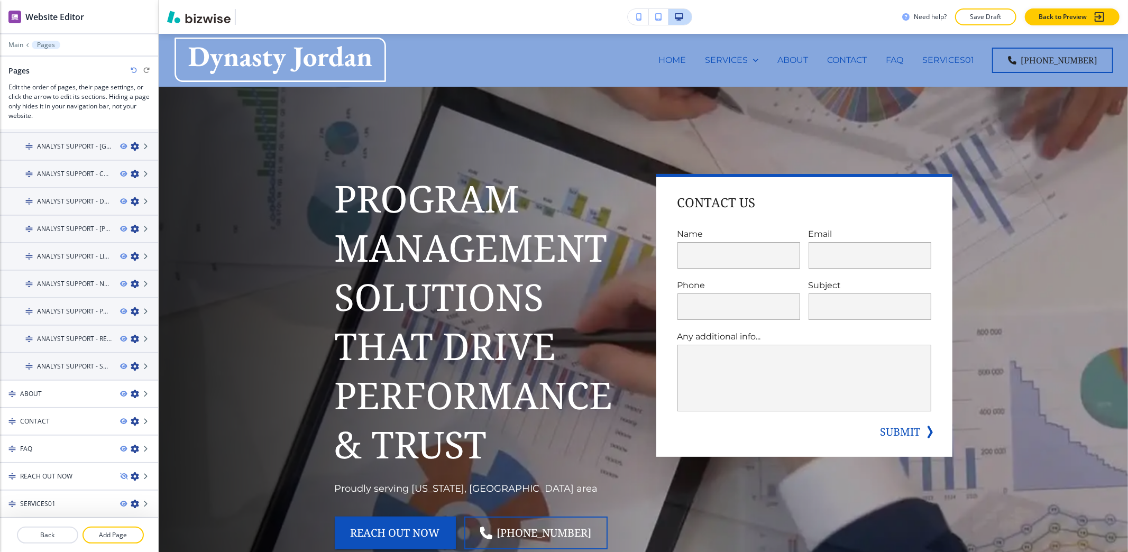
scroll to position [102, 0]
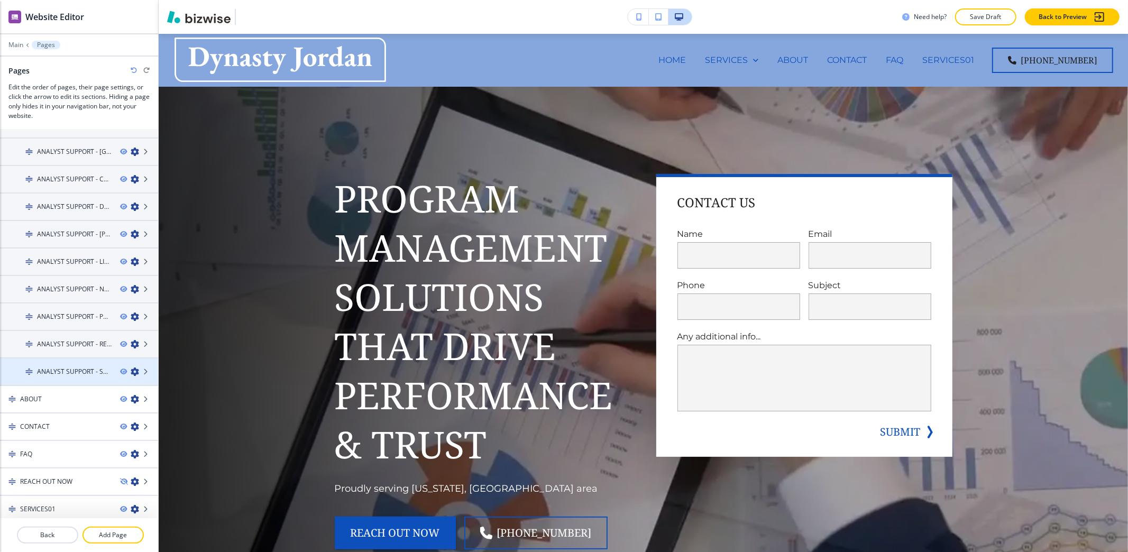
click at [131, 369] on icon "button" at bounding box center [135, 371] width 8 height 8
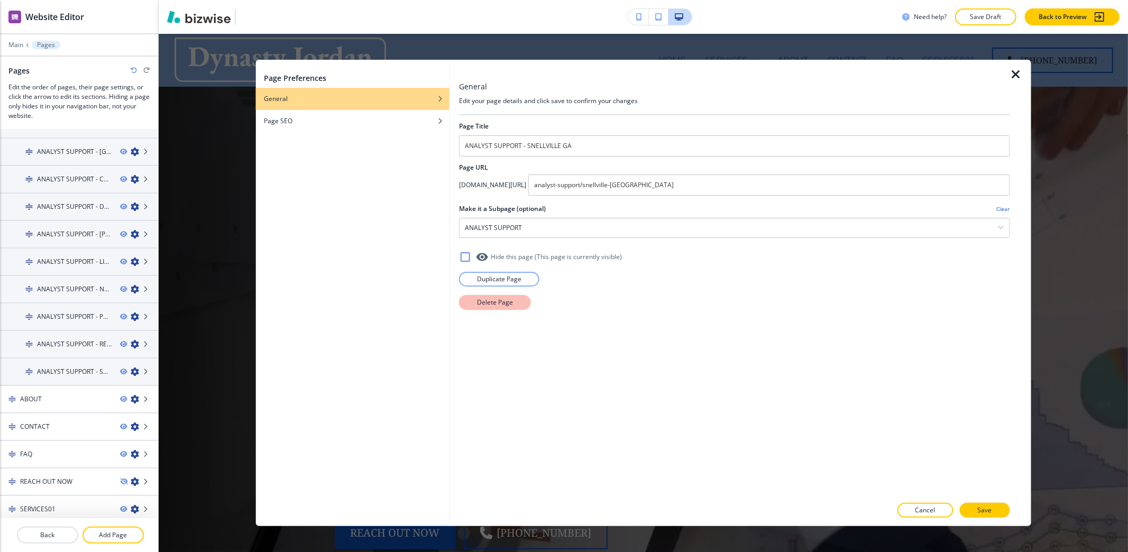
click at [509, 305] on p "Delete Page" at bounding box center [495, 303] width 36 height 10
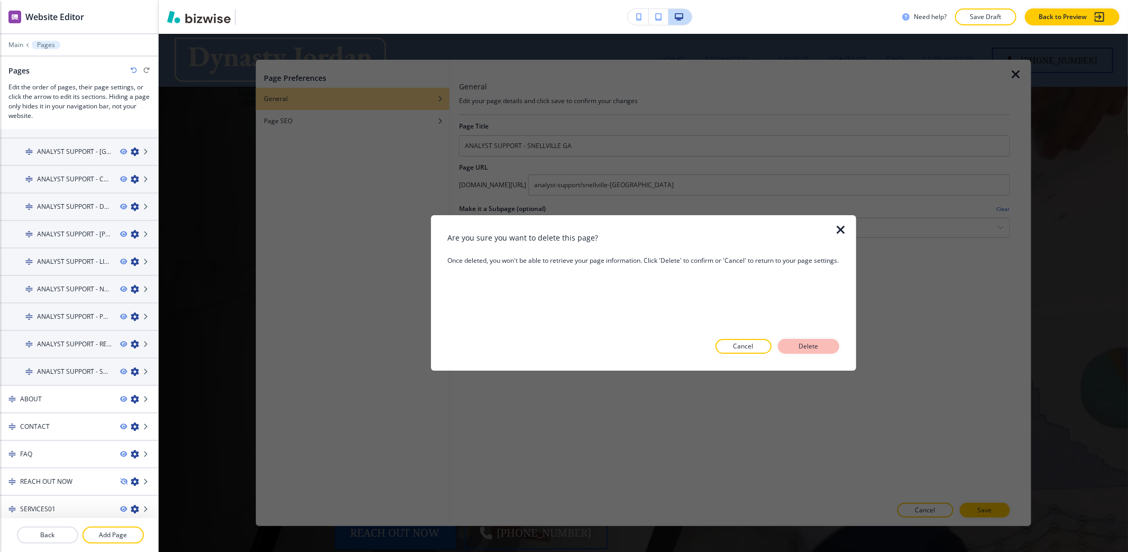
click at [814, 343] on p "Delete" at bounding box center [808, 347] width 25 height 10
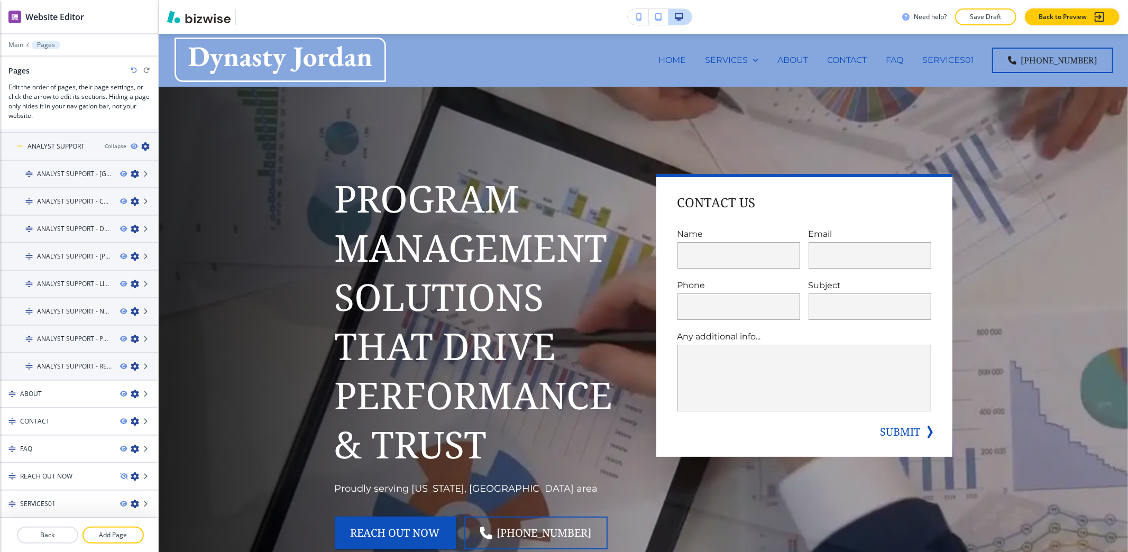
scroll to position [75, 0]
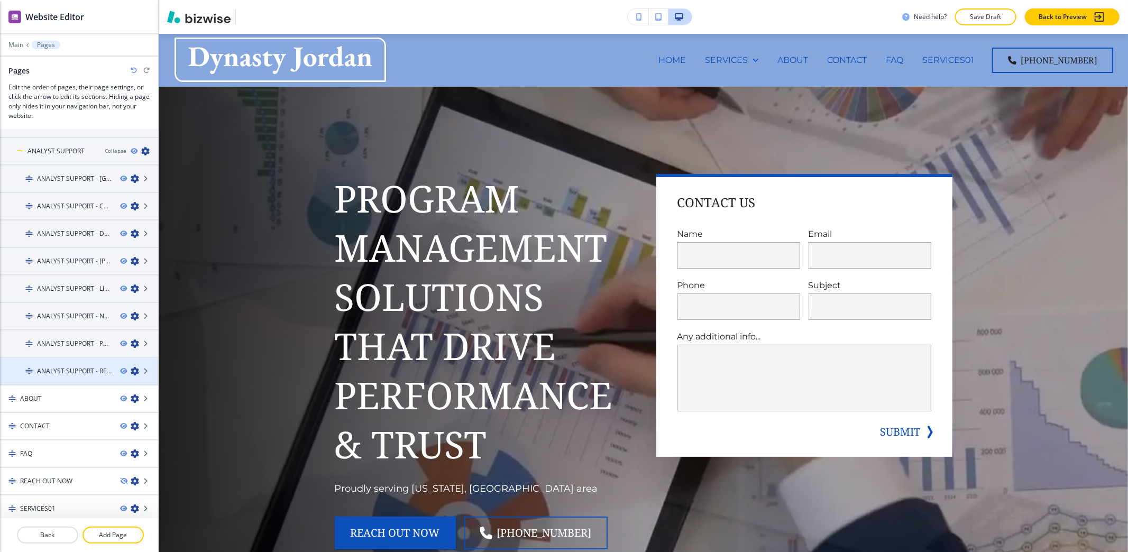
click at [131, 367] on icon "button" at bounding box center [135, 371] width 8 height 8
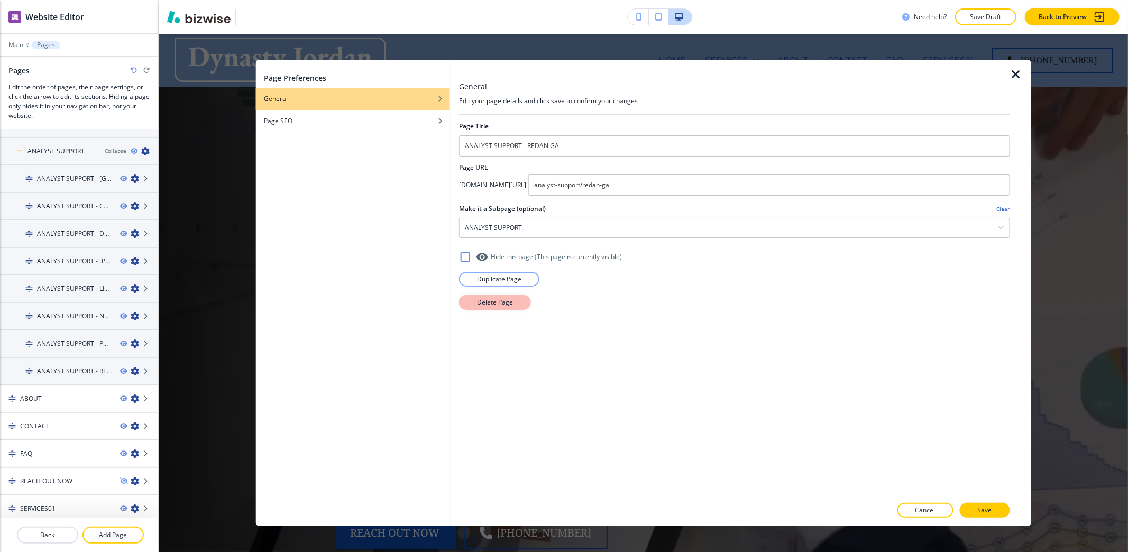
click at [499, 300] on p "Delete Page" at bounding box center [495, 303] width 36 height 10
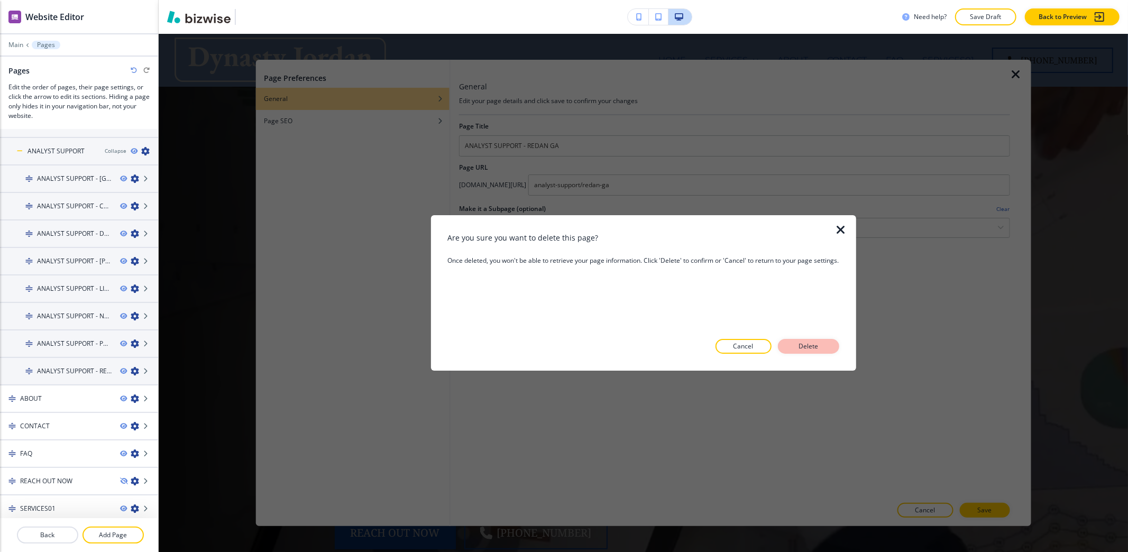
click at [817, 345] on p "Delete" at bounding box center [808, 347] width 25 height 10
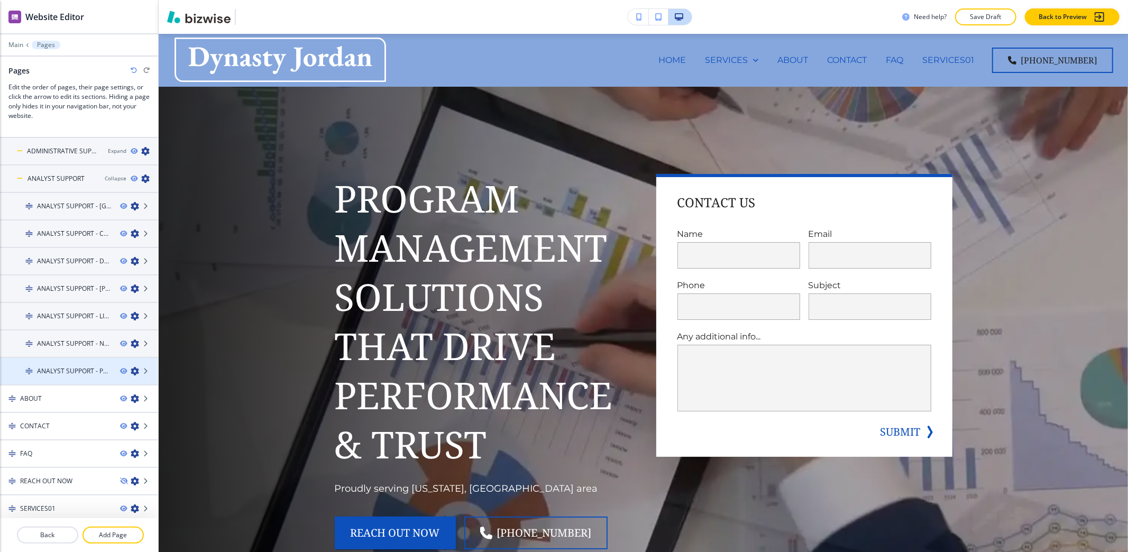
click at [131, 369] on icon "button" at bounding box center [135, 371] width 8 height 8
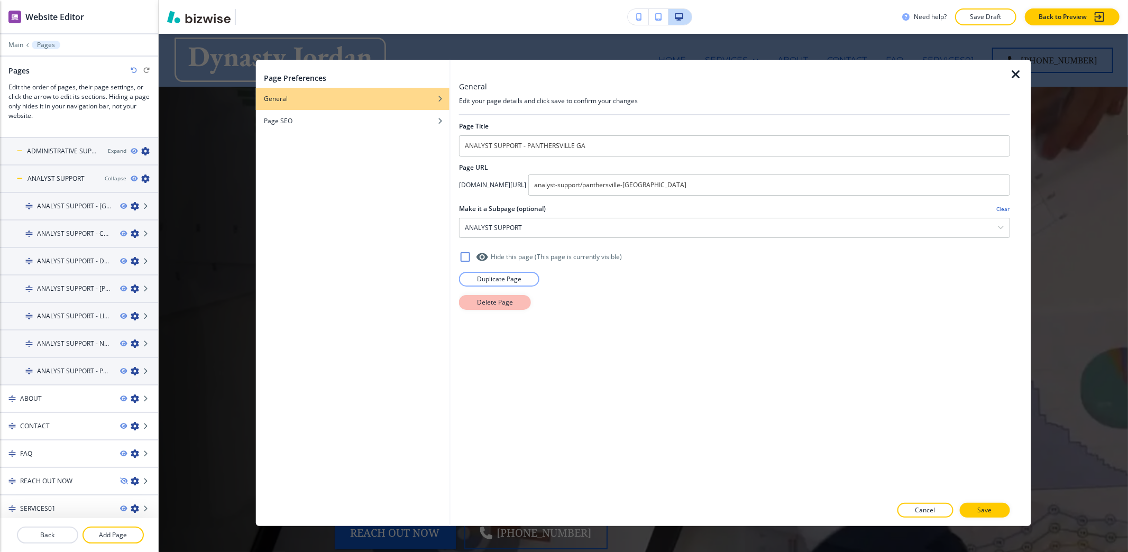
click at [489, 297] on button "Delete Page" at bounding box center [495, 302] width 72 height 15
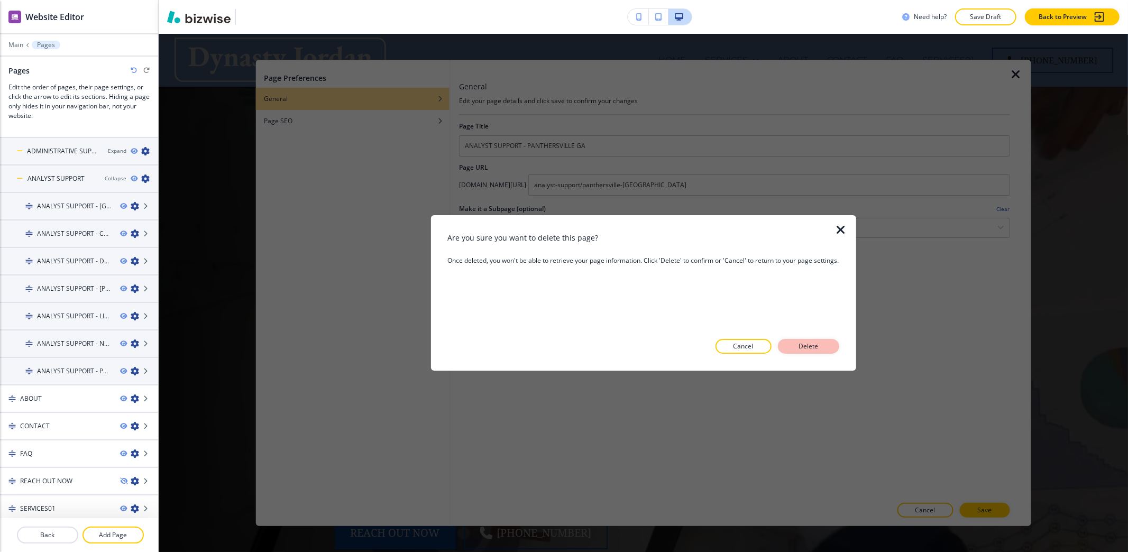
click at [804, 347] on p "Delete" at bounding box center [808, 347] width 25 height 10
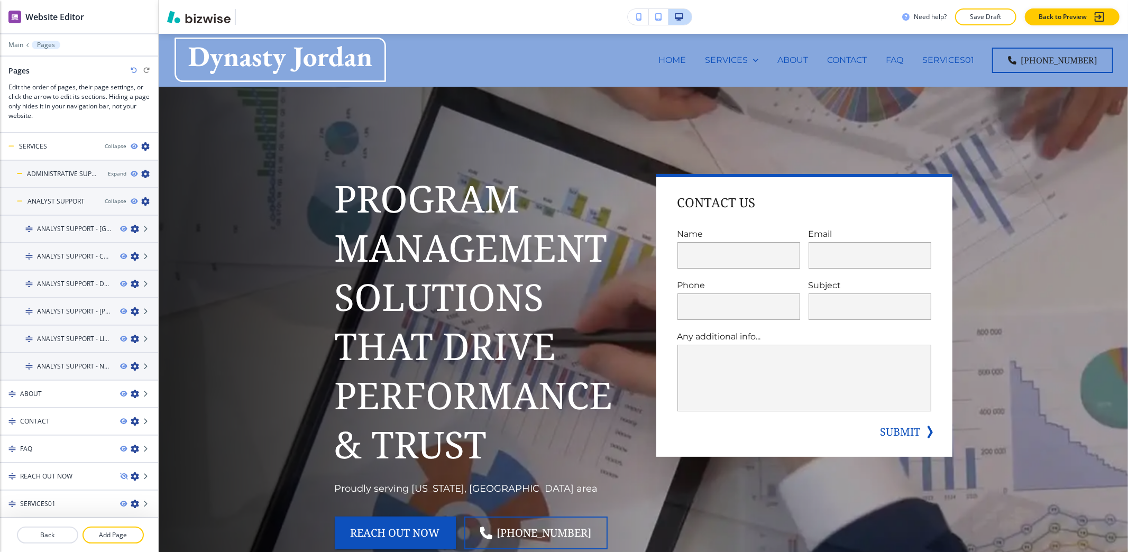
scroll to position [20, 0]
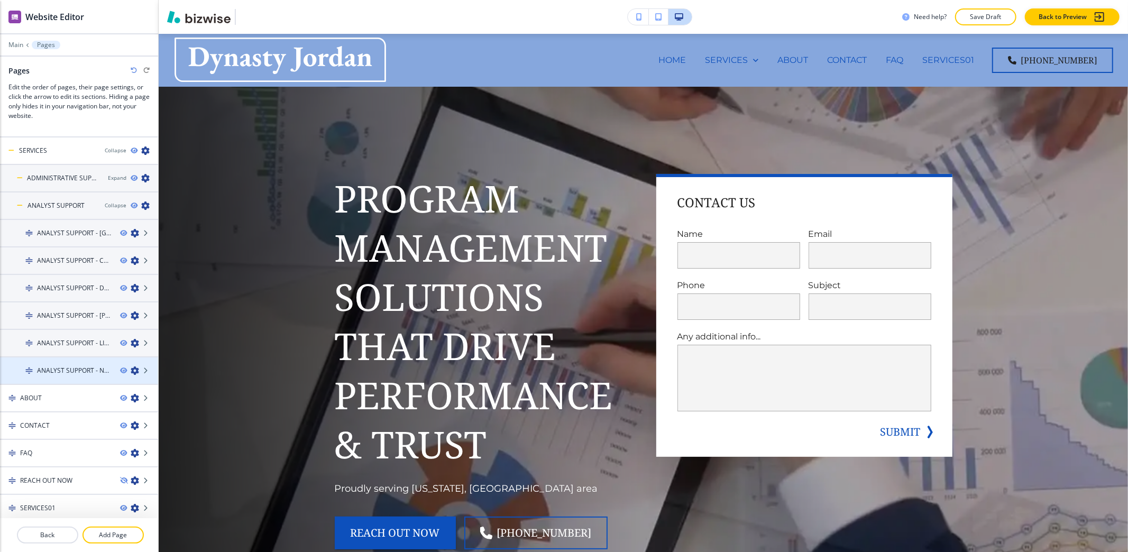
click at [131, 368] on icon "button" at bounding box center [135, 370] width 8 height 8
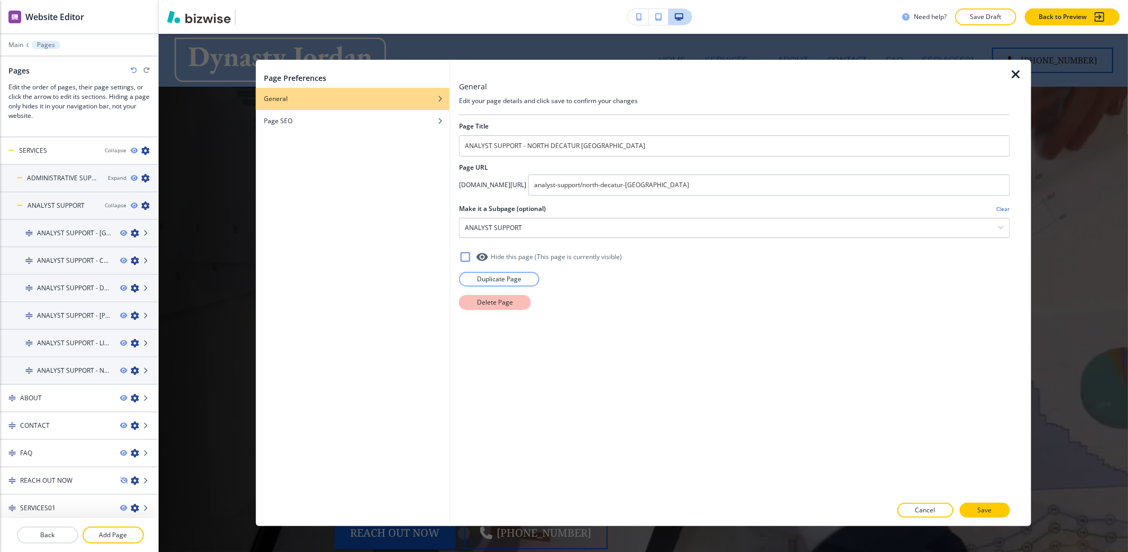
click at [511, 297] on button "Delete Page" at bounding box center [495, 302] width 72 height 15
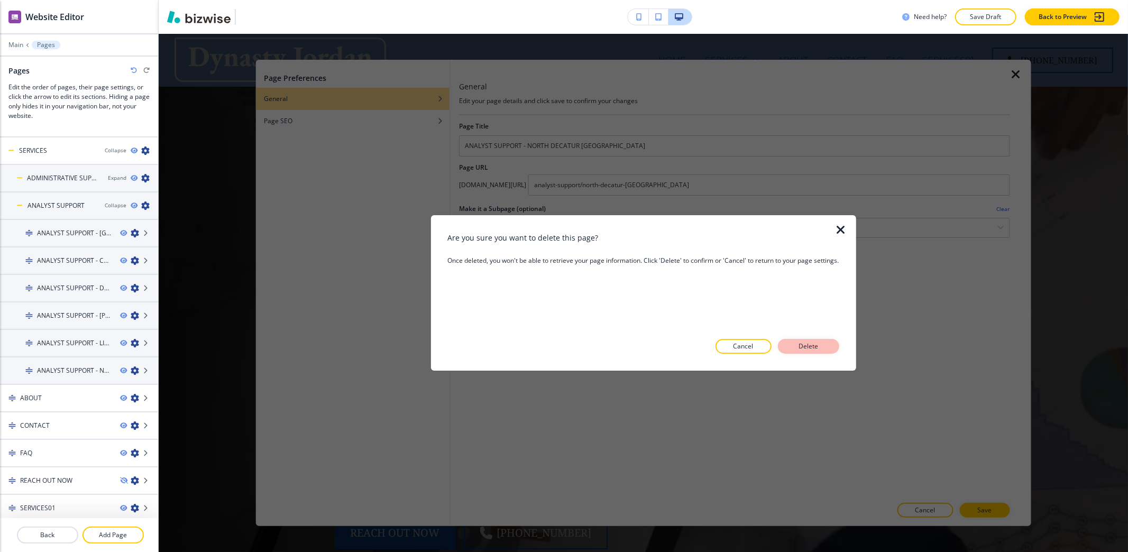
click at [808, 345] on p "Delete" at bounding box center [808, 347] width 25 height 10
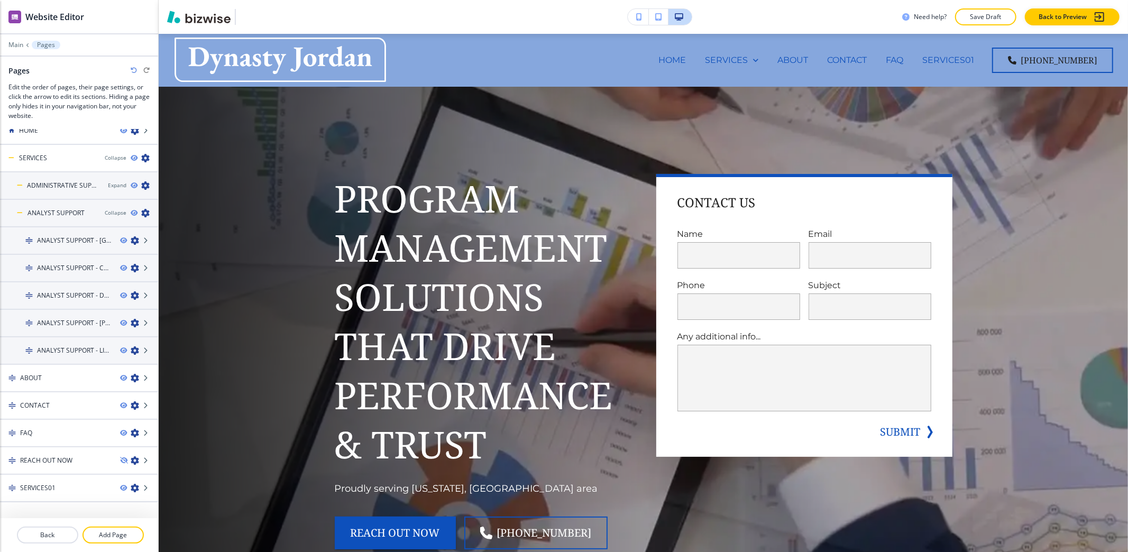
scroll to position [13, 0]
click at [131, 347] on icon "button" at bounding box center [135, 350] width 8 height 8
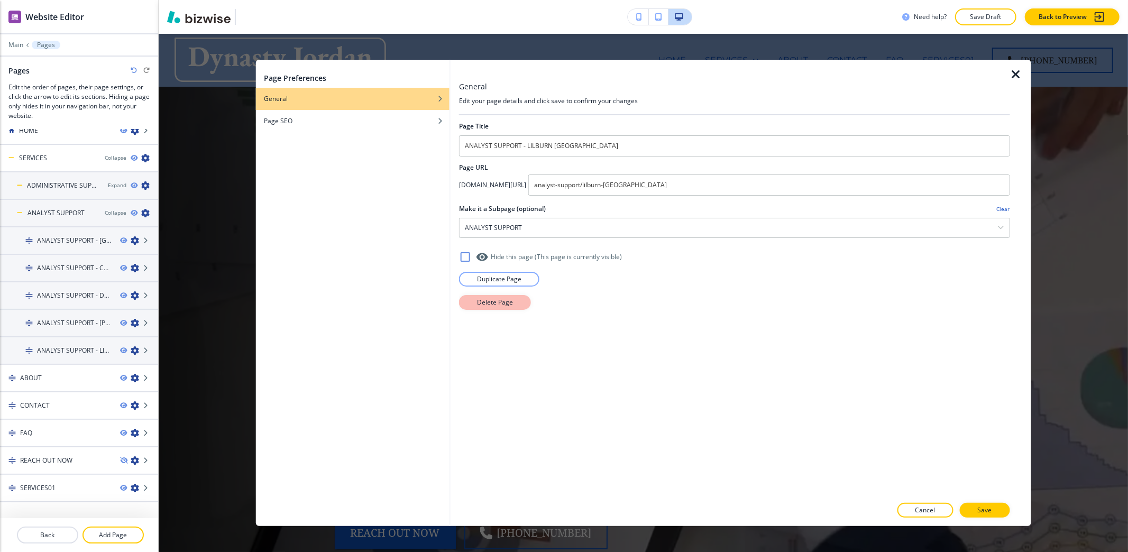
click at [484, 307] on p "Delete Page" at bounding box center [495, 303] width 36 height 10
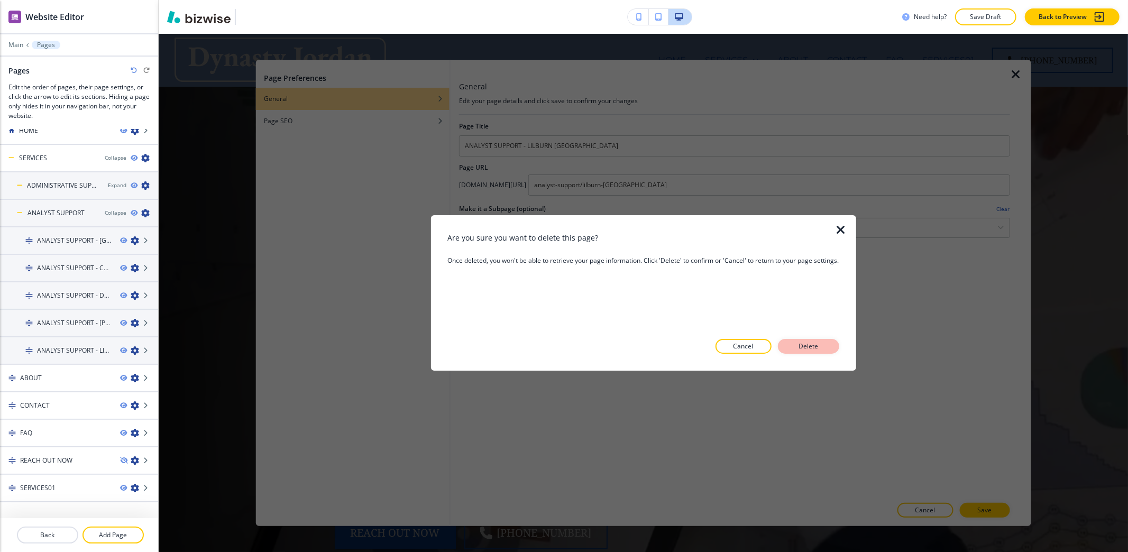
click at [808, 349] on p "Delete" at bounding box center [808, 347] width 25 height 10
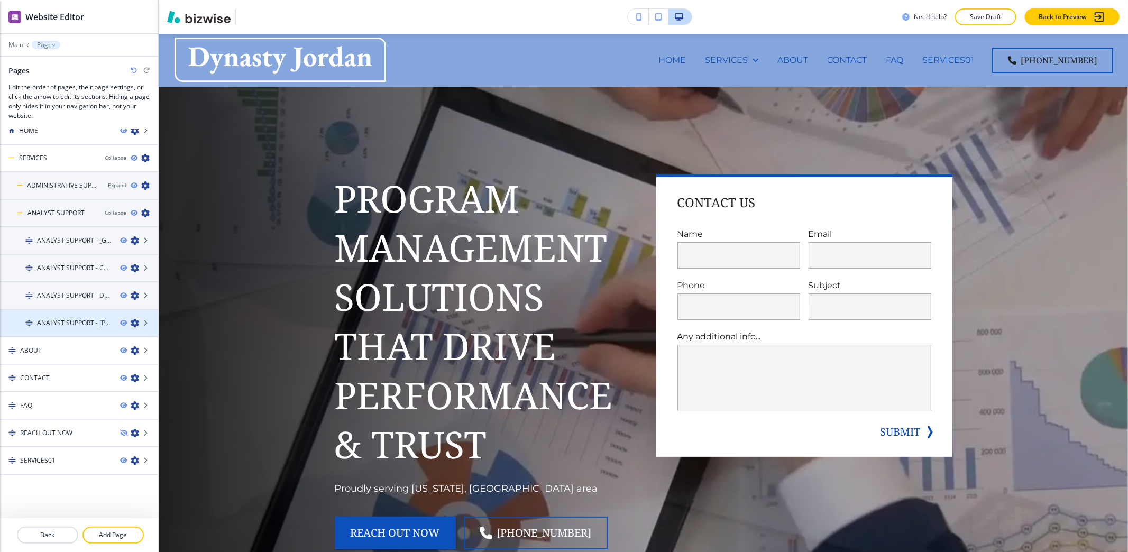
click at [131, 322] on icon "button" at bounding box center [135, 323] width 8 height 8
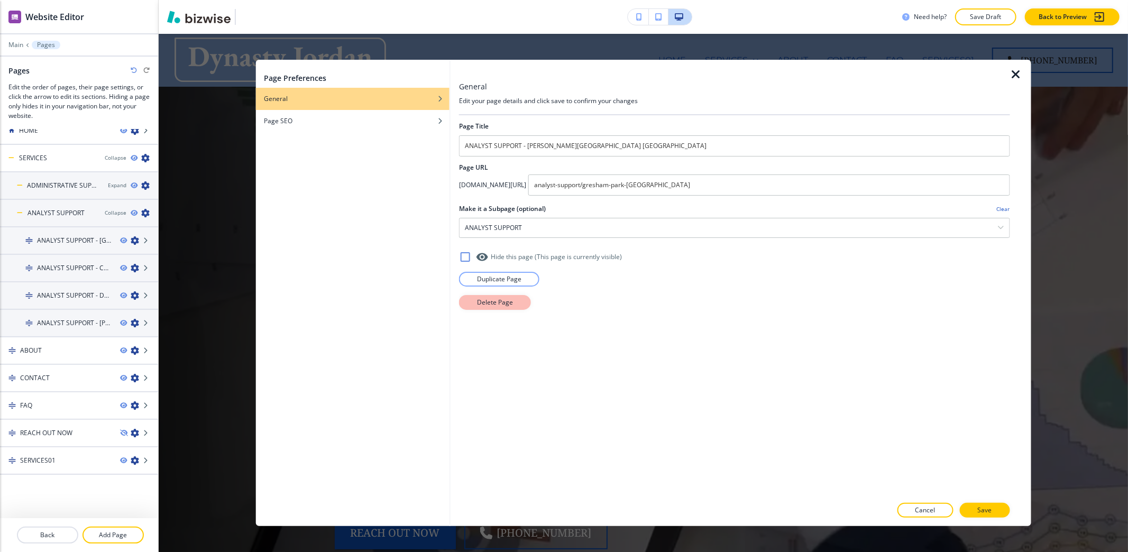
click at [503, 305] on p "Delete Page" at bounding box center [495, 303] width 36 height 10
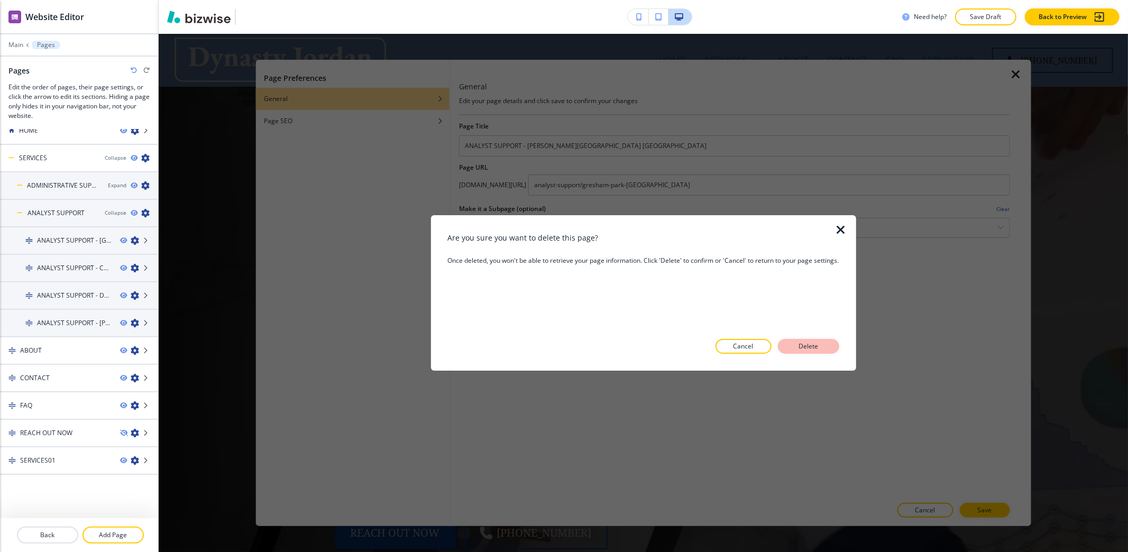
click at [797, 343] on p "Delete" at bounding box center [808, 347] width 25 height 10
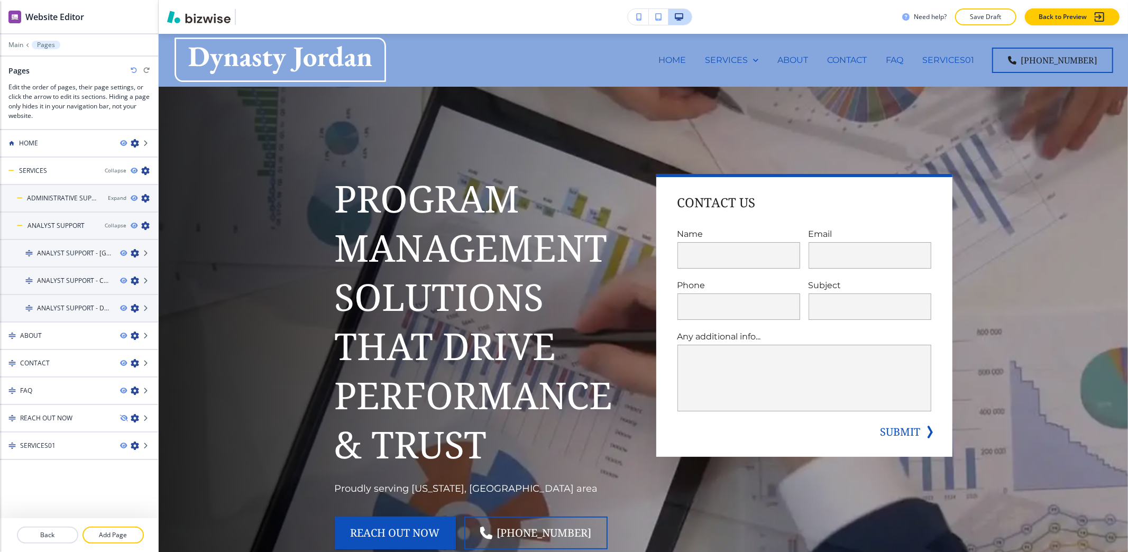
scroll to position [0, 0]
click at [132, 310] on icon "button" at bounding box center [135, 308] width 8 height 8
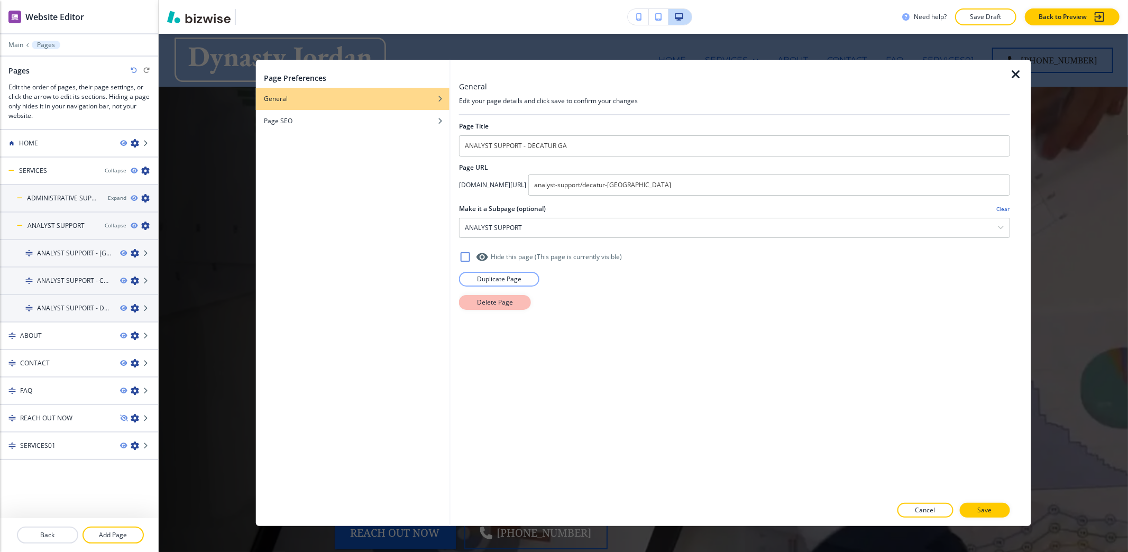
click at [493, 305] on p "Delete Page" at bounding box center [495, 303] width 36 height 10
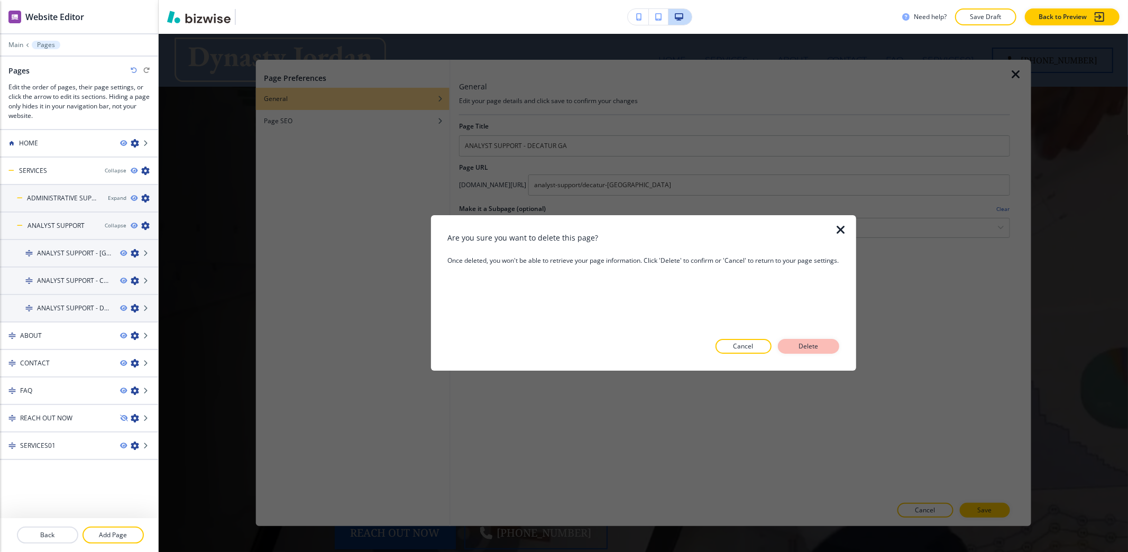
click at [817, 349] on p "Delete" at bounding box center [808, 347] width 25 height 10
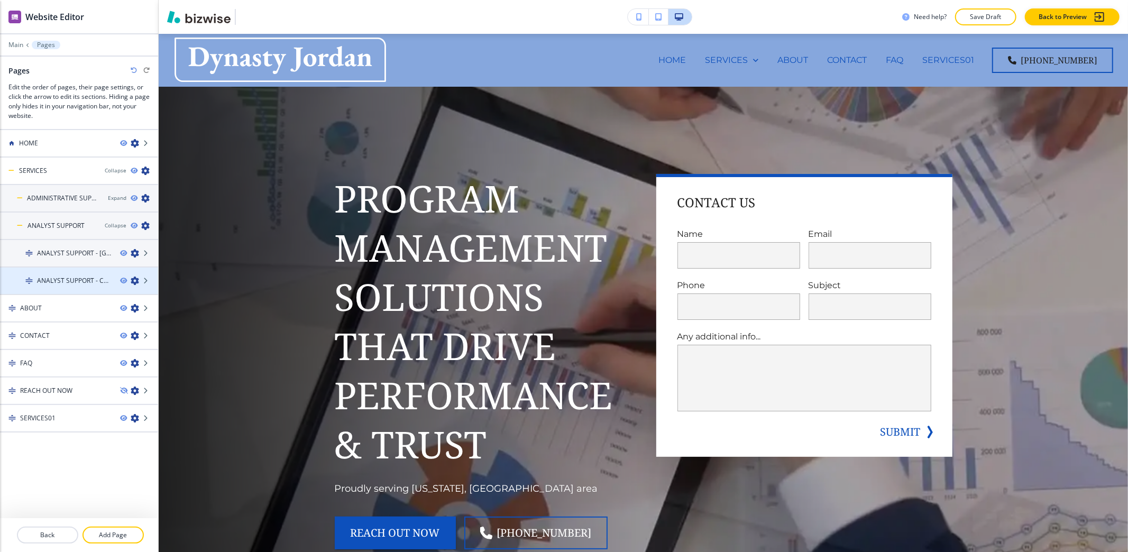
click at [133, 282] on icon "button" at bounding box center [135, 281] width 8 height 8
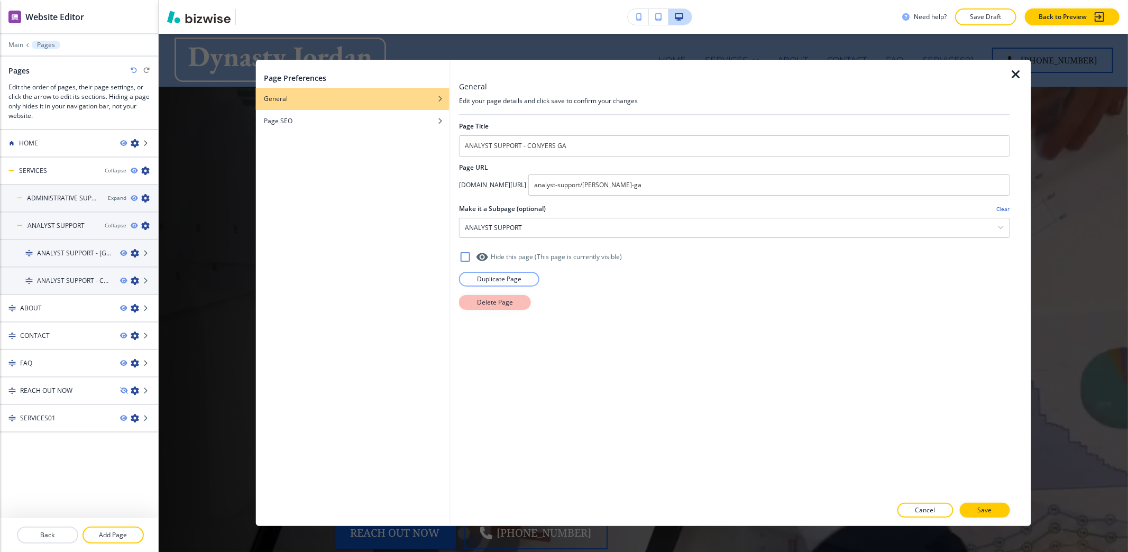
click at [484, 307] on p "Delete Page" at bounding box center [495, 303] width 36 height 10
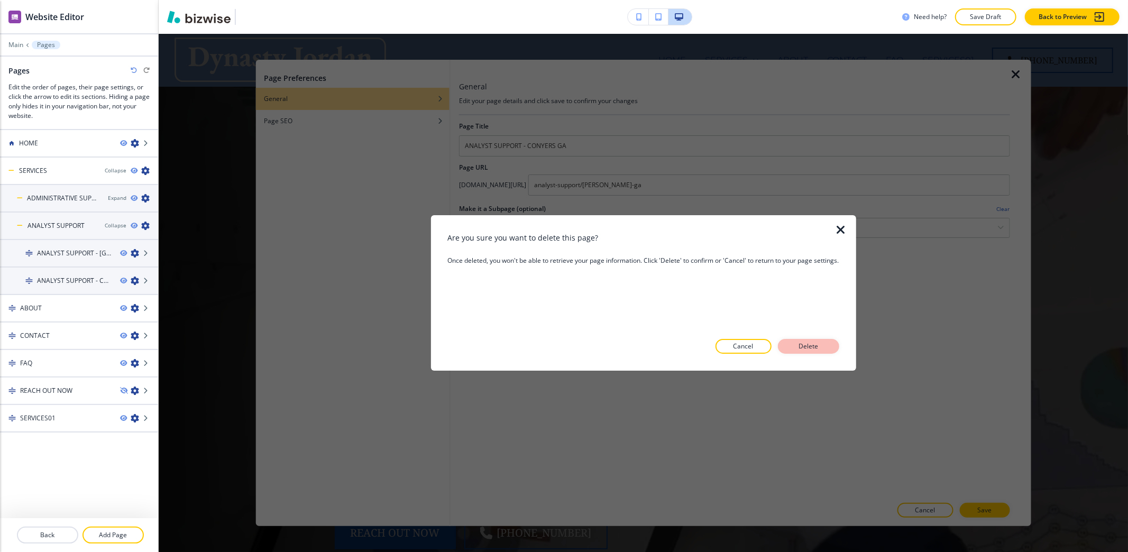
click at [808, 345] on p "Delete" at bounding box center [808, 347] width 25 height 10
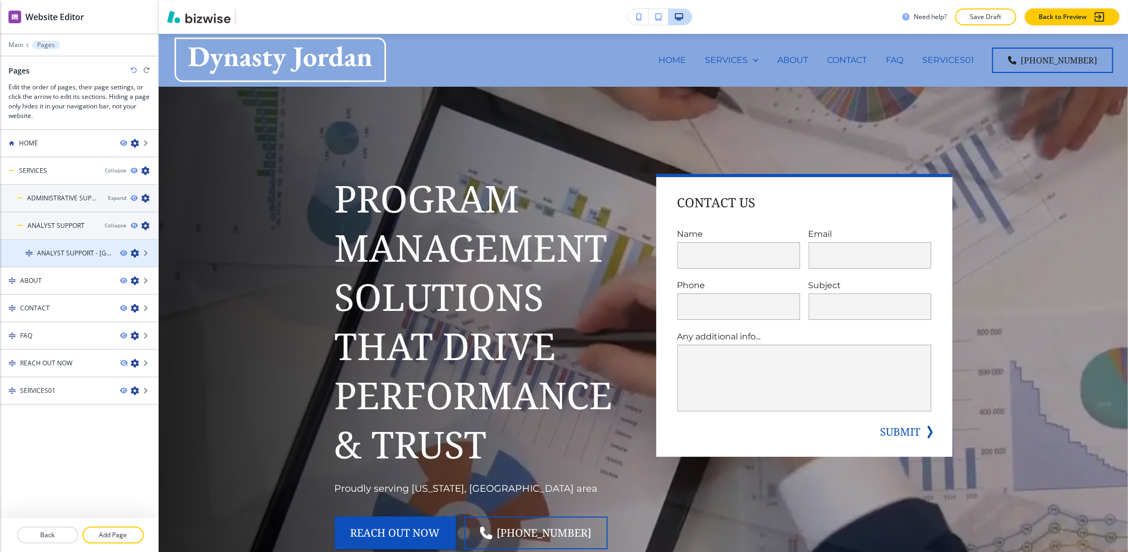
click at [132, 255] on icon "button" at bounding box center [135, 253] width 8 height 8
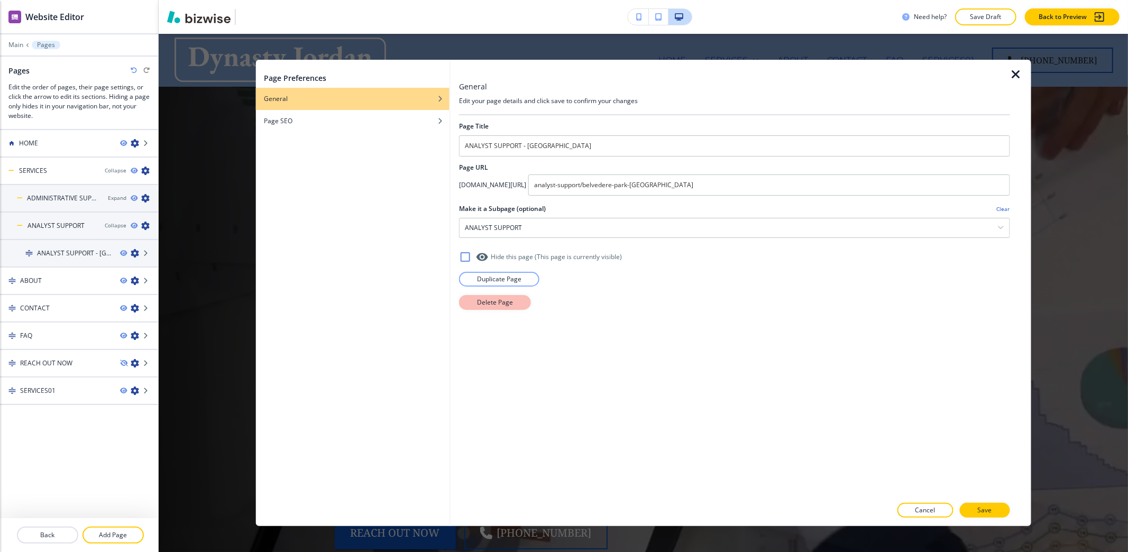
click at [478, 303] on p "Delete Page" at bounding box center [495, 303] width 36 height 10
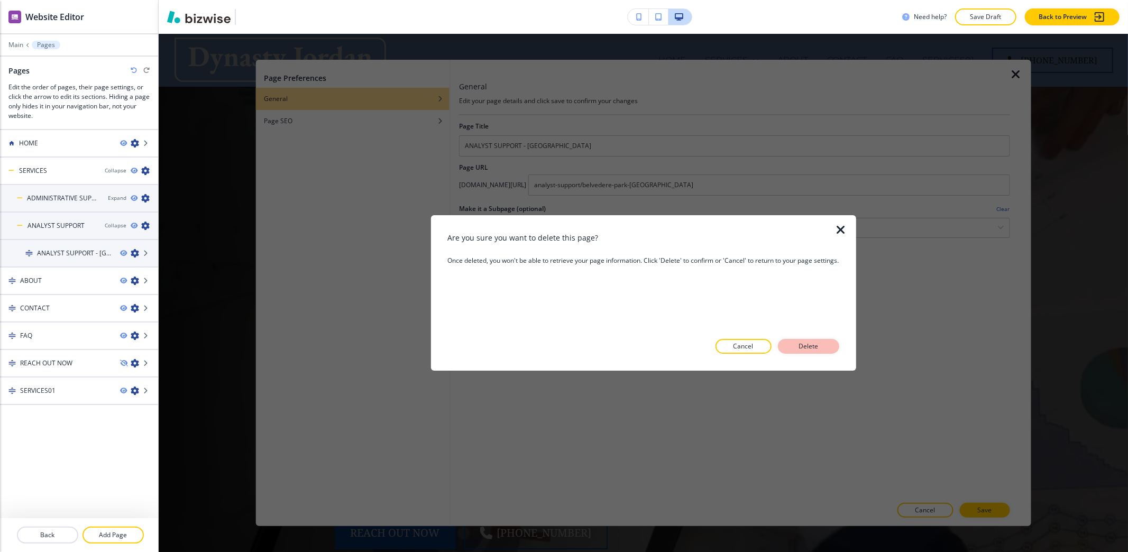
click at [819, 344] on p "Delete" at bounding box center [808, 347] width 25 height 10
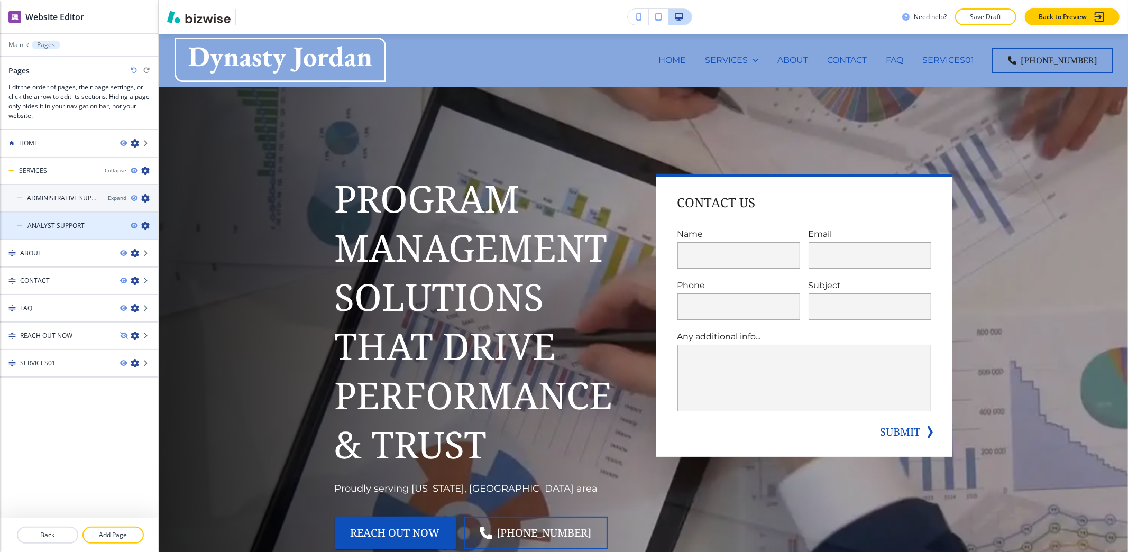
click at [145, 225] on icon "button" at bounding box center [145, 226] width 8 height 8
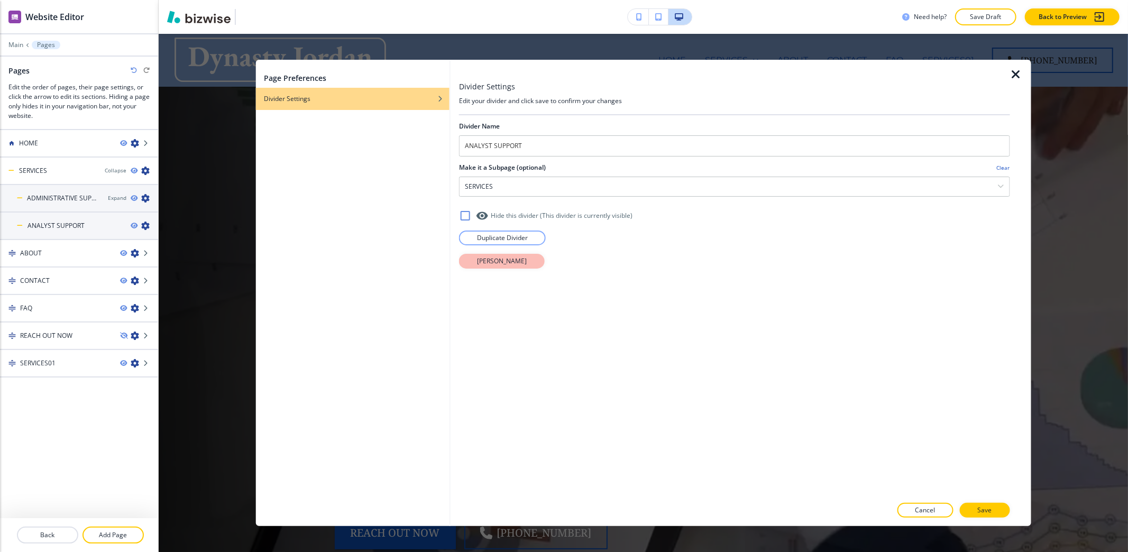
click at [489, 264] on p "[PERSON_NAME]" at bounding box center [502, 261] width 50 height 10
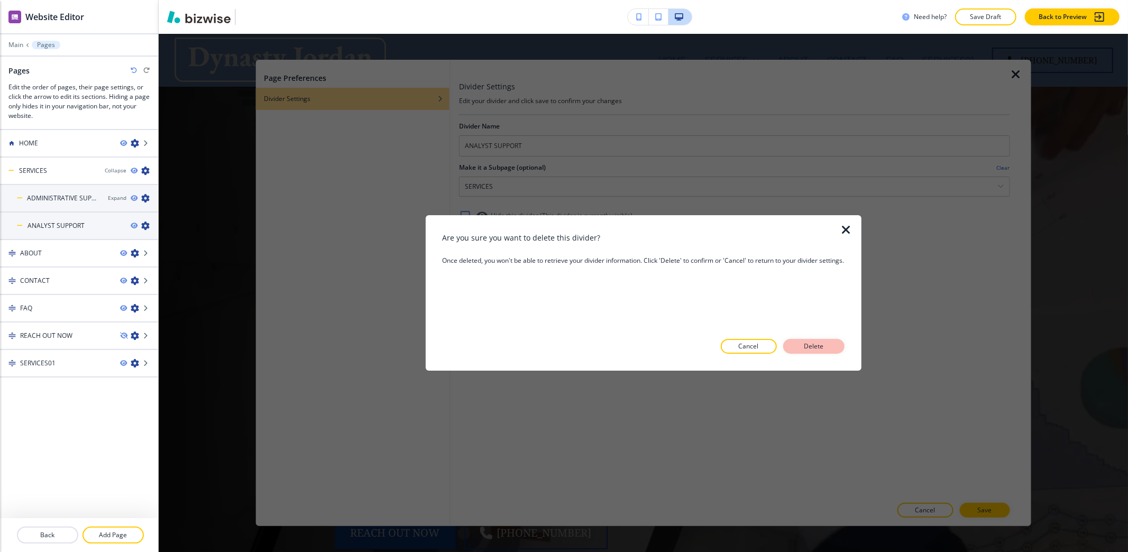
click at [835, 349] on button "Delete" at bounding box center [813, 346] width 61 height 15
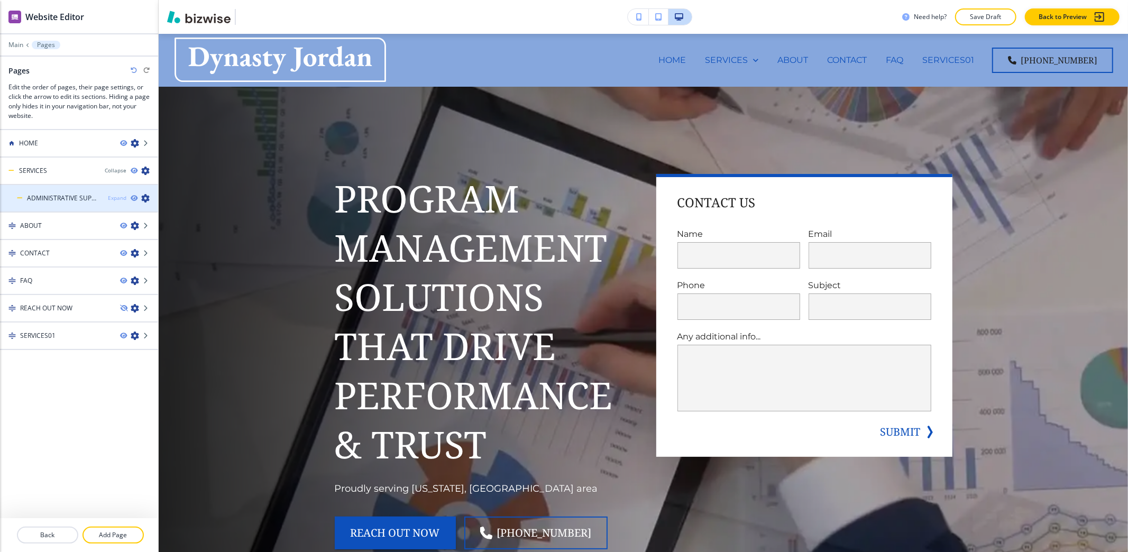
click at [110, 198] on div "Expand" at bounding box center [117, 198] width 19 height 8
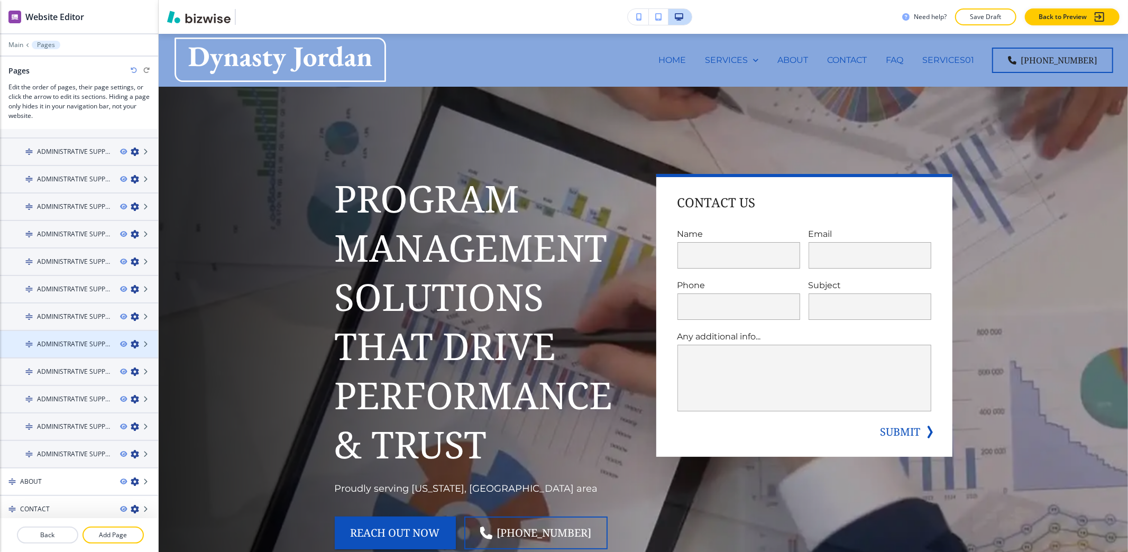
scroll to position [155, 0]
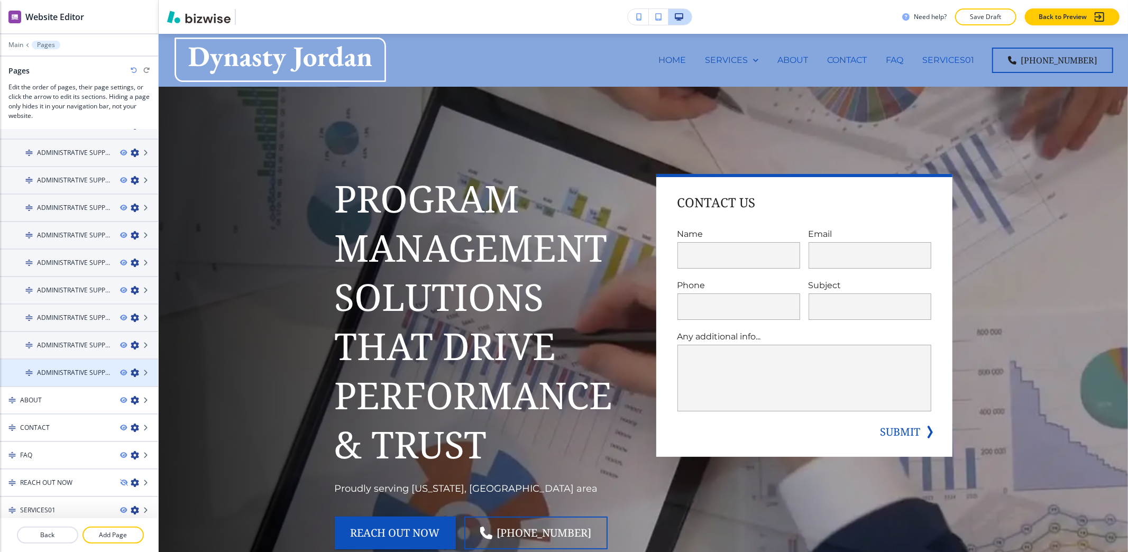
click at [131, 368] on icon "button" at bounding box center [135, 372] width 8 height 8
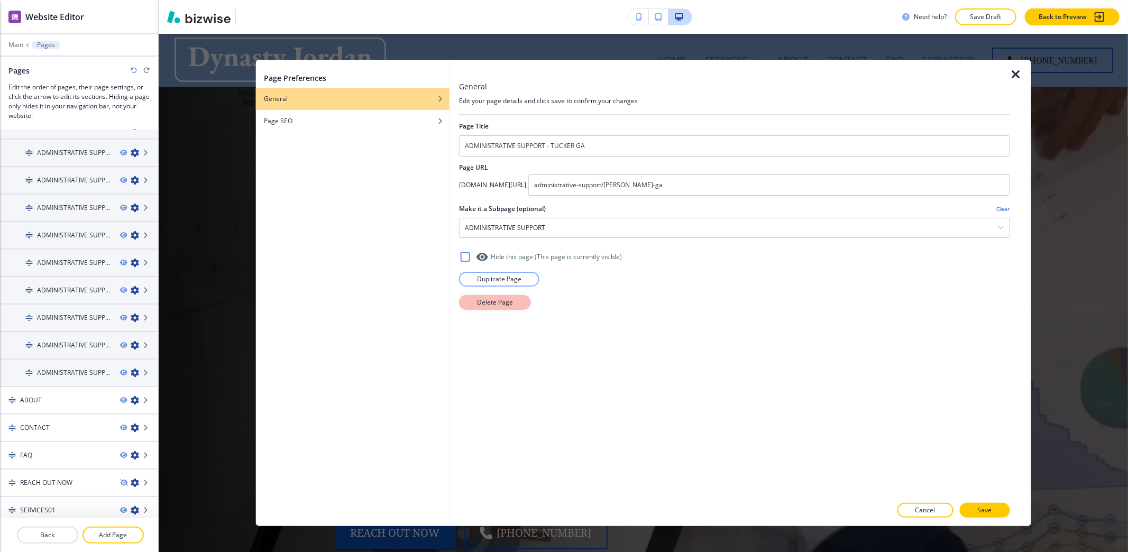
click at [493, 301] on p "Delete Page" at bounding box center [495, 303] width 36 height 10
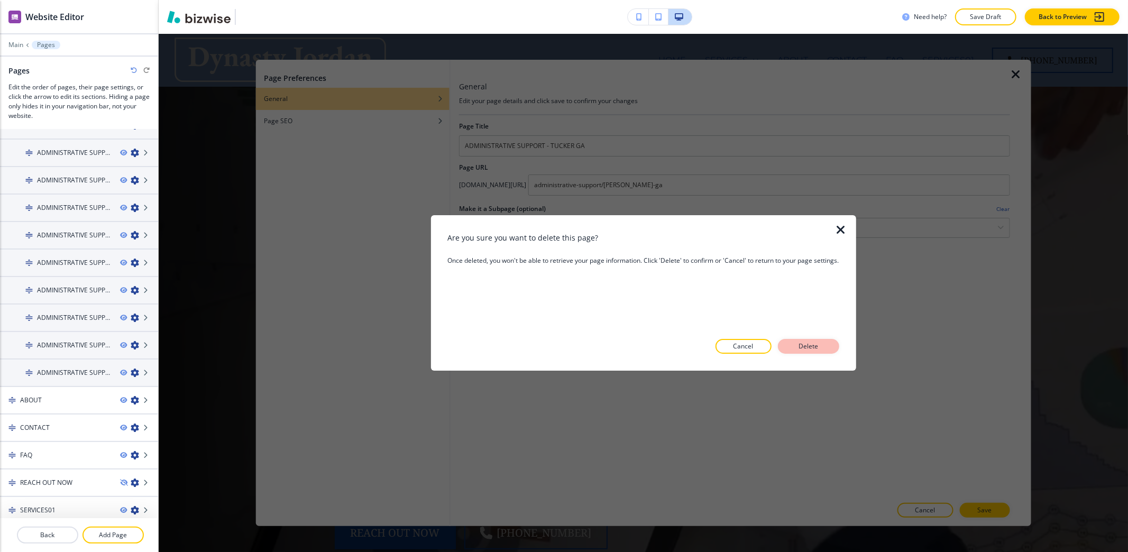
click at [821, 345] on p "Delete" at bounding box center [808, 347] width 25 height 10
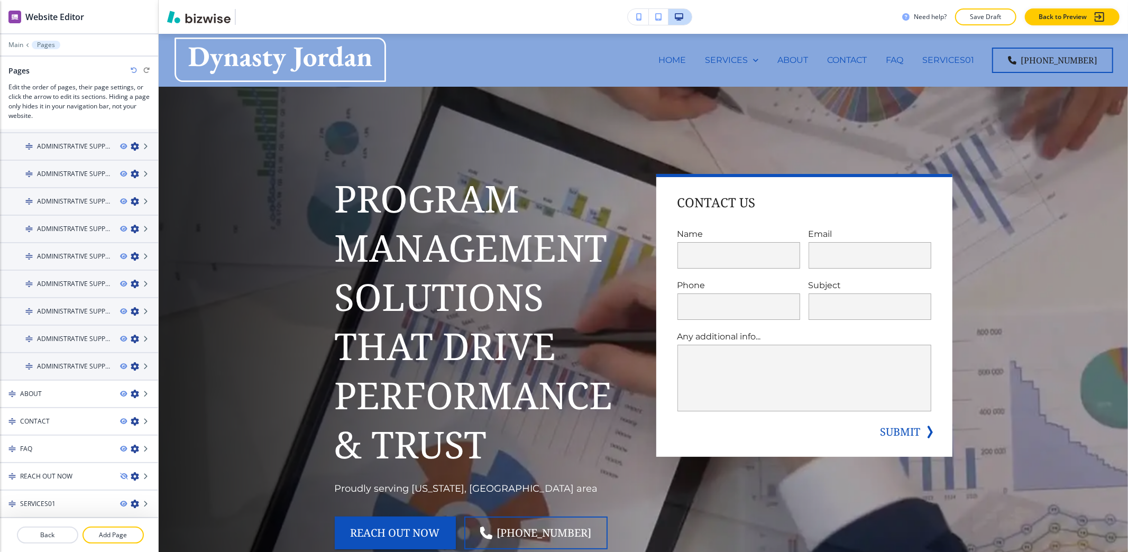
scroll to position [129, 0]
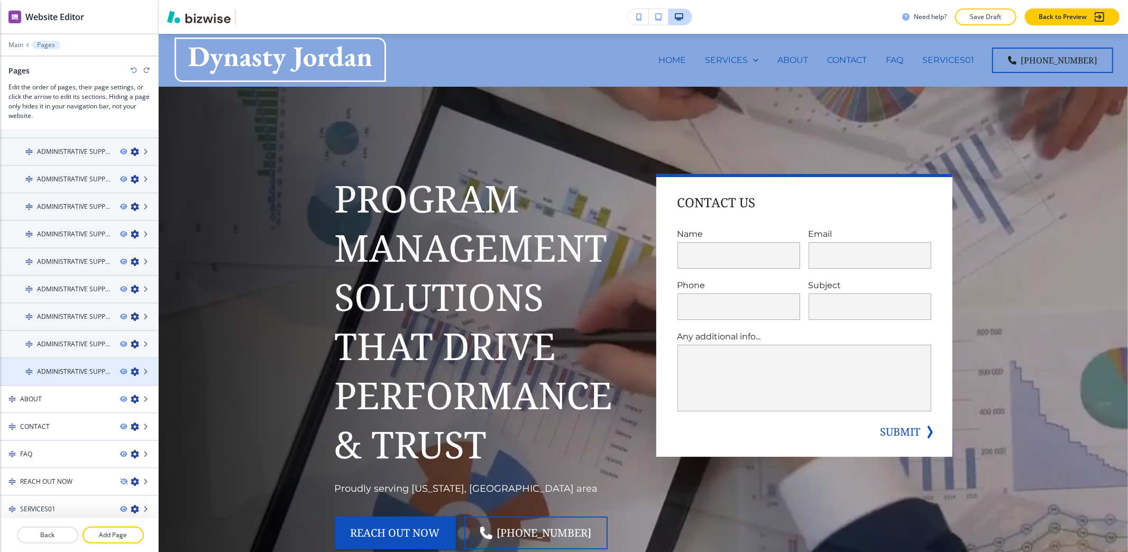
click at [131, 367] on icon "button" at bounding box center [135, 371] width 8 height 8
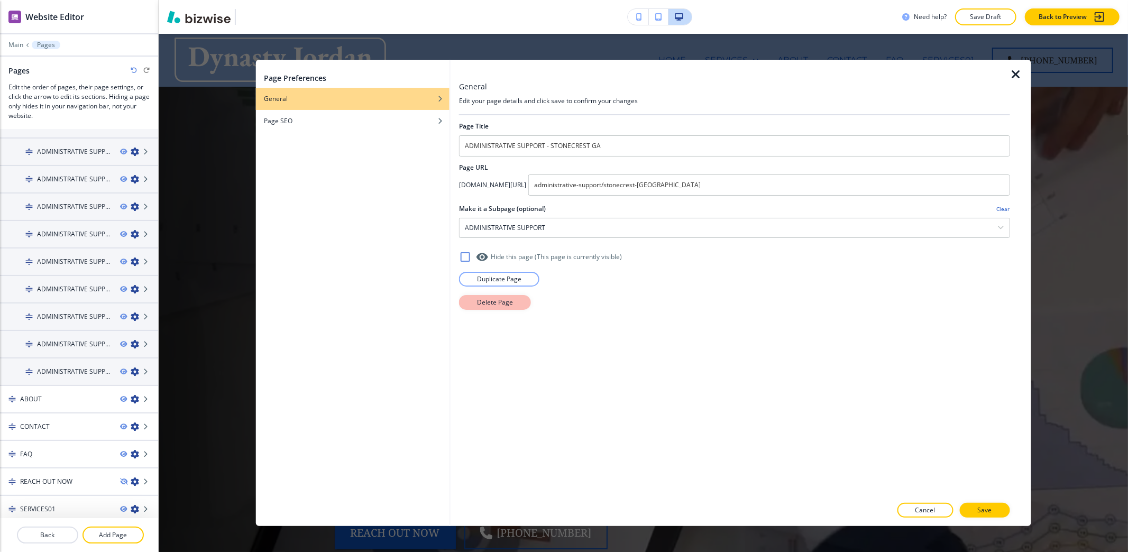
click at [517, 306] on button "Delete Page" at bounding box center [495, 302] width 72 height 15
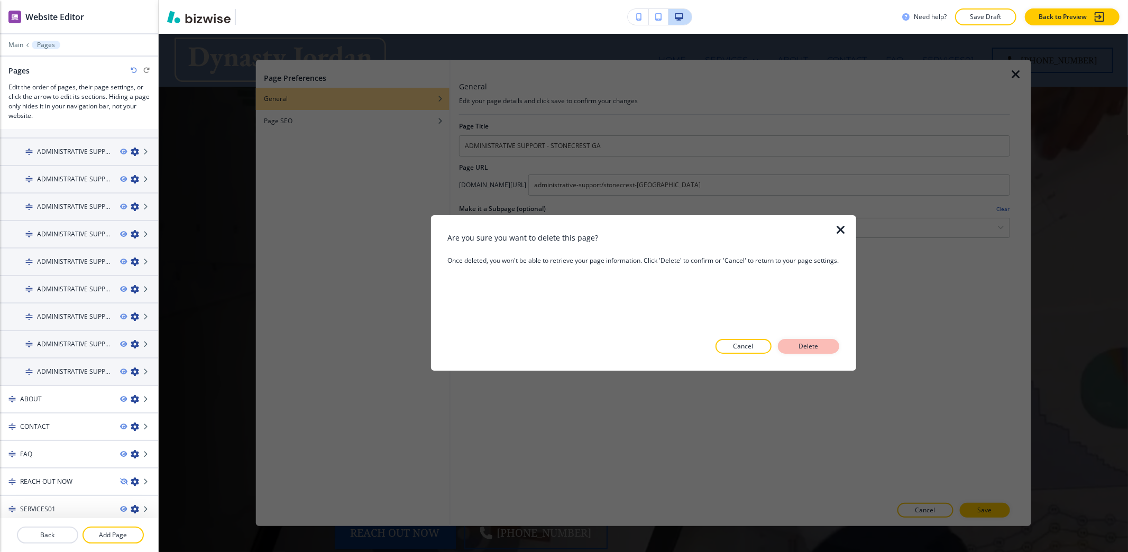
click at [823, 349] on button "Delete" at bounding box center [808, 346] width 61 height 15
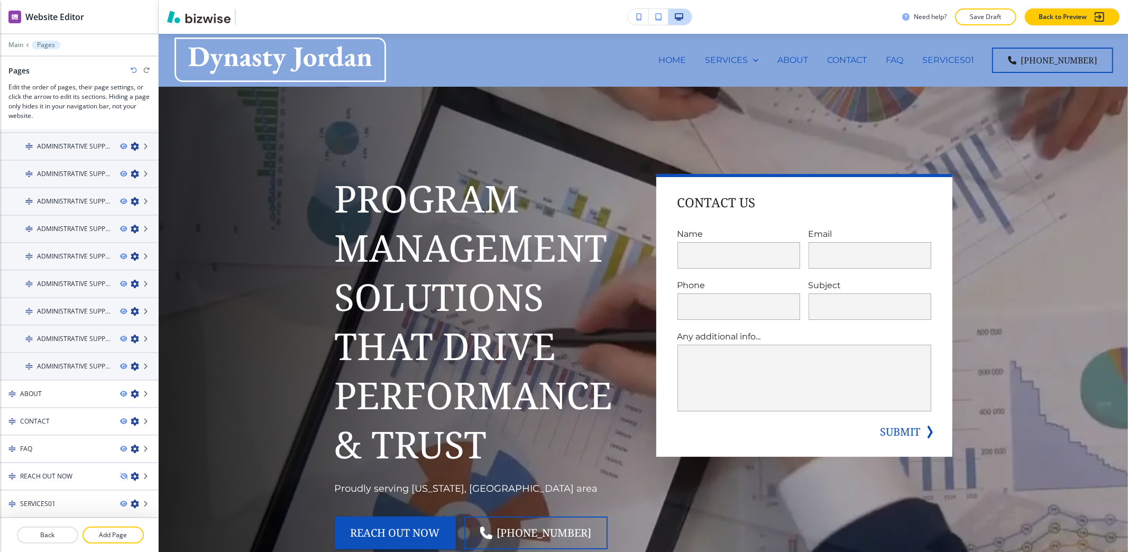
scroll to position [102, 0]
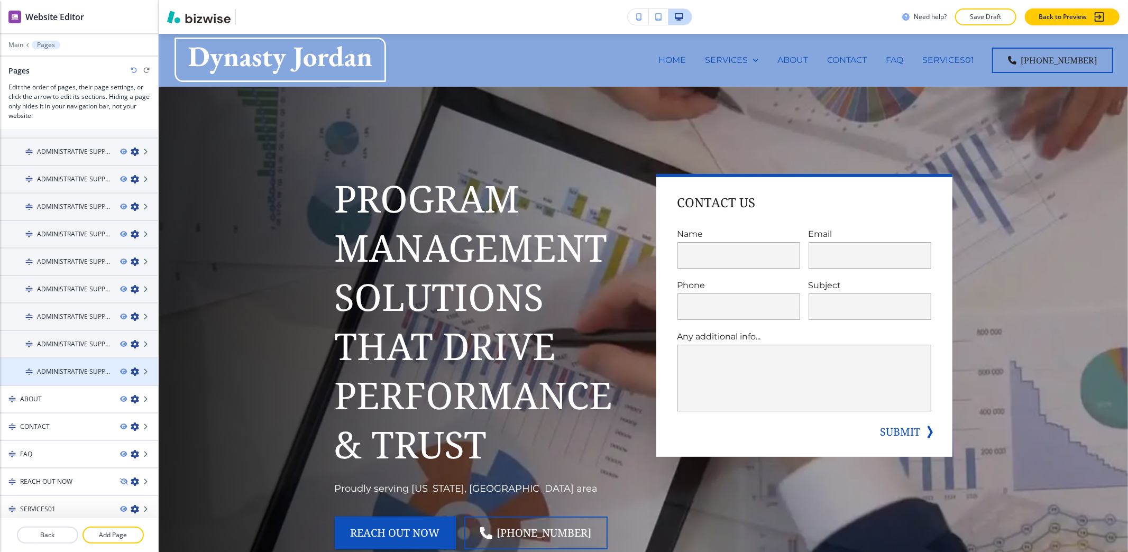
click at [131, 368] on icon "button" at bounding box center [135, 371] width 8 height 8
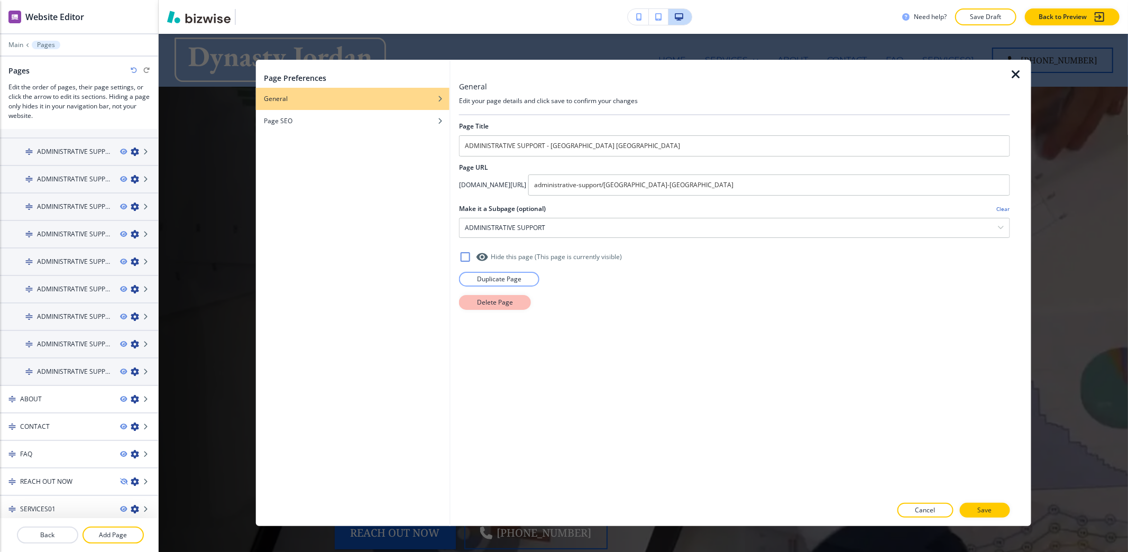
click at [504, 299] on p "Delete Page" at bounding box center [495, 303] width 36 height 10
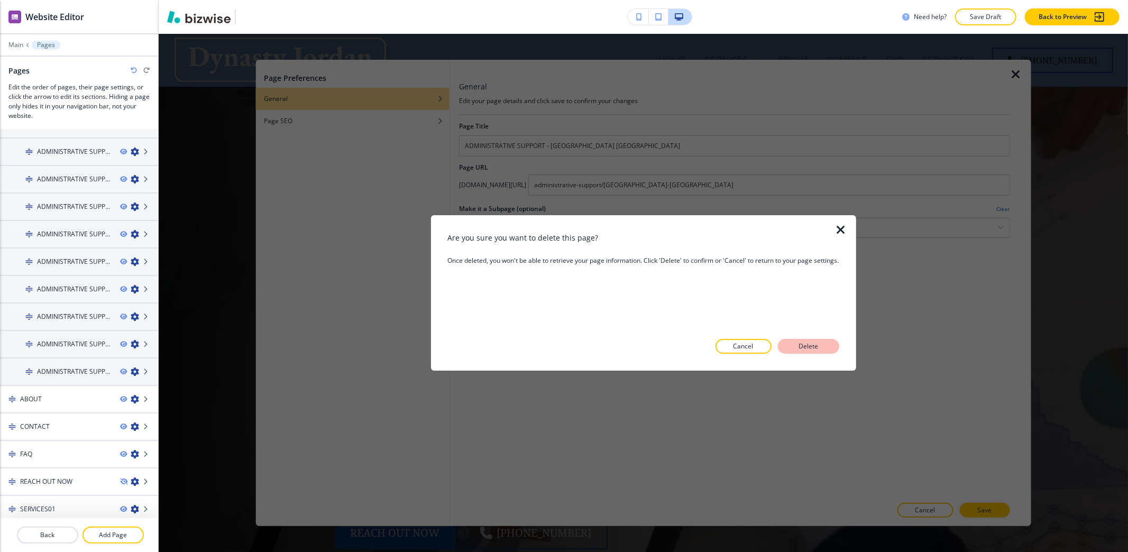
click at [814, 345] on p "Delete" at bounding box center [808, 347] width 25 height 10
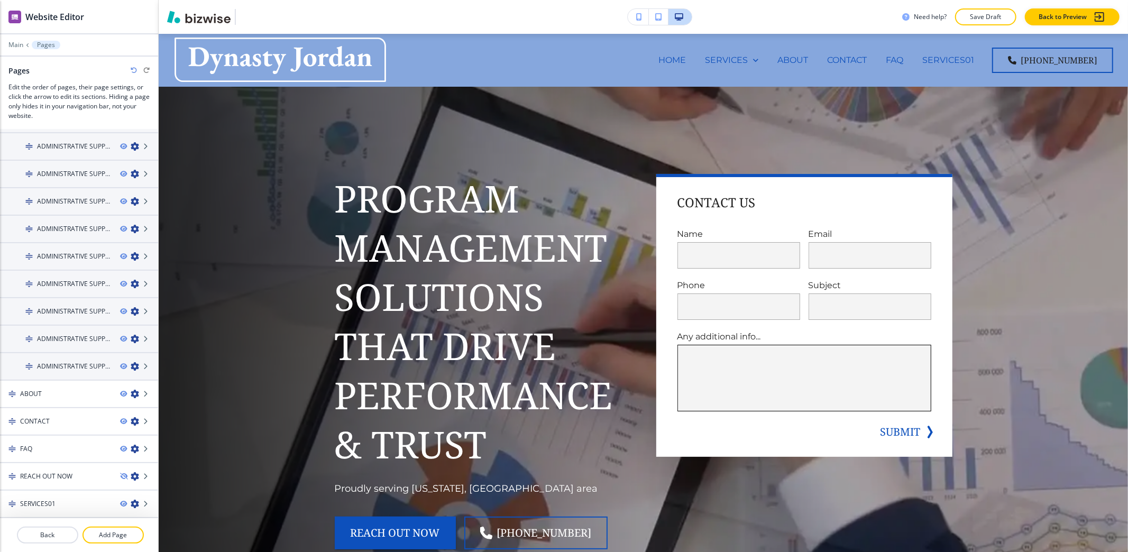
scroll to position [75, 0]
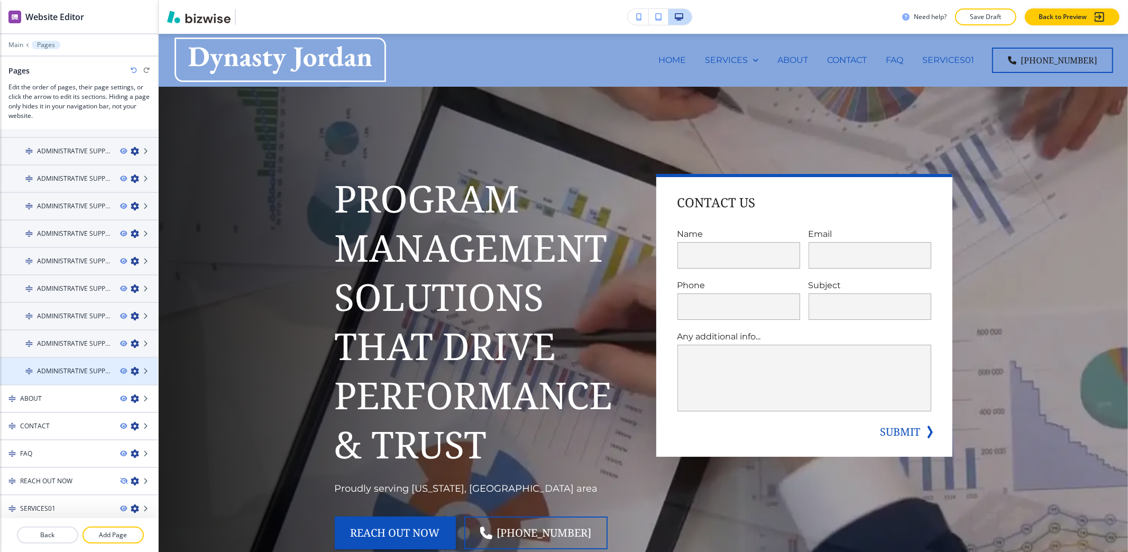
click at [131, 368] on icon "button" at bounding box center [135, 371] width 8 height 8
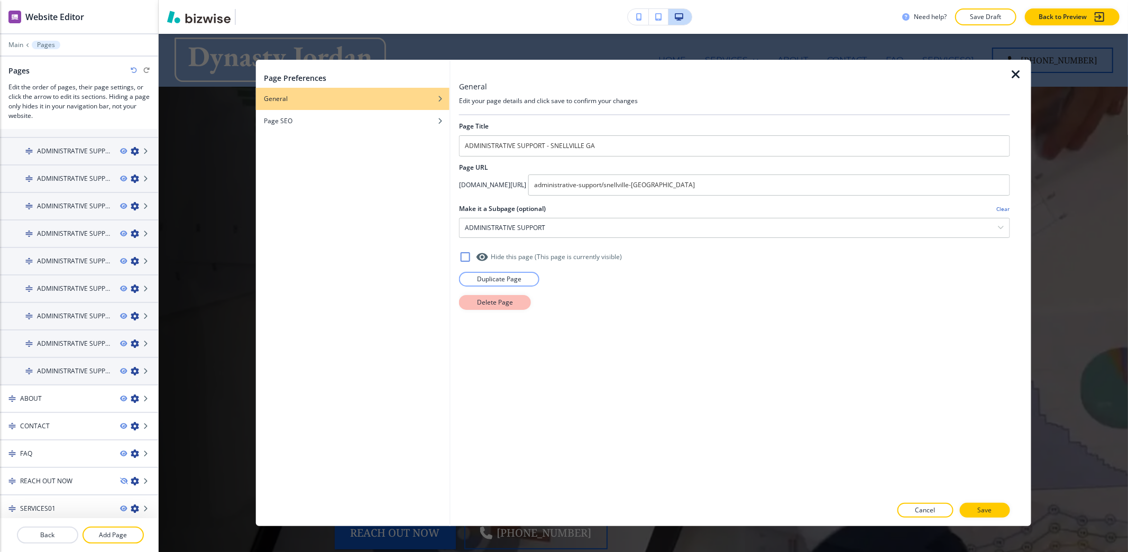
click at [467, 307] on button "Delete Page" at bounding box center [495, 302] width 72 height 15
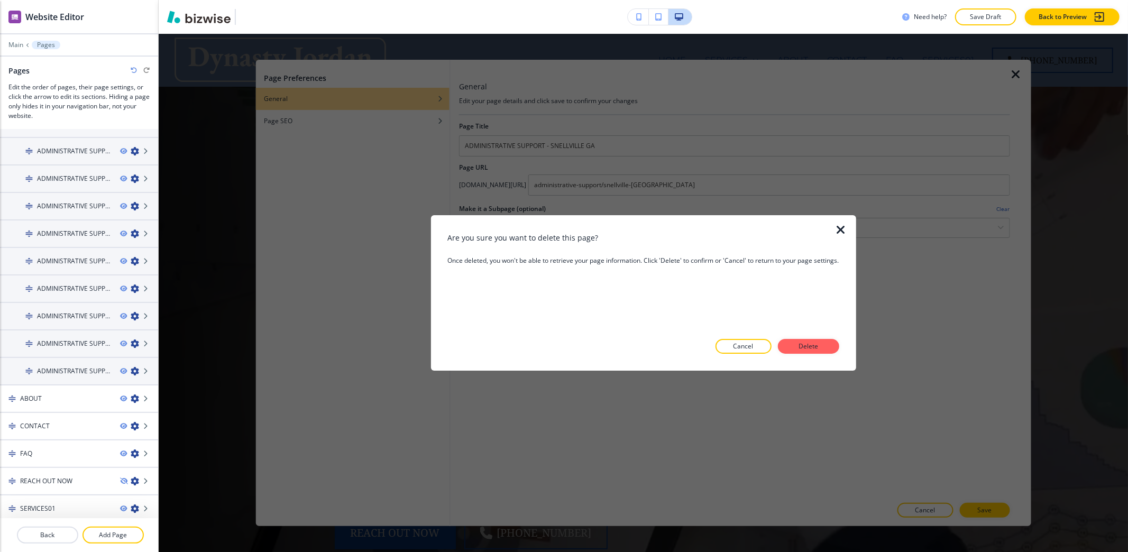
click at [808, 352] on button "Delete" at bounding box center [808, 346] width 61 height 15
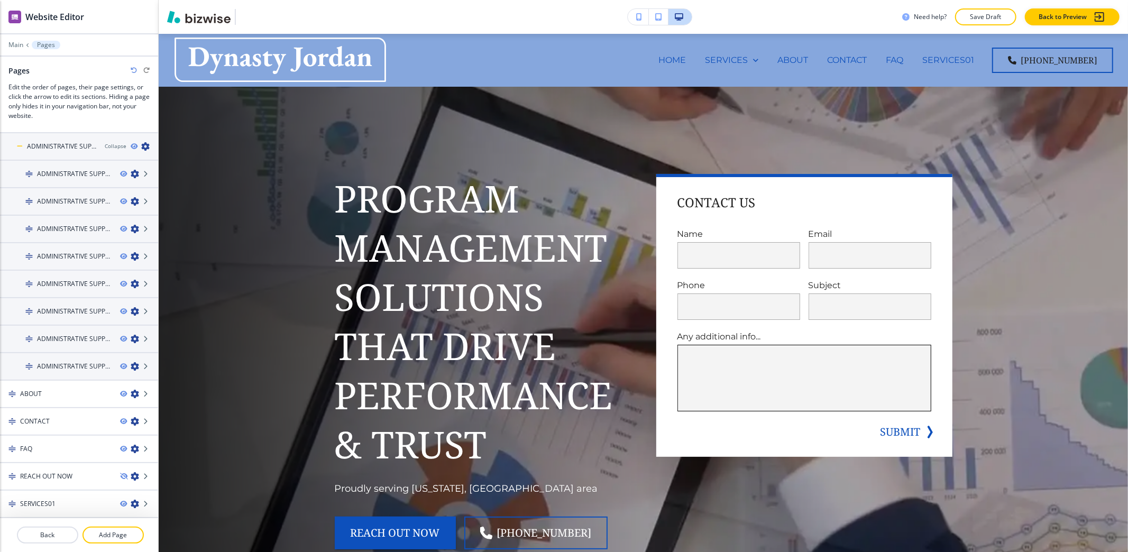
scroll to position [47, 0]
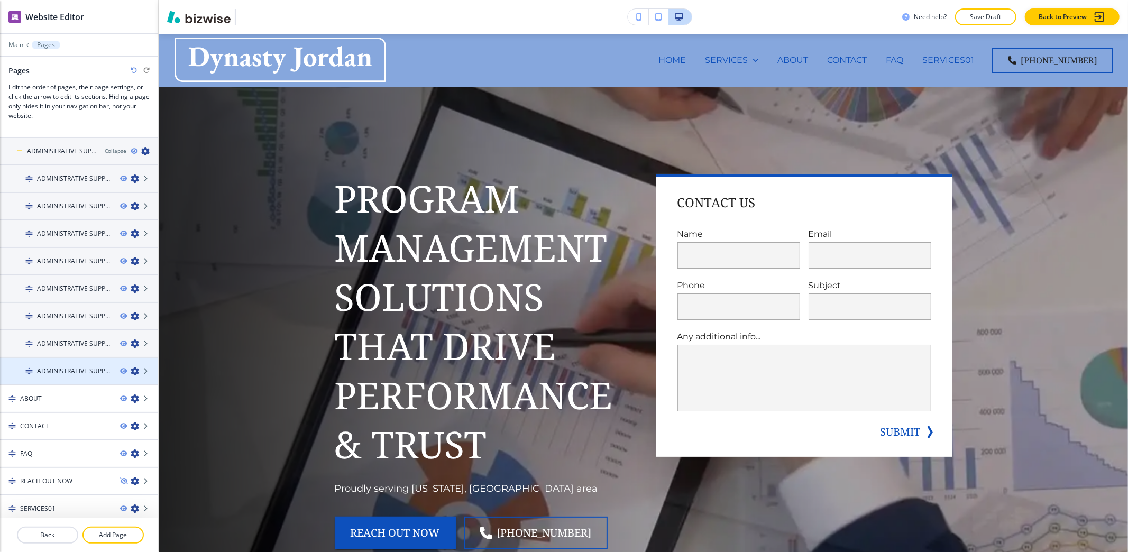
click at [131, 371] on icon "button" at bounding box center [135, 371] width 8 height 8
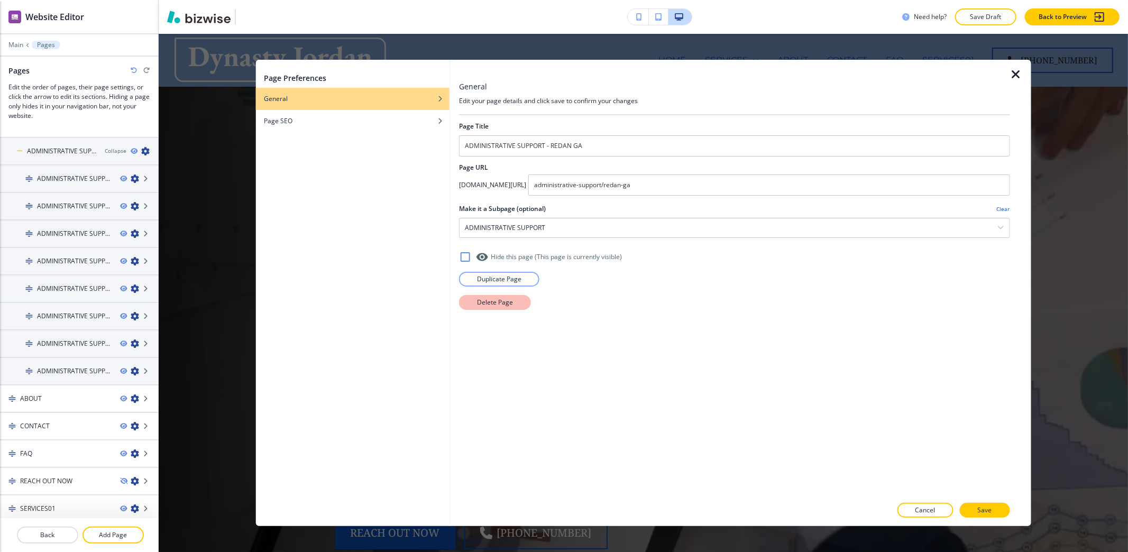
click at [513, 309] on button "Delete Page" at bounding box center [495, 302] width 72 height 15
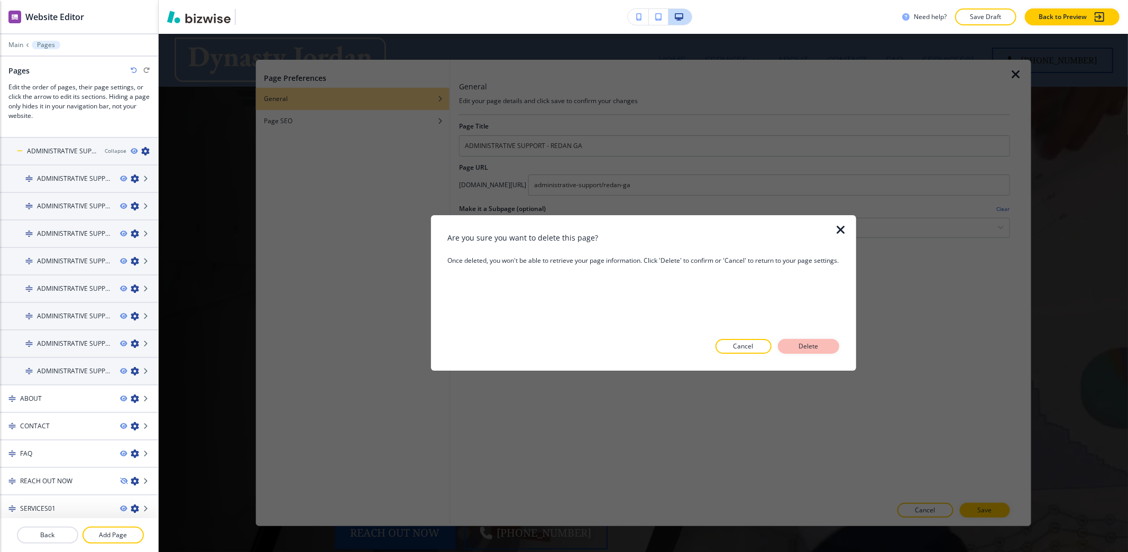
click at [800, 346] on p "Delete" at bounding box center [808, 347] width 25 height 10
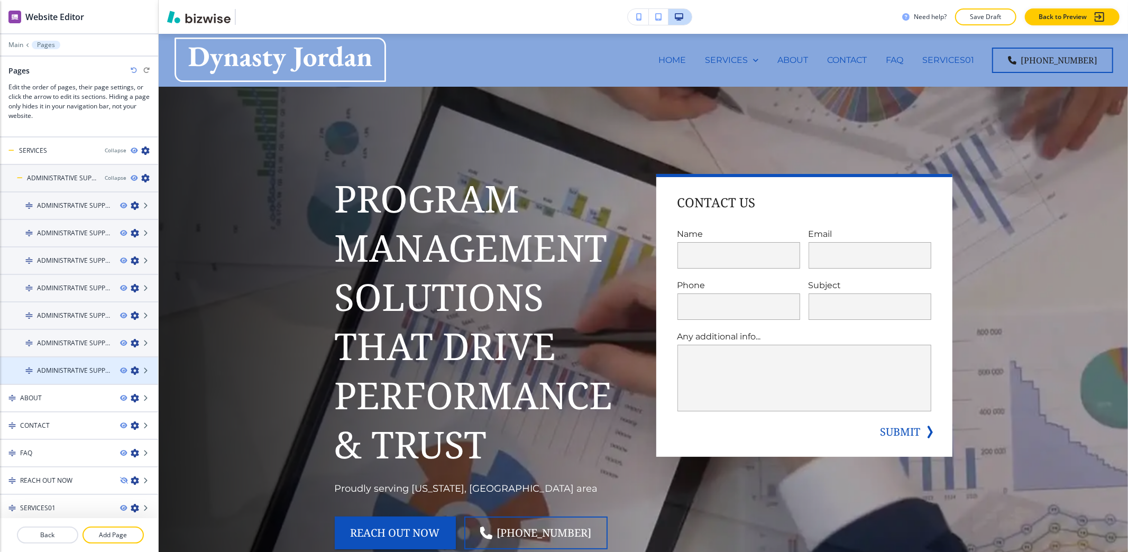
click at [131, 367] on icon "button" at bounding box center [135, 370] width 8 height 8
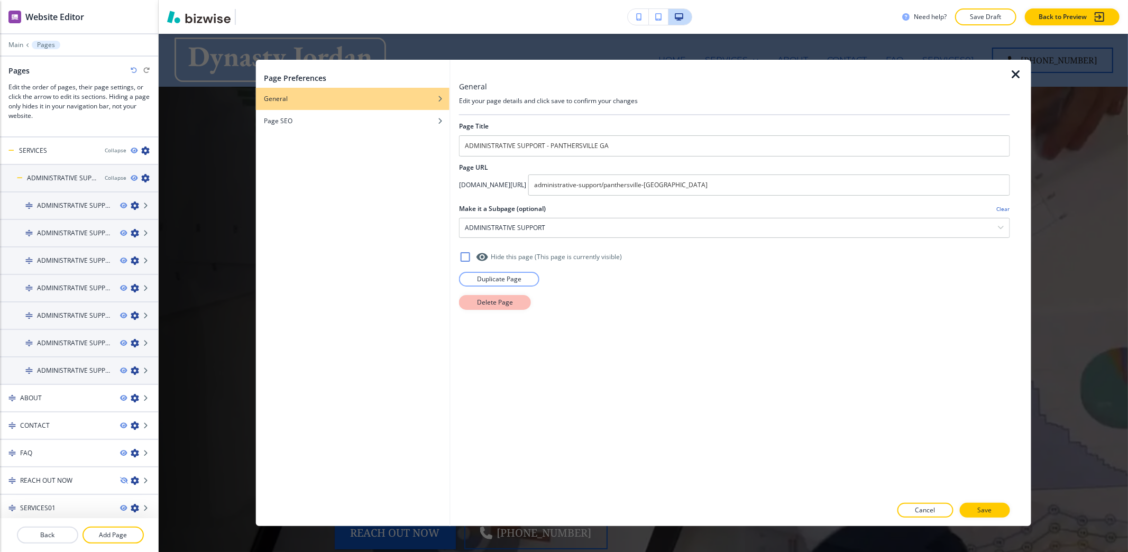
click at [478, 309] on button "Delete Page" at bounding box center [495, 302] width 72 height 15
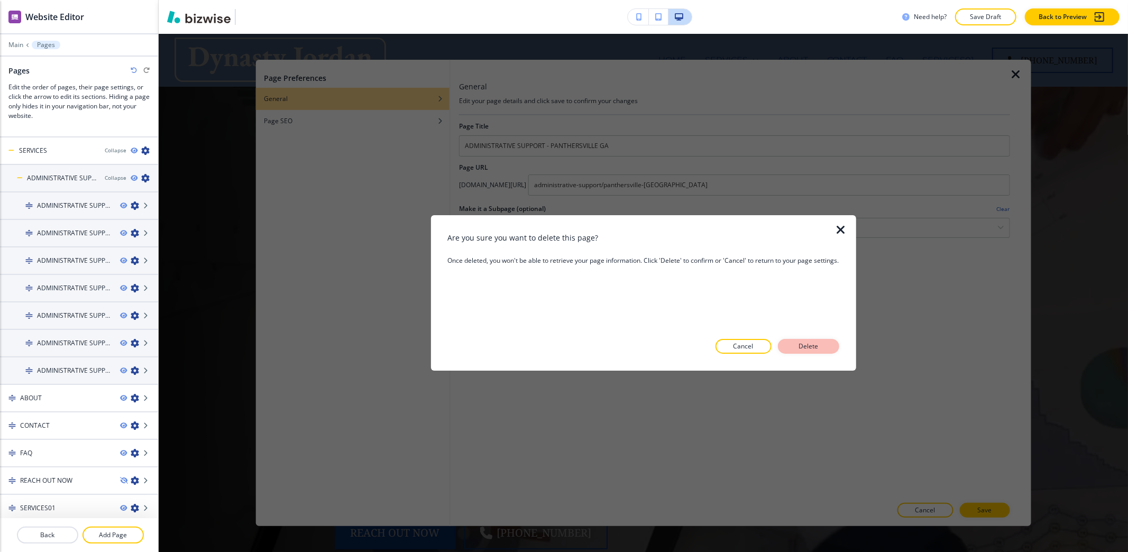
click at [817, 347] on p "Delete" at bounding box center [808, 347] width 25 height 10
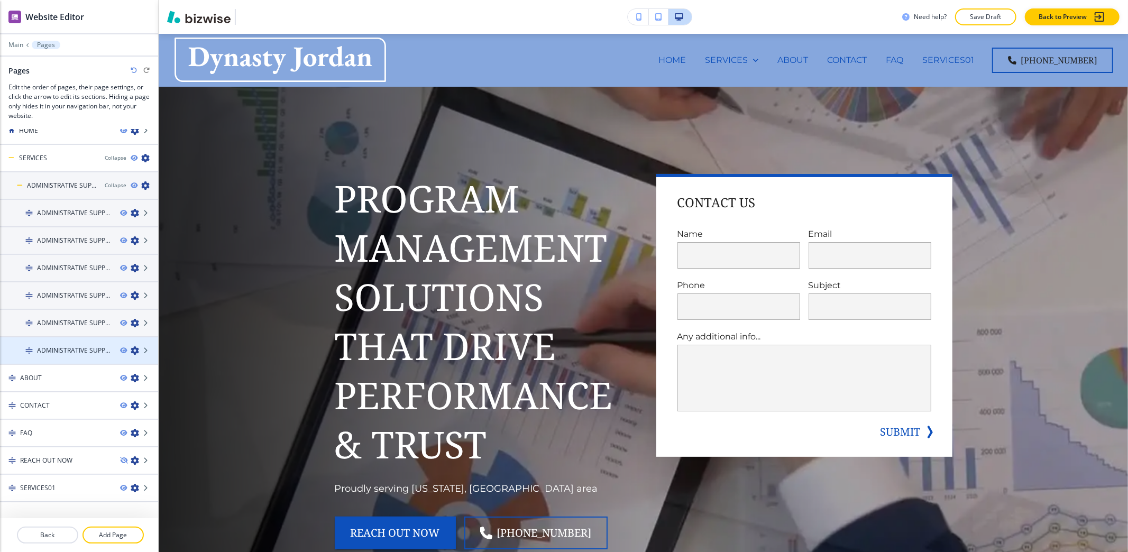
click at [131, 349] on icon "button" at bounding box center [135, 350] width 8 height 8
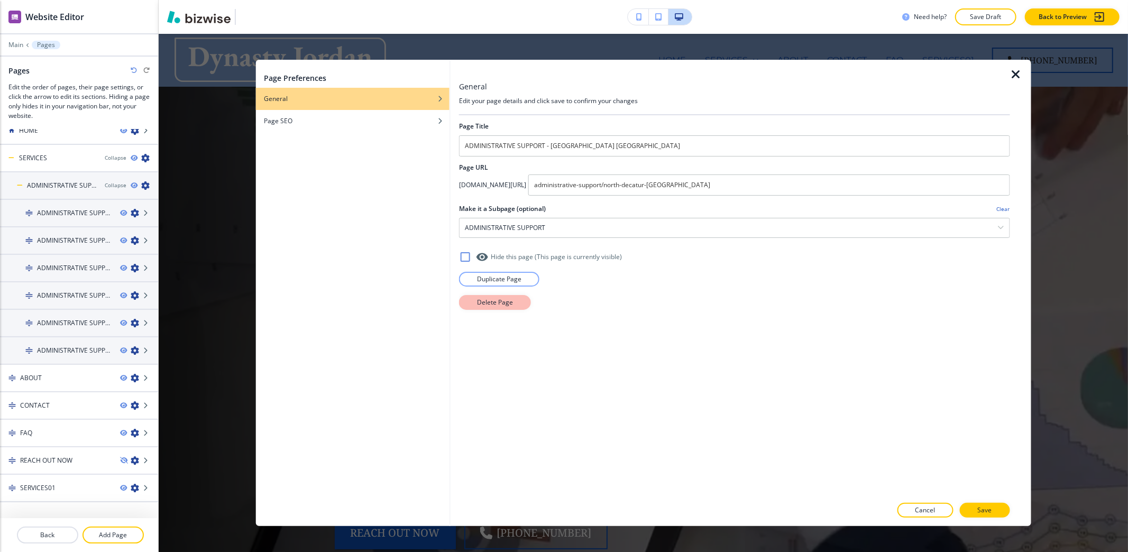
click at [483, 309] on button "Delete Page" at bounding box center [495, 302] width 72 height 15
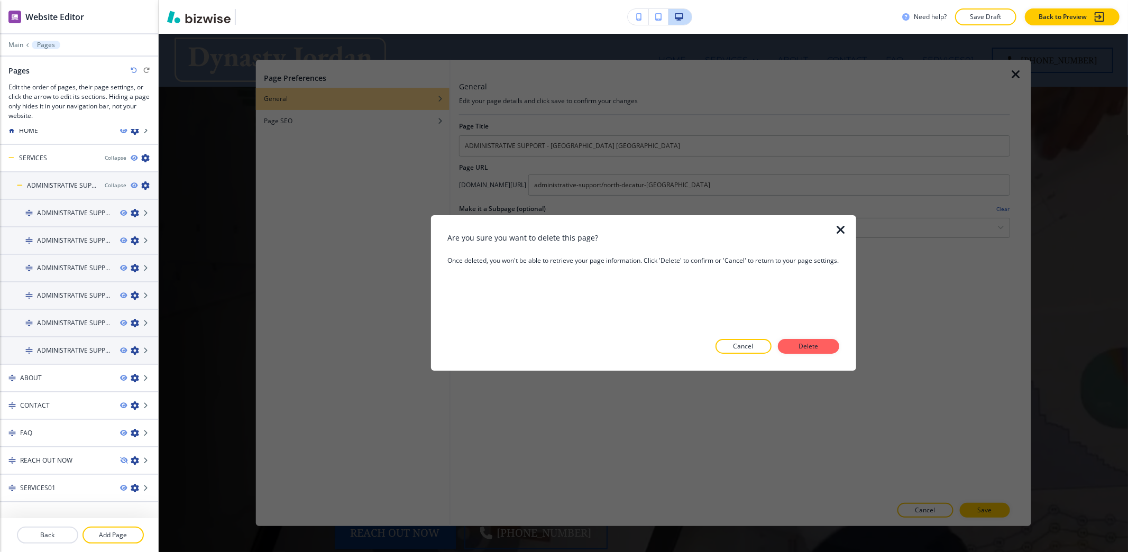
drag, startPoint x: 821, startPoint y: 350, endPoint x: 756, endPoint y: 328, distance: 69.2
click at [821, 349] on p "Delete" at bounding box center [808, 347] width 25 height 10
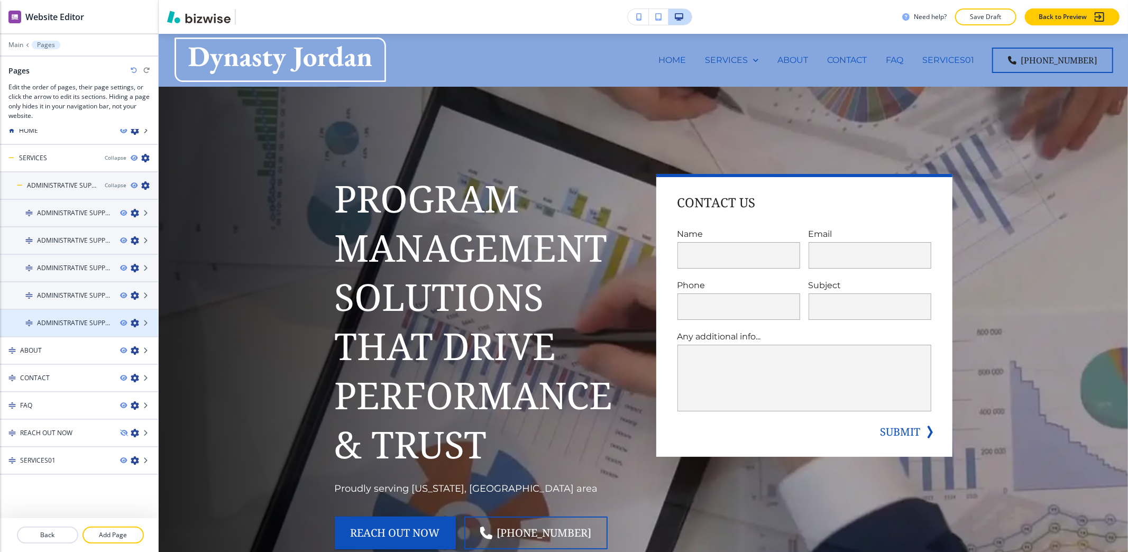
click at [131, 321] on icon "button" at bounding box center [135, 323] width 8 height 8
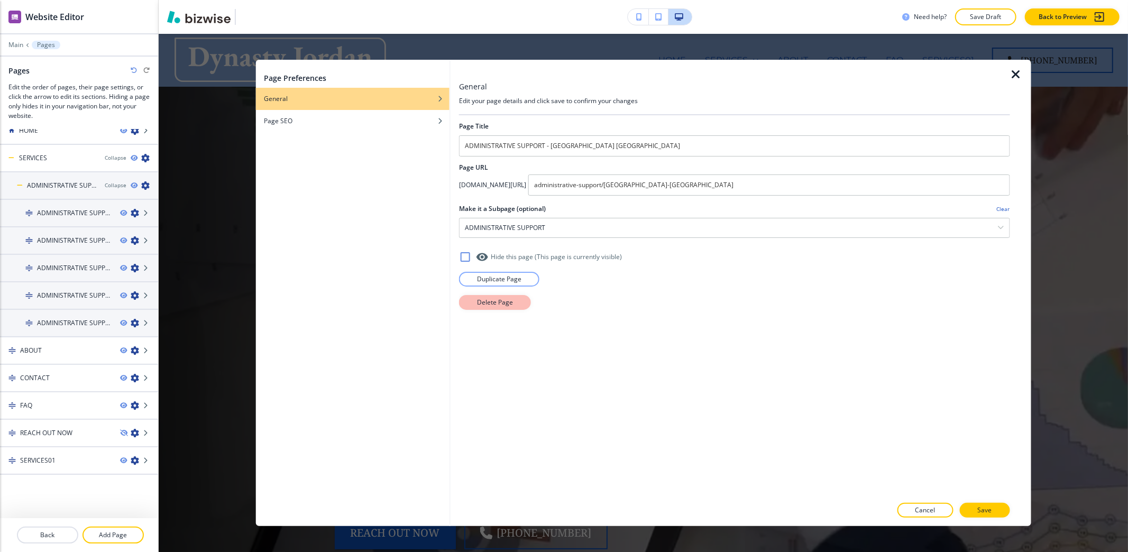
click at [492, 302] on p "Delete Page" at bounding box center [495, 303] width 36 height 10
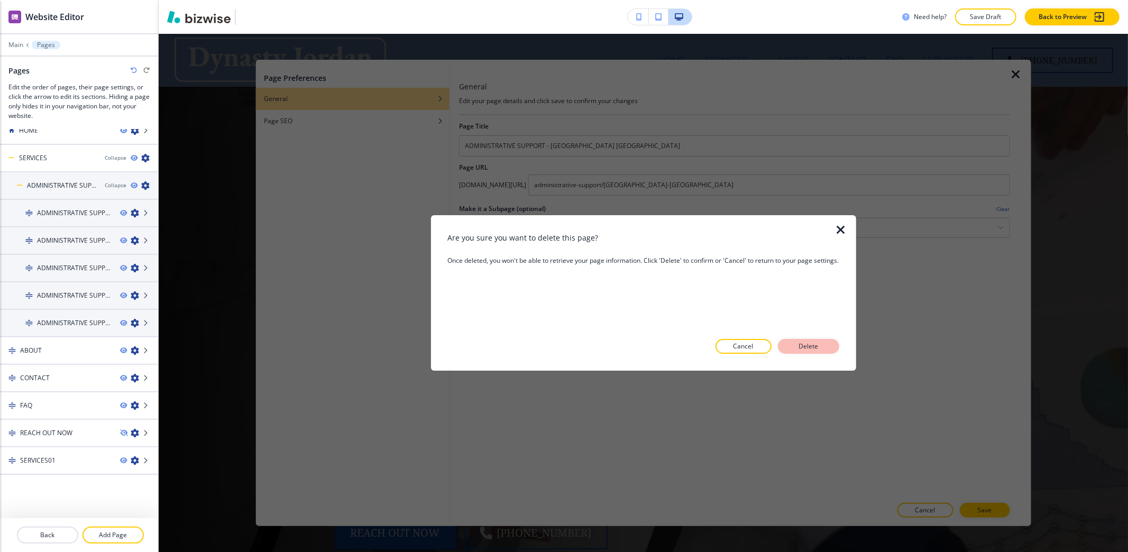
click at [829, 349] on button "Delete" at bounding box center [808, 346] width 61 height 15
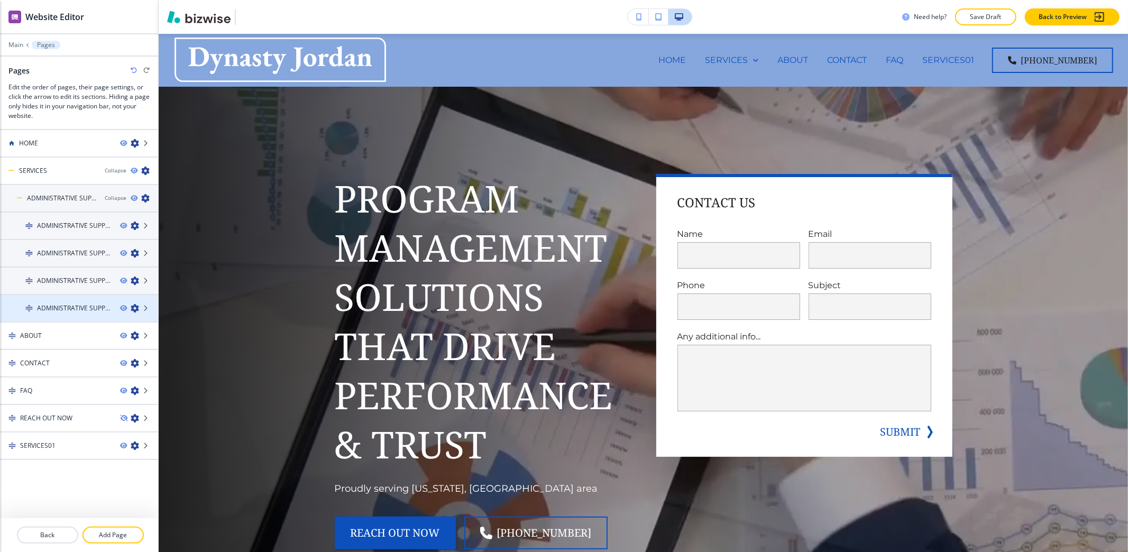
click at [133, 307] on icon "button" at bounding box center [135, 308] width 8 height 8
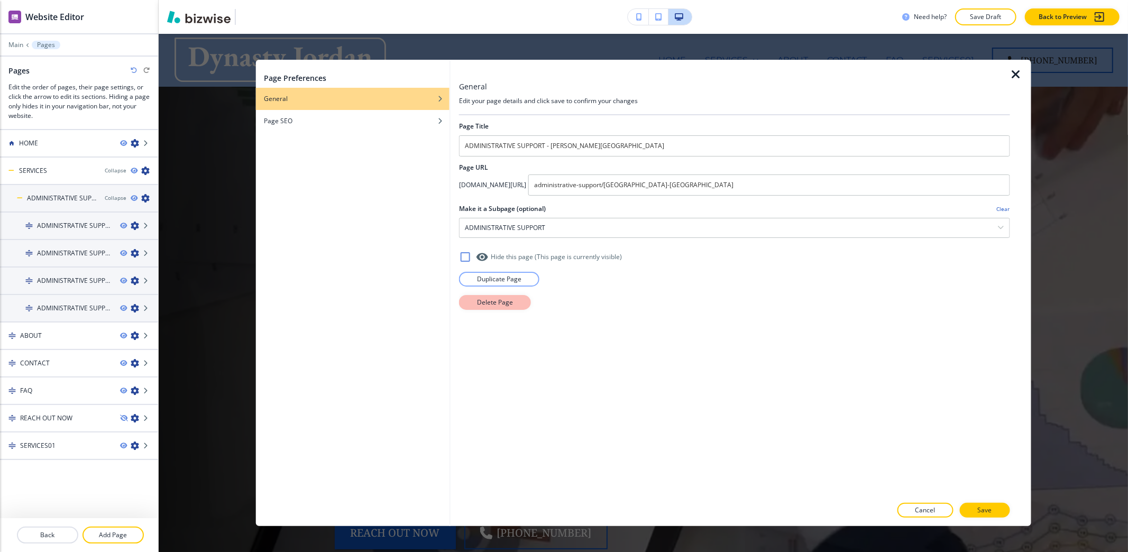
click at [495, 305] on p "Delete Page" at bounding box center [495, 303] width 36 height 10
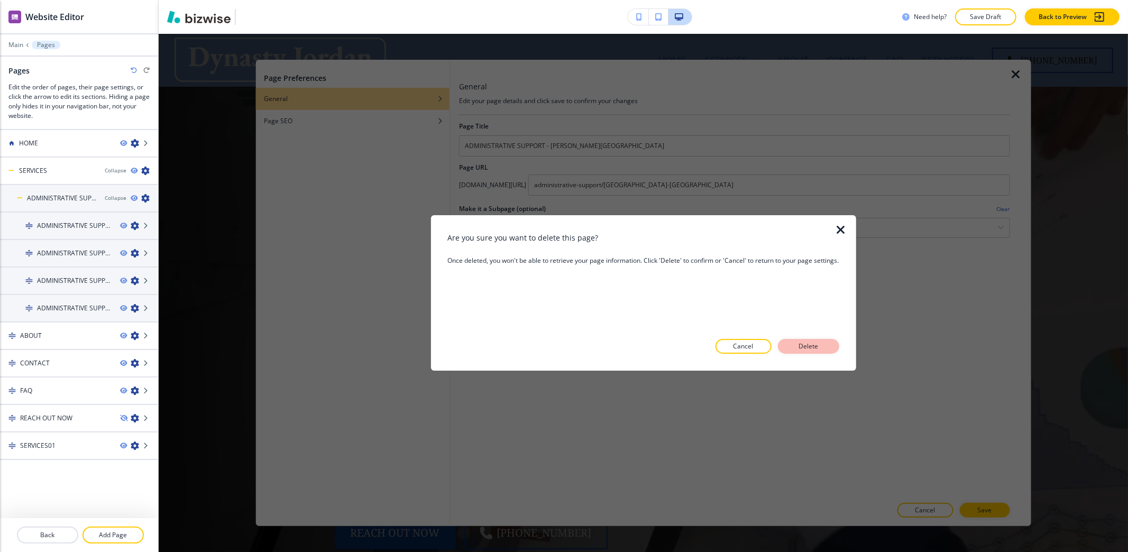
click at [808, 343] on p "Delete" at bounding box center [808, 347] width 25 height 10
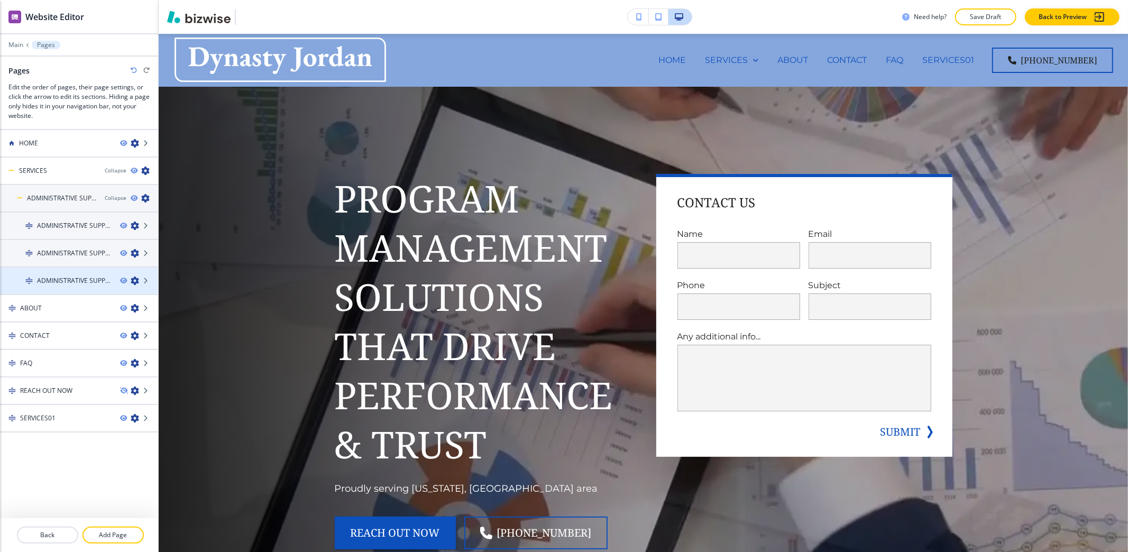
click at [134, 278] on icon "button" at bounding box center [135, 281] width 8 height 8
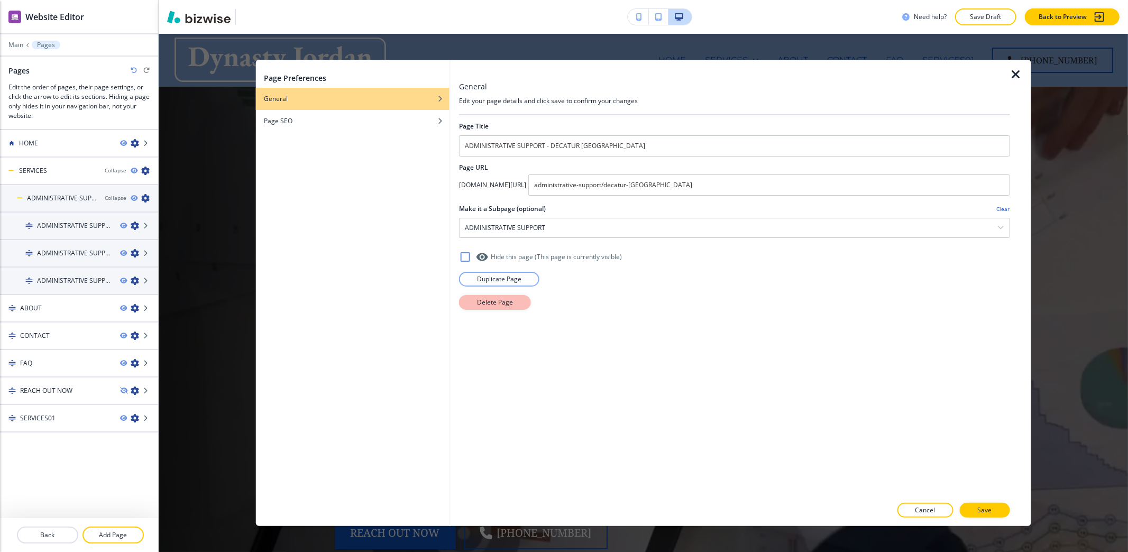
click at [498, 305] on p "Delete Page" at bounding box center [495, 303] width 36 height 10
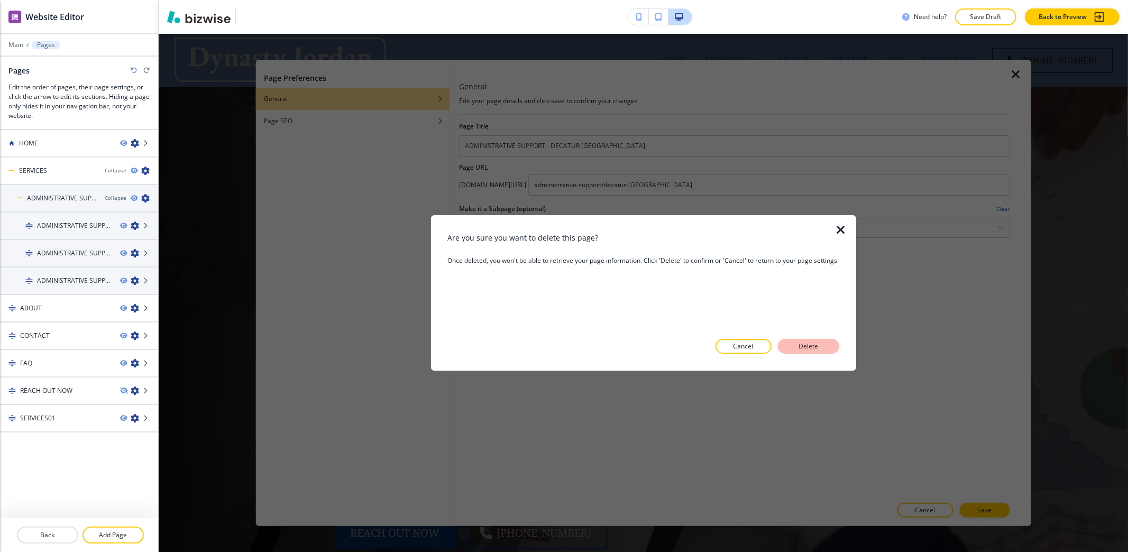
click at [797, 345] on p "Delete" at bounding box center [808, 347] width 25 height 10
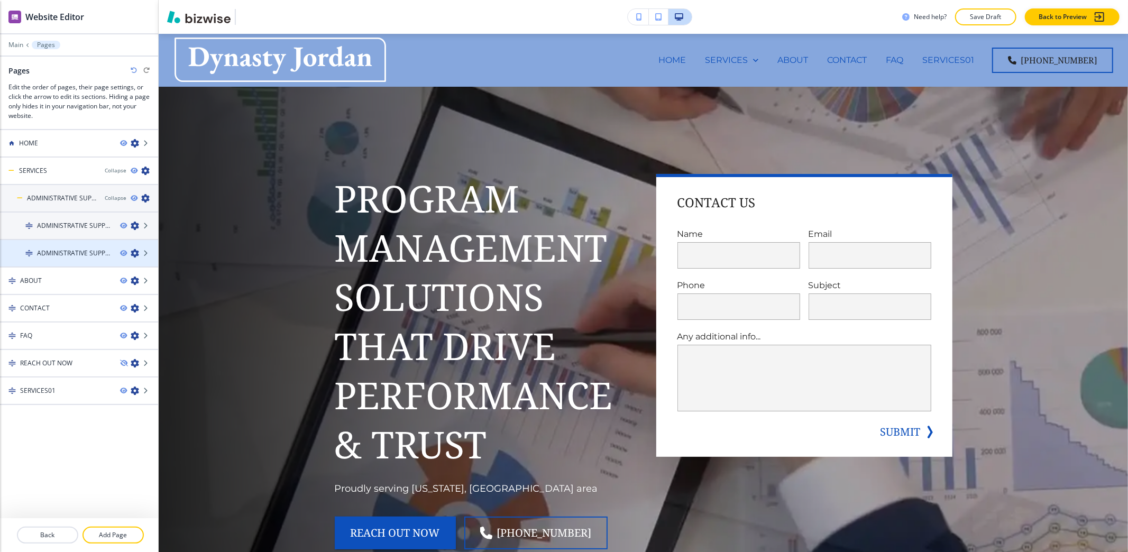
click at [134, 252] on icon "button" at bounding box center [135, 253] width 8 height 8
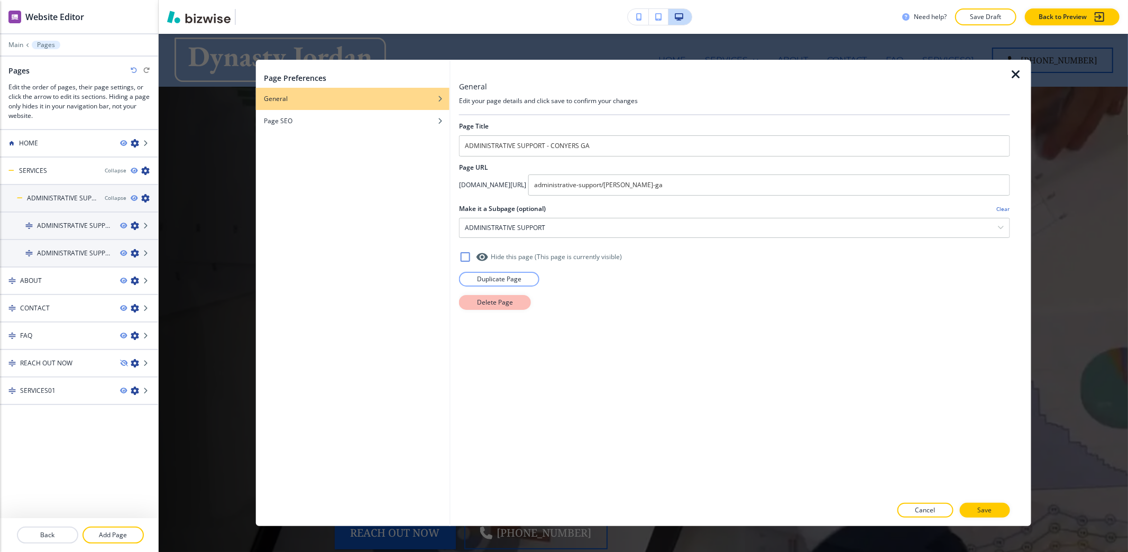
click at [478, 300] on p "Delete Page" at bounding box center [495, 303] width 36 height 10
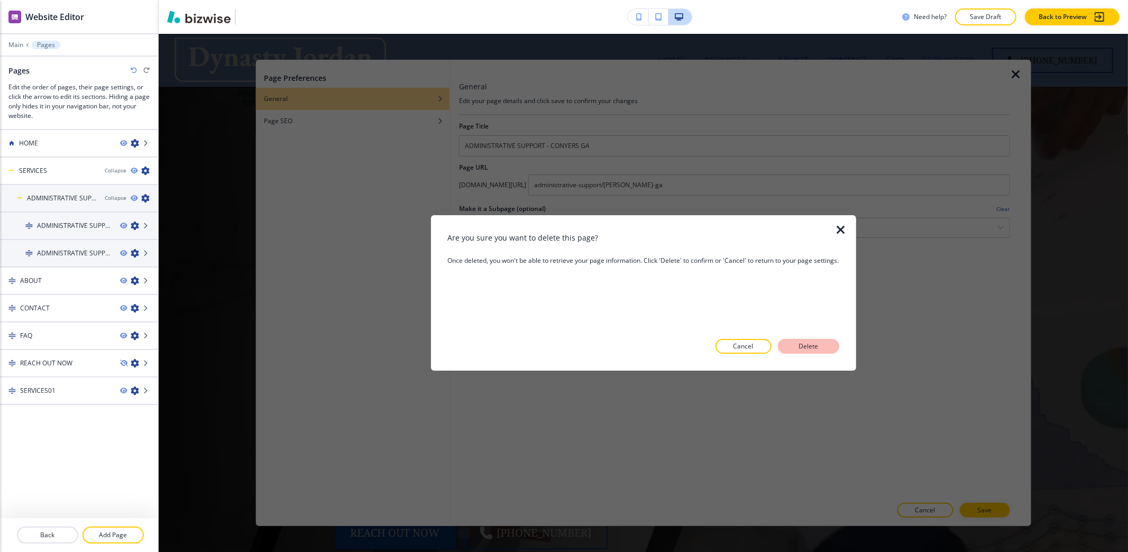
click at [819, 344] on p "Delete" at bounding box center [808, 347] width 25 height 10
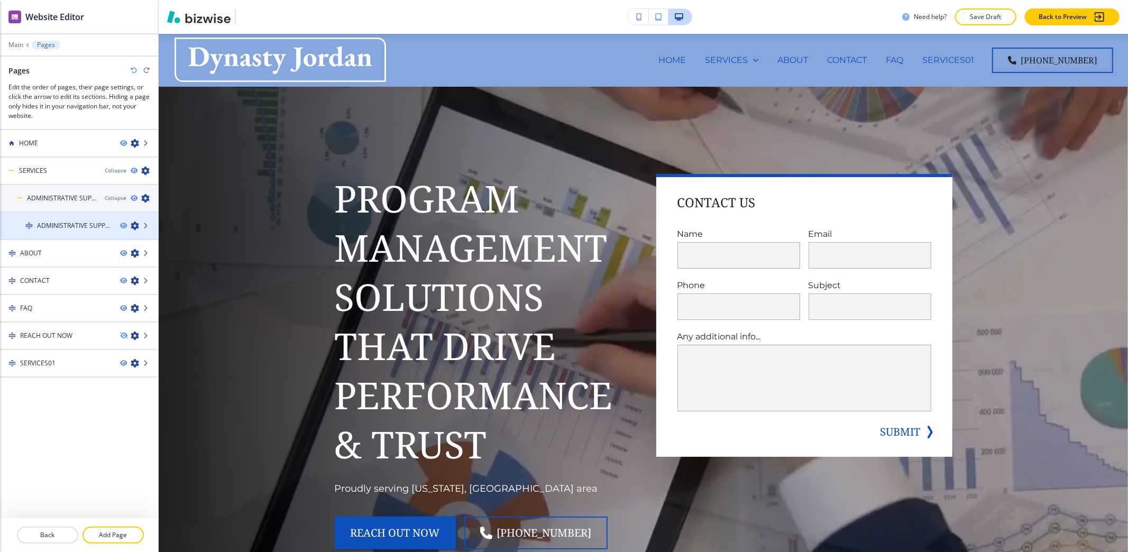
click at [133, 227] on icon "button" at bounding box center [135, 226] width 8 height 8
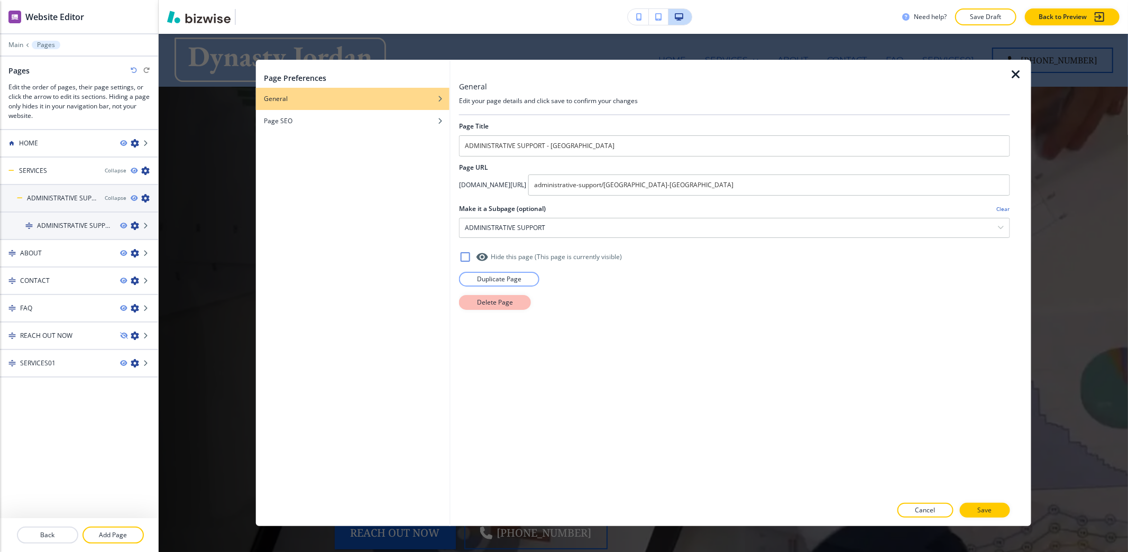
click at [506, 305] on p "Delete Page" at bounding box center [495, 303] width 36 height 10
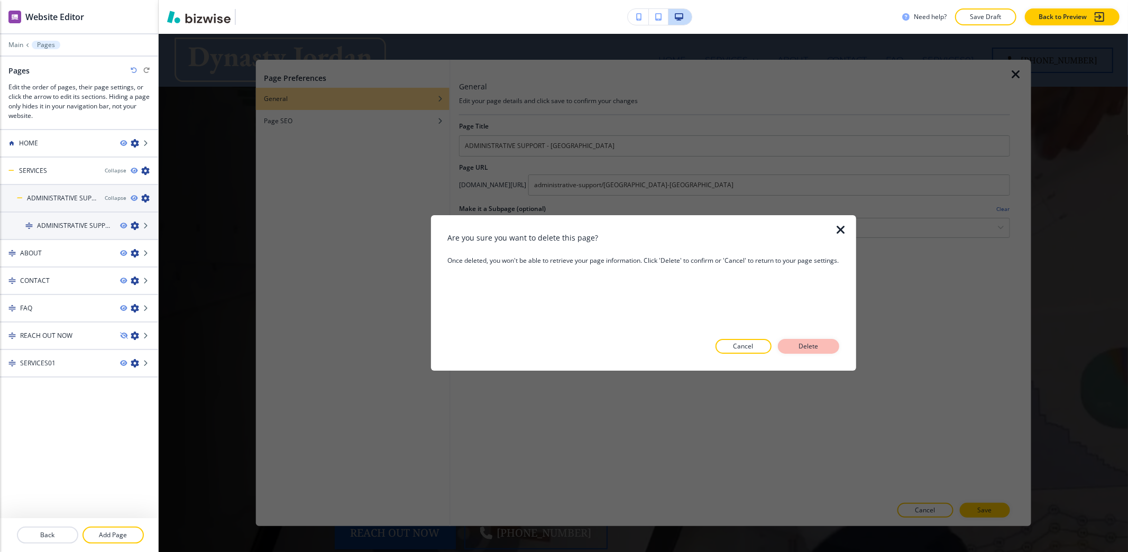
click at [825, 350] on button "Delete" at bounding box center [808, 346] width 61 height 15
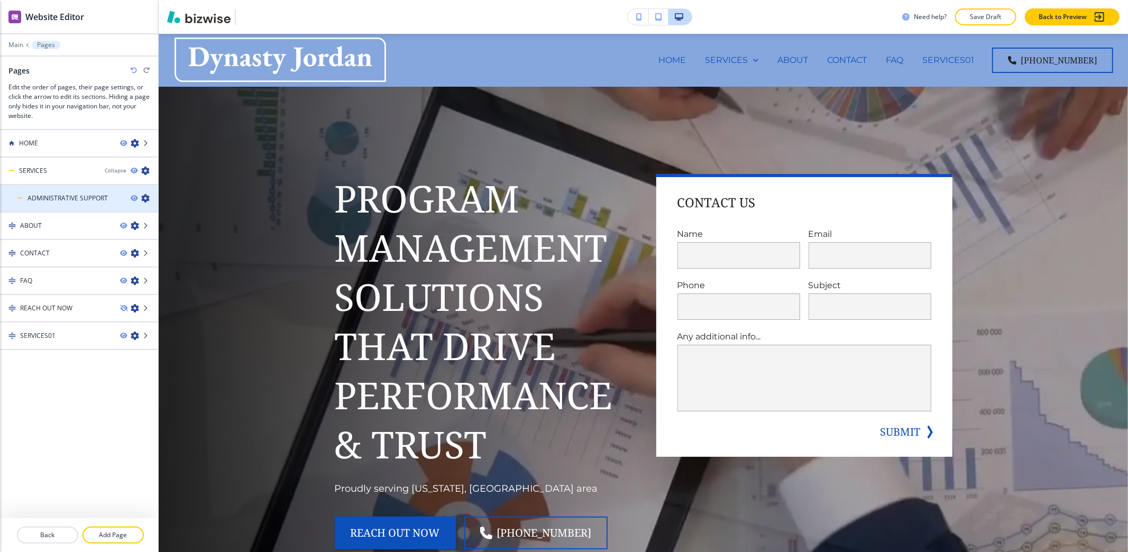
click at [145, 199] on icon "button" at bounding box center [145, 198] width 8 height 8
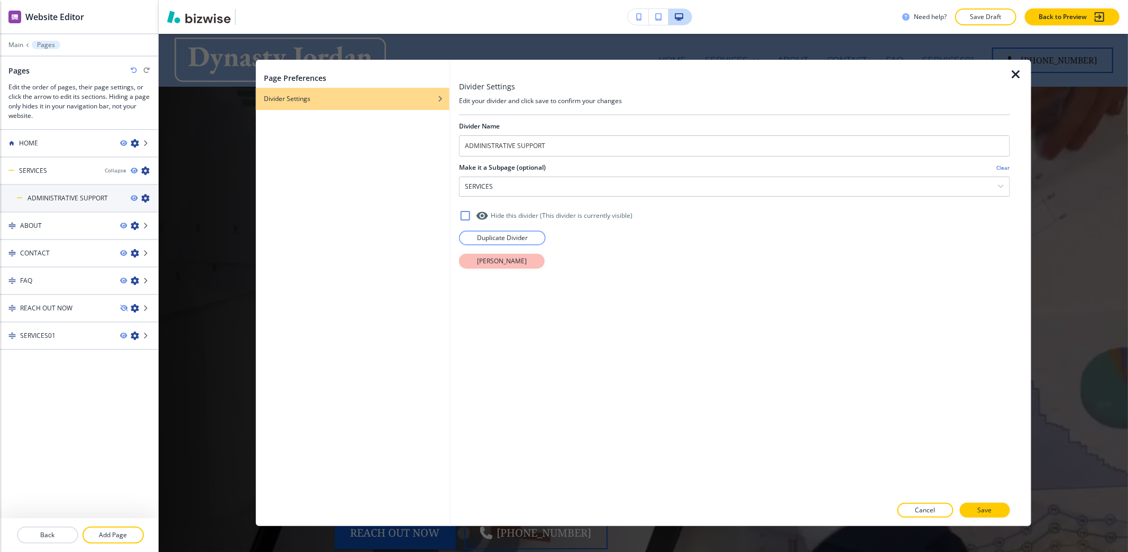
click at [509, 264] on p "Delete Divider" at bounding box center [502, 261] width 50 height 10
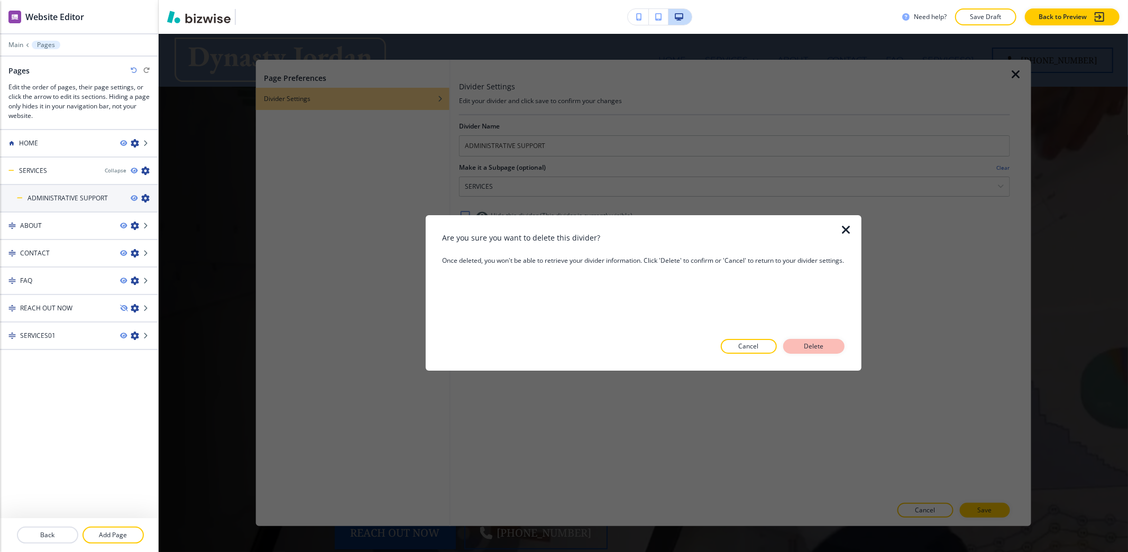
click at [809, 345] on p "Delete" at bounding box center [813, 347] width 25 height 10
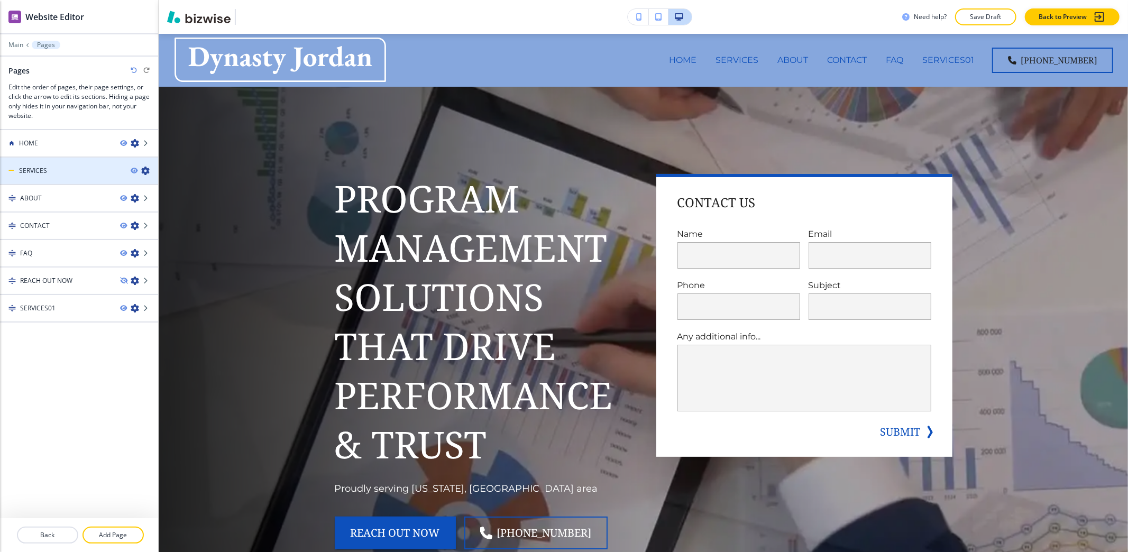
click at [149, 168] on icon "button" at bounding box center [145, 171] width 8 height 8
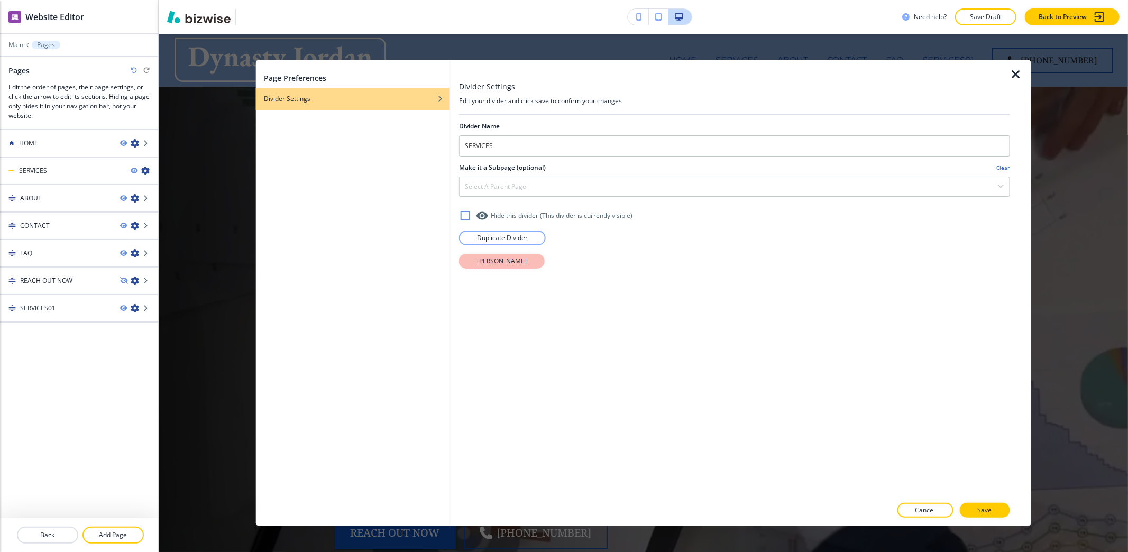
click at [504, 258] on p "Delete Divider" at bounding box center [502, 261] width 50 height 10
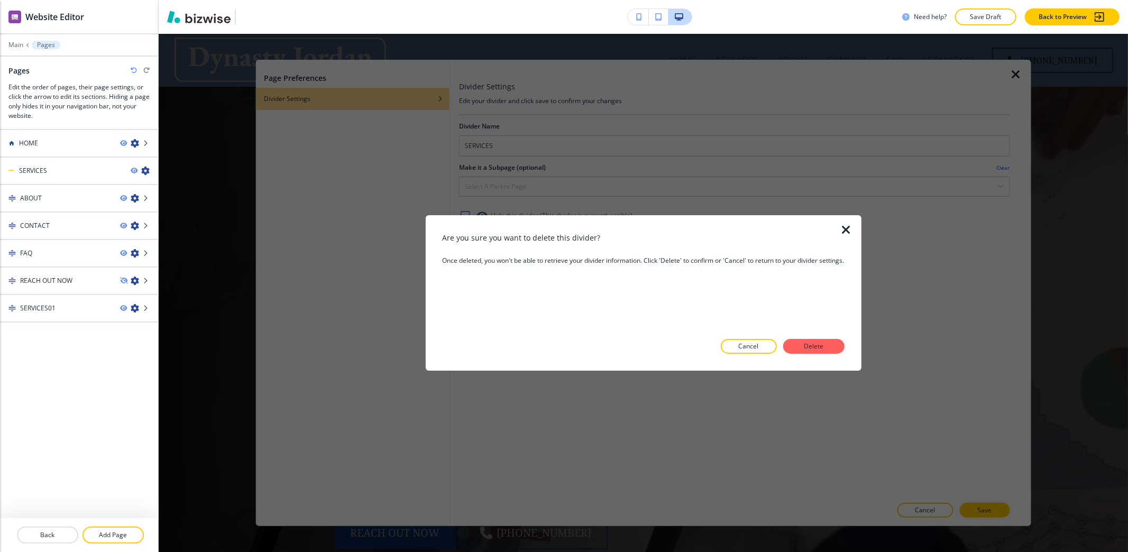
click at [813, 344] on p "Delete" at bounding box center [813, 347] width 25 height 10
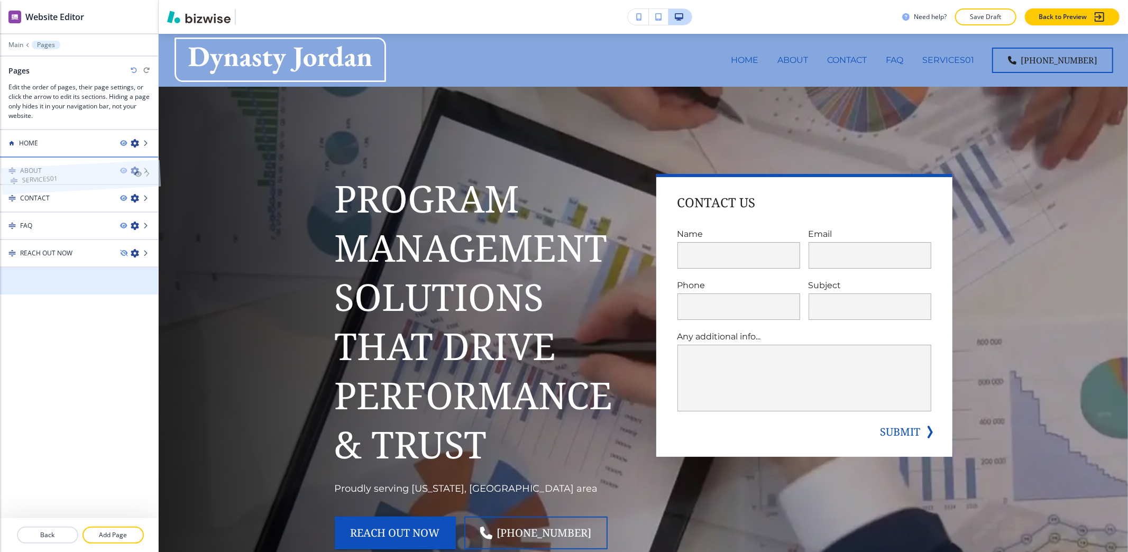
drag, startPoint x: 80, startPoint y: 284, endPoint x: 81, endPoint y: 156, distance: 127.9
click at [132, 172] on icon "button" at bounding box center [135, 171] width 8 height 8
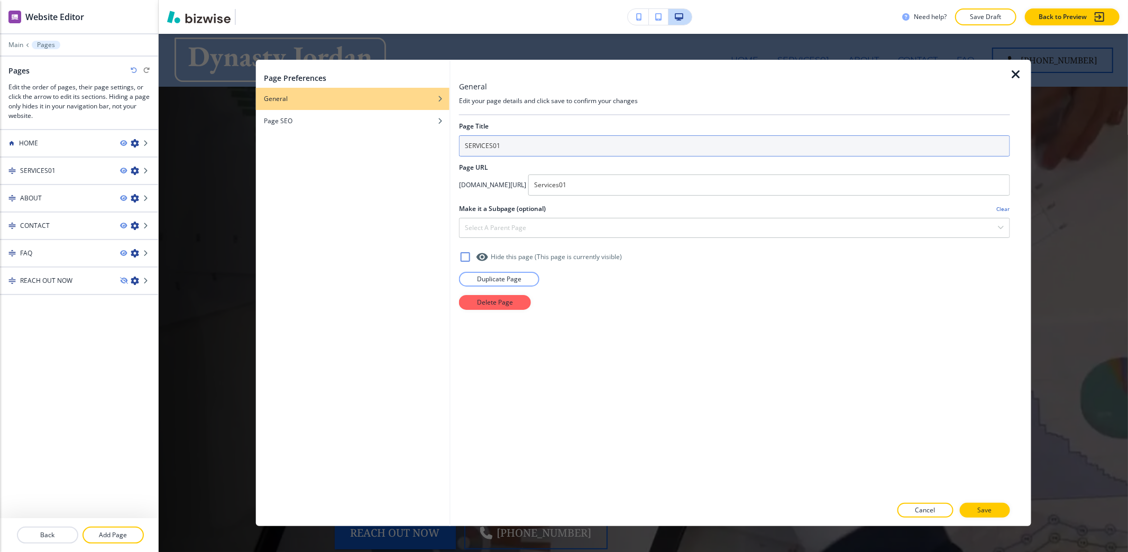
click at [516, 140] on input "SERVICES01" at bounding box center [734, 145] width 551 height 21
type input "SERVICES"
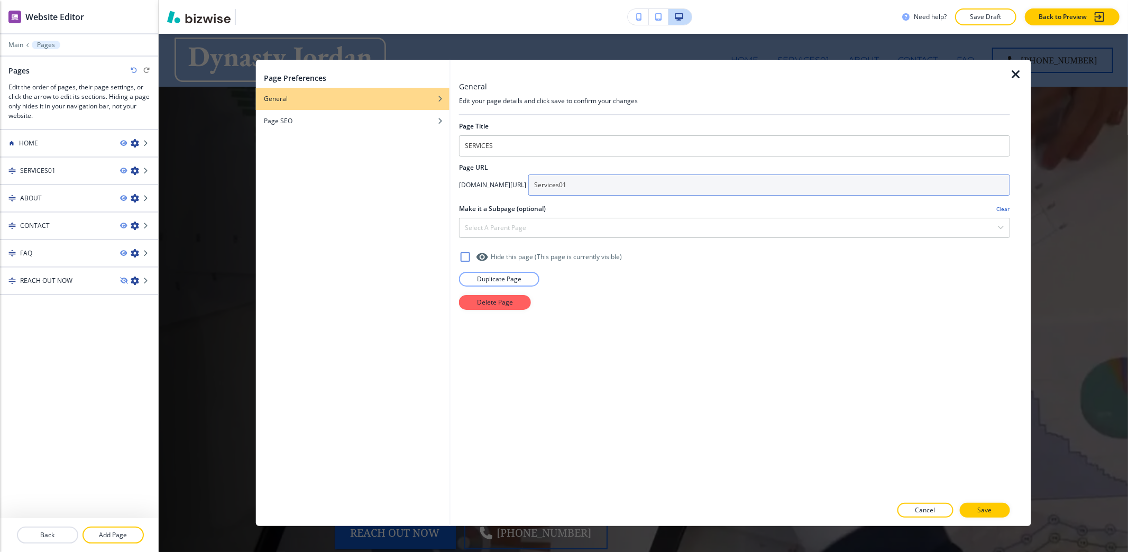
drag, startPoint x: 662, startPoint y: 172, endPoint x: 656, endPoint y: 192, distance: 21.2
click at [662, 176] on div "Page Title SERVICES Page URL app.bizwise.com/preview?id=x987q1scrzvk/ Services0…" at bounding box center [734, 305] width 551 height 381
click at [656, 192] on input "Services01" at bounding box center [769, 184] width 482 height 21
type input "Service"
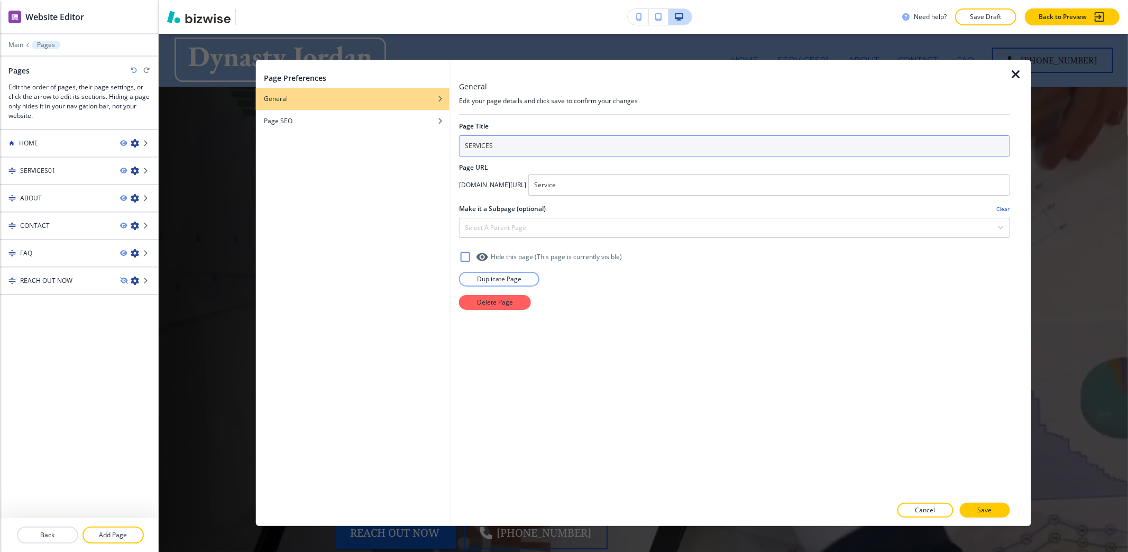
click at [660, 145] on input "SERVICES" at bounding box center [734, 145] width 551 height 21
type input "SERVICES"
click at [672, 169] on h2 "Page URL" at bounding box center [734, 168] width 551 height 10
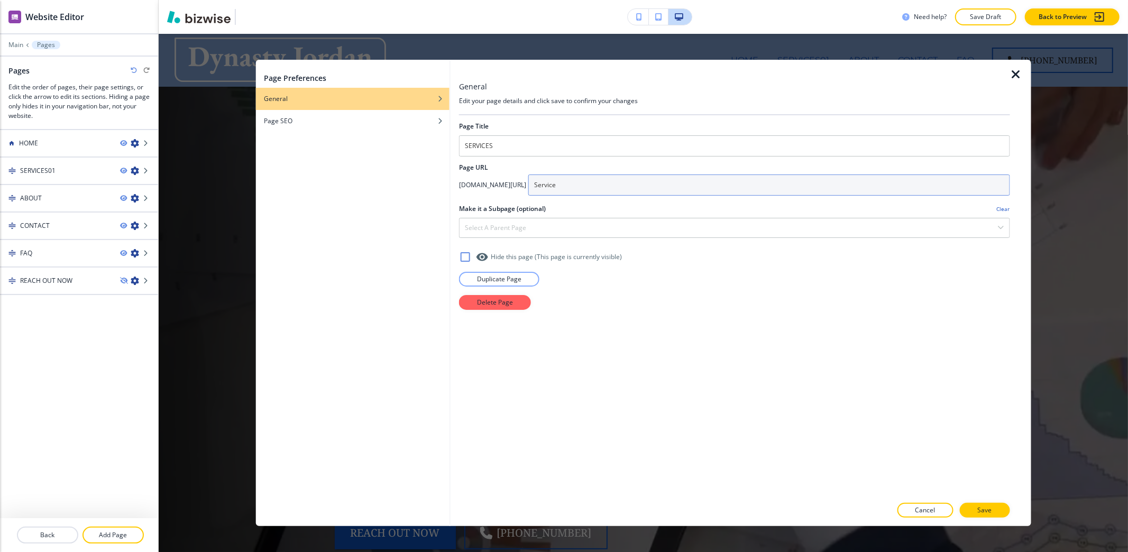
click at [669, 185] on input "Service" at bounding box center [769, 184] width 482 height 21
type input "Services"
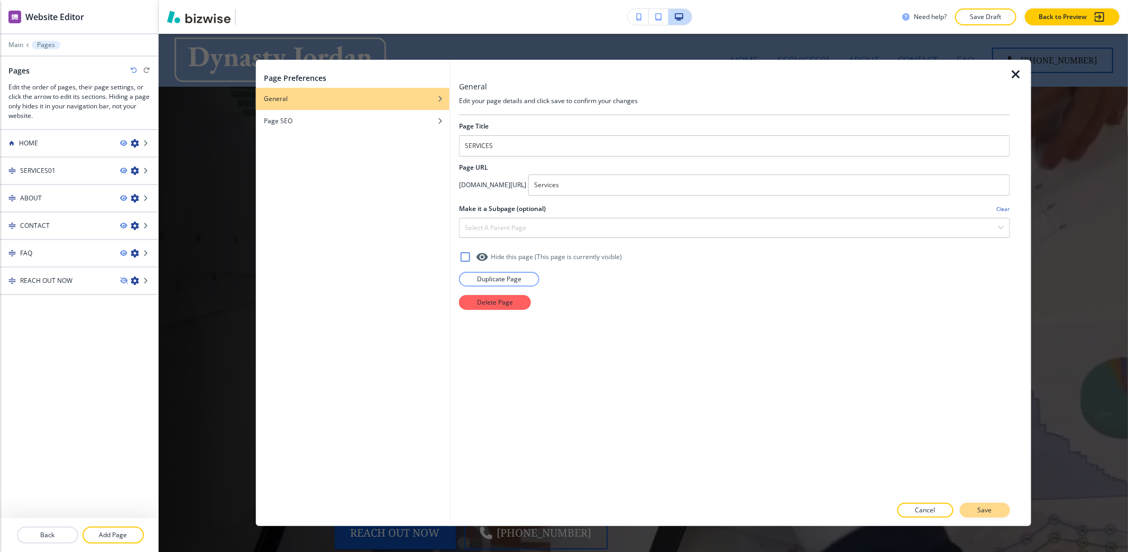
click at [999, 510] on button "Save" at bounding box center [985, 510] width 50 height 15
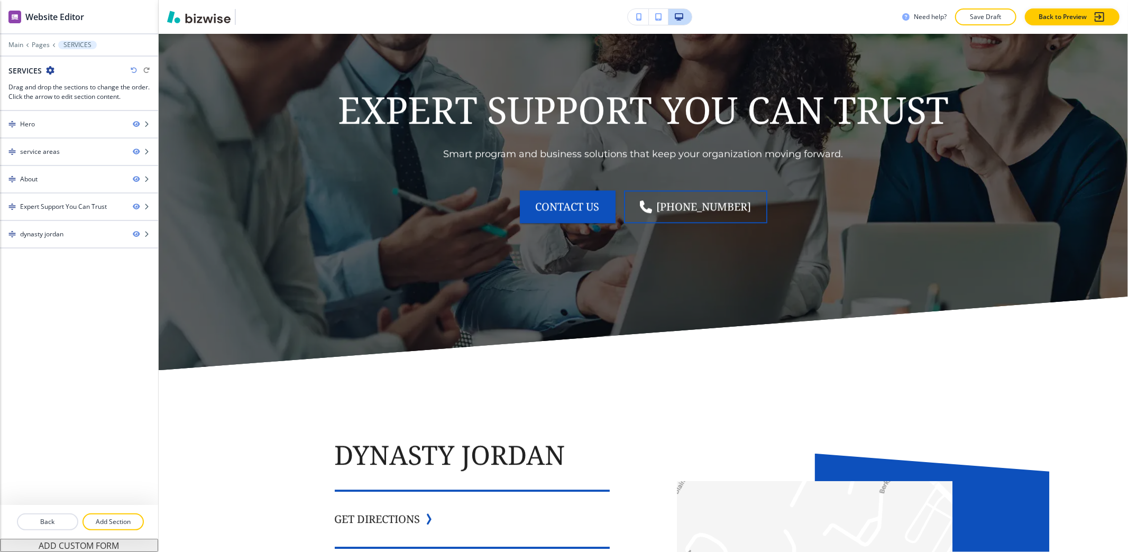
scroll to position [5901, 0]
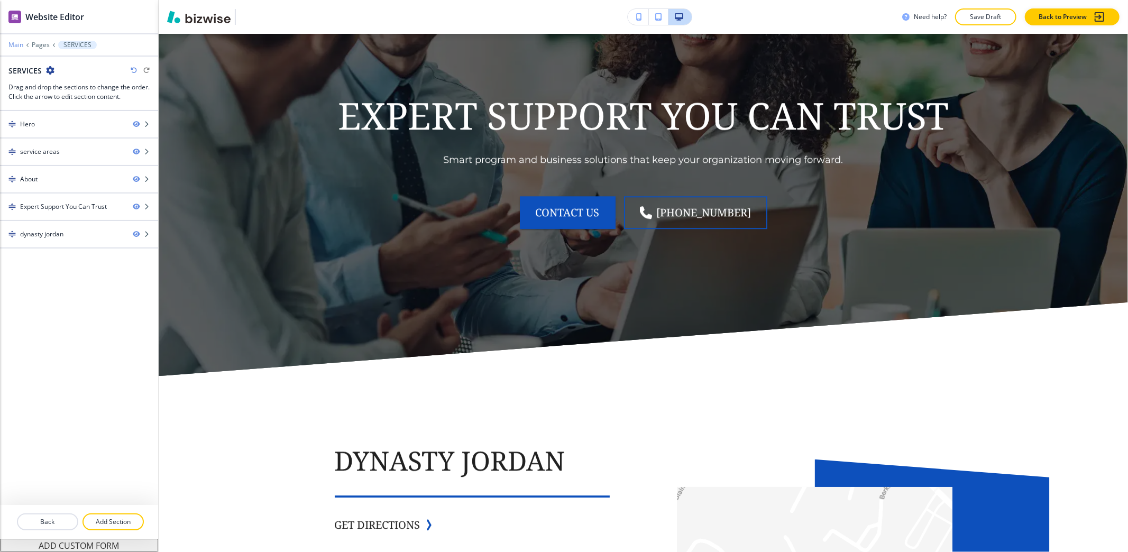
click at [17, 43] on p "Main" at bounding box center [15, 44] width 15 height 7
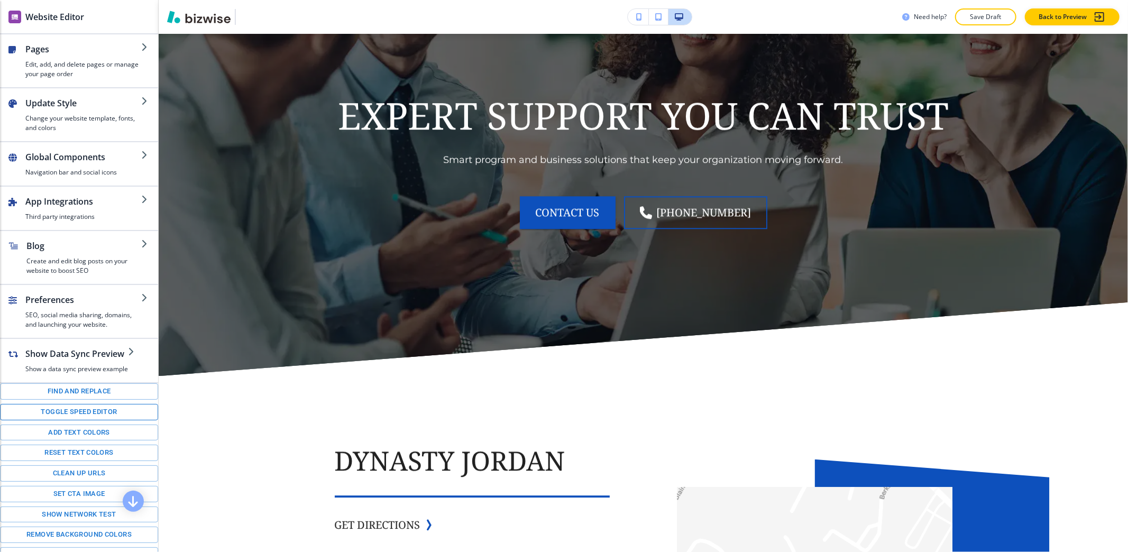
click at [32, 420] on button "Toggle speed editor" at bounding box center [79, 412] width 158 height 16
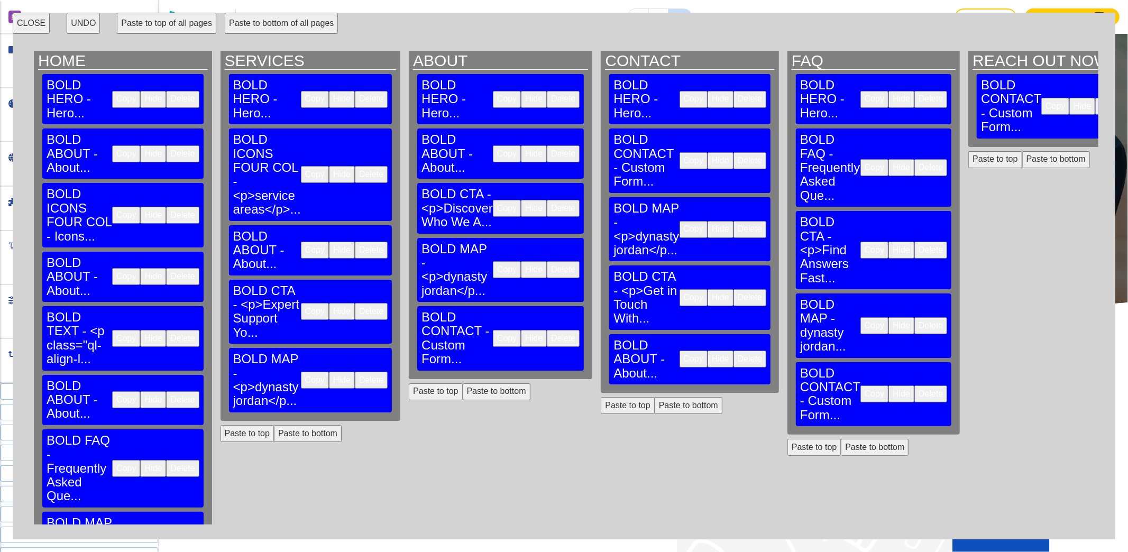
scroll to position [0, 0]
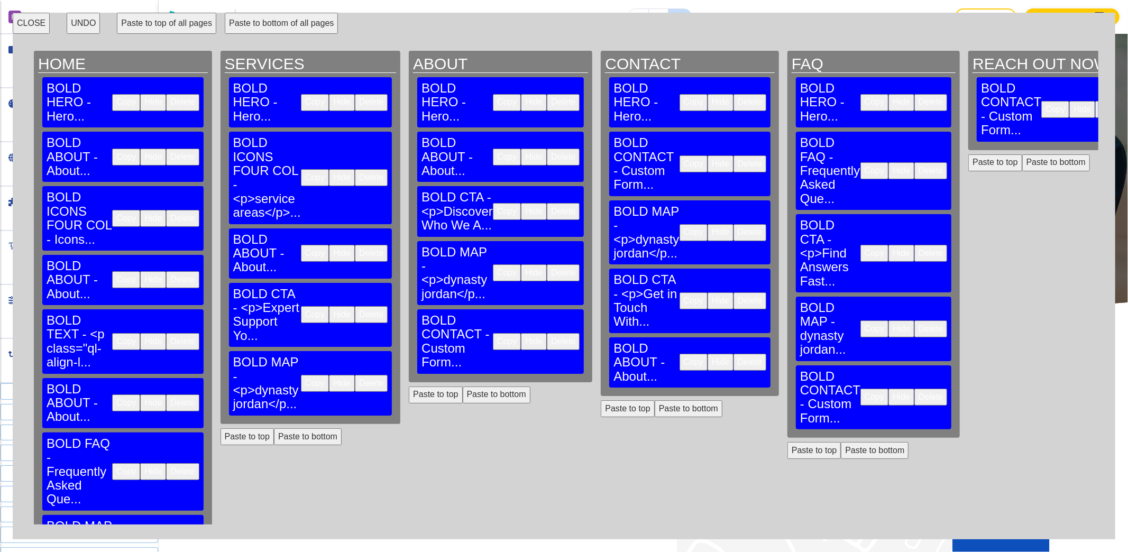
click at [297, 428] on button "Paste to bottom" at bounding box center [308, 436] width 68 height 17
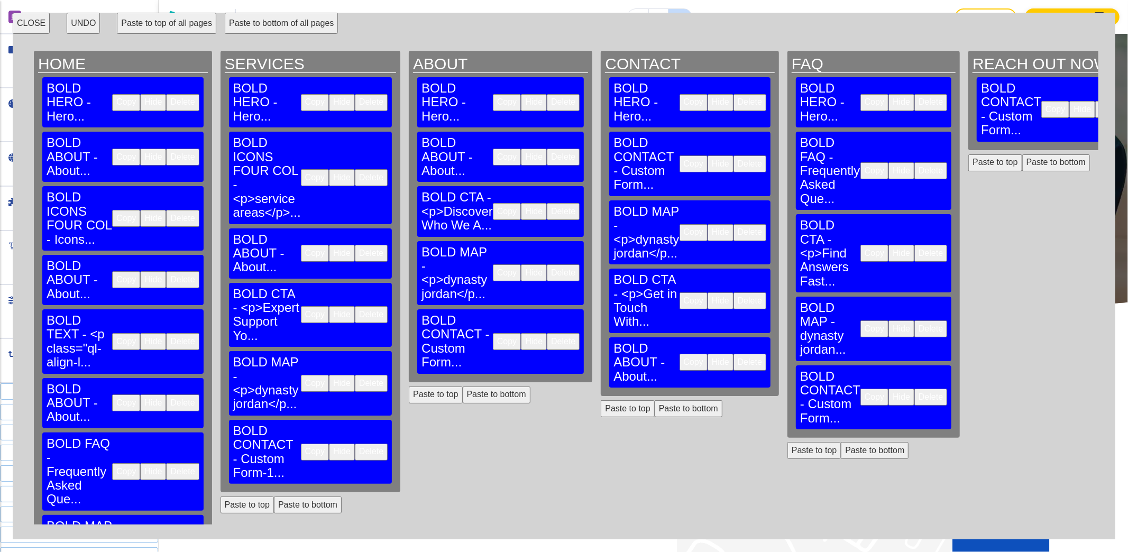
click at [26, 23] on button "CLOSE" at bounding box center [31, 23] width 37 height 21
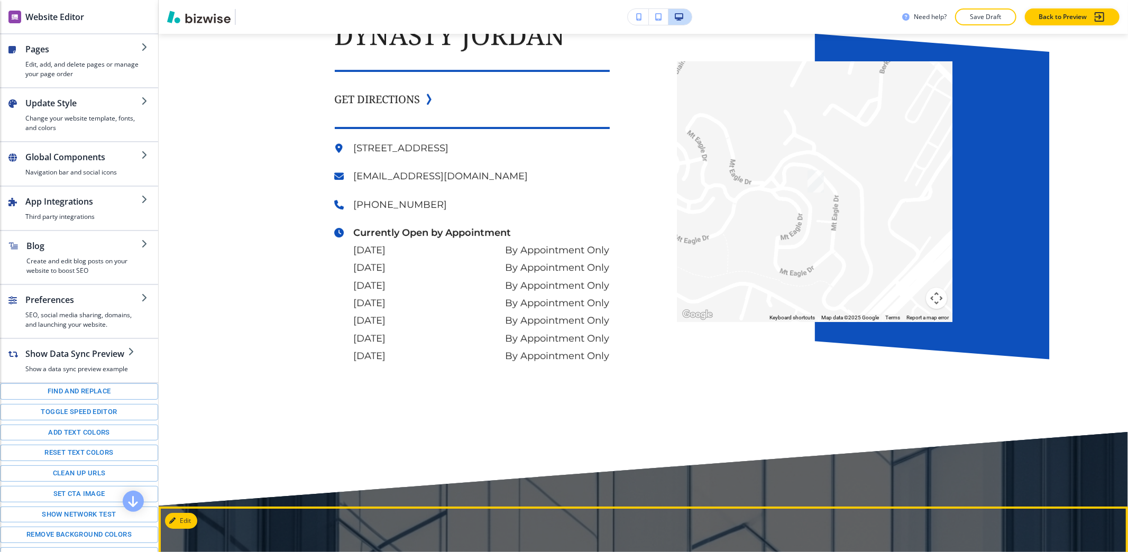
scroll to position [6394, 0]
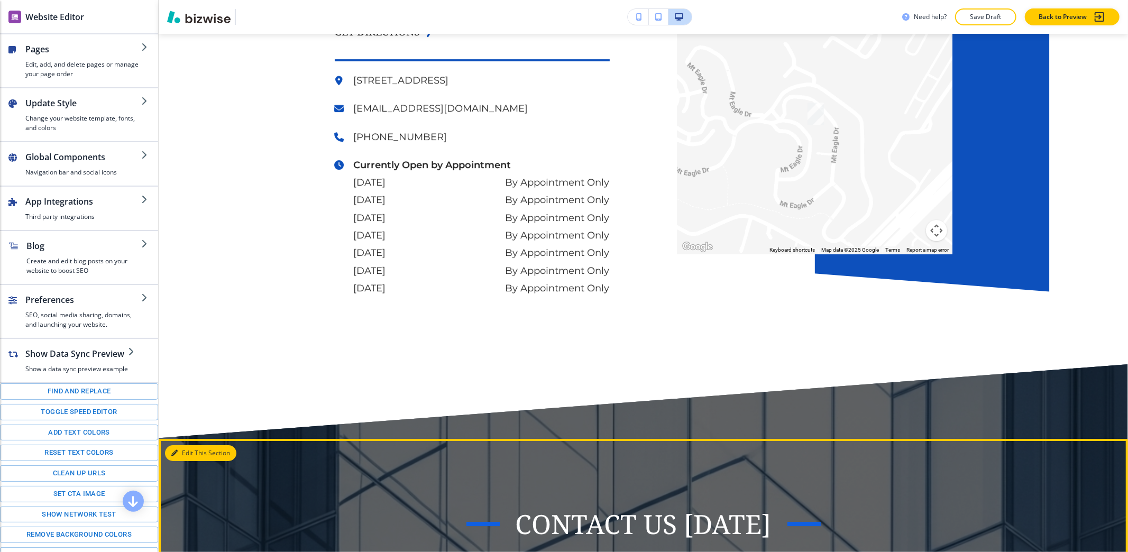
click at [189, 445] on button "Edit This Section" at bounding box center [200, 453] width 71 height 16
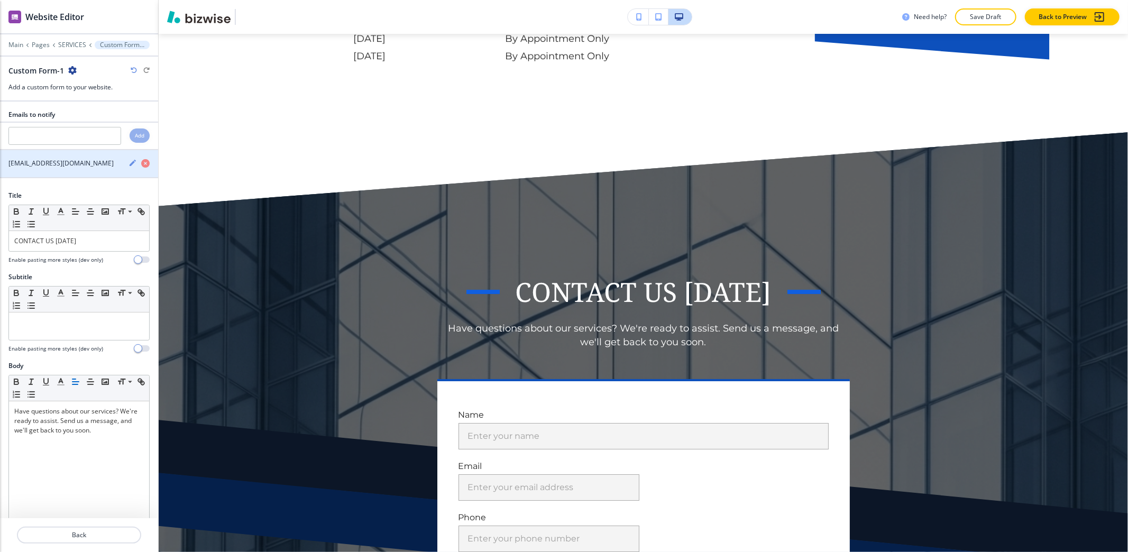
scroll to position [6632, 0]
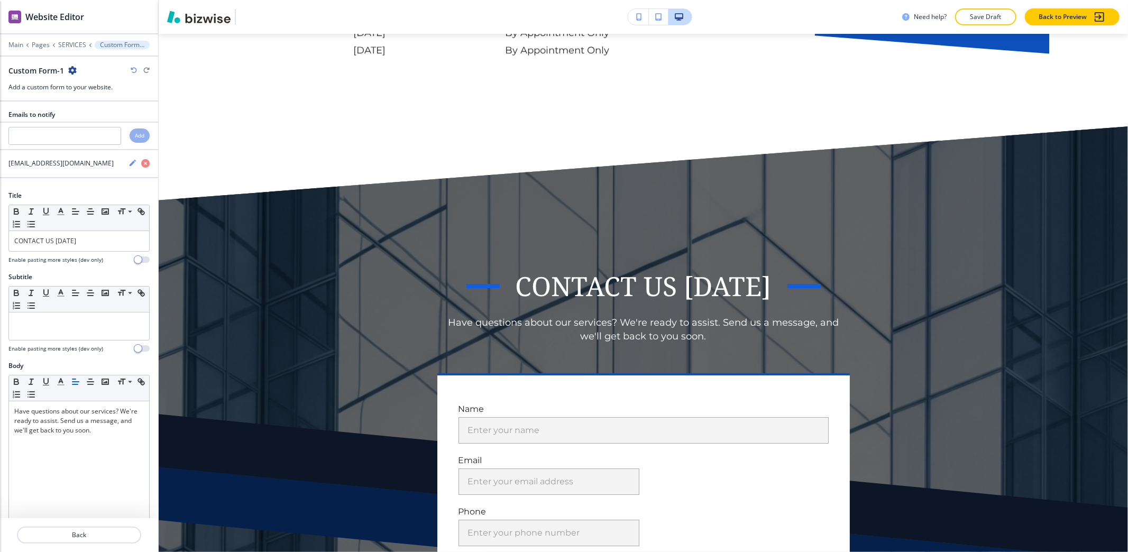
click at [68, 67] on icon "button" at bounding box center [72, 70] width 8 height 8
drag, startPoint x: 80, startPoint y: 77, endPoint x: 82, endPoint y: 85, distance: 8.7
click at [80, 77] on div at bounding box center [102, 78] width 68 height 4
click at [82, 86] on p "Rename Section" at bounding box center [102, 90] width 54 height 10
click at [83, 81] on input "Custom Form-1" at bounding box center [62, 70] width 109 height 21
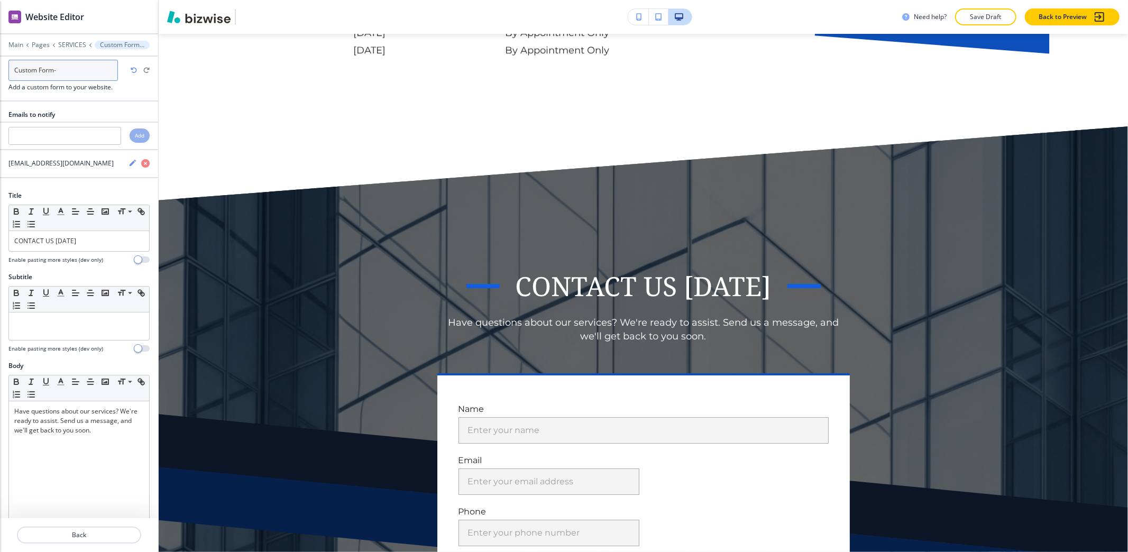
type input "Custom Form"
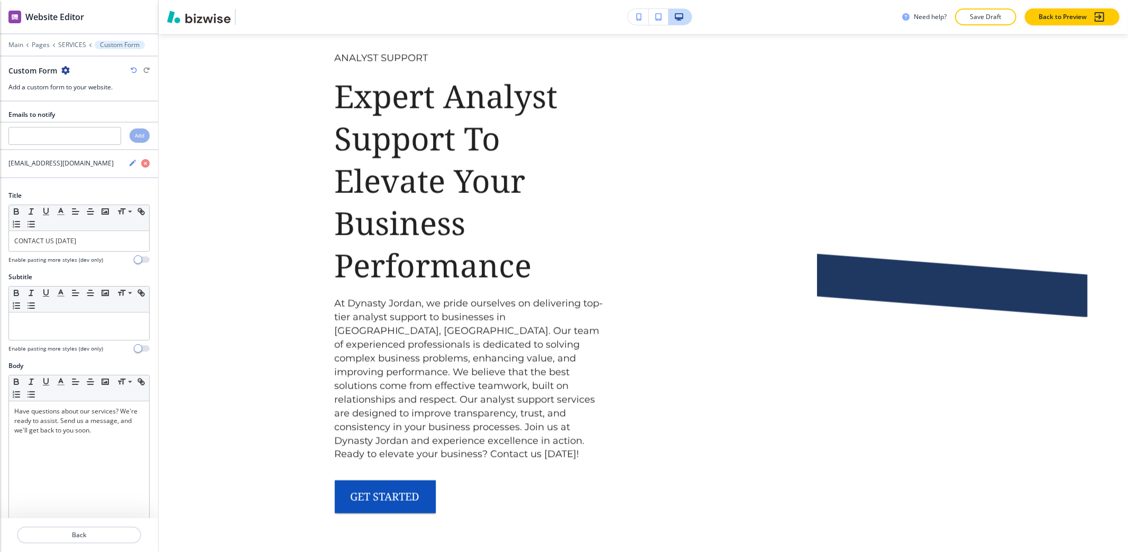
scroll to position [0, 0]
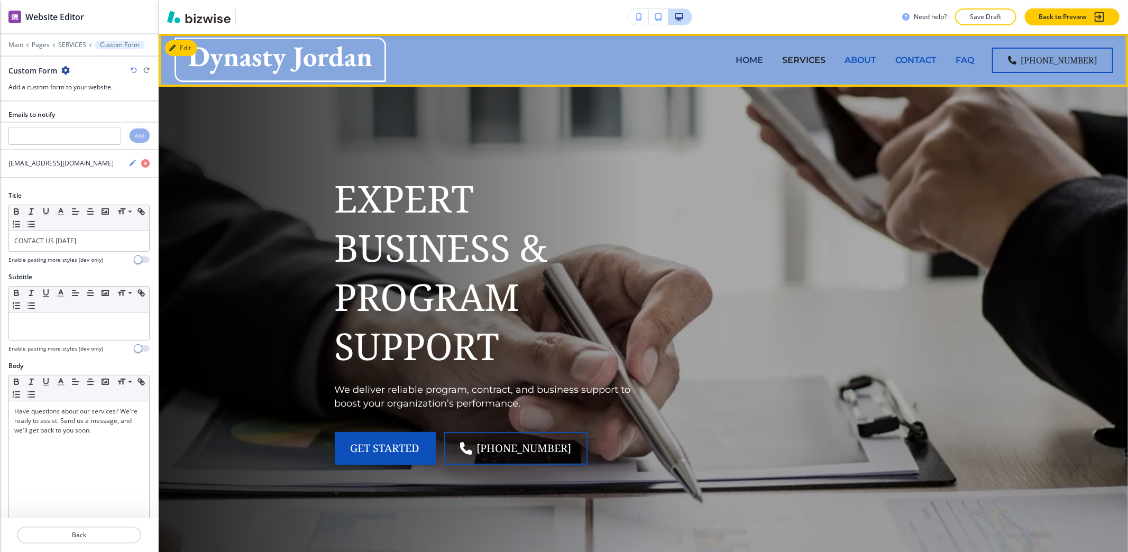
click at [760, 58] on p "HOME" at bounding box center [748, 60] width 27 height 12
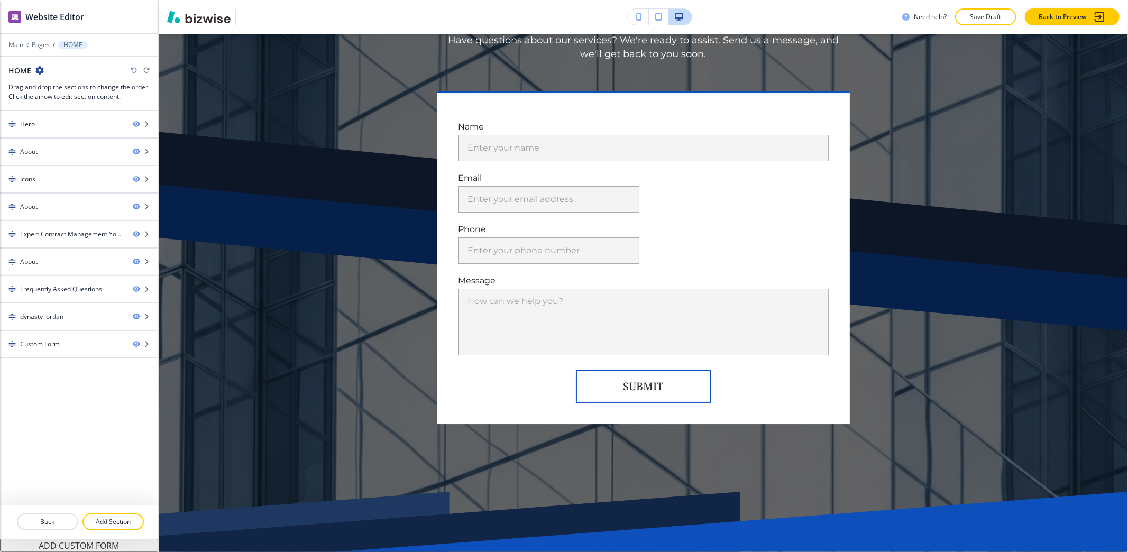
scroll to position [6977, 0]
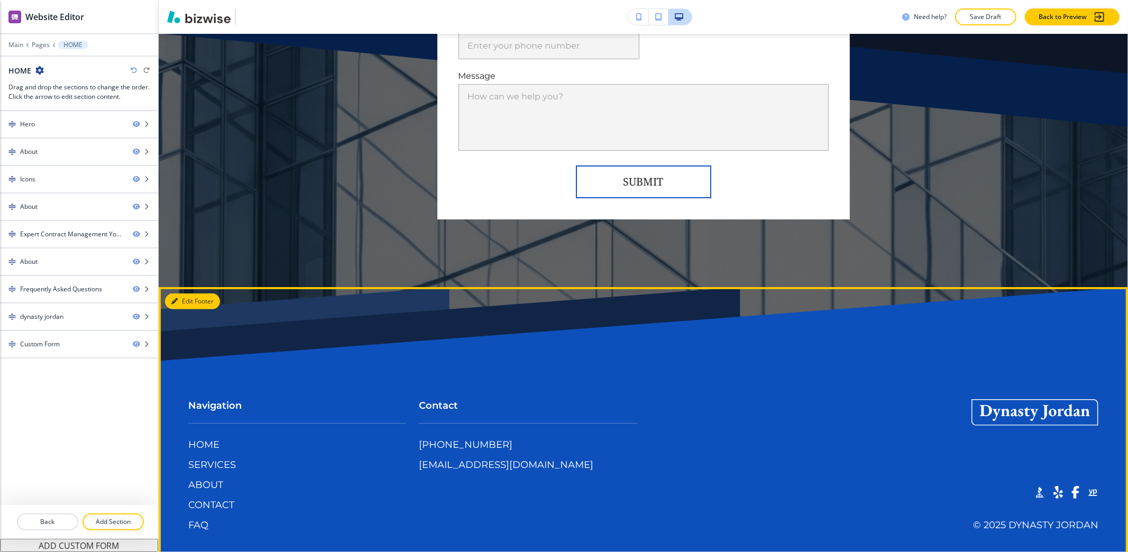
click at [183, 293] on button "Edit Footer" at bounding box center [192, 301] width 55 height 16
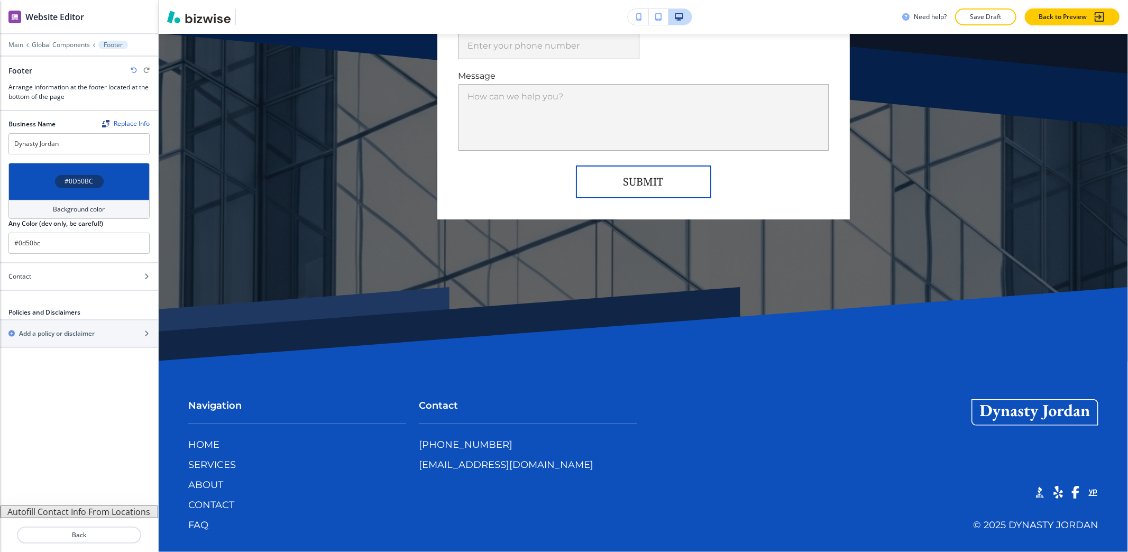
click at [85, 513] on button "Autofill Contact Info From Locations" at bounding box center [79, 511] width 158 height 13
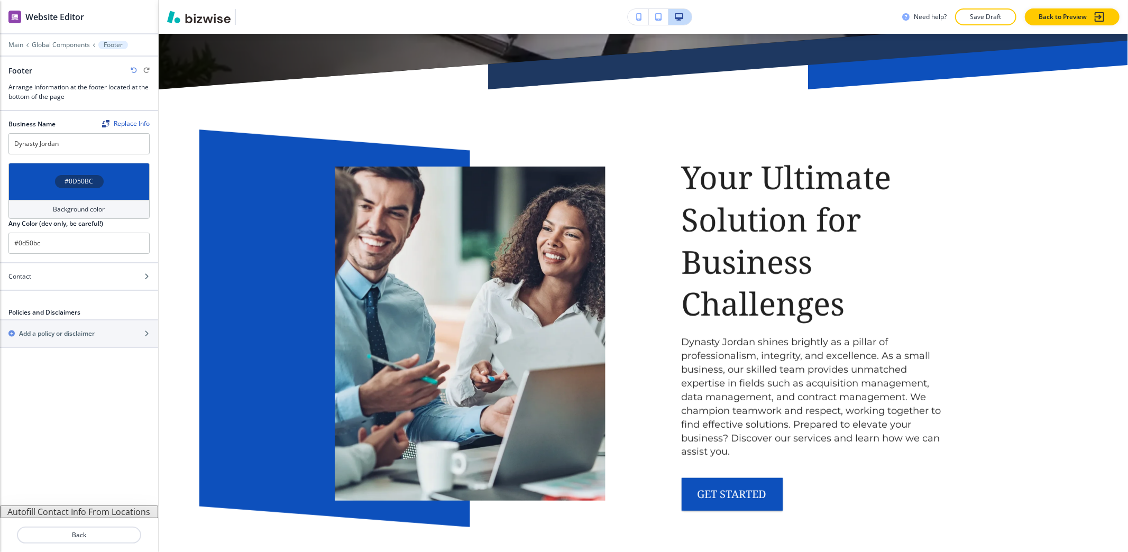
scroll to position [0, 0]
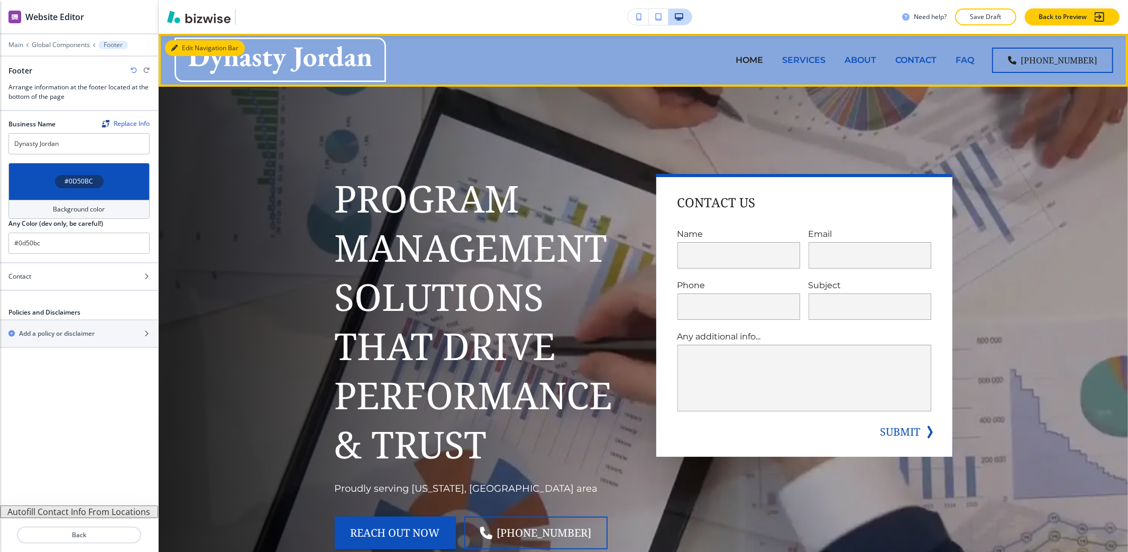
click at [182, 44] on button "Edit Navigation Bar" at bounding box center [205, 48] width 80 height 16
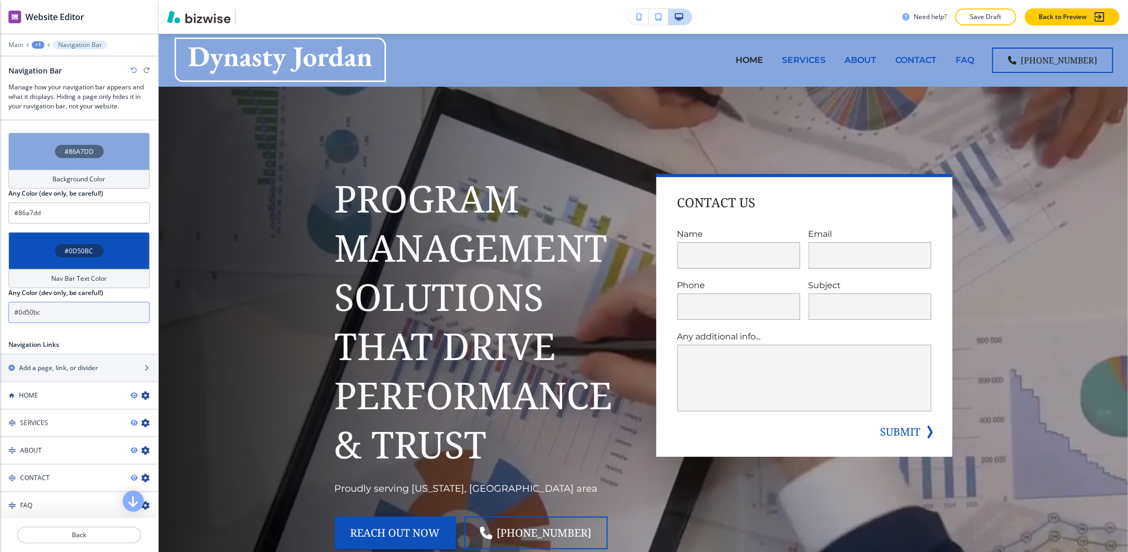
scroll to position [282, 0]
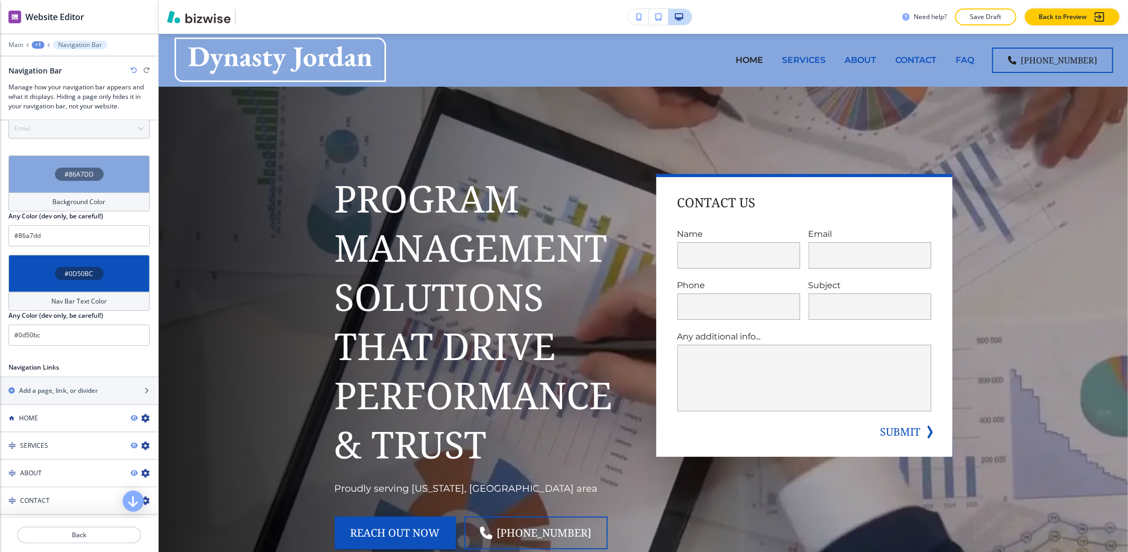
click at [53, 205] on h4 "Background Color" at bounding box center [79, 202] width 53 height 10
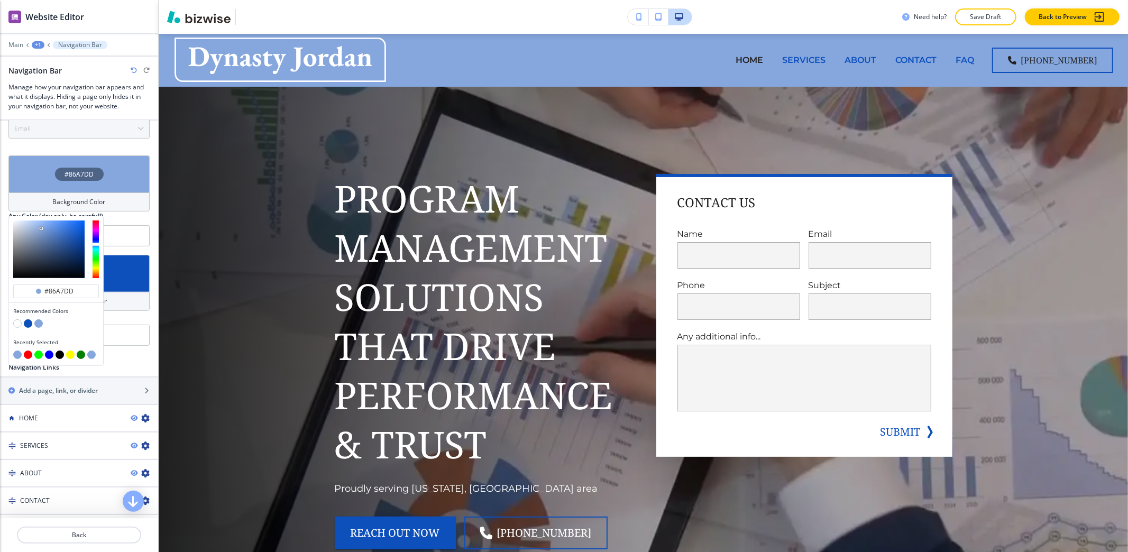
click at [27, 325] on button "button" at bounding box center [28, 323] width 8 height 8
type input "#0d50bc"
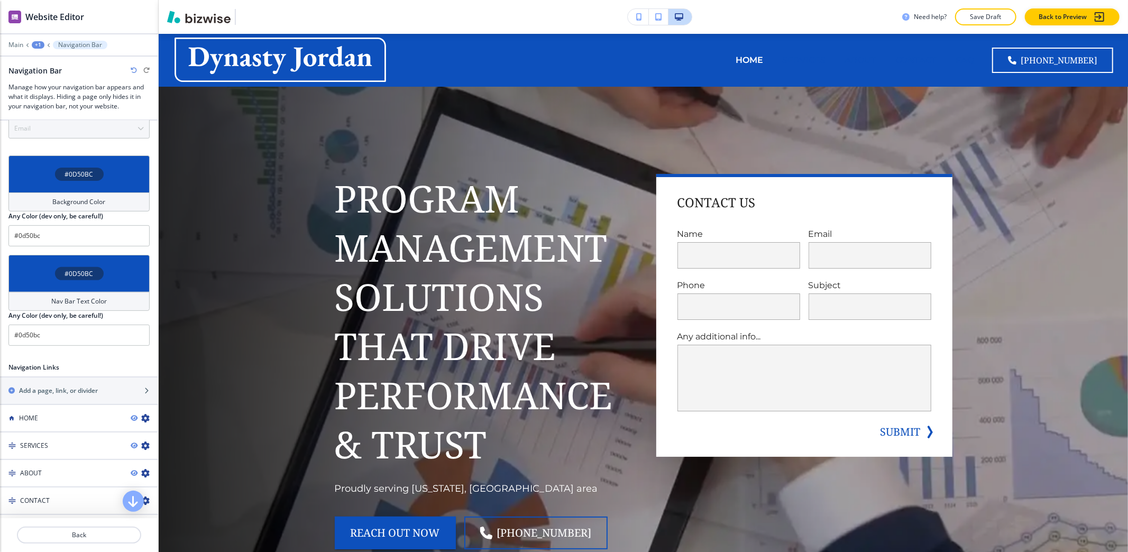
click at [75, 301] on h4 "Nav Bar Text Color" at bounding box center [79, 302] width 56 height 10
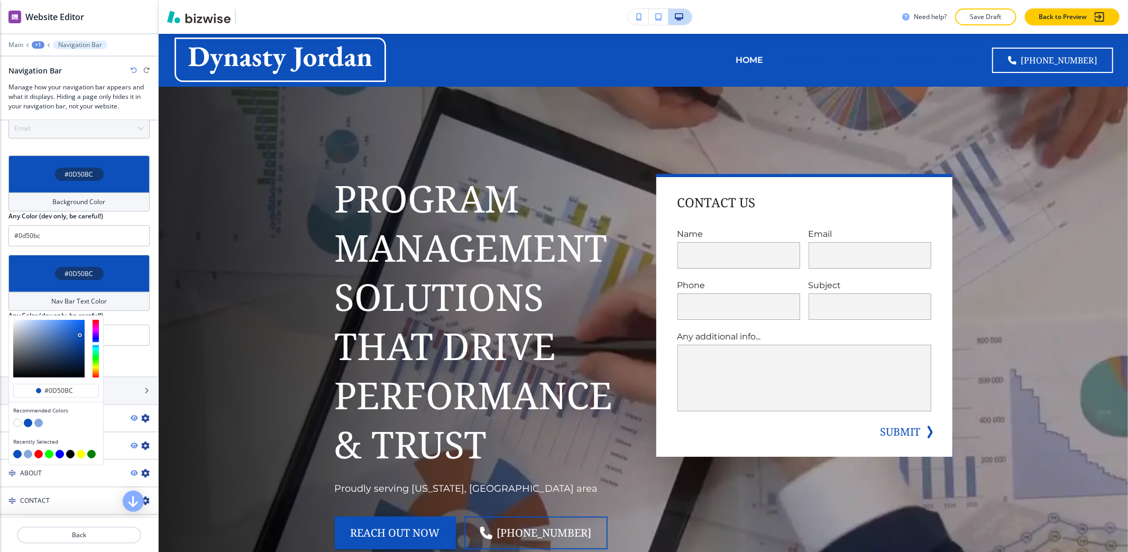
click at [36, 426] on button "button" at bounding box center [38, 423] width 8 height 8
type input "#86a7dd"
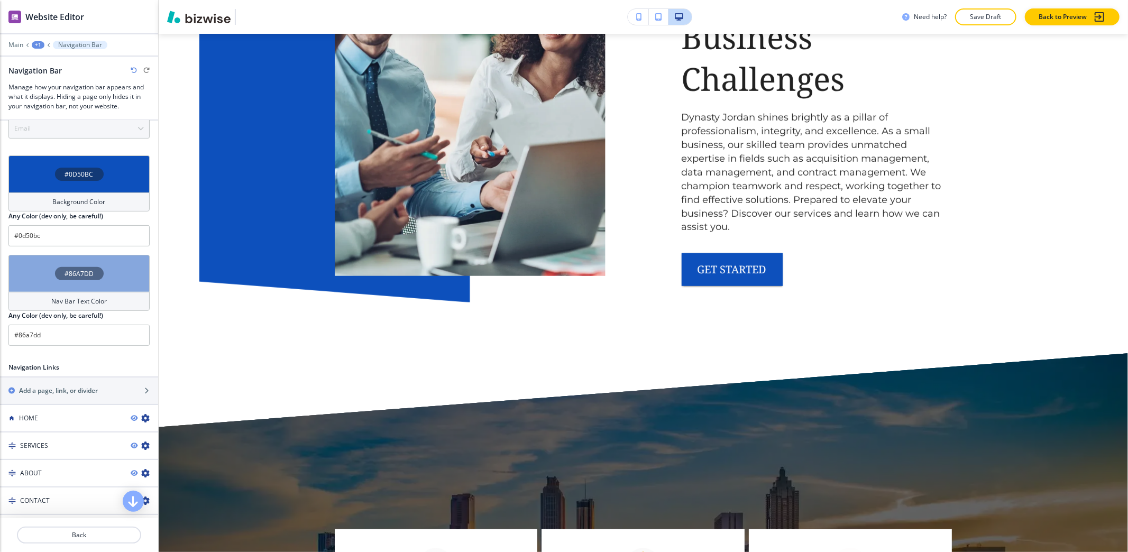
scroll to position [0, 0]
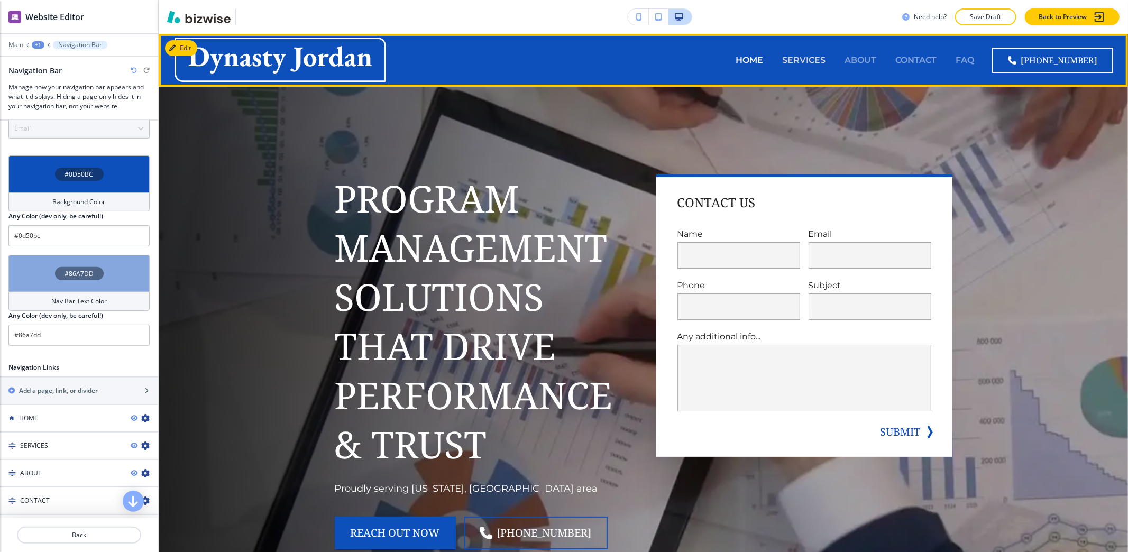
click at [813, 62] on p "SERVICES" at bounding box center [803, 60] width 43 height 12
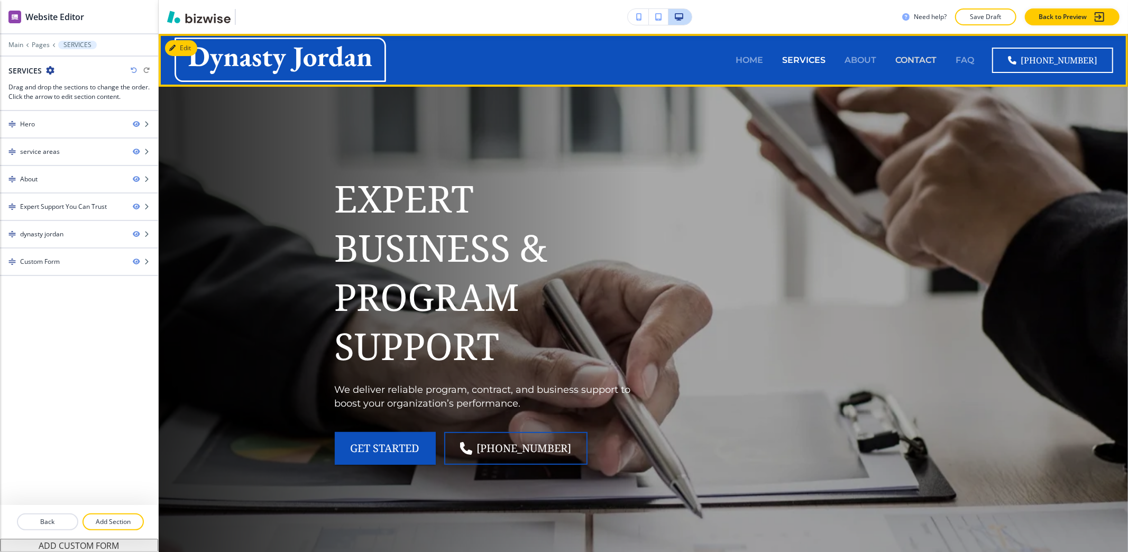
click at [927, 59] on p "CONTACT" at bounding box center [915, 60] width 41 height 12
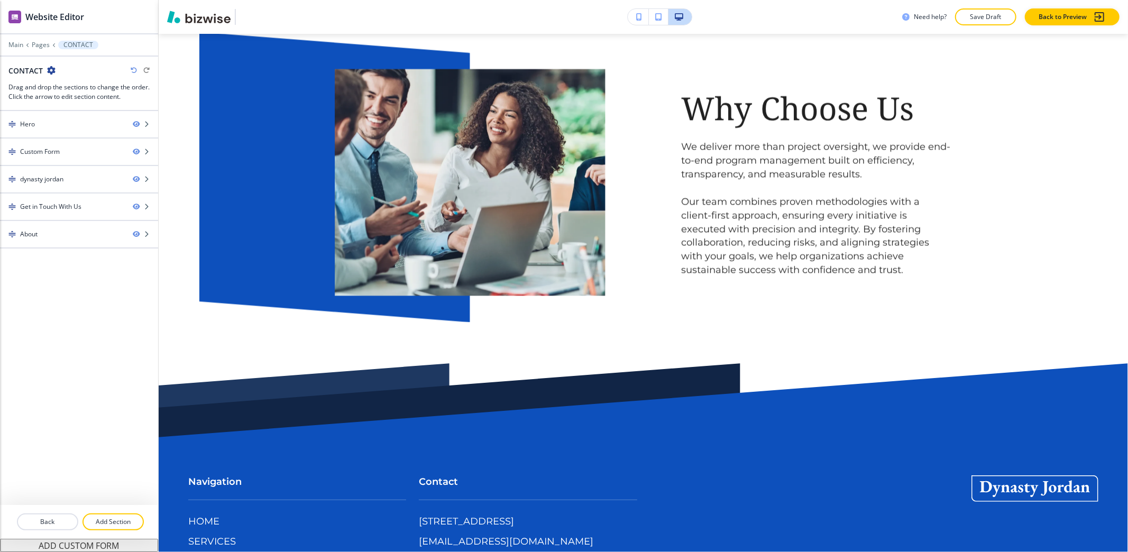
scroll to position [1886, 0]
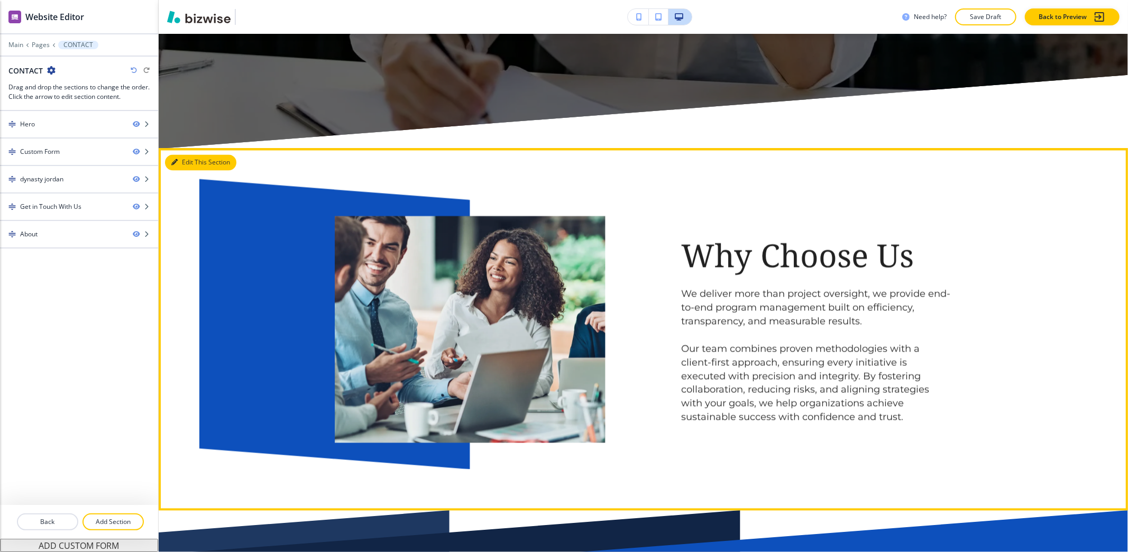
click at [177, 155] on button "Edit This Section" at bounding box center [200, 162] width 71 height 16
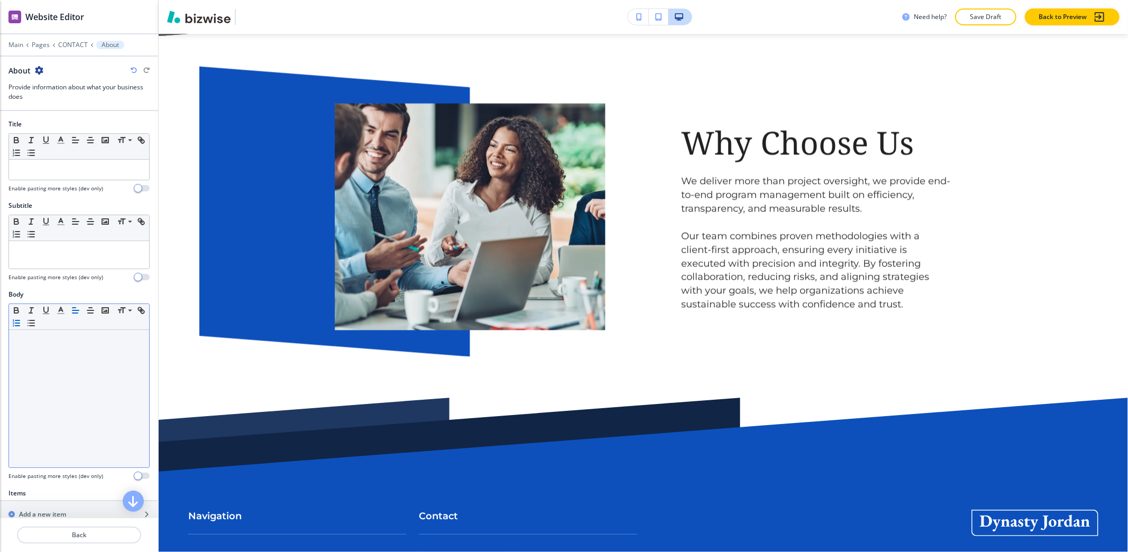
scroll to position [314, 0]
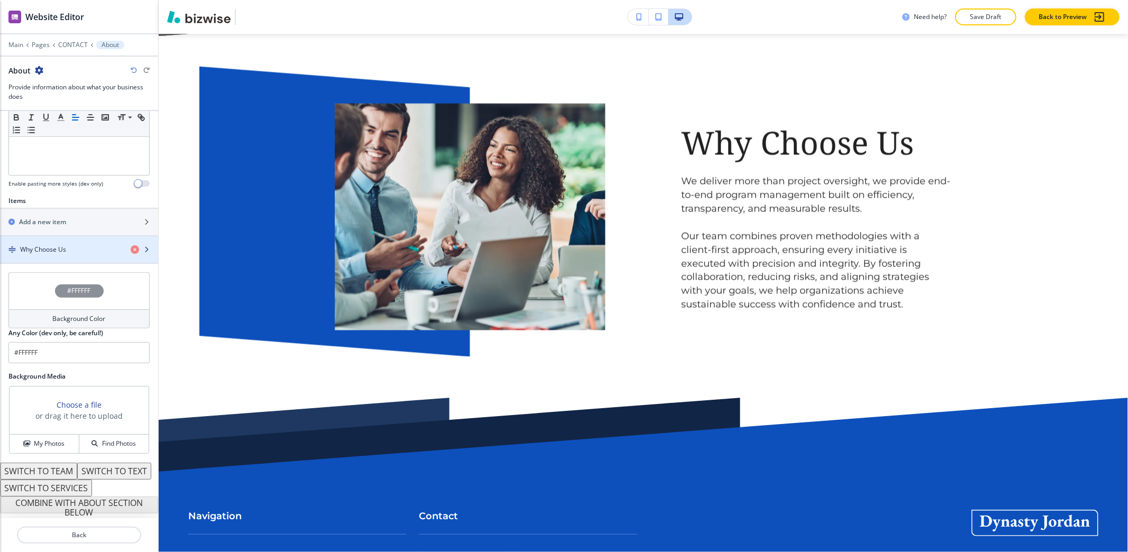
click at [49, 245] on h4 "Why Choose Us" at bounding box center [43, 250] width 46 height 10
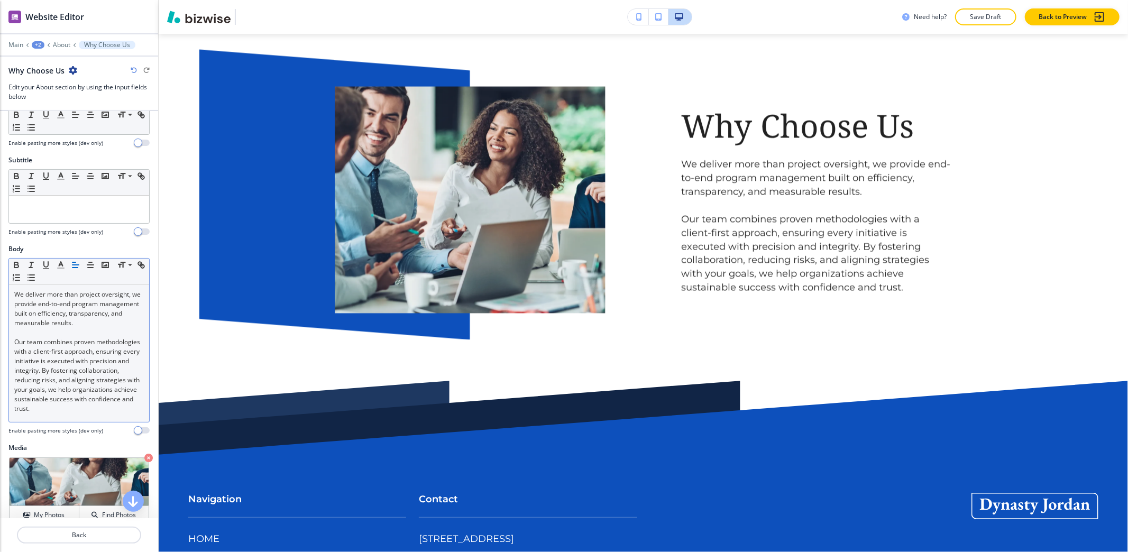
scroll to position [70, 0]
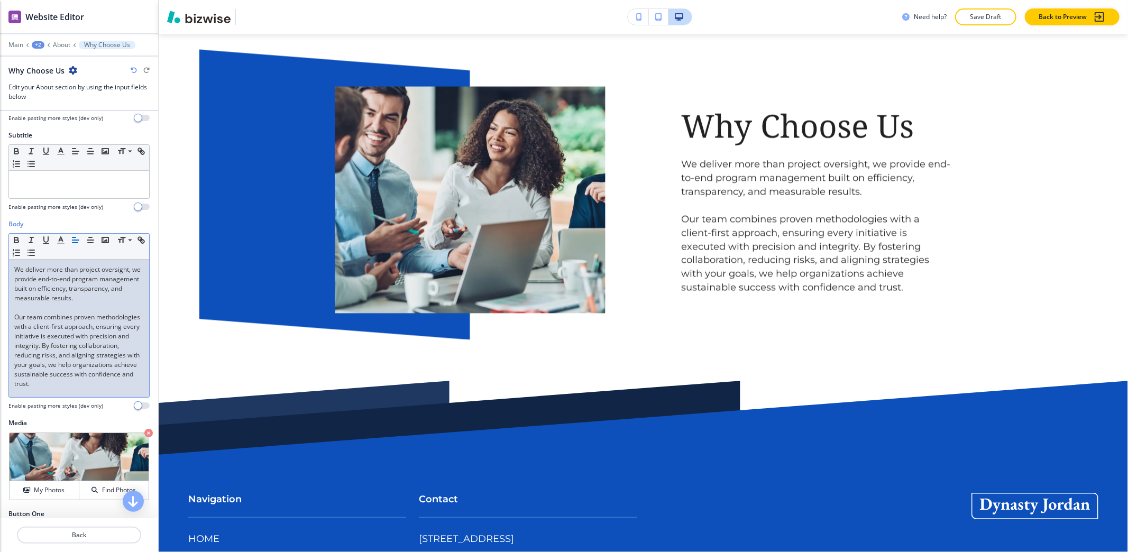
click at [58, 389] on p "Our team combines proven methodologies with a client-first approach, ensuring e…" at bounding box center [79, 350] width 130 height 76
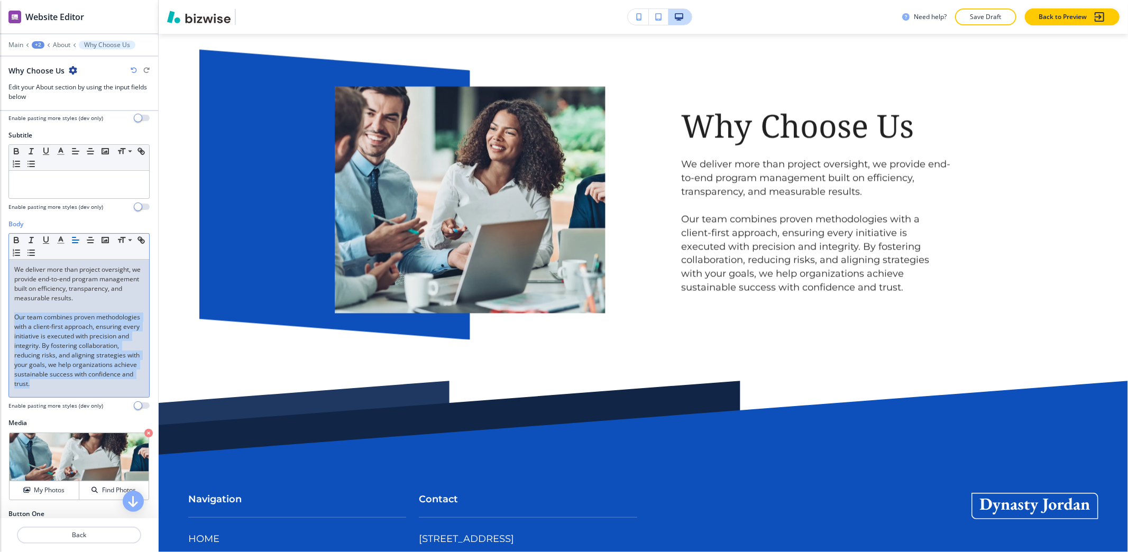
click at [58, 389] on p "Our team combines proven methodologies with a client-first approach, ensuring e…" at bounding box center [79, 350] width 130 height 76
click at [61, 397] on div "We deliver more than project oversight, we provide end-to-end program managemen…" at bounding box center [79, 328] width 140 height 137
click at [63, 389] on p "Our team combines proven methodologies with a client-first approach, ensuring e…" at bounding box center [79, 350] width 130 height 76
drag, startPoint x: 58, startPoint y: 395, endPoint x: 3, endPoint y: 250, distance: 155.6
click at [3, 250] on div "Body Small Normal Large Huge We deliver more than project oversight, we provide…" at bounding box center [79, 318] width 158 height 199
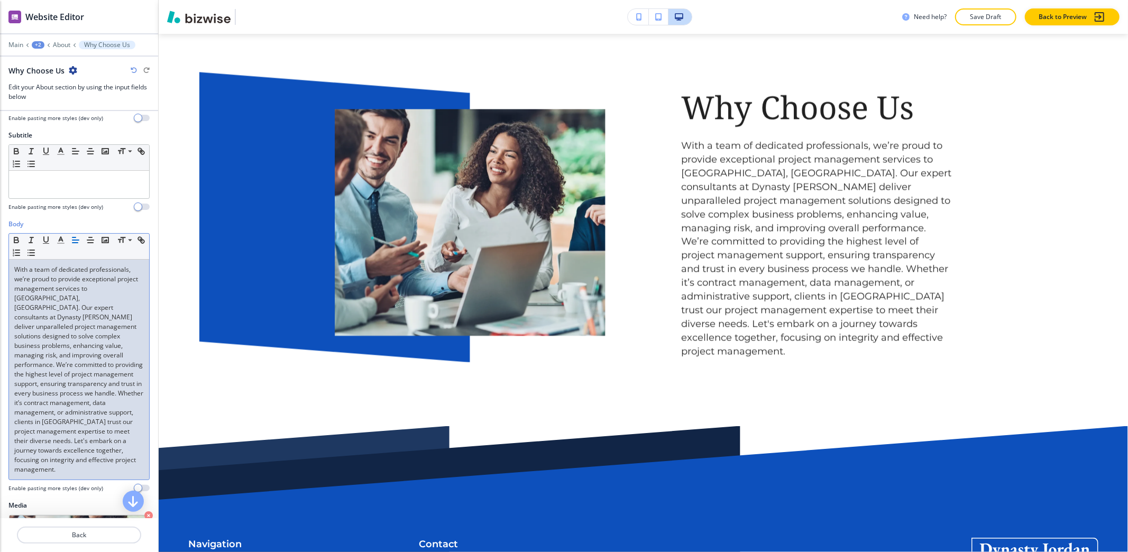
click at [55, 357] on p "With a team of dedicated professionals, we’re proud to provide exceptional proj…" at bounding box center [79, 369] width 130 height 209
click at [16, 370] on p "We’re committed to providing the highest level of project management support, e…" at bounding box center [79, 422] width 130 height 105
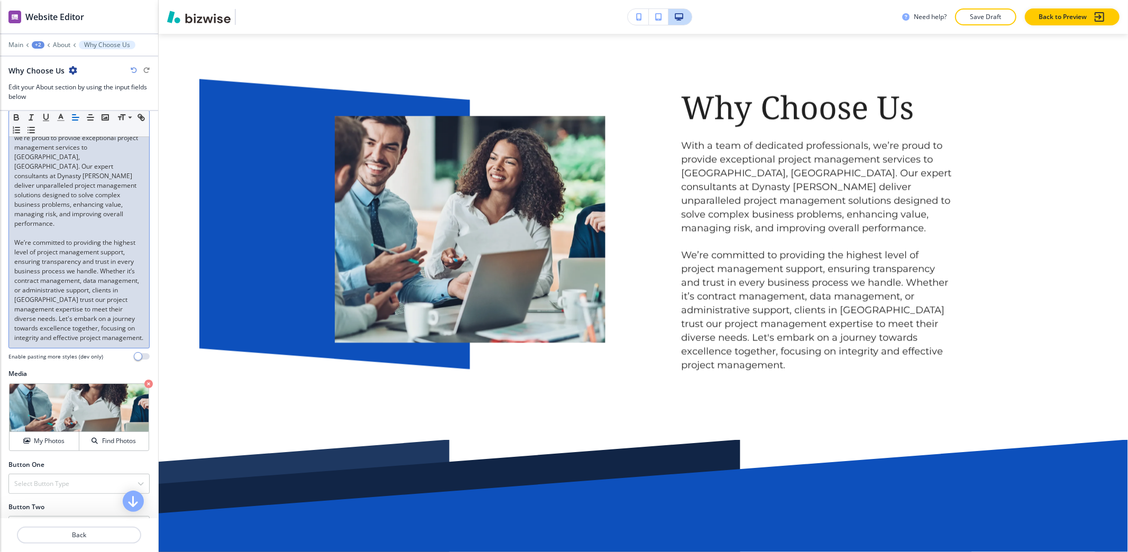
scroll to position [251, 0]
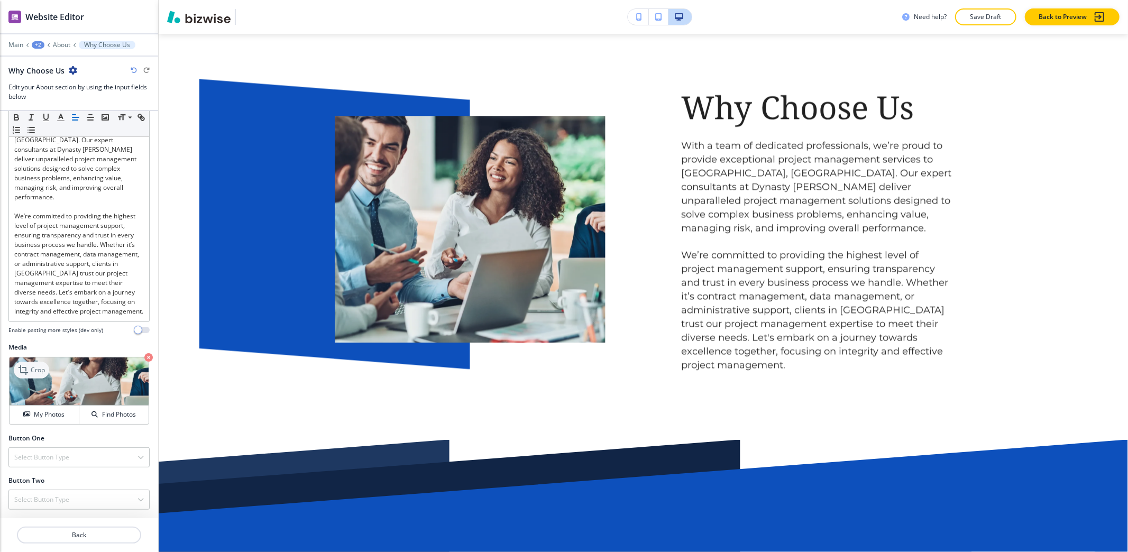
click at [32, 369] on p "Crop" at bounding box center [38, 370] width 14 height 10
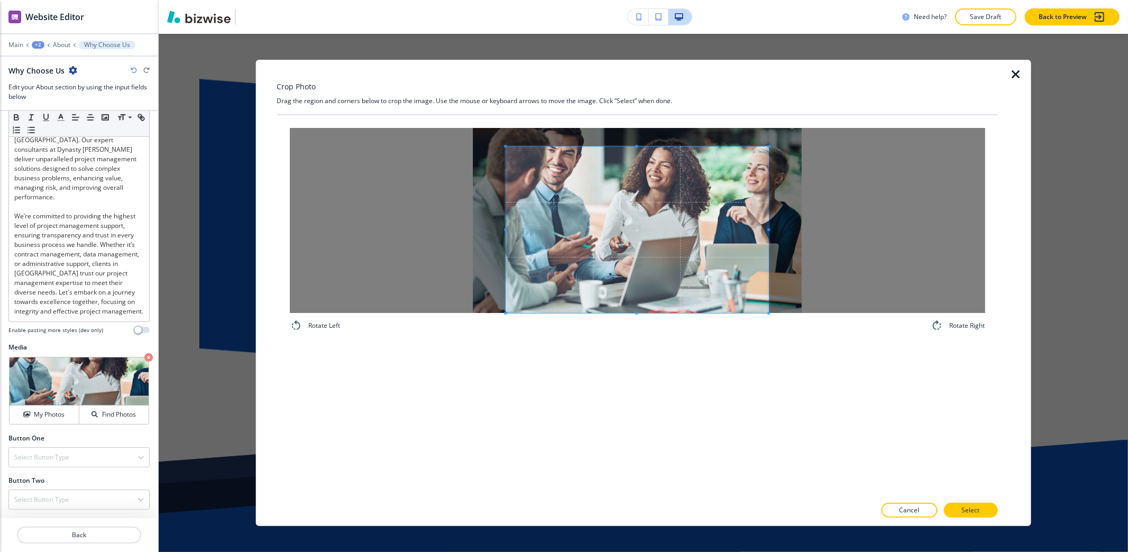
click at [595, 351] on div "Rotate Left Rotate Right" at bounding box center [637, 305] width 721 height 381
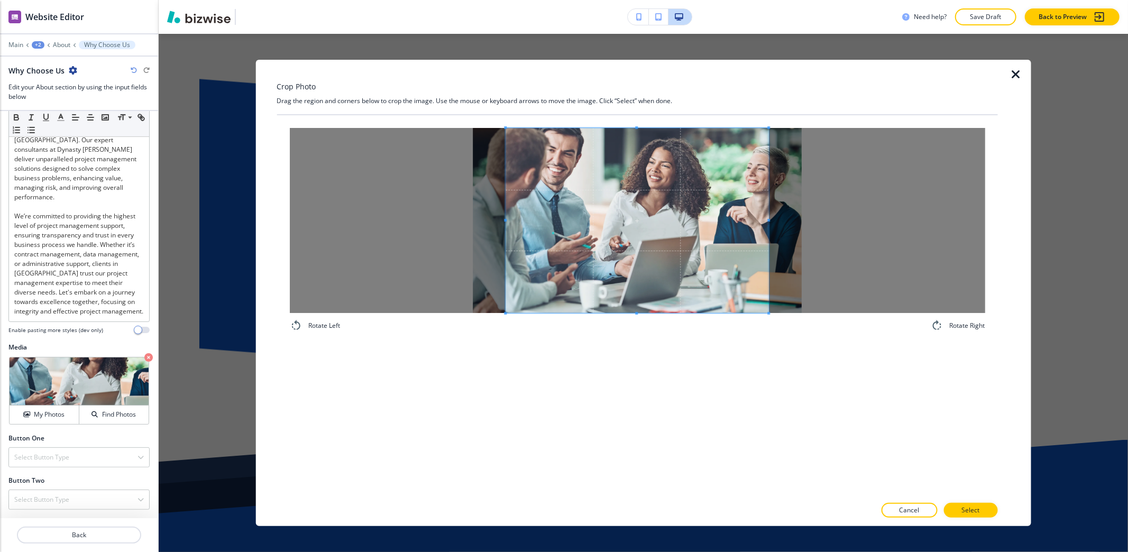
click at [569, 123] on div "Rotate Left Rotate Right" at bounding box center [637, 229] width 721 height 229
click at [523, 199] on div at bounding box center [645, 220] width 246 height 185
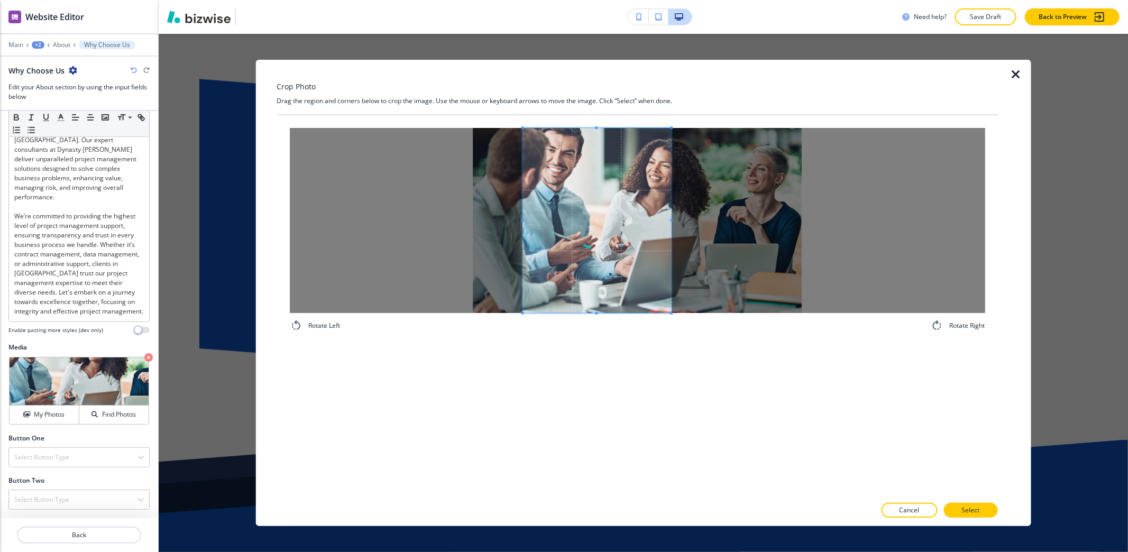
click at [670, 255] on span at bounding box center [671, 220] width 3 height 185
click at [683, 212] on div at bounding box center [602, 220] width 160 height 185
click at [973, 504] on button "Select" at bounding box center [970, 510] width 54 height 15
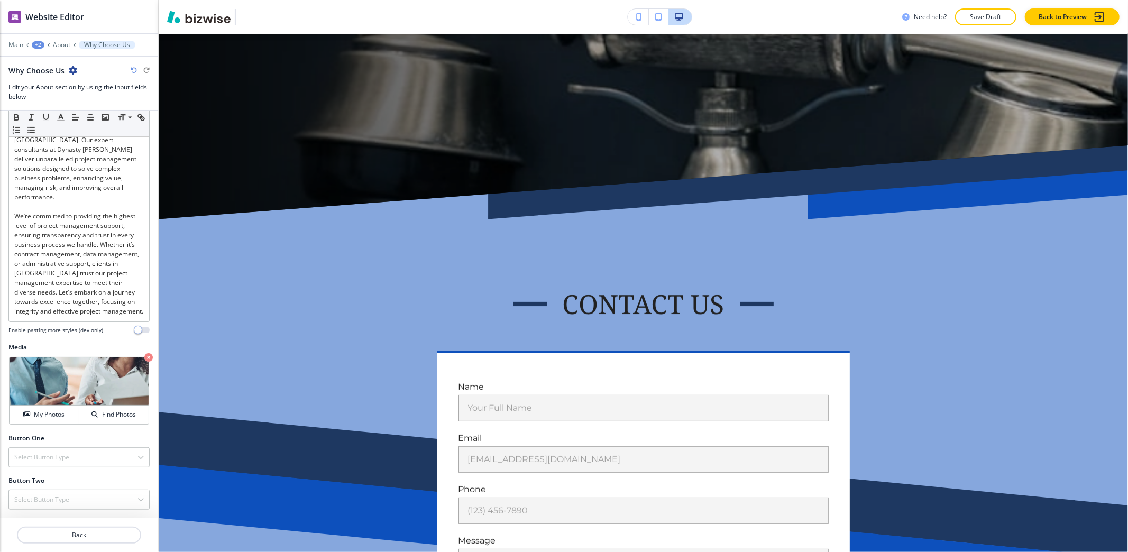
scroll to position [0, 0]
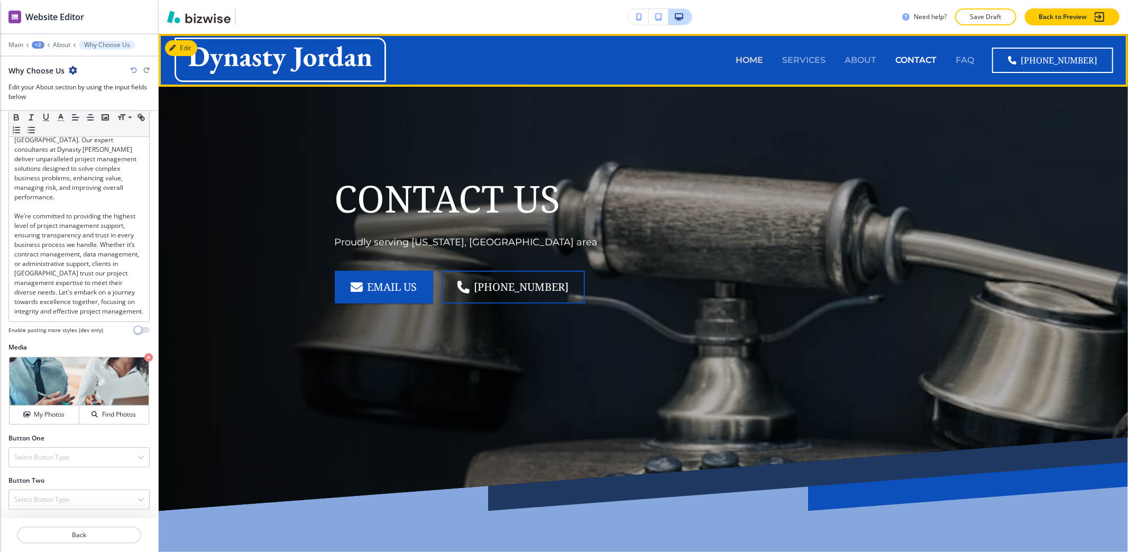
click at [751, 60] on p "HOME" at bounding box center [748, 60] width 27 height 12
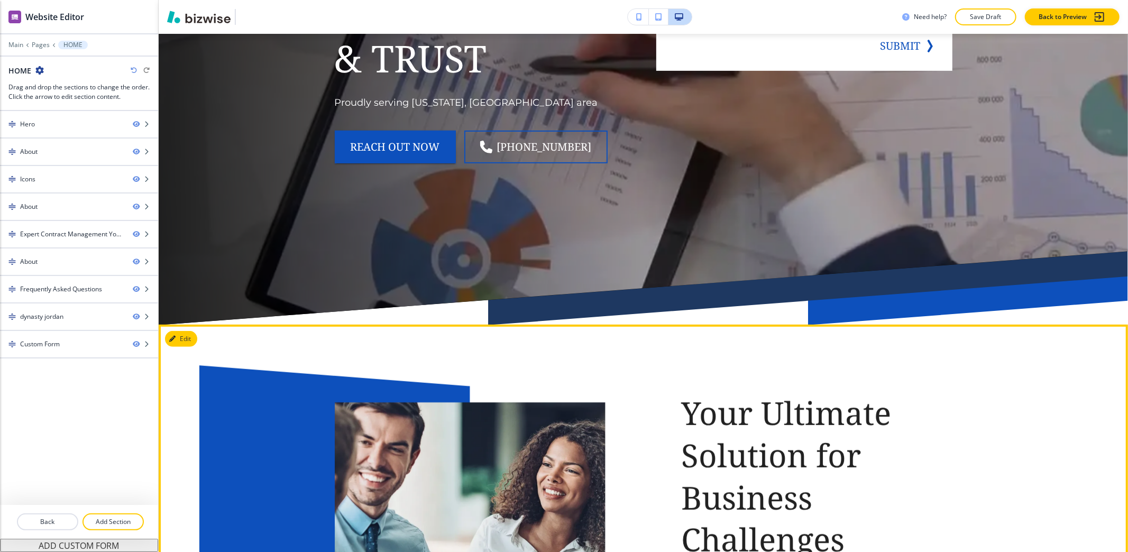
scroll to position [493, 0]
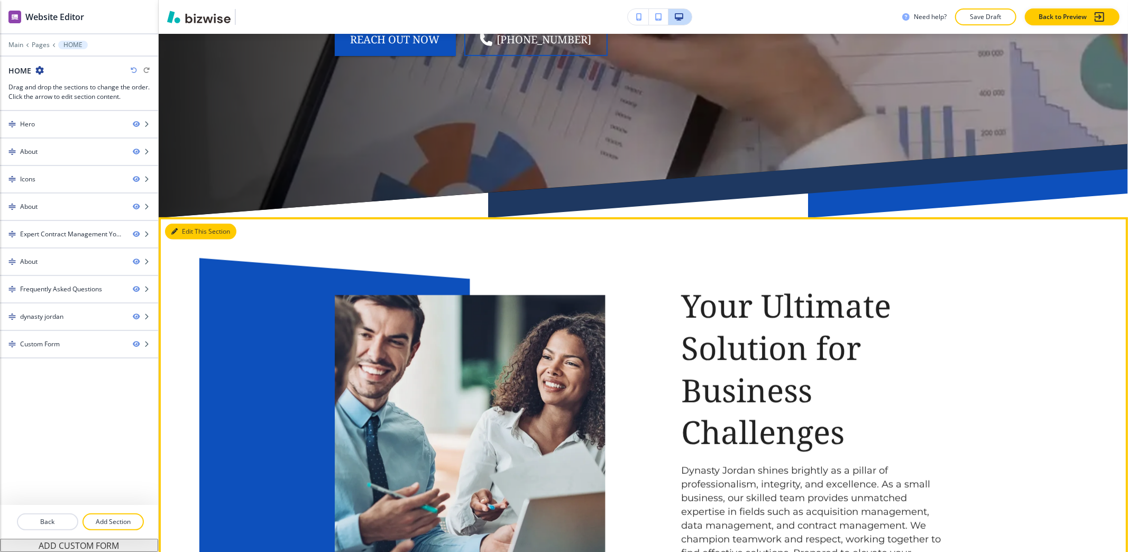
click at [193, 234] on button "Edit This Section" at bounding box center [200, 232] width 71 height 16
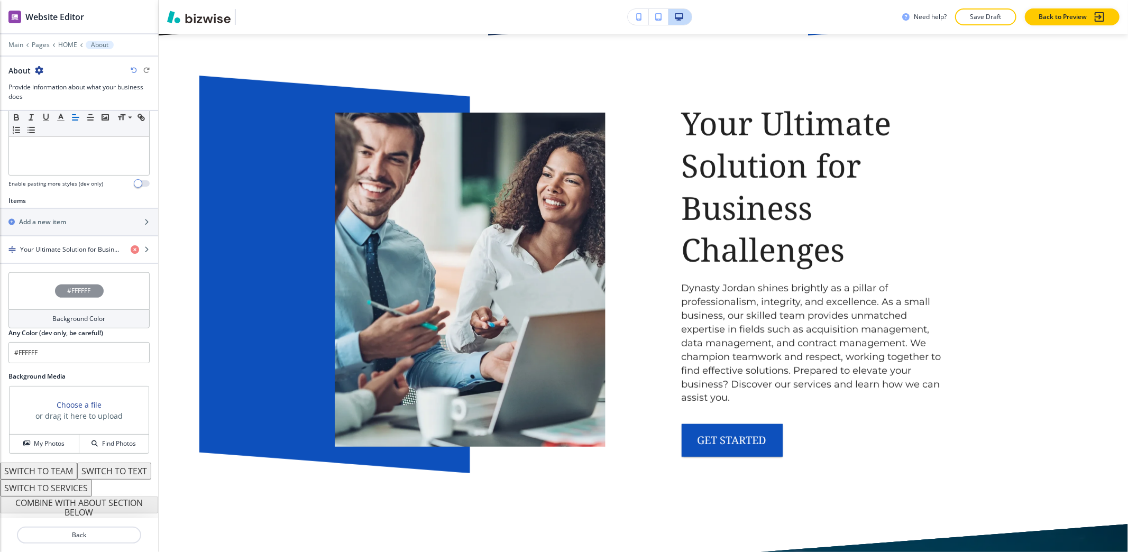
scroll to position [314, 0]
click at [77, 245] on h4 "Your Ultimate Solution for Business Challenges" at bounding box center [71, 250] width 102 height 10
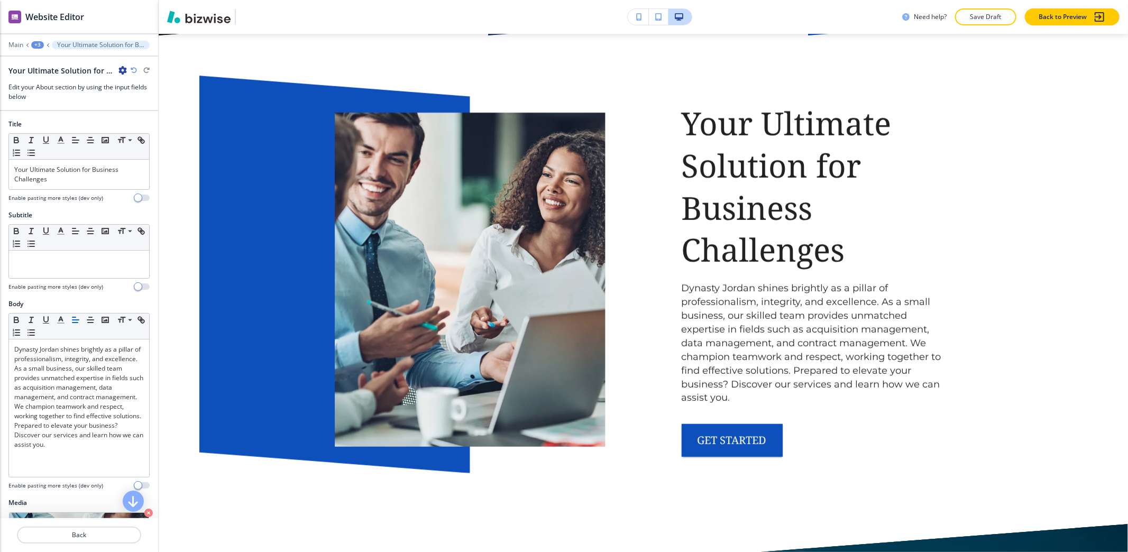
scroll to position [693, 0]
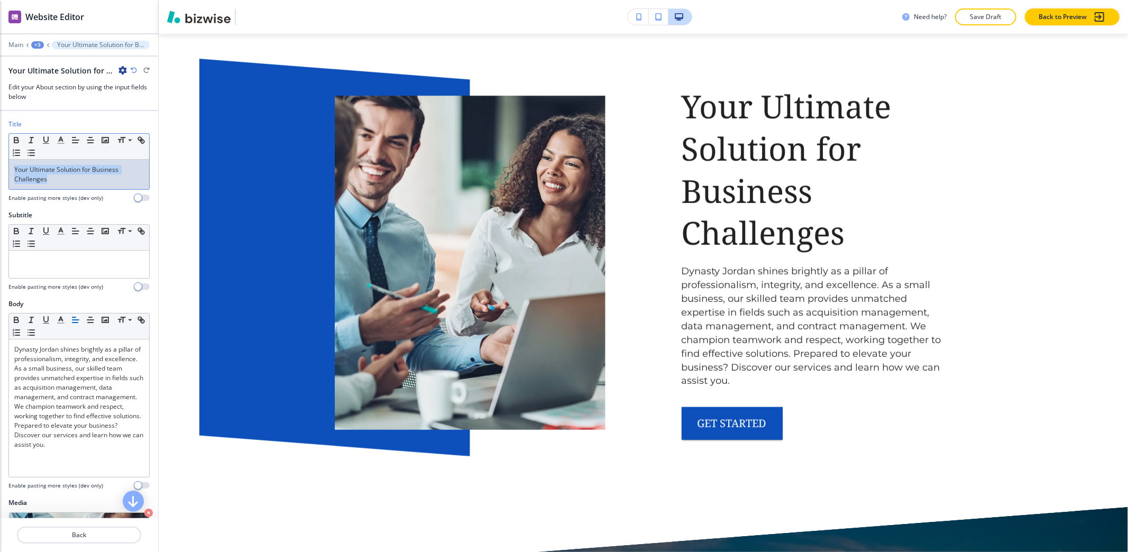
drag, startPoint x: 64, startPoint y: 179, endPoint x: 0, endPoint y: 153, distance: 68.8
click at [0, 153] on div "Title Small Normal Large Huge Your Ultimate Solution for Business Challenges En…" at bounding box center [79, 164] width 158 height 91
click at [60, 140] on line "button" at bounding box center [60, 140] width 3 height 0
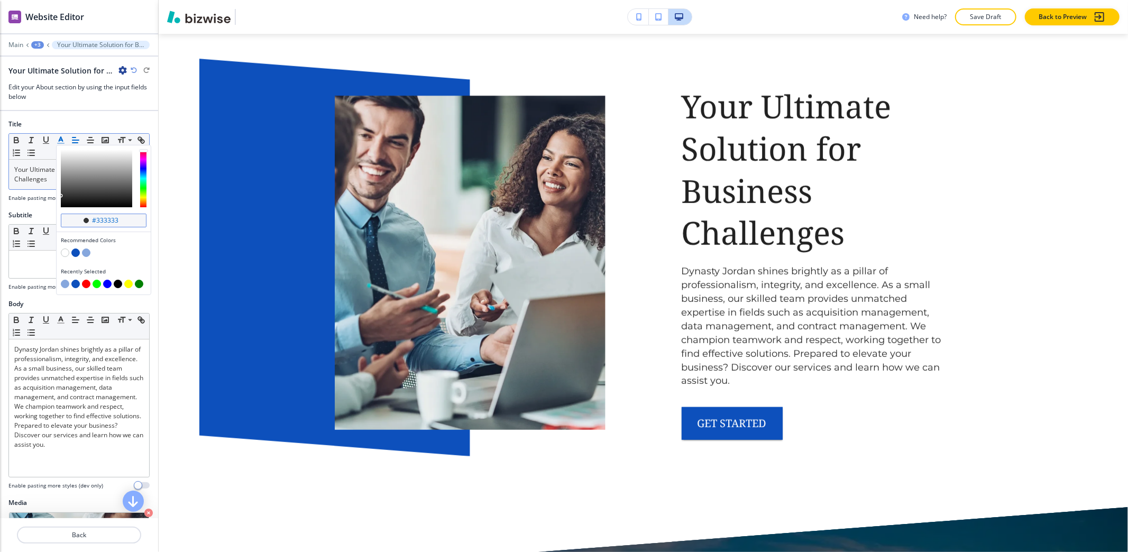
drag, startPoint x: 117, startPoint y: 222, endPoint x: 96, endPoint y: 223, distance: 20.6
click at [96, 223] on input "#333333" at bounding box center [109, 220] width 37 height 8
drag, startPoint x: 104, startPoint y: 222, endPoint x: 96, endPoint y: 218, distance: 8.3
click at [96, 218] on input "#333333" at bounding box center [109, 220] width 37 height 8
drag, startPoint x: 118, startPoint y: 219, endPoint x: 97, endPoint y: 223, distance: 21.5
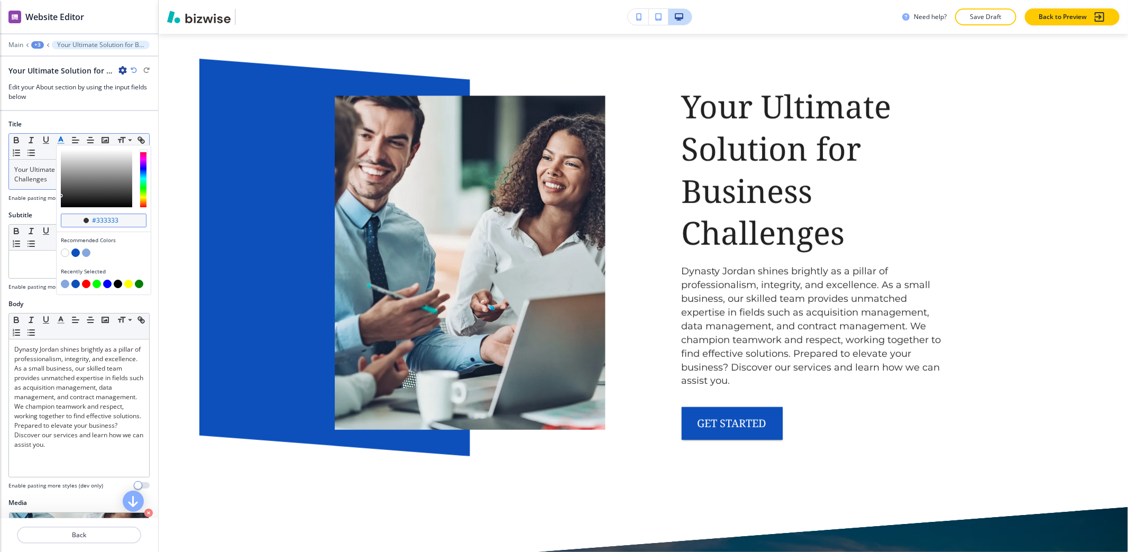
click at [97, 223] on input "#333333" at bounding box center [109, 220] width 37 height 8
type input "#184699"
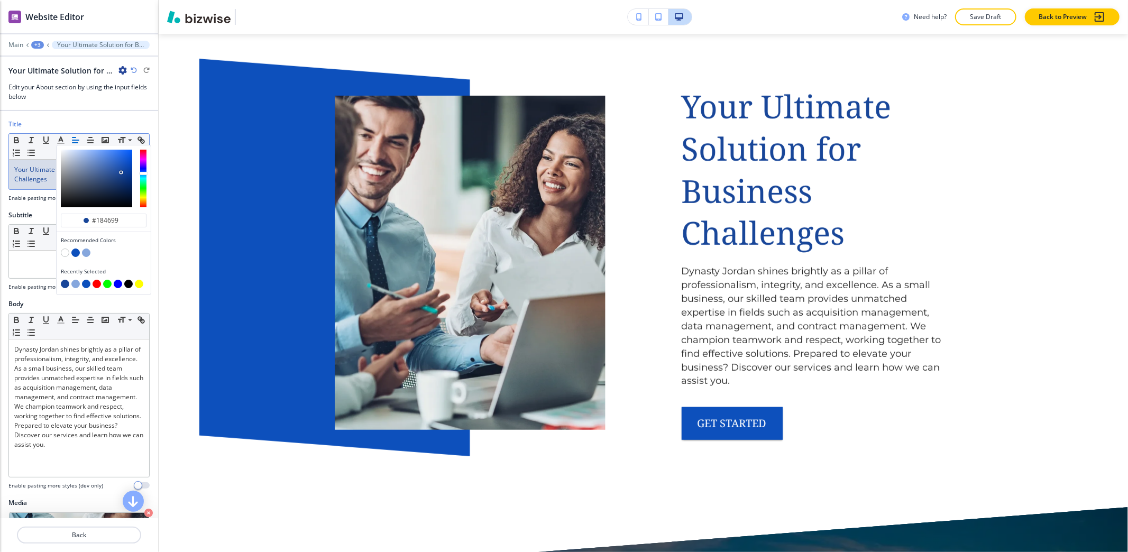
click at [37, 208] on div "Title #184699 Recommended Colors Recently Selected Small Normal Large Huge Your…" at bounding box center [79, 164] width 158 height 91
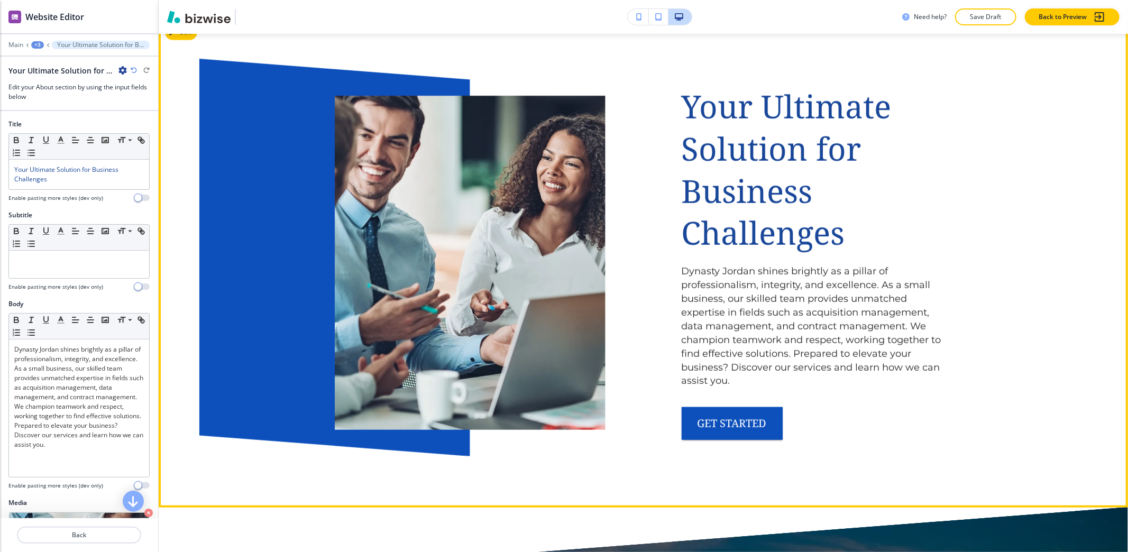
scroll to position [834, 0]
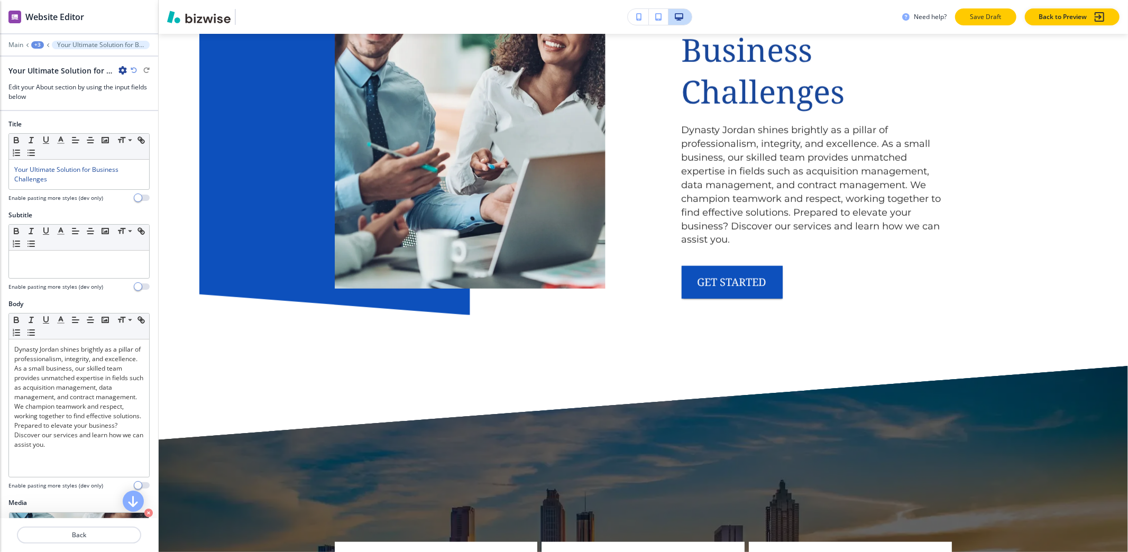
click at [990, 22] on button "Save Draft" at bounding box center [985, 16] width 61 height 17
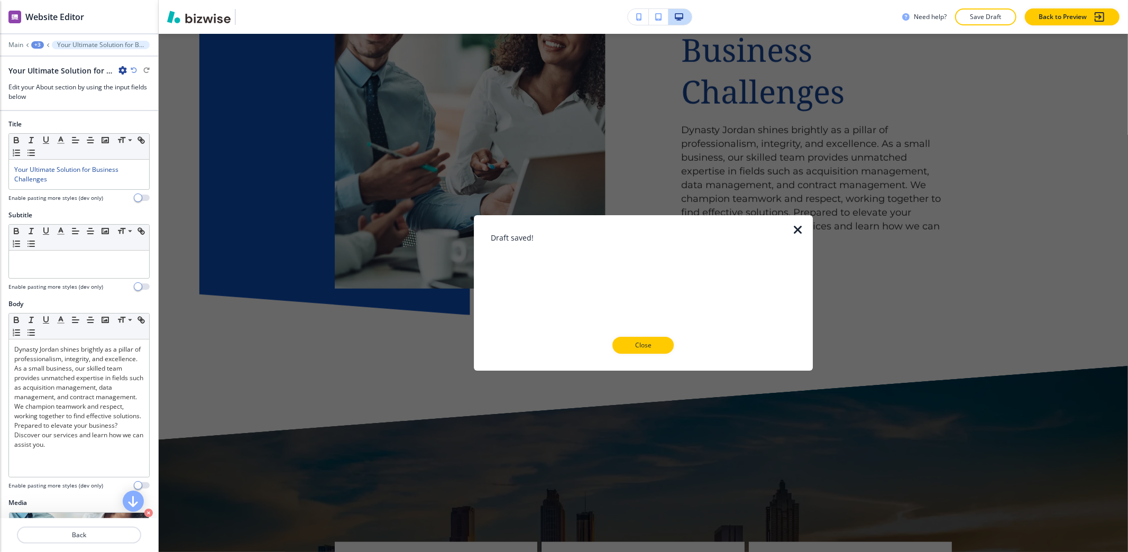
click at [641, 354] on div at bounding box center [644, 362] width 306 height 17
click at [670, 347] on button "Close" at bounding box center [642, 345] width 61 height 17
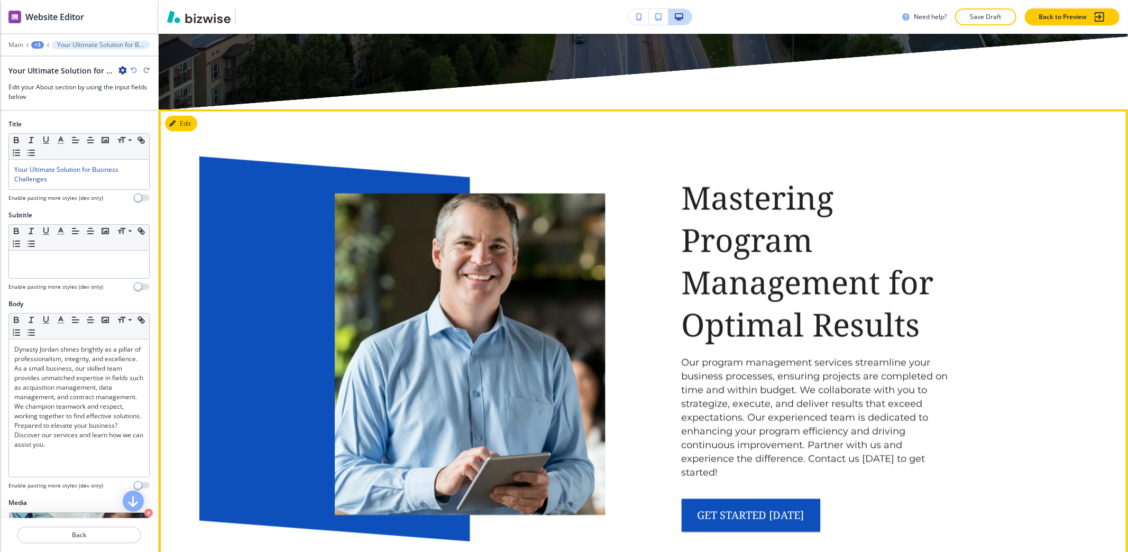
scroll to position [1609, 0]
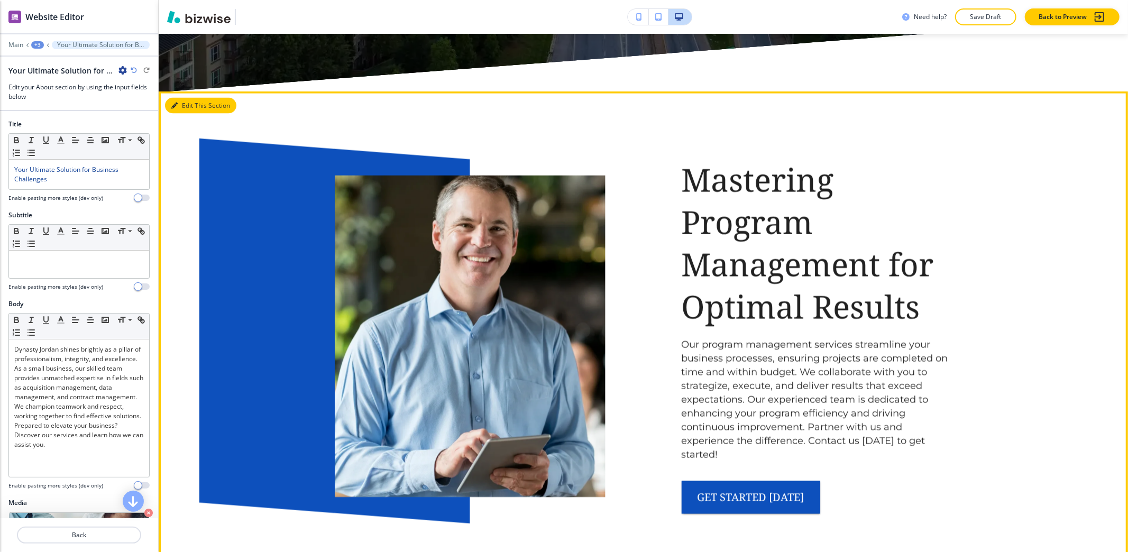
click at [173, 103] on icon "button" at bounding box center [174, 106] width 6 height 6
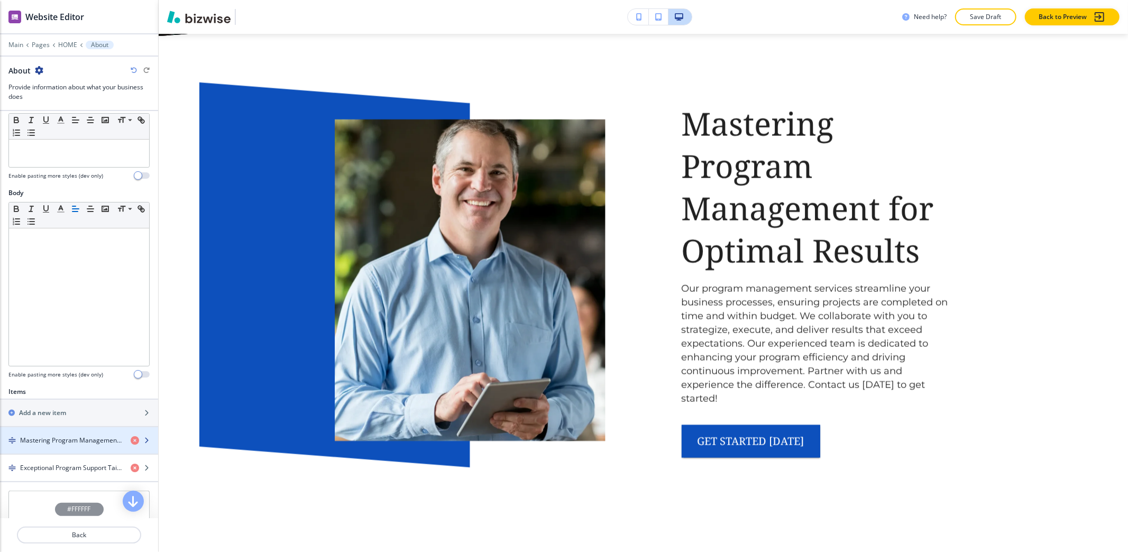
scroll to position [211, 0]
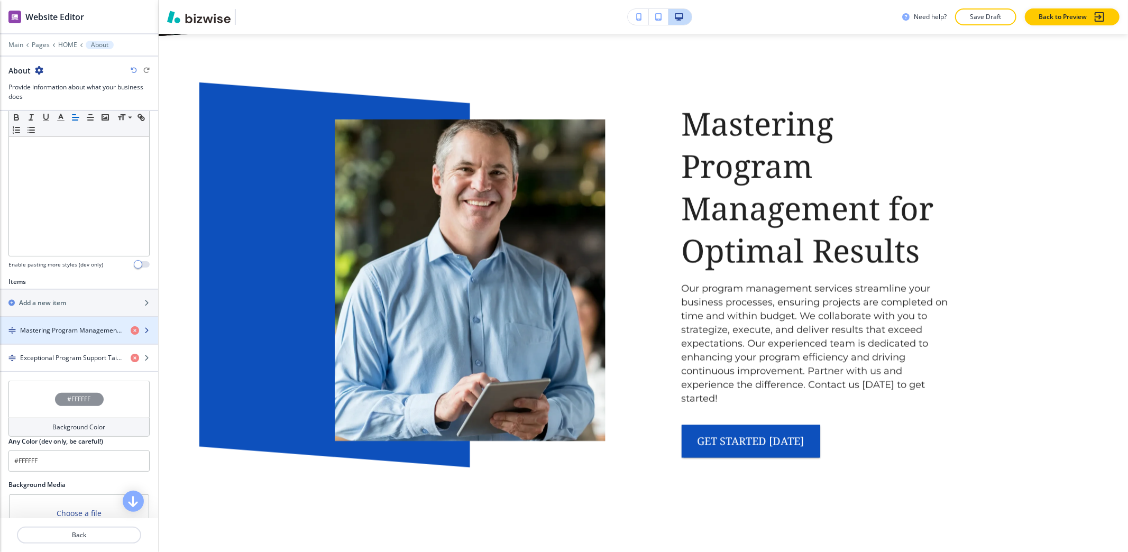
click at [47, 335] on h4 "Mastering Program Management for Optimal Results" at bounding box center [71, 331] width 102 height 10
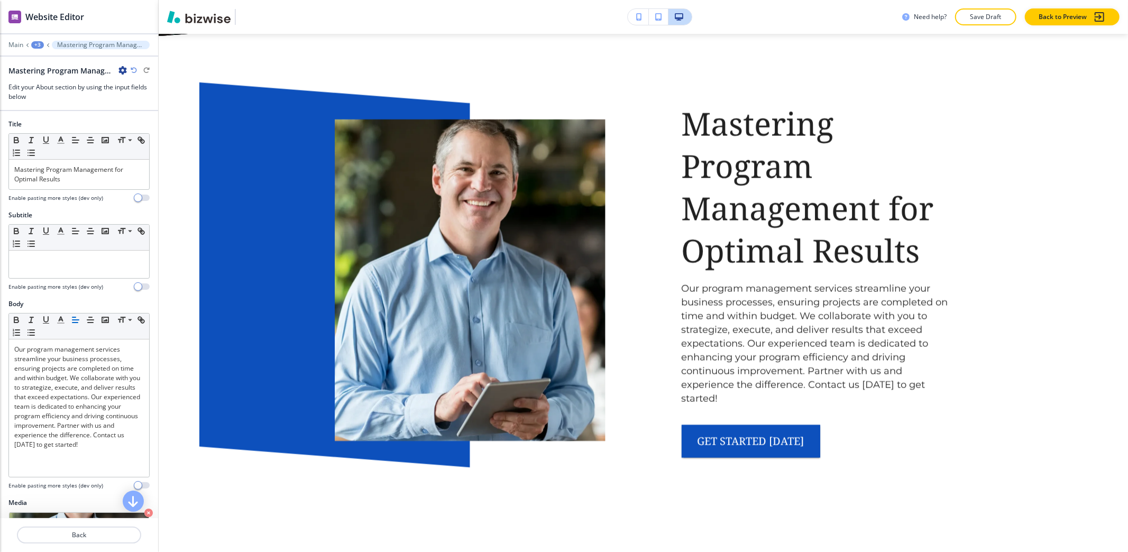
scroll to position [1682, 0]
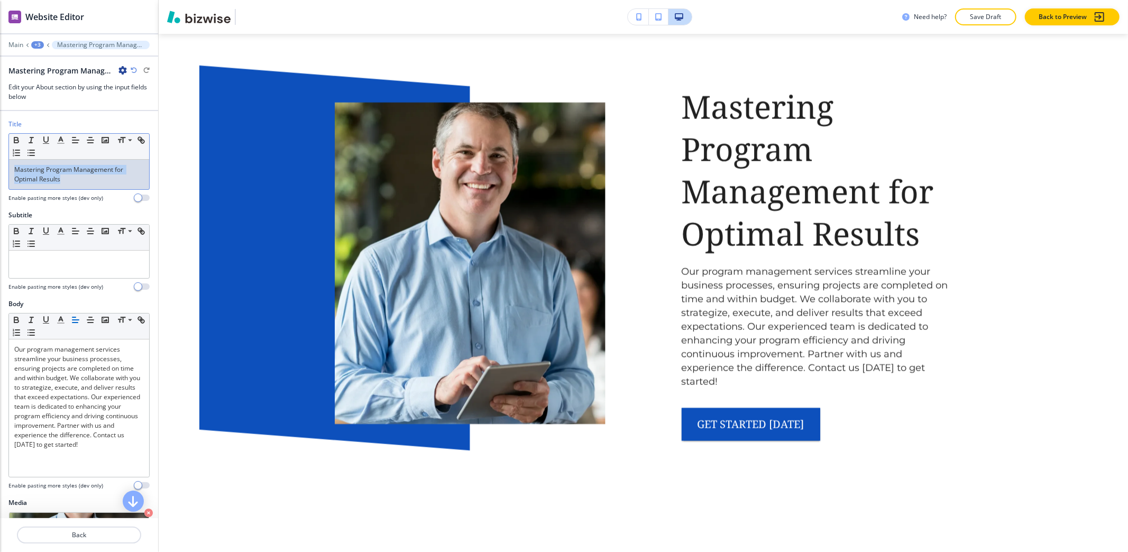
drag, startPoint x: 81, startPoint y: 188, endPoint x: 1, endPoint y: 163, distance: 84.3
click at [1, 163] on div "Title Small Normal Large Huge Mastering Program Management for Optimal Results …" at bounding box center [79, 164] width 158 height 91
click at [60, 143] on line "button" at bounding box center [61, 143] width 6 height 0
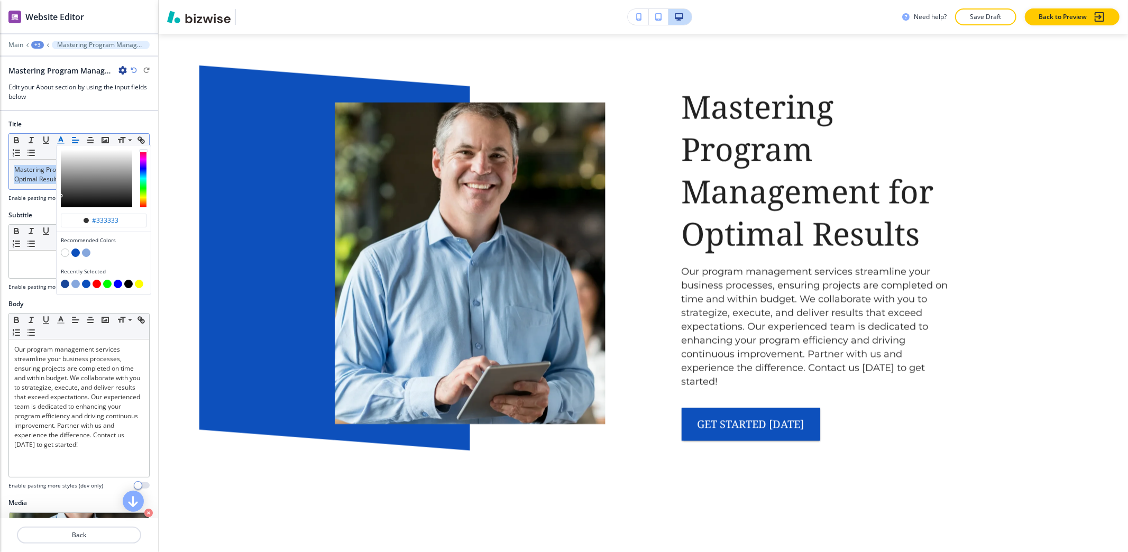
click at [62, 287] on button "button" at bounding box center [65, 284] width 8 height 8
type input "#184699"
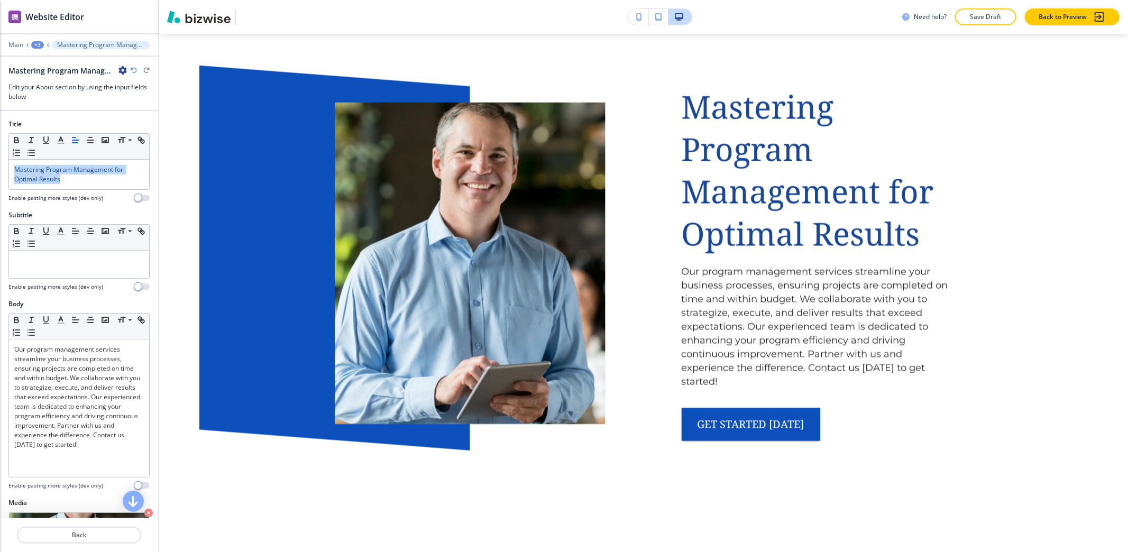
click at [36, 45] on div "+3" at bounding box center [37, 44] width 13 height 7
click at [57, 102] on p "About" at bounding box center [65, 100] width 54 height 10
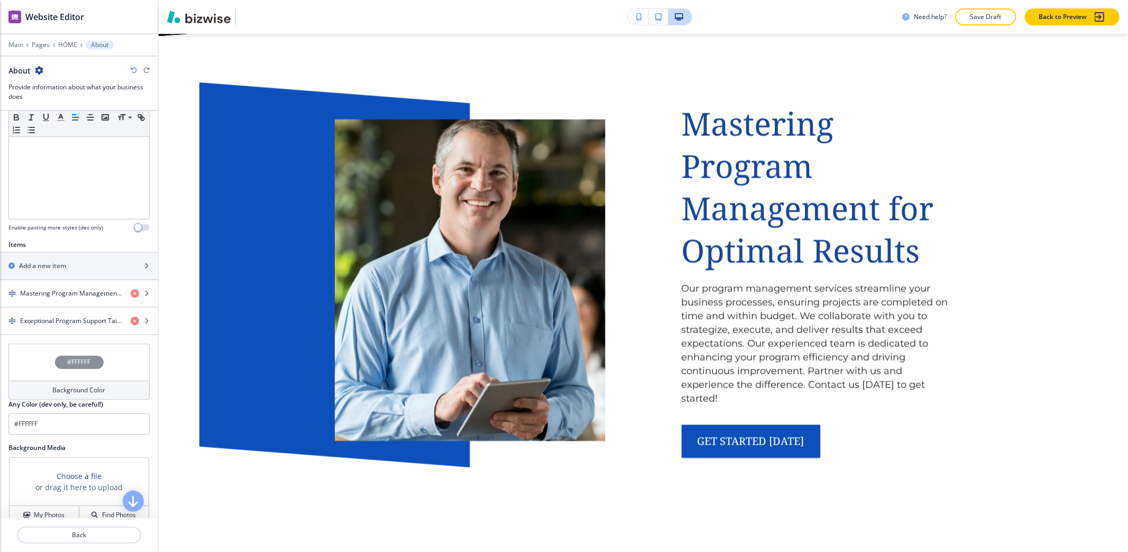
scroll to position [282, 0]
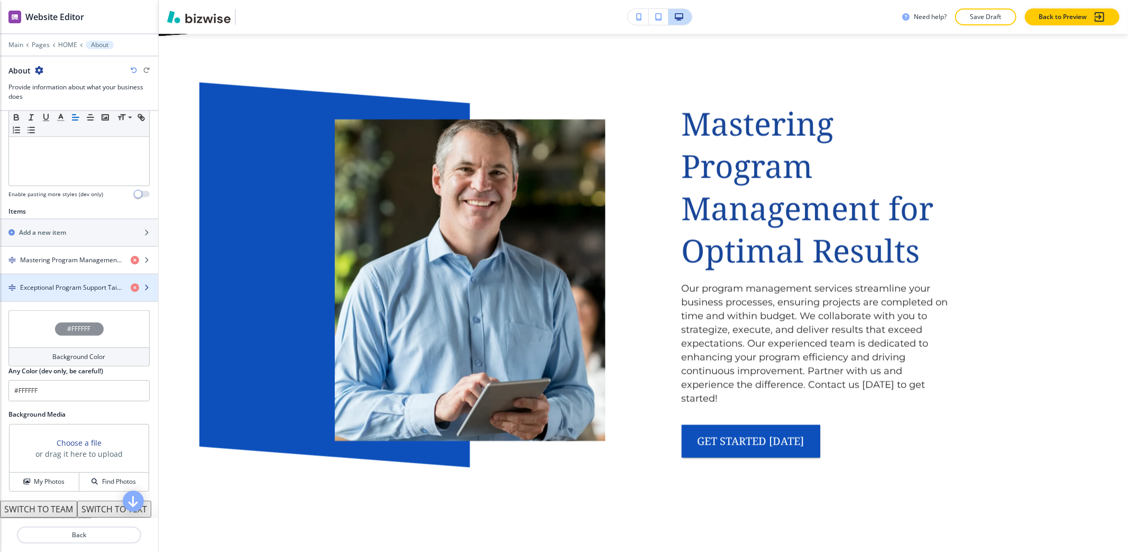
click at [66, 292] on h4 "Exceptional Program Support Tailored to You" at bounding box center [71, 288] width 102 height 10
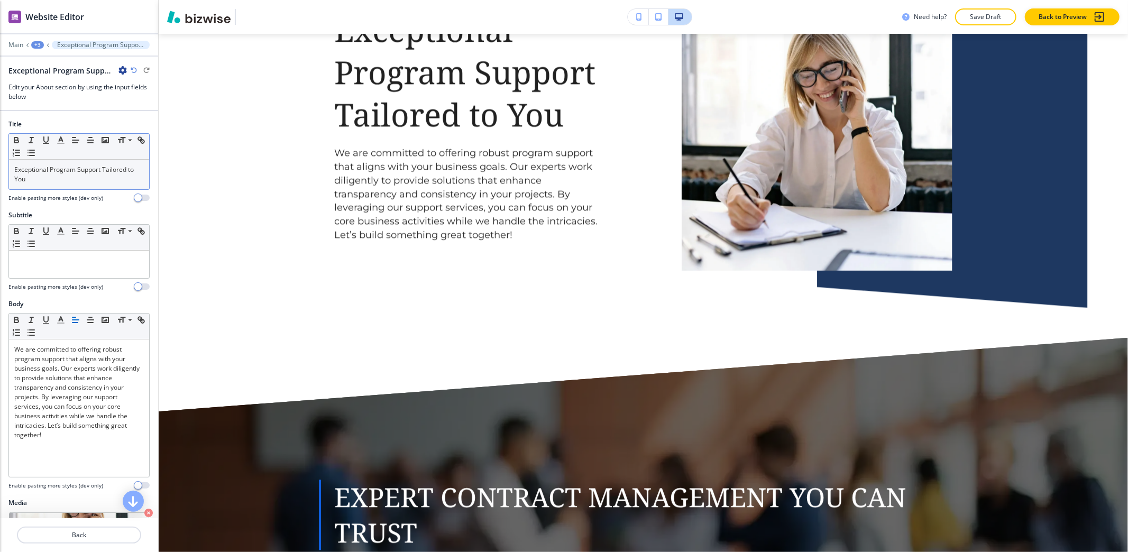
scroll to position [2282, 0]
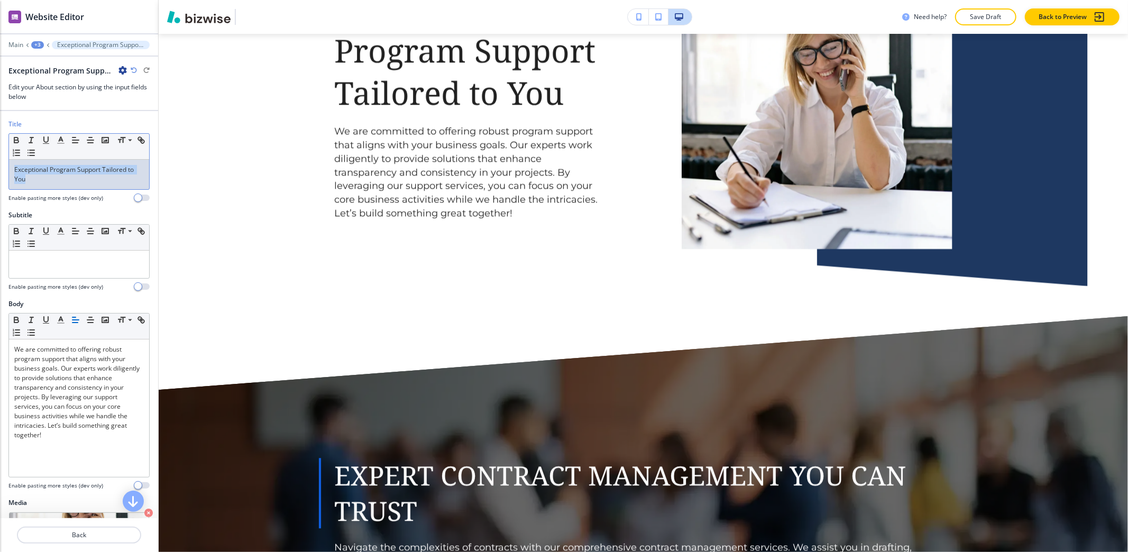
drag, startPoint x: 42, startPoint y: 185, endPoint x: 0, endPoint y: 166, distance: 46.4
click at [0, 166] on div "Title Small Normal Large Huge Exceptional Program Support Tailored to You Enabl…" at bounding box center [79, 164] width 158 height 91
click at [62, 144] on icon "button" at bounding box center [61, 140] width 10 height 10
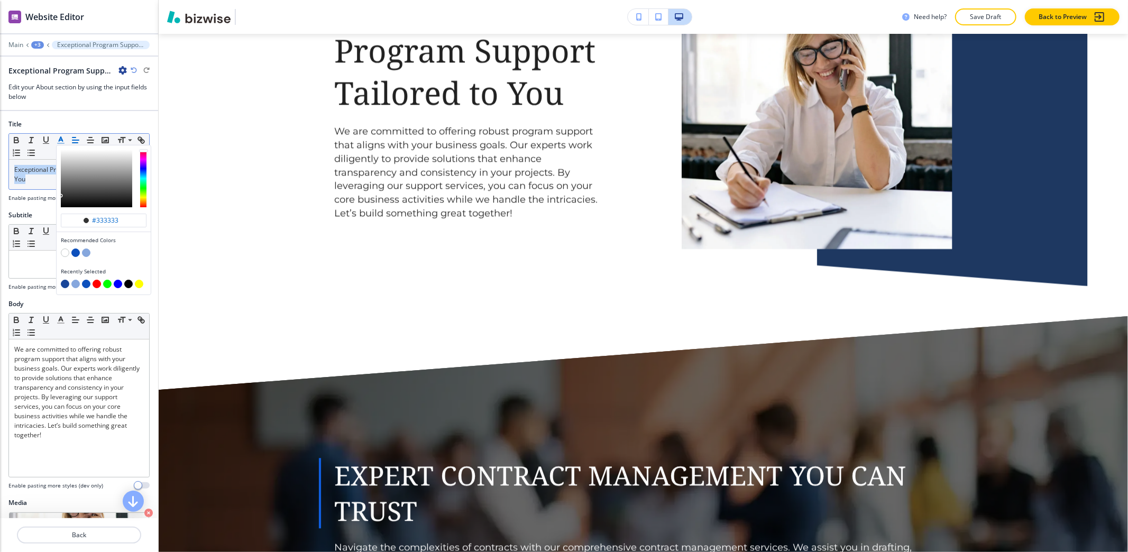
click at [64, 286] on button "button" at bounding box center [65, 284] width 8 height 8
type input "#184699"
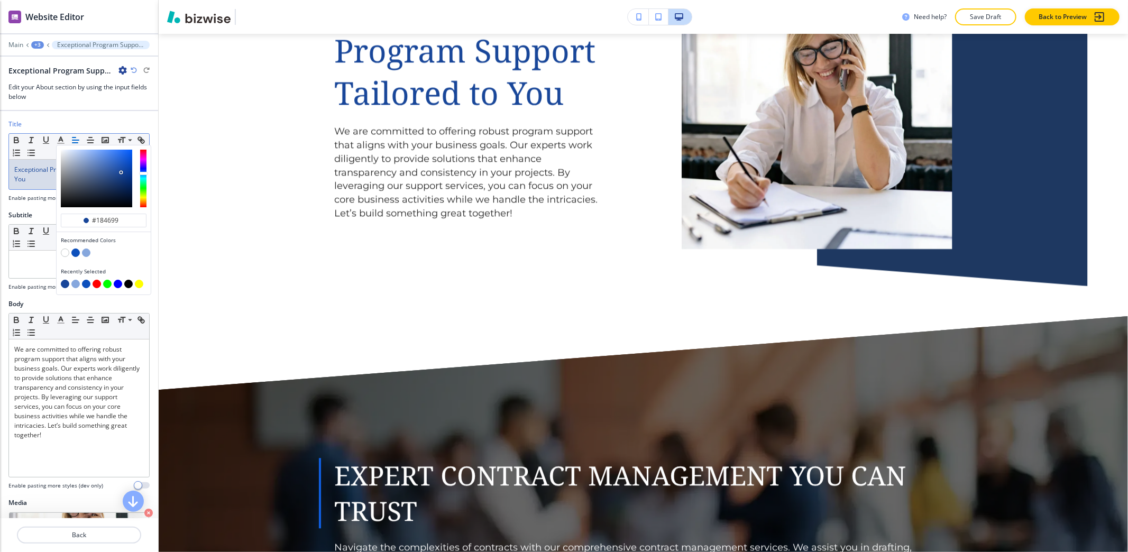
click at [39, 180] on p "Exceptional Program Support Tailored to You" at bounding box center [79, 174] width 130 height 19
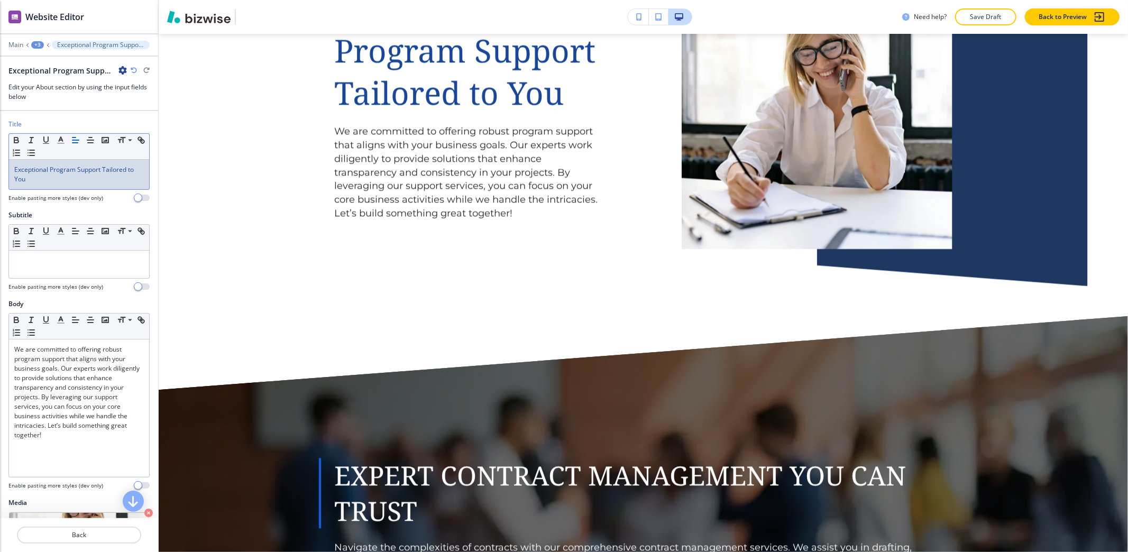
click at [16, 180] on span "Exceptional Program Support Tailored to You" at bounding box center [74, 174] width 121 height 19
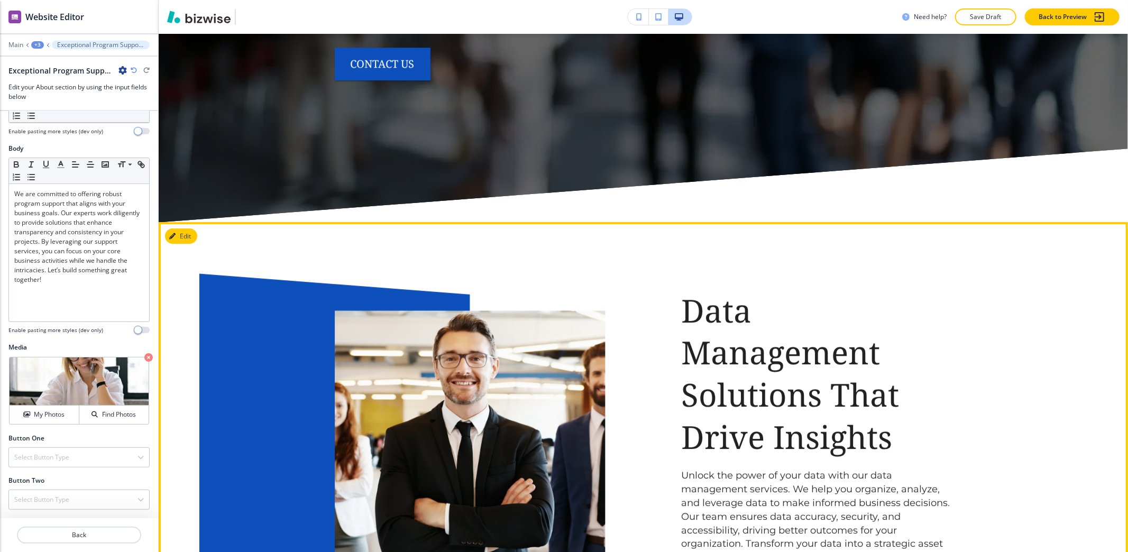
scroll to position [2917, 0]
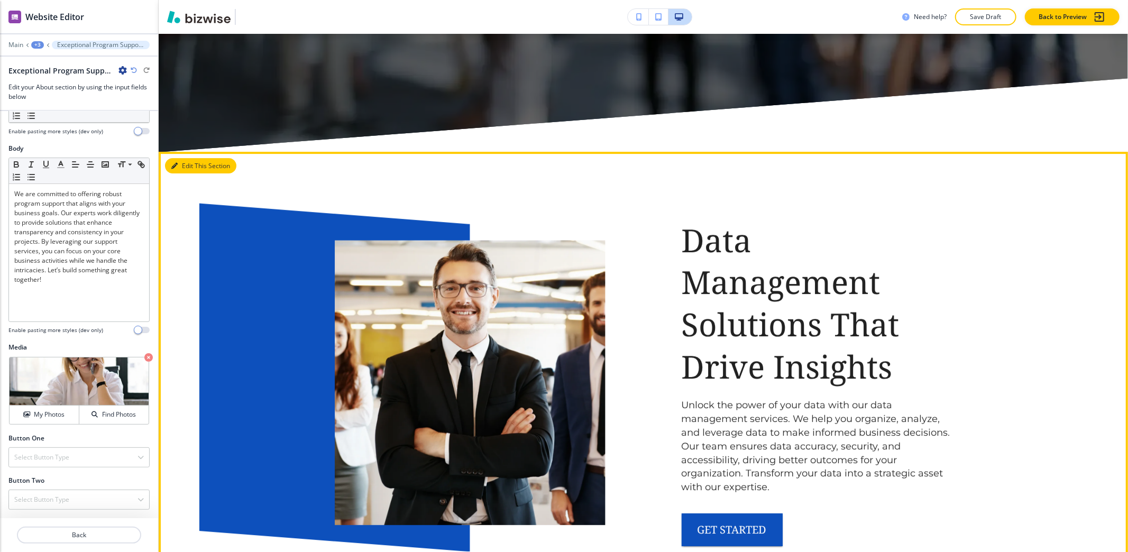
click at [192, 161] on button "Edit This Section" at bounding box center [200, 166] width 71 height 16
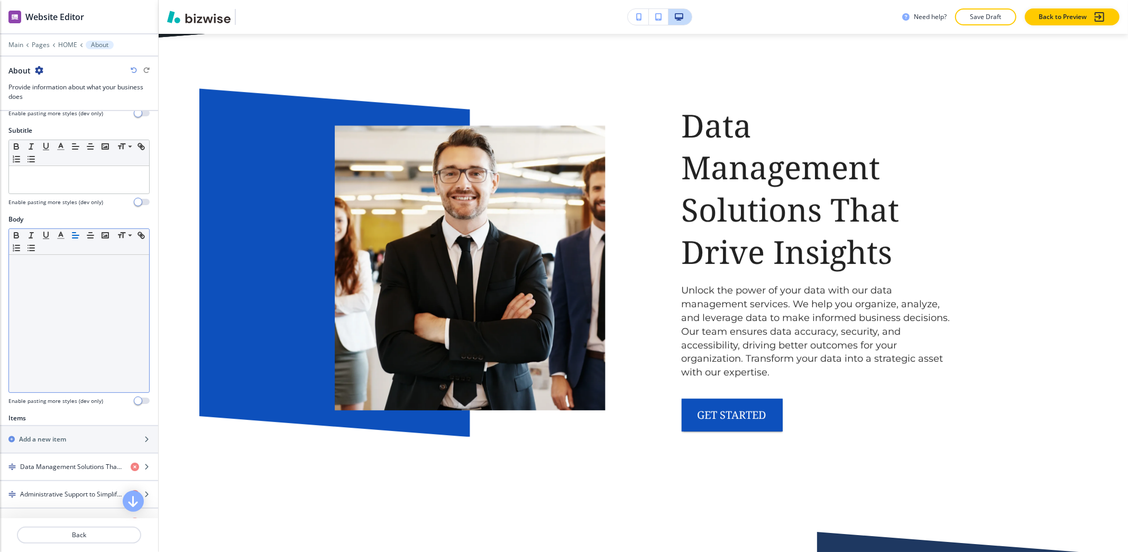
scroll to position [282, 0]
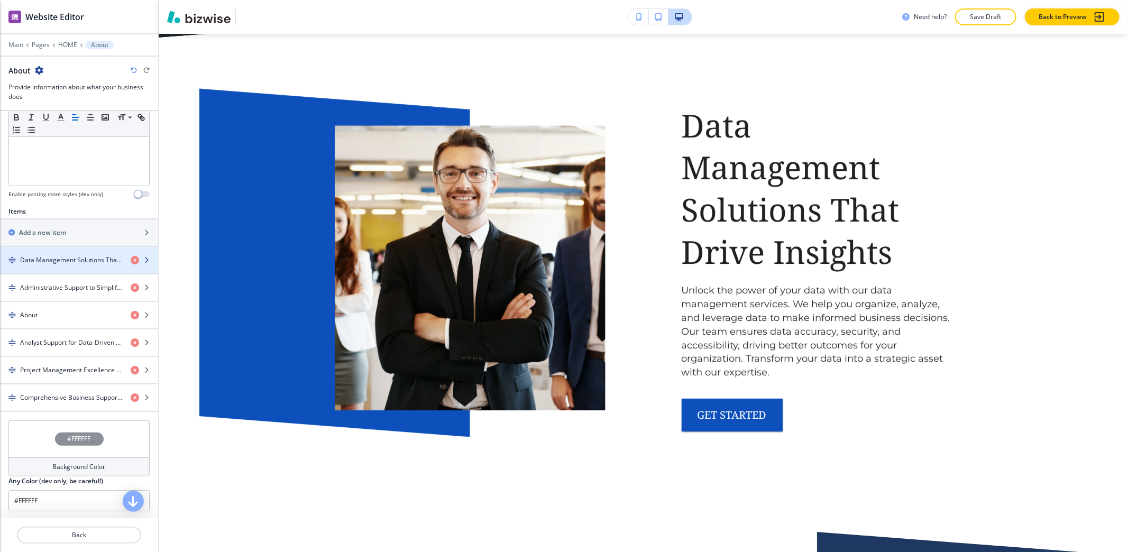
click at [66, 265] on h4 "Data Management Solutions That Drive Insights" at bounding box center [71, 260] width 102 height 10
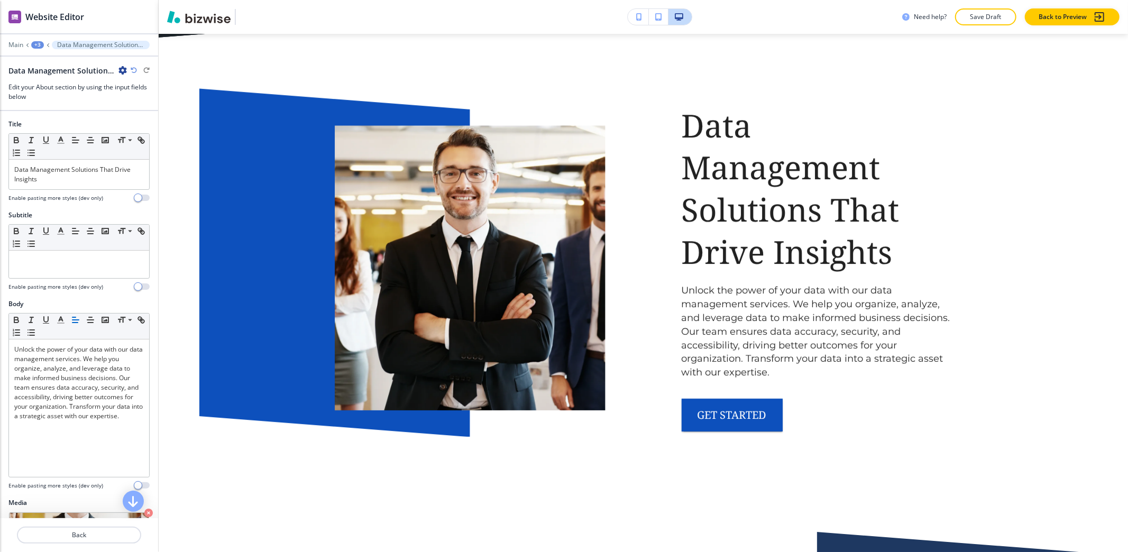
scroll to position [3048, 0]
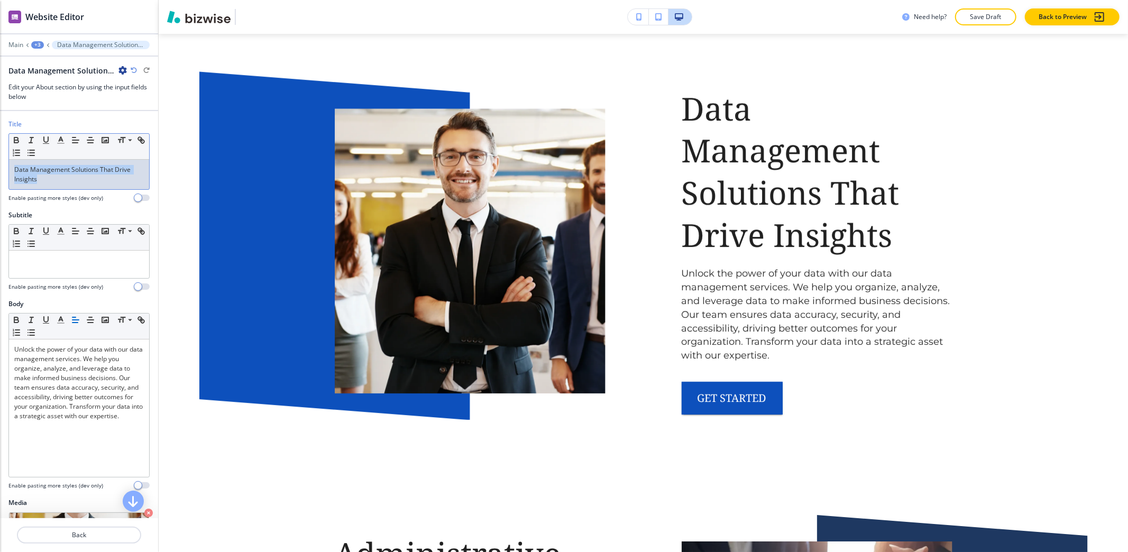
drag, startPoint x: 49, startPoint y: 185, endPoint x: 8, endPoint y: 168, distance: 44.3
click at [8, 168] on div "Small Normal Large Huge Data Management Solutions That Drive Insights" at bounding box center [78, 161] width 141 height 57
click at [61, 143] on line "button" at bounding box center [61, 143] width 6 height 0
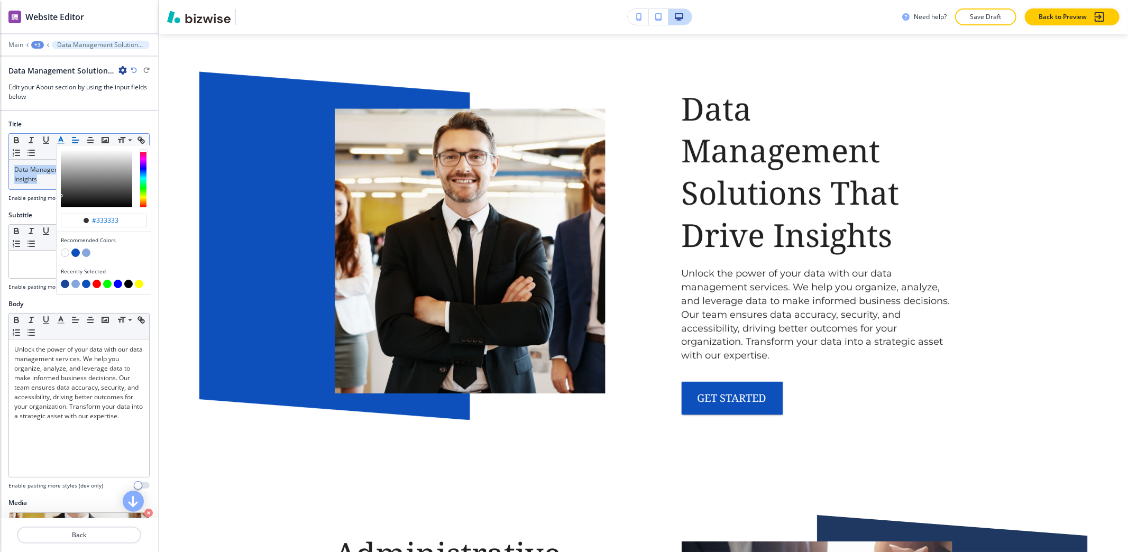
click at [66, 284] on button "button" at bounding box center [65, 284] width 8 height 8
type input "#184699"
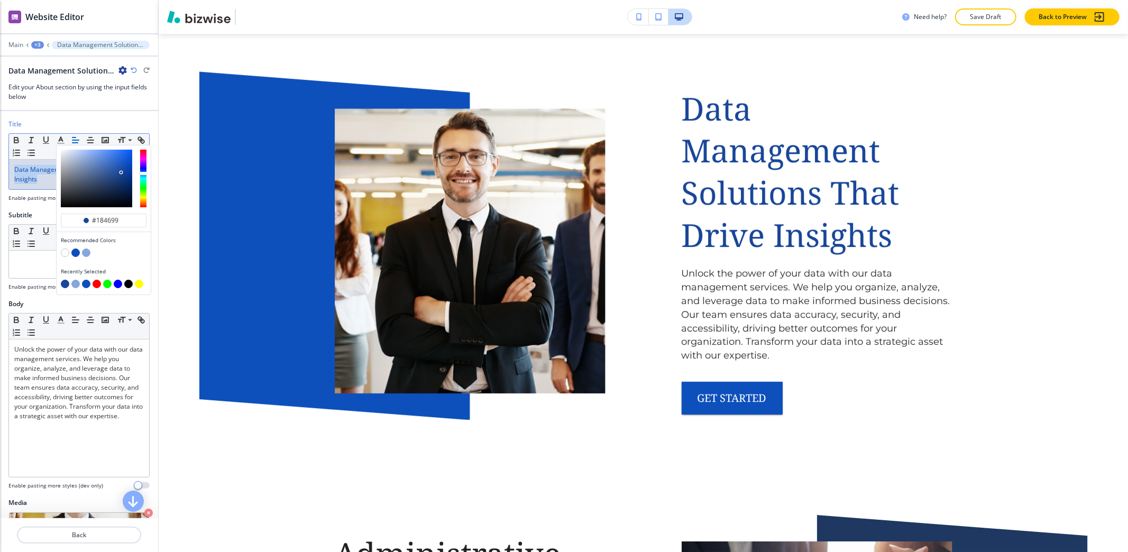
click at [36, 45] on div "+3" at bounding box center [37, 44] width 13 height 7
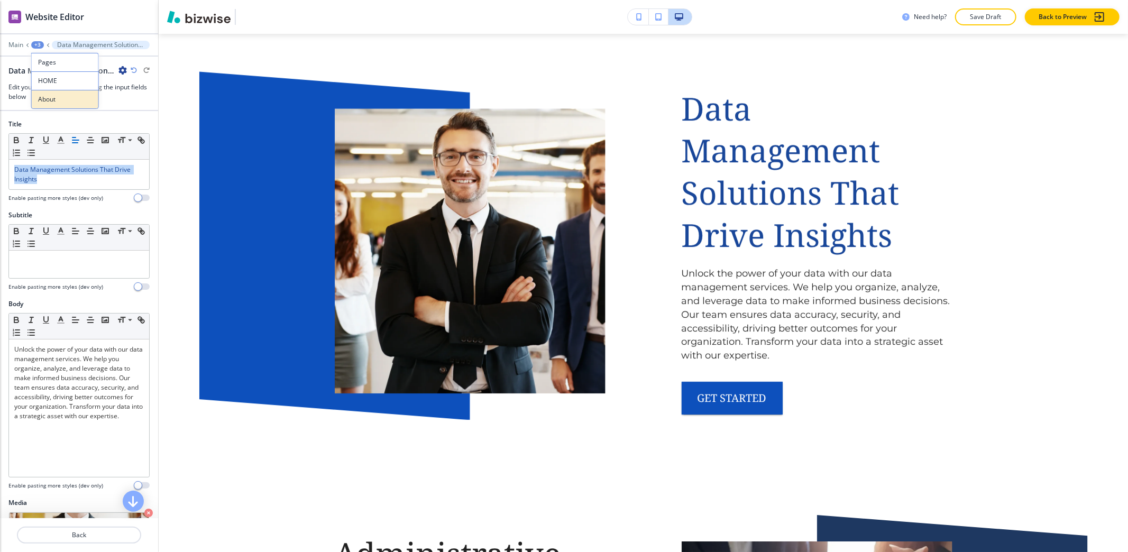
click at [56, 96] on p "About" at bounding box center [65, 100] width 54 height 10
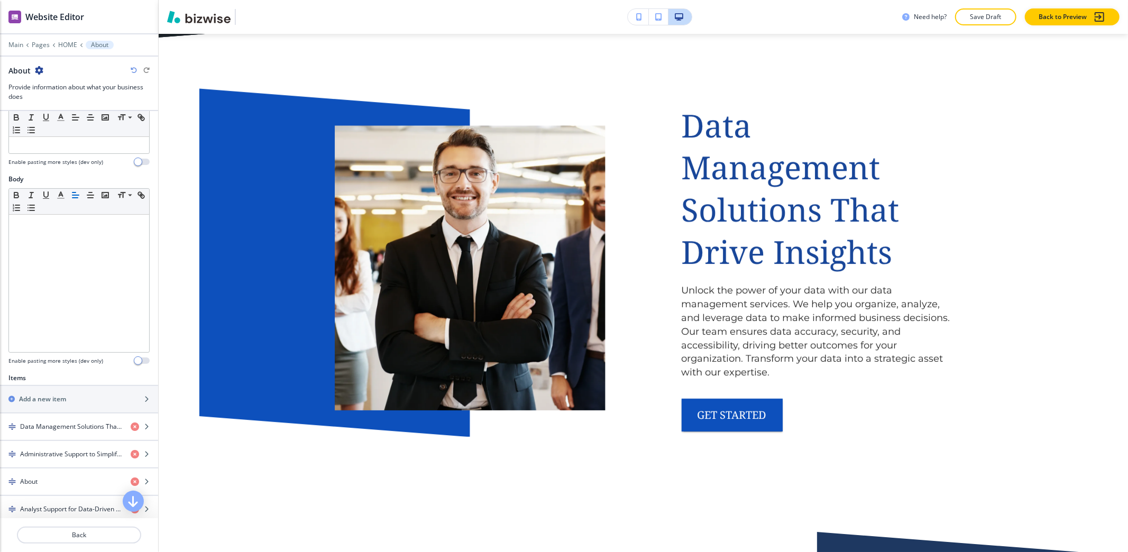
scroll to position [282, 0]
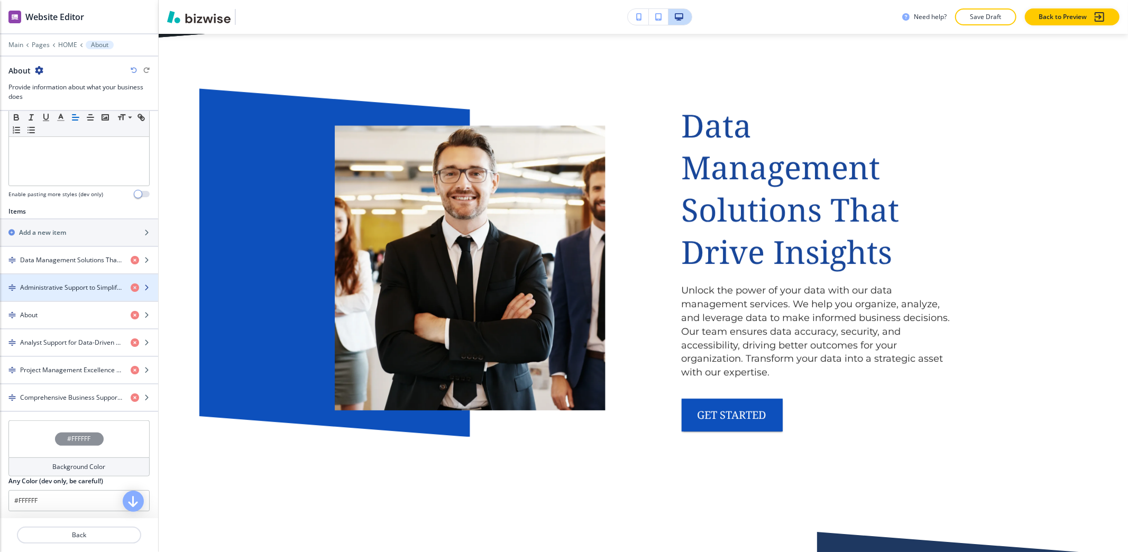
click at [54, 292] on h4 "Administrative Support to Simplify Your Operations" at bounding box center [71, 288] width 102 height 10
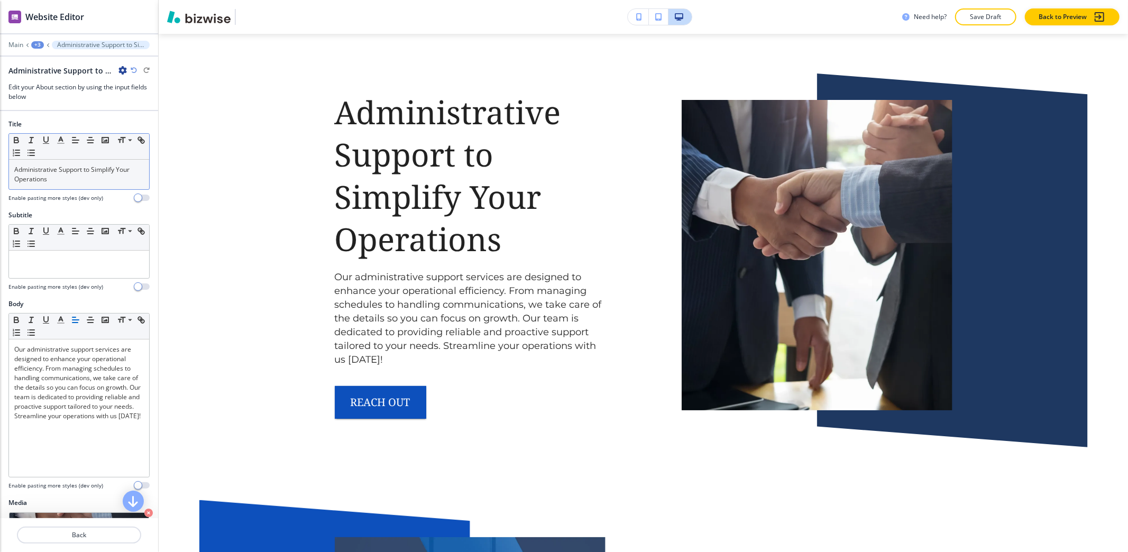
scroll to position [3494, 0]
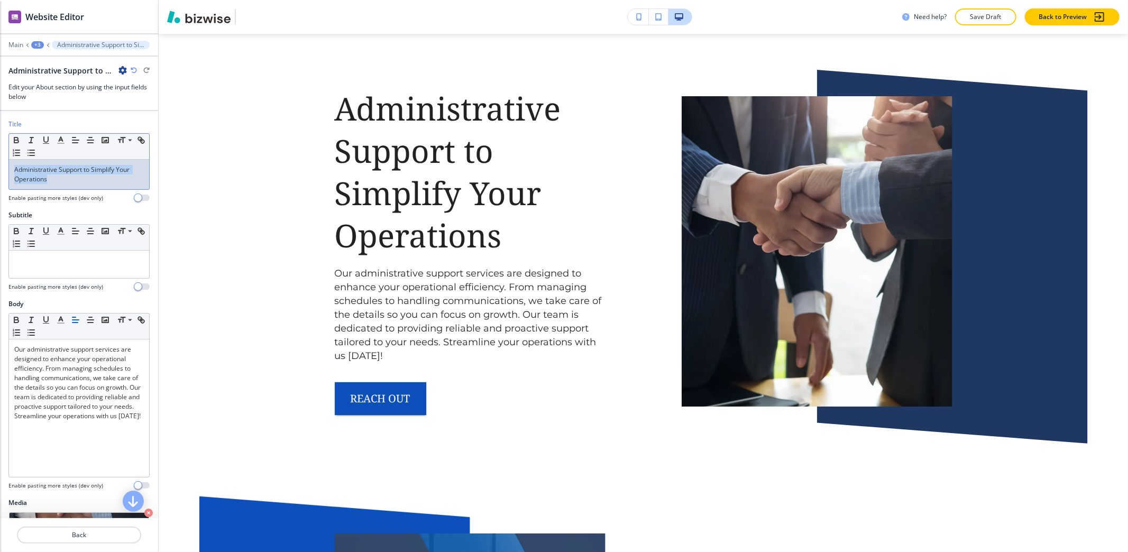
drag, startPoint x: 57, startPoint y: 183, endPoint x: 2, endPoint y: 164, distance: 58.2
click at [1, 165] on div "Title Small Normal Large Huge Administrative Support to Simplify Your Operation…" at bounding box center [79, 164] width 158 height 91
click at [59, 139] on icon "button" at bounding box center [61, 140] width 10 height 10
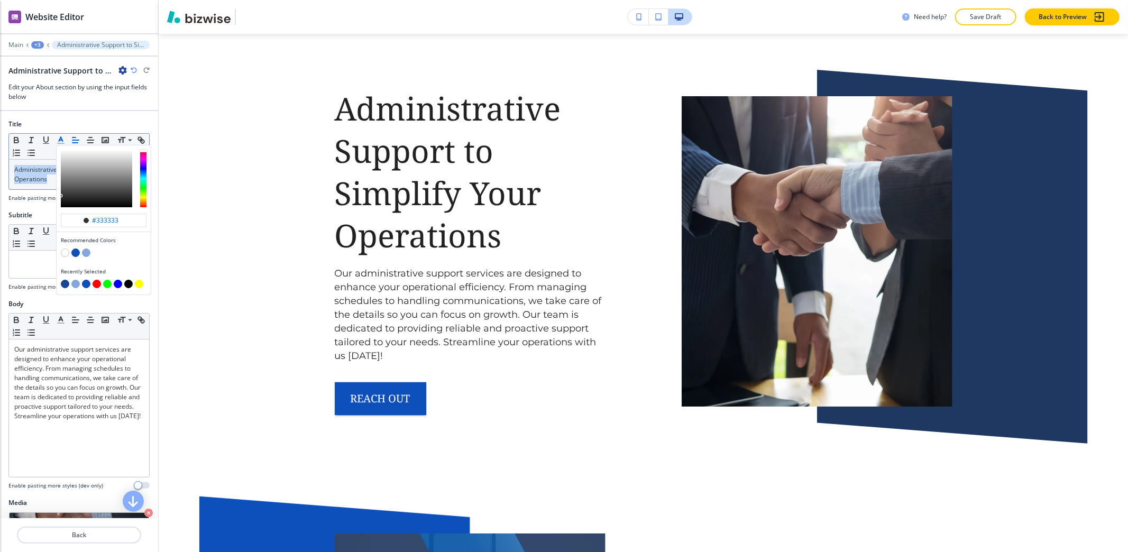
click at [66, 287] on button "button" at bounding box center [65, 284] width 8 height 8
type input "#184699"
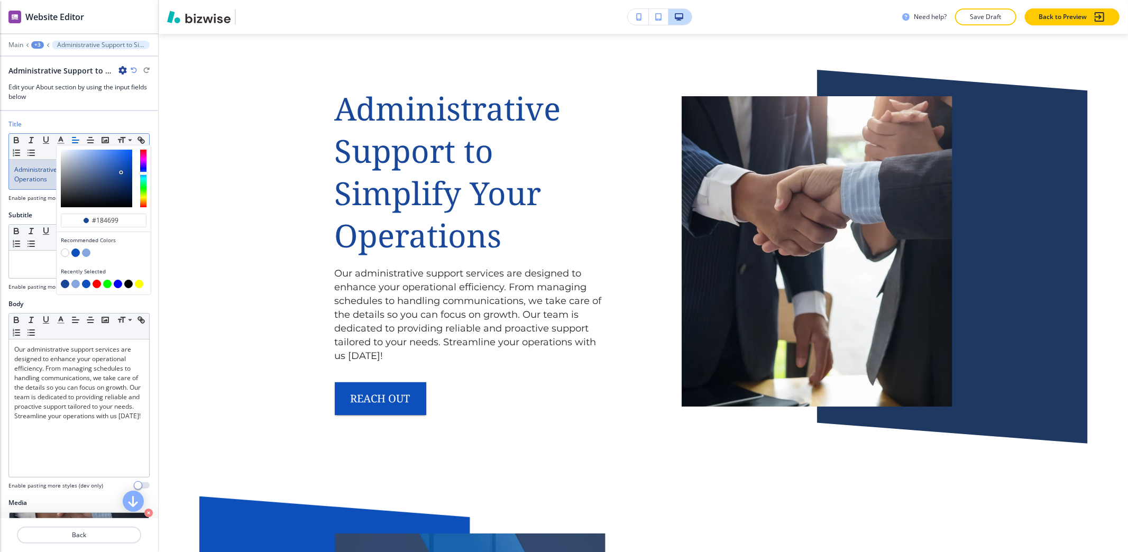
click at [38, 42] on div "+3" at bounding box center [37, 44] width 13 height 7
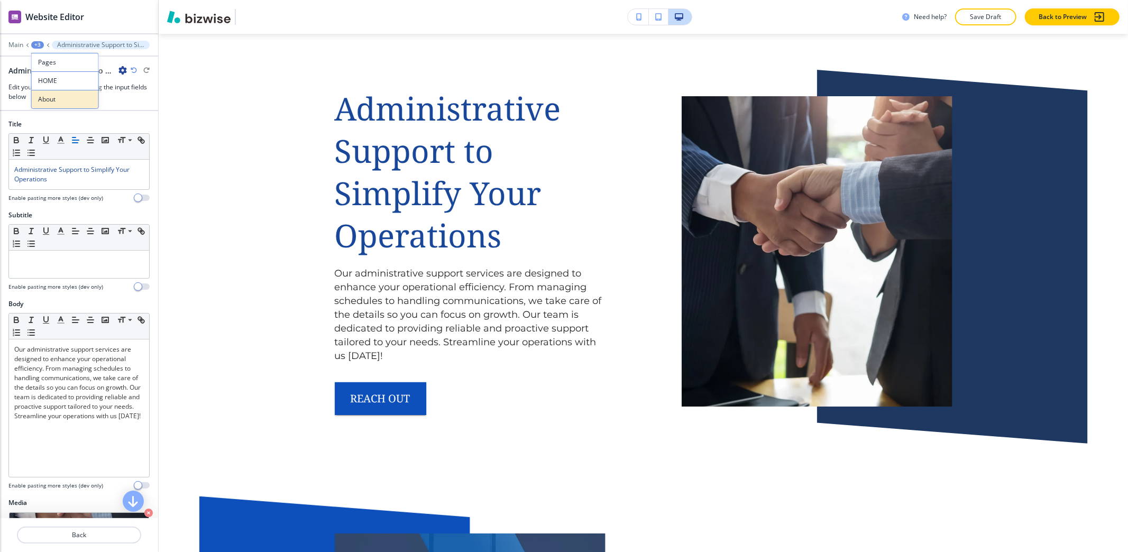
click at [63, 96] on p "About" at bounding box center [65, 100] width 54 height 10
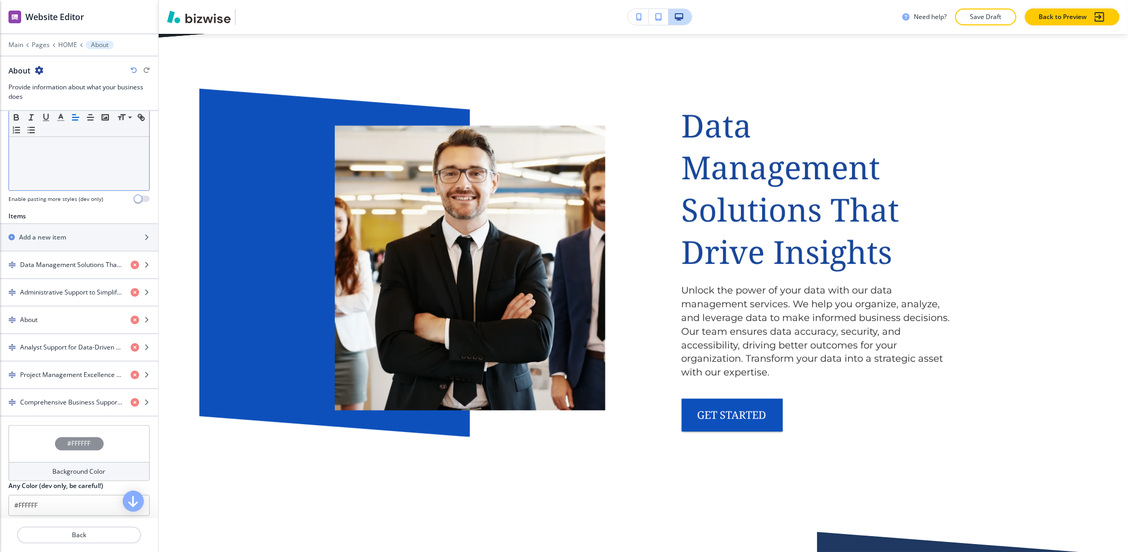
scroll to position [282, 0]
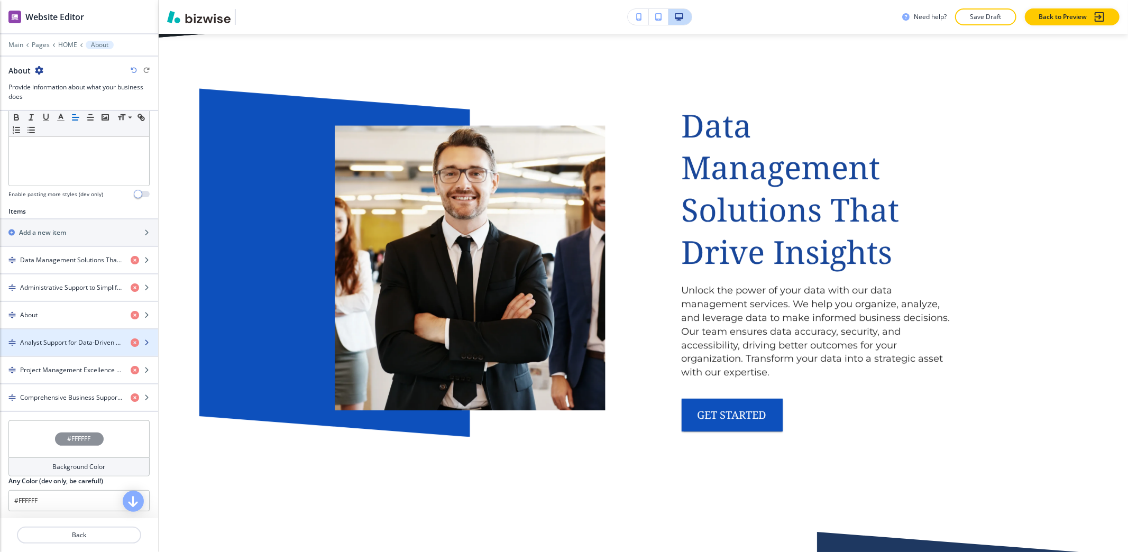
click at [44, 343] on h4 "Analyst Support for Data-Driven Strategies" at bounding box center [71, 343] width 102 height 10
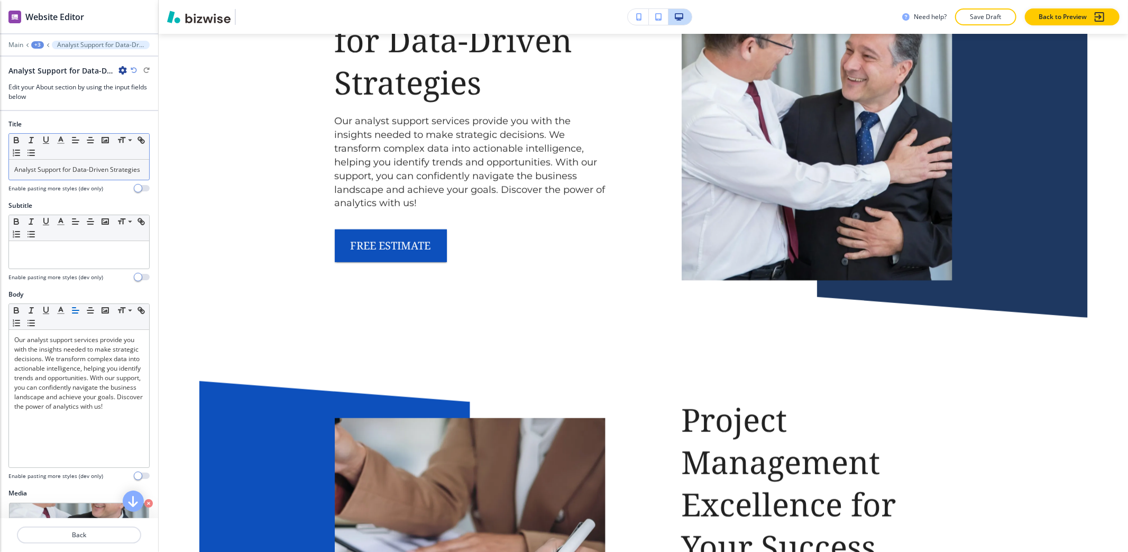
scroll to position [4349, 0]
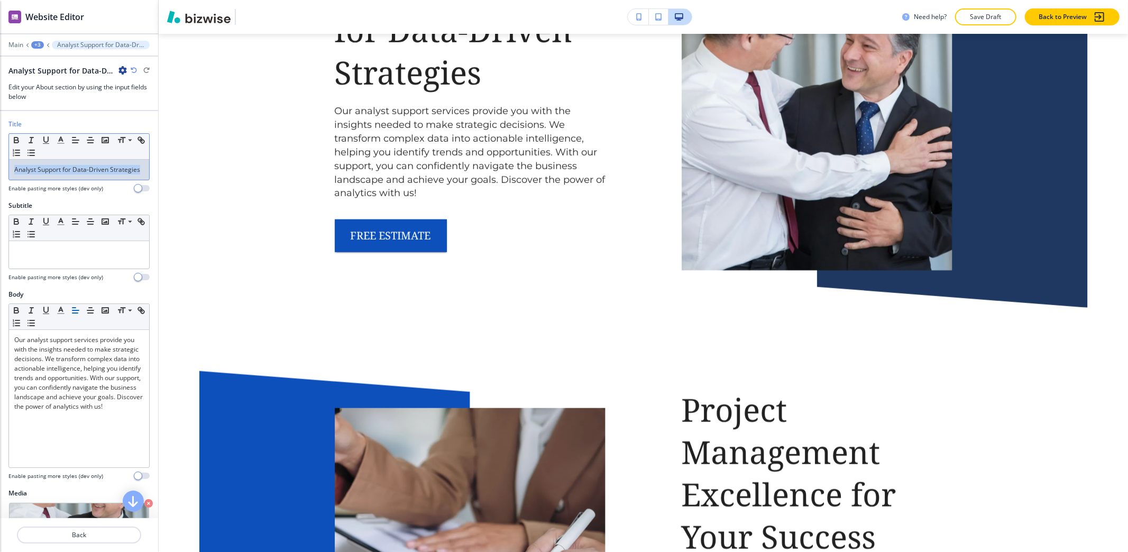
drag, startPoint x: 57, startPoint y: 185, endPoint x: 0, endPoint y: 160, distance: 62.5
click at [0, 160] on div "Title Small Normal Large Huge Analyst Support for Data-Driven Strategies Enable…" at bounding box center [79, 159] width 158 height 81
click at [62, 144] on icon "button" at bounding box center [61, 140] width 10 height 10
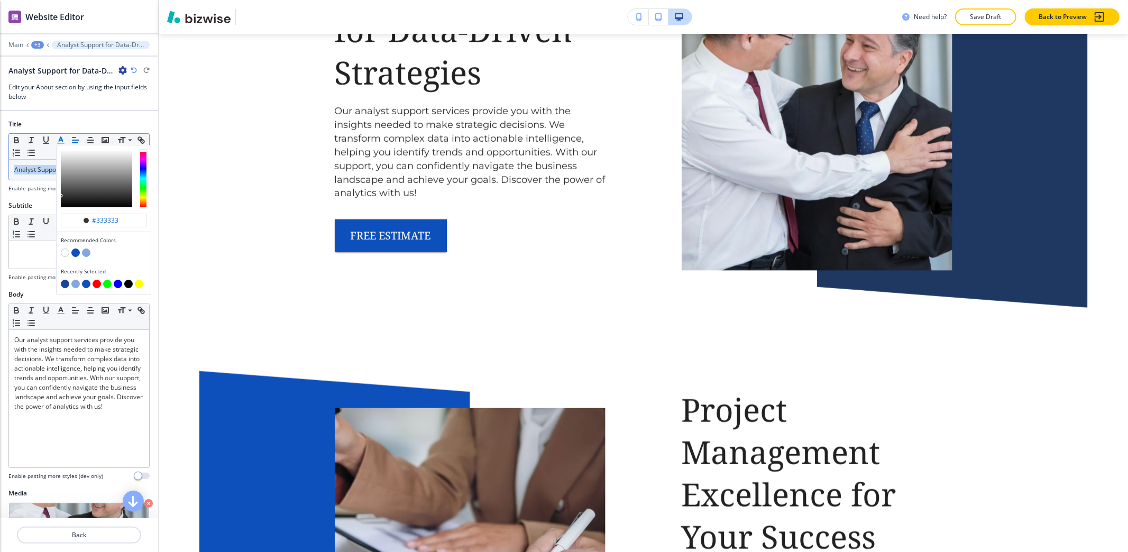
click at [60, 284] on div "Recently Selected" at bounding box center [104, 278] width 94 height 31
click at [63, 284] on button "button" at bounding box center [65, 284] width 8 height 8
type input "#184699"
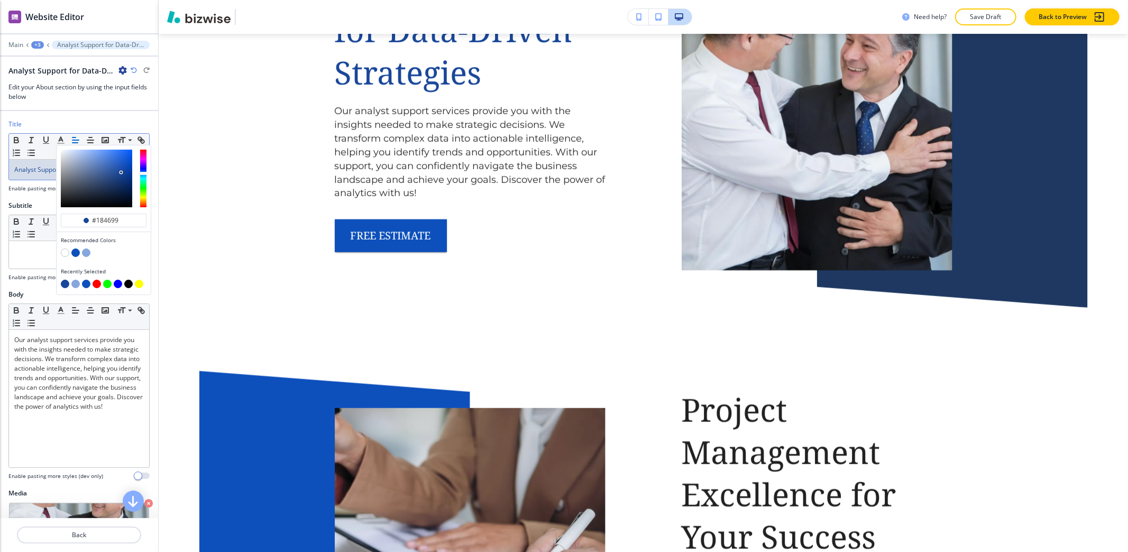
click at [32, 47] on div "+3" at bounding box center [37, 44] width 13 height 7
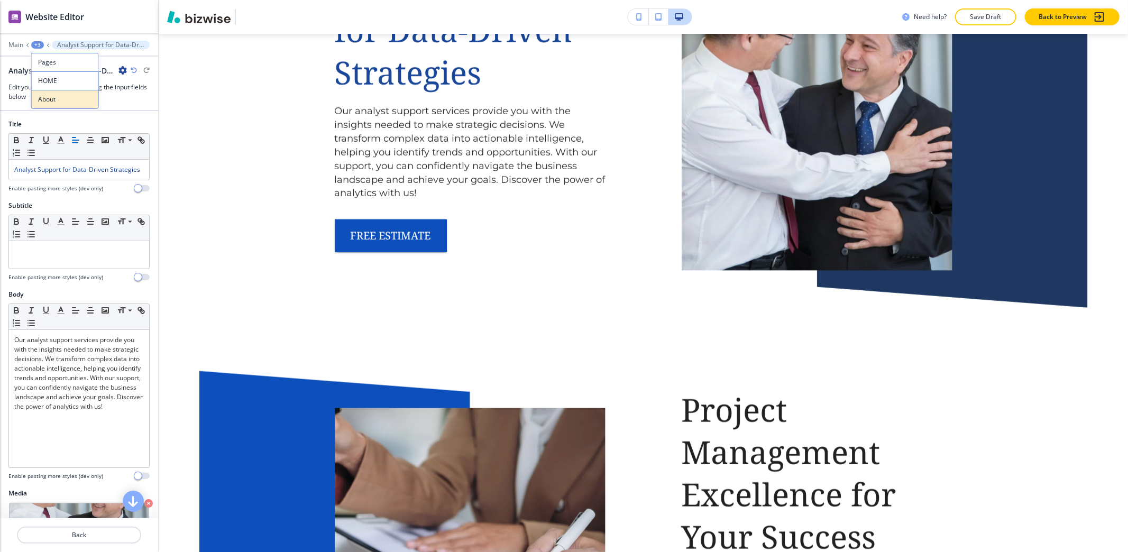
click at [41, 105] on button "About" at bounding box center [65, 99] width 68 height 19
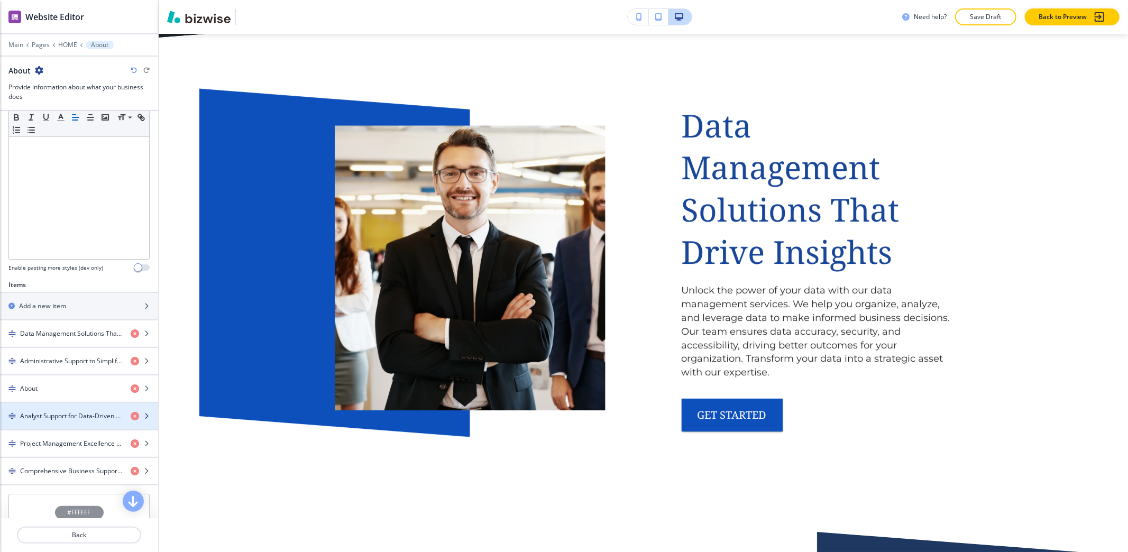
scroll to position [352, 0]
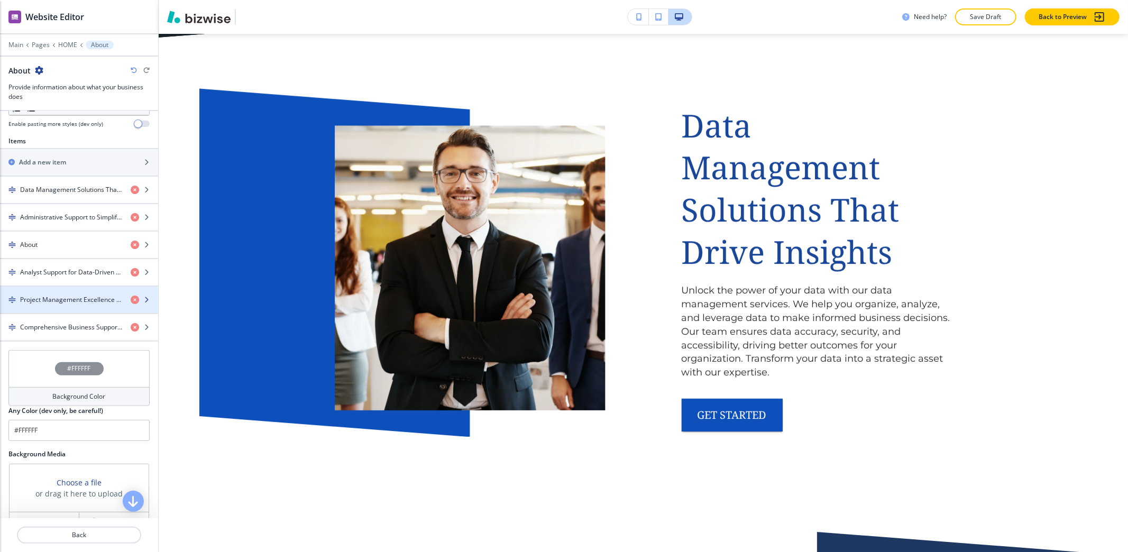
click at [49, 301] on h4 "Project Management Excellence for Your Success" at bounding box center [71, 300] width 102 height 10
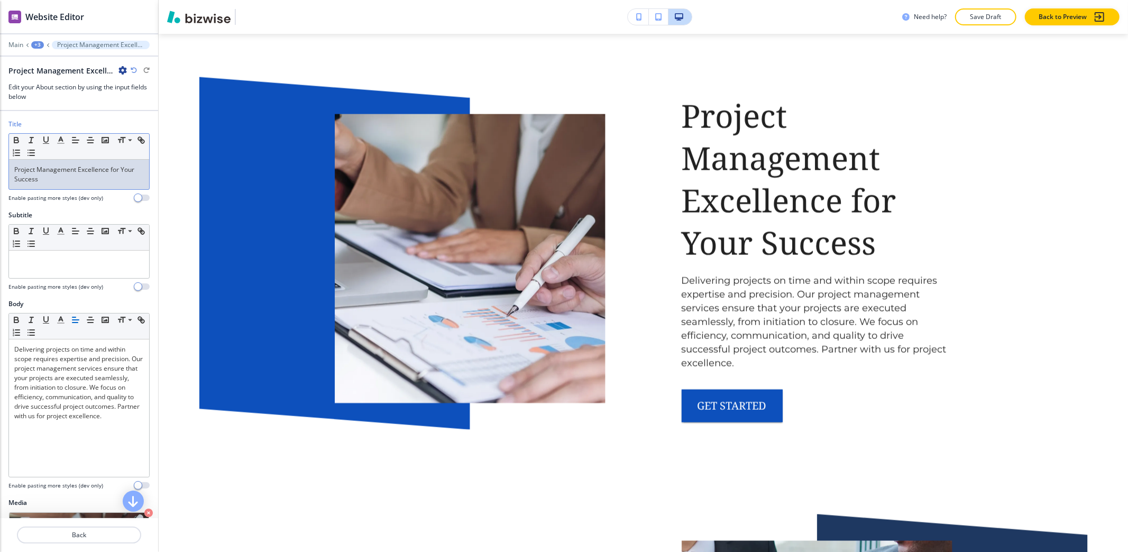
scroll to position [4649, 0]
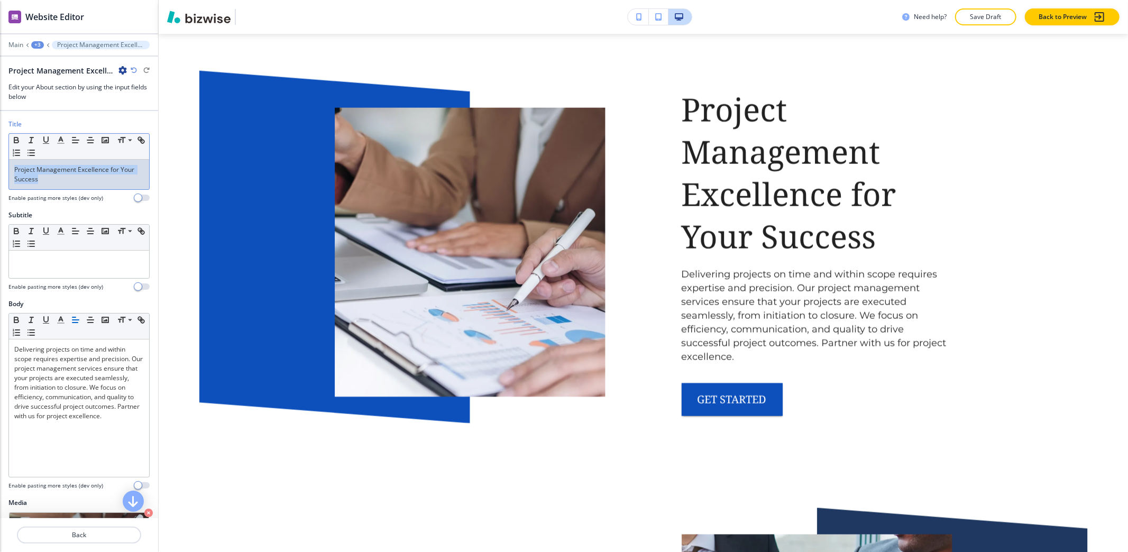
drag, startPoint x: 66, startPoint y: 187, endPoint x: 0, endPoint y: 172, distance: 67.1
click at [0, 172] on div "Title Small Normal Large Huge Project Management Excellence for Your Success En…" at bounding box center [79, 164] width 158 height 91
click at [58, 140] on icon "button" at bounding box center [61, 140] width 10 height 10
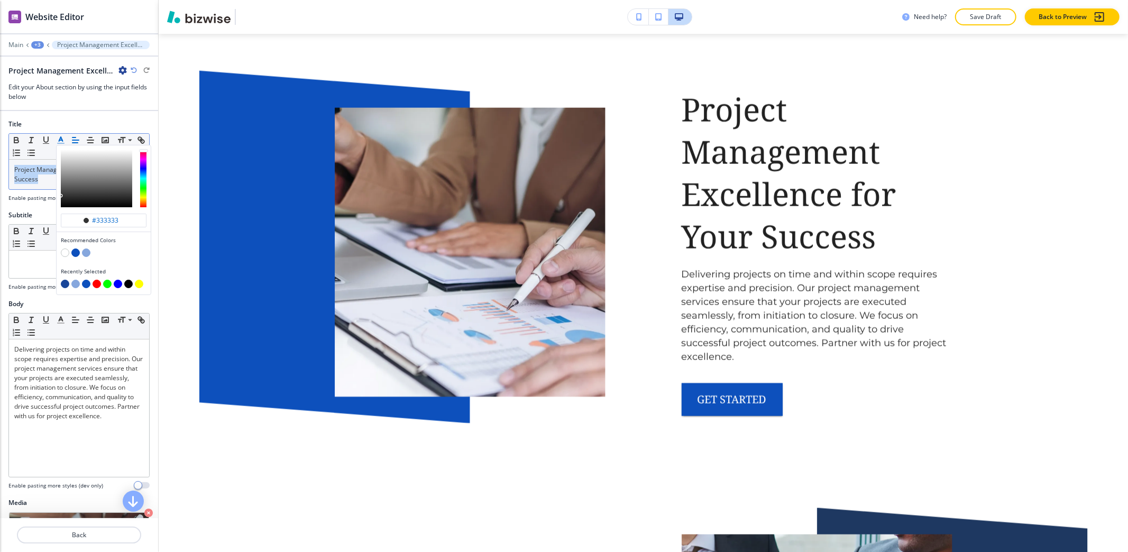
click at [66, 285] on button "button" at bounding box center [65, 284] width 8 height 8
type input "#184699"
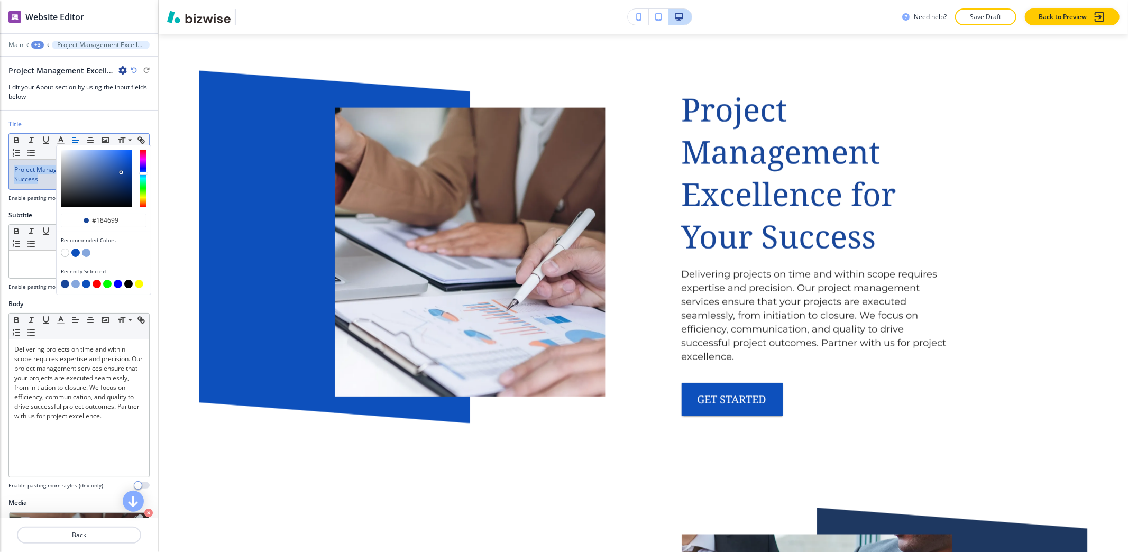
click at [40, 47] on div "+3" at bounding box center [37, 44] width 13 height 7
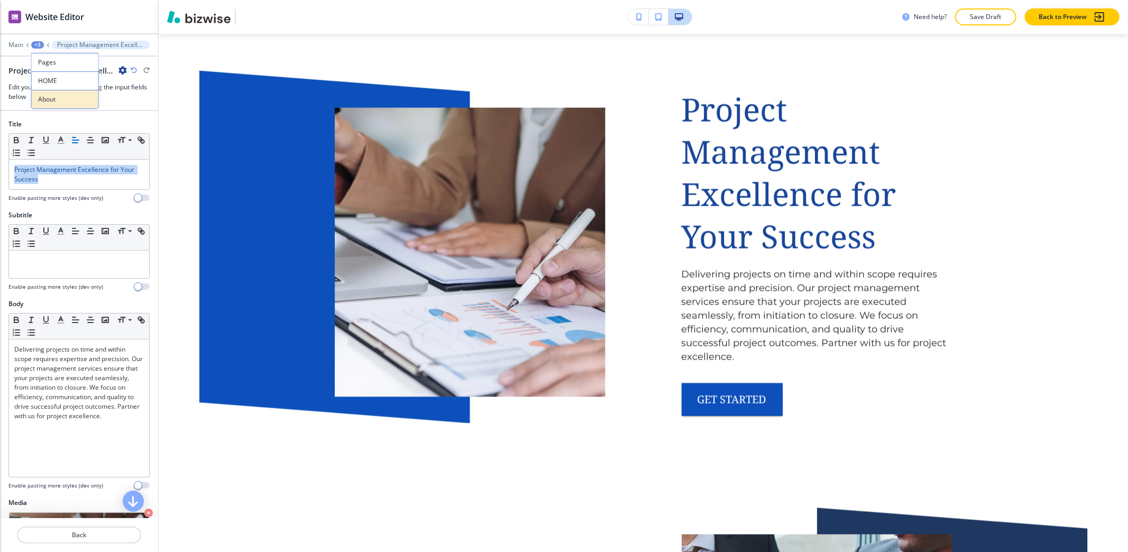
click at [70, 104] on p "About" at bounding box center [65, 100] width 54 height 10
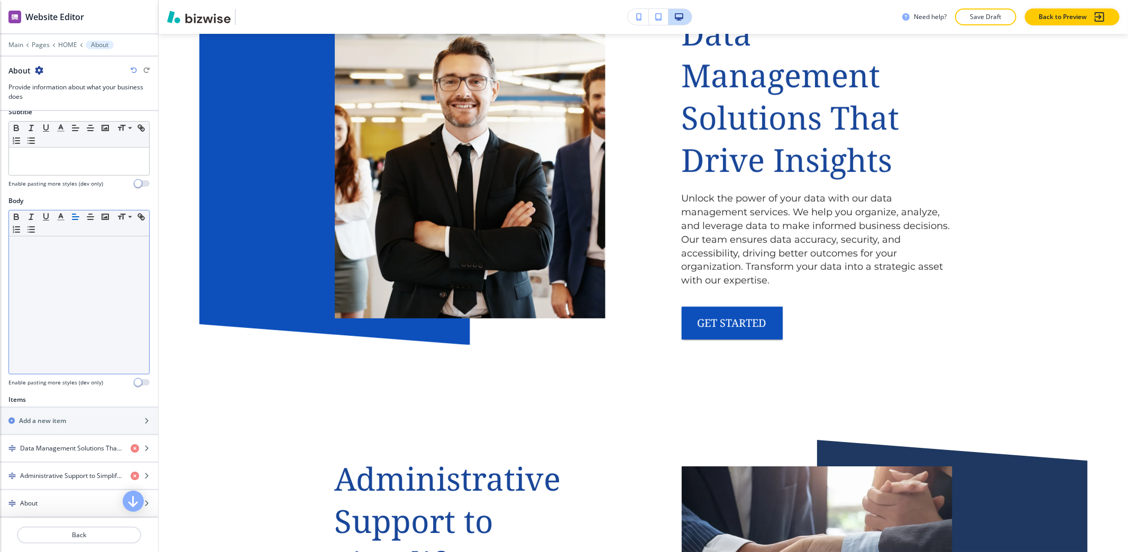
scroll to position [282, 0]
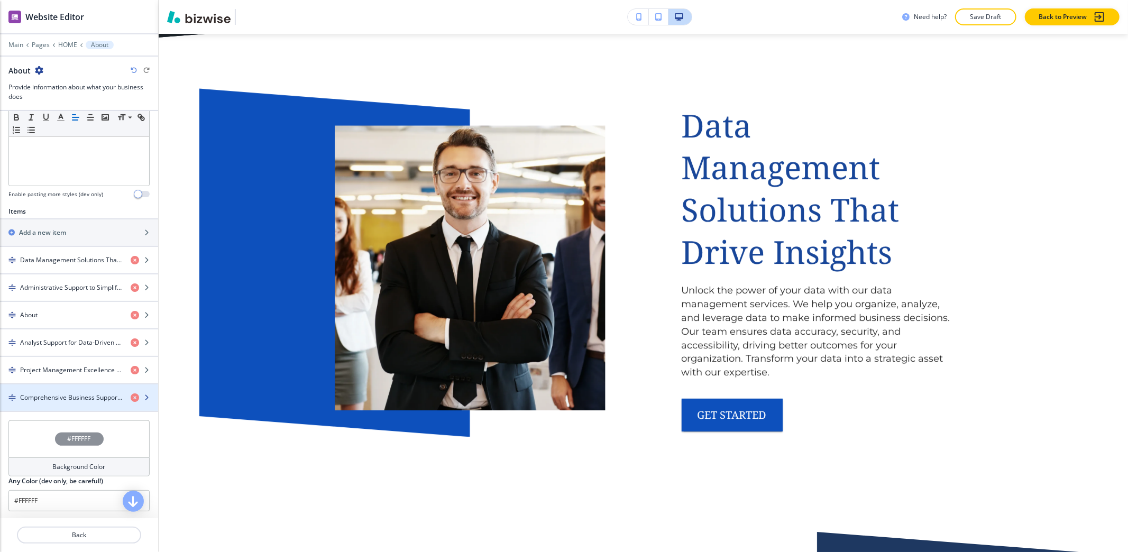
click at [47, 402] on h4 "Comprehensive Business Support Services" at bounding box center [71, 398] width 102 height 10
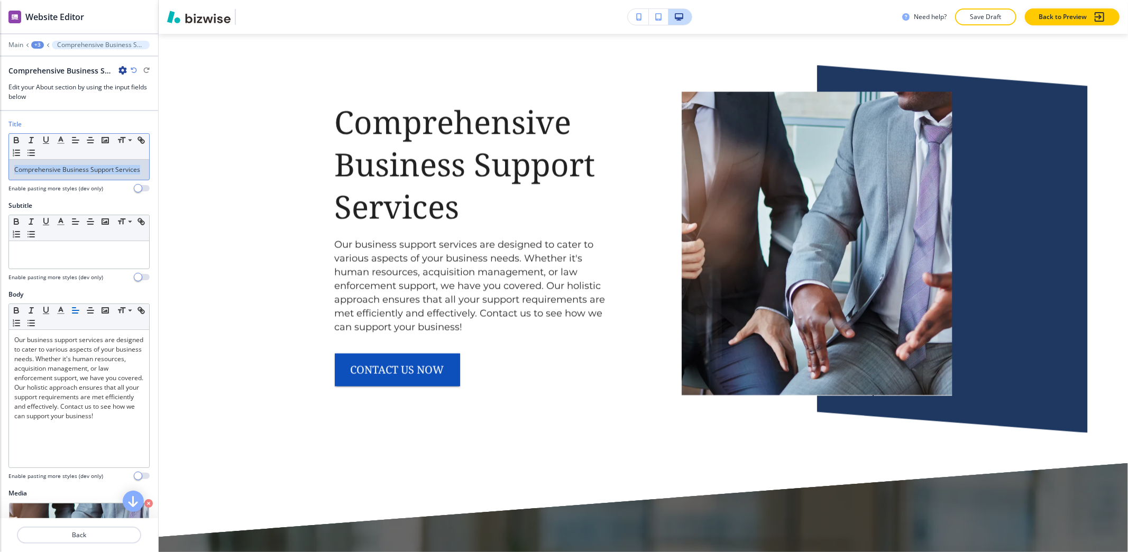
scroll to position [5093, 0]
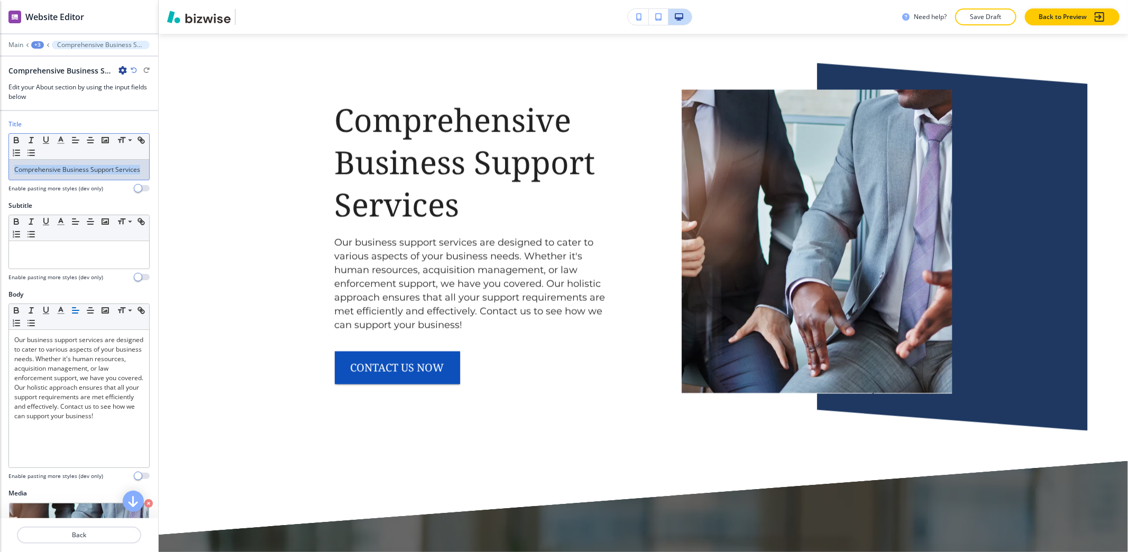
drag, startPoint x: 47, startPoint y: 185, endPoint x: 0, endPoint y: 165, distance: 51.0
click at [0, 165] on div "Title Small Normal Large Huge Comprehensive Business Support Services Enable pa…" at bounding box center [79, 159] width 158 height 81
click at [60, 143] on line "button" at bounding box center [61, 143] width 6 height 0
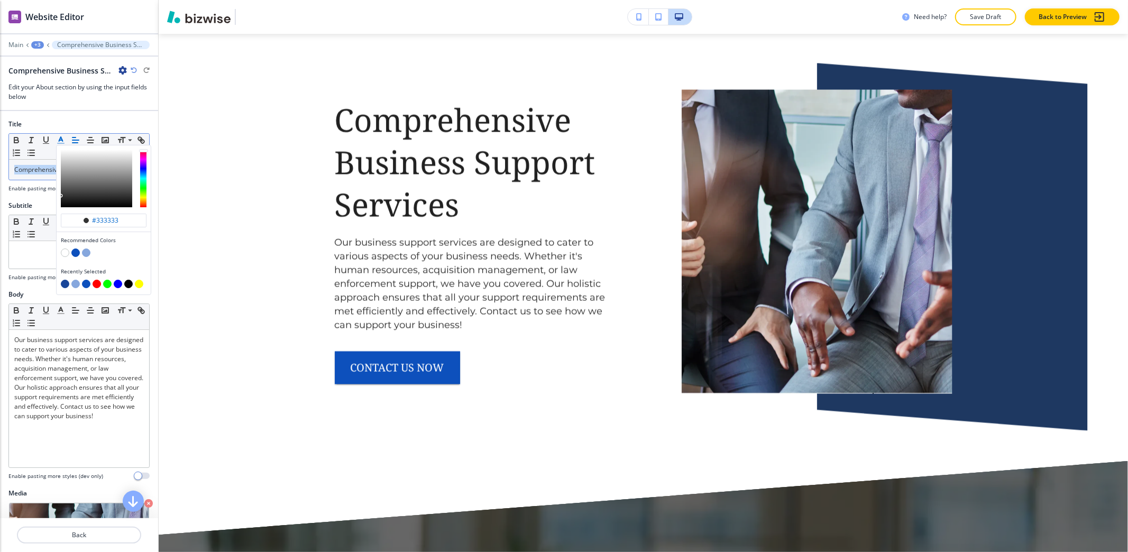
click at [66, 285] on button "button" at bounding box center [65, 284] width 8 height 8
type input "#184699"
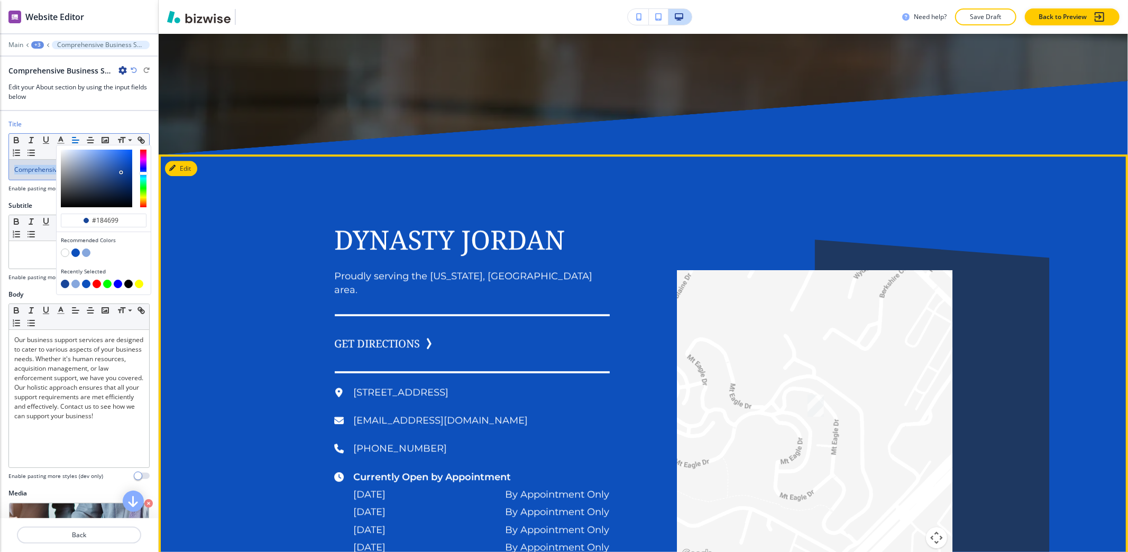
scroll to position [5939, 0]
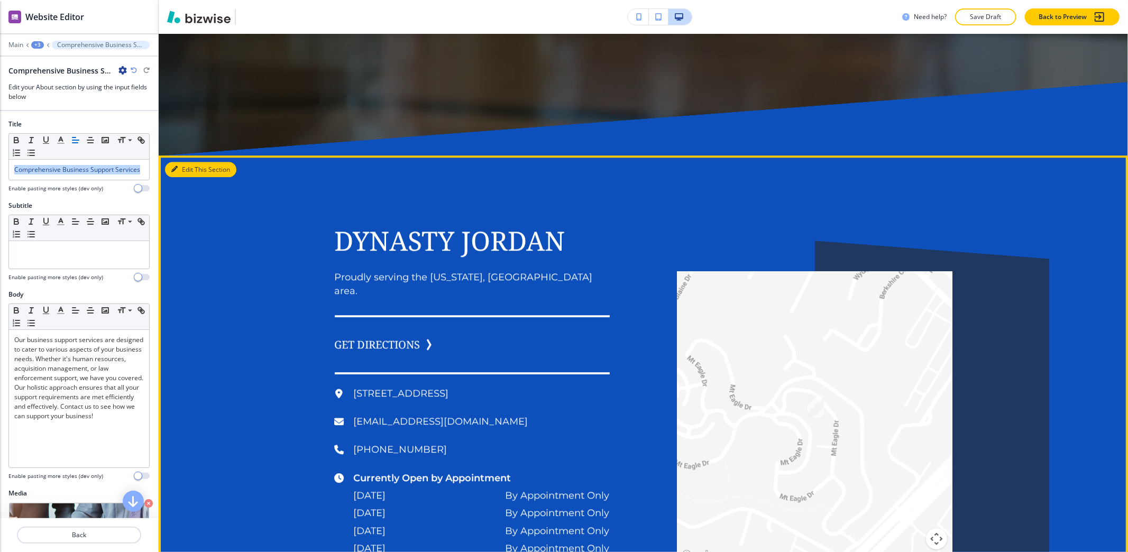
click at [203, 163] on button "Edit This Section" at bounding box center [200, 170] width 71 height 16
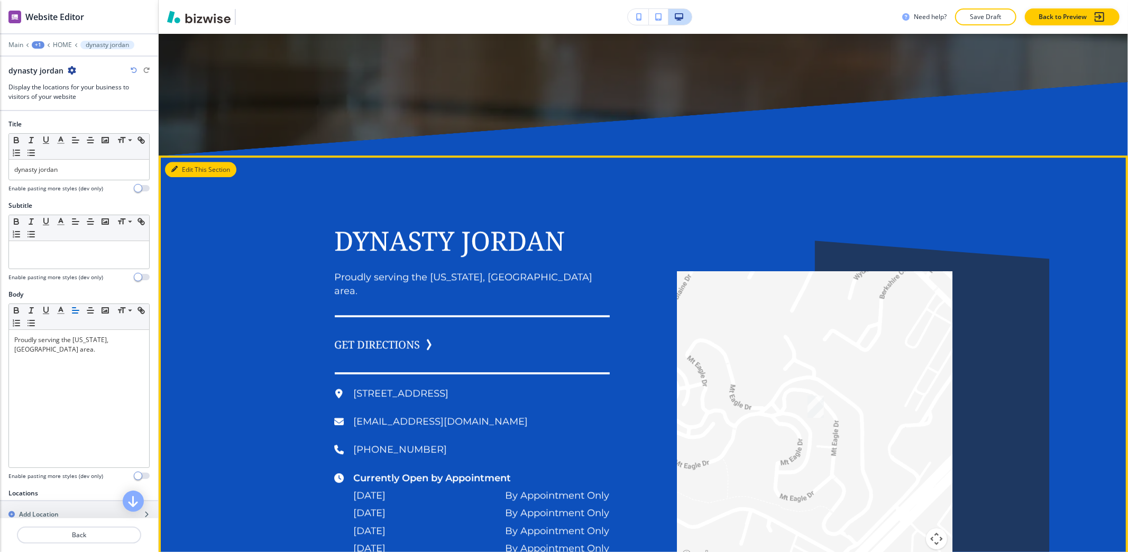
scroll to position [6057, 0]
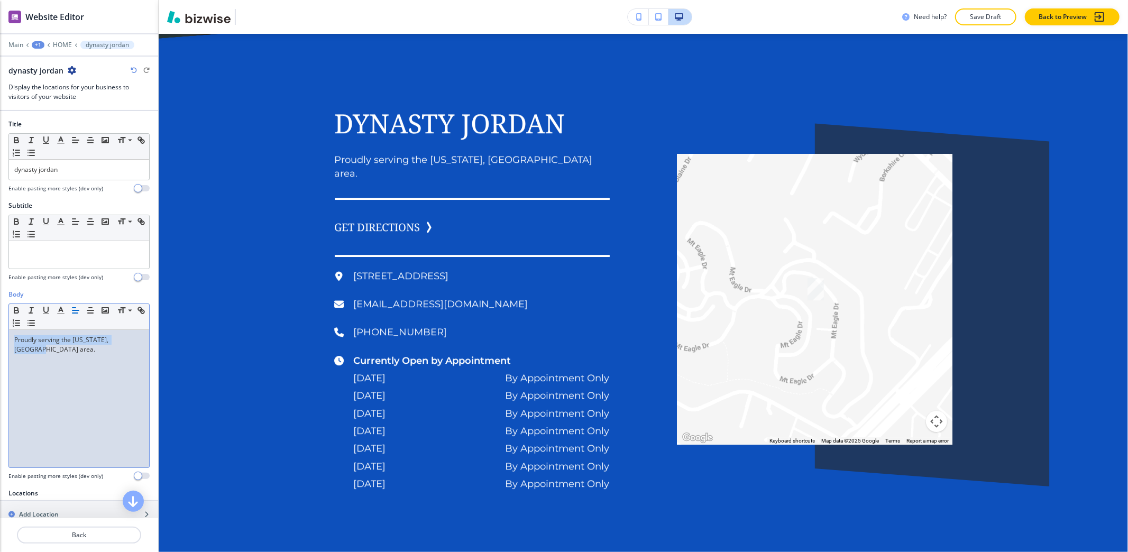
drag, startPoint x: 70, startPoint y: 368, endPoint x: 0, endPoint y: 337, distance: 76.7
click at [0, 337] on div "Body Small Normal Large Huge Proudly serving the Washington, DC area. Enable pa…" at bounding box center [79, 389] width 158 height 199
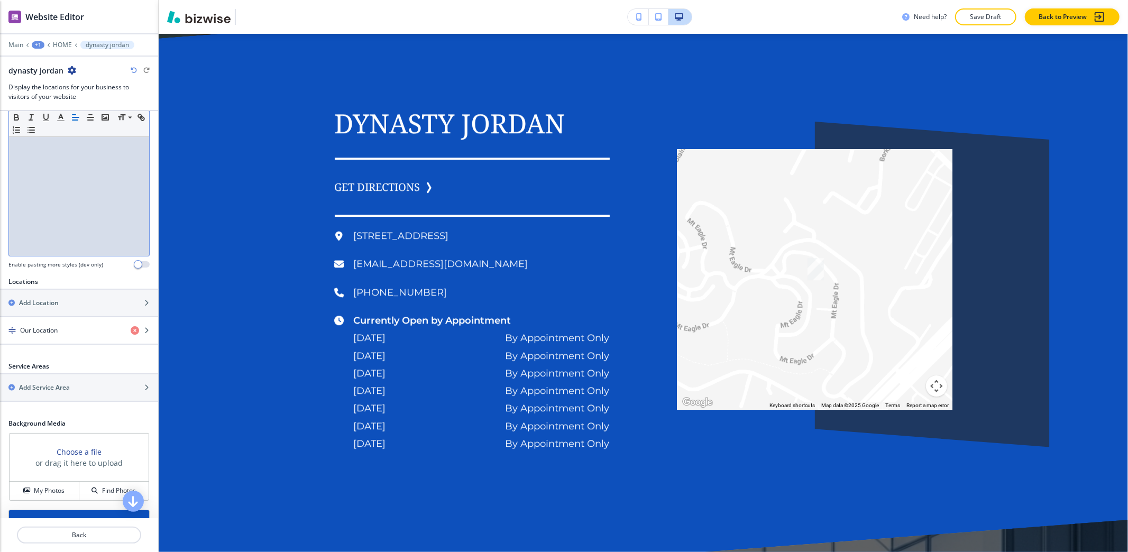
scroll to position [307, 0]
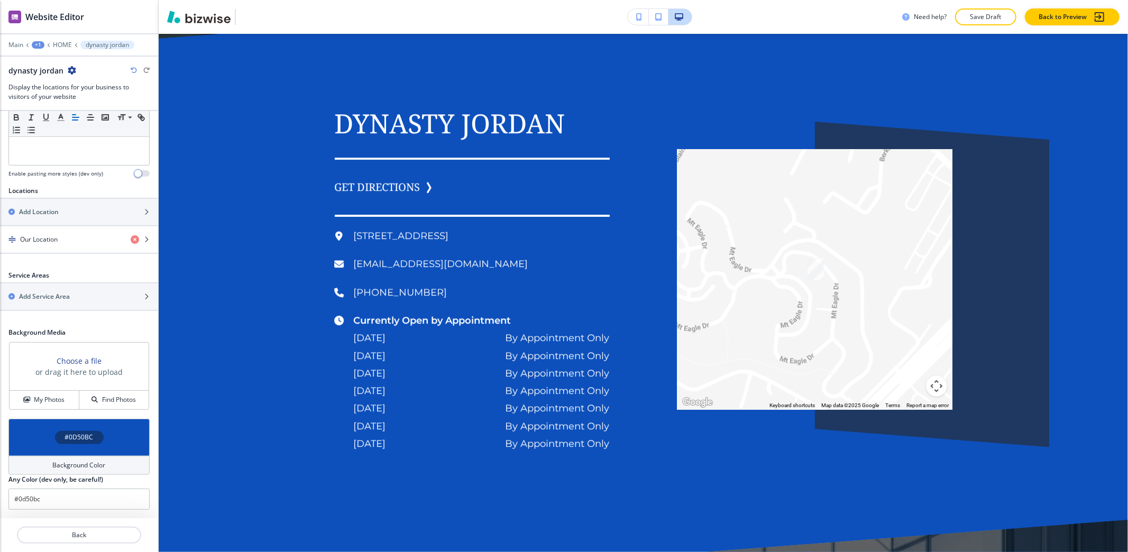
click at [39, 469] on div "Background Color" at bounding box center [78, 465] width 141 height 19
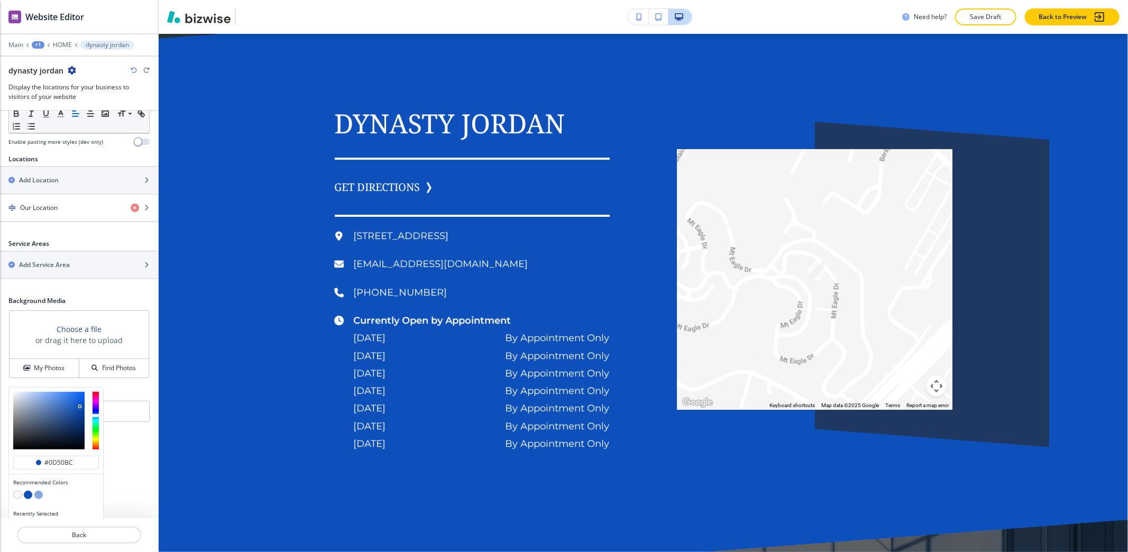
scroll to position [358, 0]
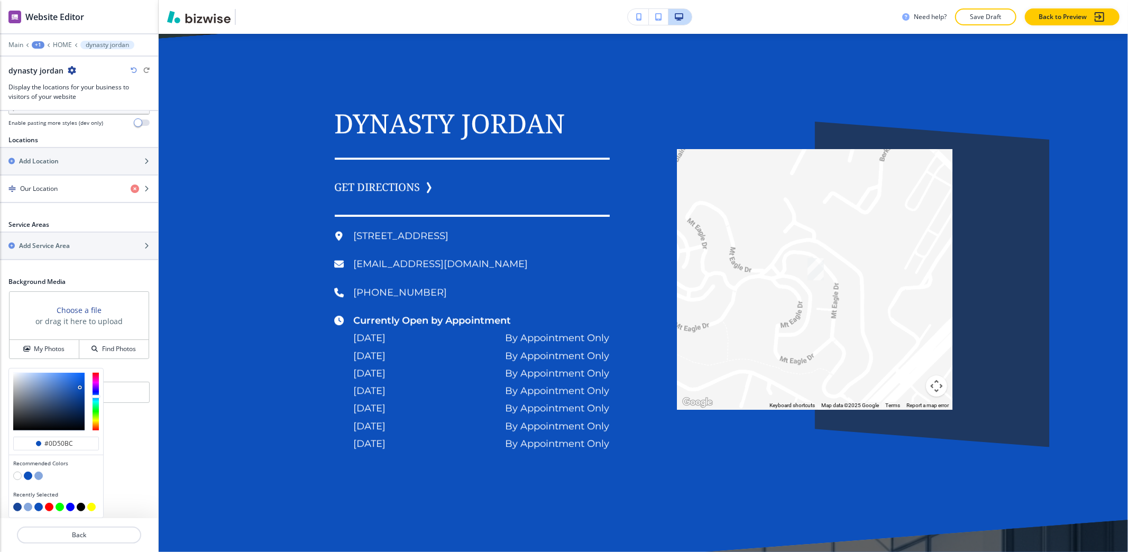
click at [17, 475] on button "button" at bounding box center [17, 476] width 8 height 8
type input "#FFFFFF"
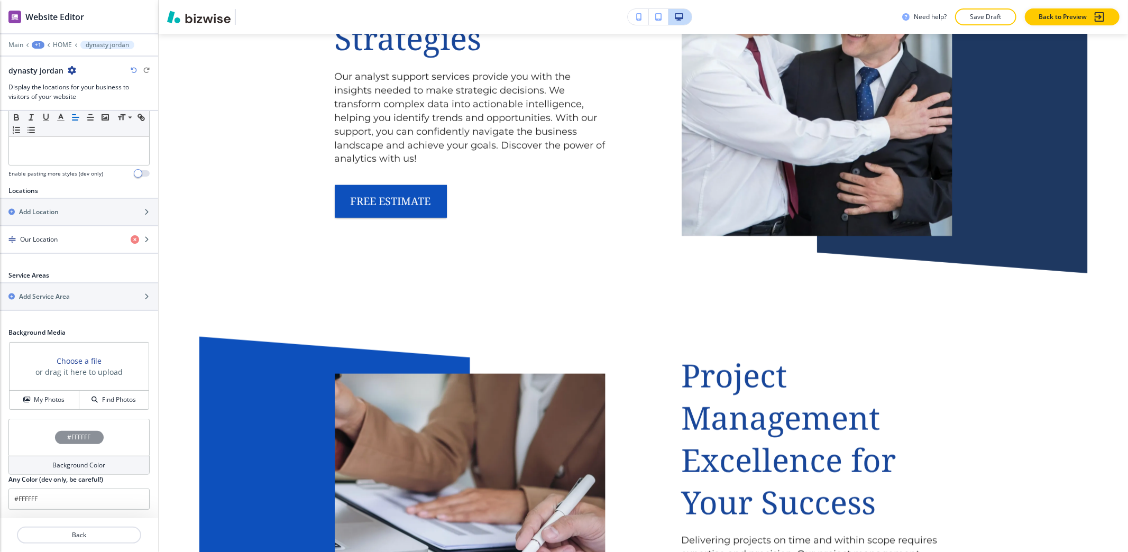
scroll to position [4365, 0]
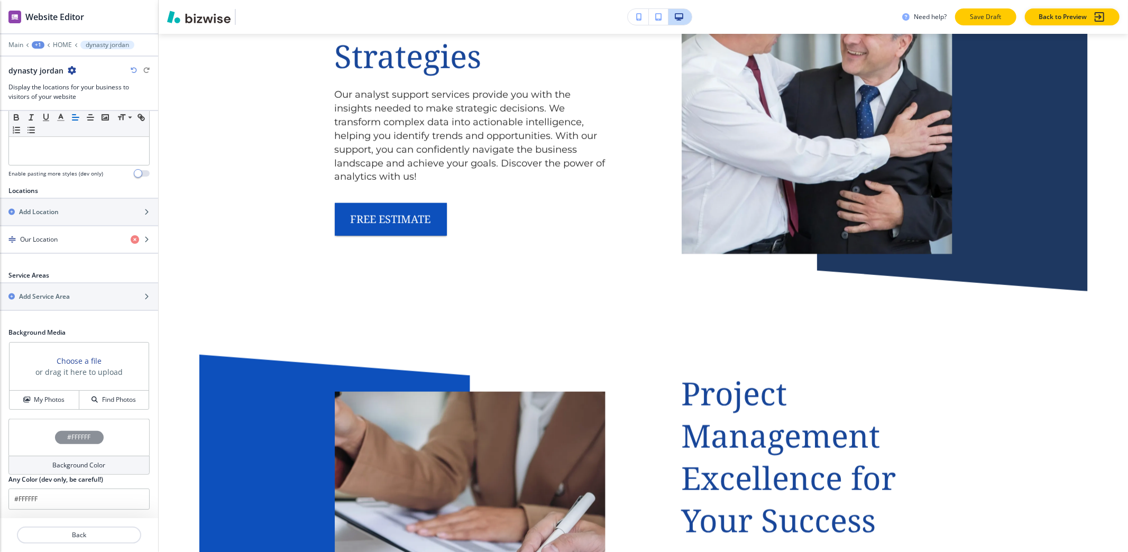
click at [988, 23] on button "Save Draft" at bounding box center [985, 16] width 61 height 17
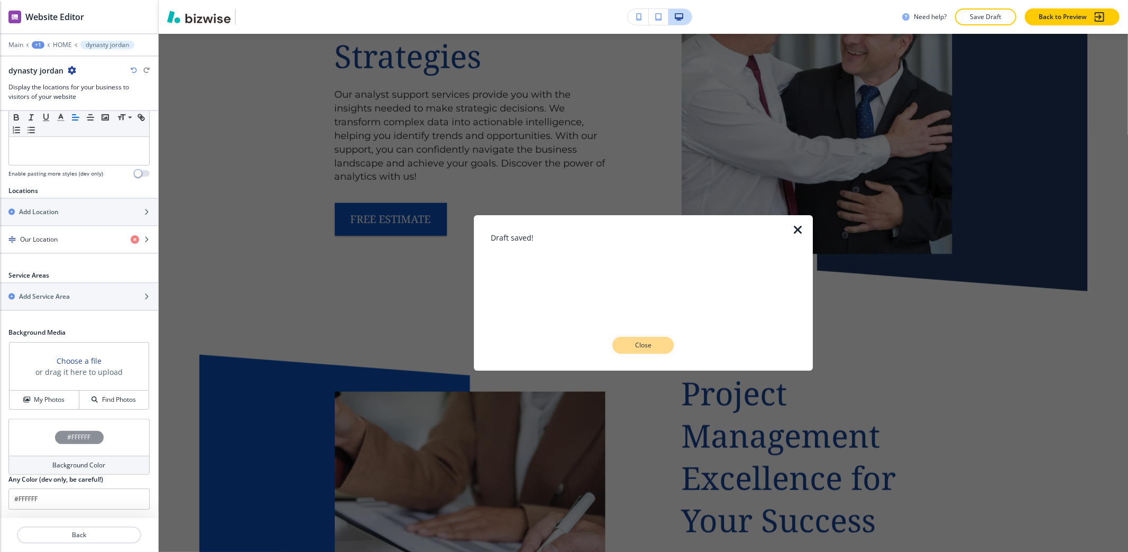
click at [661, 347] on button "Close" at bounding box center [642, 345] width 61 height 17
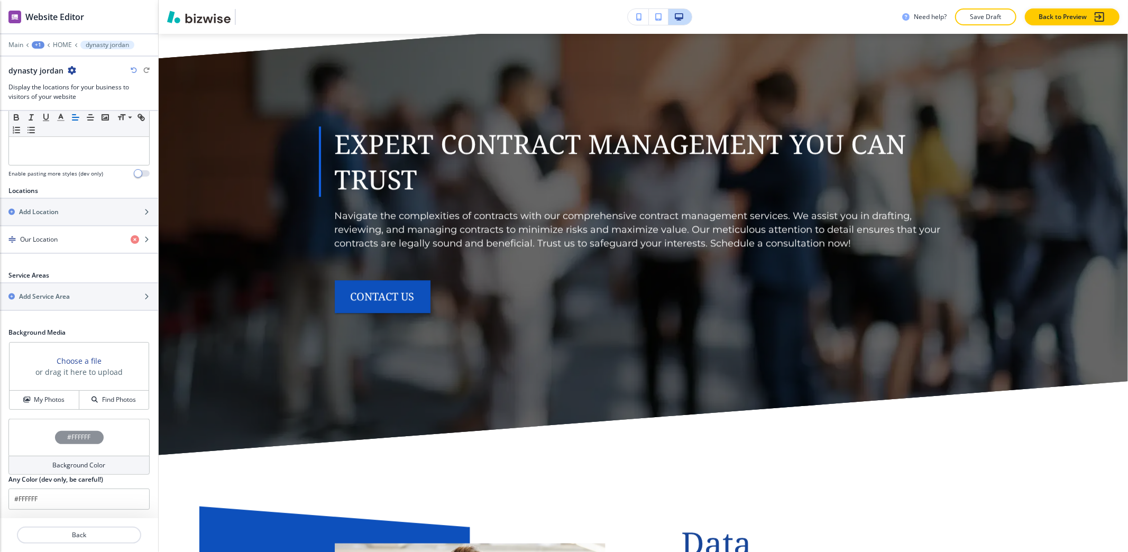
scroll to position [0, 0]
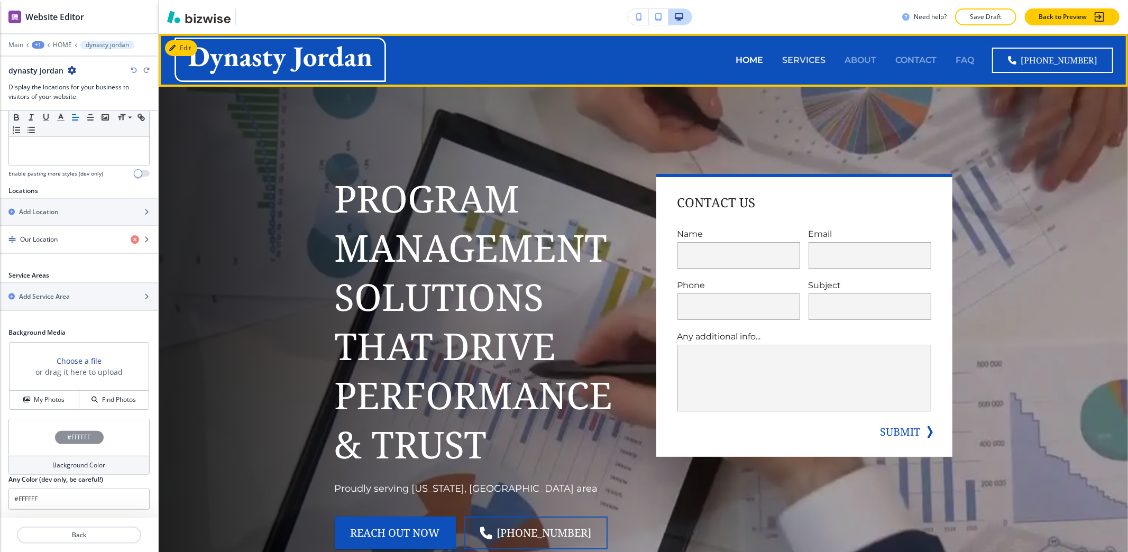
click at [796, 56] on p "SERVICES" at bounding box center [803, 60] width 43 height 12
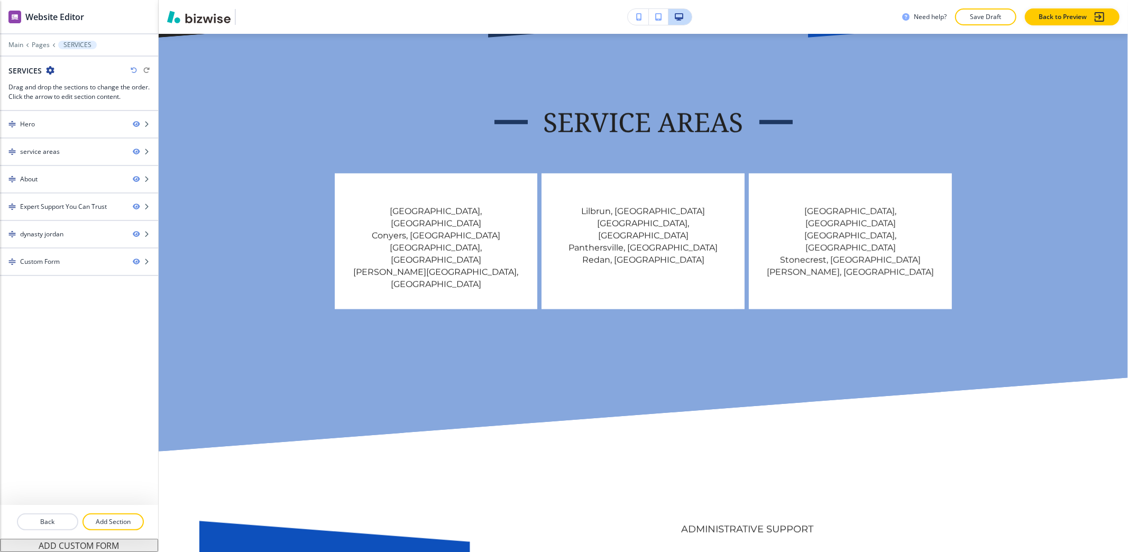
scroll to position [564, 0]
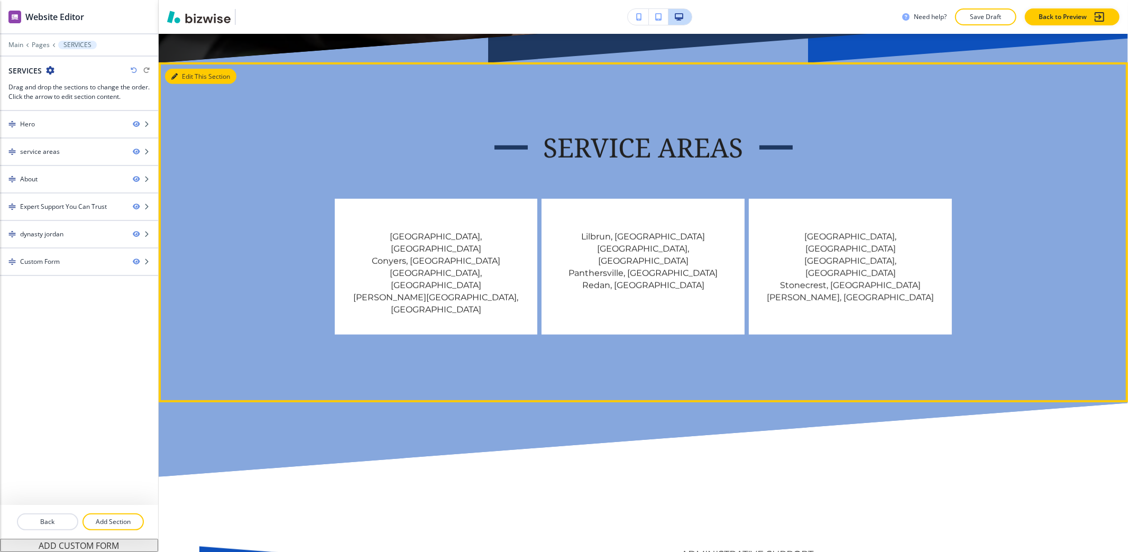
click at [189, 76] on button "Edit This Section" at bounding box center [200, 77] width 71 height 16
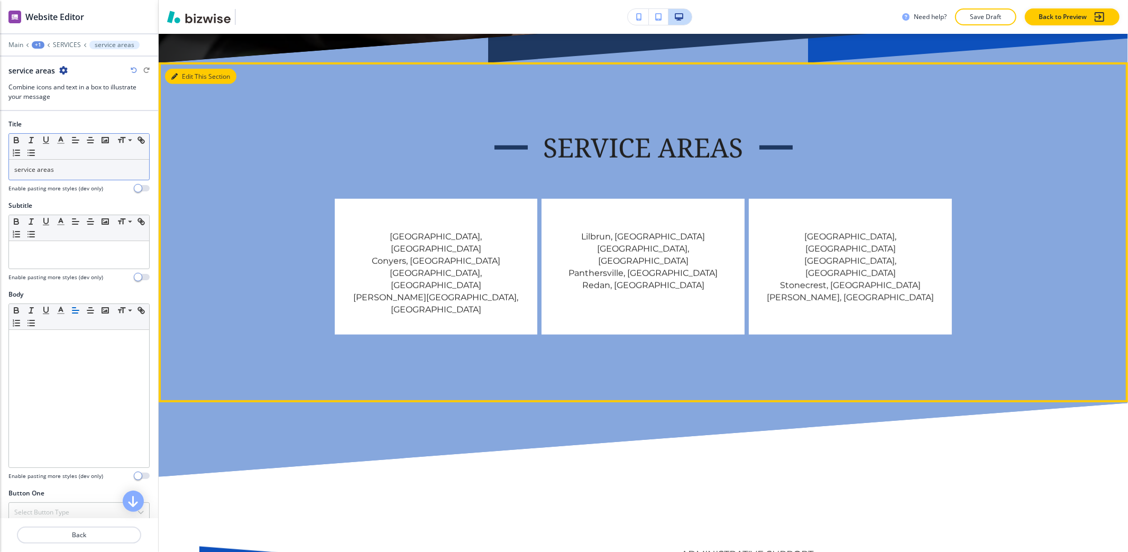
scroll to position [591, 0]
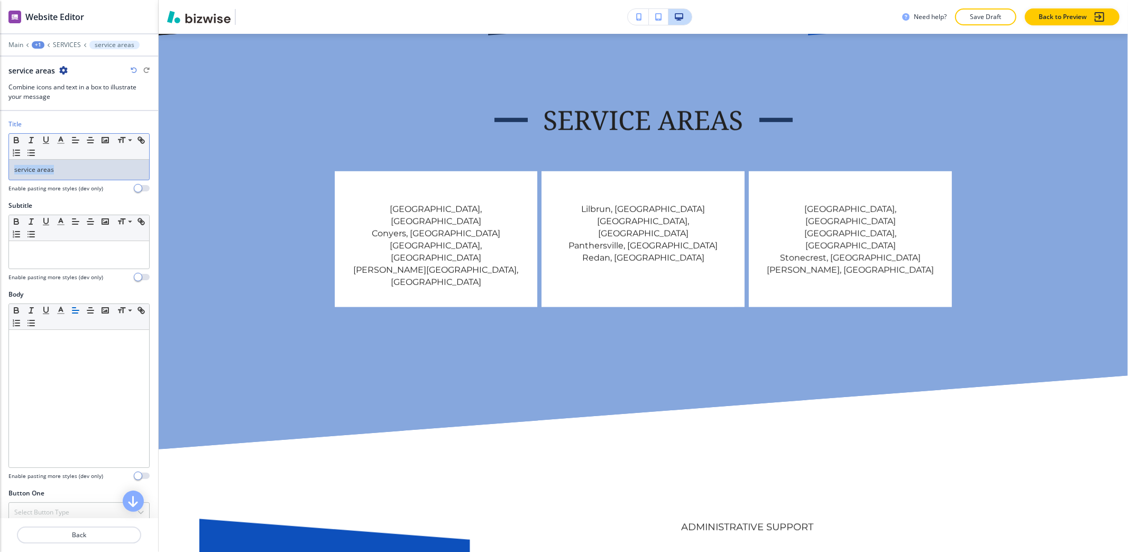
drag, startPoint x: 64, startPoint y: 169, endPoint x: 0, endPoint y: 171, distance: 64.0
click at [0, 171] on div "Title Small Normal Large Huge service areas Enable pasting more styles (dev onl…" at bounding box center [79, 159] width 158 height 81
click at [62, 143] on icon "button" at bounding box center [61, 140] width 10 height 10
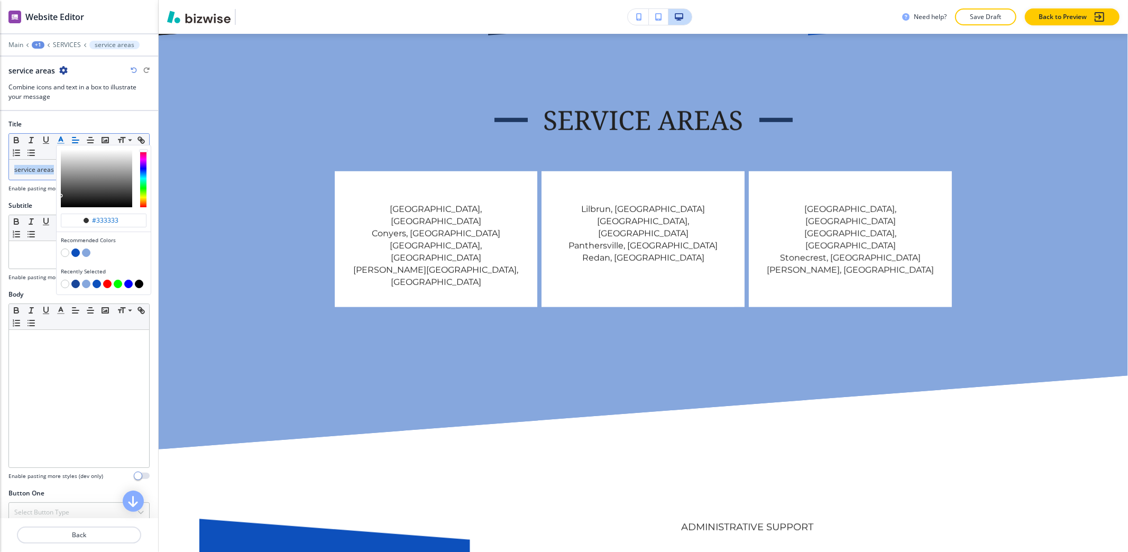
click at [79, 284] on button "button" at bounding box center [75, 284] width 8 height 8
type input "#184699"
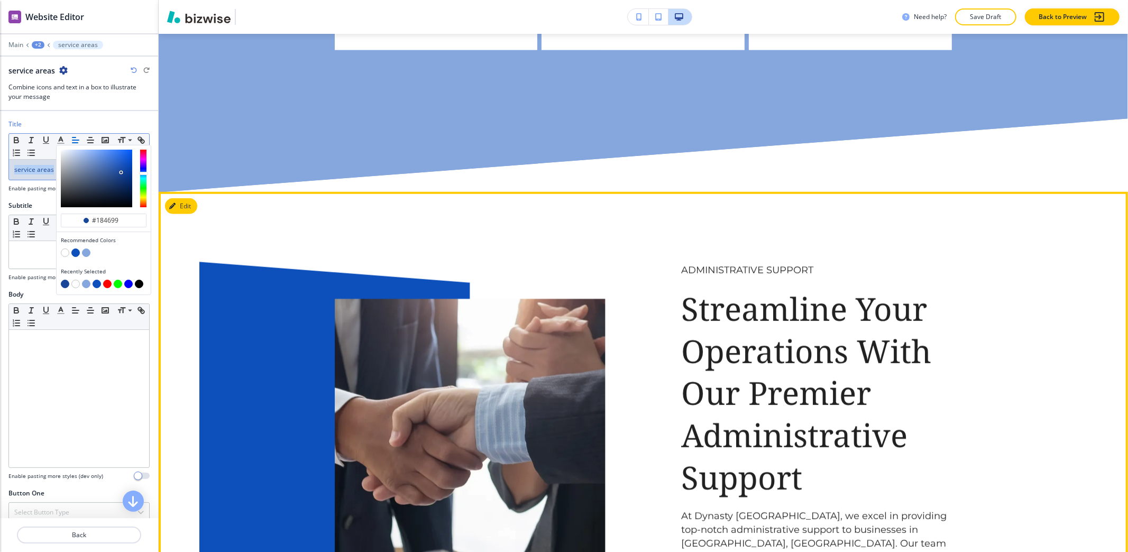
scroll to position [873, 0]
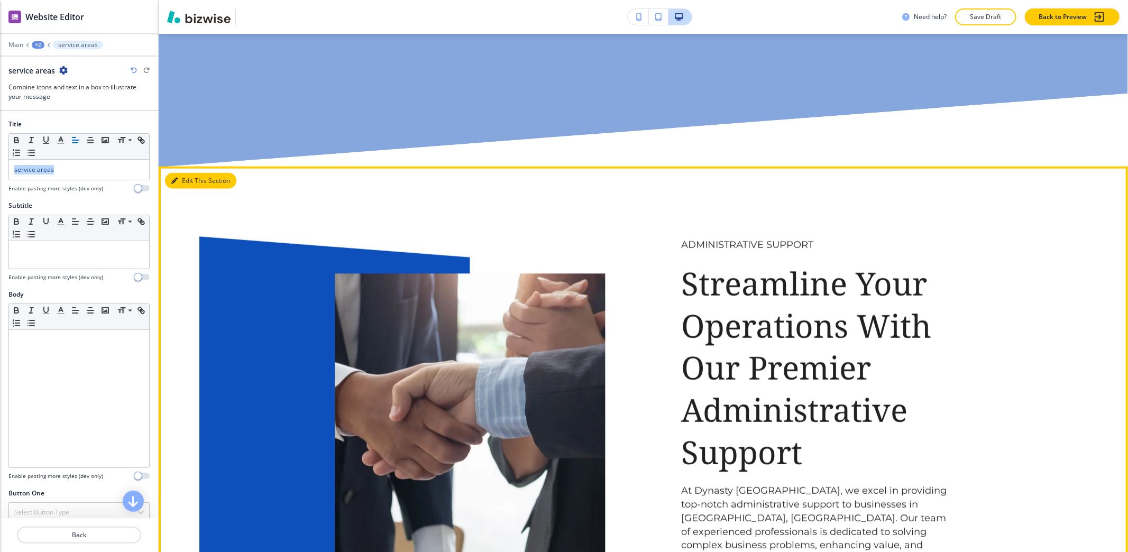
click at [178, 173] on button "Edit This Section" at bounding box center [200, 181] width 71 height 16
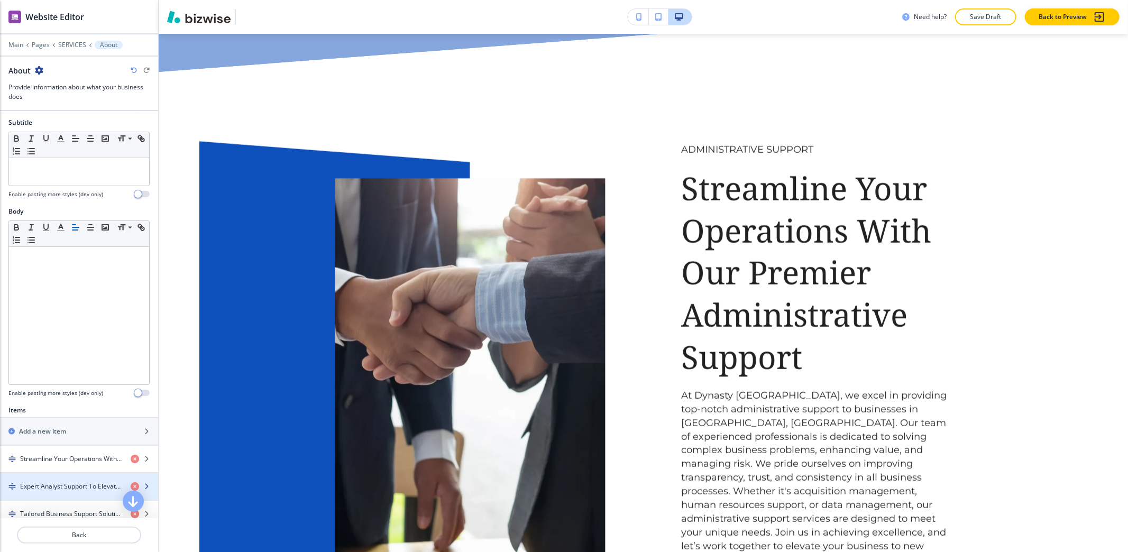
scroll to position [282, 0]
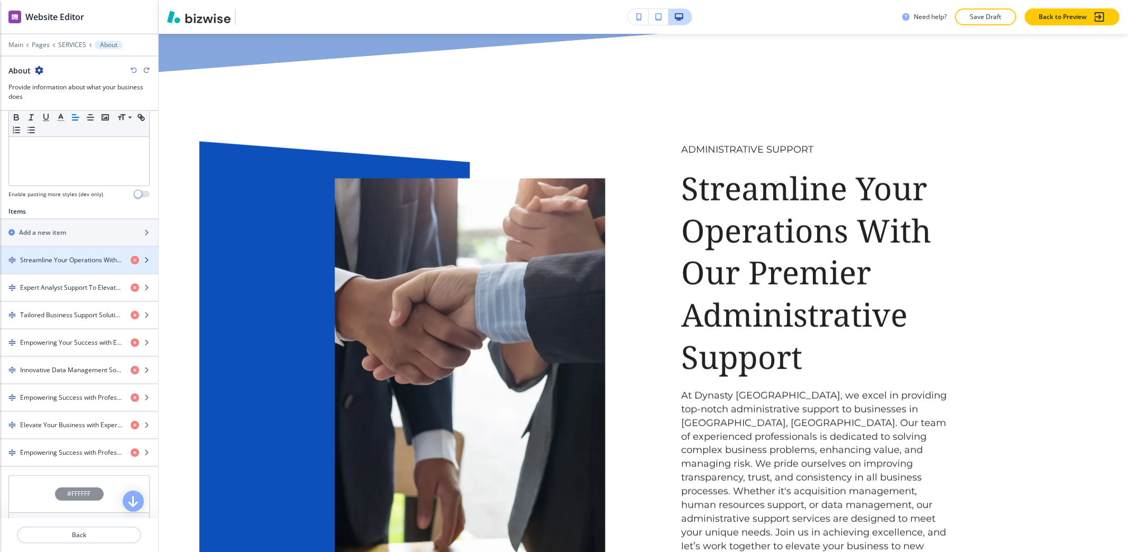
click at [49, 264] on h4 "Streamline Your Operations With Our Premier Administrative Support" at bounding box center [71, 260] width 102 height 10
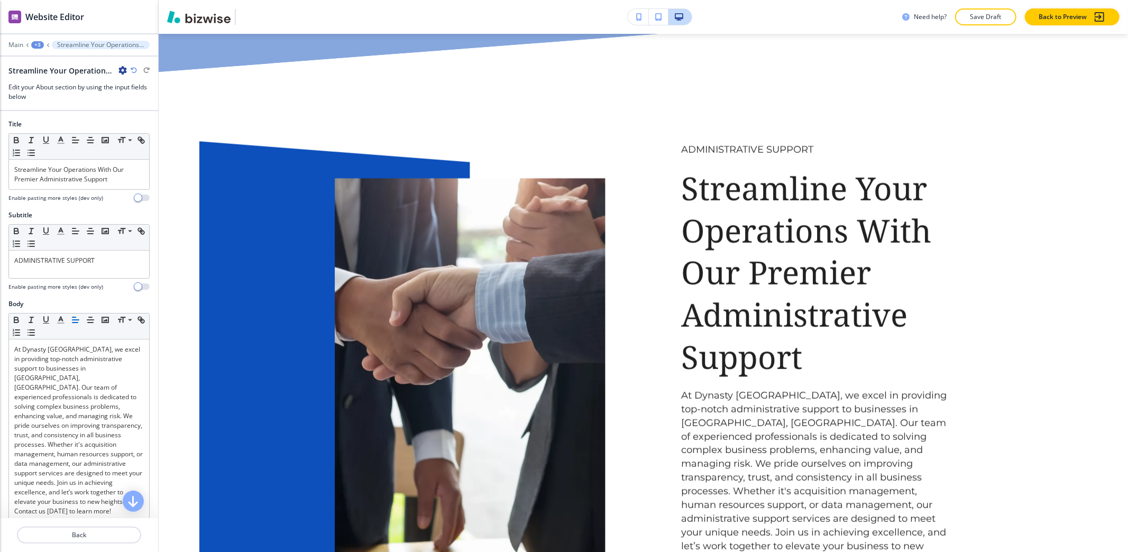
scroll to position [985, 0]
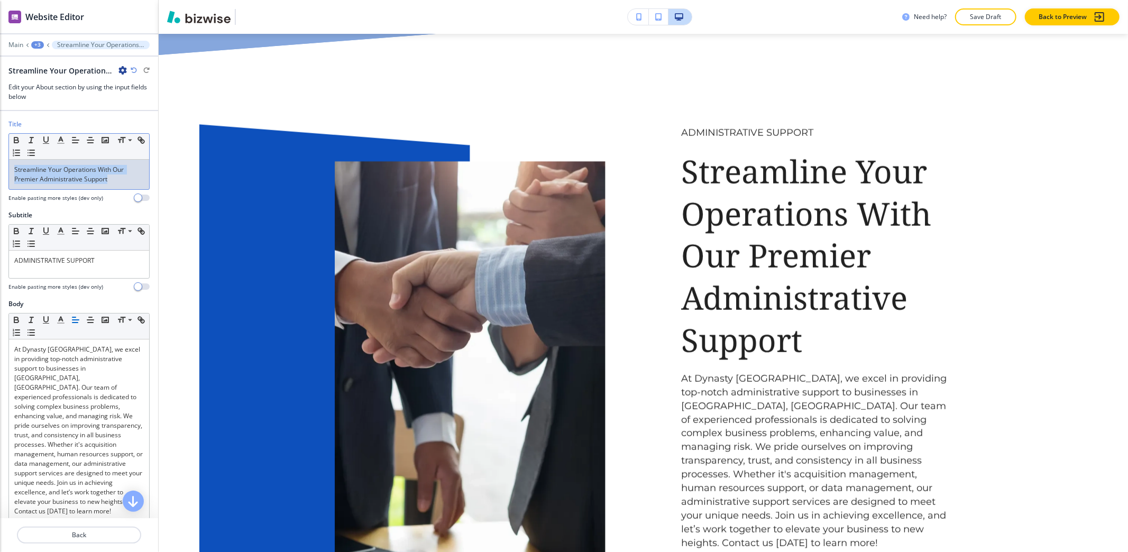
drag, startPoint x: 108, startPoint y: 182, endPoint x: 3, endPoint y: 170, distance: 105.9
click at [3, 170] on div "Title Small Normal Large Huge Streamline Your Operations With Our Premier Admin…" at bounding box center [79, 164] width 158 height 91
click at [59, 143] on icon "button" at bounding box center [61, 140] width 10 height 10
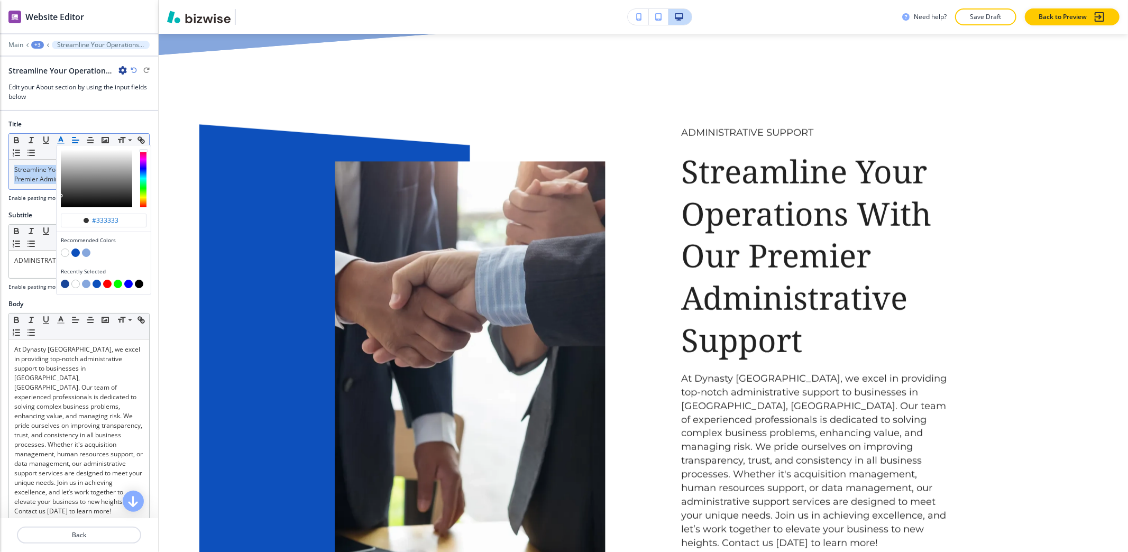
click at [66, 286] on button "button" at bounding box center [65, 284] width 8 height 8
type input "#184699"
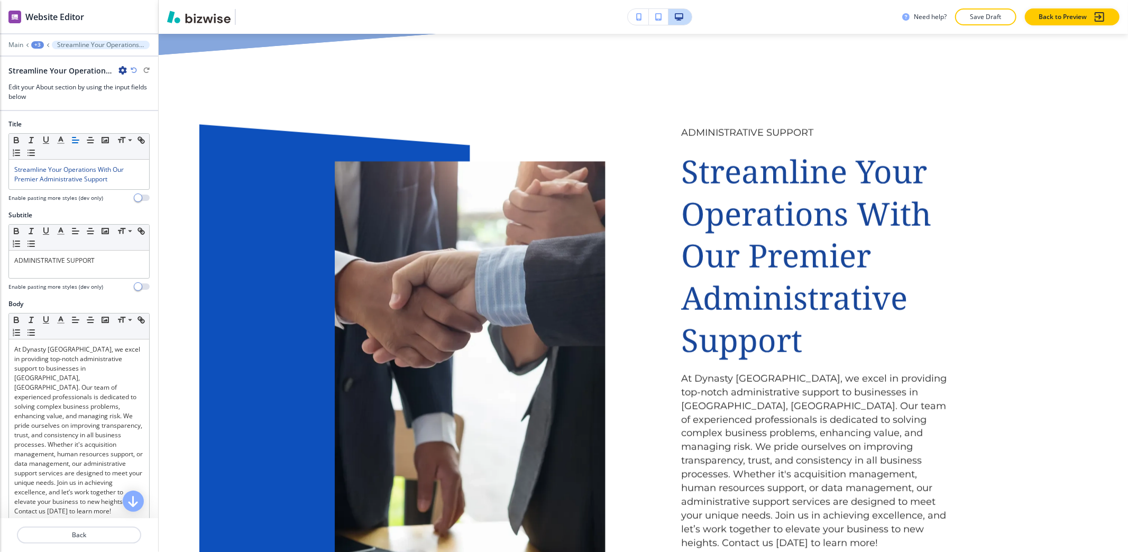
click at [36, 44] on div "+3" at bounding box center [37, 44] width 13 height 7
click at [76, 100] on p "About" at bounding box center [65, 100] width 54 height 10
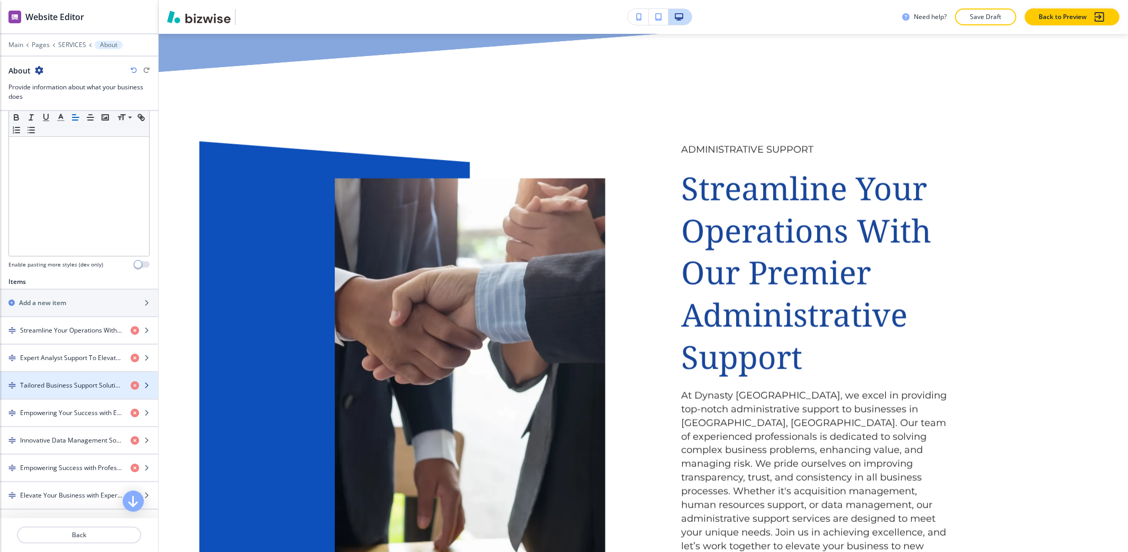
scroll to position [352, 0]
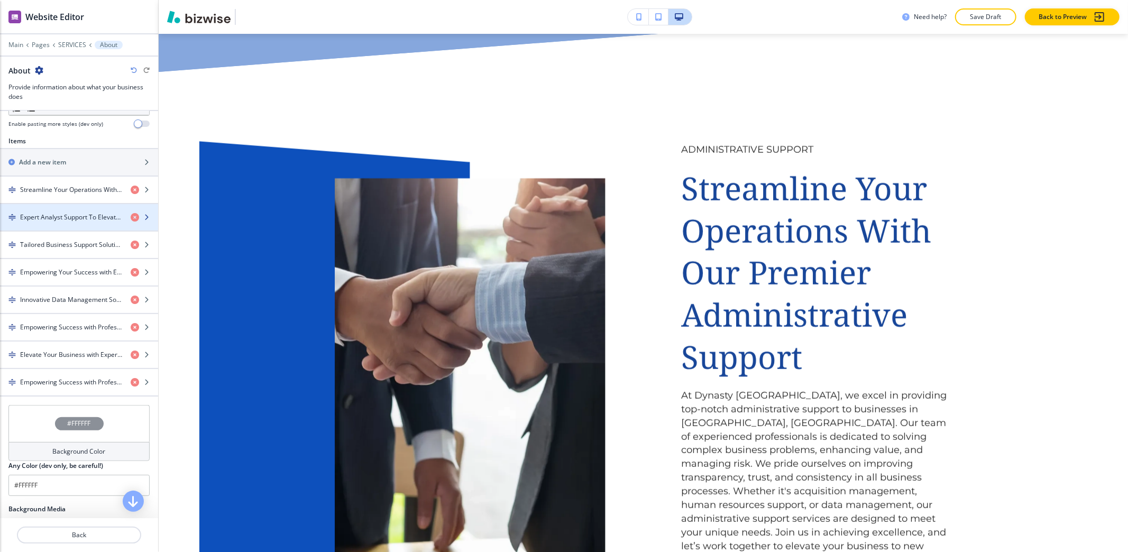
click at [53, 213] on div "button" at bounding box center [79, 208] width 158 height 8
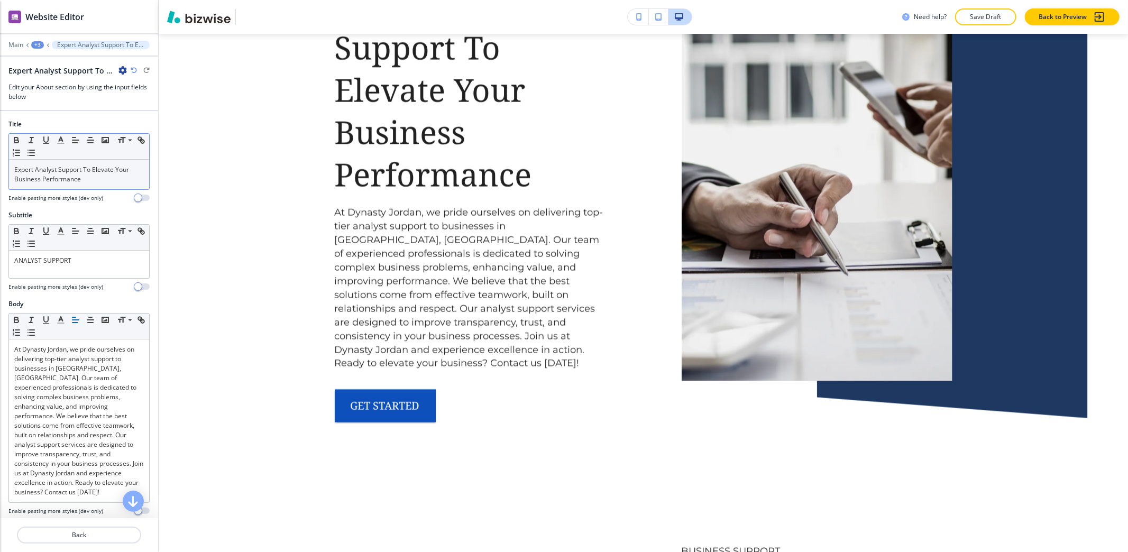
scroll to position [1758, 0]
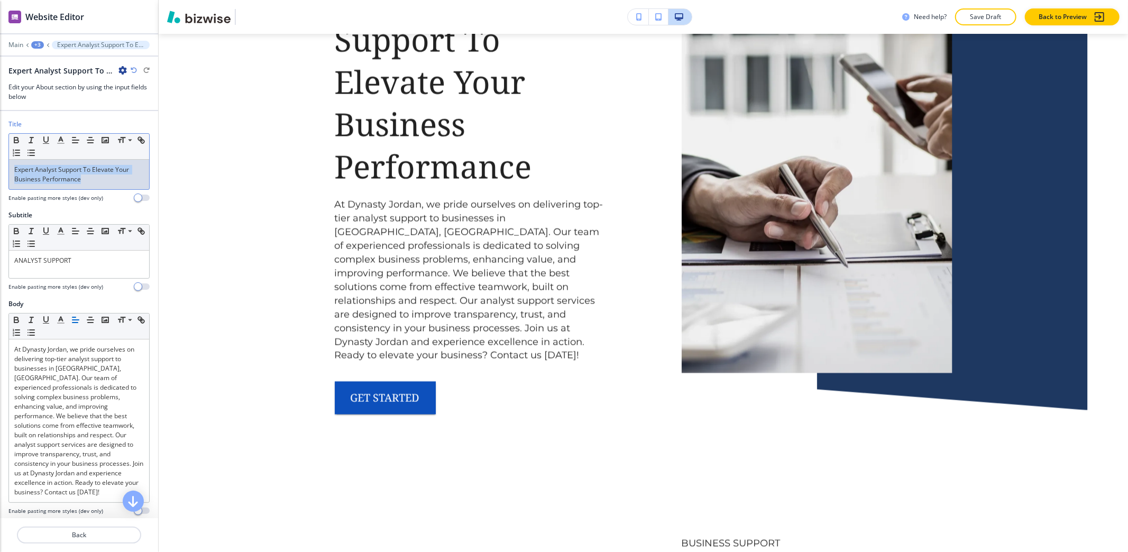
drag, startPoint x: 81, startPoint y: 185, endPoint x: 0, endPoint y: 164, distance: 84.1
click at [0, 164] on div "Title Small Normal Large Huge Expert Analyst Support To Elevate Your Business P…" at bounding box center [79, 164] width 158 height 91
click at [62, 144] on icon "button" at bounding box center [61, 140] width 10 height 10
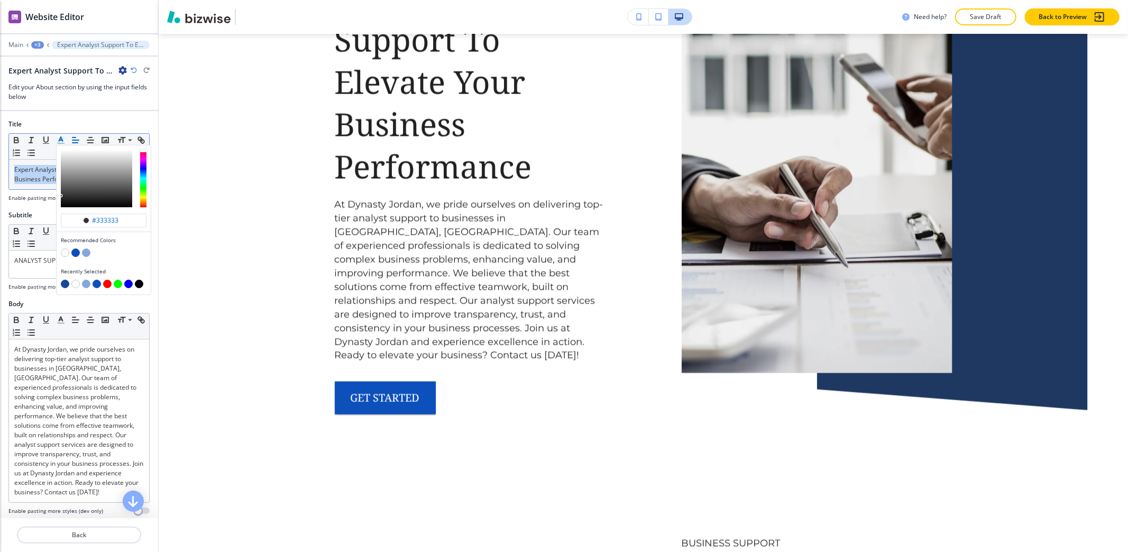
click at [67, 285] on button "button" at bounding box center [65, 284] width 8 height 8
type input "#184699"
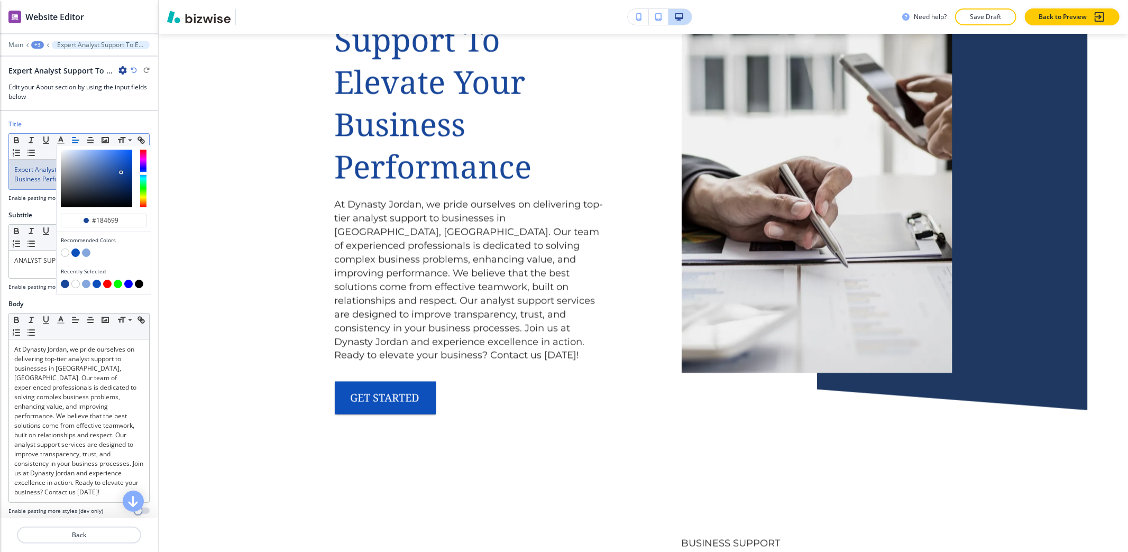
click at [36, 45] on div "+3" at bounding box center [37, 44] width 13 height 7
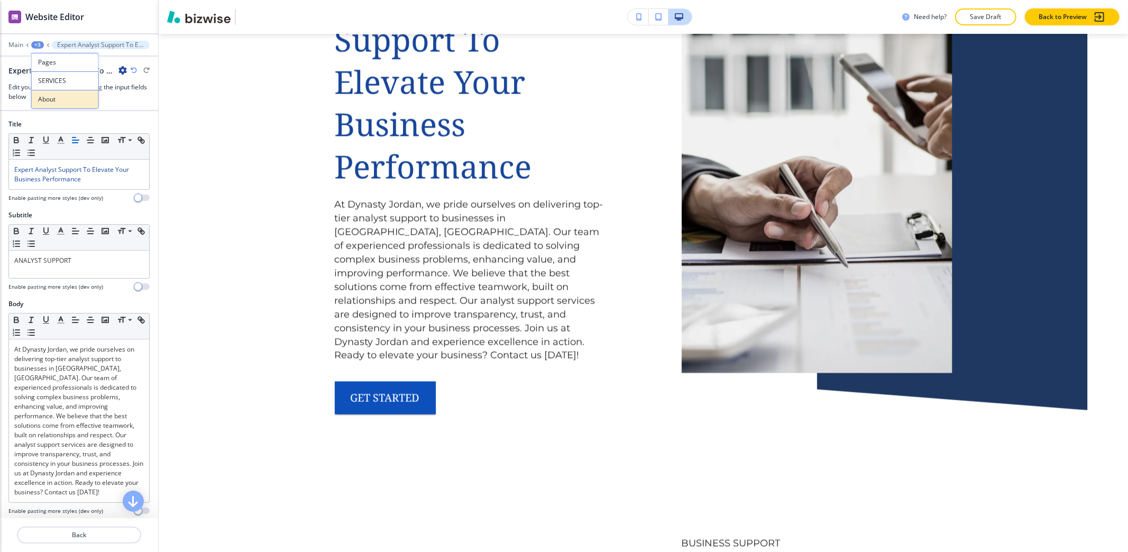
click at [61, 94] on button "About" at bounding box center [65, 99] width 68 height 19
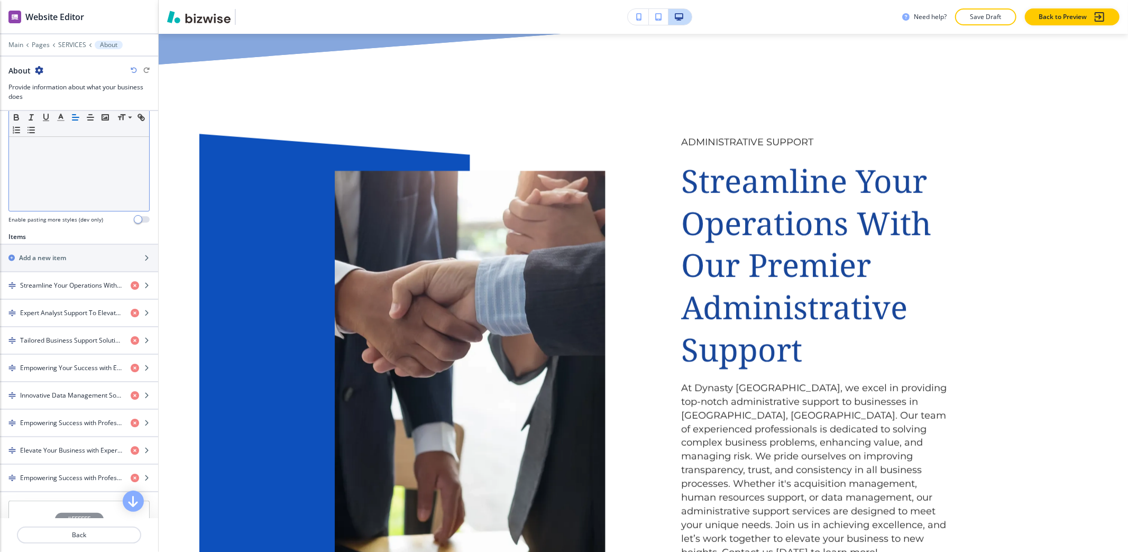
scroll to position [282, 0]
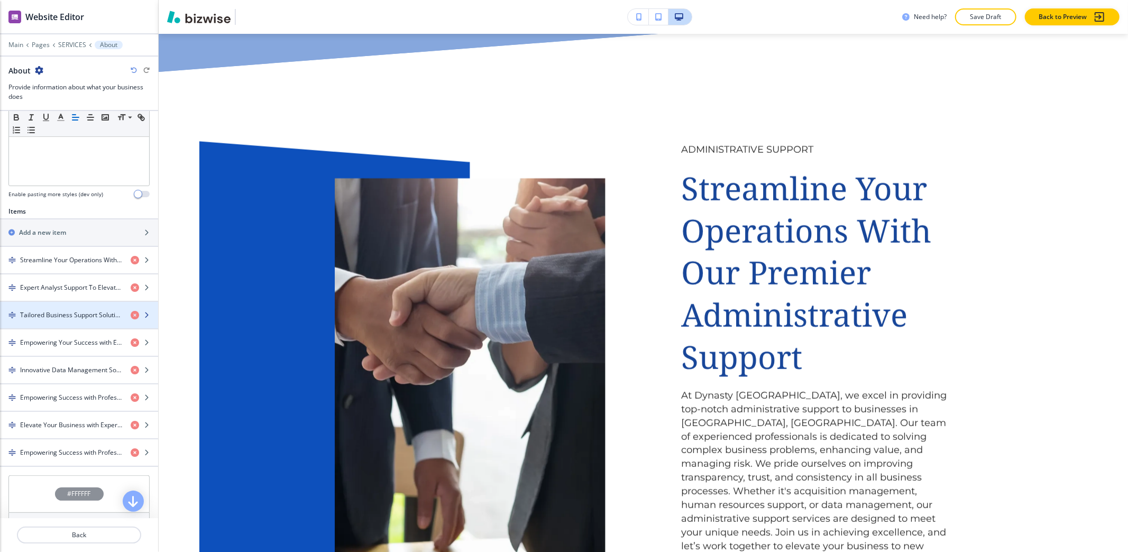
click at [67, 320] on h4 "Tailored Business Support Solutions For Strategic Growth And Success" at bounding box center [71, 315] width 102 height 10
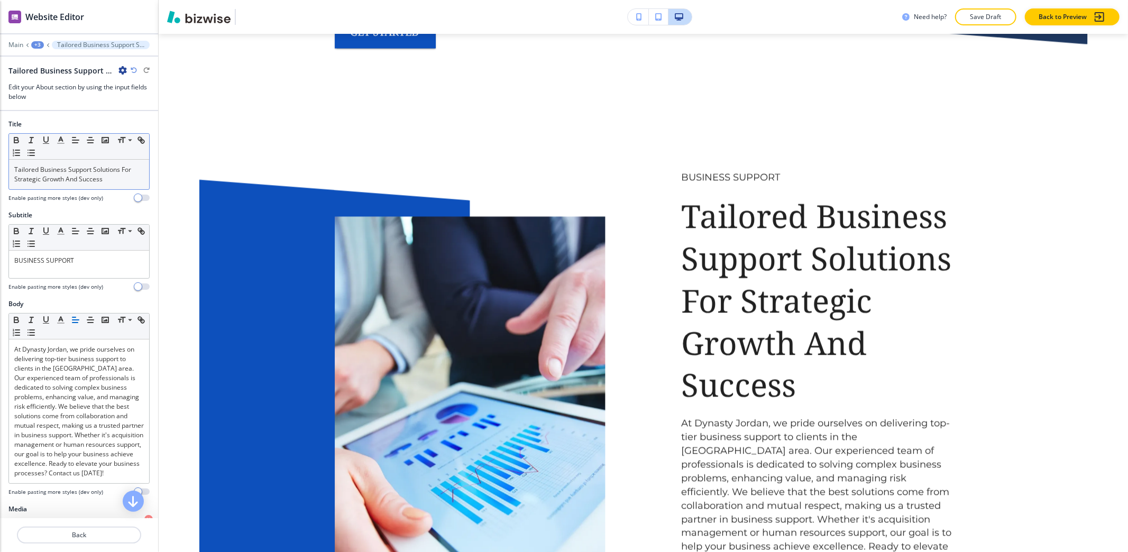
scroll to position [2140, 0]
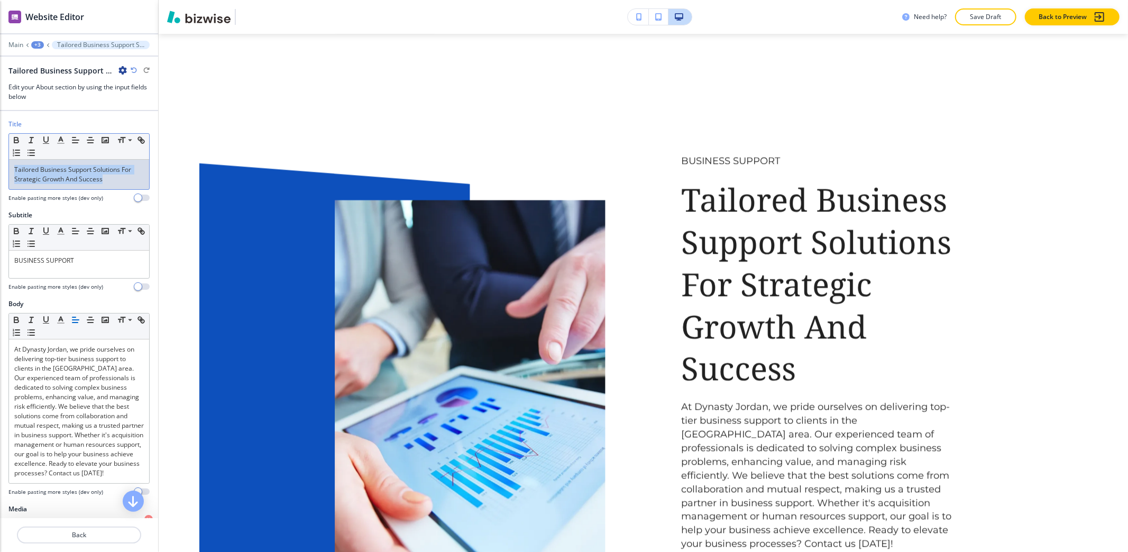
drag, startPoint x: 114, startPoint y: 183, endPoint x: 0, endPoint y: 155, distance: 117.6
click at [0, 155] on div "Title Small Normal Large Huge Tailored Business Support Solutions For Strategic…" at bounding box center [79, 164] width 158 height 91
click at [60, 140] on icon "button" at bounding box center [61, 140] width 10 height 10
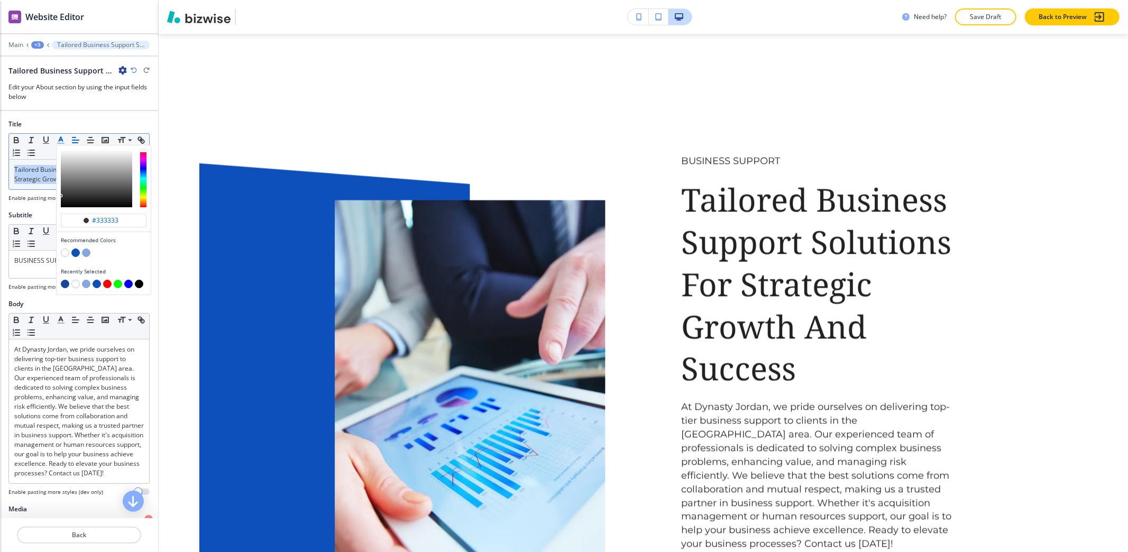
click at [64, 284] on button "button" at bounding box center [65, 284] width 8 height 8
type input "#184699"
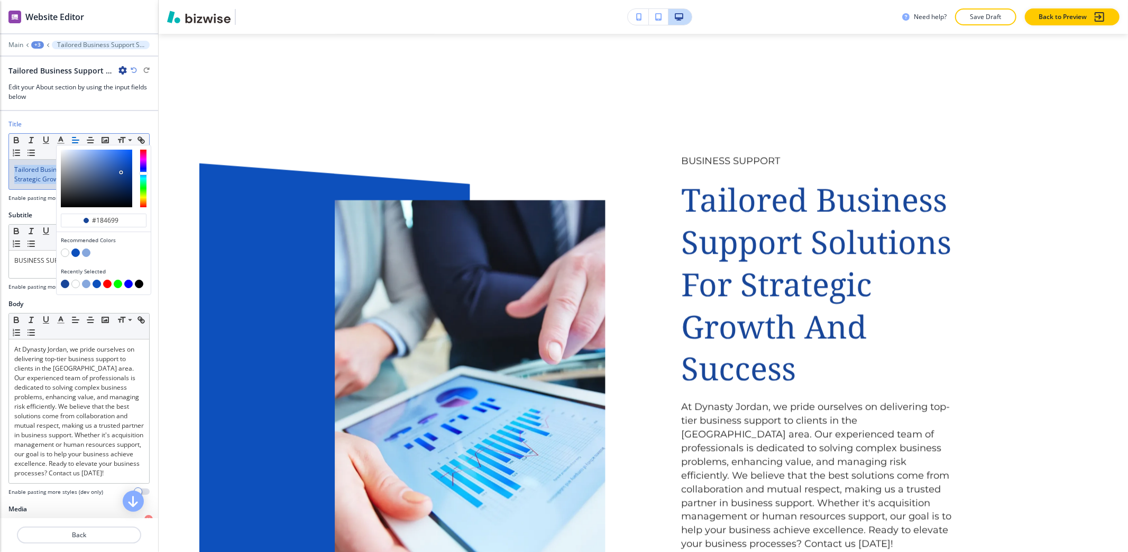
click at [39, 44] on div "+3" at bounding box center [37, 44] width 13 height 7
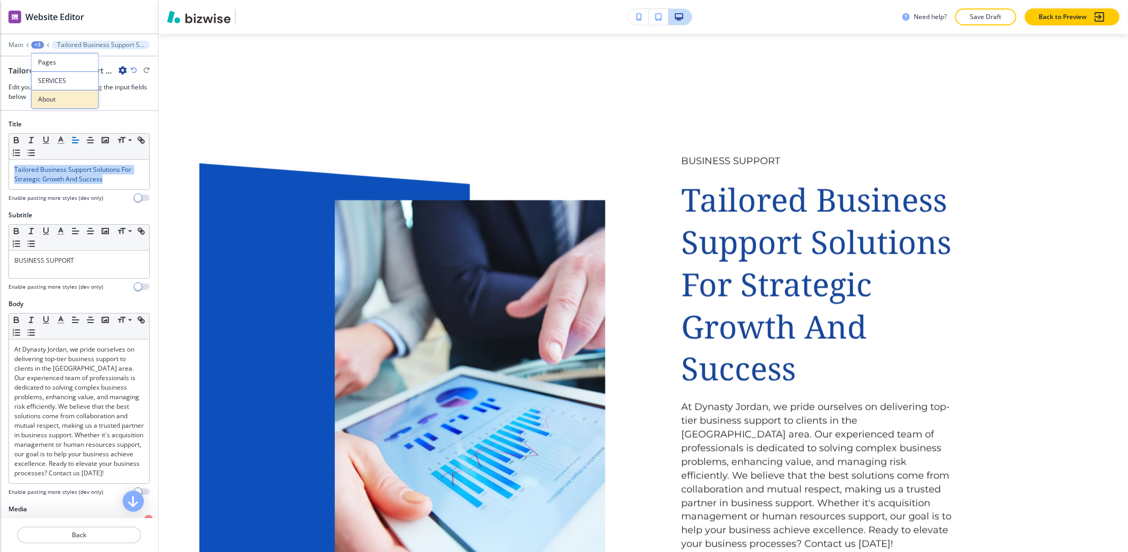
click at [64, 94] on button "About" at bounding box center [65, 99] width 68 height 19
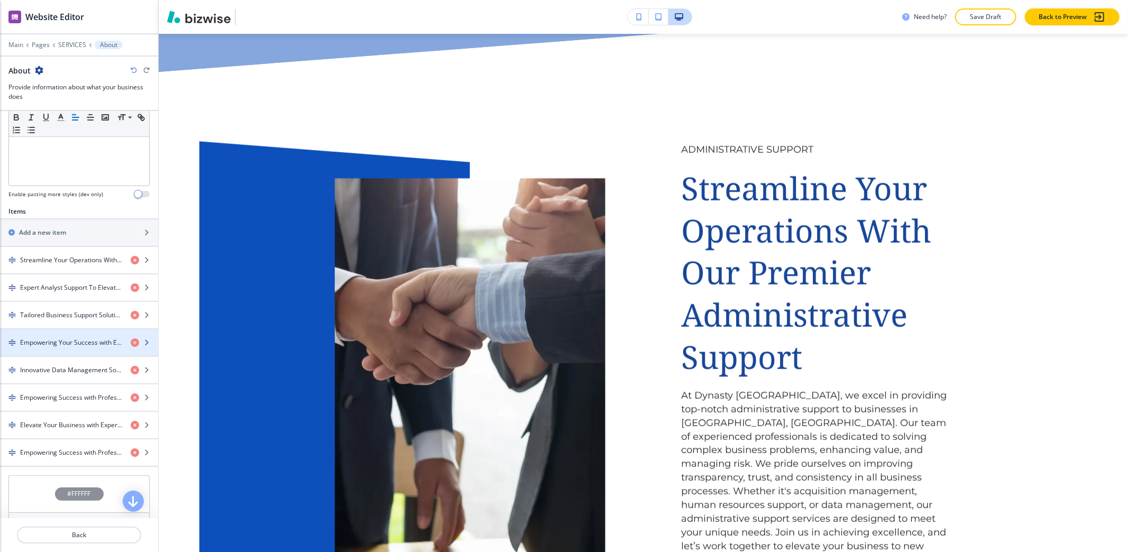
scroll to position [352, 0]
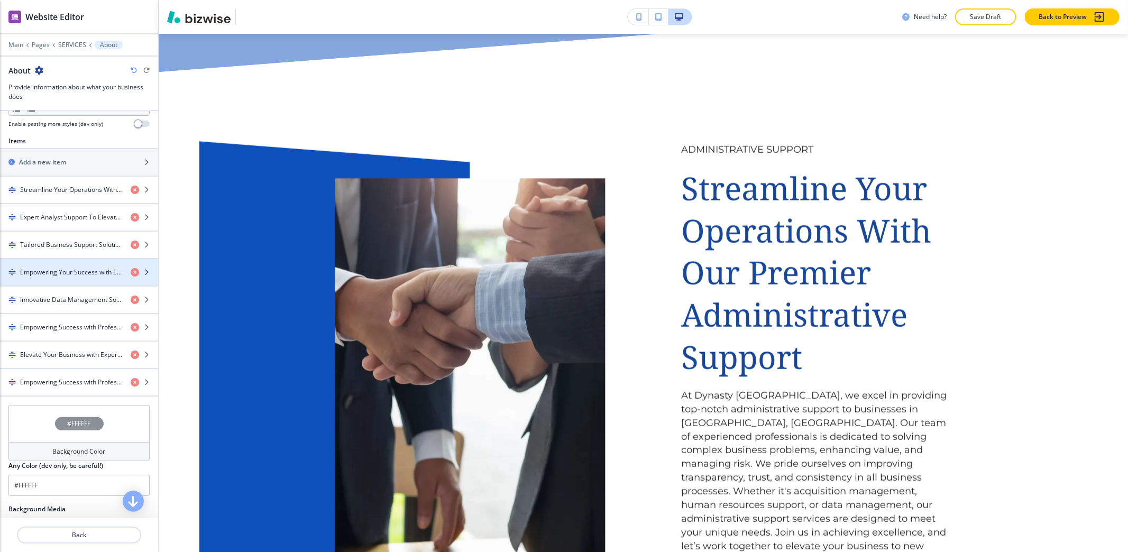
click at [72, 277] on h4 "Empowering Your Success with Expert Contract Management Solutions" at bounding box center [71, 273] width 102 height 10
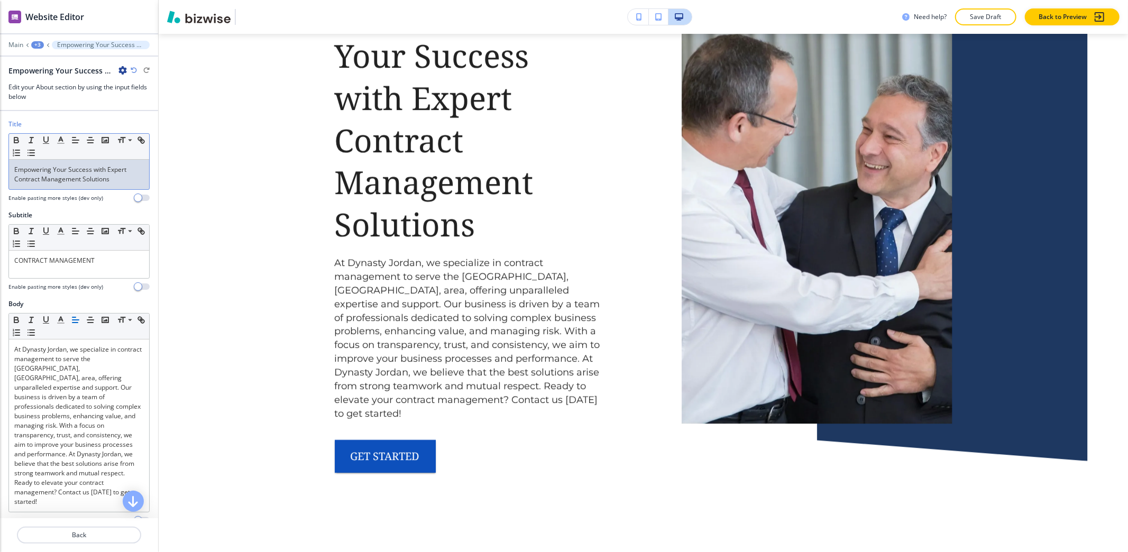
scroll to position [2898, 0]
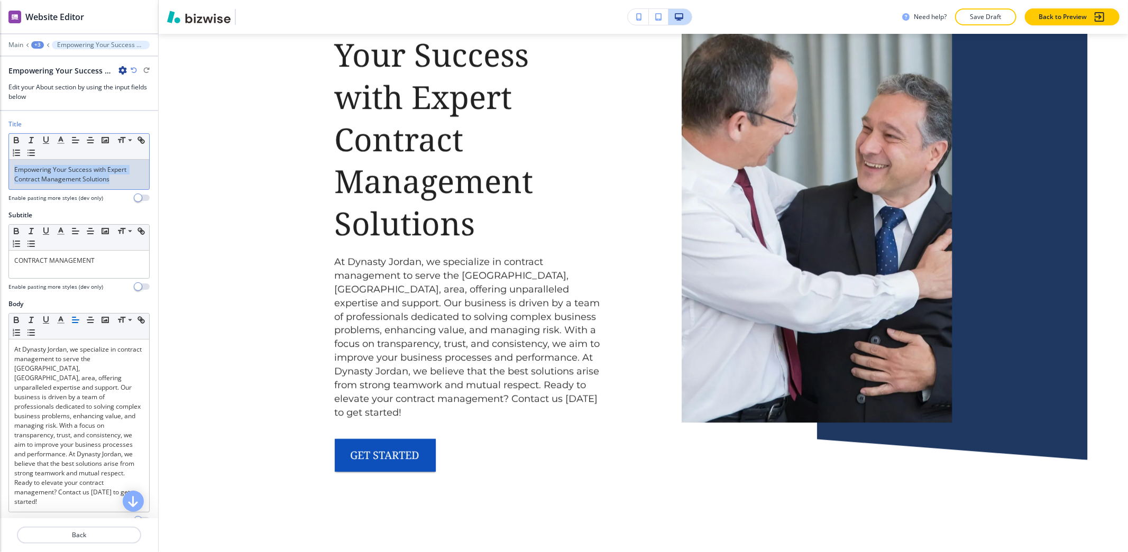
drag, startPoint x: 26, startPoint y: 193, endPoint x: 4, endPoint y: 173, distance: 29.6
click at [4, 173] on div "Title Small Normal Large Huge Empowering Your Success with Expert Contract Mana…" at bounding box center [79, 164] width 158 height 91
click at [59, 137] on icon "button" at bounding box center [61, 140] width 10 height 10
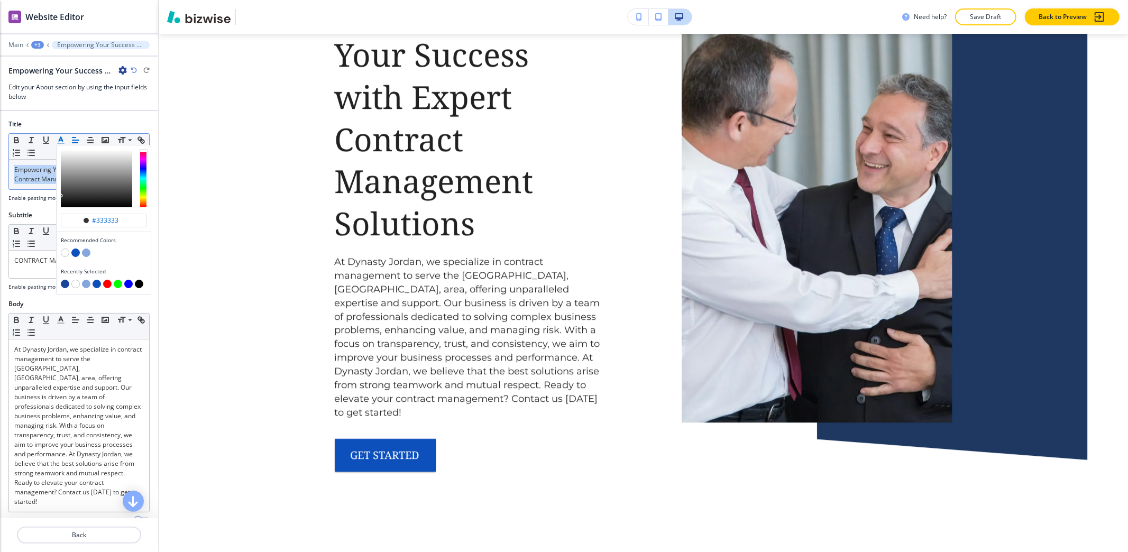
click at [66, 285] on button "button" at bounding box center [65, 284] width 8 height 8
type input "#184699"
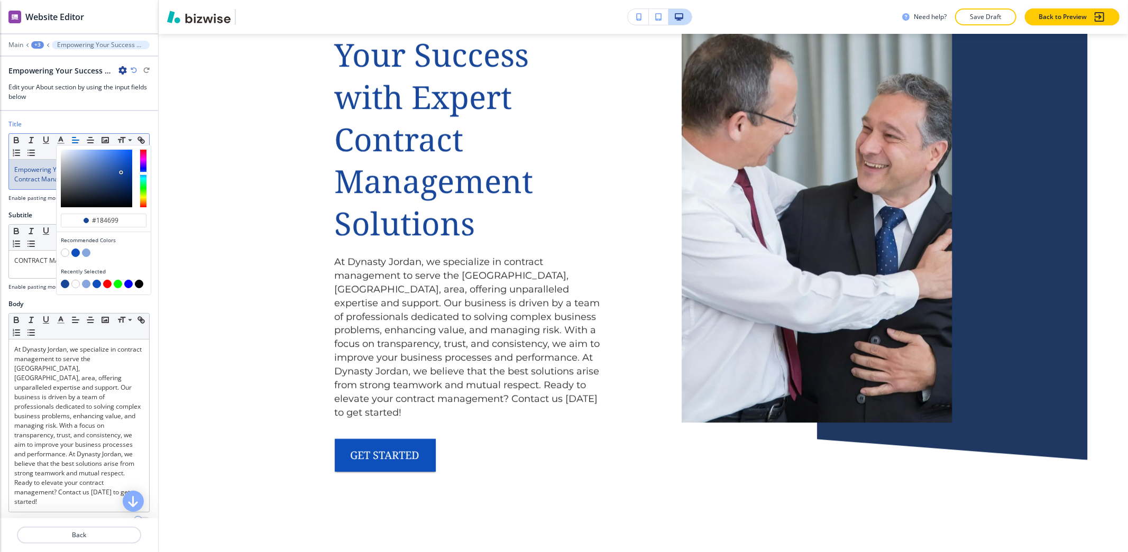
click at [36, 47] on div "+3" at bounding box center [37, 44] width 13 height 7
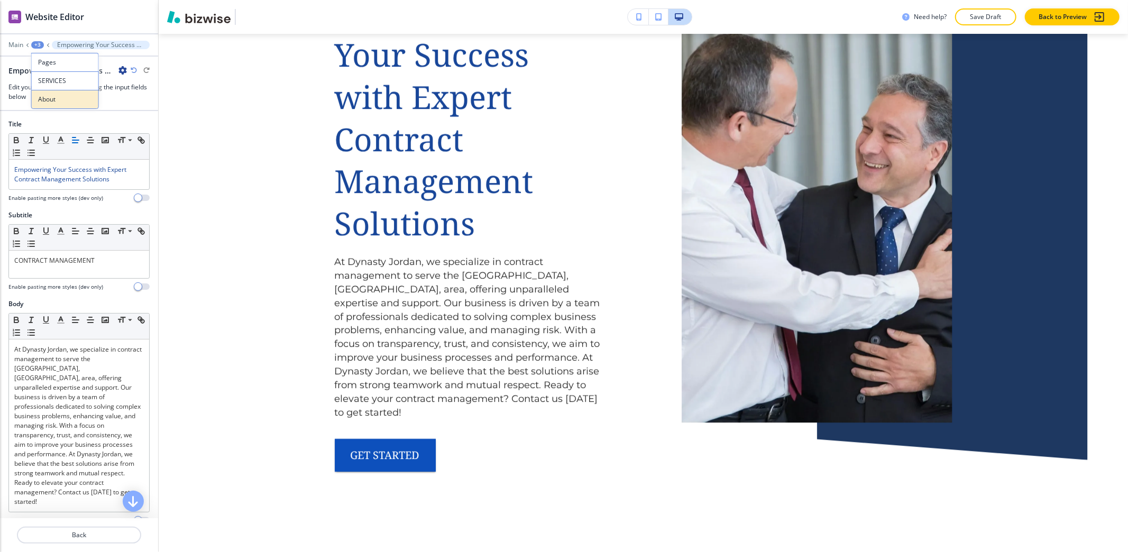
click at [43, 98] on p "About" at bounding box center [65, 100] width 54 height 10
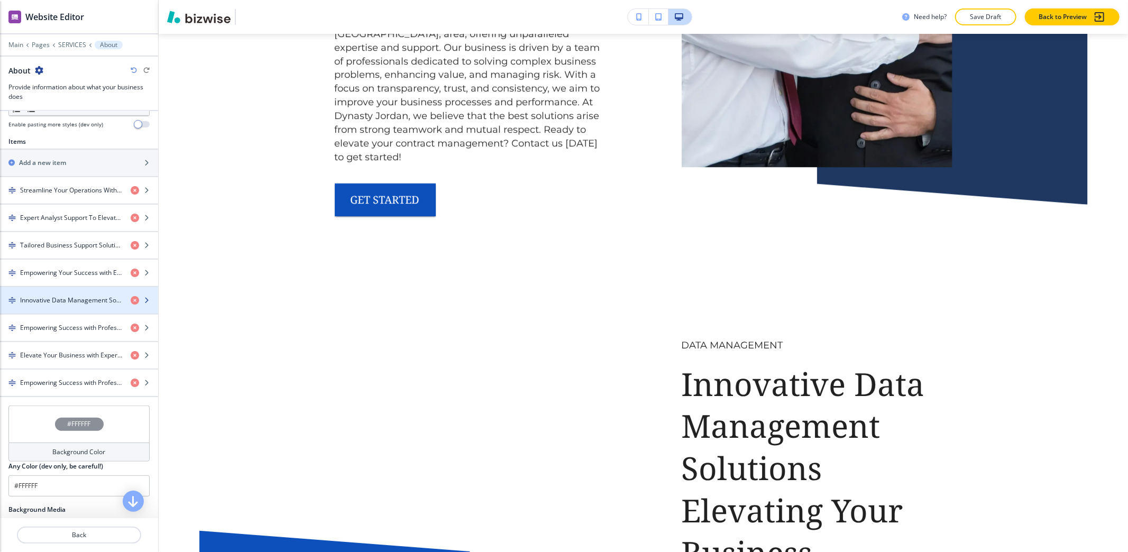
scroll to position [352, 0]
click at [48, 309] on div "button" at bounding box center [79, 309] width 158 height 8
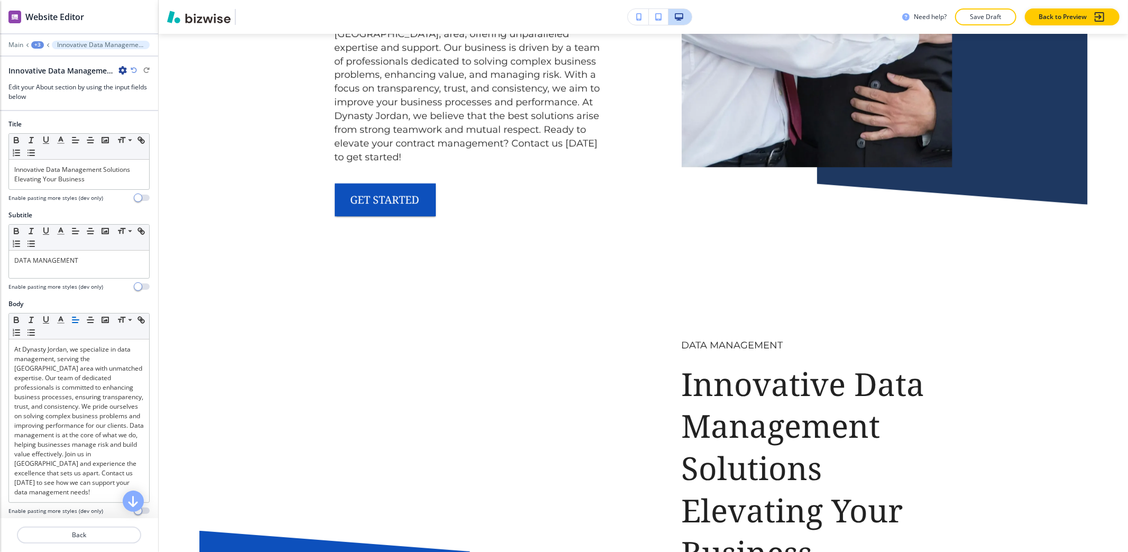
scroll to position [3281, 0]
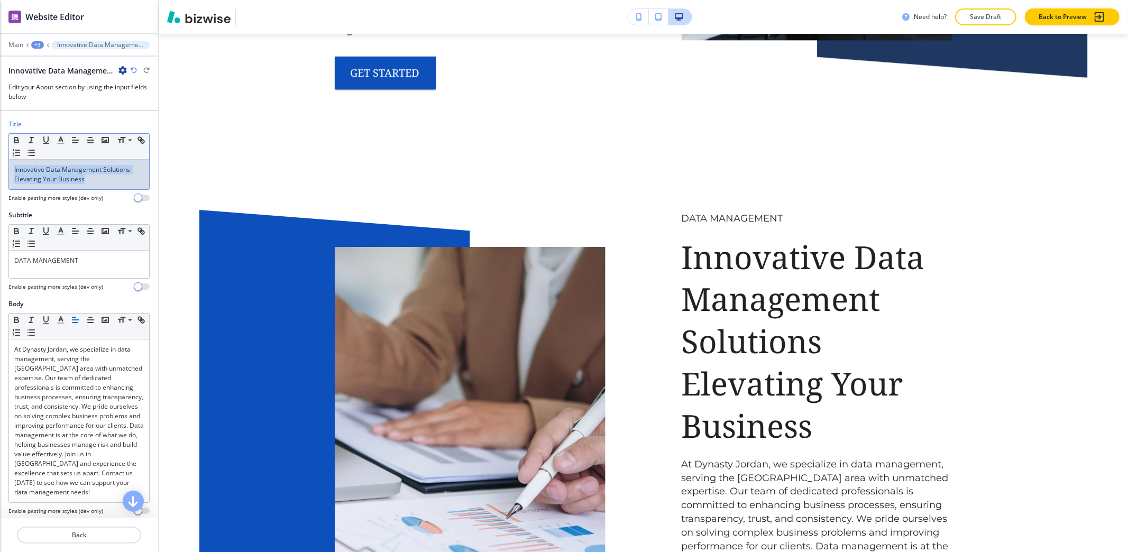
drag, startPoint x: 93, startPoint y: 178, endPoint x: 0, endPoint y: 157, distance: 95.4
click at [0, 157] on div "Title Small Normal Large Huge Innovative Data Management Solutions Elevating Yo…" at bounding box center [79, 164] width 158 height 91
click at [56, 141] on icon "button" at bounding box center [61, 140] width 10 height 10
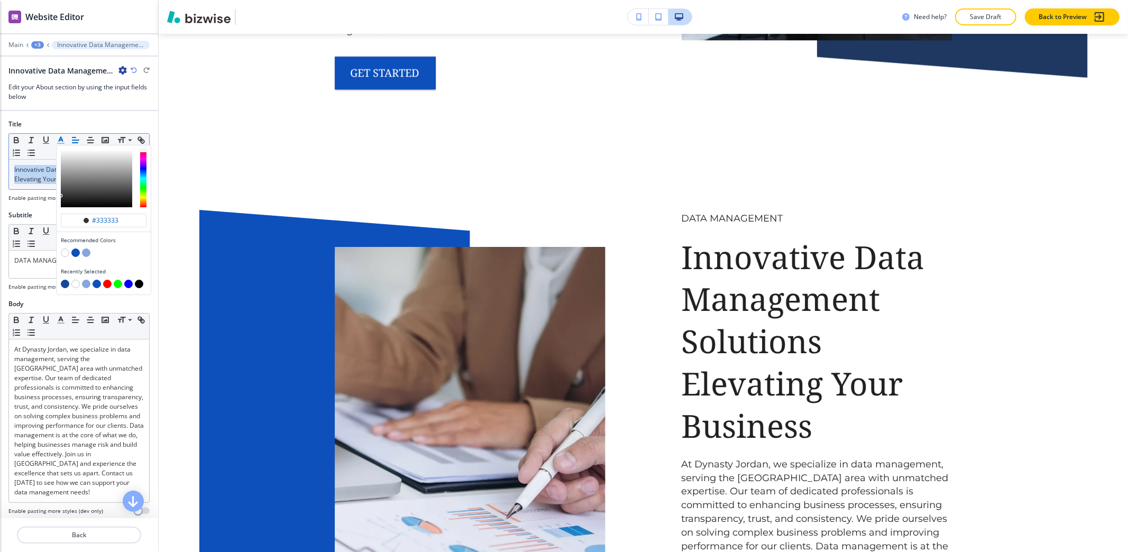
click at [66, 284] on button "button" at bounding box center [65, 284] width 8 height 8
type input "#184699"
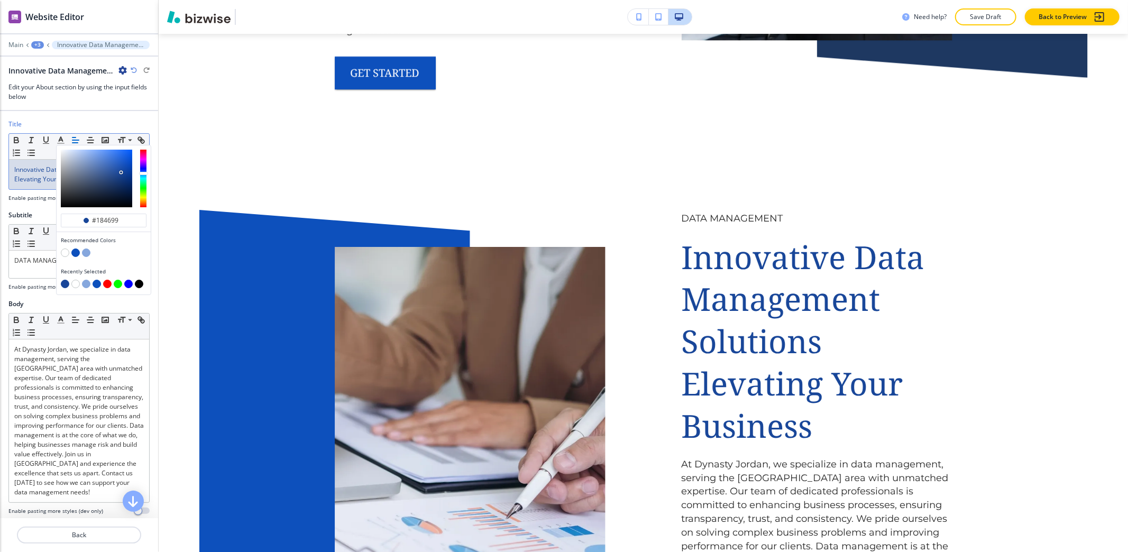
click at [33, 43] on div "+3" at bounding box center [37, 44] width 13 height 7
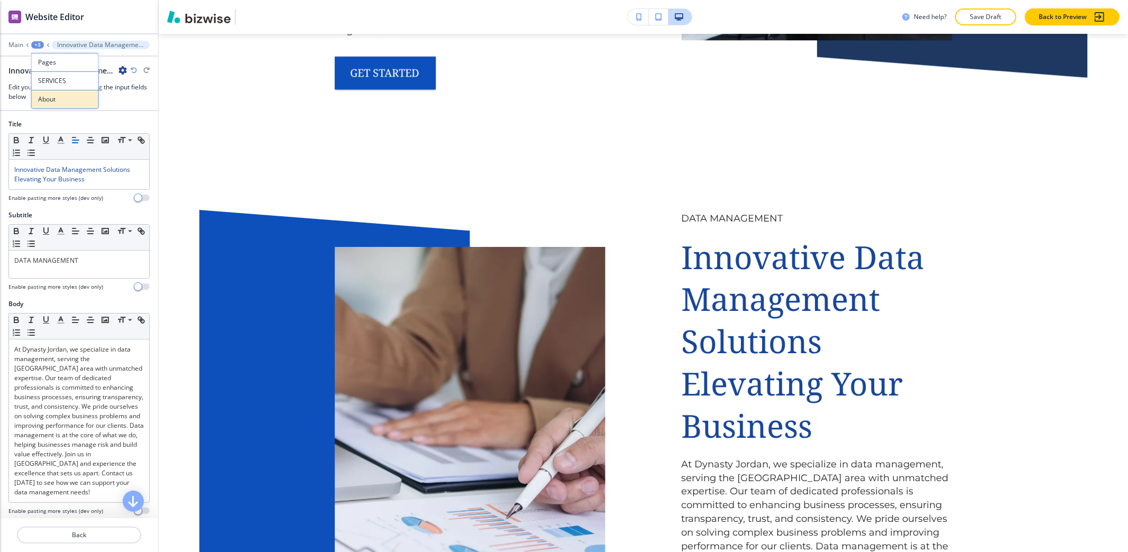
click at [51, 100] on p "About" at bounding box center [65, 100] width 54 height 10
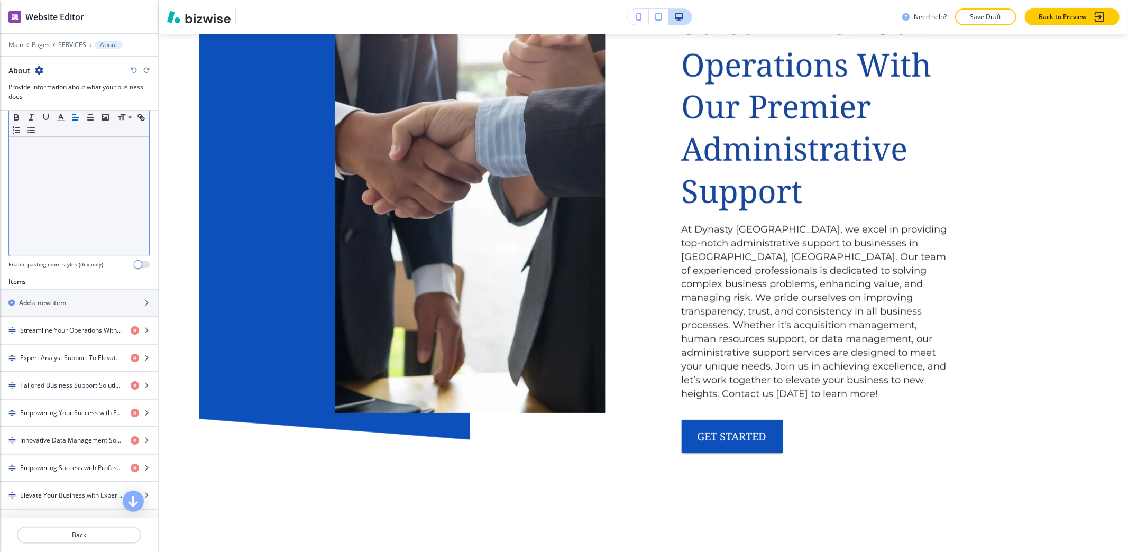
scroll to position [0, 0]
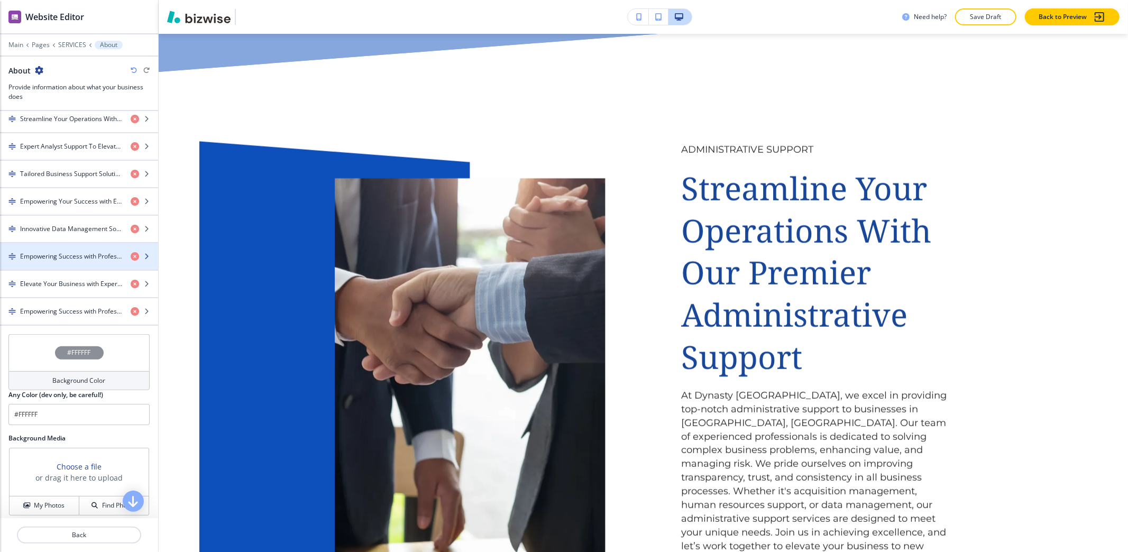
click at [57, 269] on div "button" at bounding box center [79, 265] width 158 height 8
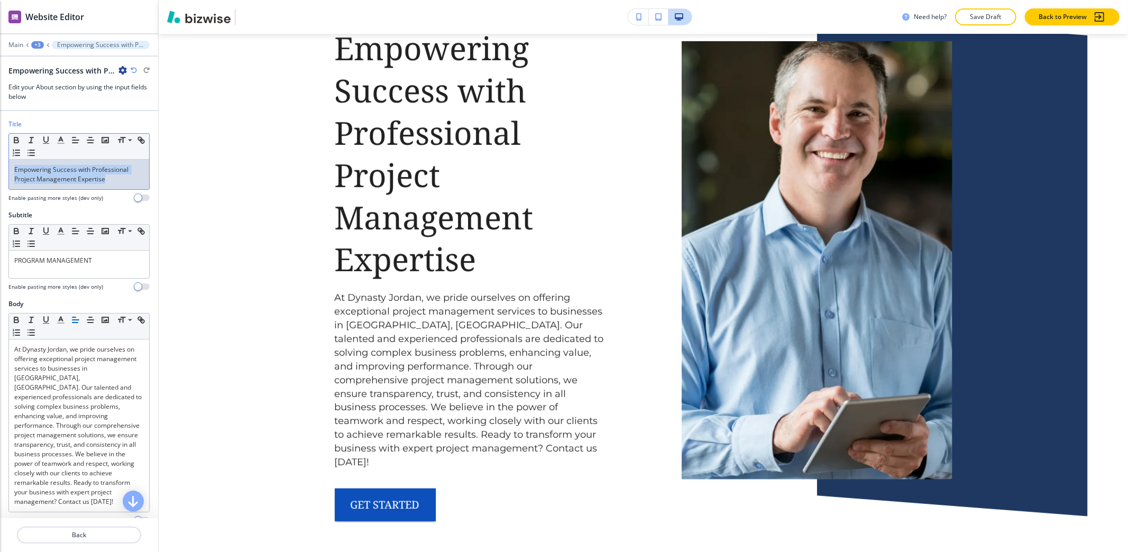
drag, startPoint x: 111, startPoint y: 184, endPoint x: 1, endPoint y: 167, distance: 111.3
click at [1, 167] on div "Title Small Normal Large Huge Empowering Success with Professional Project Mana…" at bounding box center [79, 164] width 158 height 91
click at [58, 142] on icon "button" at bounding box center [61, 140] width 10 height 10
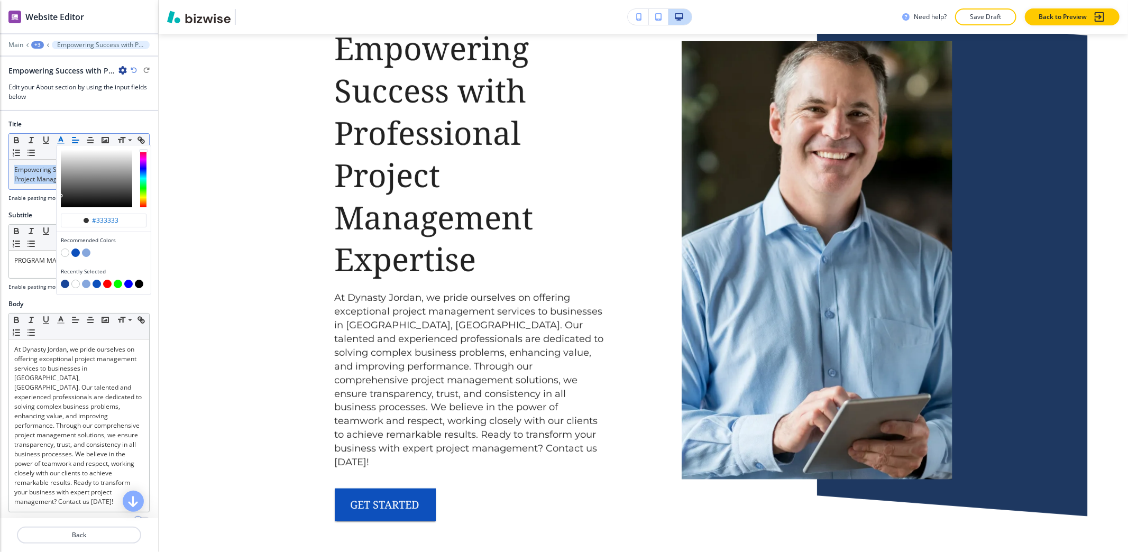
click at [66, 287] on button "button" at bounding box center [65, 284] width 8 height 8
type input "#184699"
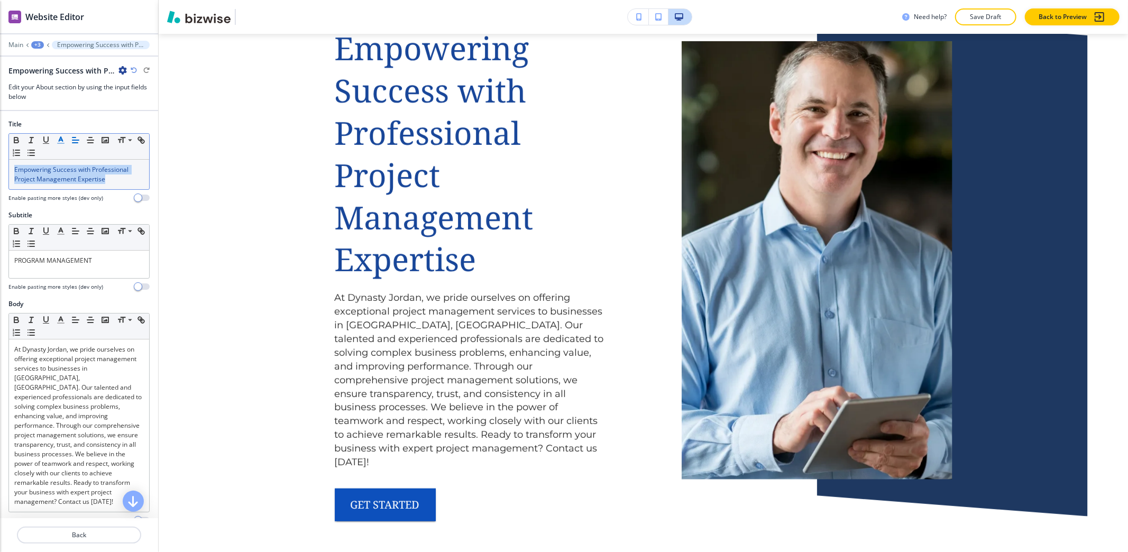
click at [31, 45] on div "+3" at bounding box center [37, 44] width 13 height 7
click at [65, 103] on p "About" at bounding box center [65, 100] width 54 height 10
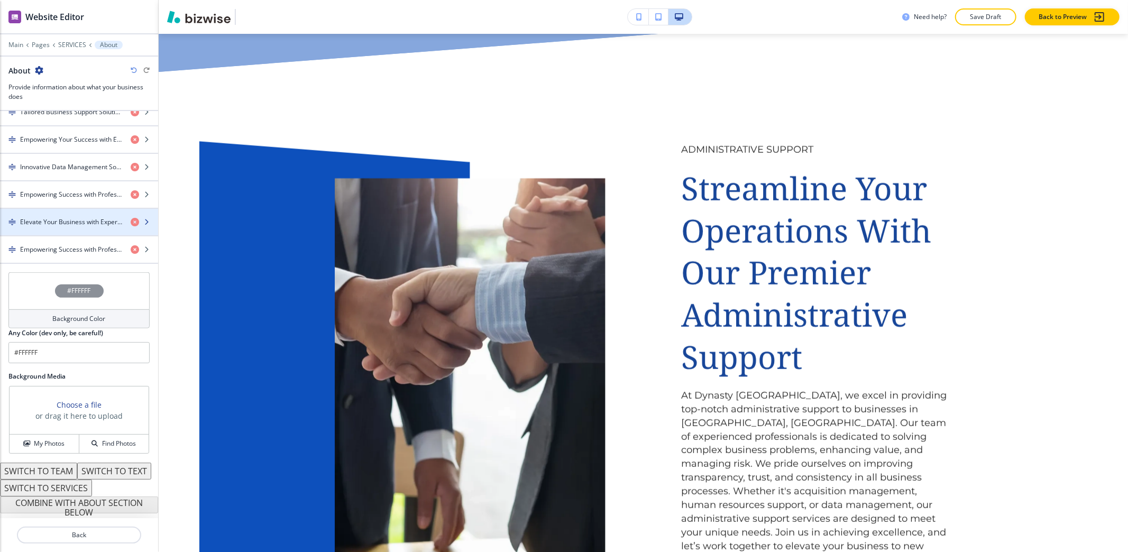
click at [81, 227] on div "button" at bounding box center [79, 231] width 158 height 8
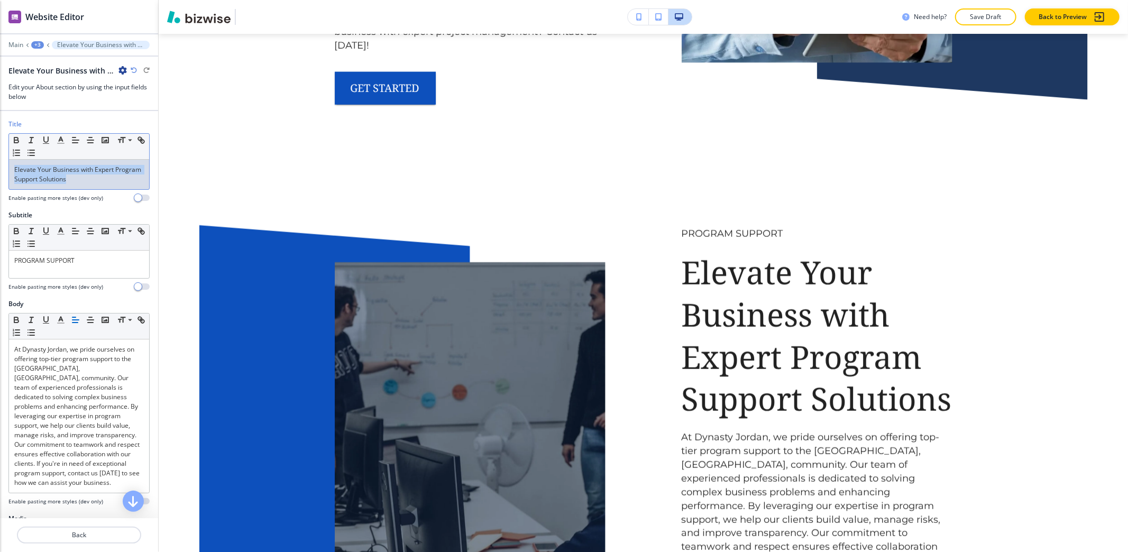
drag, startPoint x: 100, startPoint y: 180, endPoint x: 1, endPoint y: 163, distance: 100.2
click at [1, 163] on div "Title Small Normal Large Huge Elevate Your Business with Expert Program Support…" at bounding box center [79, 164] width 158 height 91
click at [57, 144] on icon "button" at bounding box center [61, 140] width 10 height 10
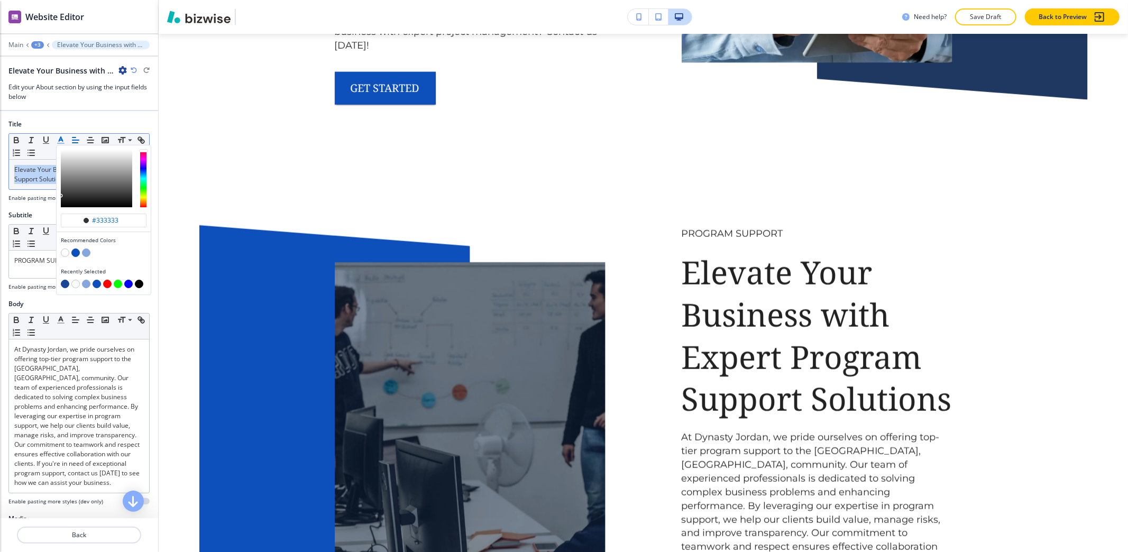
click at [62, 282] on button "button" at bounding box center [65, 284] width 8 height 8
type input "#184699"
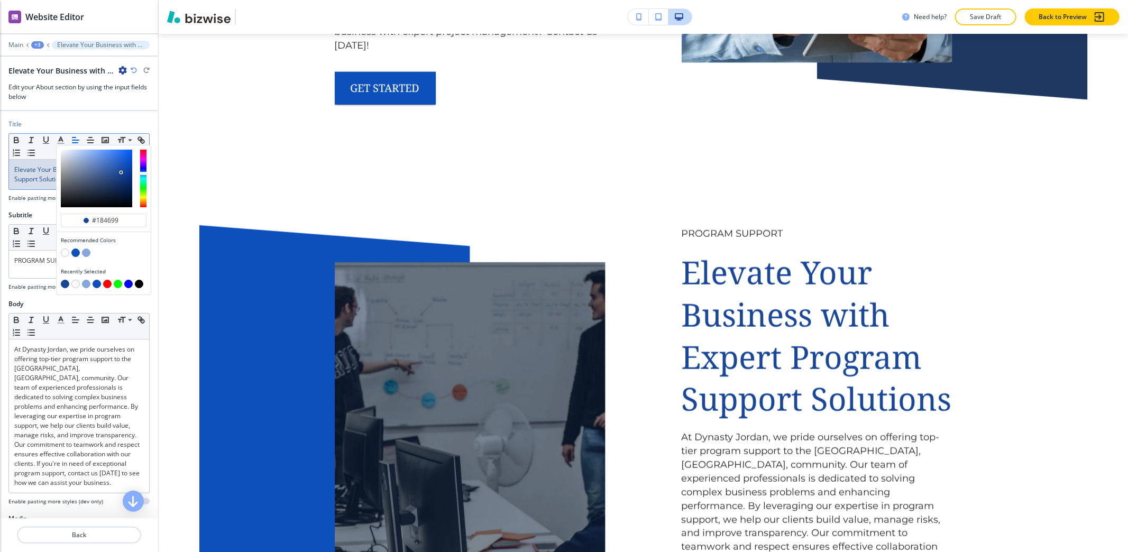
click at [39, 47] on div "+3" at bounding box center [37, 44] width 13 height 7
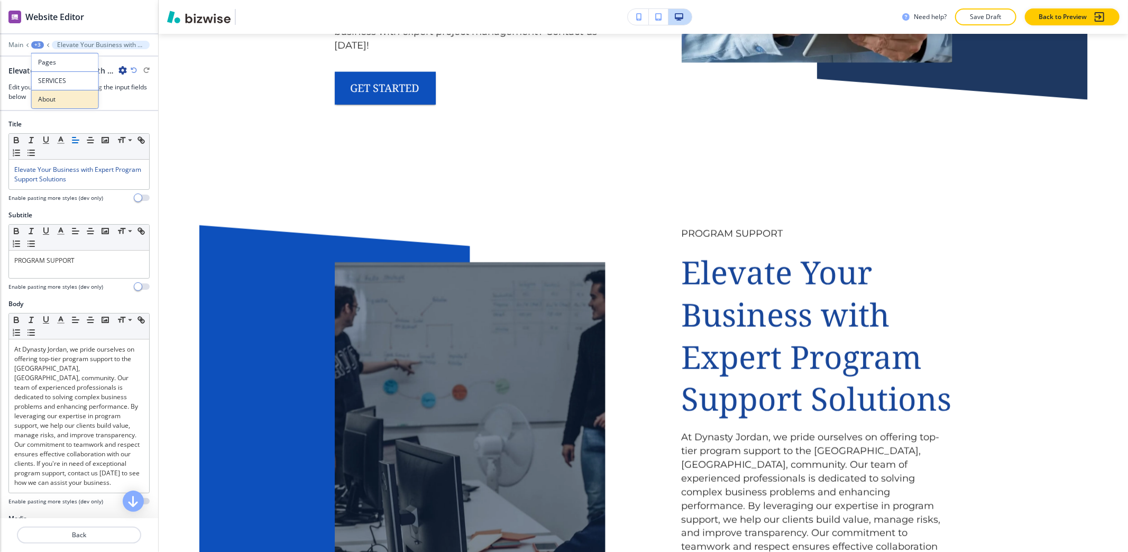
click at [45, 106] on button "About" at bounding box center [65, 99] width 68 height 19
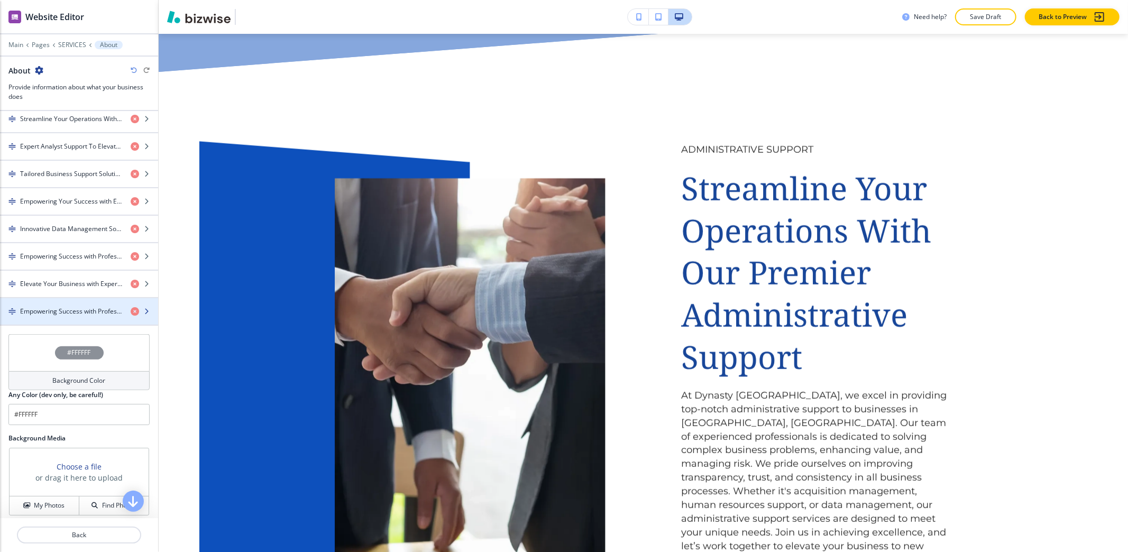
click at [62, 316] on h4 "Empowering Success with Professional Project Management Expertise" at bounding box center [71, 312] width 102 height 10
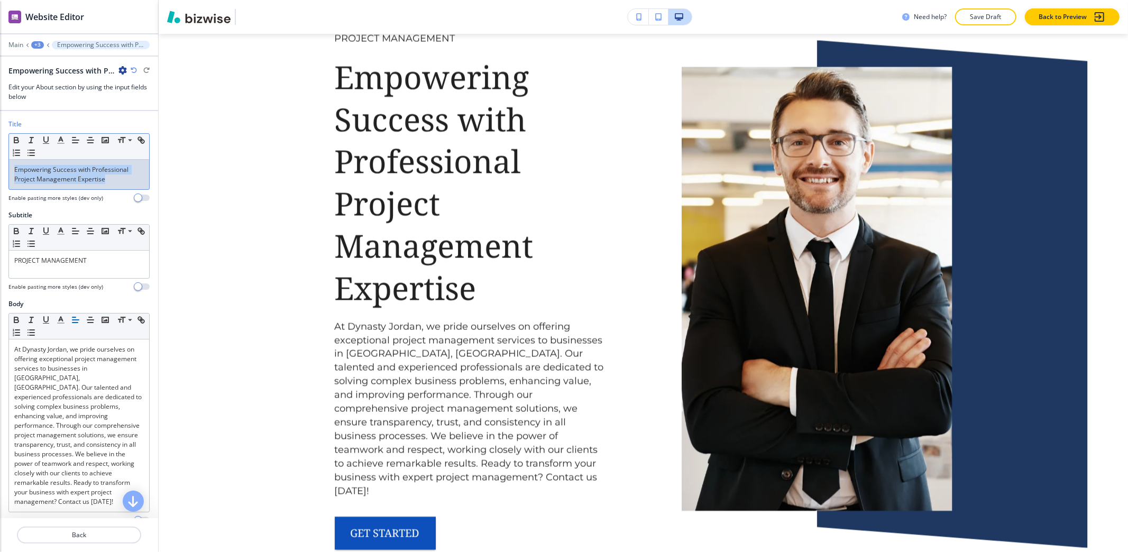
drag, startPoint x: 108, startPoint y: 182, endPoint x: 1, endPoint y: 169, distance: 108.1
click at [1, 169] on div "Title Small Normal Large Huge Empowering Success with Professional Project Mana…" at bounding box center [79, 164] width 158 height 91
click at [58, 143] on line "button" at bounding box center [61, 143] width 6 height 0
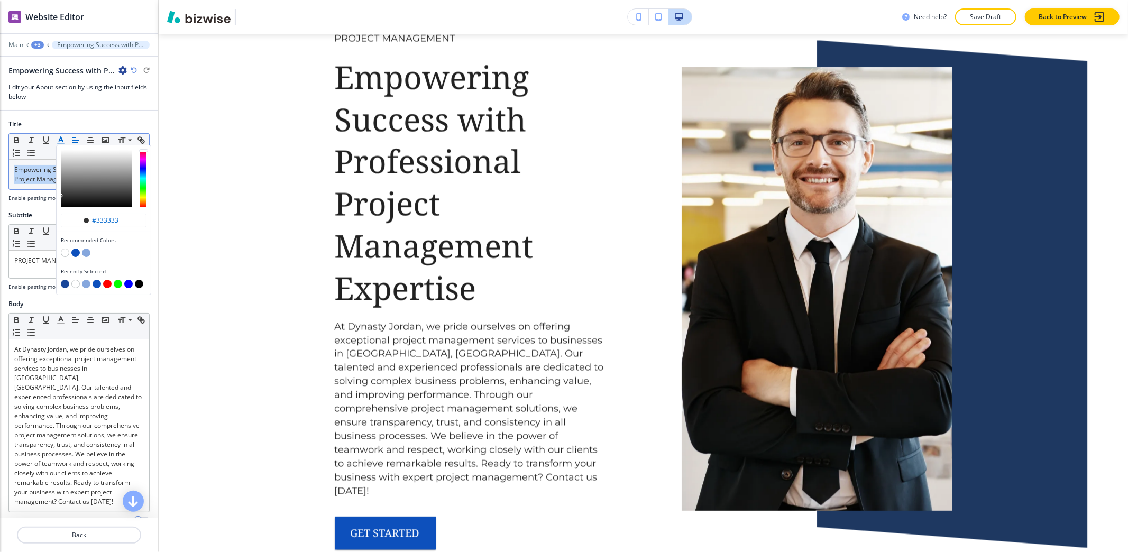
click at [64, 286] on button "button" at bounding box center [65, 284] width 8 height 8
type input "#184699"
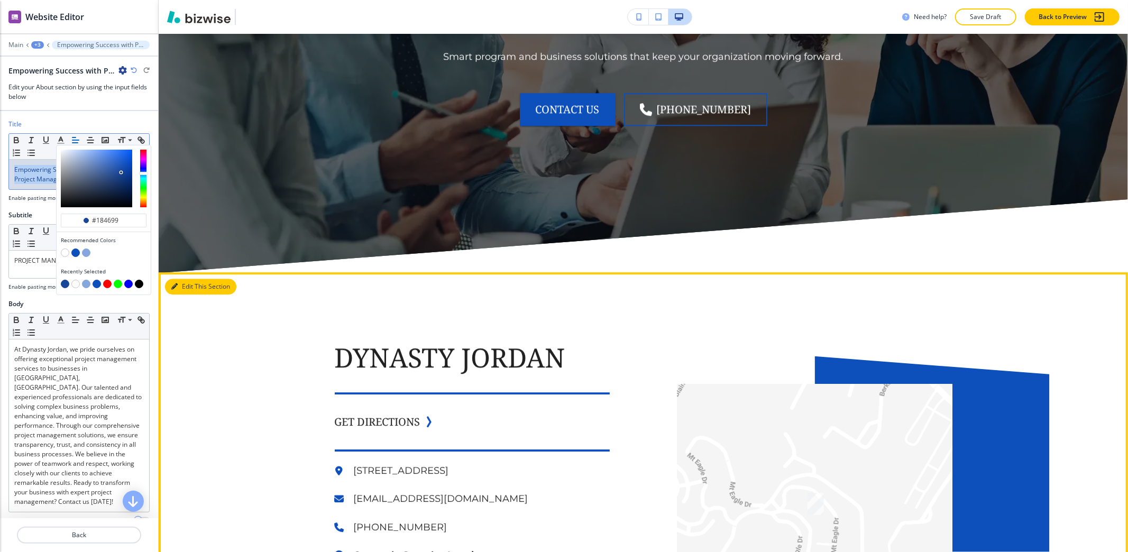
click at [191, 279] on button "Edit This Section" at bounding box center [200, 287] width 71 height 16
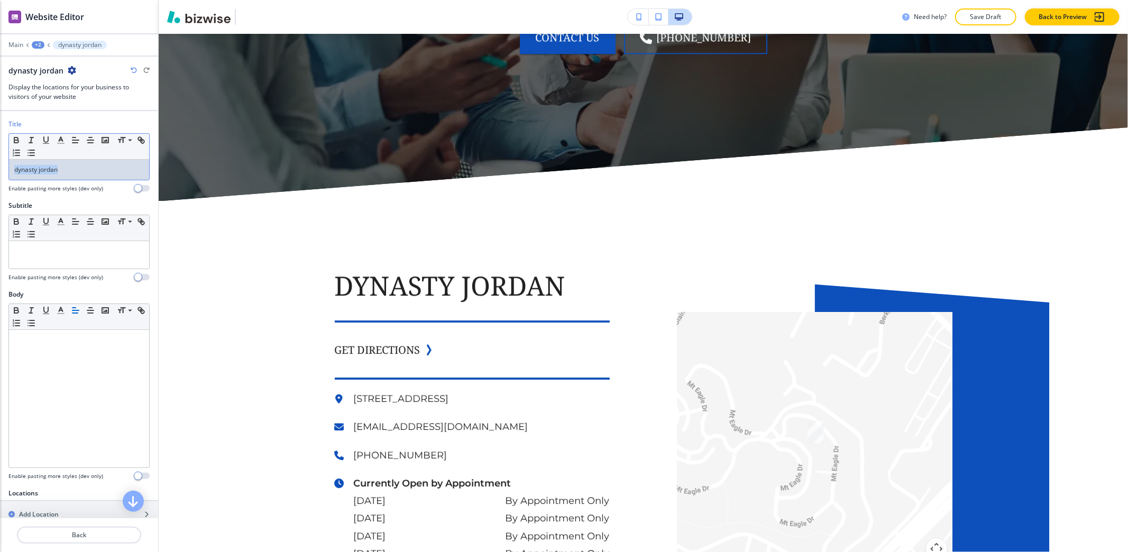
drag, startPoint x: 68, startPoint y: 169, endPoint x: 0, endPoint y: 170, distance: 67.7
click at [0, 170] on div "Title Small Normal Large Huge dynasty jordan Enable pasting more styles (dev on…" at bounding box center [79, 159] width 158 height 81
click at [59, 139] on icon "button" at bounding box center [61, 140] width 10 height 10
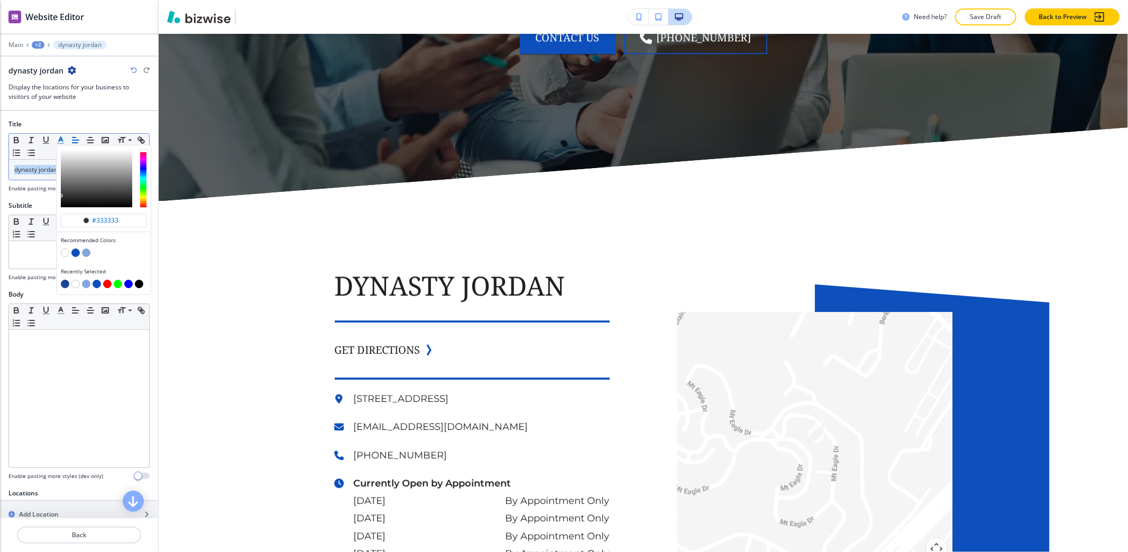
click at [66, 286] on button "button" at bounding box center [65, 284] width 8 height 8
type input "#184699"
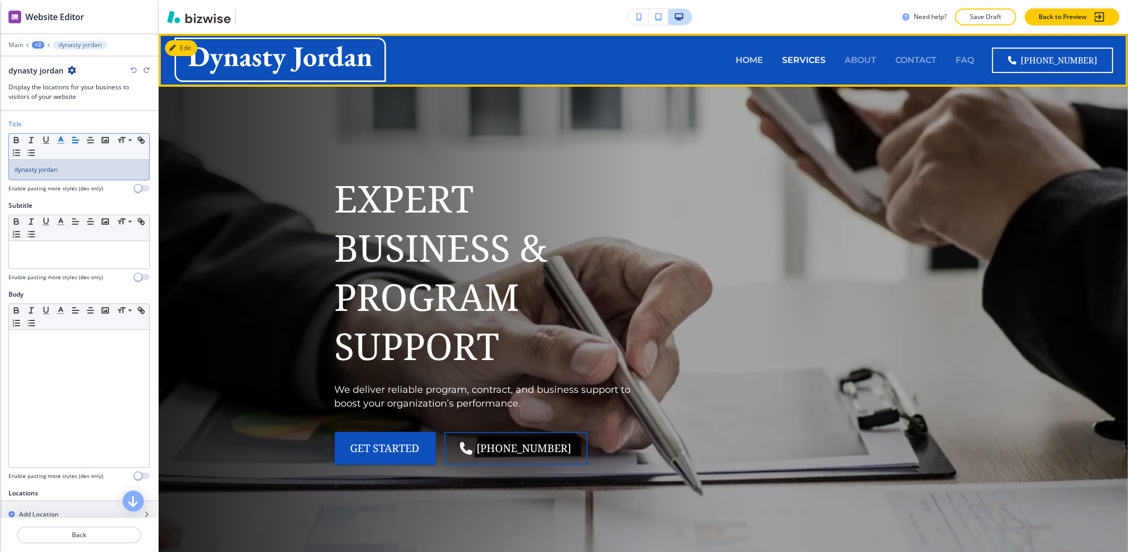
click at [763, 57] on p "HOME" at bounding box center [748, 60] width 27 height 12
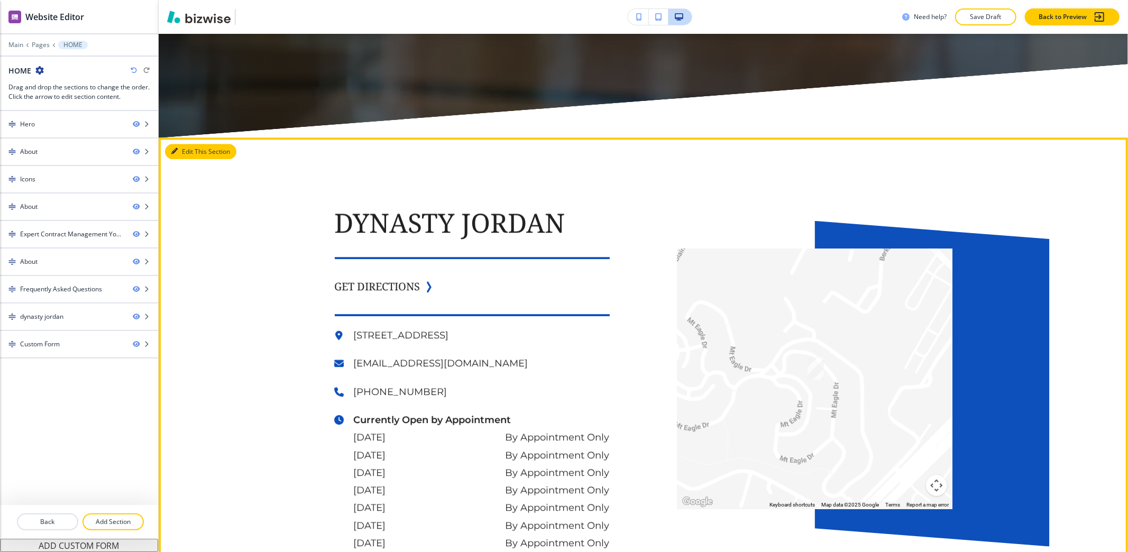
click at [187, 146] on button "Edit This Section" at bounding box center [200, 152] width 71 height 16
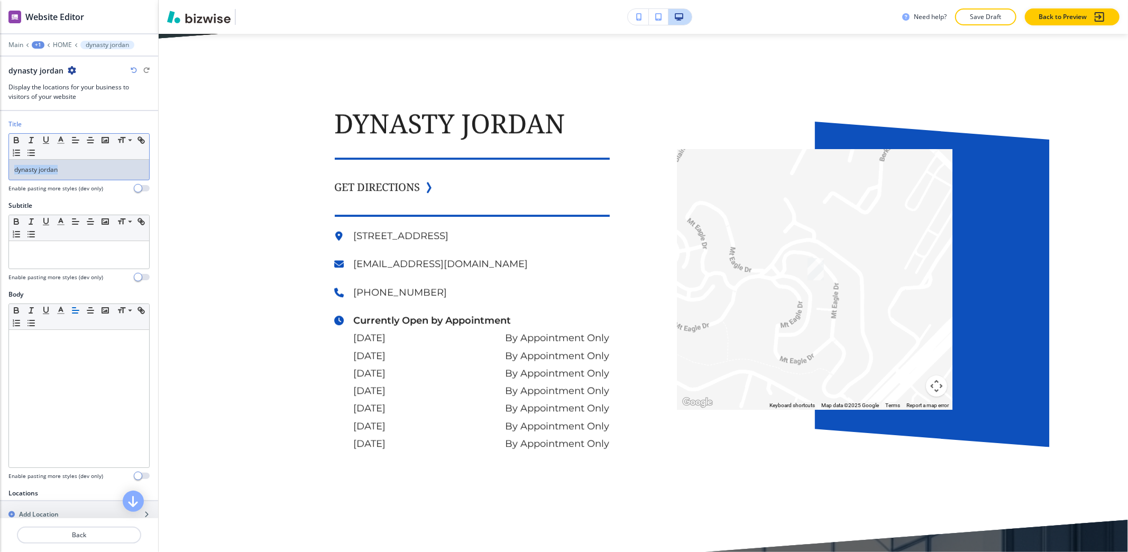
drag, startPoint x: 78, startPoint y: 178, endPoint x: 0, endPoint y: 168, distance: 78.8
click at [0, 168] on div "Title Small Normal Large Huge dynasty jordan Enable pasting more styles (dev on…" at bounding box center [79, 159] width 158 height 81
click at [64, 145] on icon "button" at bounding box center [61, 140] width 10 height 10
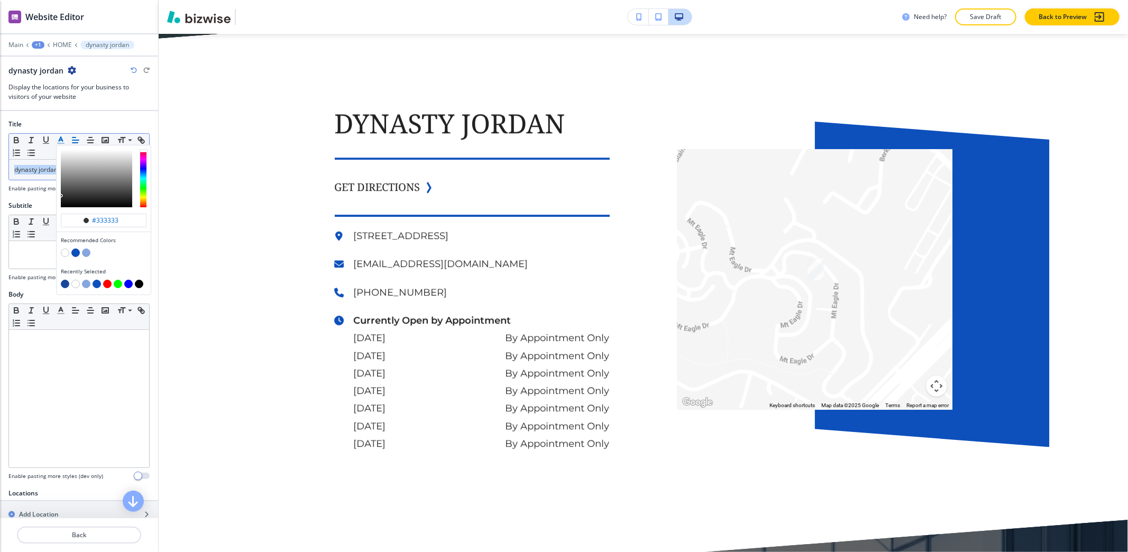
click at [63, 288] on button "button" at bounding box center [65, 284] width 8 height 8
type input "#184699"
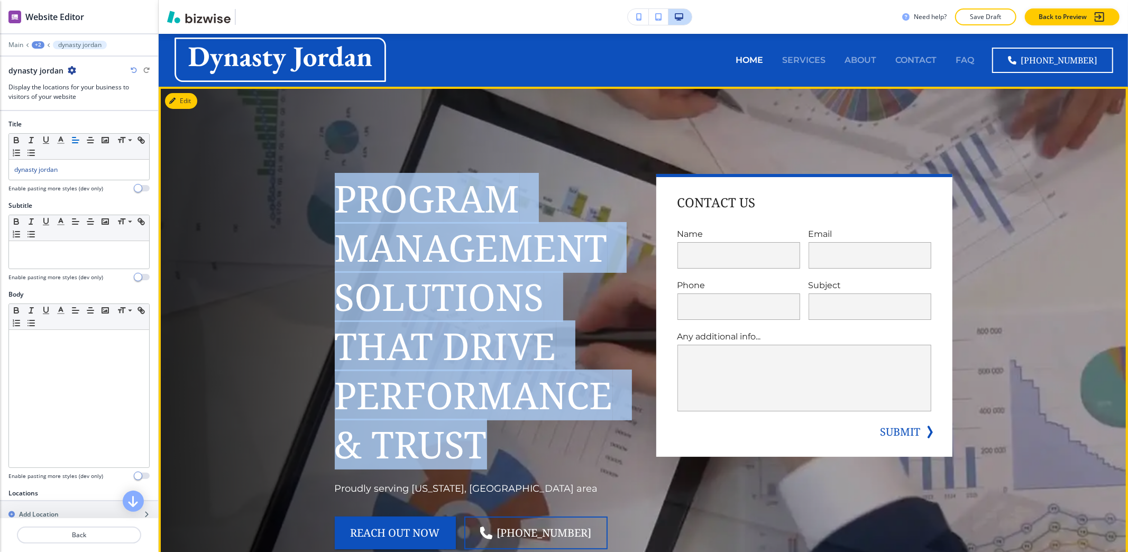
drag, startPoint x: 332, startPoint y: 187, endPoint x: 493, endPoint y: 449, distance: 307.1
click at [493, 449] on h1 "Program Management Solutions That Drive Performance & Trust" at bounding box center [483, 322] width 296 height 296
copy h1 "Program Management Solutions That Drive Performance & Trust"
click at [335, 418] on h1 "Program Management Solutions That Drive Performance & Trust" at bounding box center [483, 322] width 296 height 296
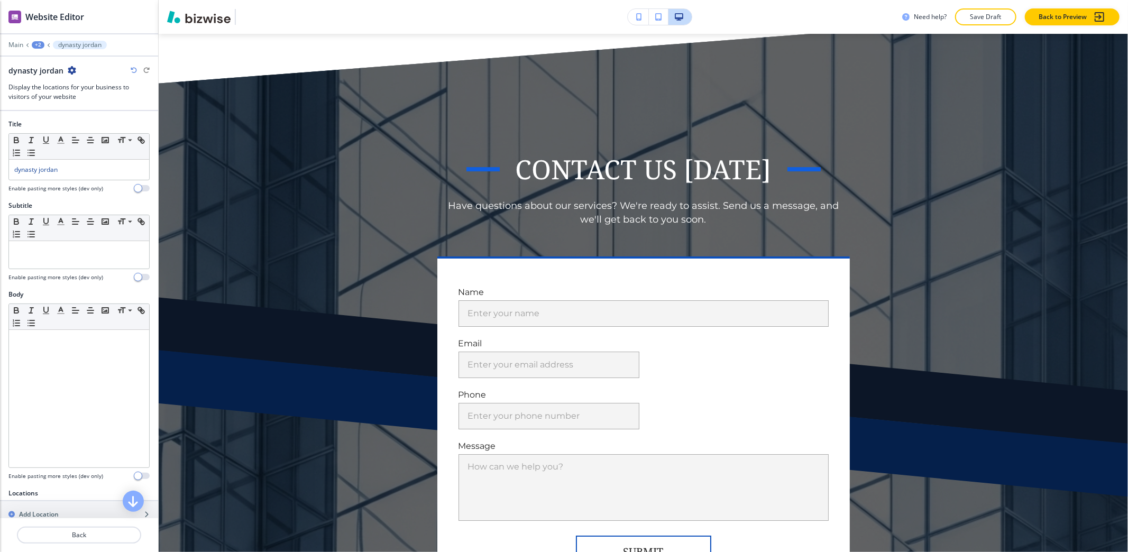
scroll to position [6353, 0]
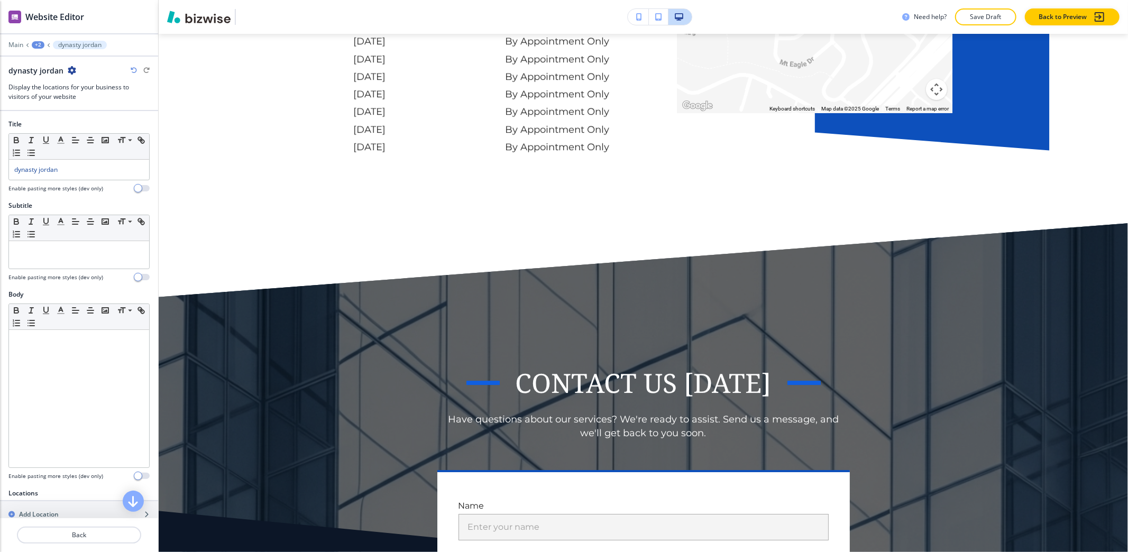
click at [42, 42] on div "+2" at bounding box center [38, 44] width 13 height 7
click at [58, 75] on button "HOME" at bounding box center [66, 80] width 68 height 19
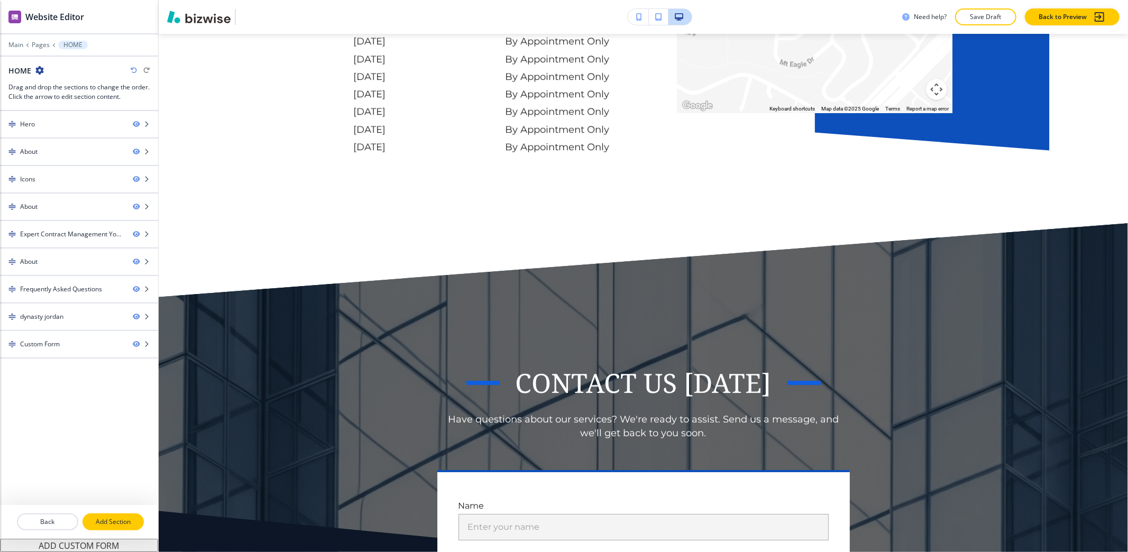
click at [112, 524] on p "Add Section" at bounding box center [113, 522] width 59 height 10
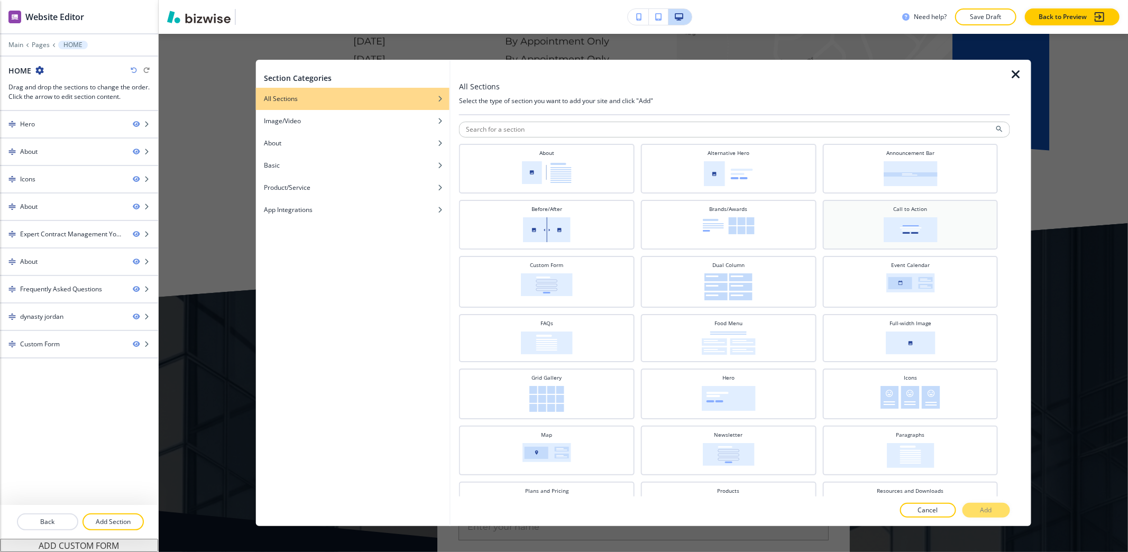
click at [907, 208] on h4 "Call to Action" at bounding box center [910, 209] width 34 height 8
click at [977, 514] on button "Add" at bounding box center [986, 510] width 48 height 15
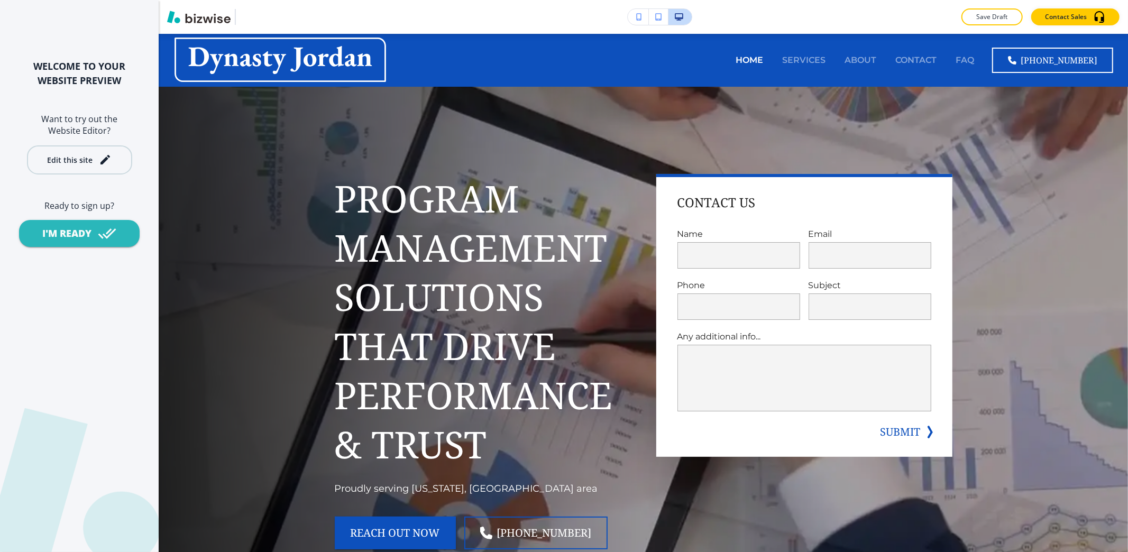
click at [83, 159] on div "Edit this site" at bounding box center [69, 160] width 45 height 8
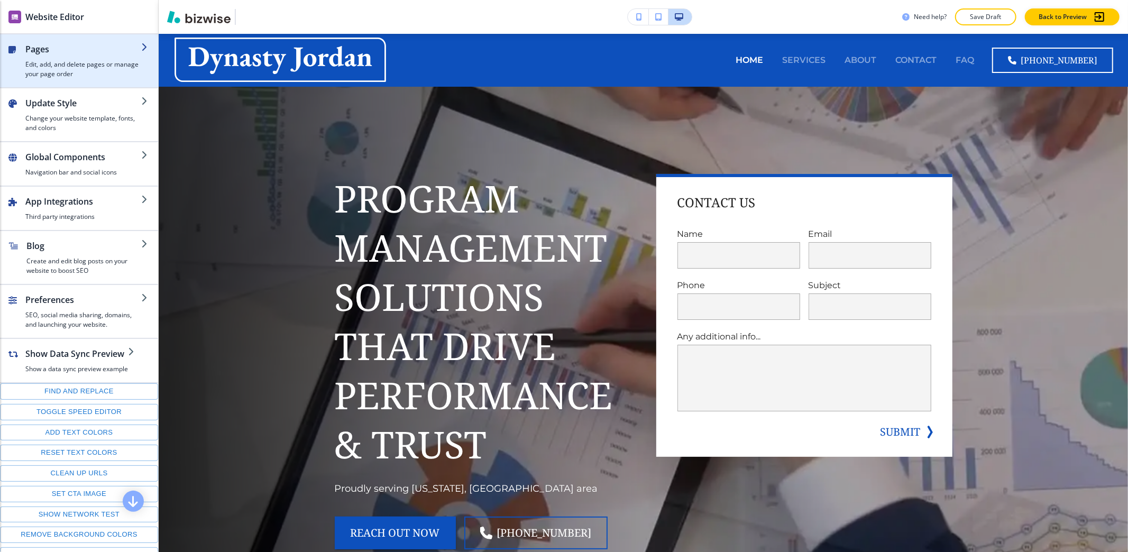
click at [85, 57] on div "button" at bounding box center [83, 58] width 116 height 4
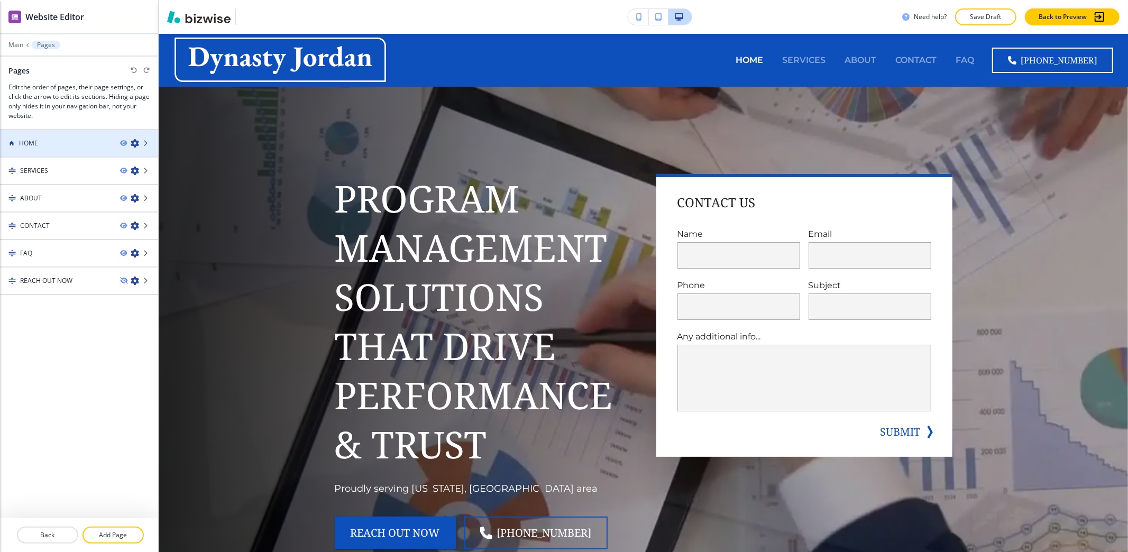
click at [77, 139] on div "HOME" at bounding box center [56, 144] width 112 height 10
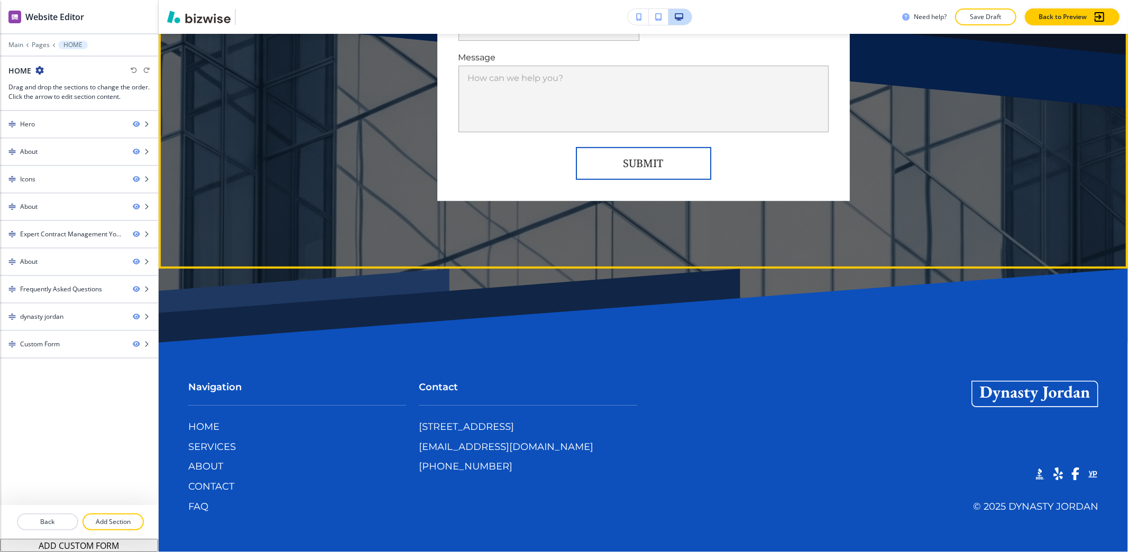
scroll to position [6623, 0]
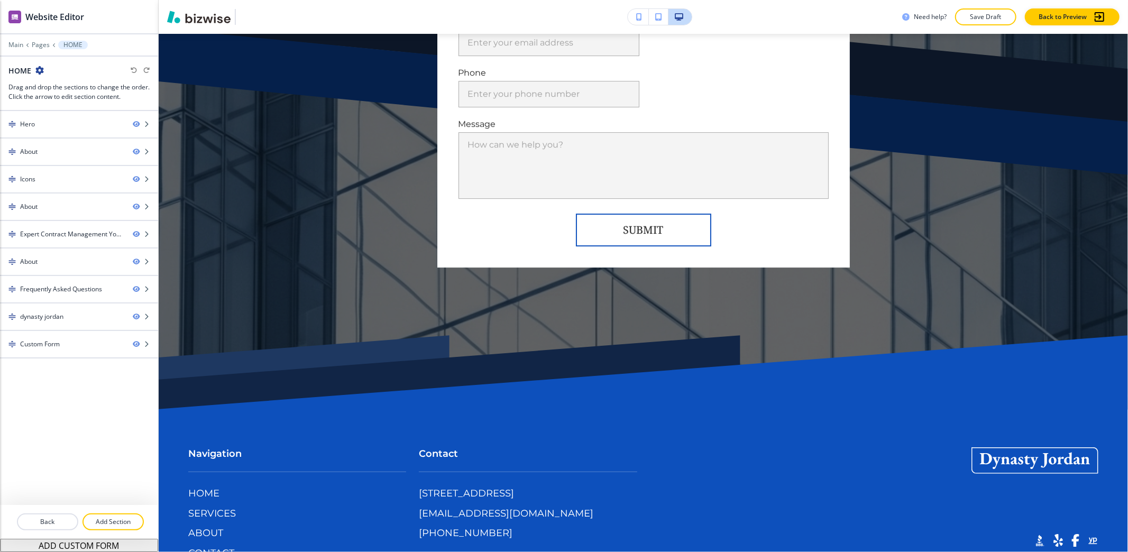
click at [123, 532] on div at bounding box center [79, 534] width 158 height 8
click at [123, 526] on p "Add Section" at bounding box center [113, 522] width 59 height 10
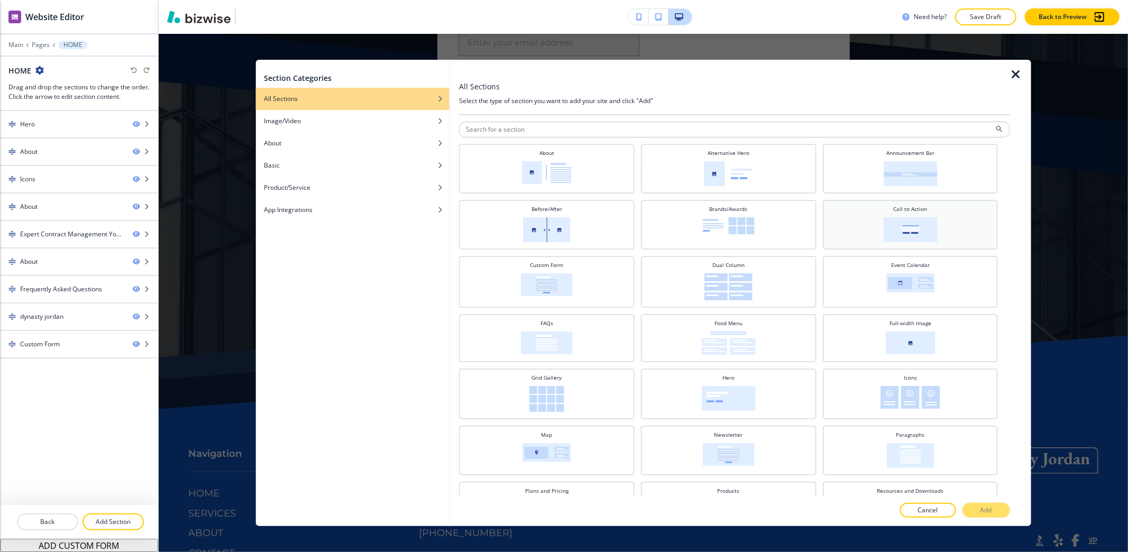
click at [934, 235] on div "Call to Action" at bounding box center [909, 223] width 165 height 37
click at [983, 512] on p "Add" at bounding box center [986, 510] width 12 height 10
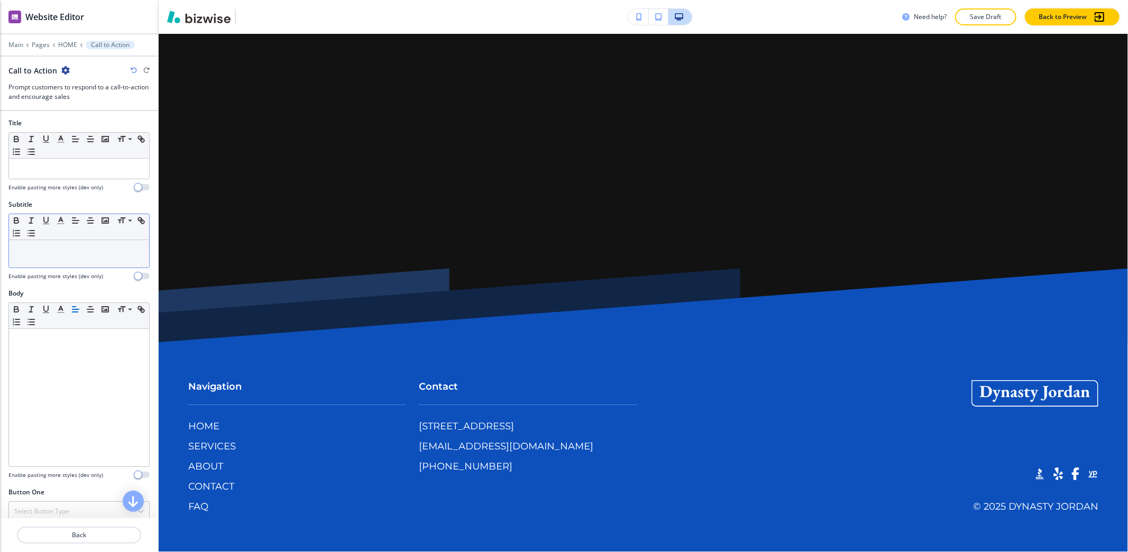
scroll to position [0, 0]
click at [92, 168] on p at bounding box center [79, 170] width 130 height 10
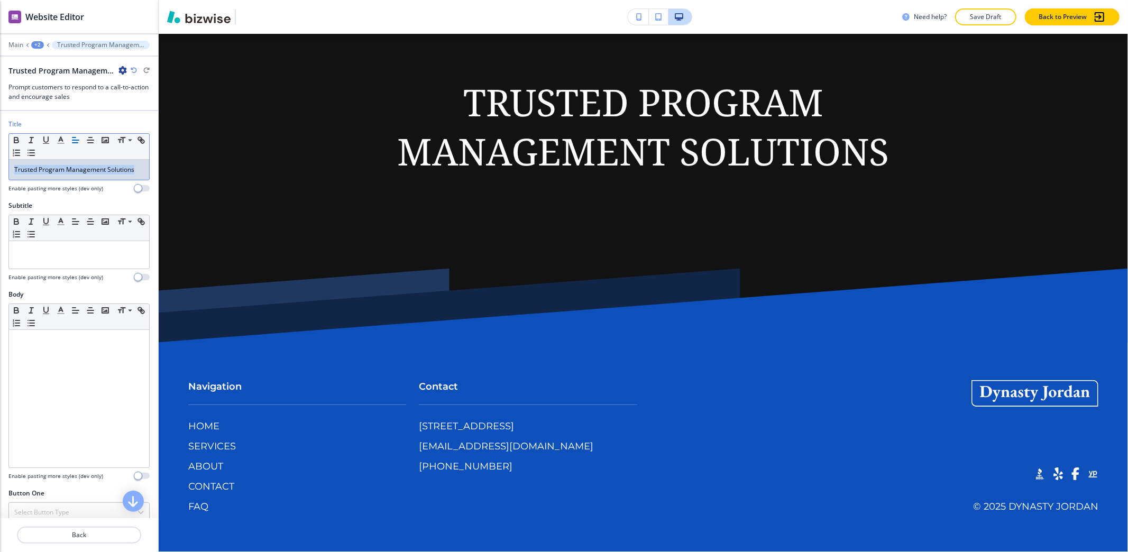
drag, startPoint x: 86, startPoint y: 189, endPoint x: 0, endPoint y: 161, distance: 90.1
click at [0, 161] on div "Title Small Normal Large Huge Trusted Program Management Solutions Enable pasti…" at bounding box center [79, 159] width 158 height 81
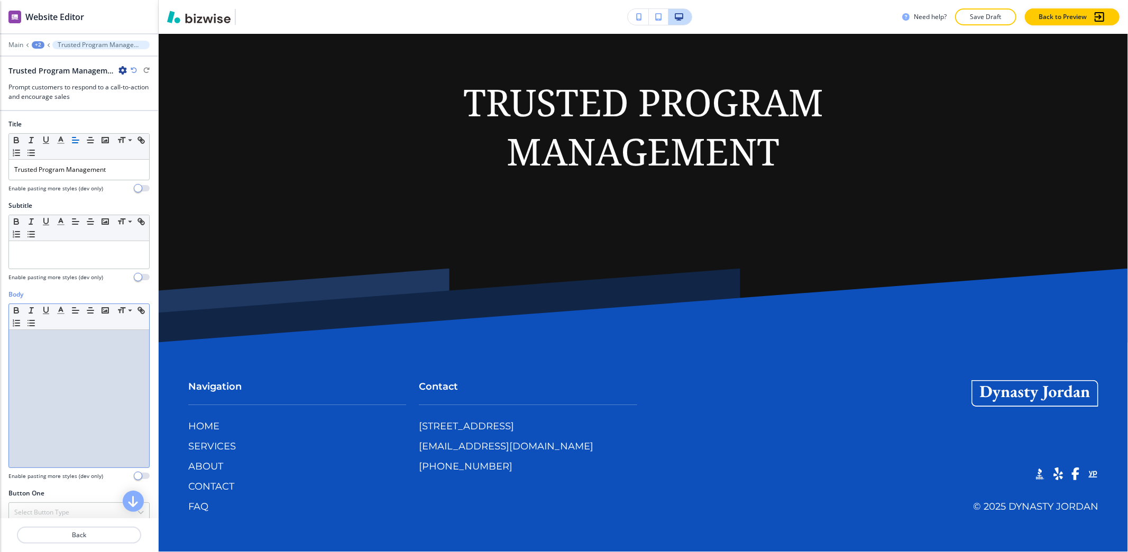
click at [47, 364] on div at bounding box center [79, 398] width 140 height 137
paste div
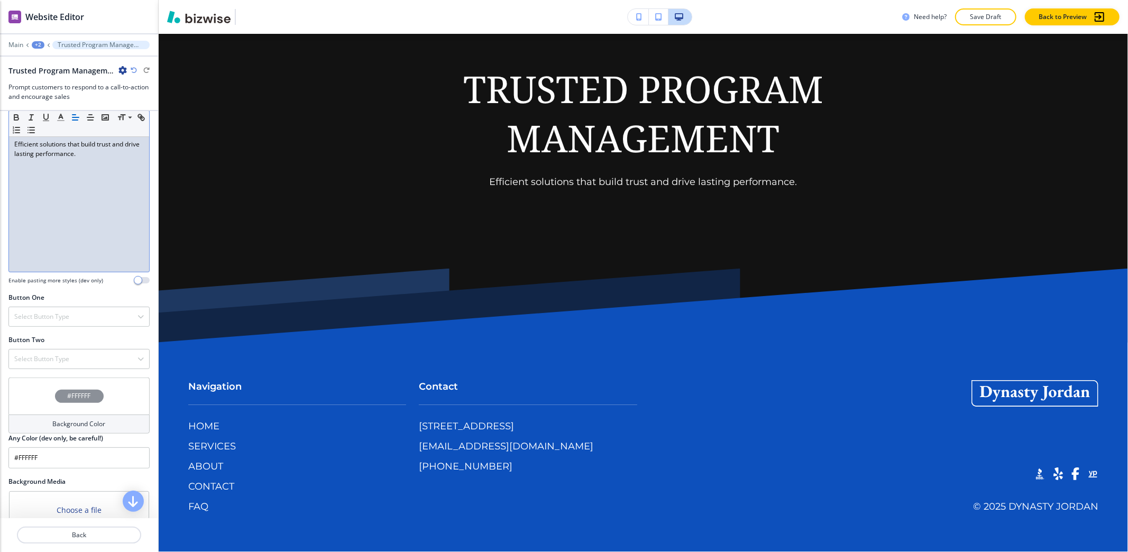
scroll to position [211, 0]
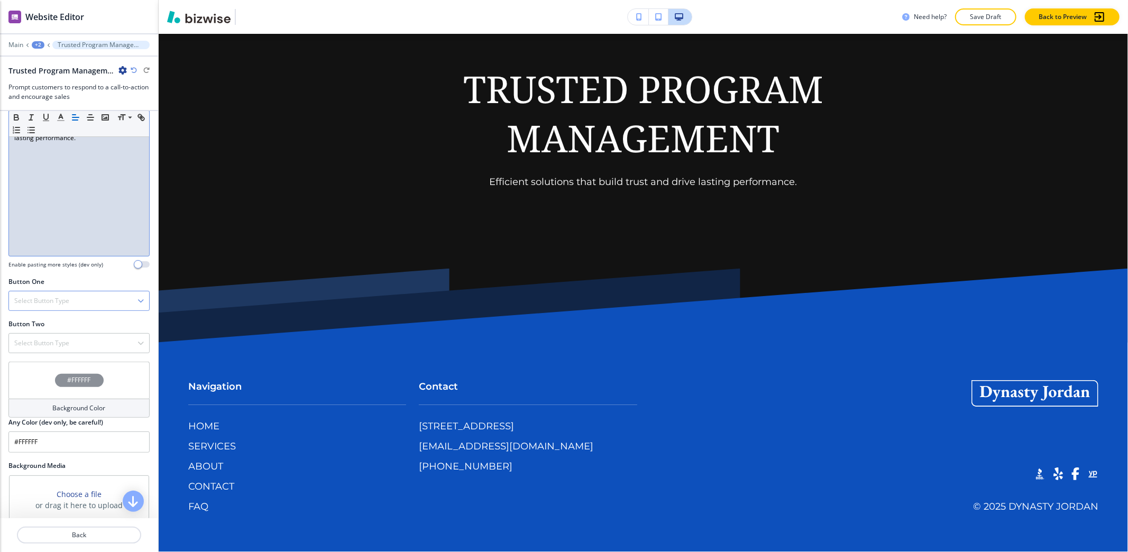
click at [85, 303] on div "Select Button Type" at bounding box center [79, 300] width 140 height 19
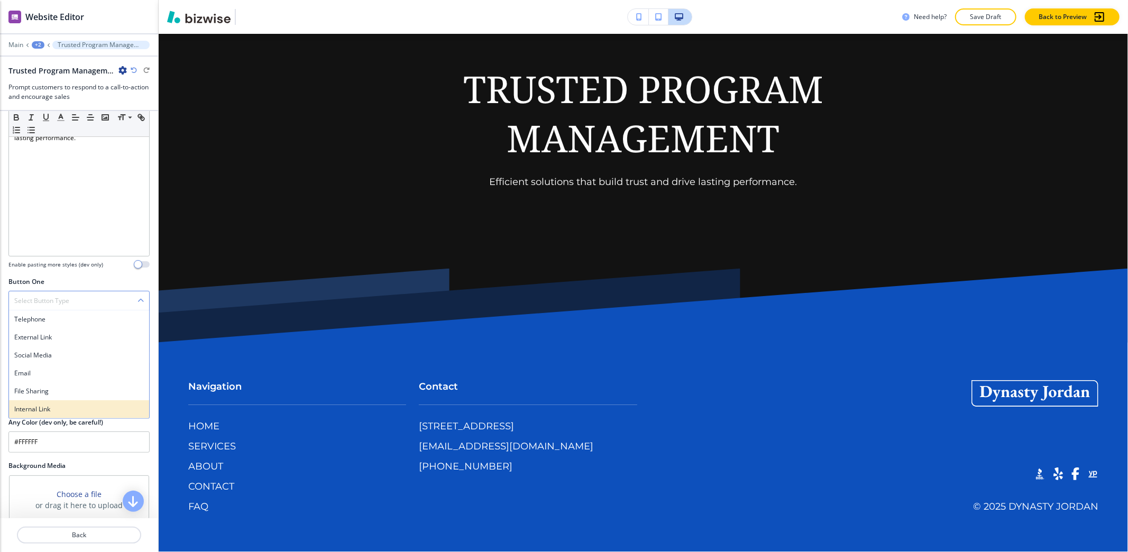
click at [41, 411] on h4 "Internal Link" at bounding box center [79, 409] width 130 height 10
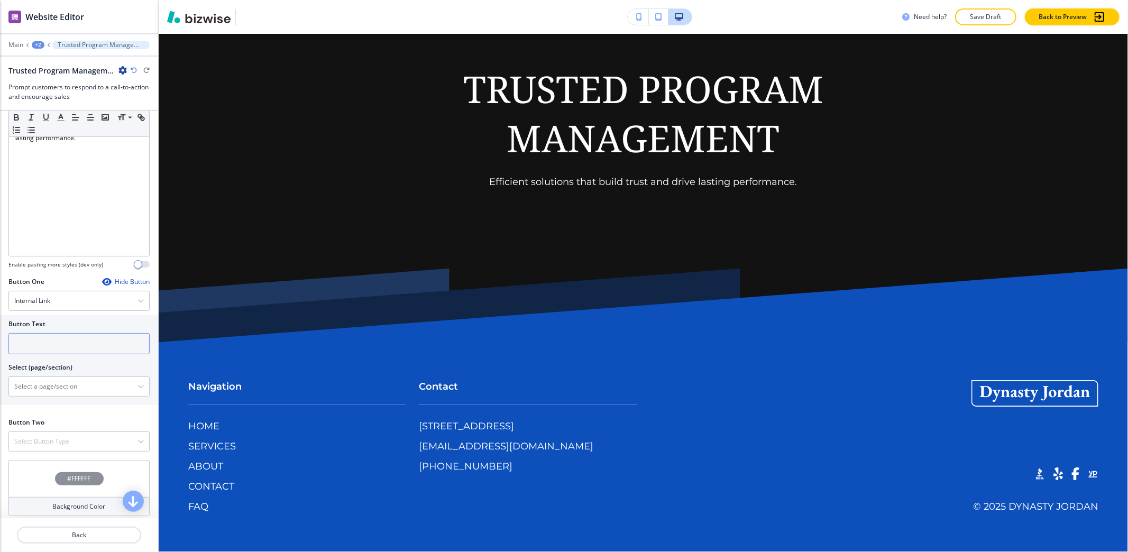
click at [67, 339] on input "text" at bounding box center [78, 343] width 141 height 21
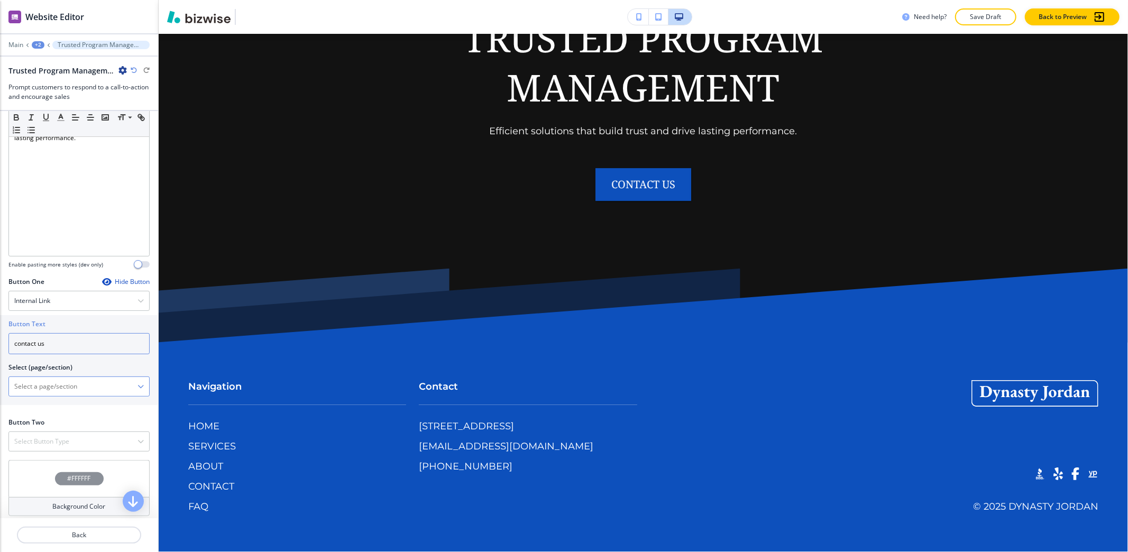
type input "contact us"
click at [50, 388] on \(page\/section\) "Manual Input" at bounding box center [73, 386] width 128 height 18
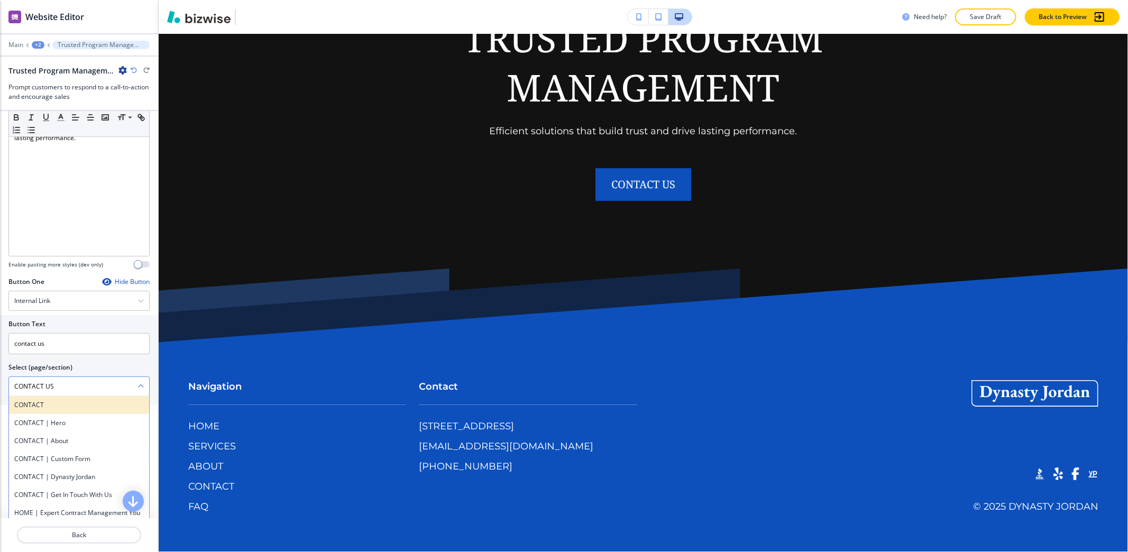
click at [72, 406] on h4 "CONTACT" at bounding box center [79, 405] width 130 height 10
type \(page\/section\) "CONTACT"
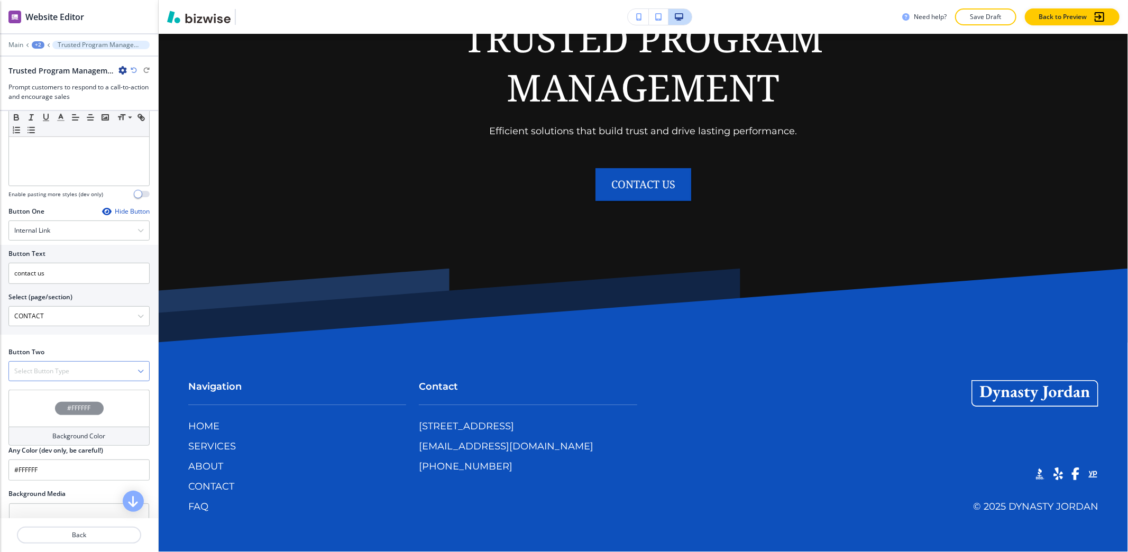
click at [35, 376] on h4 "Select Button Type" at bounding box center [41, 371] width 55 height 10
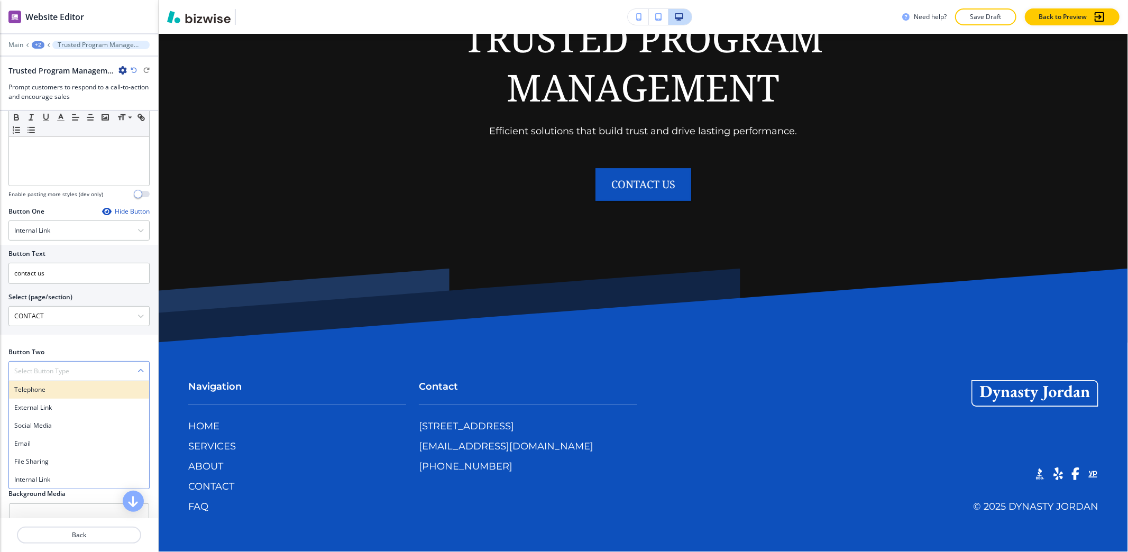
click at [35, 394] on h4 "Telephone" at bounding box center [79, 390] width 130 height 10
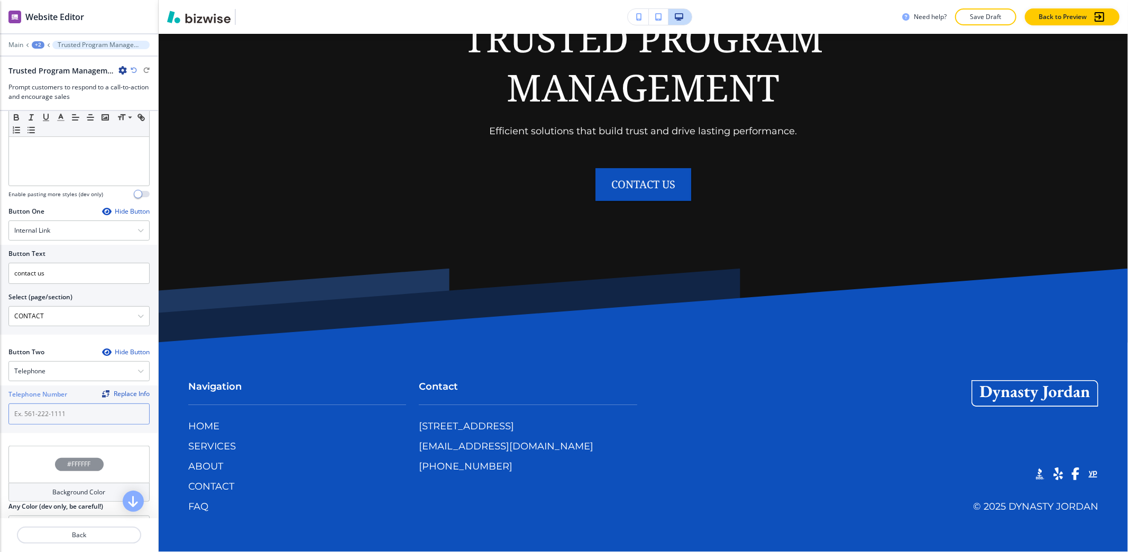
click at [47, 412] on input "text" at bounding box center [78, 413] width 141 height 21
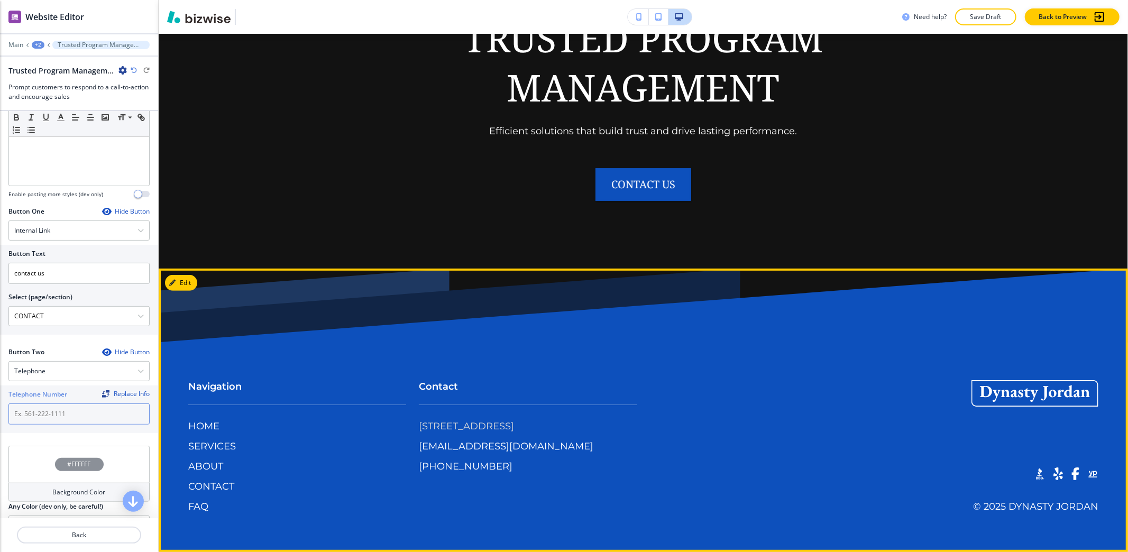
scroll to position [7296, 0]
copy p "[PHONE_NUMBER]"
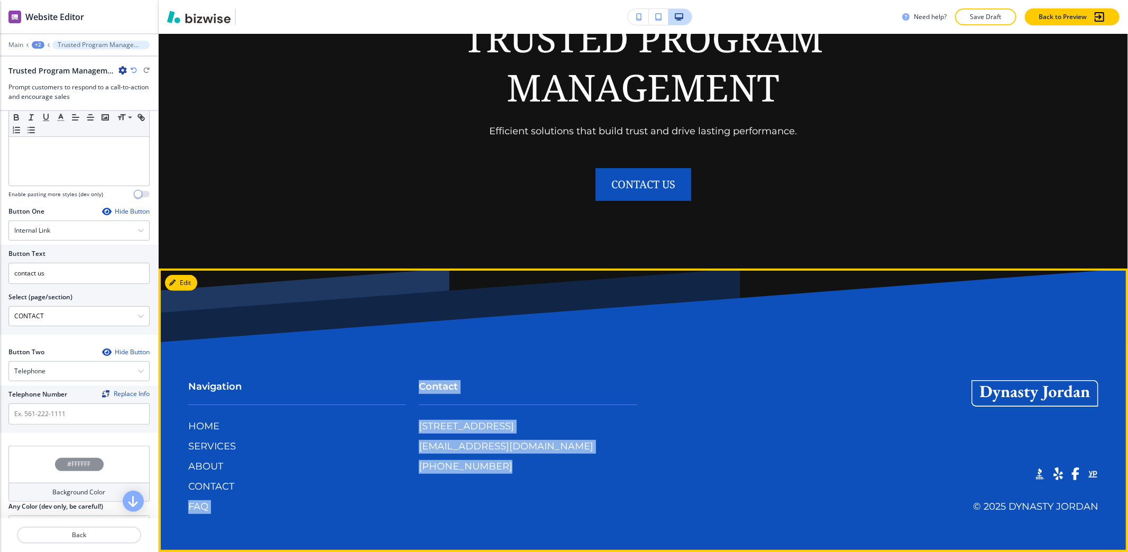
drag, startPoint x: 505, startPoint y: 504, endPoint x: 290, endPoint y: 498, distance: 215.3
click at [388, 501] on div "Navigation HOME SERVICES ABOUT CONTACT FAQ Contact [STREET_ADDRESS] [EMAIL_ADDR…" at bounding box center [637, 436] width 923 height 154
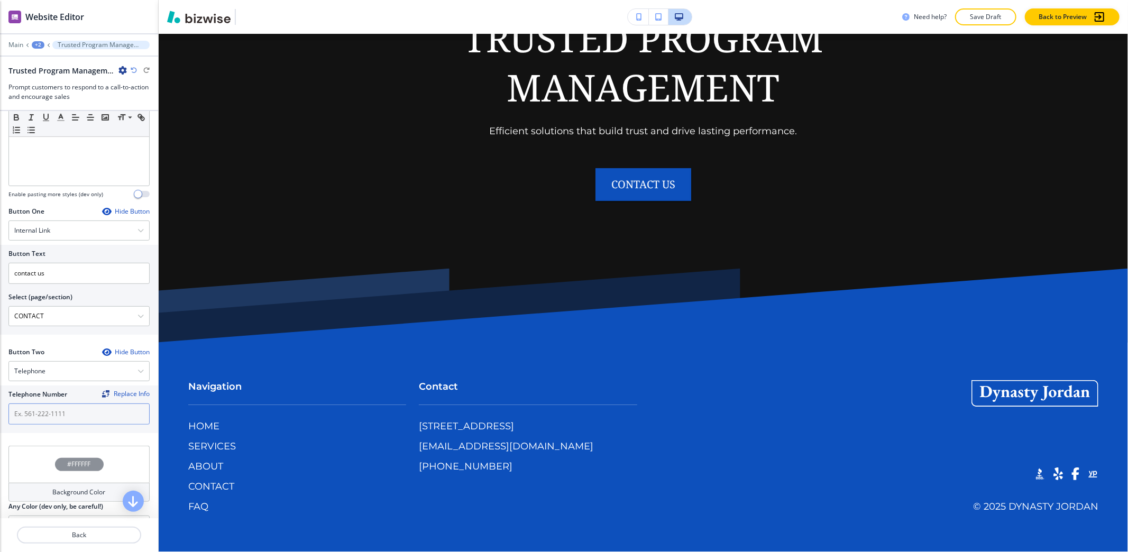
click at [105, 408] on input "text" at bounding box center [78, 413] width 141 height 21
paste input "[PHONE_NUMBER]"
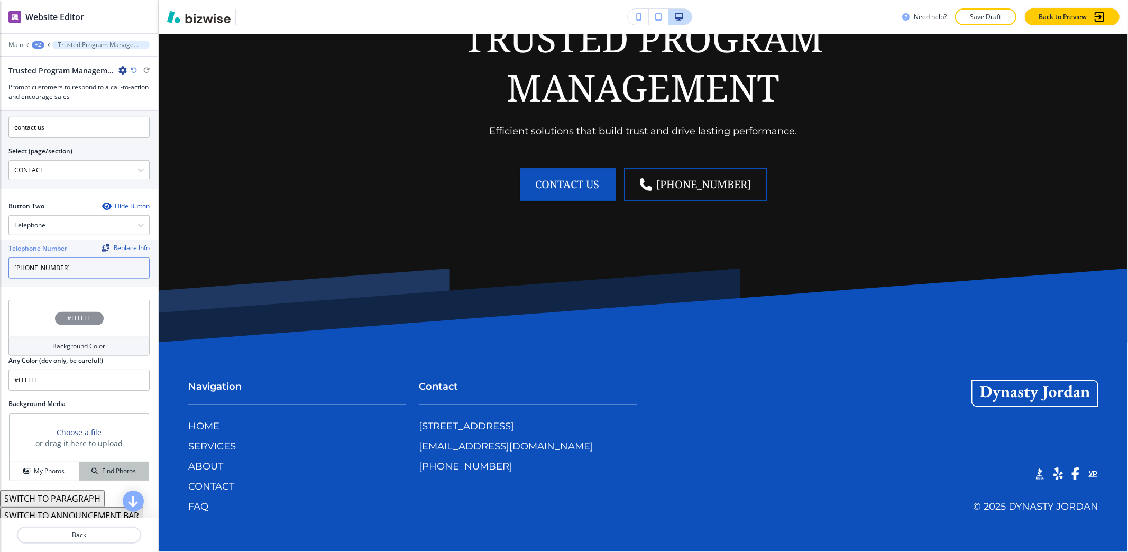
scroll to position [438, 0]
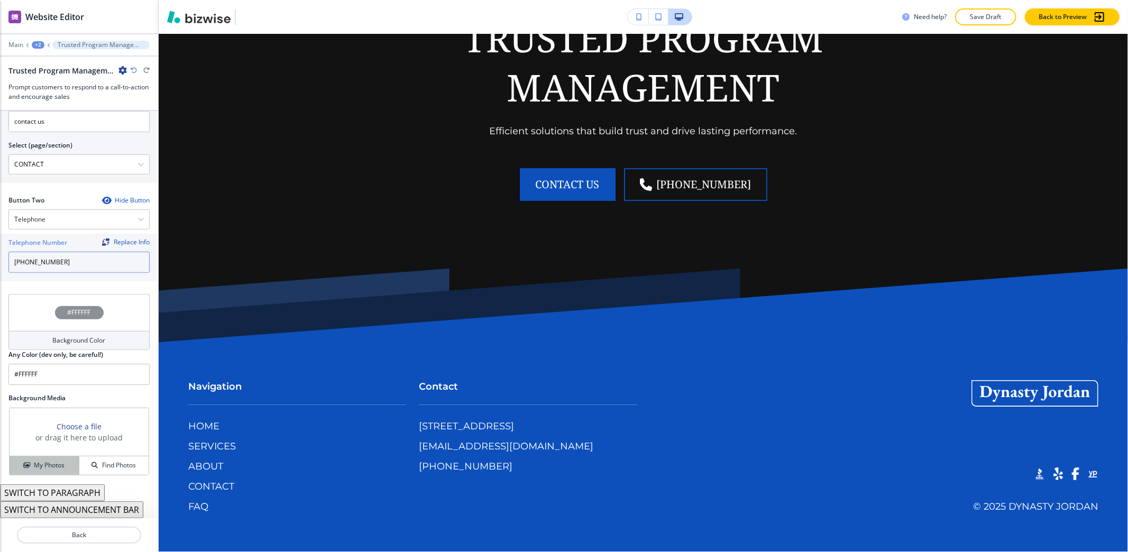
type input "[PHONE_NUMBER]"
click at [41, 468] on h4 "My Photos" at bounding box center [49, 465] width 31 height 10
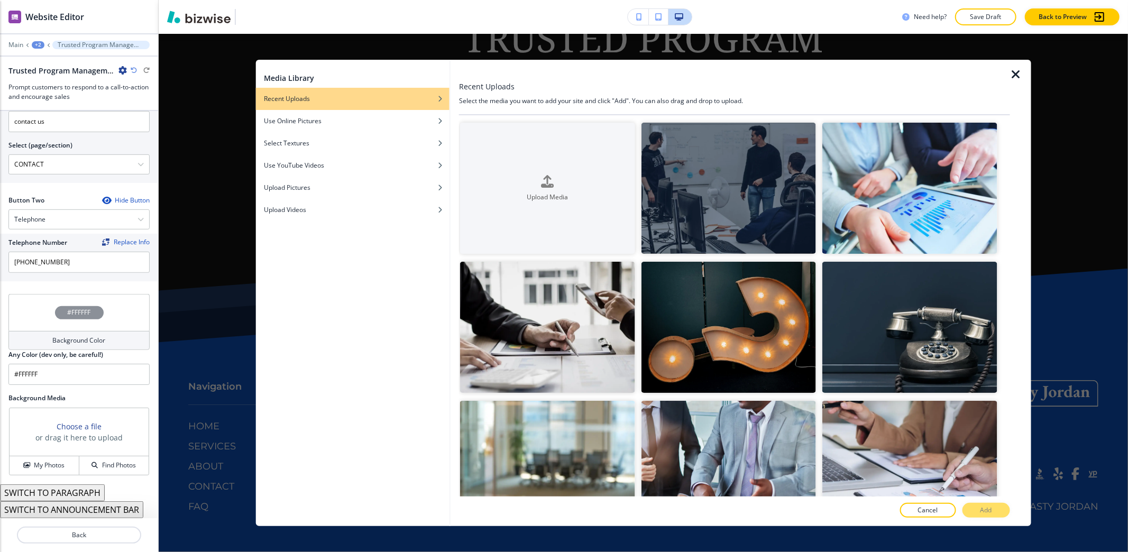
click at [1014, 70] on icon "button" at bounding box center [1016, 74] width 13 height 13
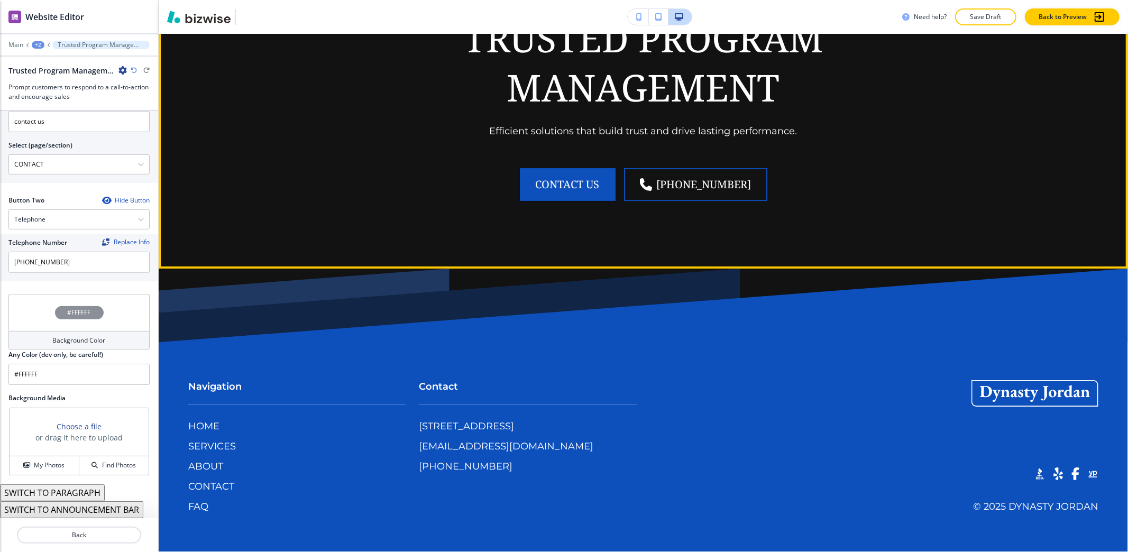
scroll to position [7101, 0]
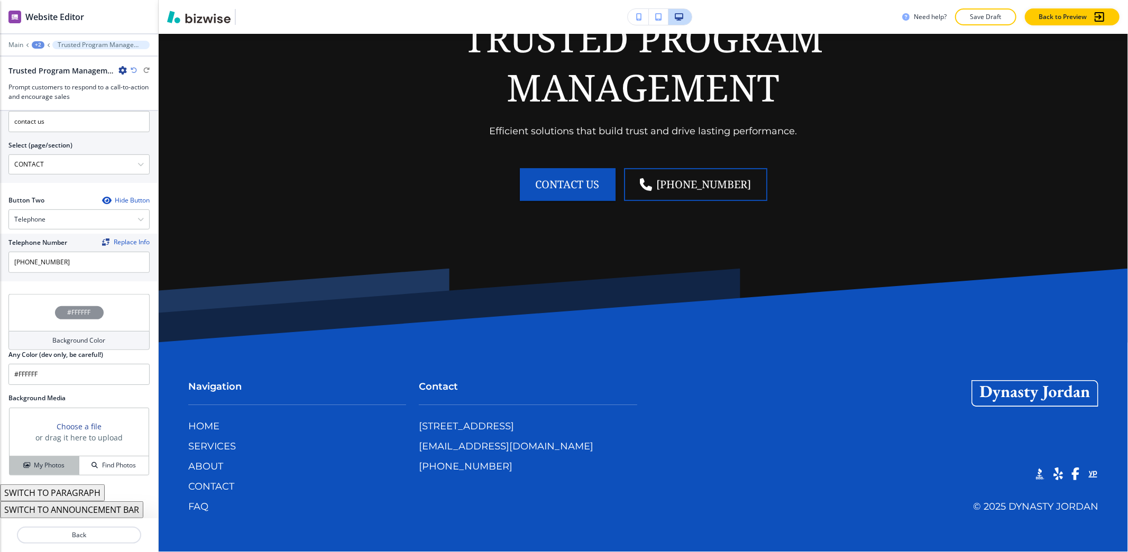
click at [45, 466] on h4 "My Photos" at bounding box center [49, 465] width 31 height 10
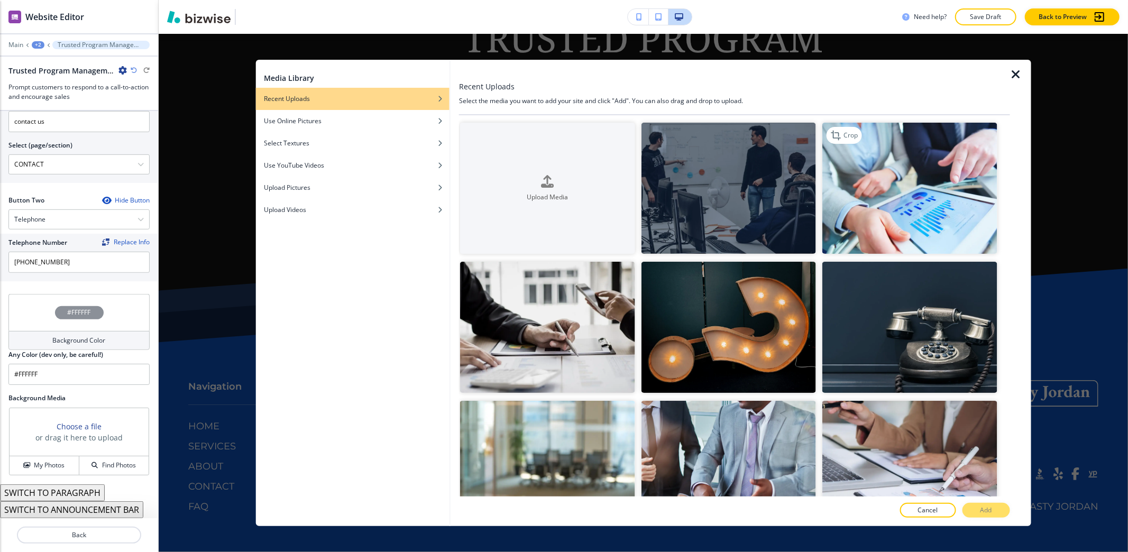
click at [906, 191] on img "button" at bounding box center [909, 188] width 174 height 131
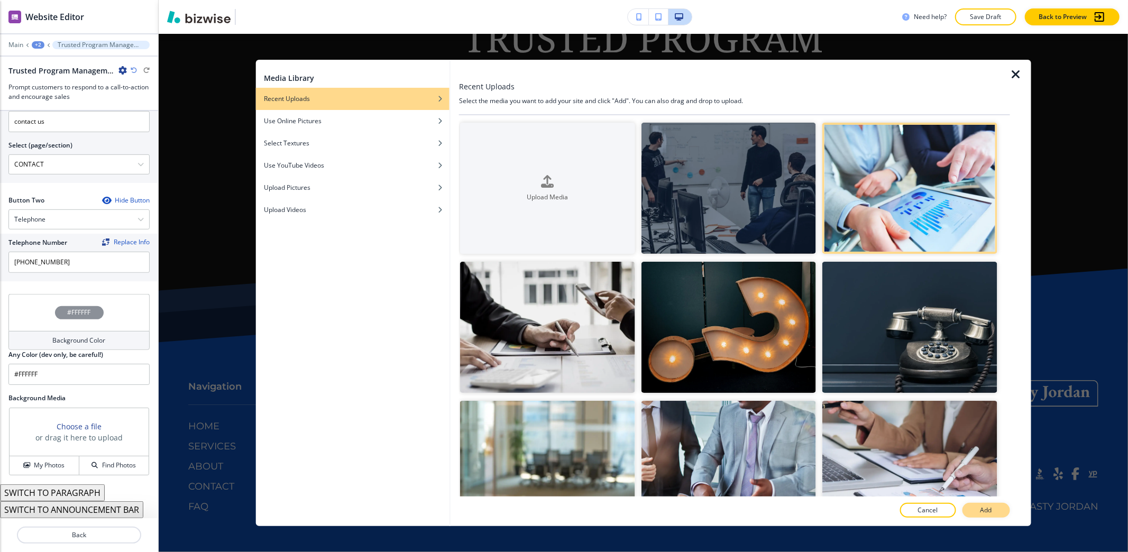
click at [983, 512] on p "Add" at bounding box center [986, 510] width 12 height 10
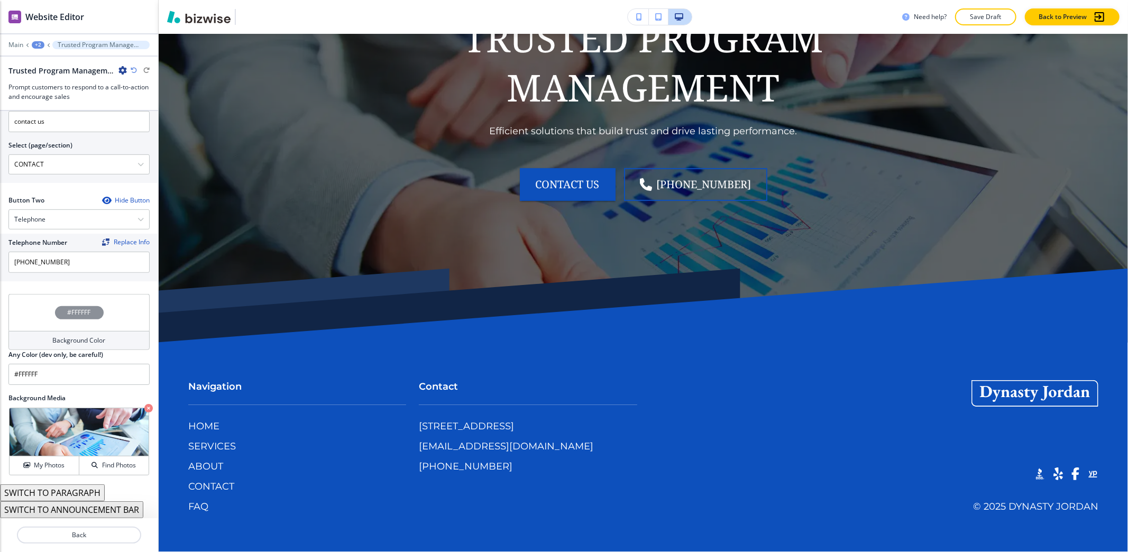
click at [36, 43] on div "+2" at bounding box center [38, 44] width 13 height 7
click at [60, 82] on p "HOME" at bounding box center [66, 81] width 54 height 10
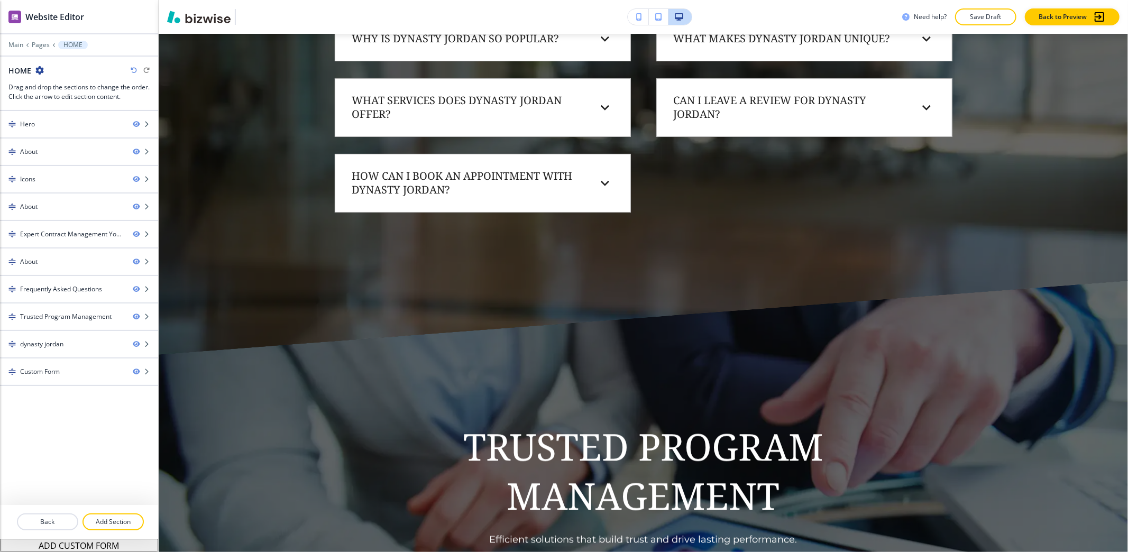
scroll to position [5351, 0]
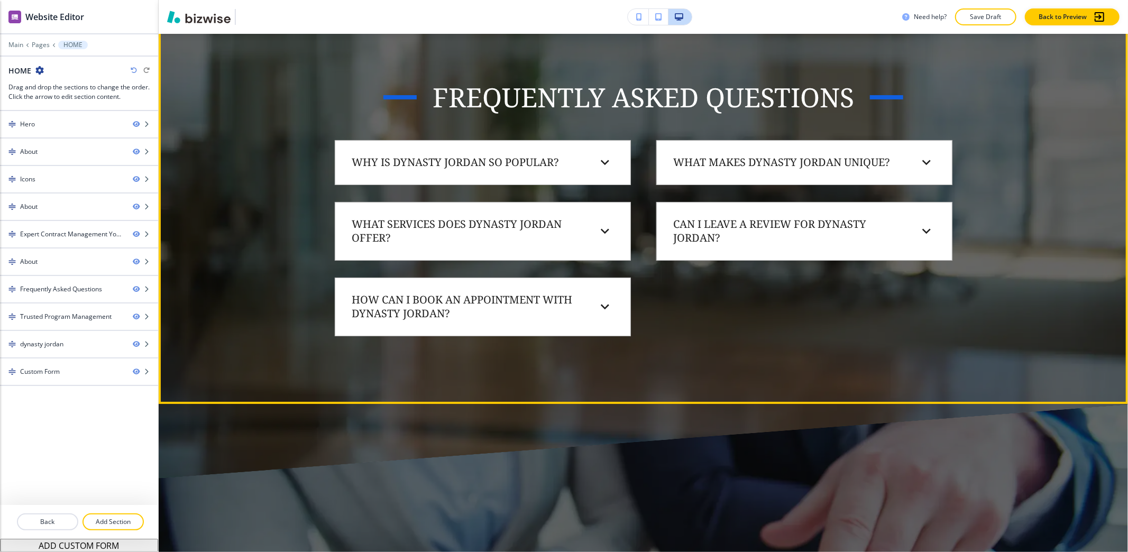
click at [196, 34] on button "Edit This Section" at bounding box center [200, 27] width 71 height 16
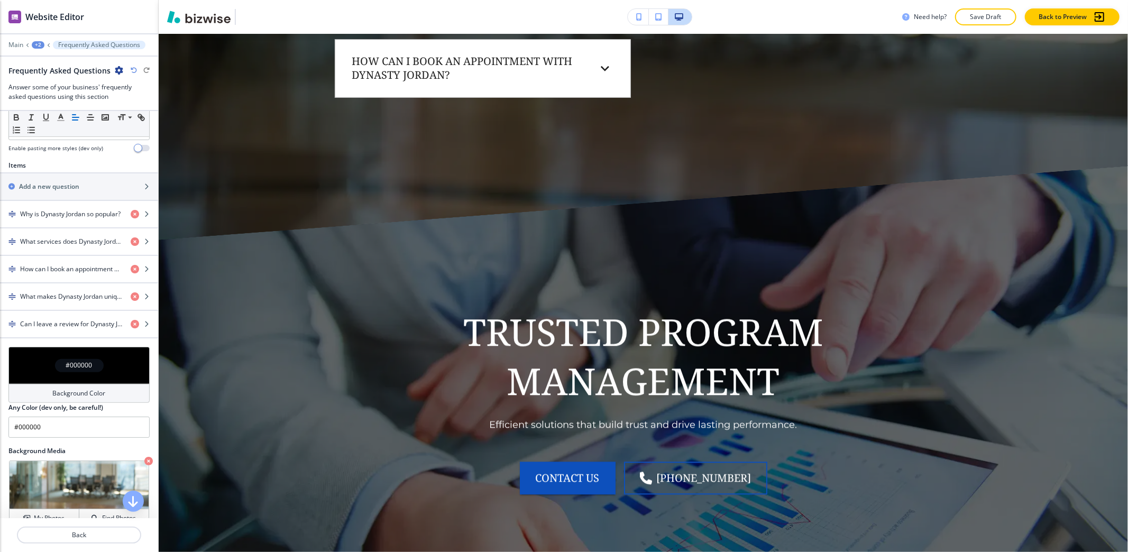
scroll to position [352, 0]
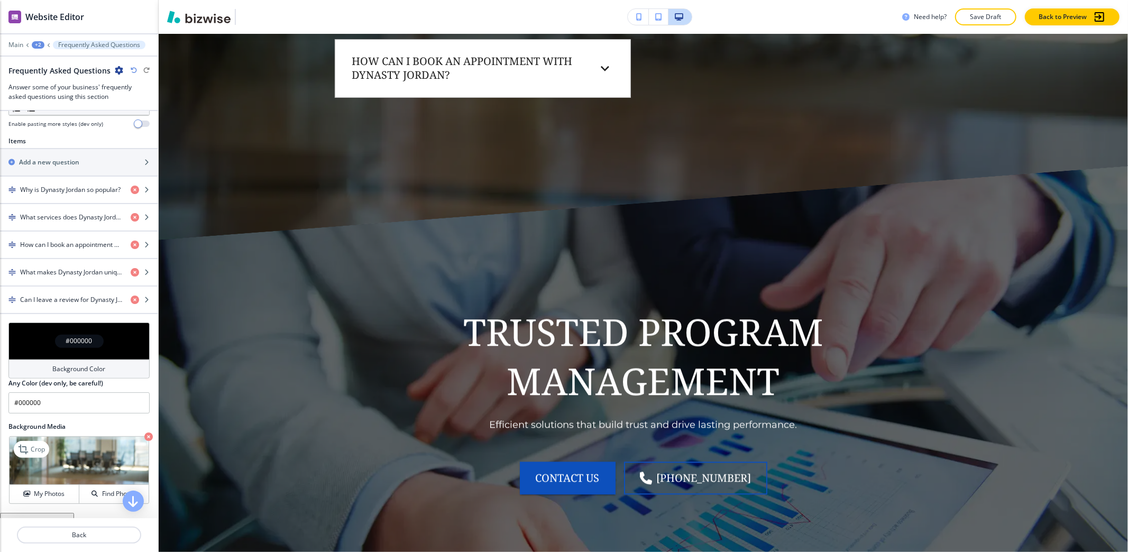
click at [144, 441] on icon "button" at bounding box center [148, 436] width 8 height 8
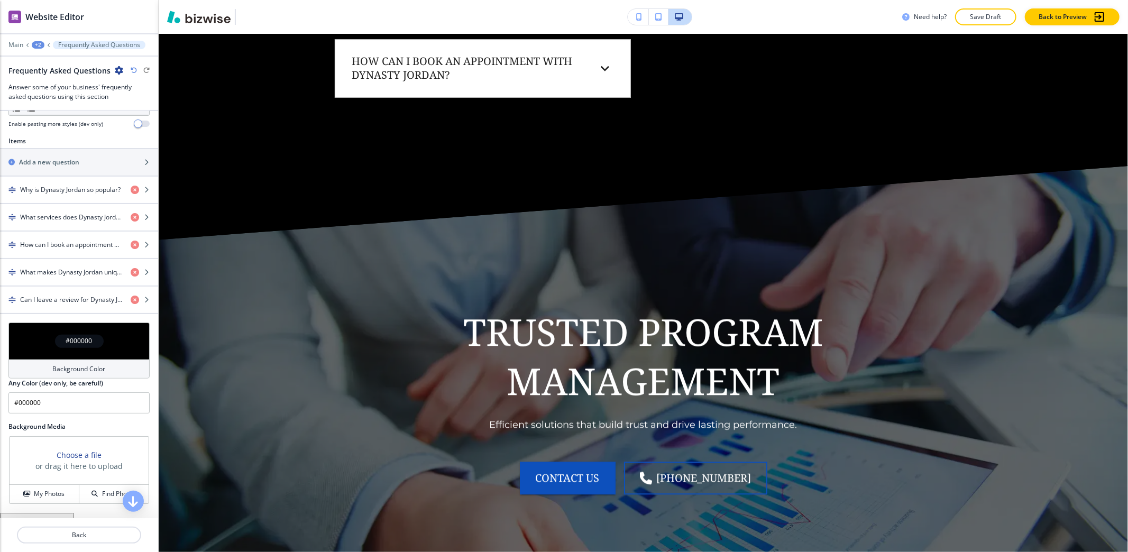
click at [80, 379] on div "Background Color" at bounding box center [78, 369] width 141 height 19
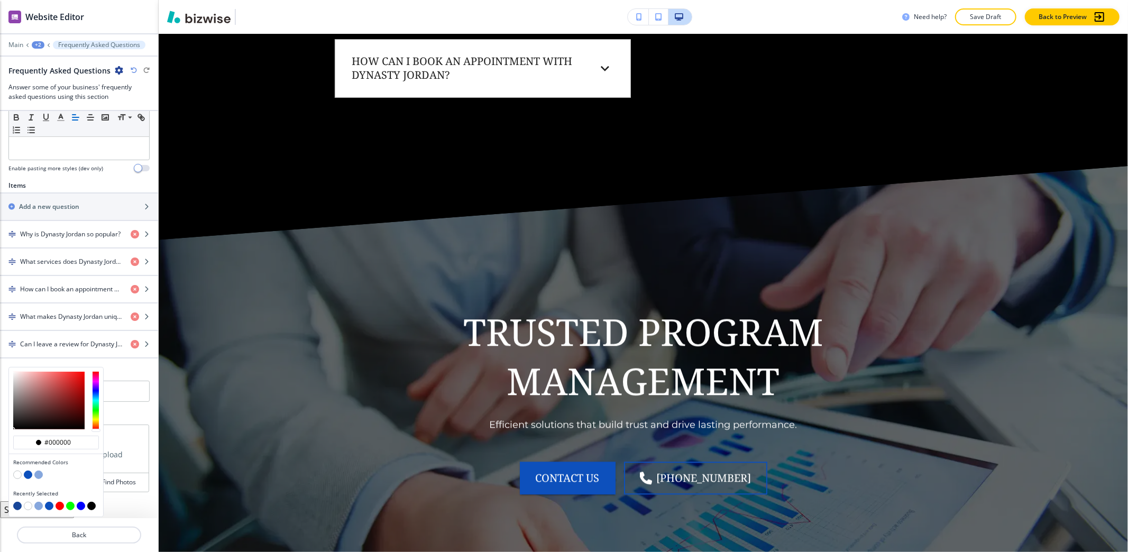
click at [39, 476] on button "button" at bounding box center [38, 475] width 8 height 8
type input "#86a7dd"
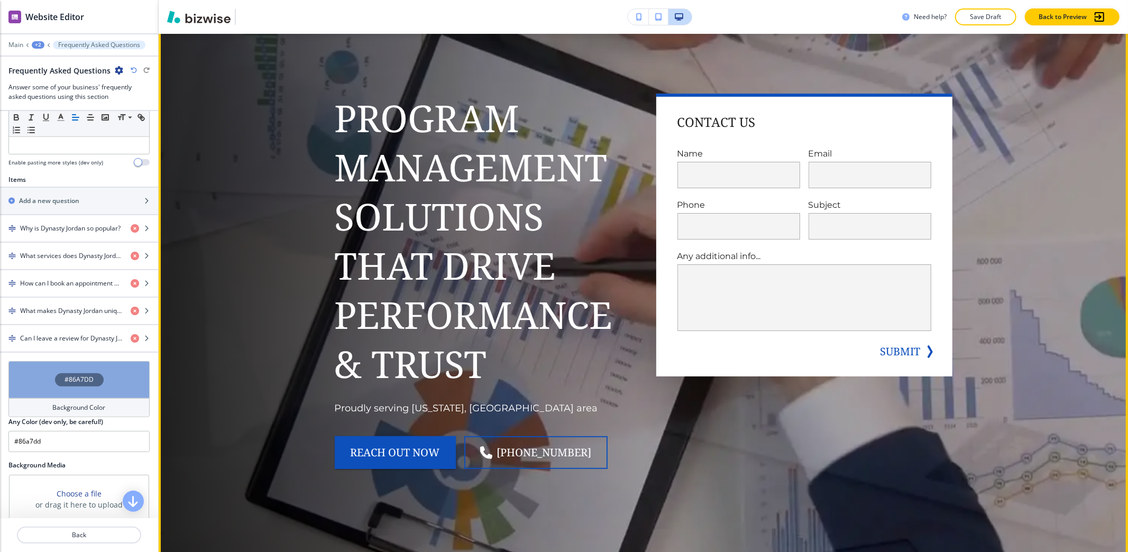
scroll to position [0, 0]
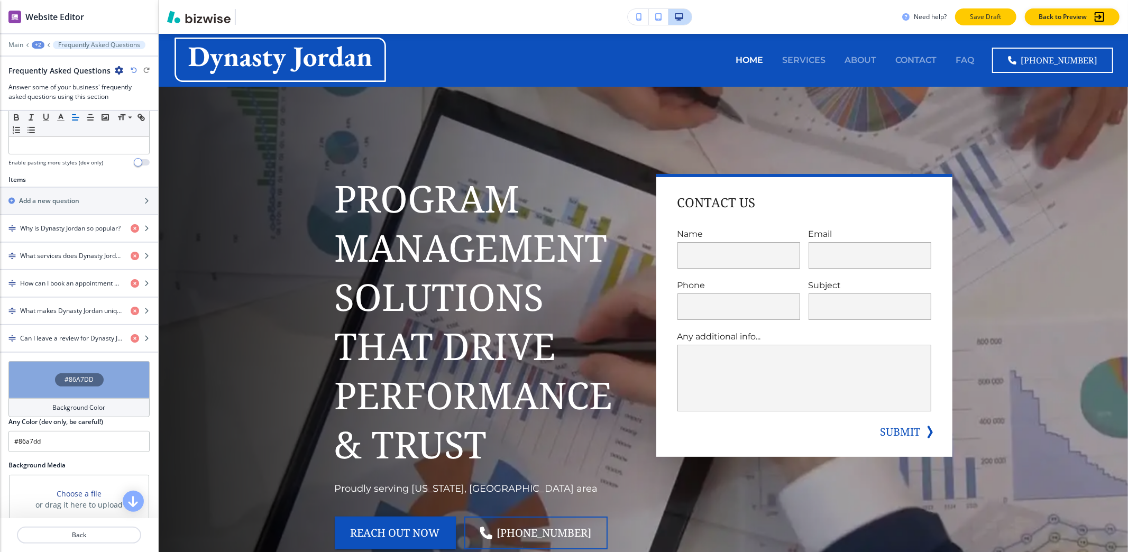
click at [1003, 22] on button "Save Draft" at bounding box center [985, 16] width 61 height 17
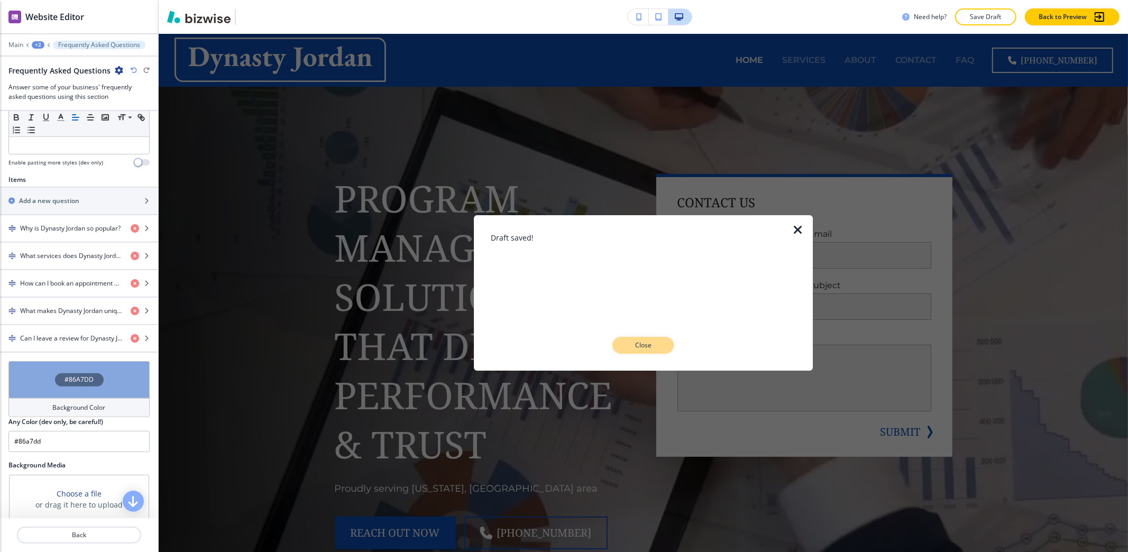
click at [639, 344] on p "Close" at bounding box center [643, 345] width 34 height 10
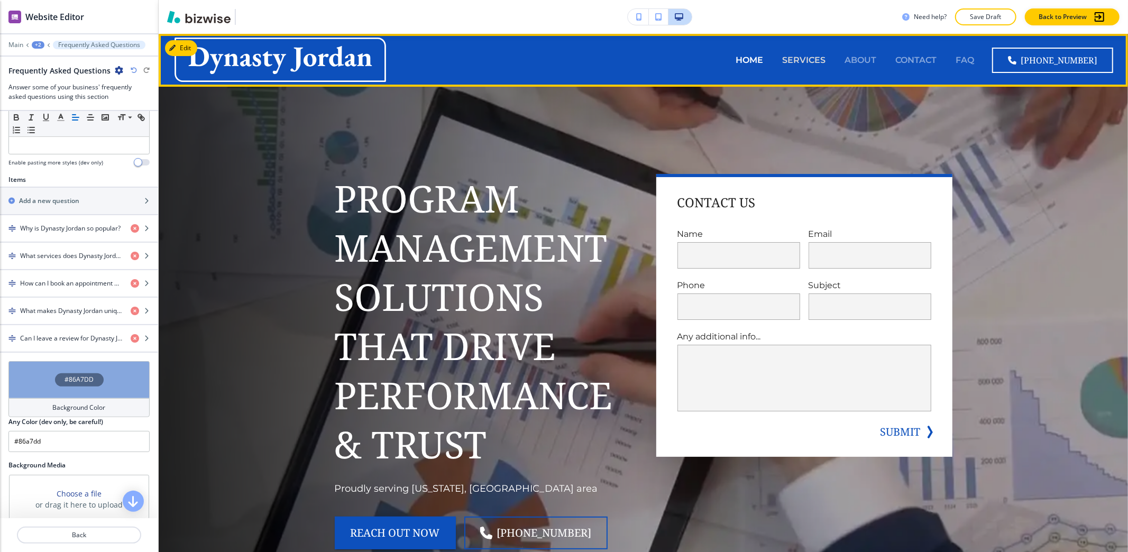
click at [810, 59] on p "SERVICES" at bounding box center [803, 60] width 43 height 12
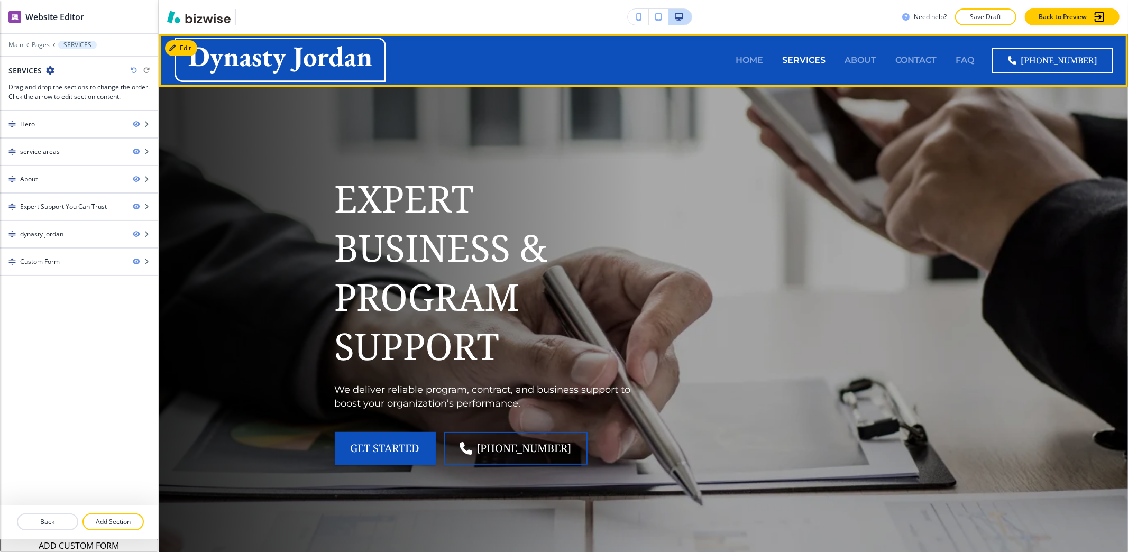
click at [872, 71] on div "ABOUT" at bounding box center [860, 60] width 51 height 42
click at [874, 56] on p "ABOUT" at bounding box center [860, 60] width 32 height 12
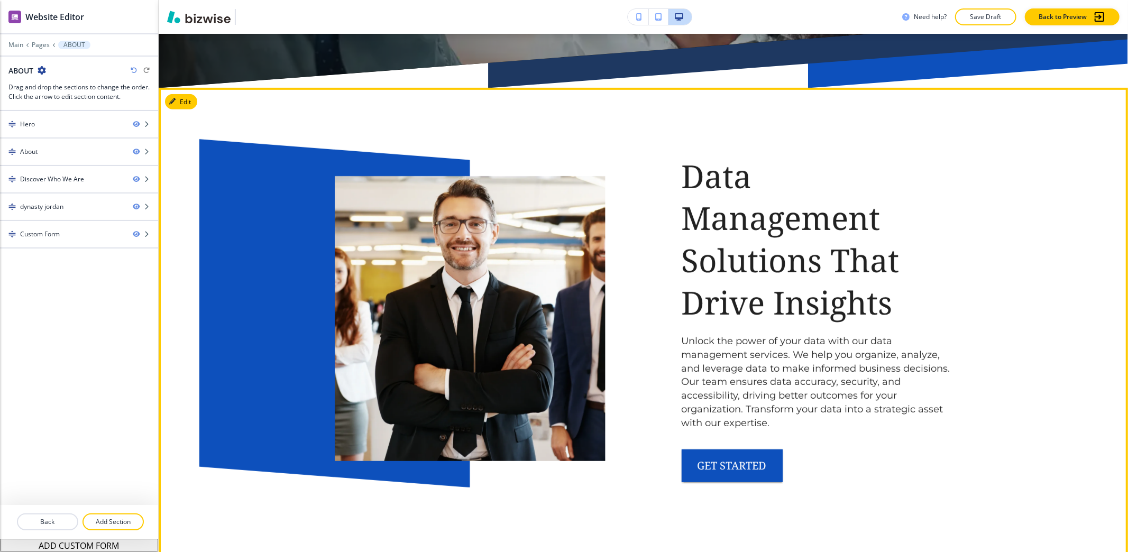
scroll to position [352, 0]
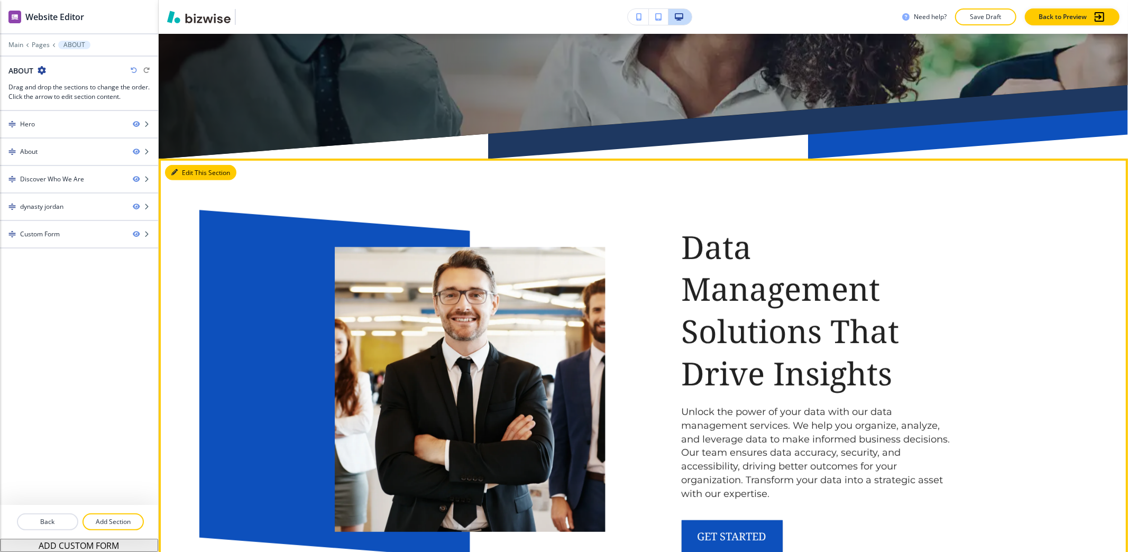
click at [189, 174] on button "Edit This Section" at bounding box center [200, 173] width 71 height 16
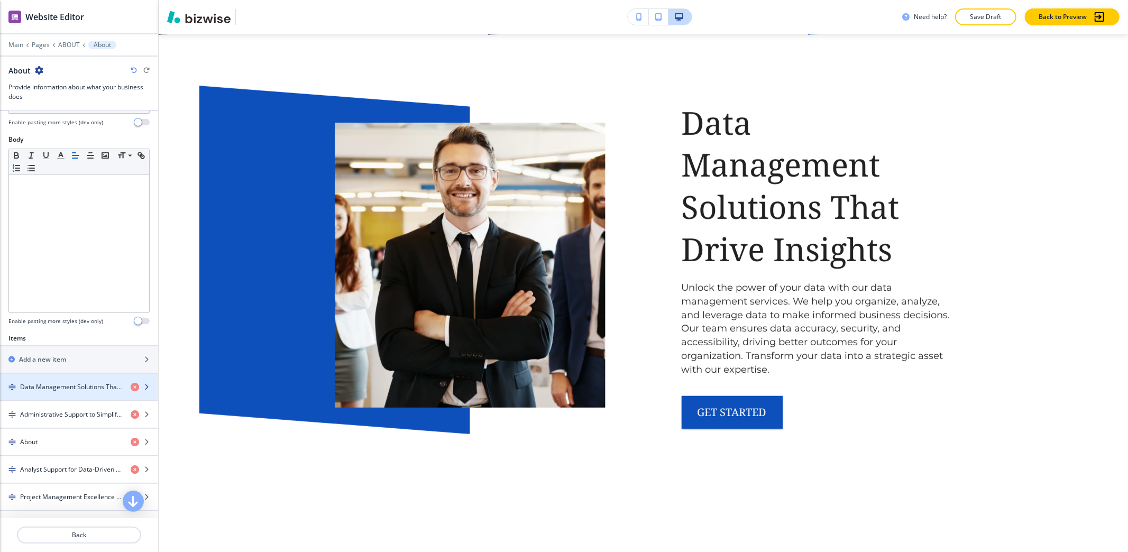
scroll to position [211, 0]
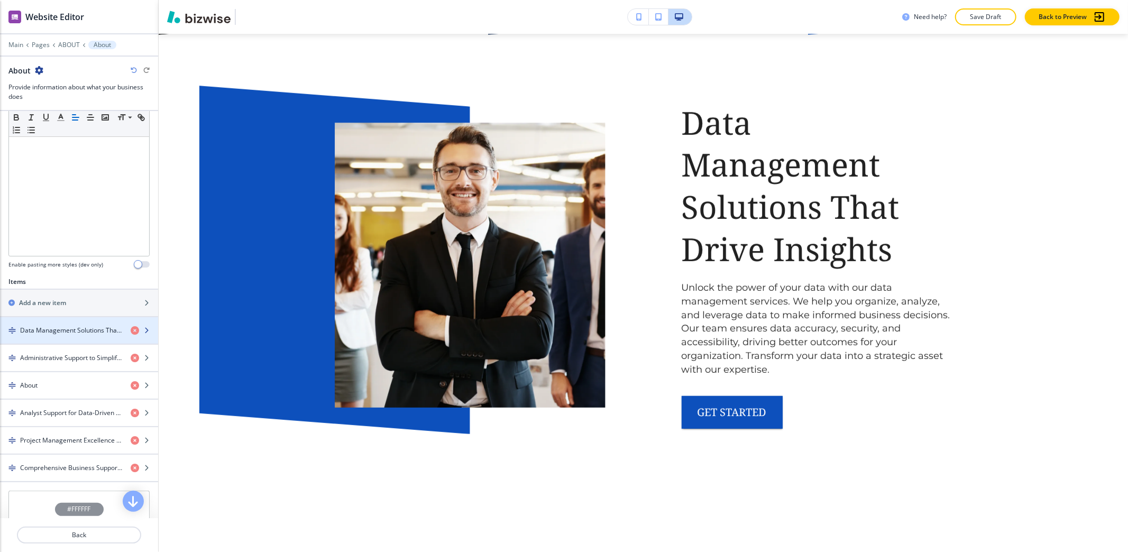
click at [43, 339] on div "button" at bounding box center [79, 339] width 158 height 8
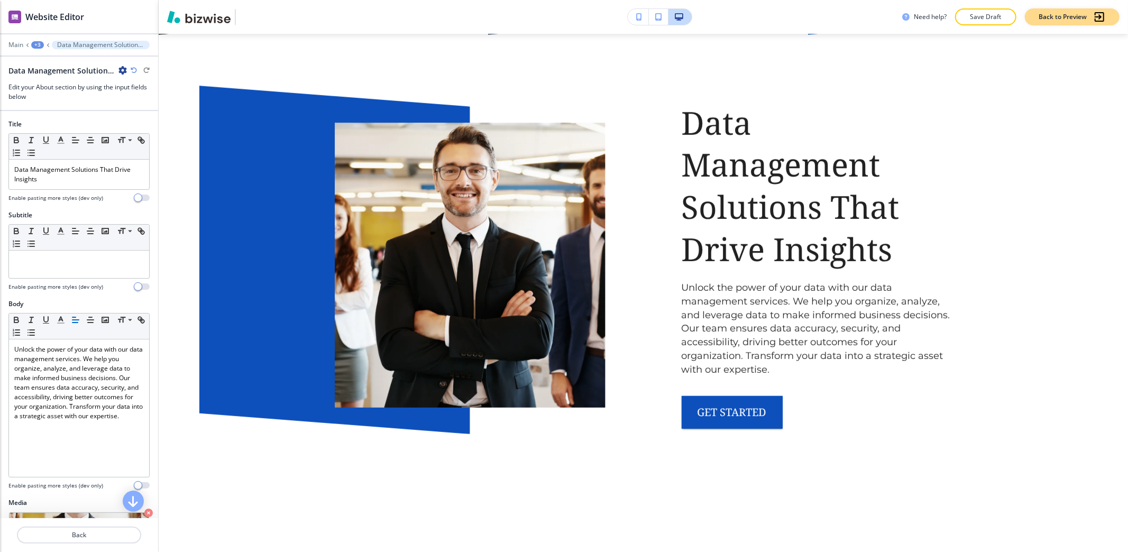
scroll to position [493, 0]
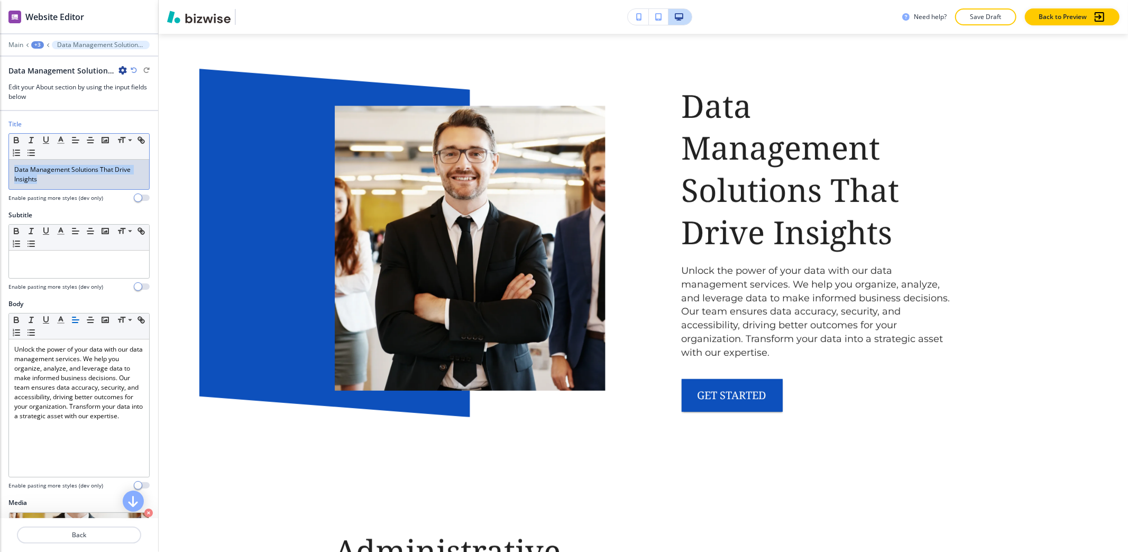
drag, startPoint x: 47, startPoint y: 182, endPoint x: 1, endPoint y: 165, distance: 49.0
click at [1, 165] on div "Title Small Normal Large Huge Data Management Solutions That Drive Insights Ena…" at bounding box center [79, 164] width 158 height 91
click at [64, 142] on icon "button" at bounding box center [61, 140] width 10 height 10
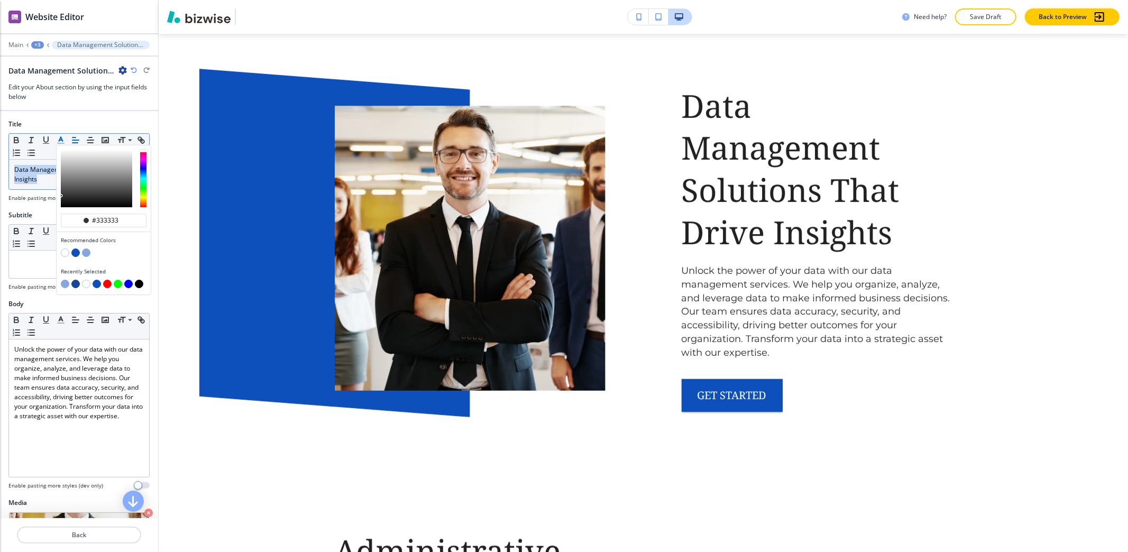
click at [75, 287] on button "button" at bounding box center [75, 284] width 8 height 8
type input "#184699"
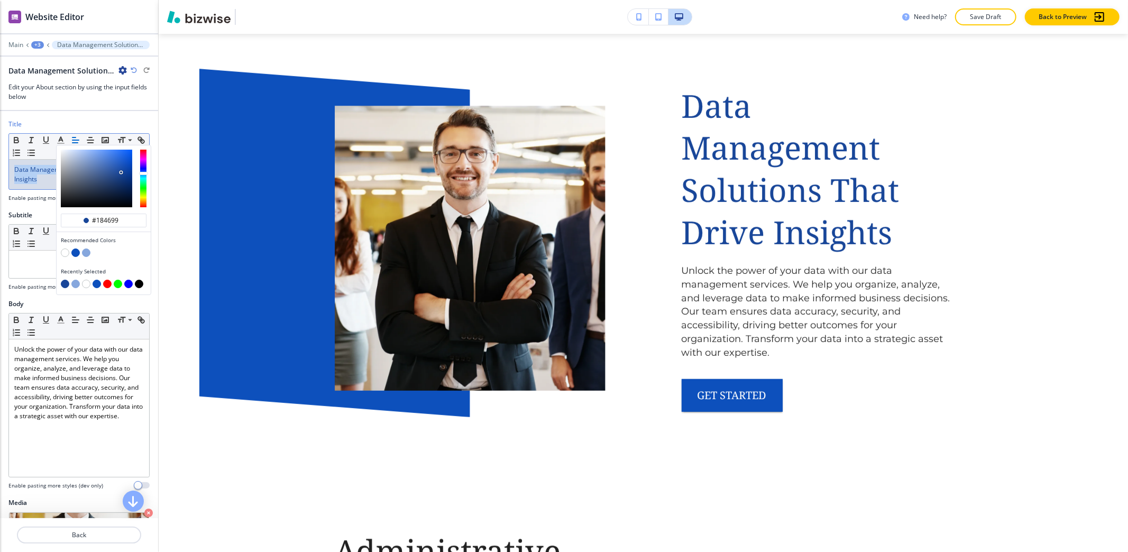
click at [39, 43] on div "+3" at bounding box center [37, 44] width 13 height 7
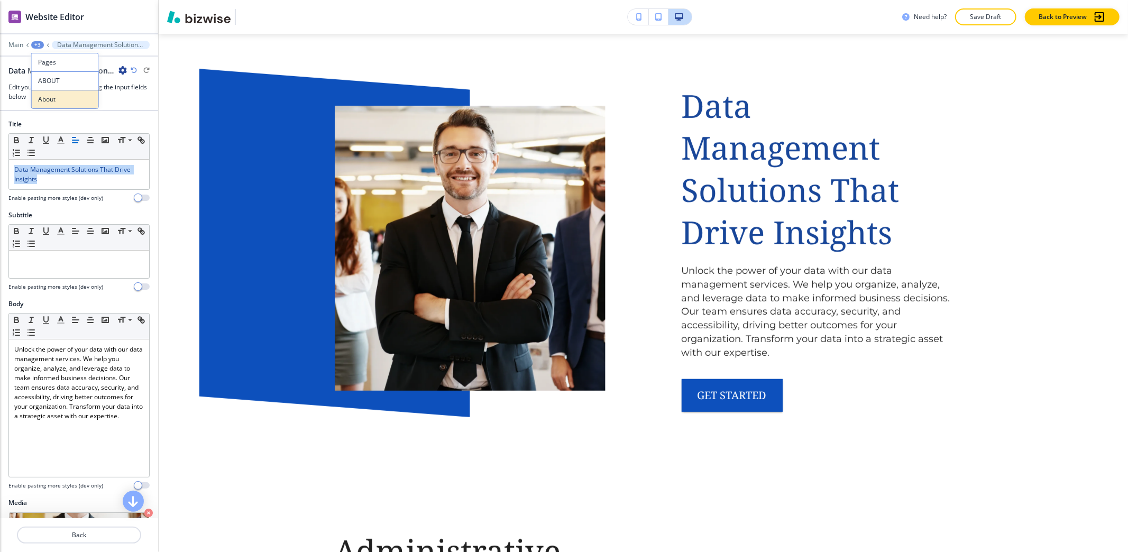
click at [52, 104] on p "About" at bounding box center [65, 100] width 54 height 10
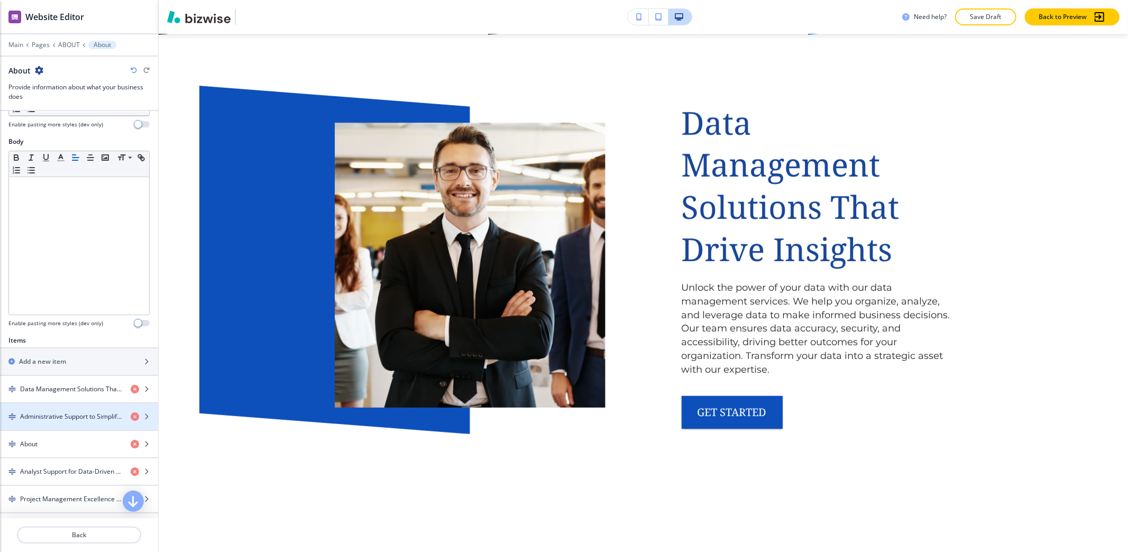
scroll to position [282, 0]
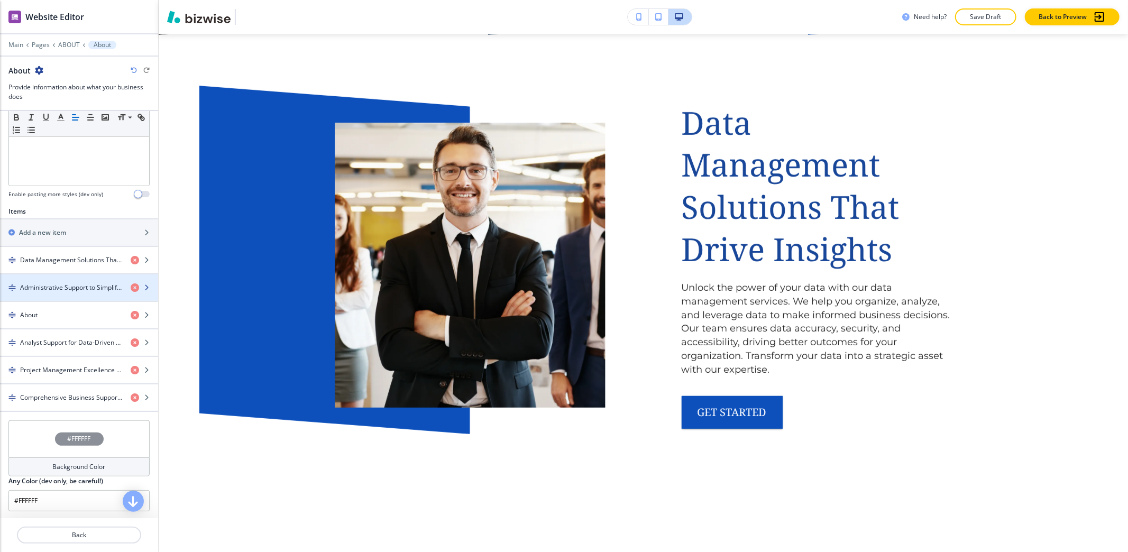
click at [47, 299] on div "button" at bounding box center [79, 296] width 158 height 8
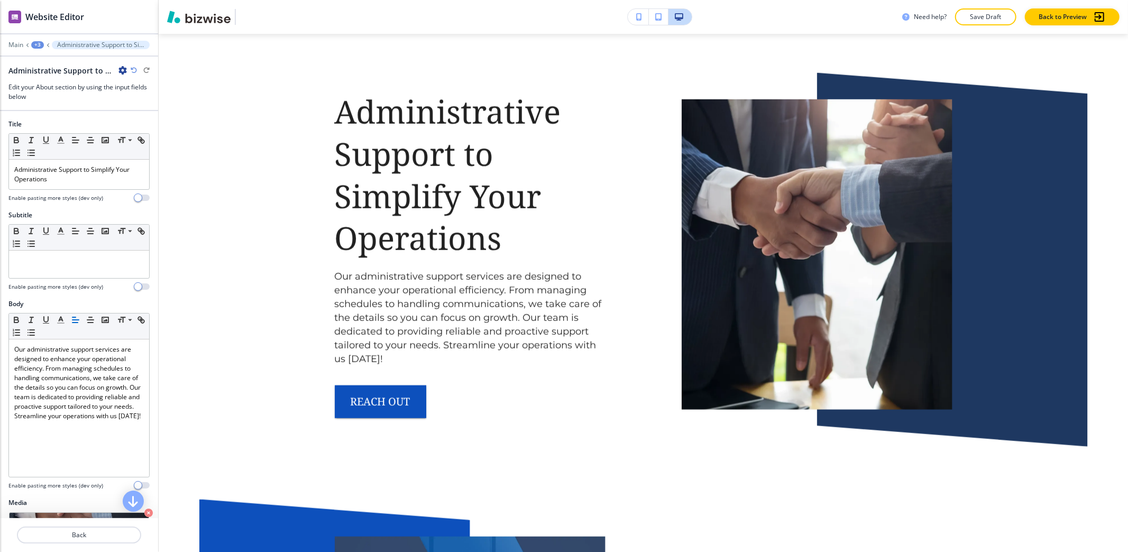
scroll to position [938, 0]
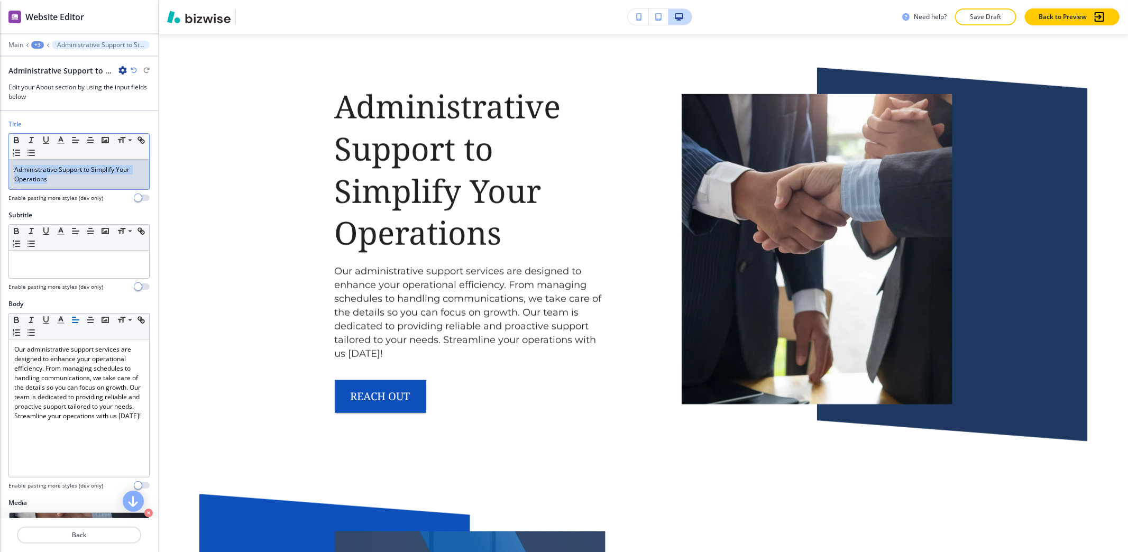
drag, startPoint x: 65, startPoint y: 187, endPoint x: 0, endPoint y: 160, distance: 69.9
click at [0, 160] on div "Title Small Normal Large Huge Administrative Support to Simplify Your Operation…" at bounding box center [79, 164] width 158 height 91
click at [60, 140] on icon "button" at bounding box center [61, 140] width 10 height 10
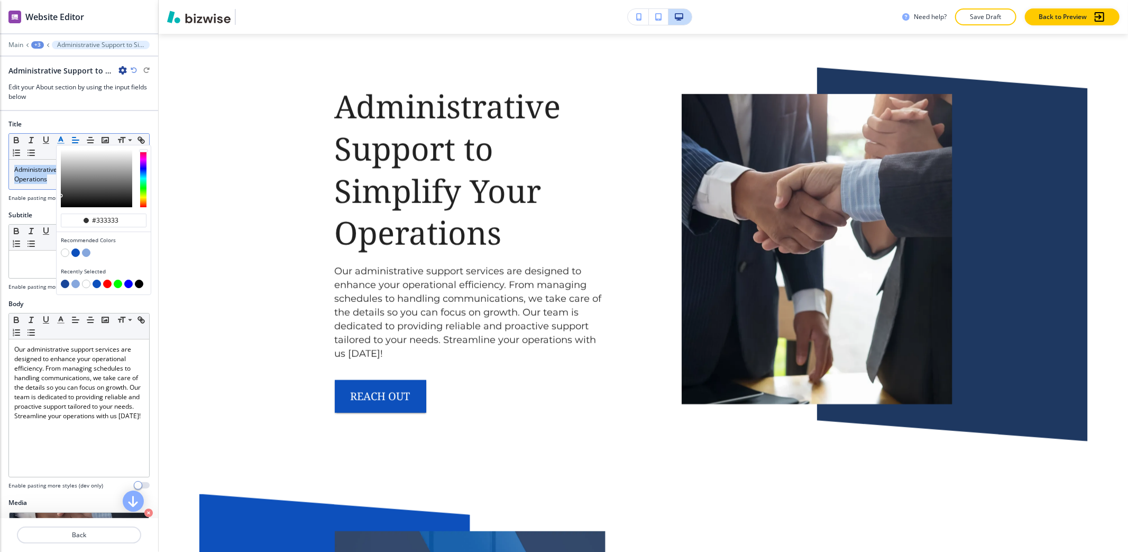
click at [66, 285] on button "button" at bounding box center [65, 284] width 8 height 8
type input "#184699"
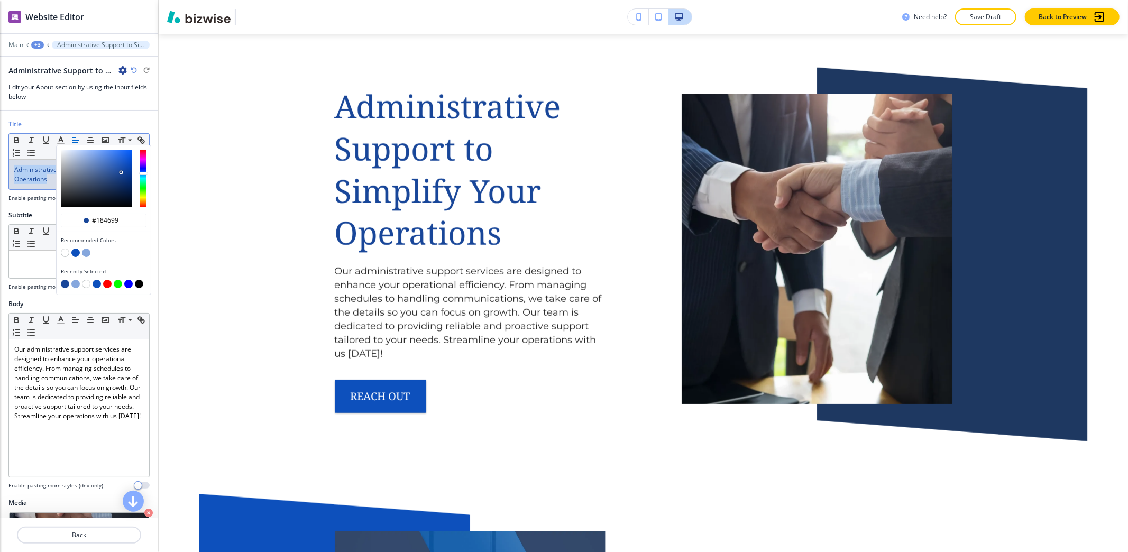
click at [34, 45] on div "+3" at bounding box center [37, 44] width 13 height 7
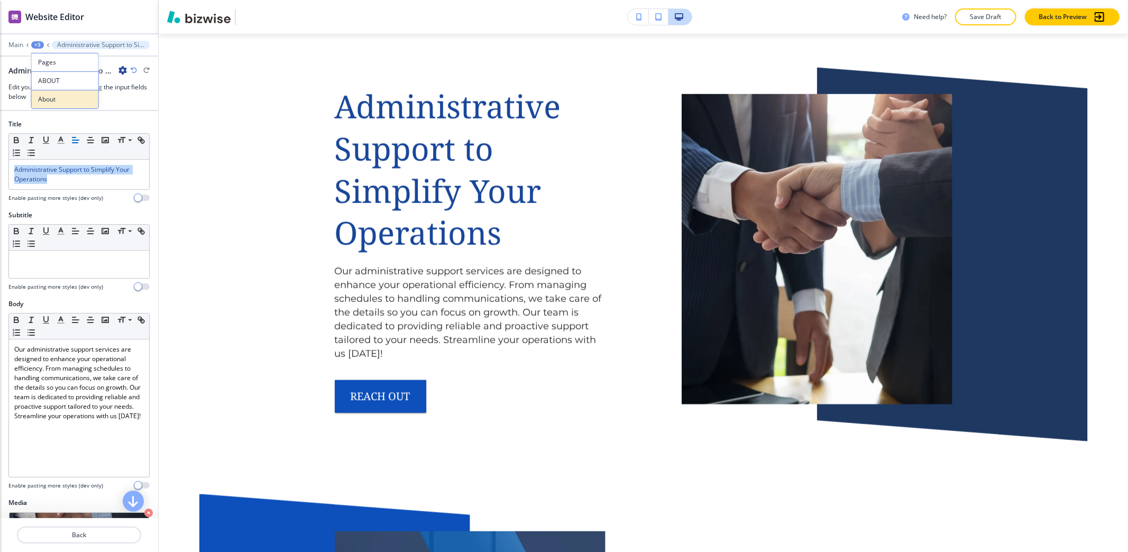
click at [53, 104] on p "About" at bounding box center [65, 100] width 54 height 10
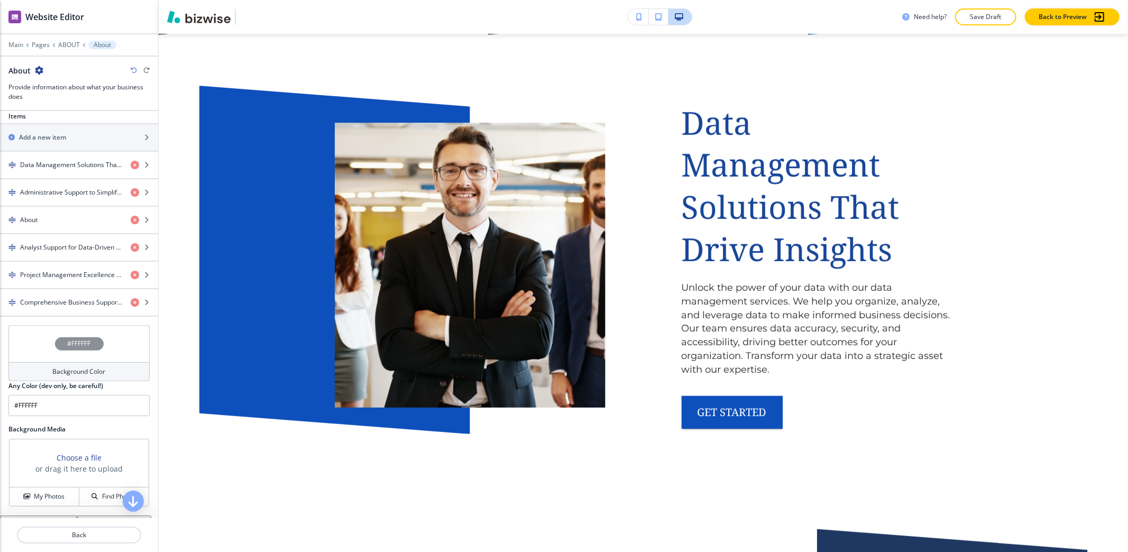
scroll to position [352, 0]
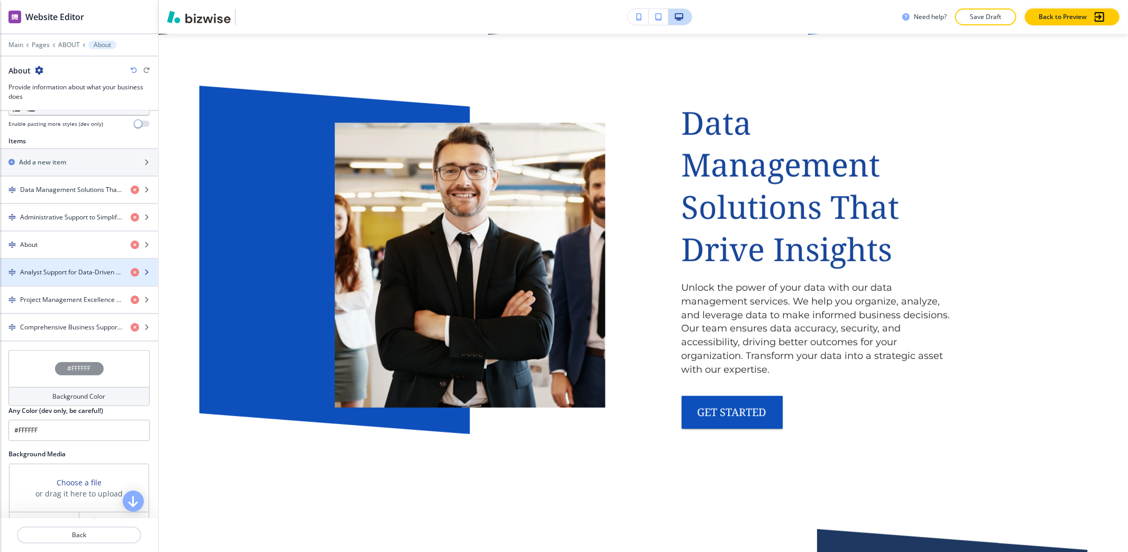
click at [59, 284] on div "button" at bounding box center [79, 281] width 158 height 8
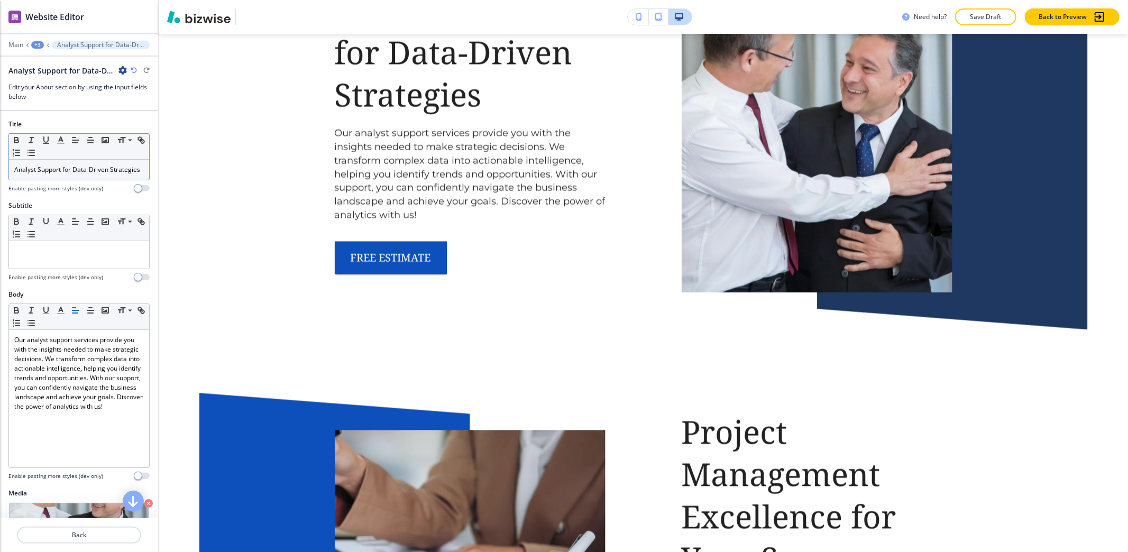
scroll to position [1793, 0]
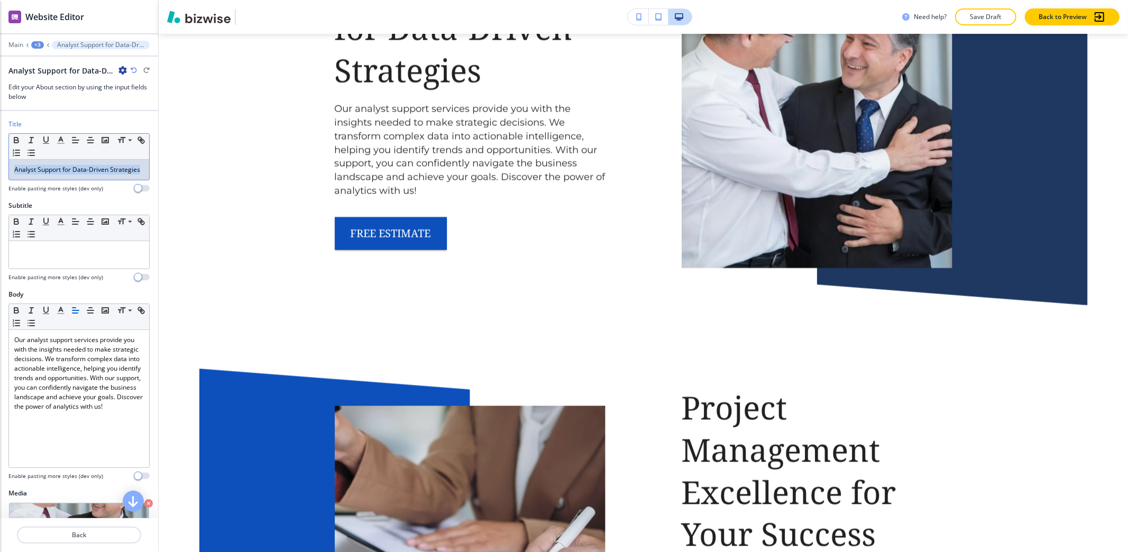
drag, startPoint x: 51, startPoint y: 183, endPoint x: 5, endPoint y: 162, distance: 50.6
click at [5, 162] on div "Title Small Normal Large Huge Analyst Support for Data-Driven Strategies Enable…" at bounding box center [79, 159] width 158 height 81
click at [60, 139] on icon "button" at bounding box center [61, 140] width 10 height 10
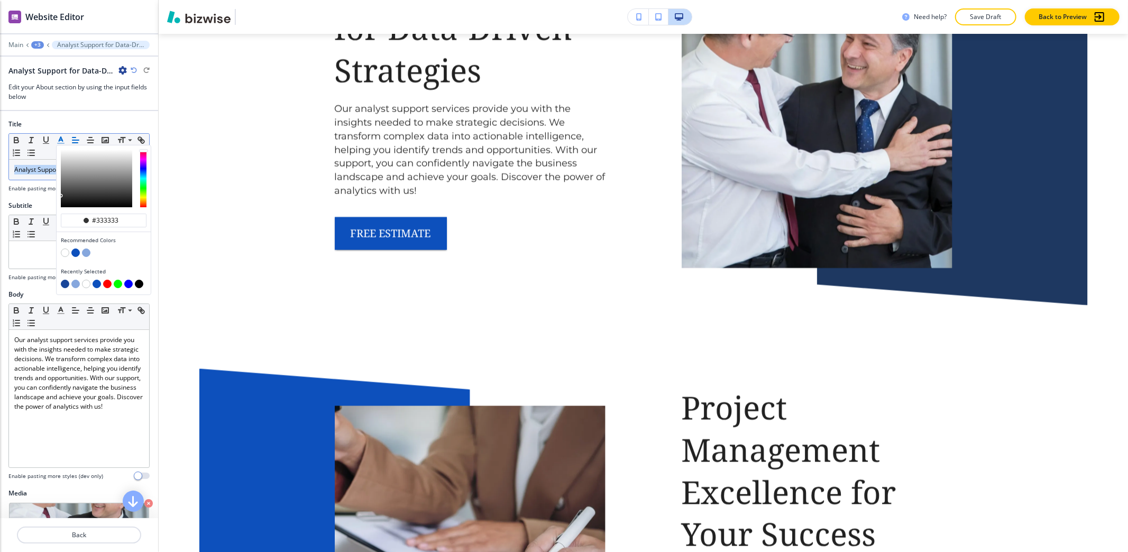
click at [65, 282] on button "button" at bounding box center [65, 284] width 8 height 8
type input "#184699"
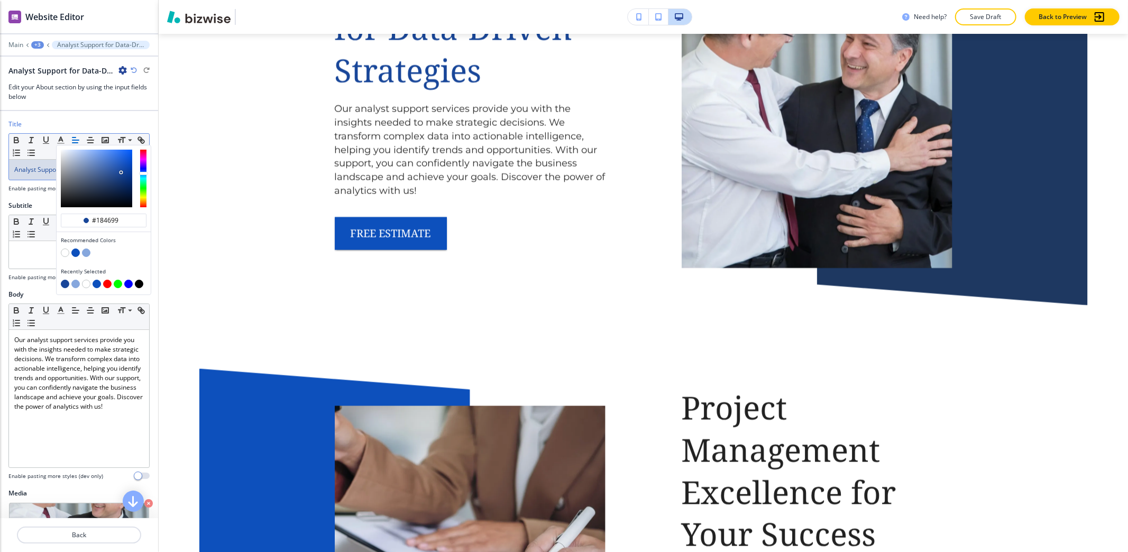
click at [34, 43] on div "+3" at bounding box center [37, 44] width 13 height 7
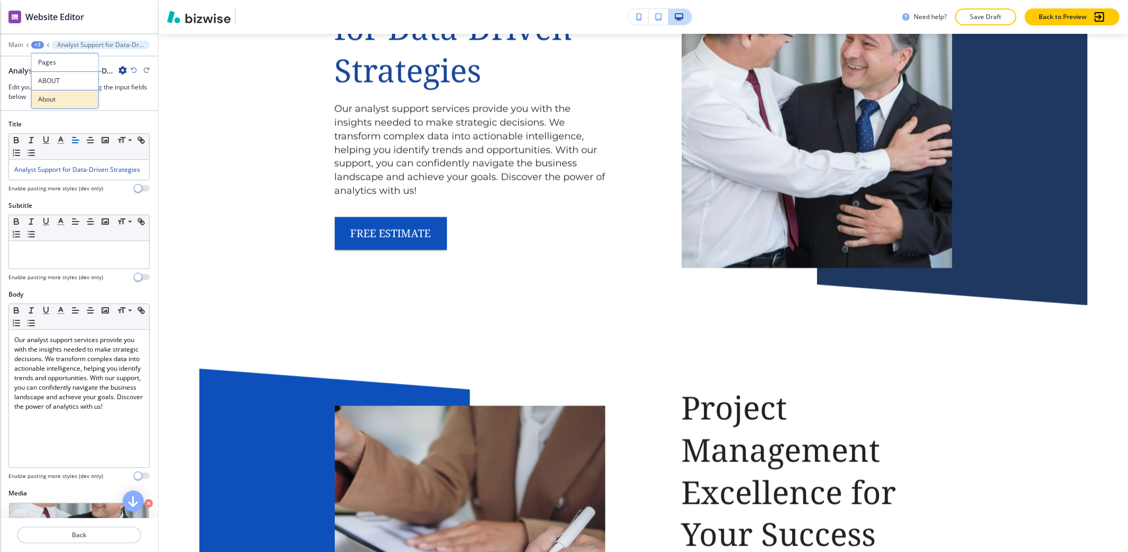
click at [39, 94] on button "About" at bounding box center [65, 99] width 68 height 19
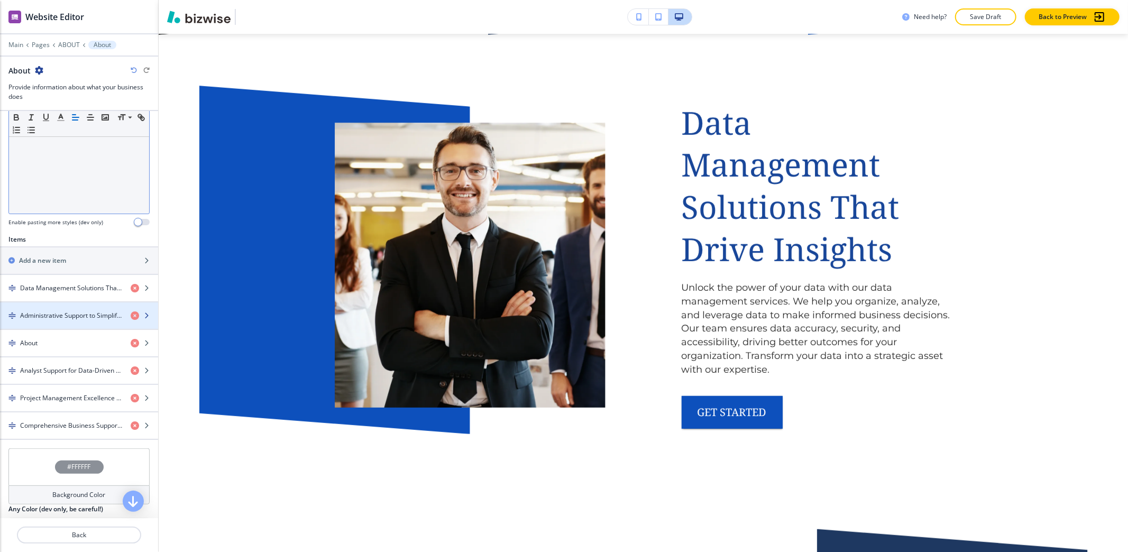
scroll to position [352, 0]
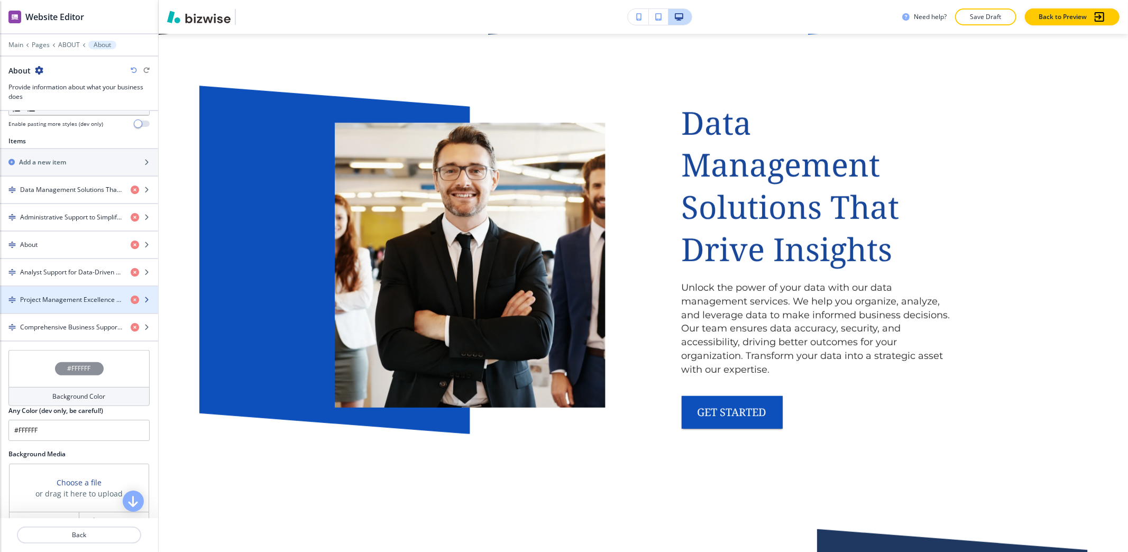
click at [42, 305] on h4 "Project Management Excellence for Your Success" at bounding box center [71, 300] width 102 height 10
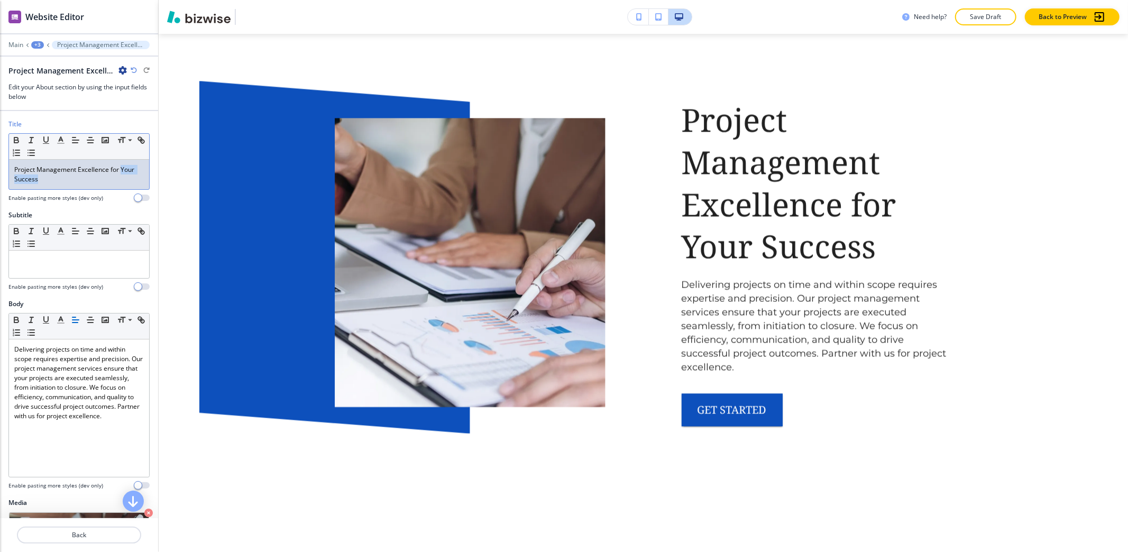
scroll to position [2094, 0]
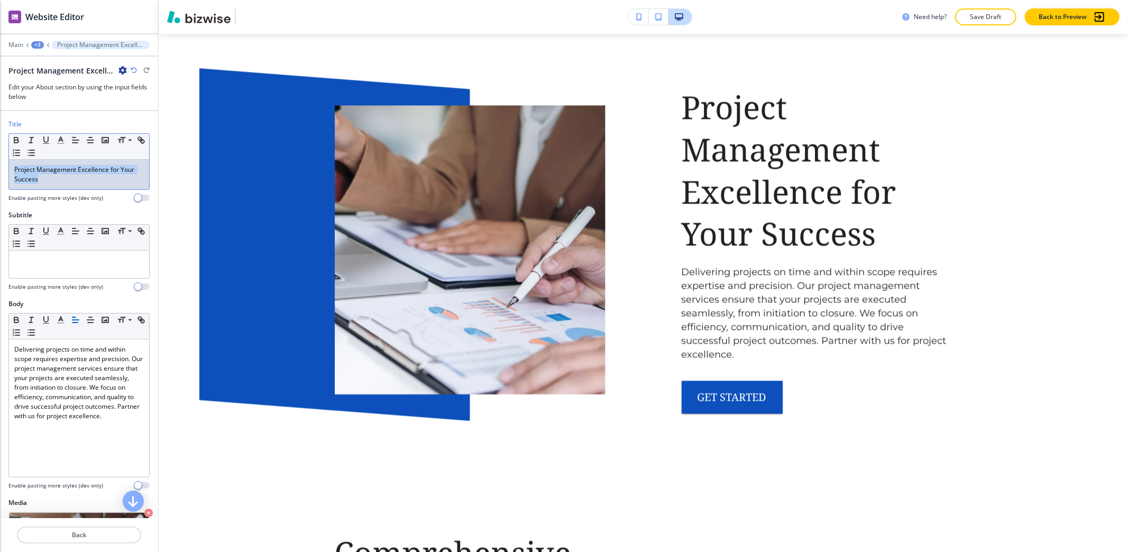
drag, startPoint x: 62, startPoint y: 187, endPoint x: 0, endPoint y: 169, distance: 64.8
click at [0, 169] on div "Title Small Normal Large Huge Project Management Excellence for Your Success En…" at bounding box center [79, 164] width 158 height 91
click at [60, 140] on icon "button" at bounding box center [61, 140] width 10 height 10
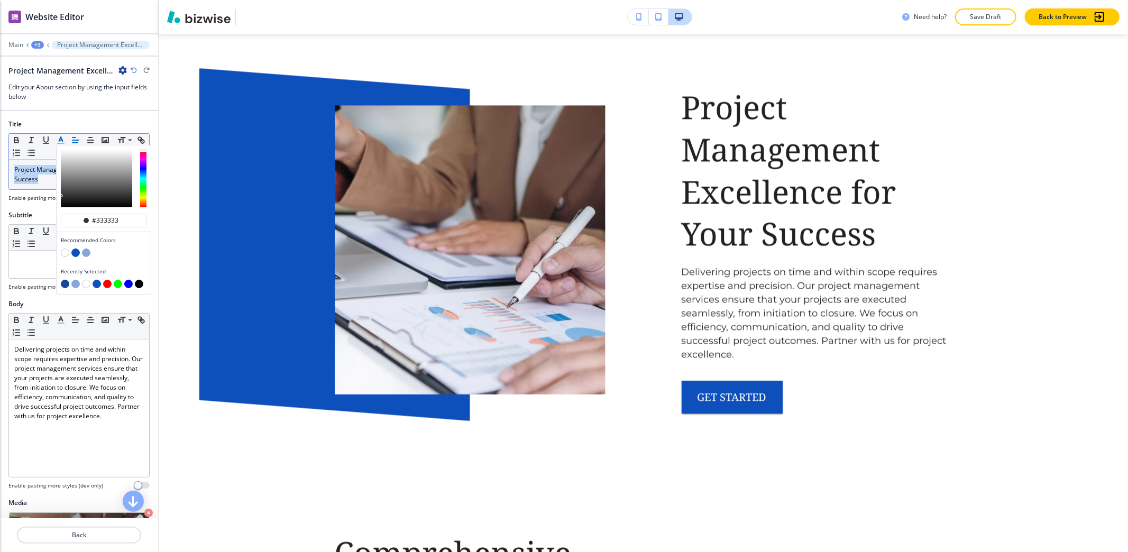
click at [66, 284] on button "button" at bounding box center [65, 284] width 8 height 8
type input "#184699"
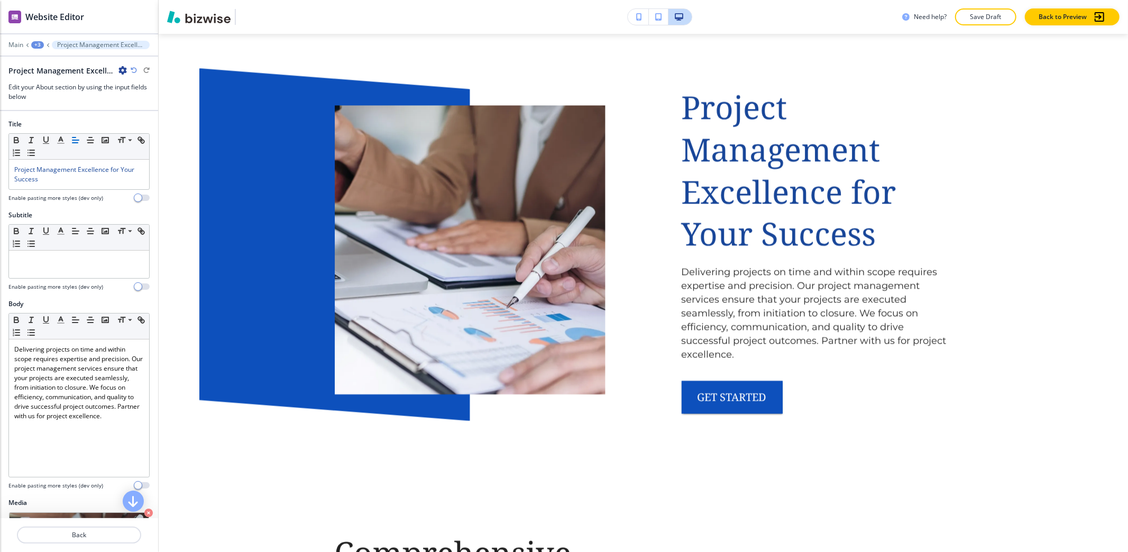
click at [31, 44] on div "+3" at bounding box center [37, 44] width 13 height 7
click at [70, 98] on p "About" at bounding box center [65, 100] width 54 height 10
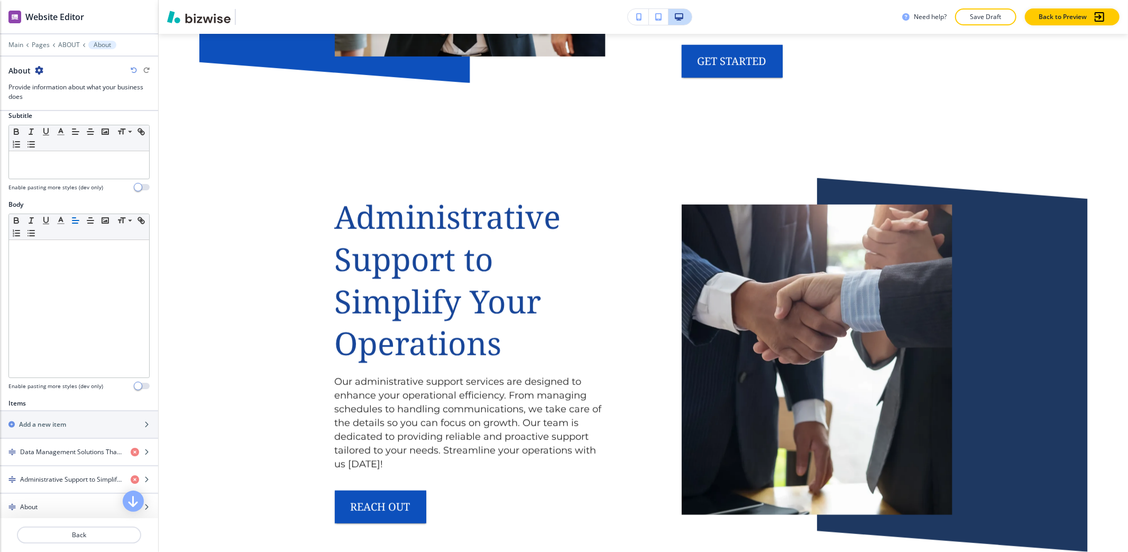
scroll to position [352, 0]
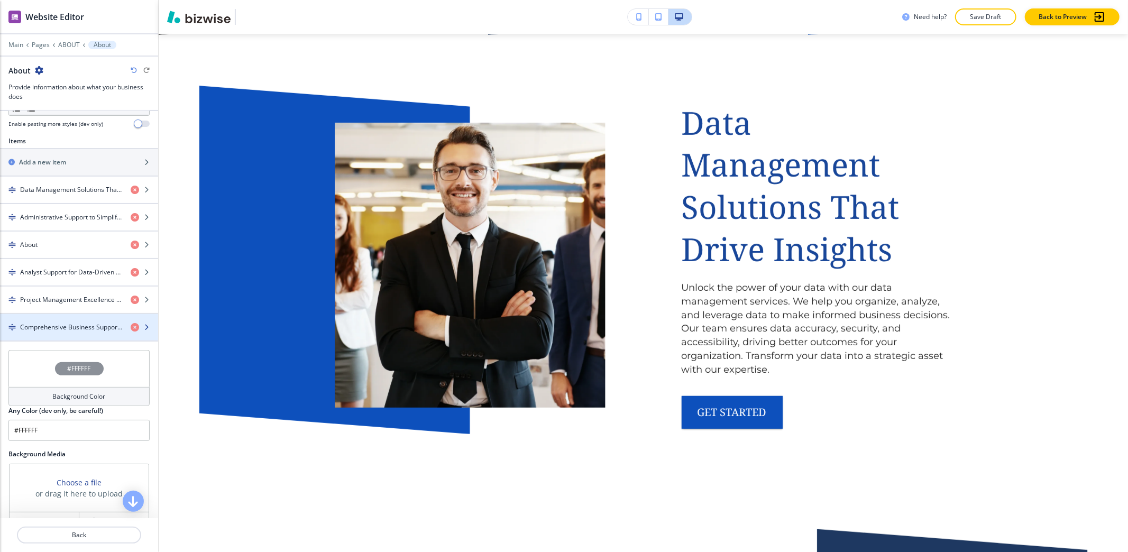
click at [58, 329] on h4 "Comprehensive Business Support Services" at bounding box center [71, 328] width 102 height 10
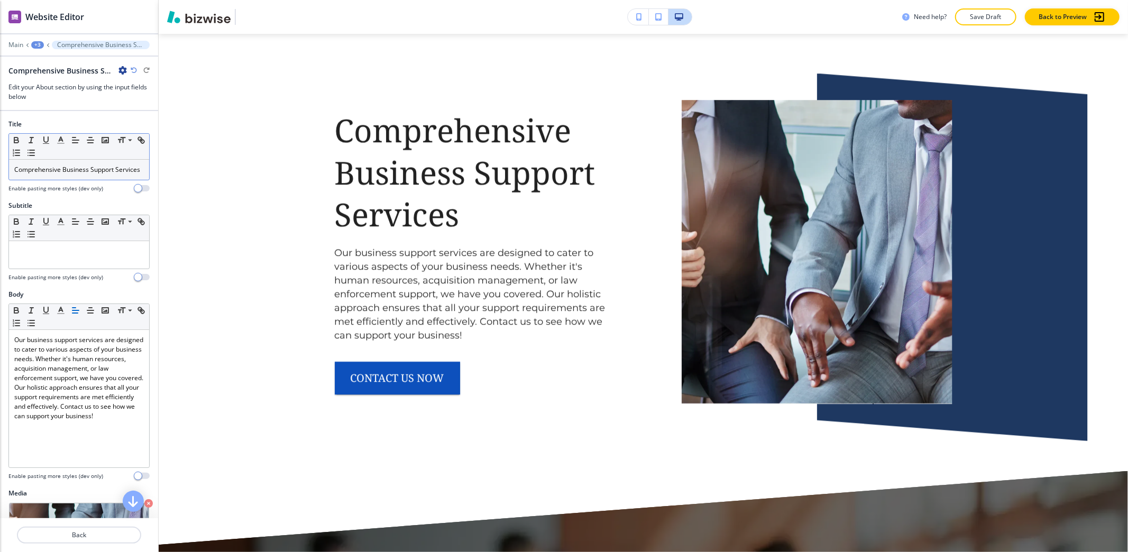
scroll to position [2538, 0]
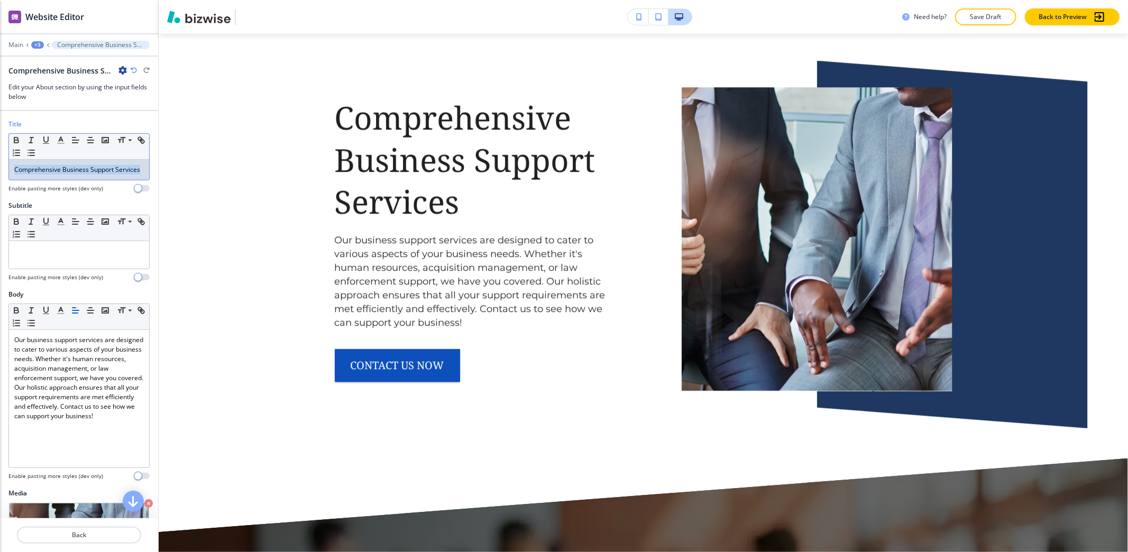
drag, startPoint x: 53, startPoint y: 184, endPoint x: 0, endPoint y: 169, distance: 55.4
click at [0, 169] on div "Title Small Normal Large Huge Comprehensive Business Support Services Enable pa…" at bounding box center [79, 159] width 158 height 81
click at [59, 143] on icon "button" at bounding box center [61, 140] width 10 height 10
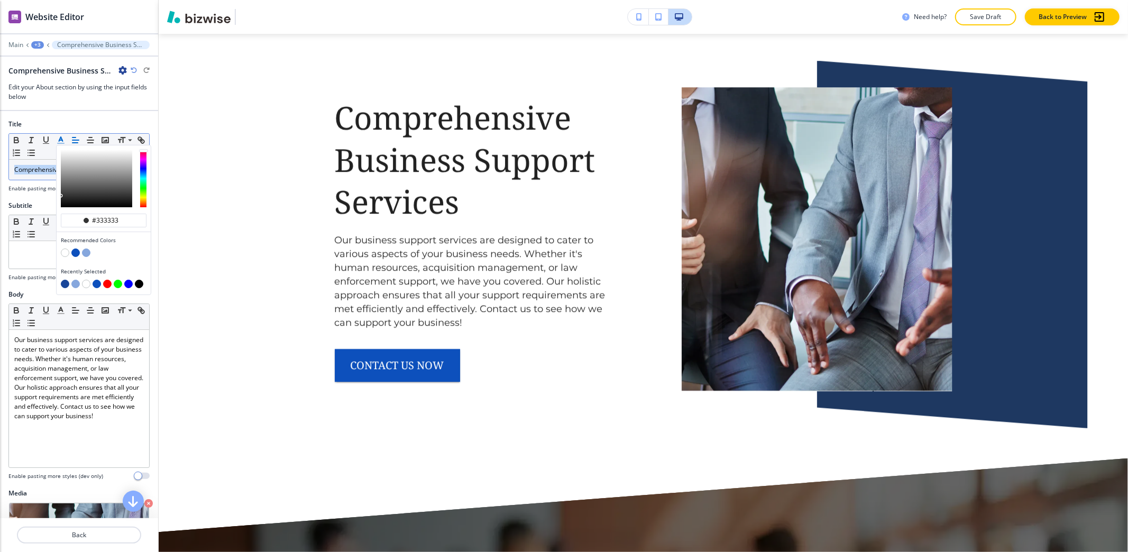
click at [66, 288] on button "button" at bounding box center [65, 284] width 8 height 8
type input "#184699"
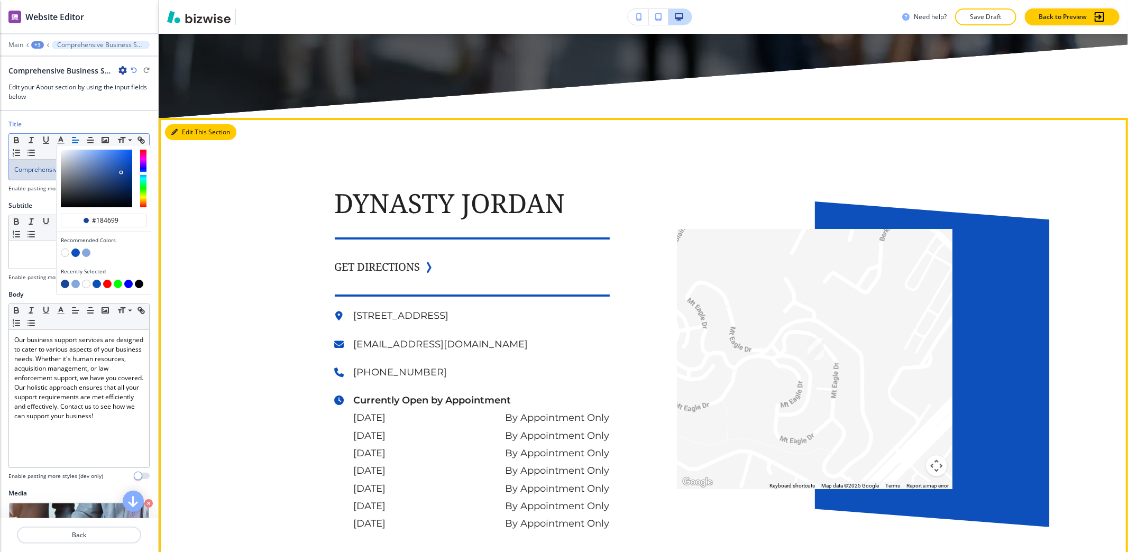
click at [186, 126] on button "Edit This Section" at bounding box center [200, 132] width 71 height 16
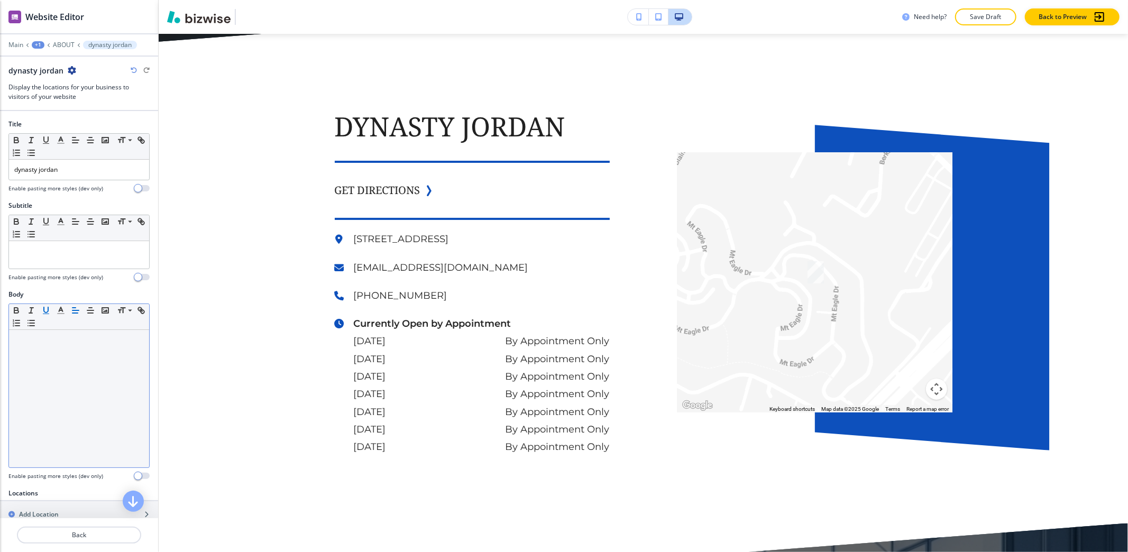
scroll to position [3395, 0]
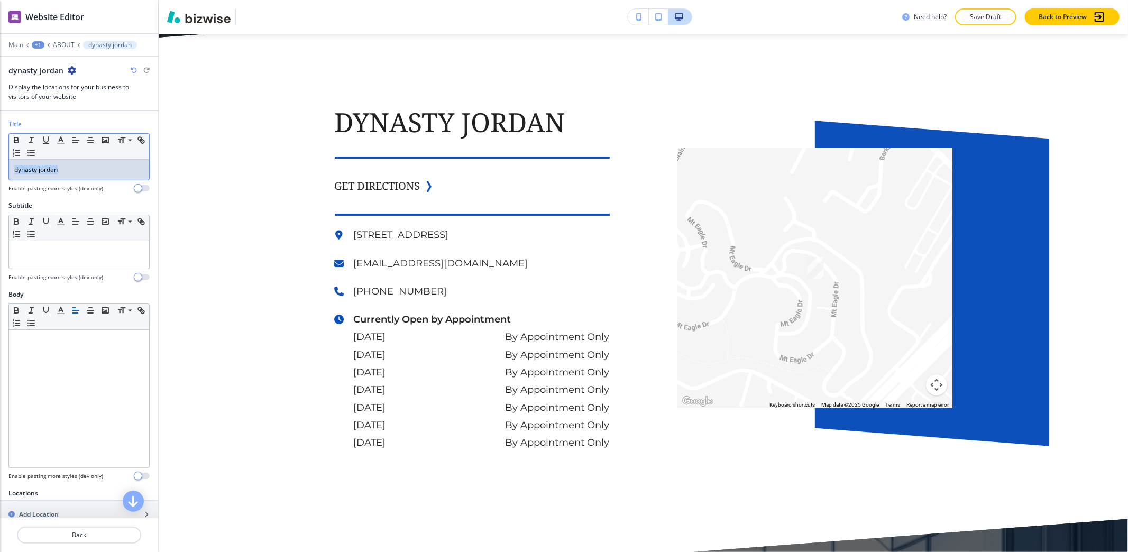
drag, startPoint x: 13, startPoint y: 170, endPoint x: 0, endPoint y: 167, distance: 13.1
click at [0, 167] on div "Title Small Normal Large Huge dynasty jordan Enable pasting more styles (dev on…" at bounding box center [79, 159] width 158 height 81
click at [59, 137] on icon "button" at bounding box center [61, 140] width 10 height 10
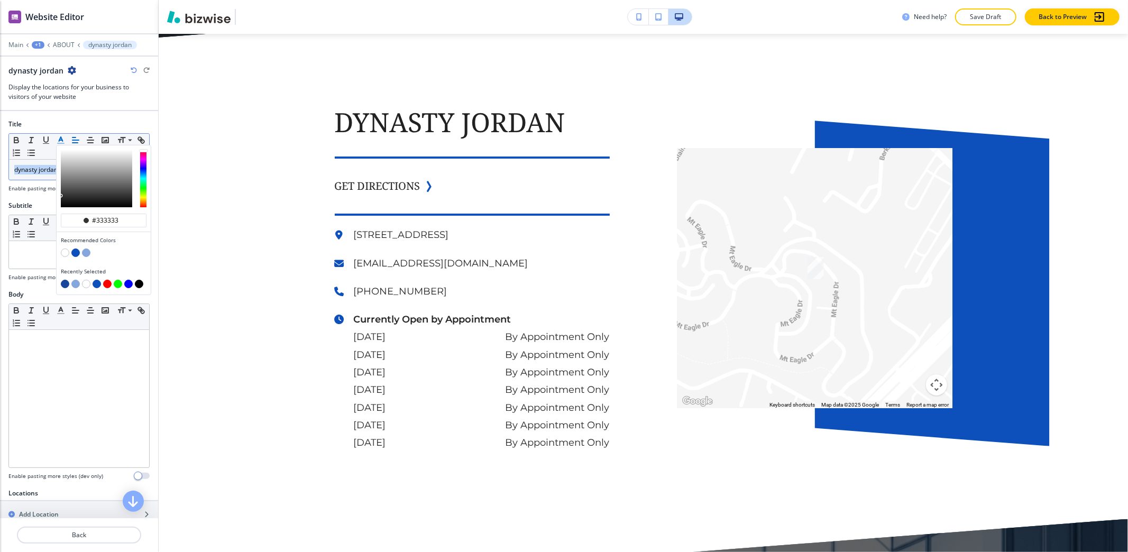
click at [65, 285] on button "button" at bounding box center [65, 284] width 8 height 8
type input "#184699"
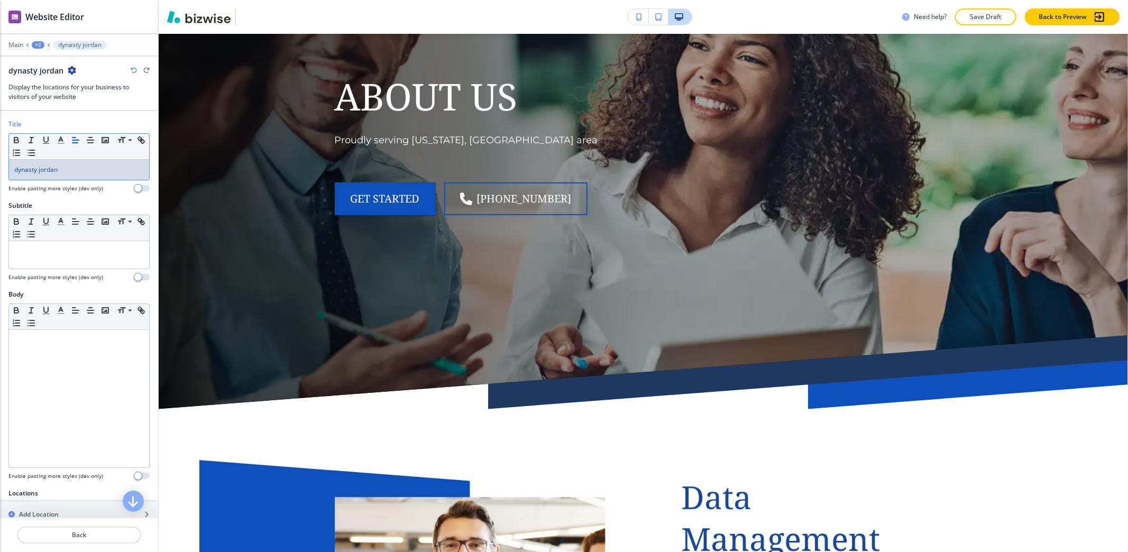
scroll to position [0, 0]
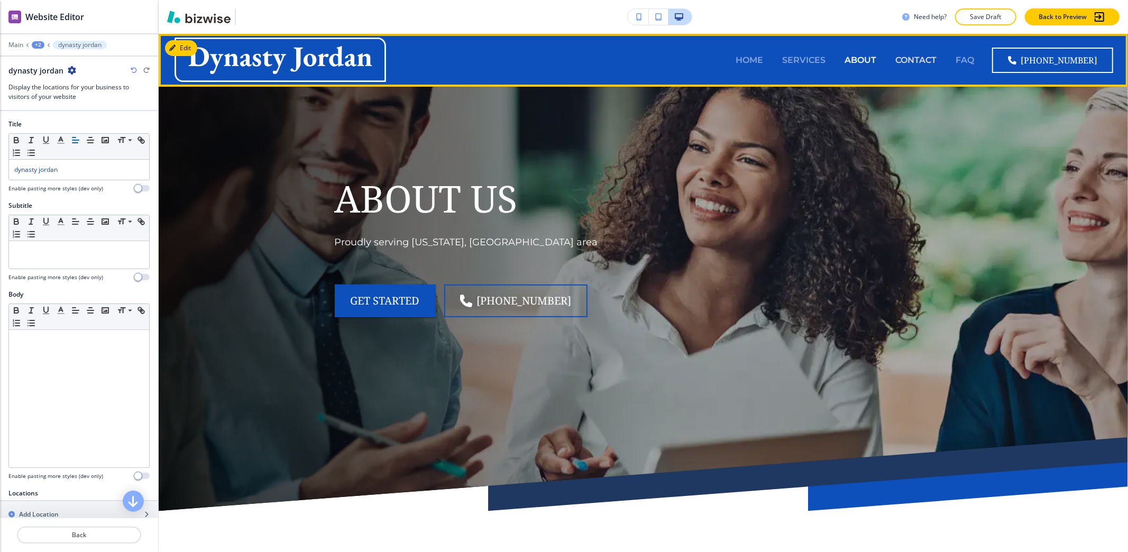
click at [914, 56] on p "CONTACT" at bounding box center [915, 60] width 41 height 12
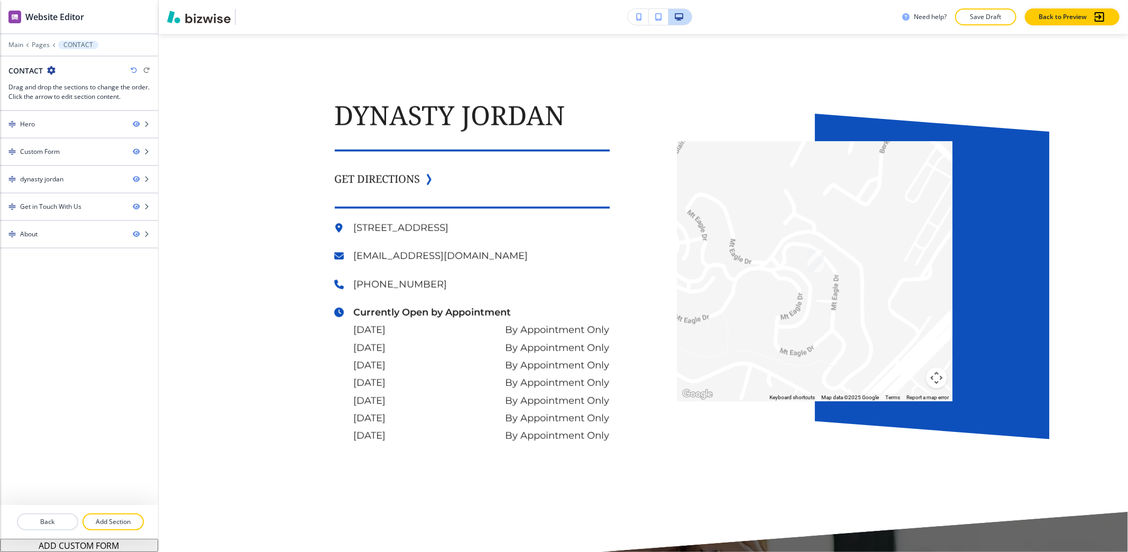
scroll to position [1028, 0]
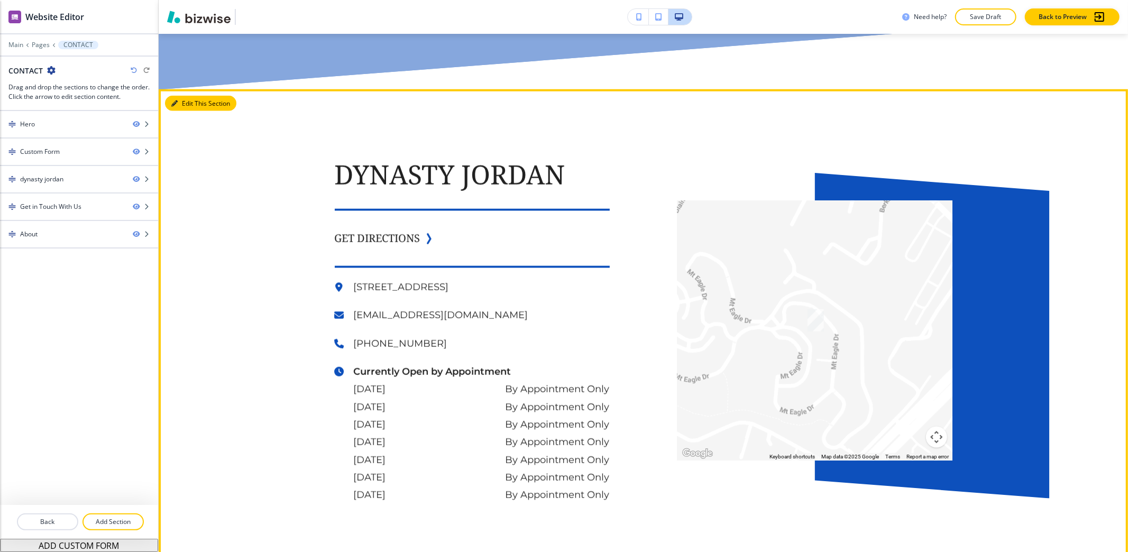
click at [187, 102] on button "Edit This Section" at bounding box center [200, 104] width 71 height 16
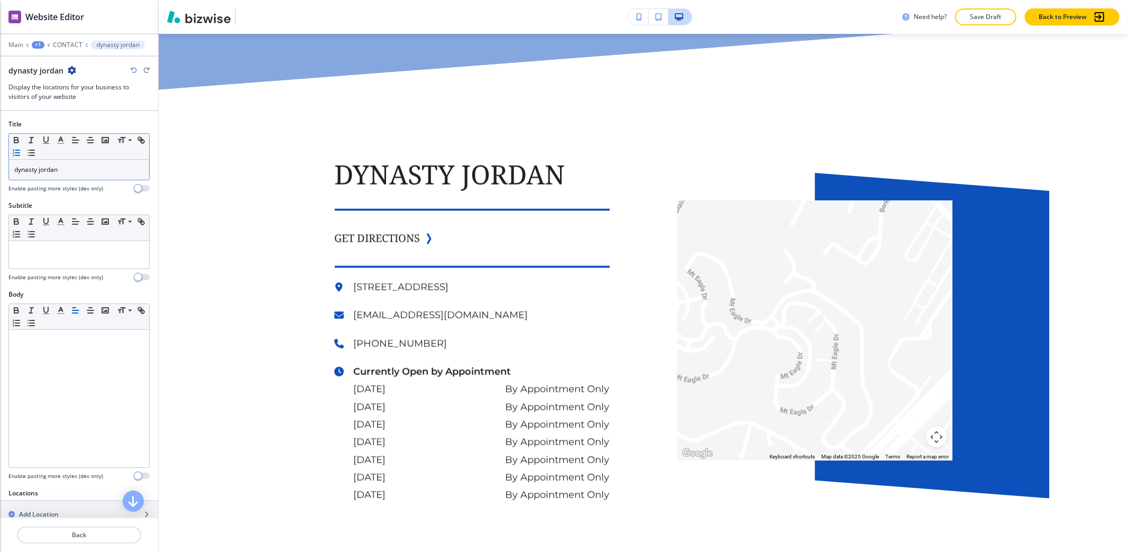
scroll to position [1083, 0]
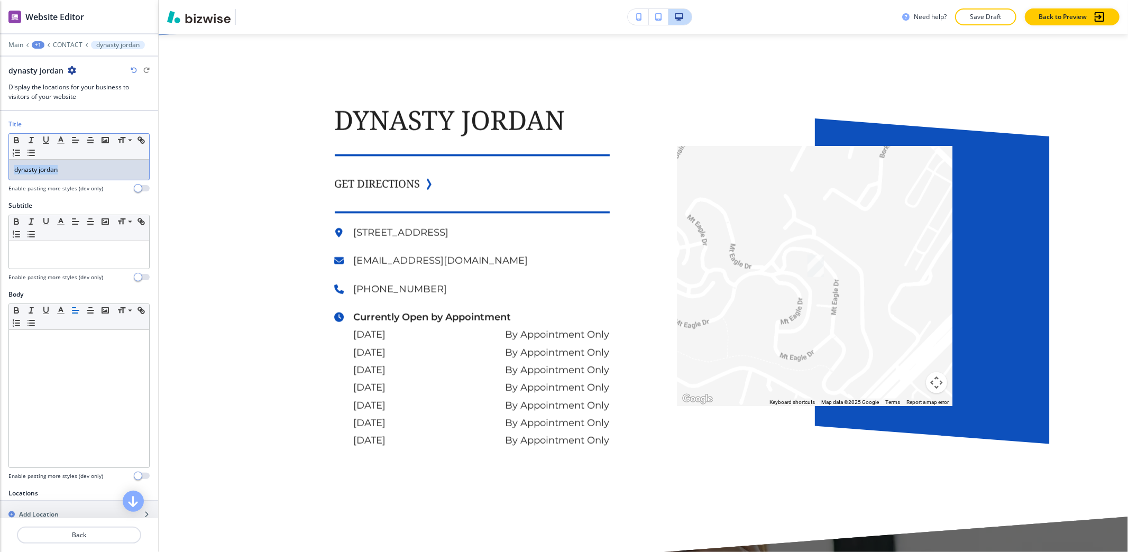
drag, startPoint x: 90, startPoint y: 173, endPoint x: 0, endPoint y: 166, distance: 90.2
click at [0, 166] on div "Title Small Normal Large Huge dynasty jordan Enable pasting more styles (dev on…" at bounding box center [79, 159] width 158 height 81
click at [62, 141] on polyline "button" at bounding box center [61, 139] width 4 height 4
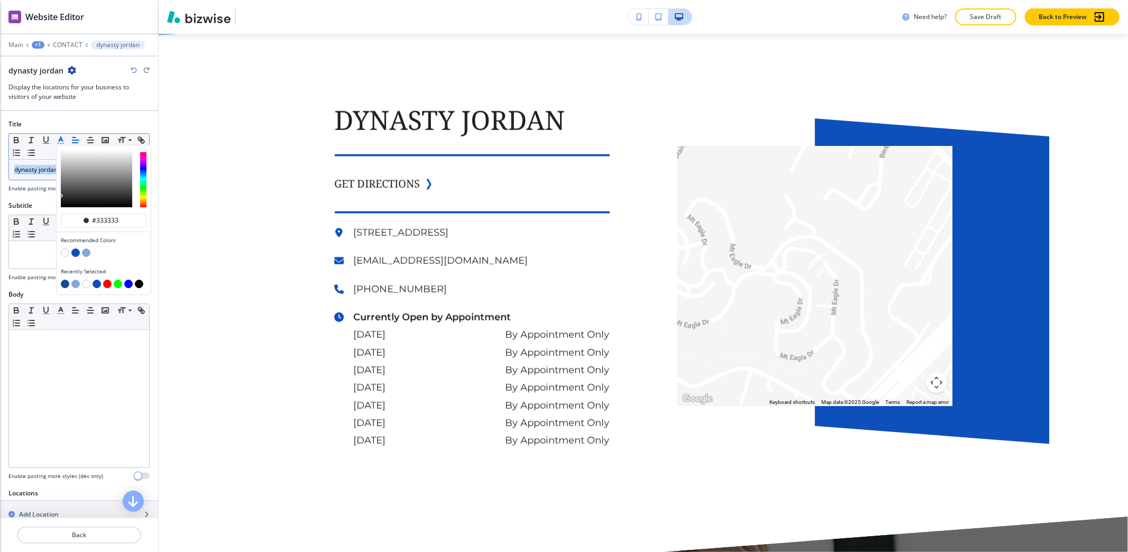
click at [62, 287] on button "button" at bounding box center [65, 284] width 8 height 8
type input "#184699"
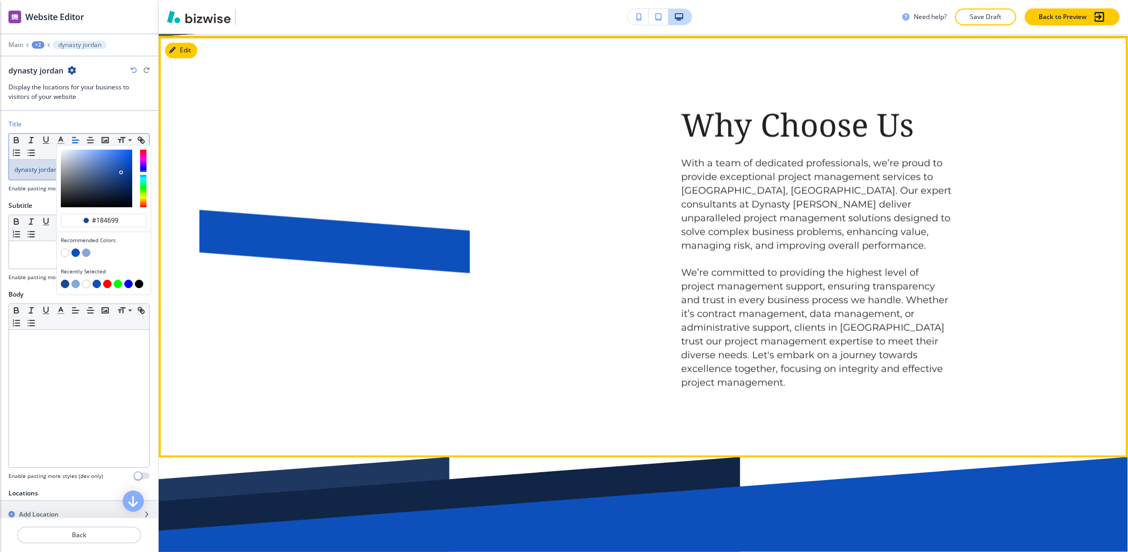
scroll to position [1999, 0]
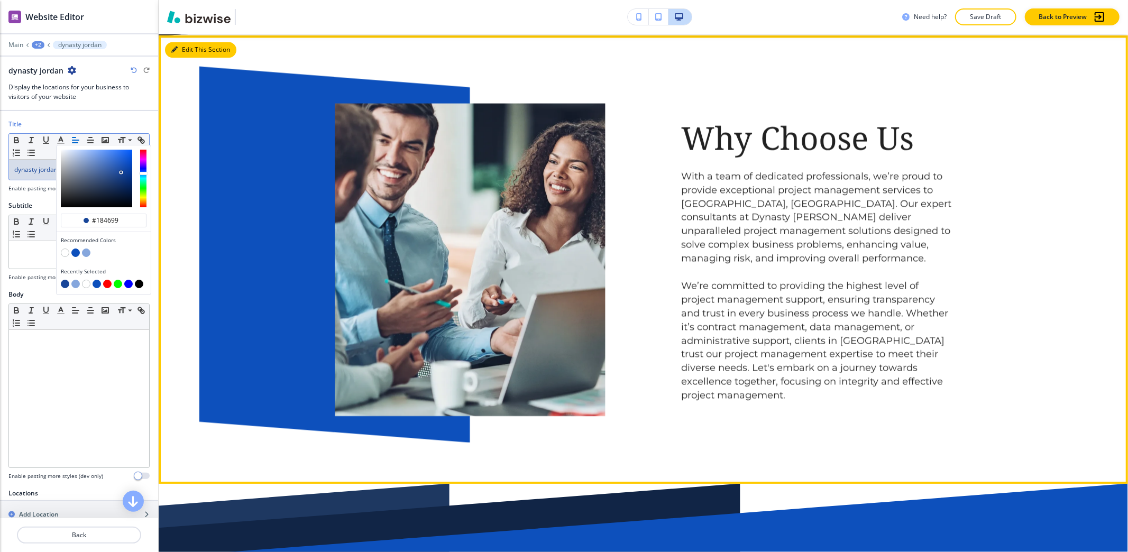
click at [189, 45] on button "Edit This Section" at bounding box center [200, 50] width 71 height 16
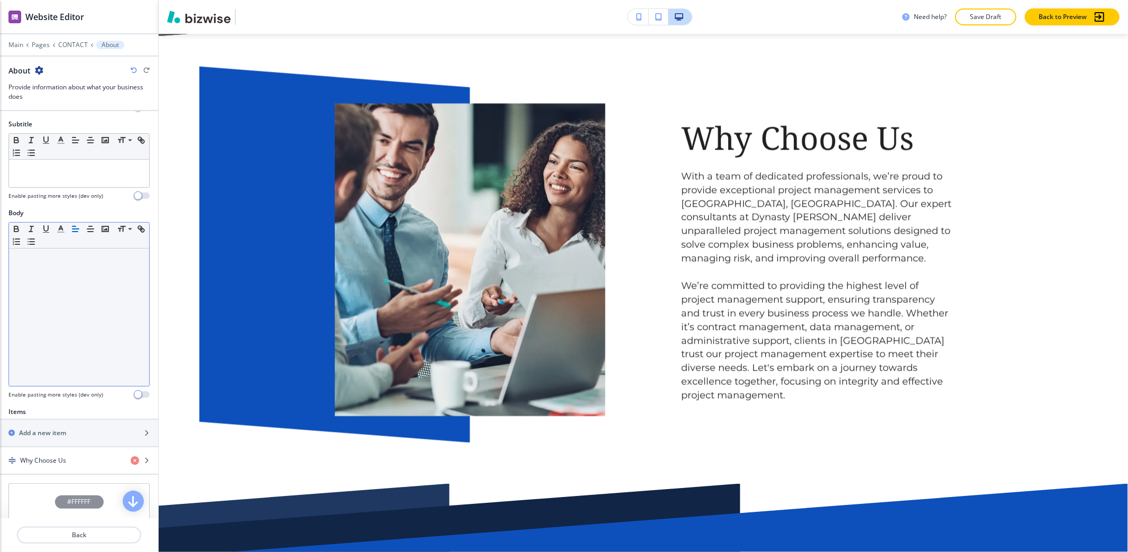
scroll to position [211, 0]
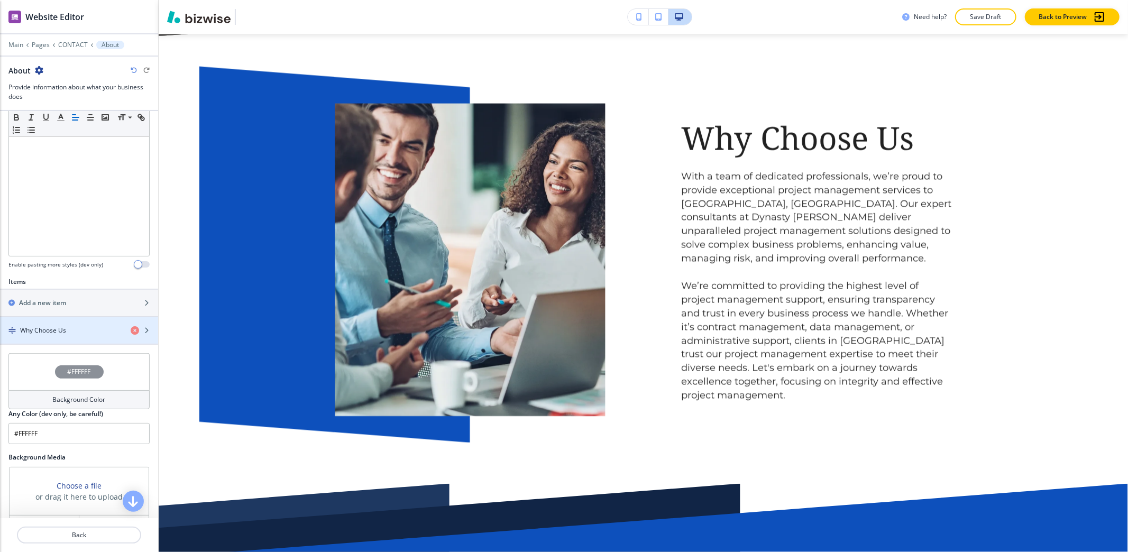
click at [56, 317] on div at bounding box center [79, 316] width 158 height 1
drag, startPoint x: 56, startPoint y: 326, endPoint x: 62, endPoint y: 294, distance: 31.8
click at [55, 326] on div "button" at bounding box center [79, 321] width 158 height 8
click at [51, 343] on div "button" at bounding box center [79, 339] width 158 height 8
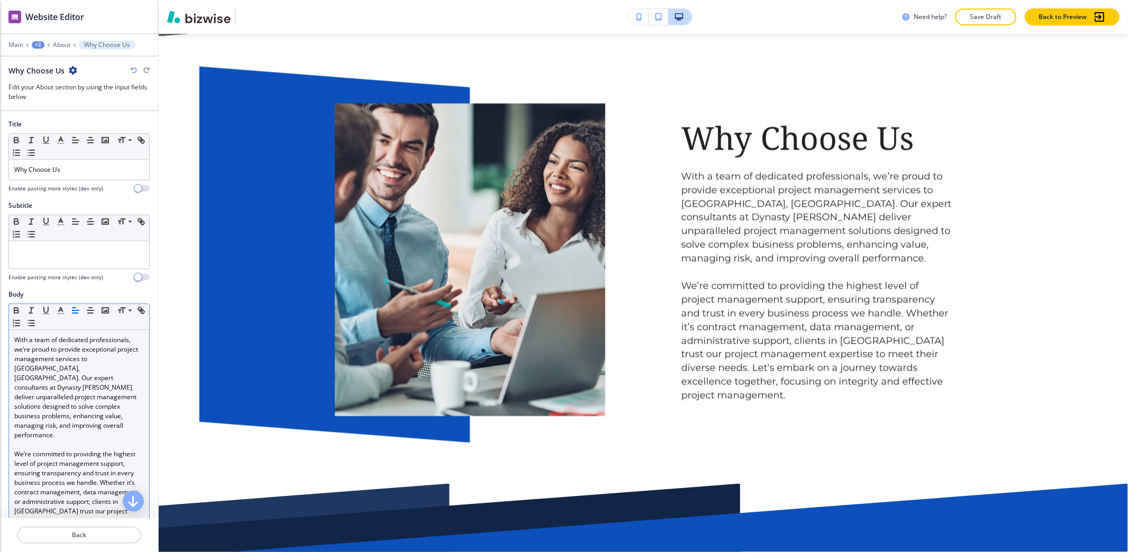
scroll to position [2016, 0]
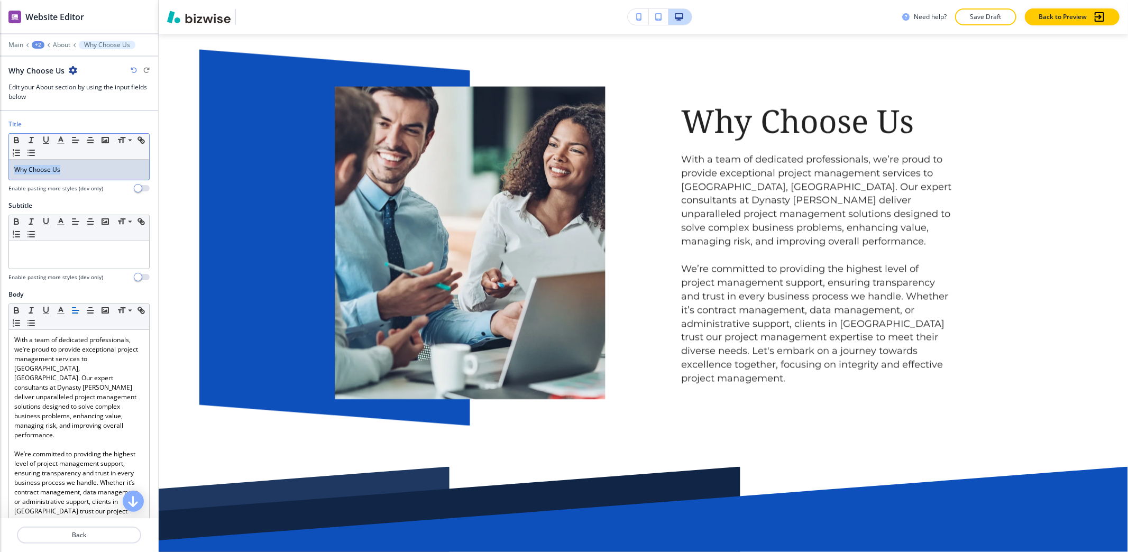
drag, startPoint x: 72, startPoint y: 178, endPoint x: 0, endPoint y: 173, distance: 72.0
click at [0, 174] on div "Title Small Normal Large Huge Why Choose Us Enable pasting more styles (dev onl…" at bounding box center [79, 159] width 158 height 81
click at [57, 140] on icon "button" at bounding box center [61, 140] width 10 height 10
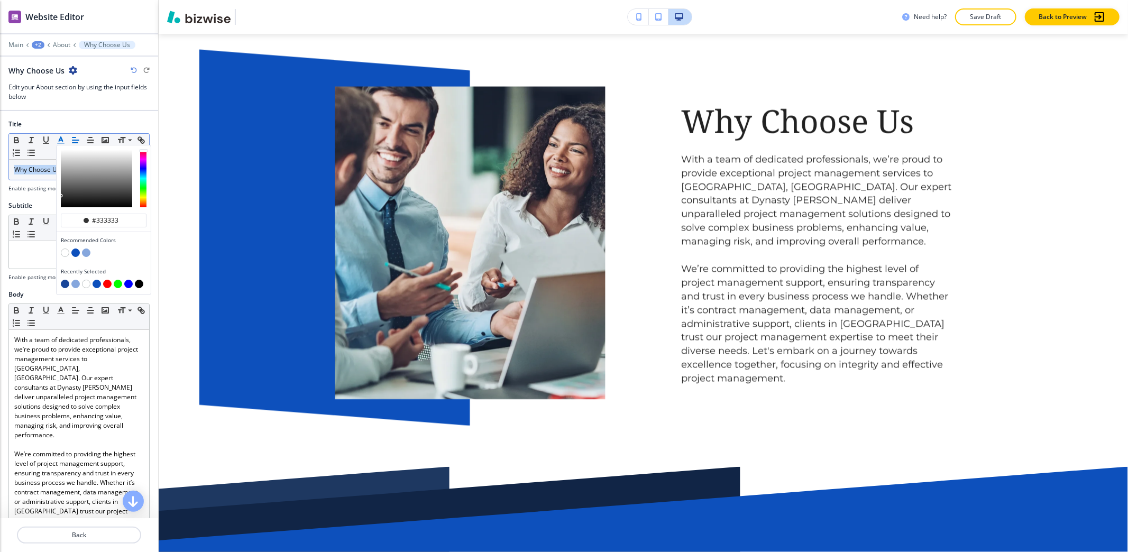
click at [65, 284] on button "button" at bounding box center [65, 284] width 8 height 8
type input "#184699"
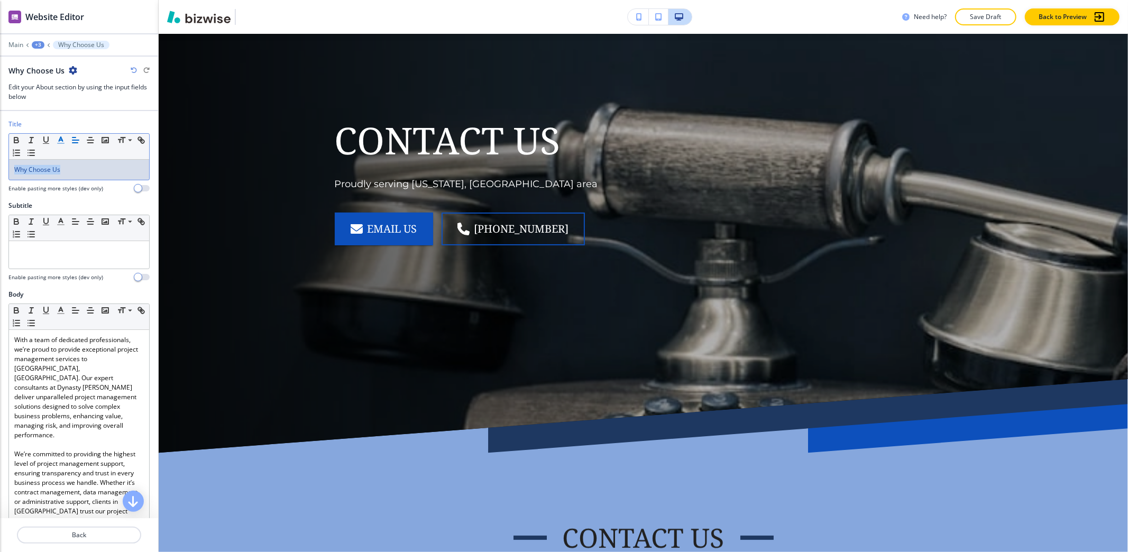
scroll to position [0, 0]
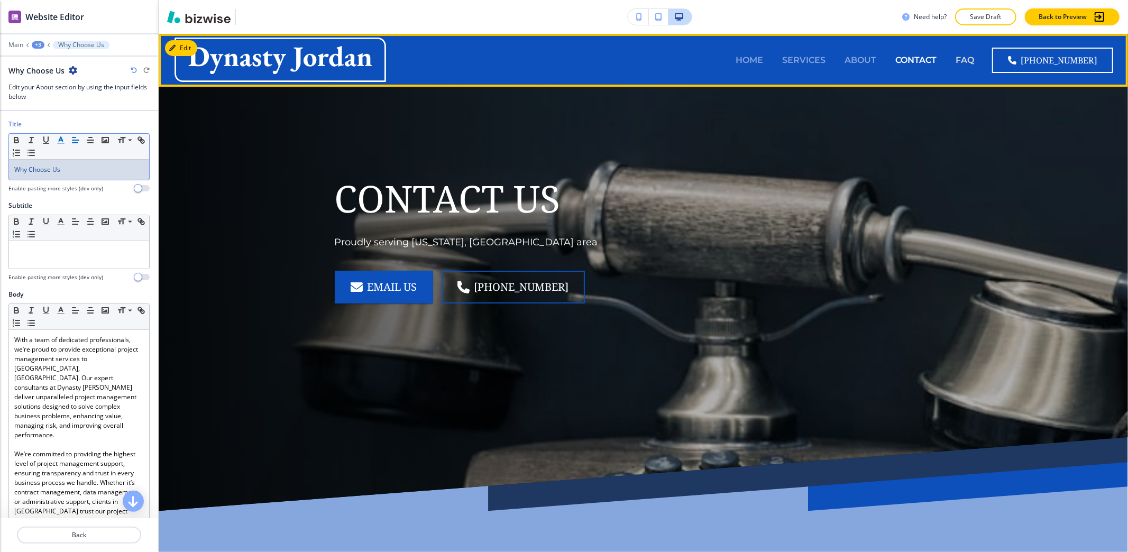
click at [974, 66] on p "FAQ" at bounding box center [964, 60] width 19 height 12
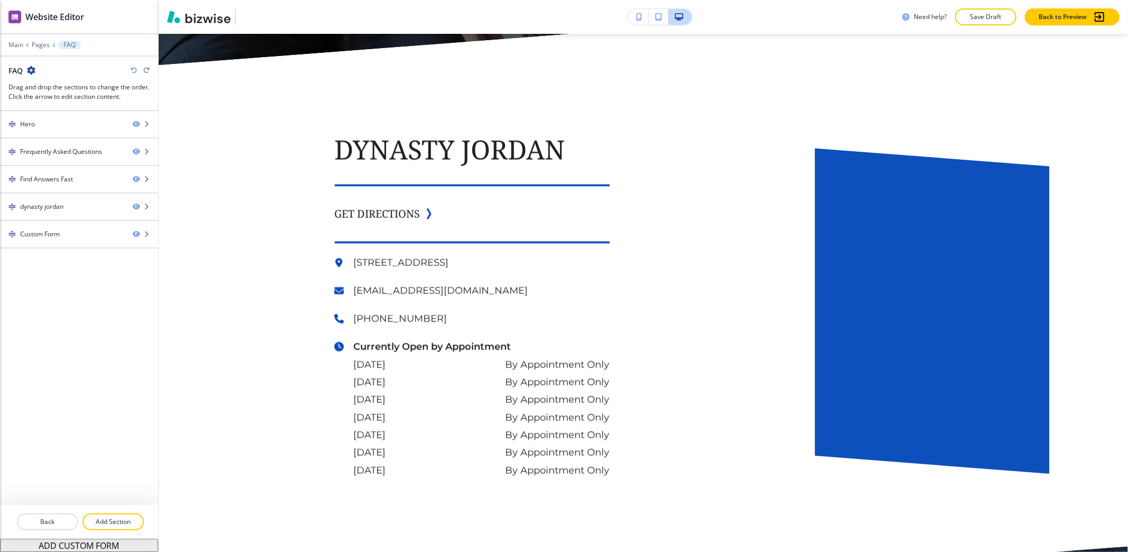
scroll to position [1339, 0]
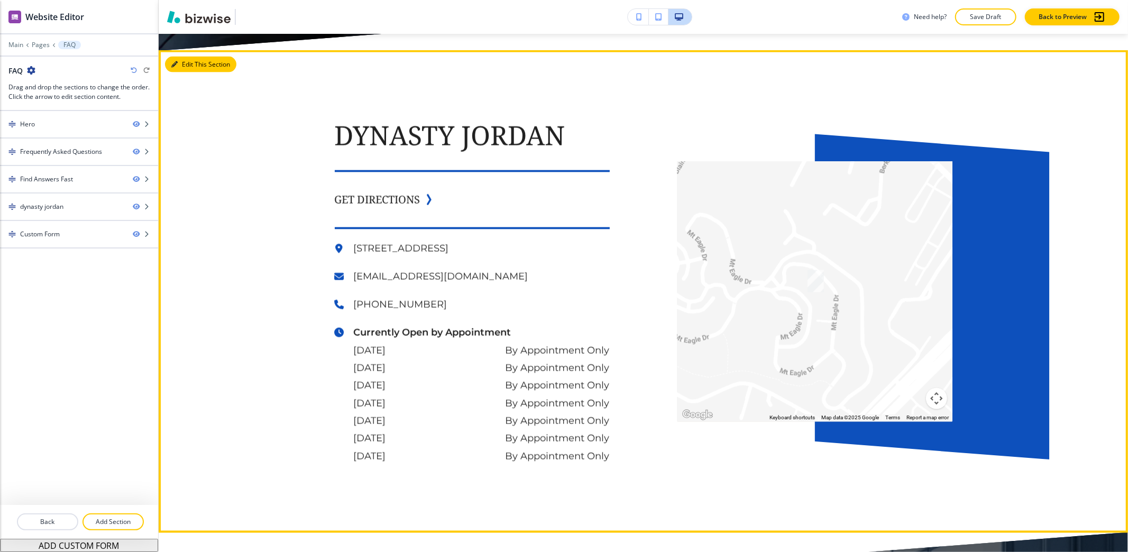
click at [178, 59] on button "Edit This Section" at bounding box center [200, 65] width 71 height 16
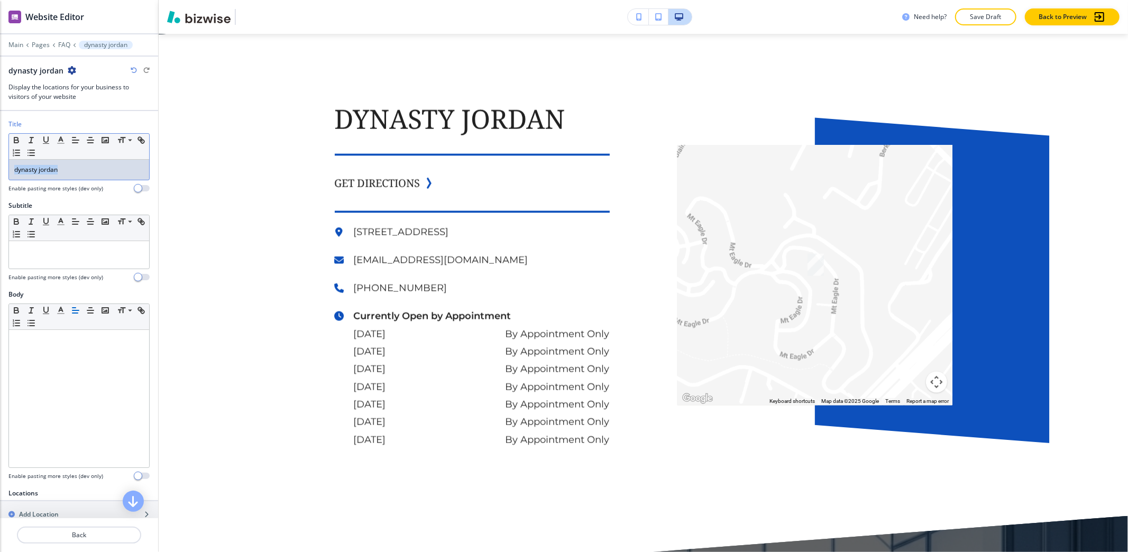
drag, startPoint x: 77, startPoint y: 163, endPoint x: 0, endPoint y: 151, distance: 78.1
click at [0, 151] on div "Title Small Normal Large Huge dynasty jordan Enable pasting more styles (dev on…" at bounding box center [79, 159] width 158 height 81
click at [58, 137] on icon "button" at bounding box center [61, 140] width 10 height 10
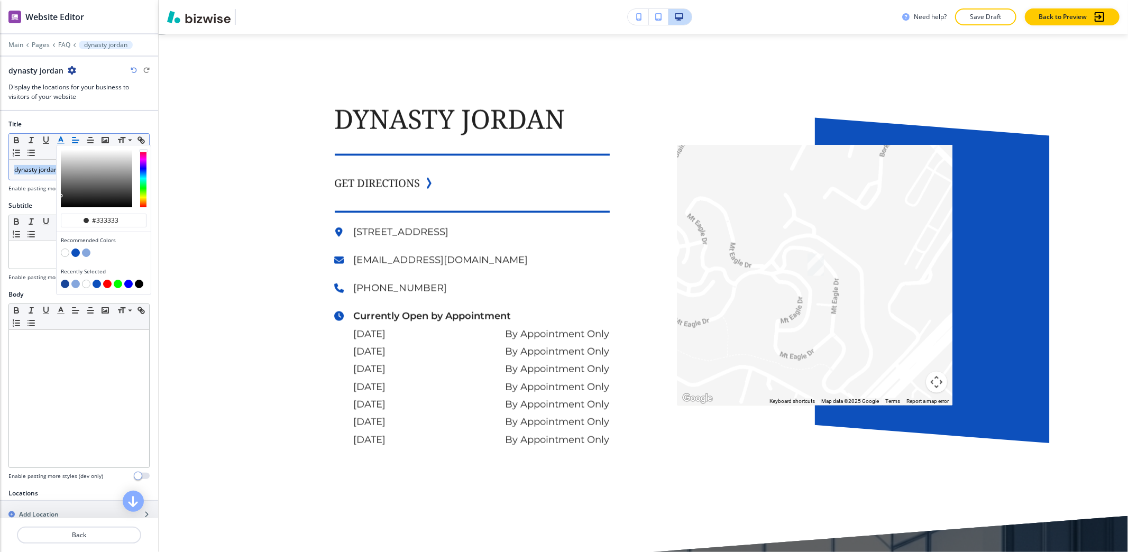
click at [66, 283] on button "button" at bounding box center [65, 284] width 8 height 8
type input "#184699"
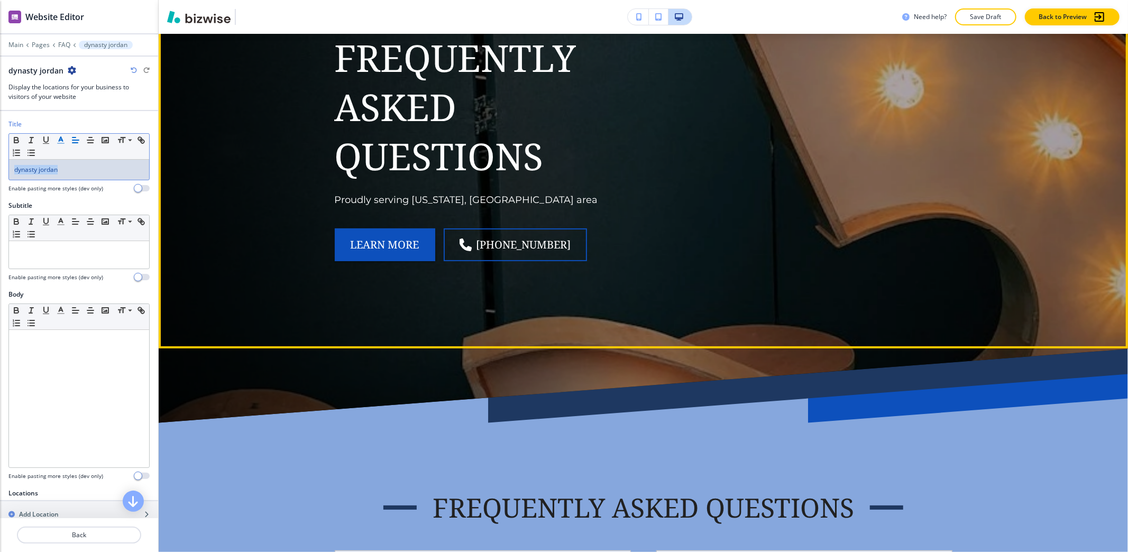
scroll to position [0, 0]
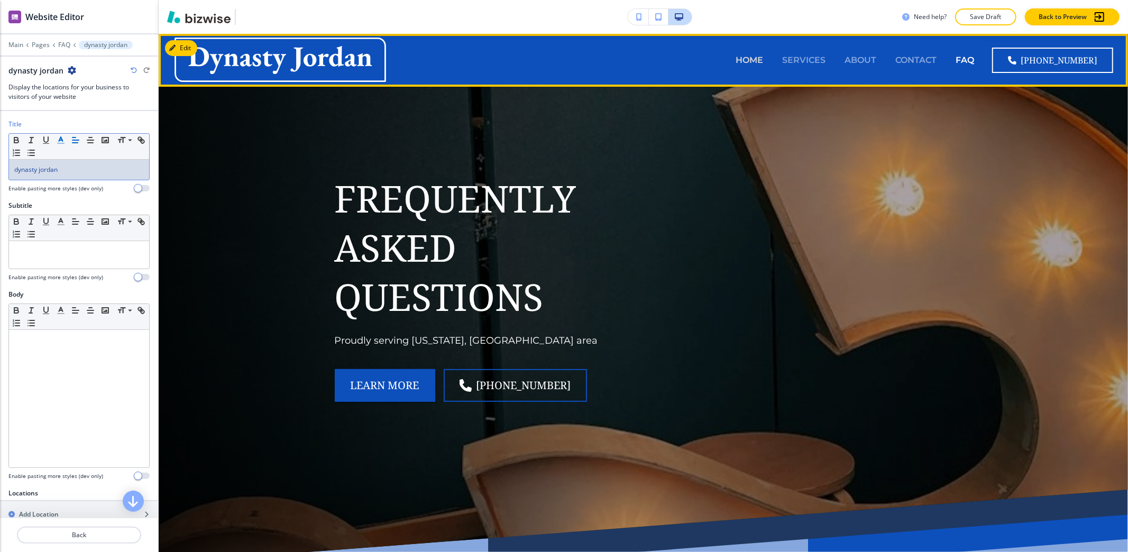
click at [751, 63] on p "HOME" at bounding box center [748, 60] width 27 height 12
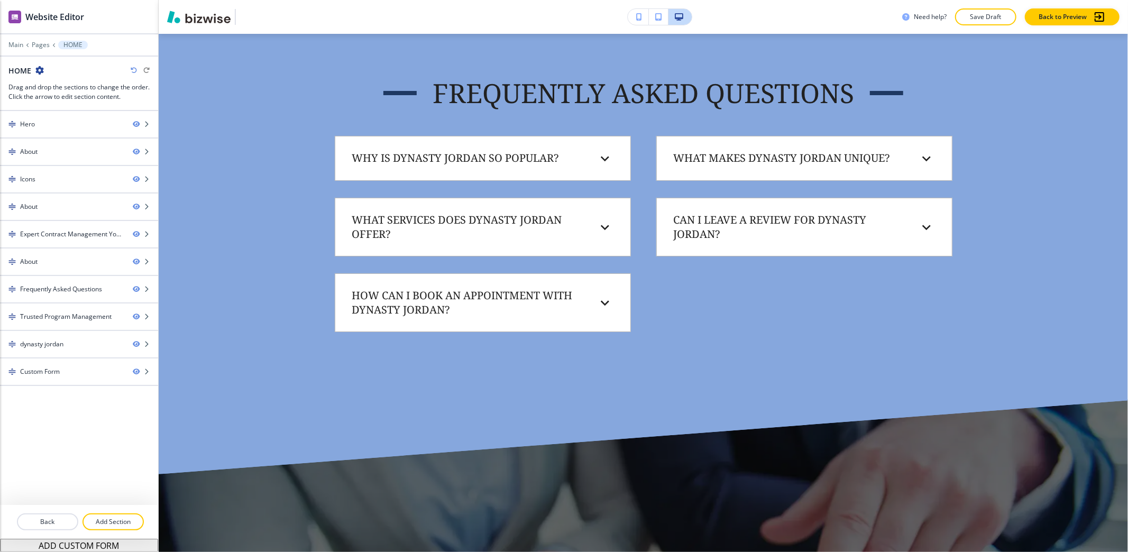
scroll to position [5428, 0]
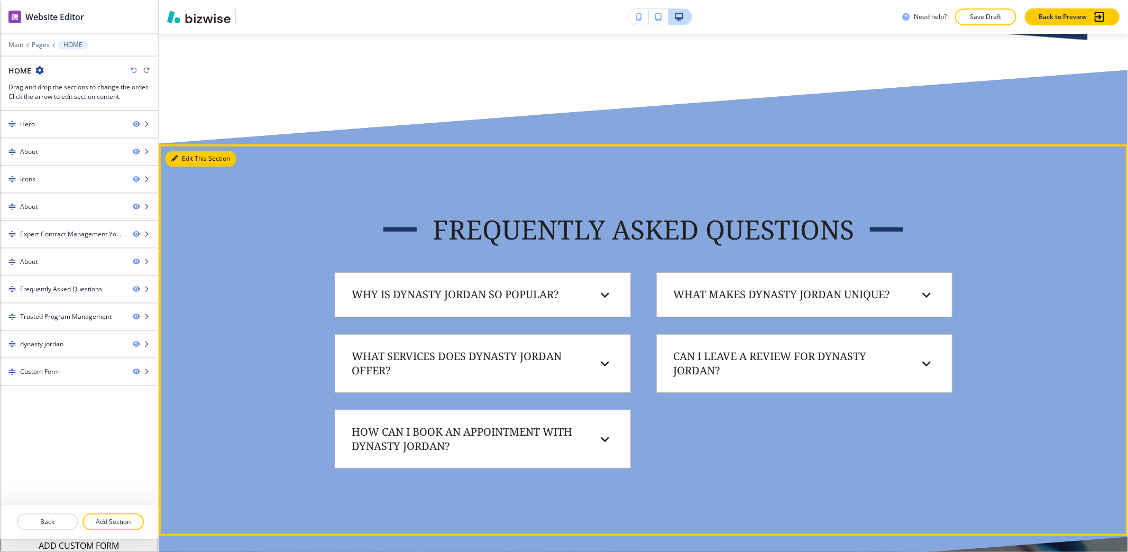
click at [186, 167] on button "Edit This Section" at bounding box center [200, 159] width 71 height 16
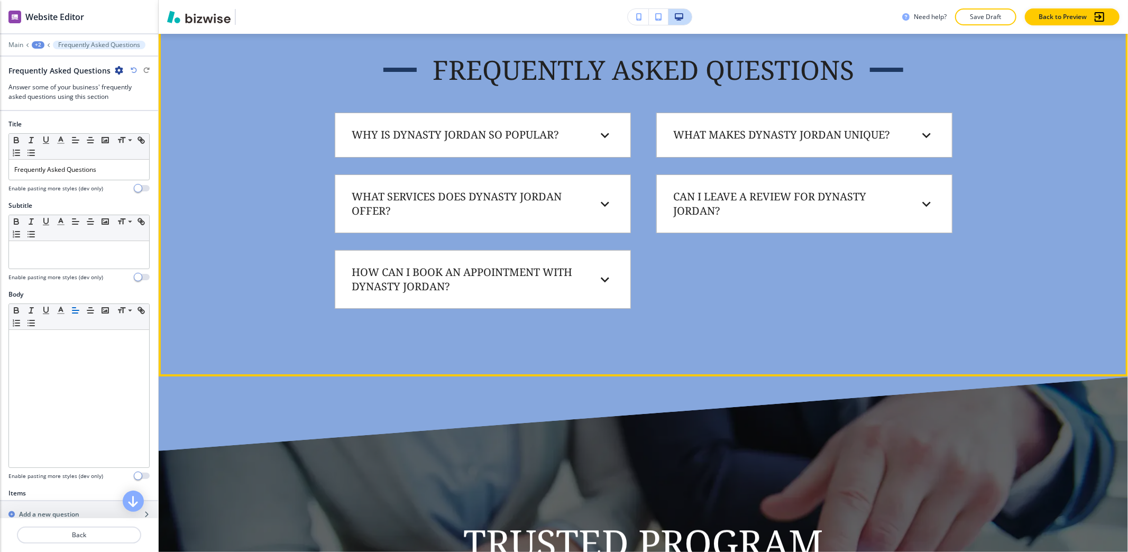
scroll to position [5590, 0]
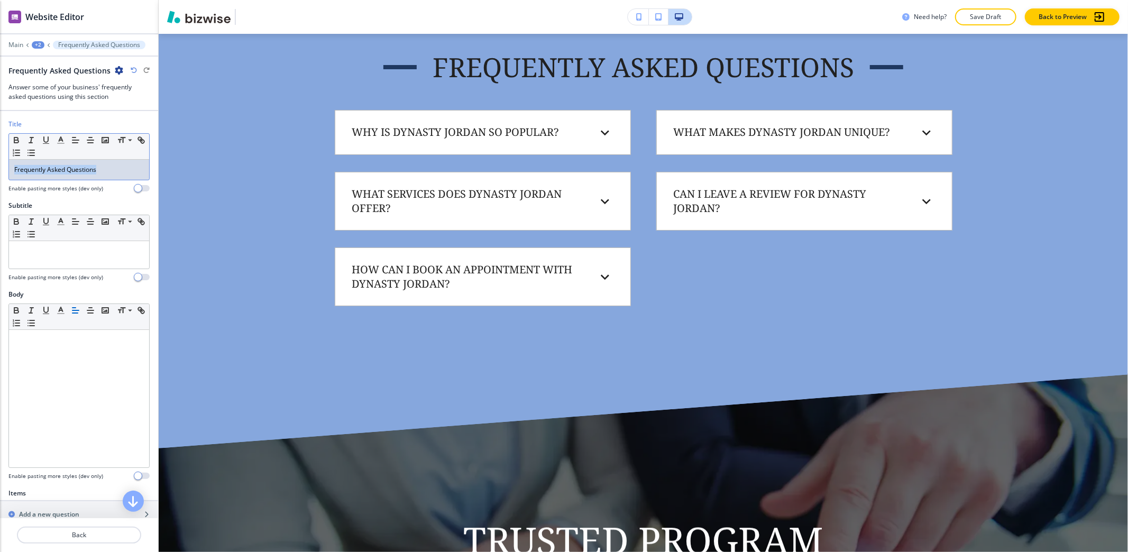
drag, startPoint x: 11, startPoint y: 169, endPoint x: 0, endPoint y: 161, distance: 13.5
click at [0, 161] on div "Title Small Normal Large Huge Frequently Asked Questions Enable pasting more st…" at bounding box center [79, 159] width 158 height 81
click at [57, 144] on icon "button" at bounding box center [61, 140] width 10 height 10
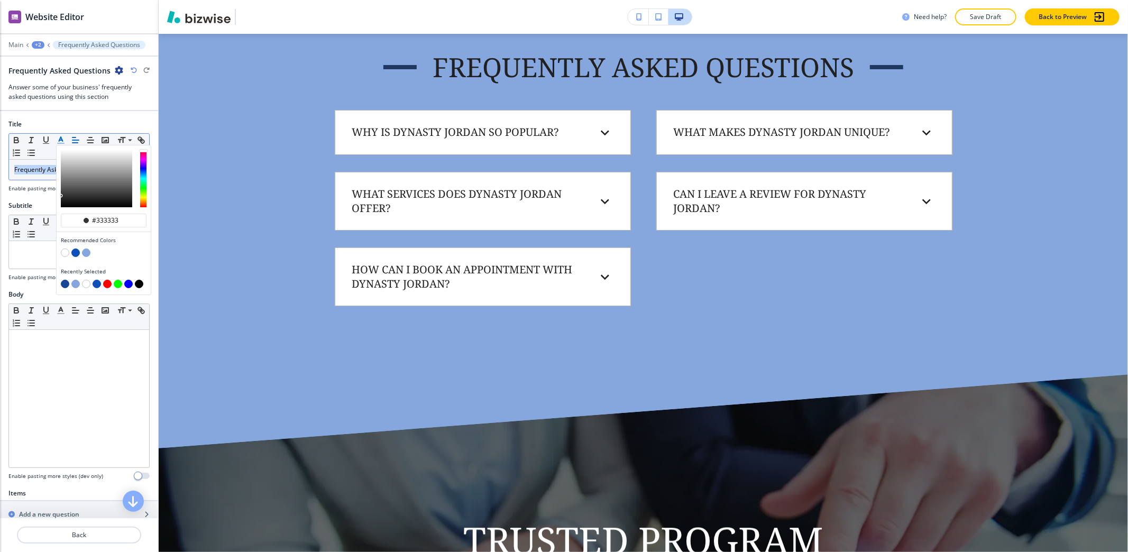
click at [62, 284] on button "button" at bounding box center [65, 284] width 8 height 8
type input "#184699"
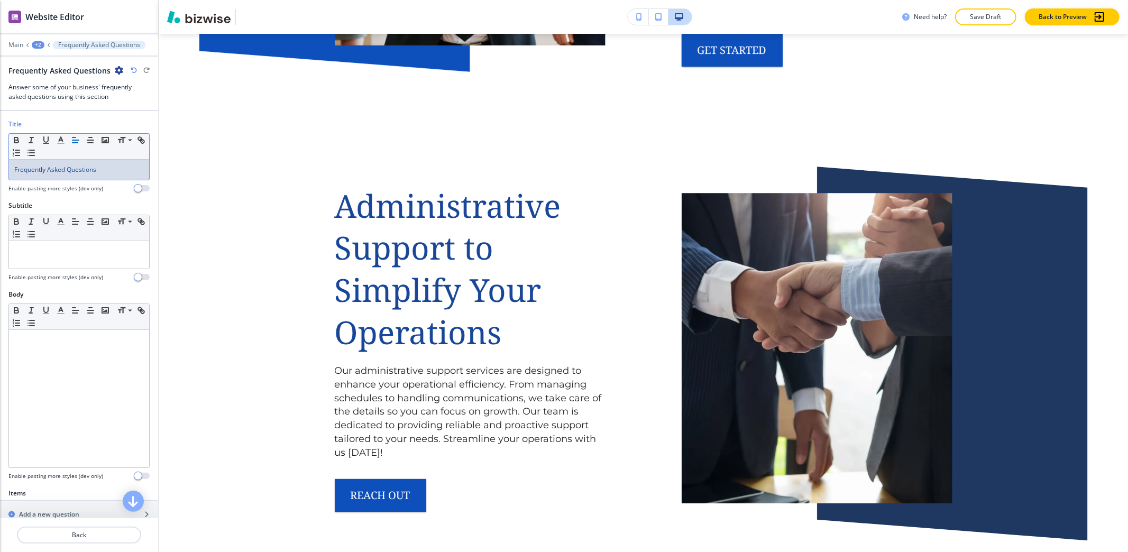
scroll to position [0, 0]
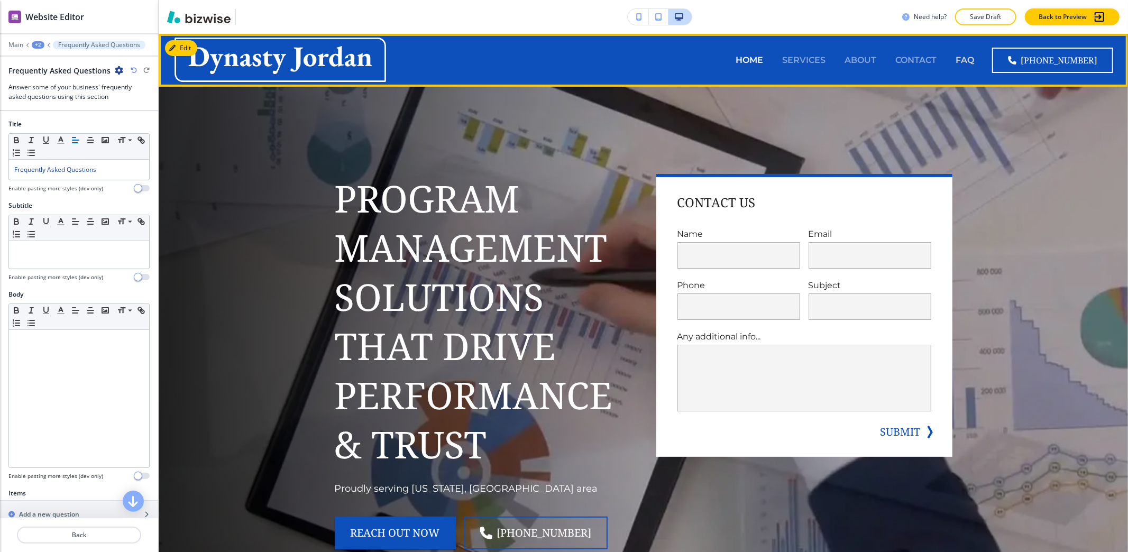
click at [974, 65] on p "FAQ" at bounding box center [964, 60] width 19 height 12
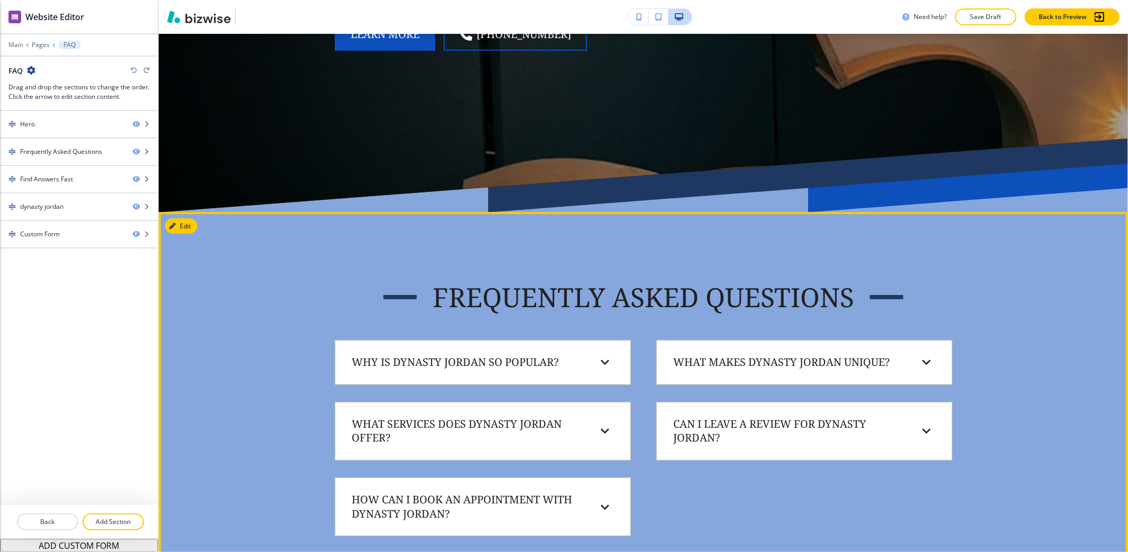
scroll to position [352, 0]
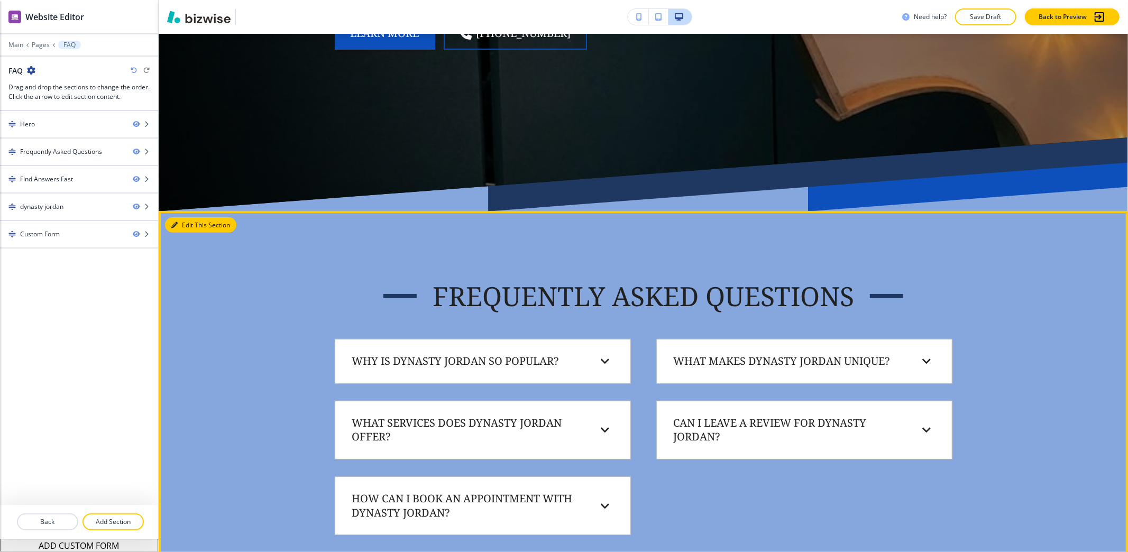
click at [184, 220] on button "Edit This Section" at bounding box center [200, 225] width 71 height 16
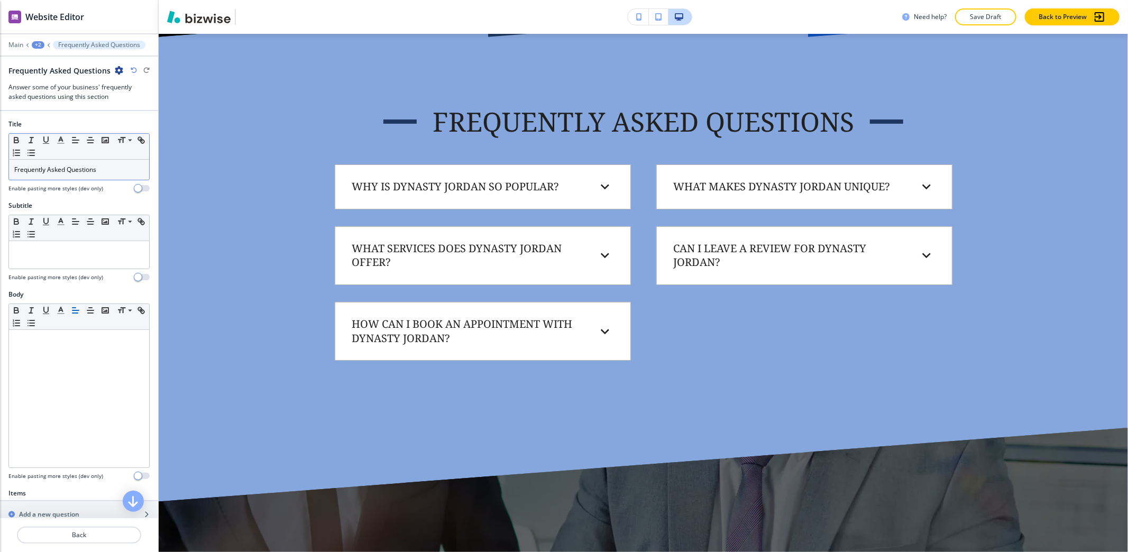
scroll to position [529, 0]
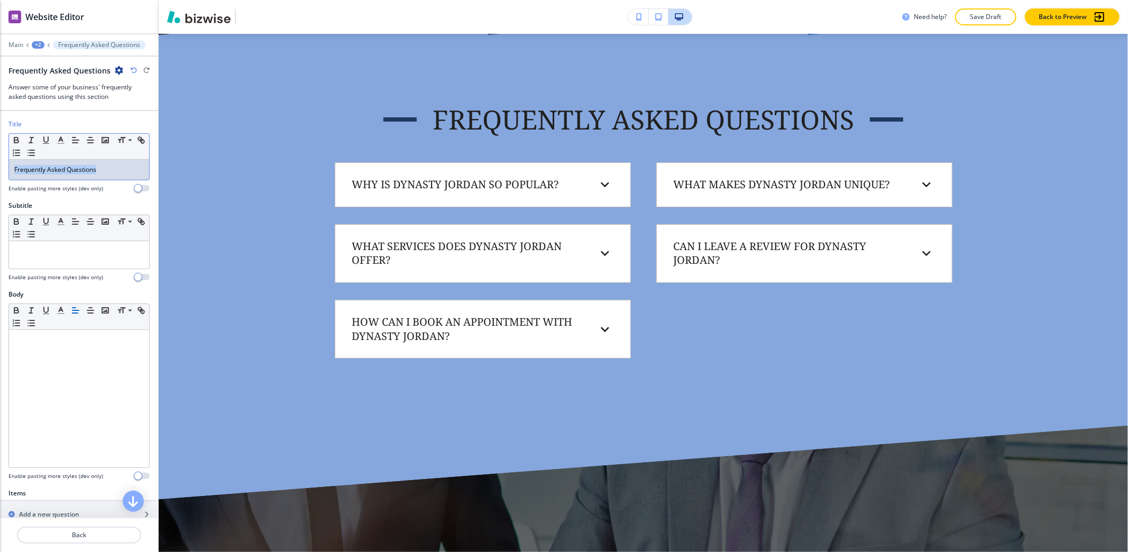
drag, startPoint x: 118, startPoint y: 178, endPoint x: 0, endPoint y: 177, distance: 118.4
click at [0, 177] on div "Title Small Normal Large Huge Frequently Asked Questions Enable pasting more st…" at bounding box center [79, 159] width 158 height 81
click at [56, 138] on icon "button" at bounding box center [61, 140] width 10 height 10
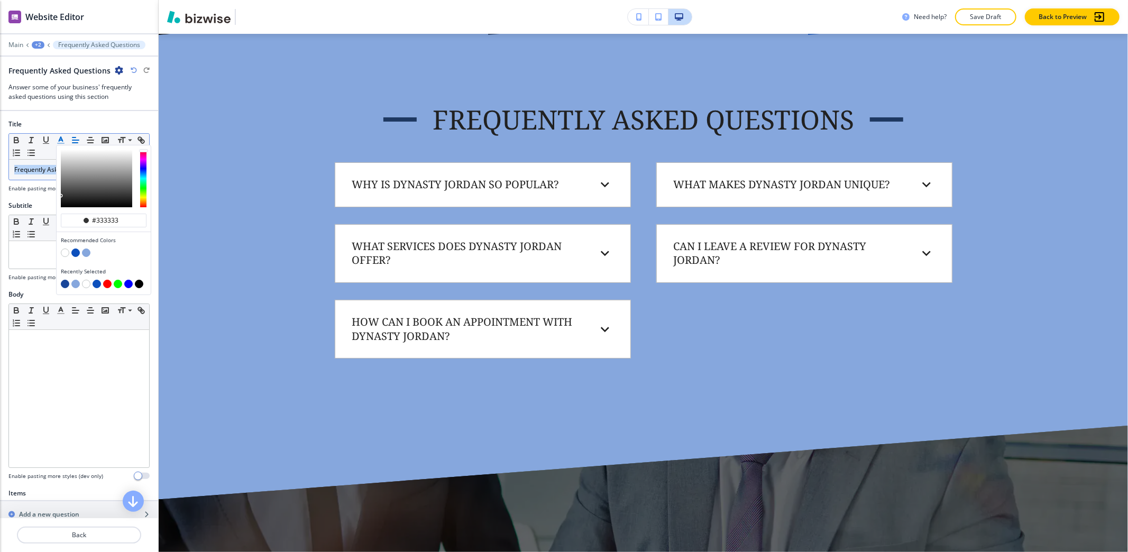
click at [66, 288] on button "button" at bounding box center [65, 284] width 8 height 8
type input "#184699"
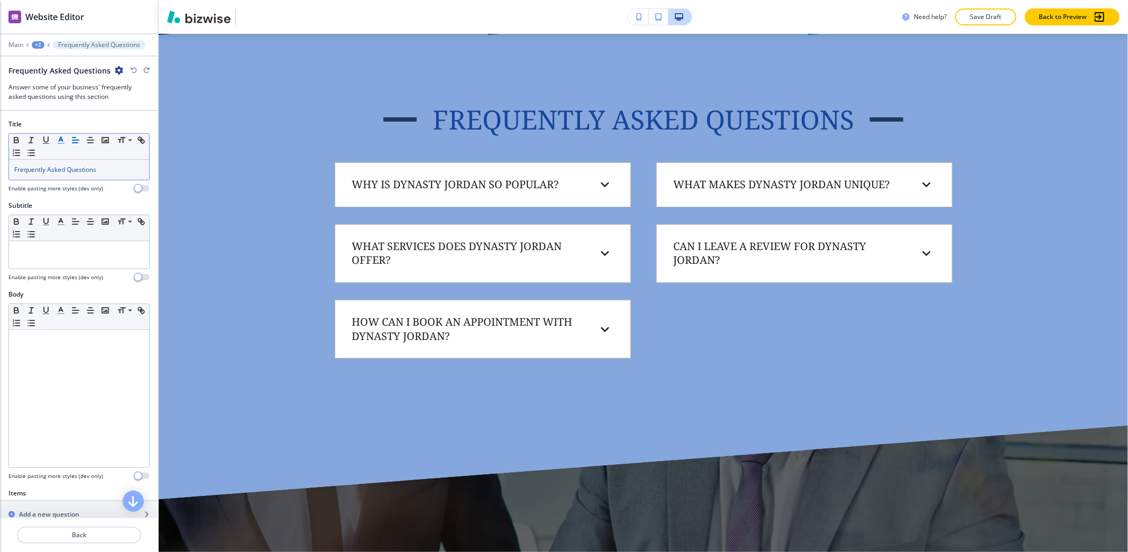
drag, startPoint x: 1117, startPoint y: 189, endPoint x: 1126, endPoint y: 242, distance: 53.1
click at [1126, 251] on div "Edit HOME SERVICES ABOUT CONTACT FAQ [PHONE_NUMBER] Edit Frequently Asked Quest…" at bounding box center [643, 293] width 969 height 518
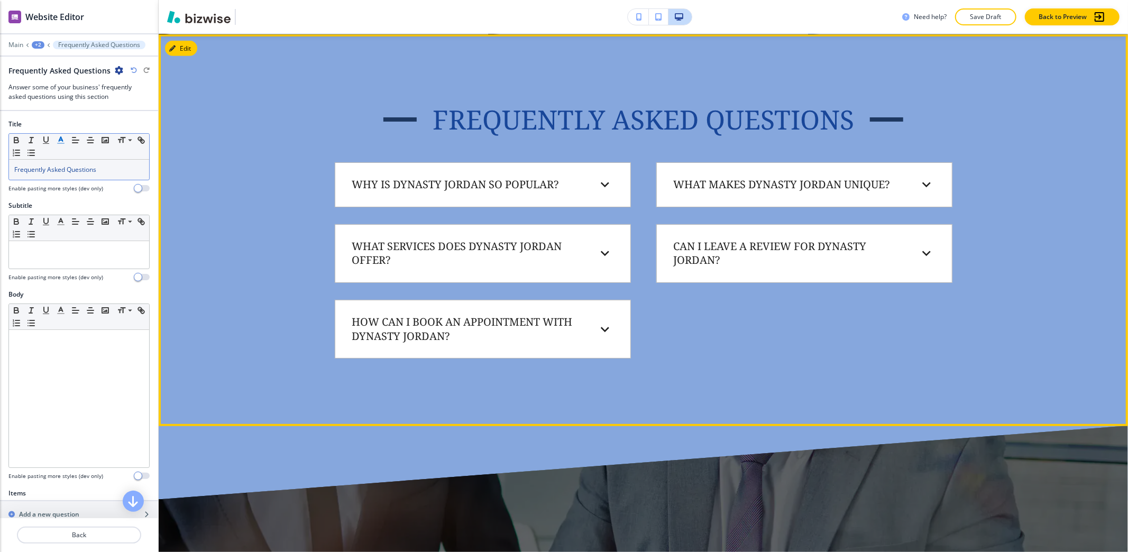
scroll to position [388, 0]
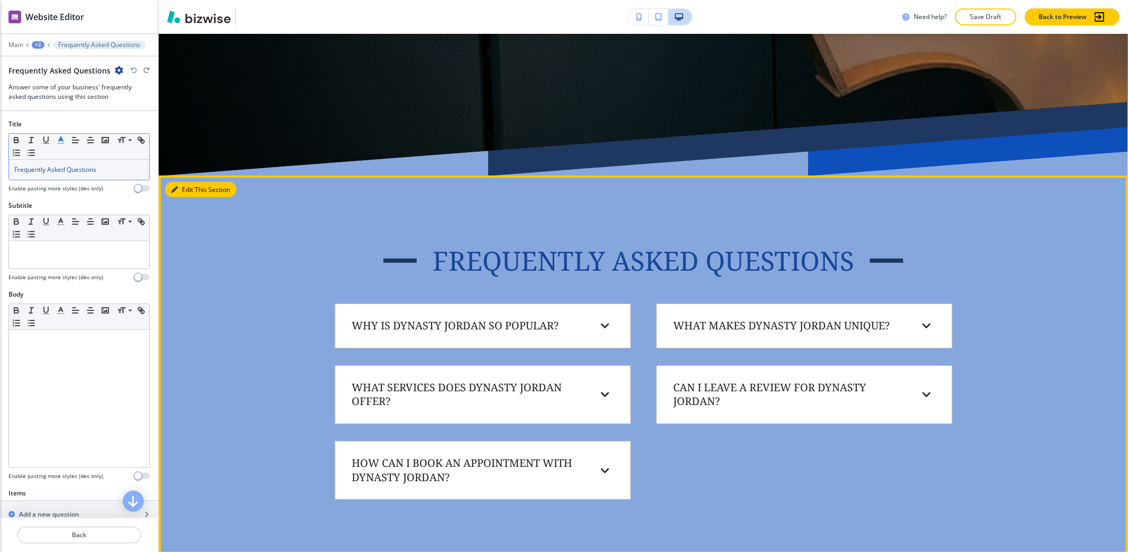
click at [176, 187] on icon "button" at bounding box center [174, 190] width 6 height 6
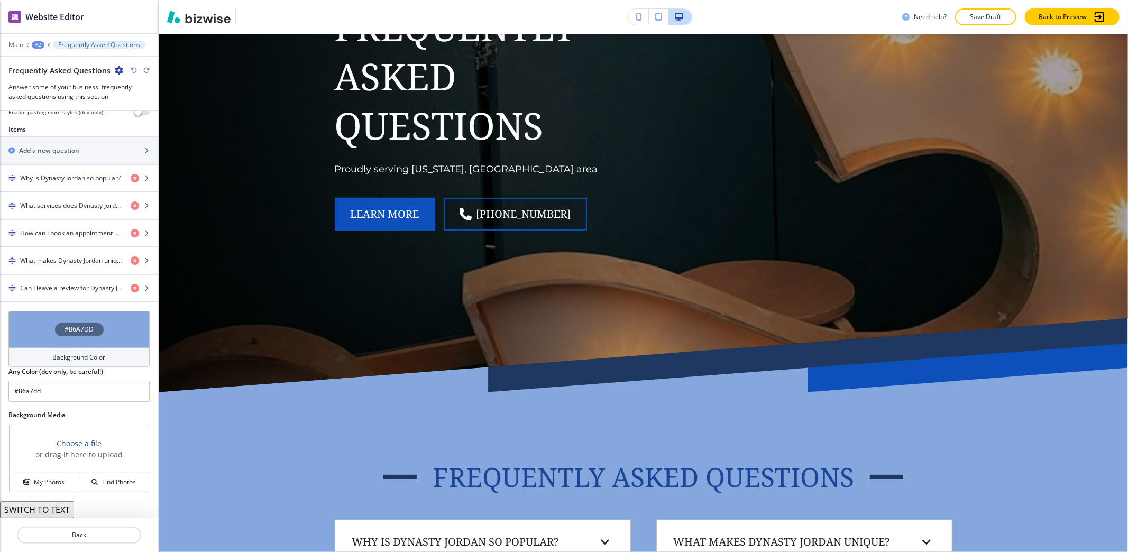
scroll to position [0, 0]
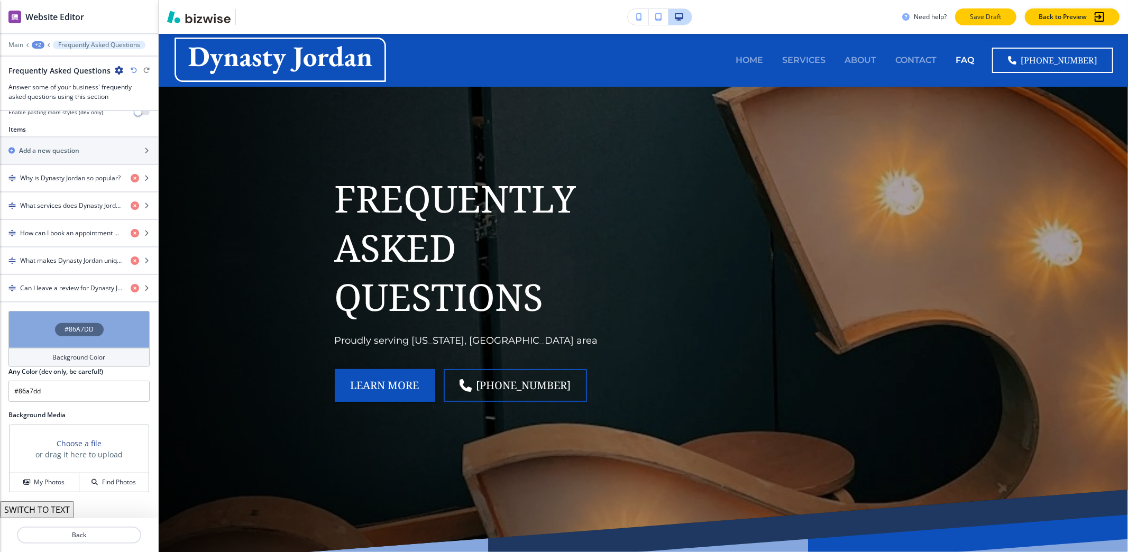
click at [969, 15] on p "Save Draft" at bounding box center [986, 17] width 34 height 10
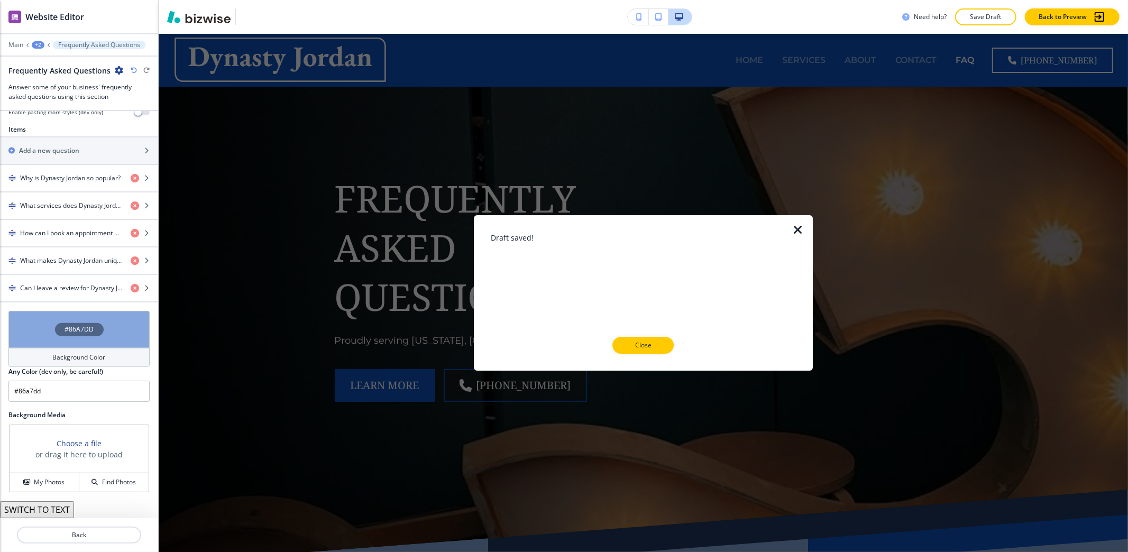
click at [656, 347] on p "Close" at bounding box center [643, 345] width 34 height 10
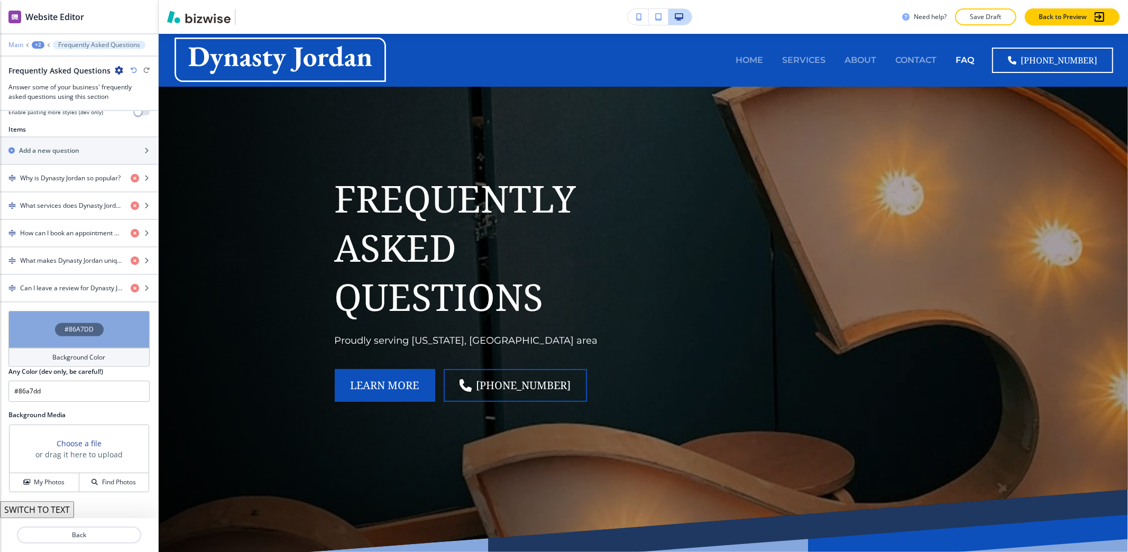
click at [14, 44] on p "Main" at bounding box center [15, 44] width 15 height 7
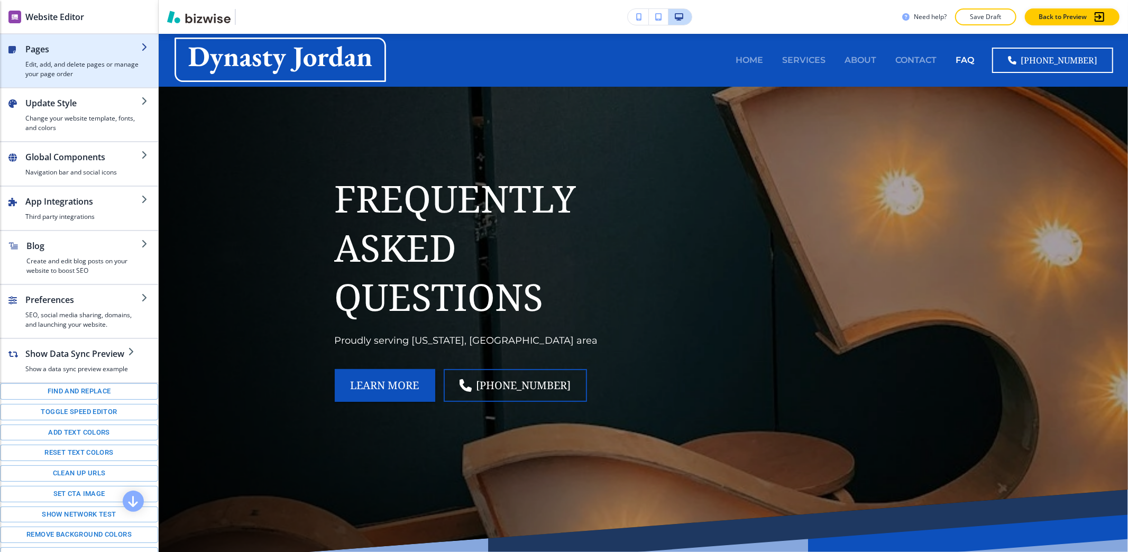
click at [30, 49] on h2 "Pages" at bounding box center [83, 49] width 116 height 13
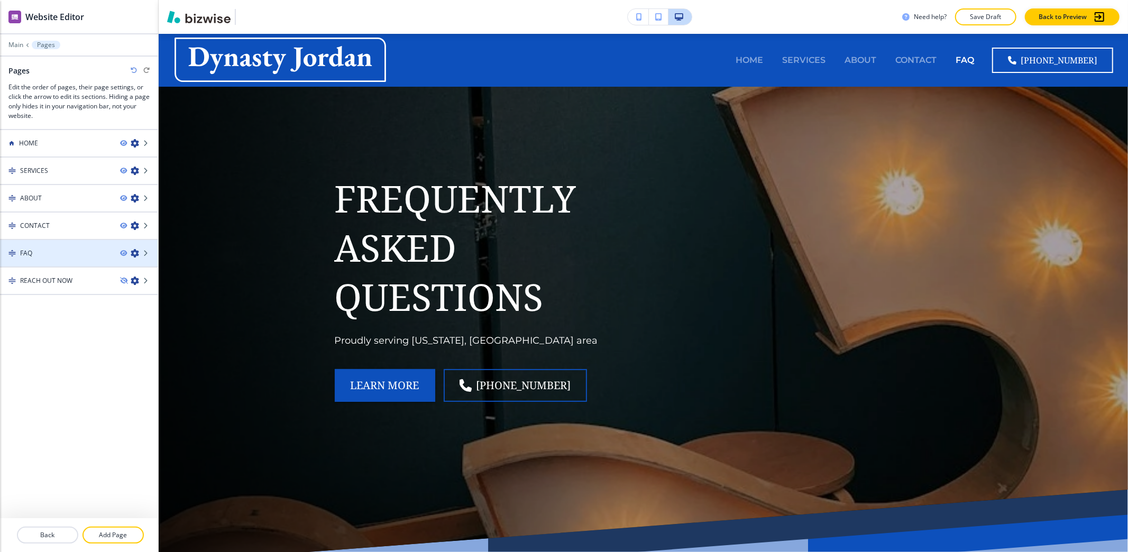
click at [134, 251] on icon "button" at bounding box center [135, 253] width 8 height 8
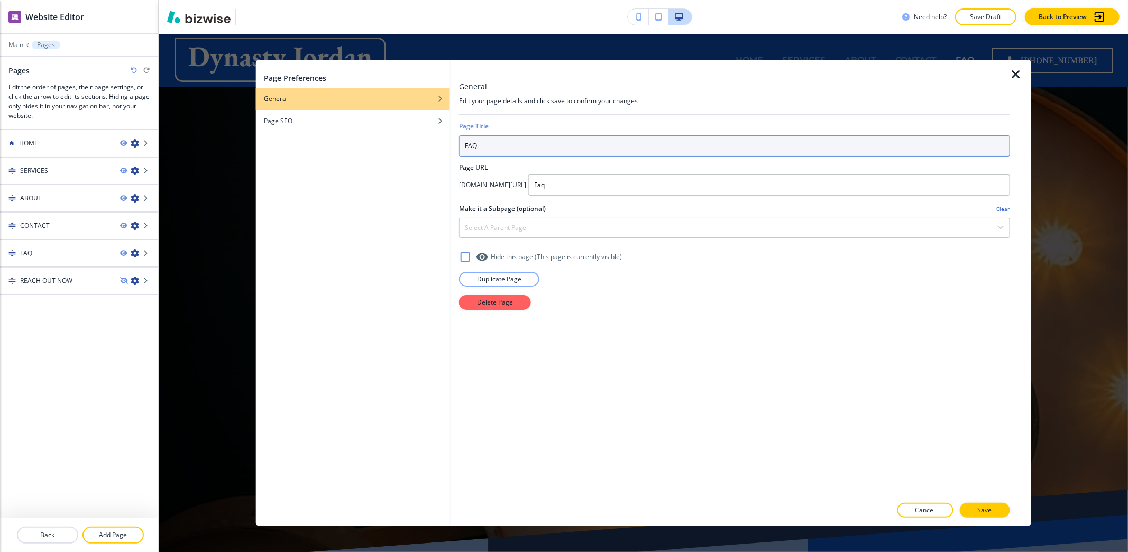
click at [597, 146] on input "FAQ" at bounding box center [734, 145] width 551 height 21
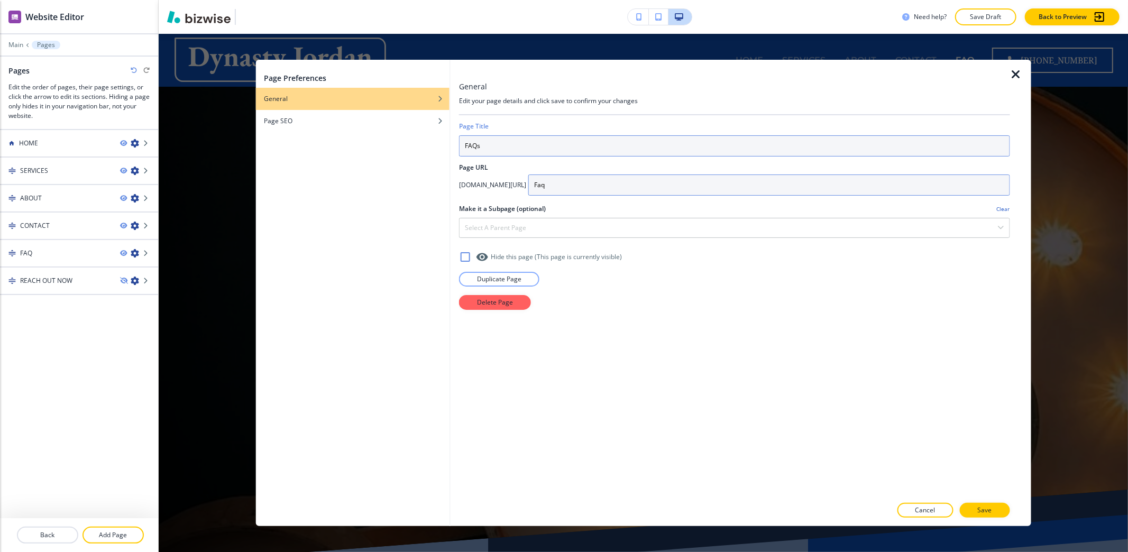
type input "FAQs"
click at [616, 189] on input "Faq" at bounding box center [769, 184] width 482 height 21
type input "Faqs"
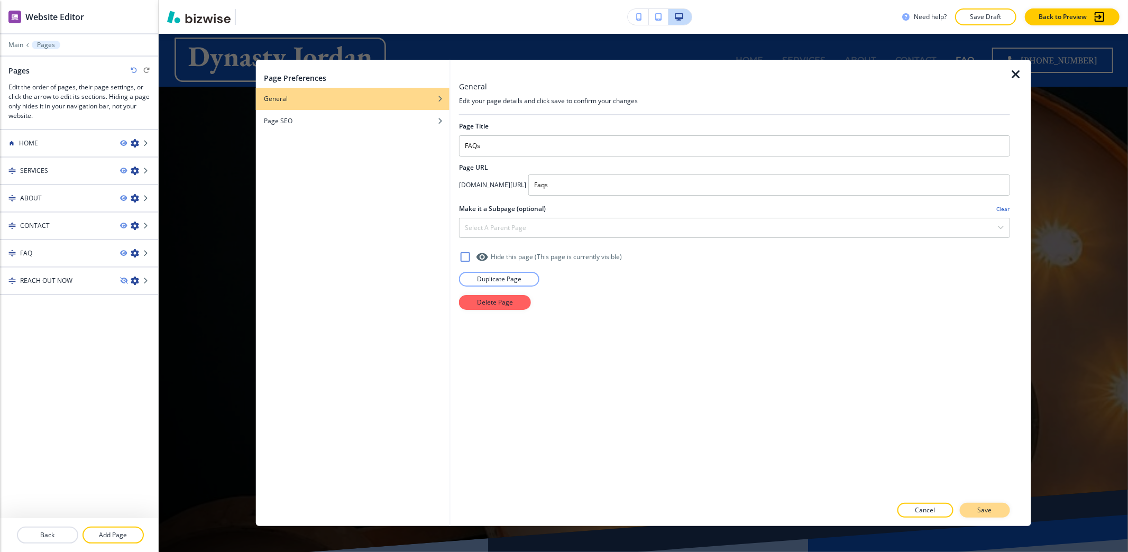
click at [993, 511] on button "Save" at bounding box center [985, 510] width 50 height 15
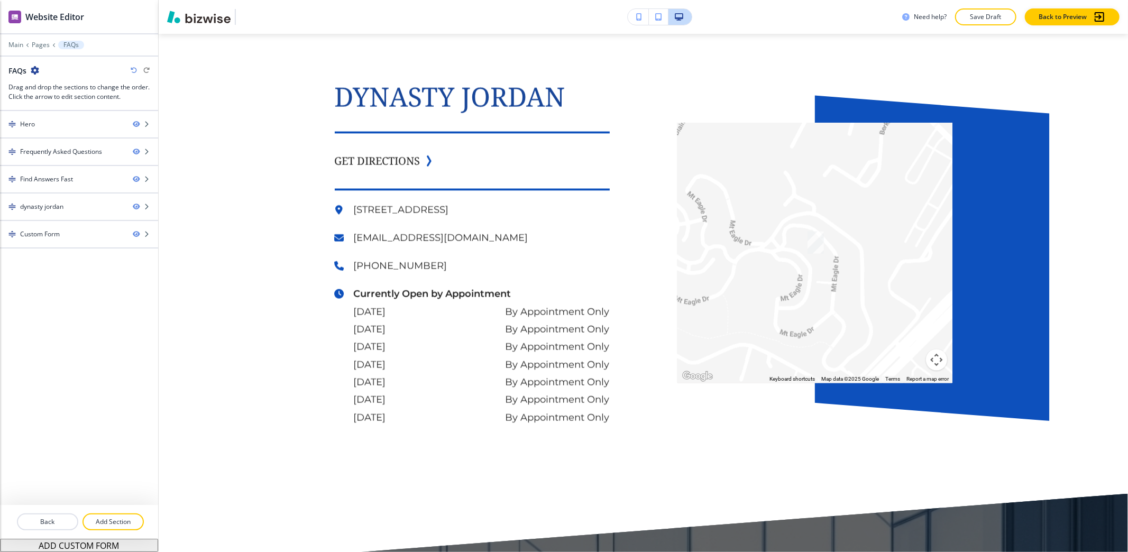
scroll to position [1409, 0]
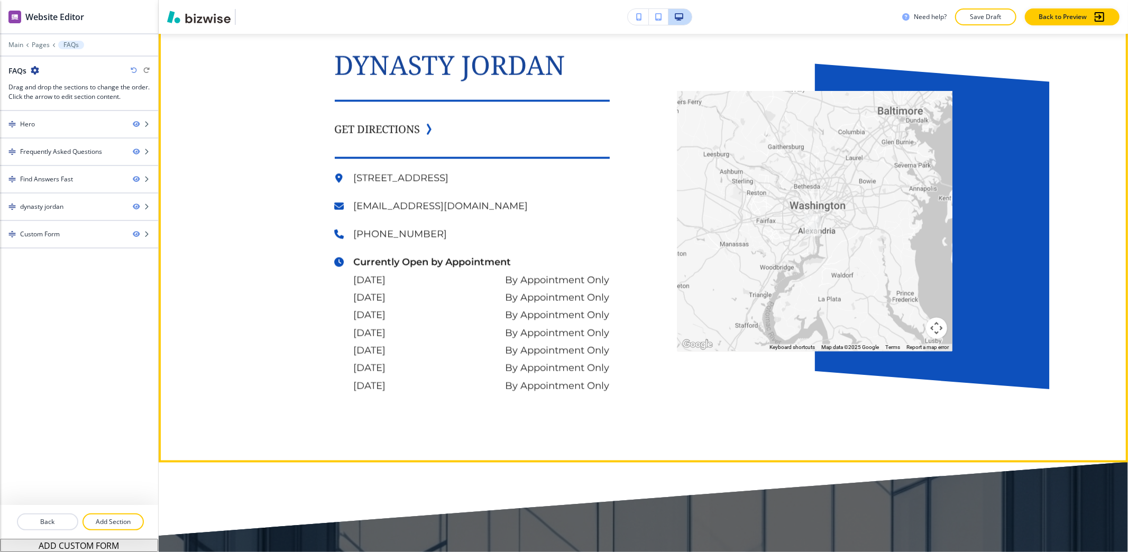
drag, startPoint x: 791, startPoint y: 259, endPoint x: 897, endPoint y: 289, distance: 109.9
click at [897, 289] on div at bounding box center [814, 221] width 275 height 261
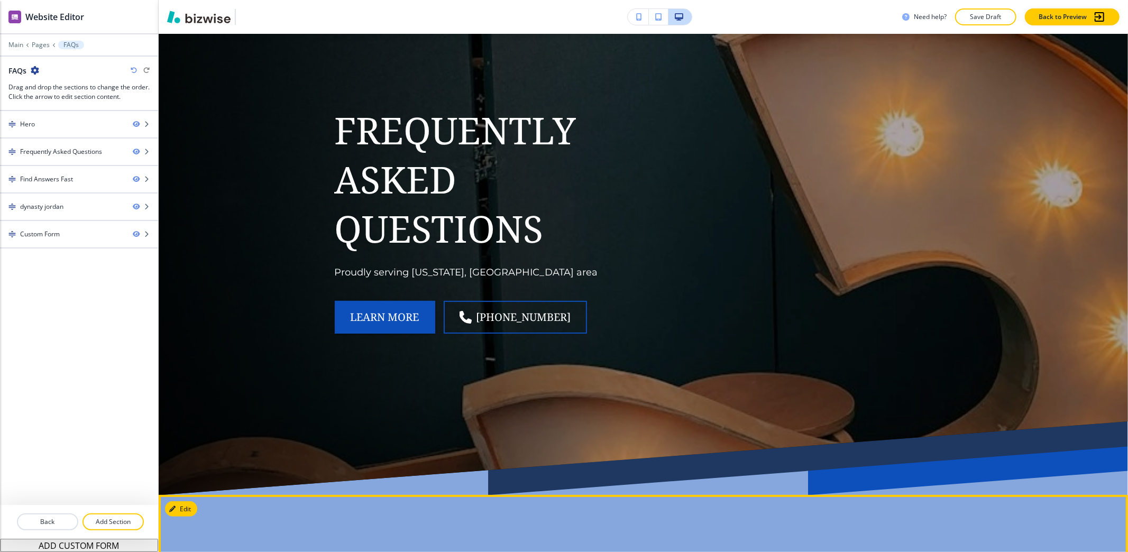
scroll to position [0, 0]
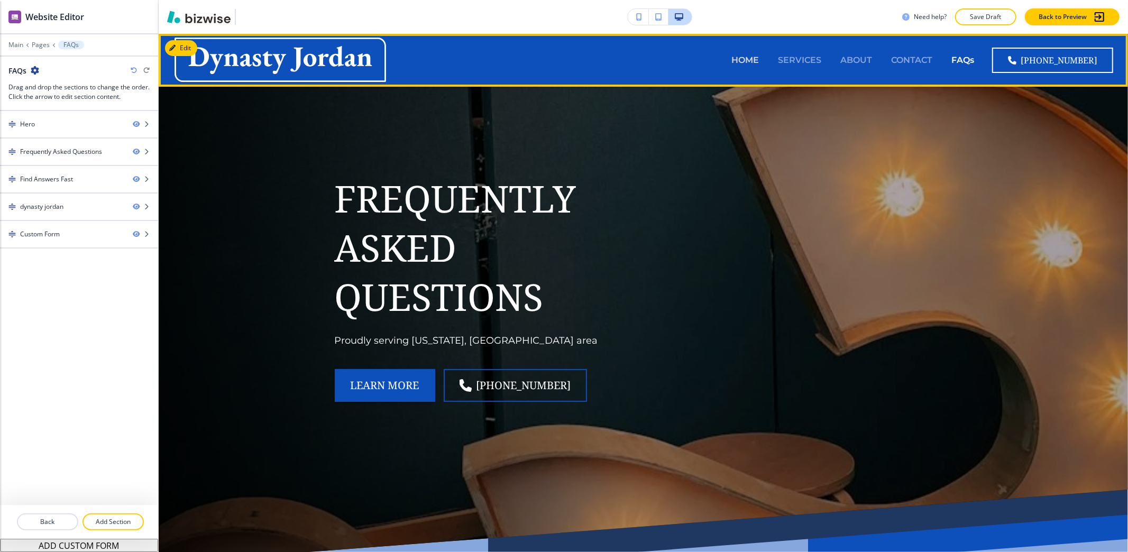
click at [759, 56] on p "HOME" at bounding box center [744, 60] width 27 height 12
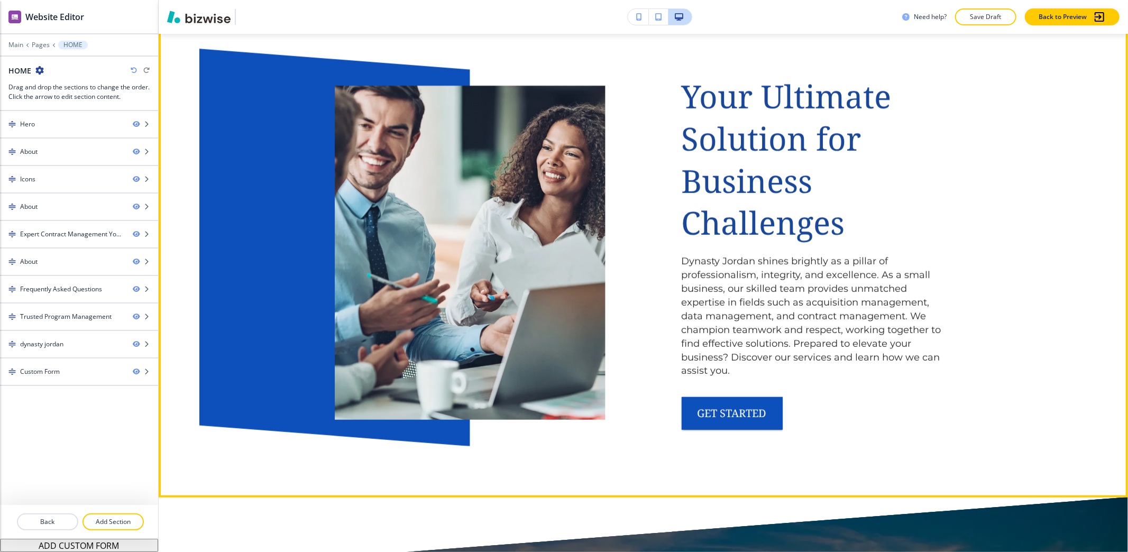
scroll to position [705, 0]
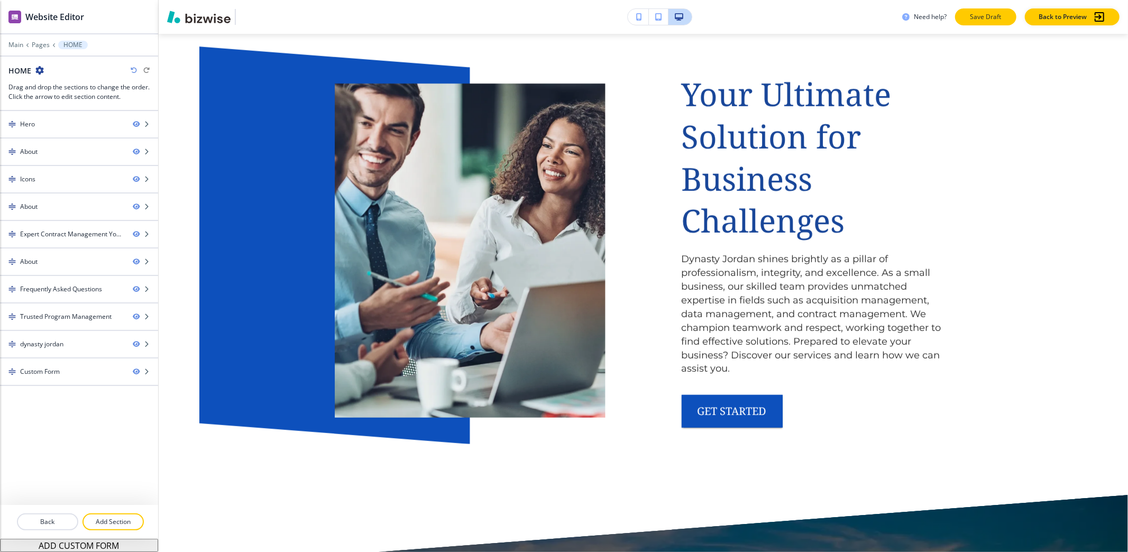
click at [987, 16] on p "Save Draft" at bounding box center [986, 17] width 34 height 10
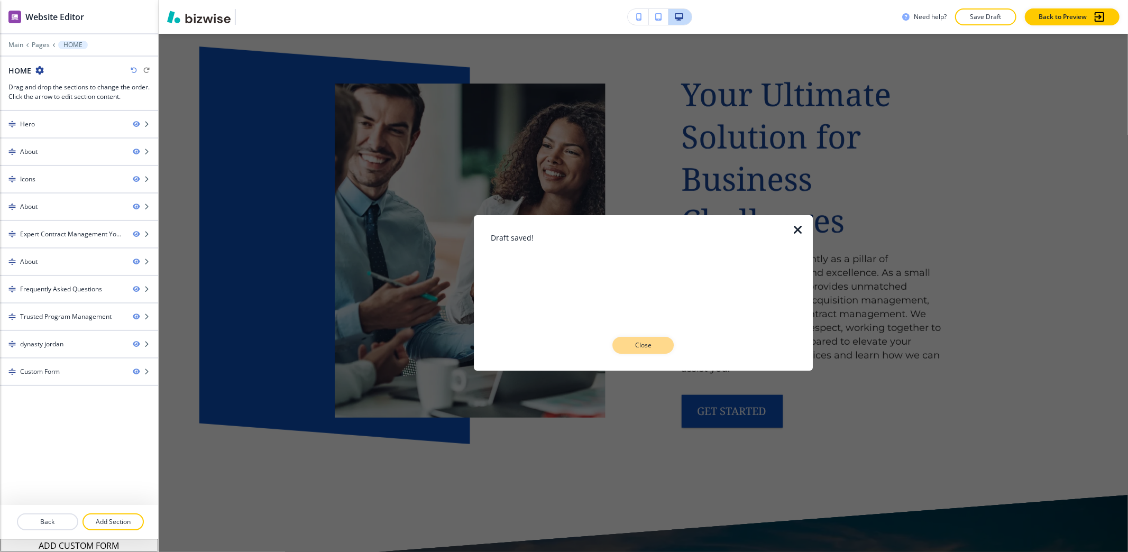
click at [656, 346] on p "Close" at bounding box center [643, 345] width 34 height 10
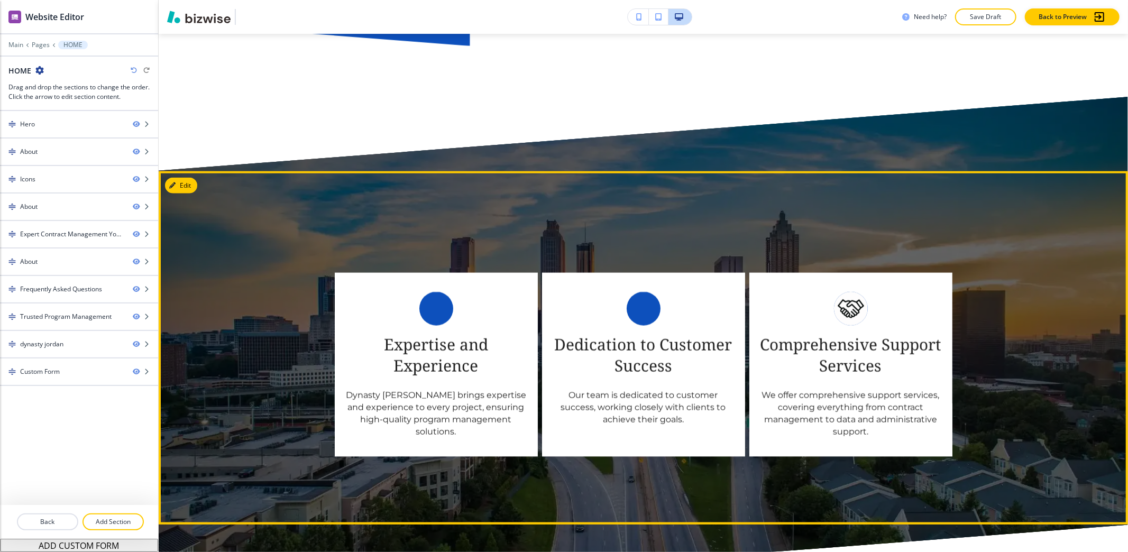
scroll to position [1128, 0]
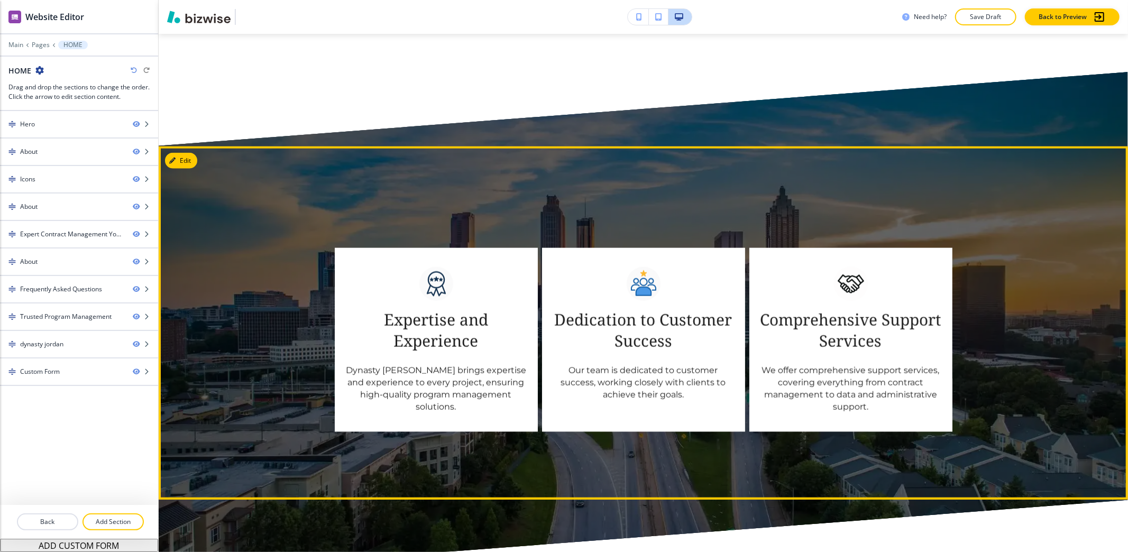
click at [439, 290] on img at bounding box center [436, 284] width 34 height 34
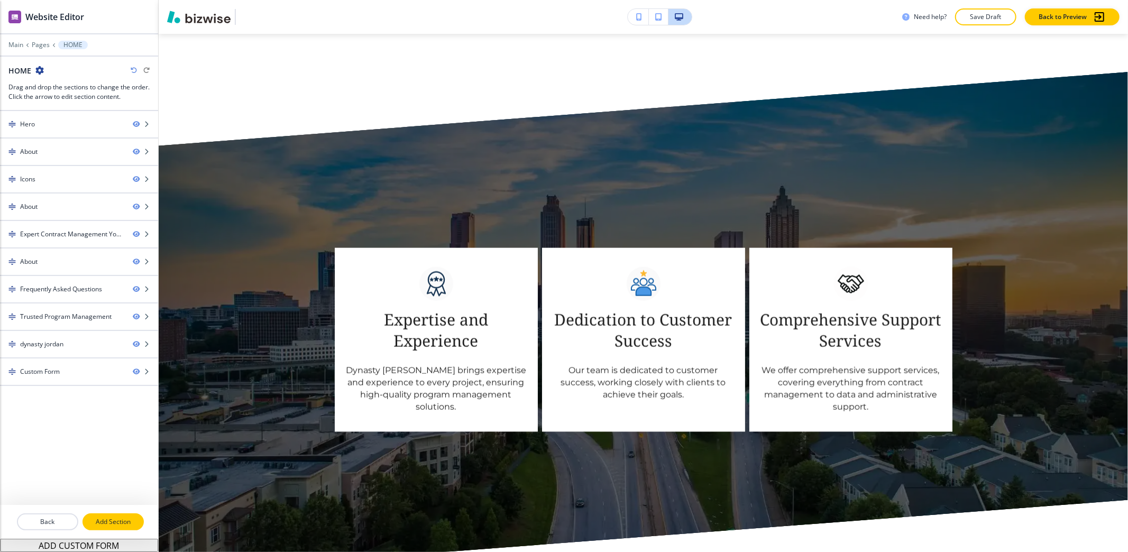
click at [103, 521] on p "Add Section" at bounding box center [113, 522] width 59 height 10
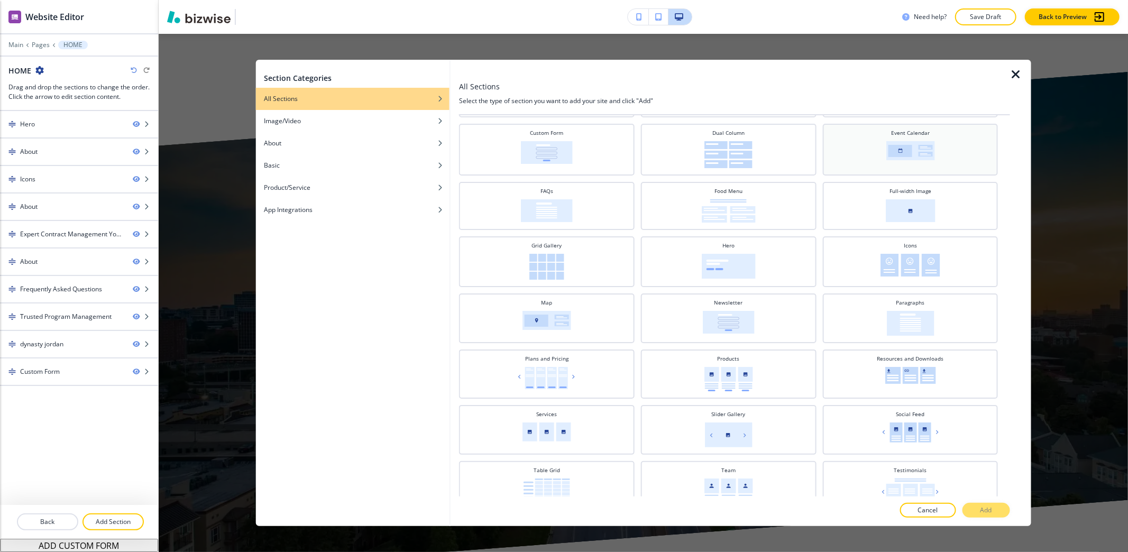
scroll to position [141, 0]
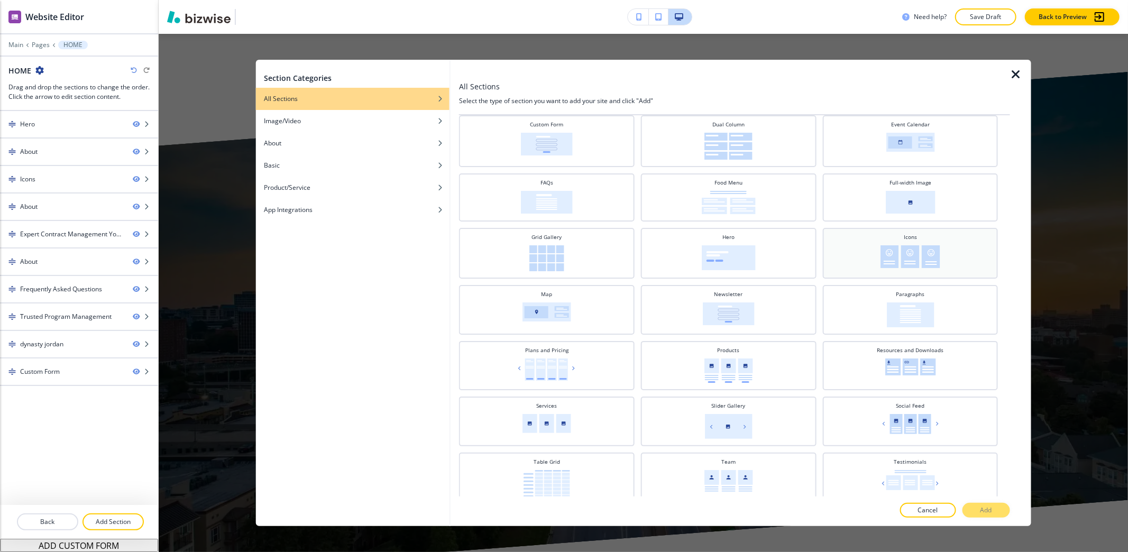
click at [899, 271] on div "Icons" at bounding box center [910, 253] width 176 height 51
click at [986, 512] on p "Add" at bounding box center [986, 510] width 12 height 10
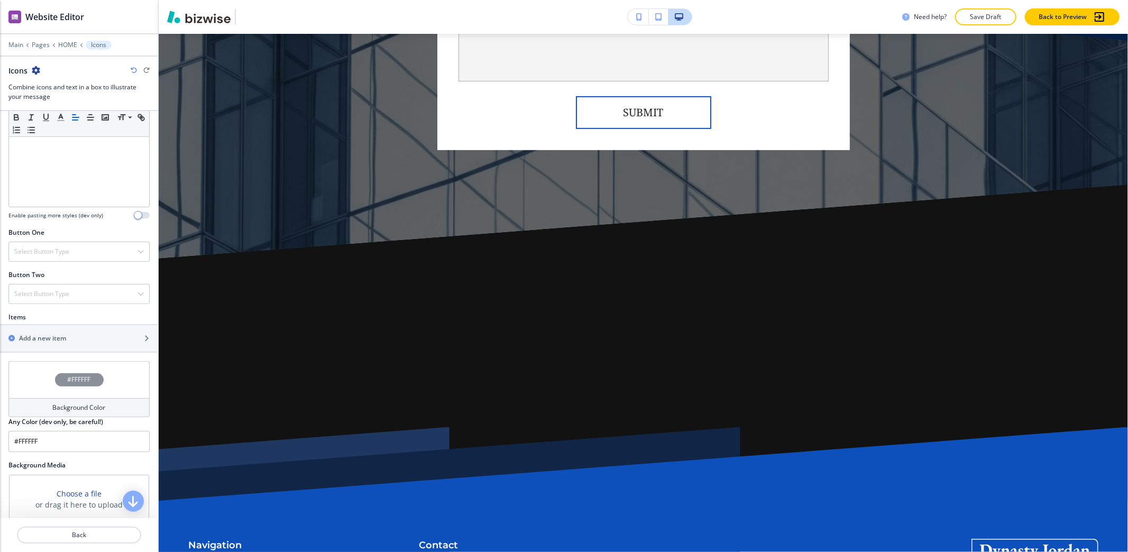
scroll to position [352, 0]
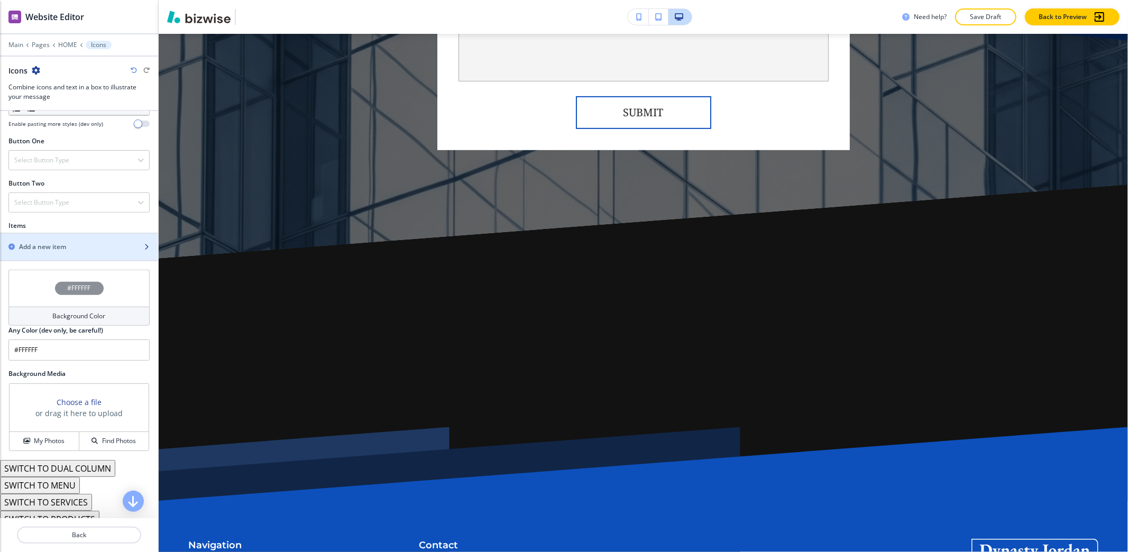
click at [75, 252] on div "Add a new item" at bounding box center [67, 247] width 135 height 10
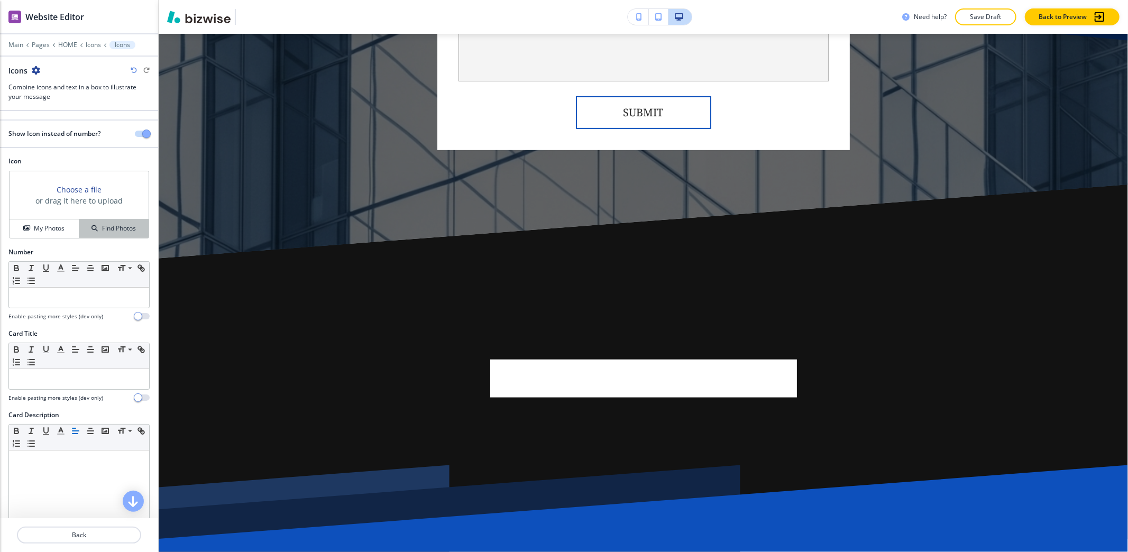
click at [104, 227] on h4 "Find Photos" at bounding box center [119, 229] width 34 height 10
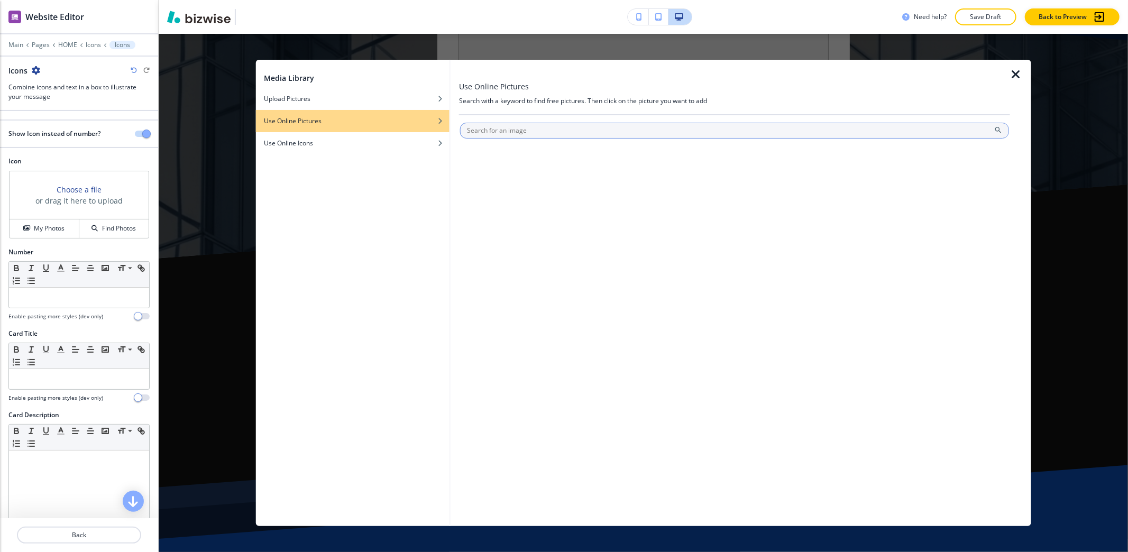
click at [604, 131] on input "text" at bounding box center [734, 131] width 549 height 16
type input "ribbon with stars"
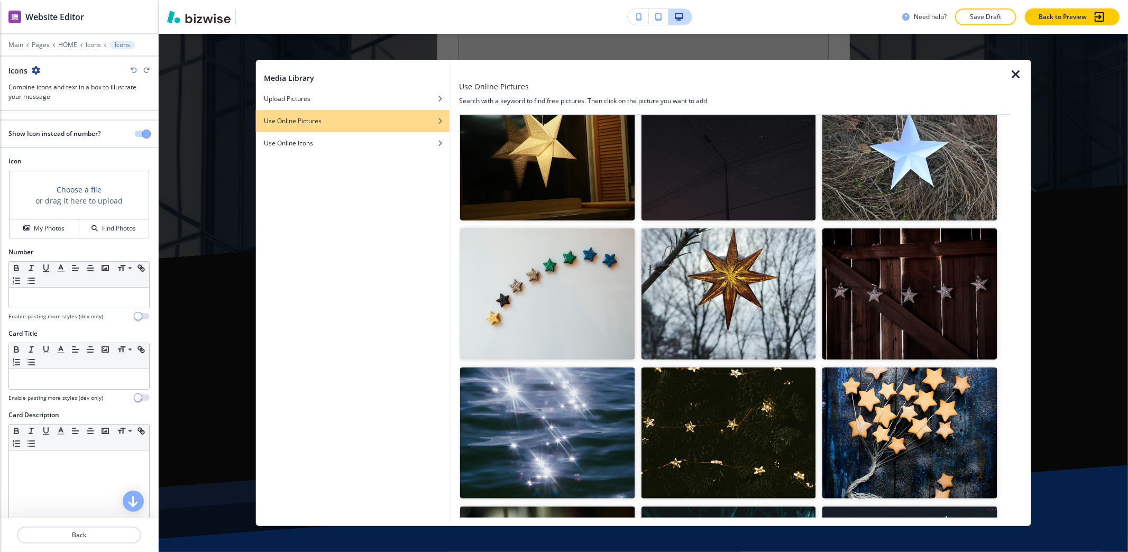
scroll to position [1198, 0]
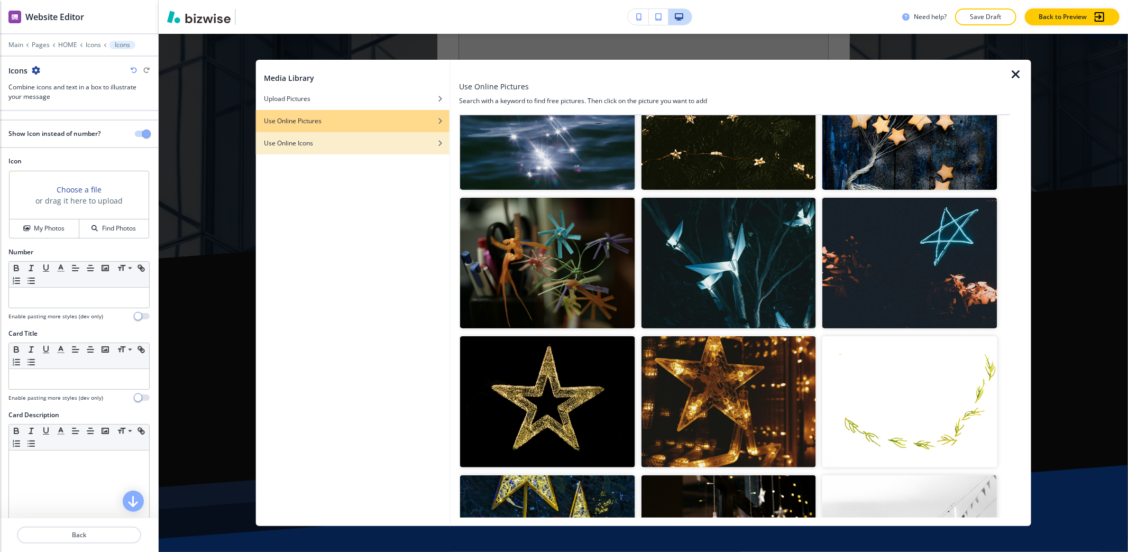
click at [415, 139] on div "Use Online Icons" at bounding box center [352, 144] width 194 height 10
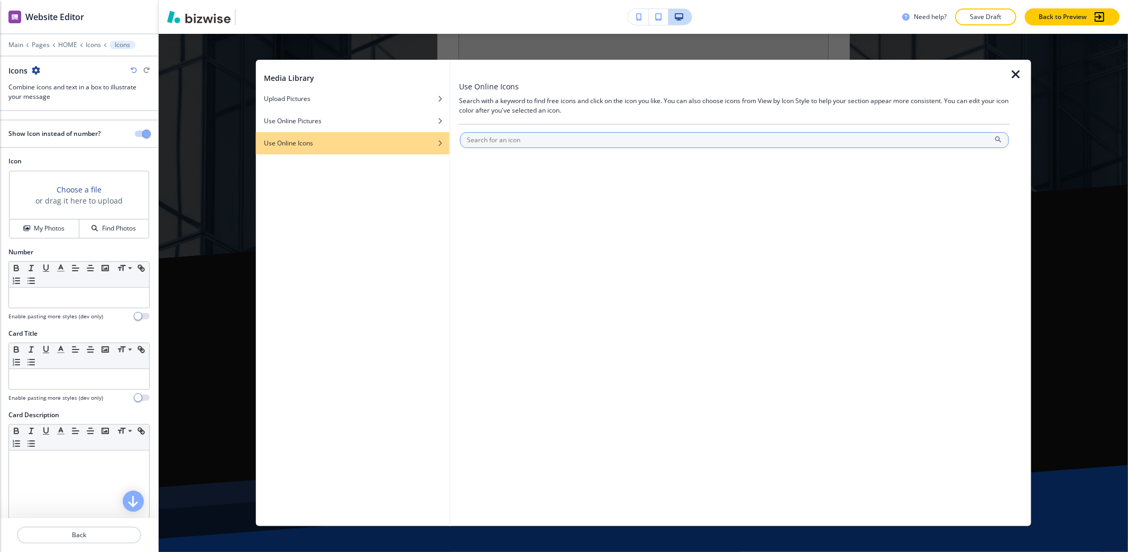
click at [535, 136] on input "text" at bounding box center [734, 140] width 549 height 16
type input "ribbon with stars"
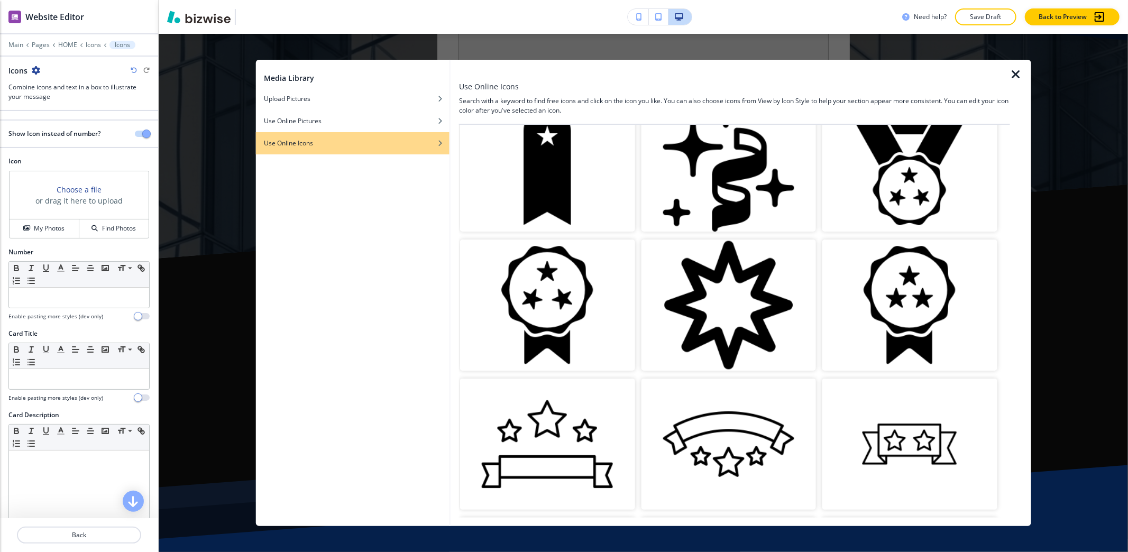
scroll to position [1390, 0]
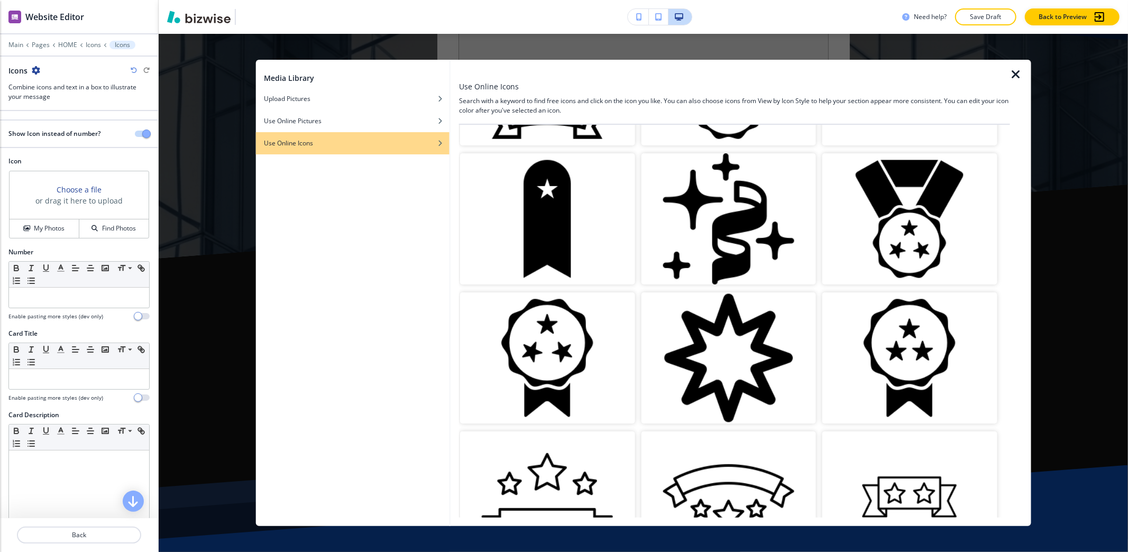
click at [911, 318] on img "button" at bounding box center [909, 357] width 174 height 131
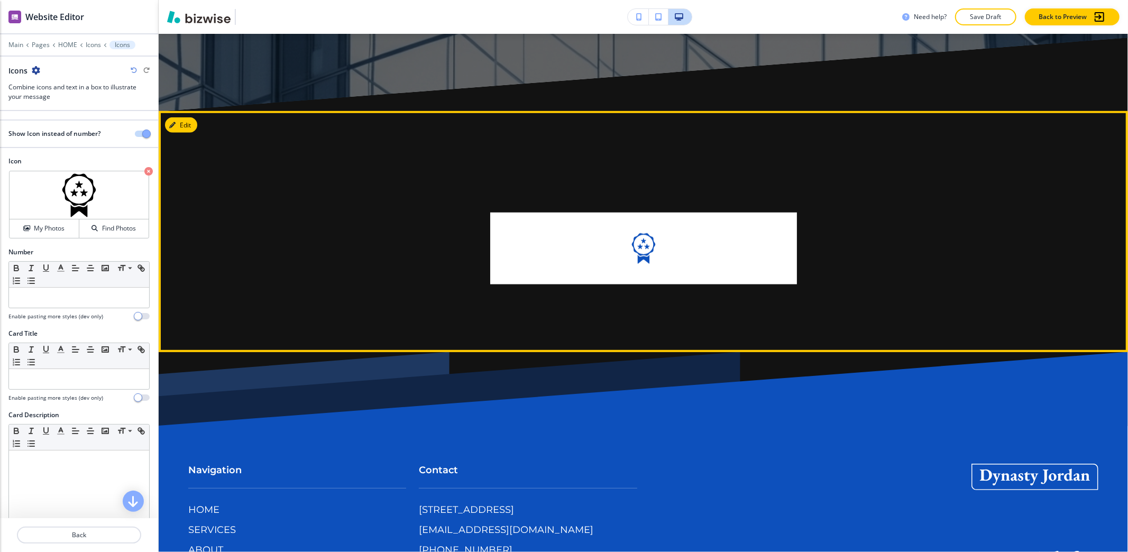
scroll to position [7487, 0]
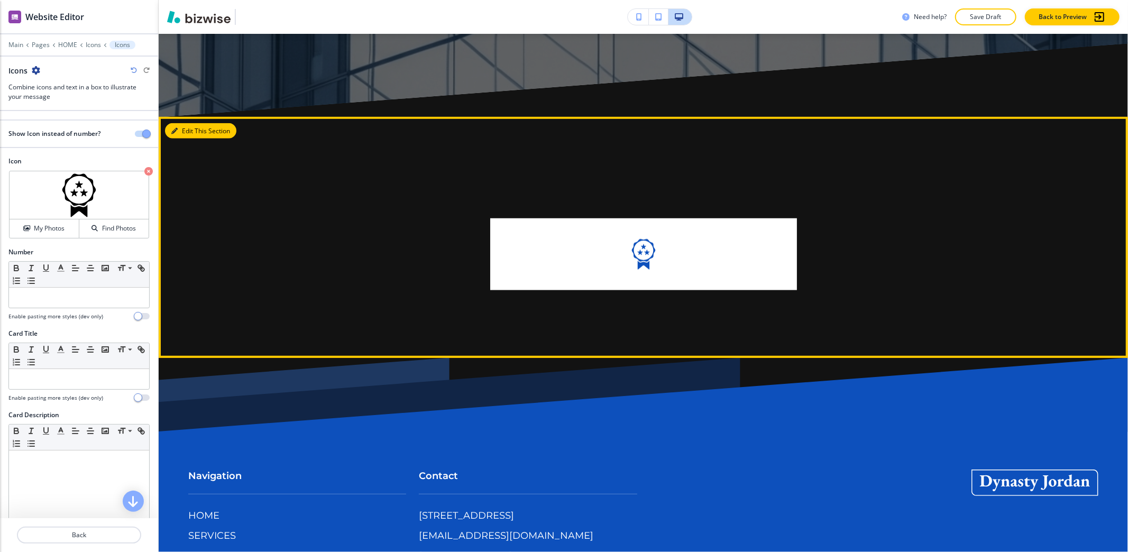
click at [185, 139] on button "Edit This Section" at bounding box center [200, 131] width 71 height 16
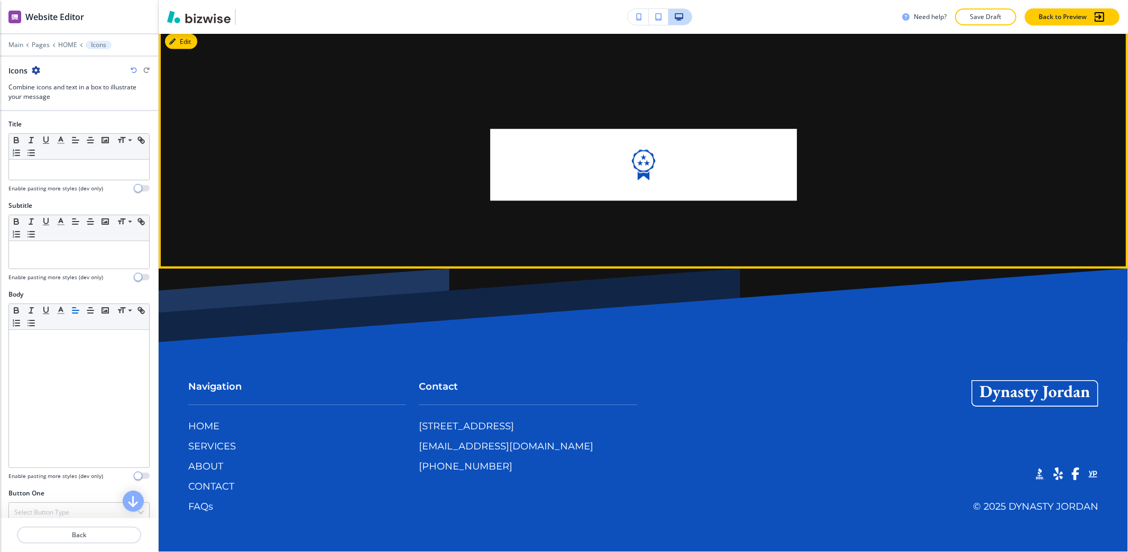
scroll to position [7622, 0]
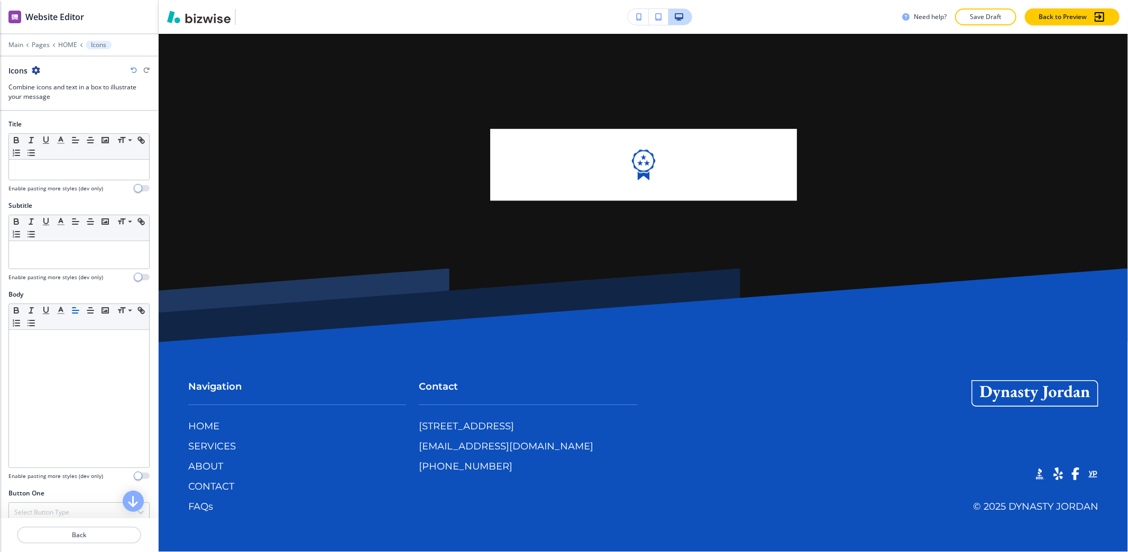
click at [35, 68] on icon "button" at bounding box center [36, 70] width 8 height 8
click at [56, 123] on p "Delete Section" at bounding box center [66, 127] width 54 height 10
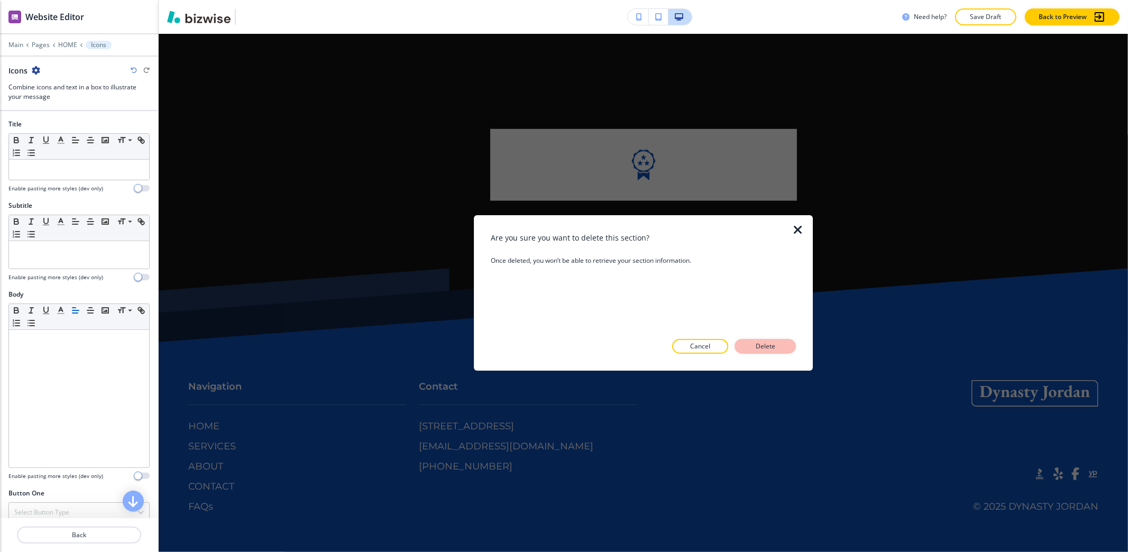
click at [781, 343] on button "Delete" at bounding box center [764, 346] width 61 height 15
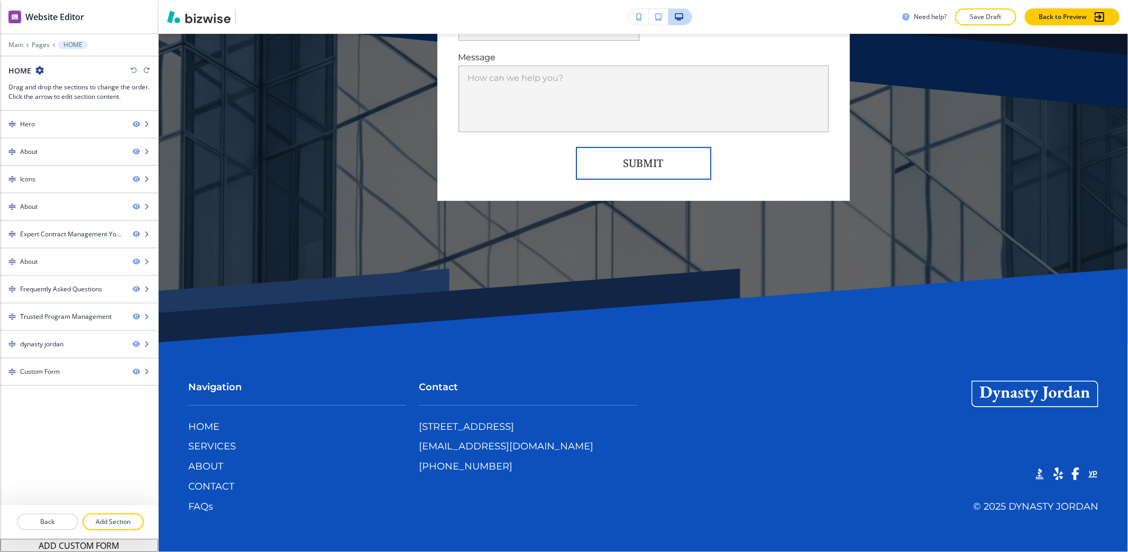
scroll to position [7347, 0]
click at [62, 170] on div at bounding box center [79, 170] width 158 height 8
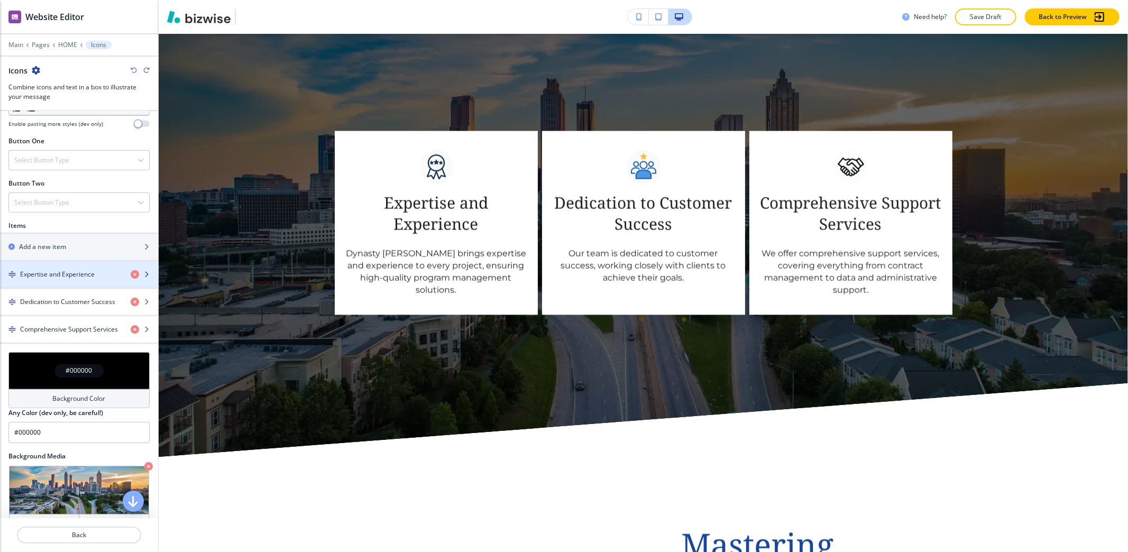
scroll to position [1238, 0]
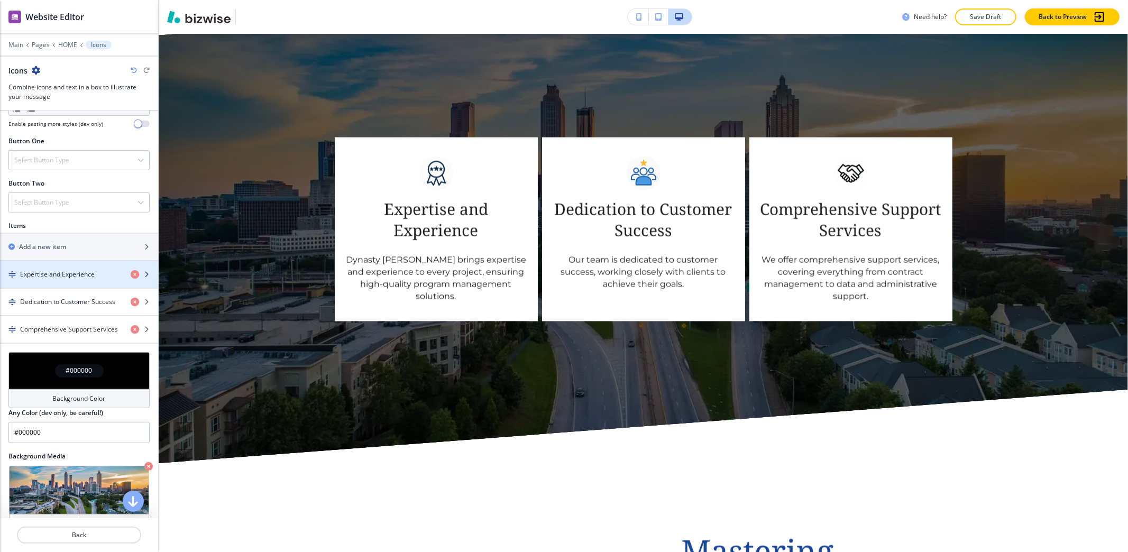
click at [63, 282] on div "button" at bounding box center [79, 283] width 158 height 8
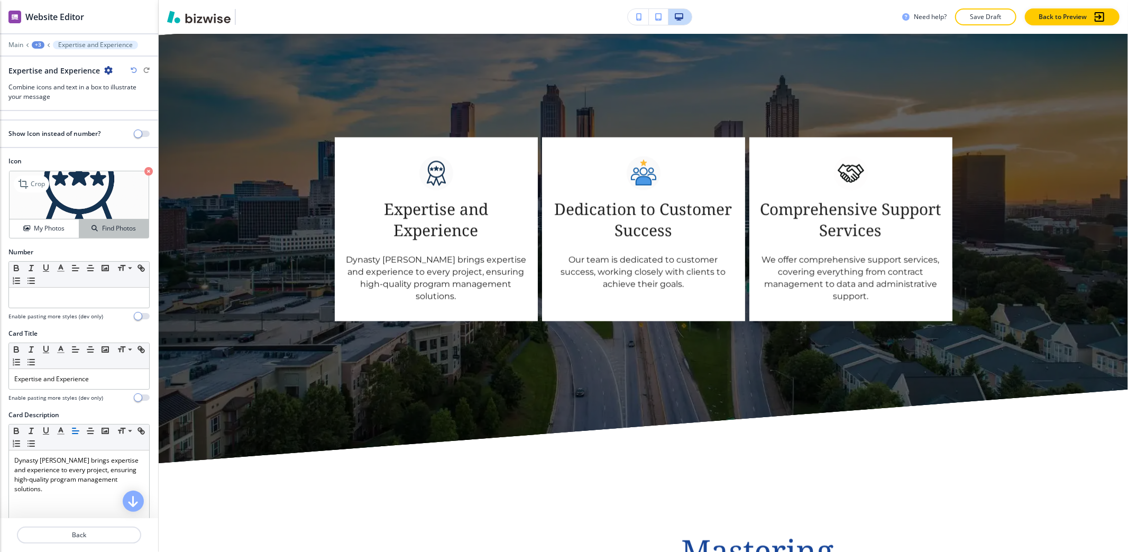
click at [89, 226] on div "Find Photos" at bounding box center [113, 229] width 69 height 10
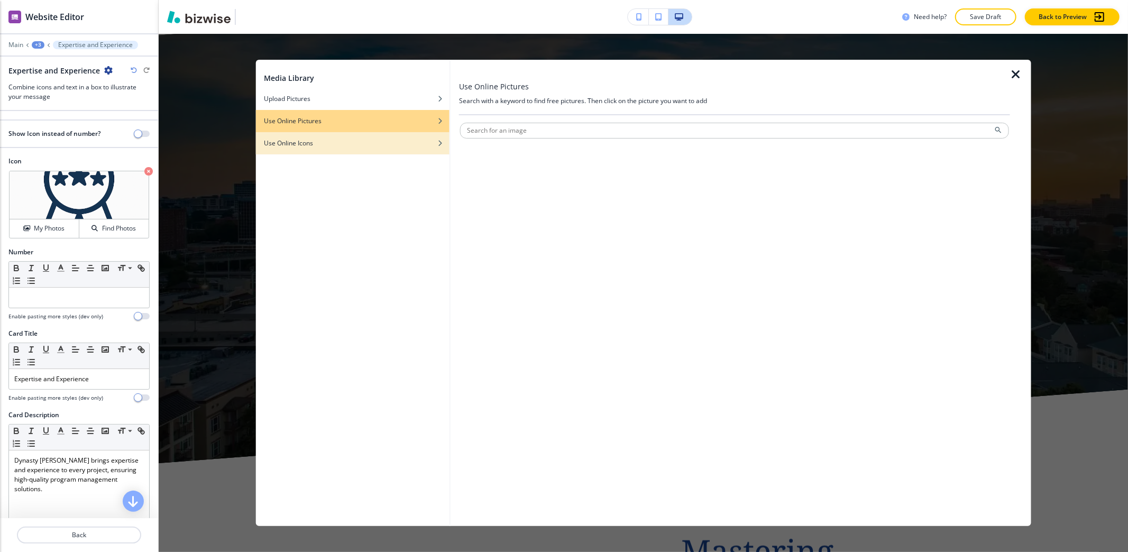
click at [419, 150] on div "button" at bounding box center [352, 151] width 194 height 6
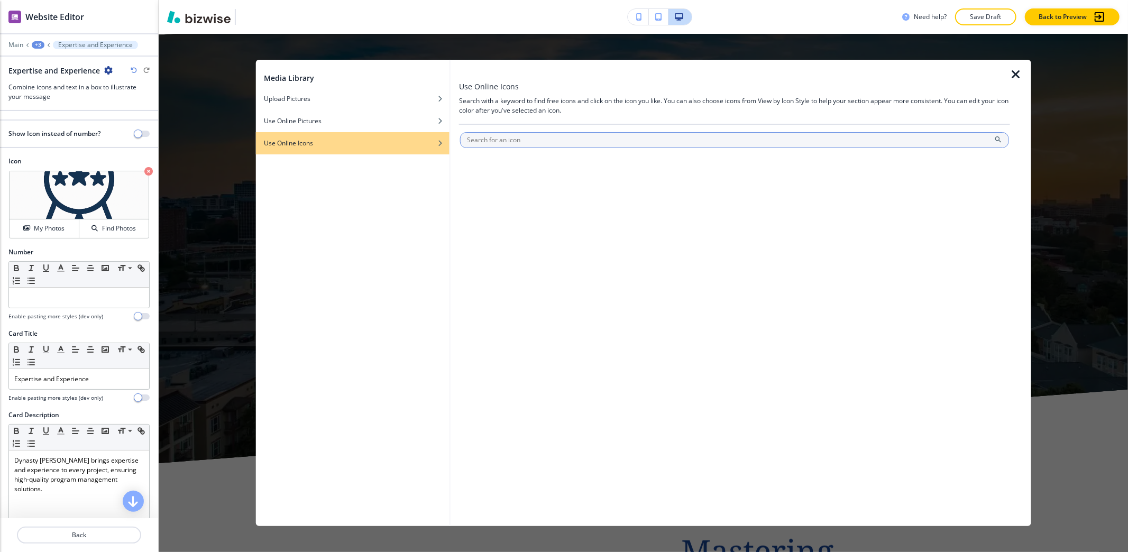
click at [523, 140] on input "text" at bounding box center [734, 140] width 549 height 16
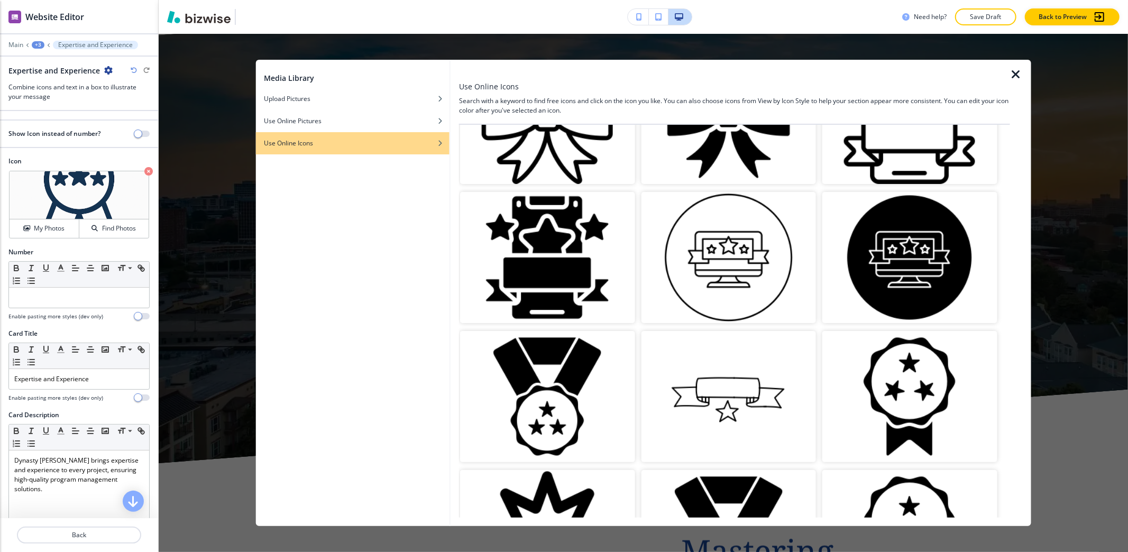
scroll to position [0, 0]
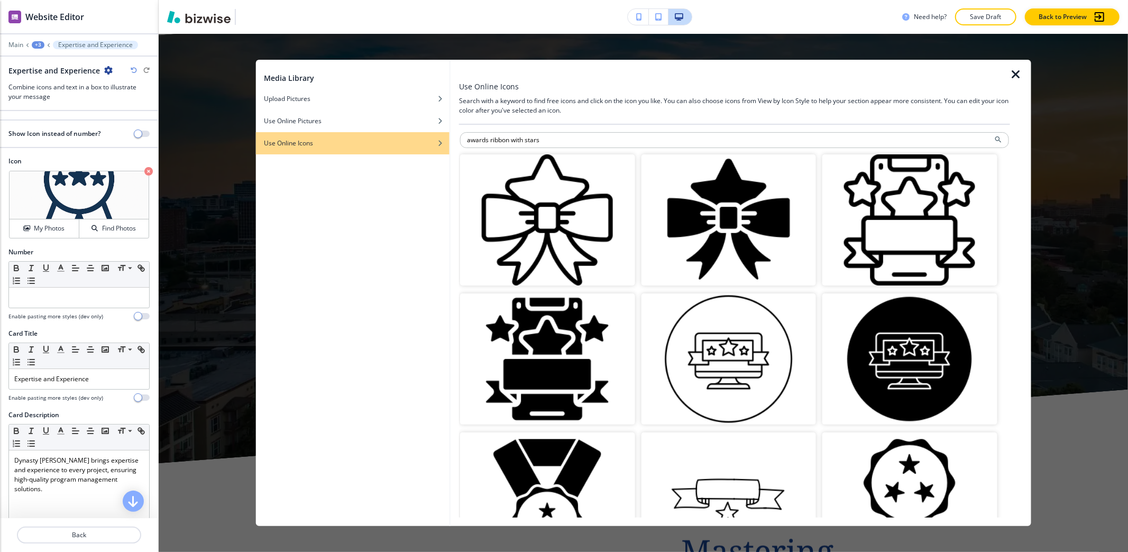
drag, startPoint x: 487, startPoint y: 138, endPoint x: 441, endPoint y: 144, distance: 47.0
click at [441, 144] on div "Media Library Upload Pictures Use Online Pictures Use Online Icons Use Online I…" at bounding box center [642, 293] width 775 height 466
type input "ribbon with stars"
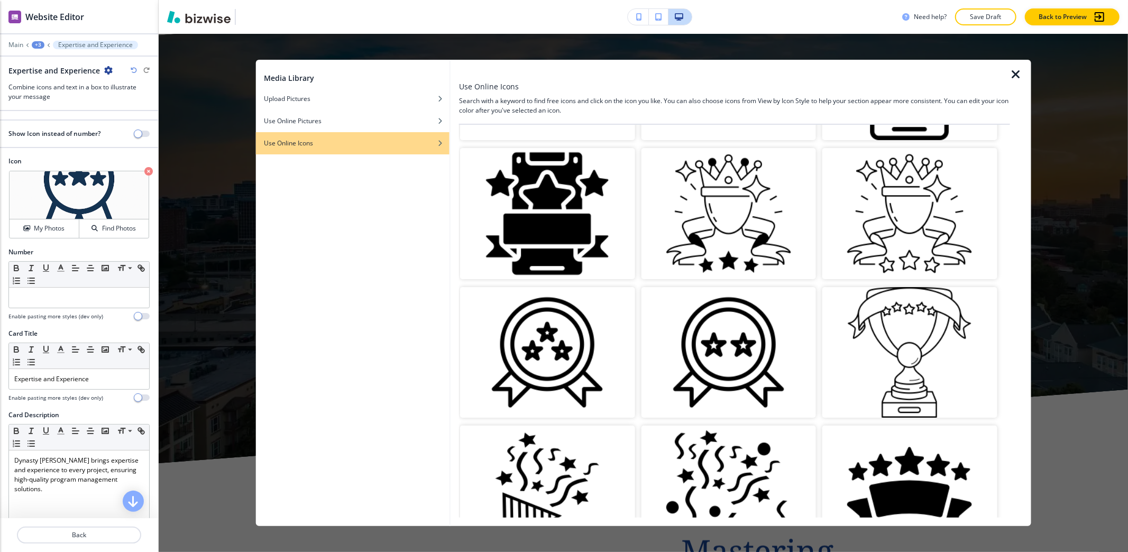
scroll to position [263, 0]
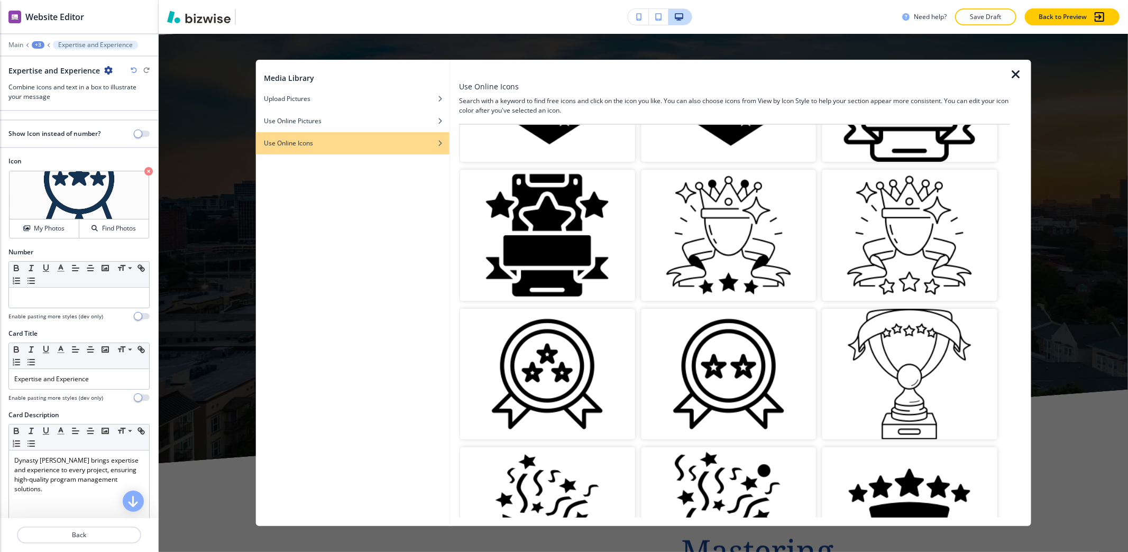
click at [585, 357] on img "button" at bounding box center [547, 374] width 174 height 131
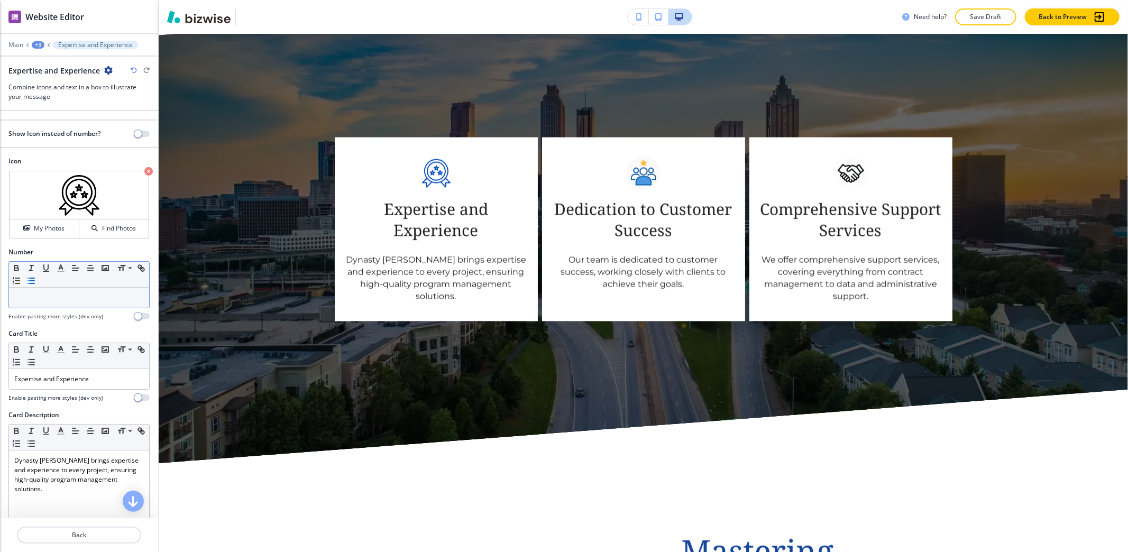
scroll to position [137, 0]
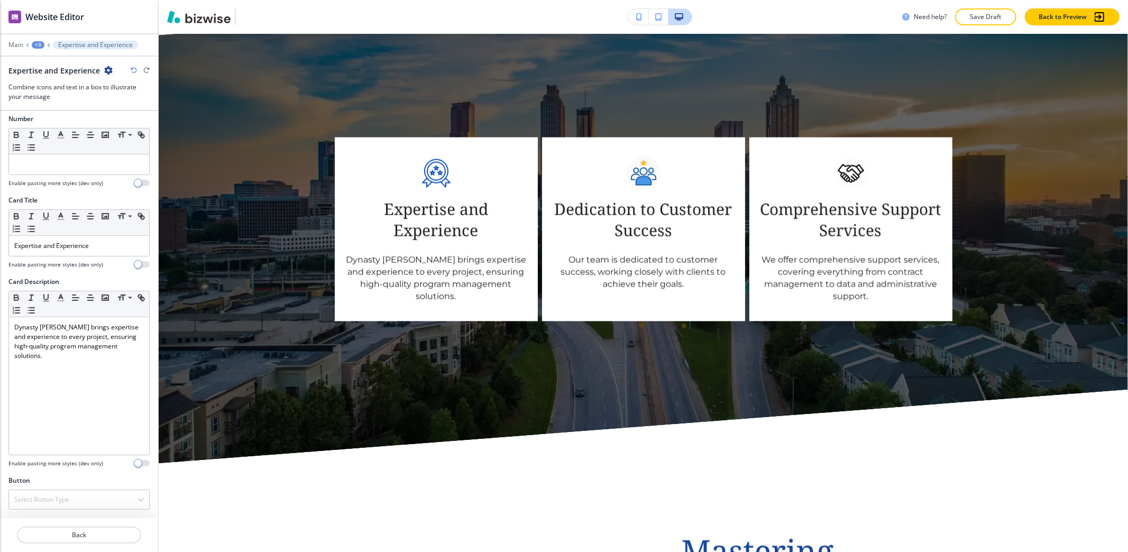
click at [36, 47] on div "+3" at bounding box center [38, 44] width 13 height 7
click at [65, 96] on p "Icons" at bounding box center [66, 100] width 54 height 10
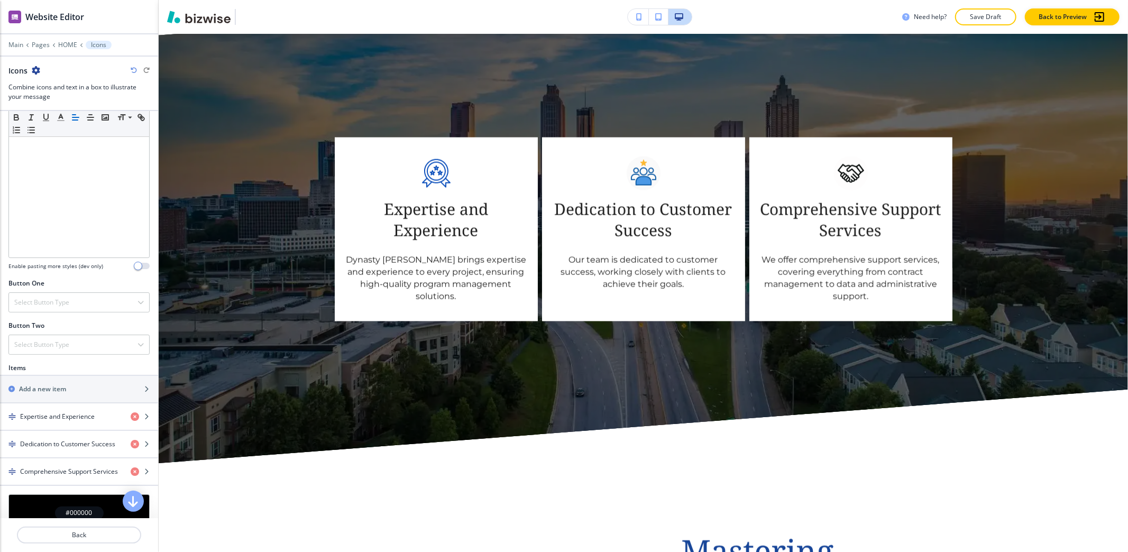
scroll to position [211, 0]
click at [61, 447] on h4 "Dedication to Customer Success" at bounding box center [67, 443] width 95 height 10
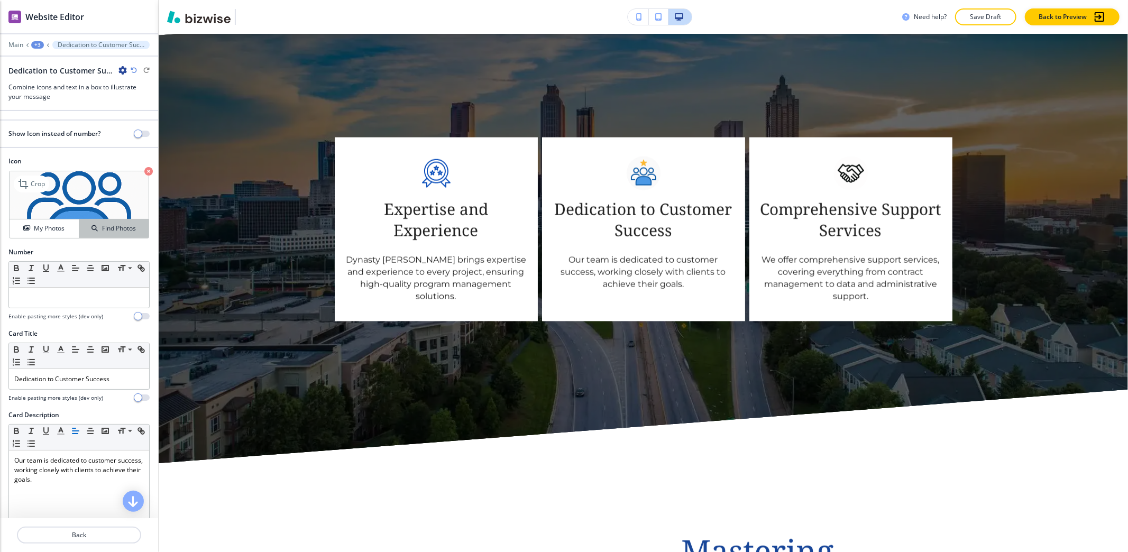
click at [102, 233] on h4 "Find Photos" at bounding box center [119, 229] width 34 height 10
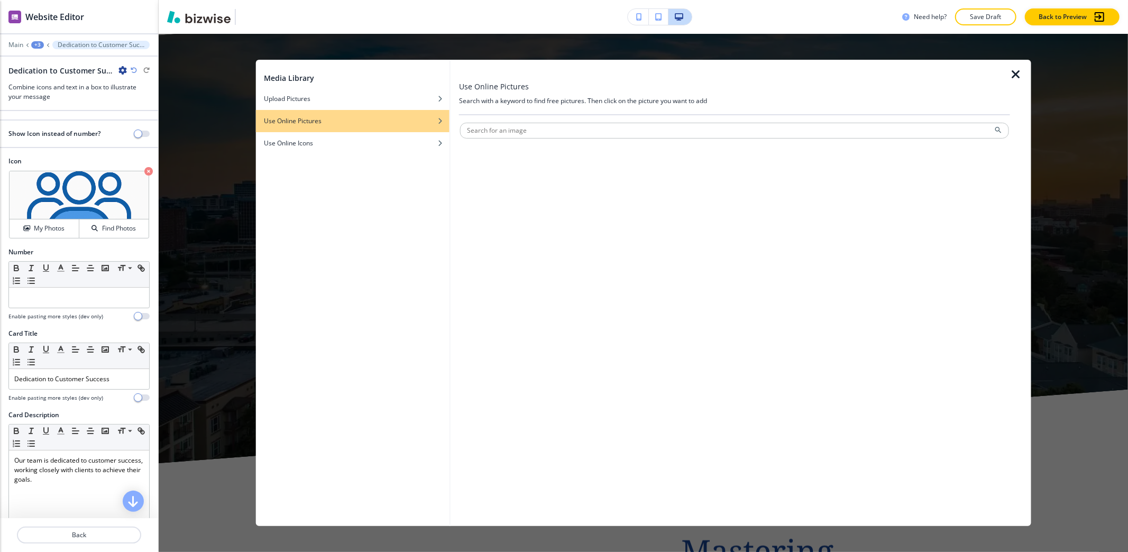
click at [473, 149] on div at bounding box center [734, 148] width 549 height 6
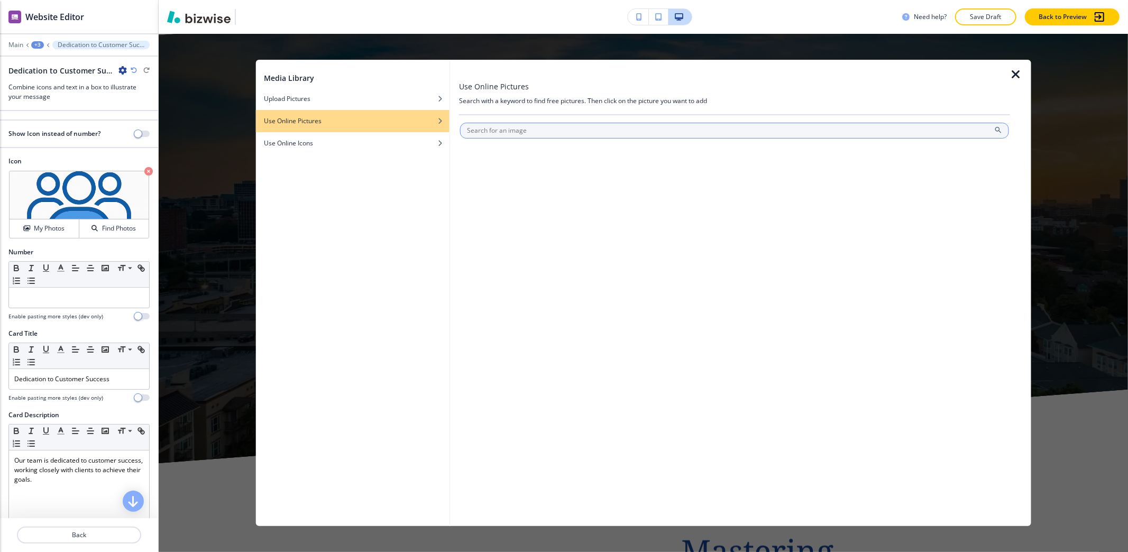
drag, startPoint x: 404, startPoint y: 146, endPoint x: 533, endPoint y: 147, distance: 129.0
click at [405, 146] on div "Use Online Icons" at bounding box center [352, 144] width 194 height 10
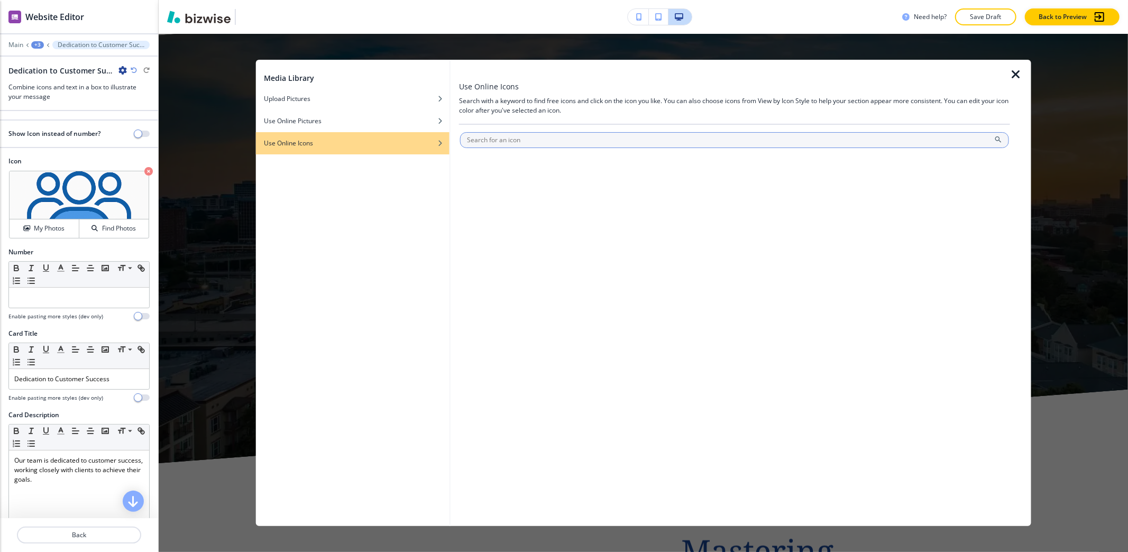
click at [541, 145] on input "text" at bounding box center [734, 140] width 549 height 16
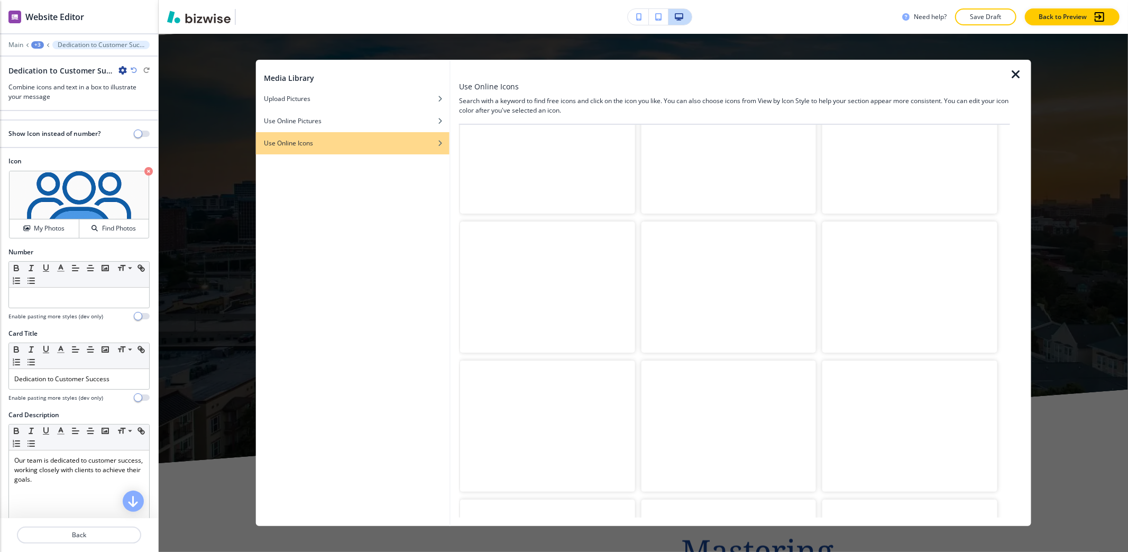
scroll to position [0, 0]
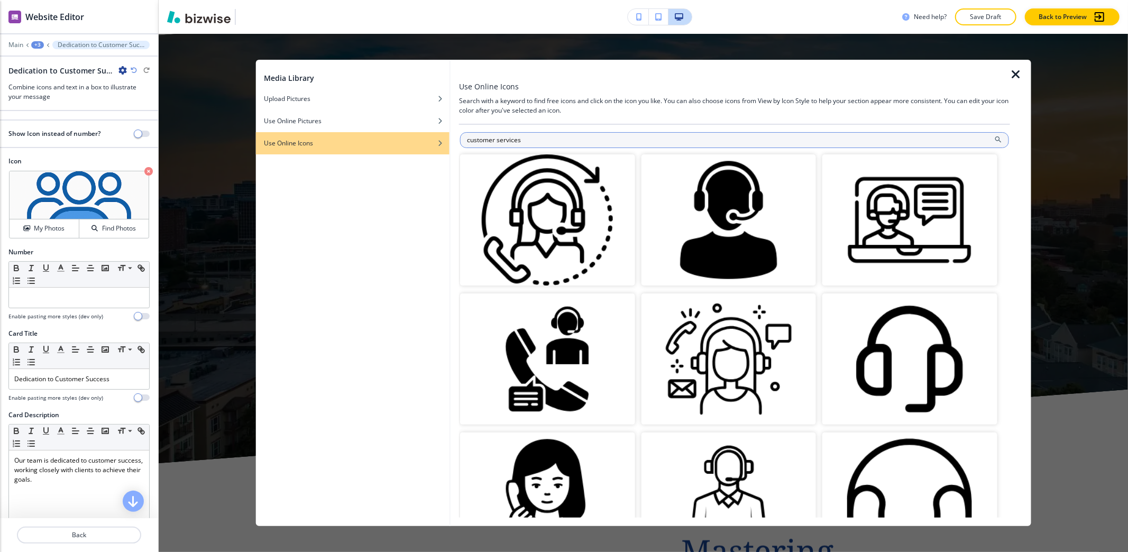
drag, startPoint x: 530, startPoint y: 142, endPoint x: 498, endPoint y: 145, distance: 32.4
click at [498, 145] on input "customer services" at bounding box center [734, 140] width 549 height 16
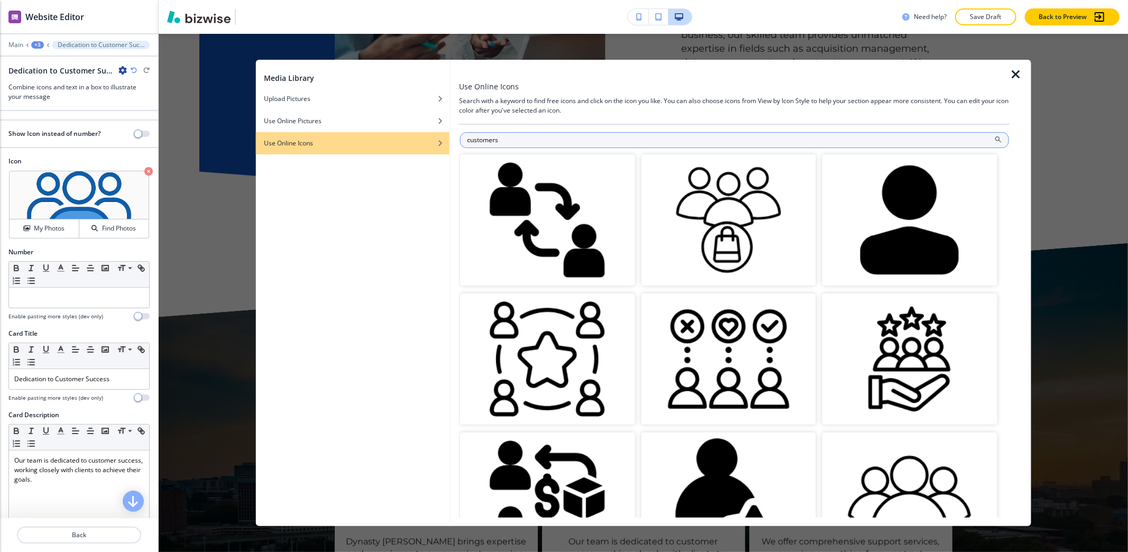
drag, startPoint x: 555, startPoint y: 143, endPoint x: 461, endPoint y: 146, distance: 93.7
click at [461, 146] on div "customers" at bounding box center [734, 140] width 549 height 16
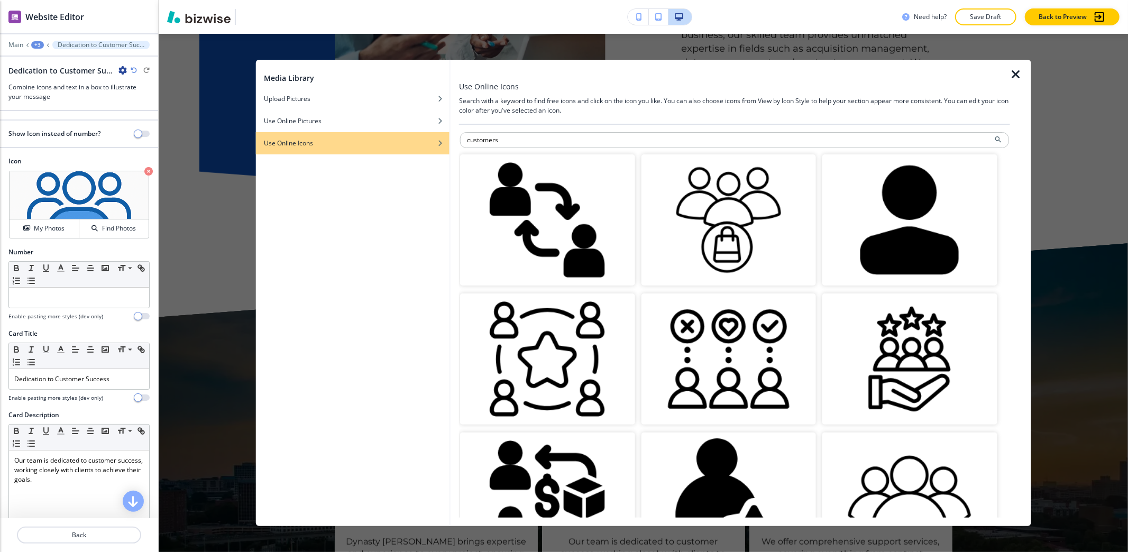
paste input "building with people"
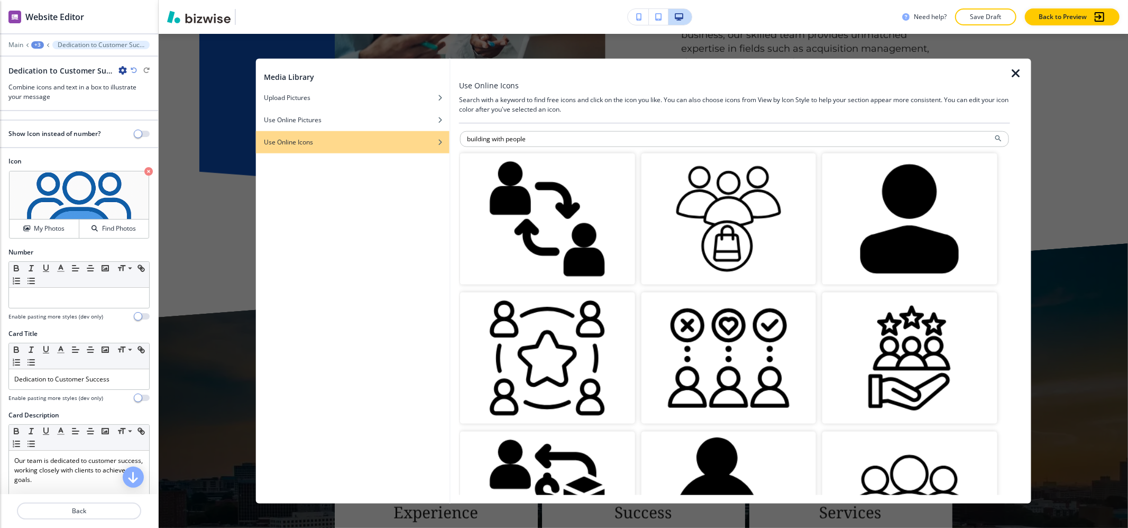
type input "building with people"
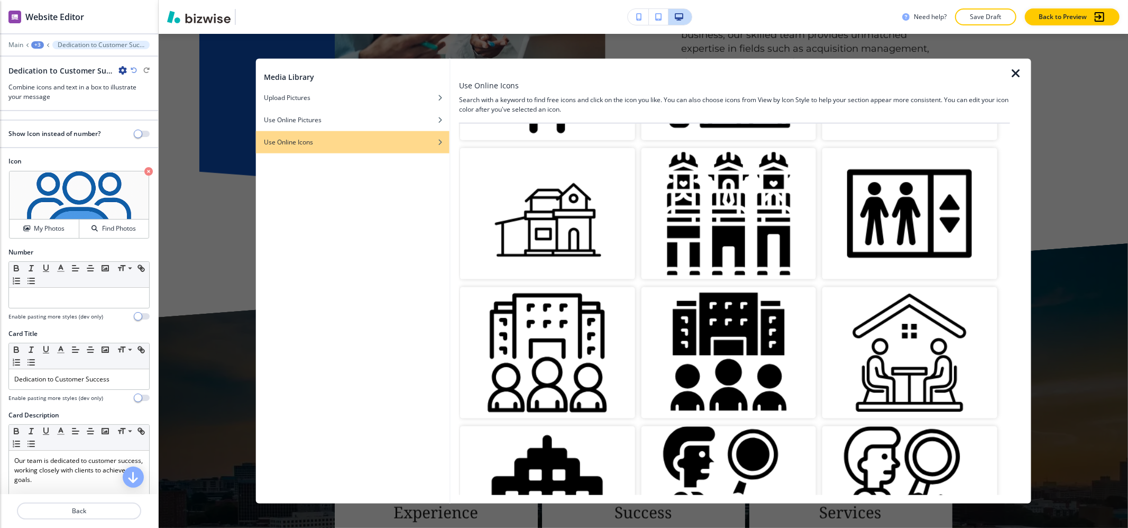
scroll to position [705, 0]
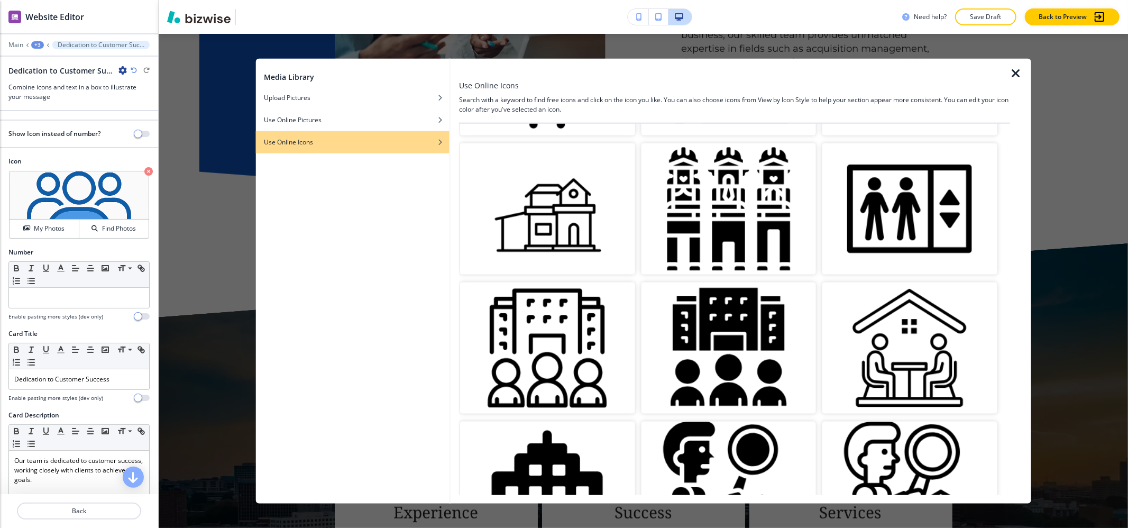
click at [559, 368] on img "button" at bounding box center [547, 347] width 174 height 131
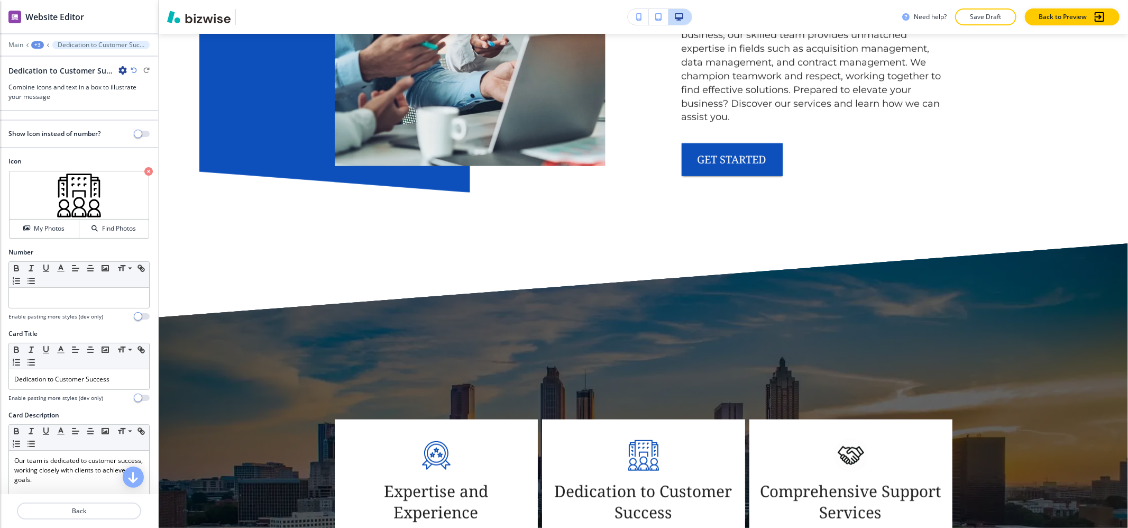
scroll to position [1027, 0]
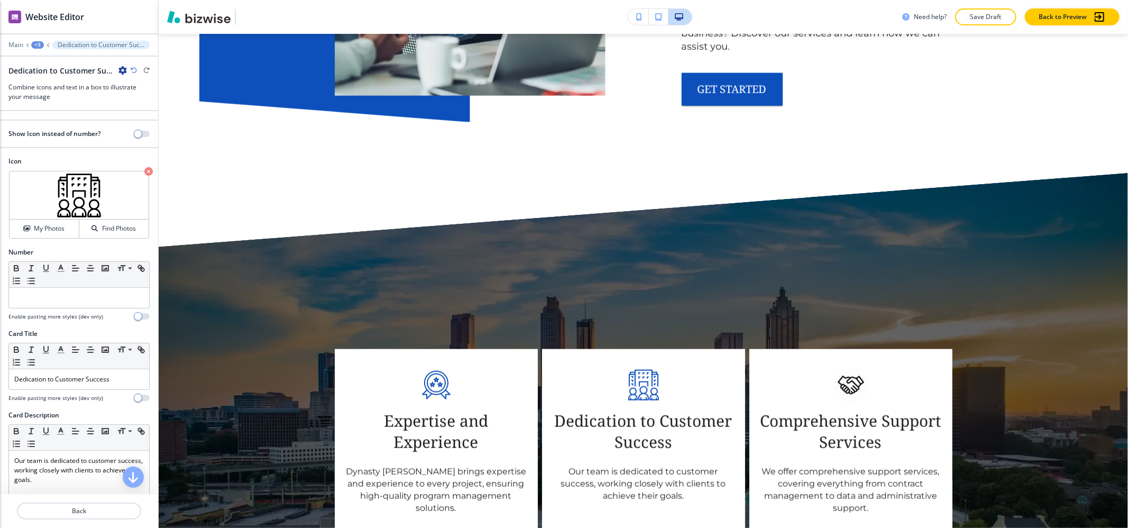
click at [36, 47] on div "+3" at bounding box center [37, 44] width 13 height 7
click at [56, 104] on p "Icons" at bounding box center [66, 100] width 54 height 10
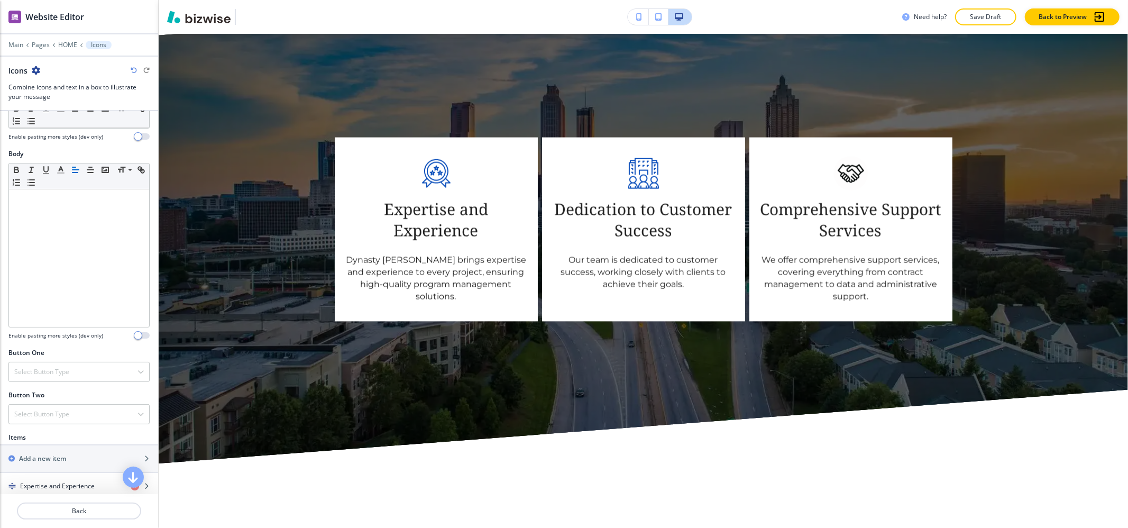
scroll to position [282, 0]
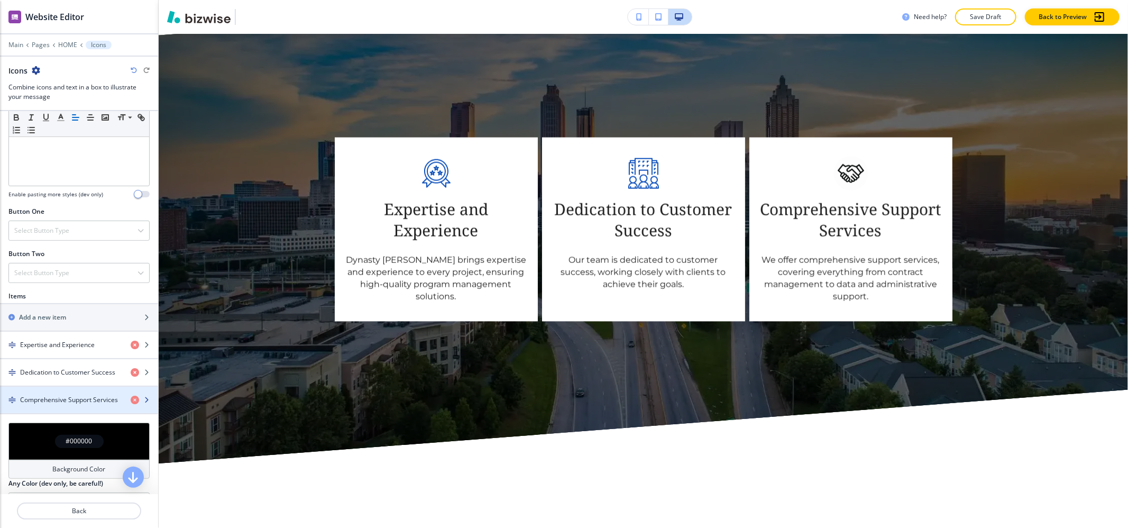
click at [51, 411] on div "button" at bounding box center [79, 408] width 158 height 8
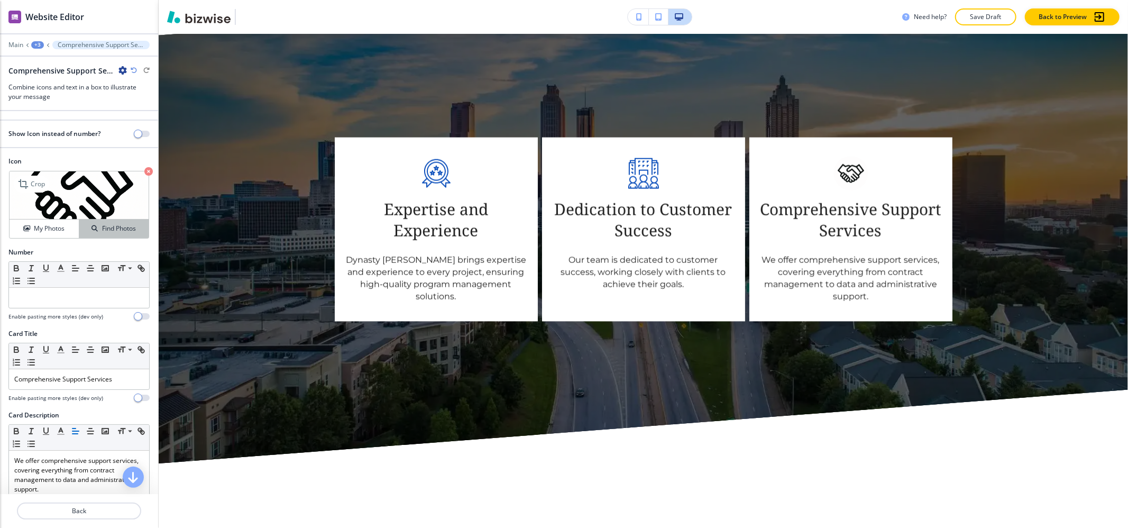
click at [91, 227] on icon "button" at bounding box center [94, 228] width 6 height 6
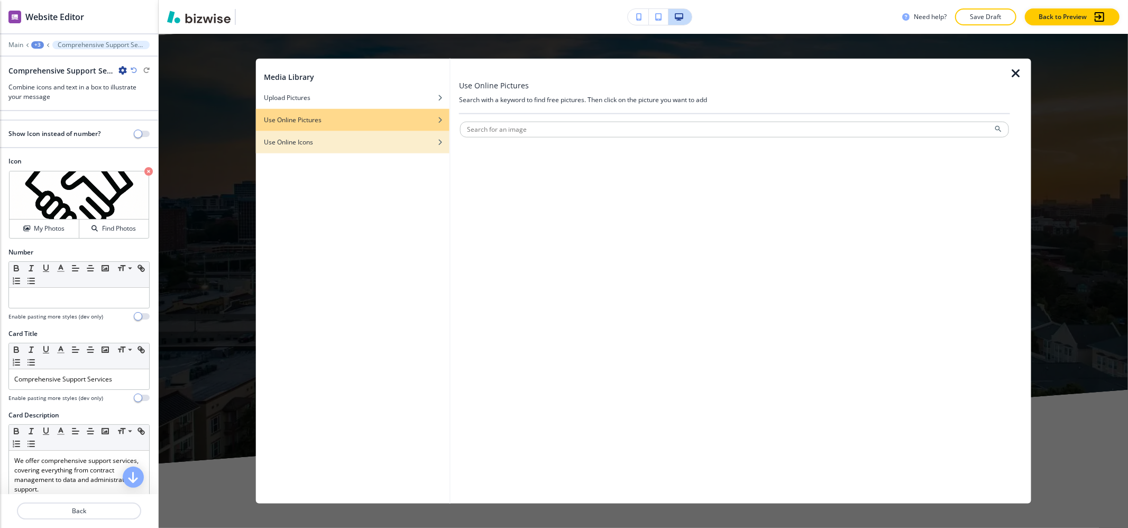
click at [406, 138] on div "Use Online Icons" at bounding box center [352, 142] width 194 height 10
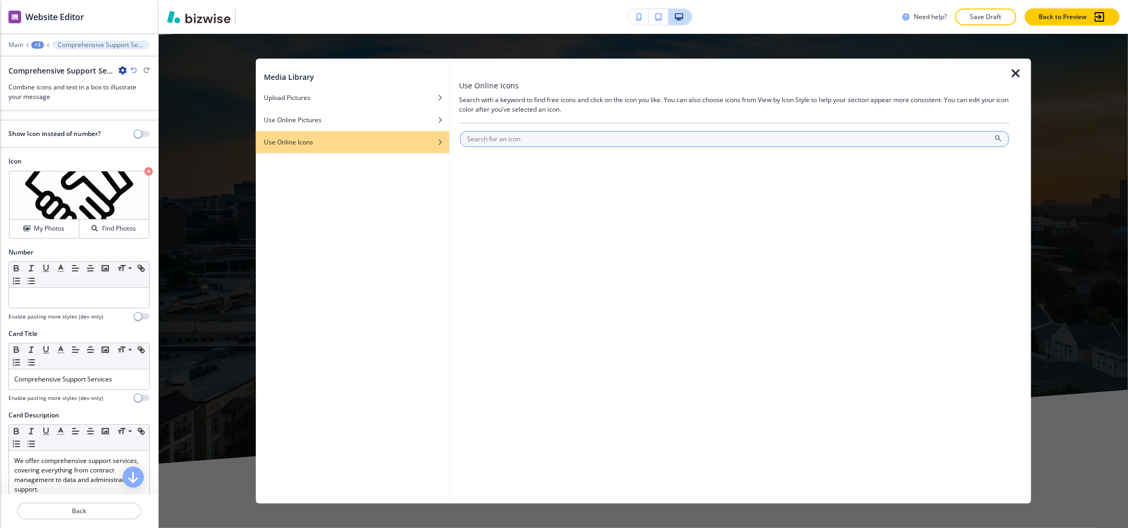
click at [528, 134] on input "text" at bounding box center [734, 139] width 549 height 16
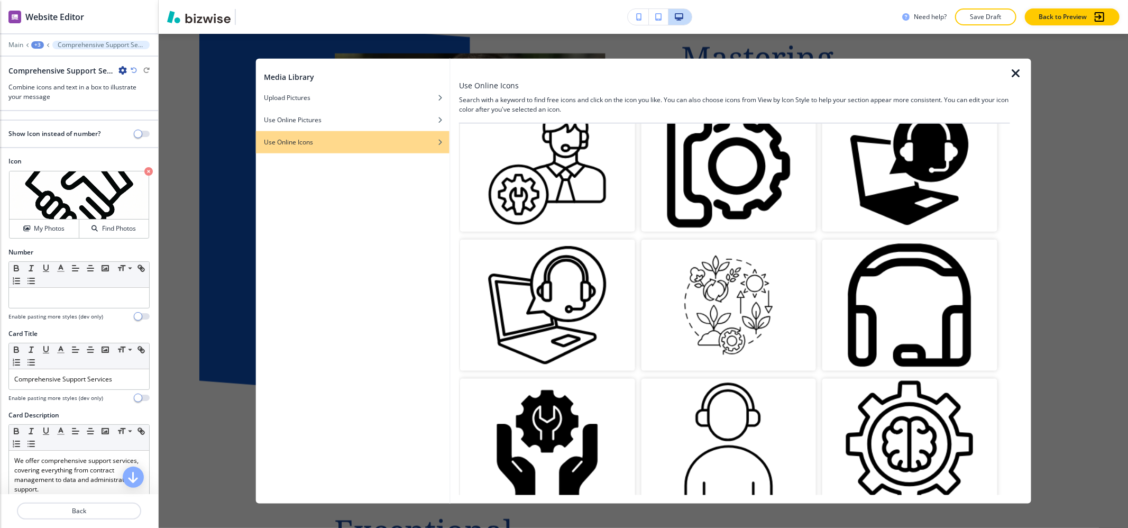
scroll to position [0, 0]
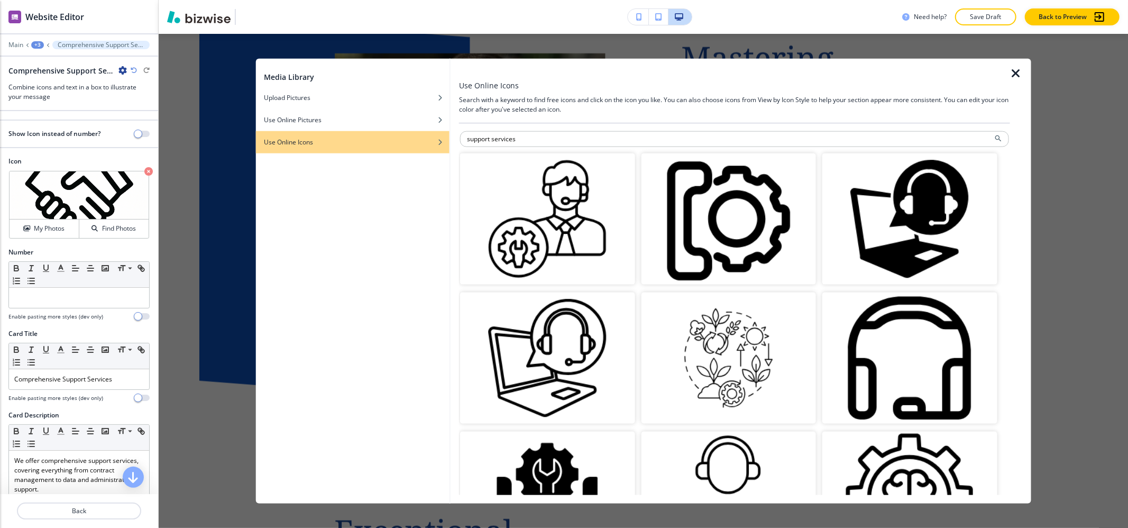
drag, startPoint x: 586, startPoint y: 142, endPoint x: 417, endPoint y: 168, distance: 171.2
click at [417, 168] on div "Media Library Upload Pictures Use Online Pictures Use Online Icons Use Online I…" at bounding box center [642, 281] width 775 height 445
type input "shakehands"
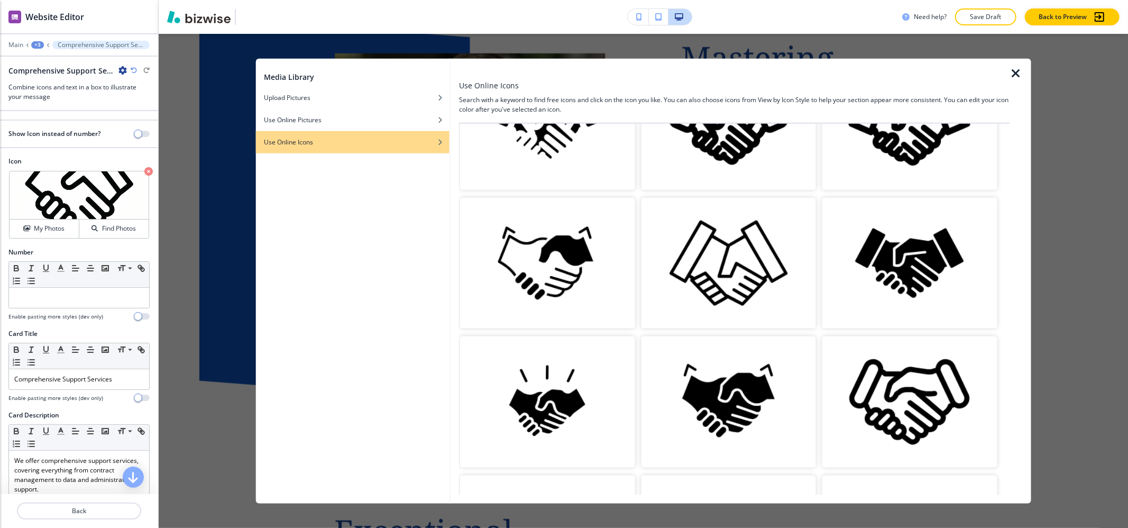
scroll to position [352, 0]
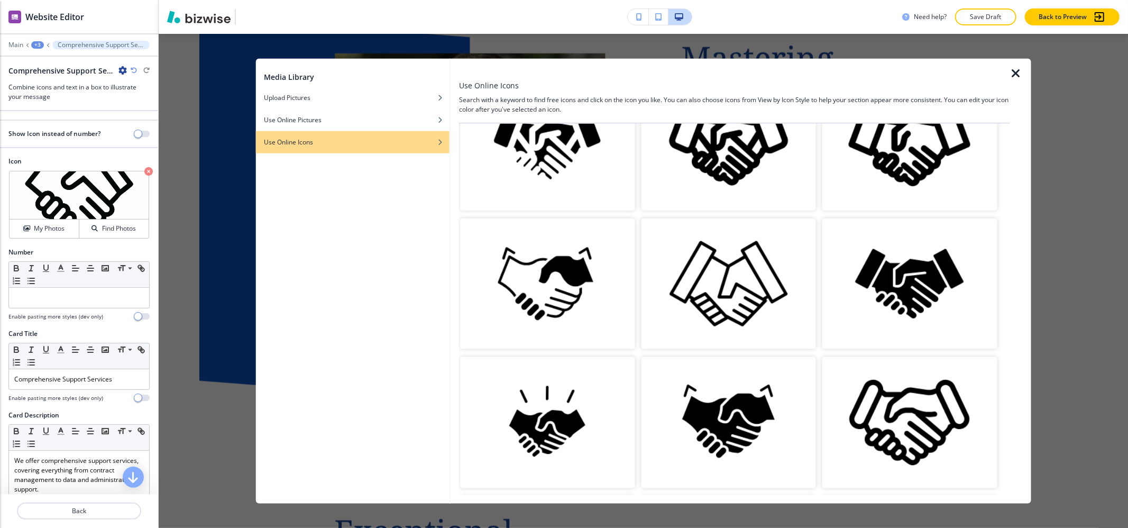
click at [560, 293] on img "button" at bounding box center [547, 283] width 174 height 131
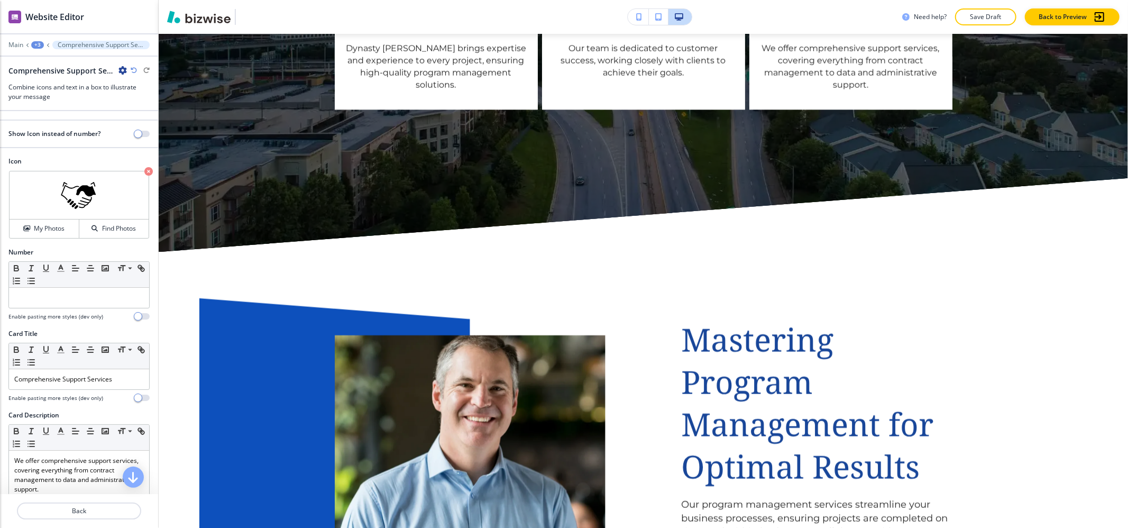
scroll to position [1168, 0]
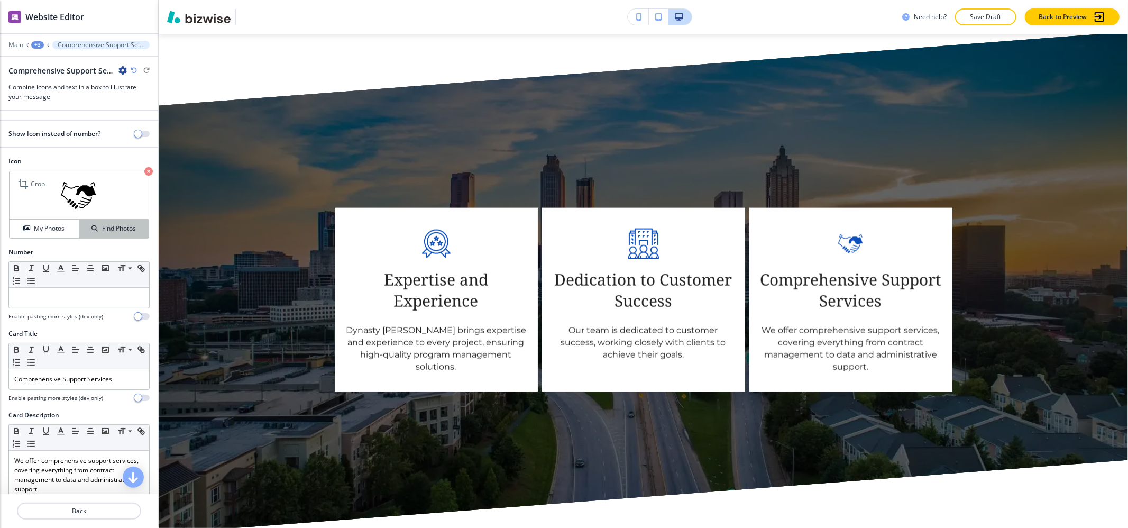
click at [88, 223] on button "Find Photos" at bounding box center [113, 228] width 69 height 19
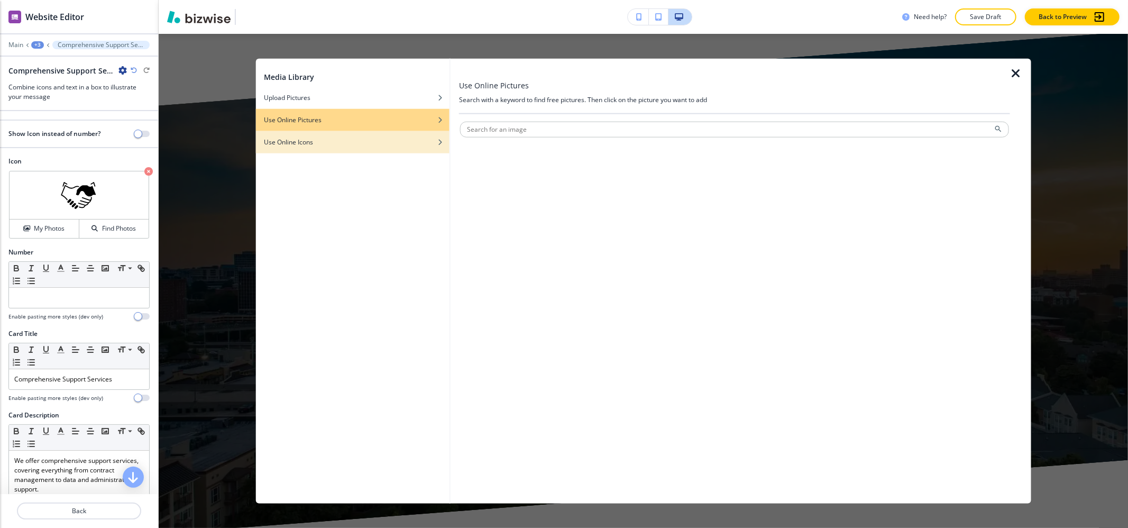
click at [427, 141] on div "Use Online Icons" at bounding box center [352, 142] width 194 height 10
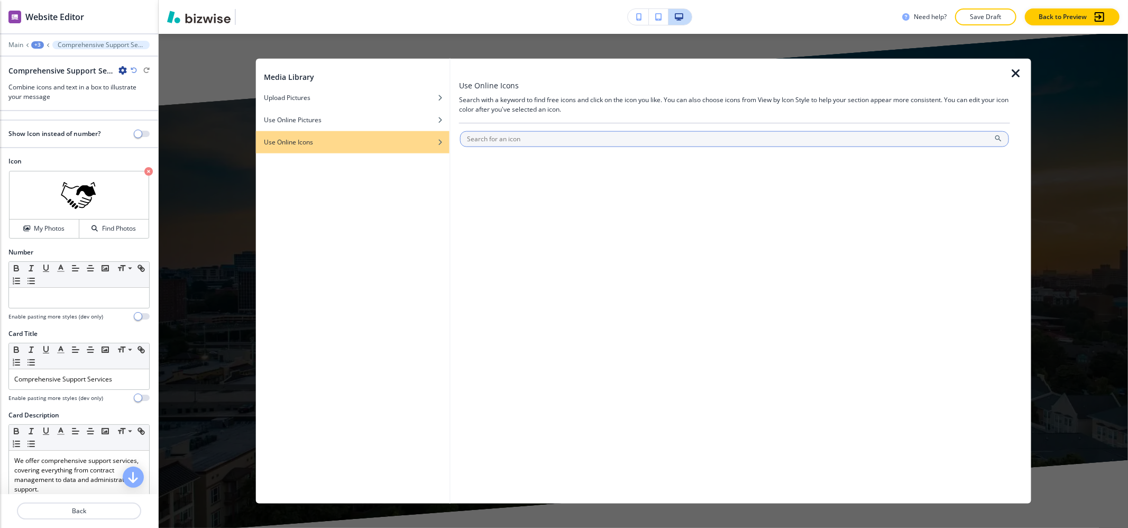
click at [532, 139] on input "text" at bounding box center [734, 139] width 549 height 16
type input "shakehands"
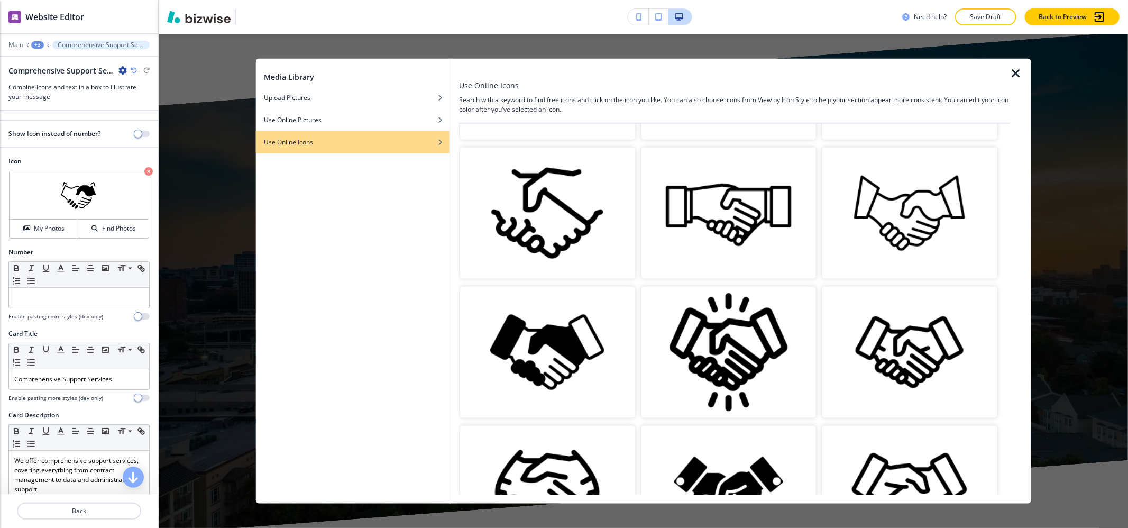
scroll to position [846, 0]
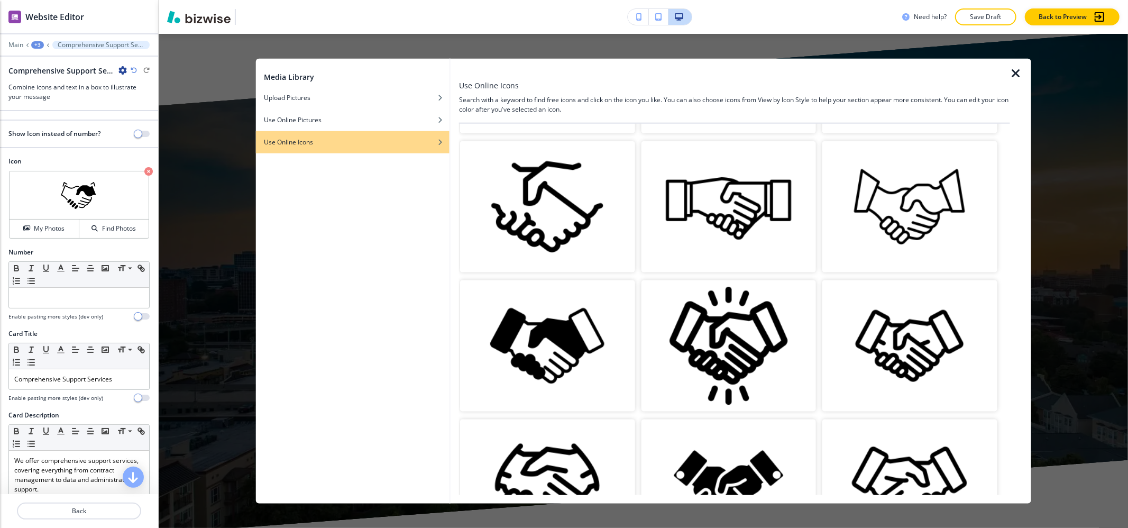
click at [925, 206] on img "button" at bounding box center [909, 206] width 174 height 131
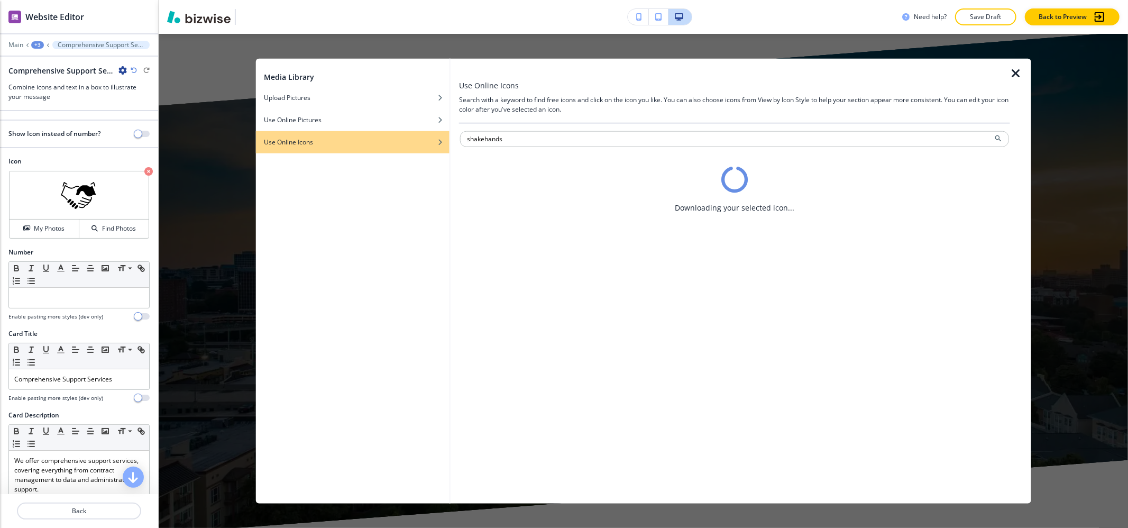
scroll to position [0, 0]
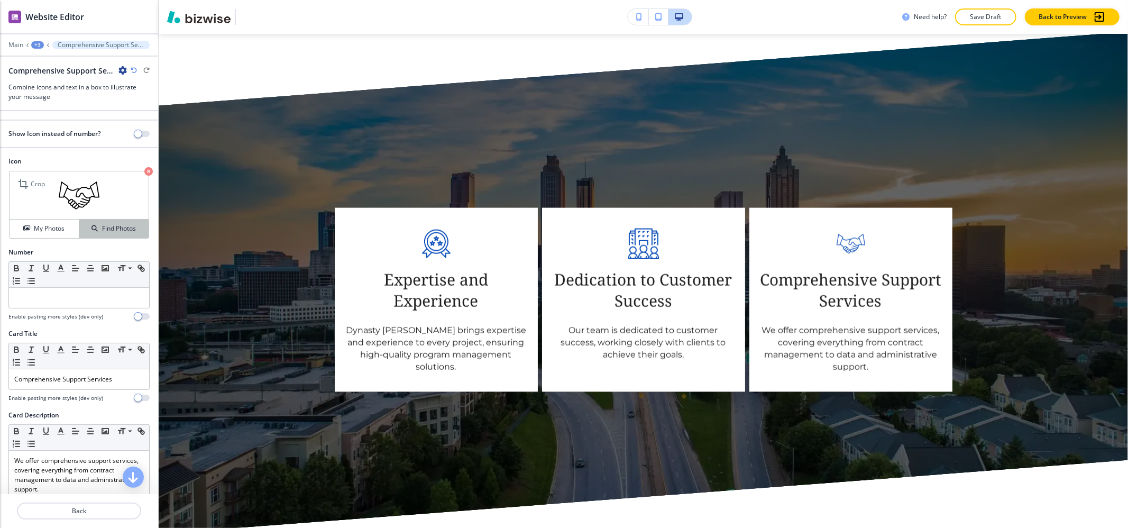
click at [110, 229] on h4 "Find Photos" at bounding box center [119, 229] width 34 height 10
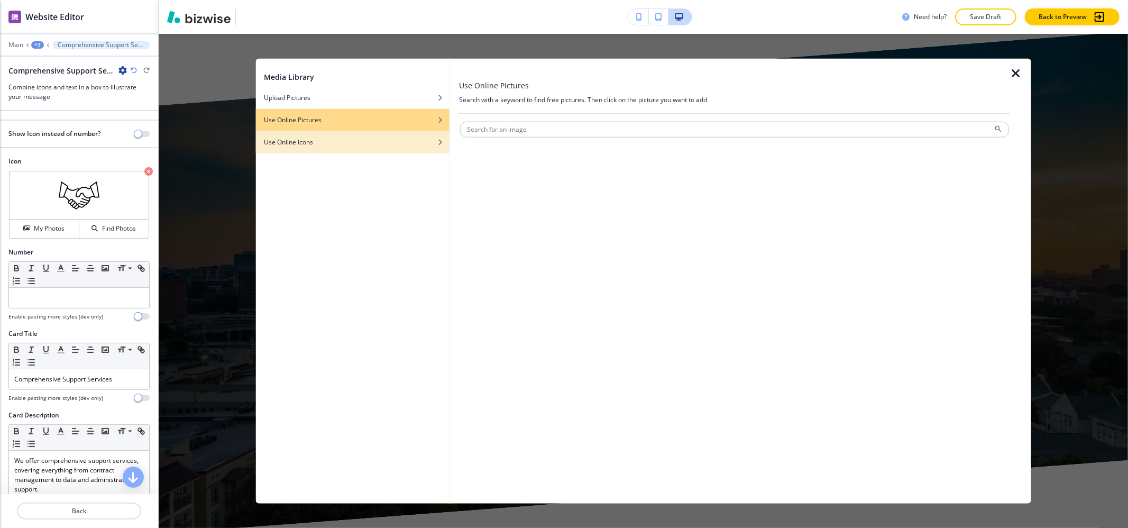
click at [397, 142] on div "Use Online Icons" at bounding box center [352, 142] width 194 height 10
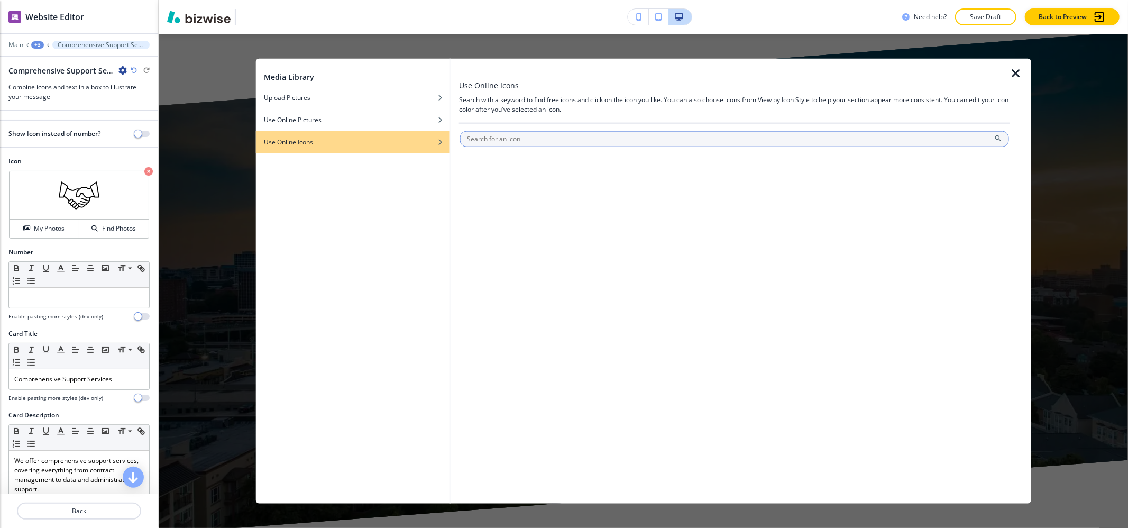
click at [500, 137] on input "text" at bounding box center [734, 139] width 549 height 16
type input "shakehands"
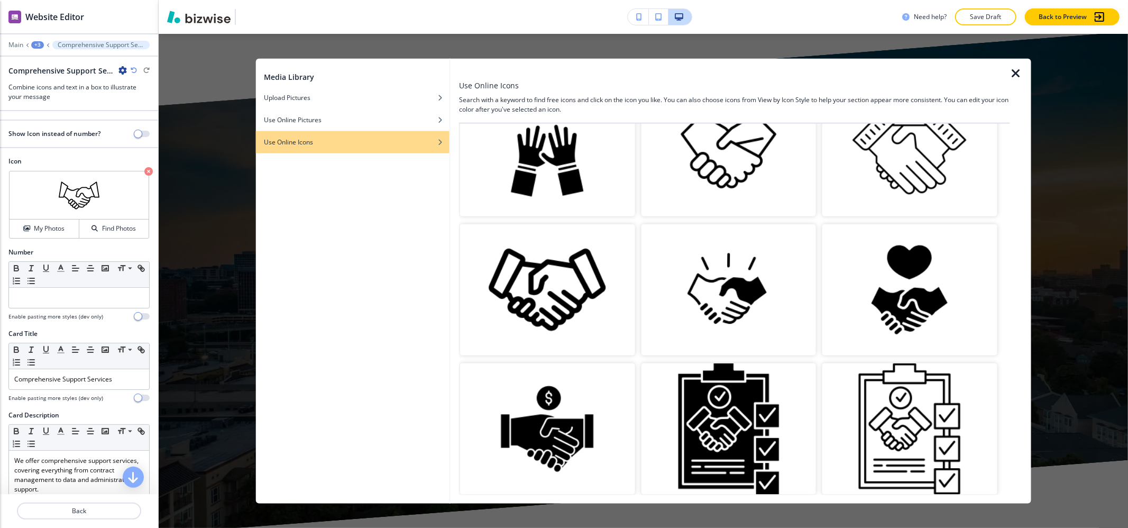
scroll to position [1694, 0]
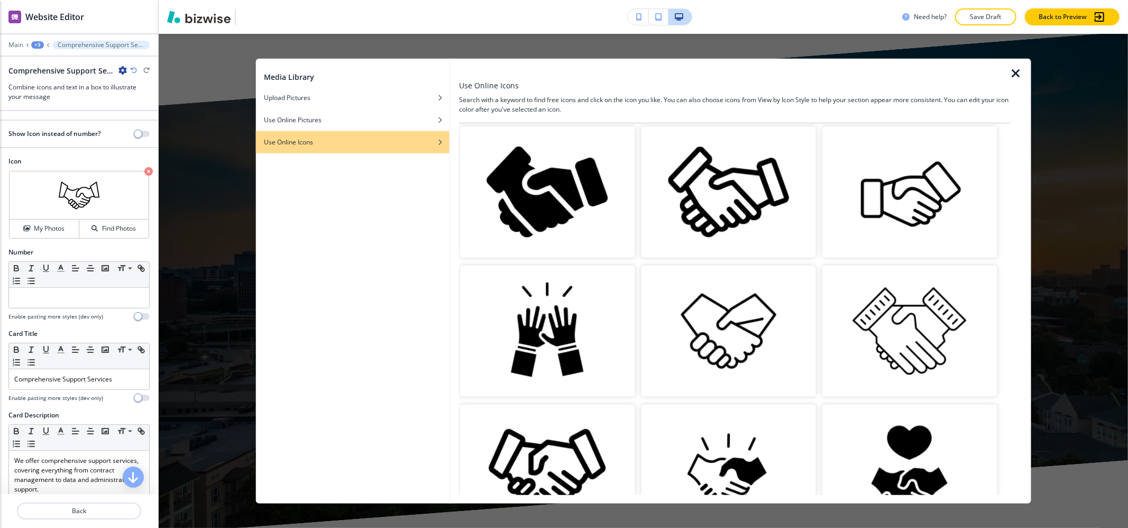
click at [1017, 75] on icon "button" at bounding box center [1016, 73] width 13 height 13
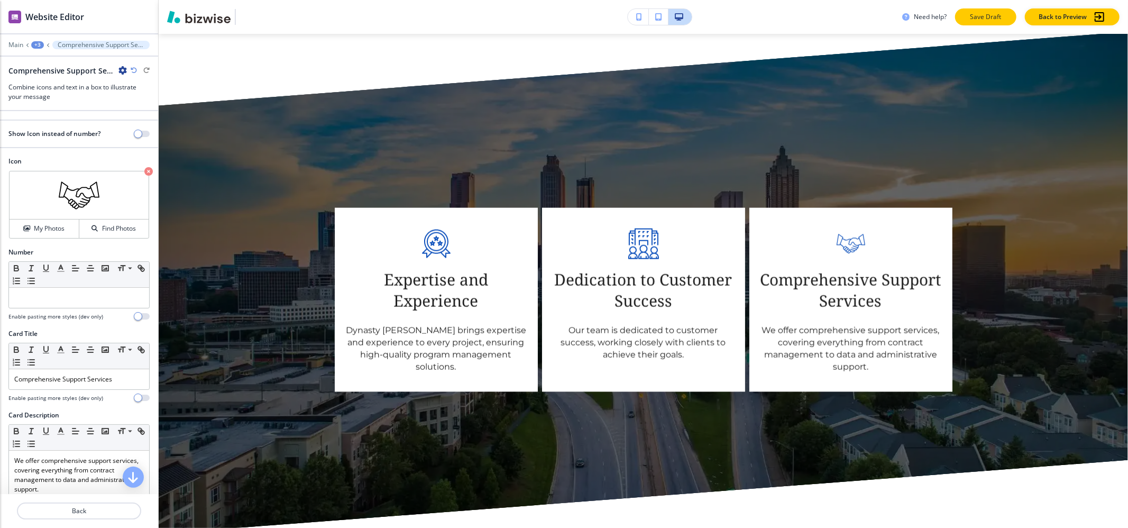
click at [969, 11] on button "Save Draft" at bounding box center [985, 16] width 61 height 17
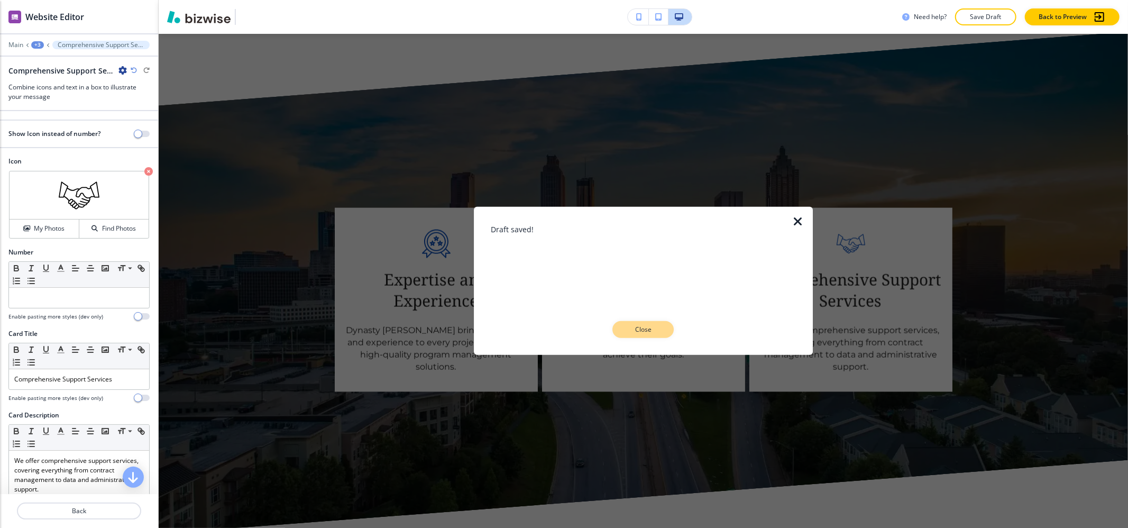
click at [644, 333] on p "Close" at bounding box center [643, 330] width 34 height 10
